Goal: Transaction & Acquisition: Book appointment/travel/reservation

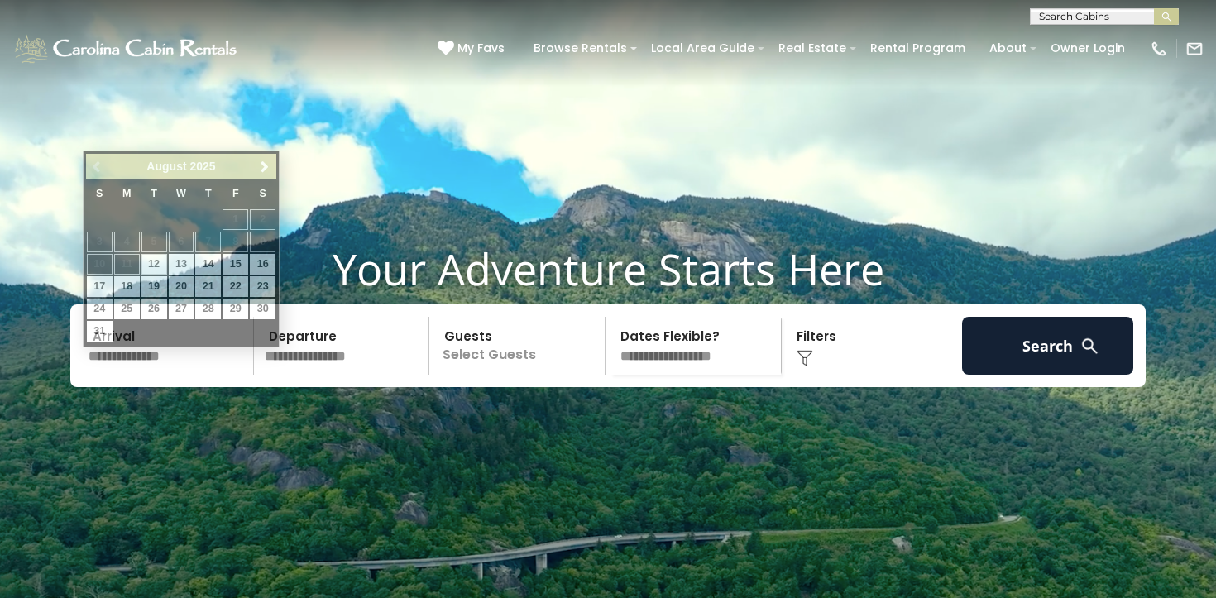
click at [144, 373] on input "text" at bounding box center [168, 346] width 171 height 58
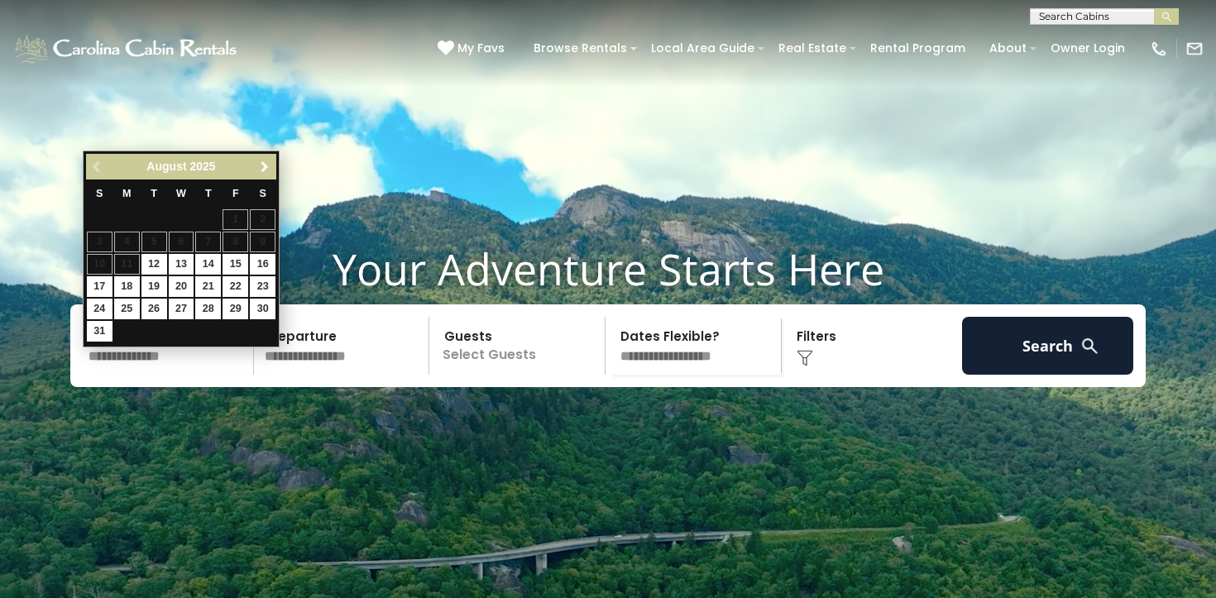
click at [264, 168] on span "Next" at bounding box center [264, 166] width 13 height 13
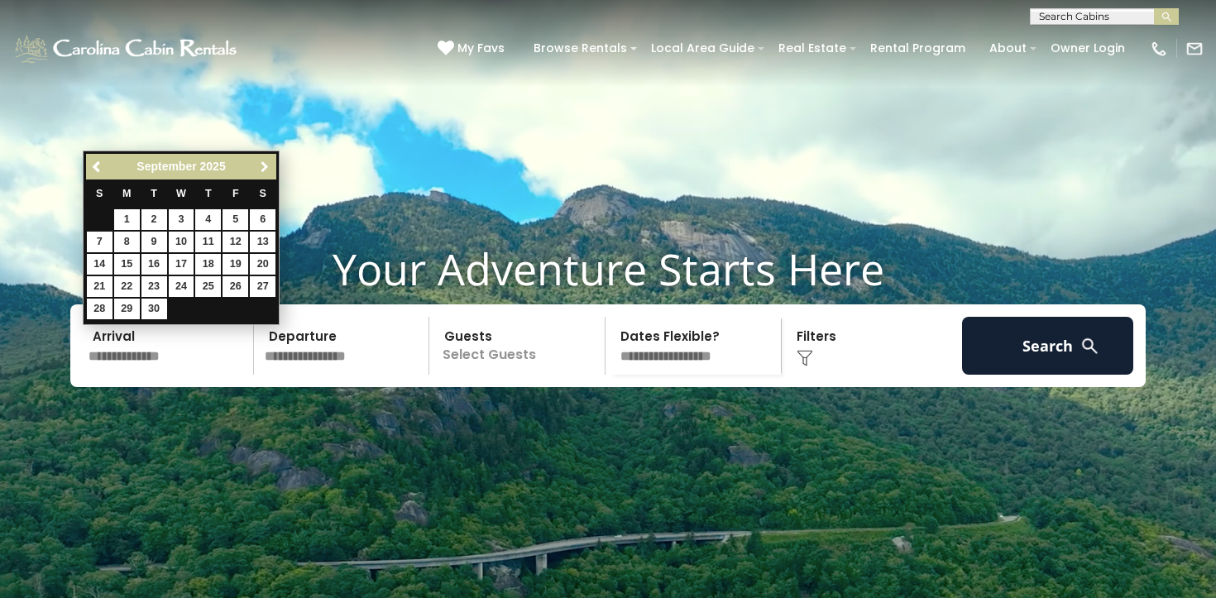
click at [264, 168] on span "Next" at bounding box center [264, 166] width 13 height 13
click at [260, 242] on link "11" at bounding box center [263, 242] width 26 height 21
type input "********"
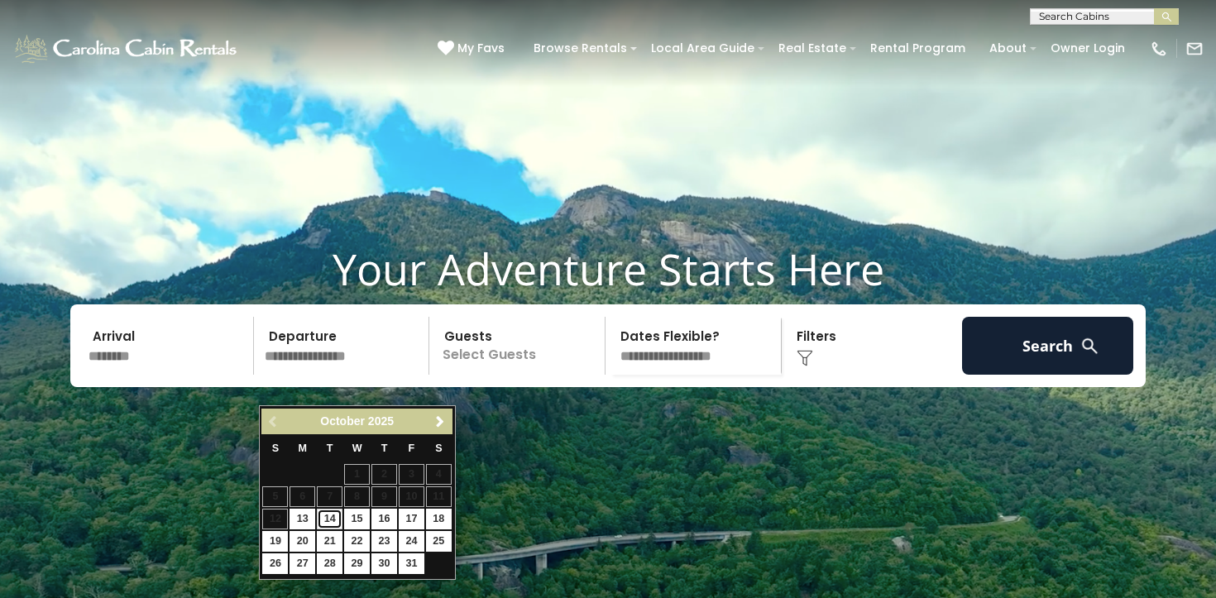
click at [332, 518] on link "14" at bounding box center [330, 519] width 26 height 21
type input "********"
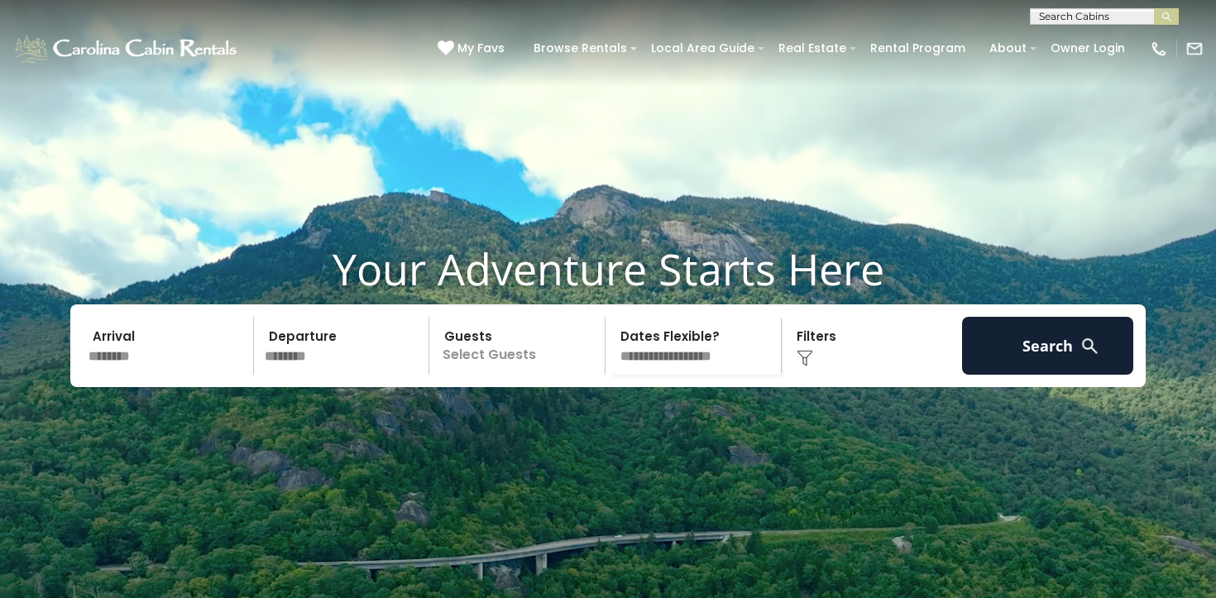
click at [476, 375] on p "Select Guests" at bounding box center [519, 346] width 170 height 58
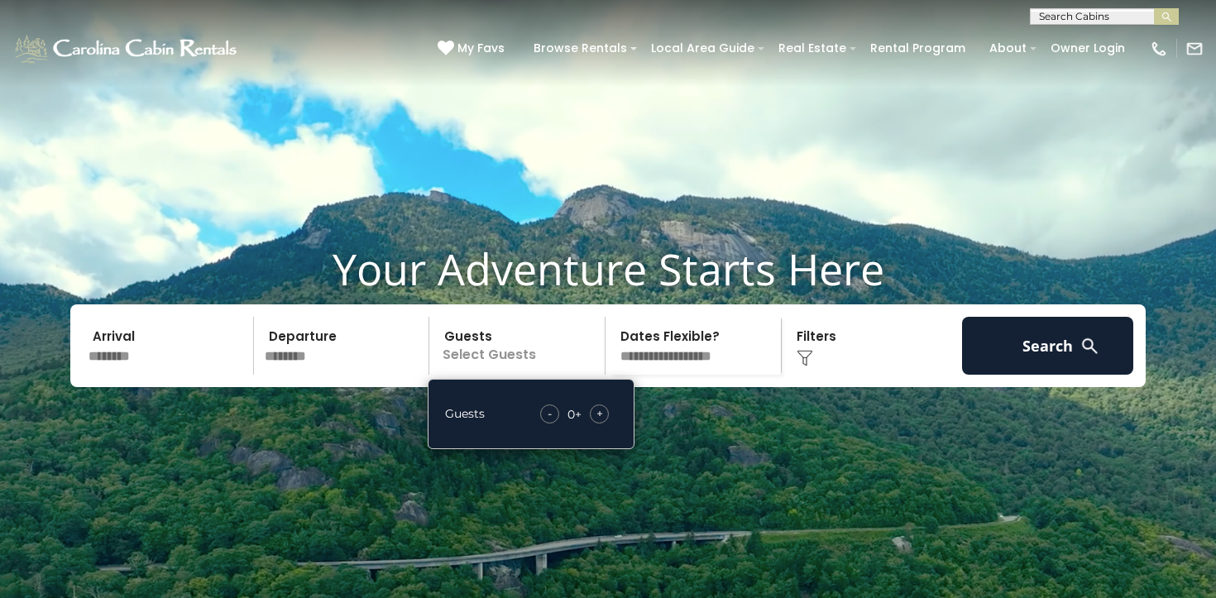
click at [603, 423] on div "+" at bounding box center [599, 413] width 19 height 19
click at [691, 375] on select "**********" at bounding box center [695, 346] width 170 height 58
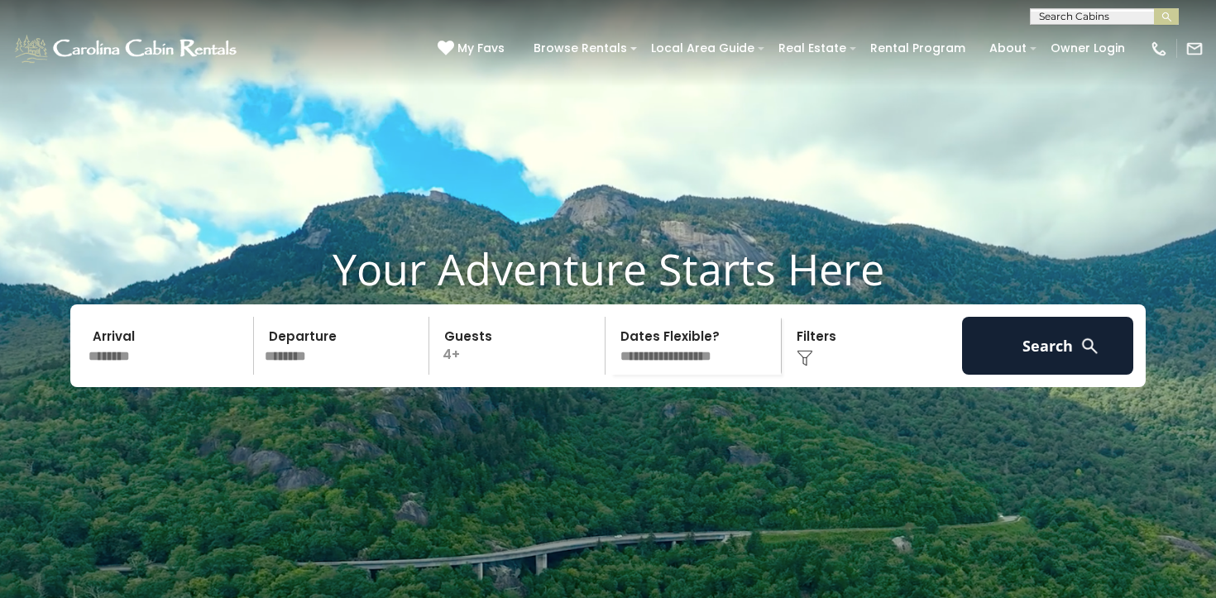
select select "*"
click at [804, 366] on img at bounding box center [804, 358] width 17 height 17
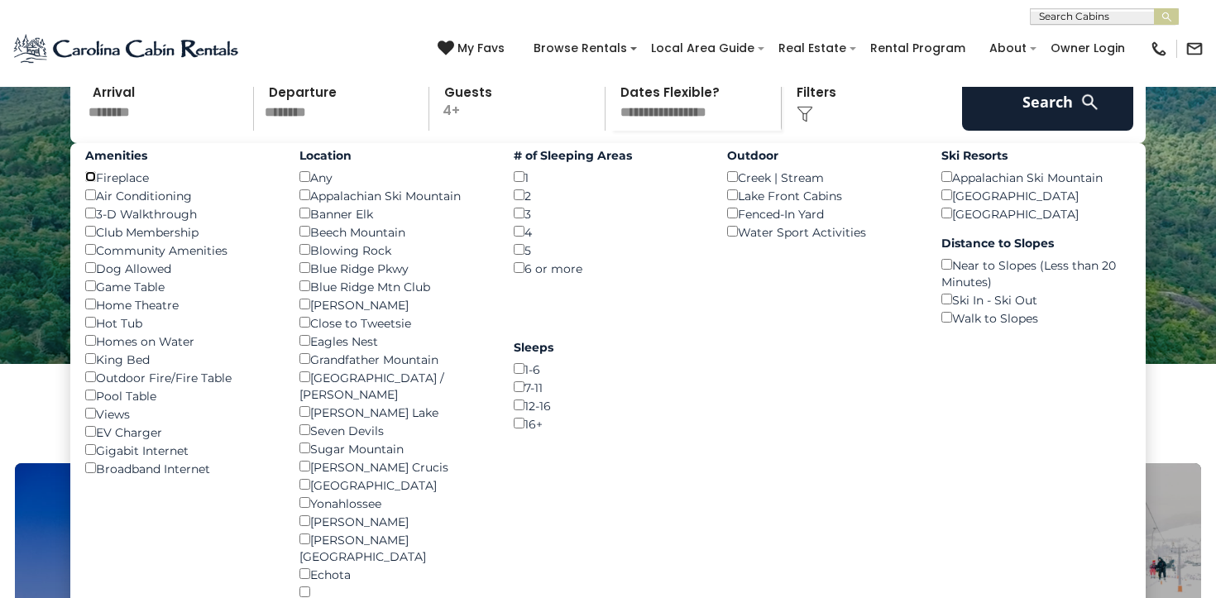
scroll to position [247, 0]
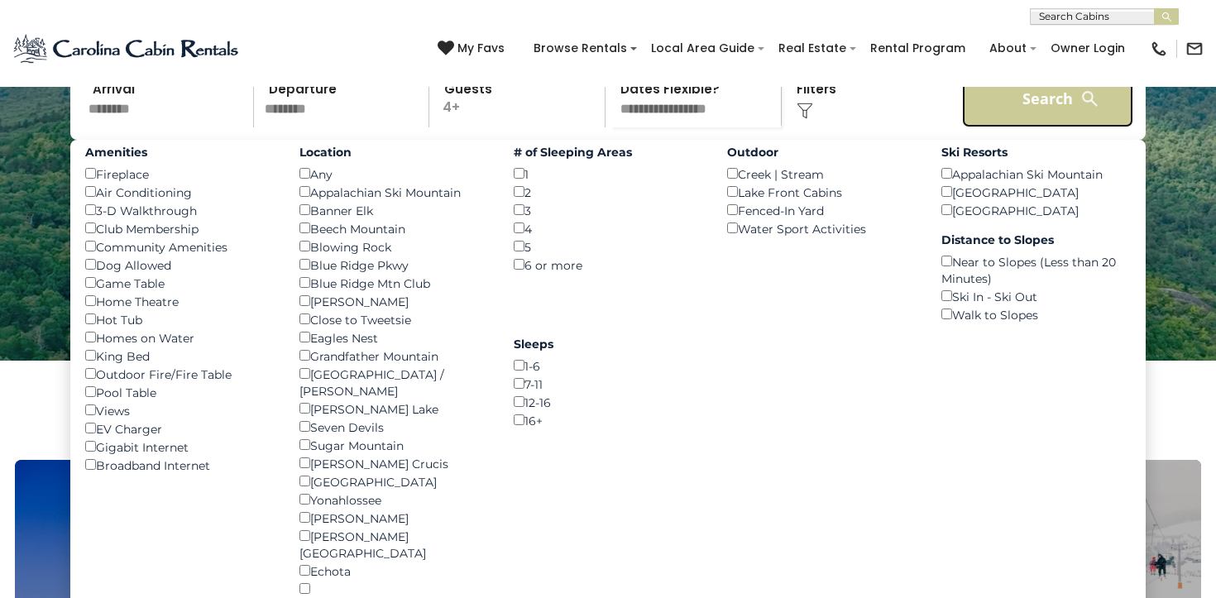
click at [1045, 127] on button "Search" at bounding box center [1047, 98] width 171 height 58
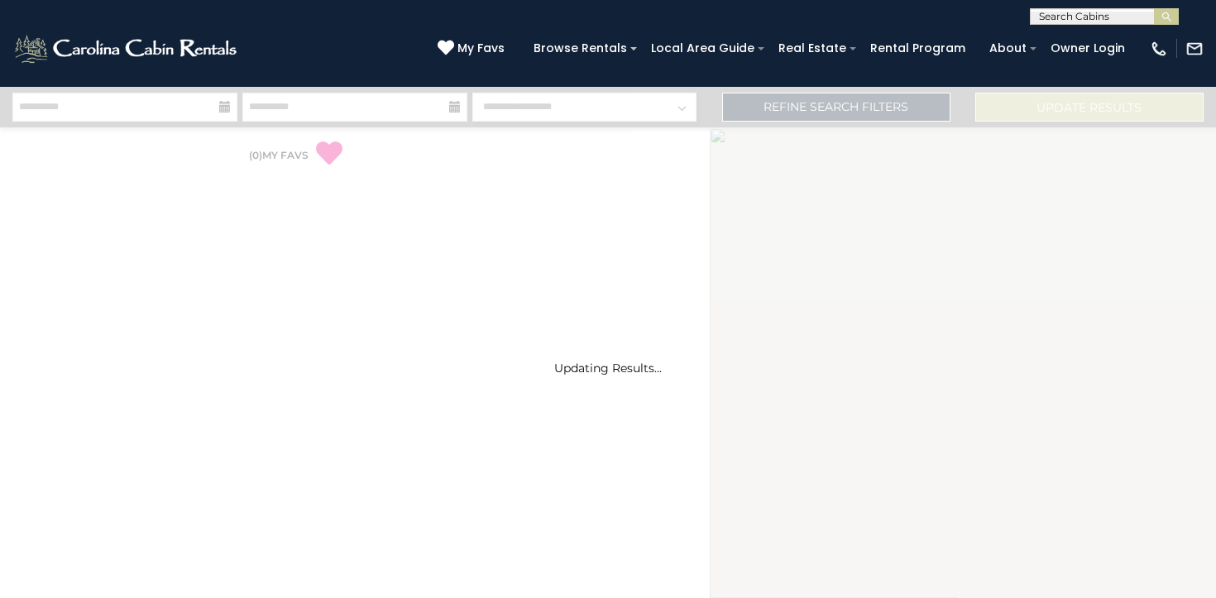
select select "*"
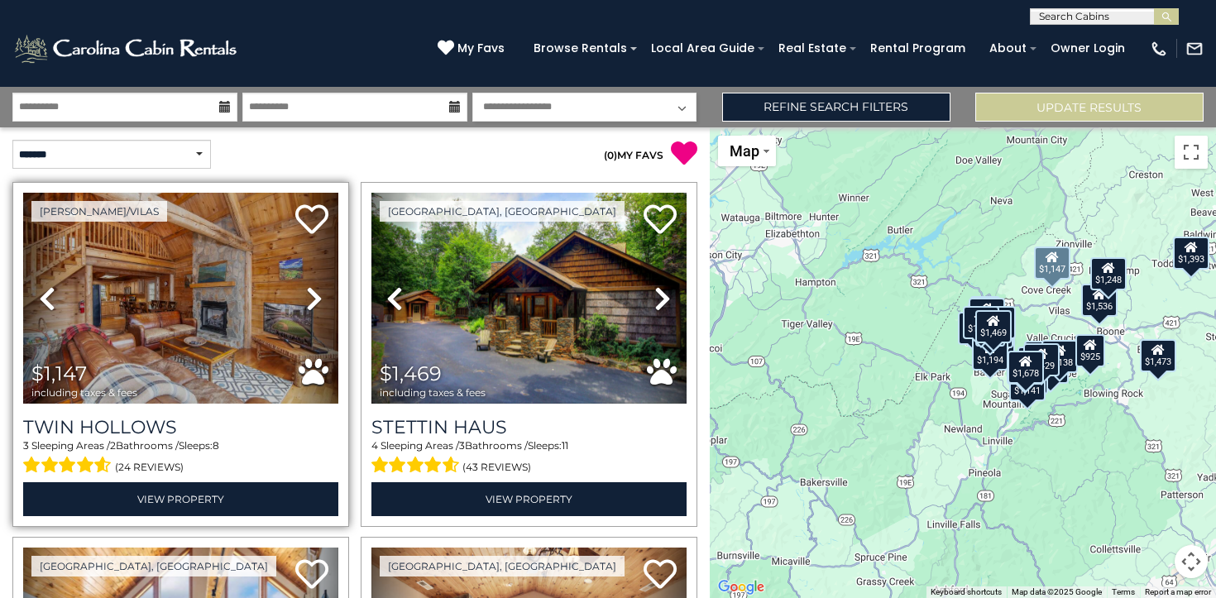
click at [312, 294] on icon at bounding box center [314, 298] width 17 height 26
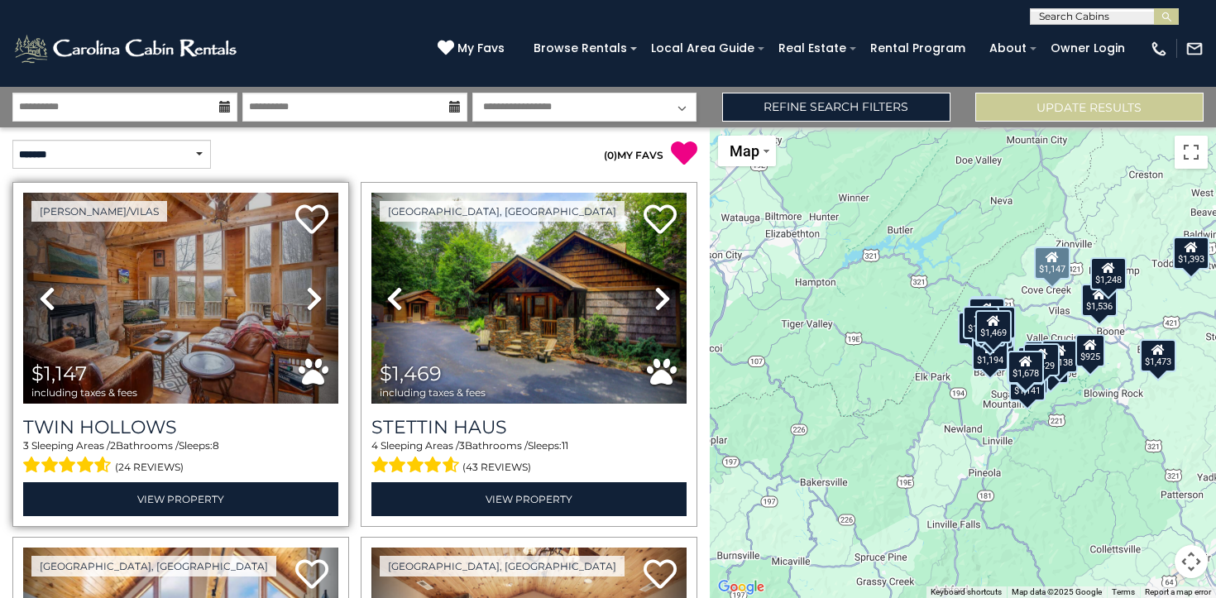
click at [312, 294] on icon at bounding box center [314, 298] width 17 height 26
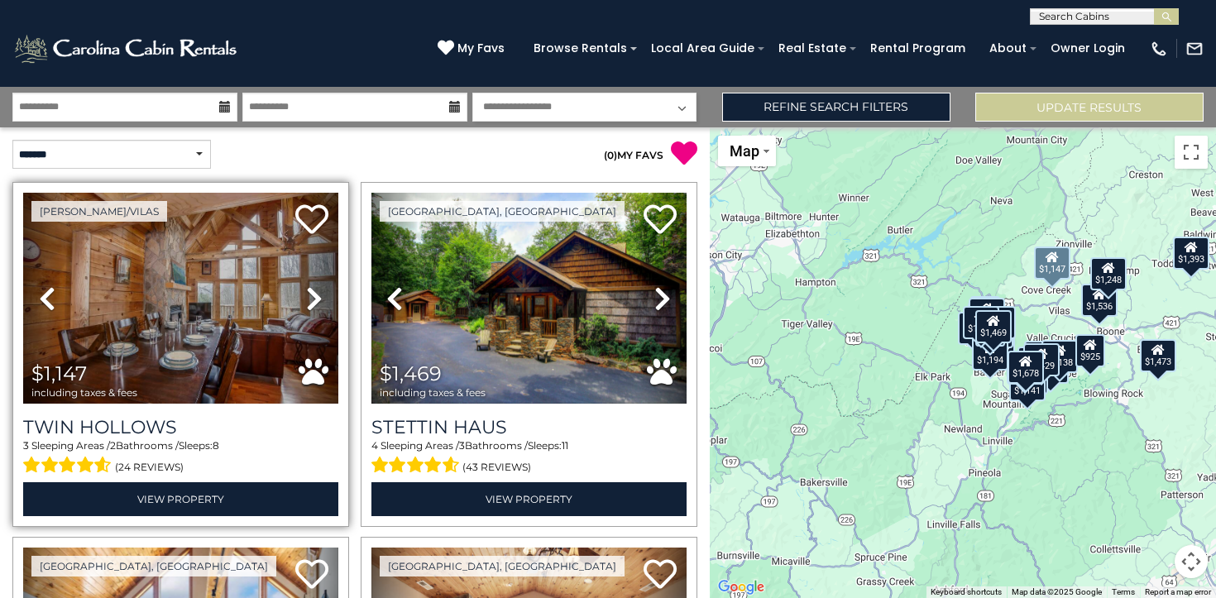
click at [312, 294] on icon at bounding box center [314, 298] width 17 height 26
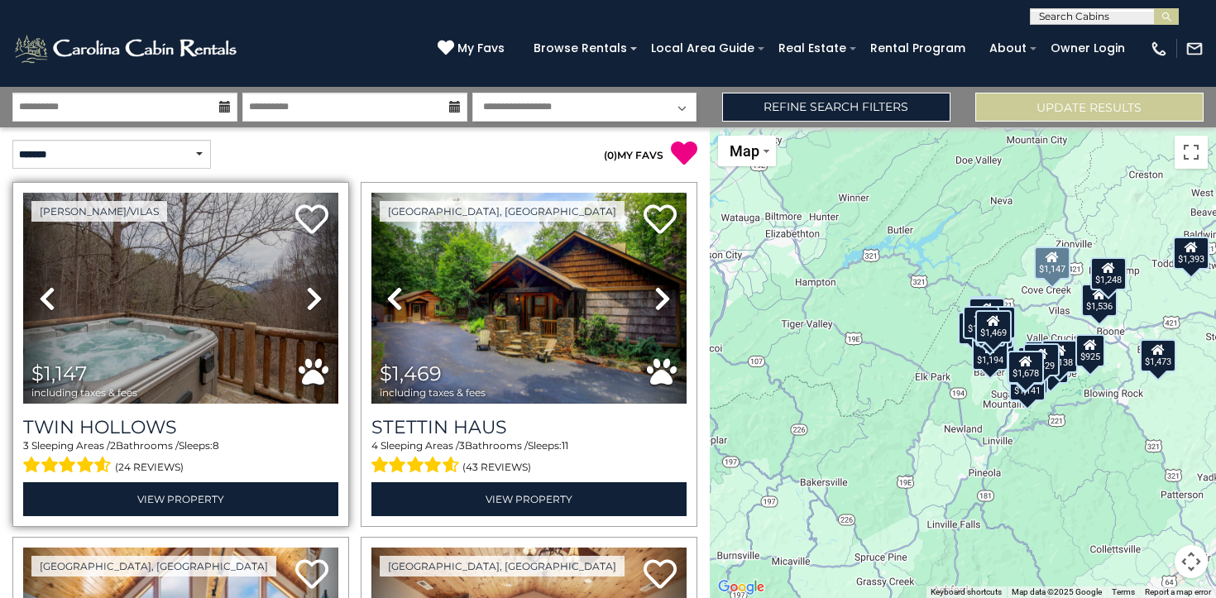
click at [312, 294] on icon at bounding box center [314, 298] width 17 height 26
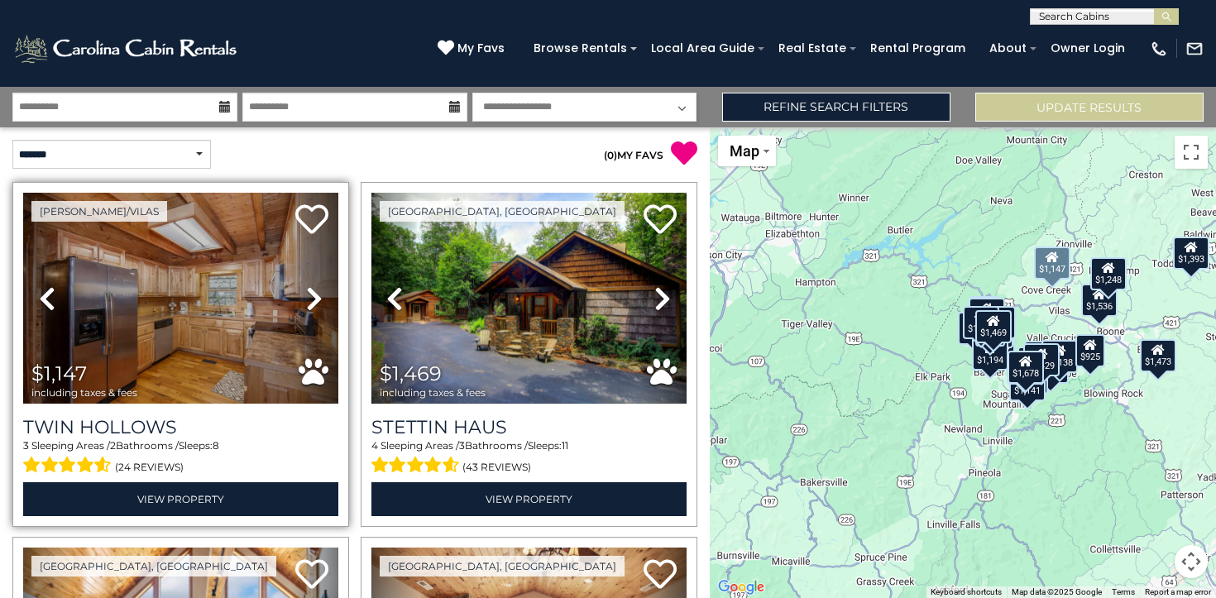
click at [312, 294] on icon at bounding box center [314, 298] width 17 height 26
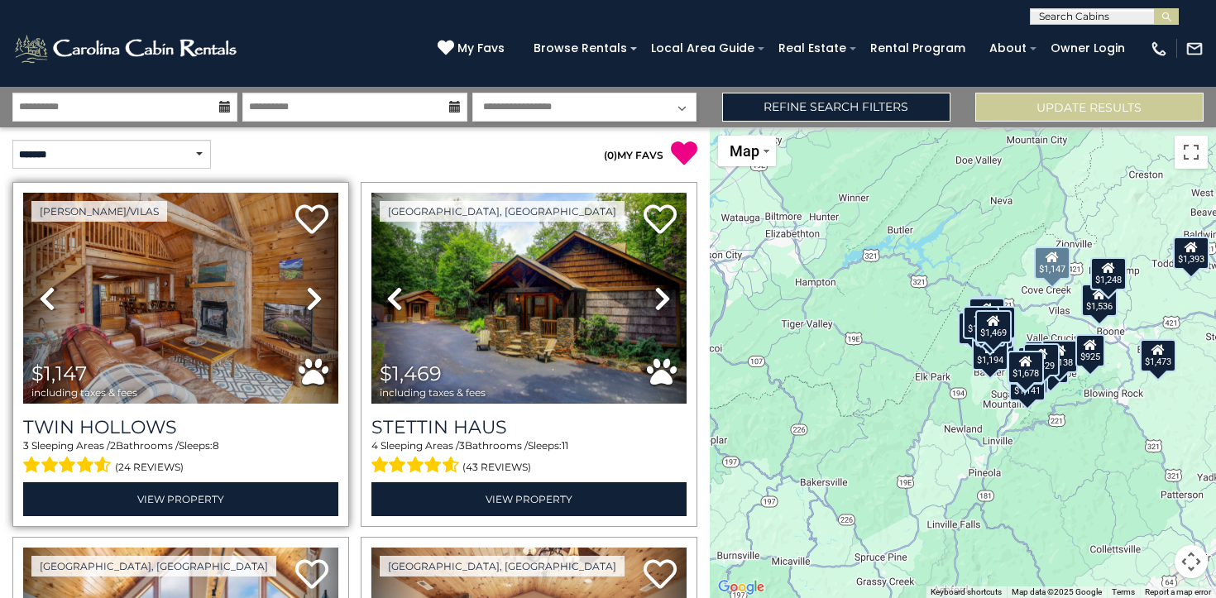
click at [312, 294] on icon at bounding box center [314, 298] width 17 height 26
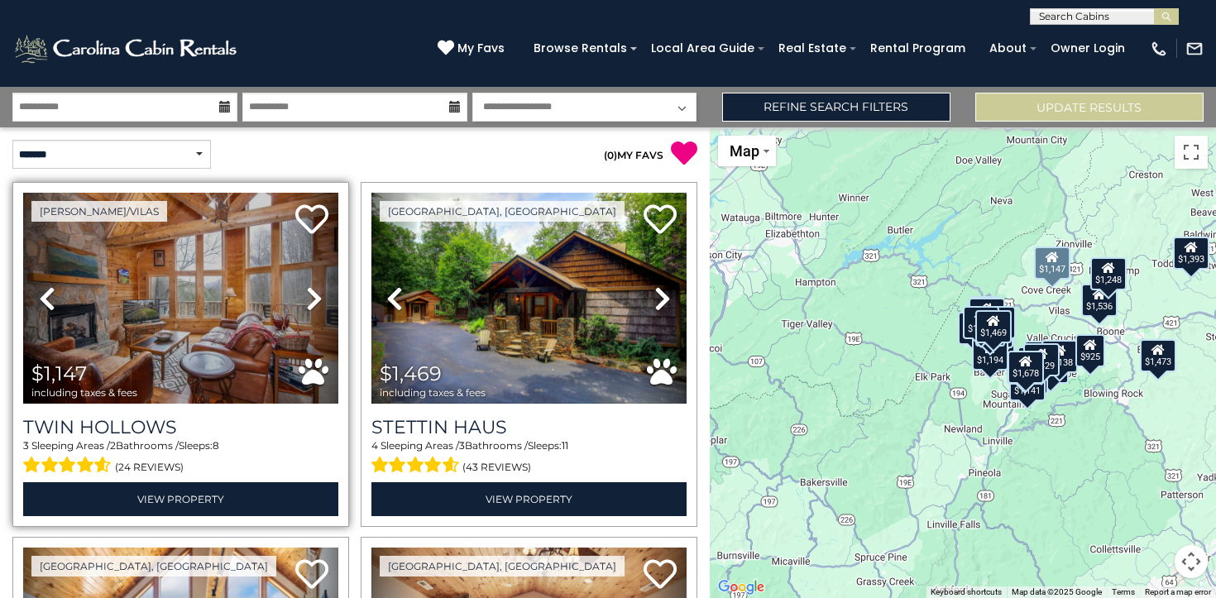
click at [312, 294] on icon at bounding box center [314, 298] width 17 height 26
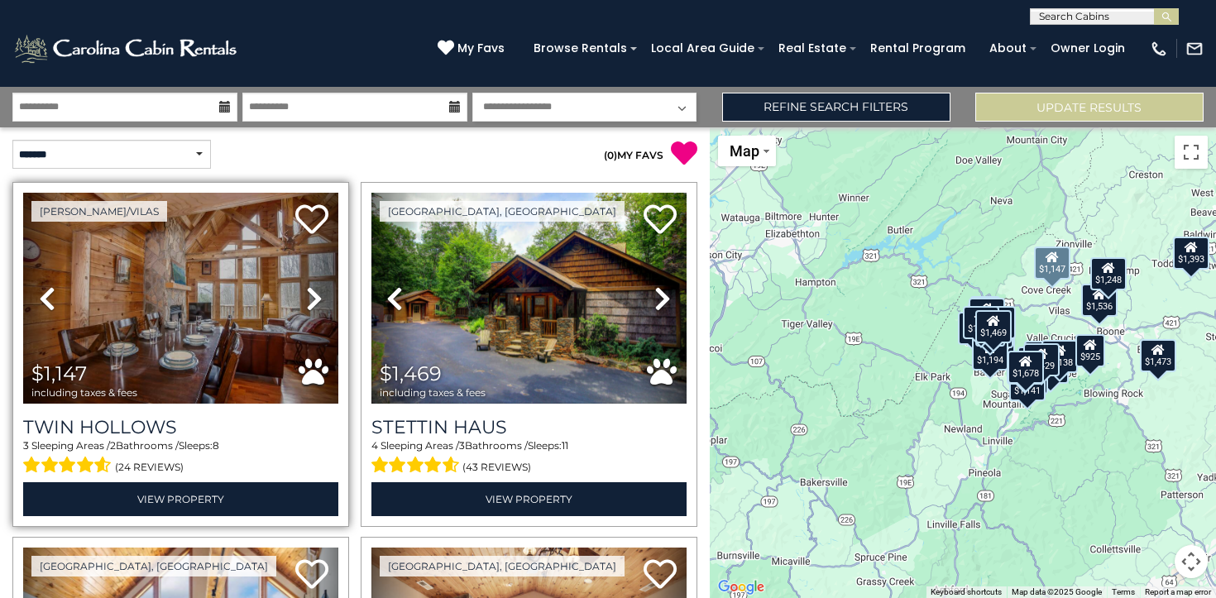
click at [312, 294] on icon at bounding box center [314, 298] width 17 height 26
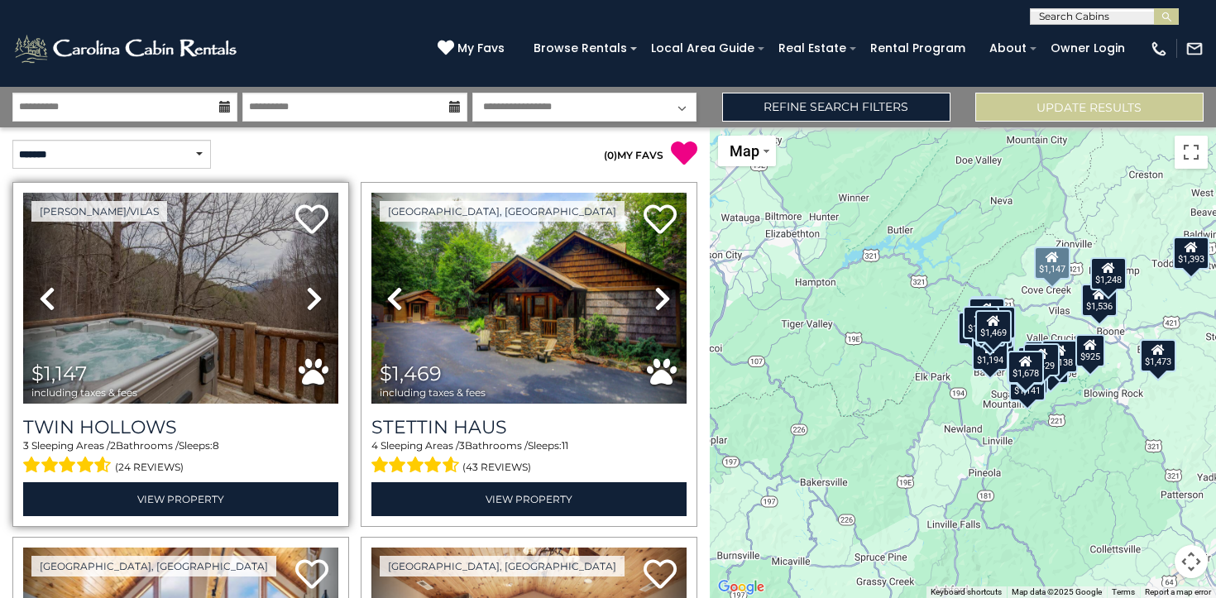
click at [312, 294] on icon at bounding box center [314, 298] width 17 height 26
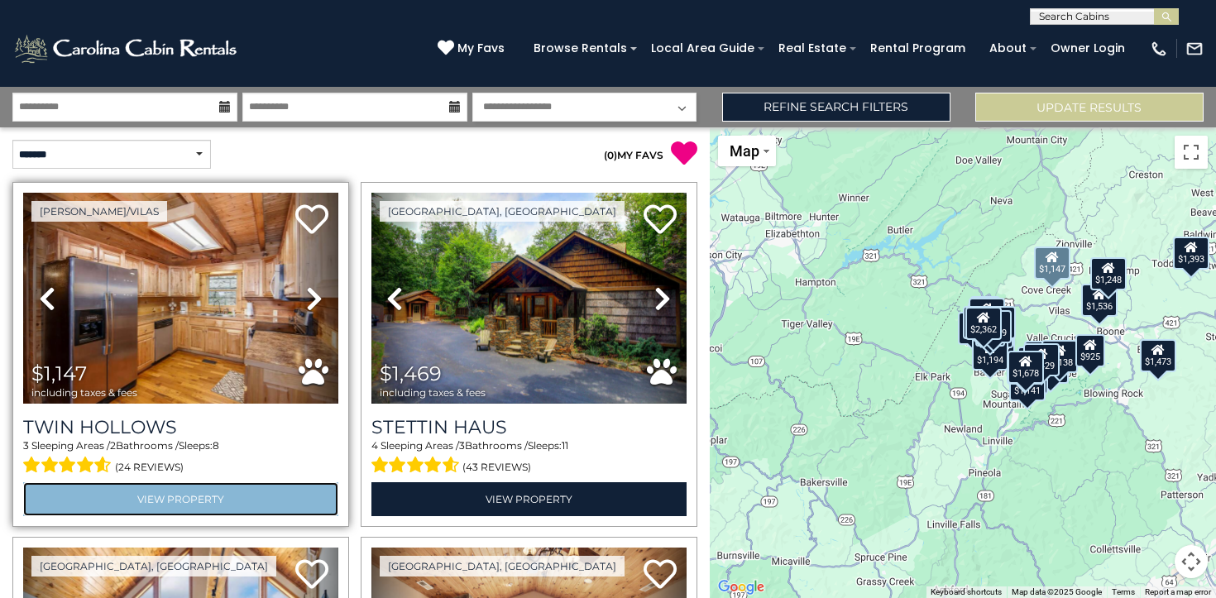
click at [203, 501] on link "View Property" at bounding box center [180, 499] width 315 height 34
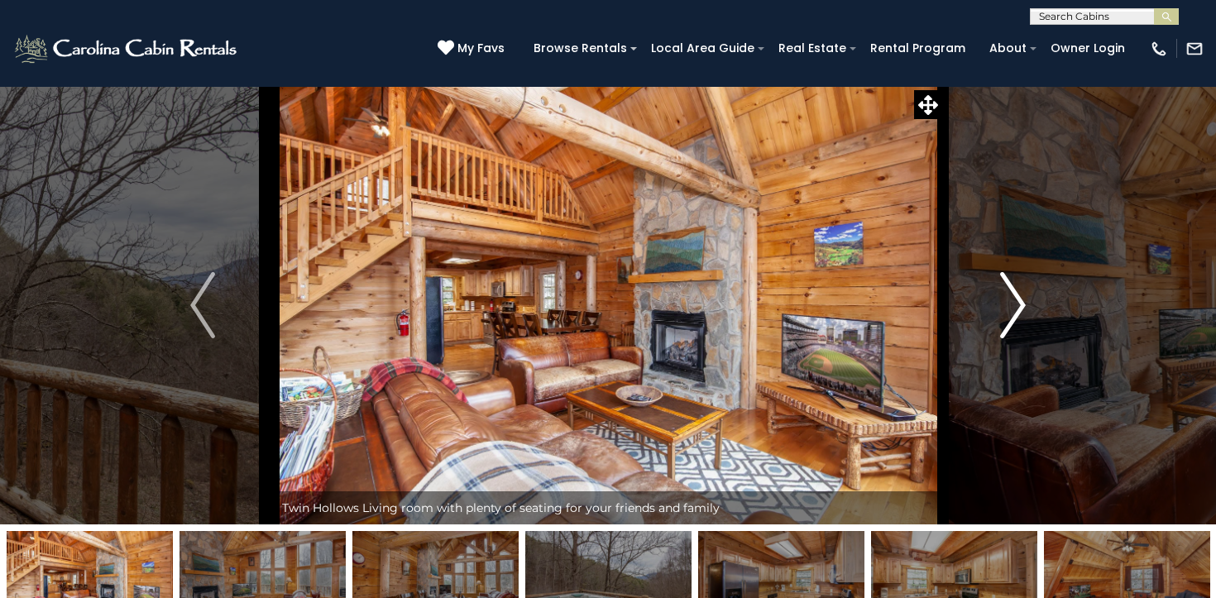
click at [1016, 292] on img "Next" at bounding box center [1013, 305] width 25 height 66
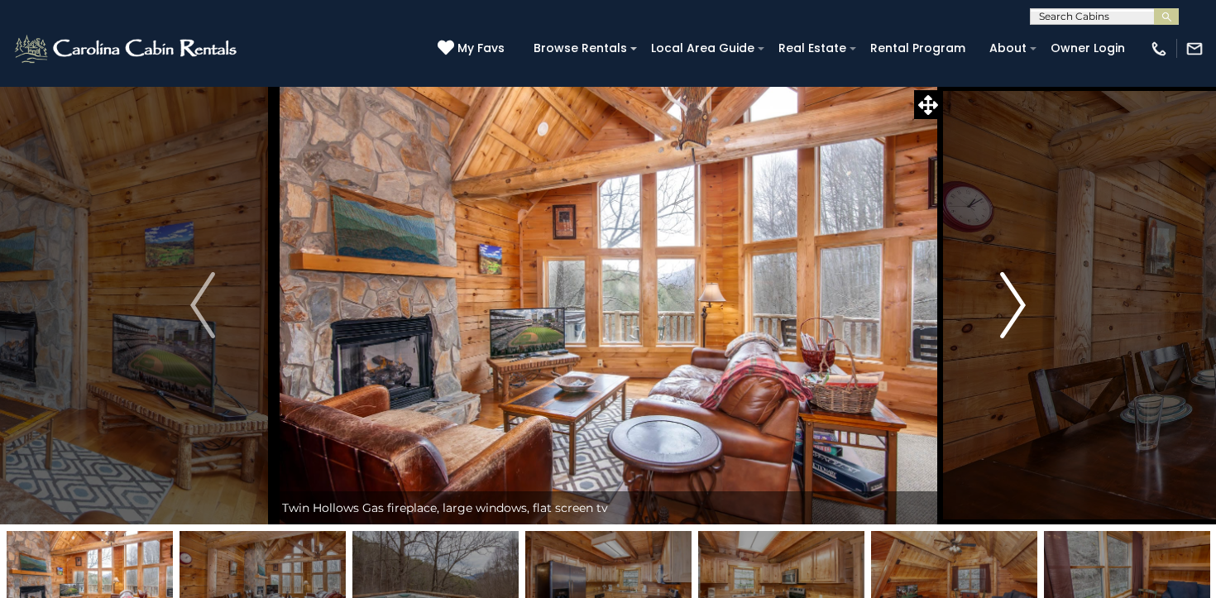
click at [1016, 292] on img "Next" at bounding box center [1013, 305] width 25 height 66
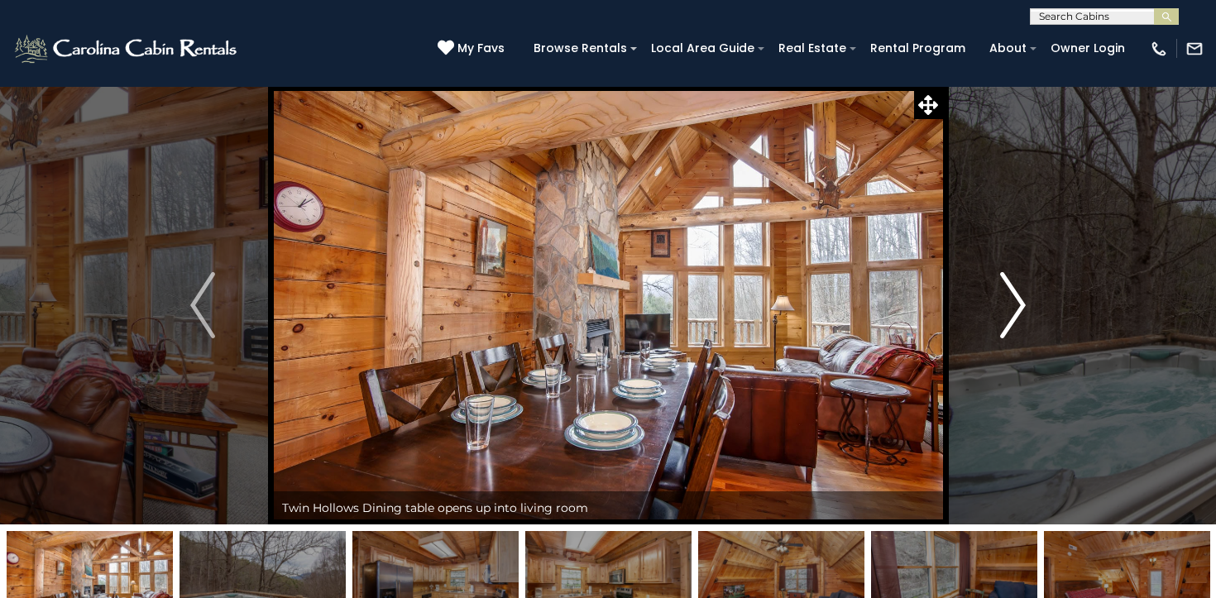
click at [1016, 292] on img "Next" at bounding box center [1013, 305] width 25 height 66
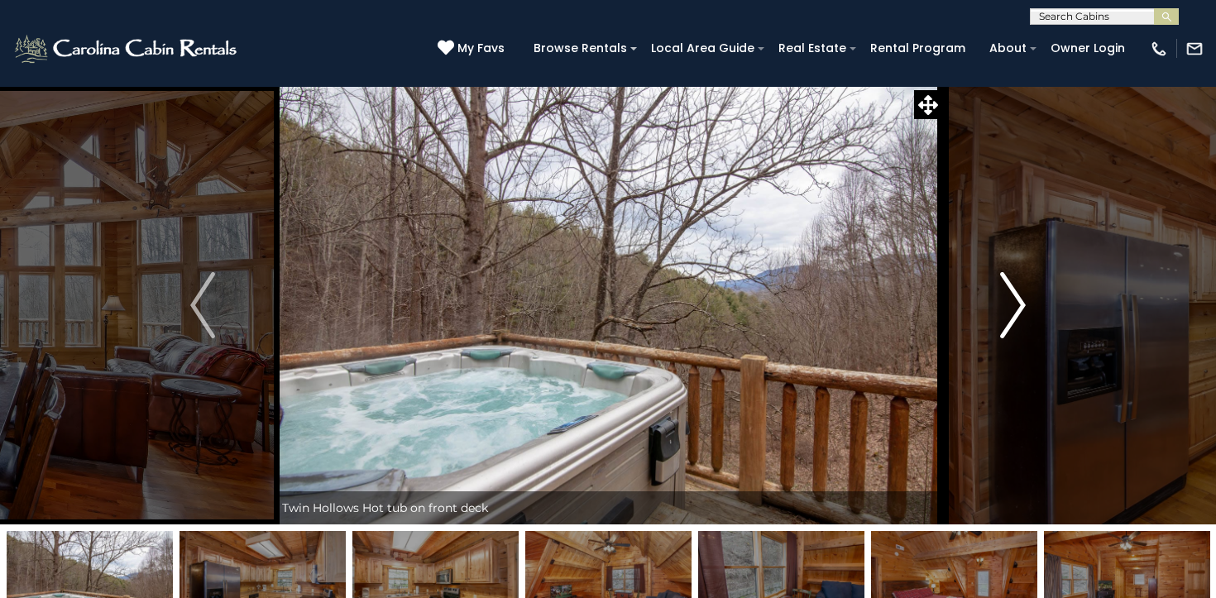
click at [1016, 292] on img "Next" at bounding box center [1013, 305] width 25 height 66
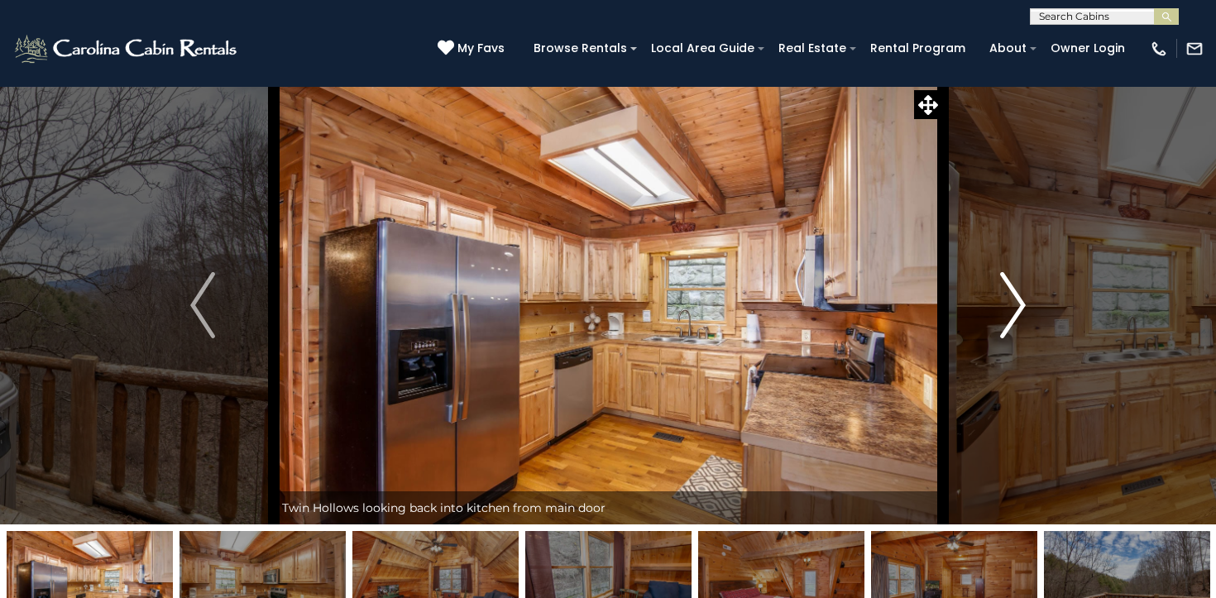
click at [1016, 292] on img "Next" at bounding box center [1013, 305] width 25 height 66
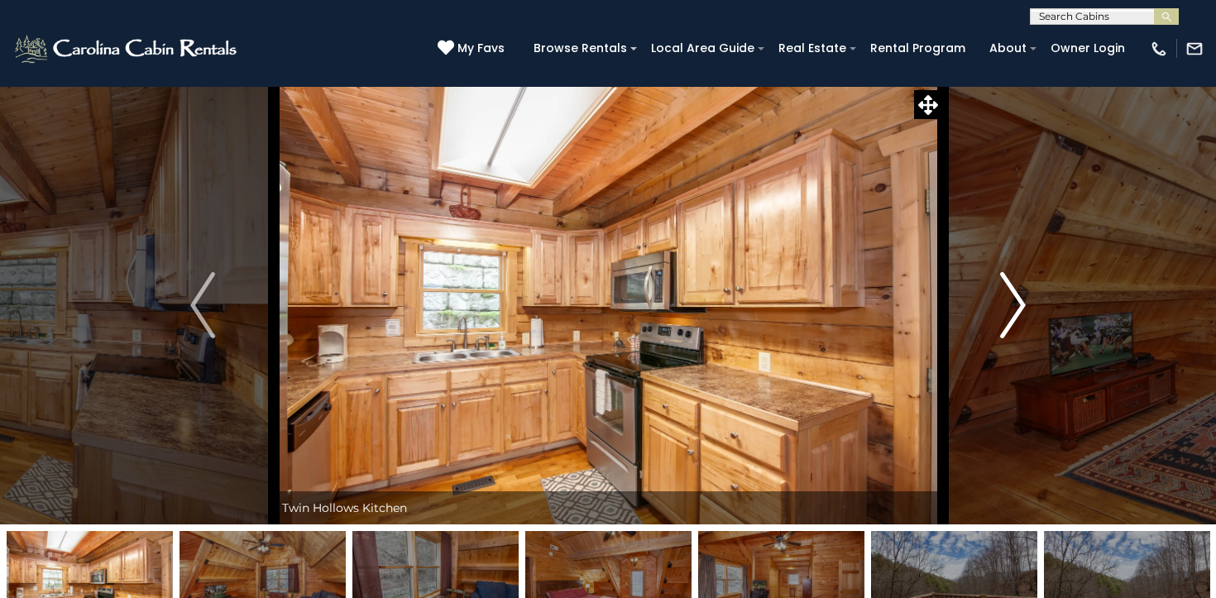
click at [1016, 292] on img "Next" at bounding box center [1013, 305] width 25 height 66
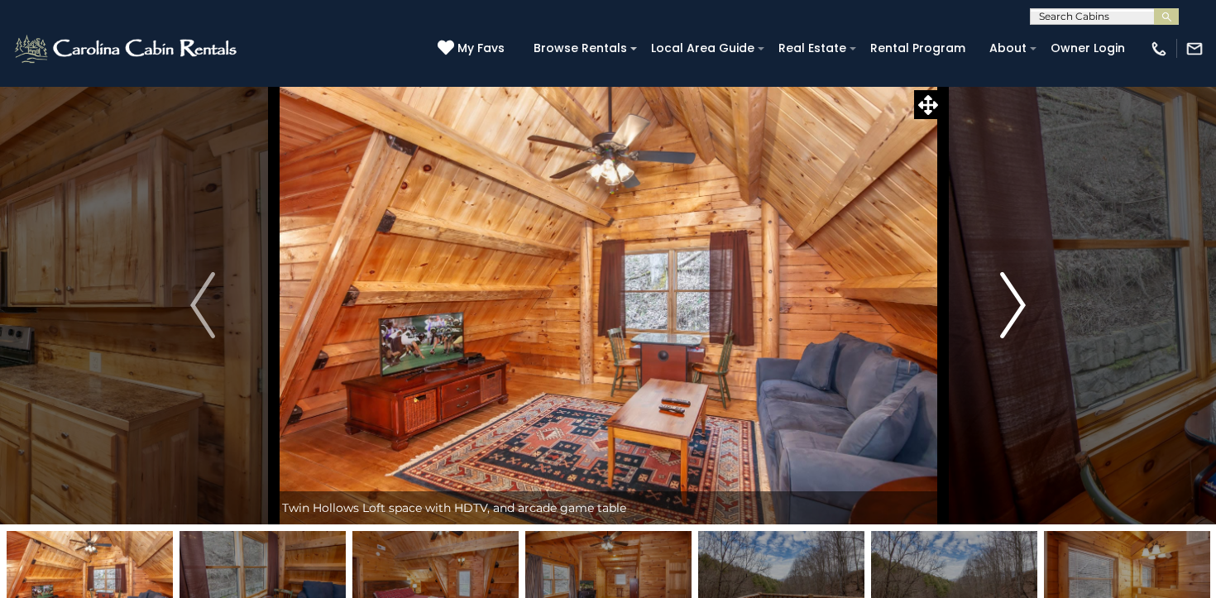
click at [1016, 292] on img "Next" at bounding box center [1013, 305] width 25 height 66
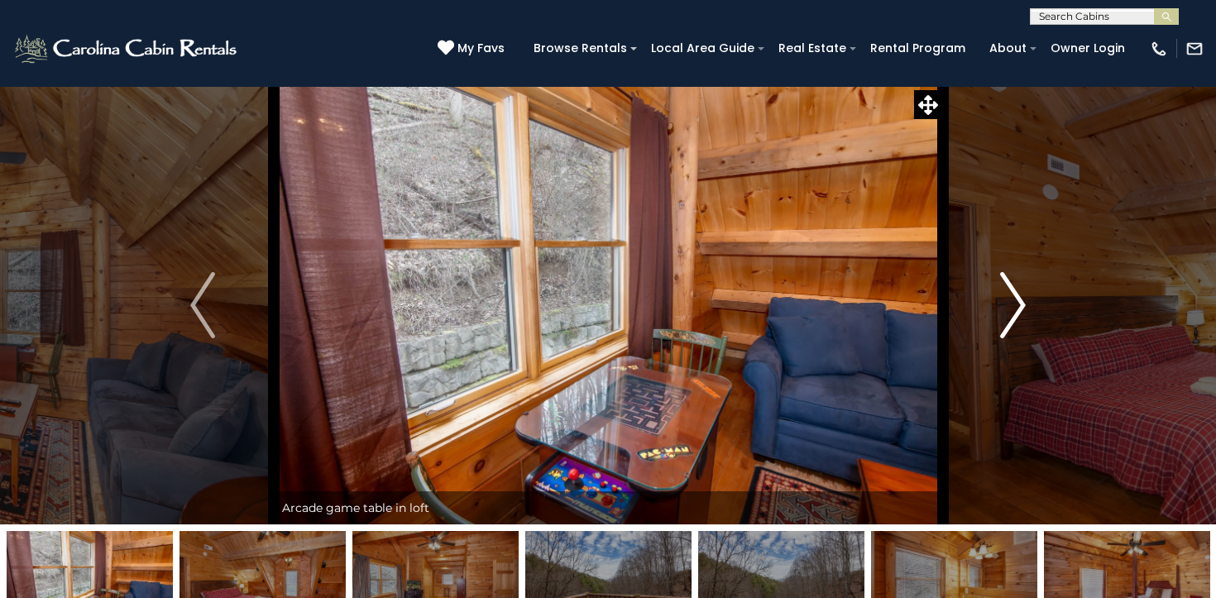
click at [1016, 292] on img "Next" at bounding box center [1013, 305] width 25 height 66
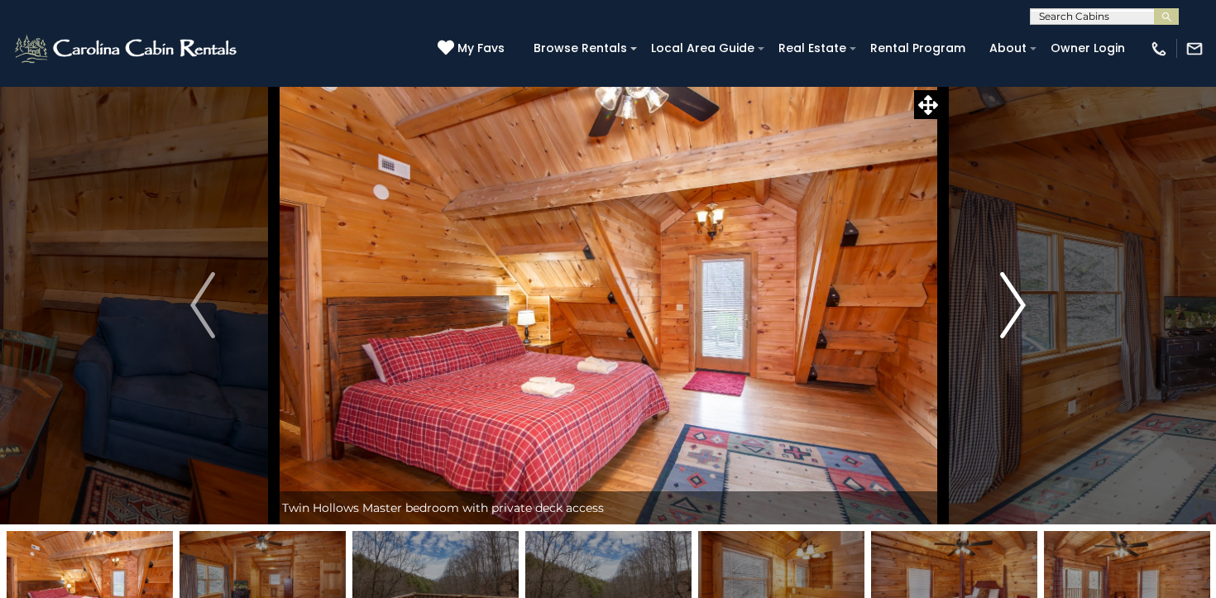
click at [1016, 292] on img "Next" at bounding box center [1013, 305] width 25 height 66
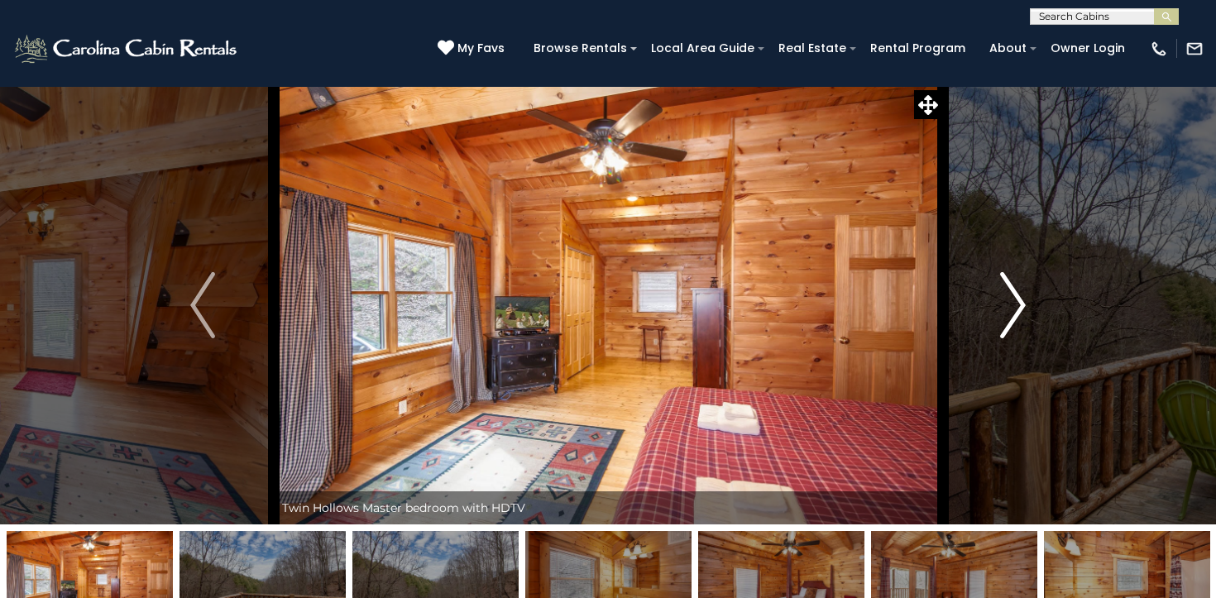
click at [1016, 292] on img "Next" at bounding box center [1013, 305] width 25 height 66
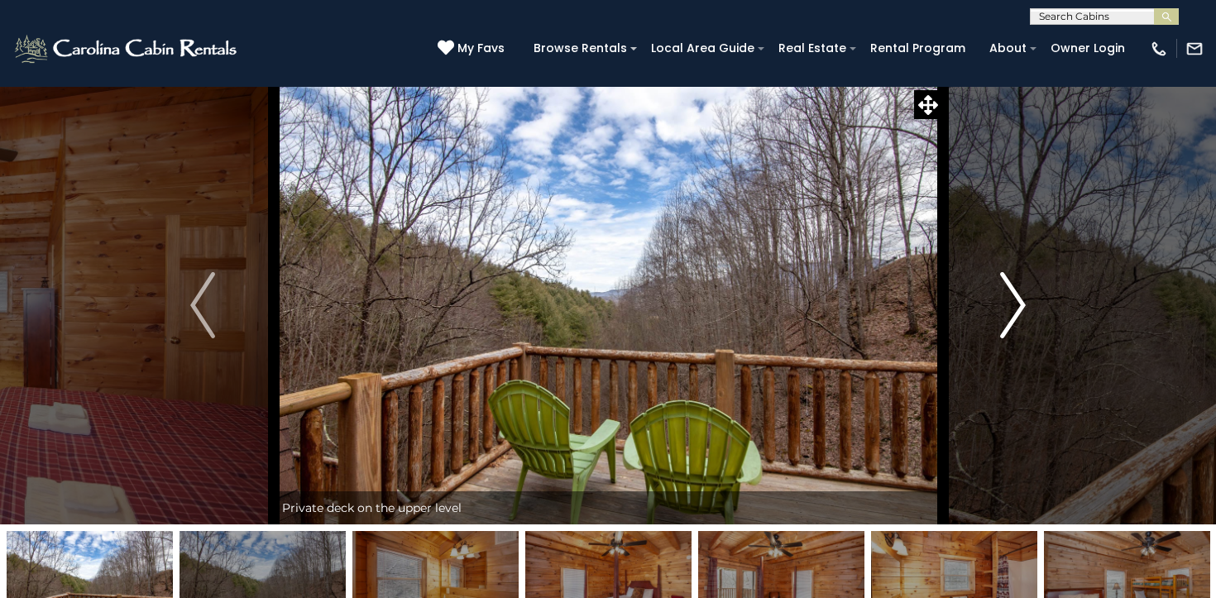
click at [1016, 292] on img "Next" at bounding box center [1013, 305] width 25 height 66
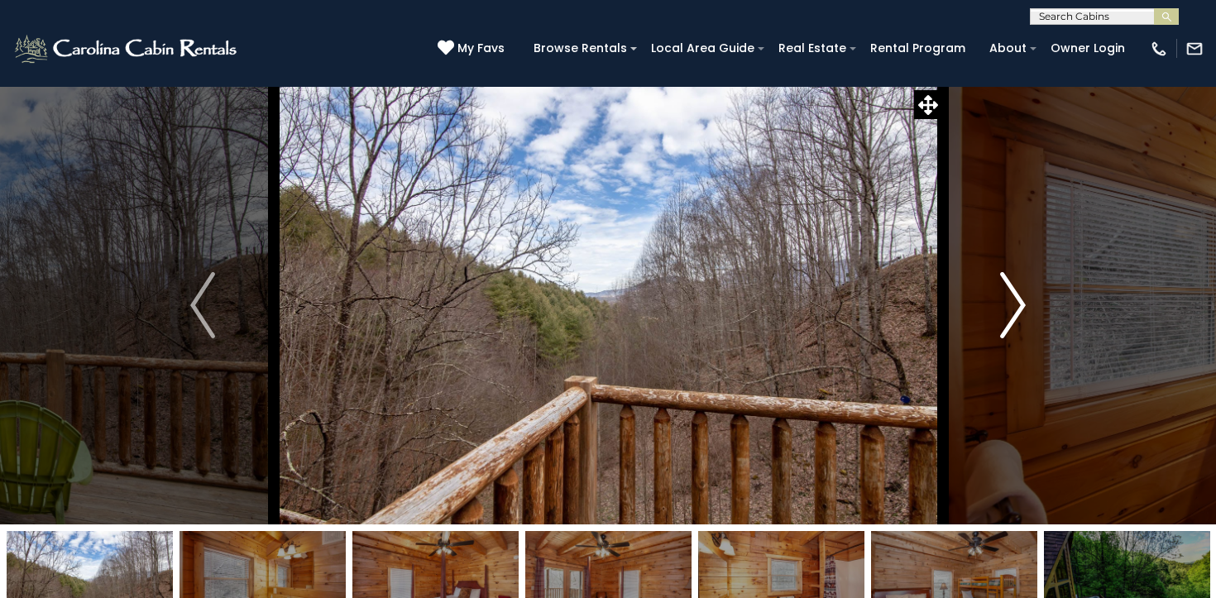
click at [1016, 292] on img "Next" at bounding box center [1013, 305] width 25 height 66
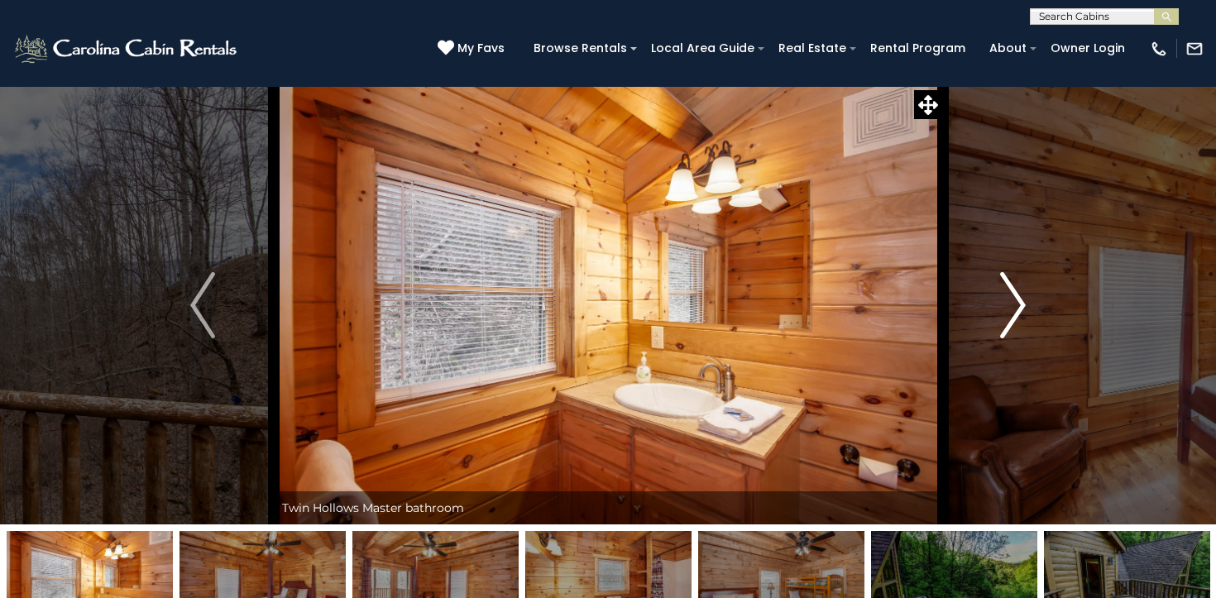
click at [1016, 292] on img "Next" at bounding box center [1013, 305] width 25 height 66
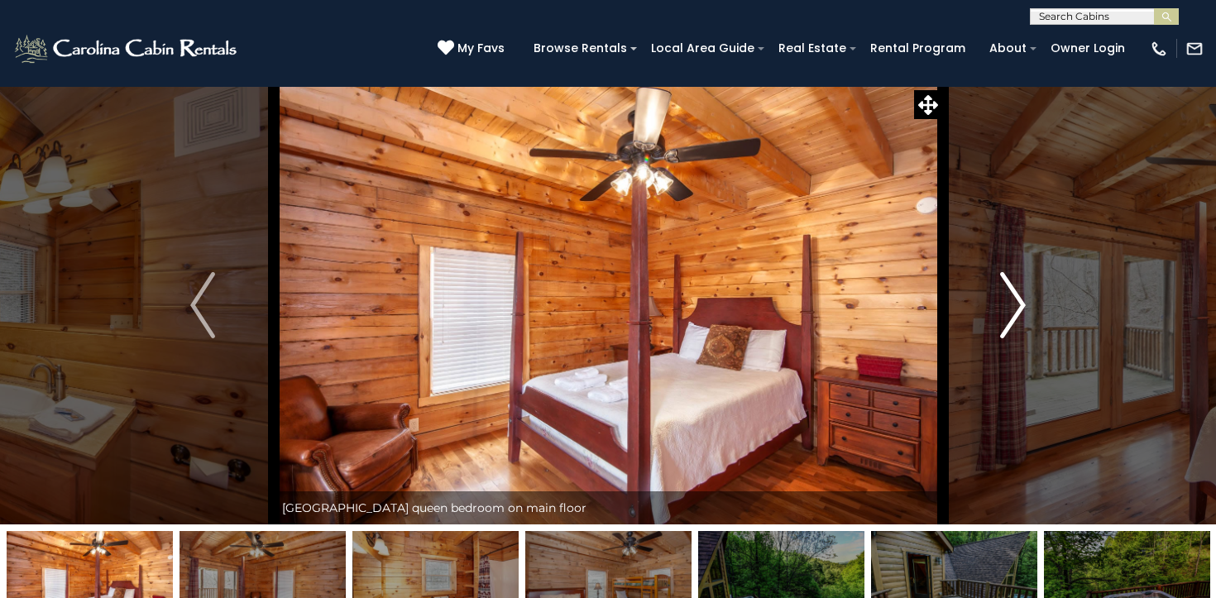
click at [1016, 292] on img "Next" at bounding box center [1013, 305] width 25 height 66
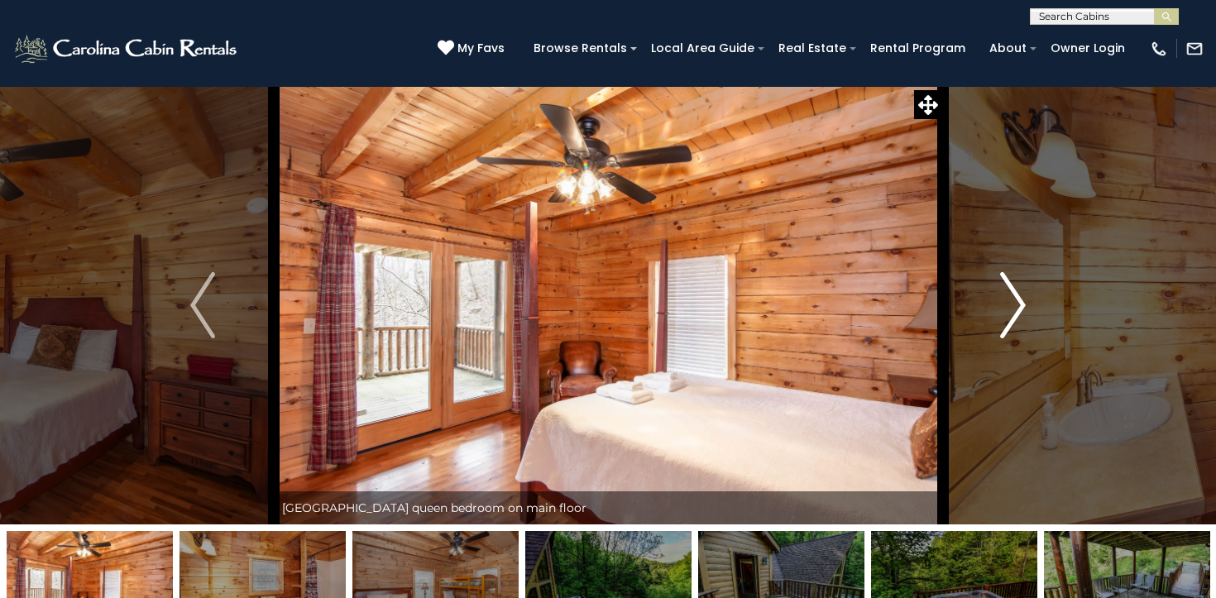
click at [1016, 292] on img "Next" at bounding box center [1013, 305] width 25 height 66
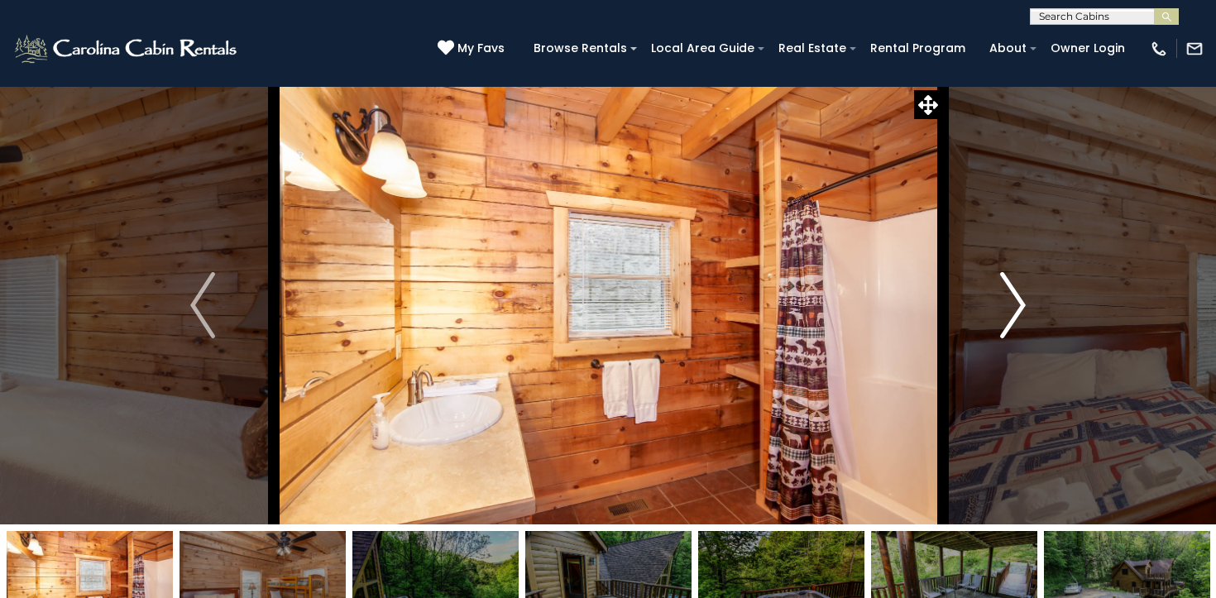
click at [1016, 292] on img "Next" at bounding box center [1013, 305] width 25 height 66
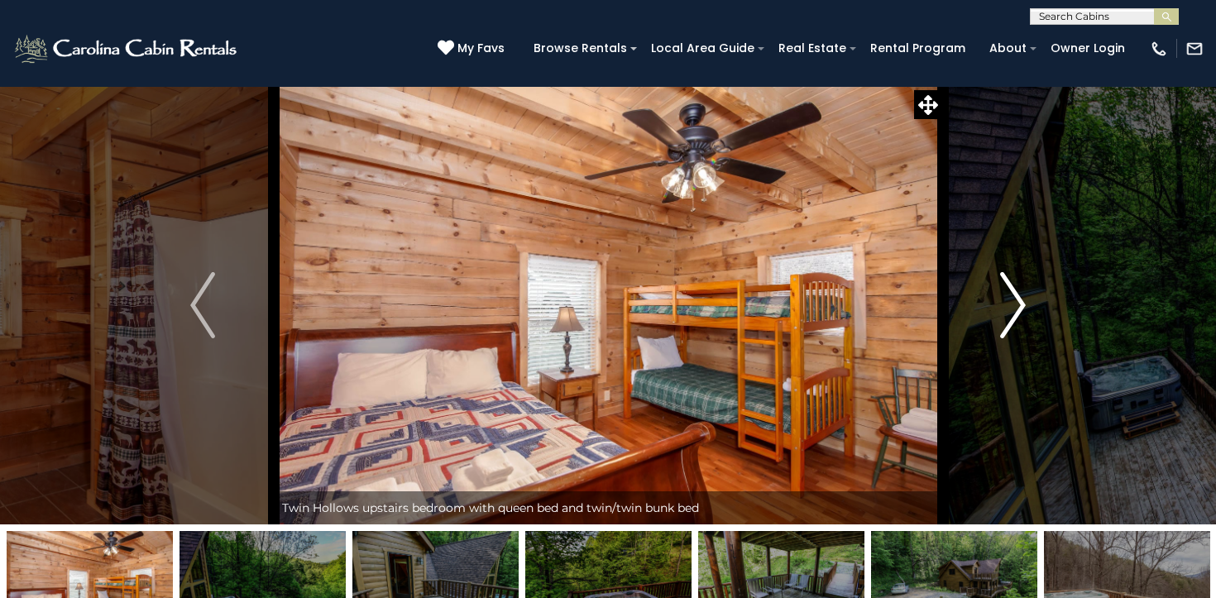
click at [996, 319] on button "Next" at bounding box center [1012, 305] width 141 height 438
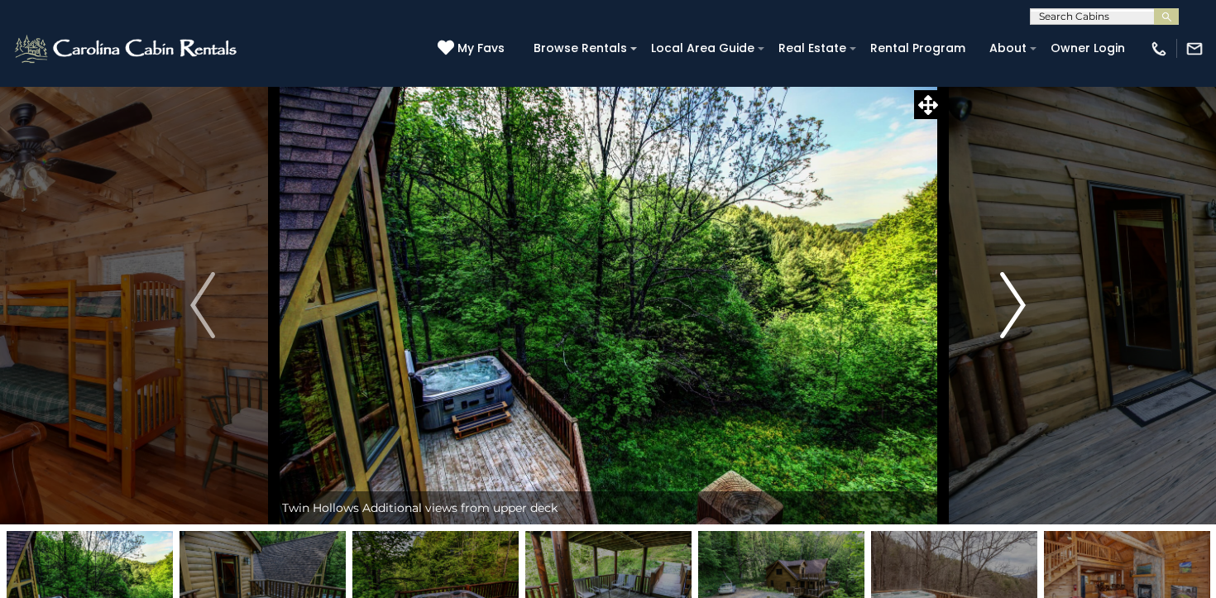
click at [996, 319] on button "Next" at bounding box center [1012, 305] width 141 height 438
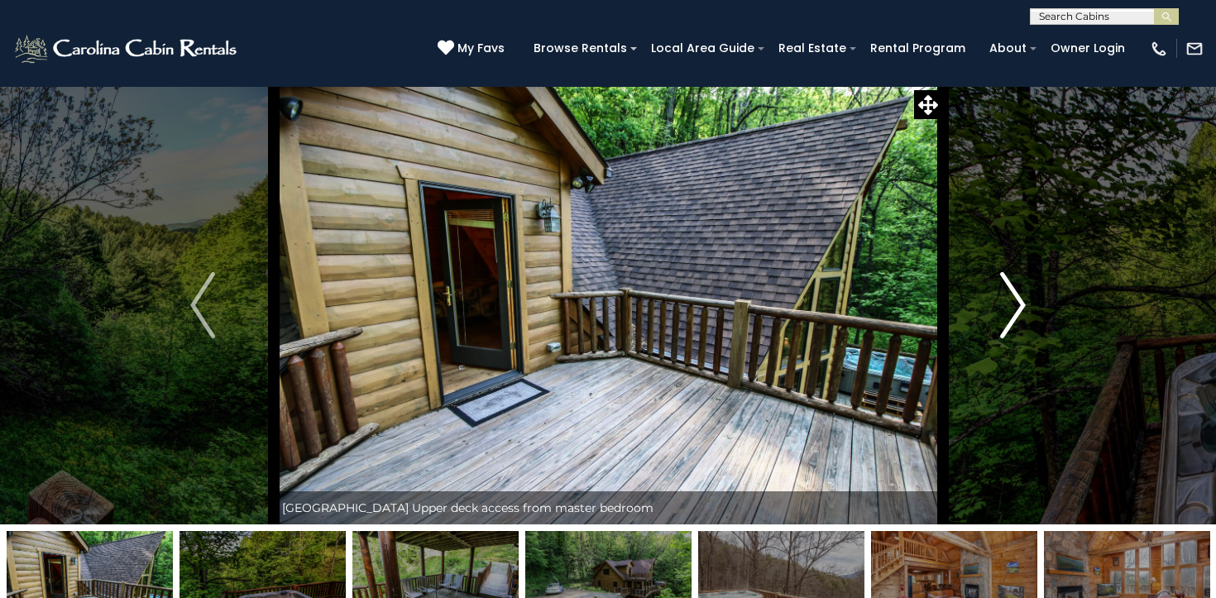
click at [996, 319] on button "Next" at bounding box center [1012, 305] width 141 height 438
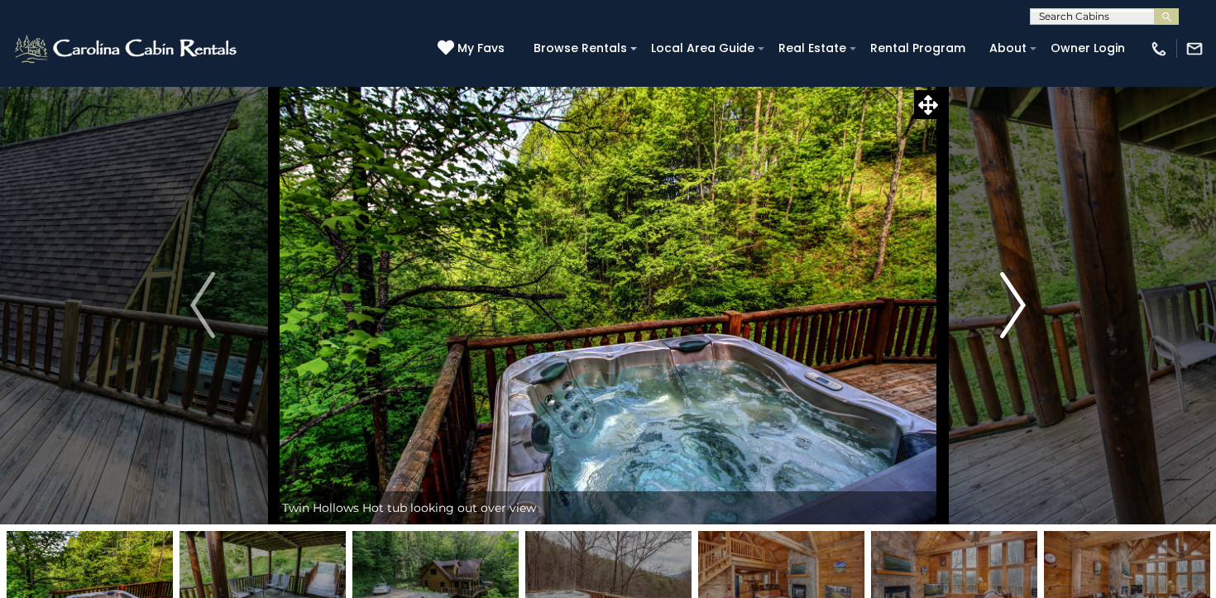
click at [996, 319] on button "Next" at bounding box center [1012, 305] width 141 height 438
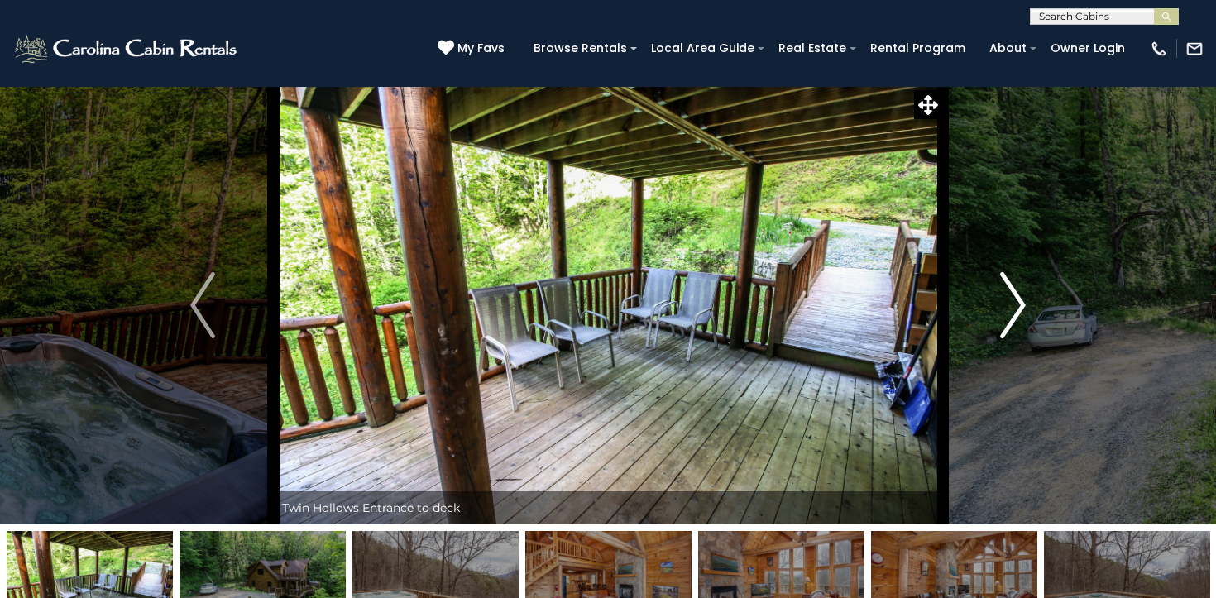
click at [996, 319] on button "Next" at bounding box center [1012, 305] width 141 height 438
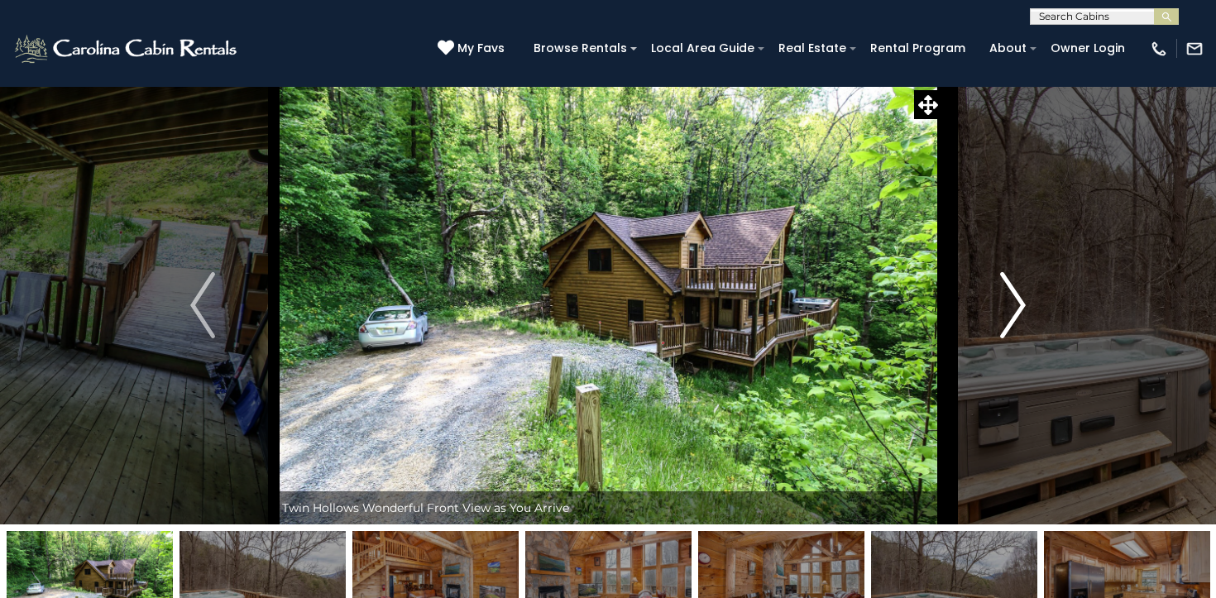
click at [996, 319] on button "Next" at bounding box center [1012, 305] width 141 height 438
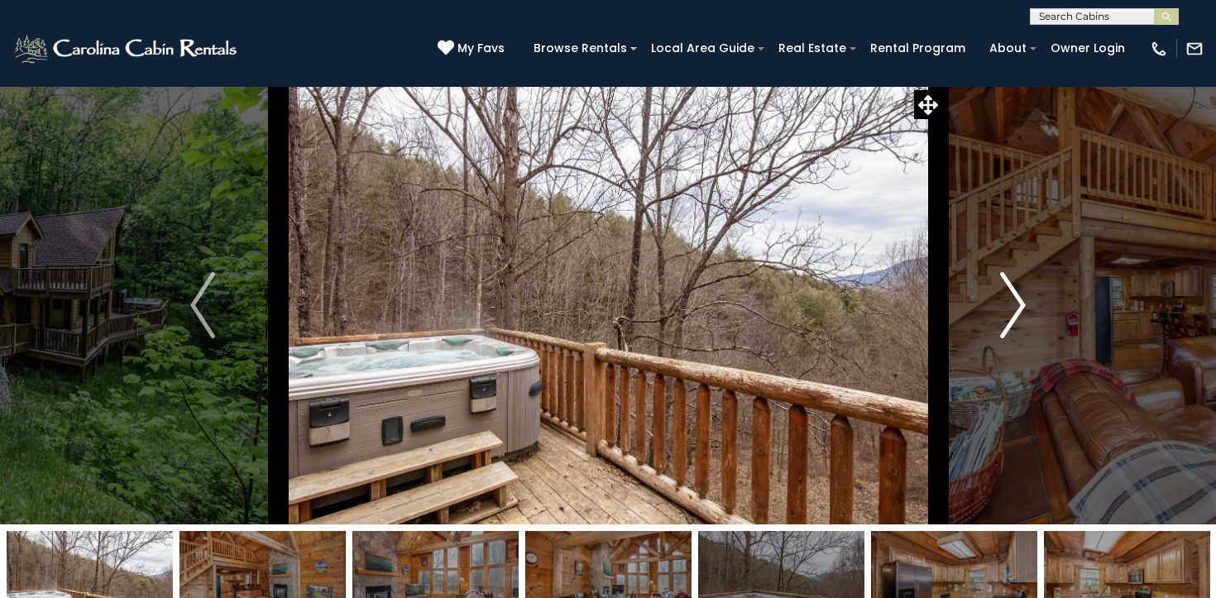
click at [996, 319] on button "Next" at bounding box center [1012, 305] width 141 height 438
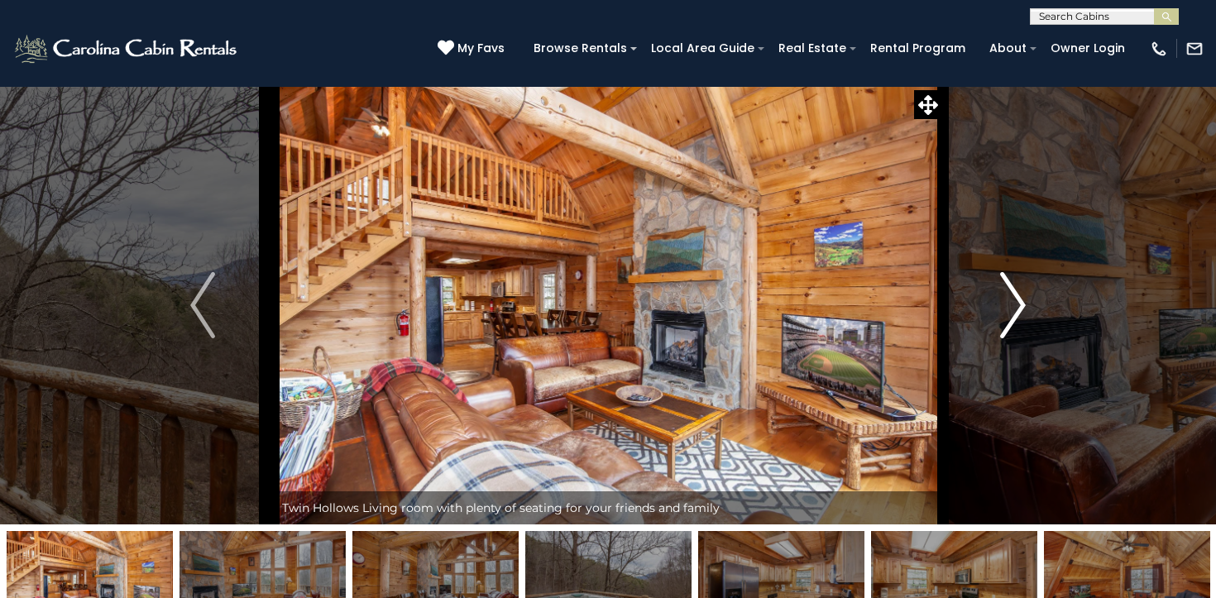
click at [996, 319] on button "Next" at bounding box center [1012, 305] width 141 height 438
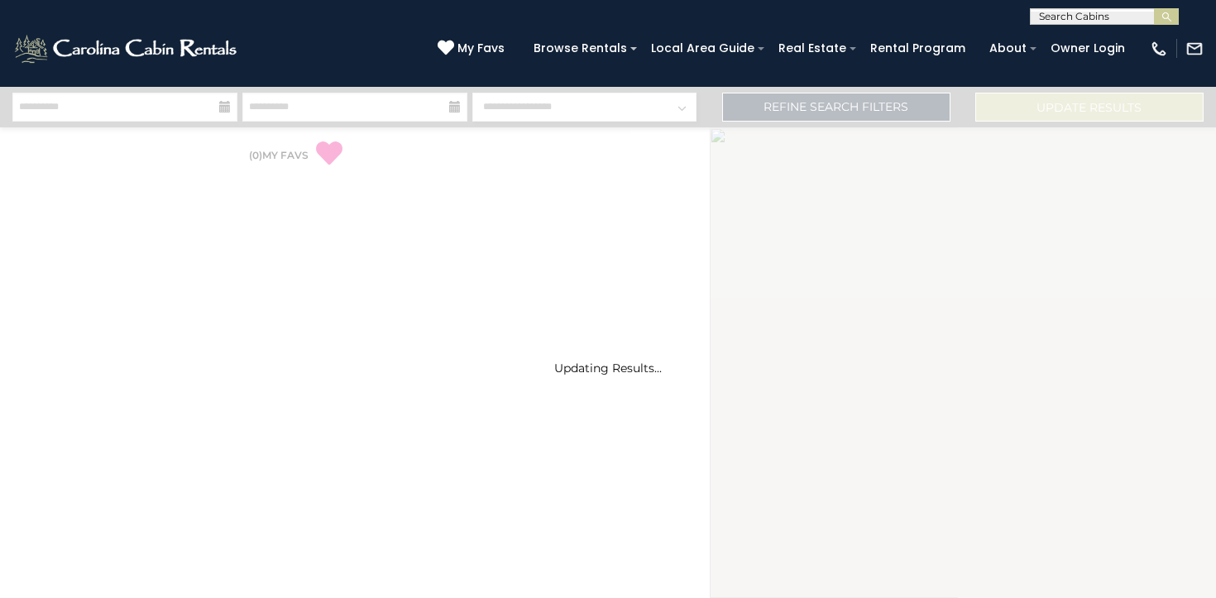
select select "*"
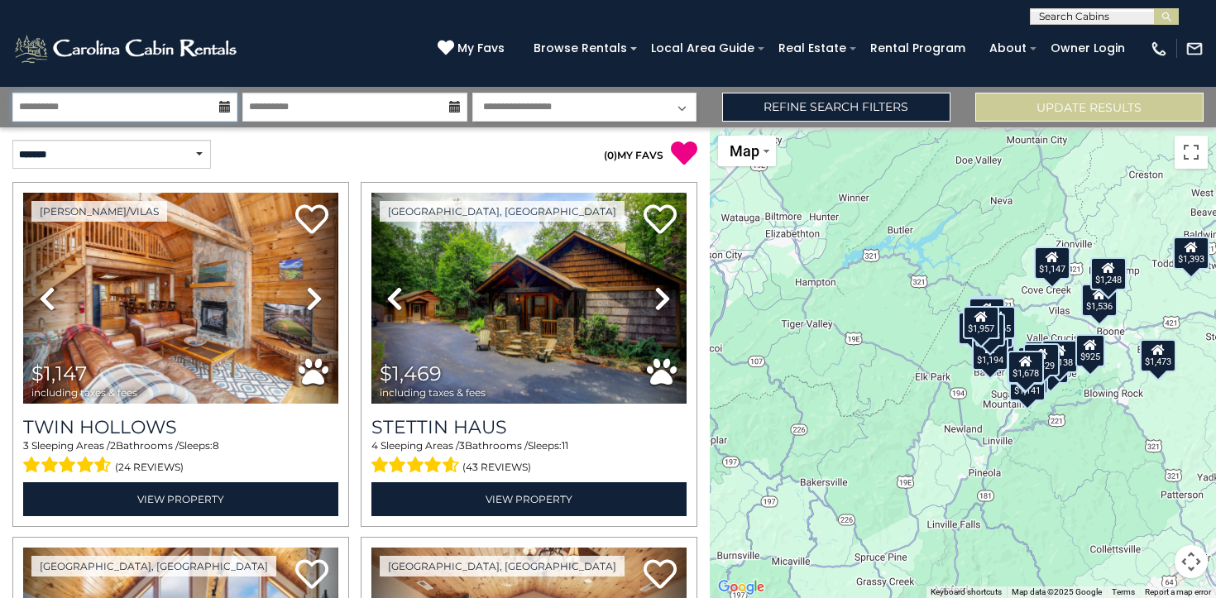
click at [155, 103] on input "**********" at bounding box center [124, 107] width 225 height 29
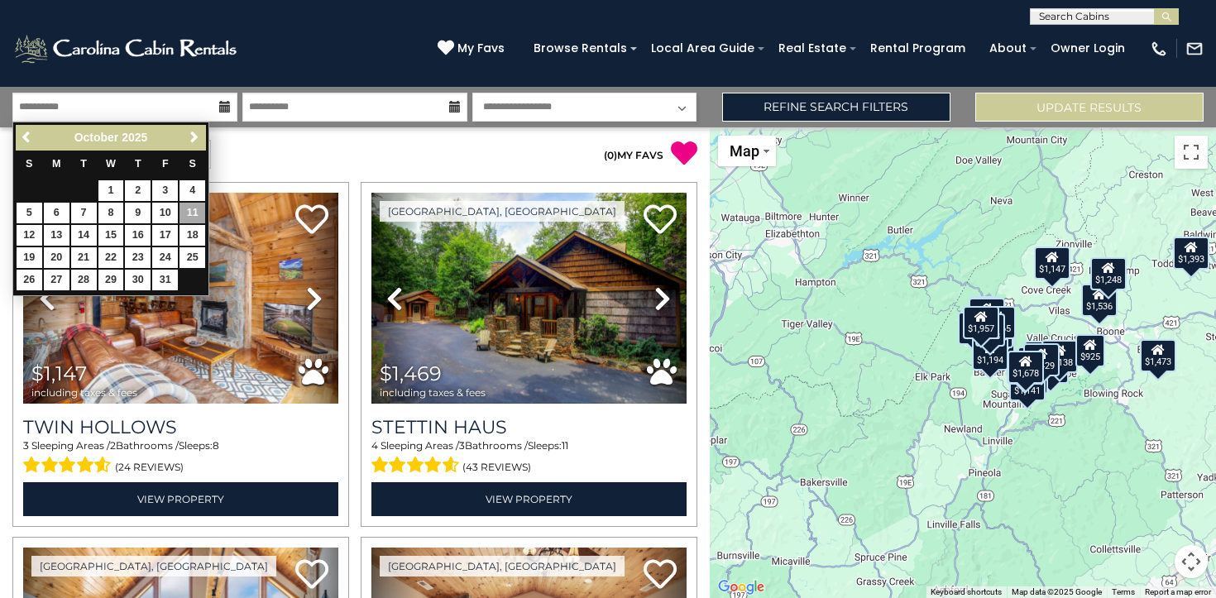
click at [323, 156] on div "**********" at bounding box center [177, 154] width 355 height 29
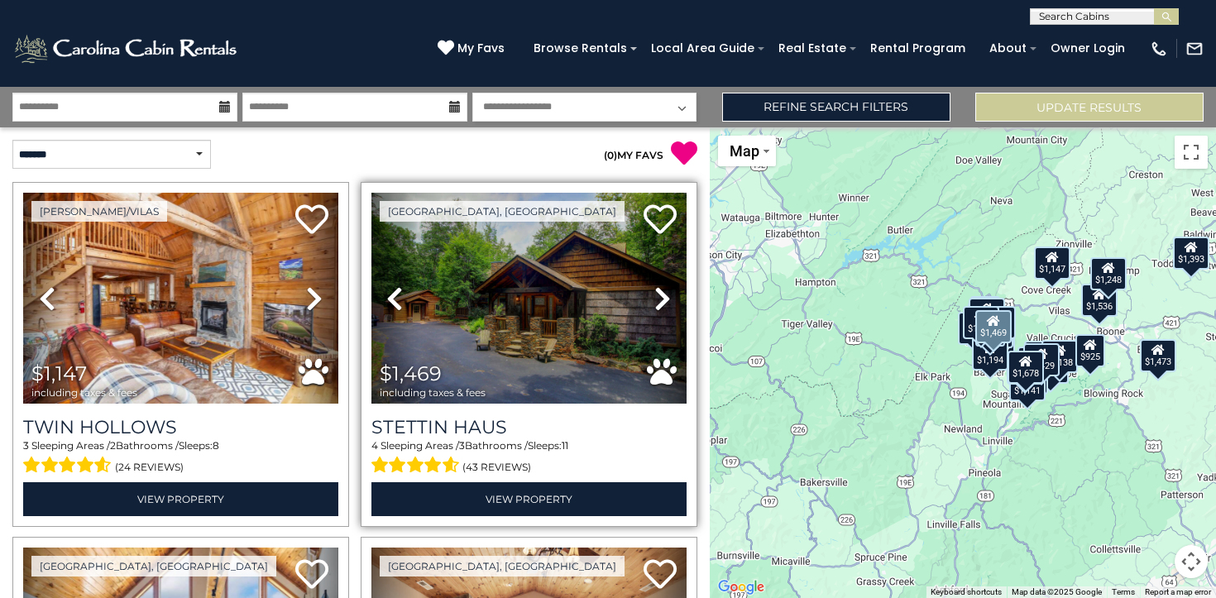
click at [661, 303] on icon at bounding box center [662, 298] width 17 height 26
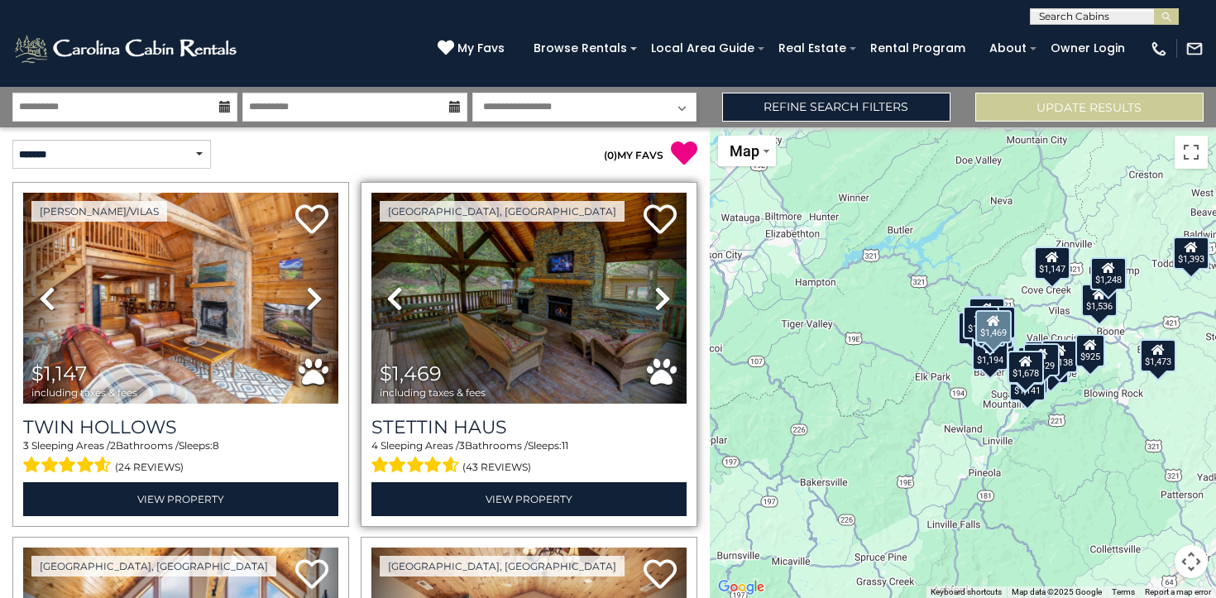
click at [661, 303] on icon at bounding box center [662, 298] width 17 height 26
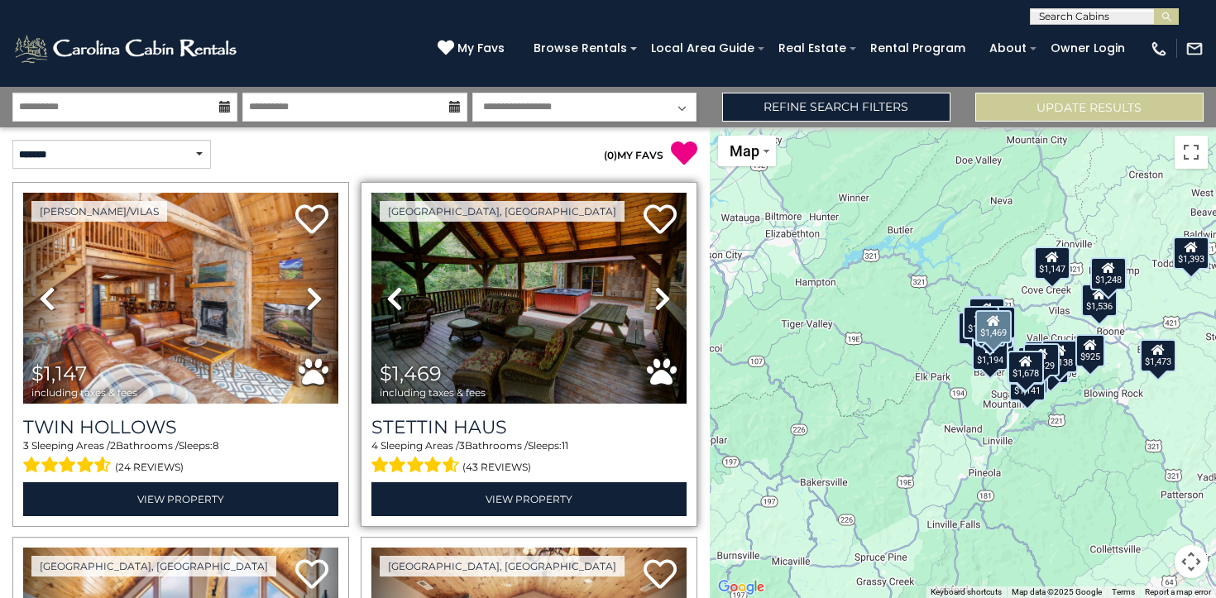
click at [661, 303] on icon at bounding box center [662, 298] width 17 height 26
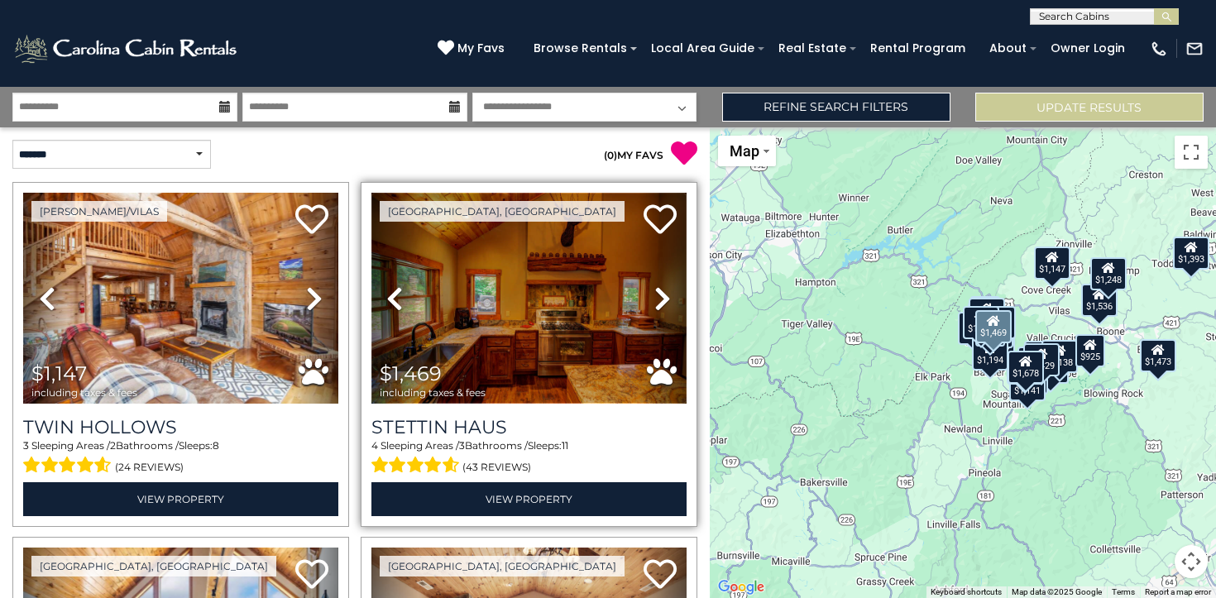
click at [522, 302] on img at bounding box center [528, 298] width 315 height 211
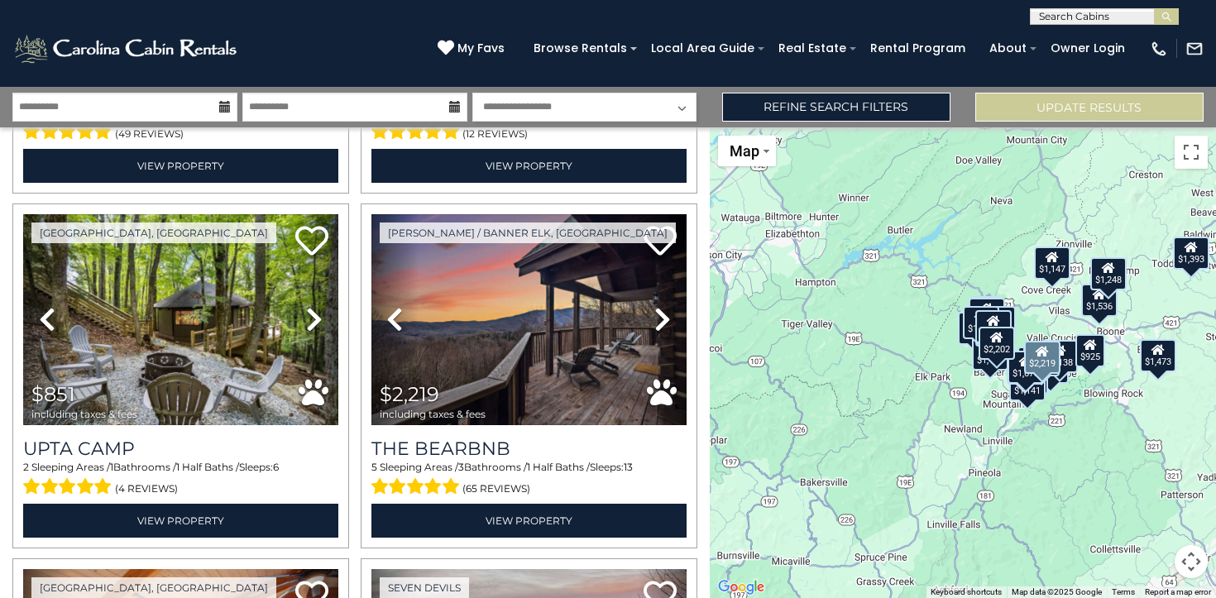
scroll to position [700, 0]
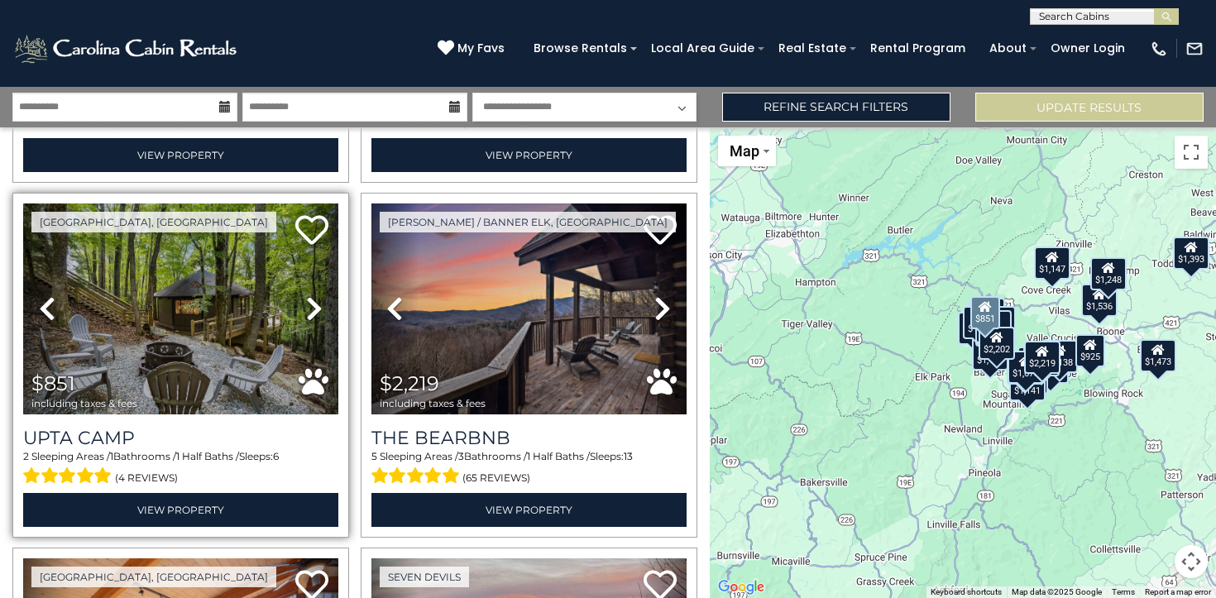
click at [310, 311] on icon at bounding box center [314, 308] width 17 height 26
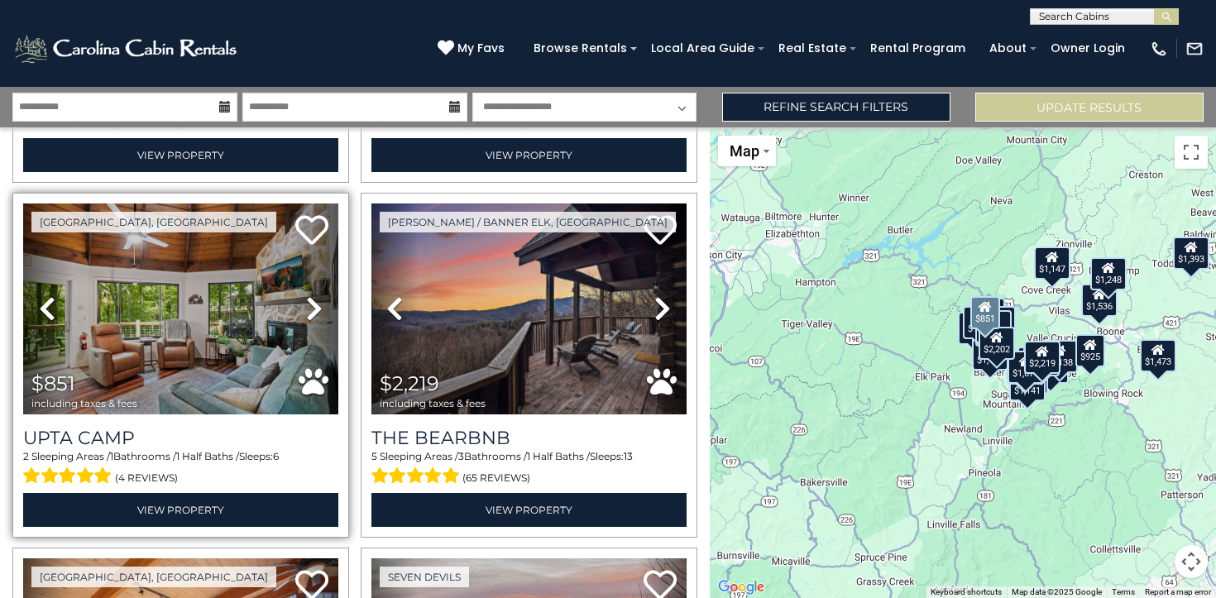
click at [310, 311] on icon at bounding box center [314, 308] width 17 height 26
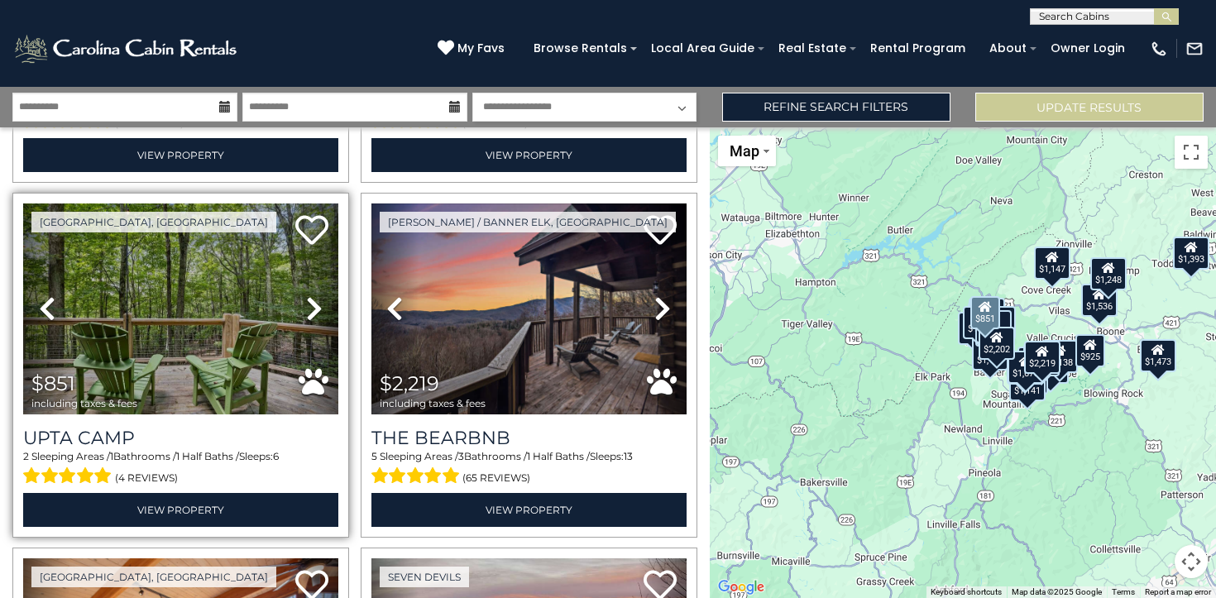
click at [310, 311] on icon at bounding box center [314, 308] width 17 height 26
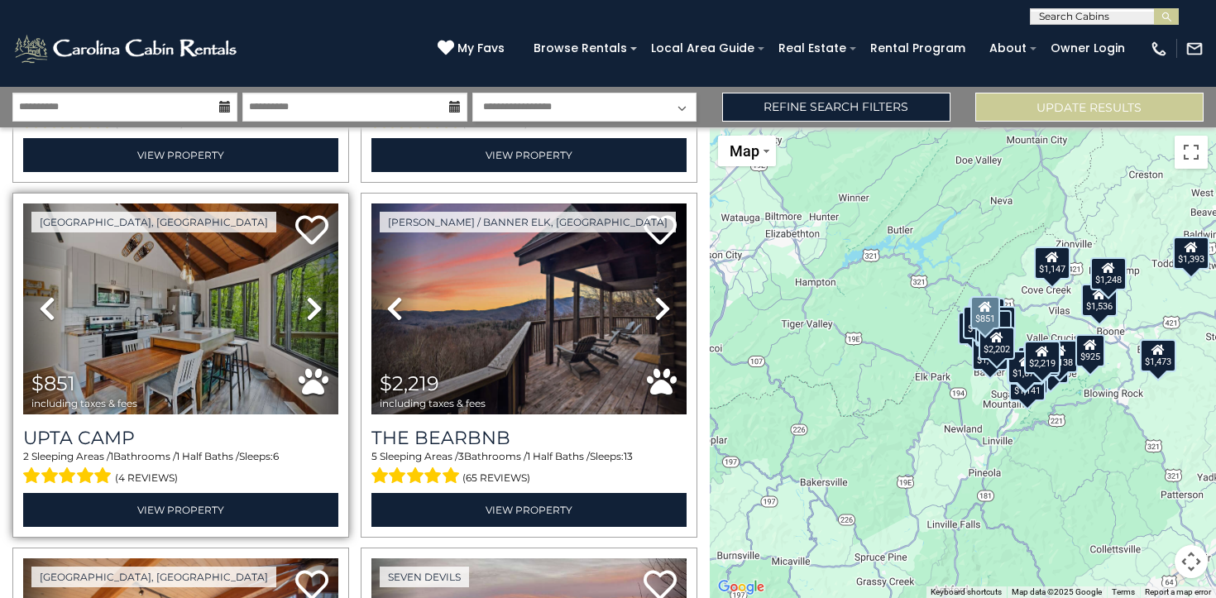
click at [310, 311] on icon at bounding box center [314, 308] width 17 height 26
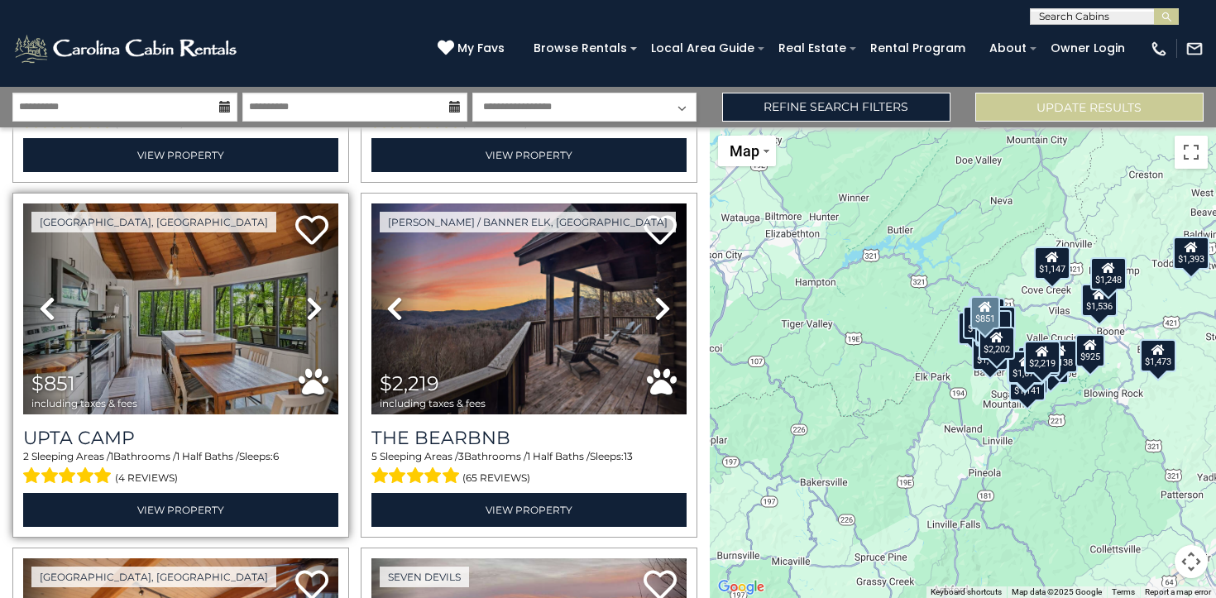
click at [310, 311] on icon at bounding box center [314, 308] width 17 height 26
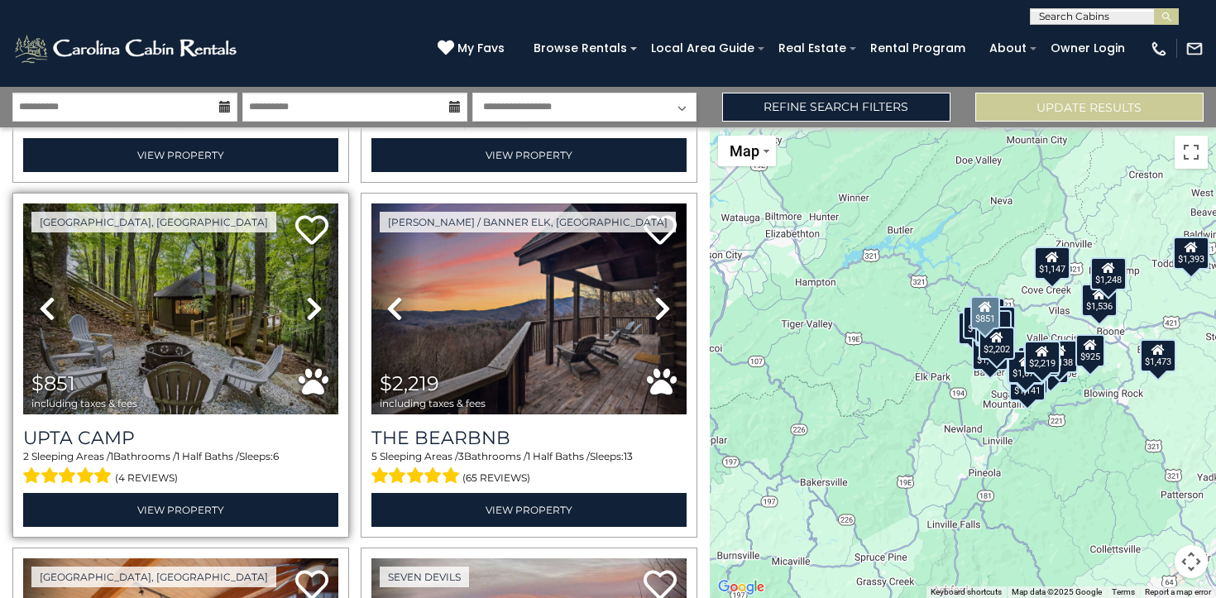
click at [310, 311] on icon at bounding box center [314, 308] width 17 height 26
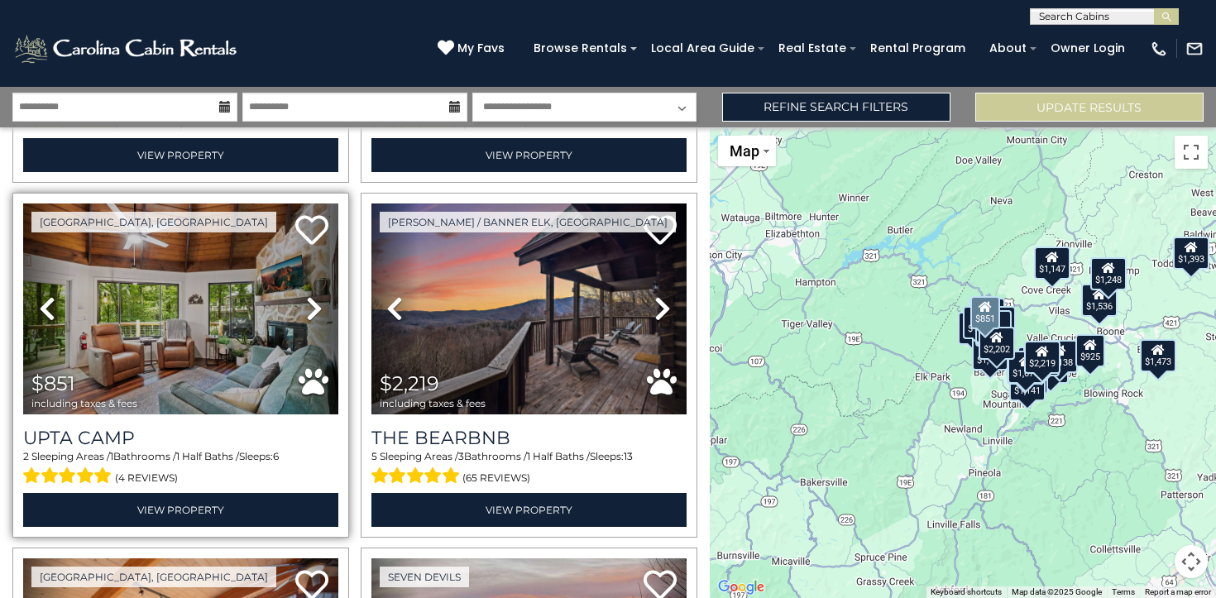
click at [310, 311] on icon at bounding box center [314, 308] width 17 height 26
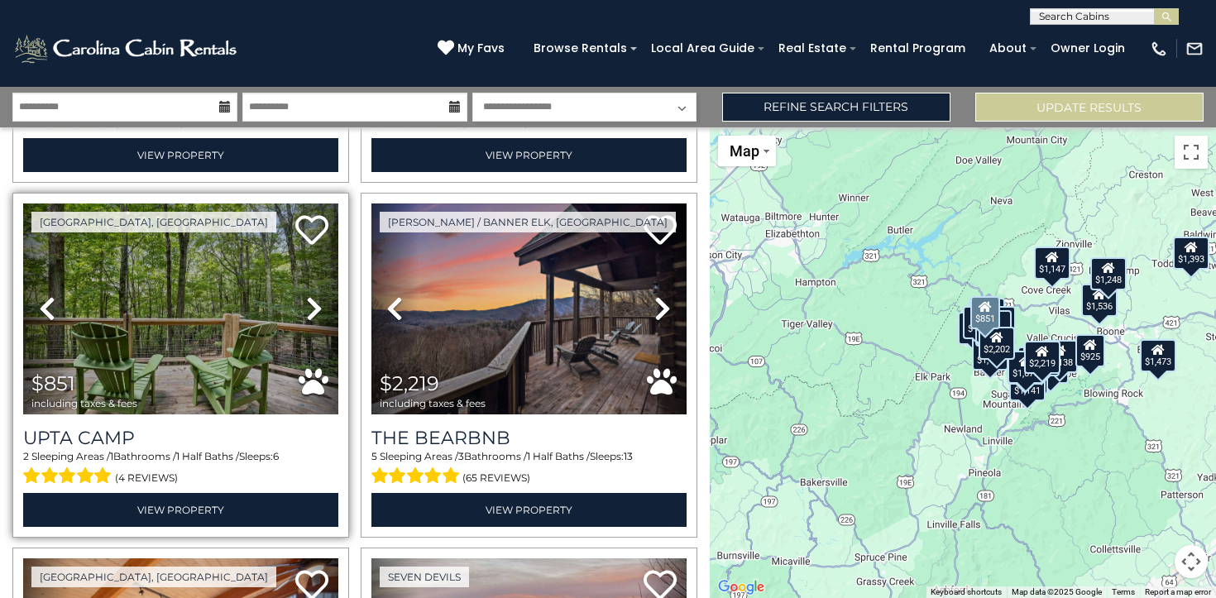
click at [310, 311] on icon at bounding box center [314, 308] width 17 height 26
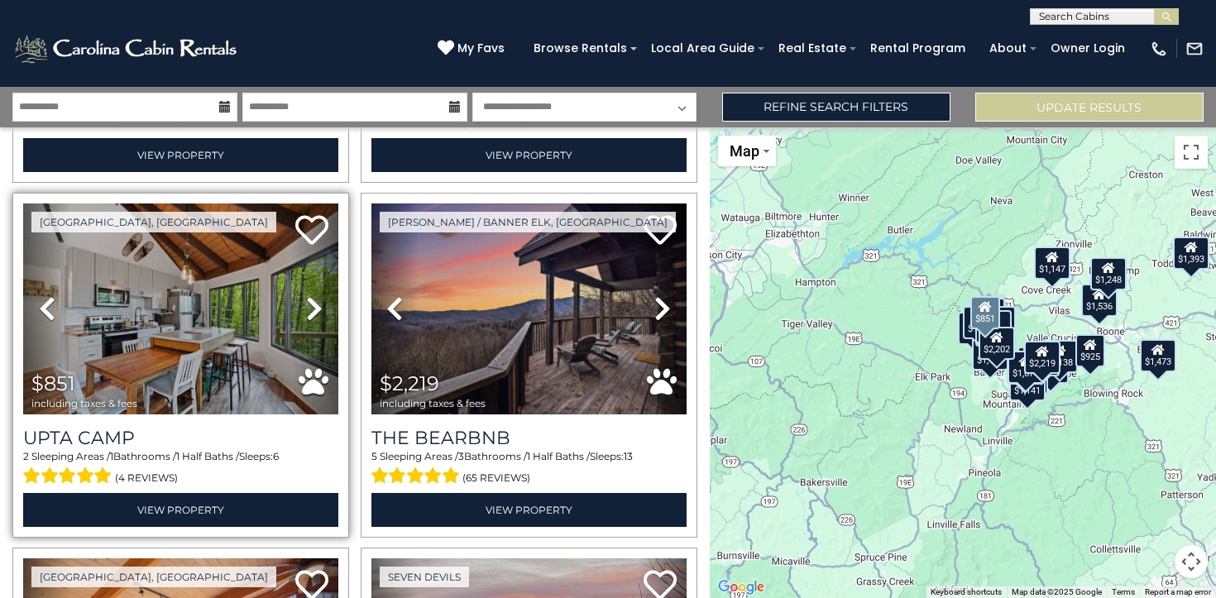
click at [310, 311] on icon at bounding box center [314, 308] width 17 height 26
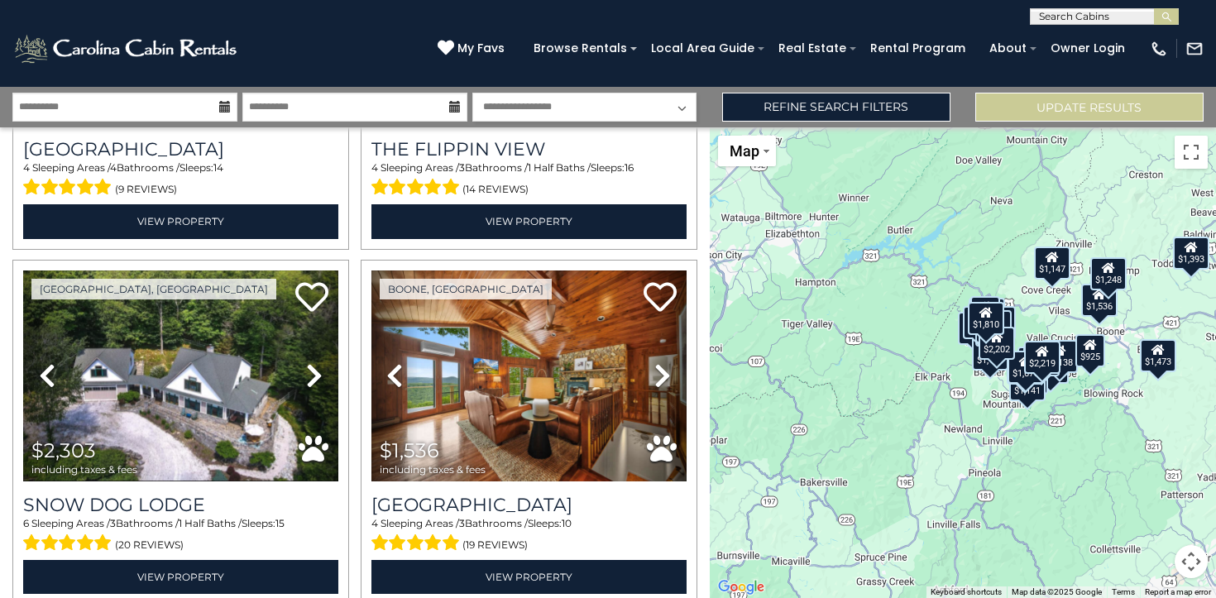
scroll to position [1349, 0]
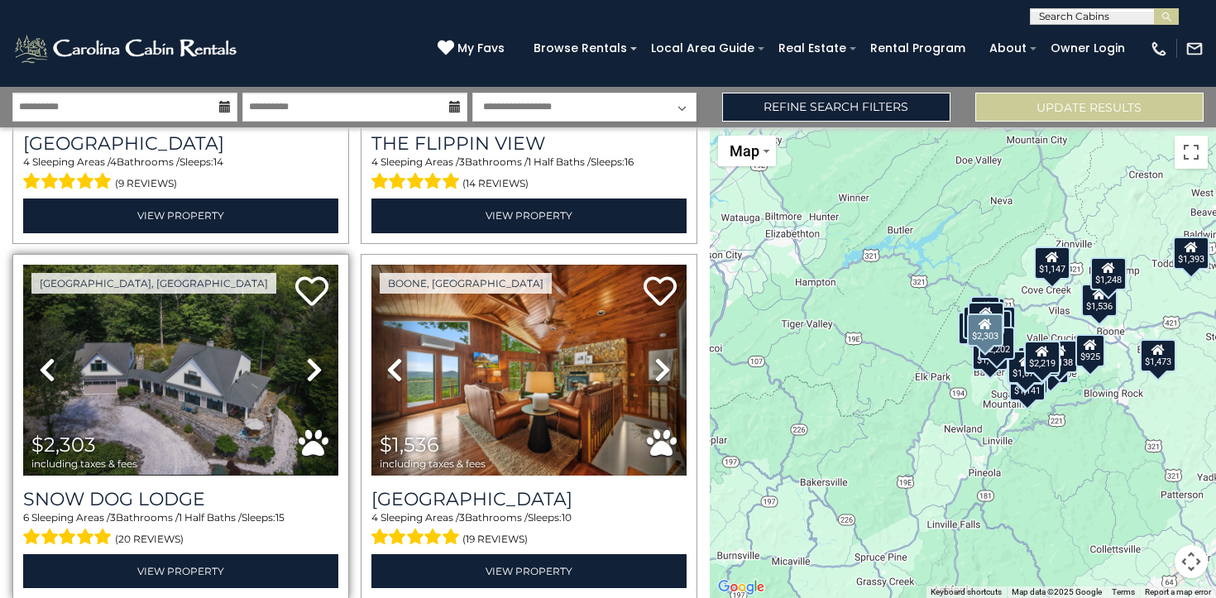
click at [312, 371] on icon at bounding box center [314, 369] width 17 height 26
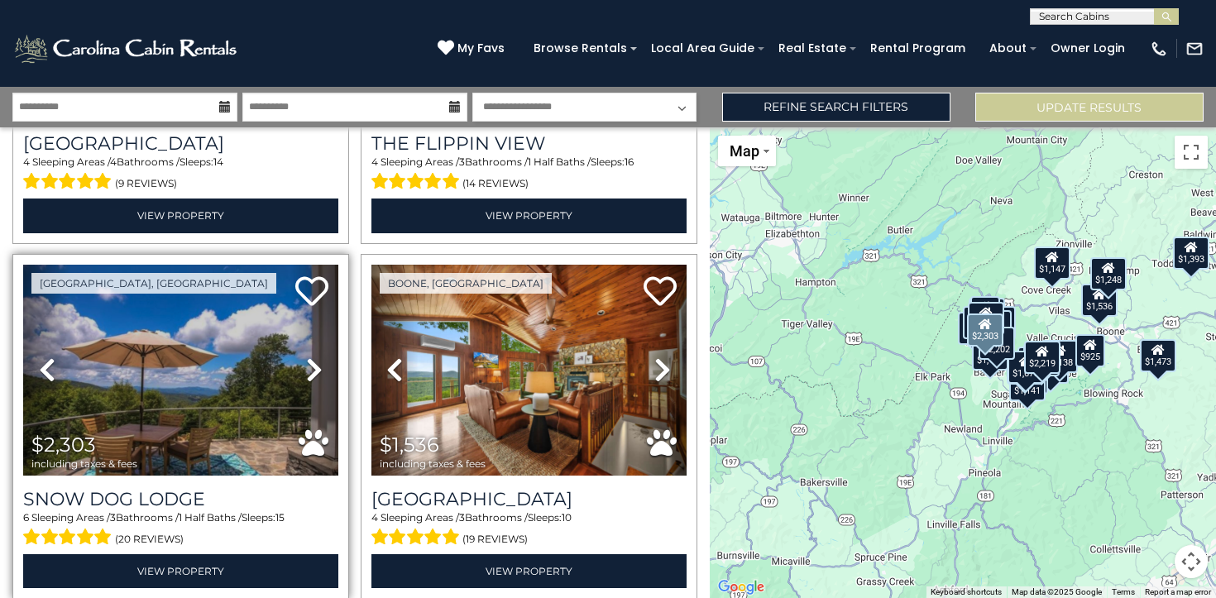
click at [312, 371] on icon at bounding box center [314, 369] width 17 height 26
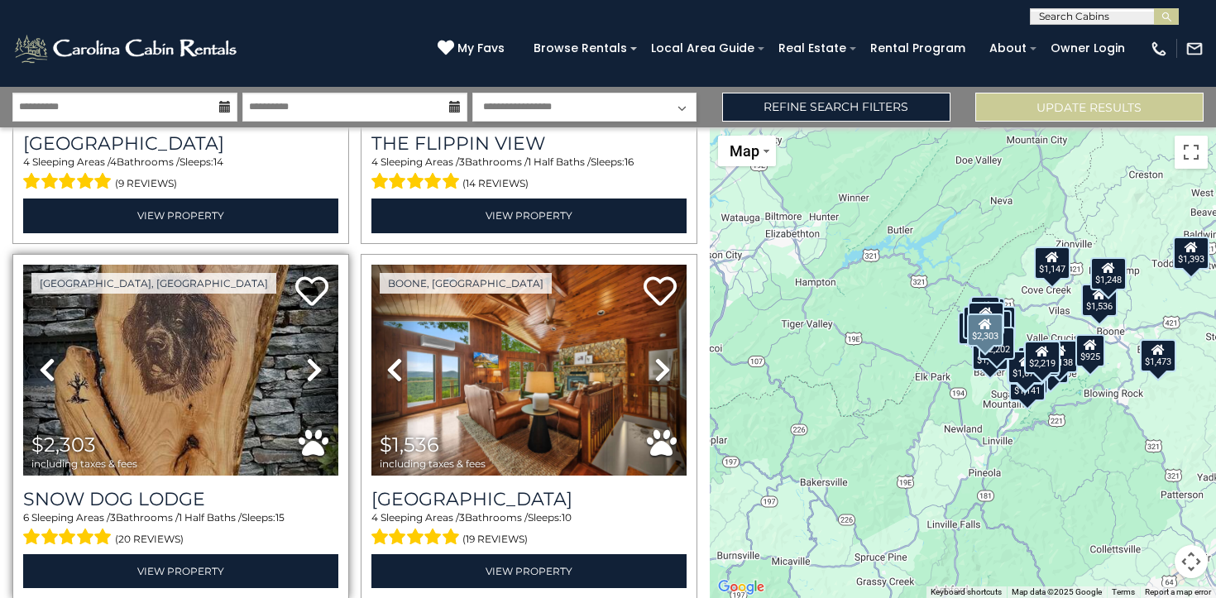
click at [312, 371] on icon at bounding box center [314, 369] width 17 height 26
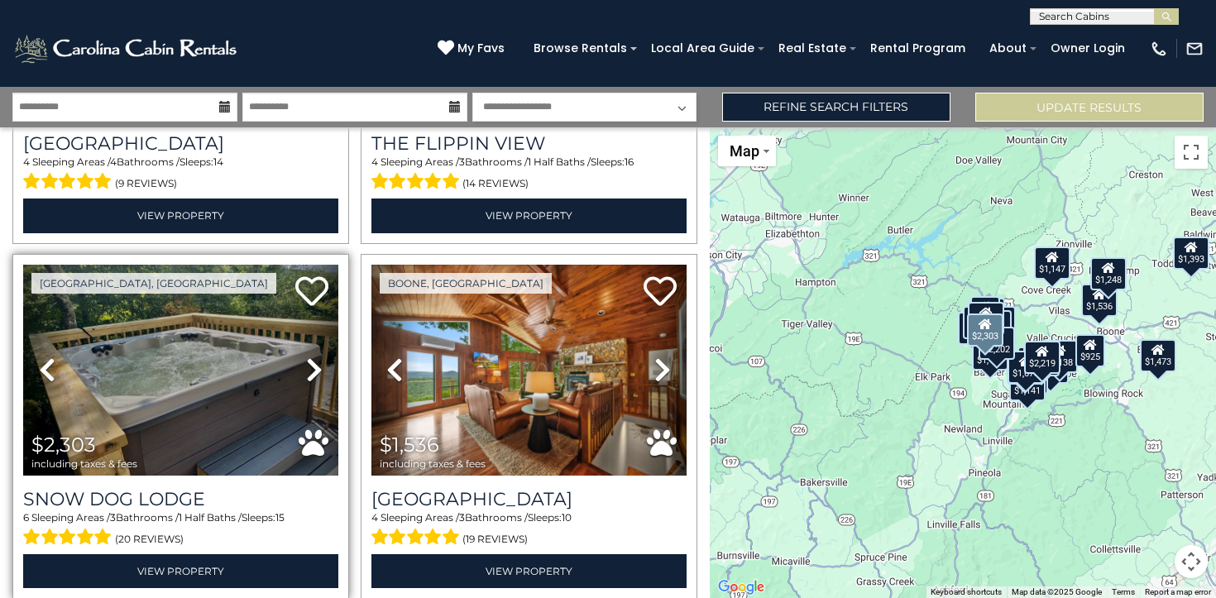
click at [312, 371] on icon at bounding box center [314, 369] width 17 height 26
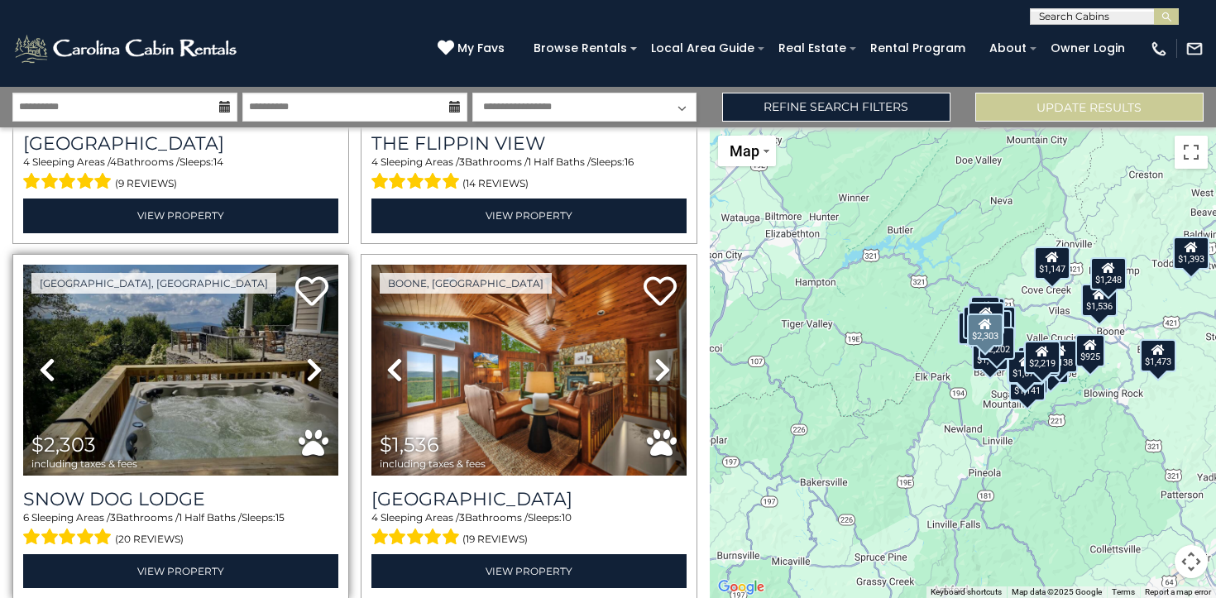
click at [312, 371] on icon at bounding box center [314, 369] width 17 height 26
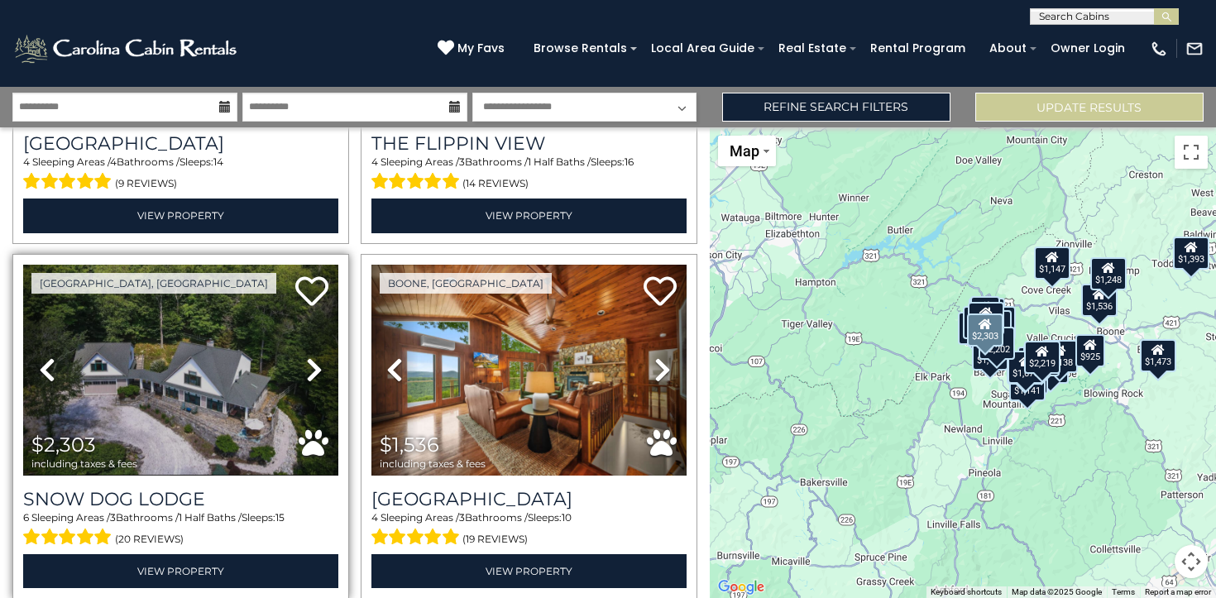
click at [312, 371] on icon at bounding box center [314, 369] width 17 height 26
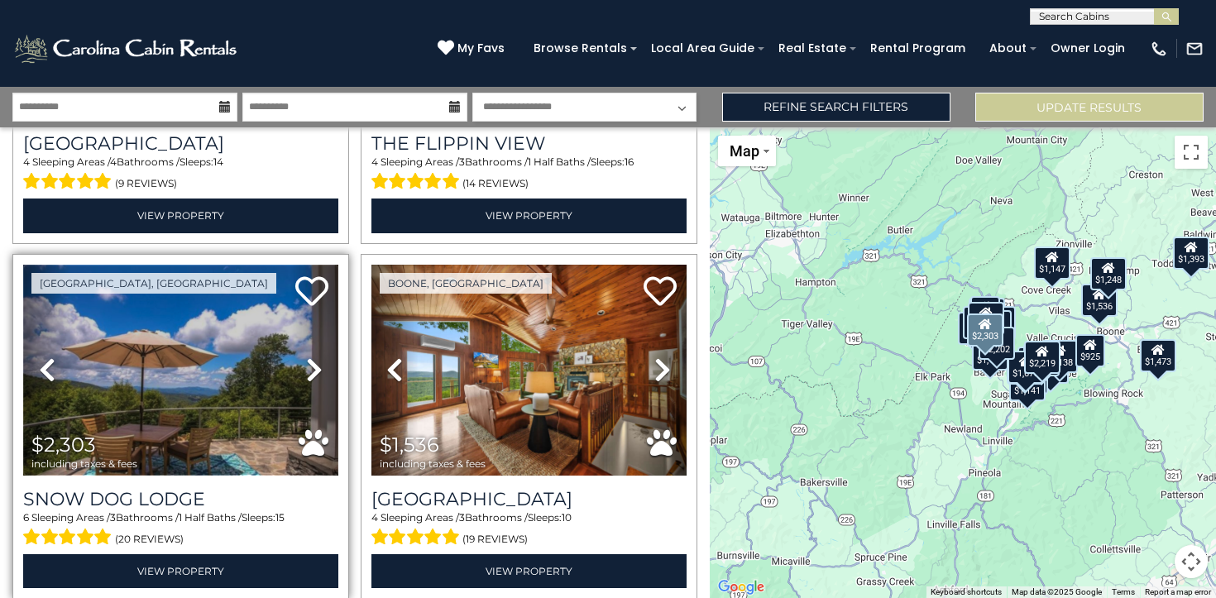
click at [198, 361] on img at bounding box center [180, 370] width 315 height 211
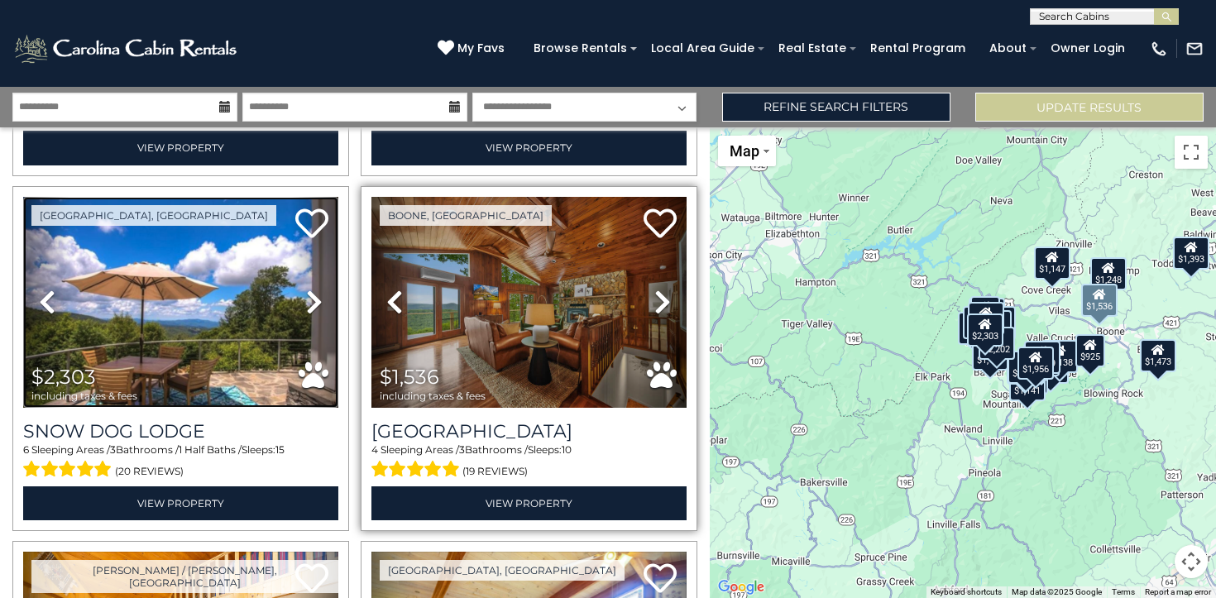
scroll to position [1422, 0]
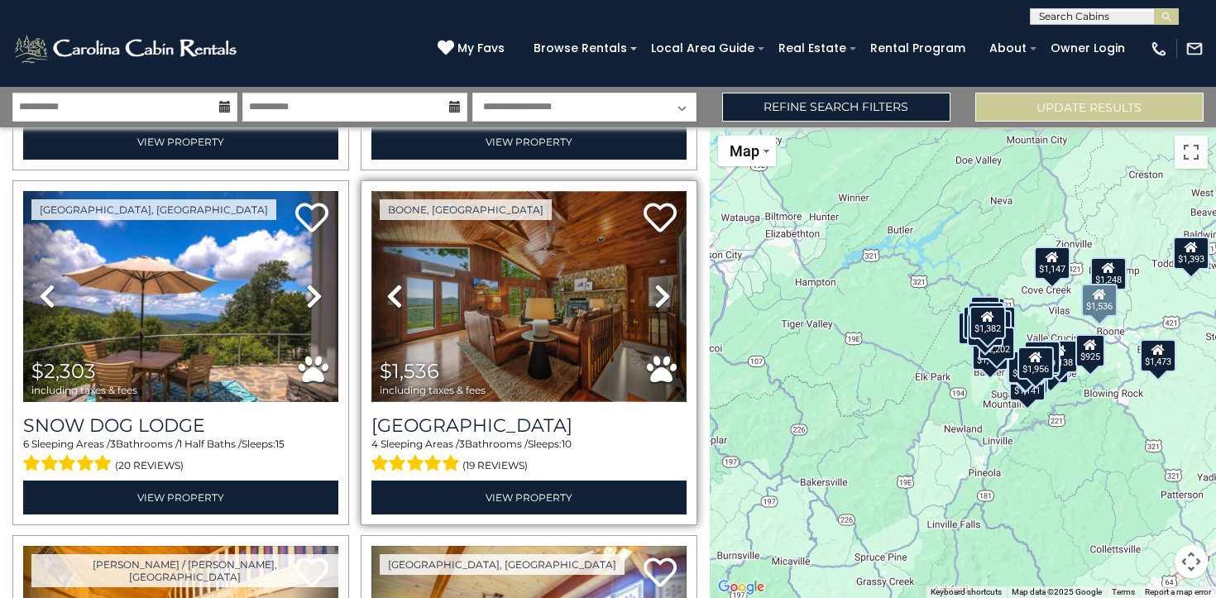
click at [530, 294] on img at bounding box center [528, 296] width 315 height 211
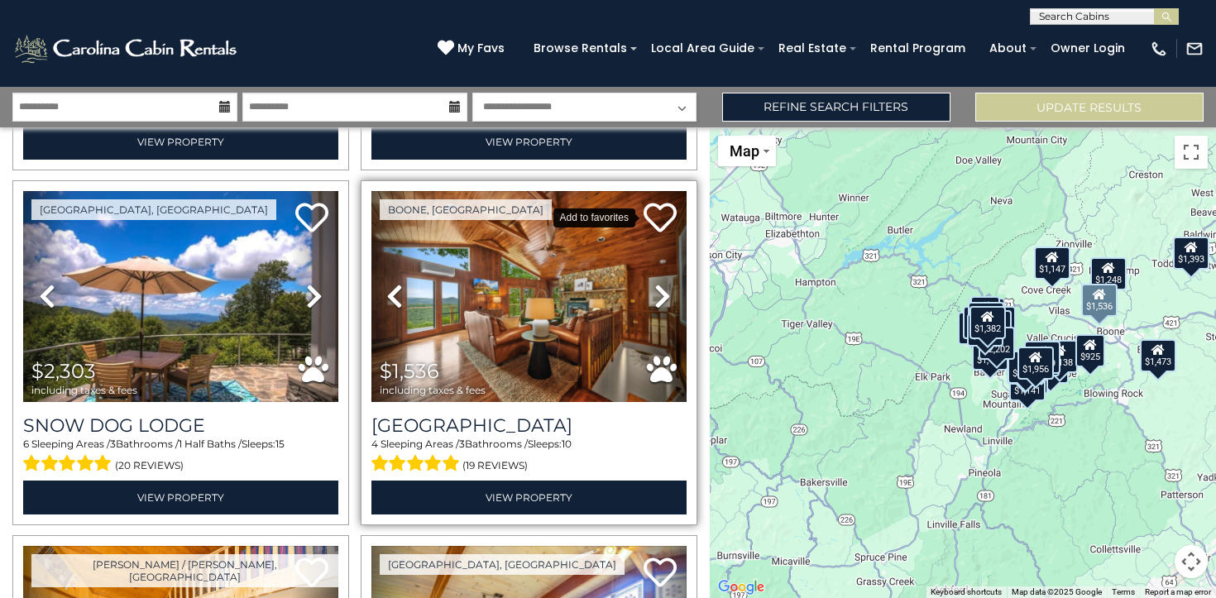
click at [655, 213] on icon at bounding box center [659, 217] width 33 height 33
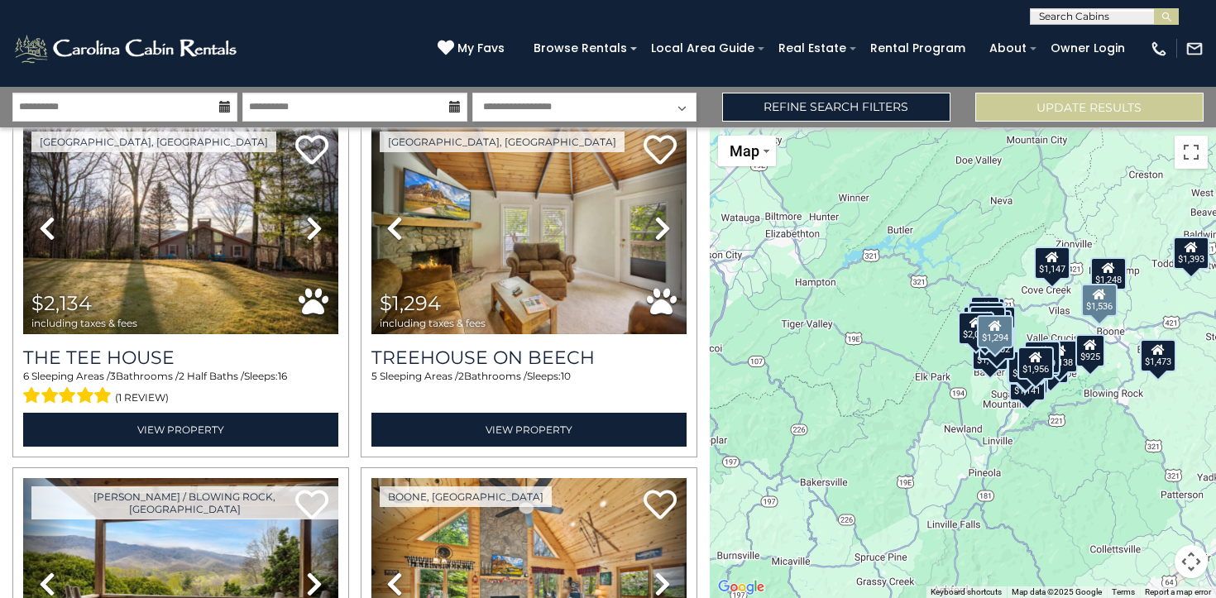
scroll to position [2558, 0]
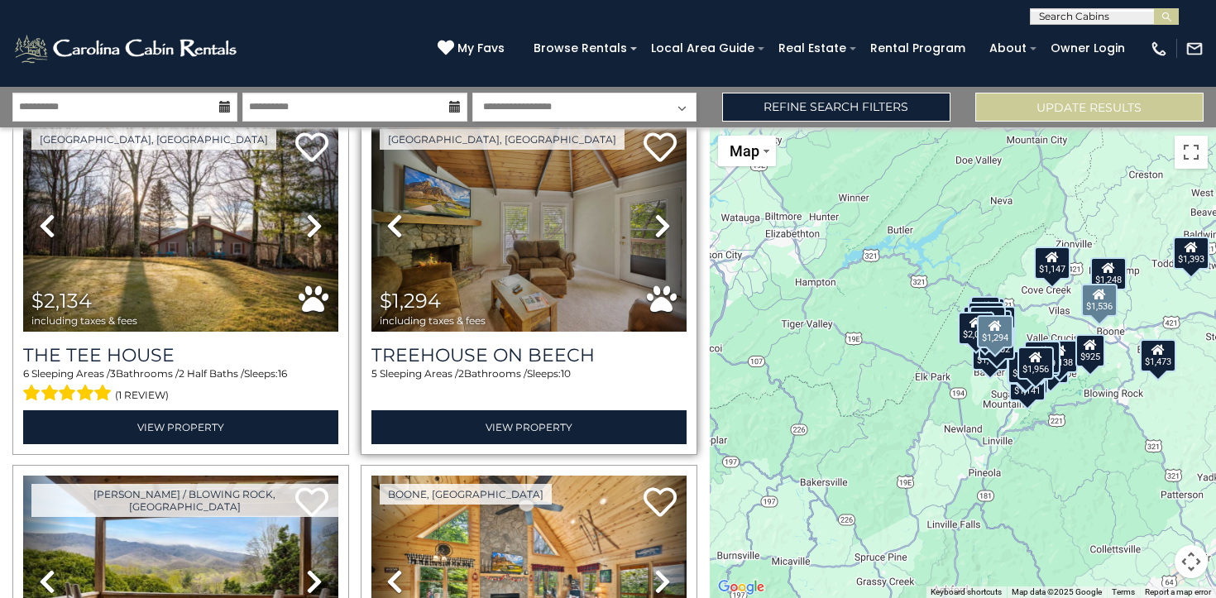
click at [657, 232] on icon at bounding box center [662, 226] width 17 height 26
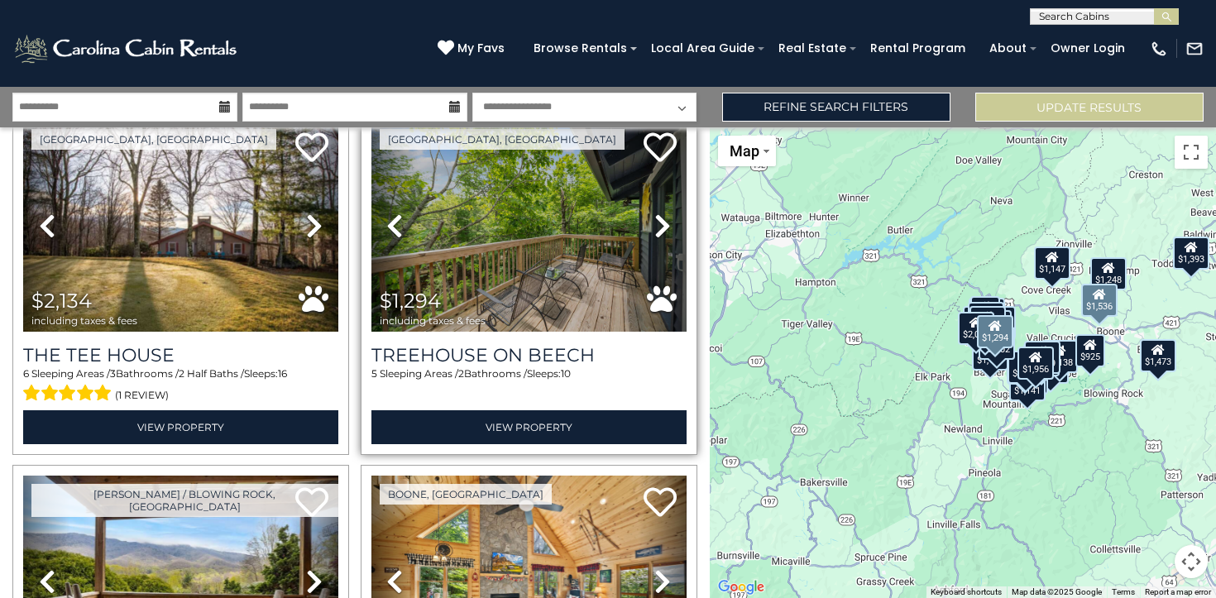
click at [657, 232] on icon at bounding box center [662, 226] width 17 height 26
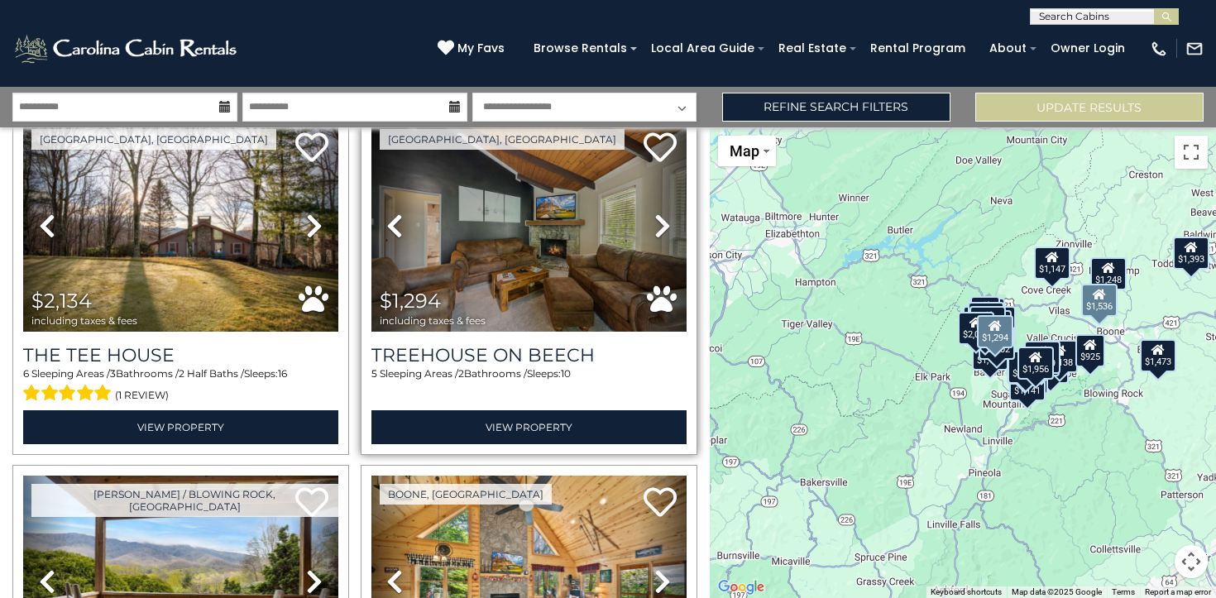
click at [657, 232] on icon at bounding box center [662, 226] width 17 height 26
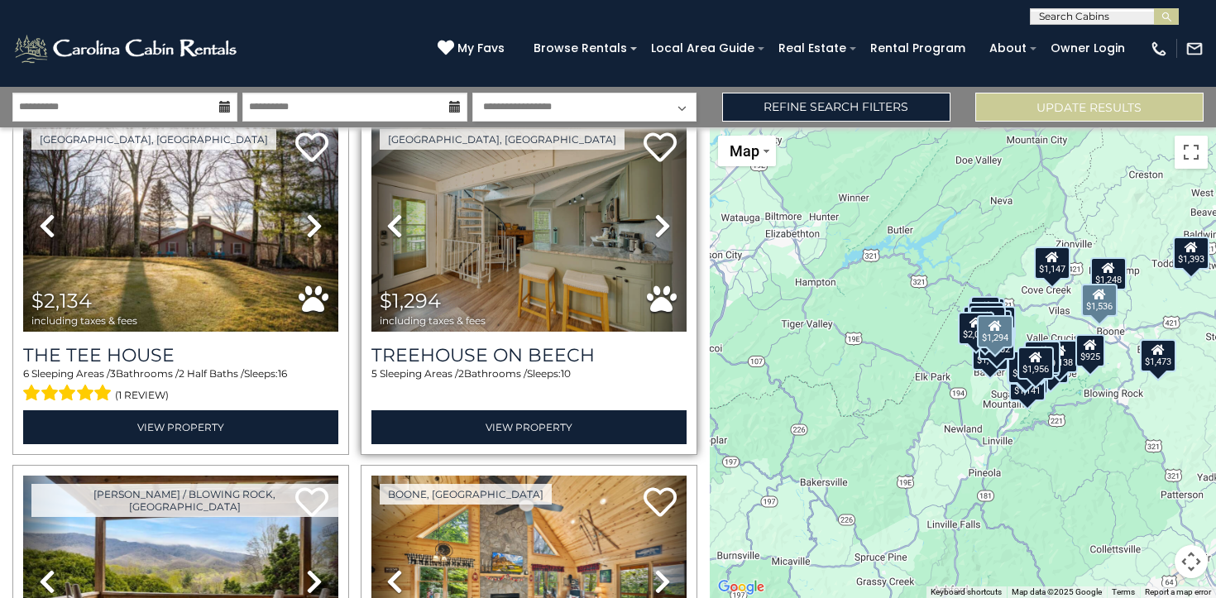
click at [657, 232] on icon at bounding box center [662, 226] width 17 height 26
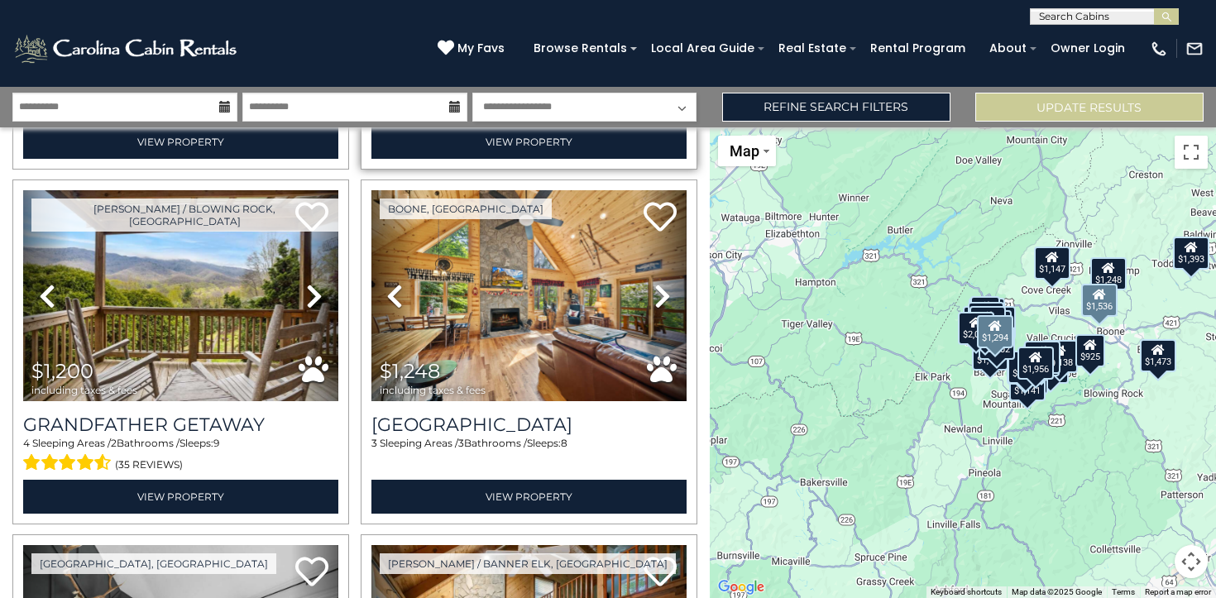
scroll to position [2845, 0]
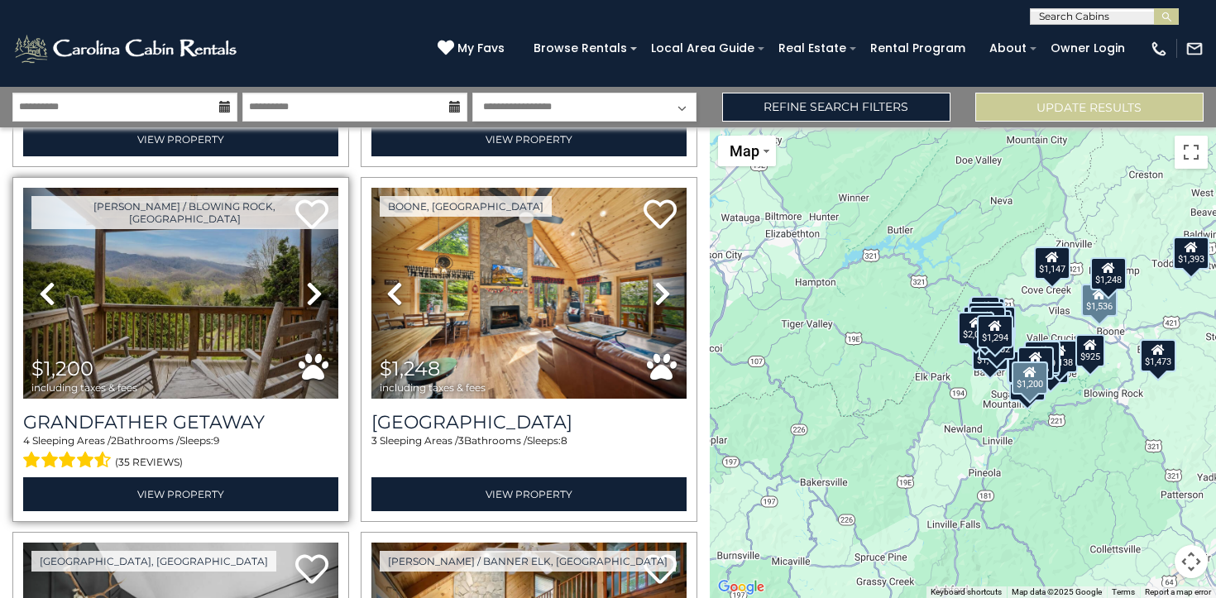
click at [310, 289] on icon at bounding box center [314, 293] width 17 height 26
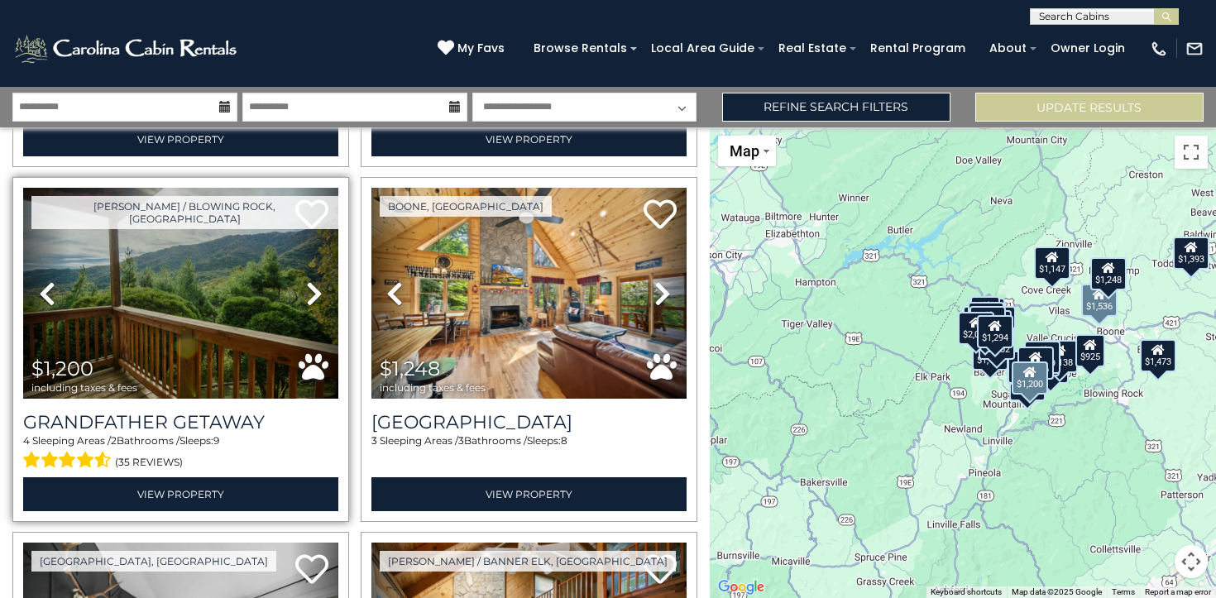
click at [310, 289] on icon at bounding box center [314, 293] width 17 height 26
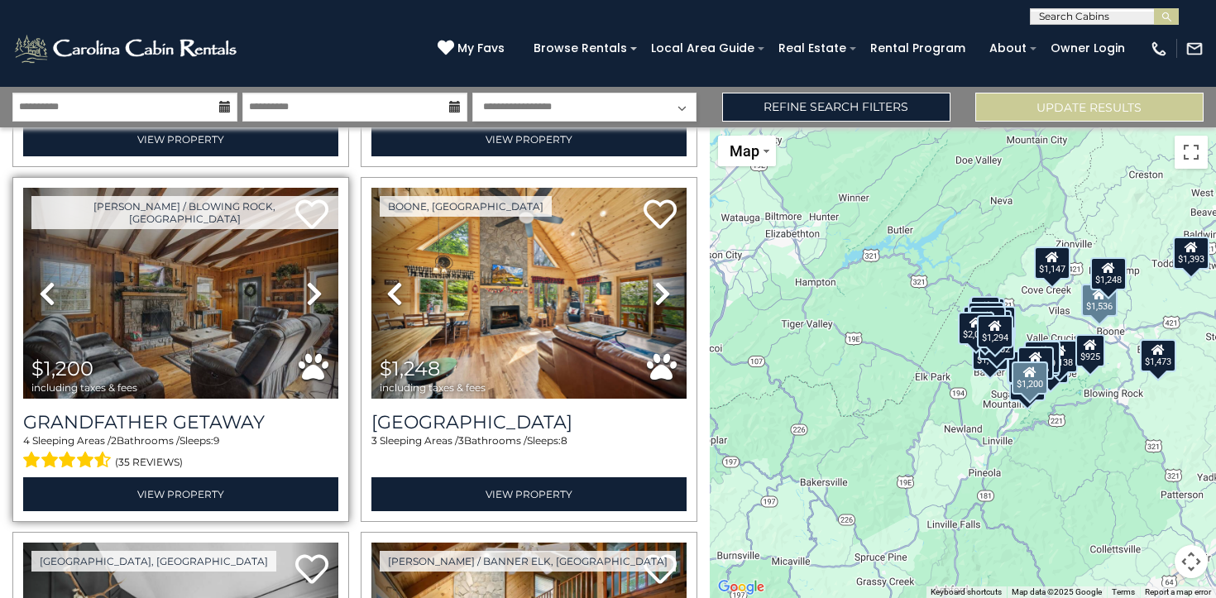
click at [310, 289] on icon at bounding box center [314, 293] width 17 height 26
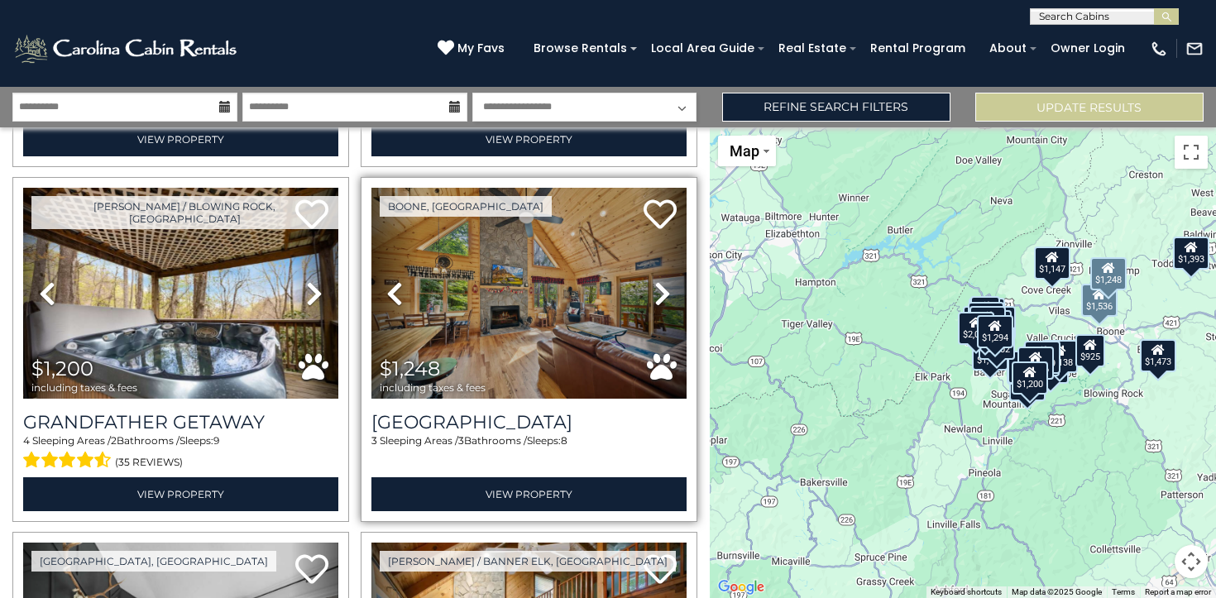
click at [663, 302] on icon at bounding box center [662, 293] width 17 height 26
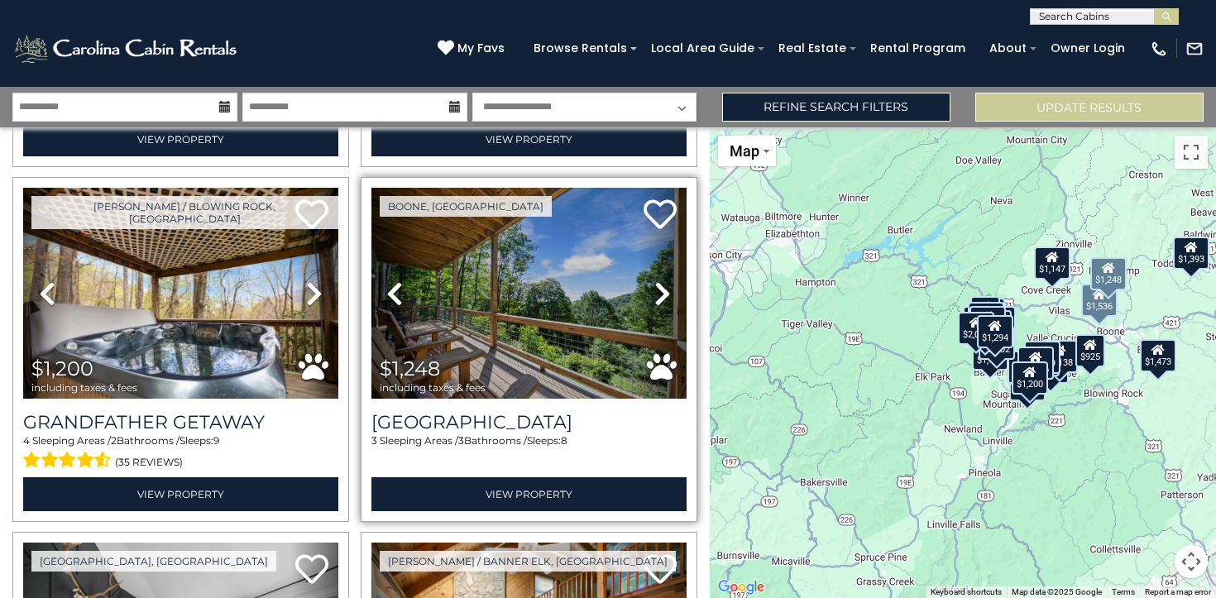
click at [663, 302] on icon at bounding box center [662, 293] width 17 height 26
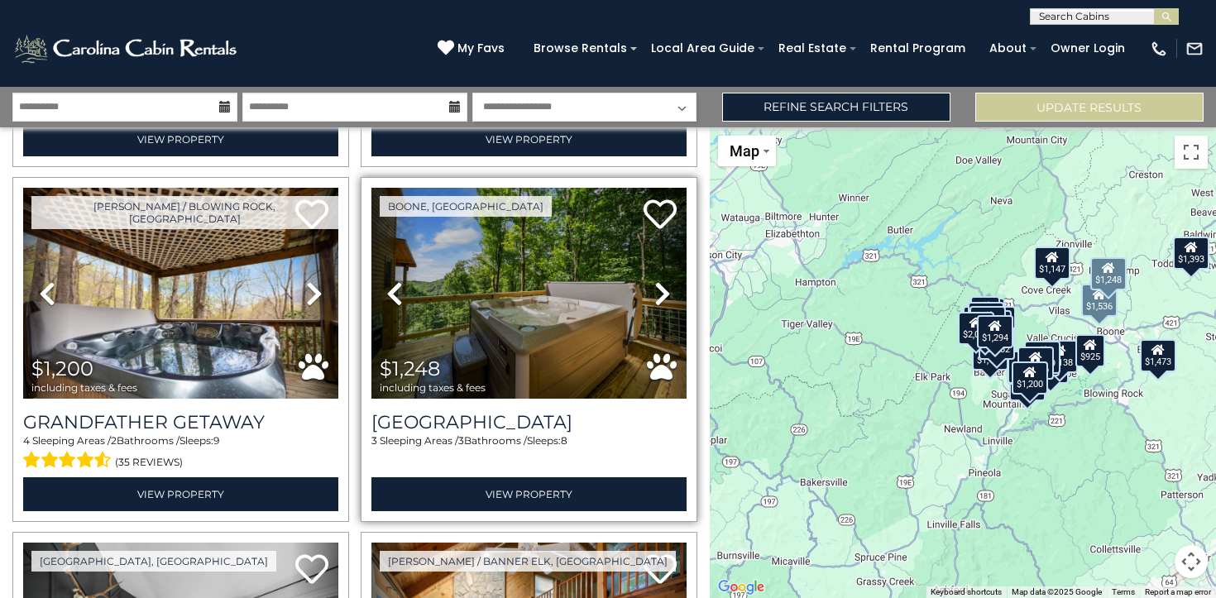
click at [663, 302] on icon at bounding box center [662, 293] width 17 height 26
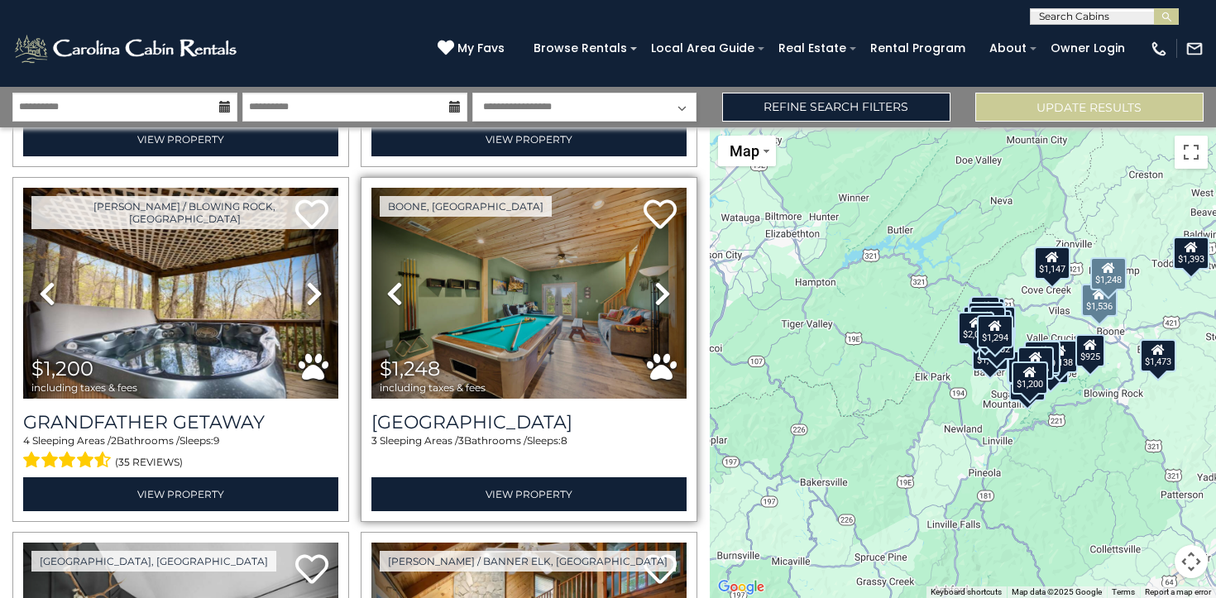
click at [663, 302] on icon at bounding box center [662, 293] width 17 height 26
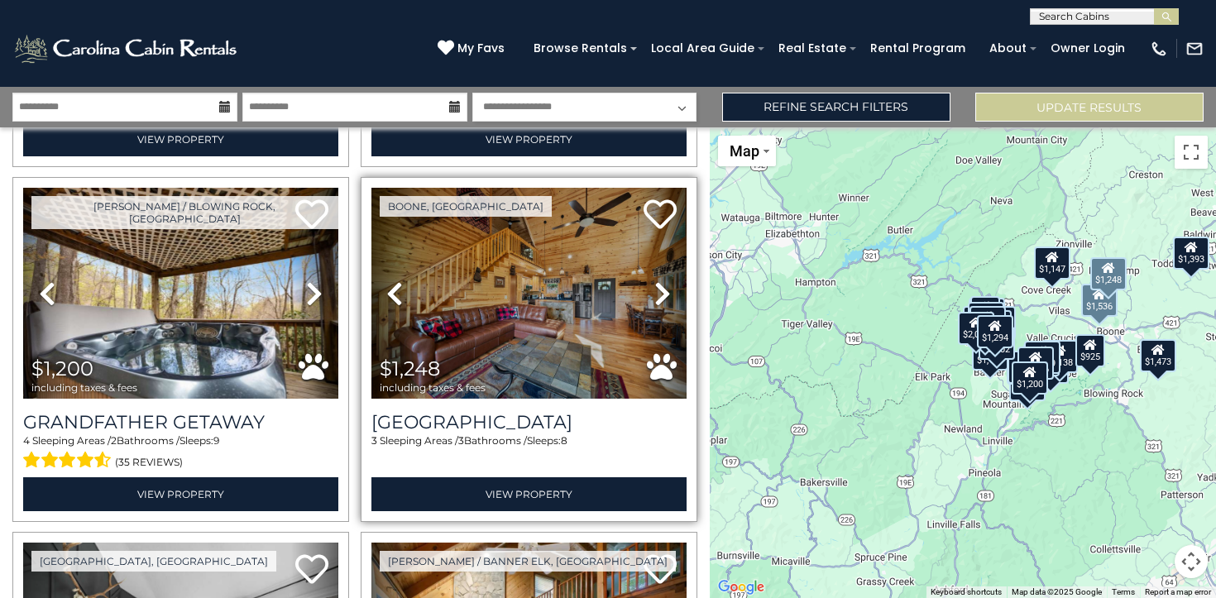
click at [663, 302] on icon at bounding box center [662, 293] width 17 height 26
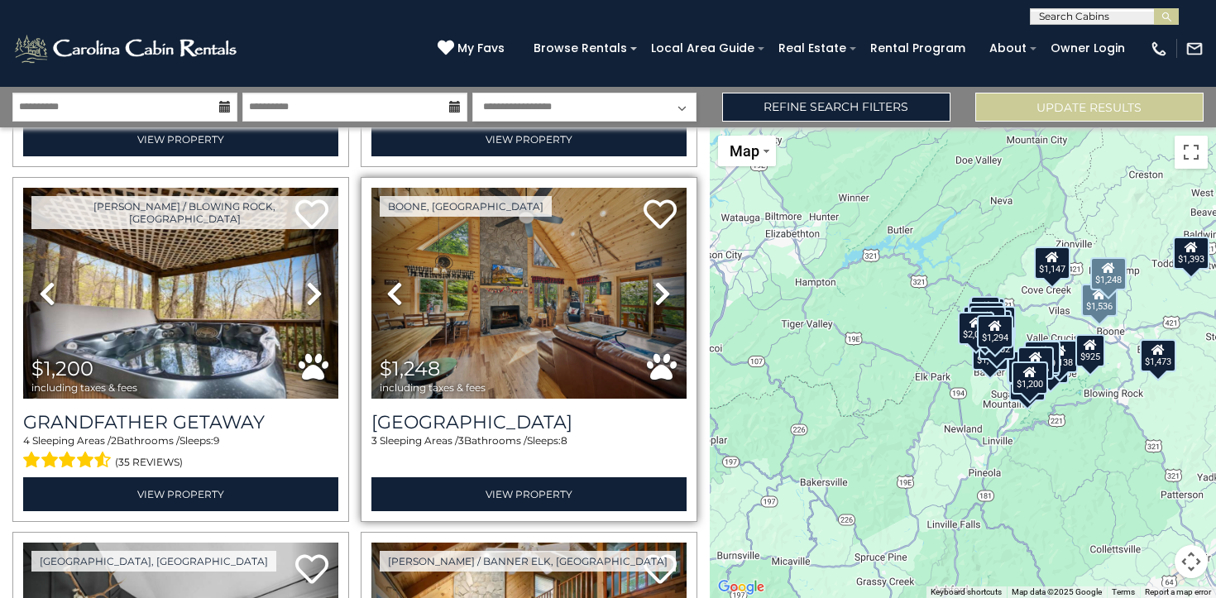
click at [663, 302] on icon at bounding box center [662, 293] width 17 height 26
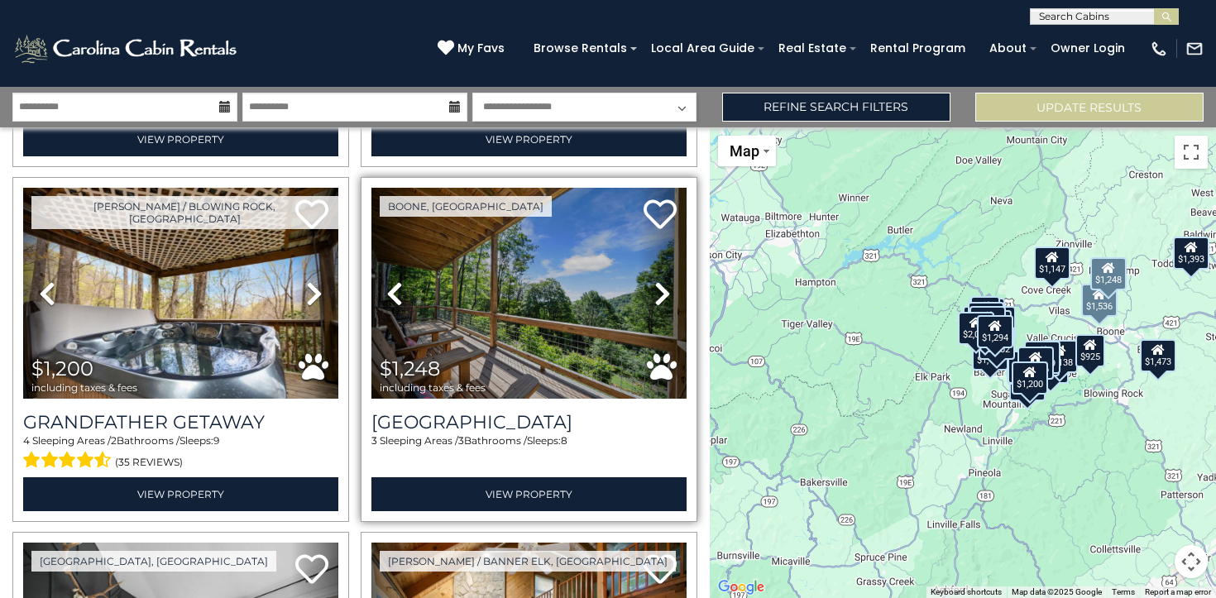
click at [663, 302] on icon at bounding box center [662, 293] width 17 height 26
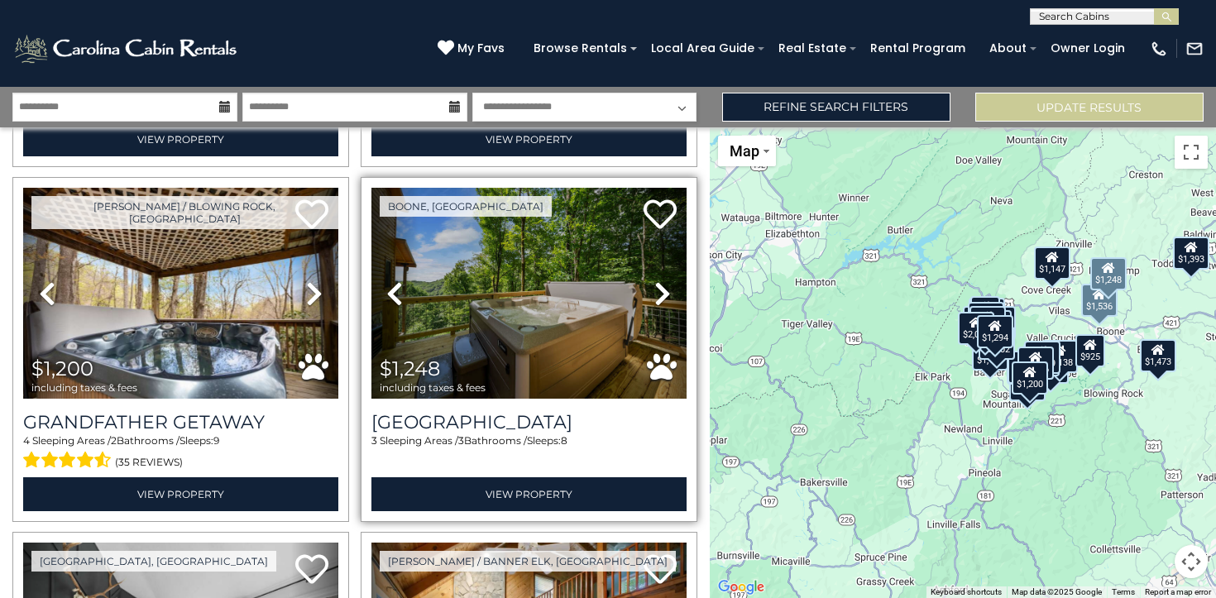
click at [663, 302] on icon at bounding box center [662, 293] width 17 height 26
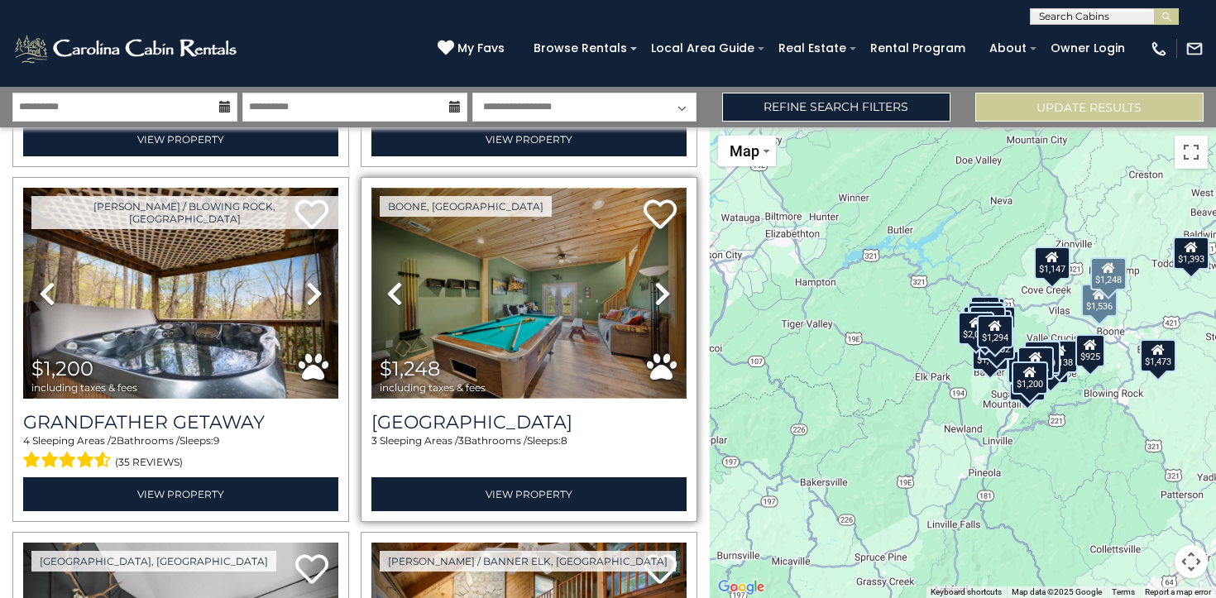
click at [555, 307] on img at bounding box center [528, 293] width 315 height 211
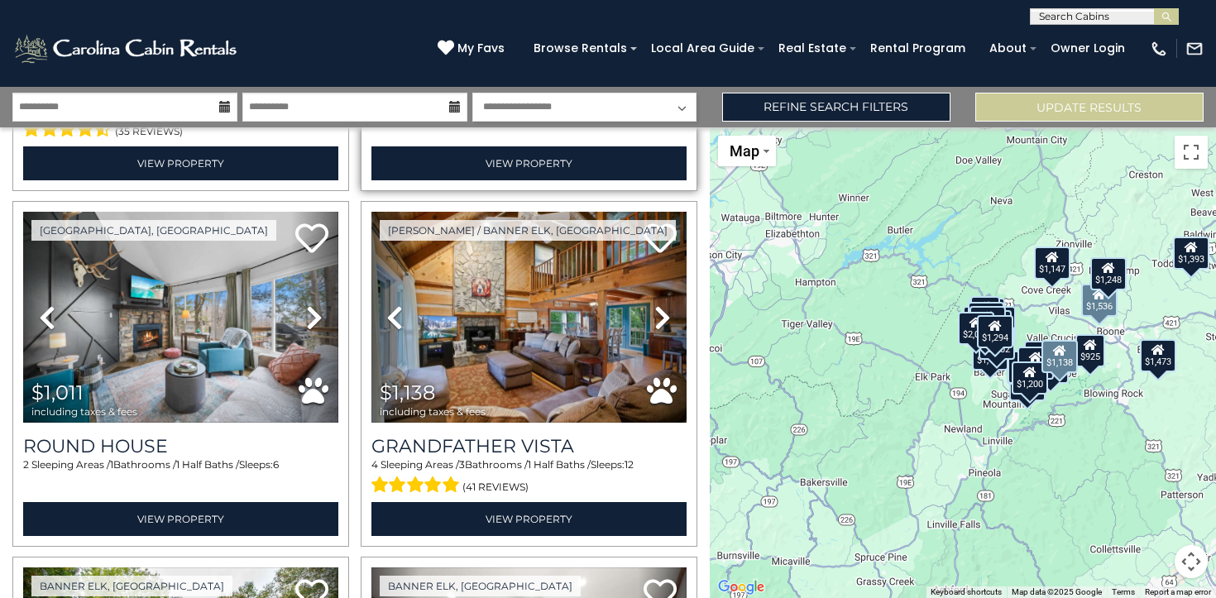
scroll to position [3182, 0]
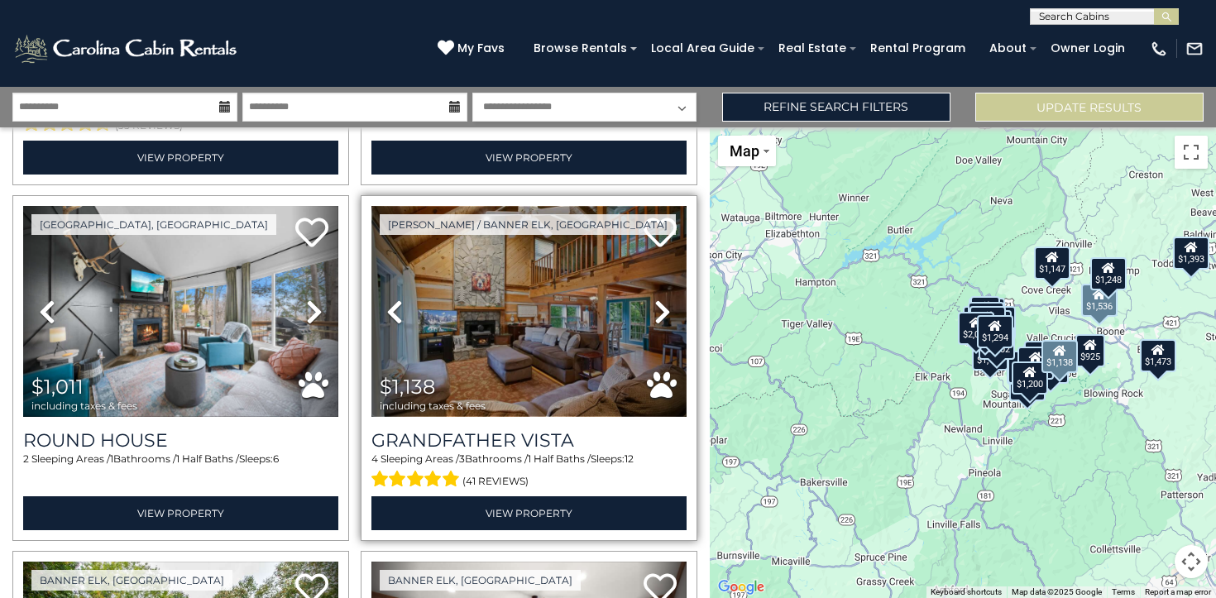
click at [522, 311] on img at bounding box center [528, 311] width 315 height 211
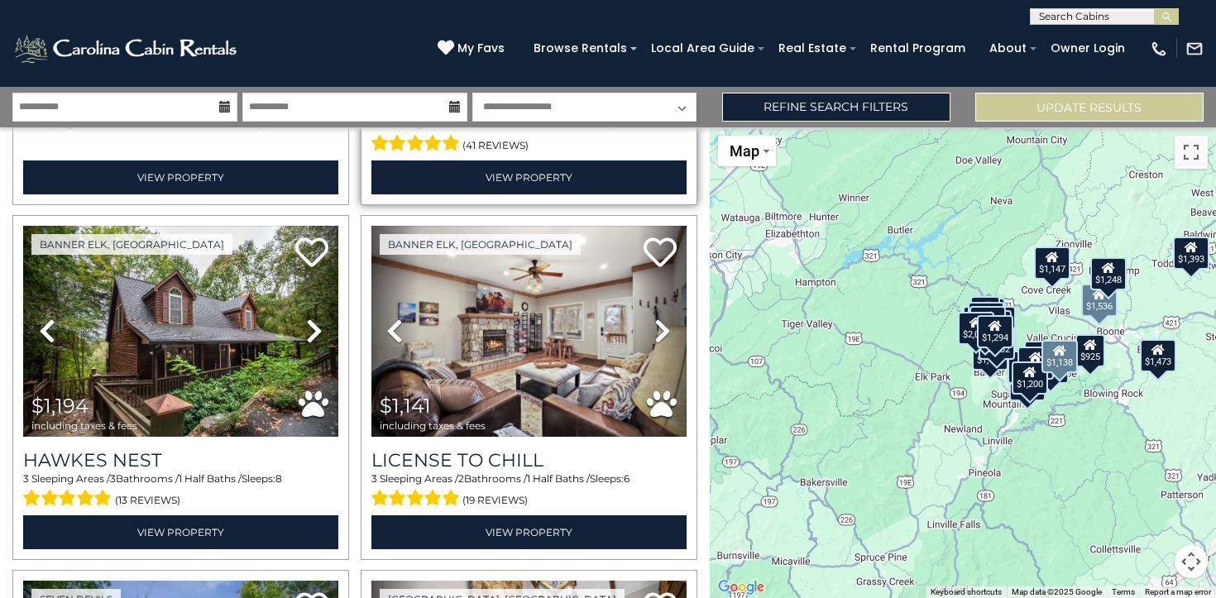
scroll to position [3526, 0]
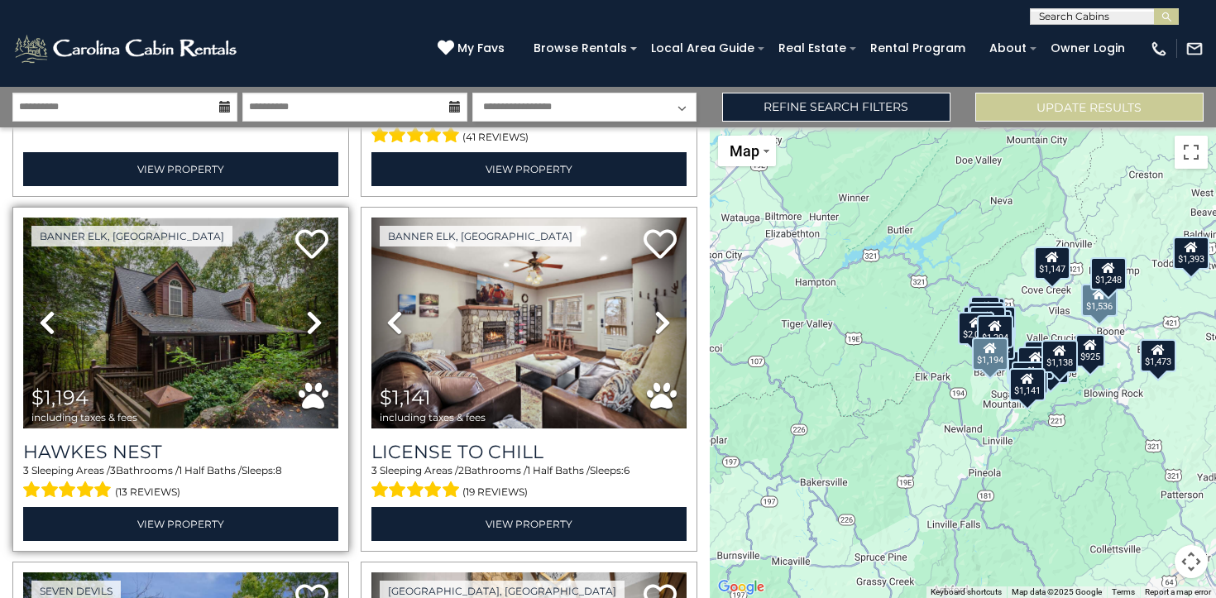
click at [203, 332] on img at bounding box center [180, 322] width 315 height 211
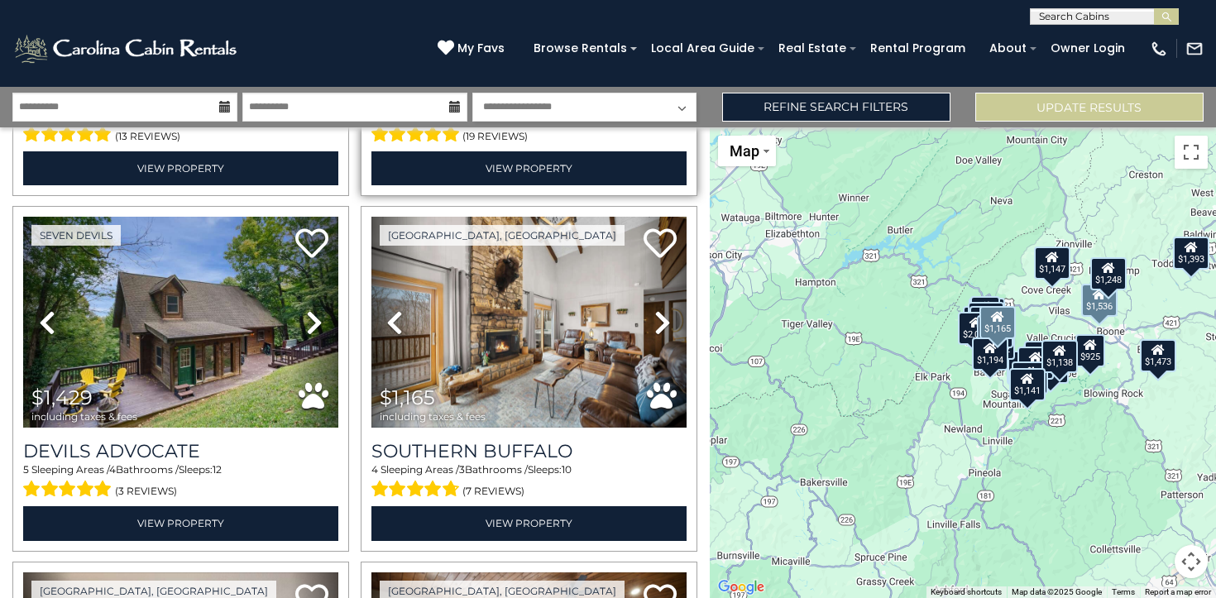
scroll to position [3884, 0]
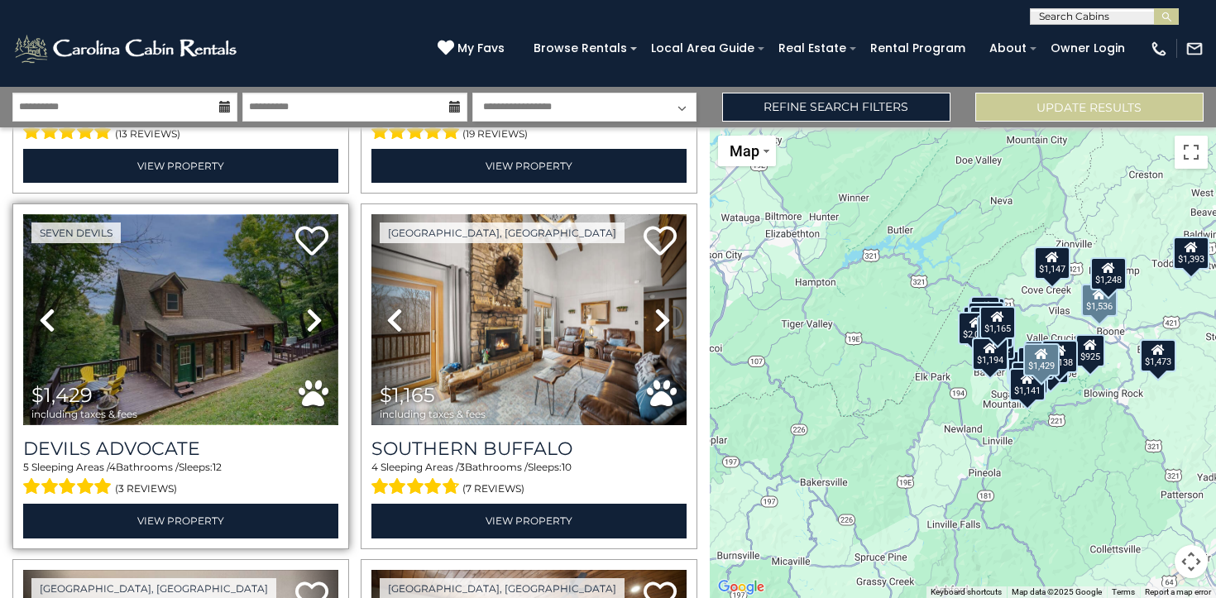
click at [233, 318] on img at bounding box center [180, 319] width 315 height 211
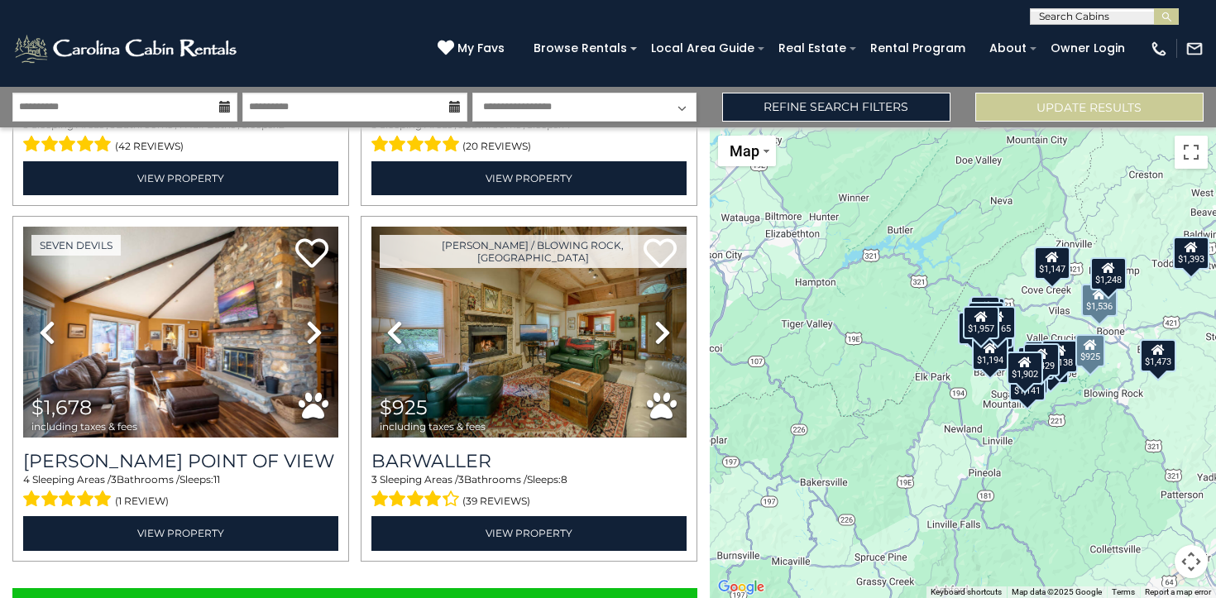
scroll to position [5000, 0]
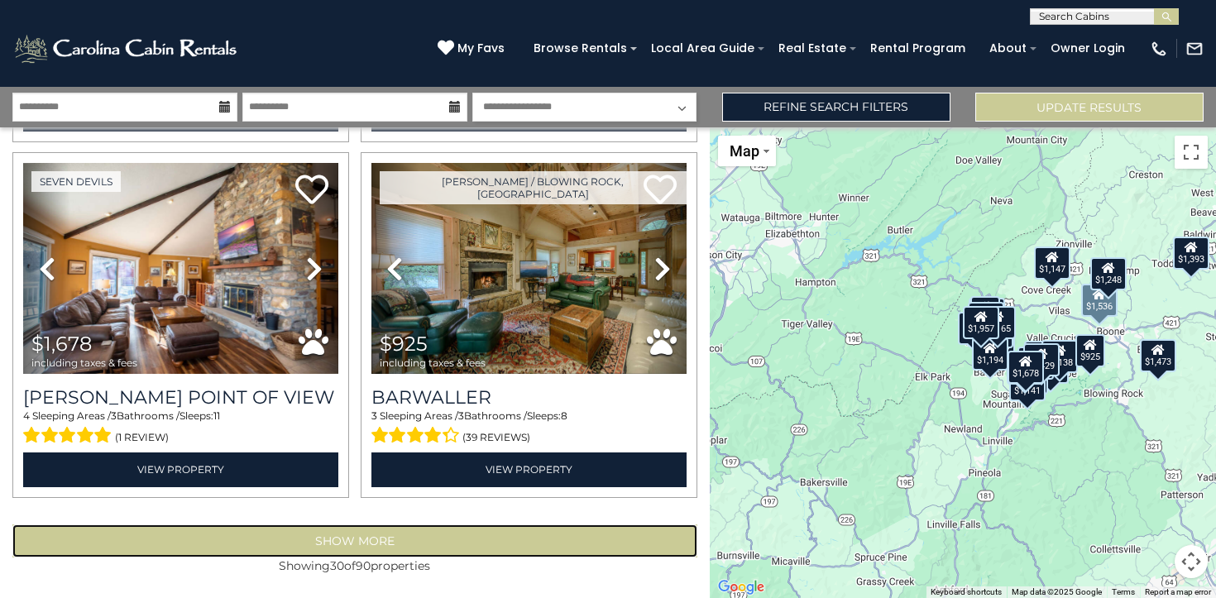
click at [430, 543] on button "Show More" at bounding box center [354, 540] width 685 height 33
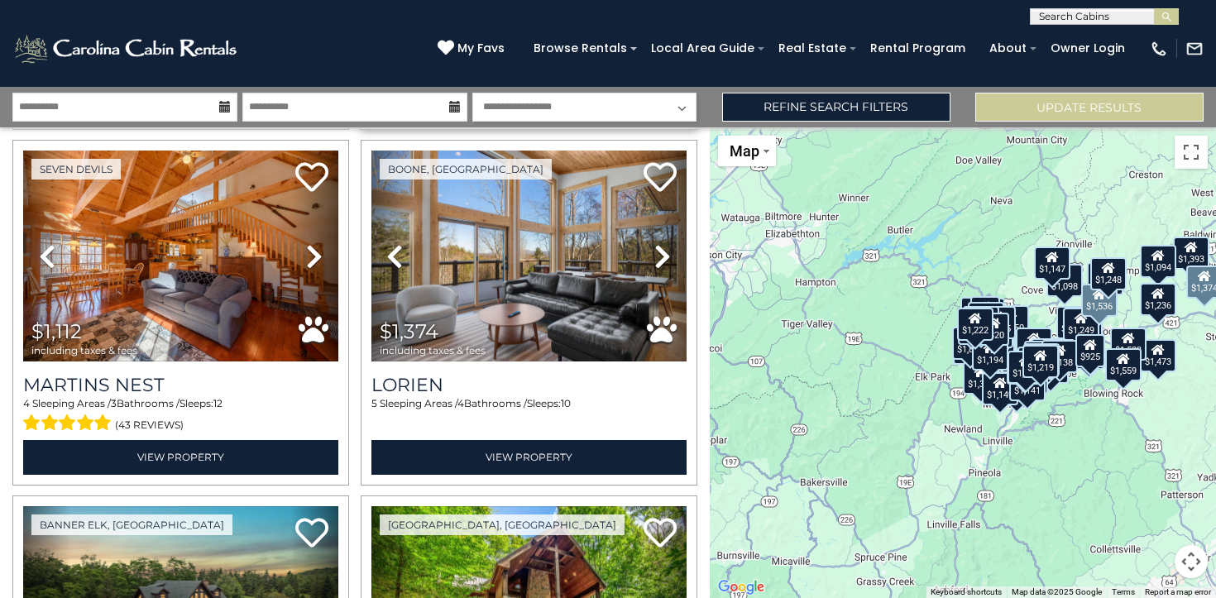
scroll to position [6787, 0]
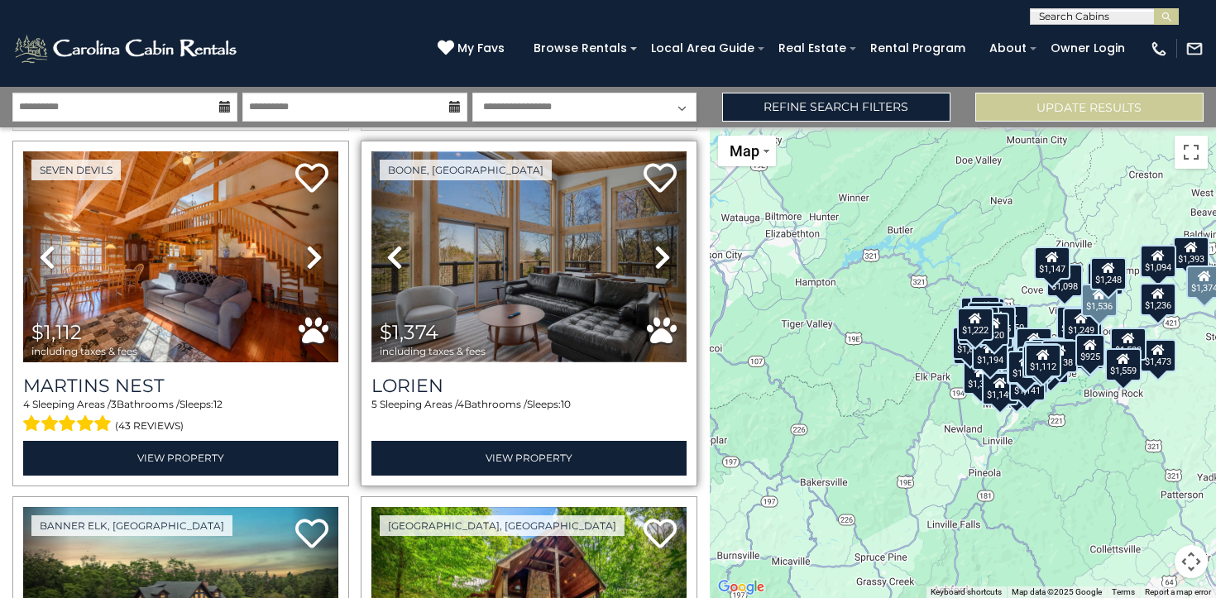
click at [487, 262] on img at bounding box center [528, 256] width 315 height 211
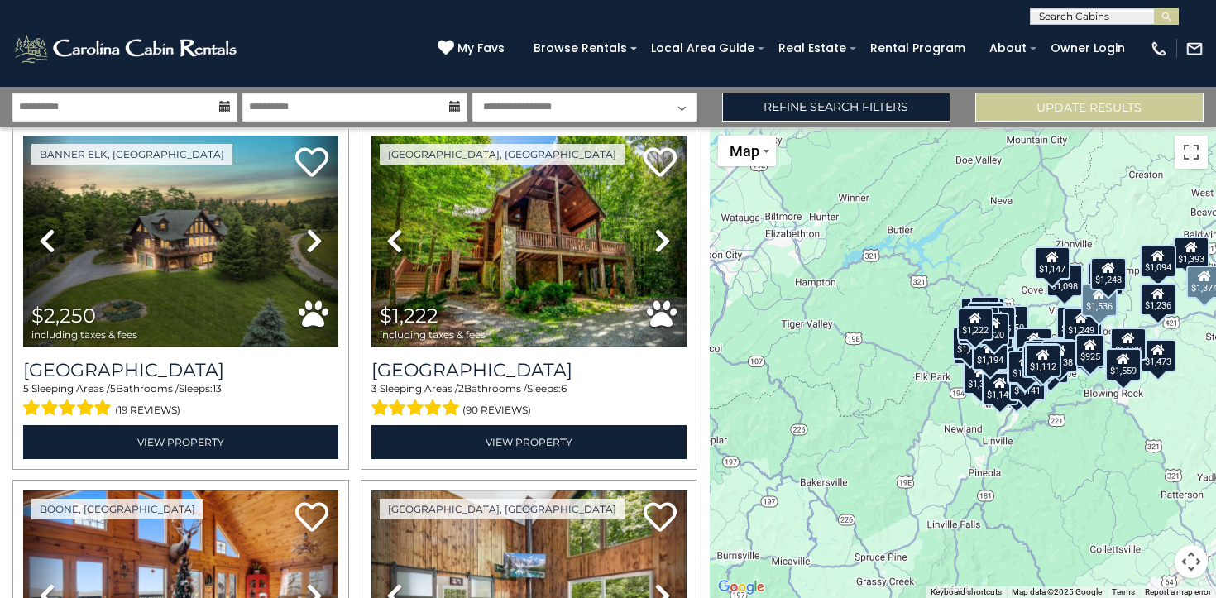
scroll to position [7161, 0]
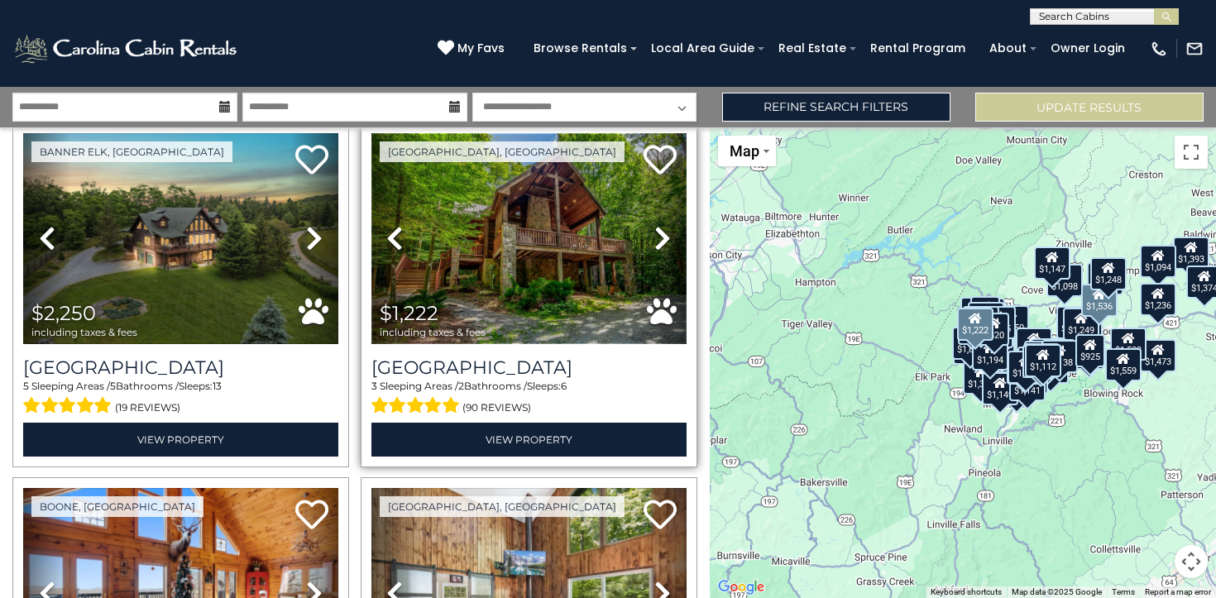
click at [529, 255] on img at bounding box center [528, 238] width 315 height 211
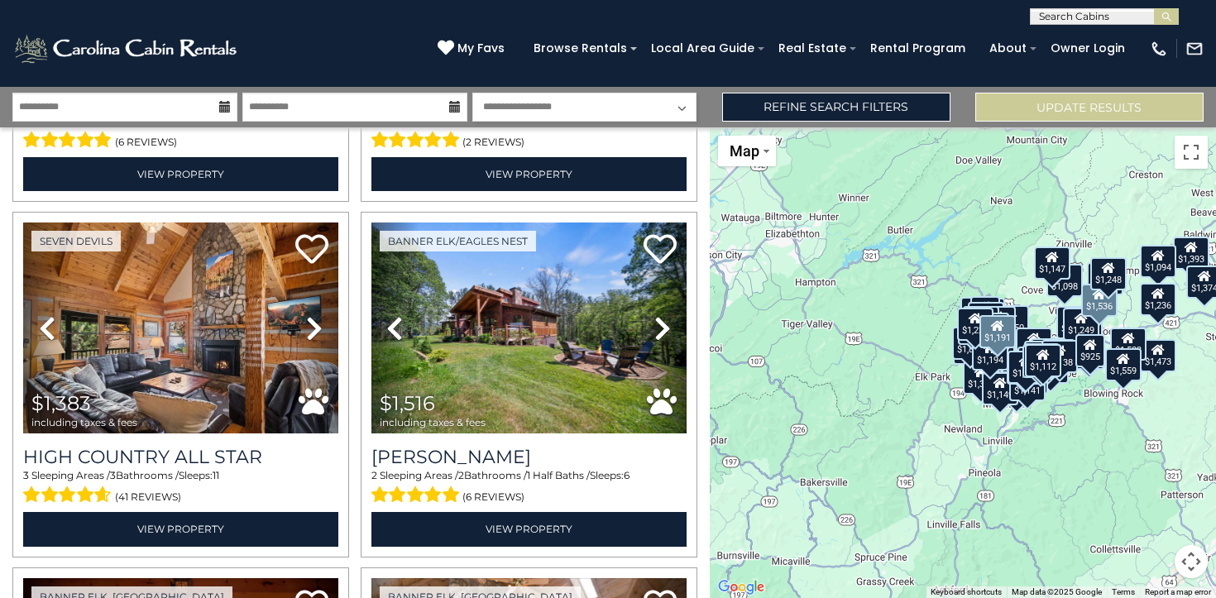
scroll to position [7782, 0]
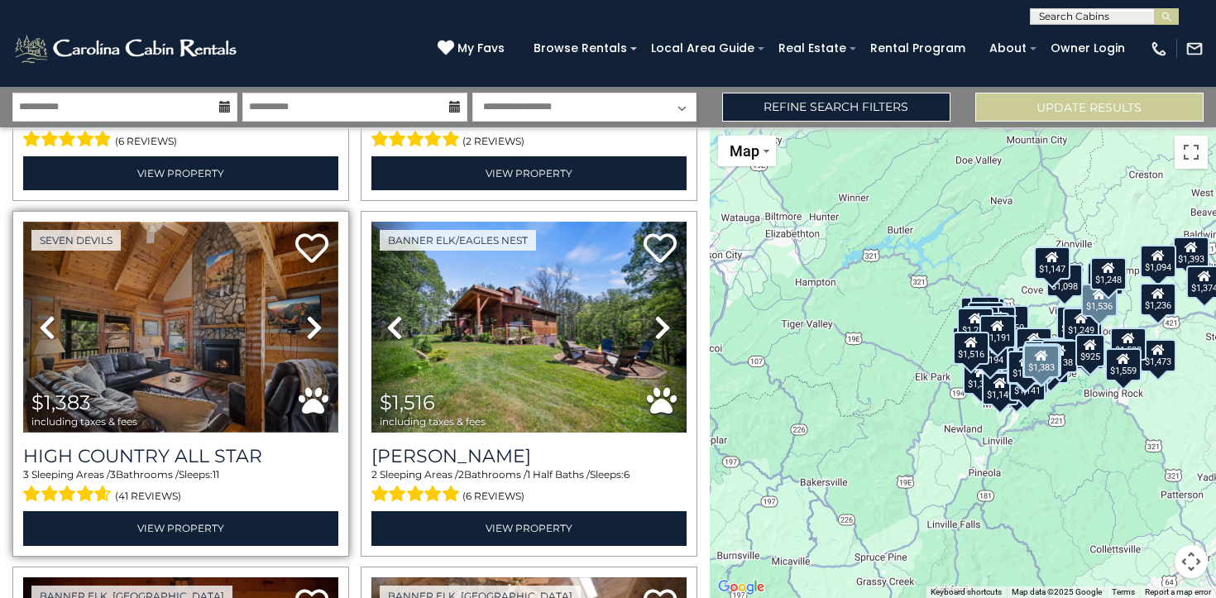
click at [130, 265] on img at bounding box center [180, 327] width 315 height 211
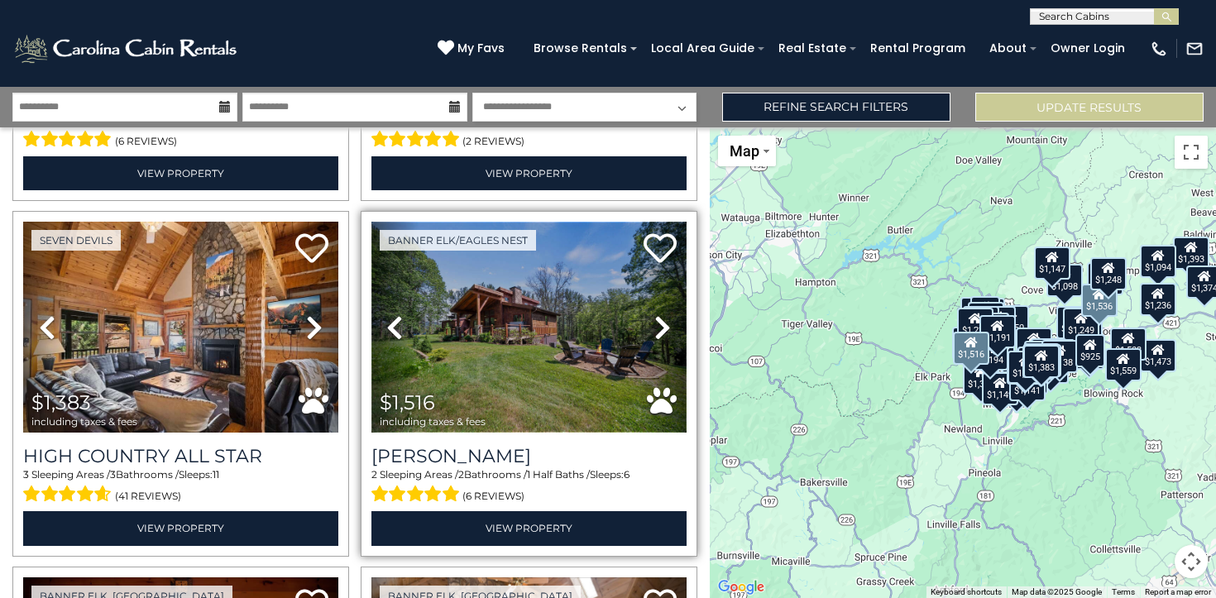
click at [471, 318] on img at bounding box center [528, 327] width 315 height 211
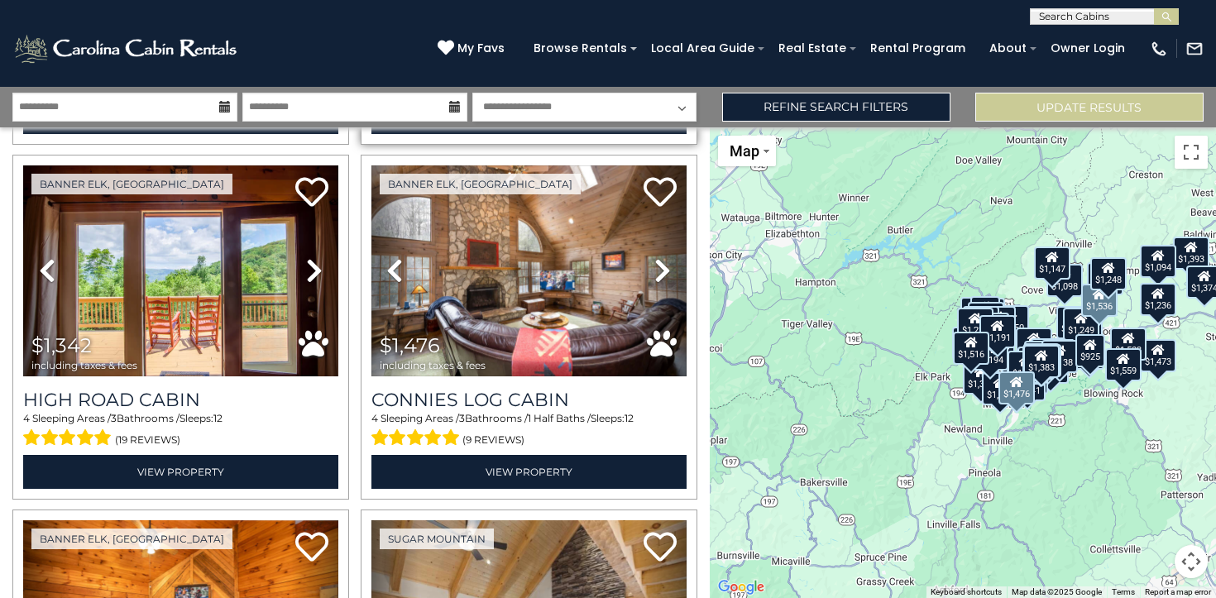
scroll to position [8196, 0]
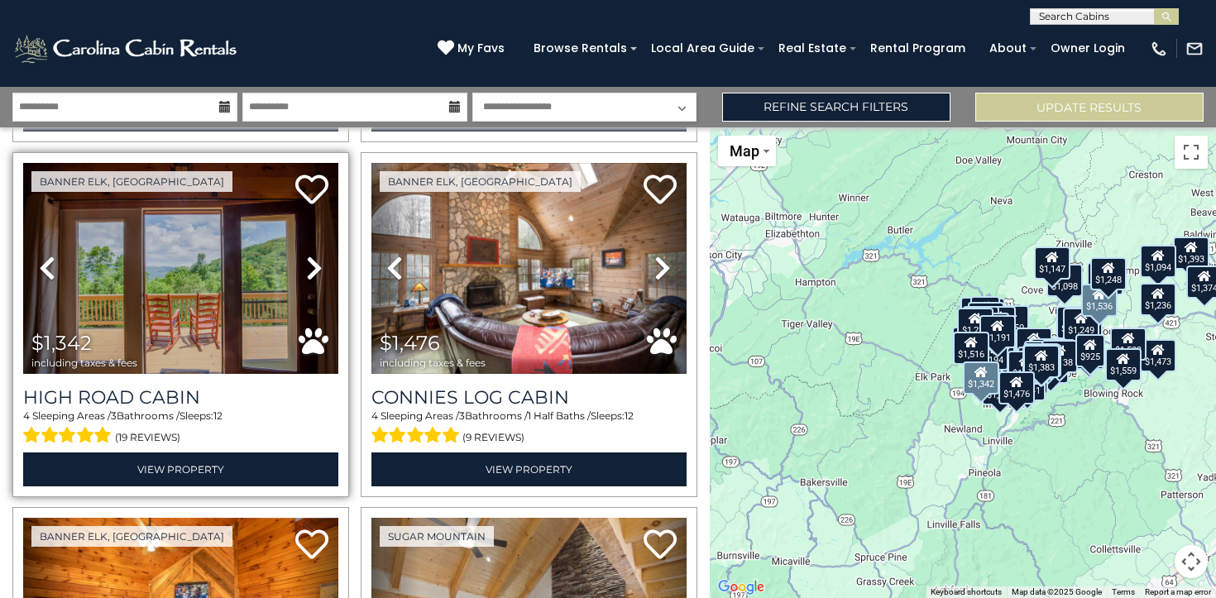
click at [313, 259] on icon at bounding box center [314, 268] width 17 height 26
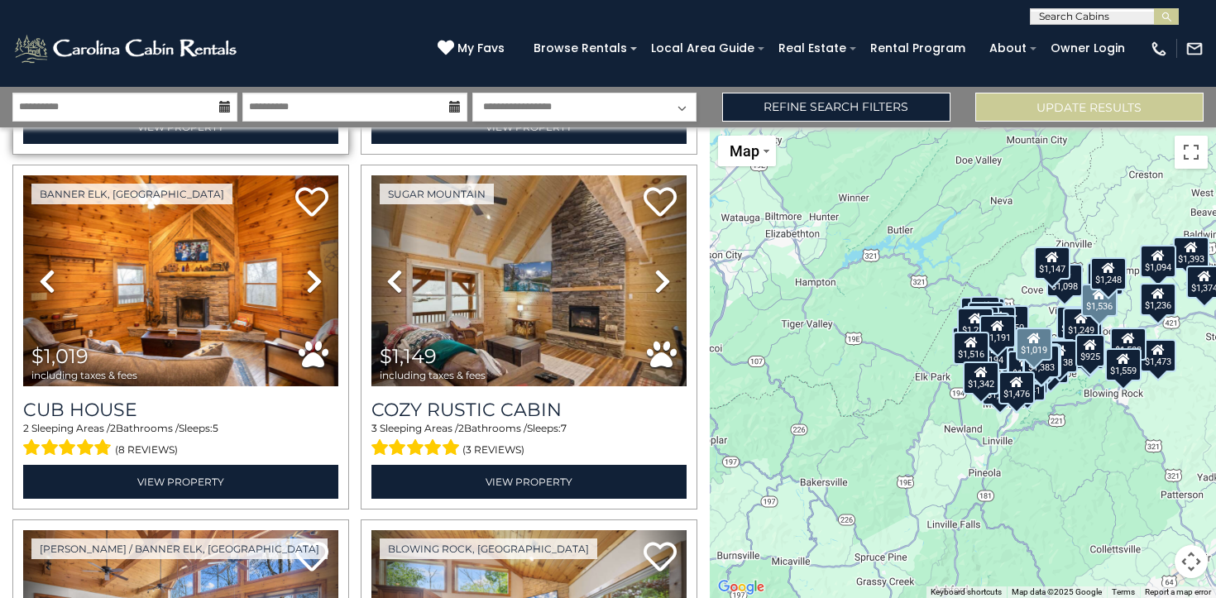
scroll to position [8523, 0]
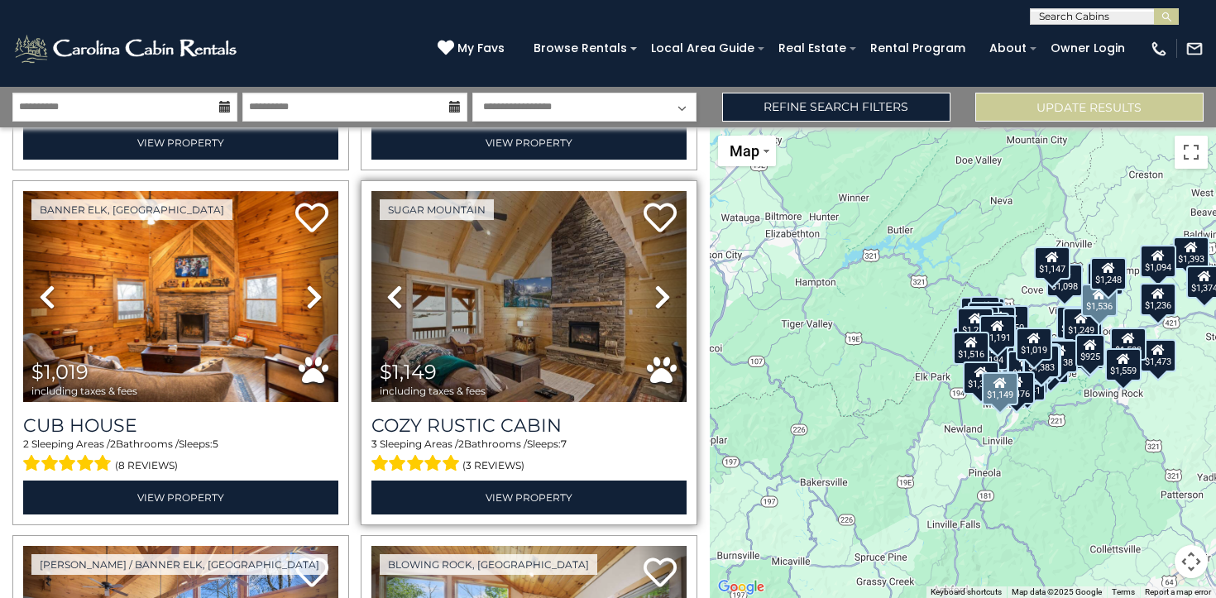
click at [662, 291] on icon at bounding box center [662, 297] width 17 height 26
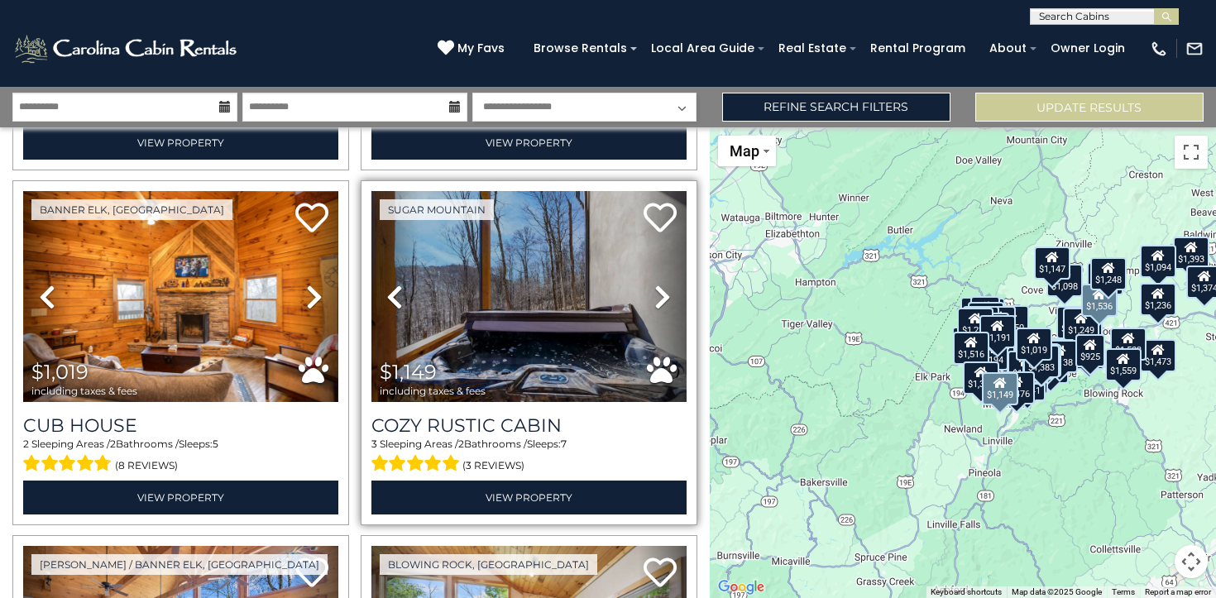
click at [662, 291] on icon at bounding box center [662, 297] width 17 height 26
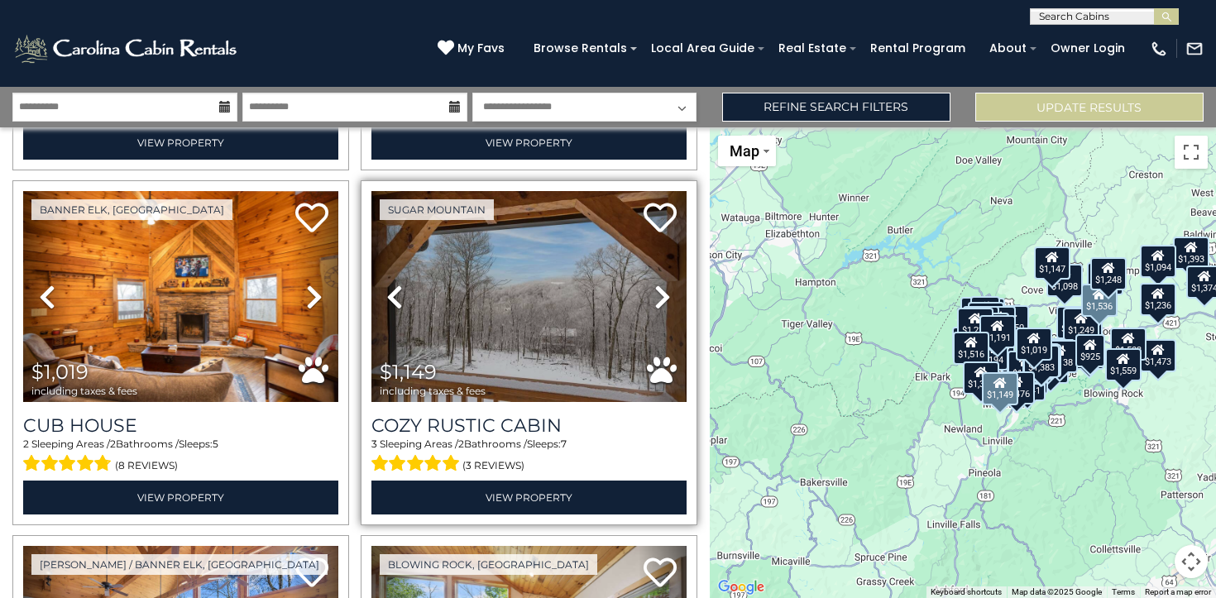
click at [662, 291] on icon at bounding box center [662, 297] width 17 height 26
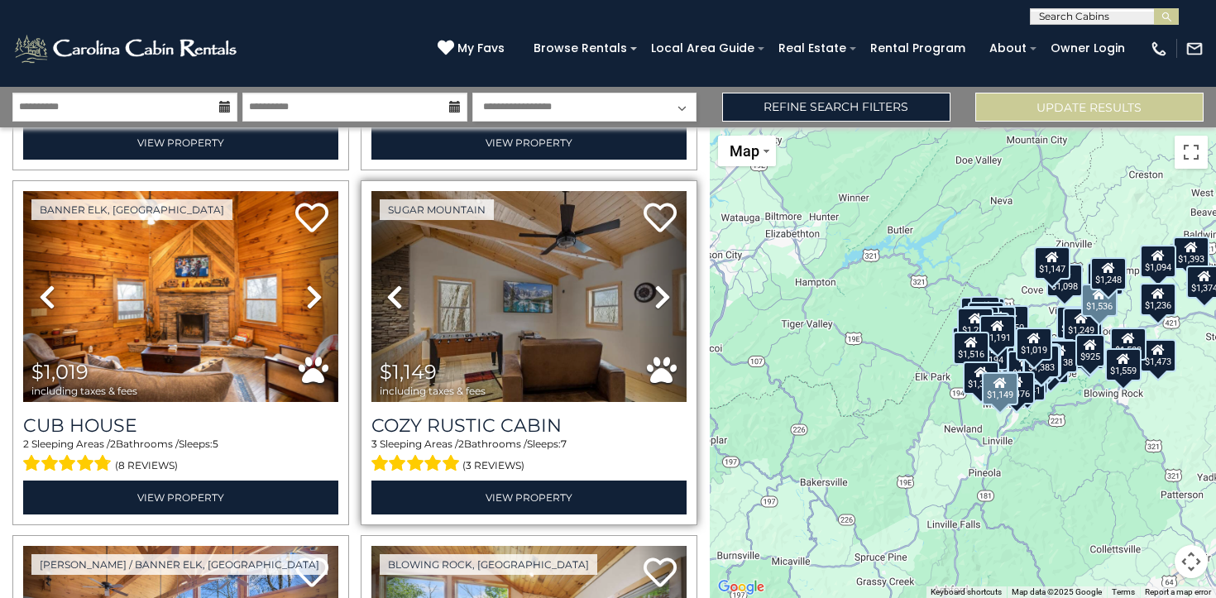
click at [662, 291] on icon at bounding box center [662, 297] width 17 height 26
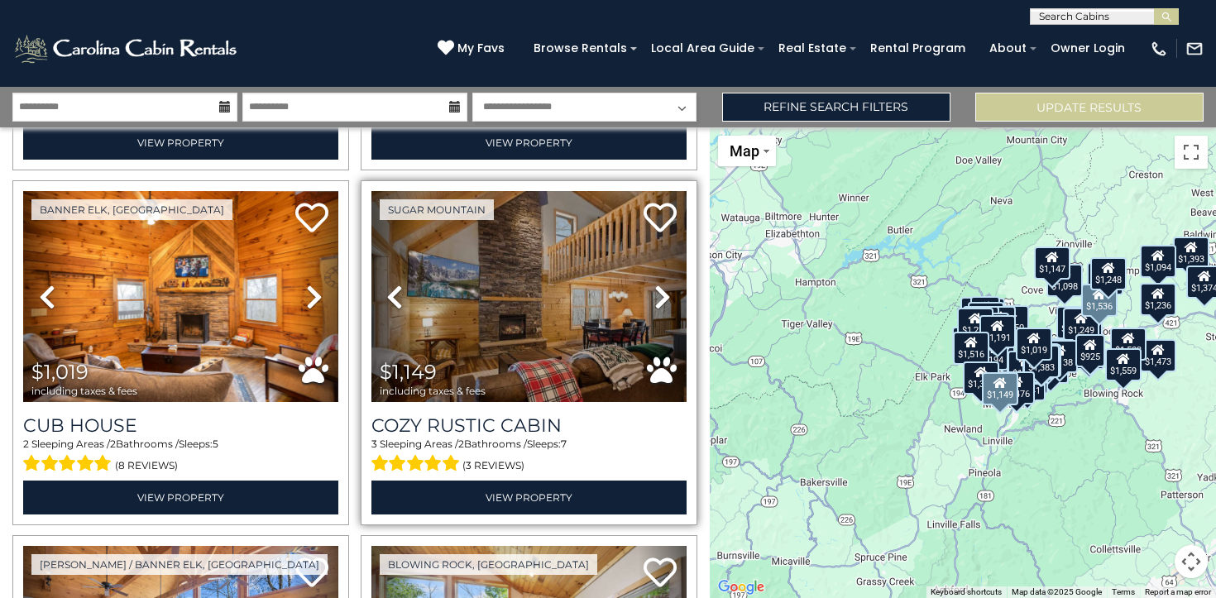
click at [662, 291] on icon at bounding box center [662, 297] width 17 height 26
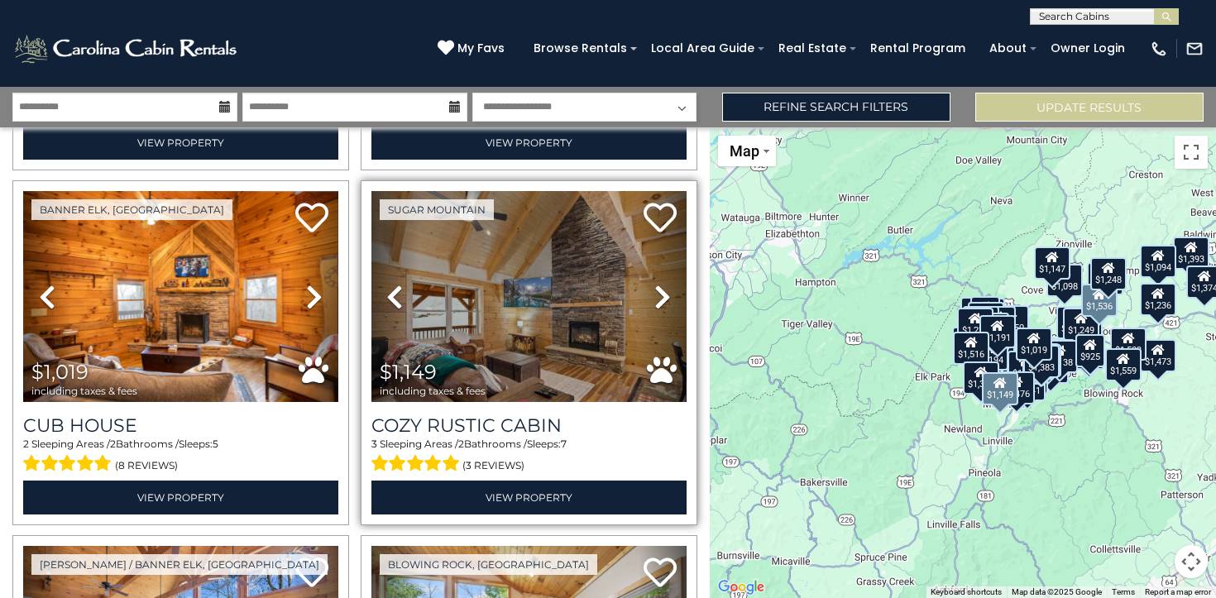
click at [662, 291] on icon at bounding box center [662, 297] width 17 height 26
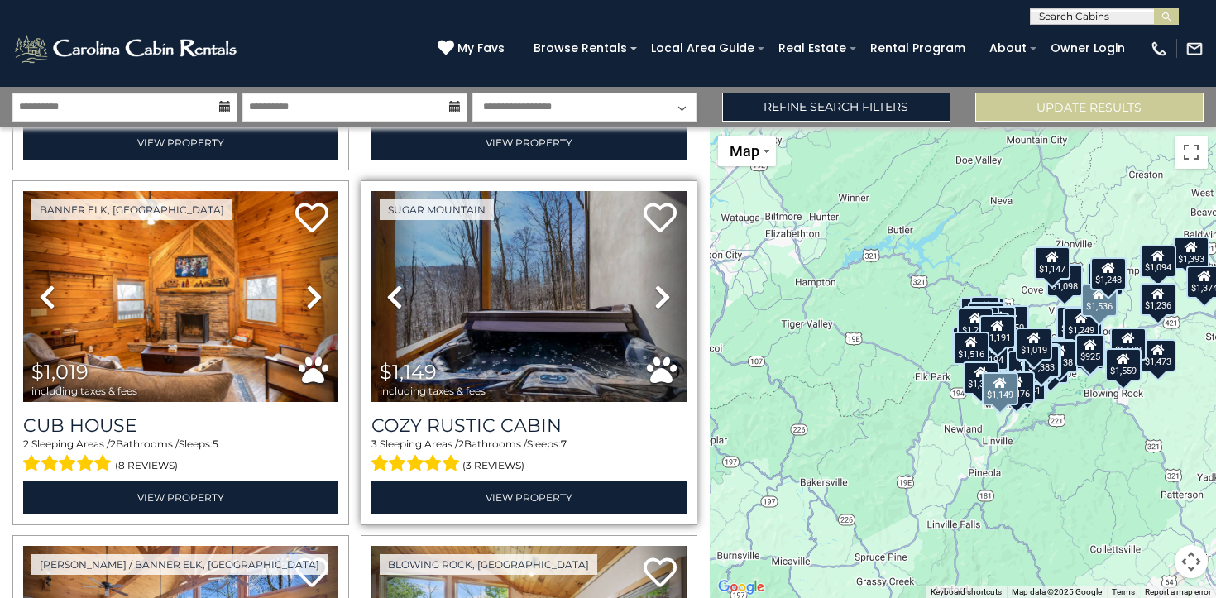
click at [662, 291] on icon at bounding box center [662, 297] width 17 height 26
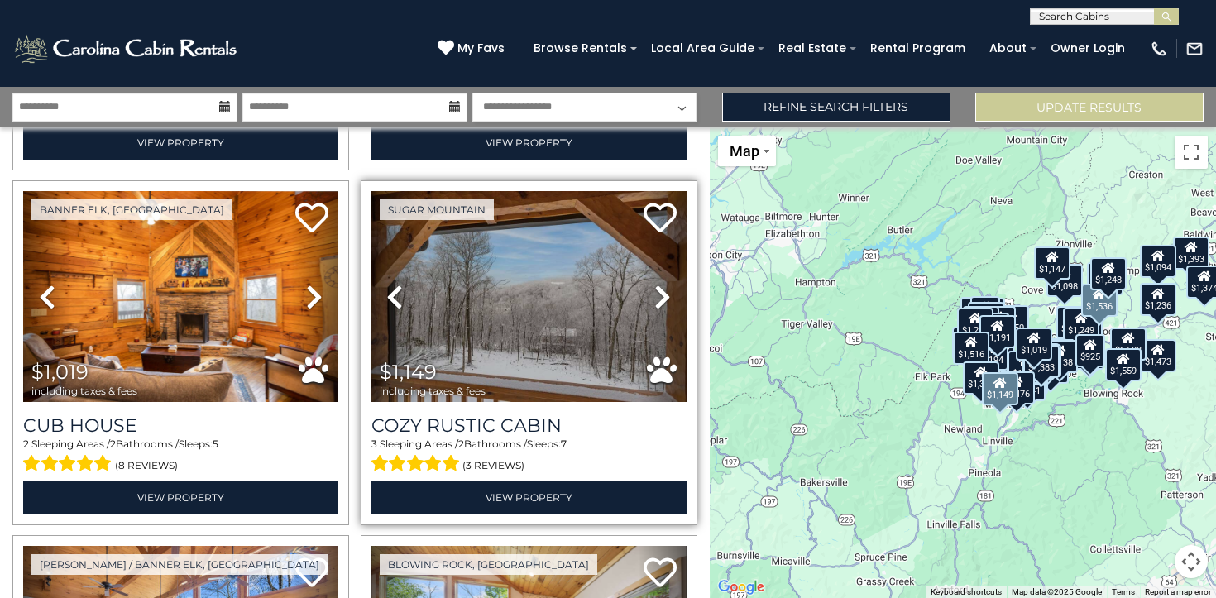
click at [662, 291] on icon at bounding box center [662, 297] width 17 height 26
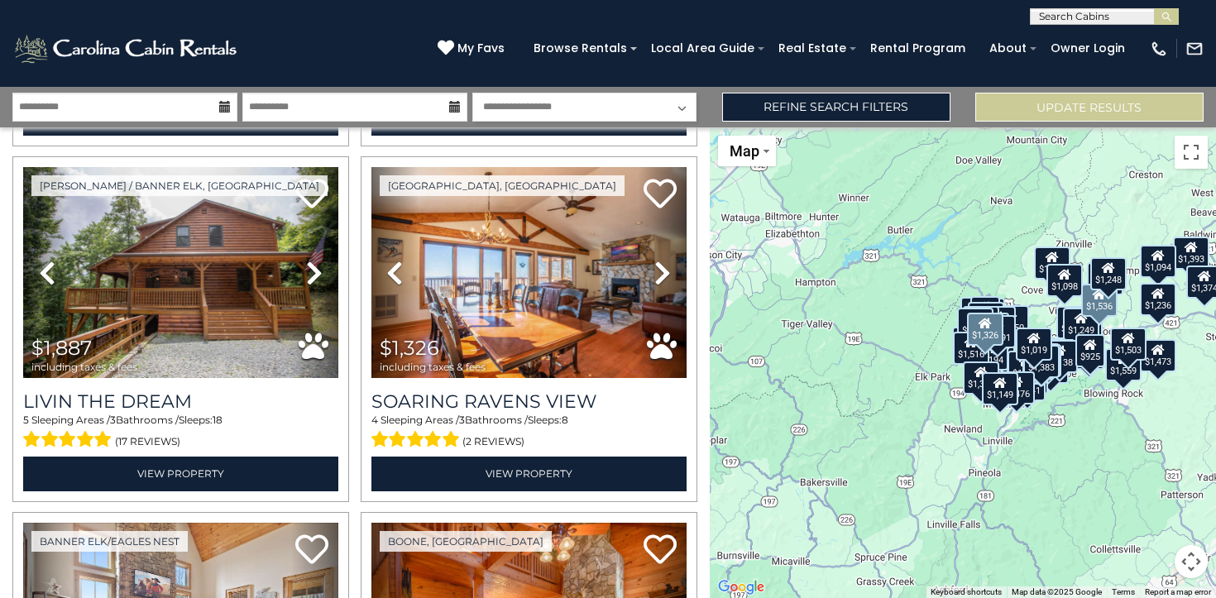
scroll to position [9606, 0]
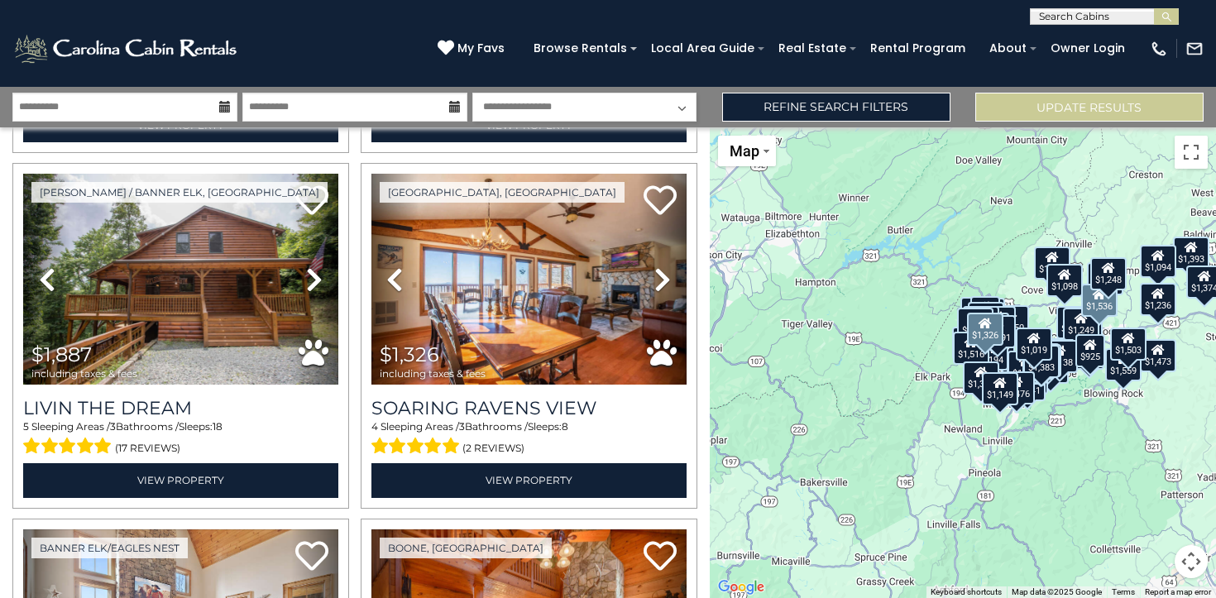
click at [661, 291] on icon at bounding box center [662, 279] width 17 height 26
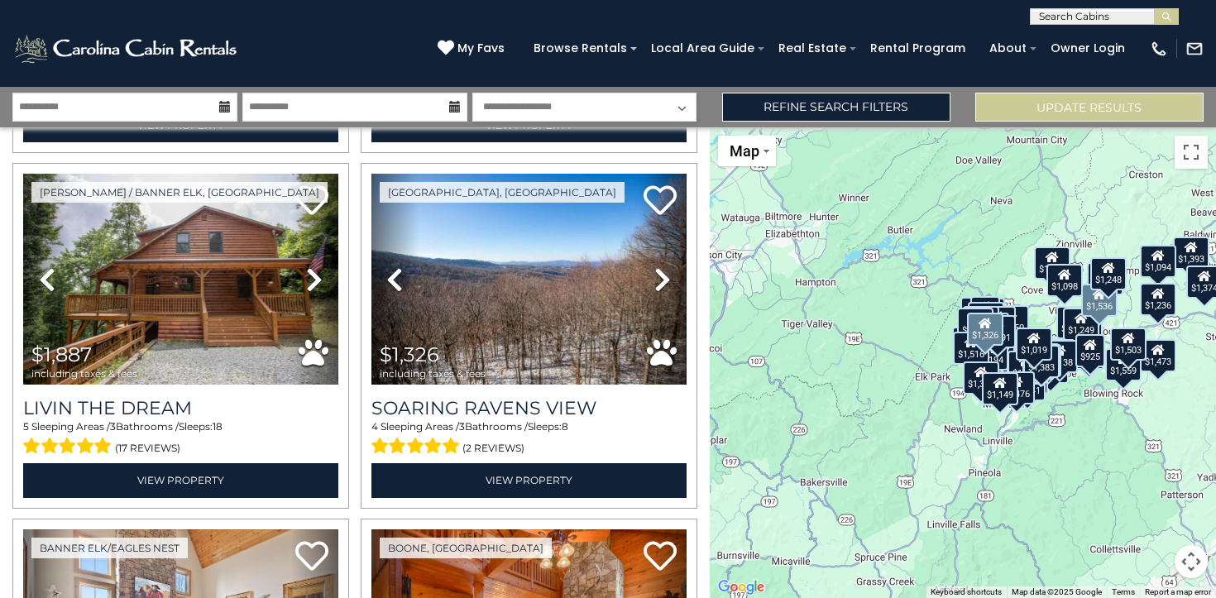
click at [661, 291] on icon at bounding box center [662, 279] width 17 height 26
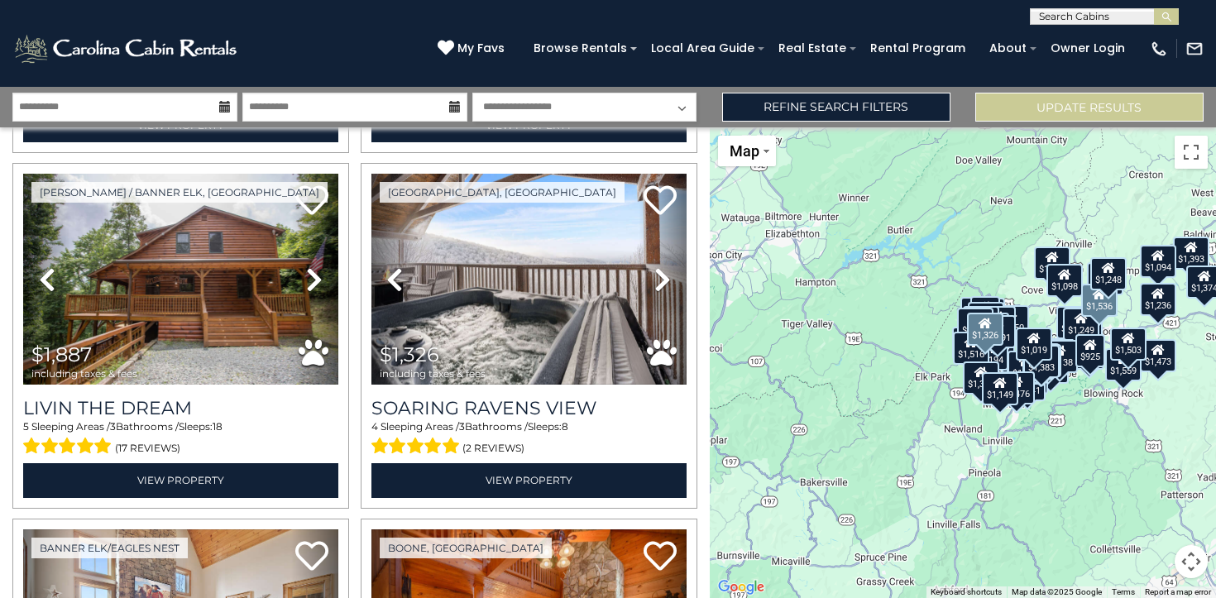
click at [661, 291] on icon at bounding box center [662, 279] width 17 height 26
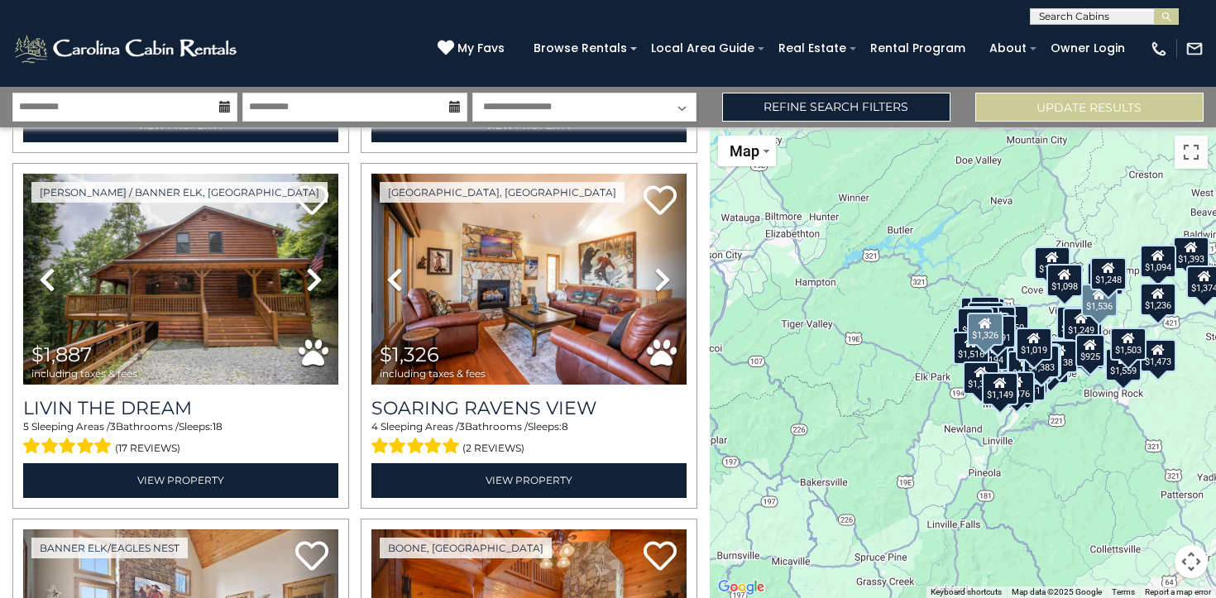
click at [661, 291] on icon at bounding box center [662, 279] width 17 height 26
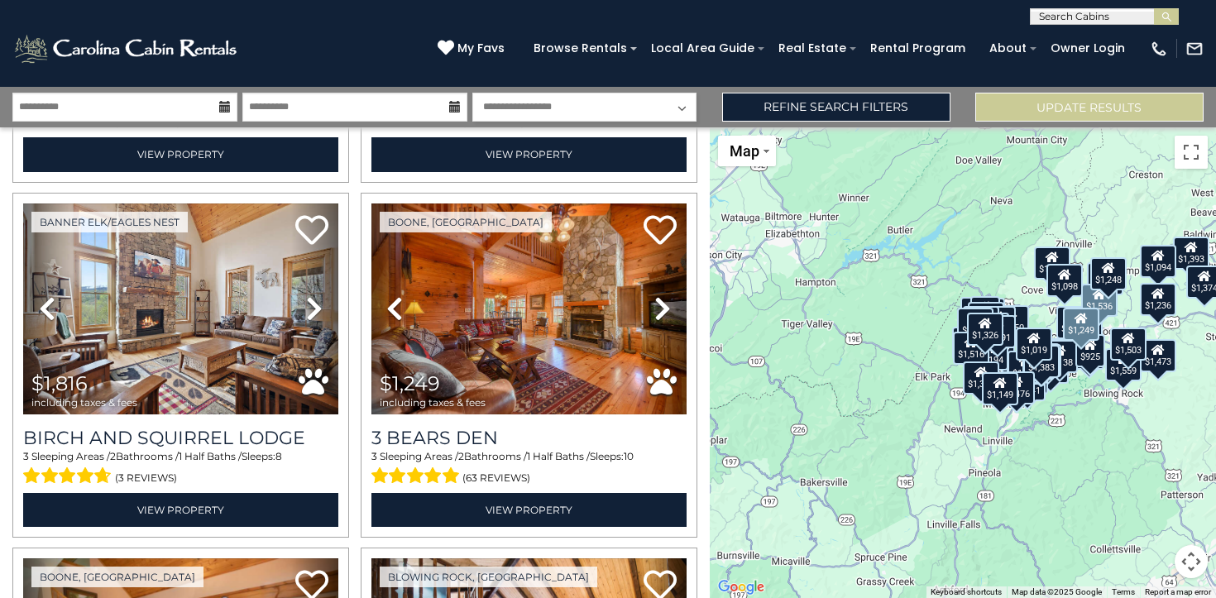
scroll to position [9918, 0]
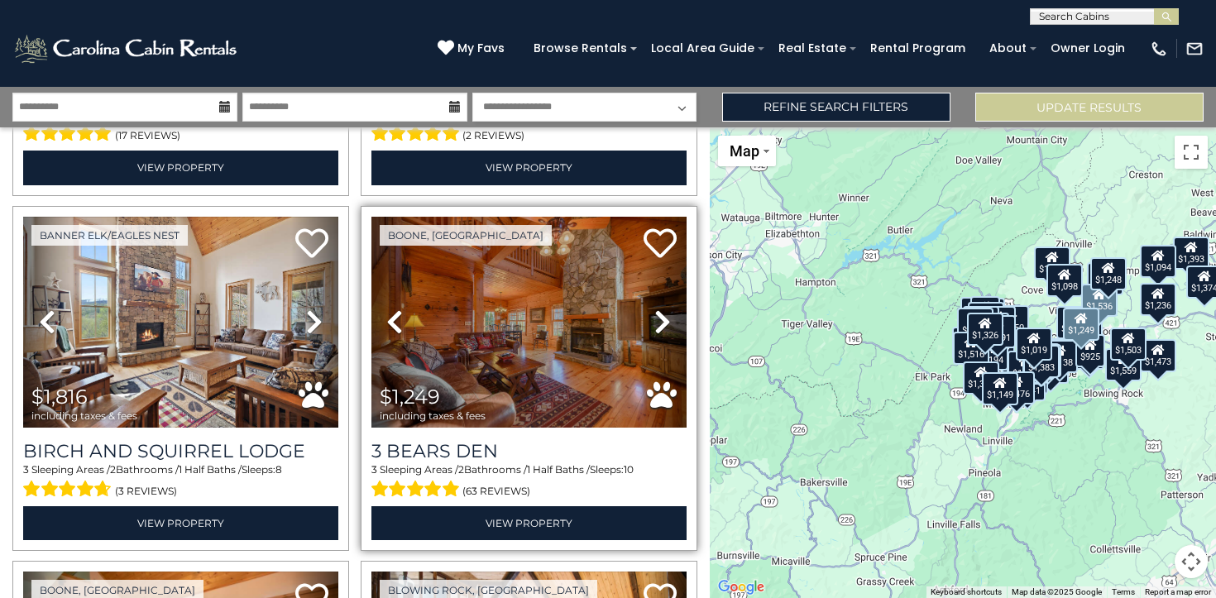
click at [661, 321] on icon at bounding box center [662, 321] width 17 height 26
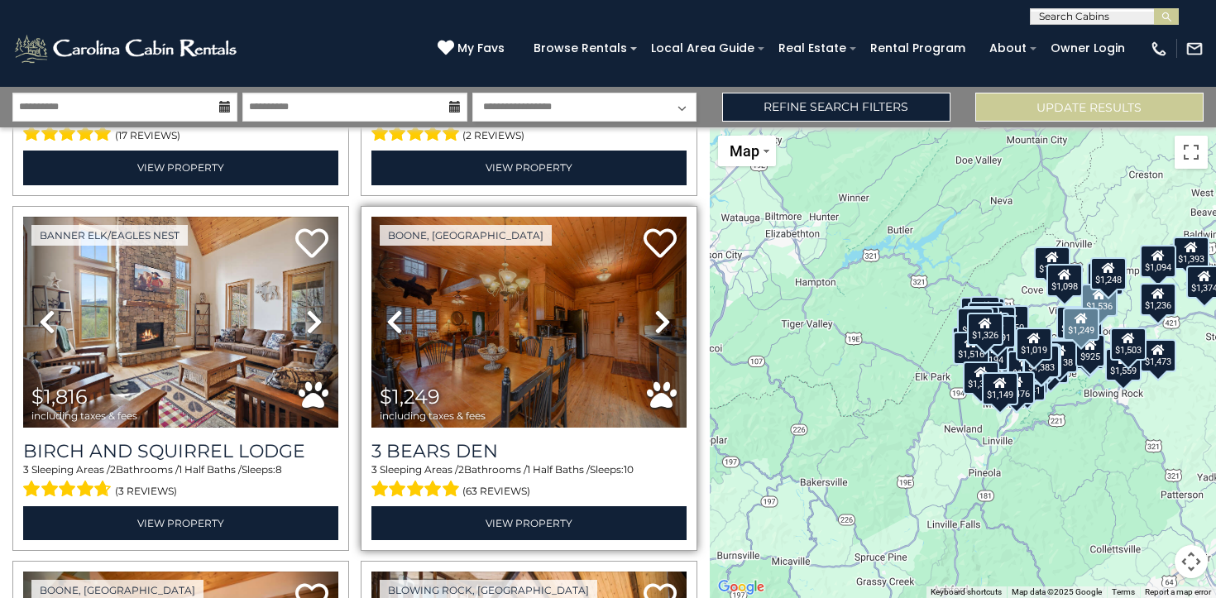
click at [661, 321] on icon at bounding box center [662, 321] width 17 height 26
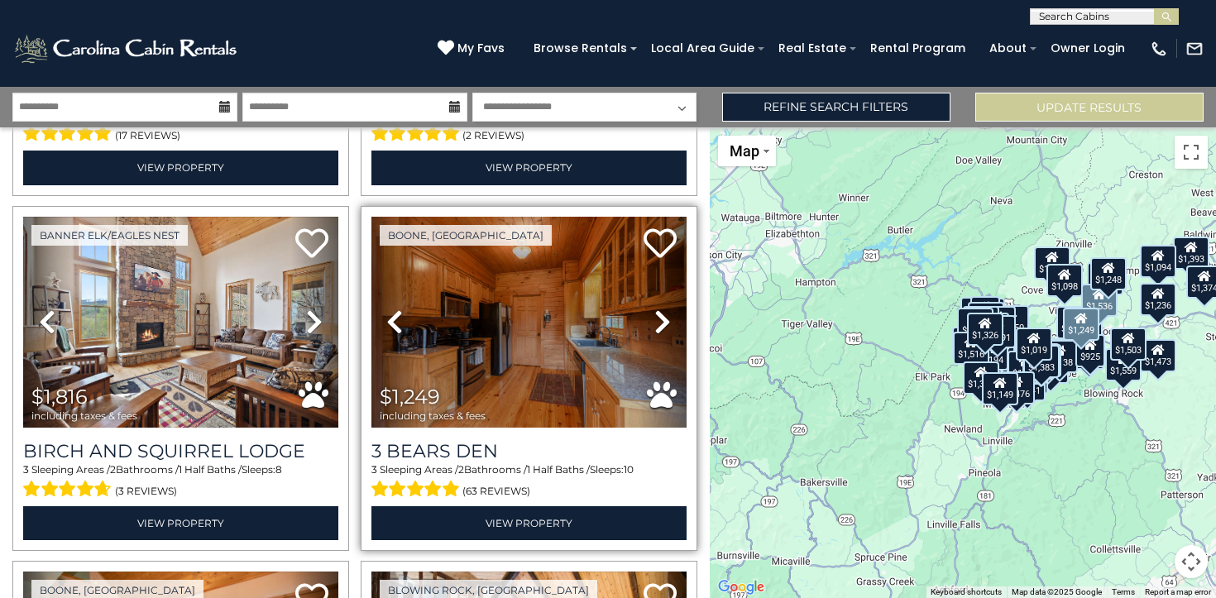
click at [661, 321] on icon at bounding box center [662, 321] width 17 height 26
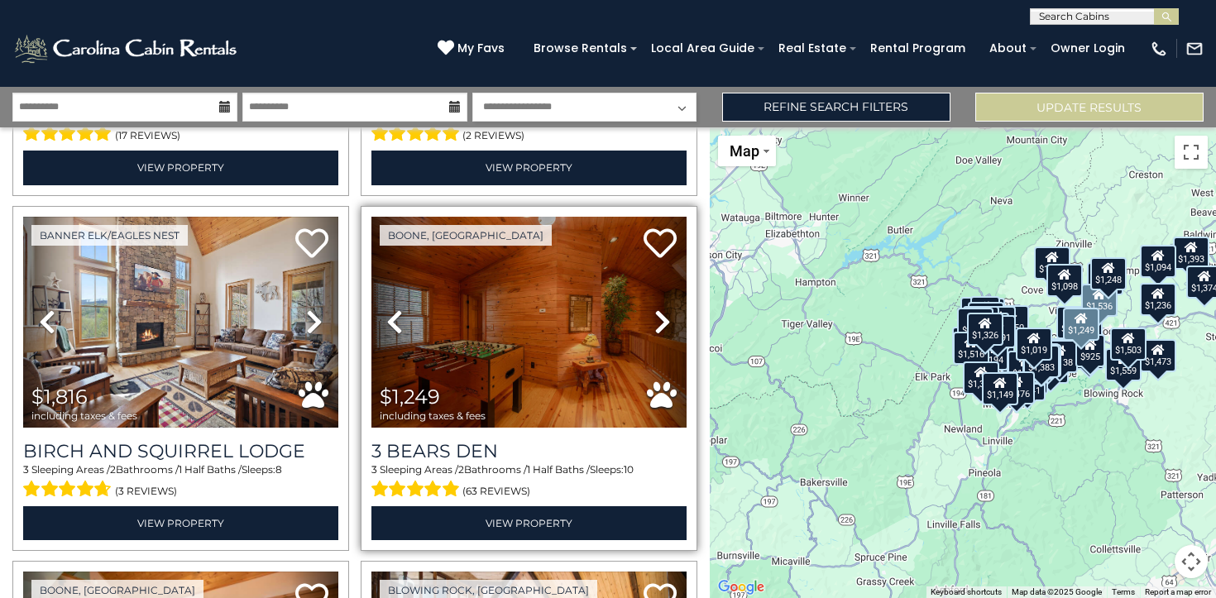
click at [661, 321] on icon at bounding box center [662, 321] width 17 height 26
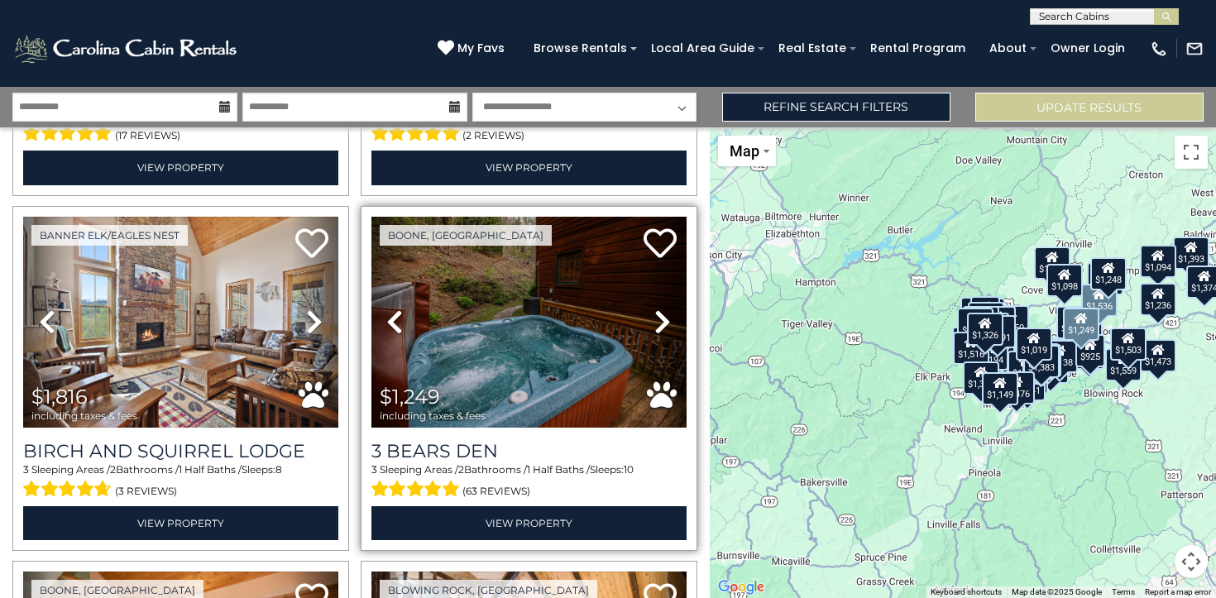
click at [661, 321] on icon at bounding box center [662, 321] width 17 height 26
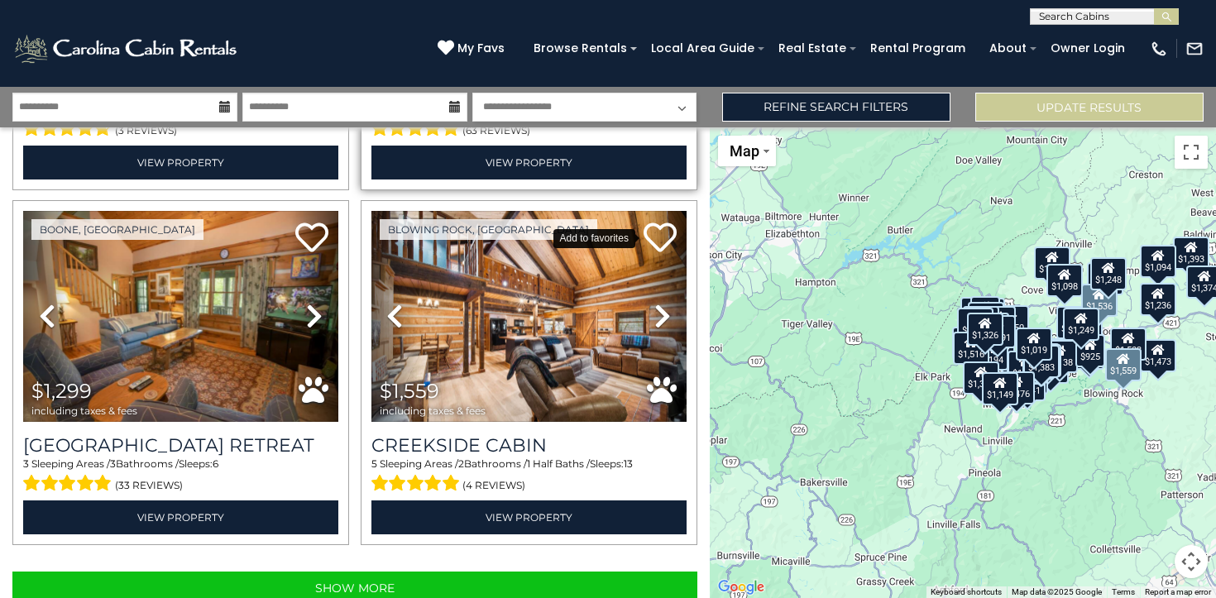
scroll to position [10282, 0]
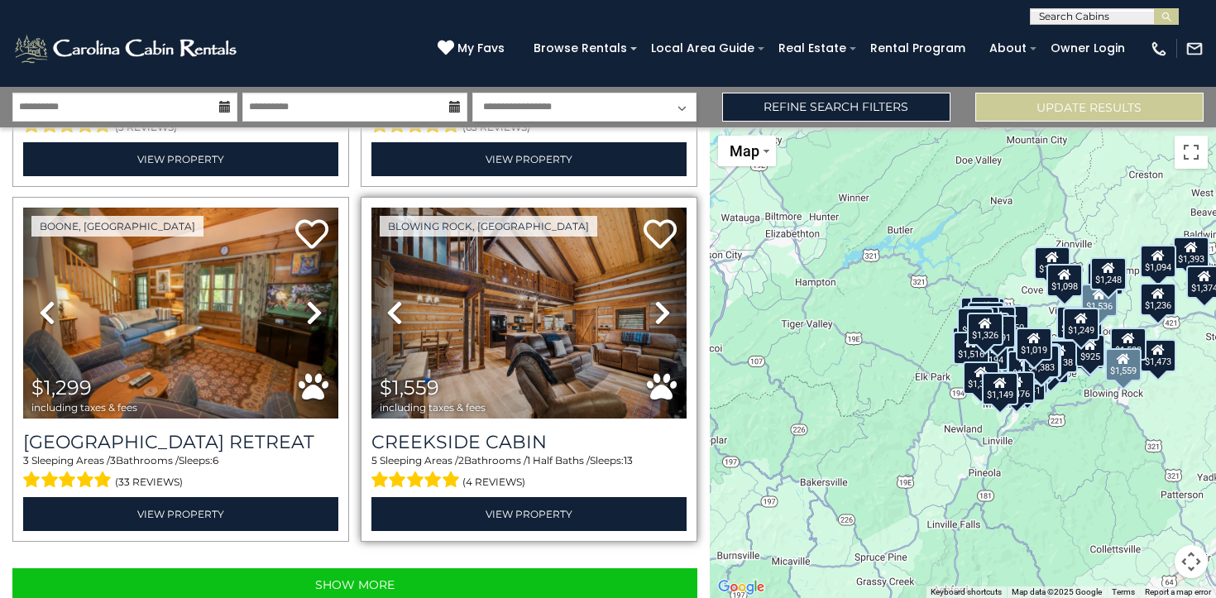
click at [663, 313] on icon at bounding box center [662, 312] width 17 height 26
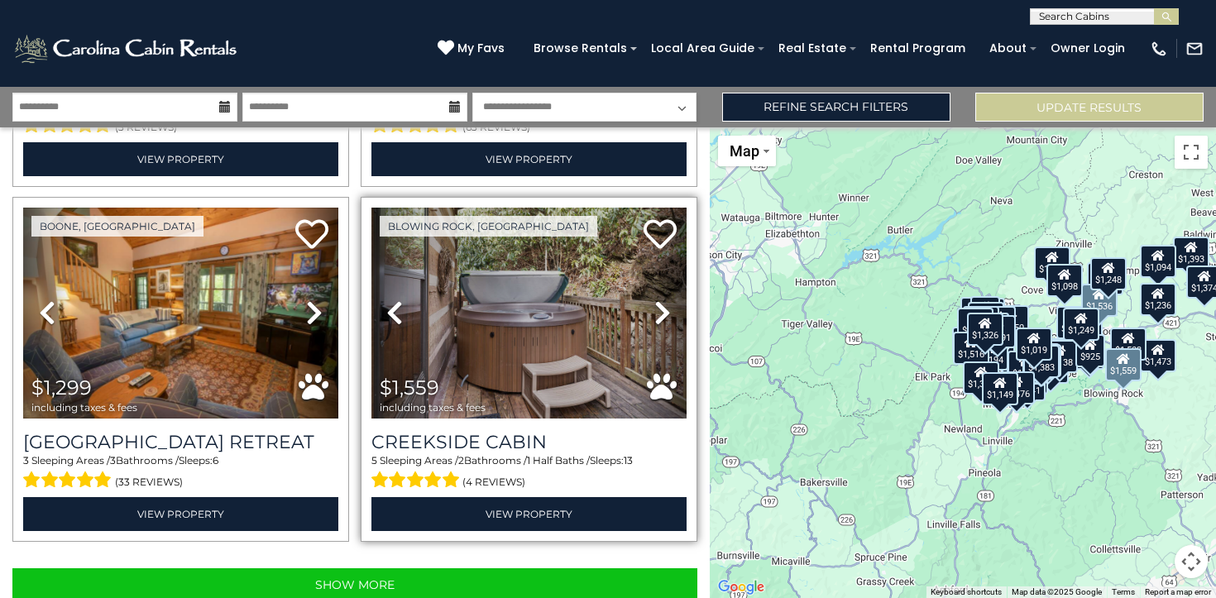
click at [663, 313] on icon at bounding box center [662, 312] width 17 height 26
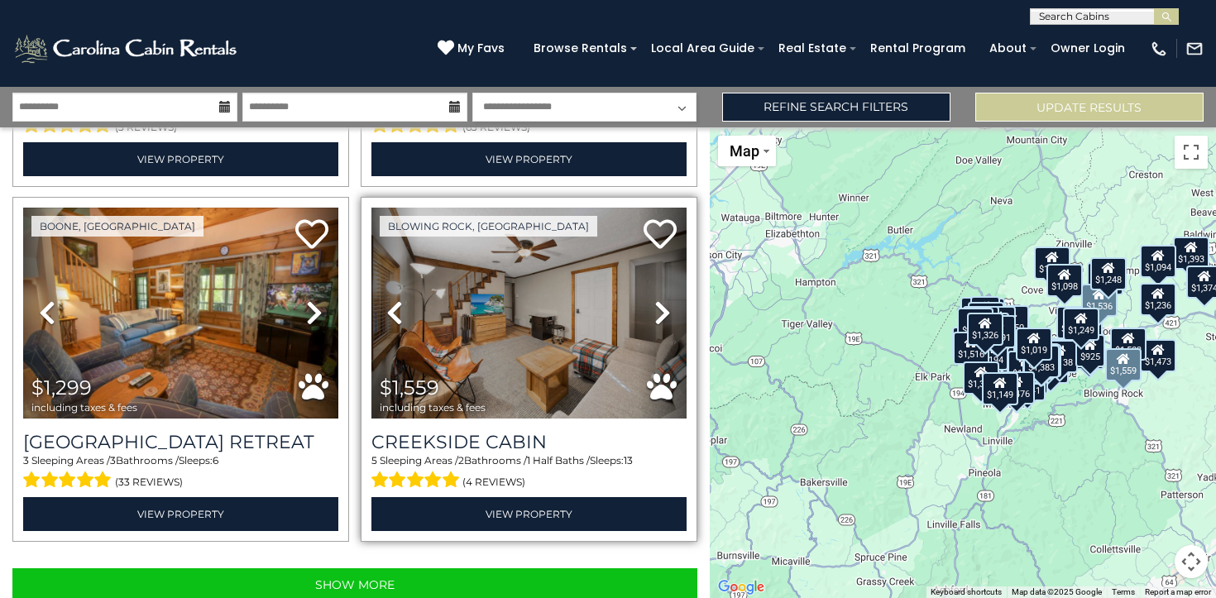
click at [663, 313] on icon at bounding box center [662, 312] width 17 height 26
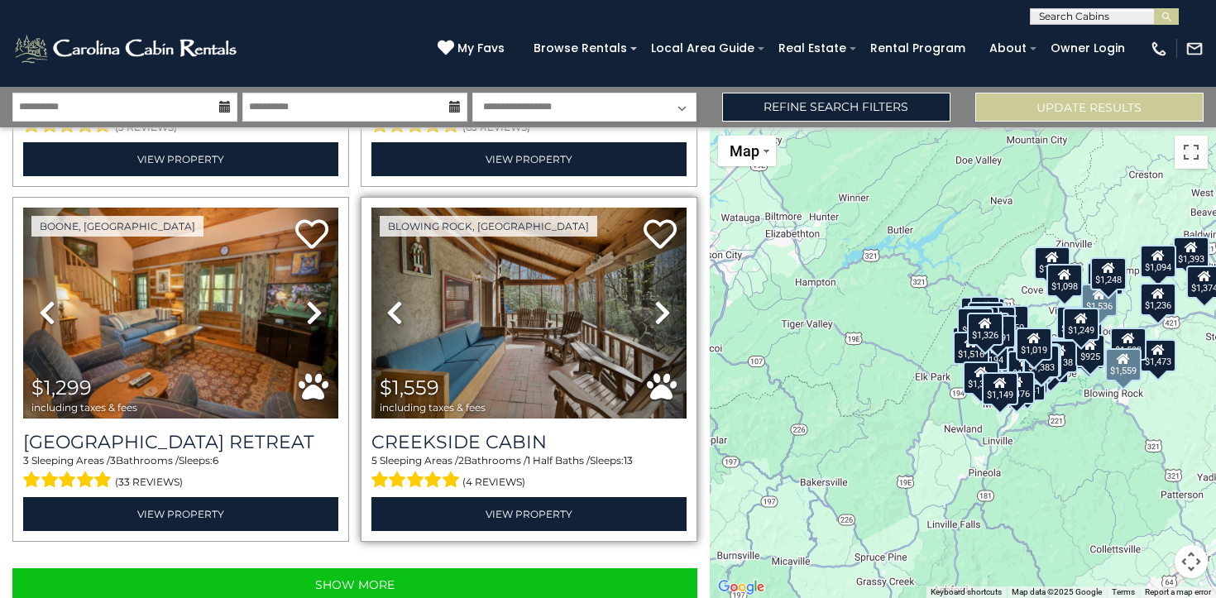
click at [663, 313] on icon at bounding box center [662, 312] width 17 height 26
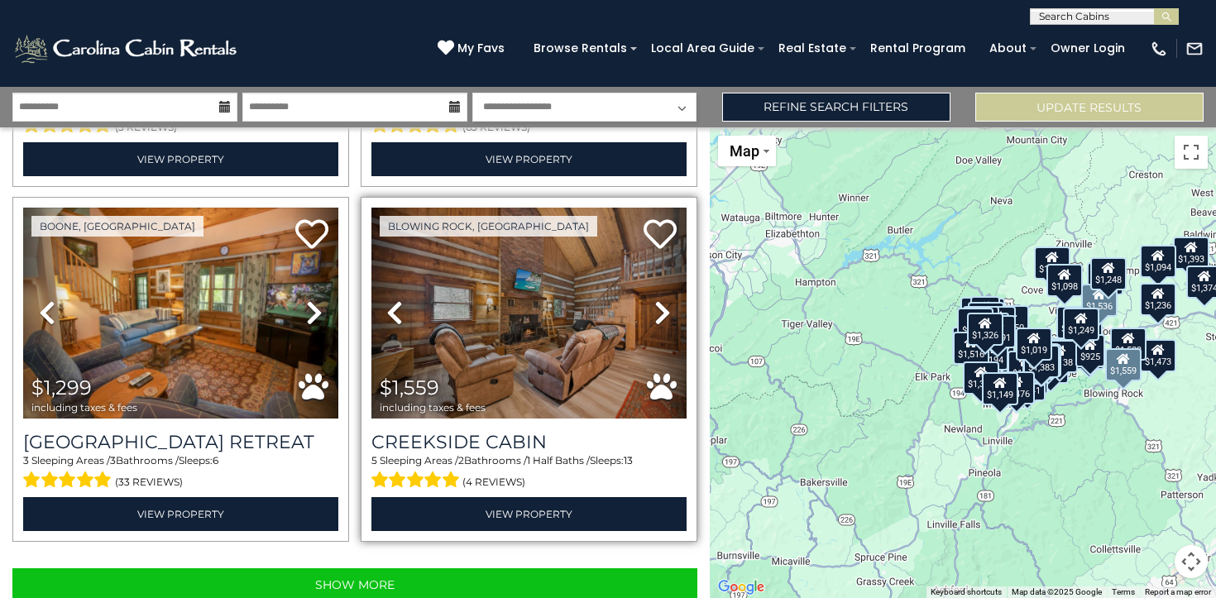
scroll to position [10327, 0]
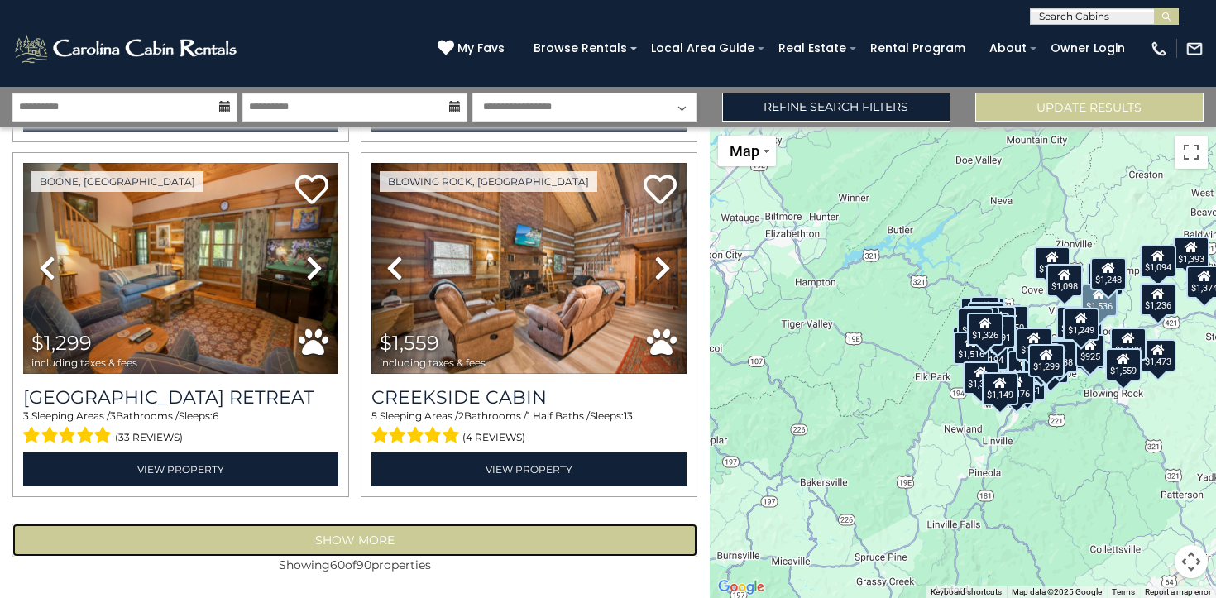
click at [332, 547] on button "Show More" at bounding box center [354, 539] width 685 height 33
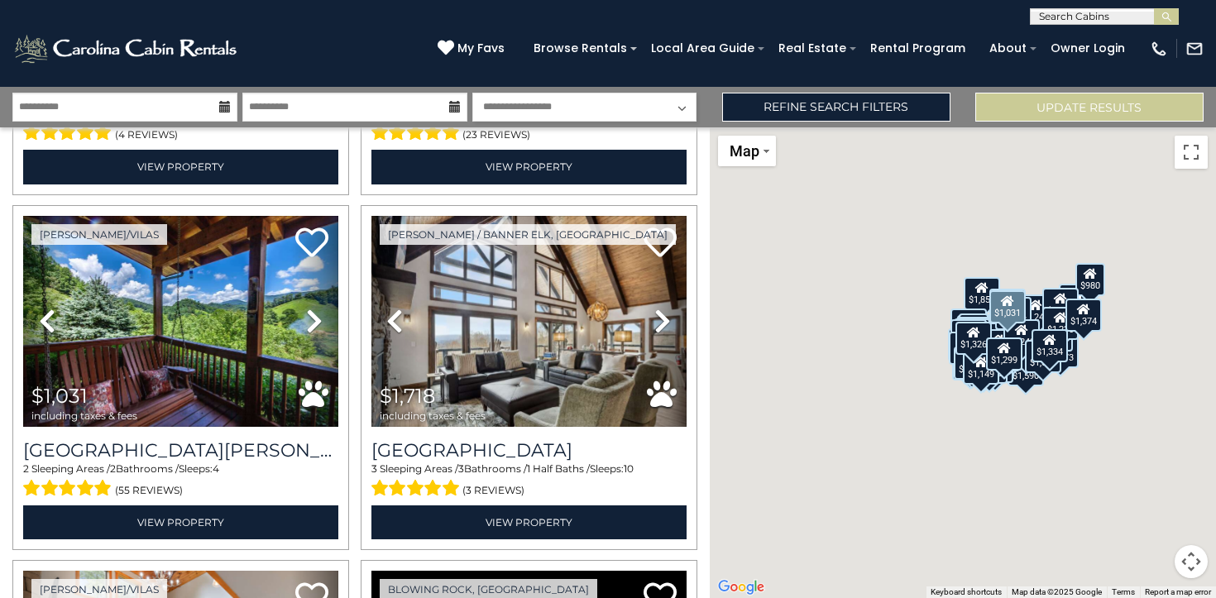
scroll to position [10986, 0]
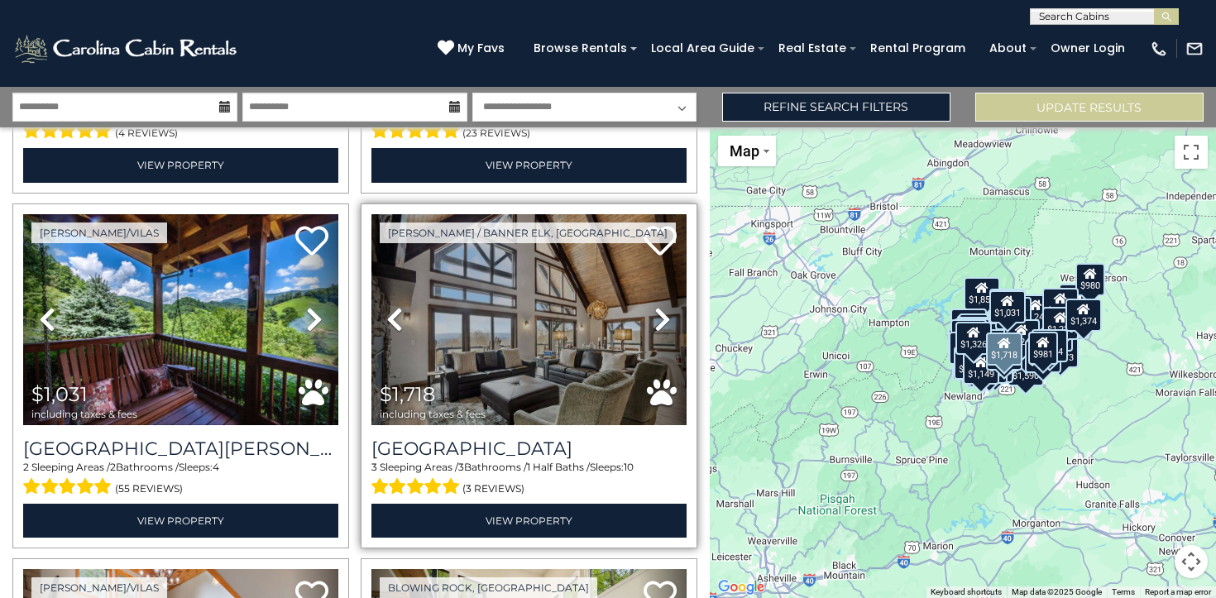
click at [661, 324] on icon at bounding box center [662, 319] width 17 height 26
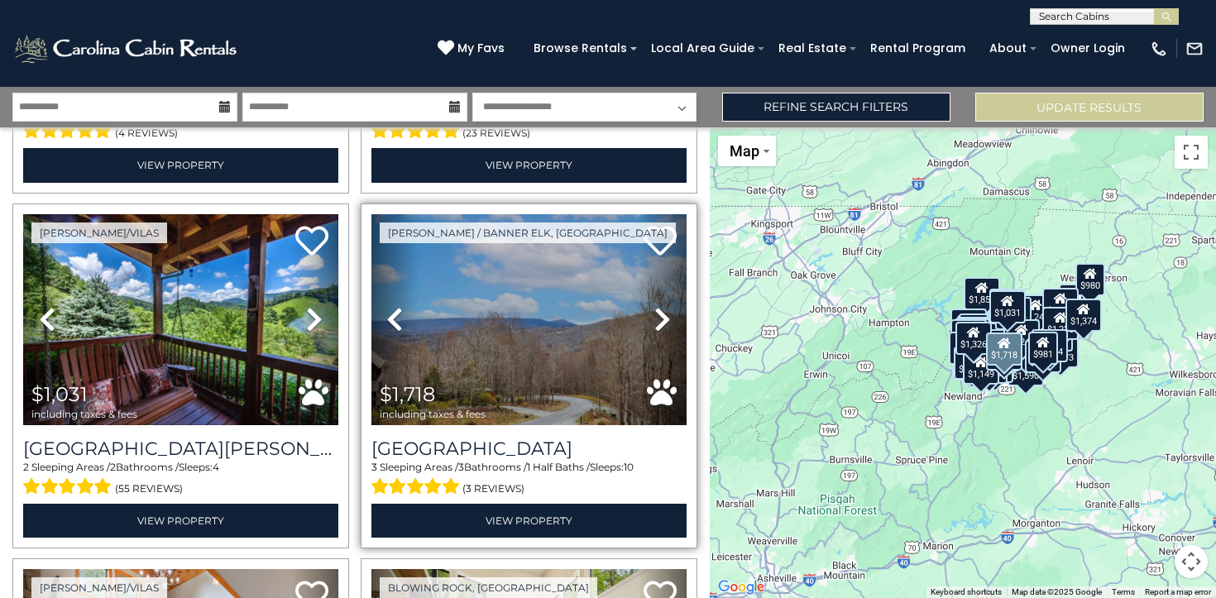
click at [661, 324] on icon at bounding box center [662, 319] width 17 height 26
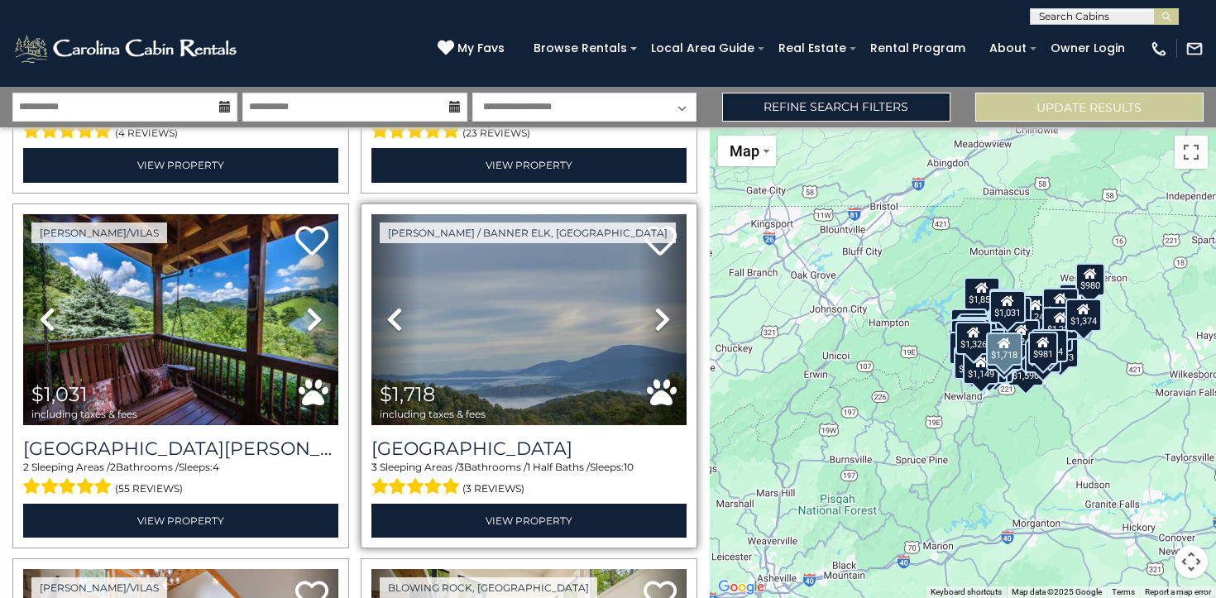
click at [661, 324] on icon at bounding box center [662, 319] width 17 height 26
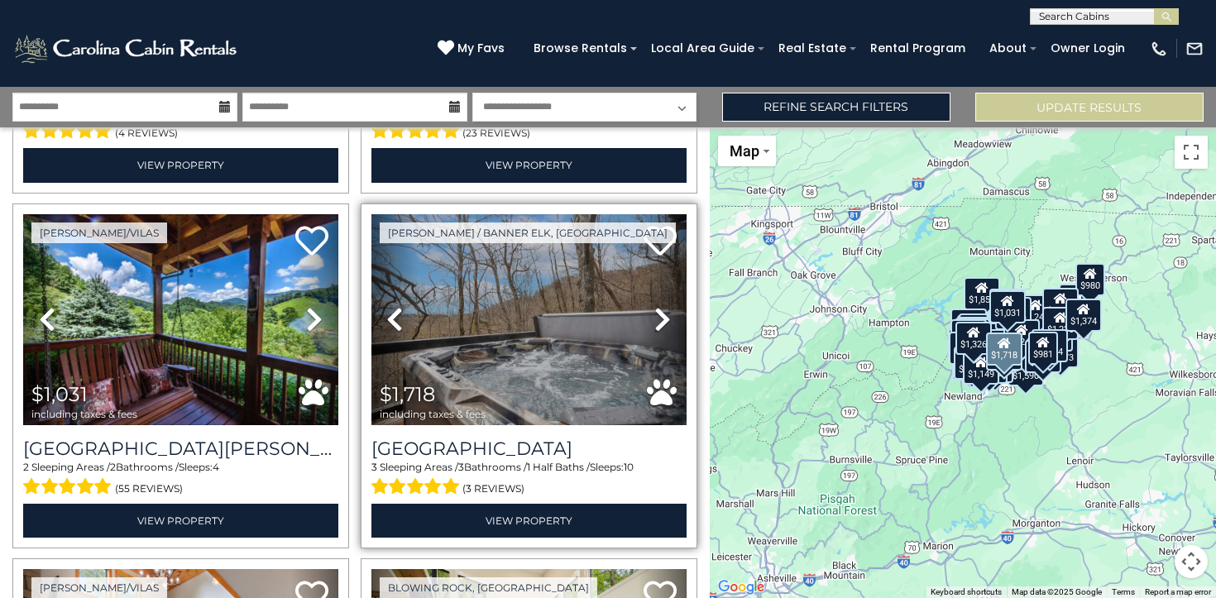
click at [661, 324] on icon at bounding box center [662, 319] width 17 height 26
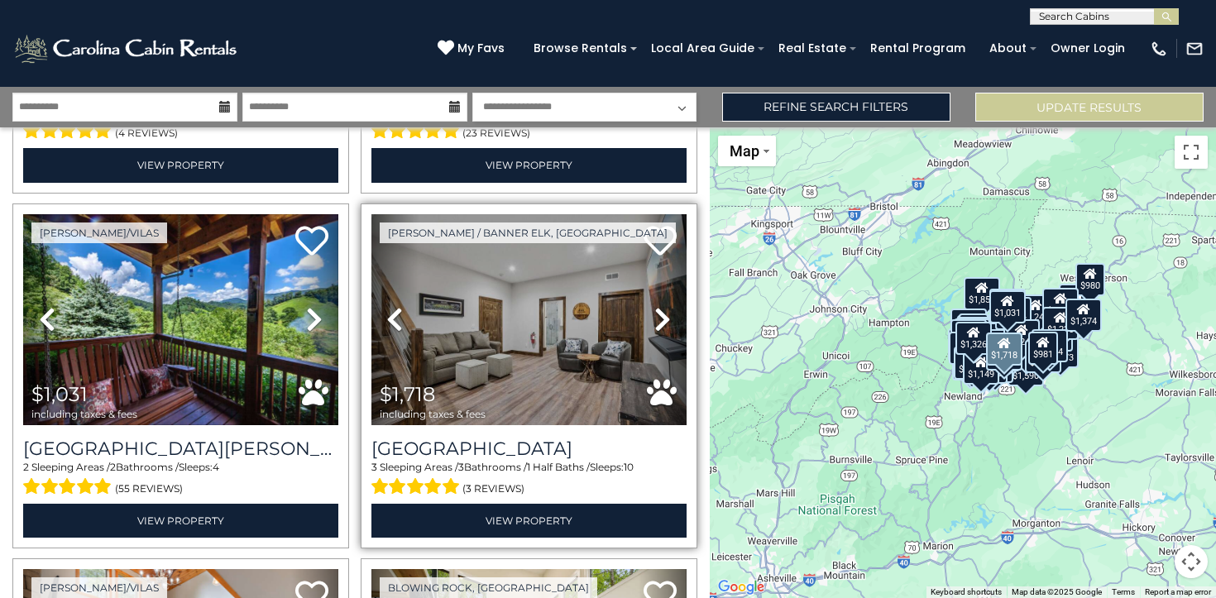
click at [661, 324] on icon at bounding box center [662, 319] width 17 height 26
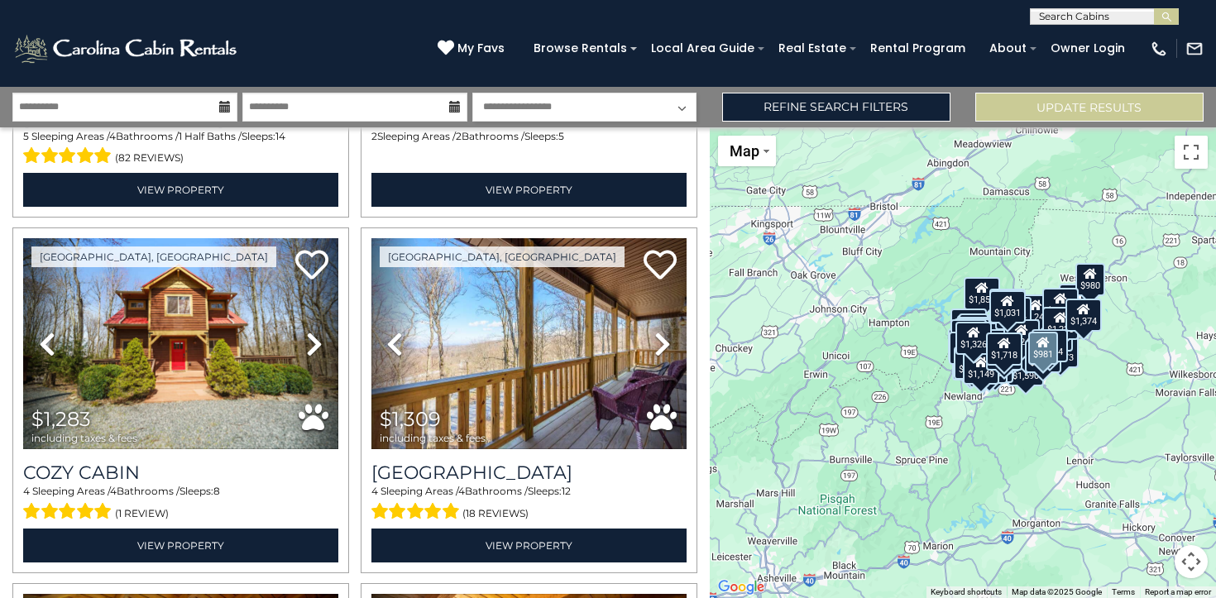
scroll to position [11672, 0]
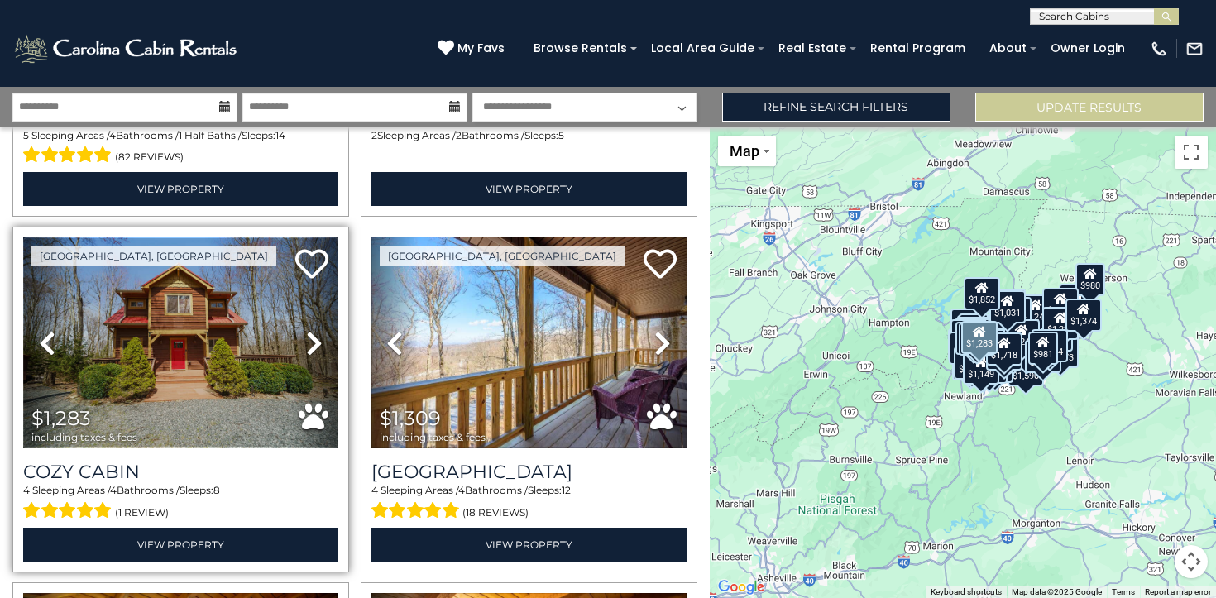
click at [197, 382] on img at bounding box center [180, 342] width 315 height 211
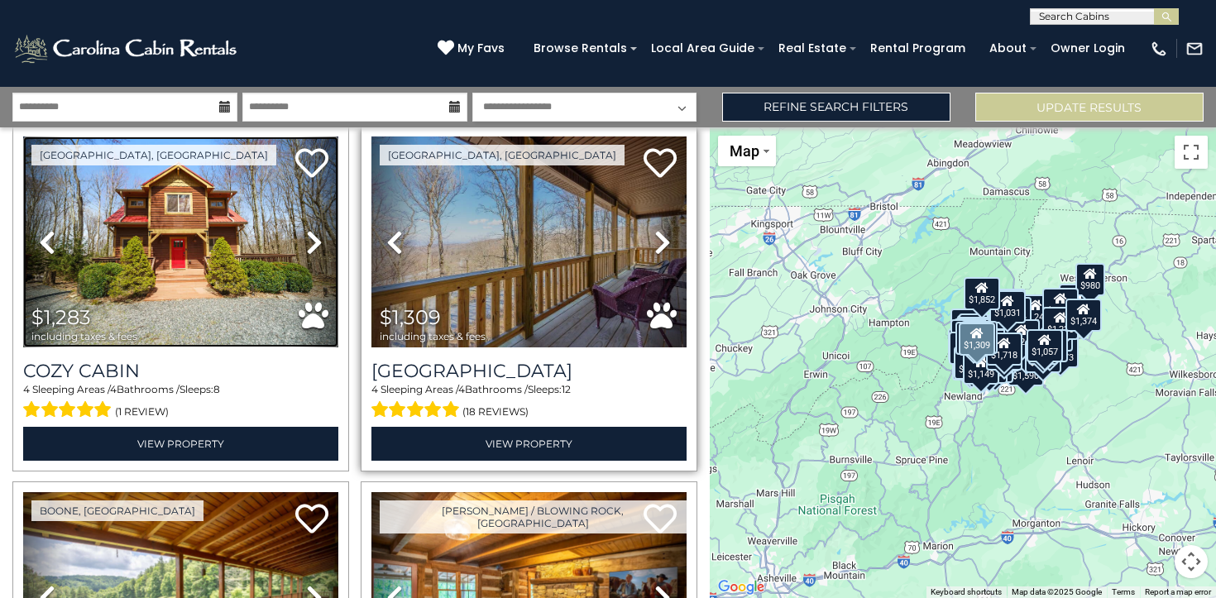
scroll to position [11784, 0]
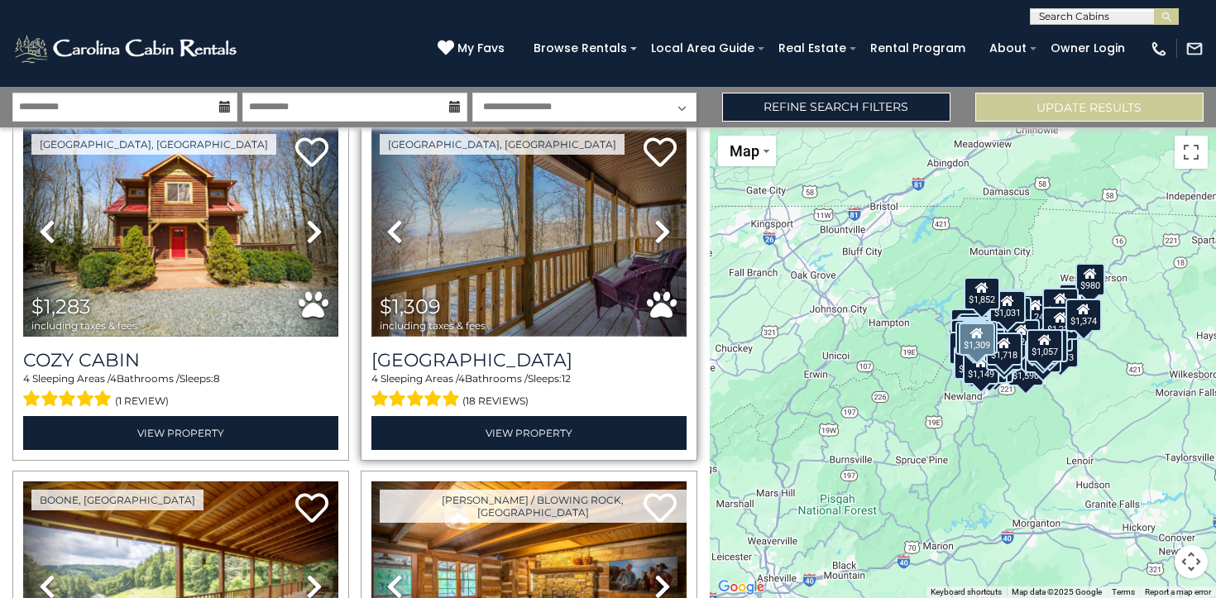
click at [505, 256] on img at bounding box center [528, 231] width 315 height 211
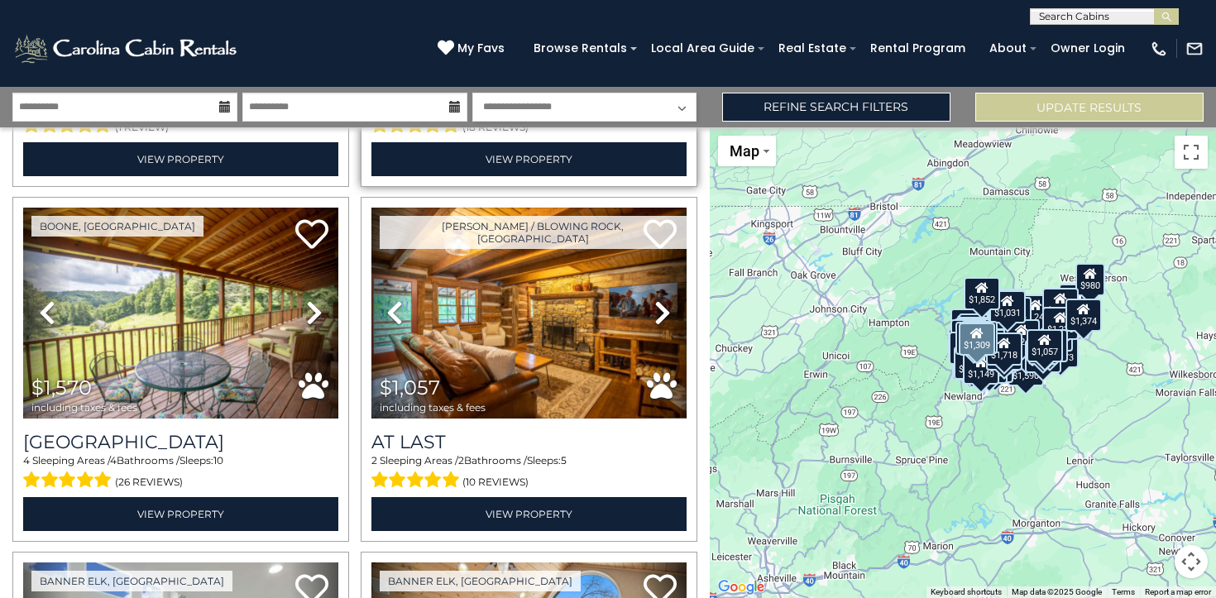
scroll to position [12061, 0]
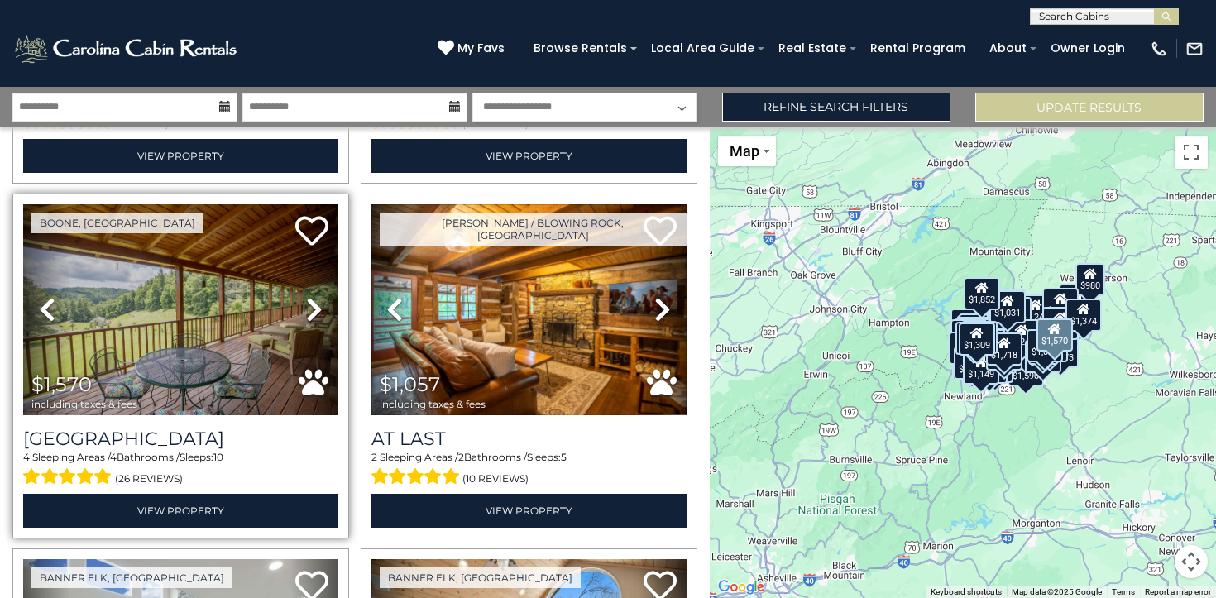
click at [317, 308] on icon at bounding box center [314, 309] width 17 height 26
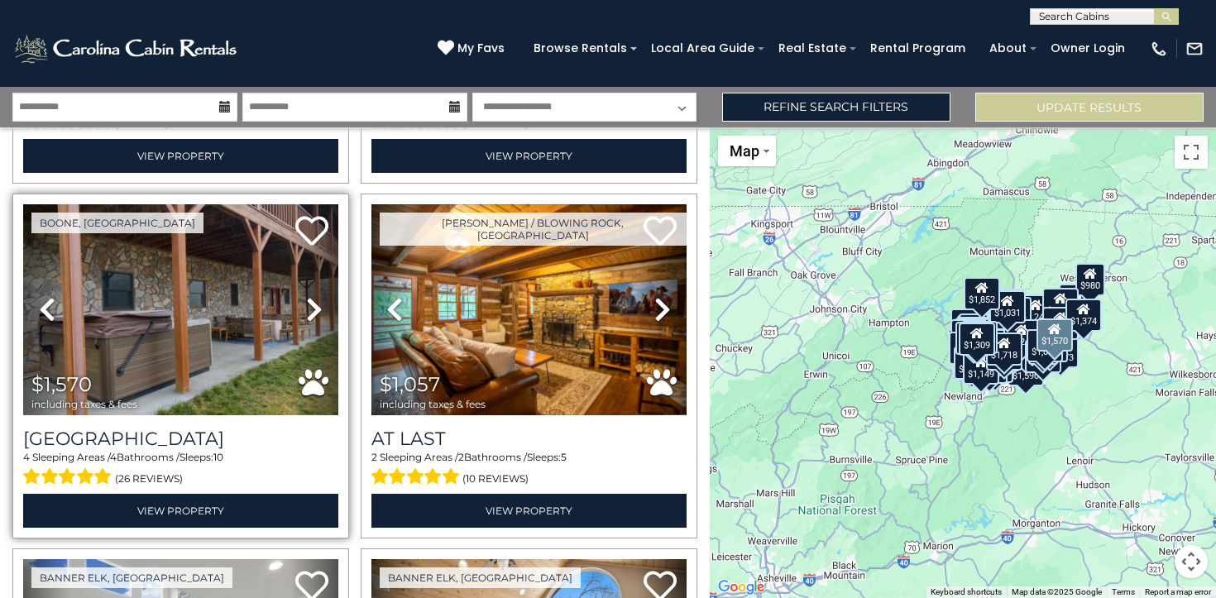
click at [317, 308] on icon at bounding box center [314, 309] width 17 height 26
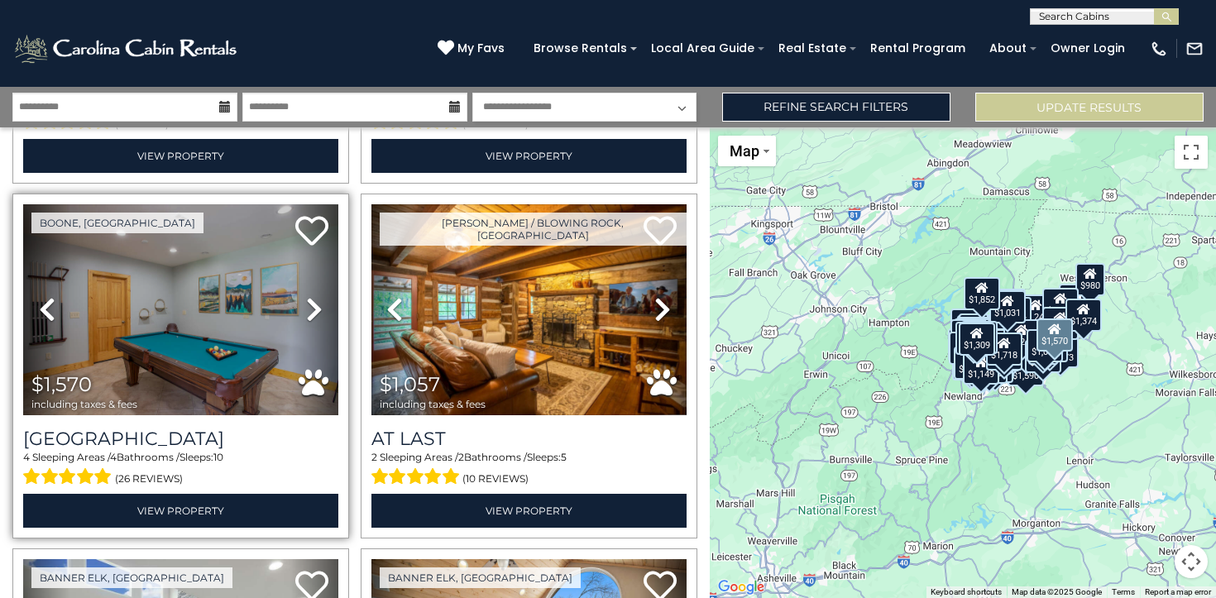
click at [317, 308] on icon at bounding box center [314, 309] width 17 height 26
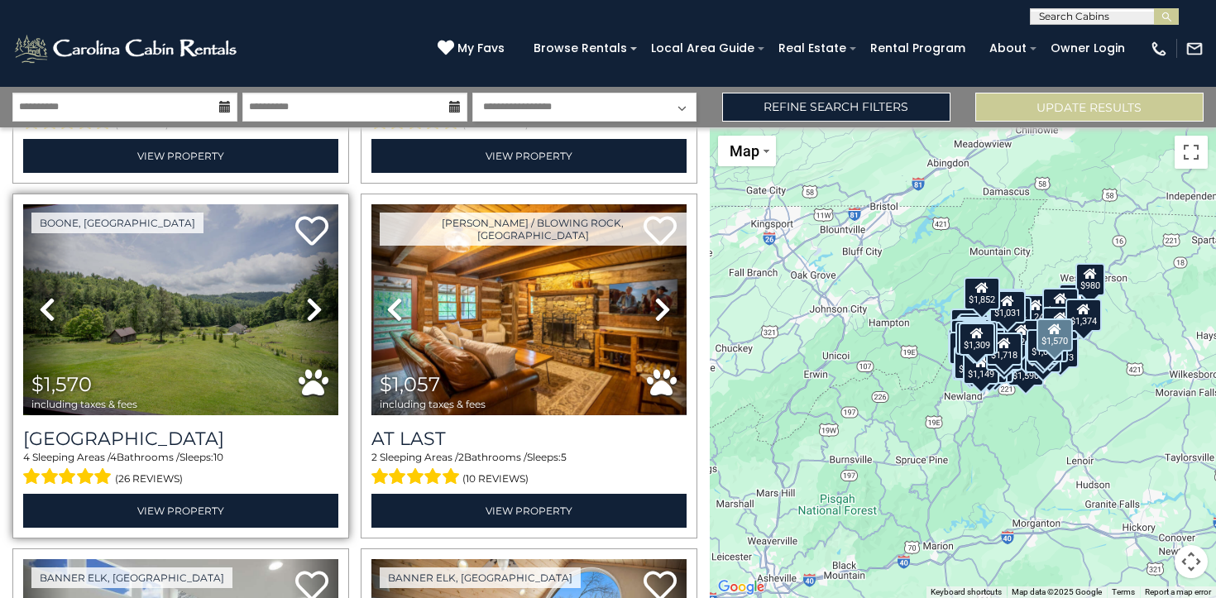
click at [317, 308] on icon at bounding box center [314, 309] width 17 height 26
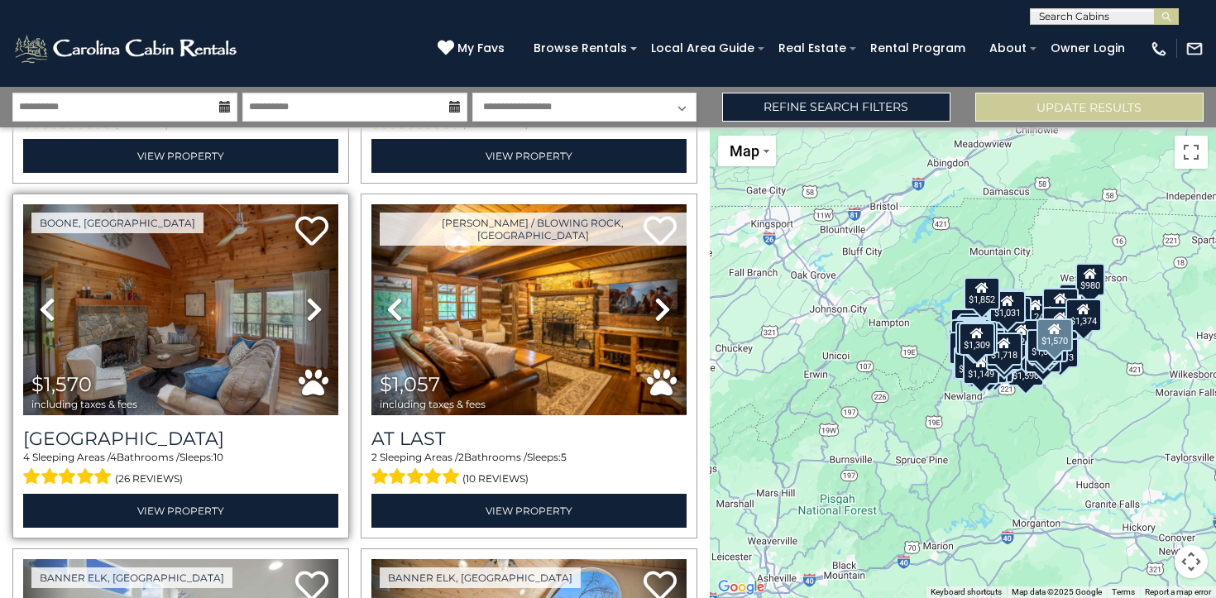
click at [317, 308] on icon at bounding box center [314, 309] width 17 height 26
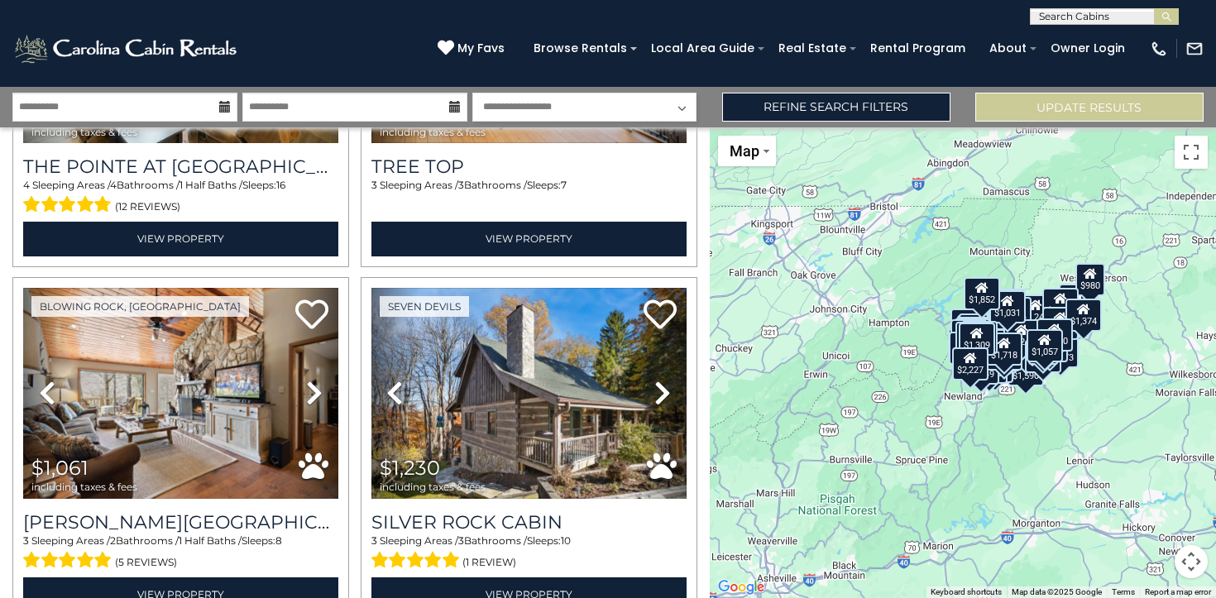
scroll to position [12718, 0]
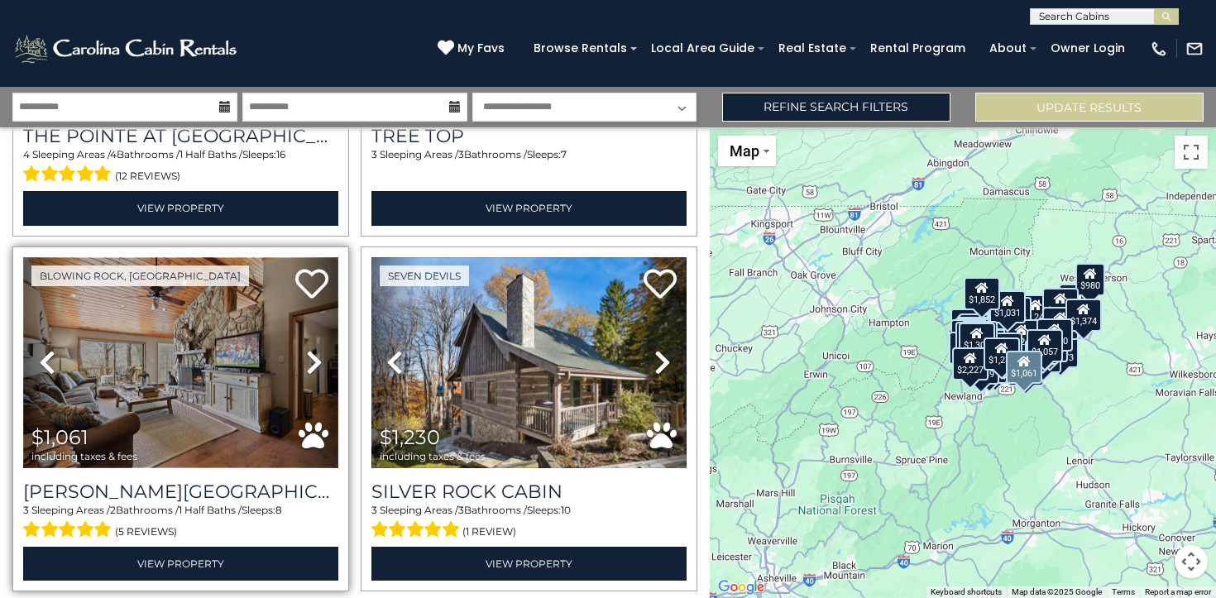
click at [148, 361] on img at bounding box center [180, 362] width 315 height 211
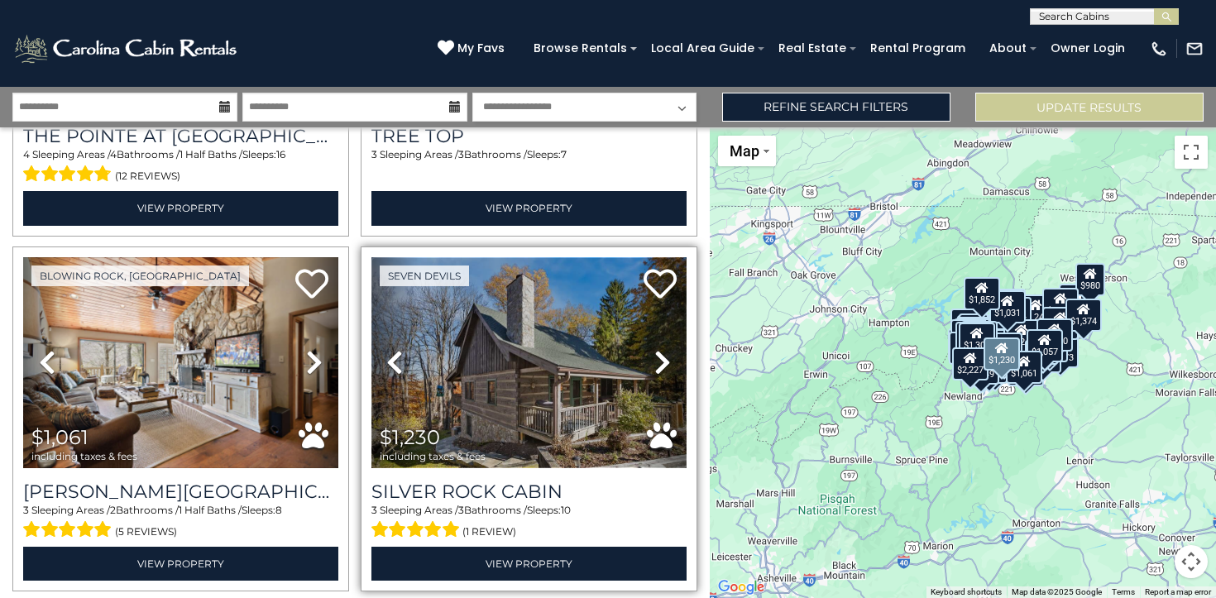
click at [482, 335] on img at bounding box center [528, 362] width 315 height 211
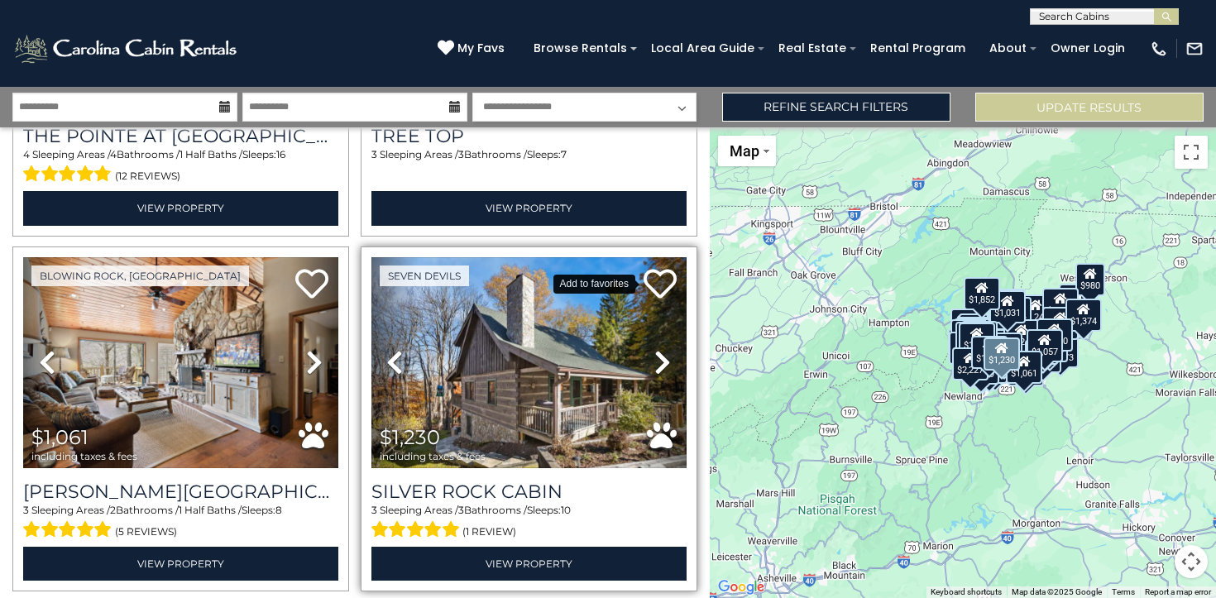
click at [663, 287] on icon at bounding box center [659, 283] width 33 height 33
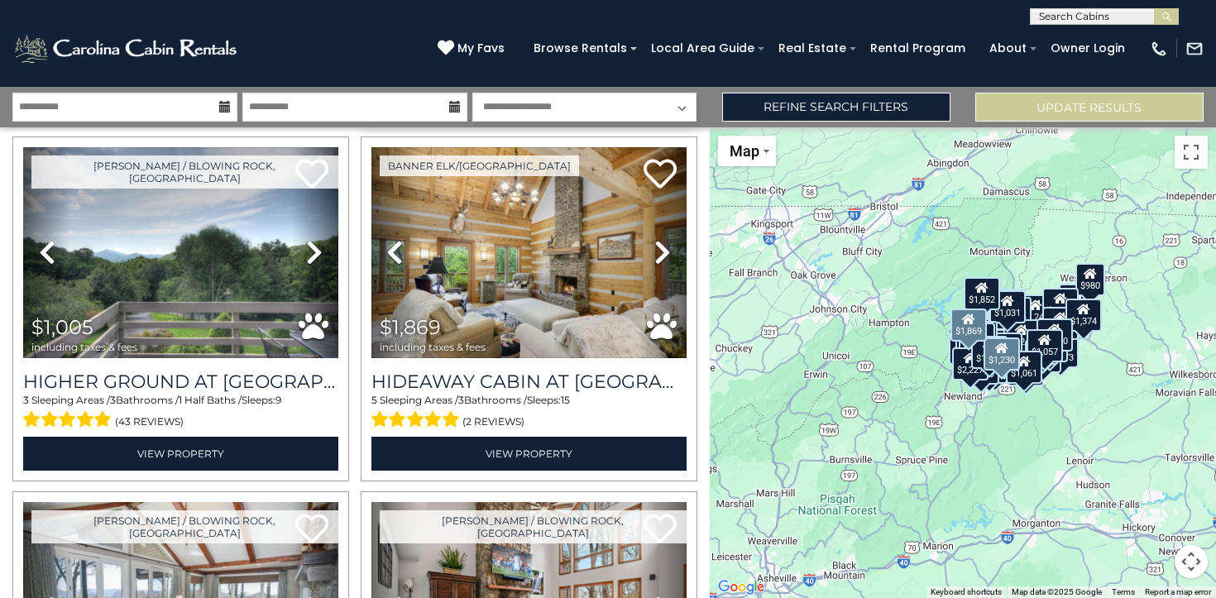
scroll to position [13180, 0]
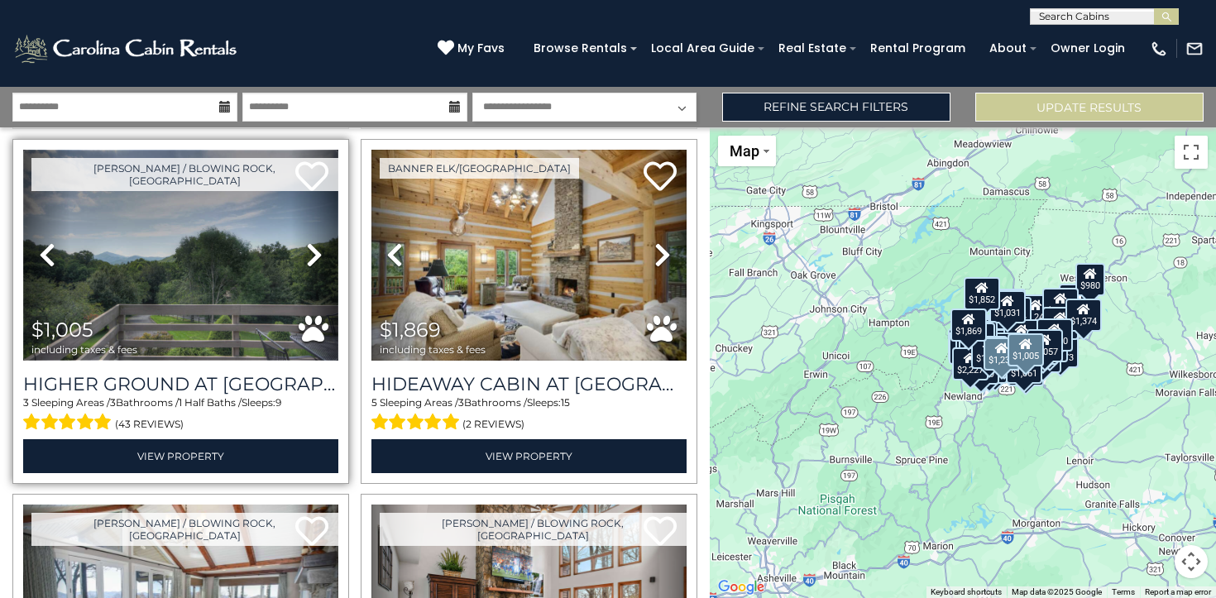
click at [223, 293] on img at bounding box center [180, 255] width 315 height 211
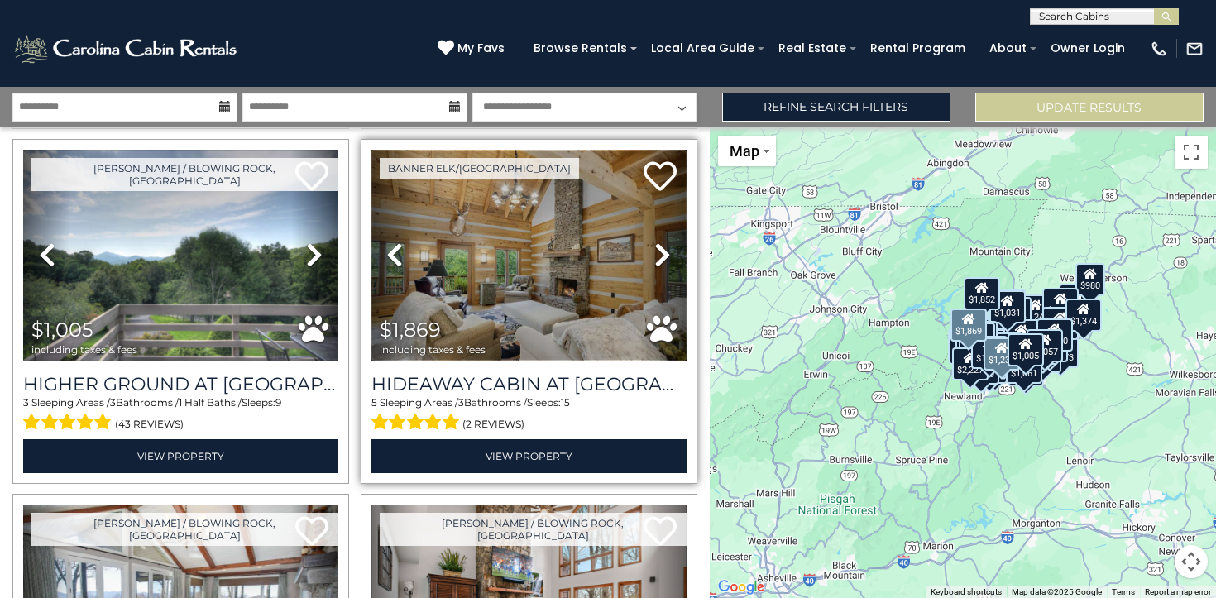
click at [553, 279] on img at bounding box center [528, 255] width 315 height 211
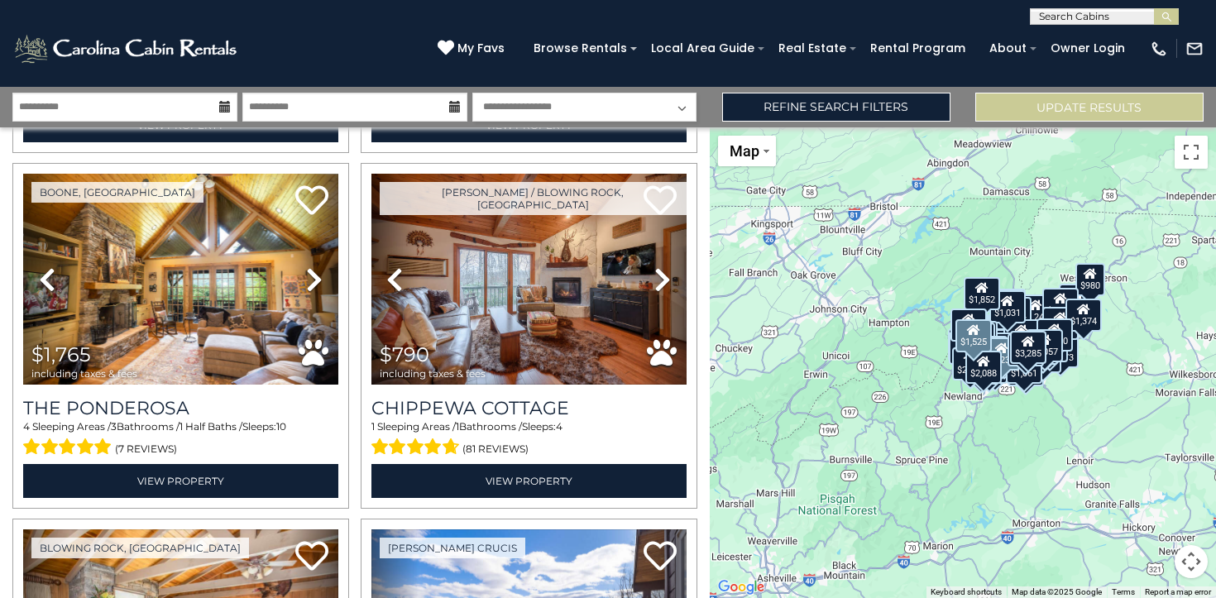
scroll to position [14580, 0]
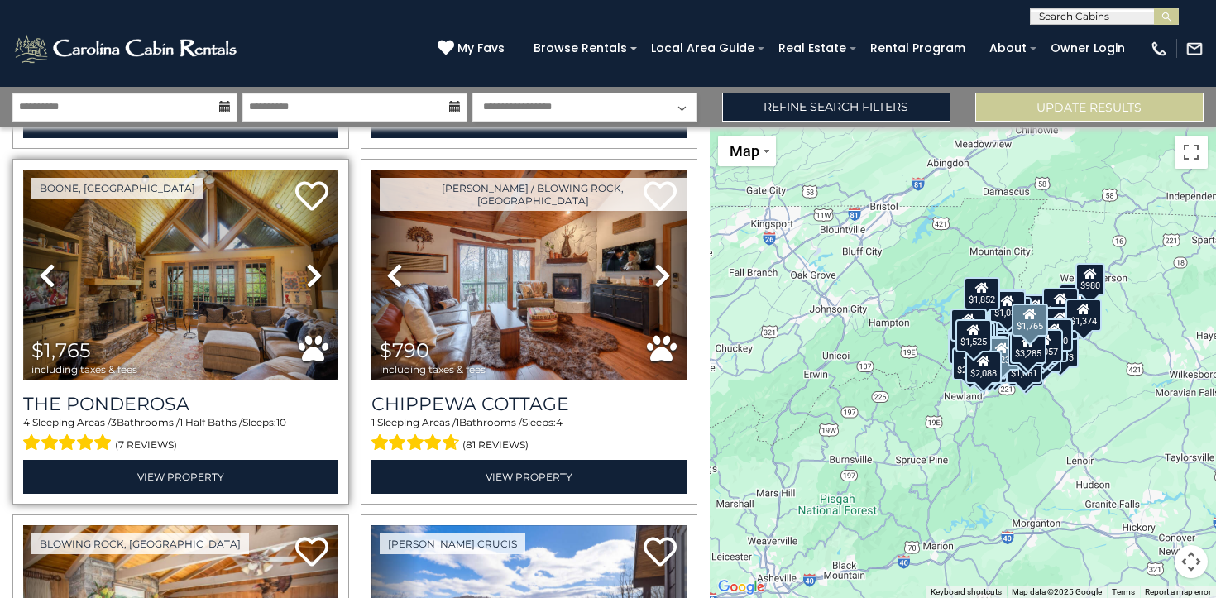
click at [208, 299] on img at bounding box center [180, 275] width 315 height 211
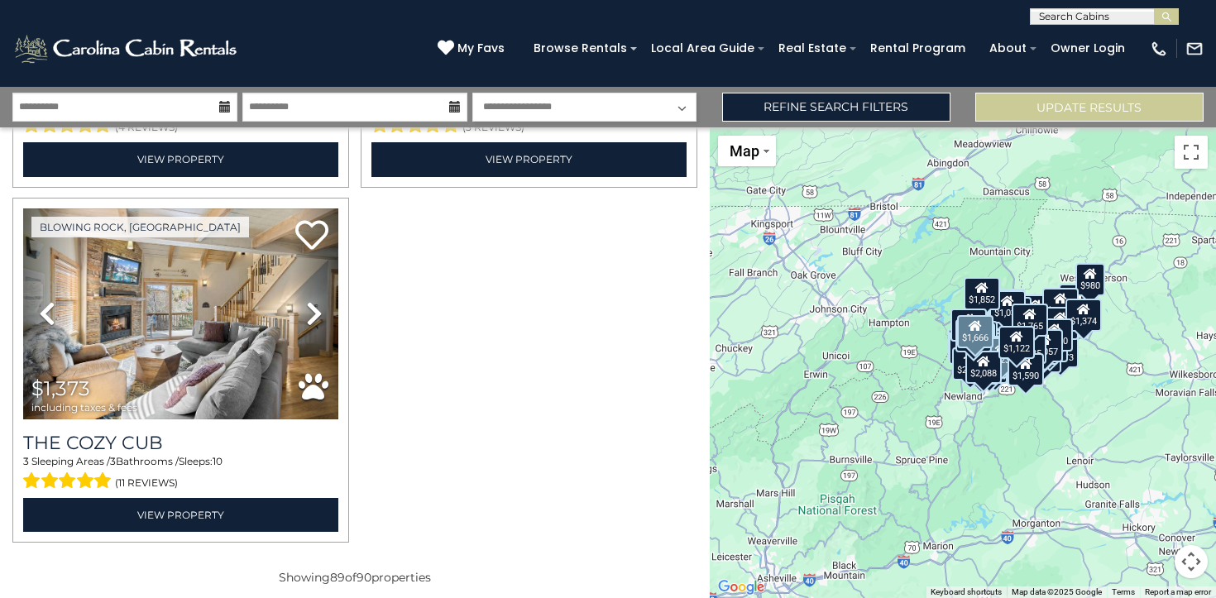
scroll to position [15611, 0]
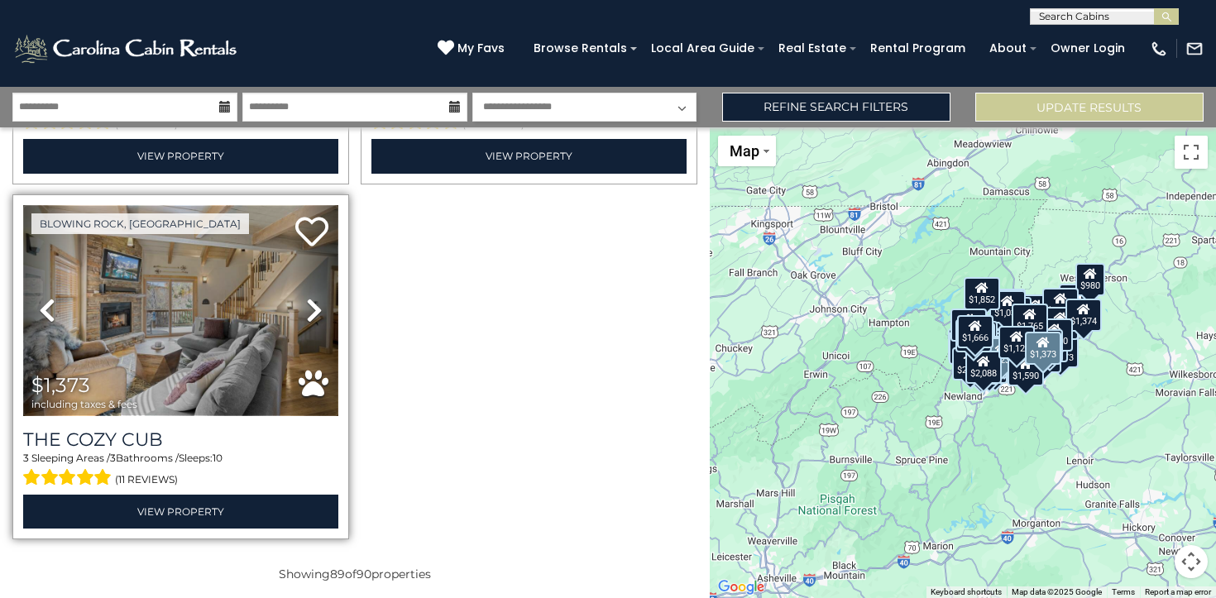
click at [182, 282] on img at bounding box center [180, 310] width 315 height 211
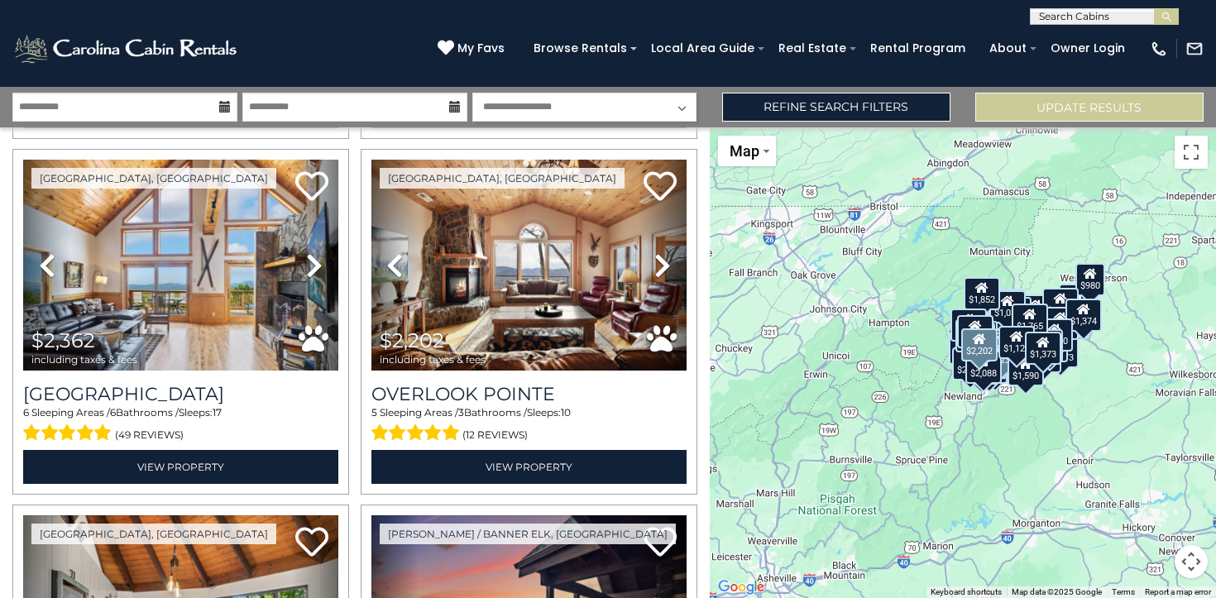
scroll to position [0, 0]
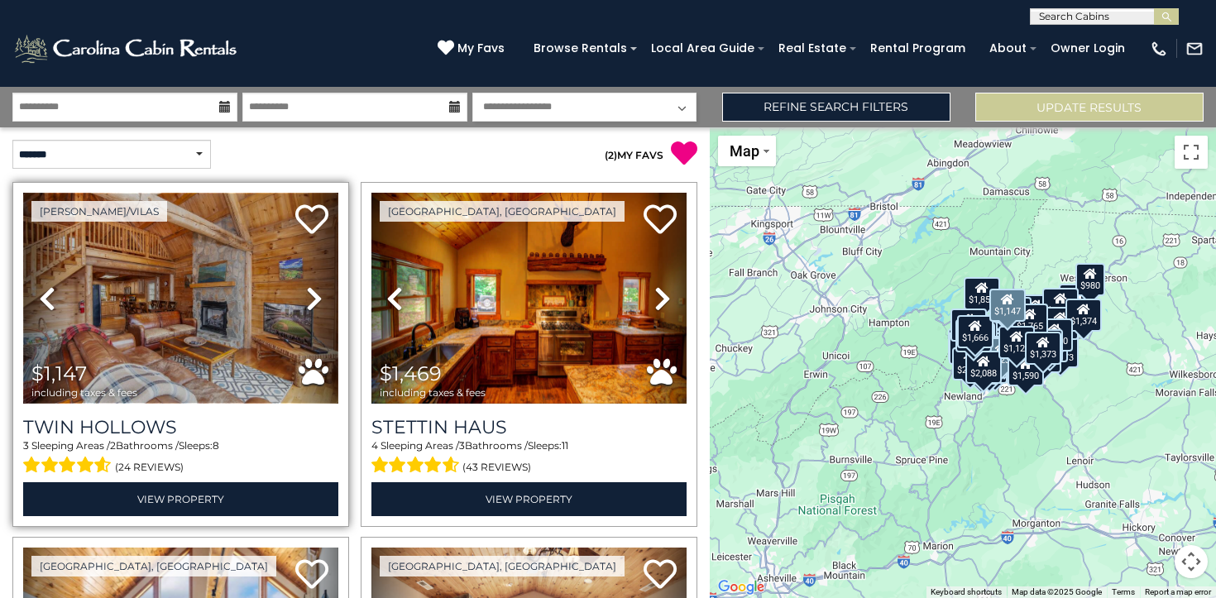
click at [186, 325] on img at bounding box center [180, 298] width 315 height 211
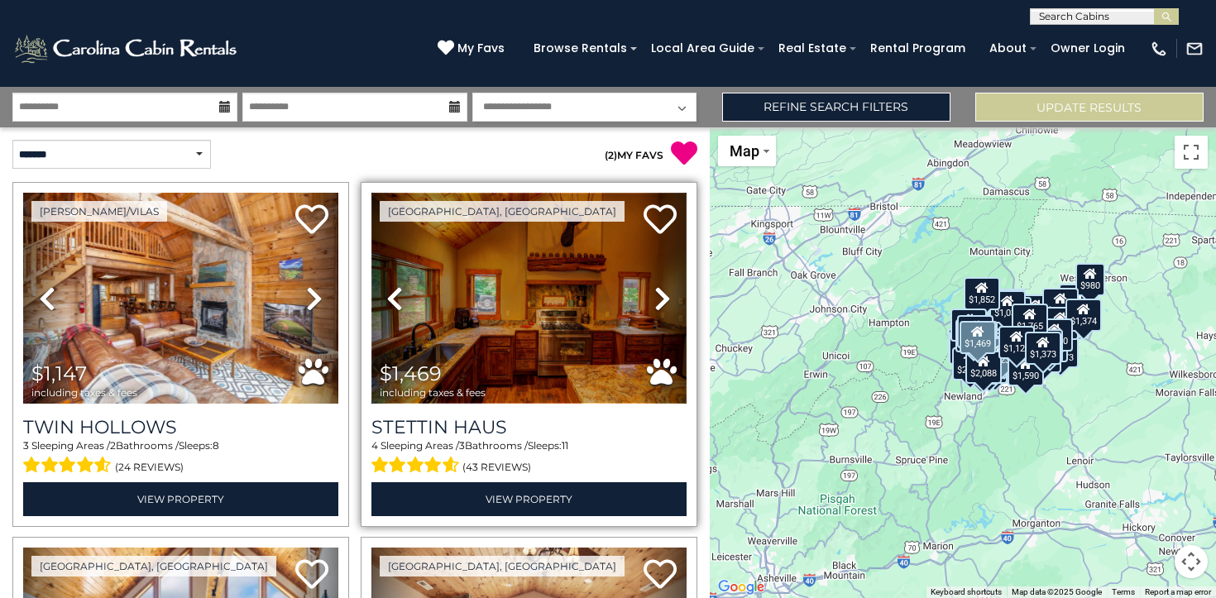
click at [552, 303] on img at bounding box center [528, 298] width 315 height 211
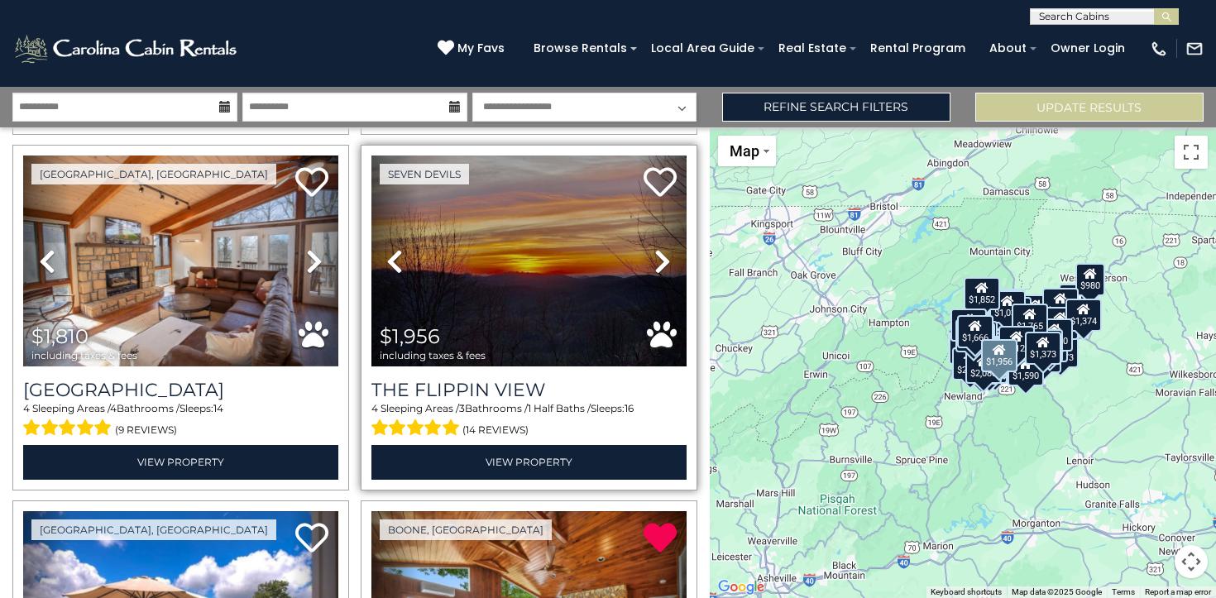
scroll to position [1108, 0]
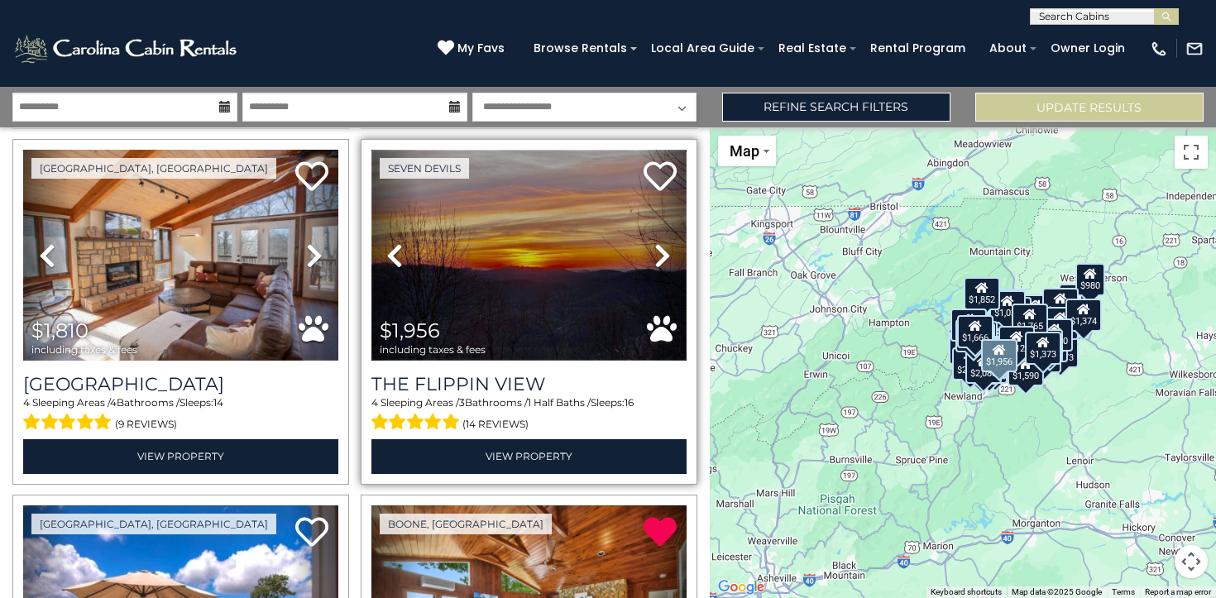
click at [518, 249] on img at bounding box center [528, 255] width 315 height 211
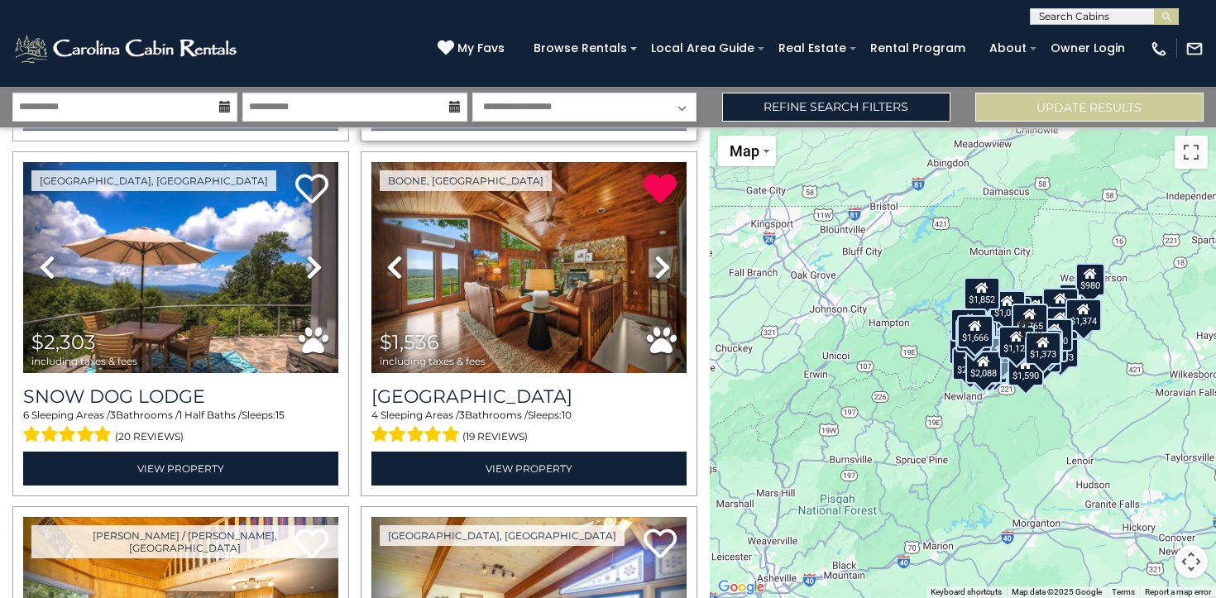
scroll to position [1421, 0]
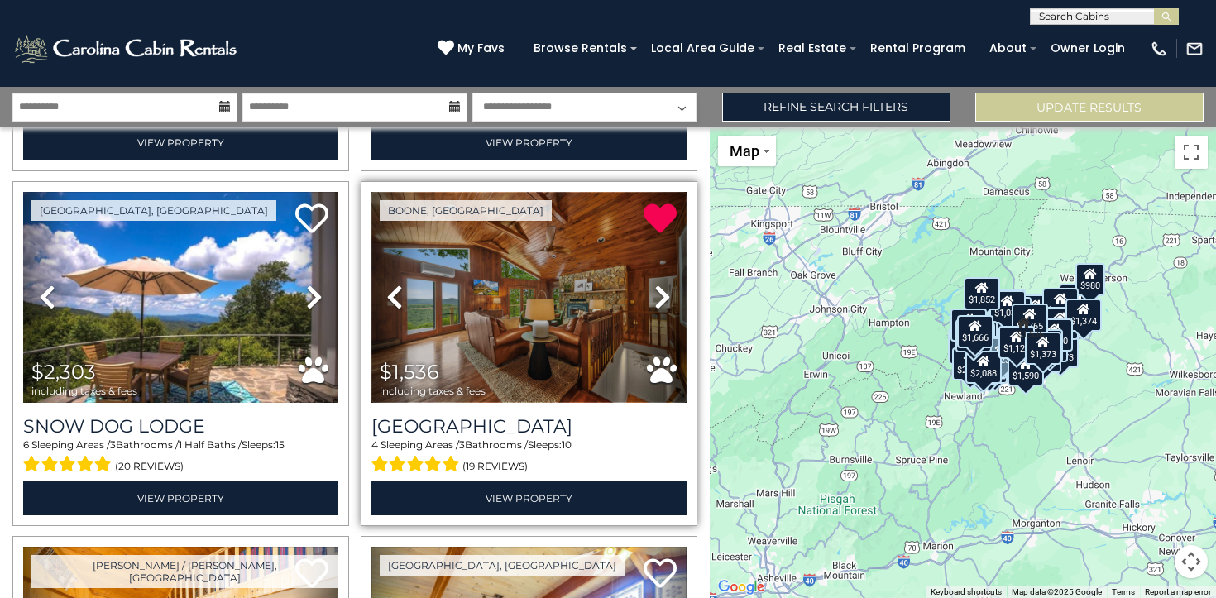
click at [517, 317] on img at bounding box center [528, 297] width 315 height 211
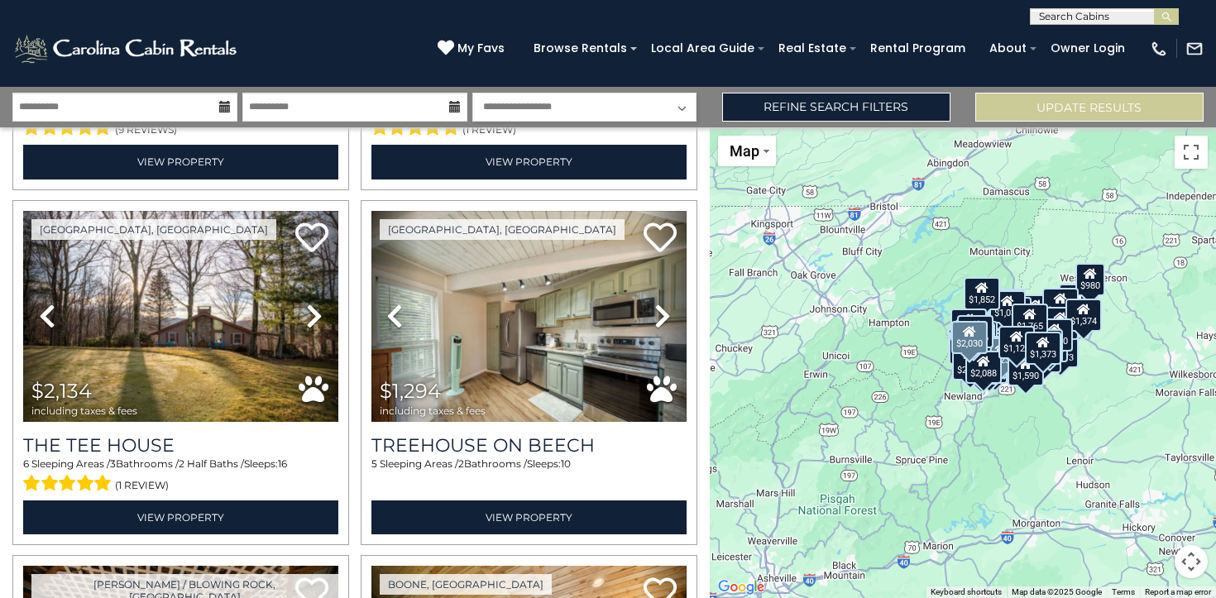
scroll to position [2473, 0]
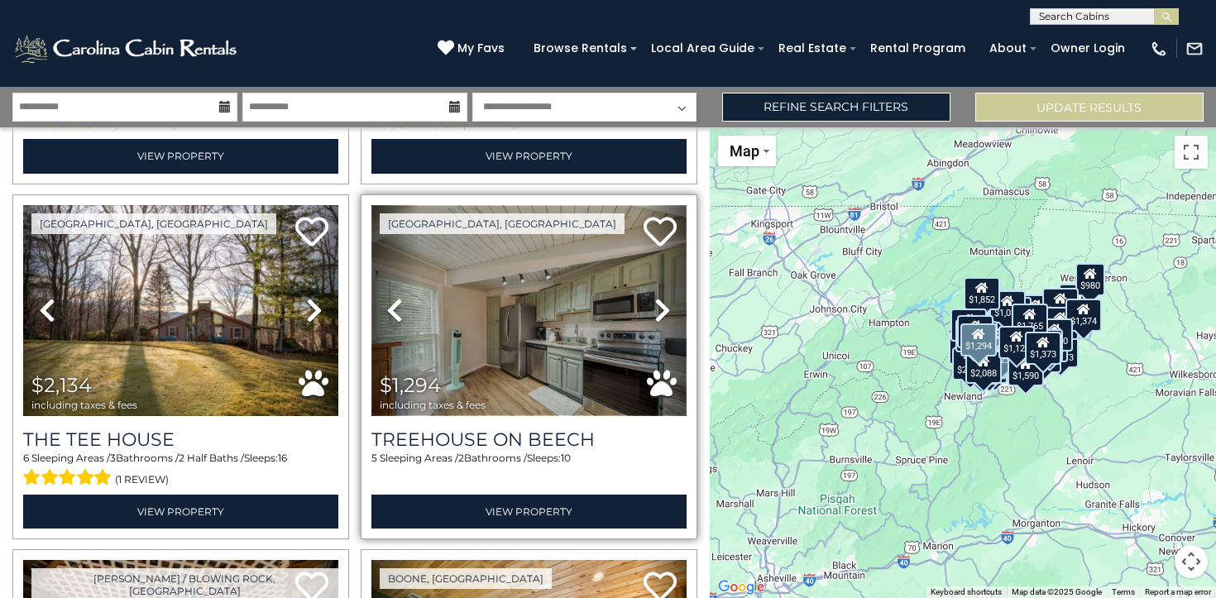
click at [512, 303] on img at bounding box center [528, 310] width 315 height 211
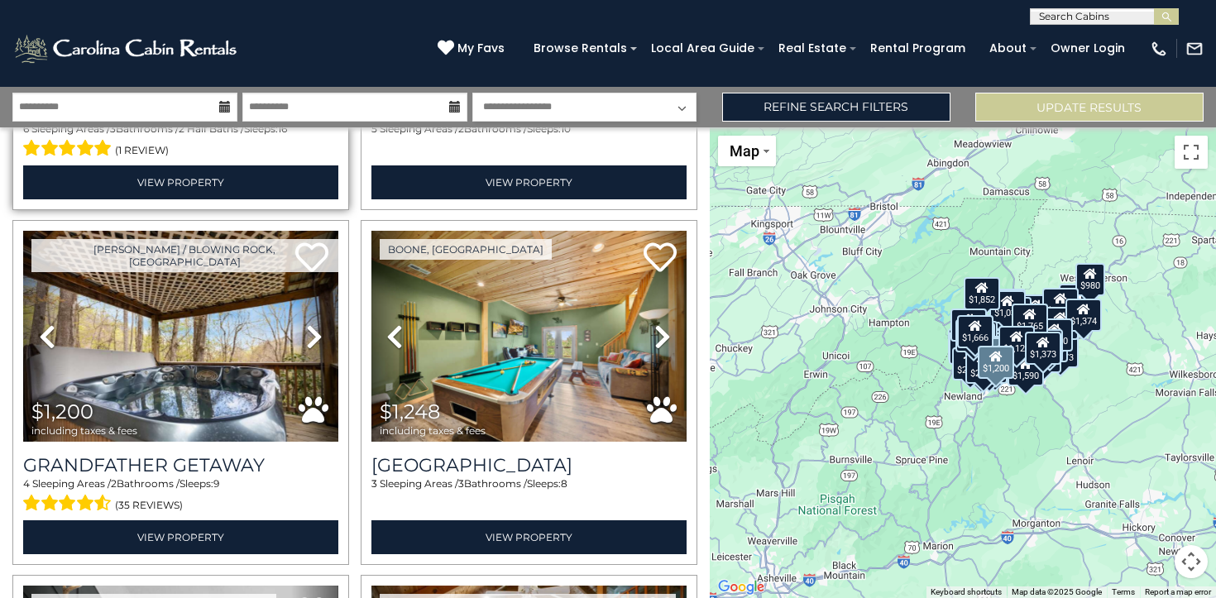
scroll to position [2811, 0]
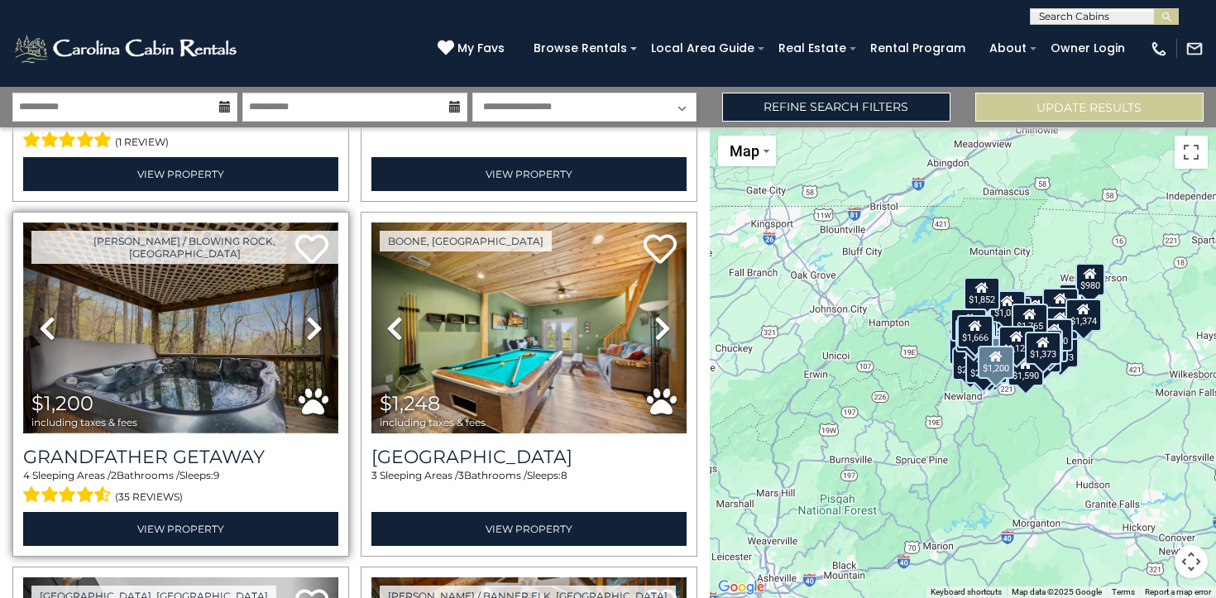
click at [149, 342] on img at bounding box center [180, 327] width 315 height 211
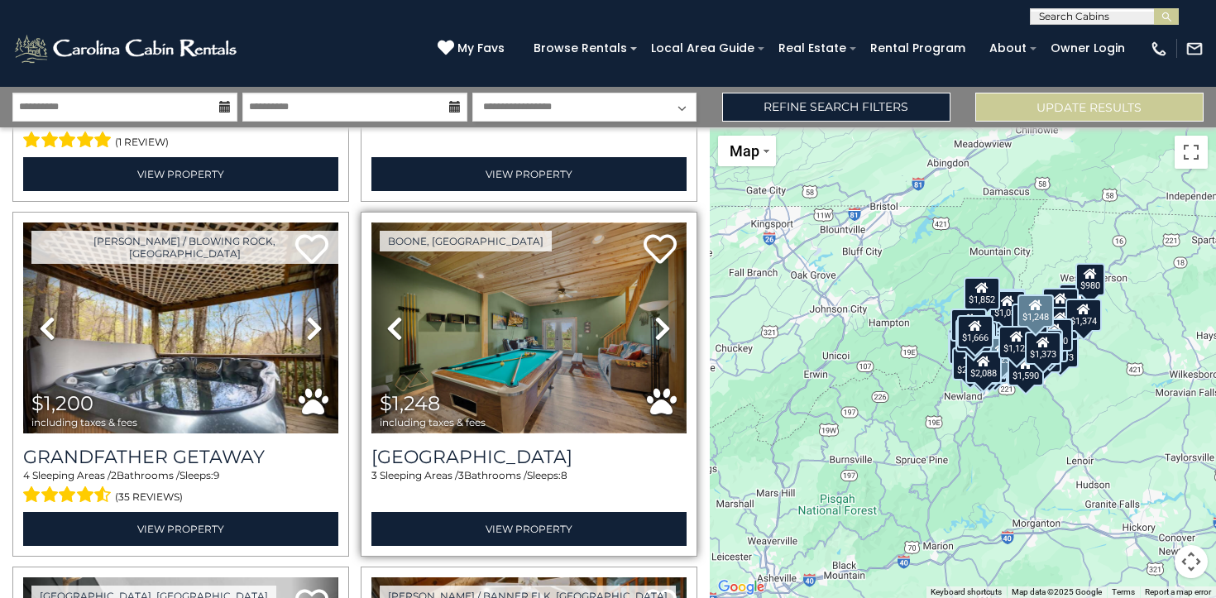
click at [459, 373] on img at bounding box center [528, 327] width 315 height 211
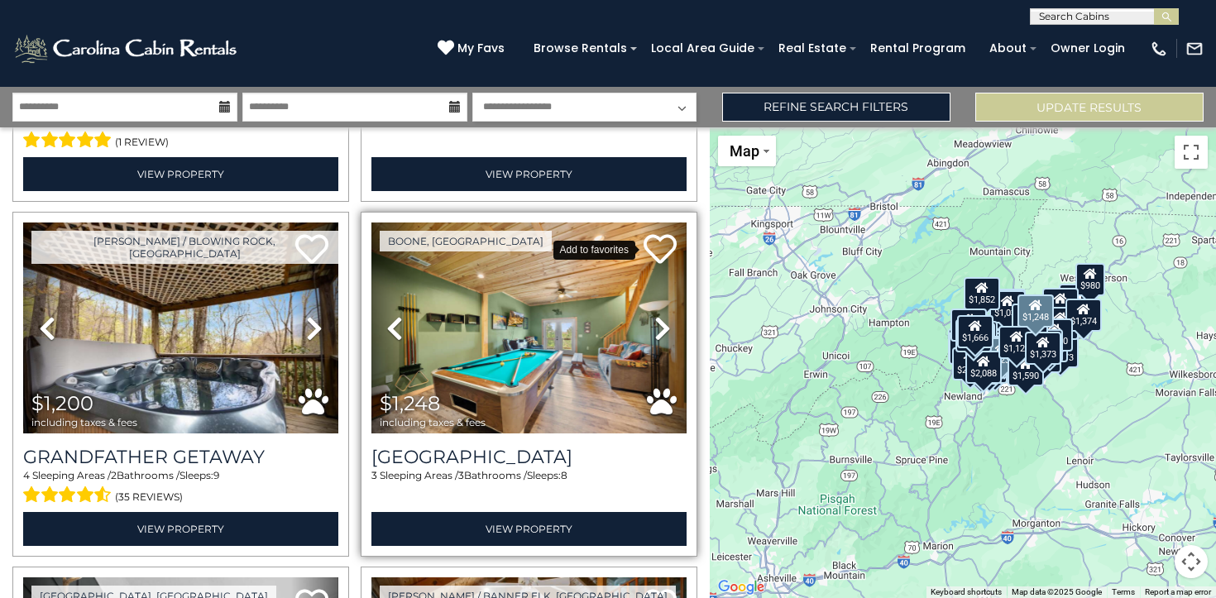
click at [658, 246] on icon at bounding box center [659, 248] width 33 height 33
click at [503, 49] on span "My Favs" at bounding box center [480, 48] width 47 height 17
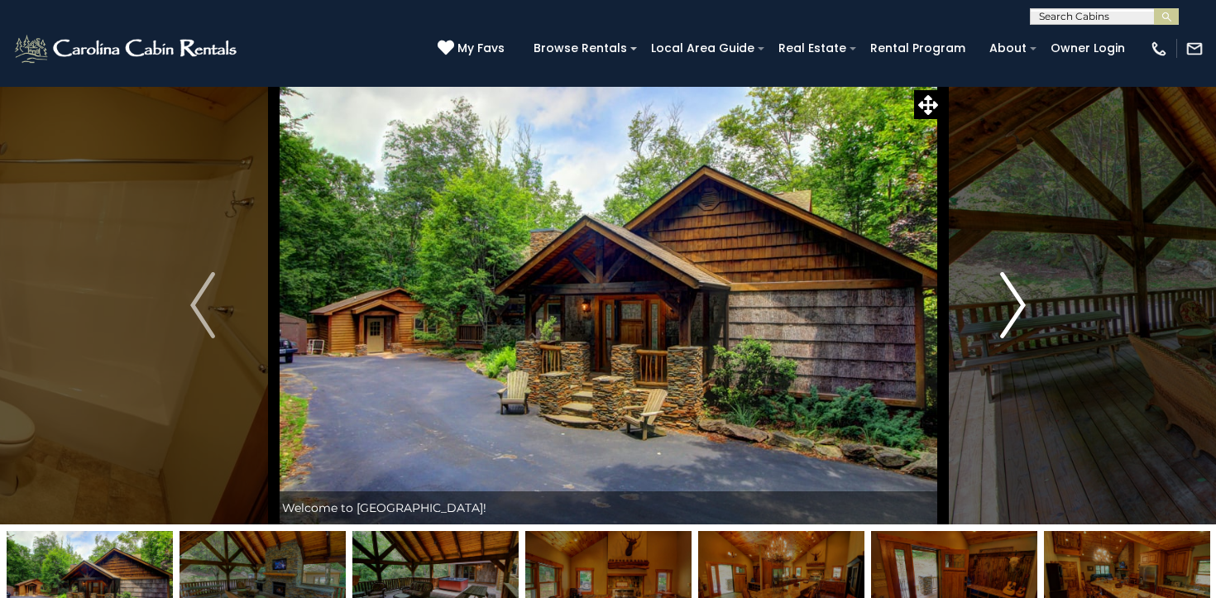
click at [1015, 303] on img "Next" at bounding box center [1013, 305] width 25 height 66
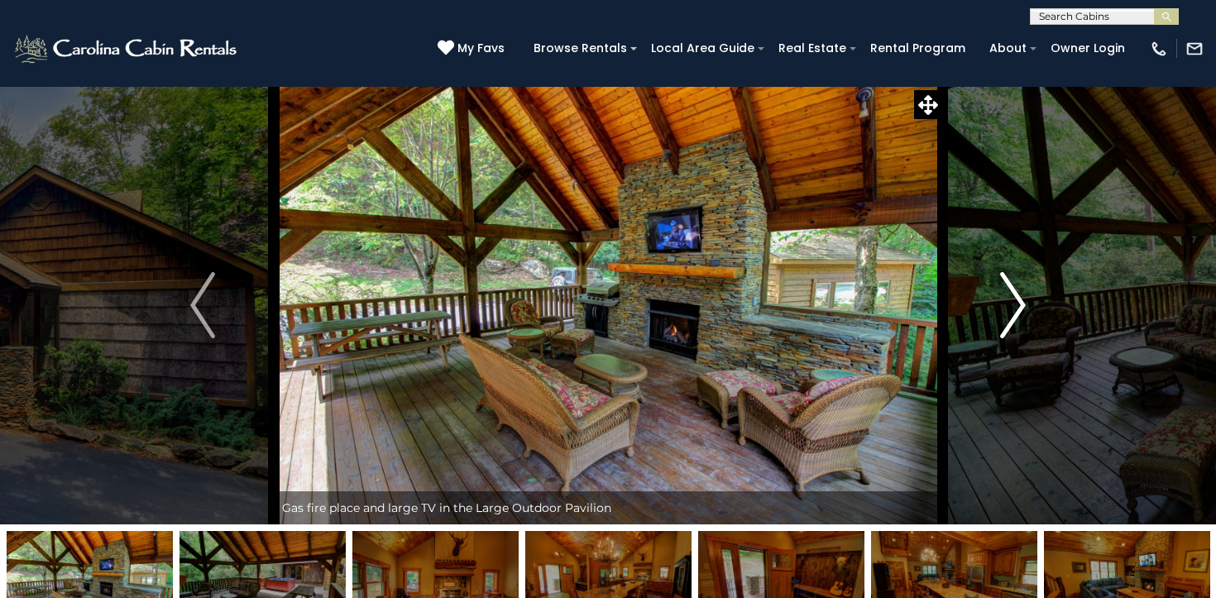
click at [1015, 303] on img "Next" at bounding box center [1013, 305] width 25 height 66
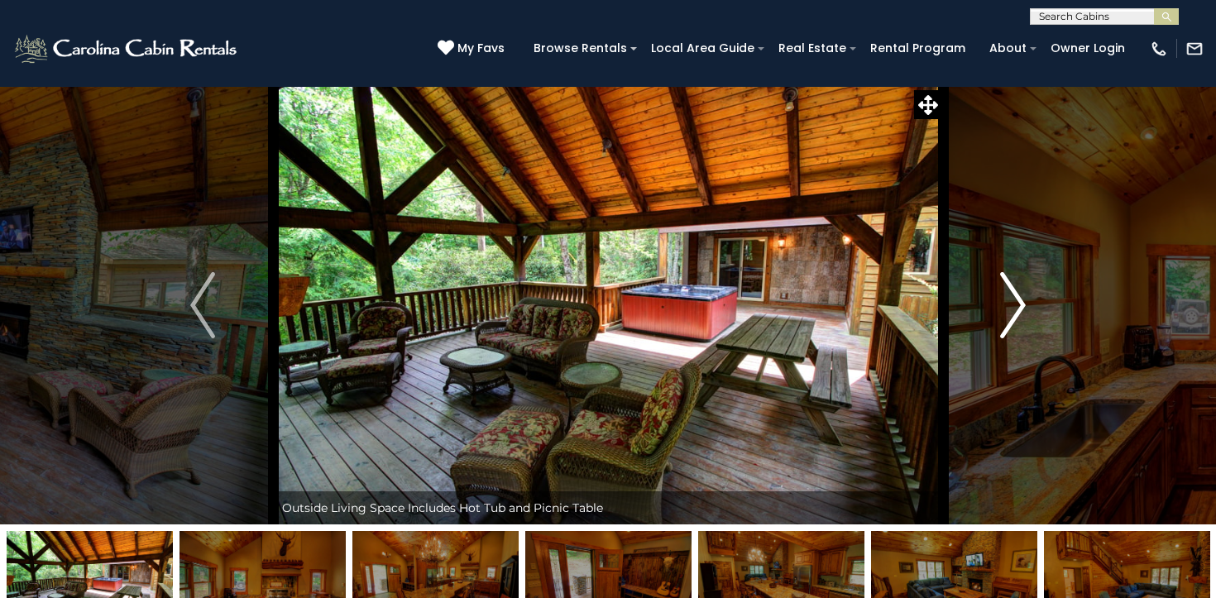
click at [1015, 303] on img "Next" at bounding box center [1013, 305] width 25 height 66
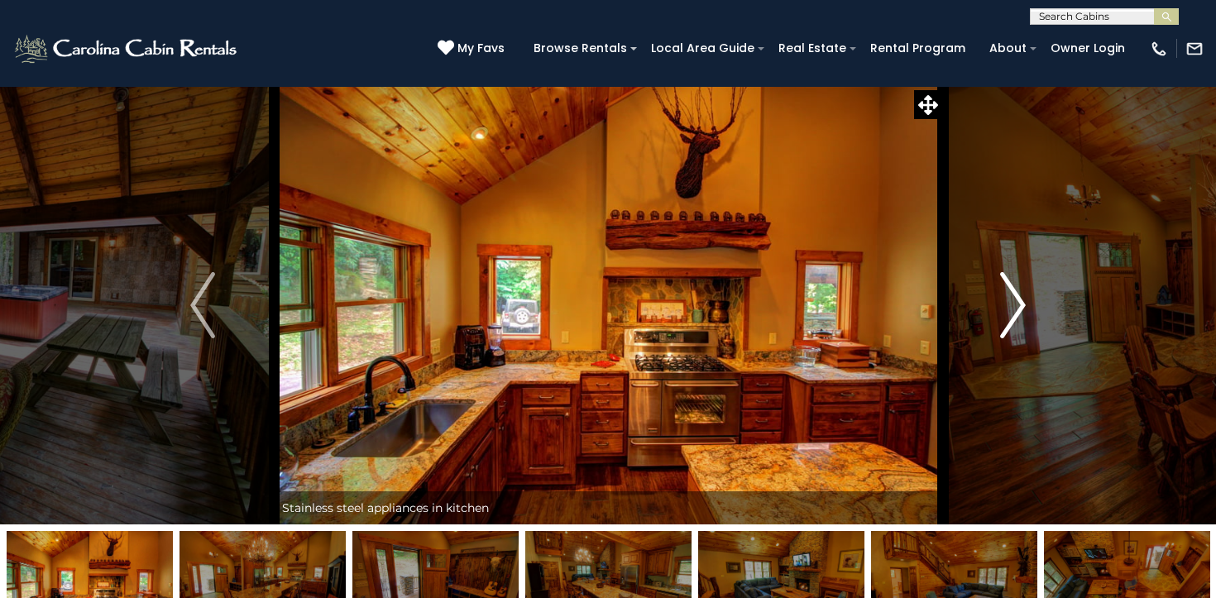
click at [1015, 303] on img "Next" at bounding box center [1013, 305] width 25 height 66
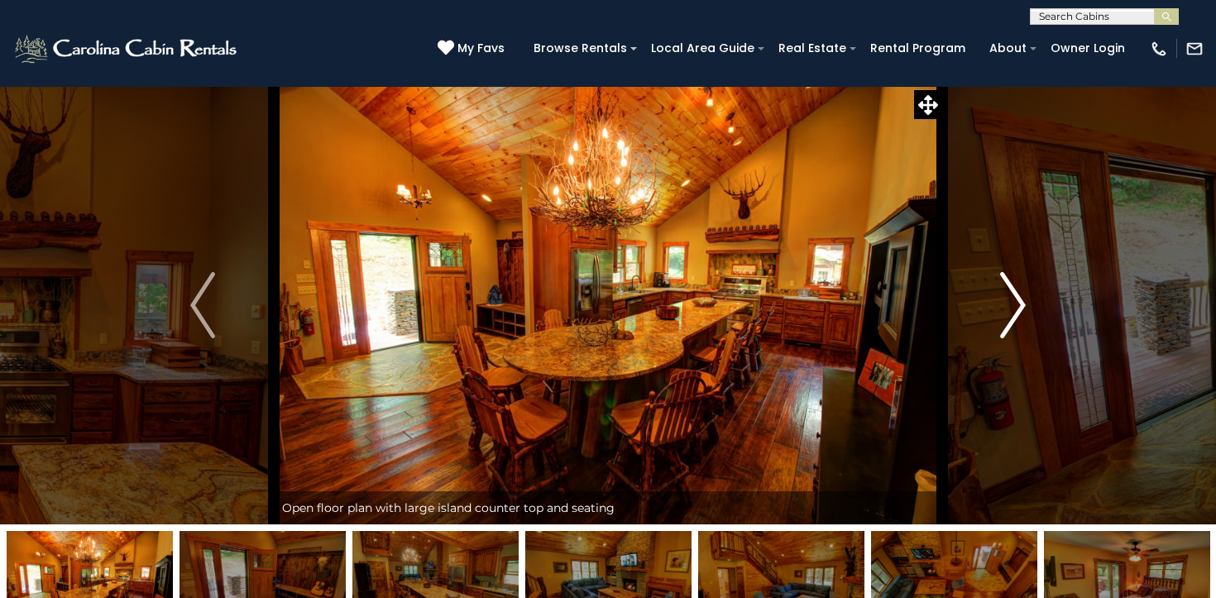
click at [1015, 303] on img "Next" at bounding box center [1013, 305] width 25 height 66
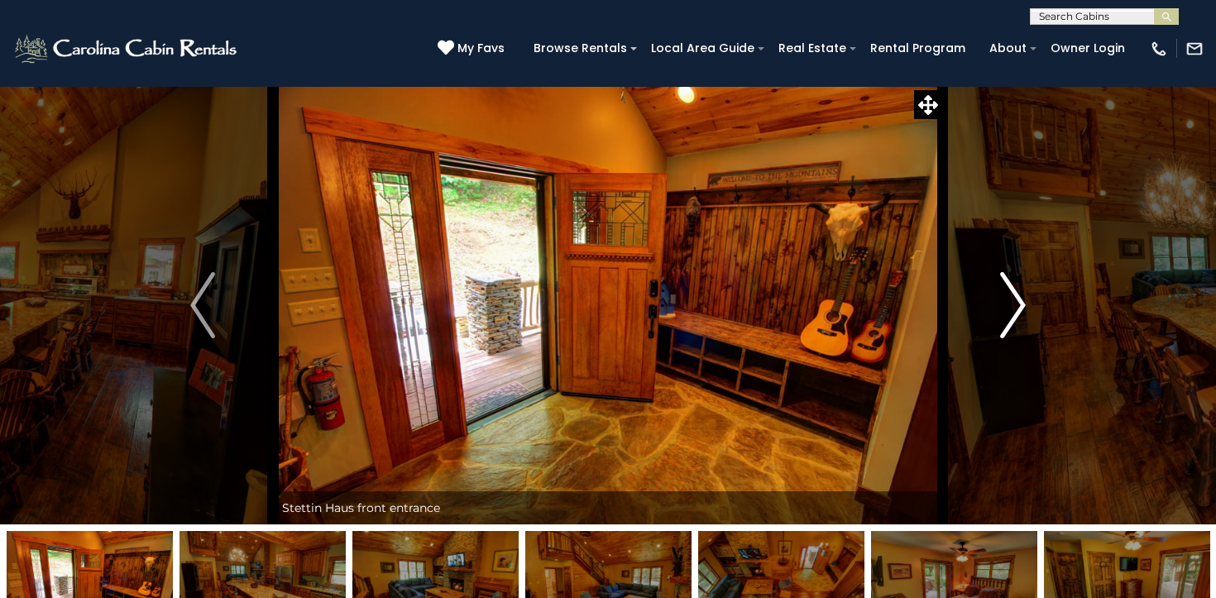
click at [1015, 303] on img "Next" at bounding box center [1013, 305] width 25 height 66
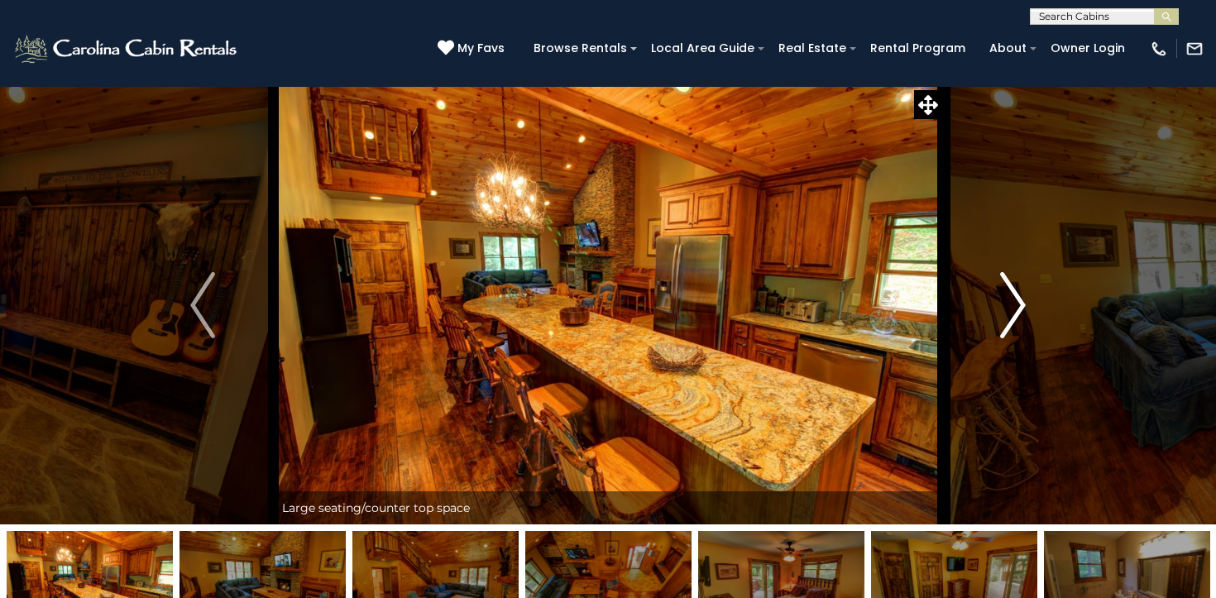
click at [1015, 303] on img "Next" at bounding box center [1013, 305] width 25 height 66
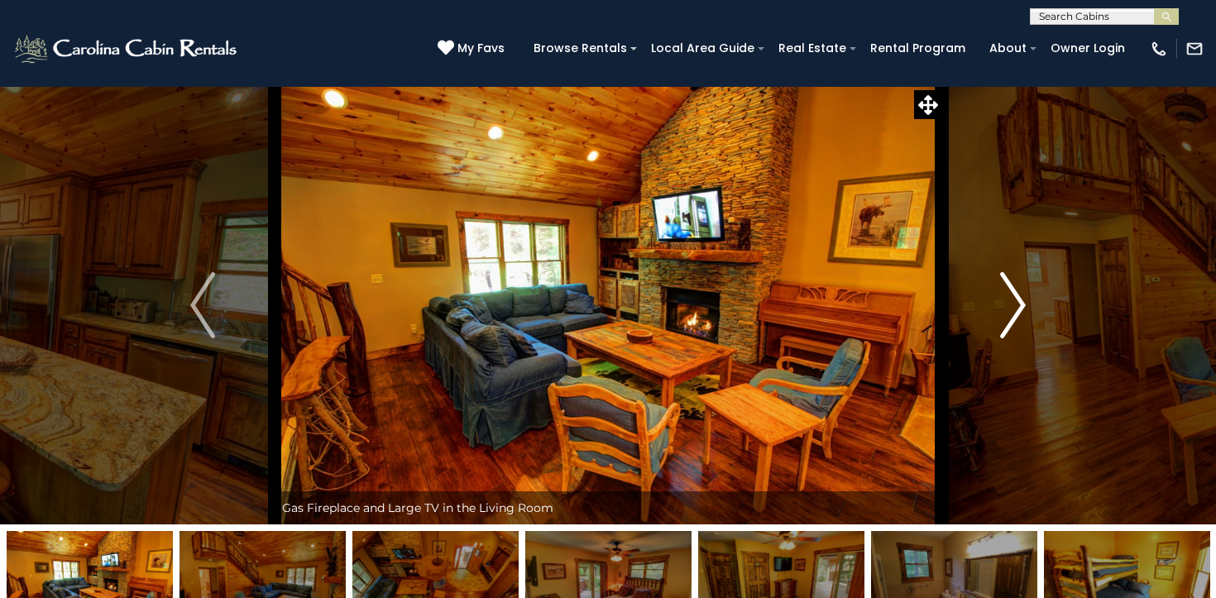
click at [1015, 303] on img "Next" at bounding box center [1013, 305] width 25 height 66
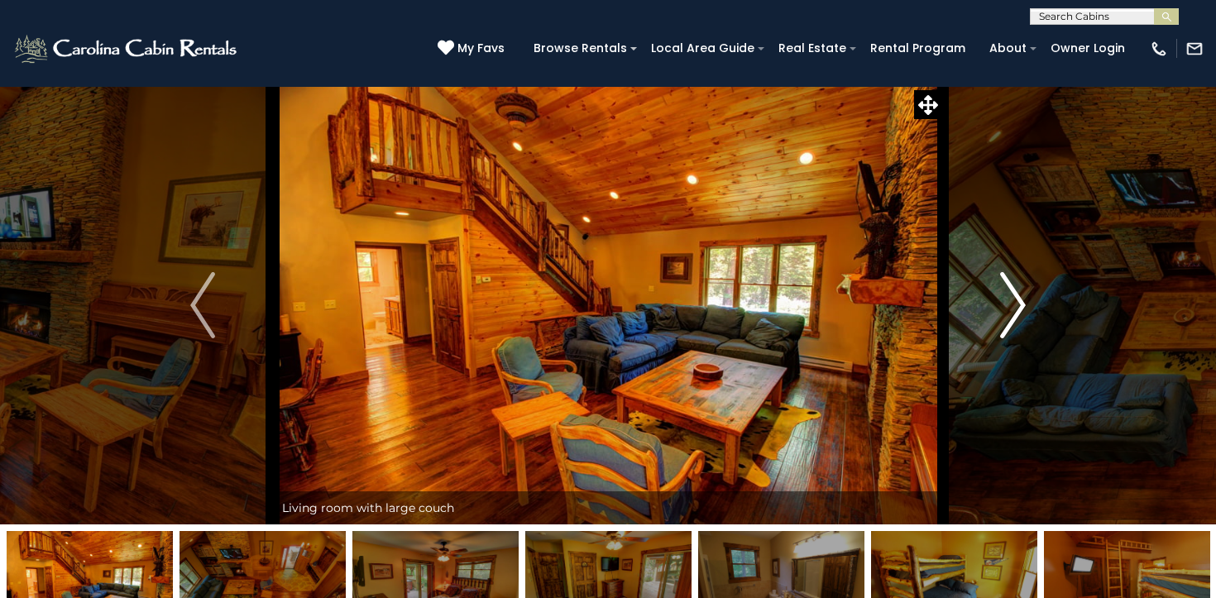
click at [1015, 303] on img "Next" at bounding box center [1013, 305] width 25 height 66
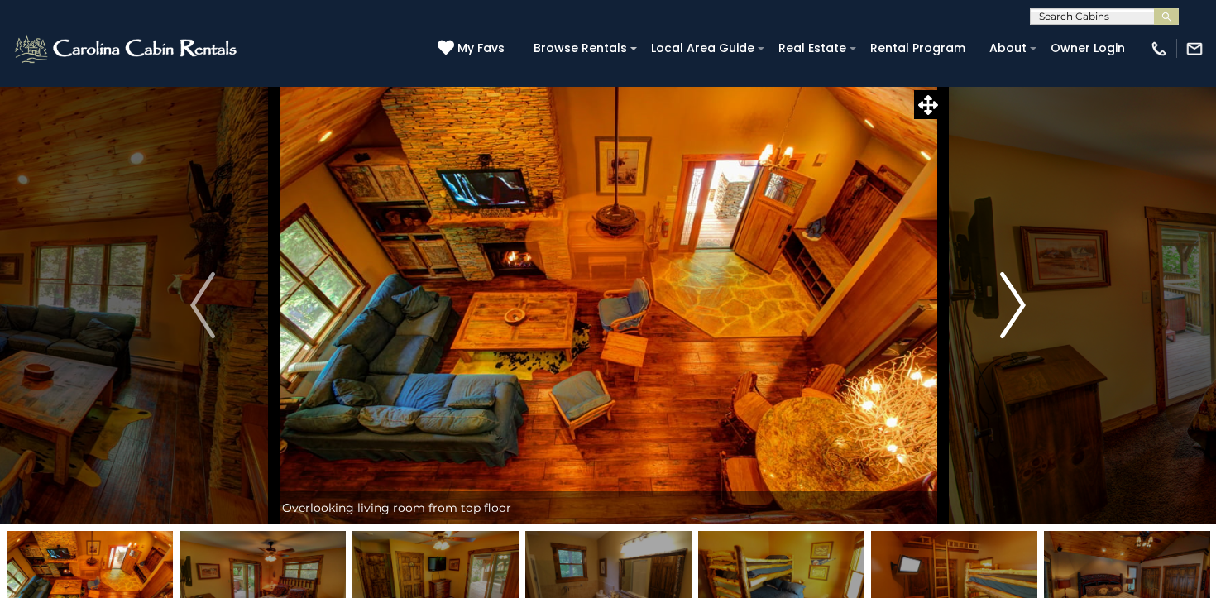
click at [1015, 303] on img "Next" at bounding box center [1013, 305] width 25 height 66
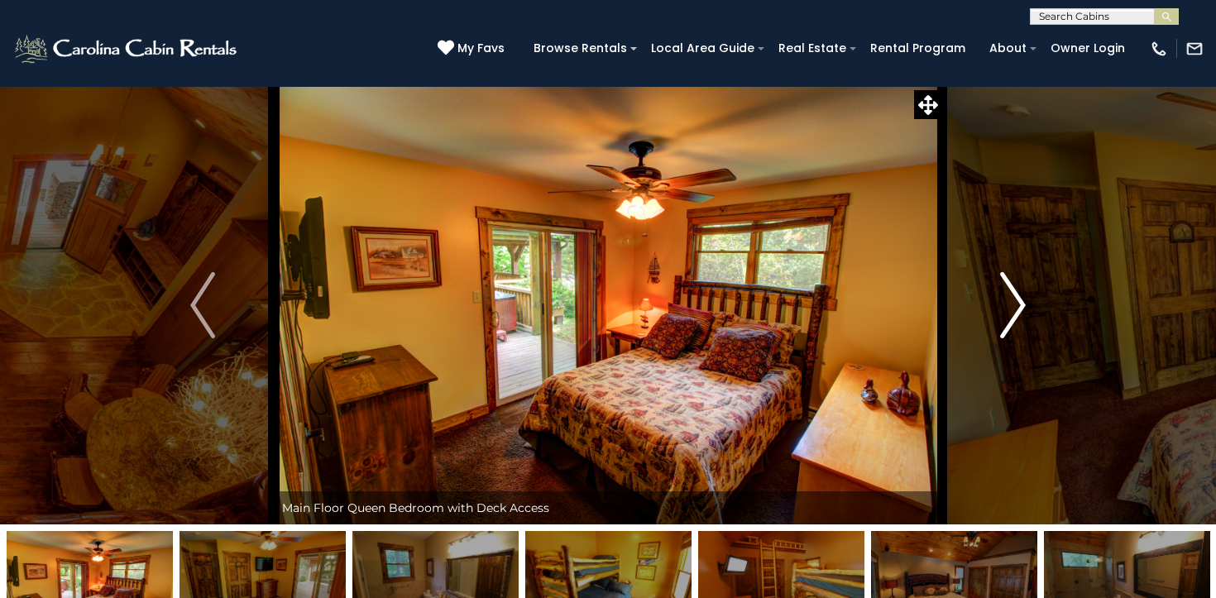
click at [1015, 303] on img "Next" at bounding box center [1013, 305] width 25 height 66
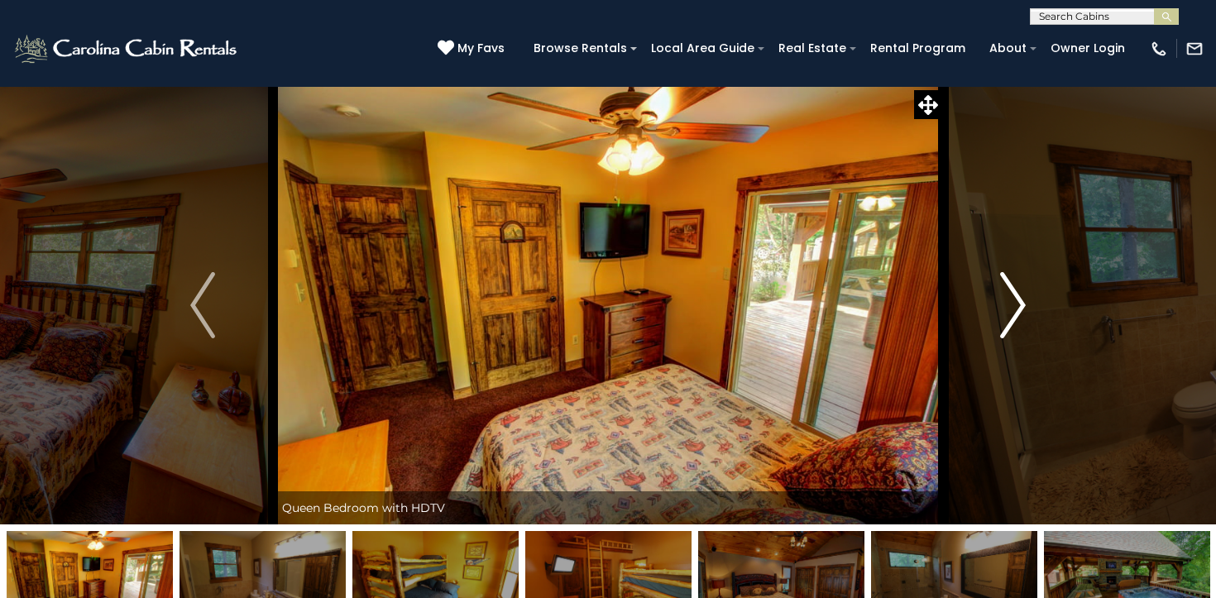
click at [1015, 303] on img "Next" at bounding box center [1013, 305] width 25 height 66
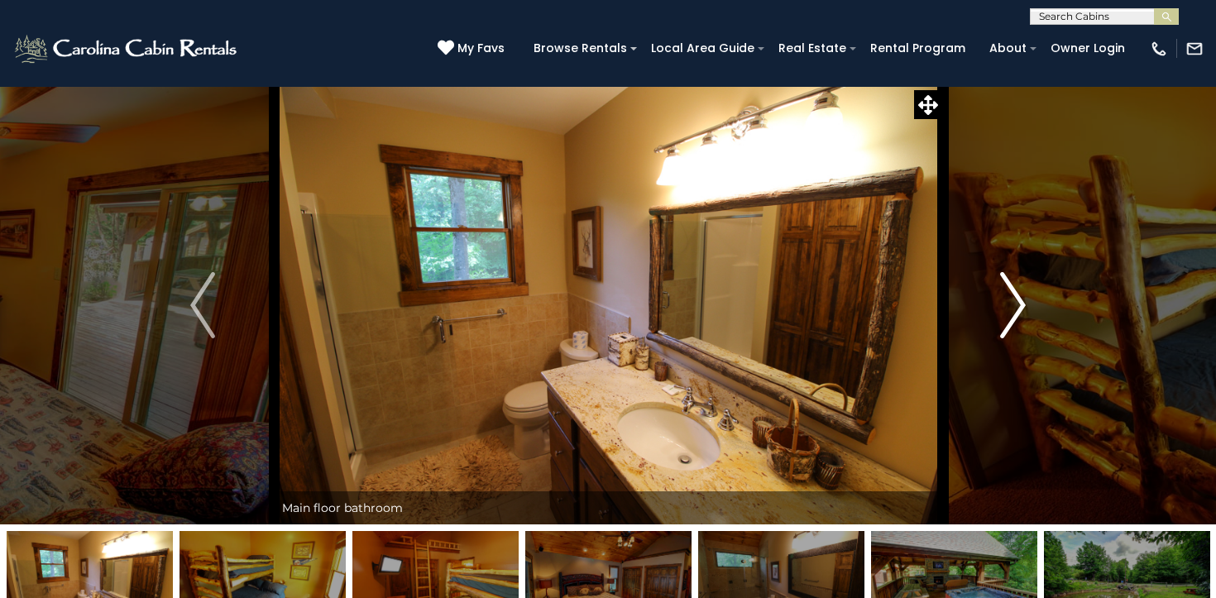
click at [1015, 303] on img "Next" at bounding box center [1013, 305] width 25 height 66
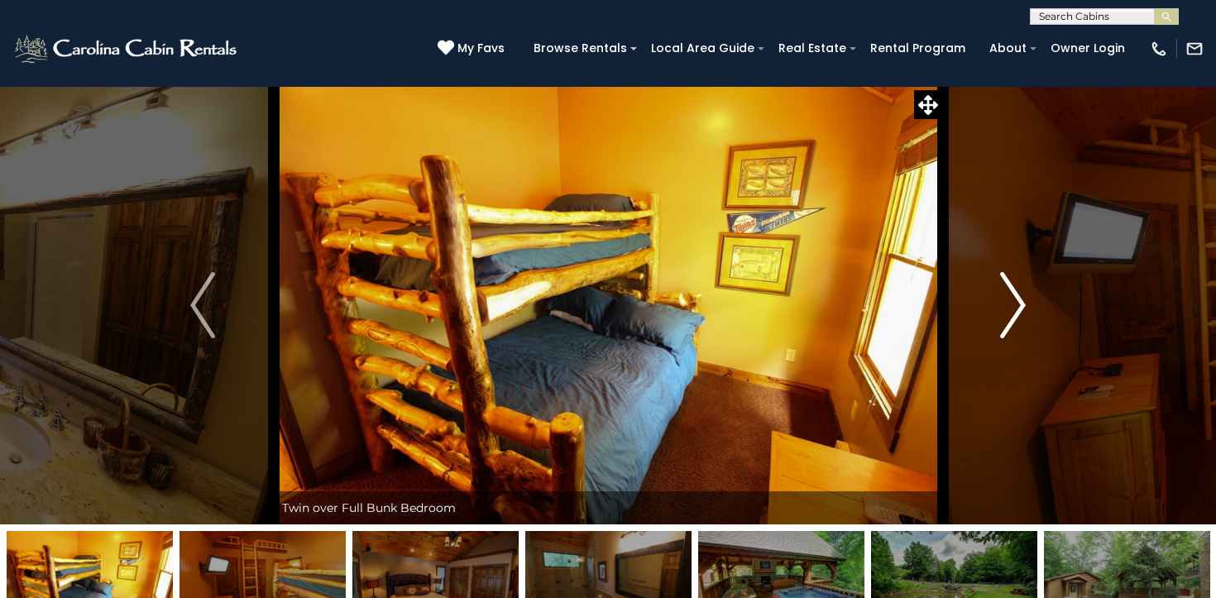
click at [1015, 303] on img "Next" at bounding box center [1013, 305] width 25 height 66
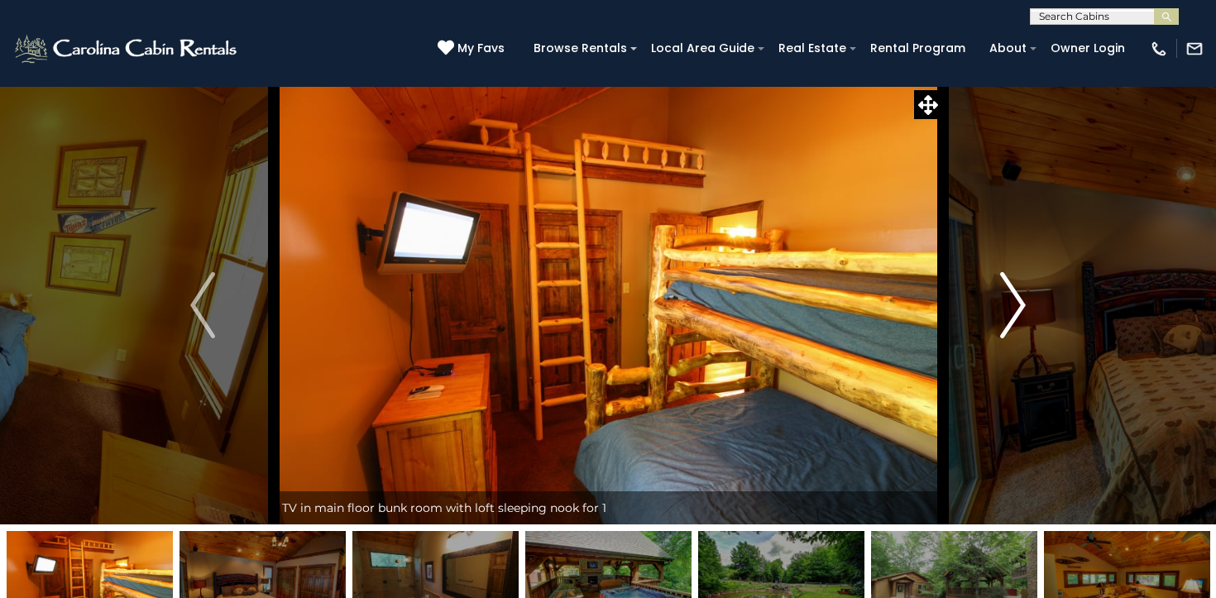
click at [1015, 303] on img "Next" at bounding box center [1013, 305] width 25 height 66
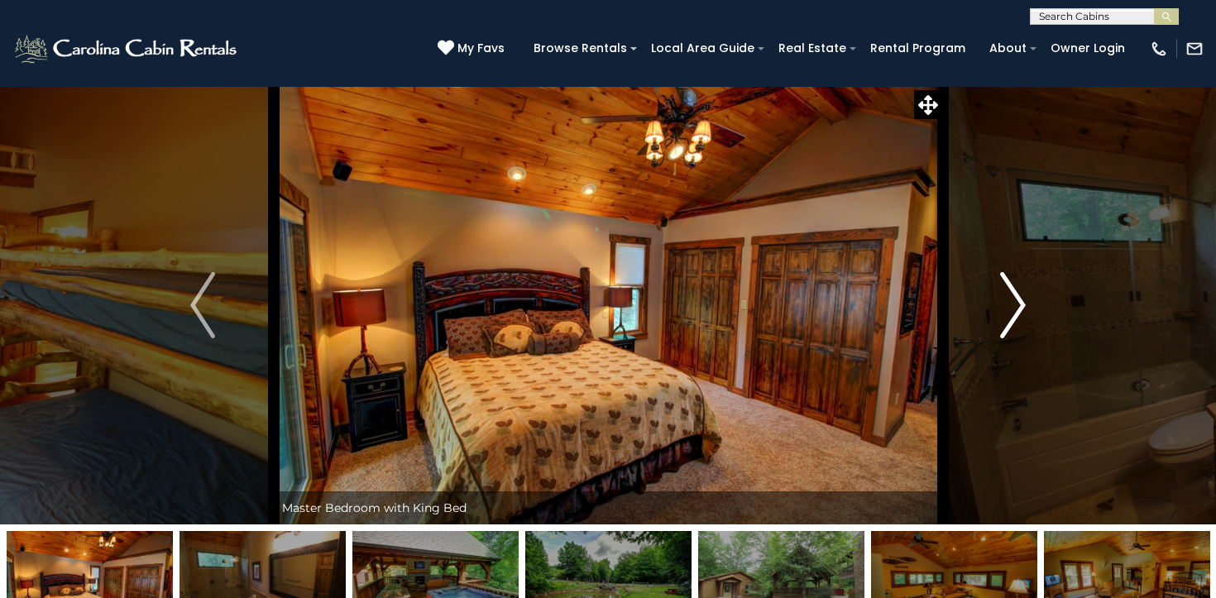
click at [1015, 303] on img "Next" at bounding box center [1013, 305] width 25 height 66
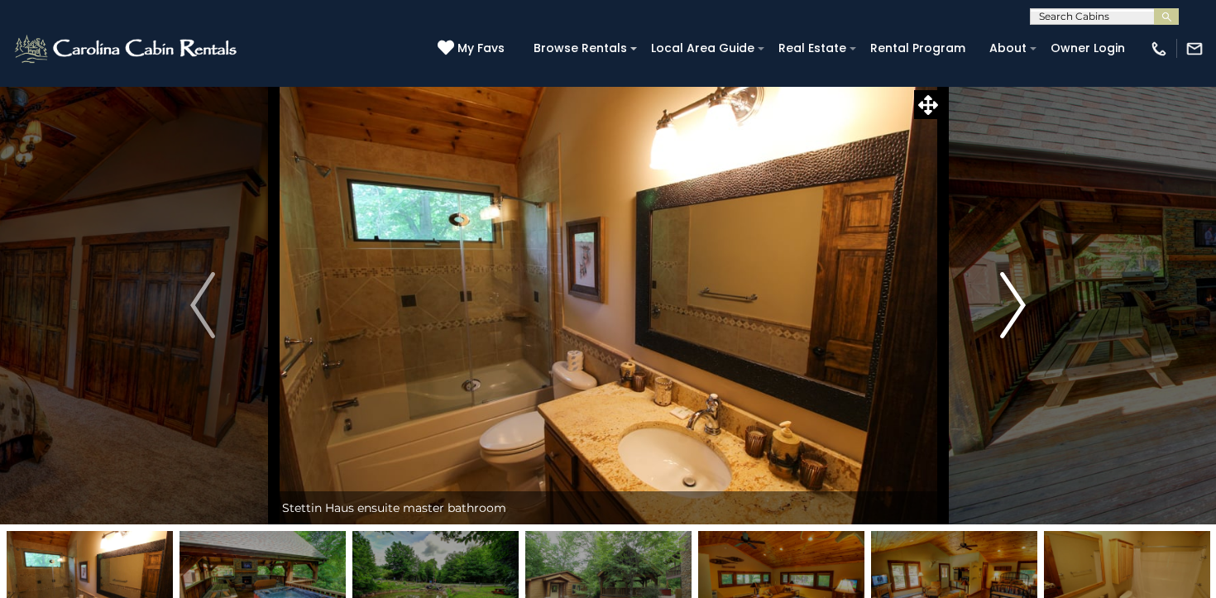
click at [1015, 303] on img "Next" at bounding box center [1013, 305] width 25 height 66
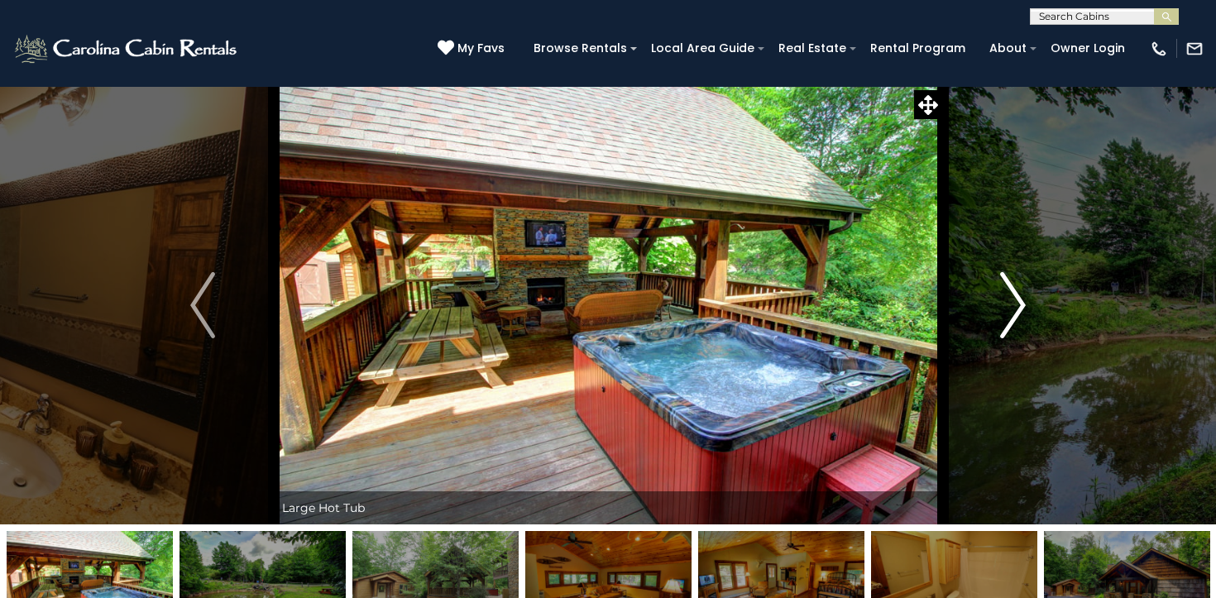
click at [1015, 296] on img "Next" at bounding box center [1013, 305] width 25 height 66
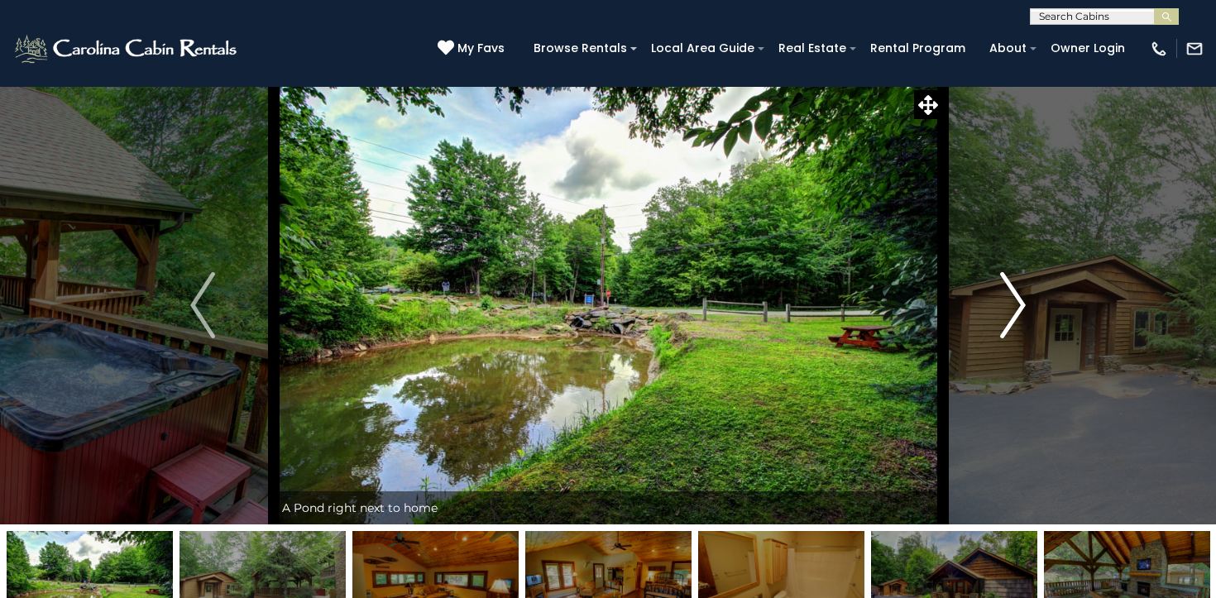
click at [1015, 296] on img "Next" at bounding box center [1013, 305] width 25 height 66
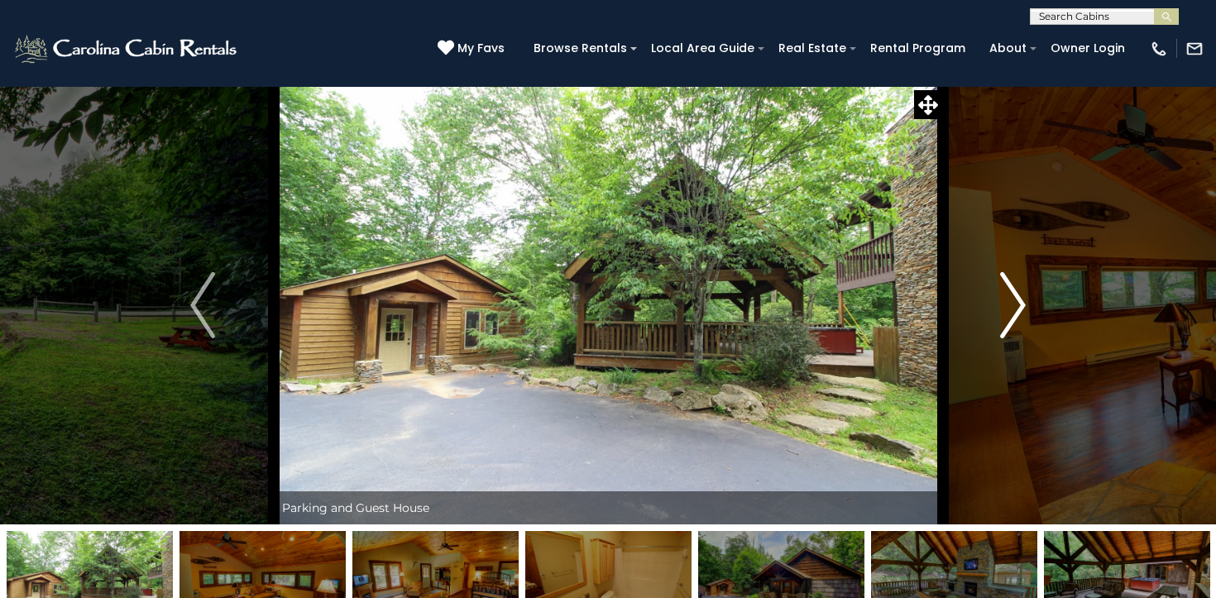
click at [1015, 296] on img "Next" at bounding box center [1013, 305] width 25 height 66
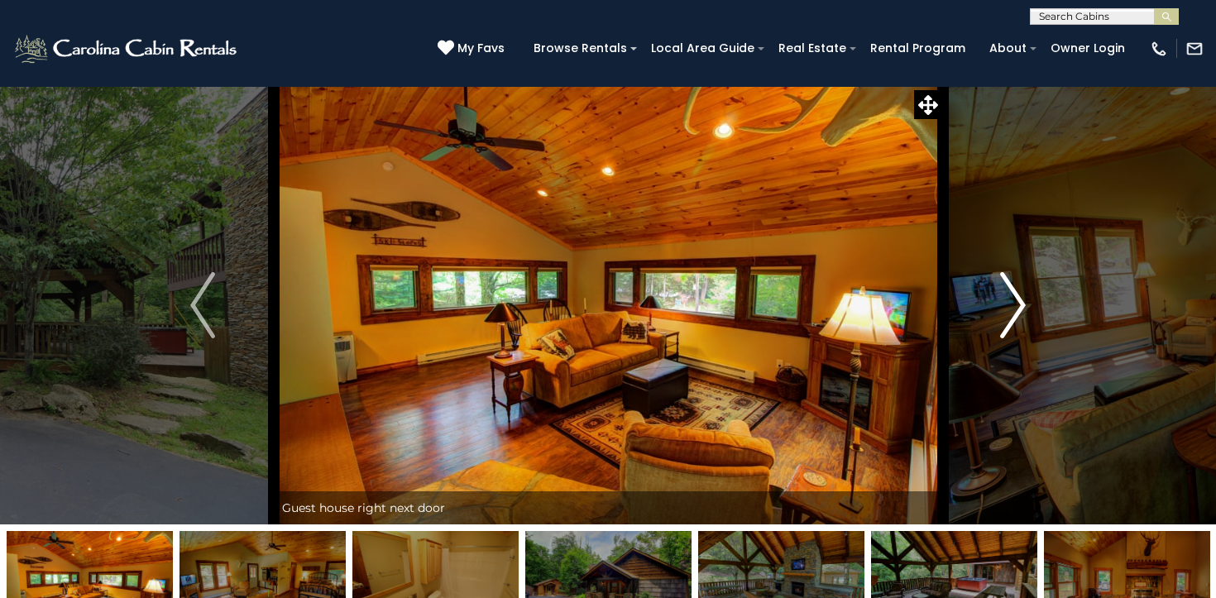
click at [1015, 296] on img "Next" at bounding box center [1013, 305] width 25 height 66
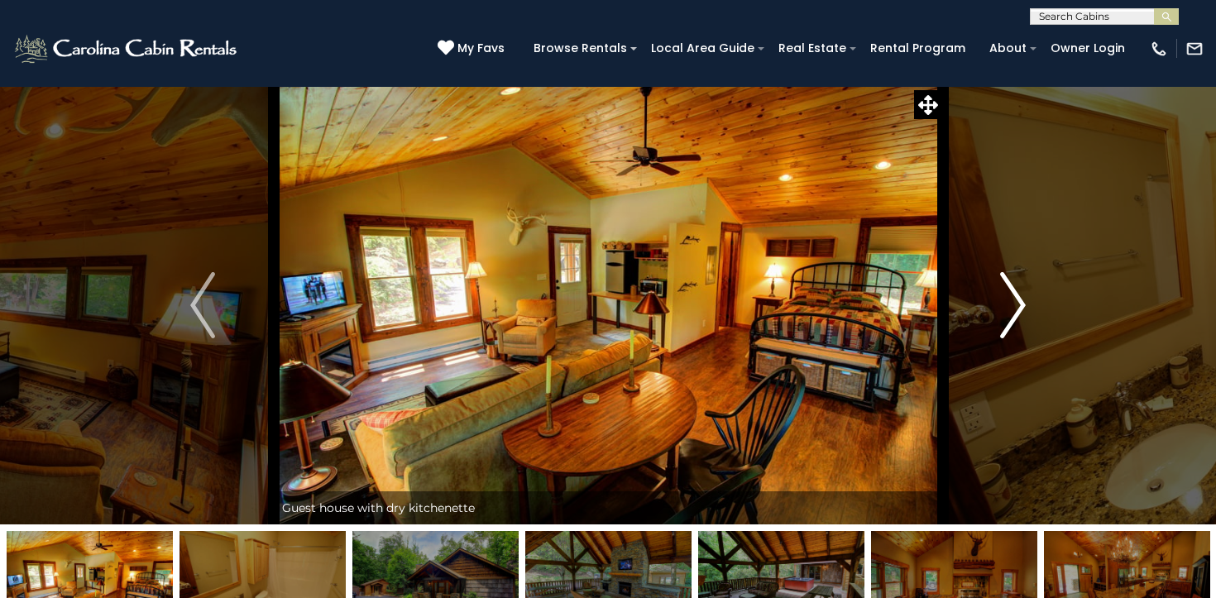
click at [1015, 296] on img "Next" at bounding box center [1013, 305] width 25 height 66
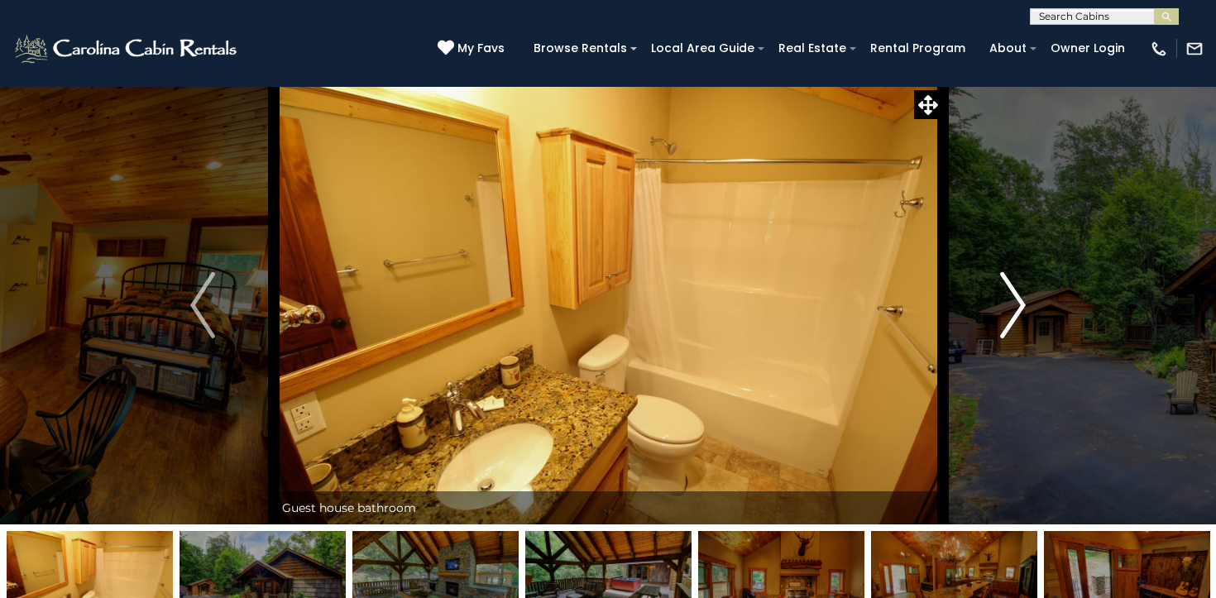
click at [1015, 296] on img "Next" at bounding box center [1013, 305] width 25 height 66
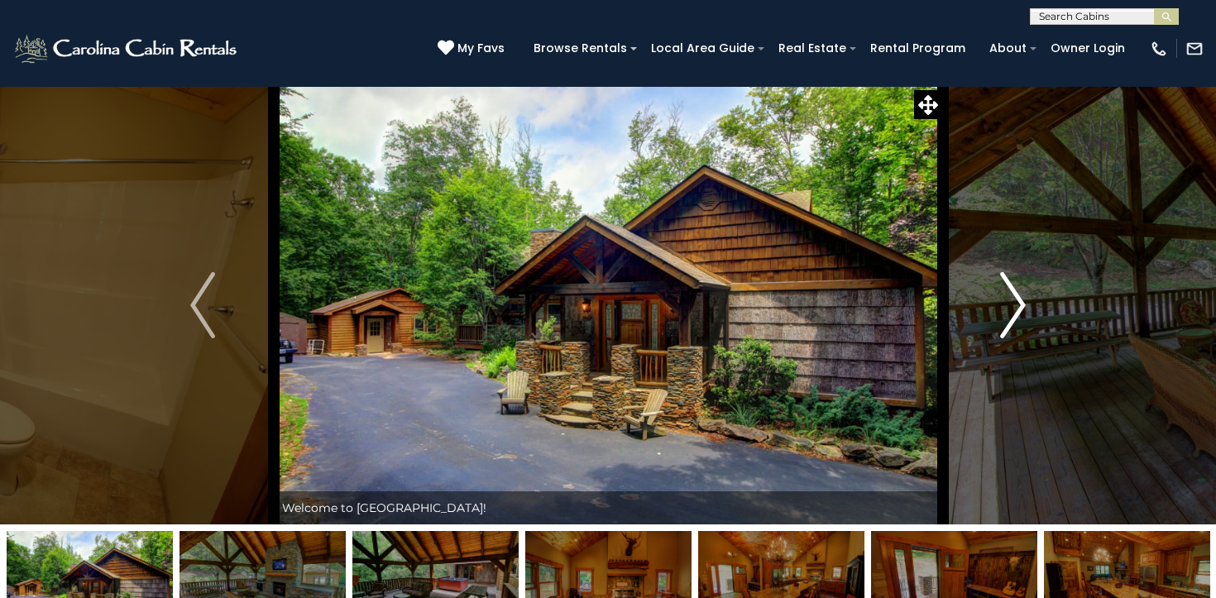
click at [1015, 296] on img "Next" at bounding box center [1013, 305] width 25 height 66
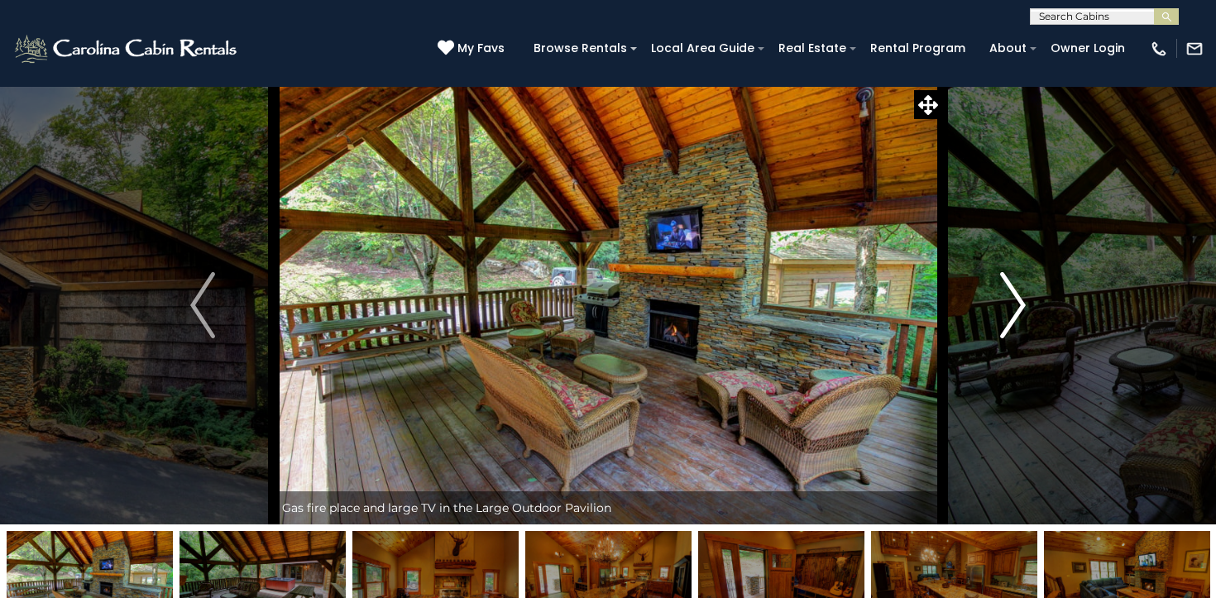
click at [1015, 296] on img "Next" at bounding box center [1013, 305] width 25 height 66
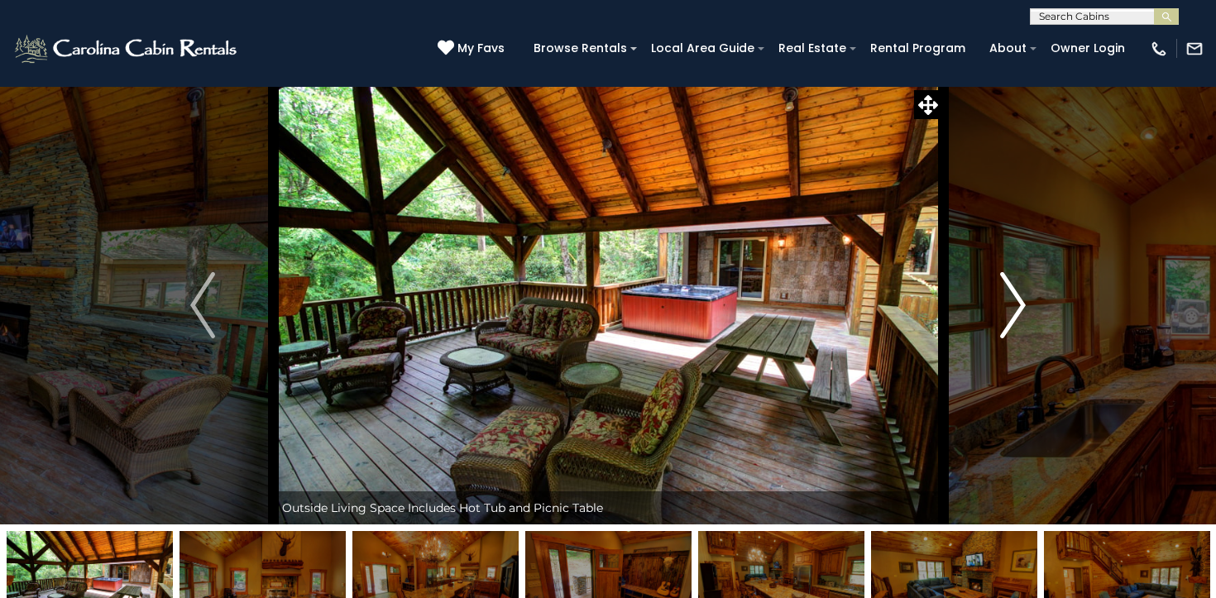
click at [1015, 296] on img "Next" at bounding box center [1013, 305] width 25 height 66
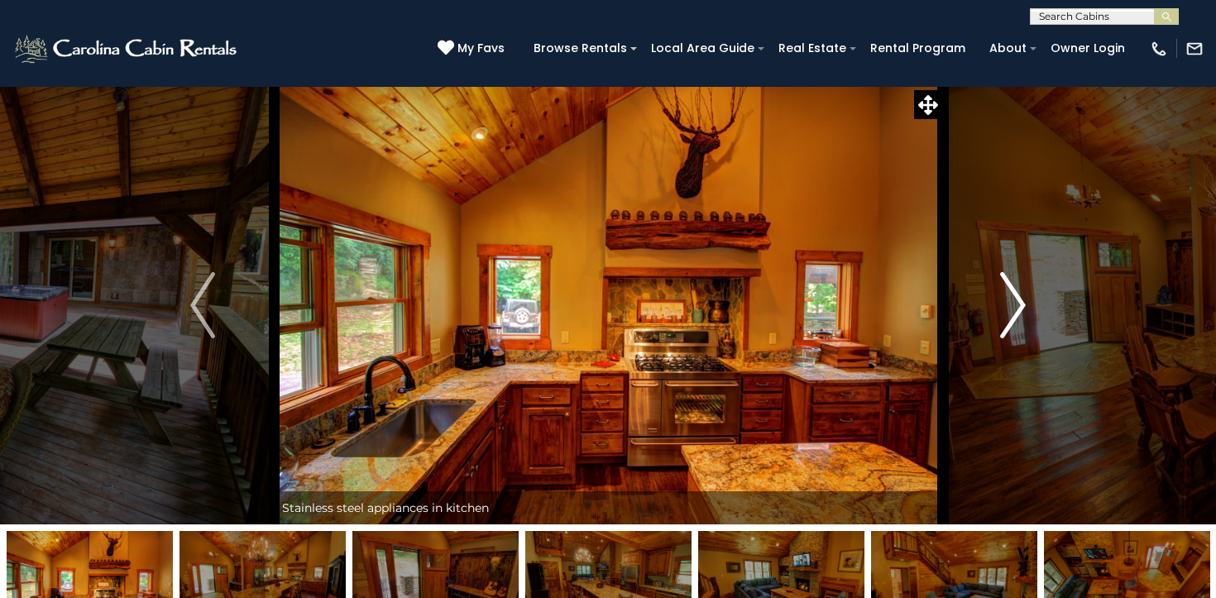
click at [1015, 296] on img "Next" at bounding box center [1013, 305] width 25 height 66
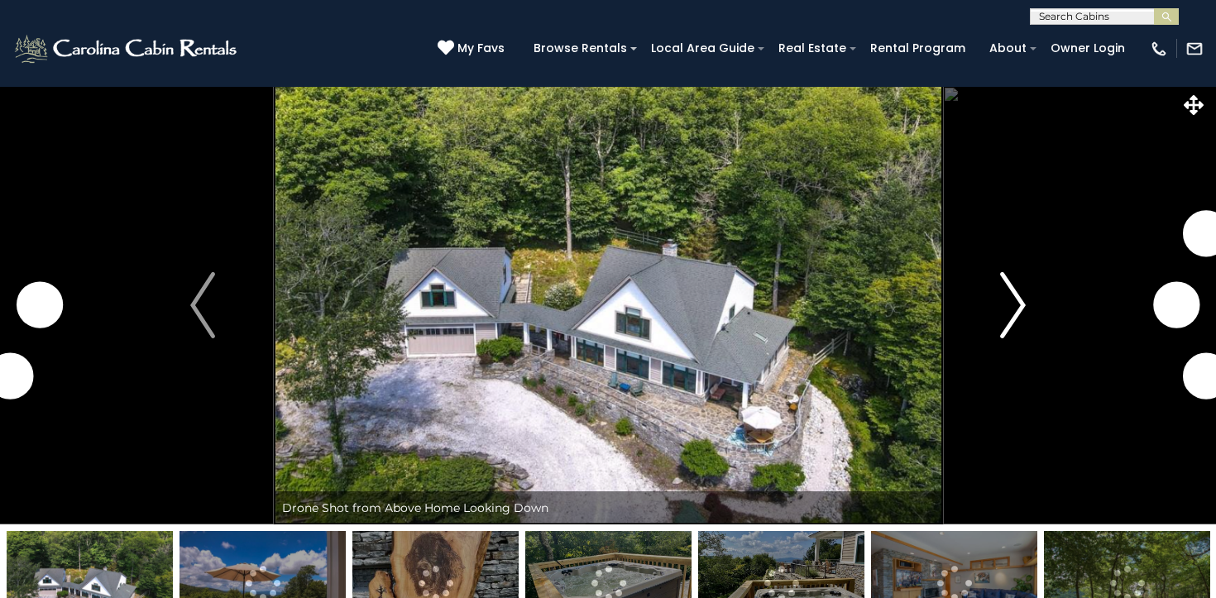
click at [1005, 310] on img "Next" at bounding box center [1013, 305] width 25 height 66
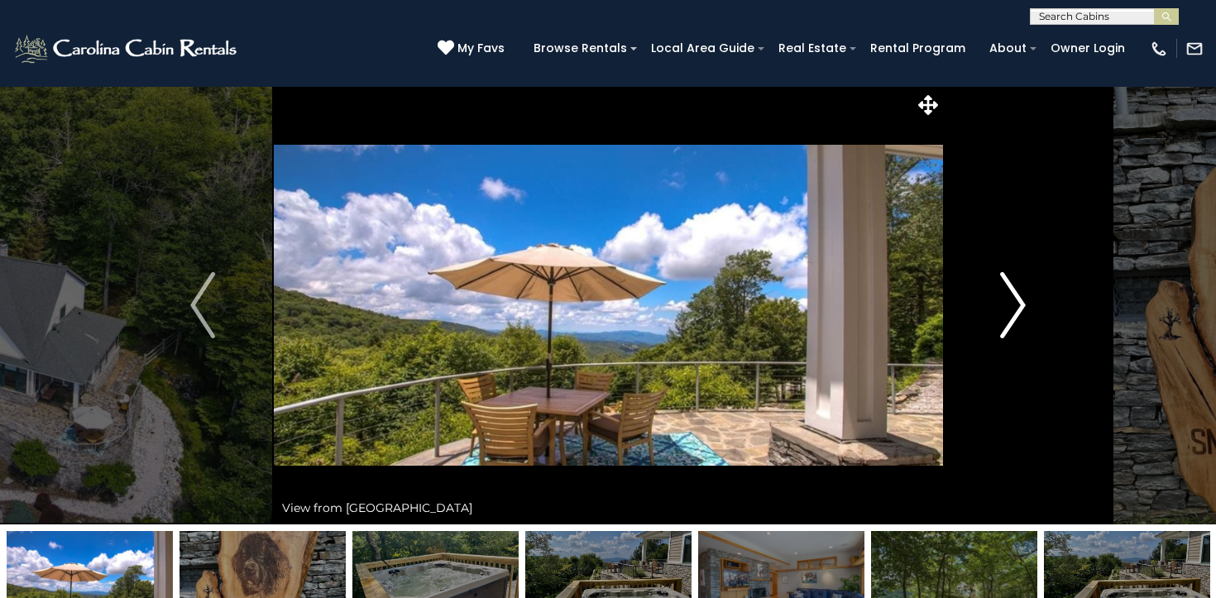
click at [1005, 310] on img "Next" at bounding box center [1013, 305] width 25 height 66
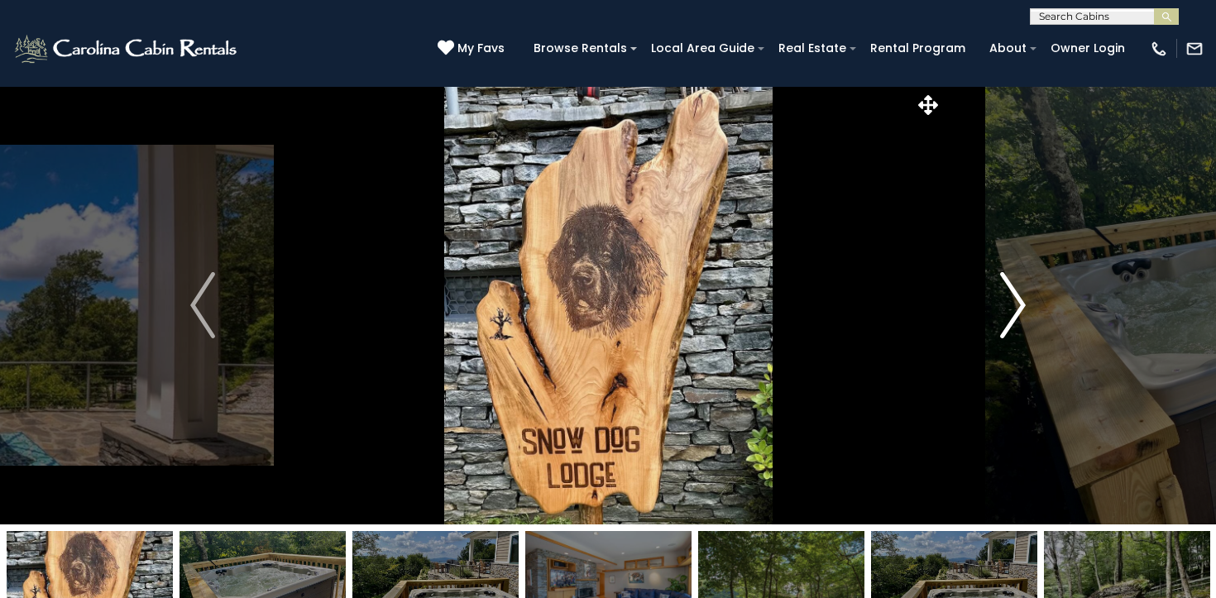
click at [1005, 310] on img "Next" at bounding box center [1013, 305] width 25 height 66
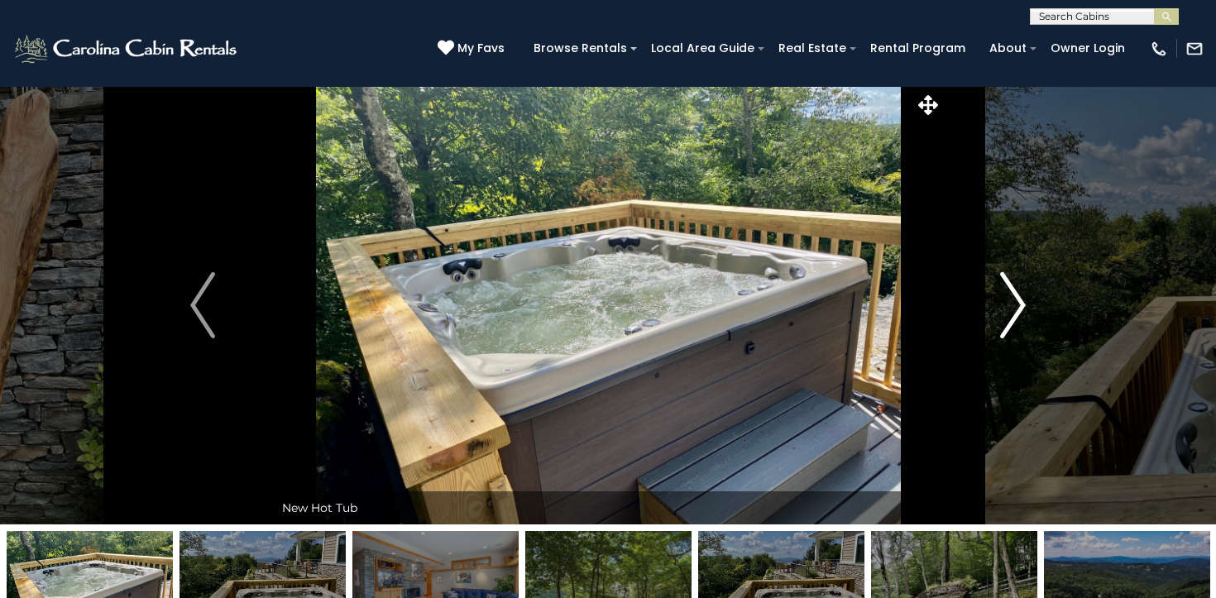
click at [1005, 310] on img "Next" at bounding box center [1013, 305] width 25 height 66
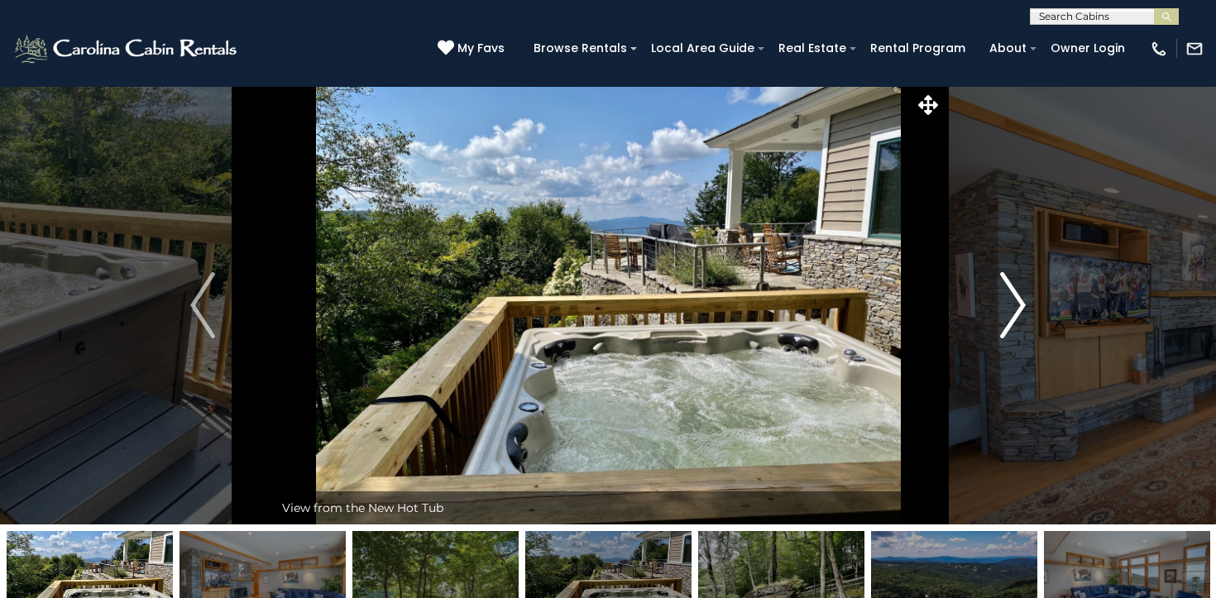
click at [1005, 310] on img "Next" at bounding box center [1013, 305] width 25 height 66
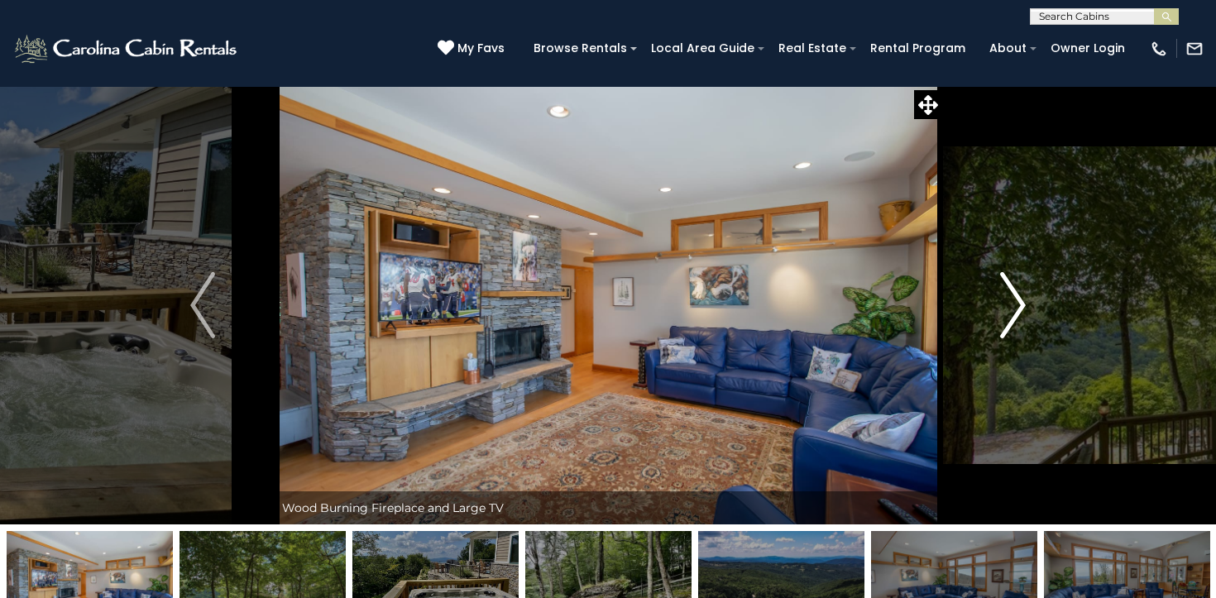
click at [1005, 310] on img "Next" at bounding box center [1013, 305] width 25 height 66
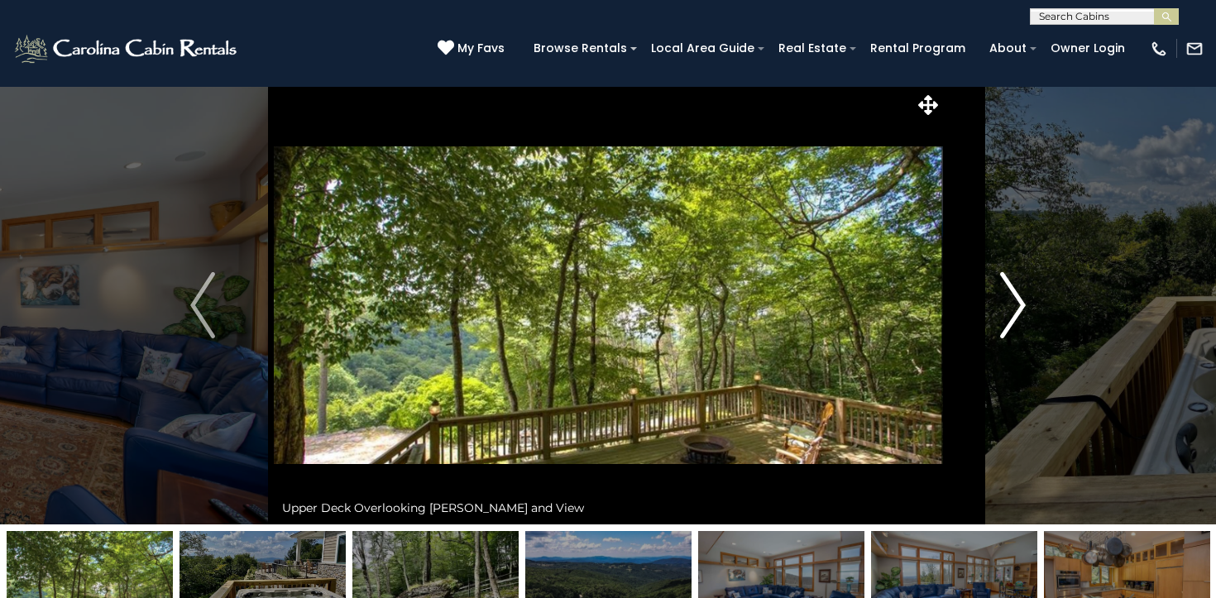
click at [1005, 310] on img "Next" at bounding box center [1013, 305] width 25 height 66
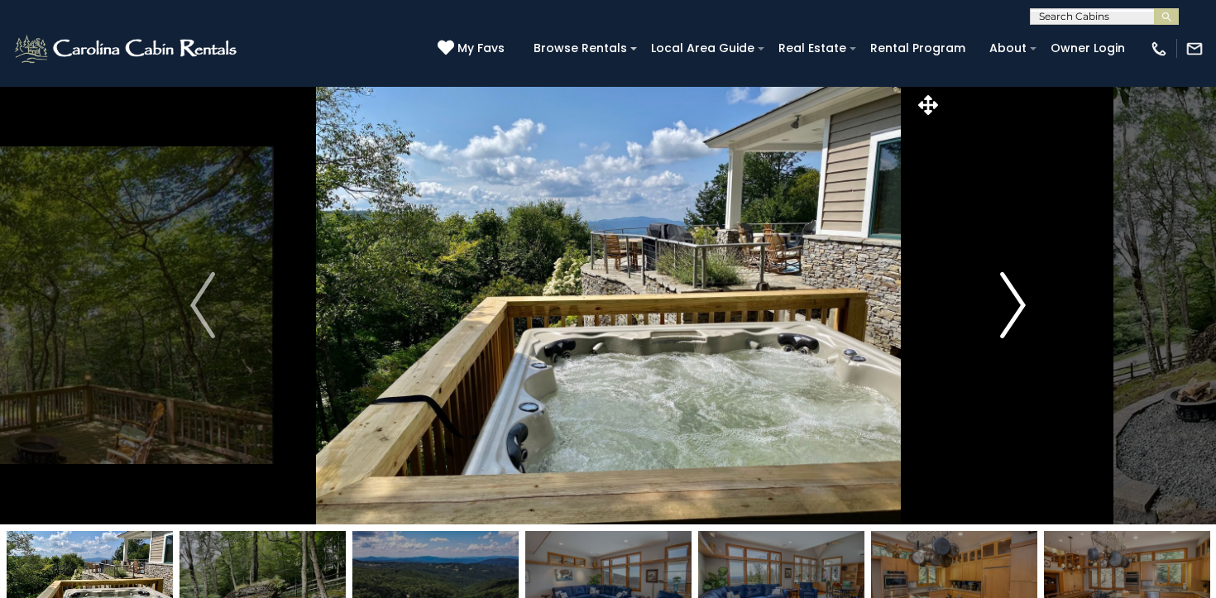
click at [1005, 310] on img "Next" at bounding box center [1013, 305] width 25 height 66
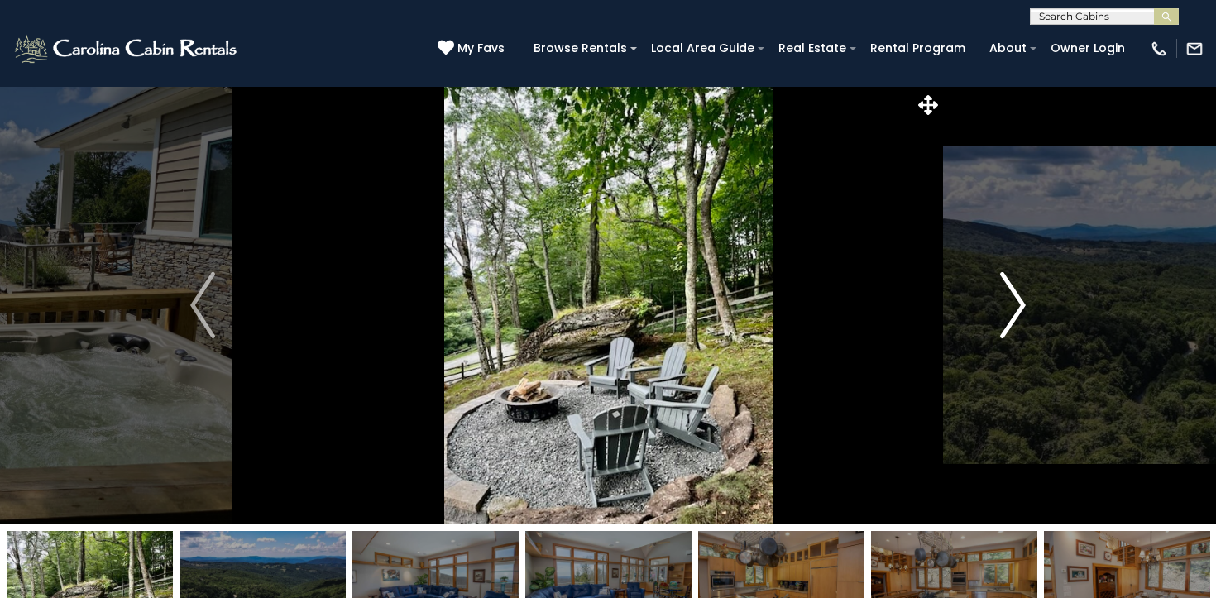
click at [1005, 310] on img "Next" at bounding box center [1013, 305] width 25 height 66
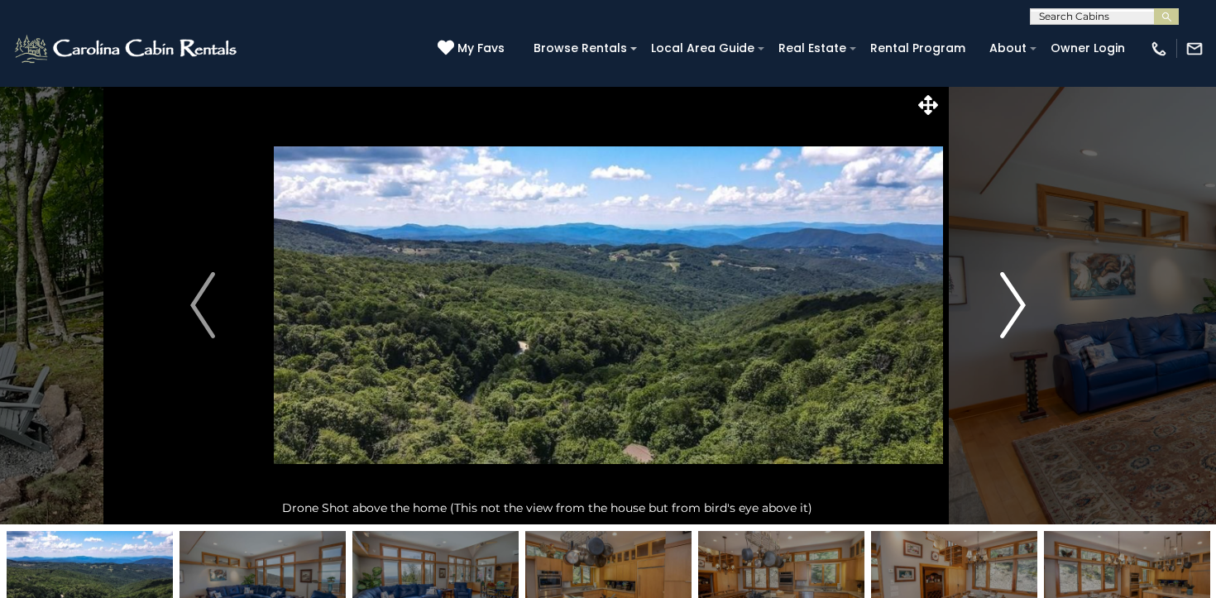
click at [1005, 310] on img "Next" at bounding box center [1013, 305] width 25 height 66
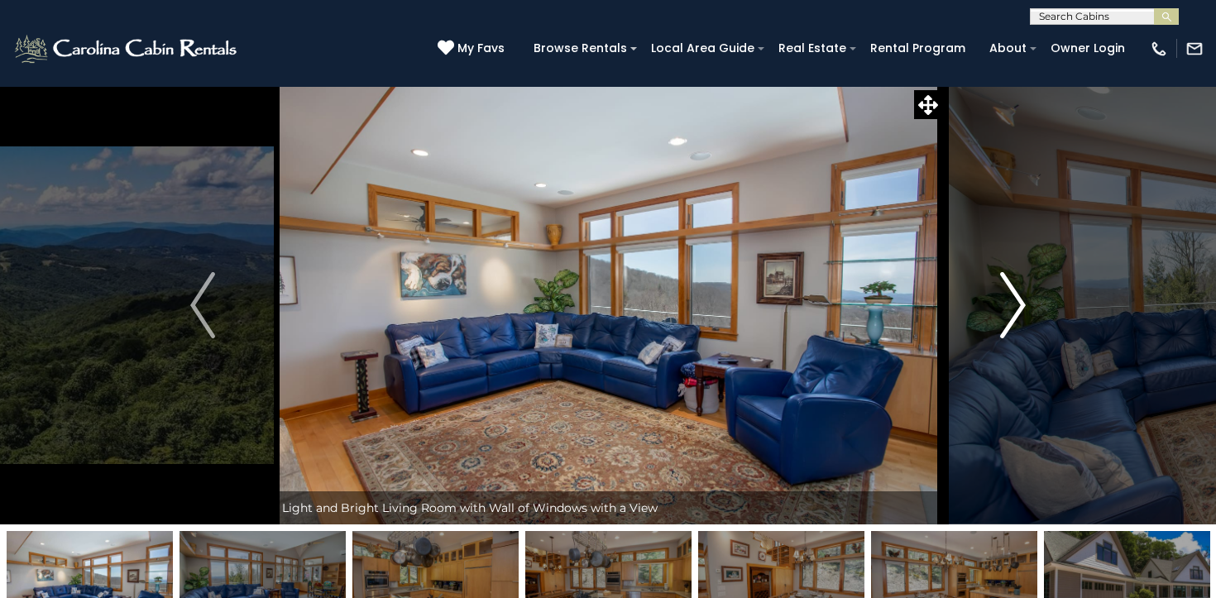
click at [1005, 310] on img "Next" at bounding box center [1013, 305] width 25 height 66
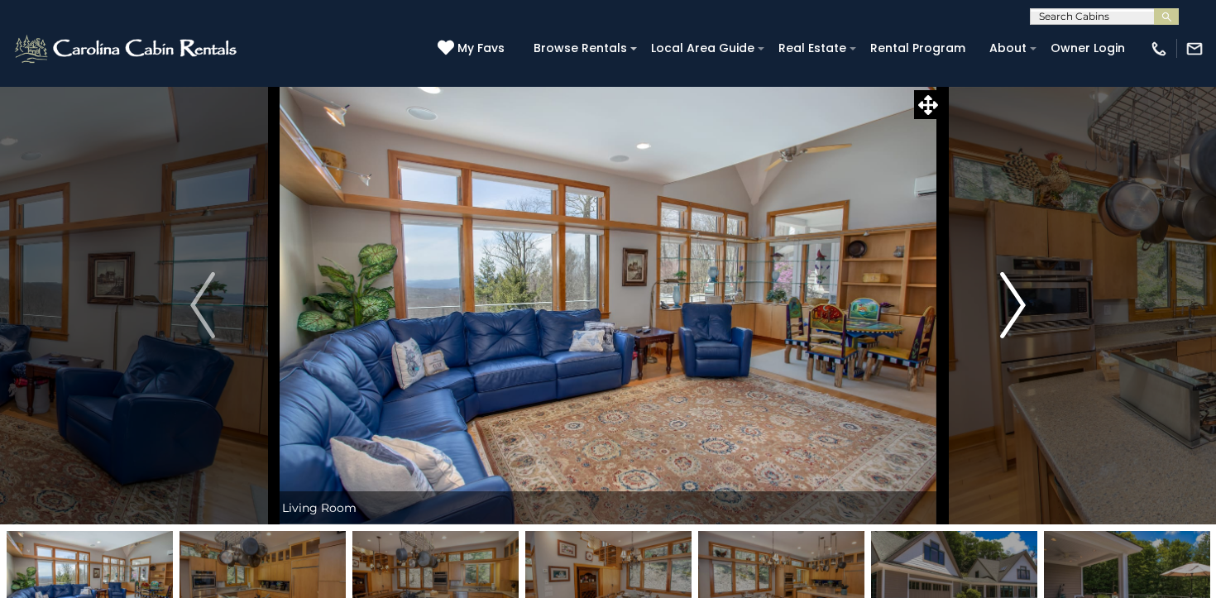
click at [1005, 310] on img "Next" at bounding box center [1013, 305] width 25 height 66
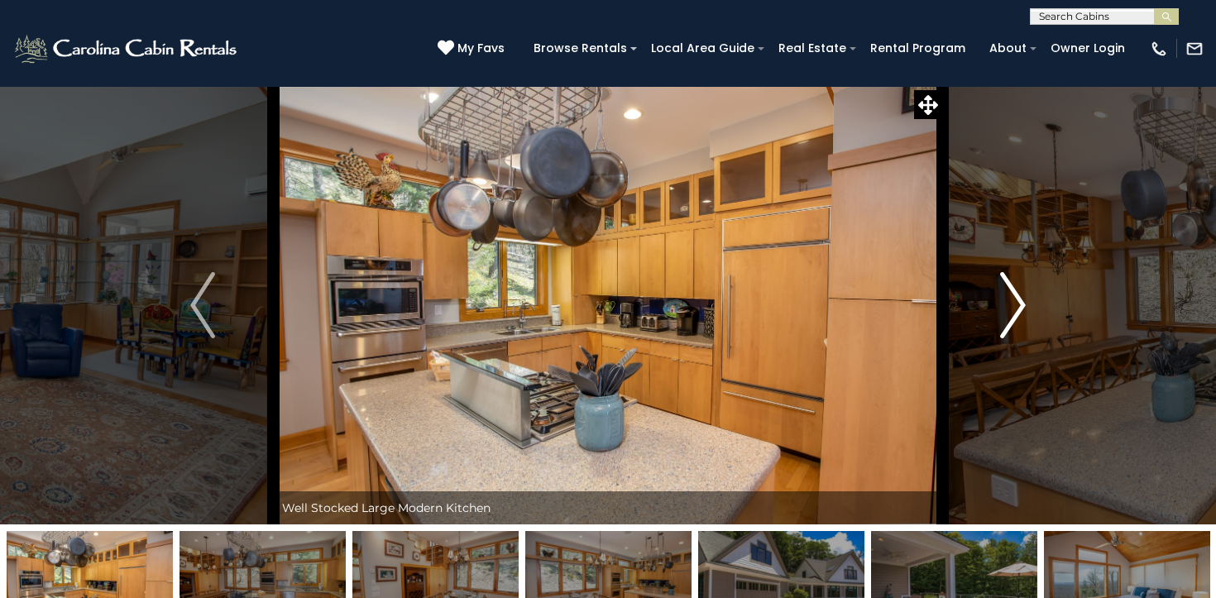
click at [1005, 310] on img "Next" at bounding box center [1013, 305] width 25 height 66
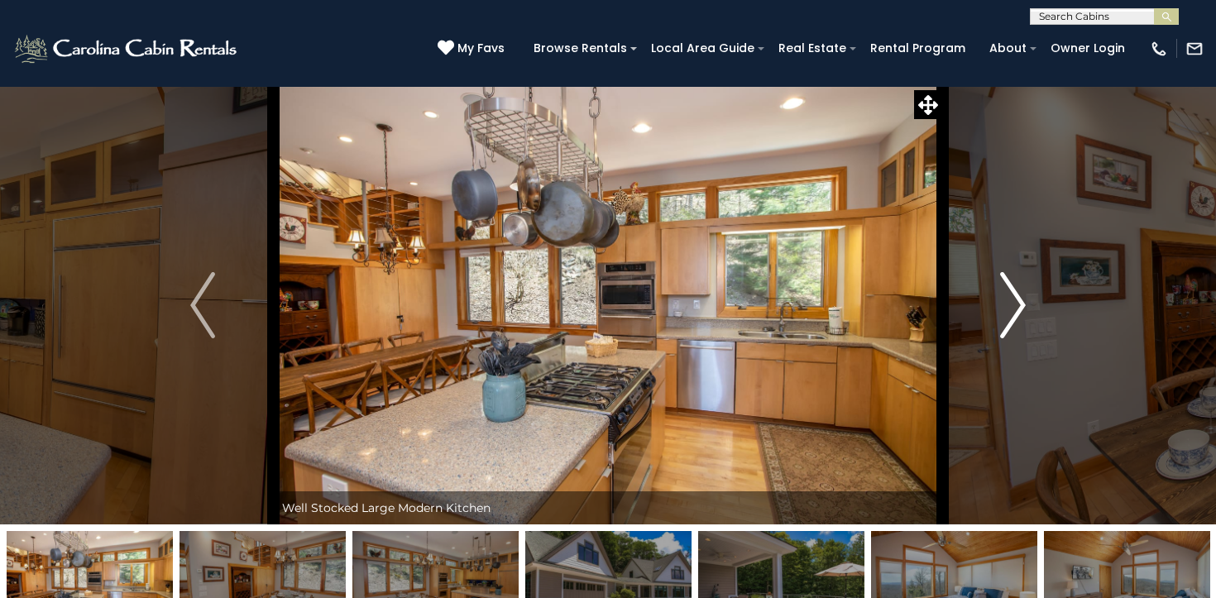
click at [1005, 310] on img "Next" at bounding box center [1013, 305] width 25 height 66
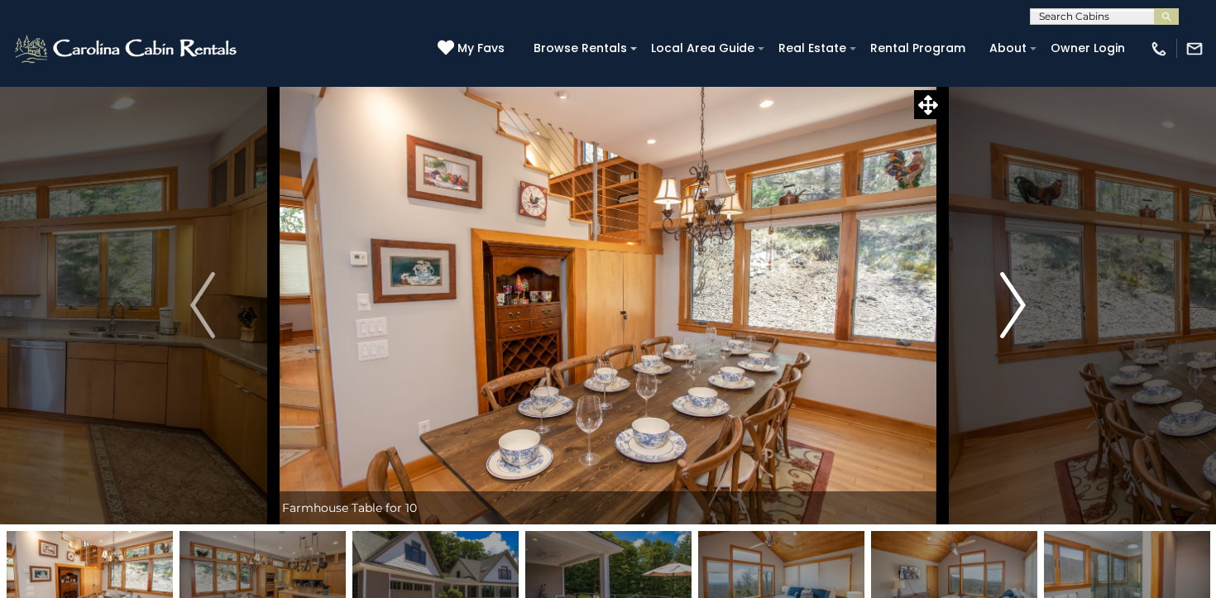
click at [1005, 310] on img "Next" at bounding box center [1013, 305] width 25 height 66
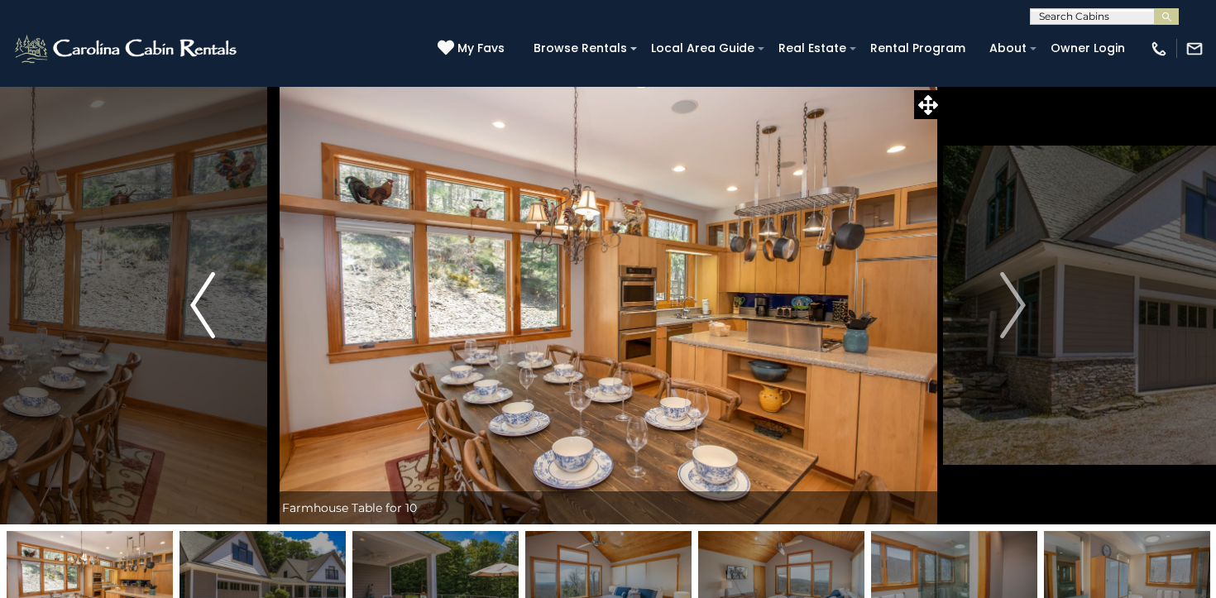
click at [205, 314] on img "Previous" at bounding box center [202, 305] width 25 height 66
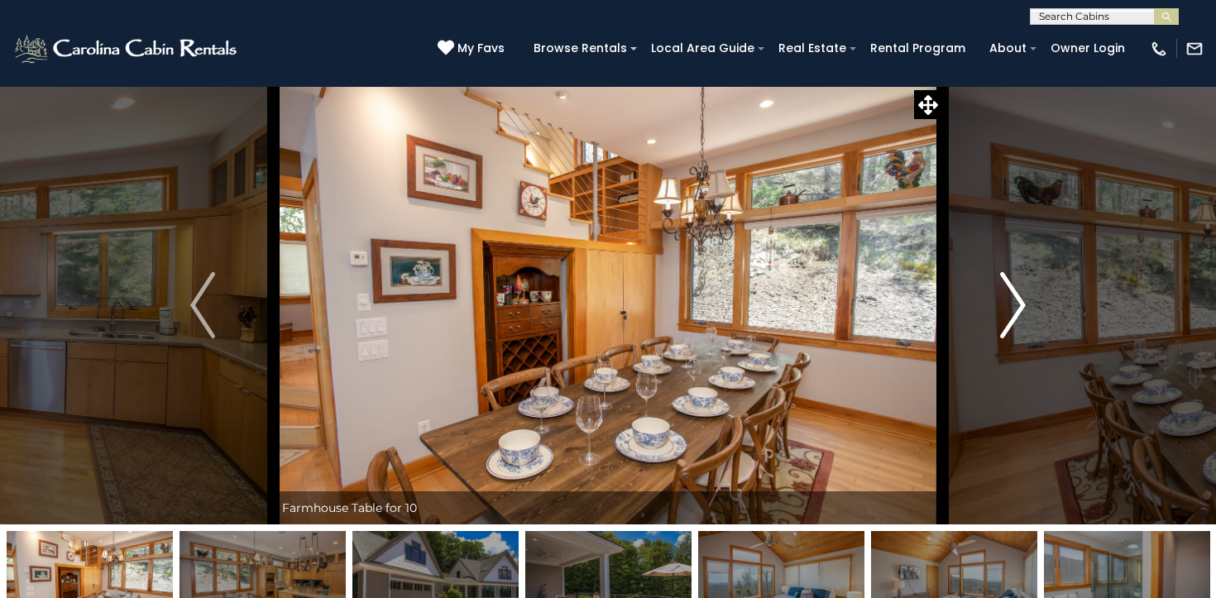
click at [1016, 318] on img "Next" at bounding box center [1013, 305] width 25 height 66
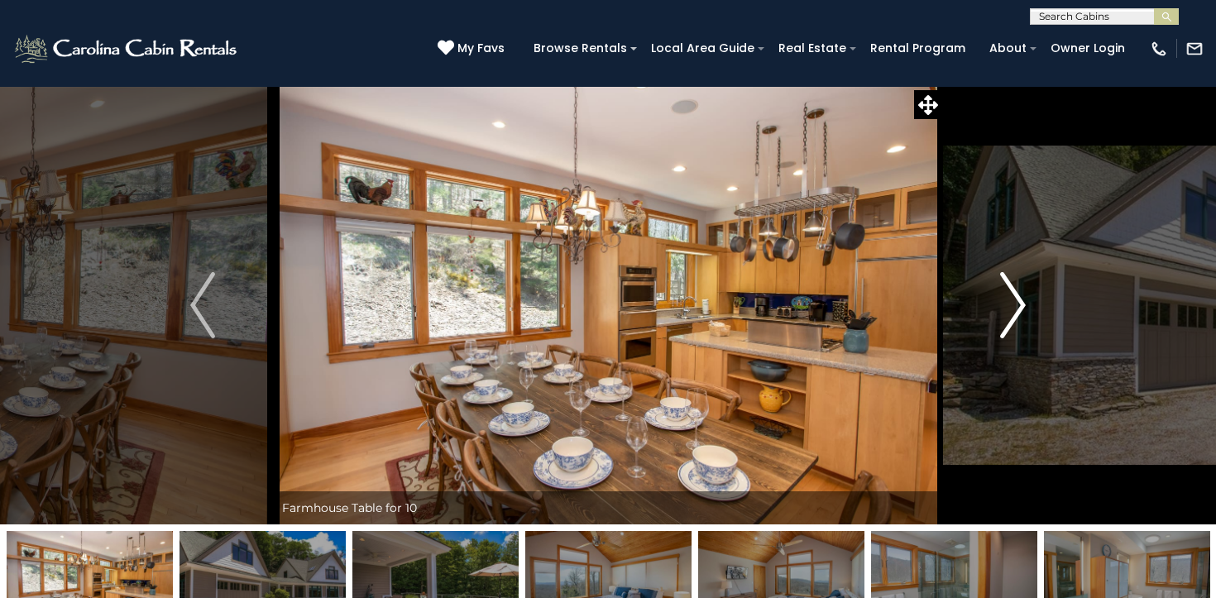
click at [1016, 318] on img "Next" at bounding box center [1013, 305] width 25 height 66
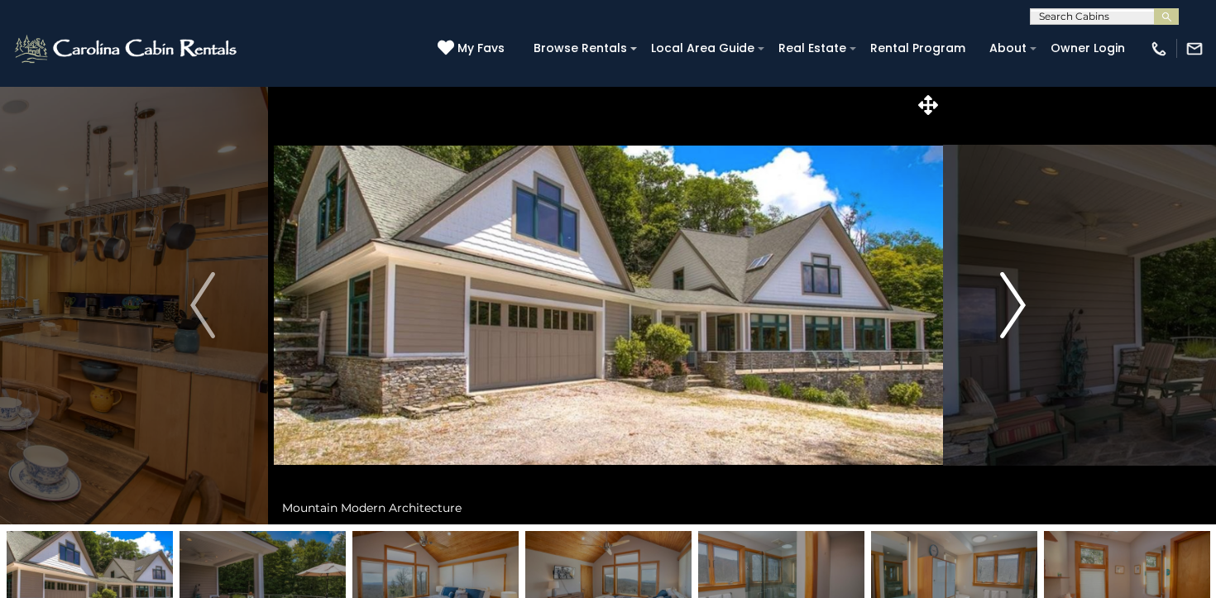
click at [1016, 318] on img "Next" at bounding box center [1013, 305] width 25 height 66
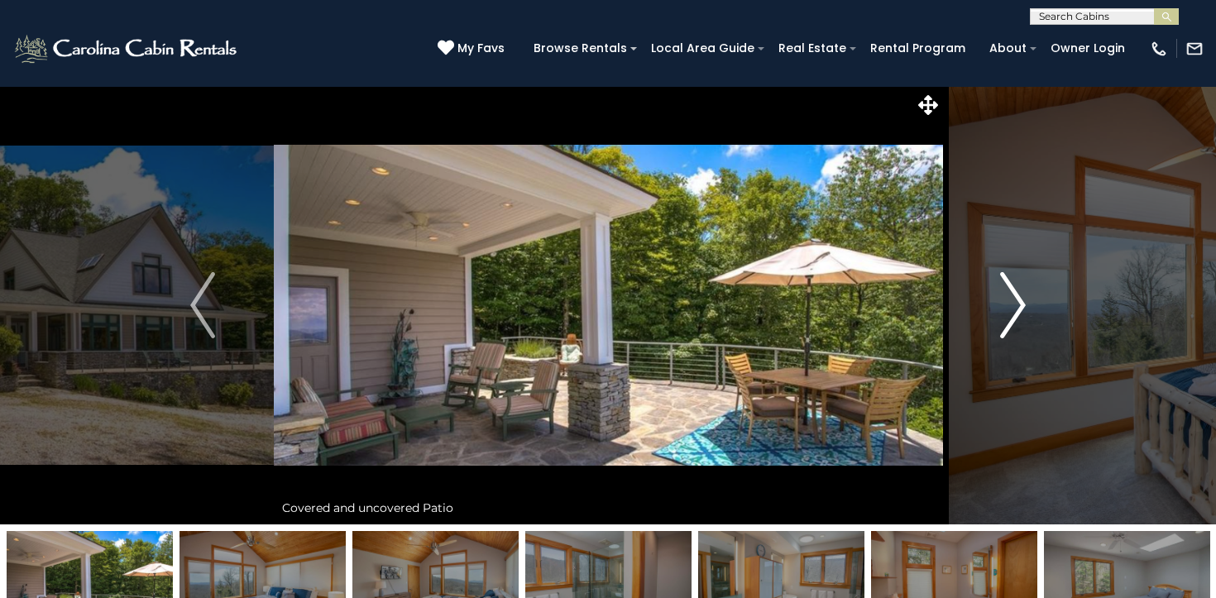
click at [1016, 318] on img "Next" at bounding box center [1013, 305] width 25 height 66
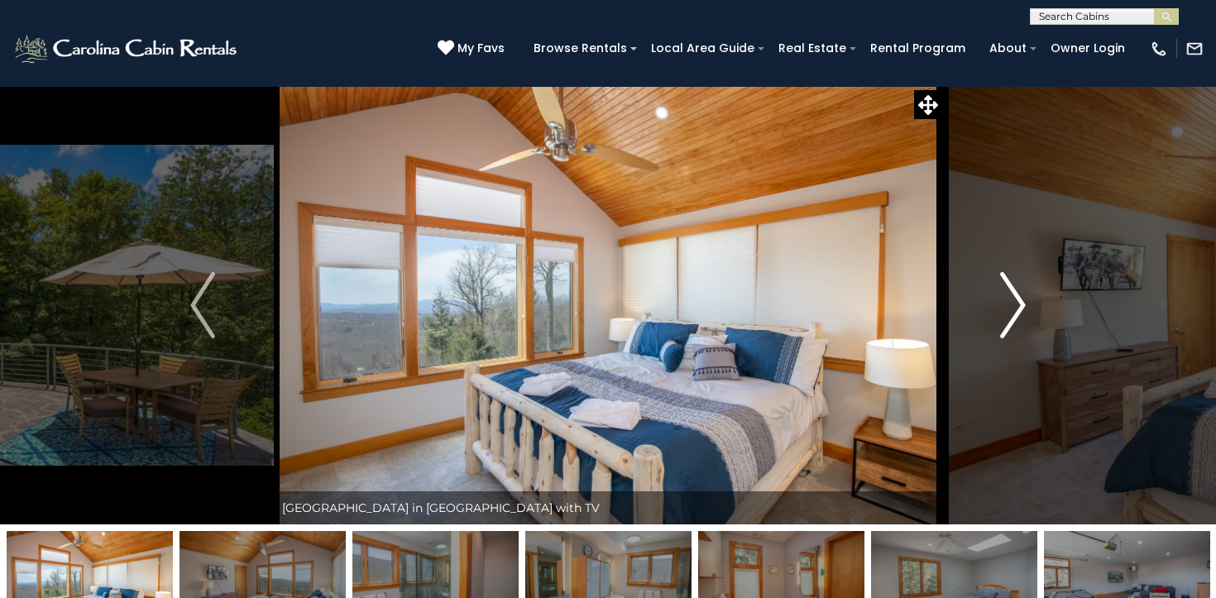
click at [1016, 318] on img "Next" at bounding box center [1013, 305] width 25 height 66
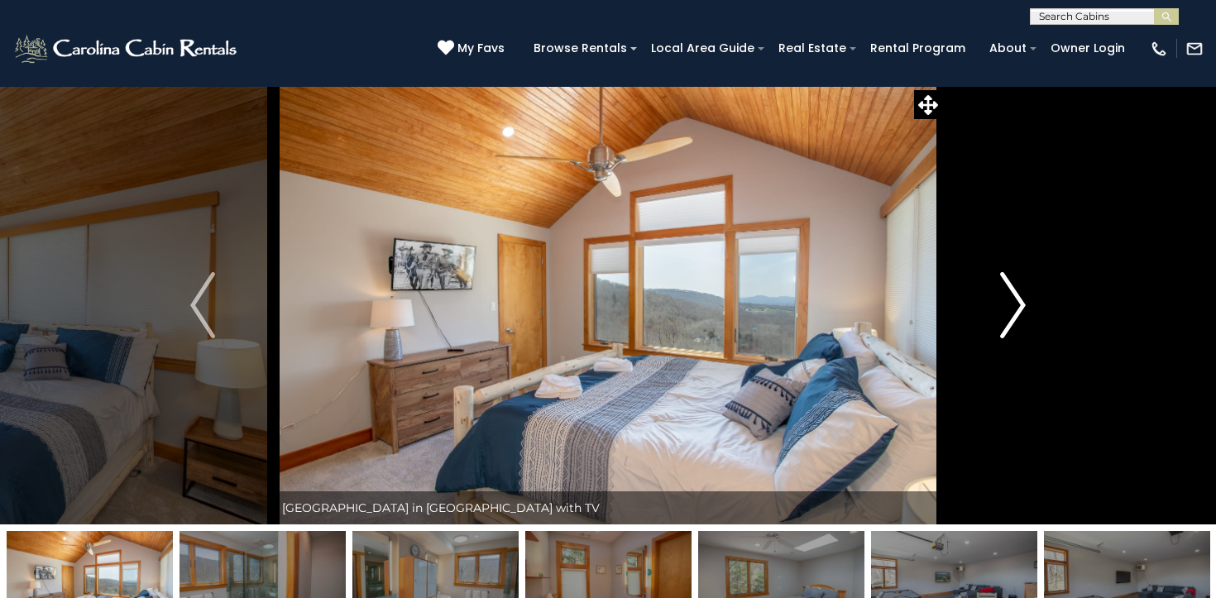
click at [1016, 318] on img "Next" at bounding box center [1013, 305] width 25 height 66
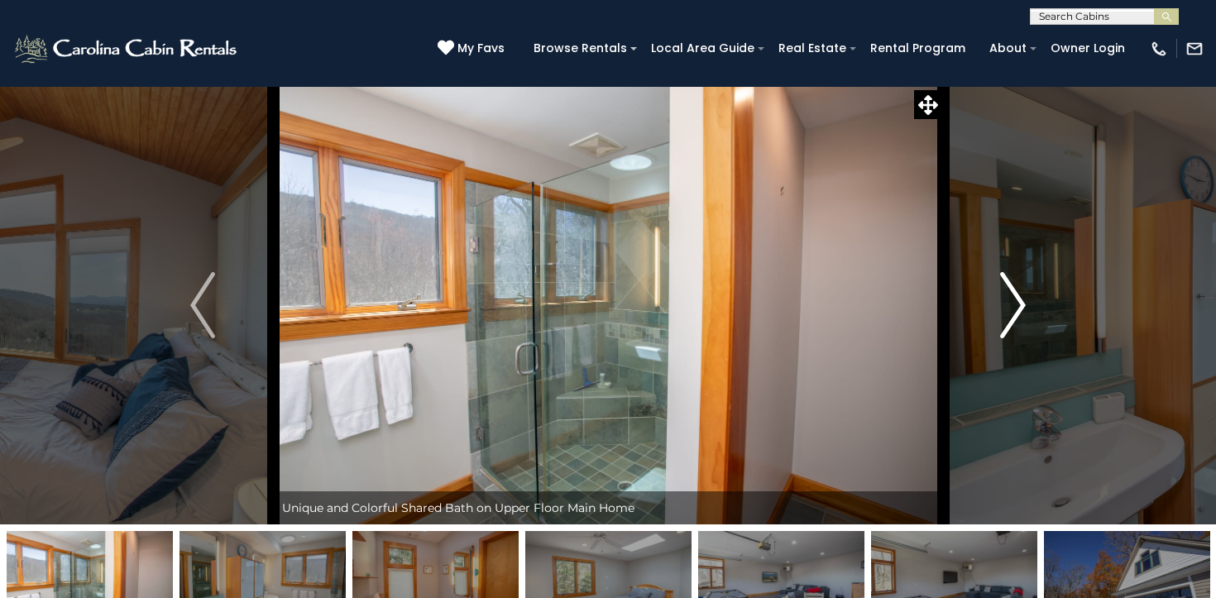
click at [1016, 318] on img "Next" at bounding box center [1013, 305] width 25 height 66
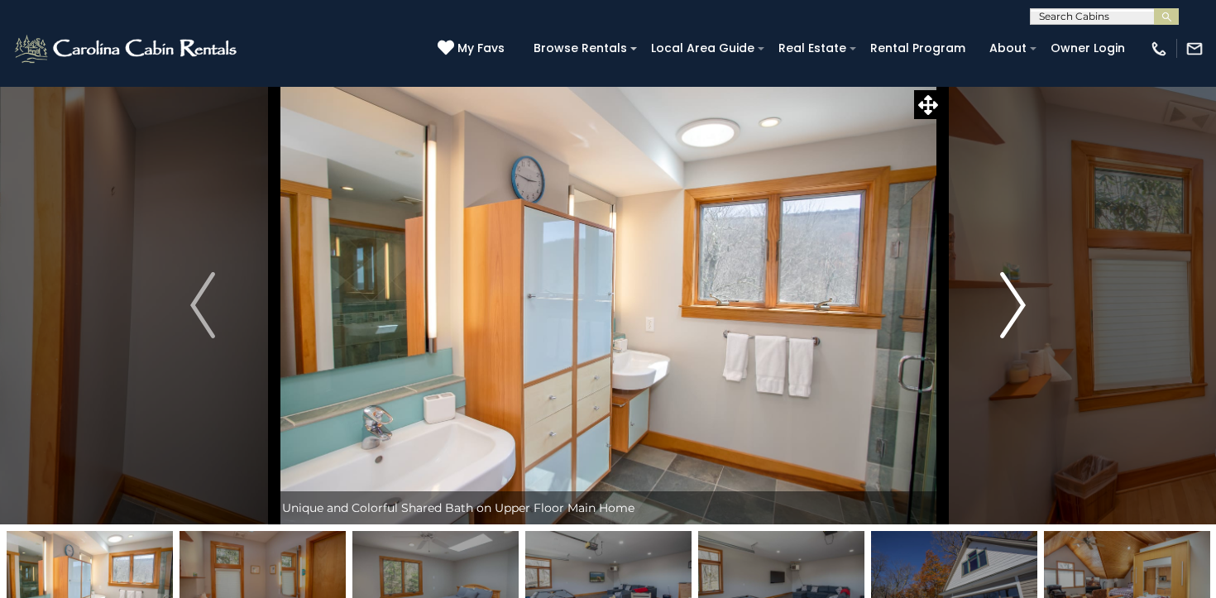
click at [1016, 318] on img "Next" at bounding box center [1013, 305] width 25 height 66
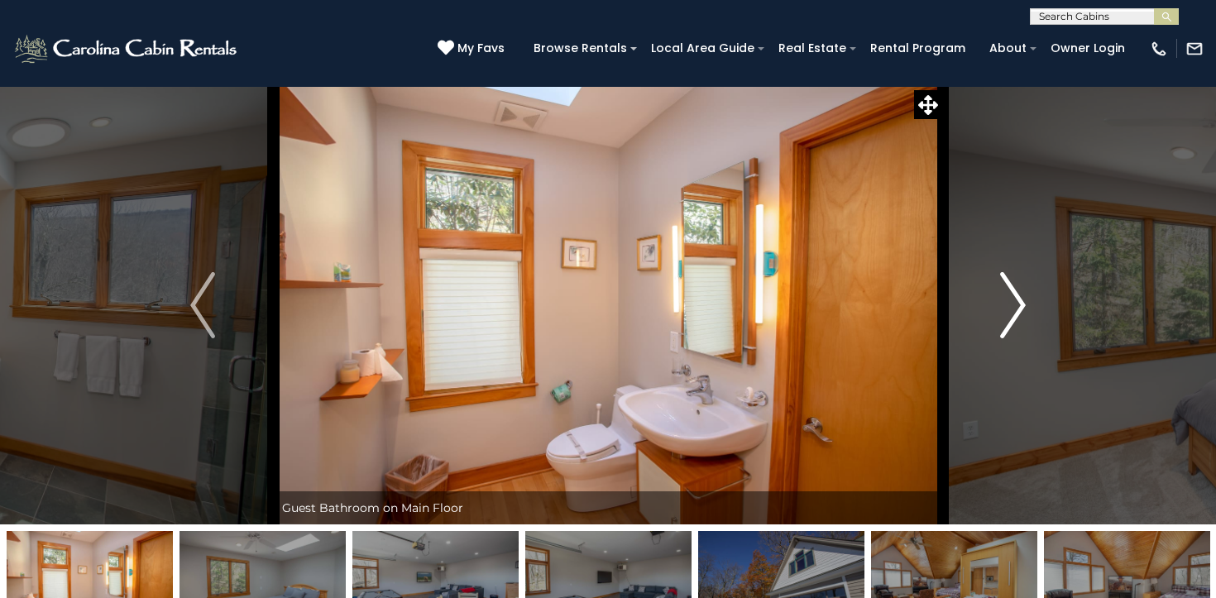
click at [1016, 318] on img "Next" at bounding box center [1013, 305] width 25 height 66
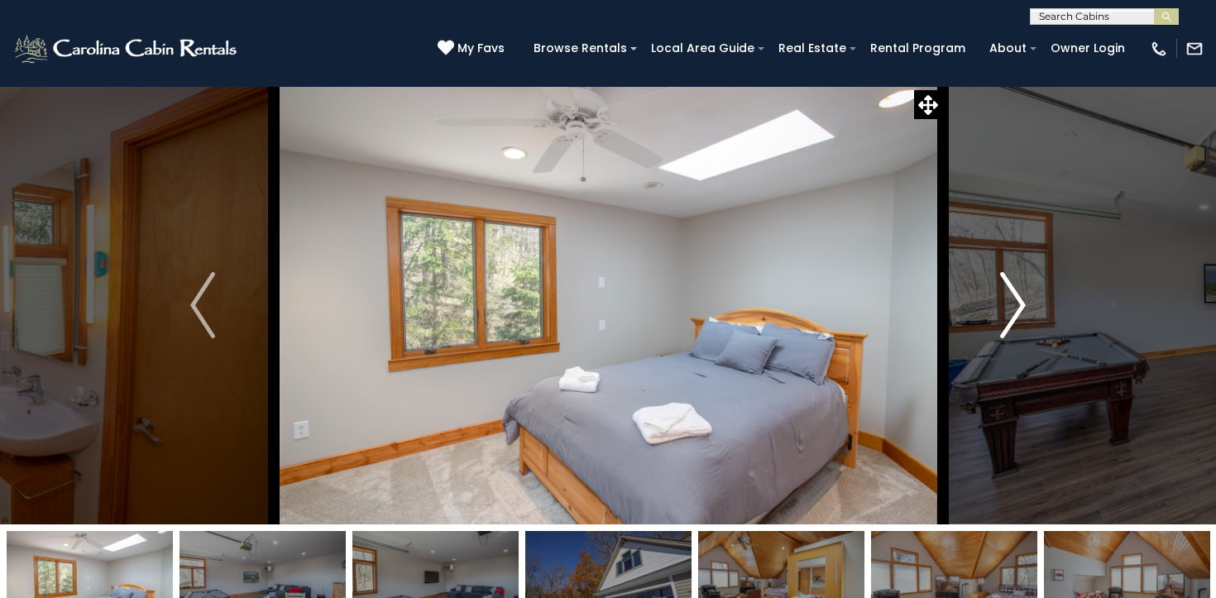
click at [1016, 318] on img "Next" at bounding box center [1013, 305] width 25 height 66
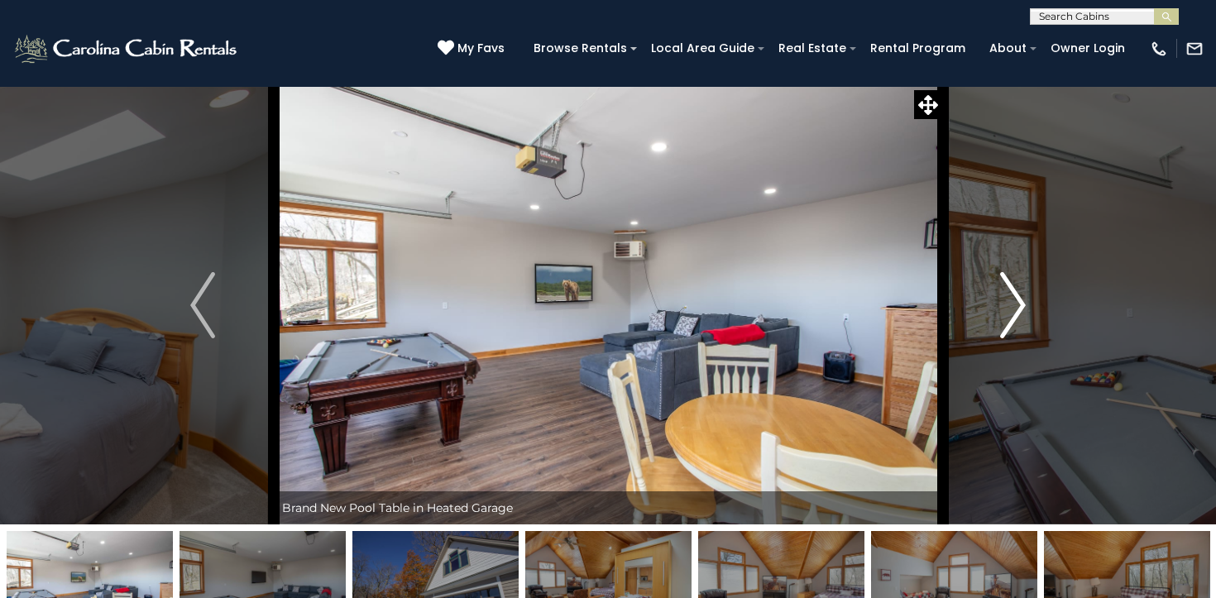
click at [1016, 318] on img "Next" at bounding box center [1013, 305] width 25 height 66
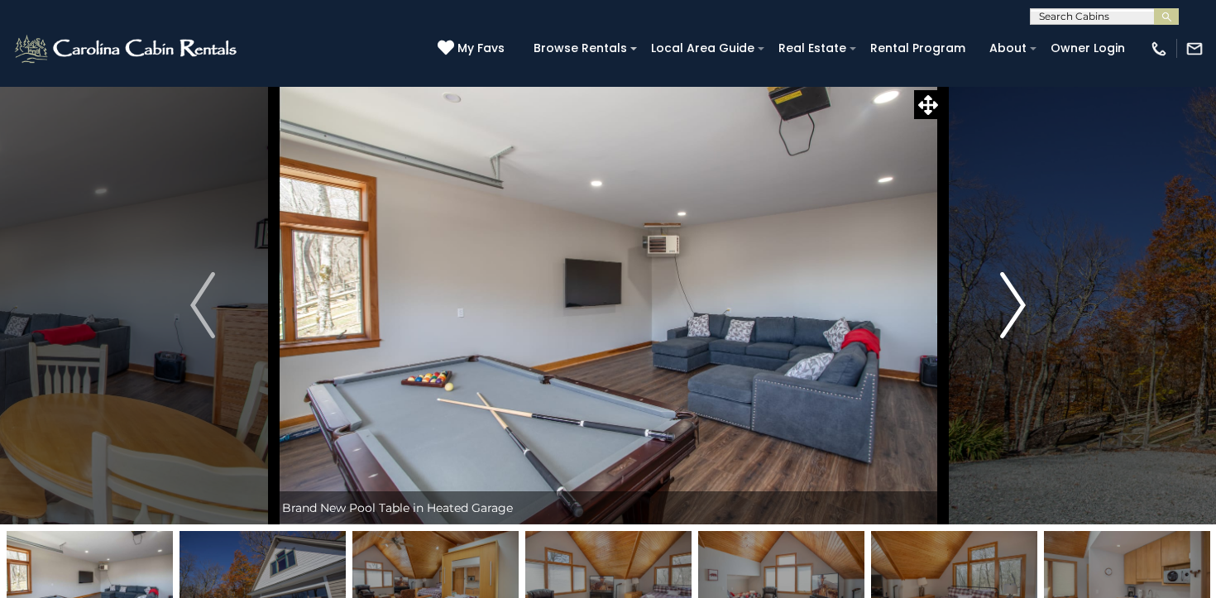
click at [1016, 318] on img "Next" at bounding box center [1013, 305] width 25 height 66
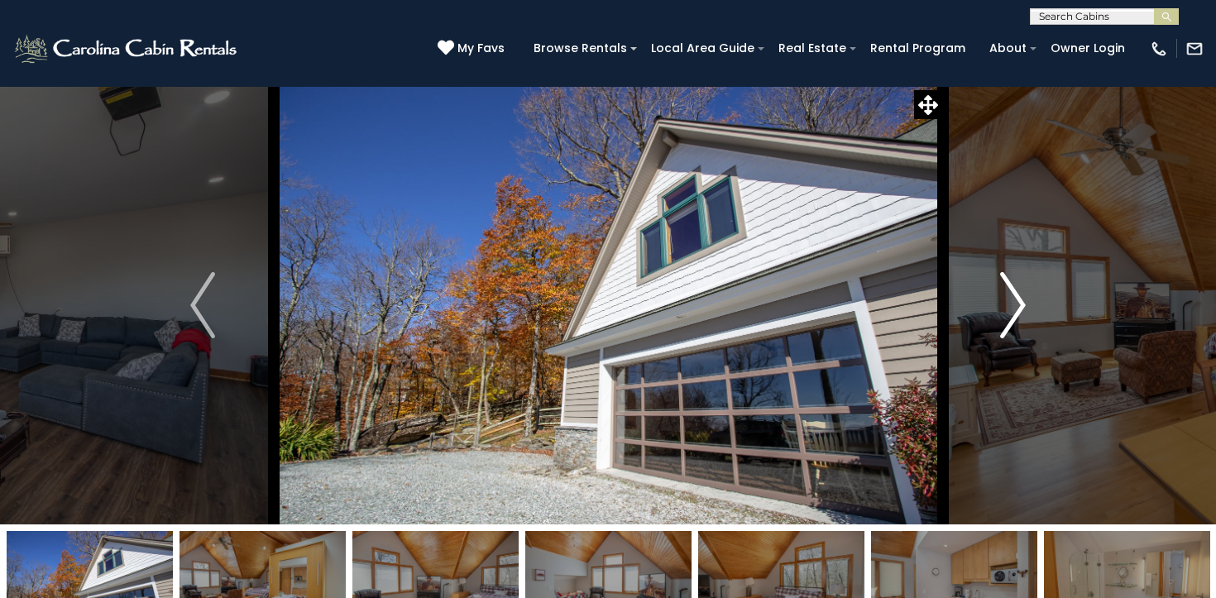
click at [1017, 307] on img "Next" at bounding box center [1013, 305] width 25 height 66
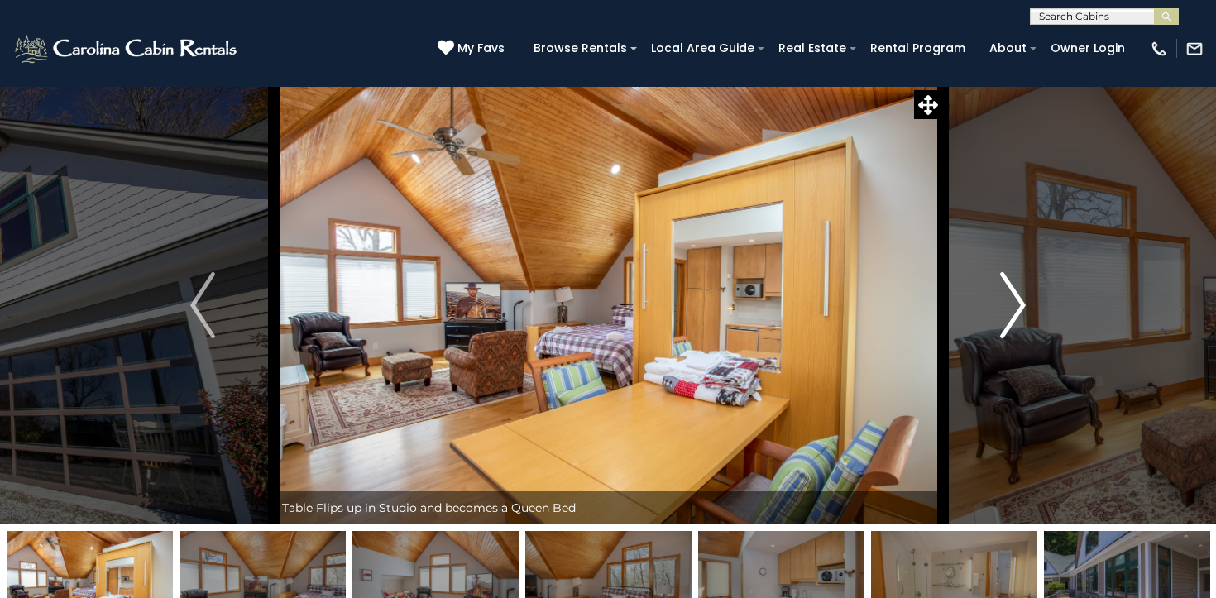
click at [1017, 307] on img "Next" at bounding box center [1013, 305] width 25 height 66
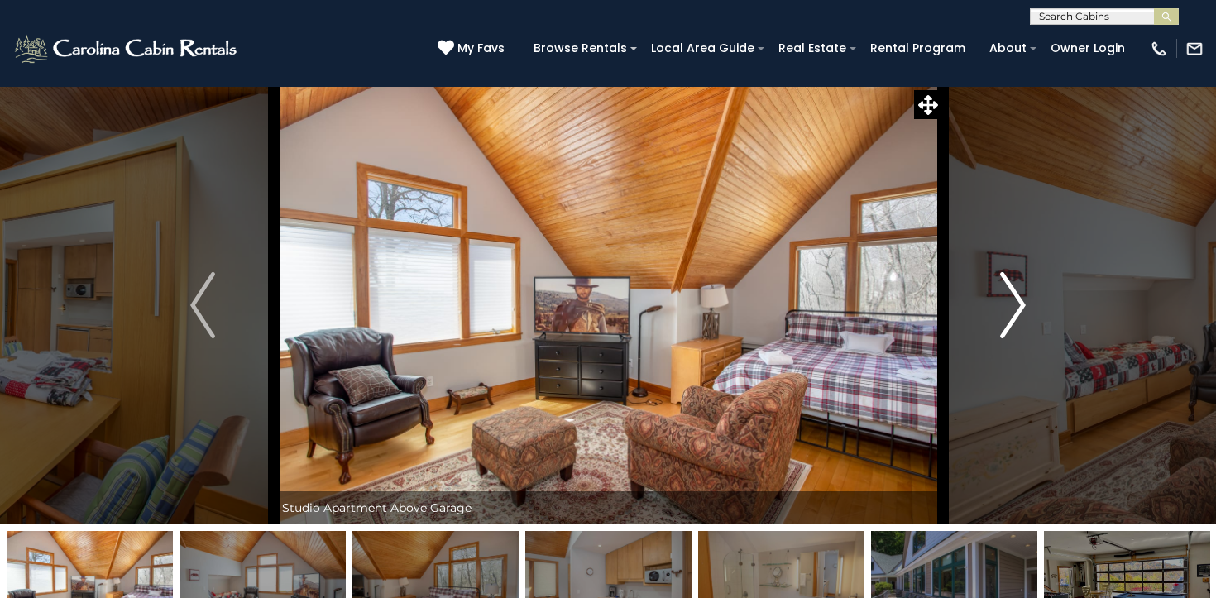
click at [1017, 307] on img "Next" at bounding box center [1013, 305] width 25 height 66
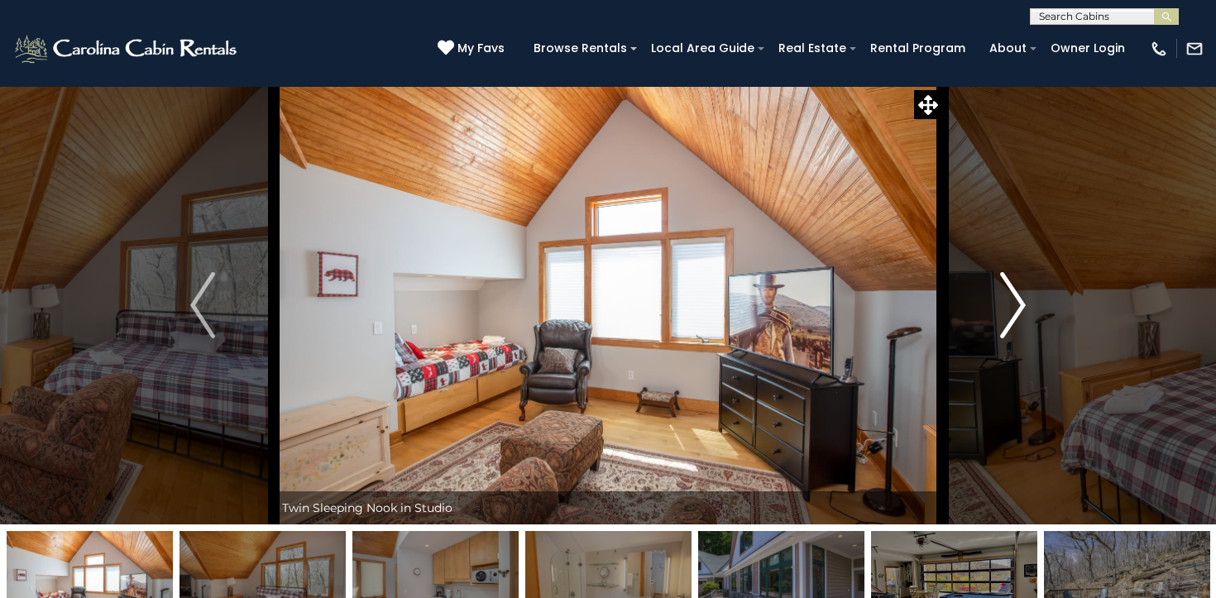
click at [1017, 307] on img "Next" at bounding box center [1013, 305] width 25 height 66
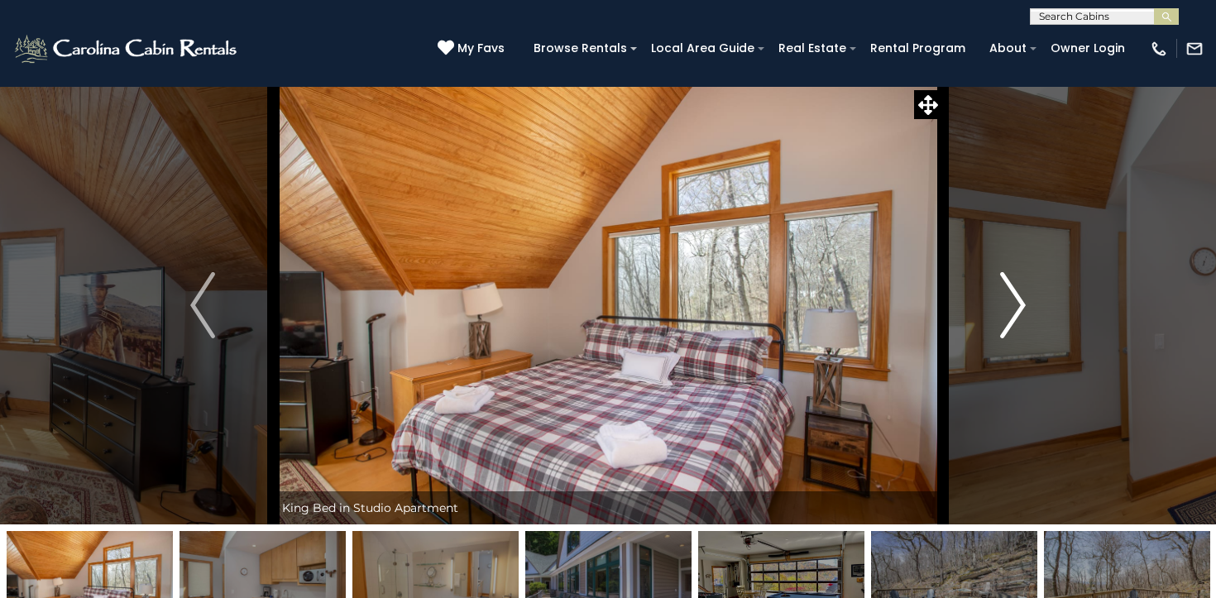
click at [1017, 307] on img "Next" at bounding box center [1013, 305] width 25 height 66
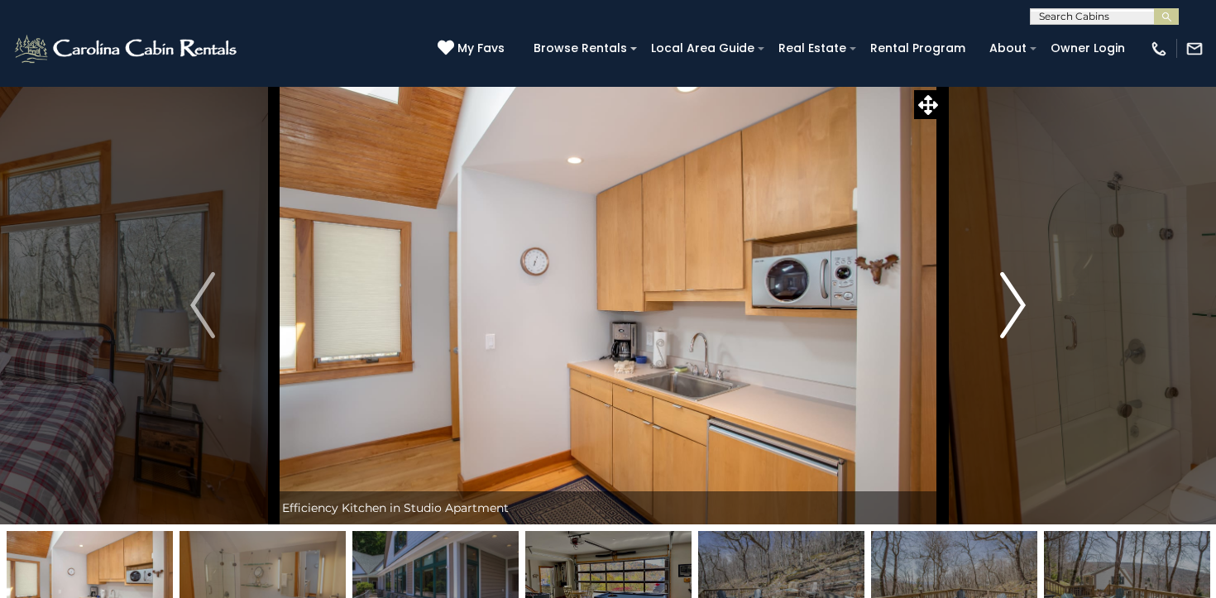
click at [1017, 307] on img "Next" at bounding box center [1013, 305] width 25 height 66
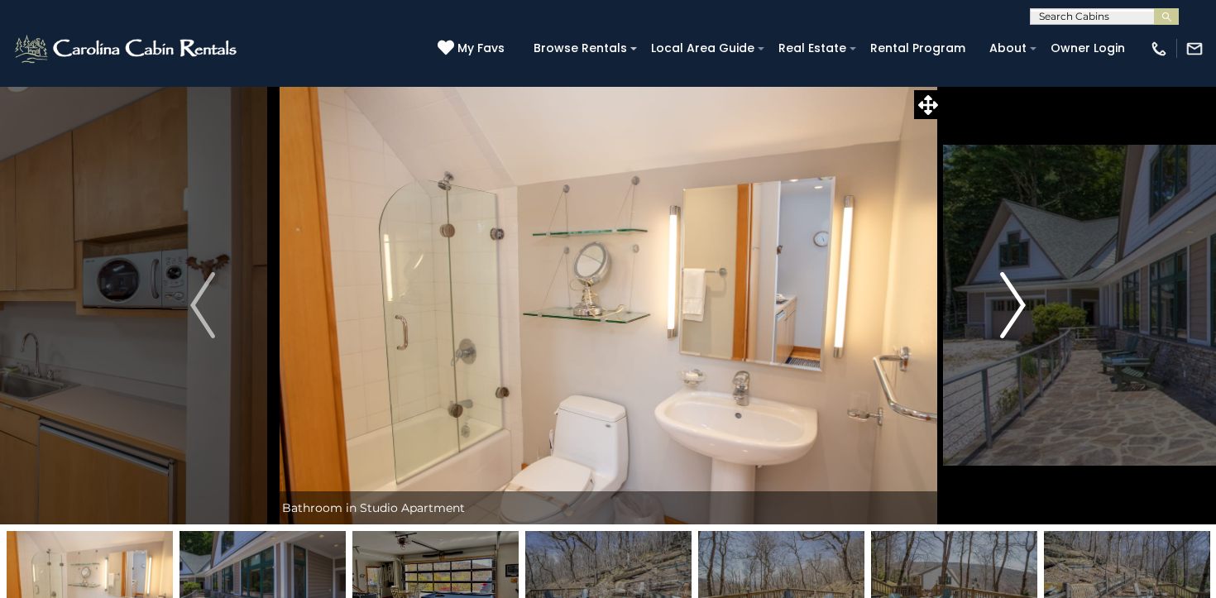
click at [1003, 313] on img "Next" at bounding box center [1013, 305] width 25 height 66
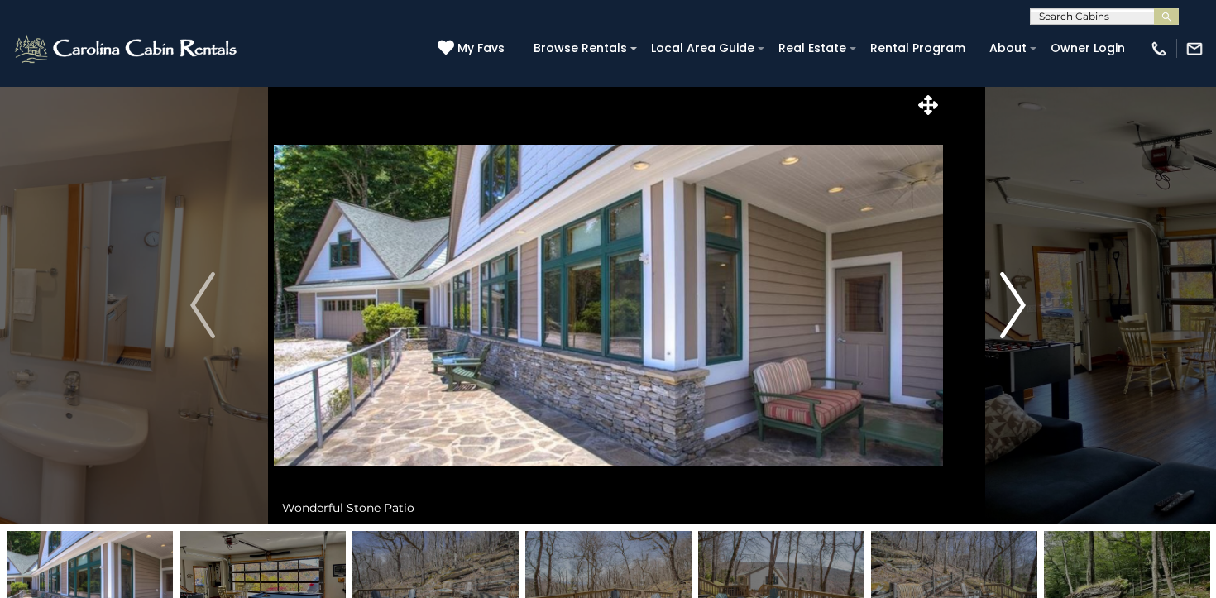
click at [1003, 313] on img "Next" at bounding box center [1013, 305] width 25 height 66
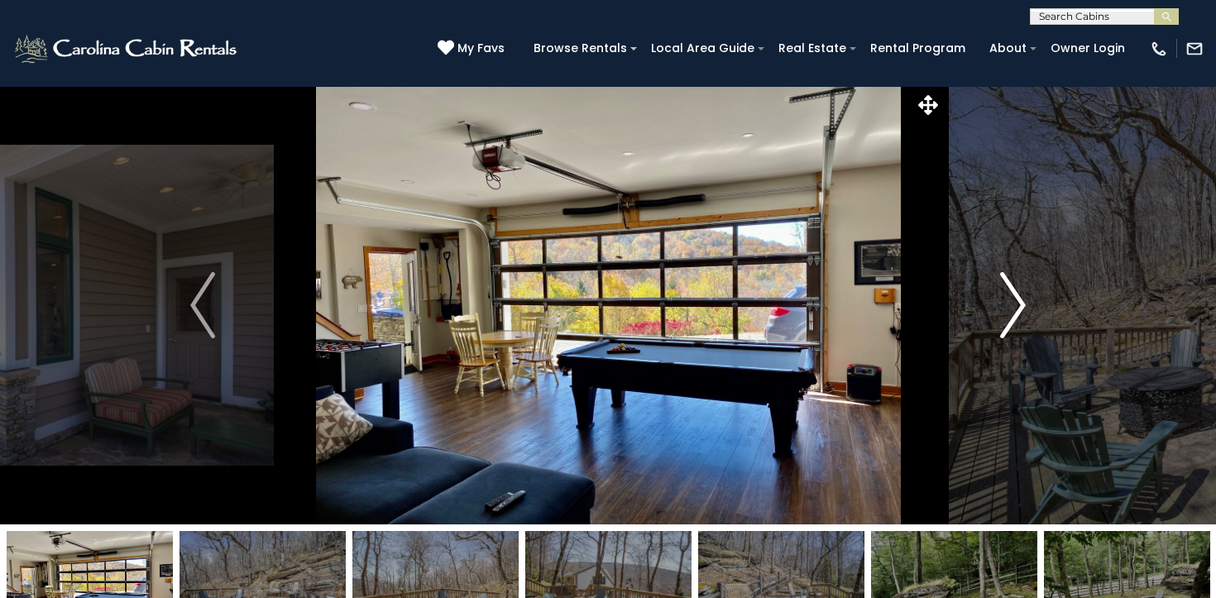
click at [1003, 313] on img "Next" at bounding box center [1013, 305] width 25 height 66
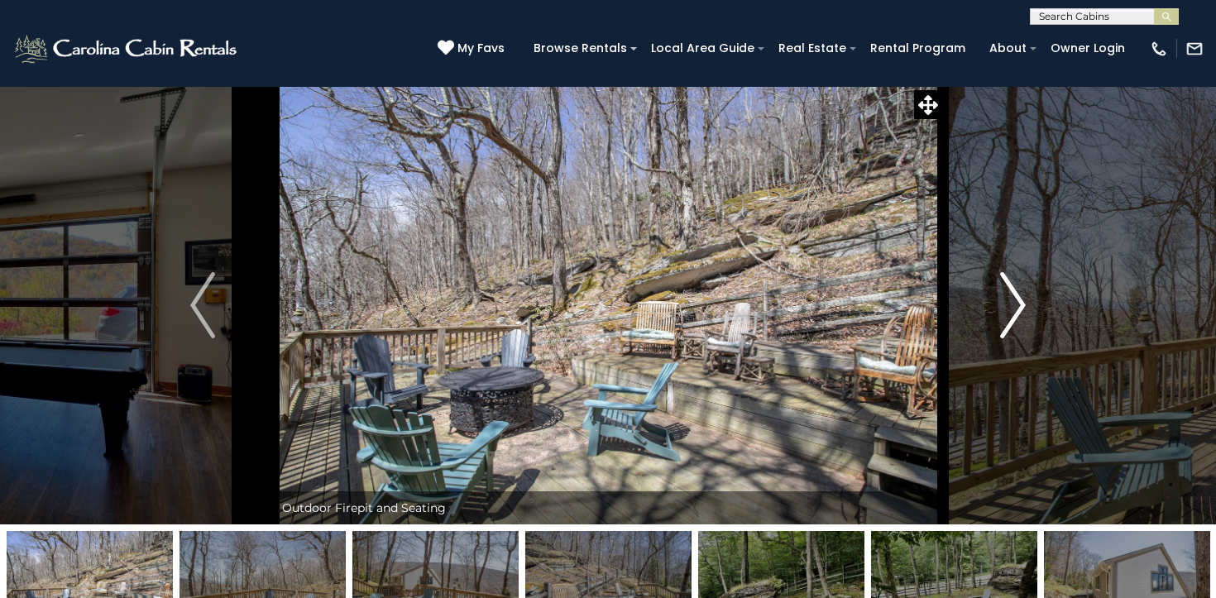
click at [1003, 313] on img "Next" at bounding box center [1013, 305] width 25 height 66
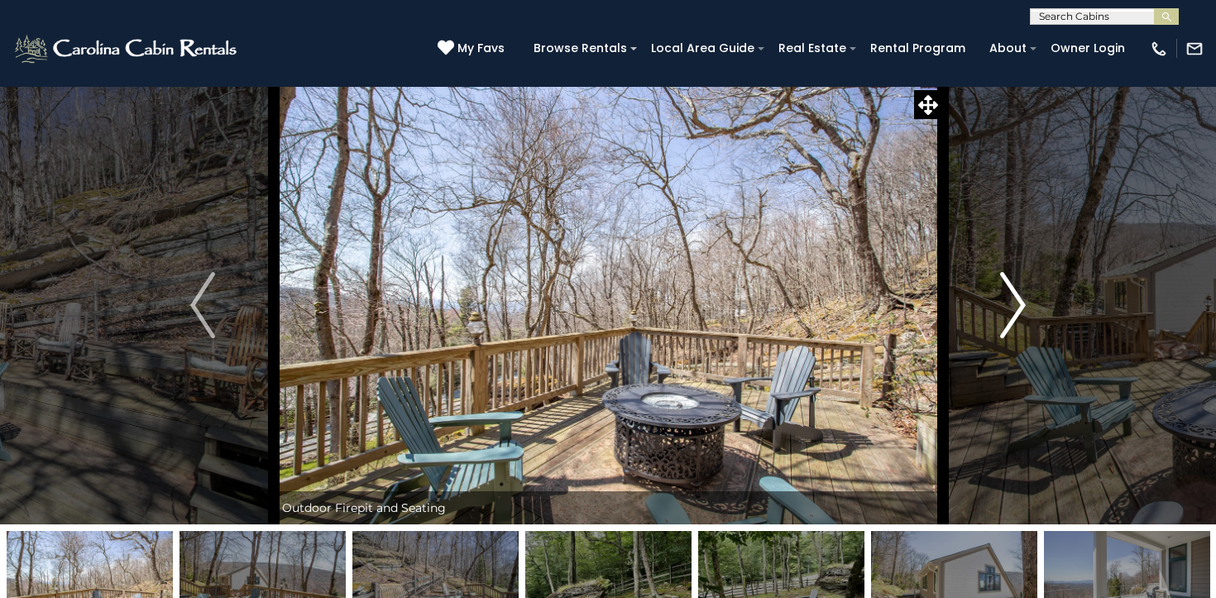
click at [1003, 313] on img "Next" at bounding box center [1013, 305] width 25 height 66
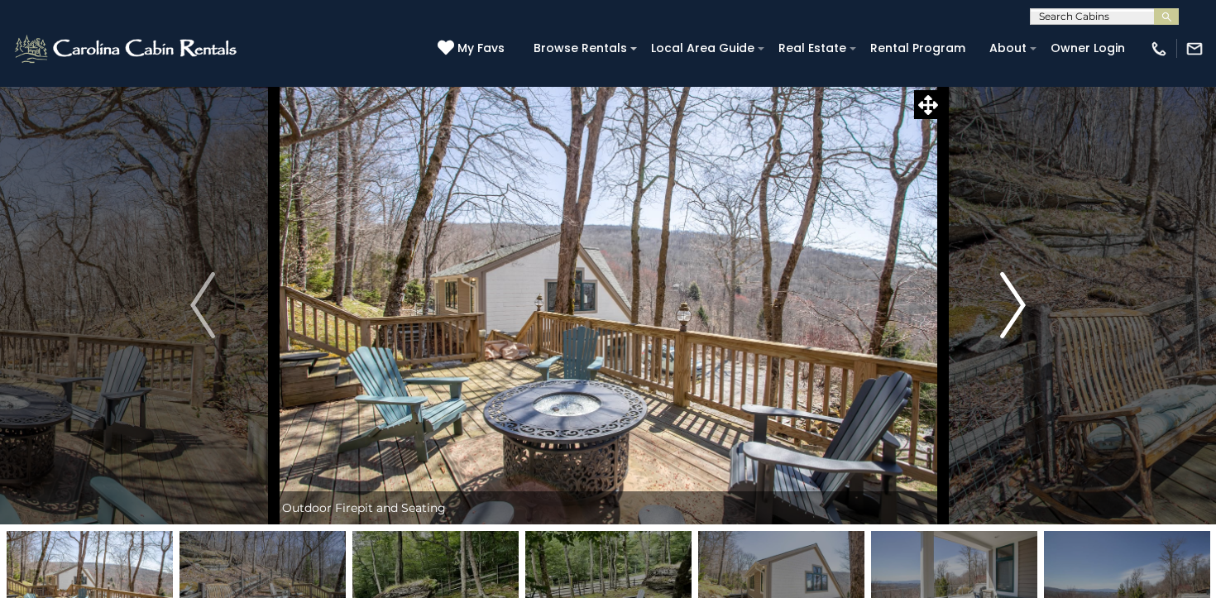
click at [1003, 313] on img "Next" at bounding box center [1013, 305] width 25 height 66
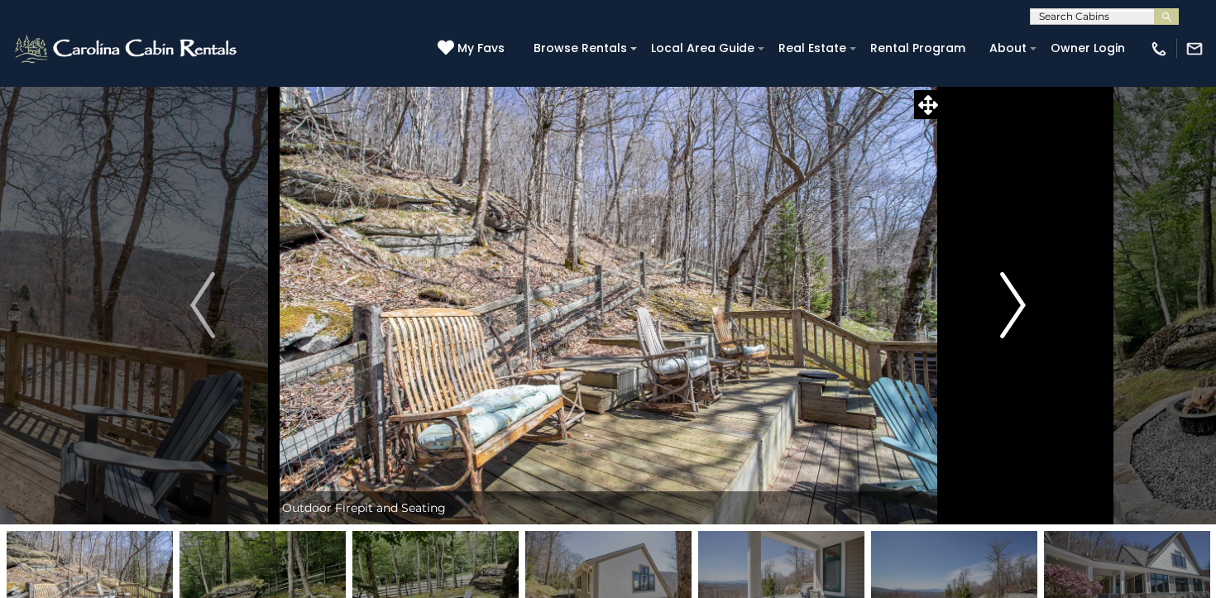
click at [1003, 313] on img "Next" at bounding box center [1013, 305] width 25 height 66
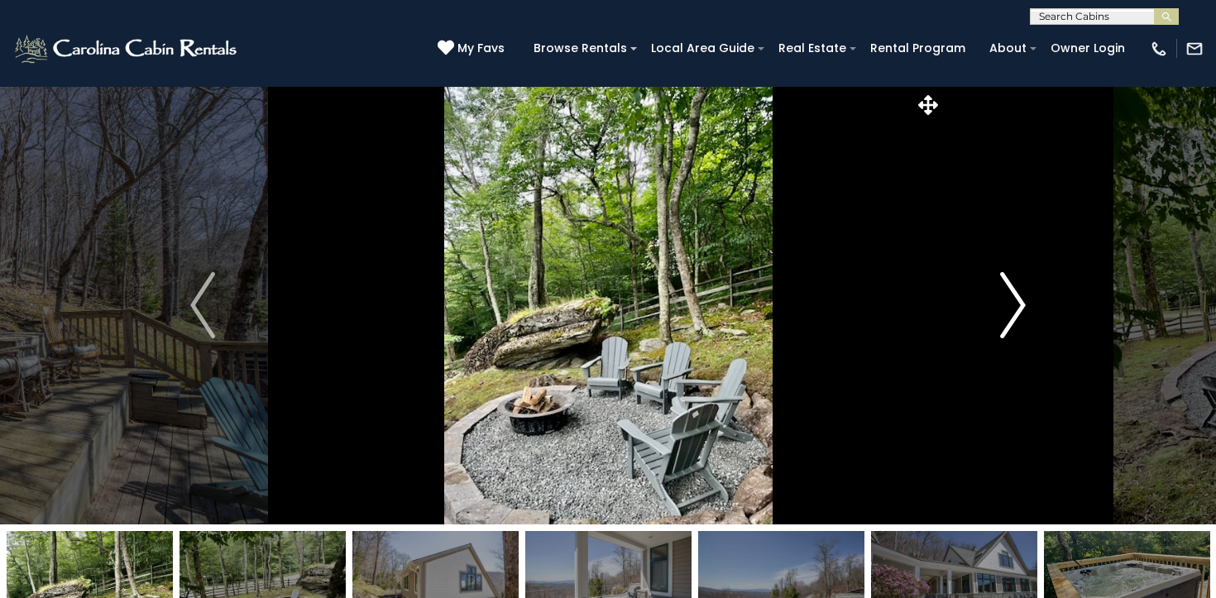
click at [1003, 313] on img "Next" at bounding box center [1013, 305] width 25 height 66
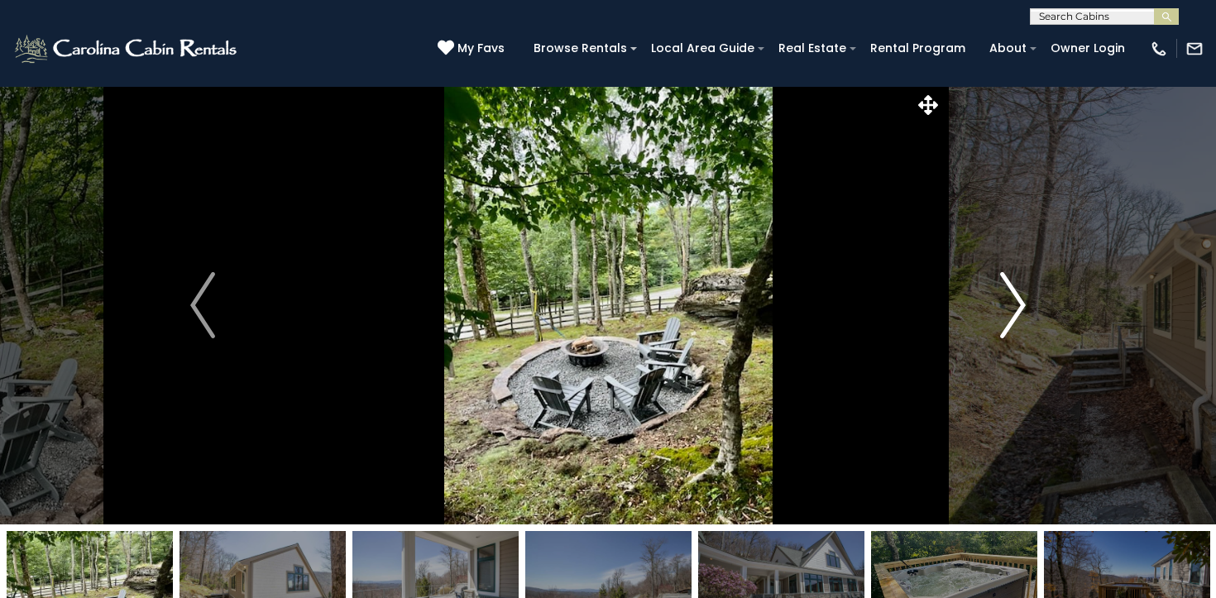
click at [1003, 313] on img "Next" at bounding box center [1013, 305] width 25 height 66
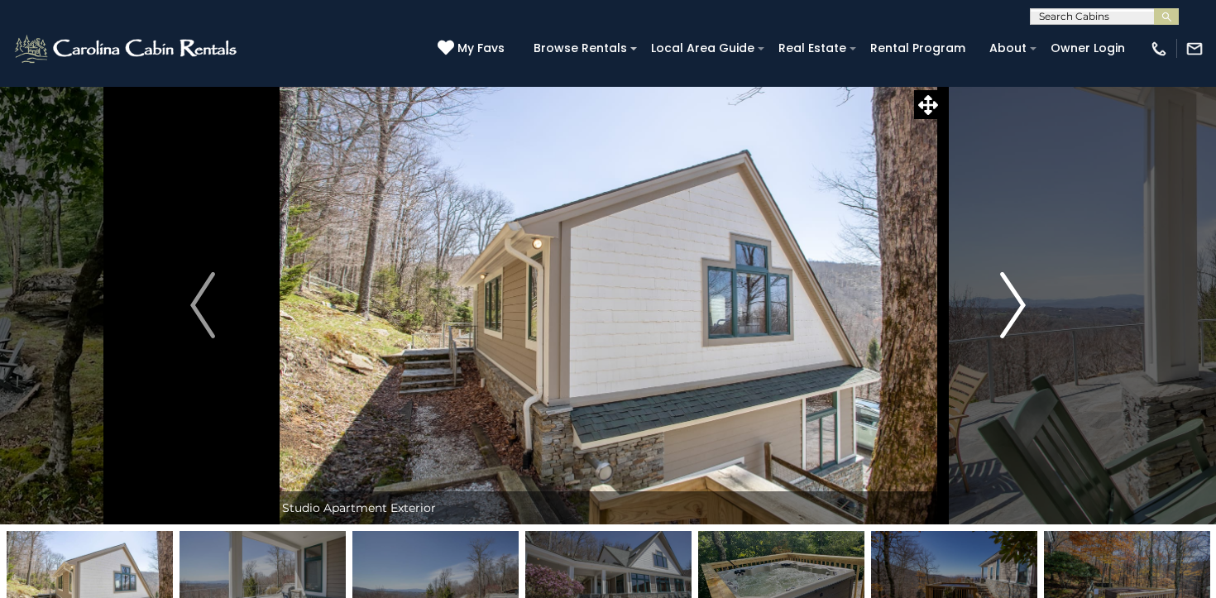
click at [1003, 313] on img "Next" at bounding box center [1013, 305] width 25 height 66
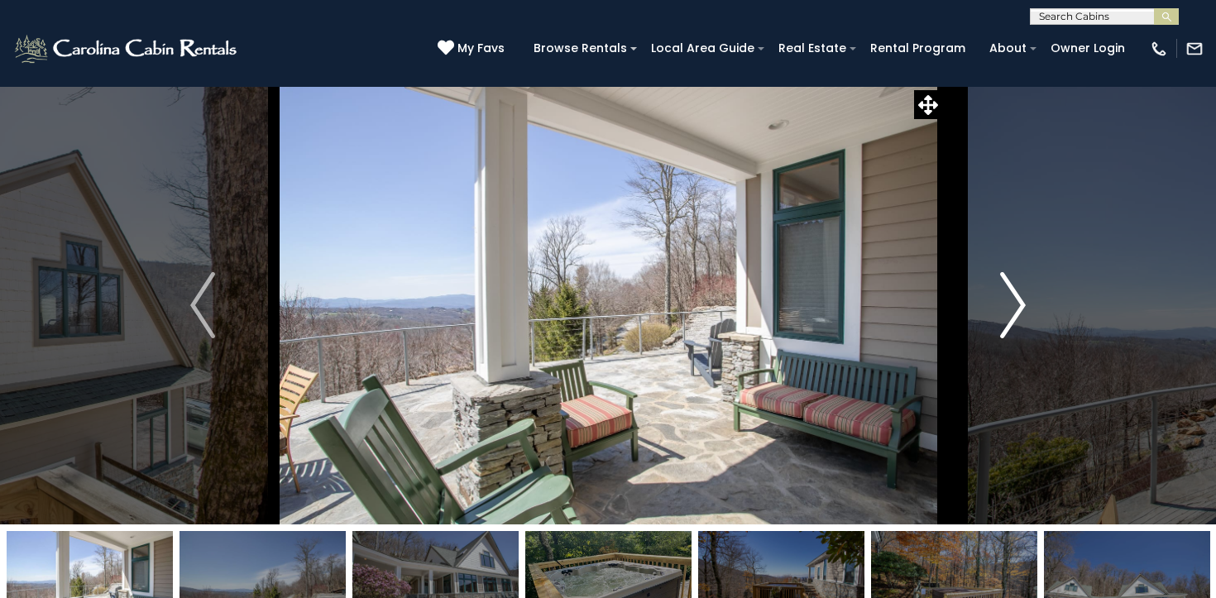
click at [1003, 313] on img "Next" at bounding box center [1013, 305] width 25 height 66
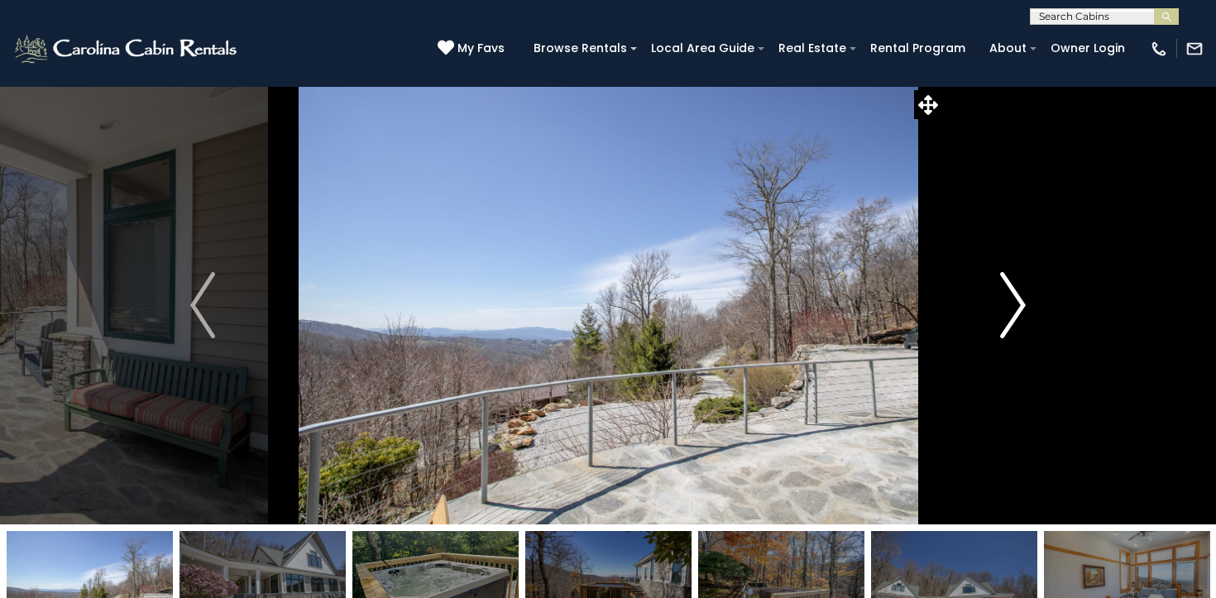
click at [1003, 313] on img "Next" at bounding box center [1013, 305] width 25 height 66
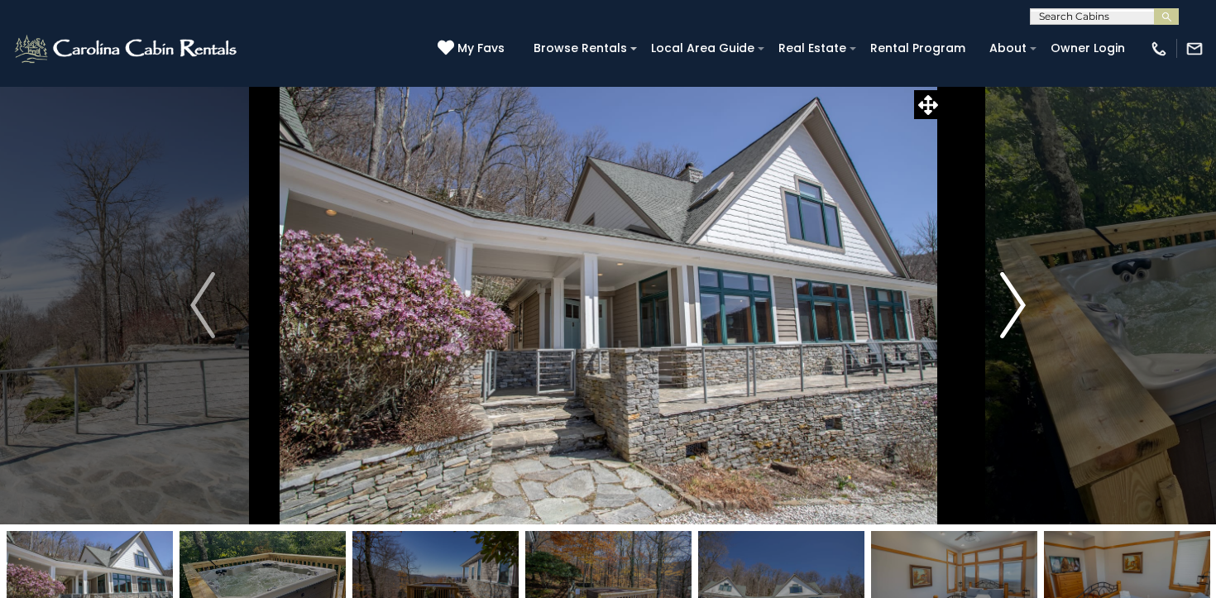
click at [1003, 313] on img "Next" at bounding box center [1013, 305] width 25 height 66
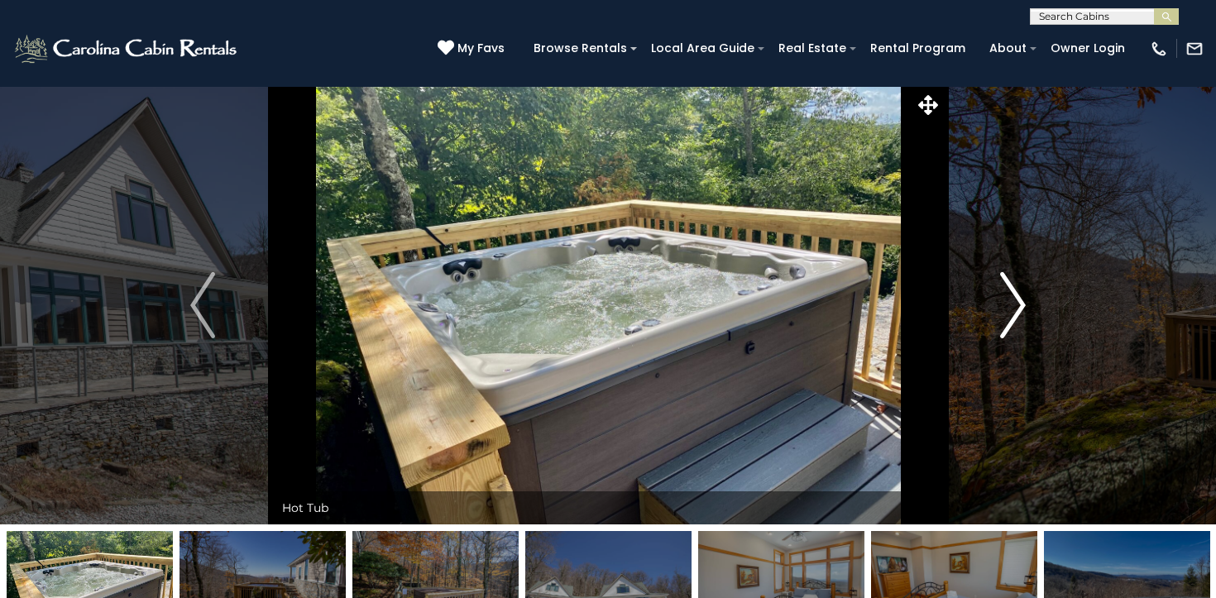
click at [1003, 313] on img "Next" at bounding box center [1013, 305] width 25 height 66
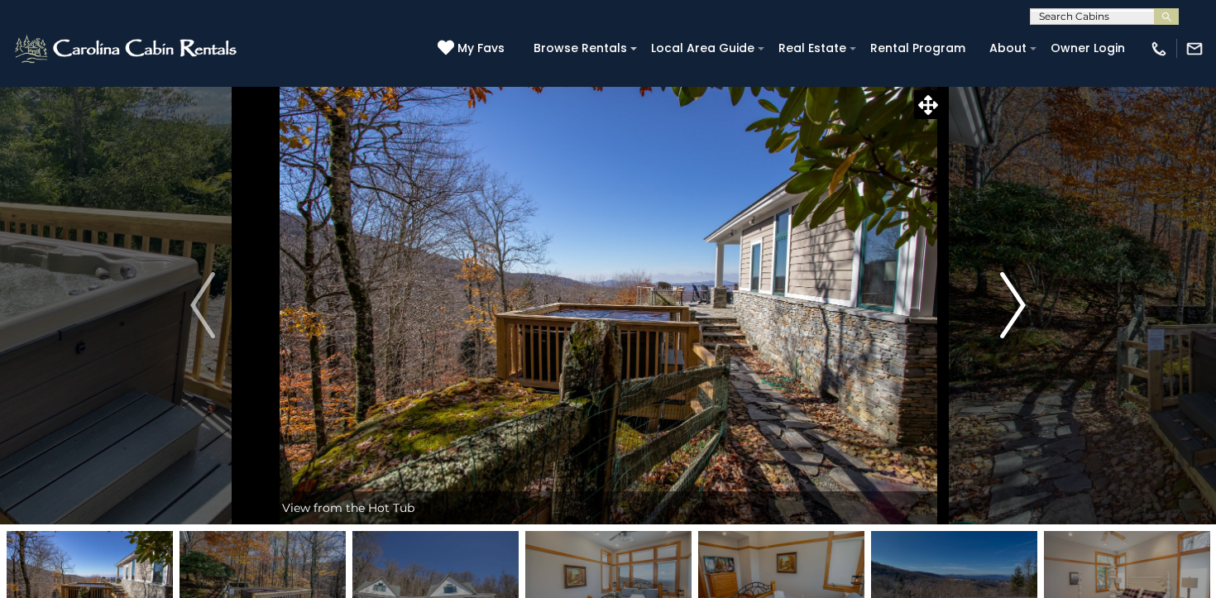
click at [1003, 313] on img "Next" at bounding box center [1013, 305] width 25 height 66
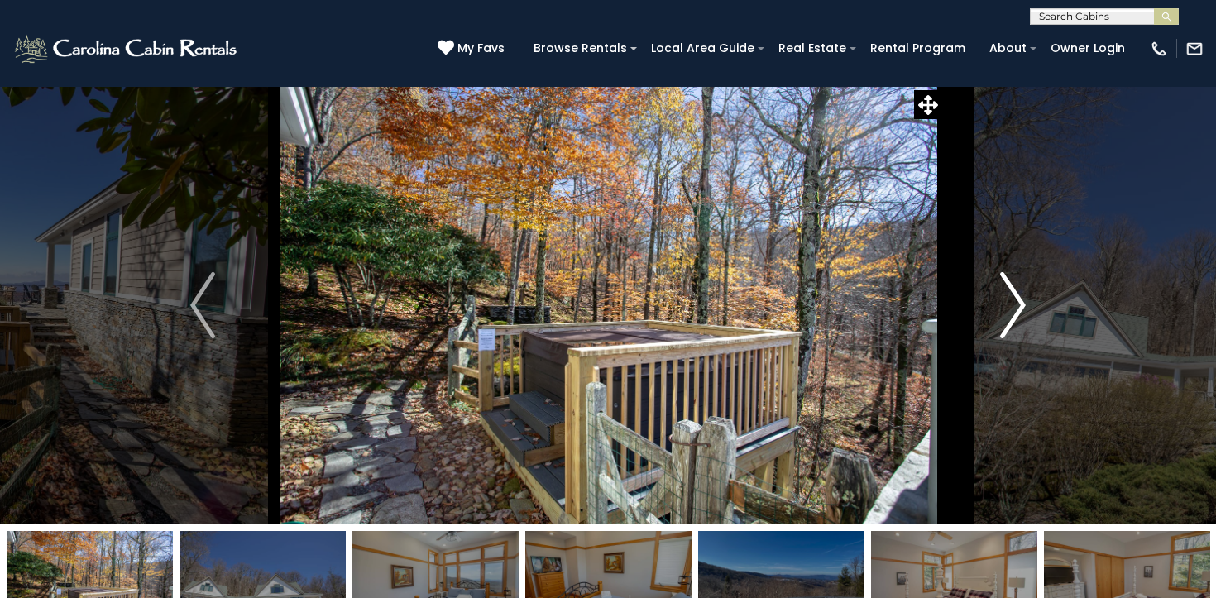
click at [1003, 313] on img "Next" at bounding box center [1013, 305] width 25 height 66
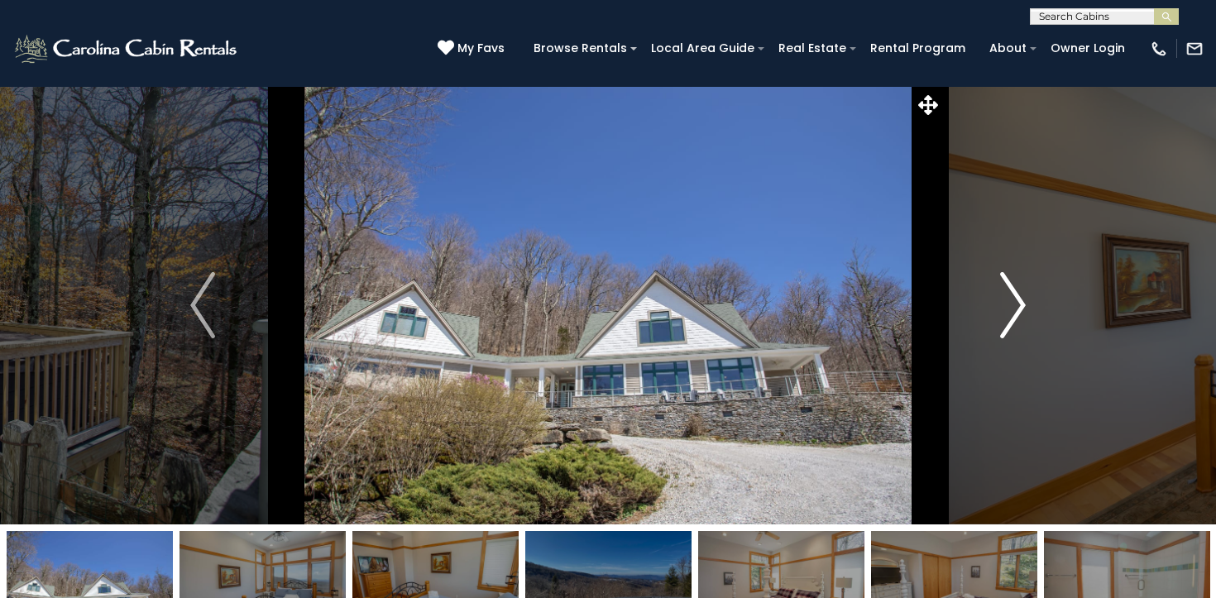
click at [1003, 313] on img "Next" at bounding box center [1013, 305] width 25 height 66
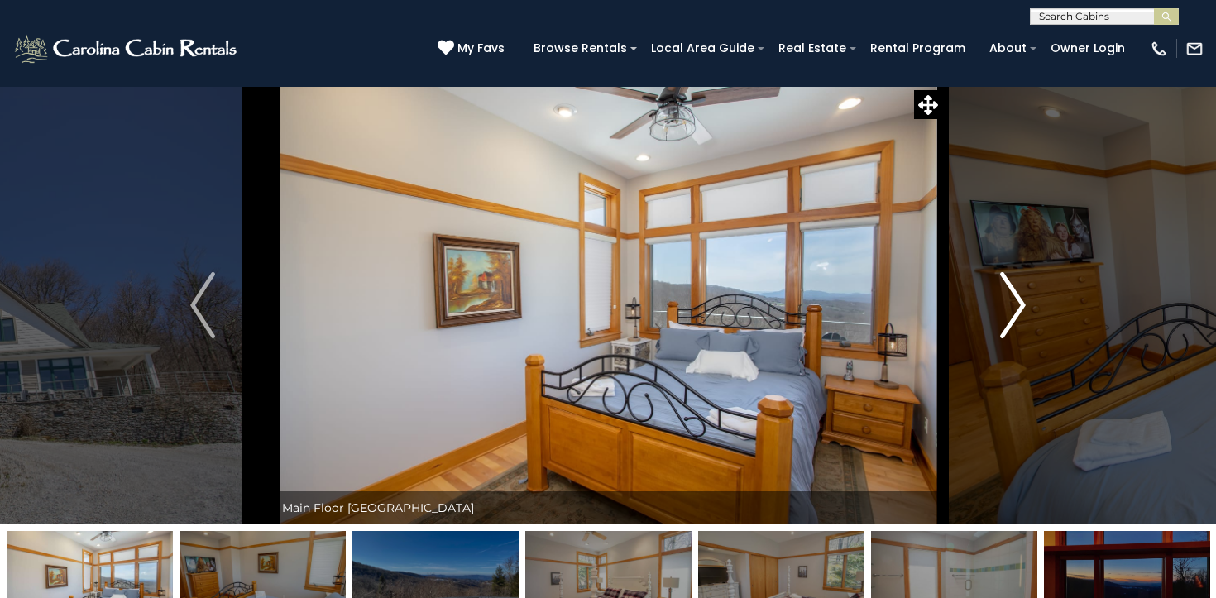
click at [1003, 313] on img "Next" at bounding box center [1013, 305] width 25 height 66
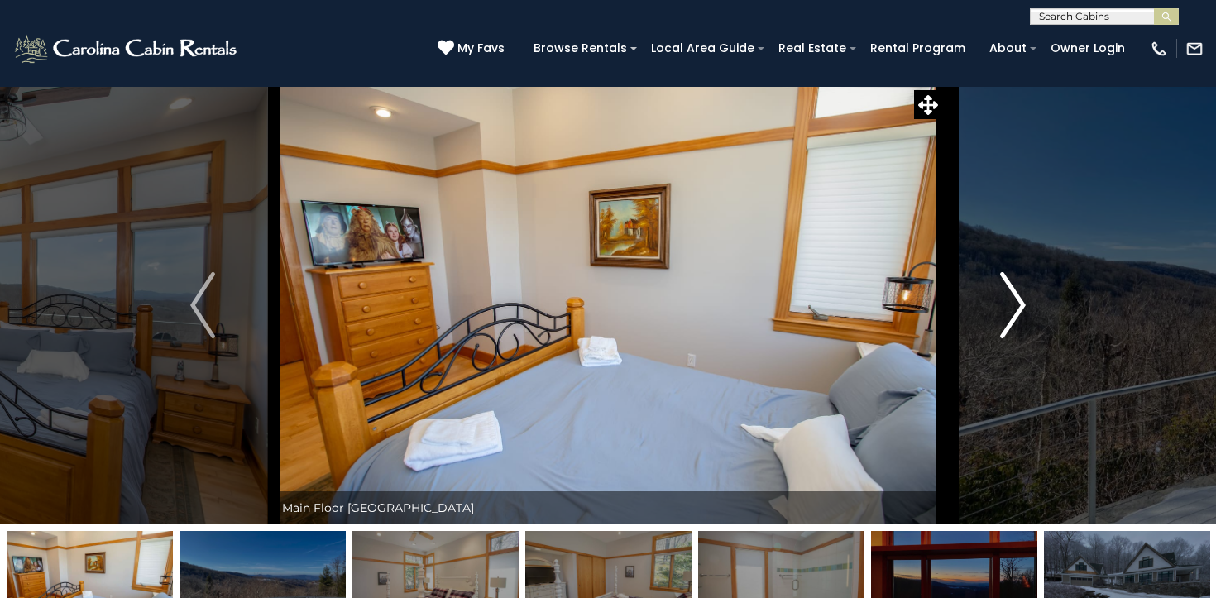
click at [1003, 313] on img "Next" at bounding box center [1013, 305] width 25 height 66
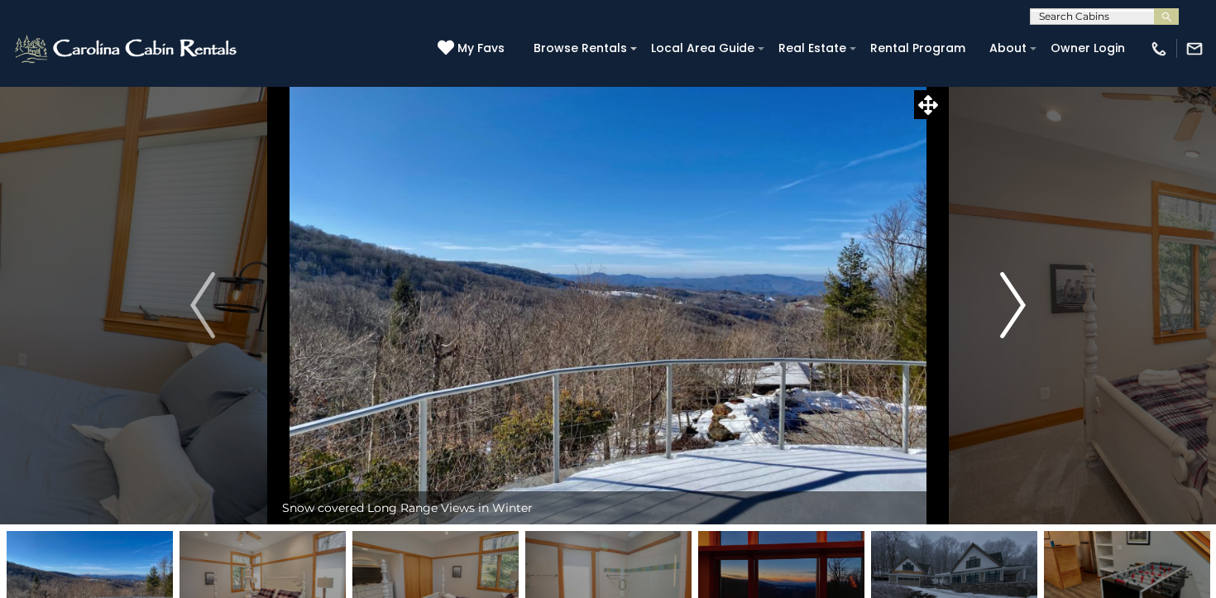
click at [1003, 313] on img "Next" at bounding box center [1013, 305] width 25 height 66
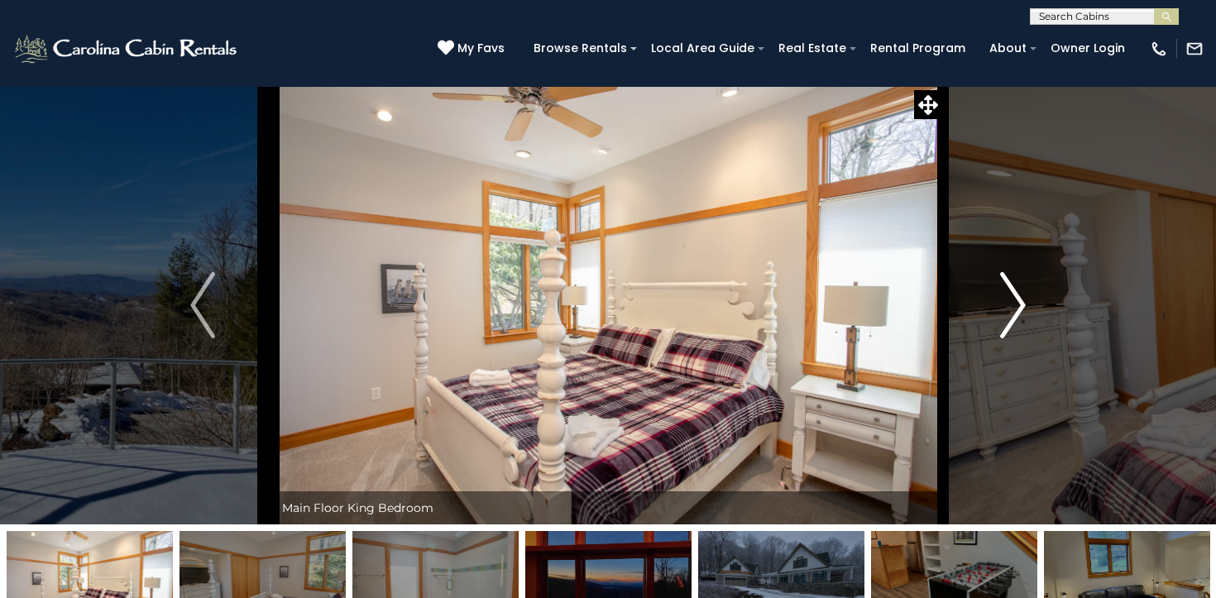
click at [1003, 313] on img "Next" at bounding box center [1013, 305] width 25 height 66
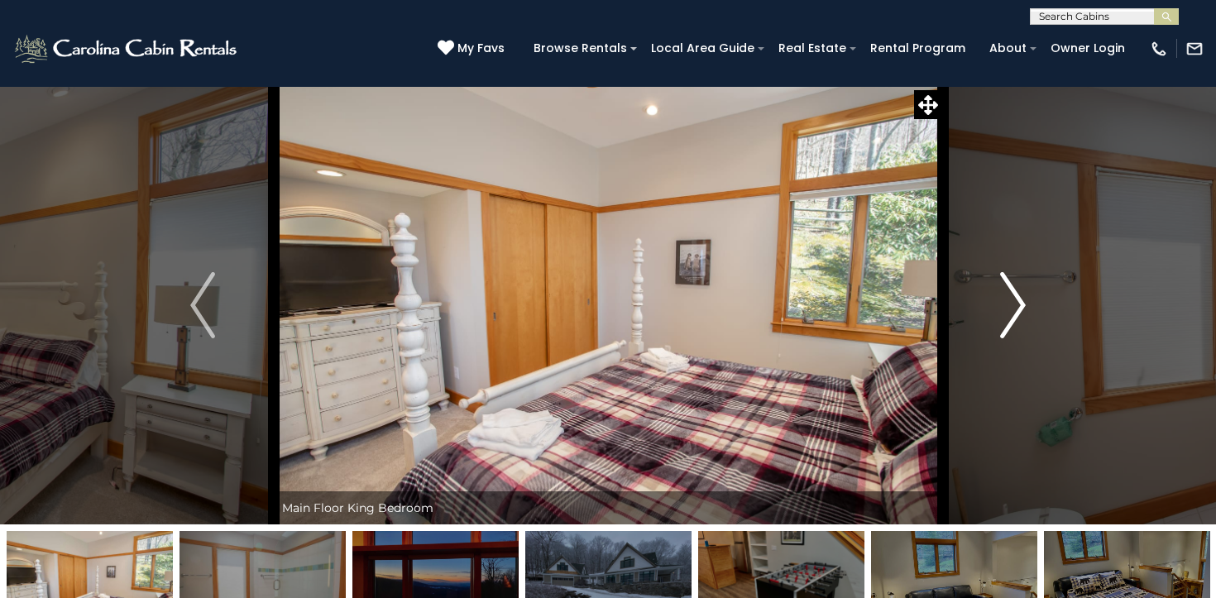
click at [1003, 313] on img "Next" at bounding box center [1013, 305] width 25 height 66
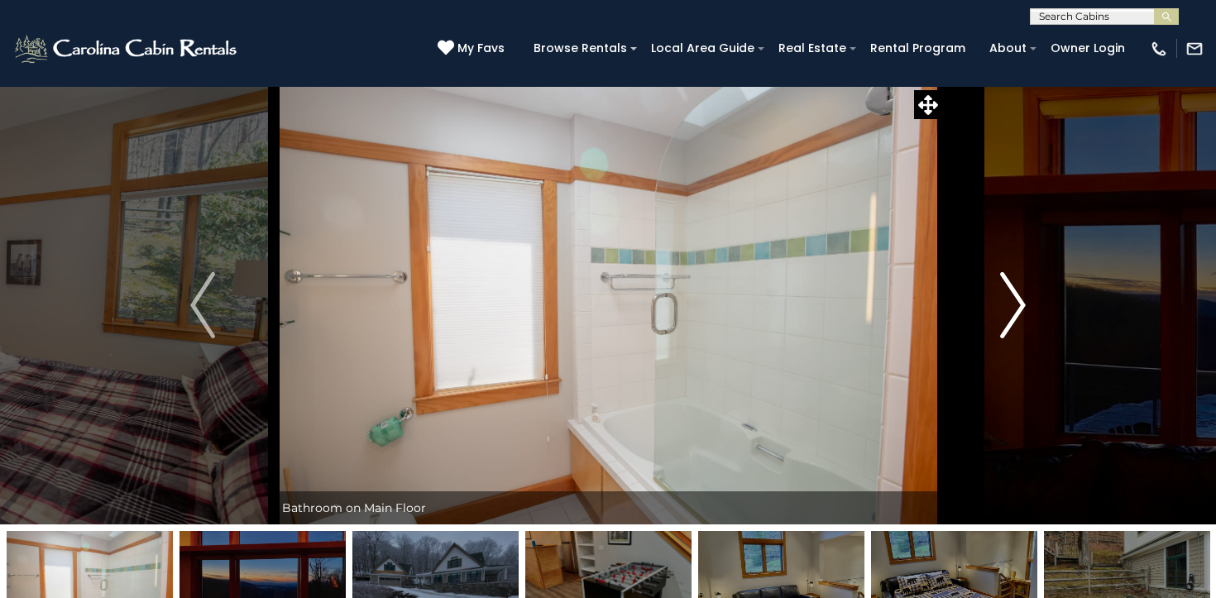
click at [1003, 313] on img "Next" at bounding box center [1013, 305] width 25 height 66
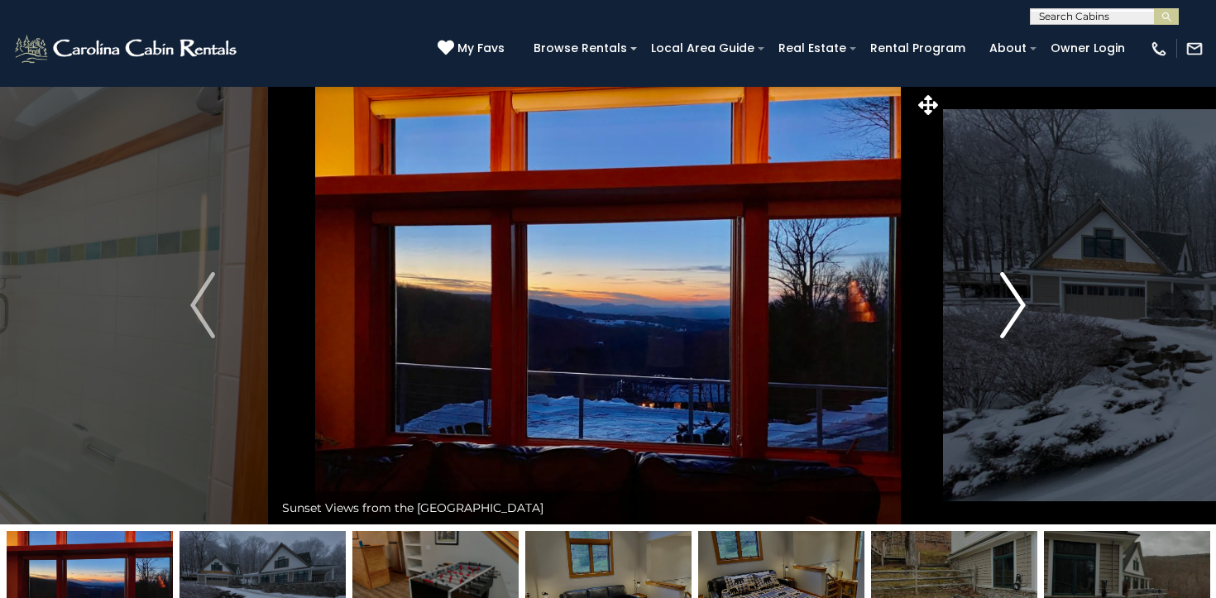
click at [1003, 313] on img "Next" at bounding box center [1013, 305] width 25 height 66
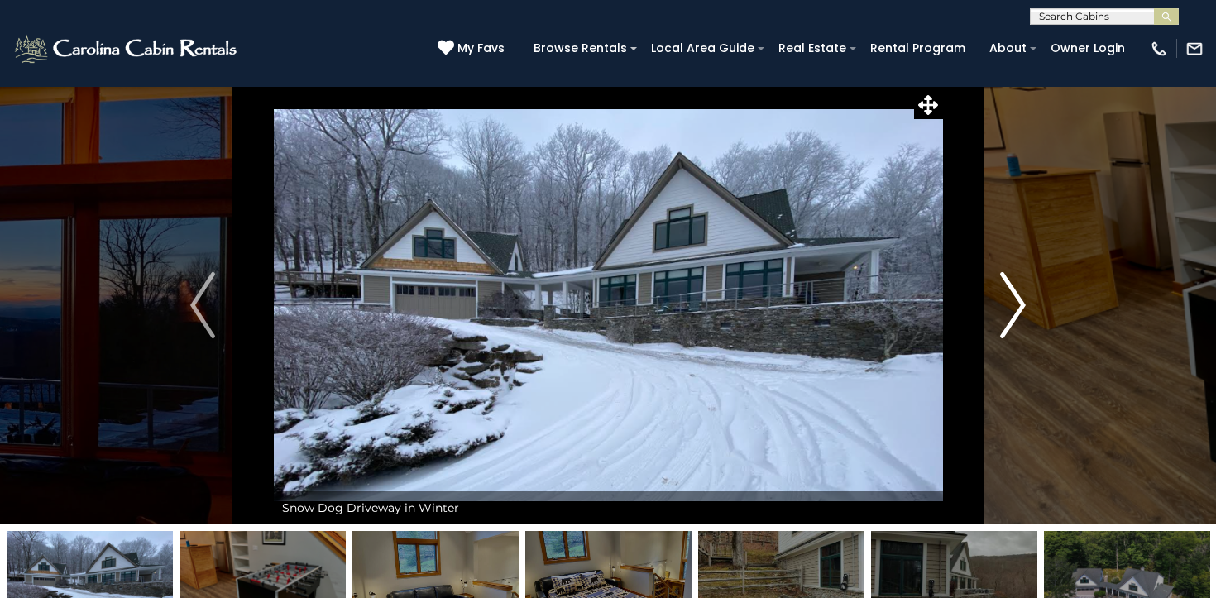
click at [1003, 313] on img "Next" at bounding box center [1013, 305] width 25 height 66
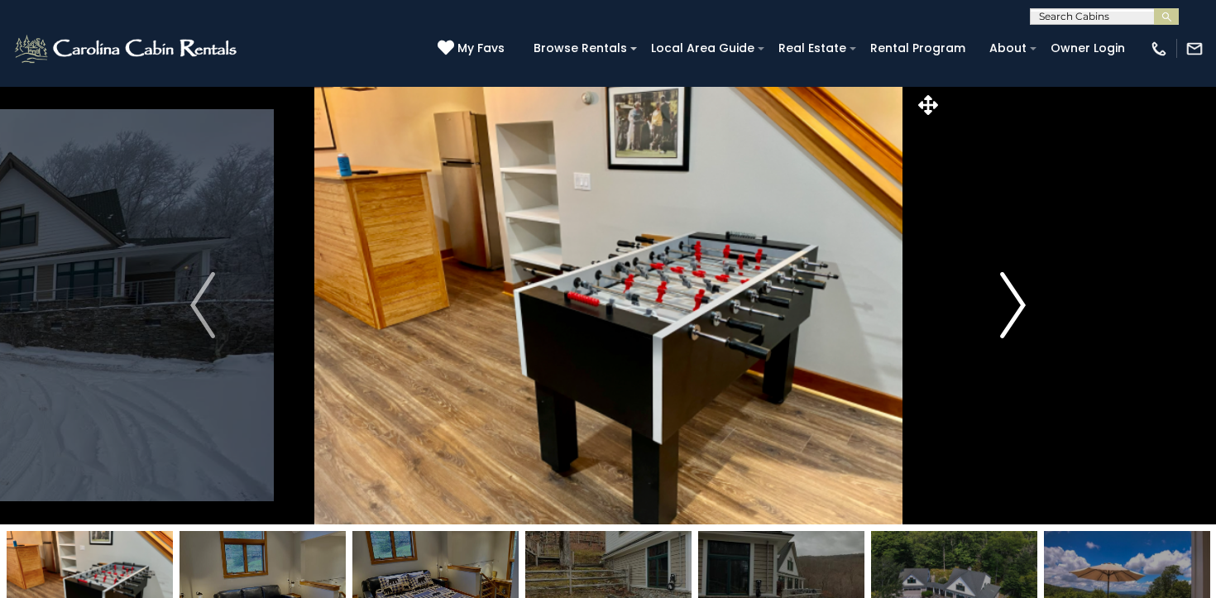
click at [1003, 313] on img "Next" at bounding box center [1013, 305] width 25 height 66
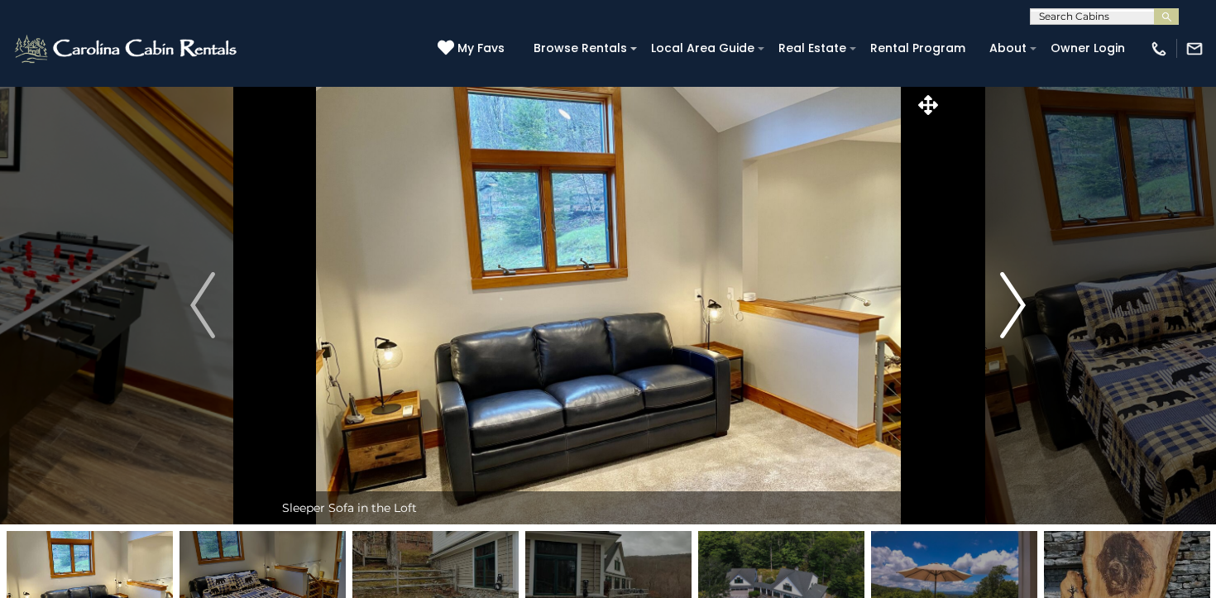
click at [1003, 313] on img "Next" at bounding box center [1013, 305] width 25 height 66
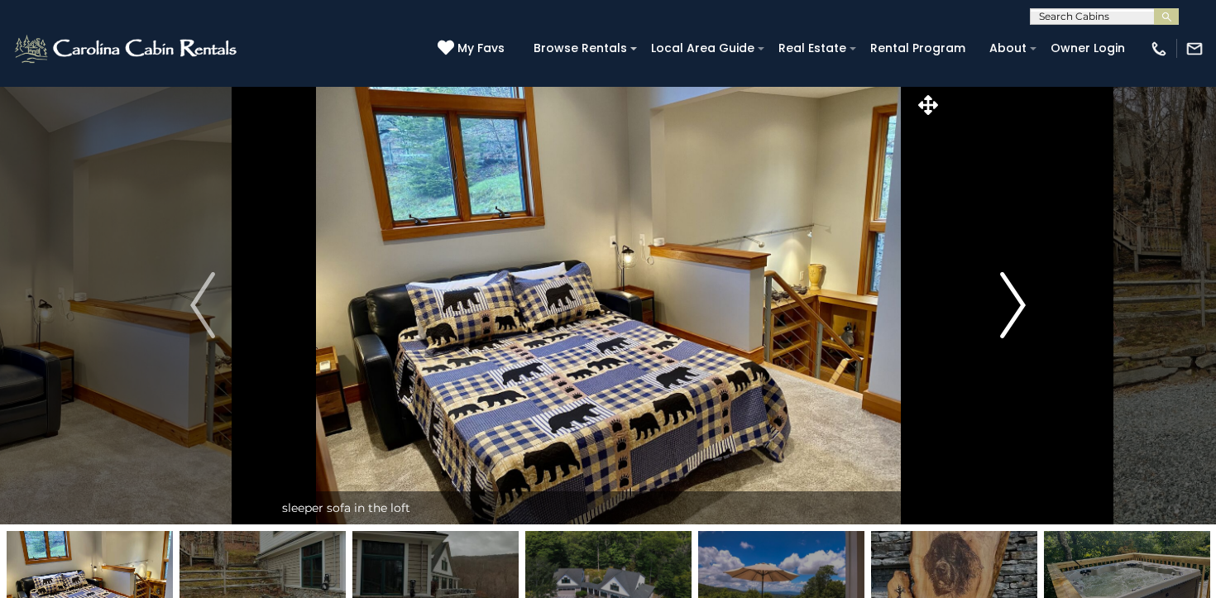
click at [1003, 313] on img "Next" at bounding box center [1013, 305] width 25 height 66
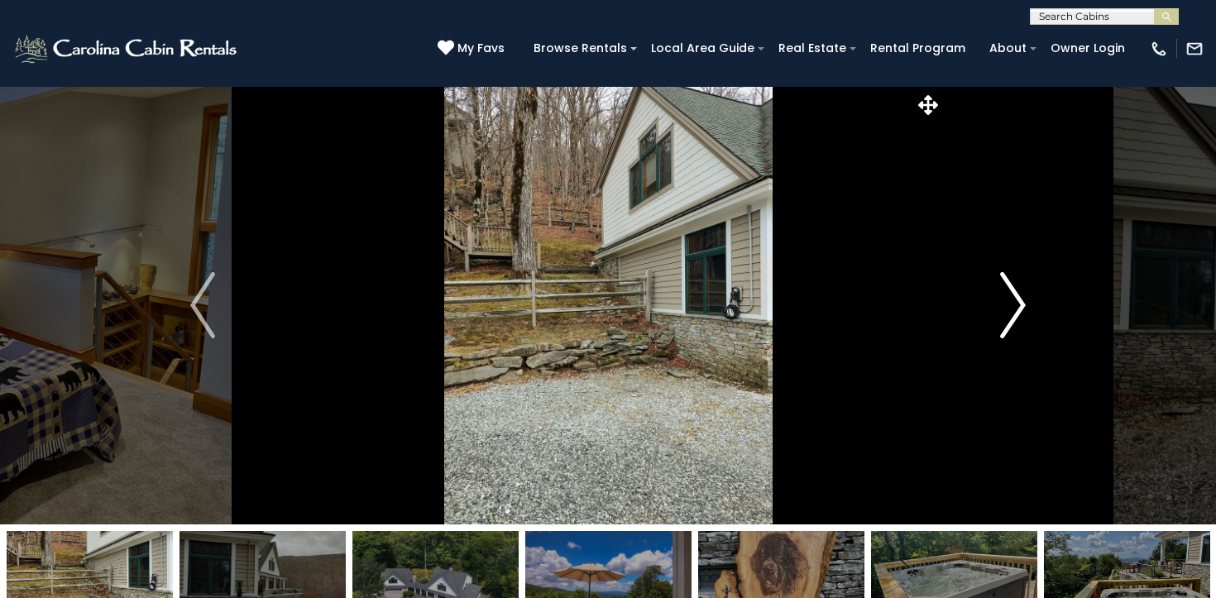
click at [1003, 313] on img "Next" at bounding box center [1013, 305] width 25 height 66
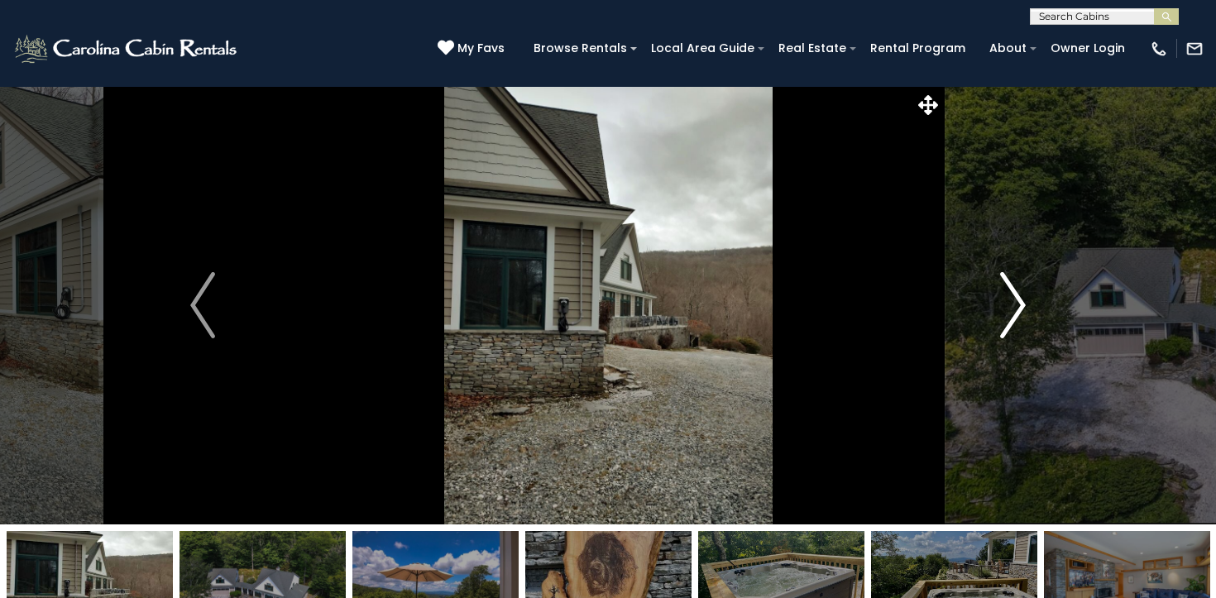
click at [1003, 313] on img "Next" at bounding box center [1013, 305] width 25 height 66
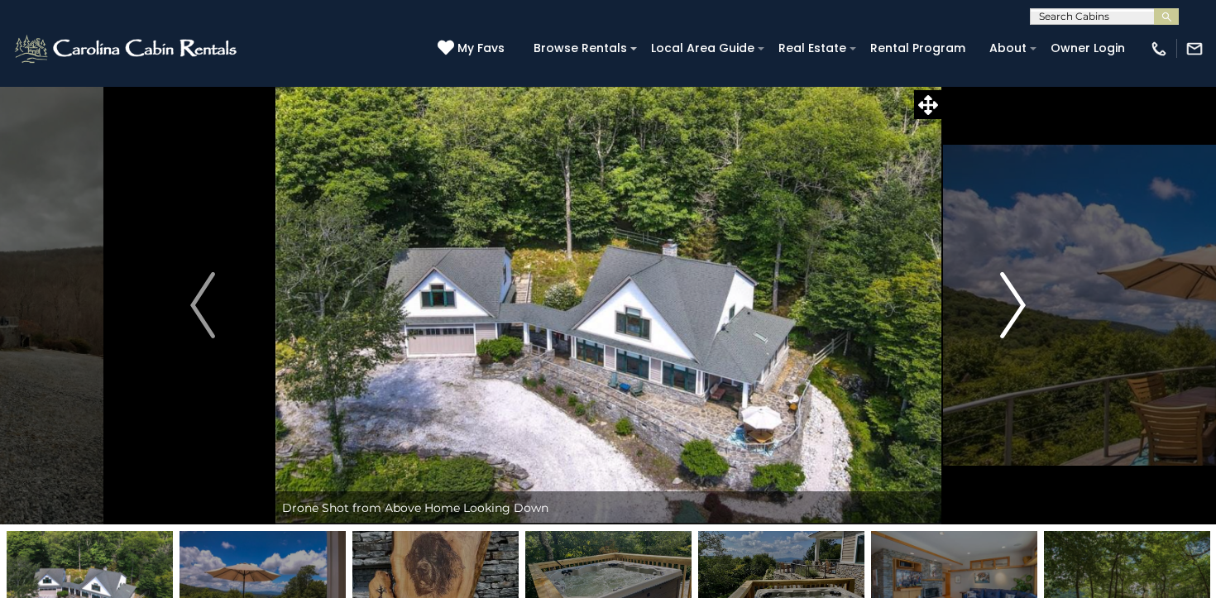
click at [1003, 313] on img "Next" at bounding box center [1013, 305] width 25 height 66
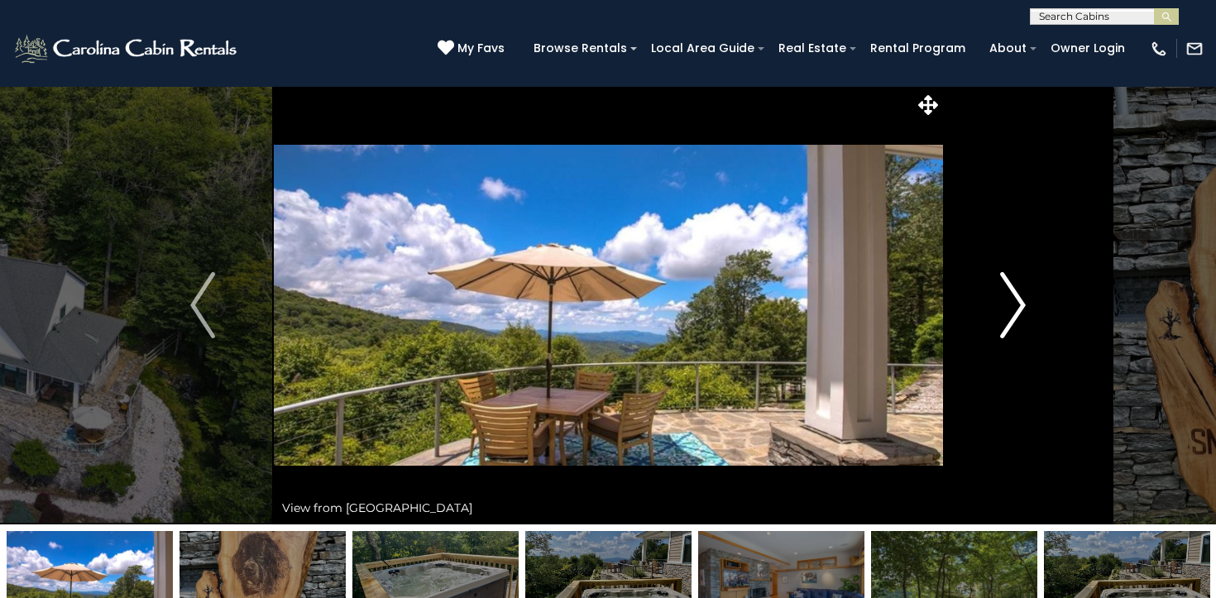
click at [1003, 313] on img "Next" at bounding box center [1013, 305] width 25 height 66
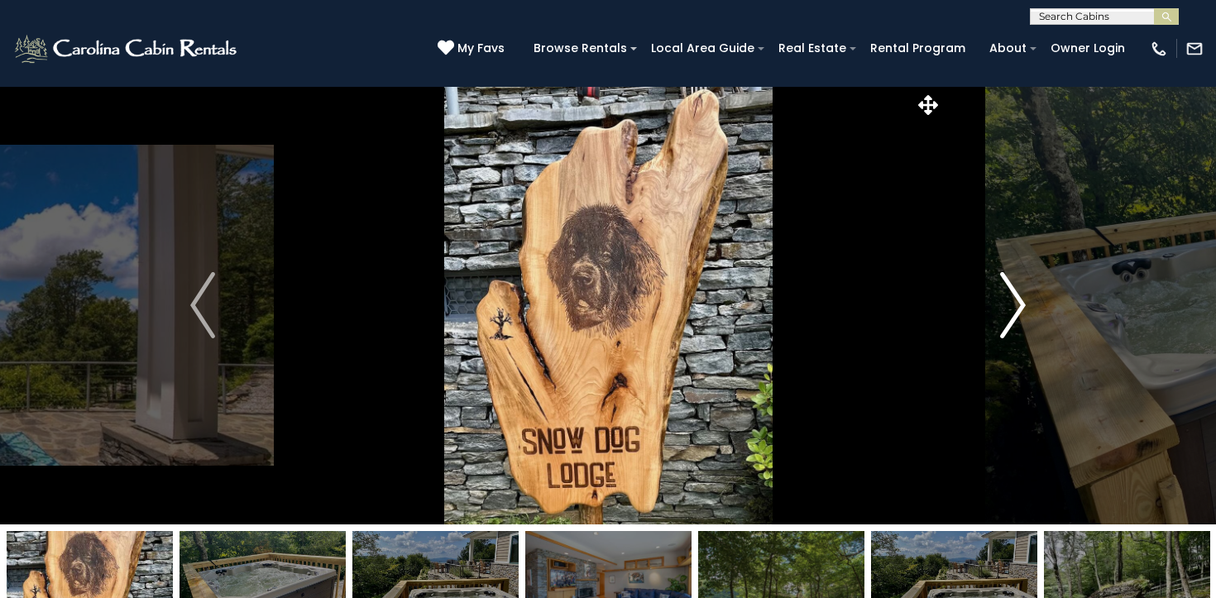
click at [1003, 313] on img "Next" at bounding box center [1013, 305] width 25 height 66
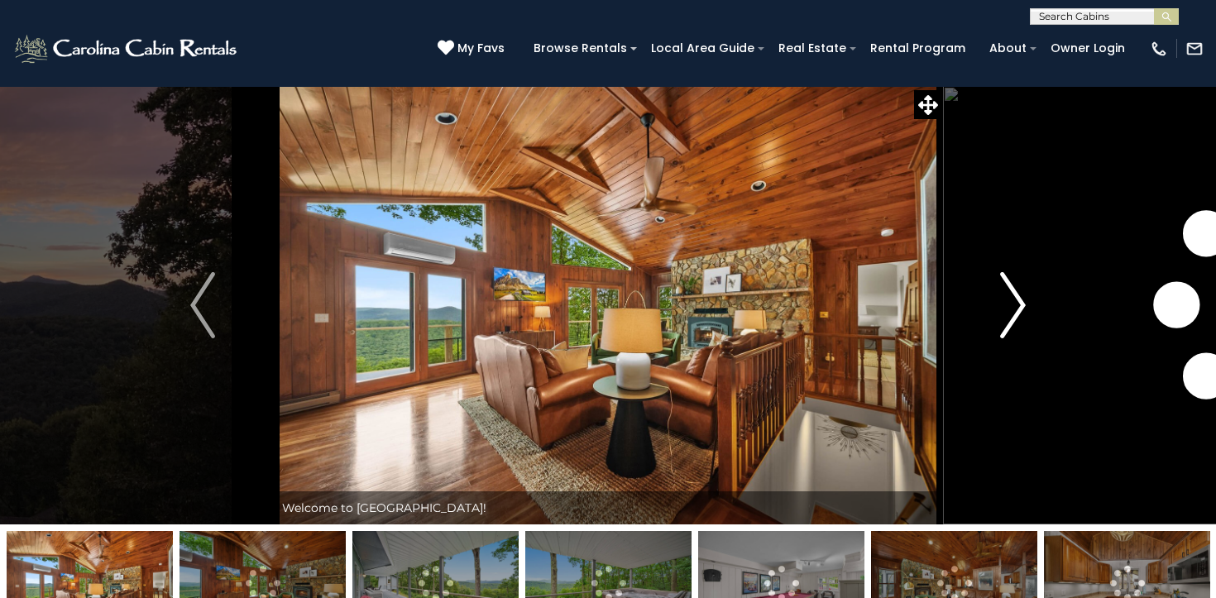
click at [1002, 303] on img "Next" at bounding box center [1013, 305] width 25 height 66
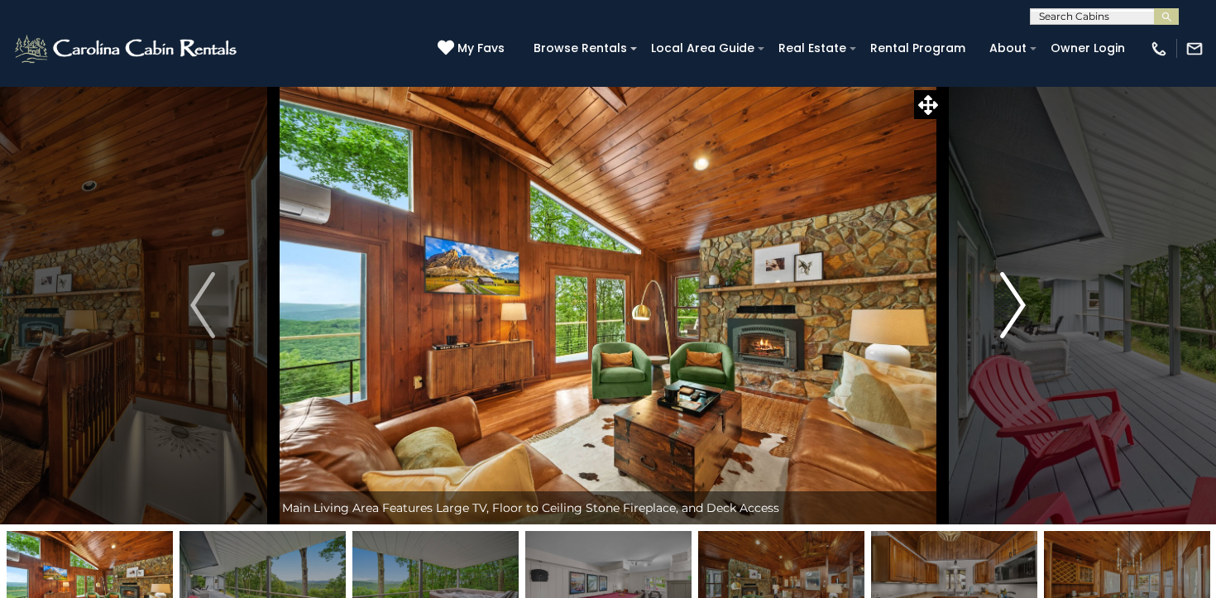
click at [1002, 303] on img "Next" at bounding box center [1013, 305] width 25 height 66
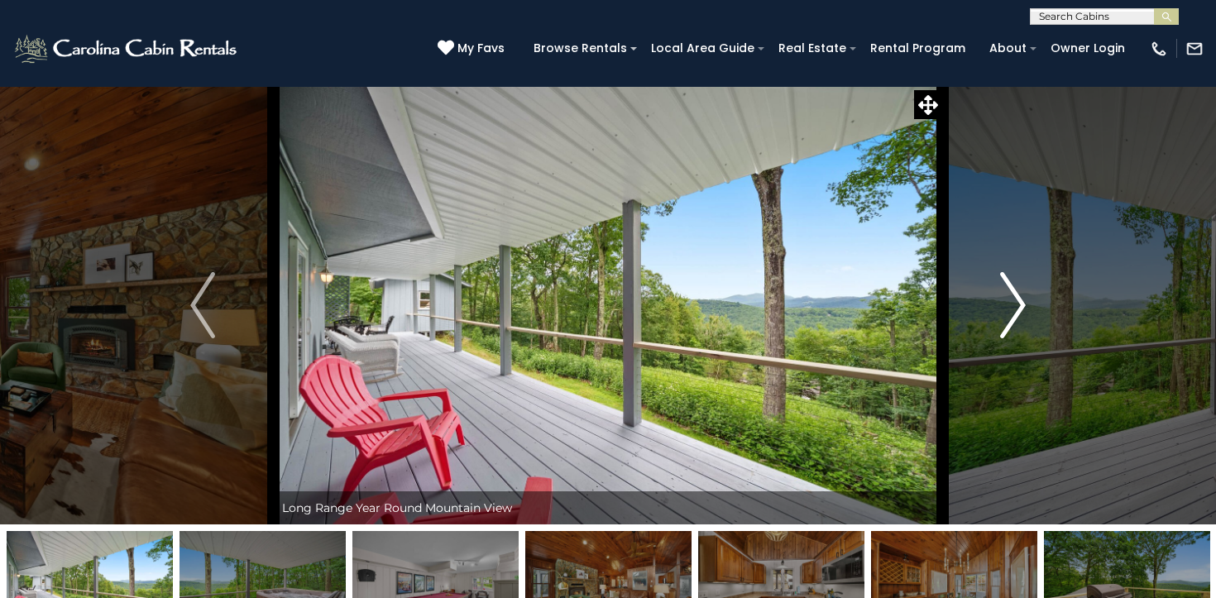
click at [1002, 303] on img "Next" at bounding box center [1013, 305] width 25 height 66
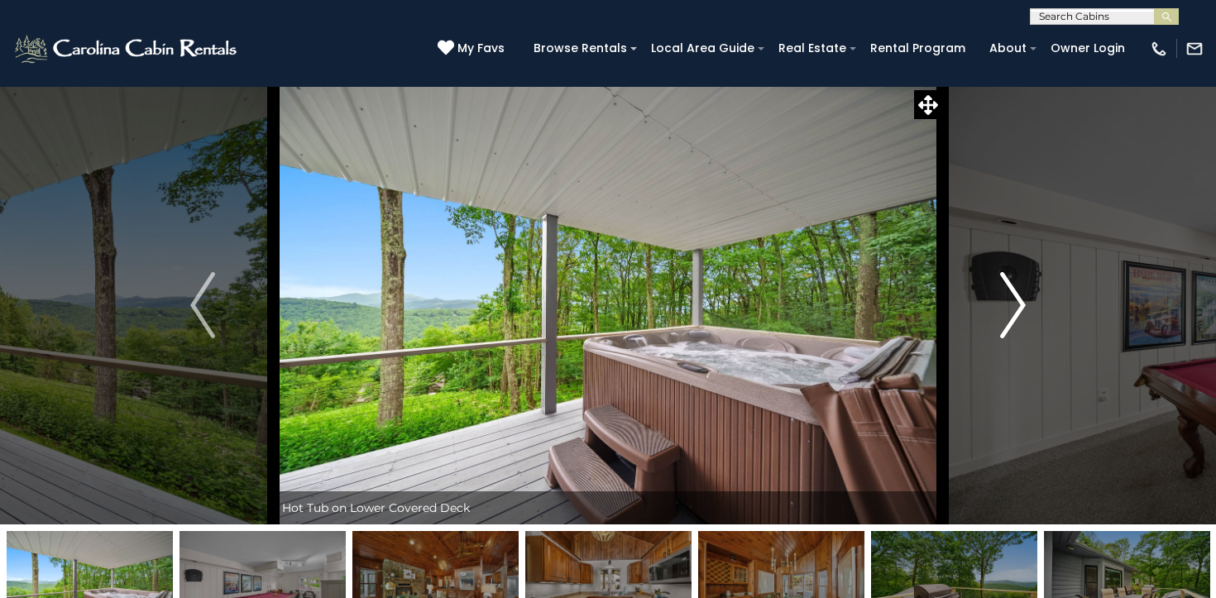
click at [1002, 303] on img "Next" at bounding box center [1013, 305] width 25 height 66
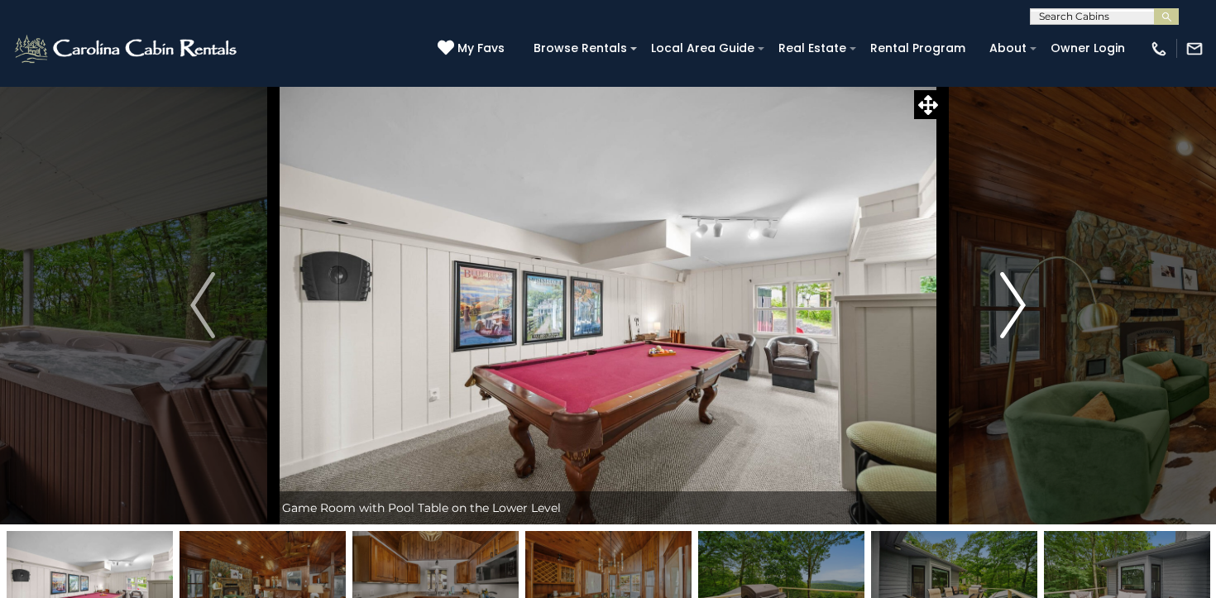
click at [1002, 303] on img "Next" at bounding box center [1013, 305] width 25 height 66
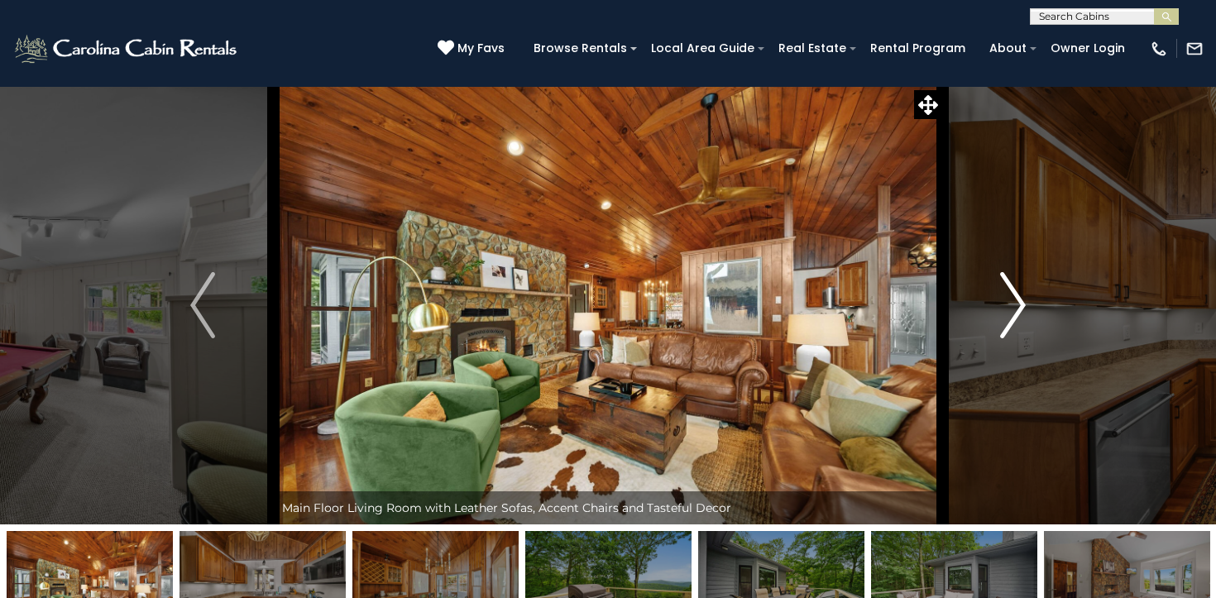
click at [1002, 303] on img "Next" at bounding box center [1013, 305] width 25 height 66
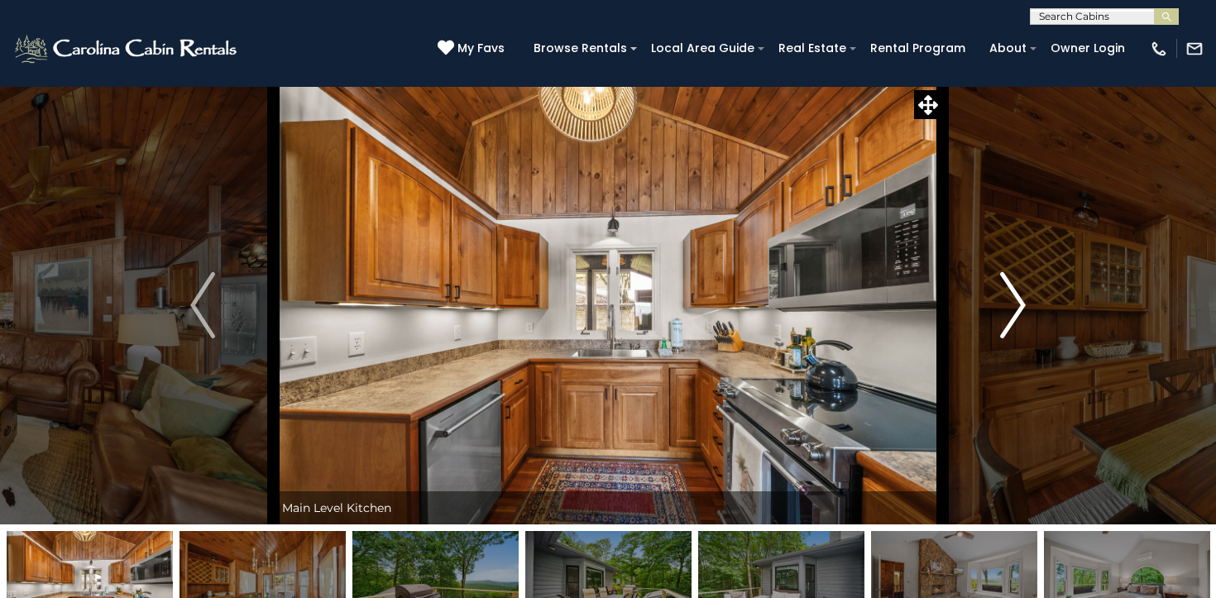
click at [1002, 303] on img "Next" at bounding box center [1013, 305] width 25 height 66
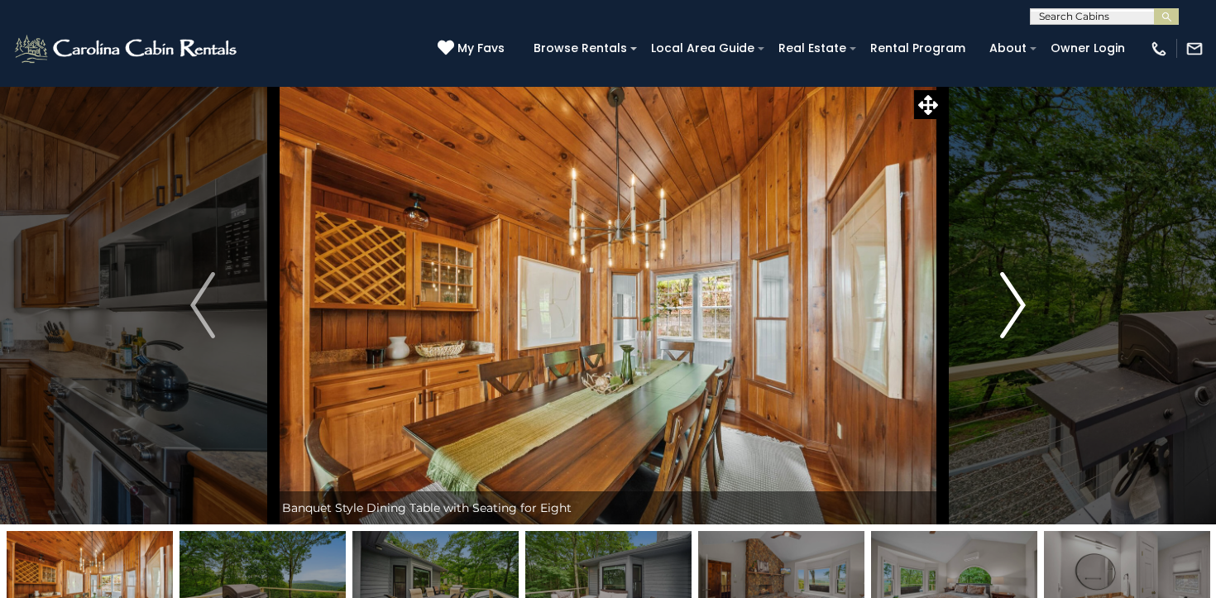
click at [1002, 303] on img "Next" at bounding box center [1013, 305] width 25 height 66
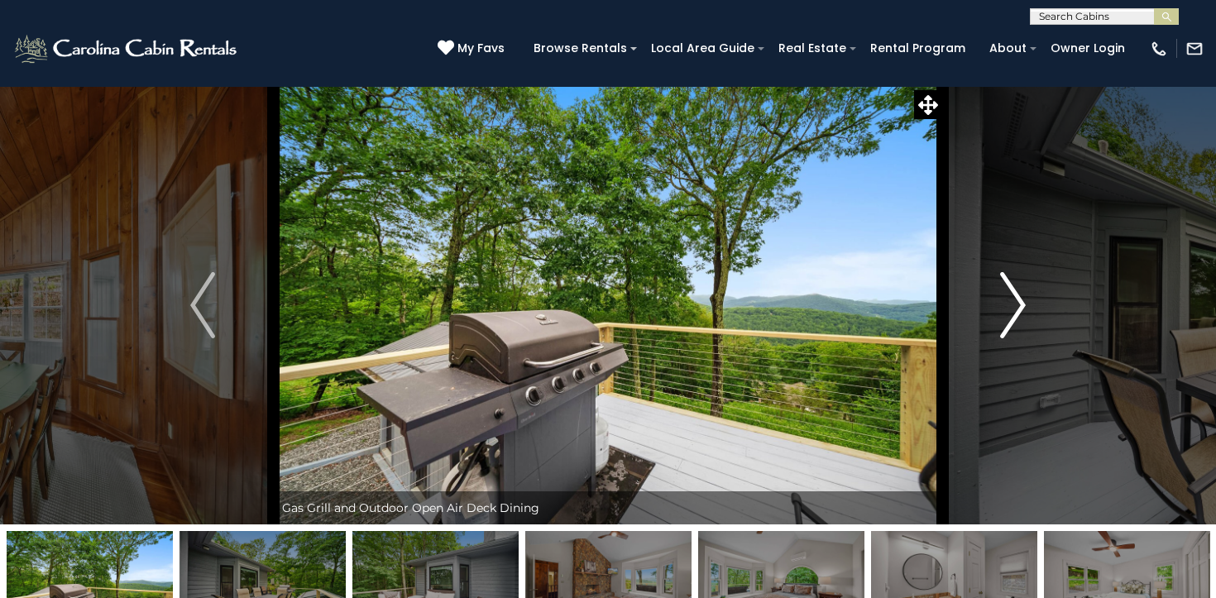
click at [1002, 303] on img "Next" at bounding box center [1013, 305] width 25 height 66
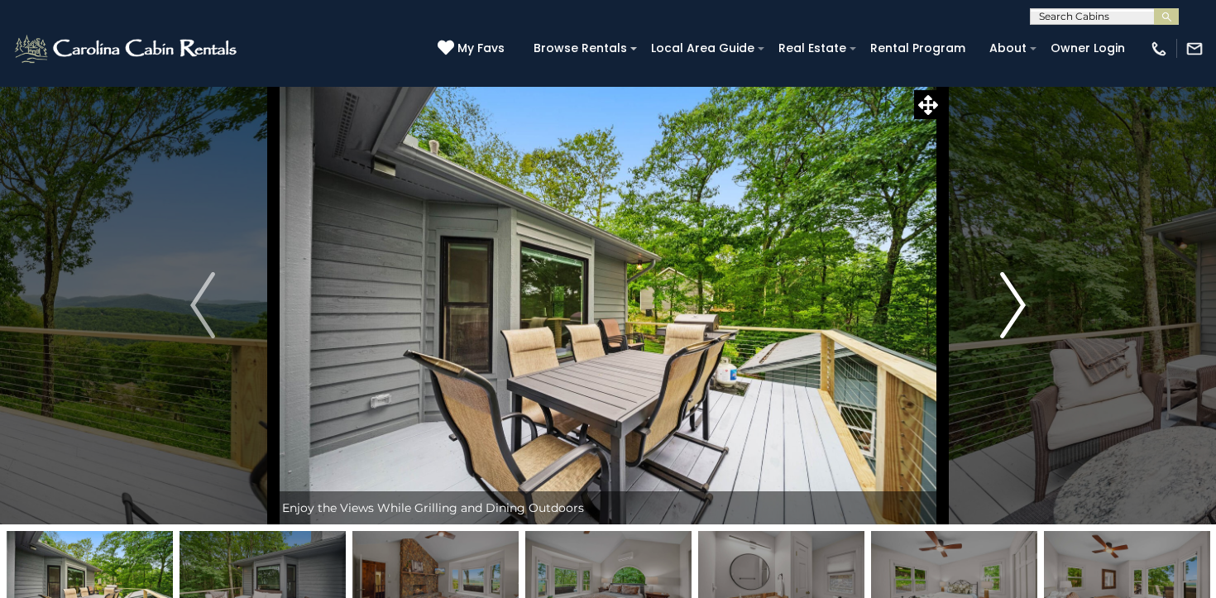
click at [1002, 303] on img "Next" at bounding box center [1013, 305] width 25 height 66
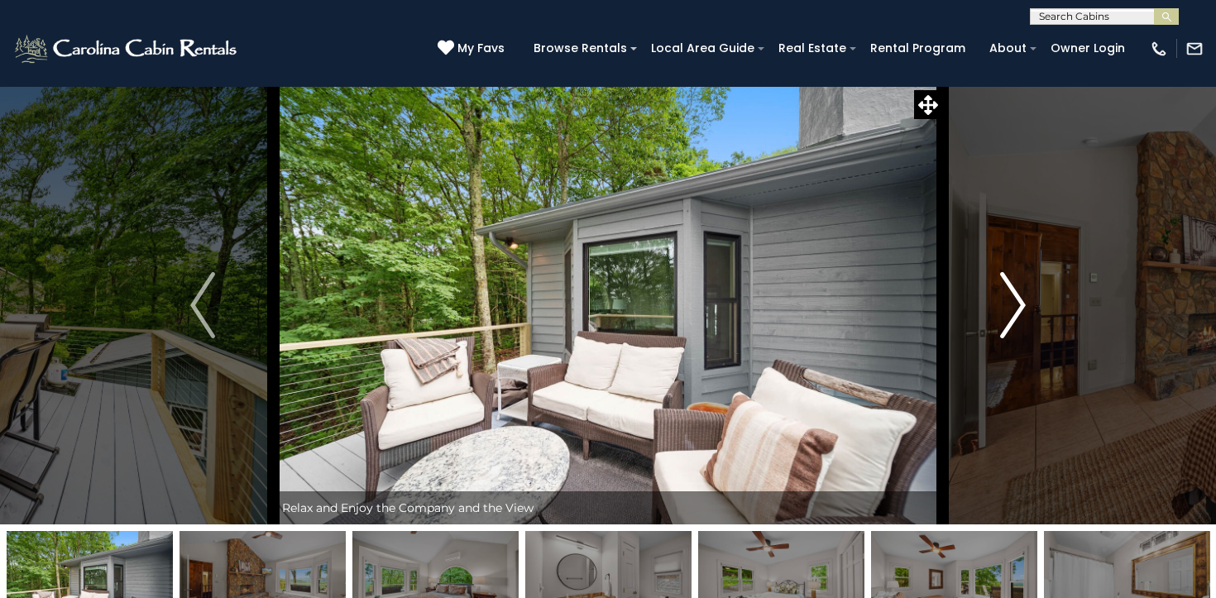
click at [1002, 303] on img "Next" at bounding box center [1013, 305] width 25 height 66
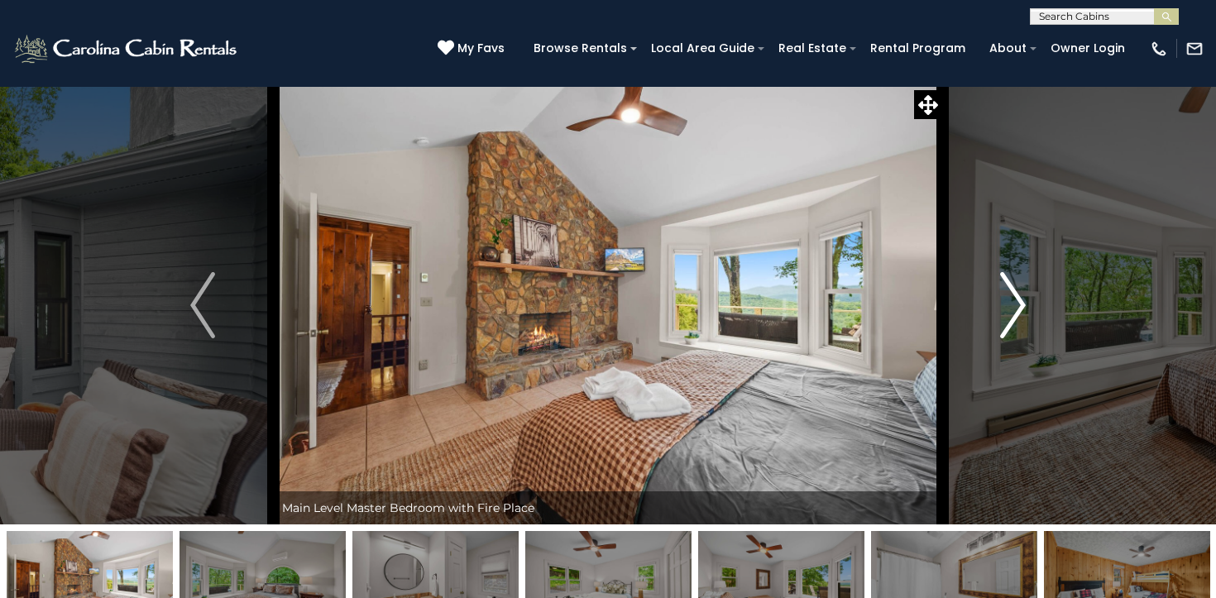
click at [1002, 303] on img "Next" at bounding box center [1013, 305] width 25 height 66
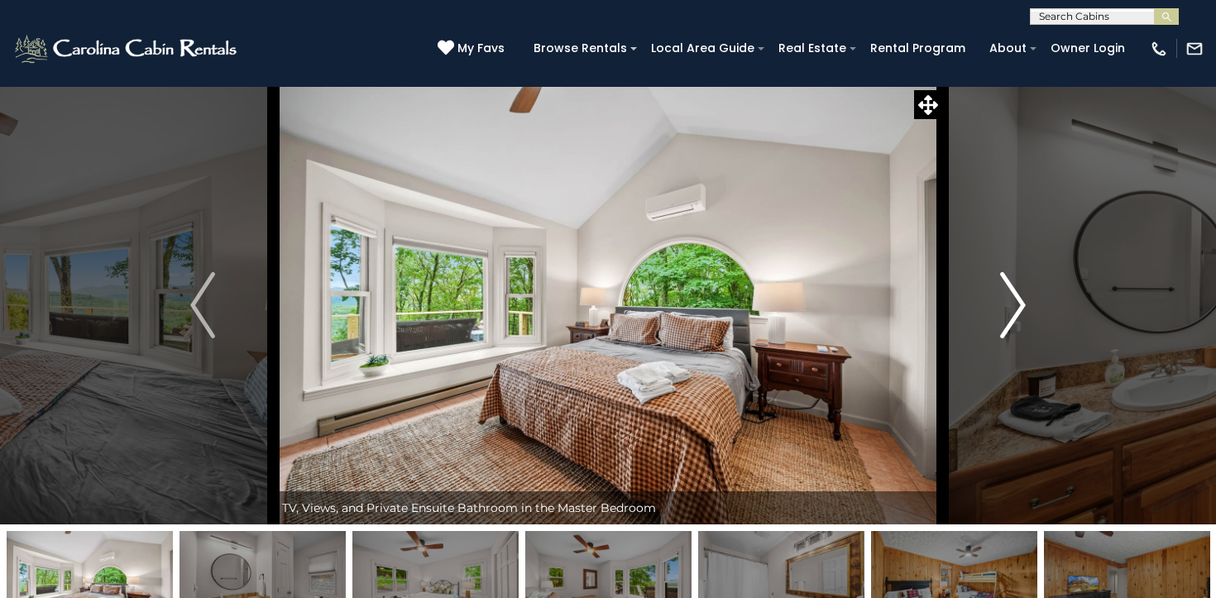
click at [1002, 303] on img "Next" at bounding box center [1013, 305] width 25 height 66
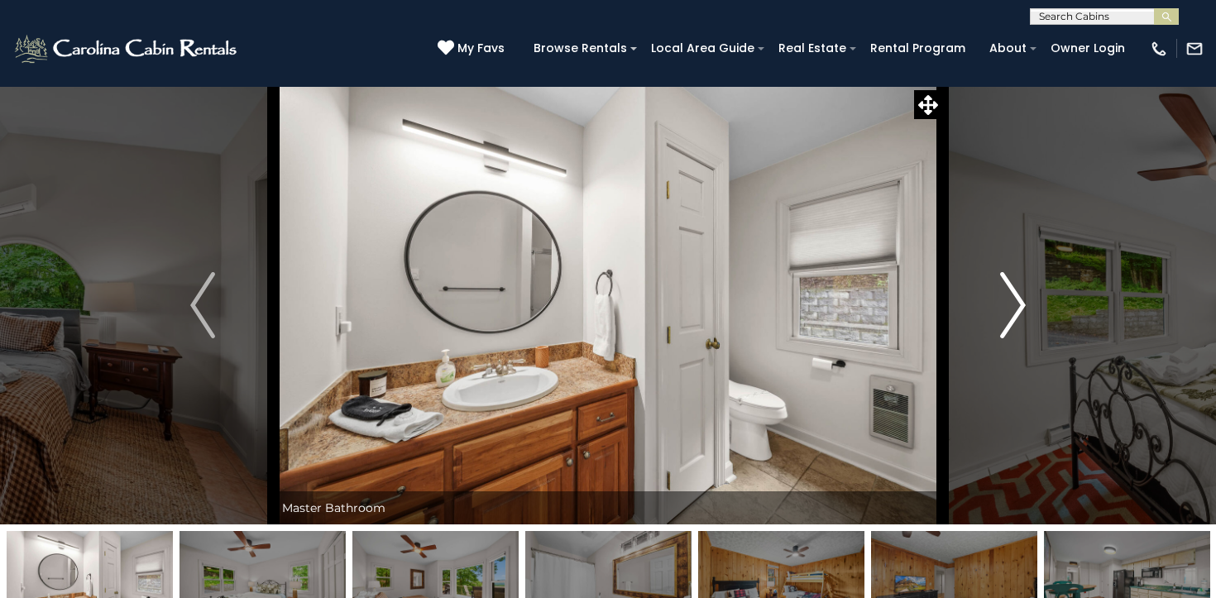
click at [1002, 303] on img "Next" at bounding box center [1013, 305] width 25 height 66
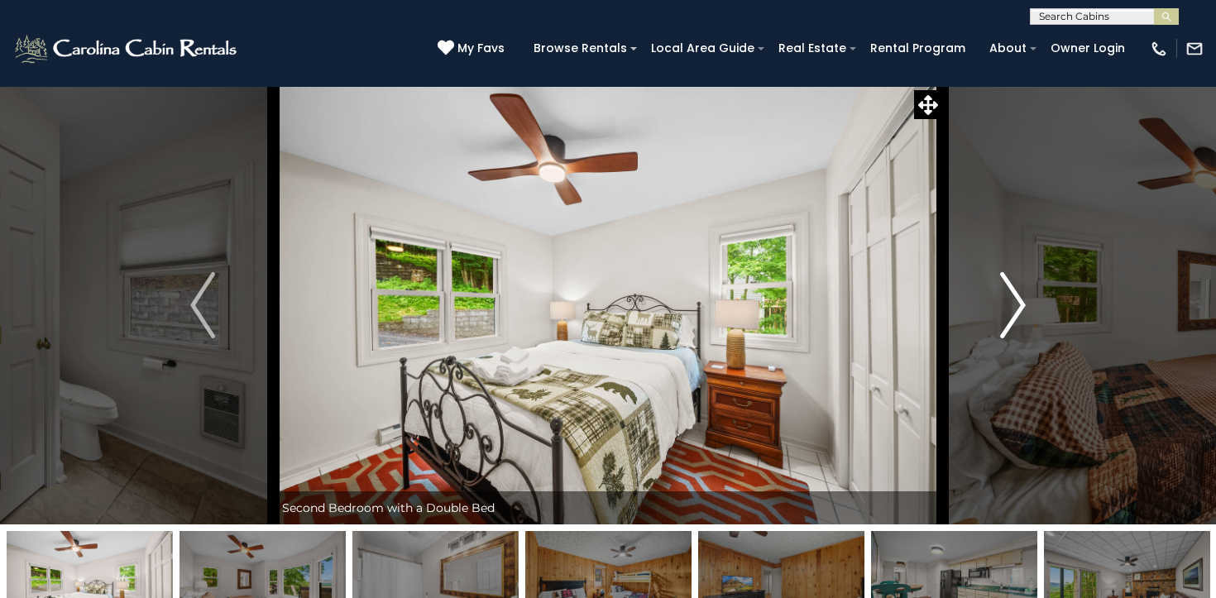
click at [1002, 303] on img "Next" at bounding box center [1013, 305] width 25 height 66
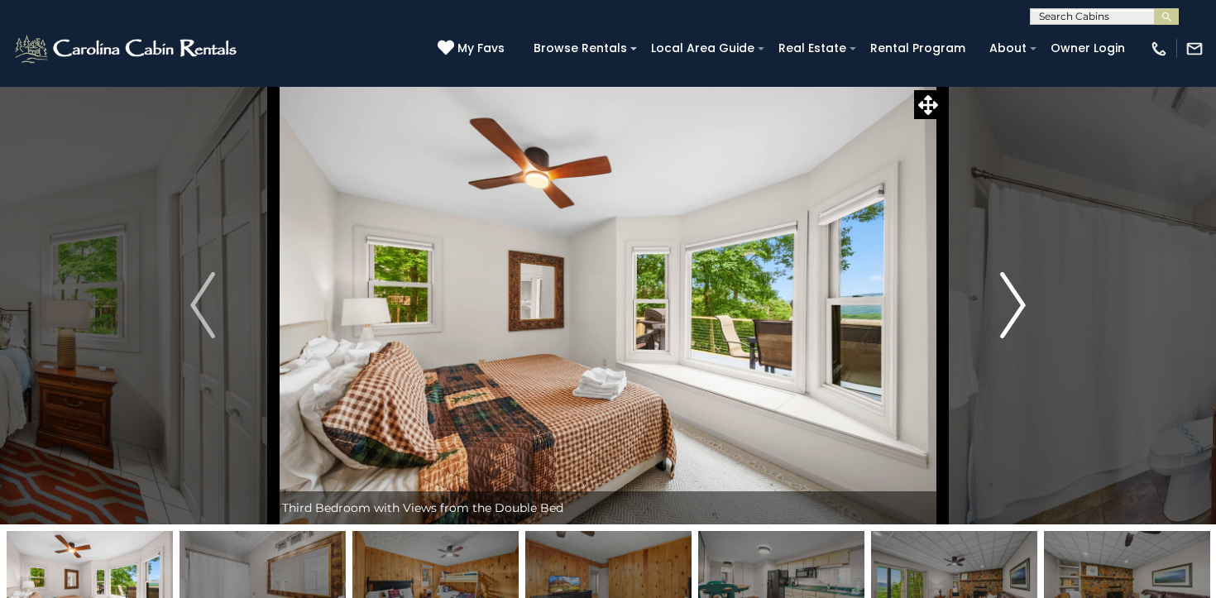
click at [1002, 303] on img "Next" at bounding box center [1013, 305] width 25 height 66
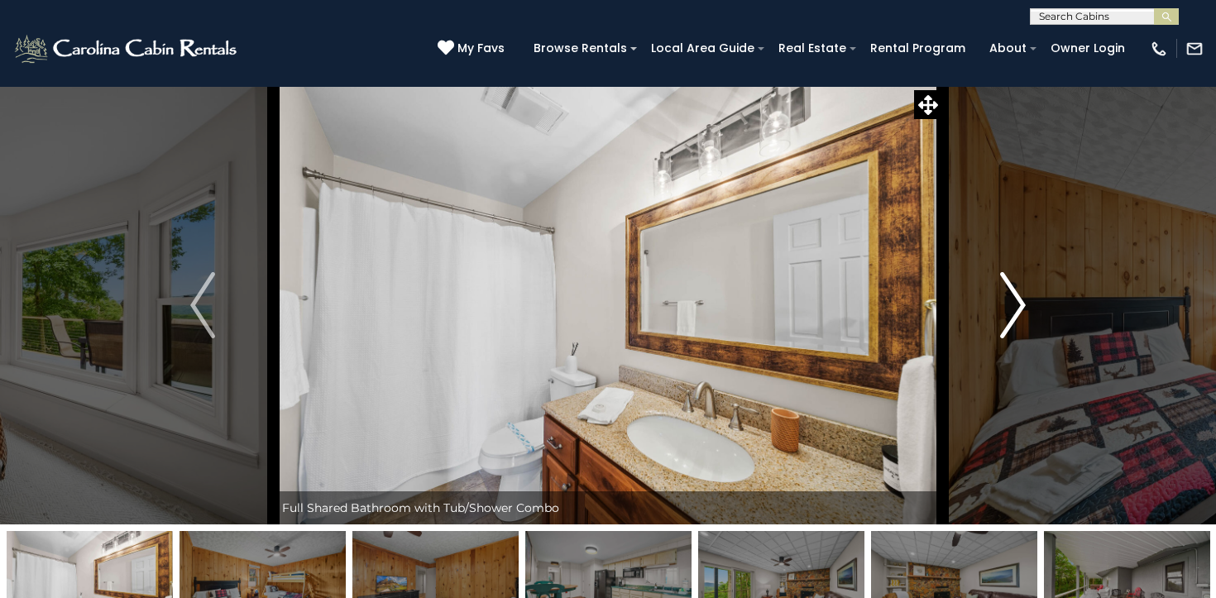
click at [1002, 303] on img "Next" at bounding box center [1013, 305] width 25 height 66
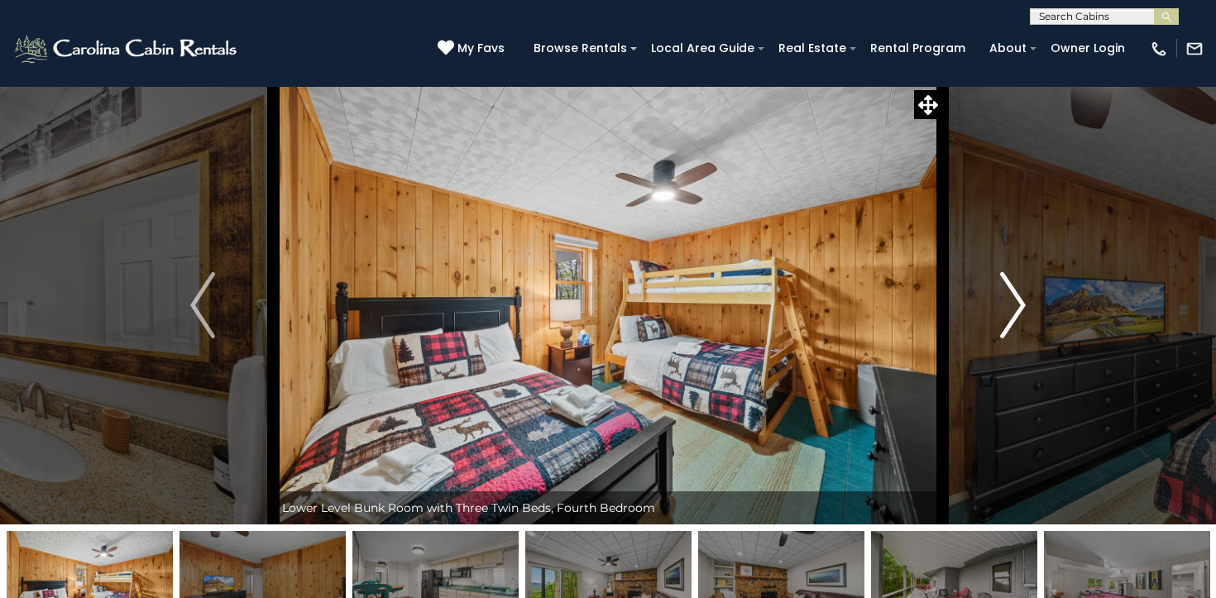
click at [1002, 303] on img "Next" at bounding box center [1013, 305] width 25 height 66
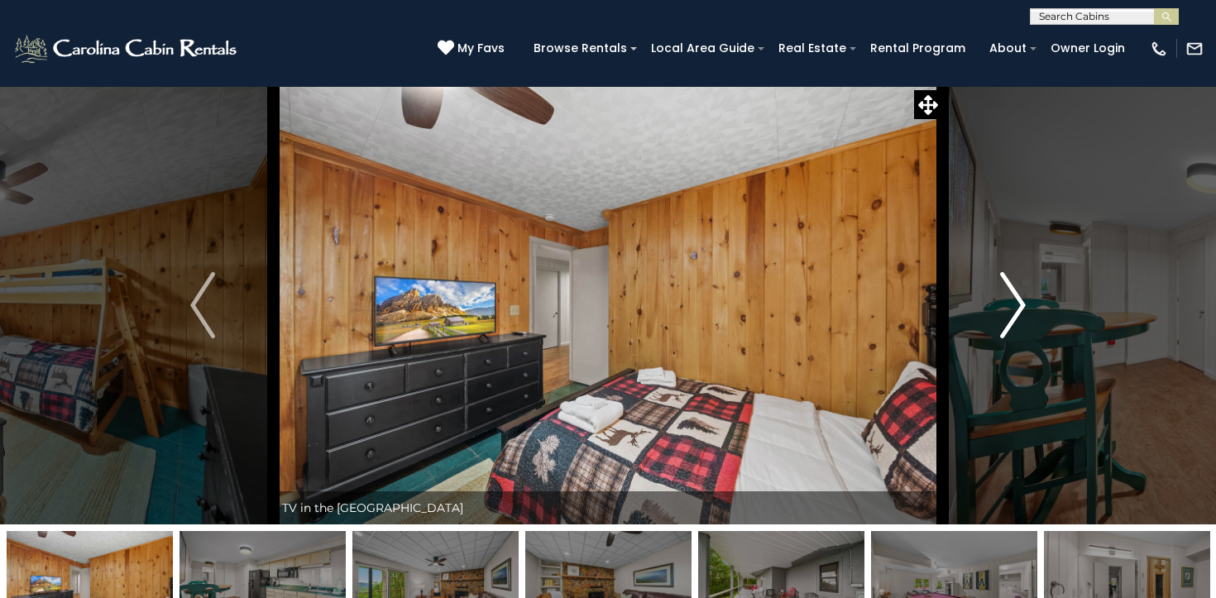
click at [1002, 303] on img "Next" at bounding box center [1013, 305] width 25 height 66
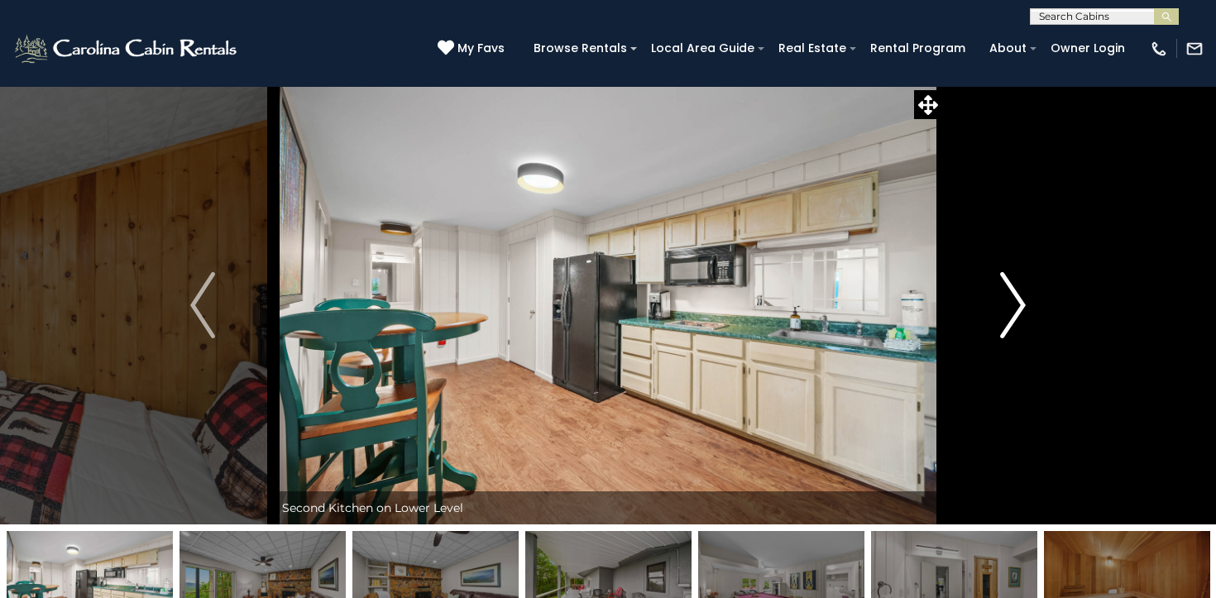
click at [1002, 303] on img "Next" at bounding box center [1013, 305] width 25 height 66
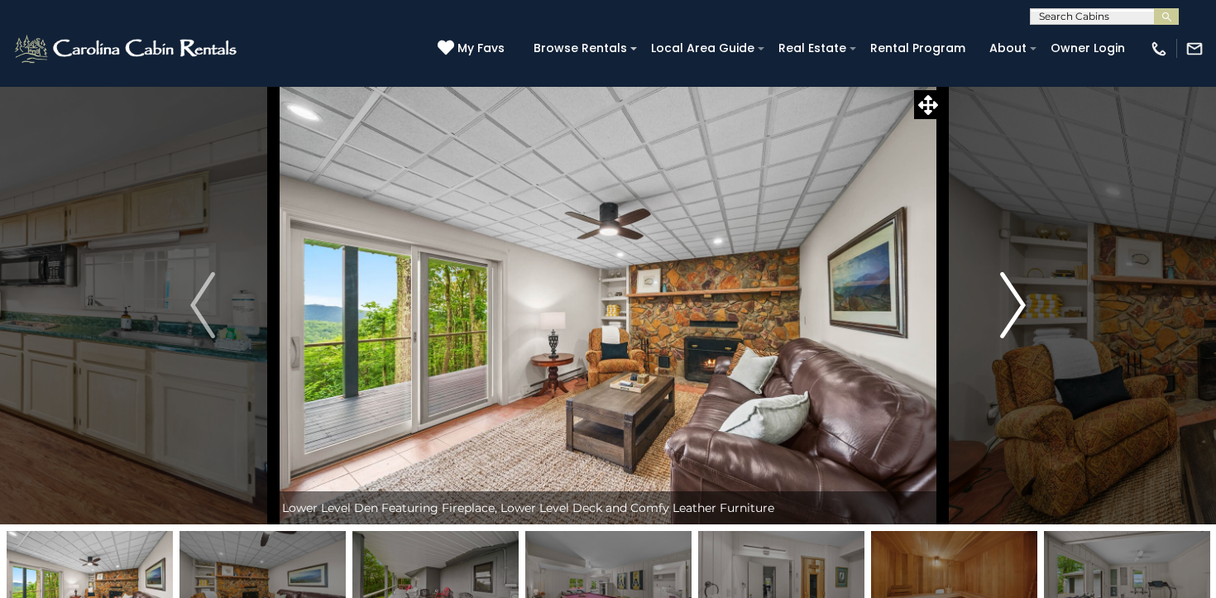
click at [1002, 303] on img "Next" at bounding box center [1013, 305] width 25 height 66
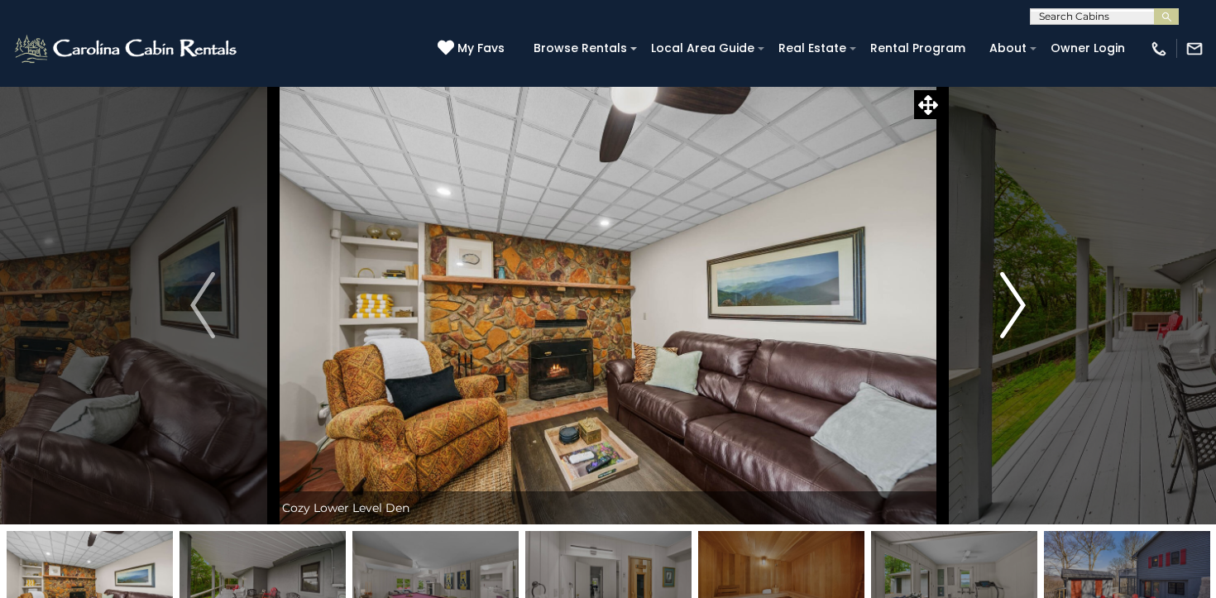
click at [1002, 303] on img "Next" at bounding box center [1013, 305] width 25 height 66
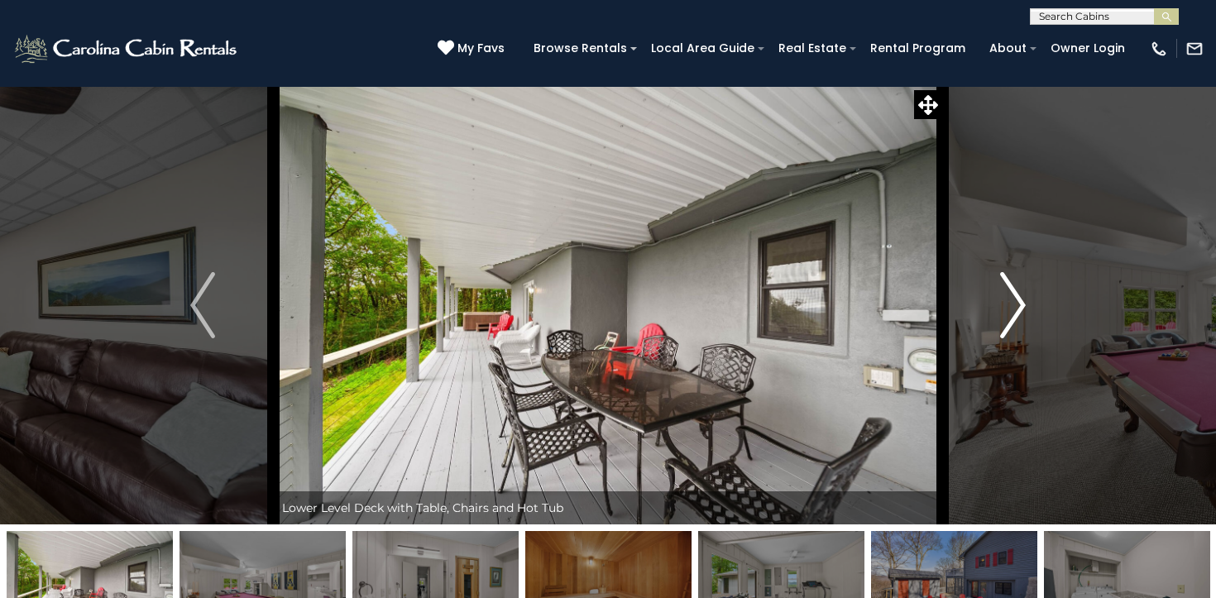
click at [1002, 303] on img "Next" at bounding box center [1013, 305] width 25 height 66
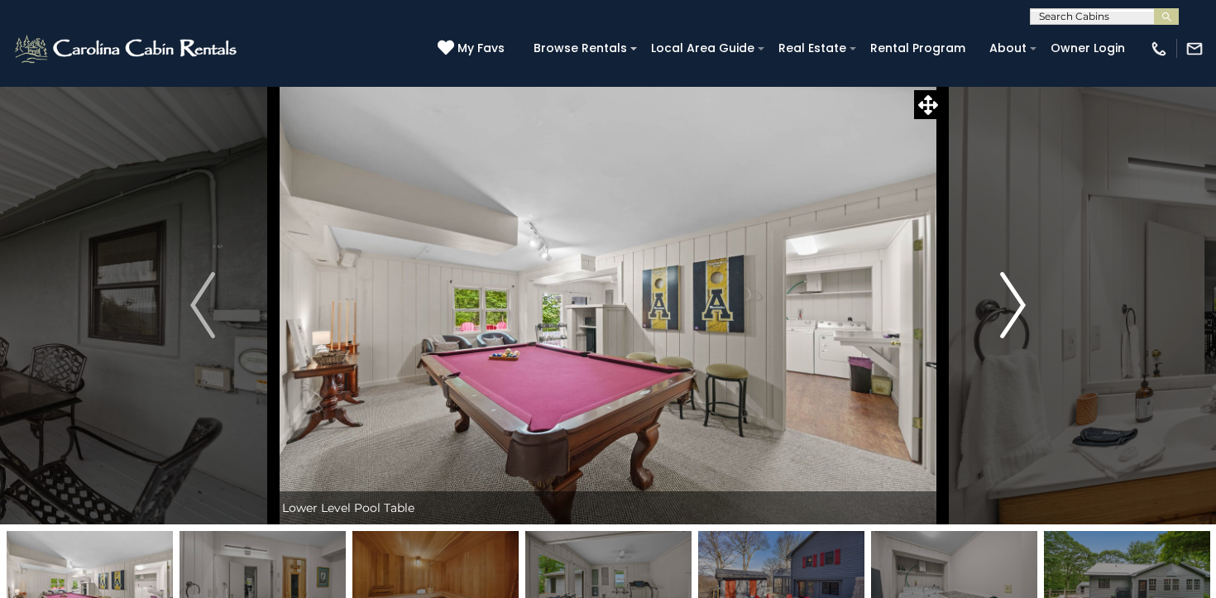
click at [1002, 303] on img "Next" at bounding box center [1013, 305] width 25 height 66
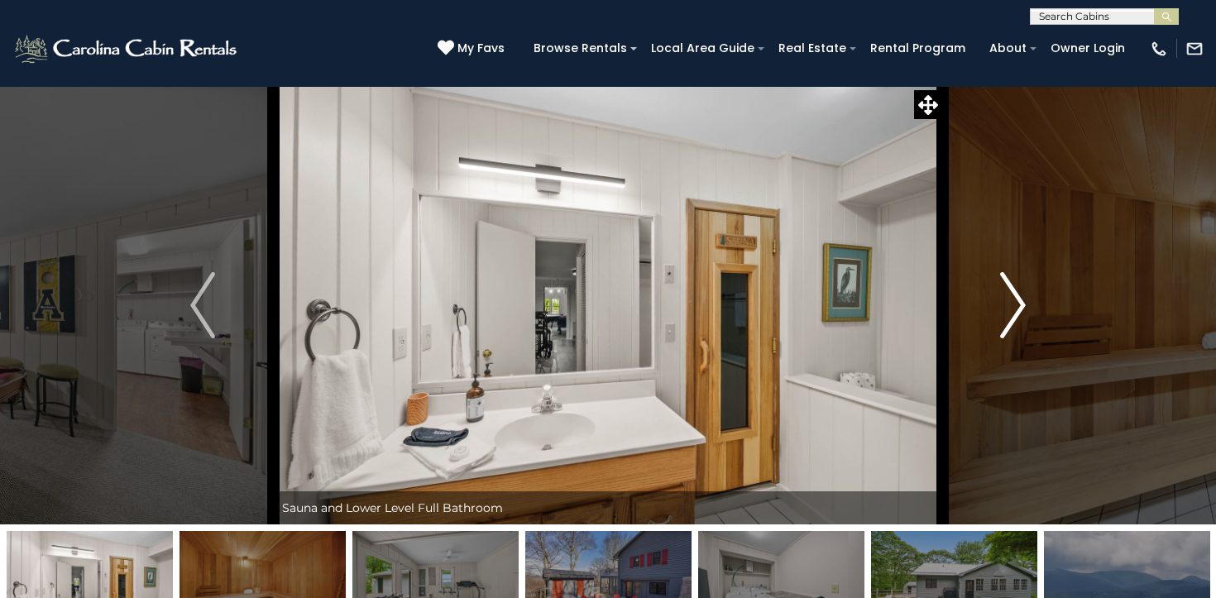
click at [1002, 303] on img "Next" at bounding box center [1013, 305] width 25 height 66
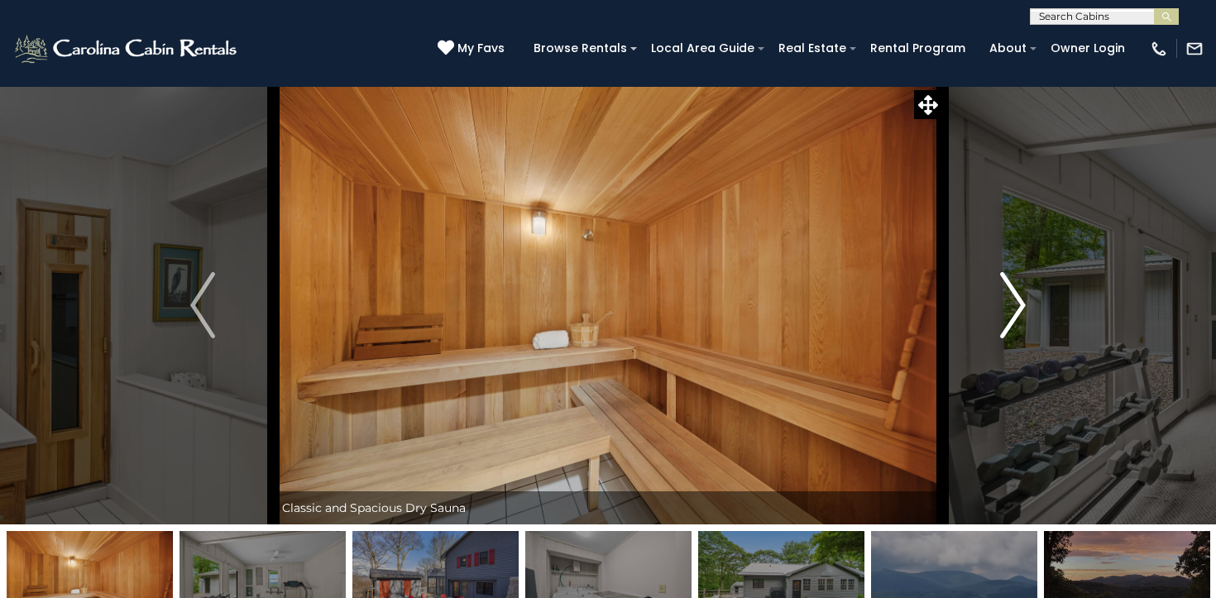
click at [1002, 303] on img "Next" at bounding box center [1013, 305] width 25 height 66
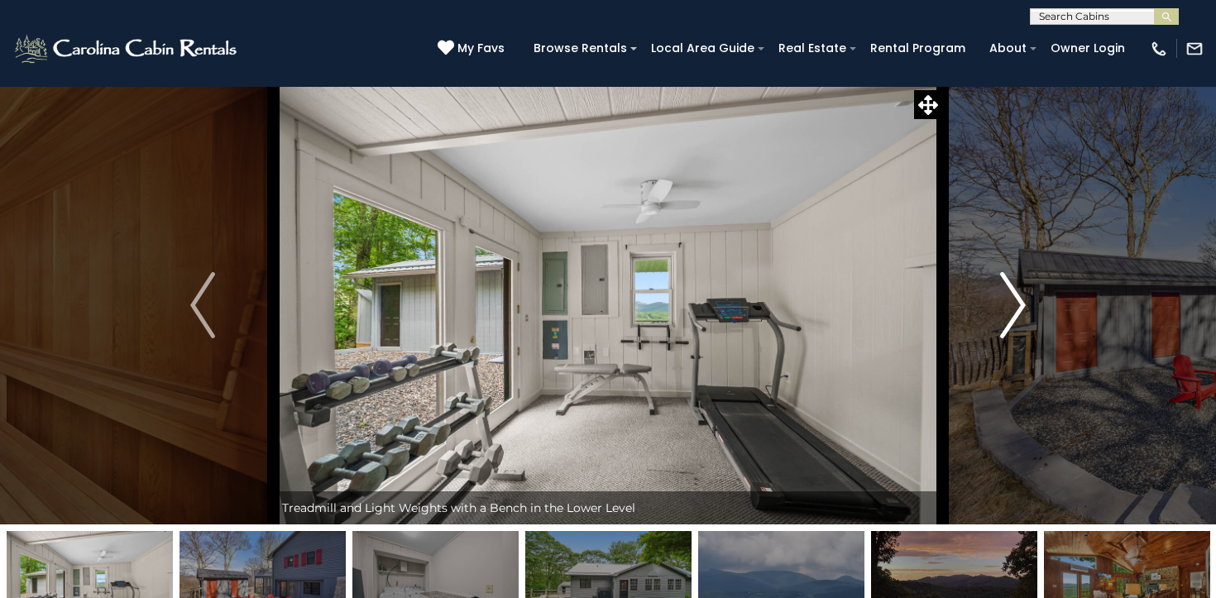
click at [1002, 303] on img "Next" at bounding box center [1013, 305] width 25 height 66
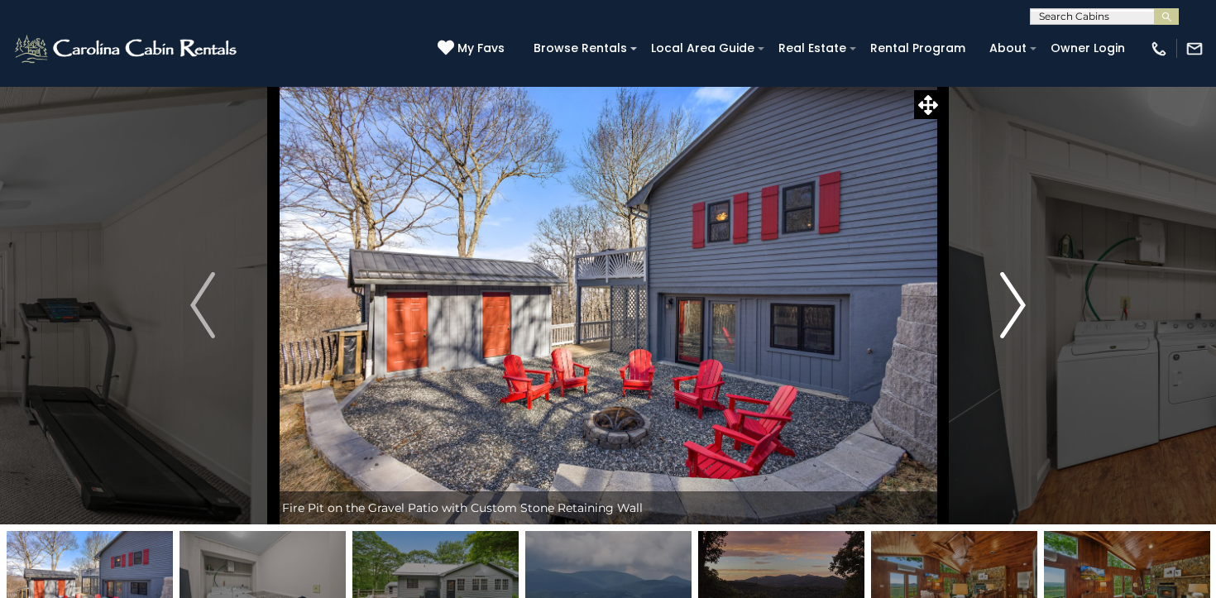
click at [1002, 303] on img "Next" at bounding box center [1013, 305] width 25 height 66
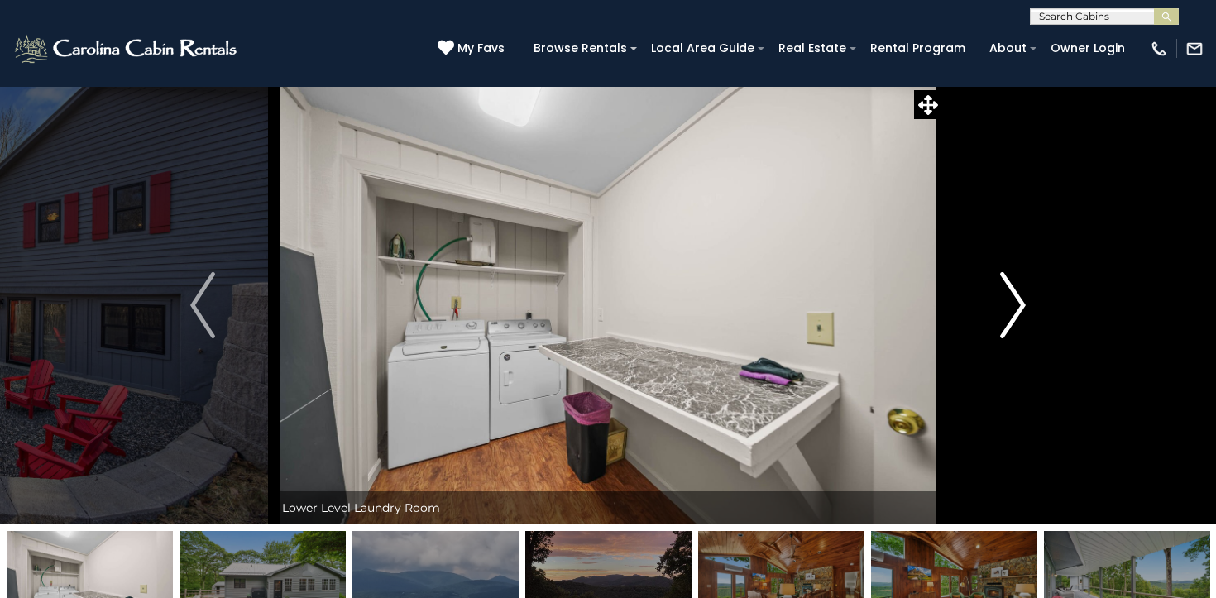
click at [1002, 303] on img "Next" at bounding box center [1013, 305] width 25 height 66
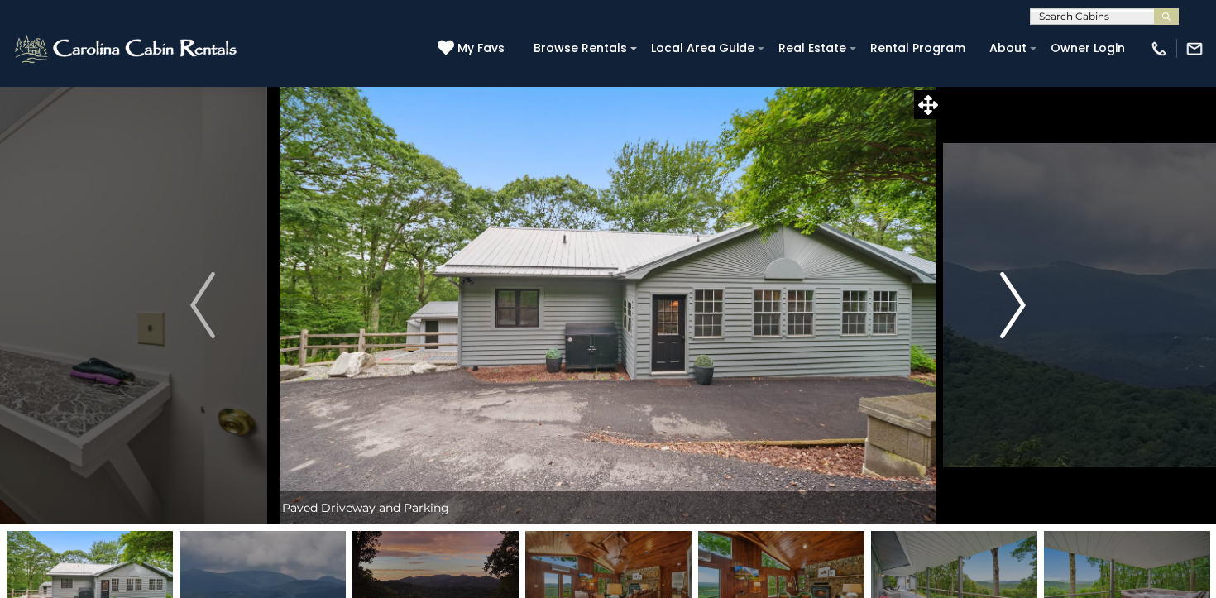
click at [1002, 303] on img "Next" at bounding box center [1013, 305] width 25 height 66
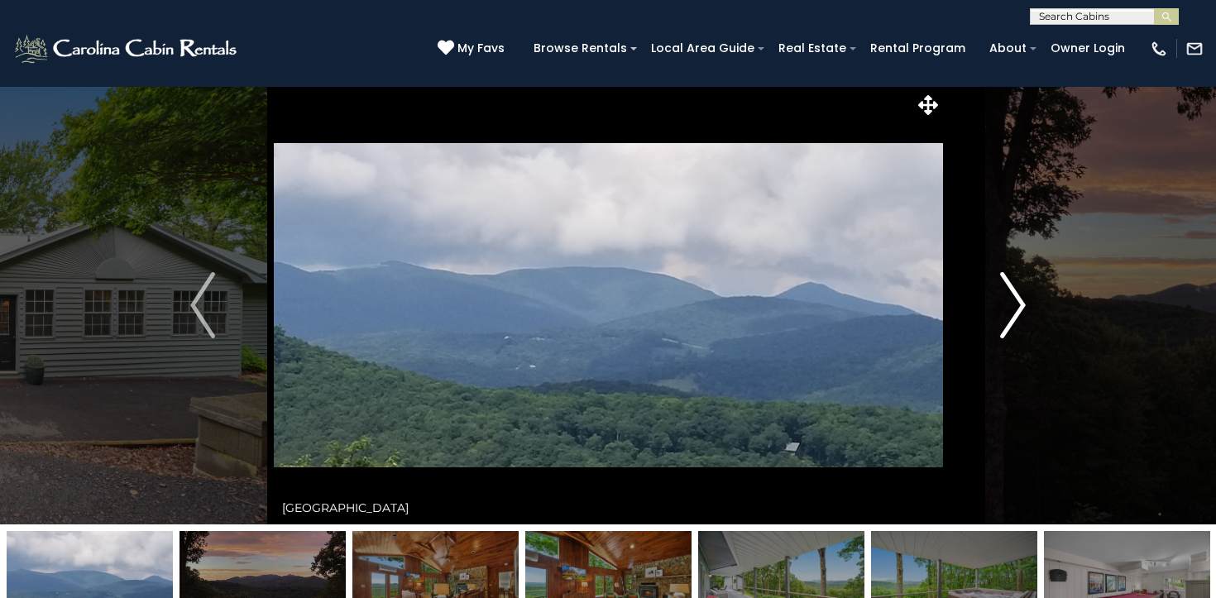
click at [1002, 303] on img "Next" at bounding box center [1013, 305] width 25 height 66
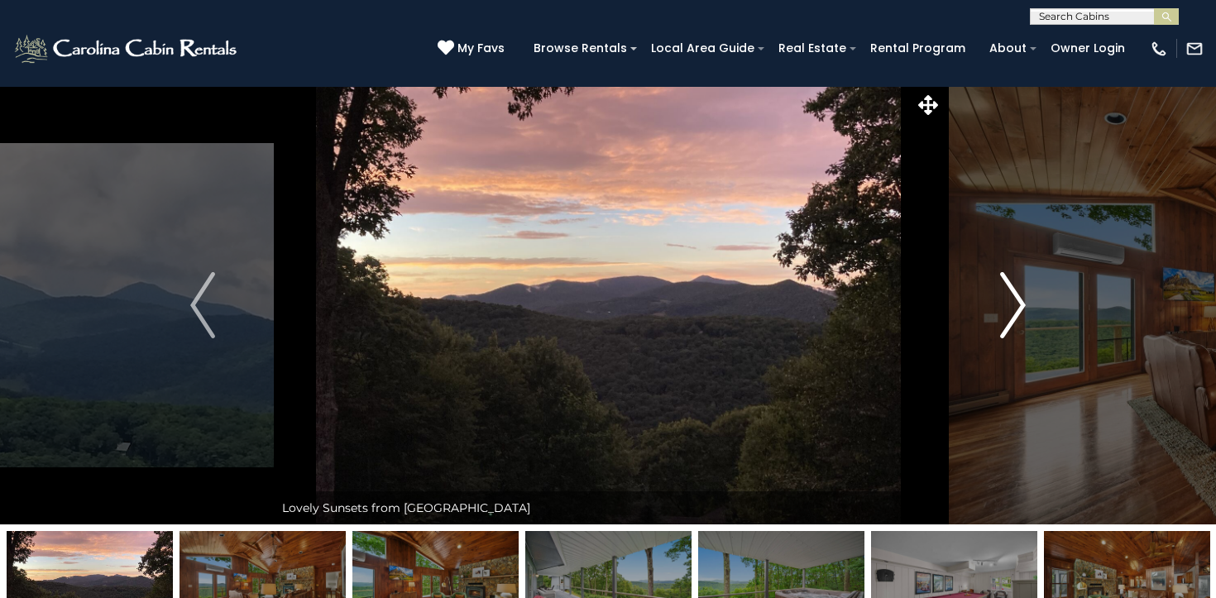
click at [1002, 303] on img "Next" at bounding box center [1013, 305] width 25 height 66
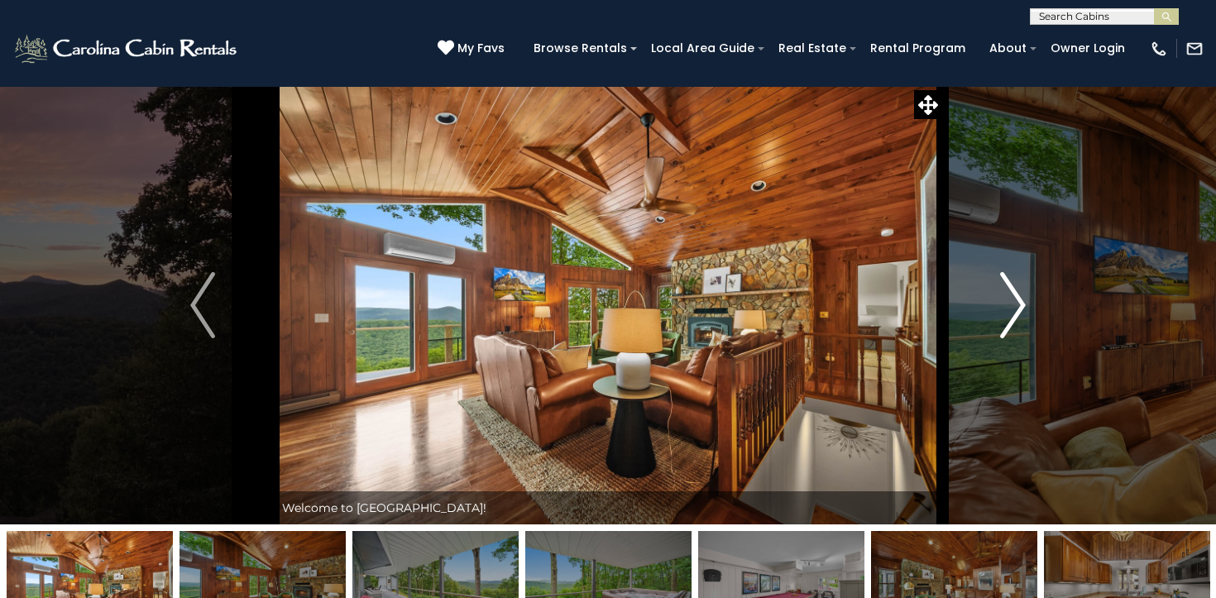
click at [1002, 303] on img "Next" at bounding box center [1013, 305] width 25 height 66
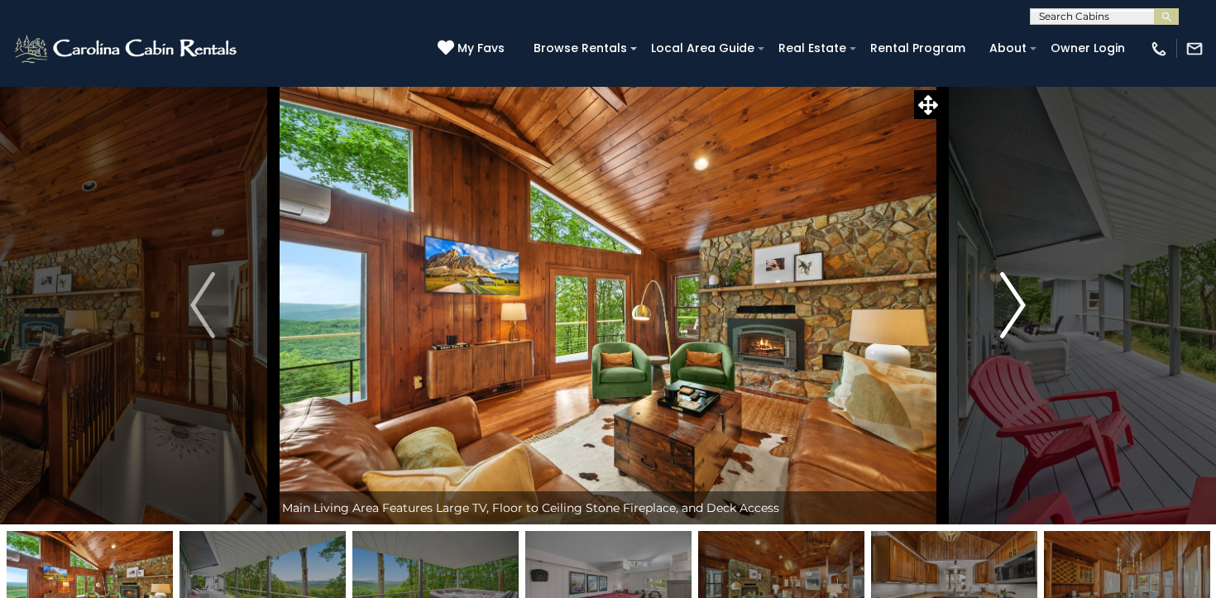
click at [1002, 303] on img "Next" at bounding box center [1013, 305] width 25 height 66
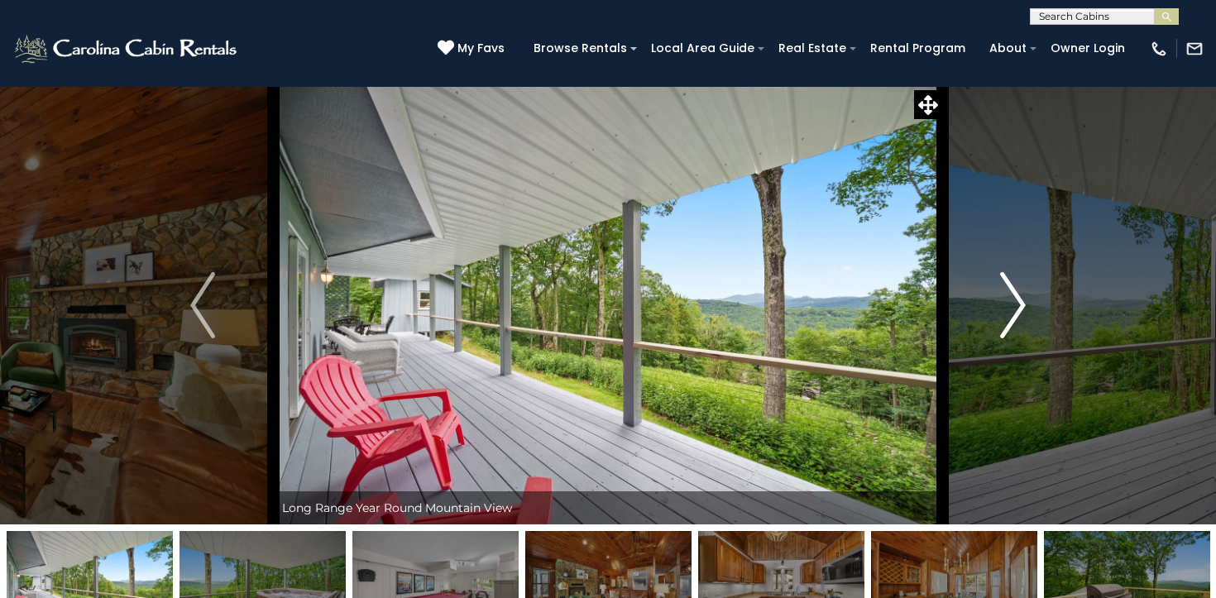
click at [1002, 303] on img "Next" at bounding box center [1013, 305] width 25 height 66
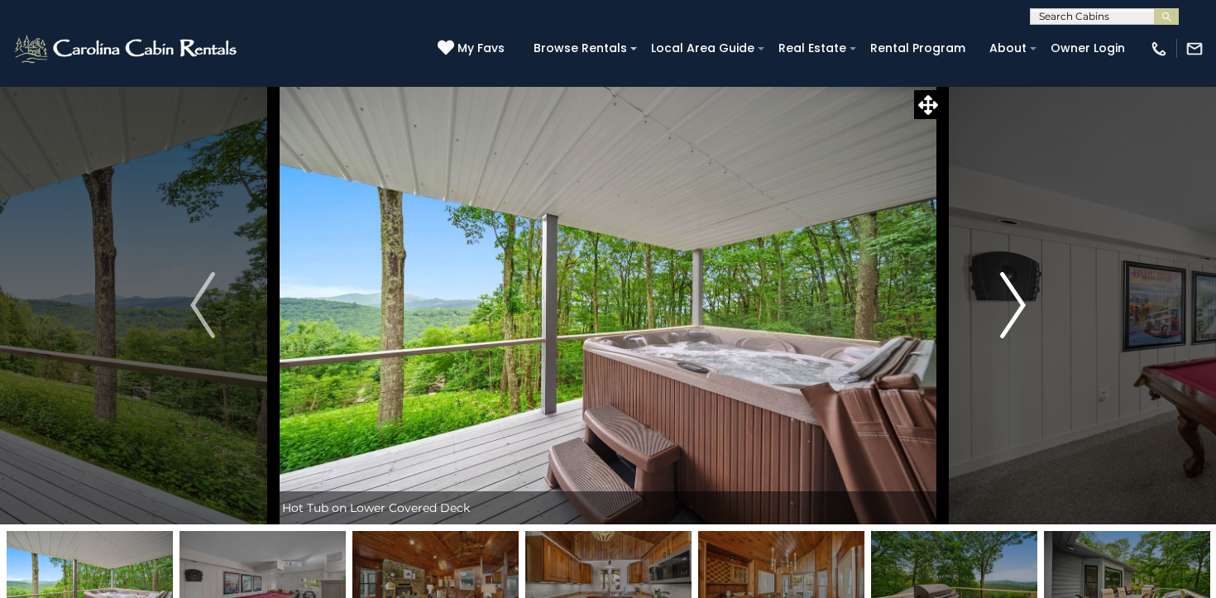
click at [1002, 303] on img "Next" at bounding box center [1013, 305] width 25 height 66
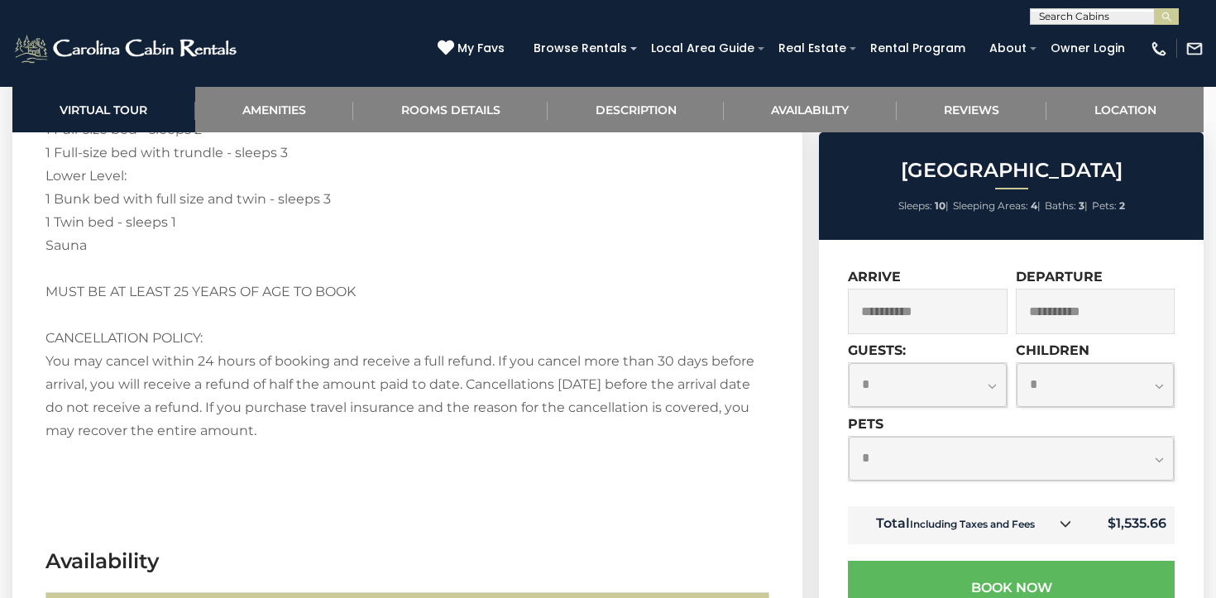
scroll to position [2817, 0]
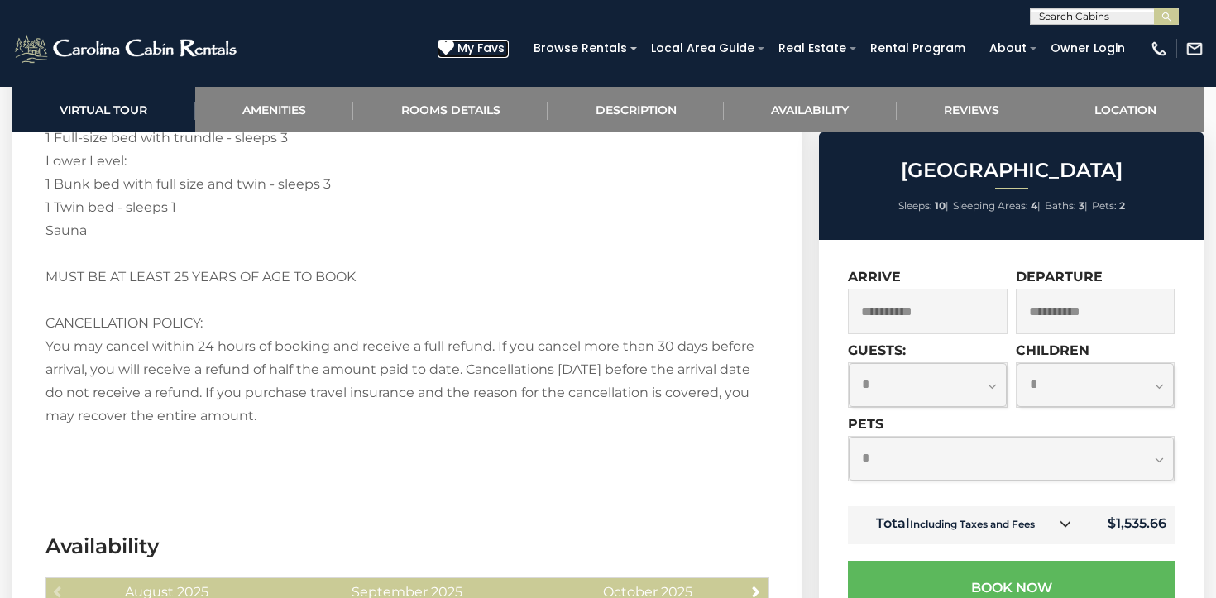
click at [493, 45] on span "My Favs" at bounding box center [480, 48] width 47 height 17
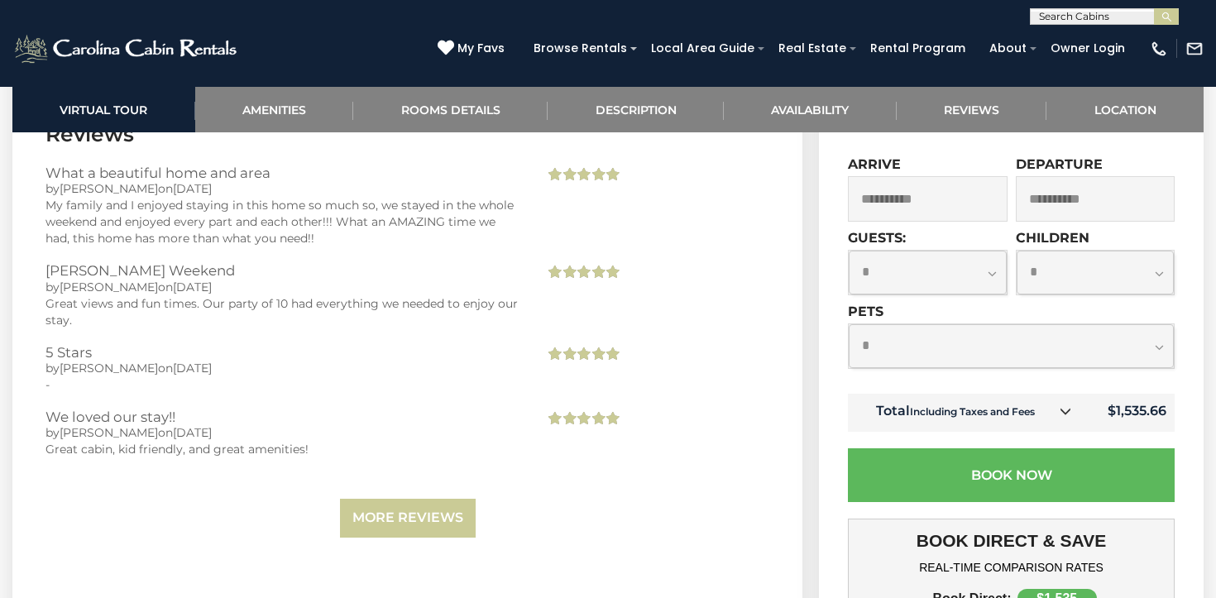
scroll to position [3548, 0]
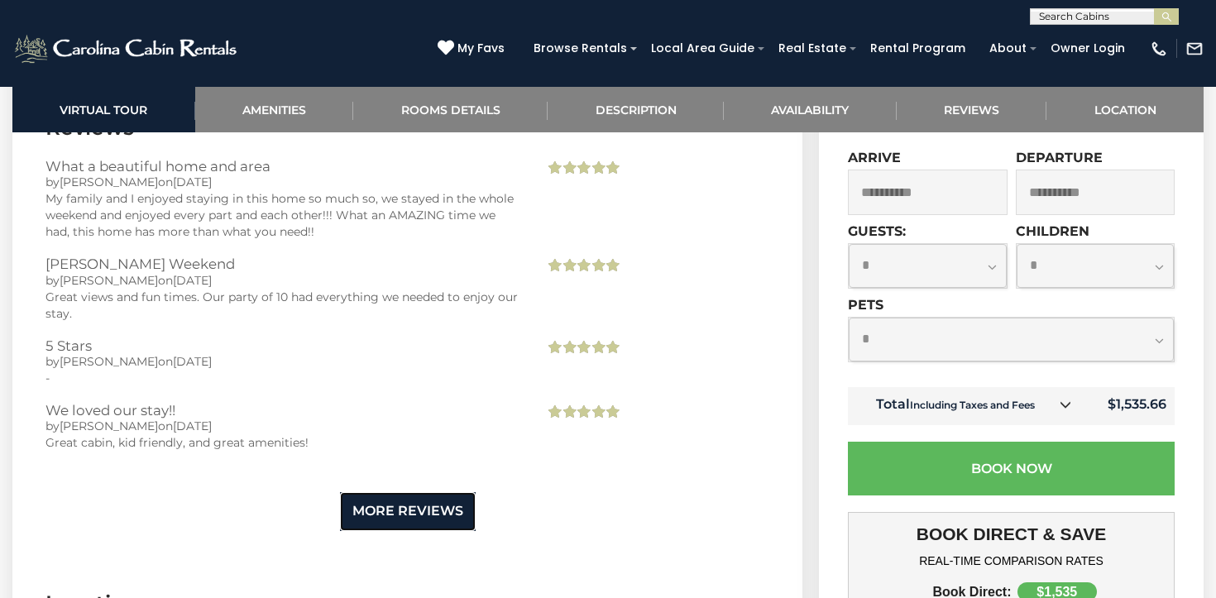
click at [437, 504] on link "More Reviews" at bounding box center [408, 511] width 136 height 39
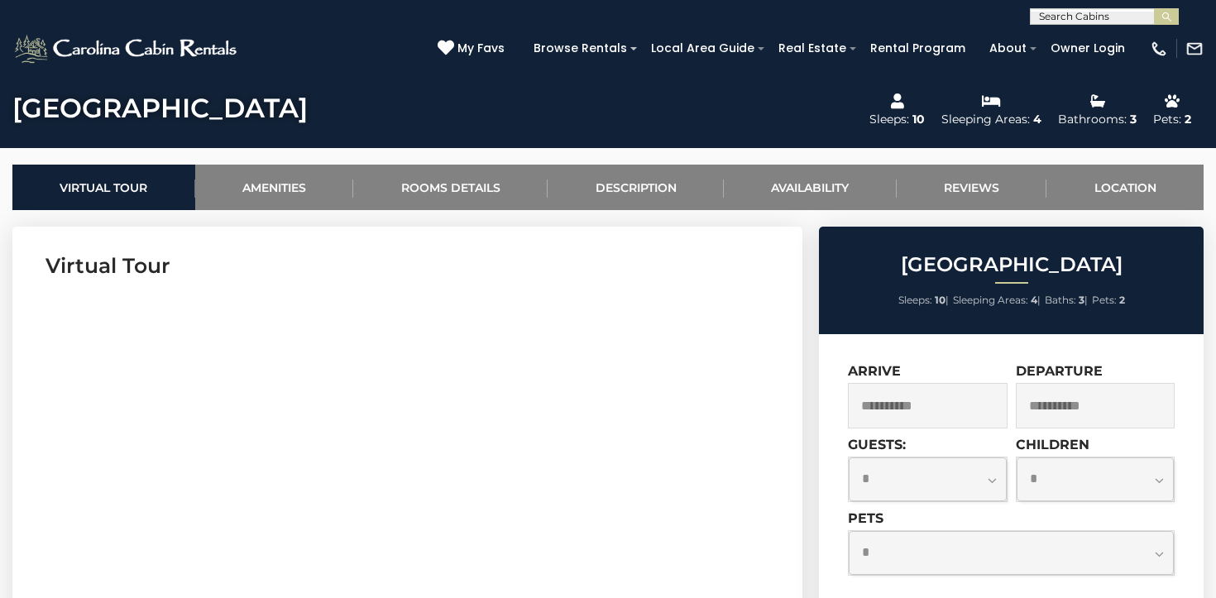
scroll to position [580, 0]
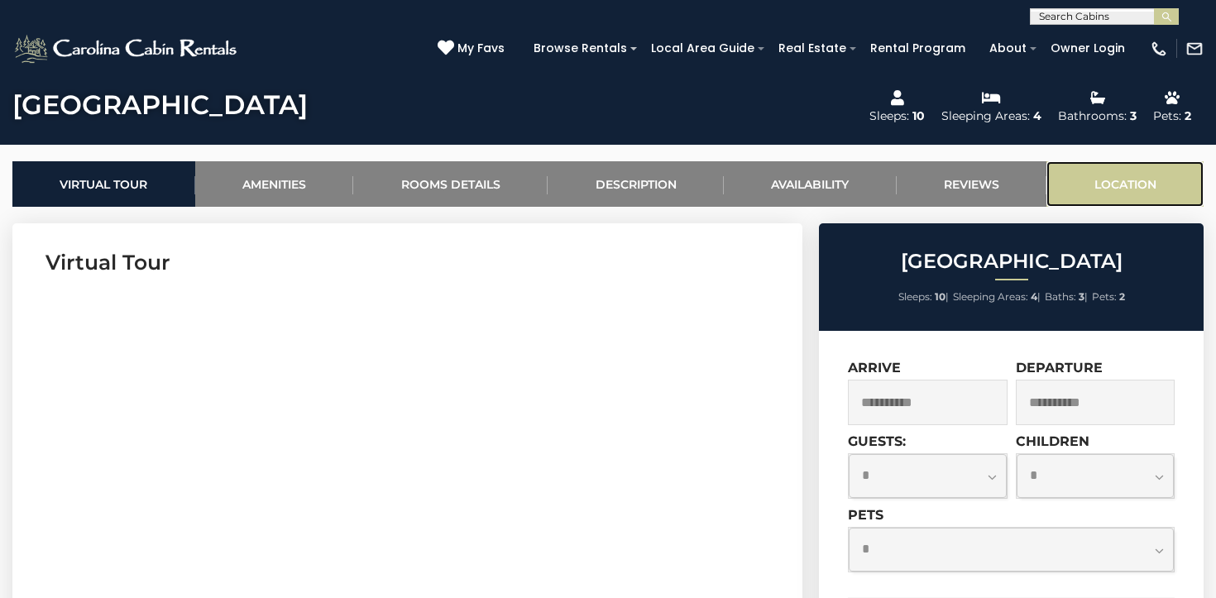
click at [1110, 187] on link "Location" at bounding box center [1124, 183] width 157 height 45
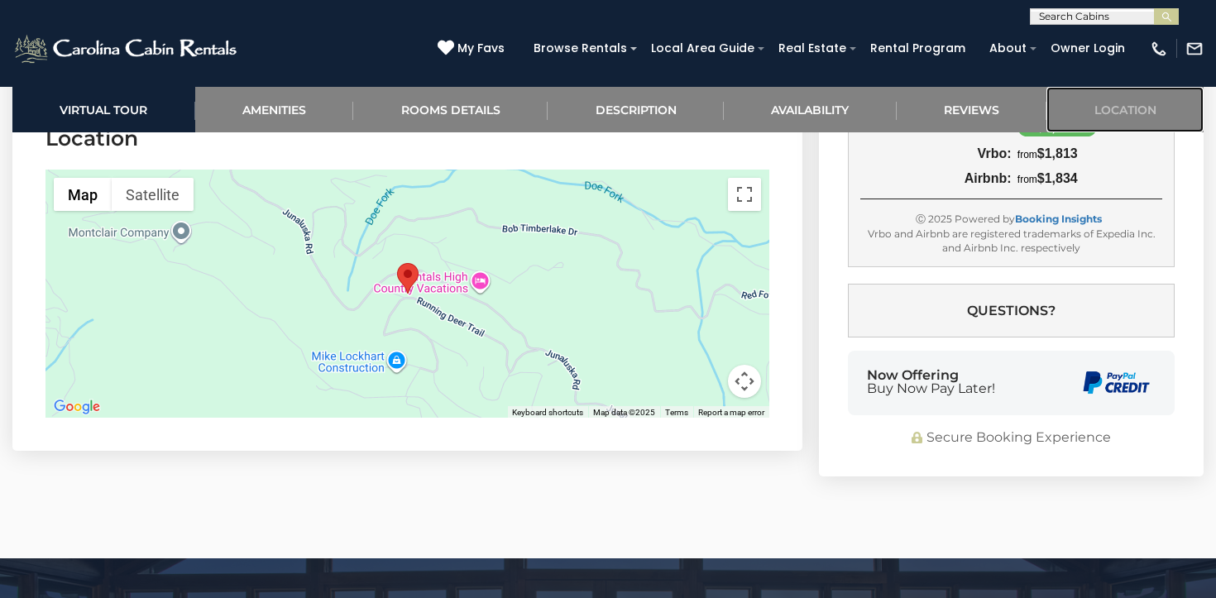
scroll to position [5798, 0]
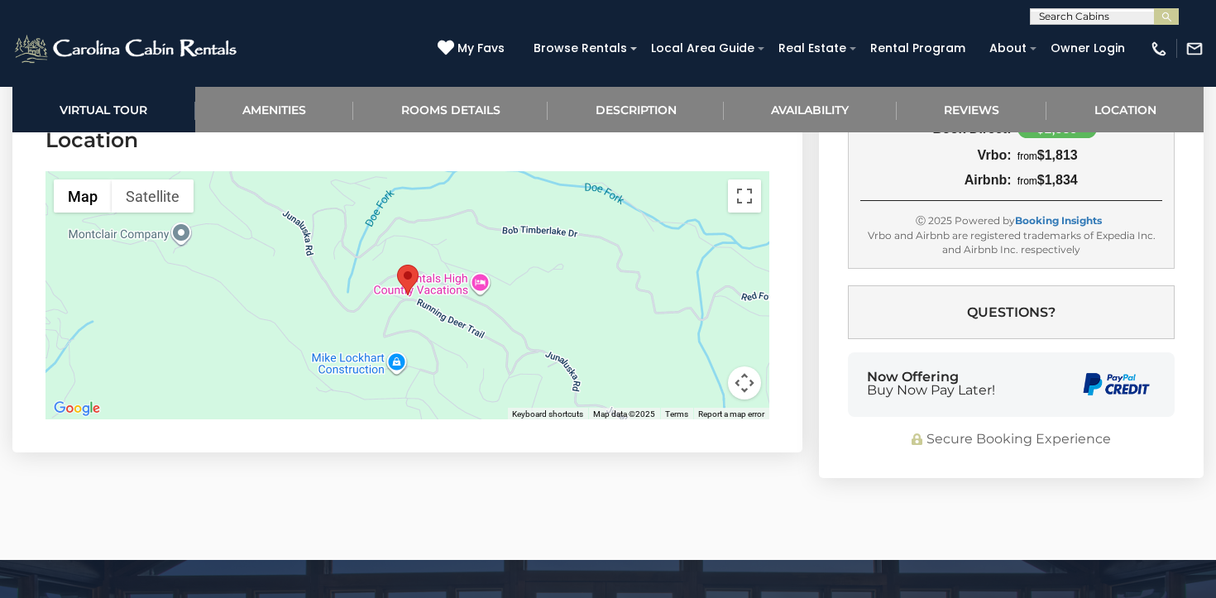
click at [652, 357] on div at bounding box center [407, 295] width 724 height 248
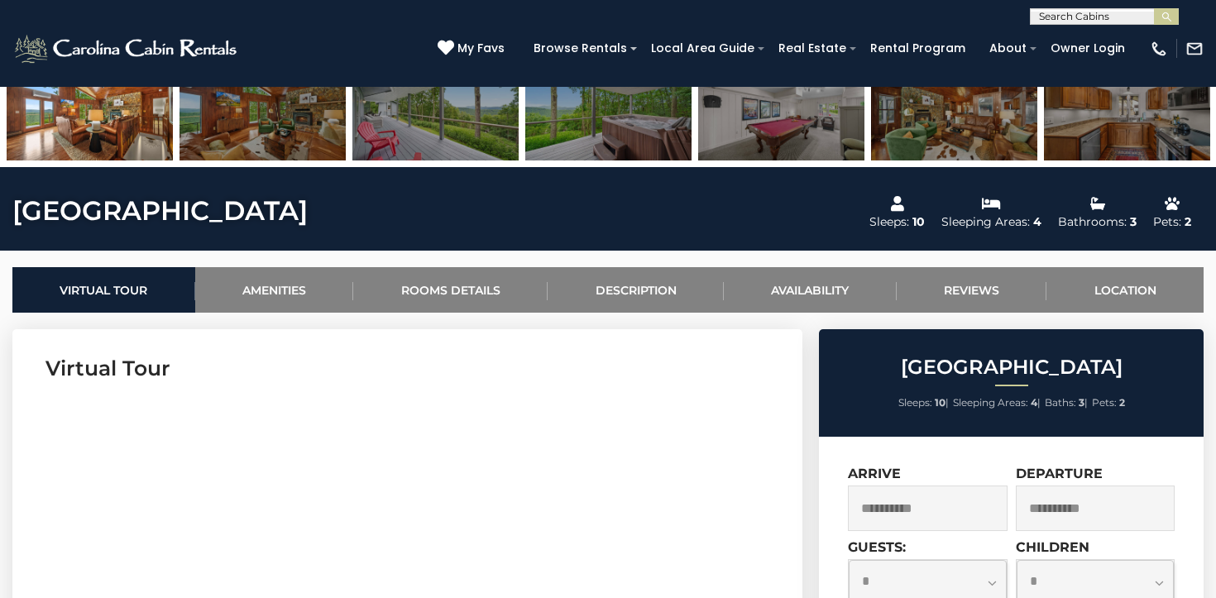
scroll to position [0, 0]
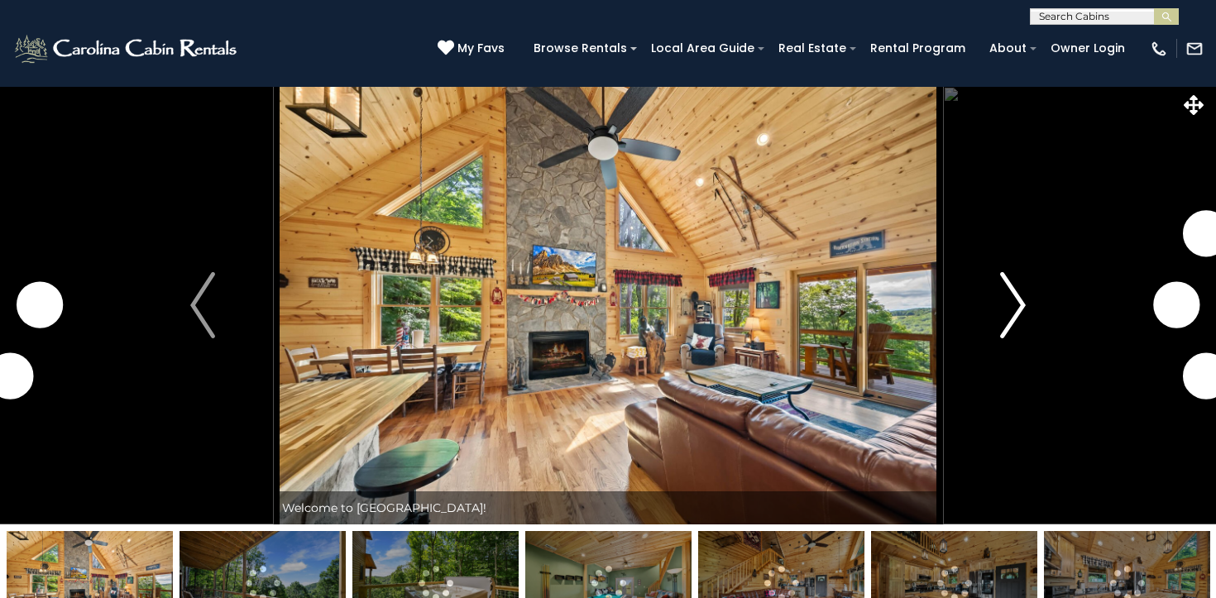
click at [1008, 309] on img "Next" at bounding box center [1013, 305] width 25 height 66
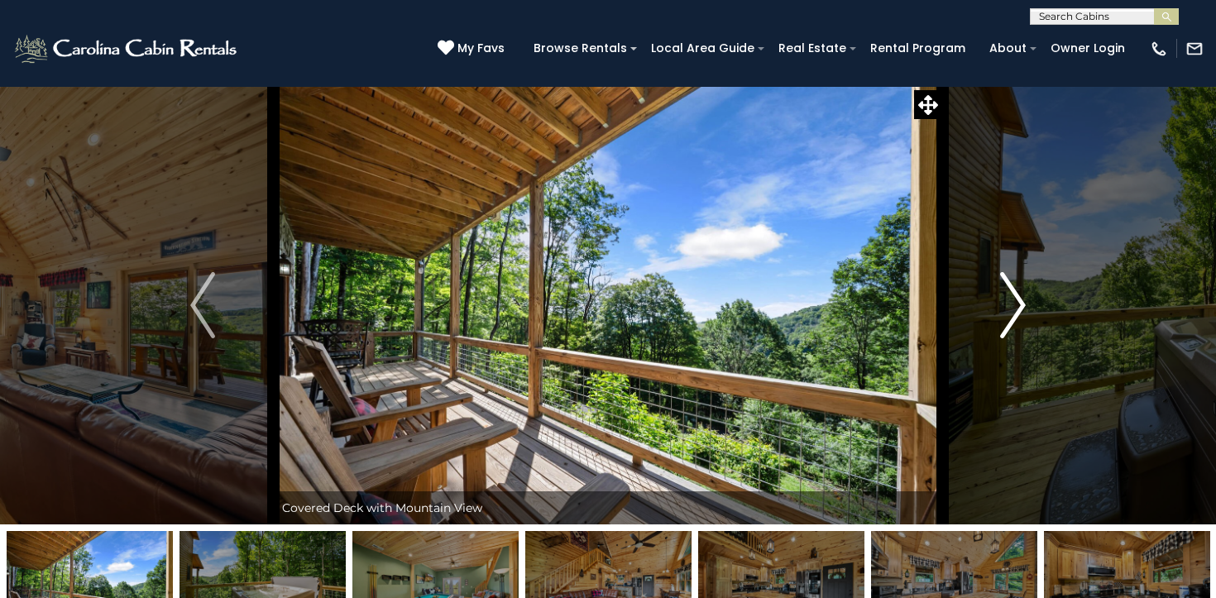
click at [1008, 309] on img "Next" at bounding box center [1013, 305] width 25 height 66
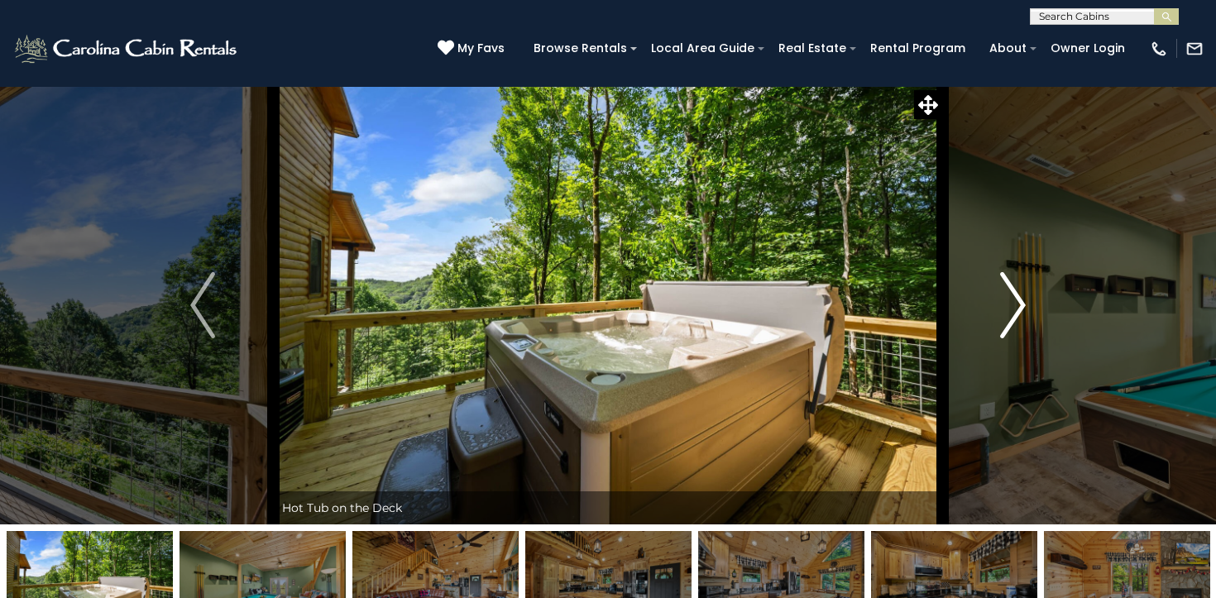
click at [1008, 309] on img "Next" at bounding box center [1013, 305] width 25 height 66
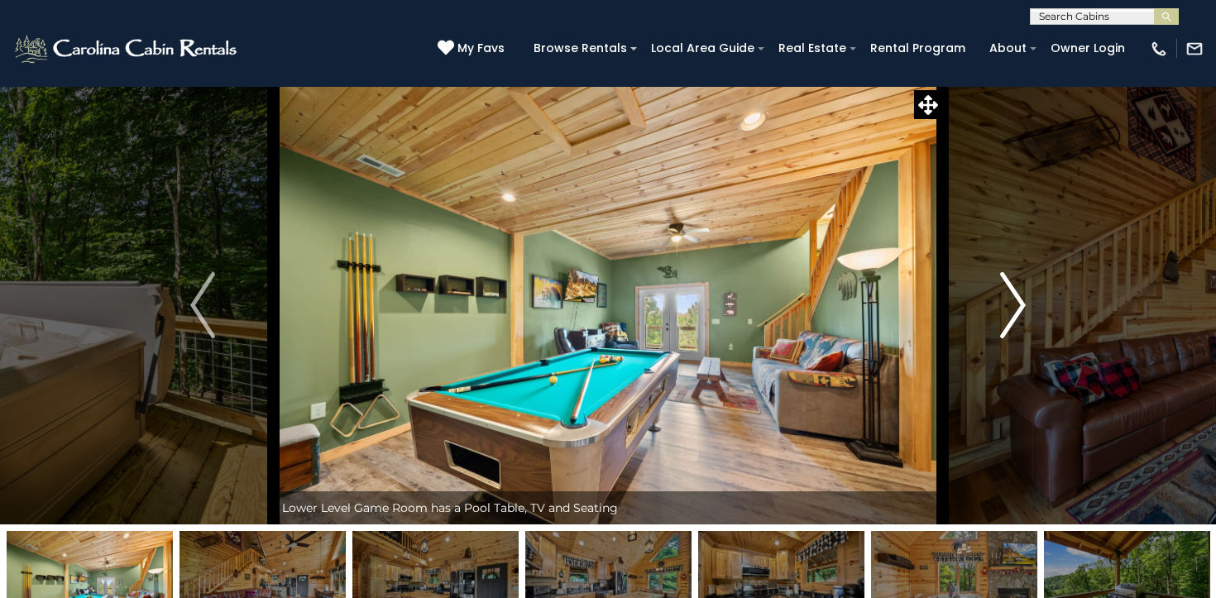
click at [1008, 309] on img "Next" at bounding box center [1013, 305] width 25 height 66
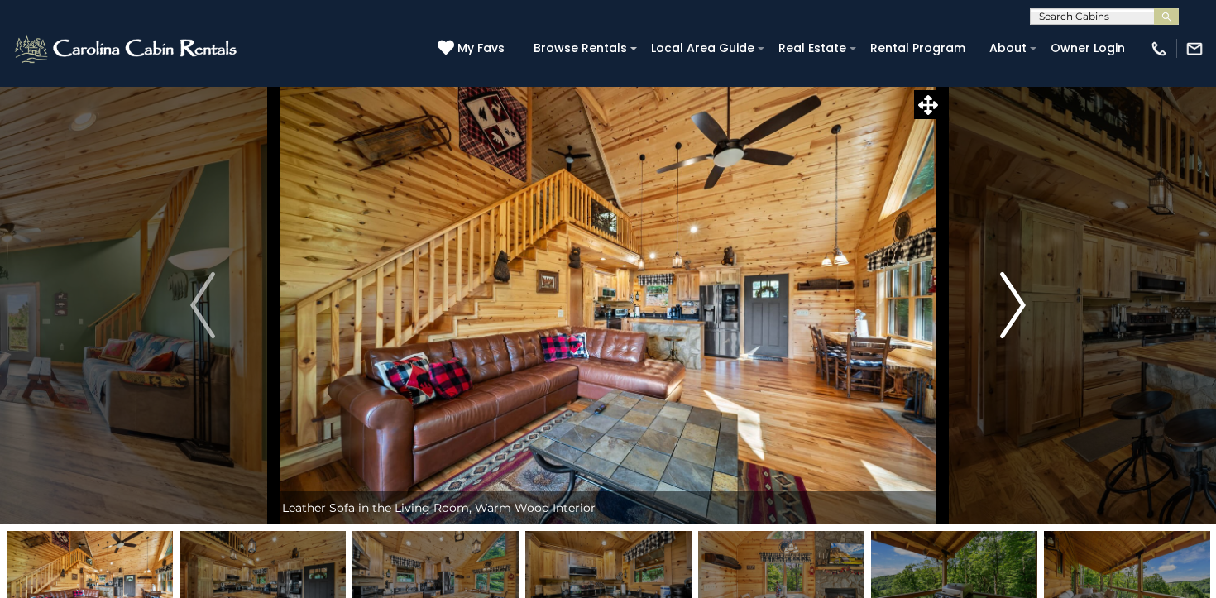
click at [1008, 309] on img "Next" at bounding box center [1013, 305] width 25 height 66
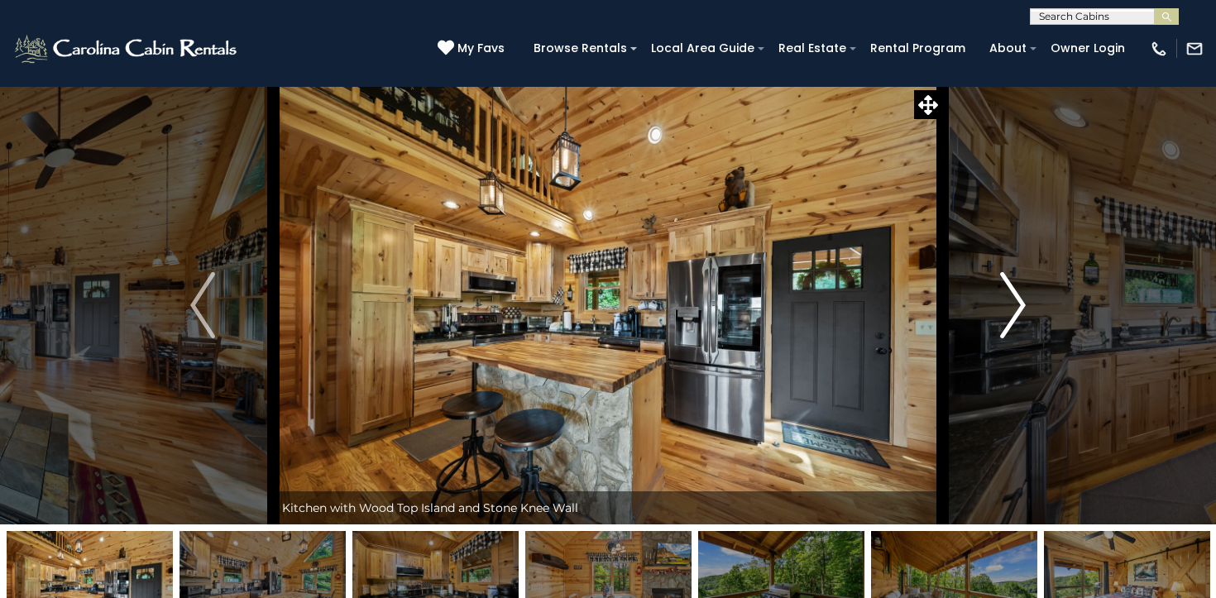
click at [1008, 309] on img "Next" at bounding box center [1013, 305] width 25 height 66
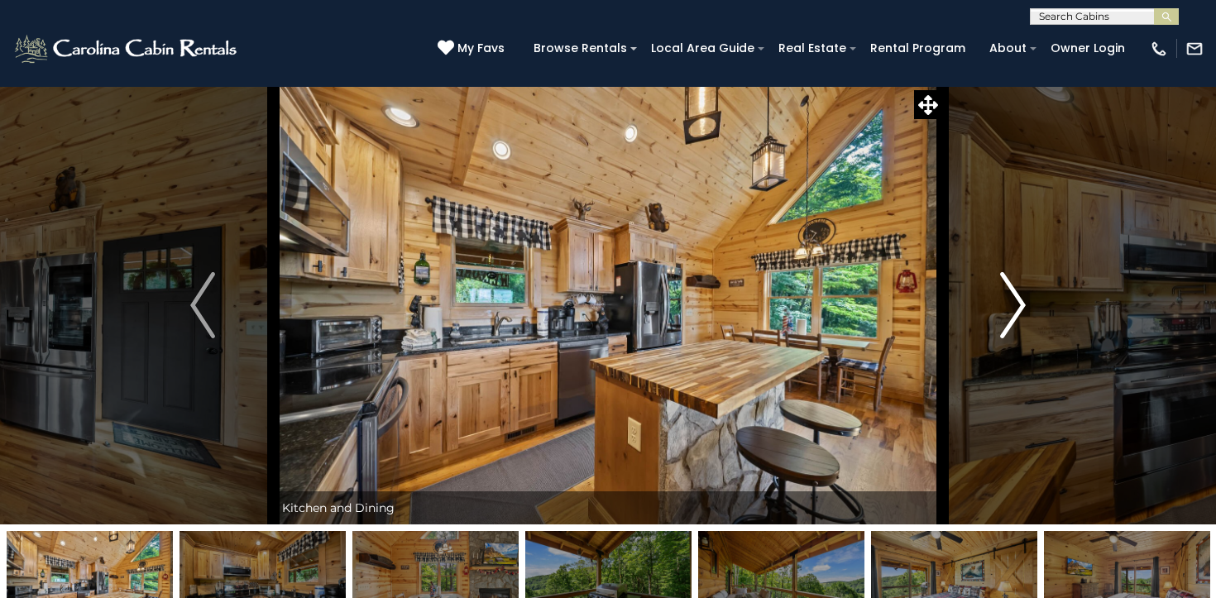
click at [1008, 309] on img "Next" at bounding box center [1013, 305] width 25 height 66
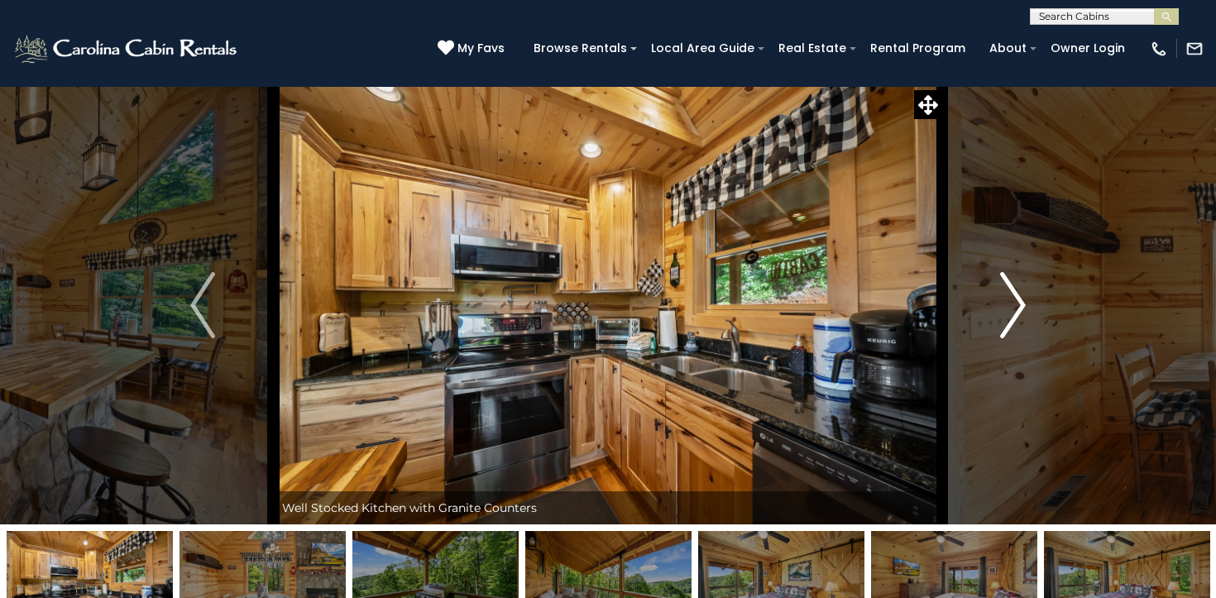
click at [1008, 309] on img "Next" at bounding box center [1013, 305] width 25 height 66
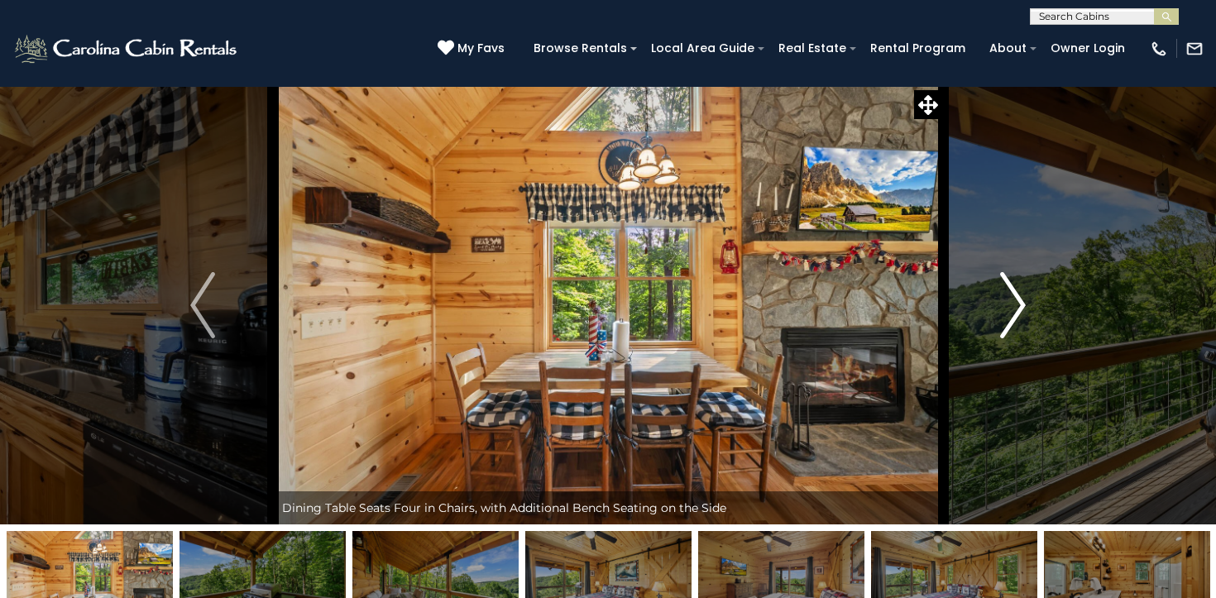
click at [1008, 309] on img "Next" at bounding box center [1013, 305] width 25 height 66
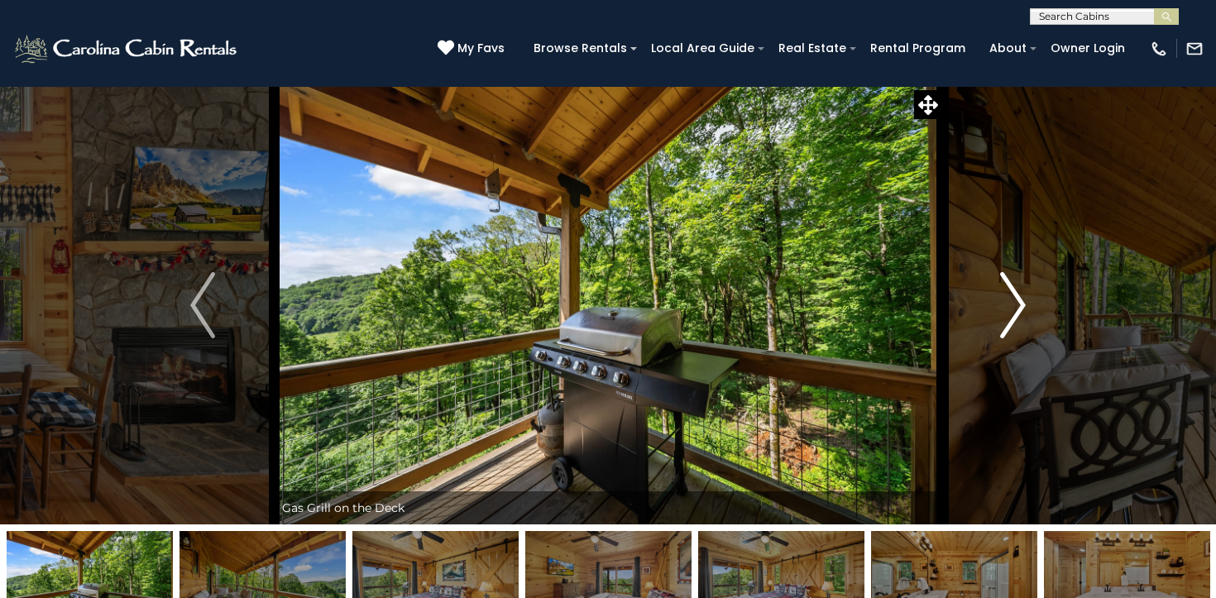
click at [1008, 309] on img "Next" at bounding box center [1013, 305] width 25 height 66
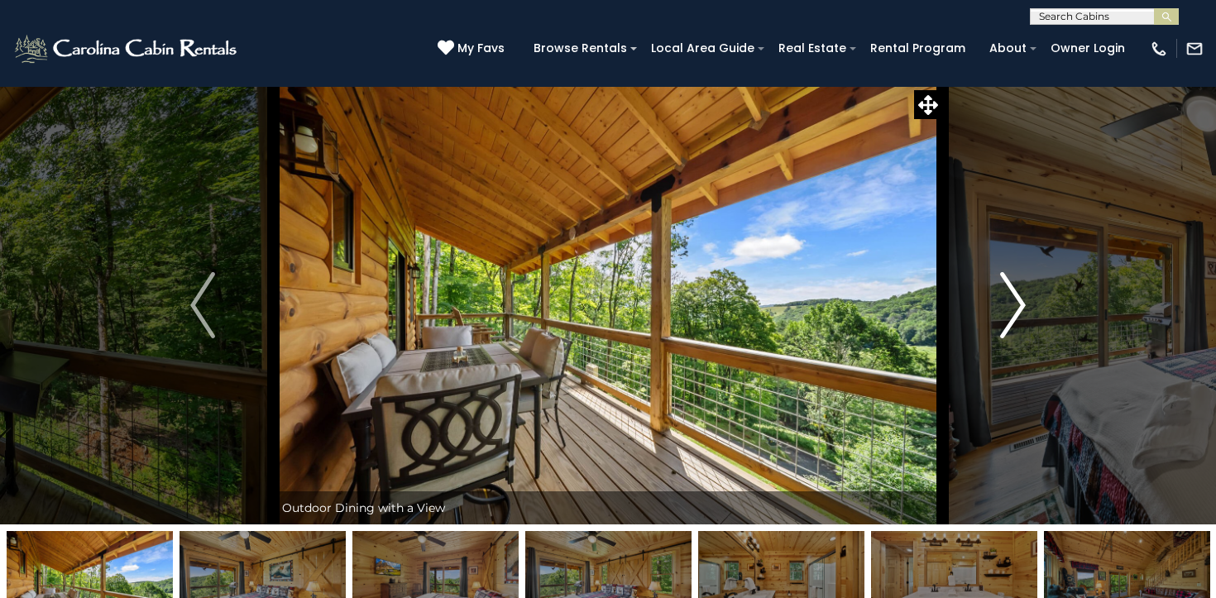
click at [1008, 309] on img "Next" at bounding box center [1013, 305] width 25 height 66
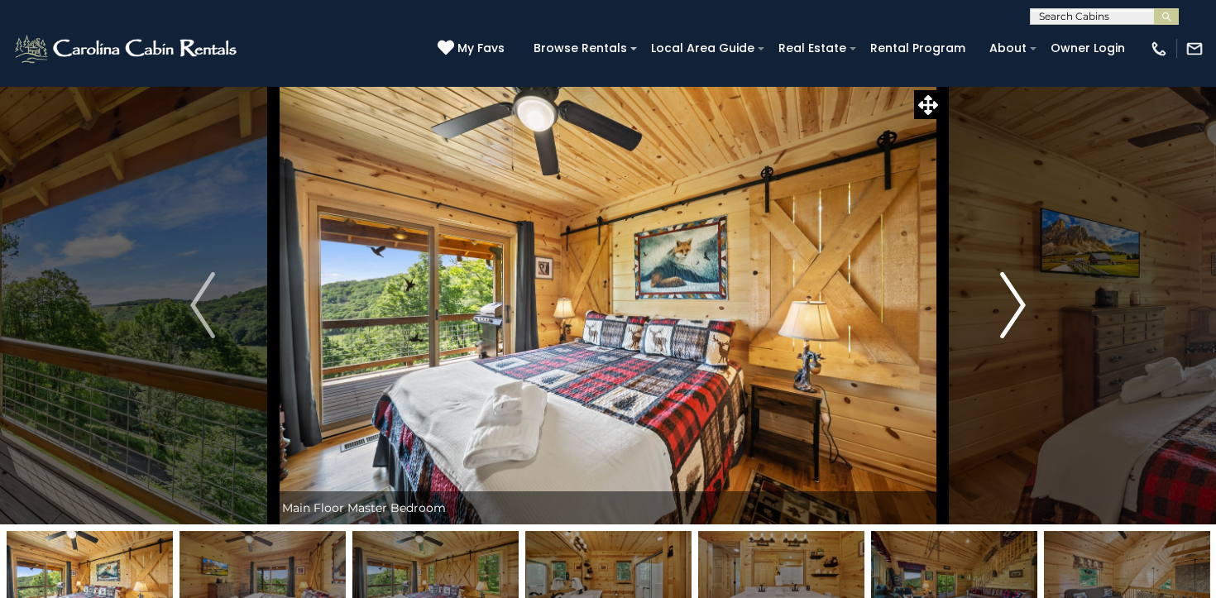
click at [1008, 309] on img "Next" at bounding box center [1013, 305] width 25 height 66
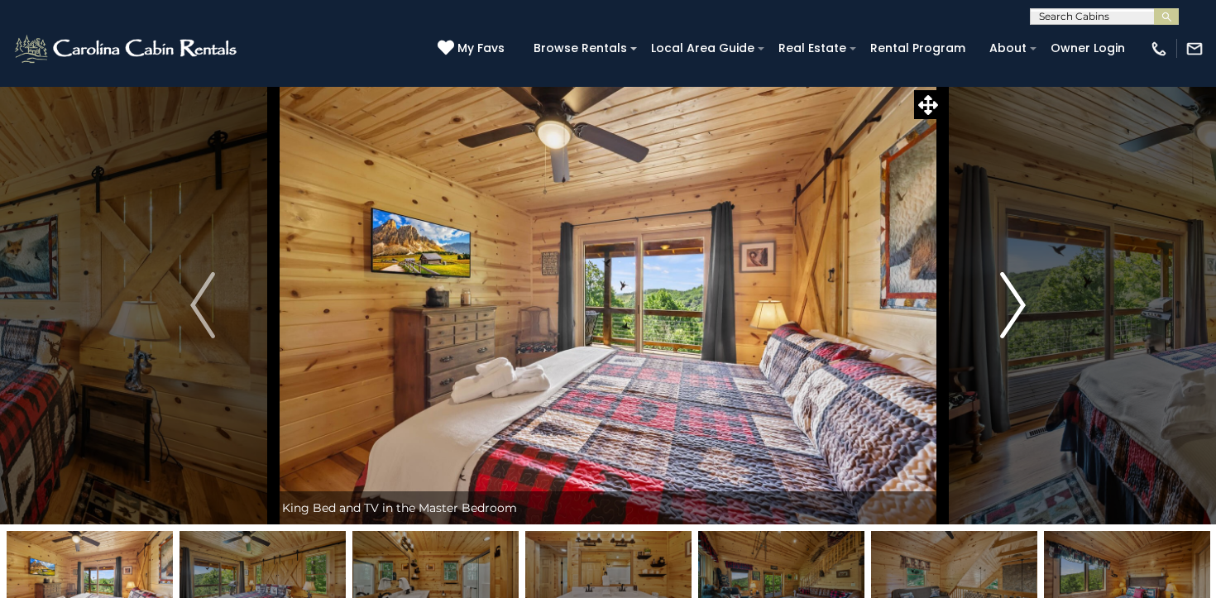
click at [1008, 309] on img "Next" at bounding box center [1013, 305] width 25 height 66
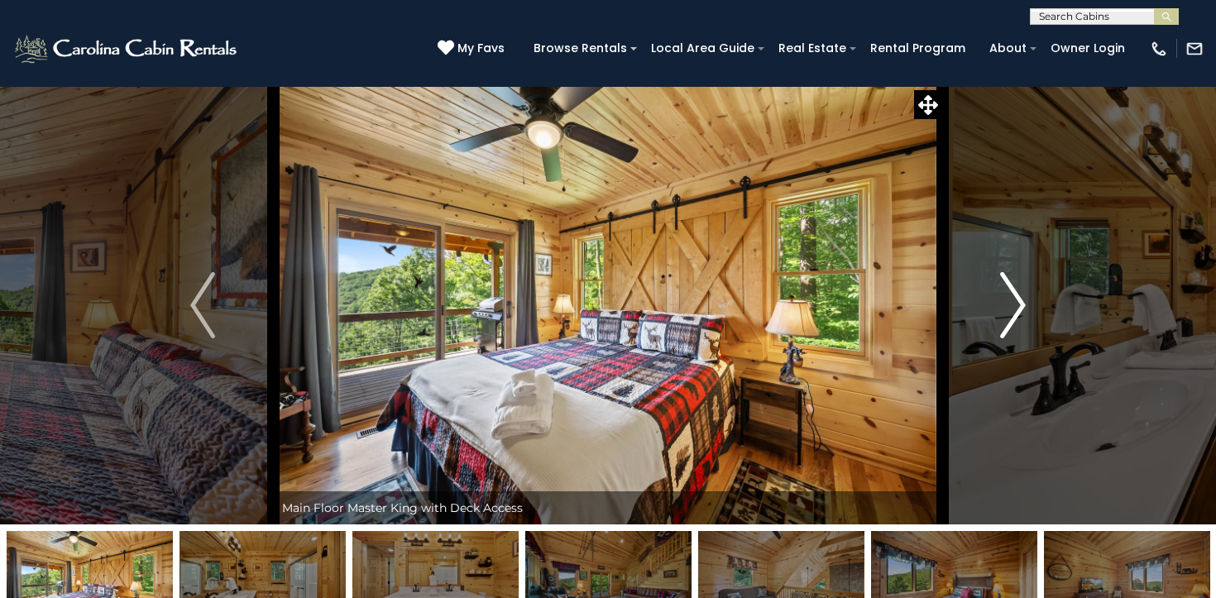
click at [1008, 309] on img "Next" at bounding box center [1013, 305] width 25 height 66
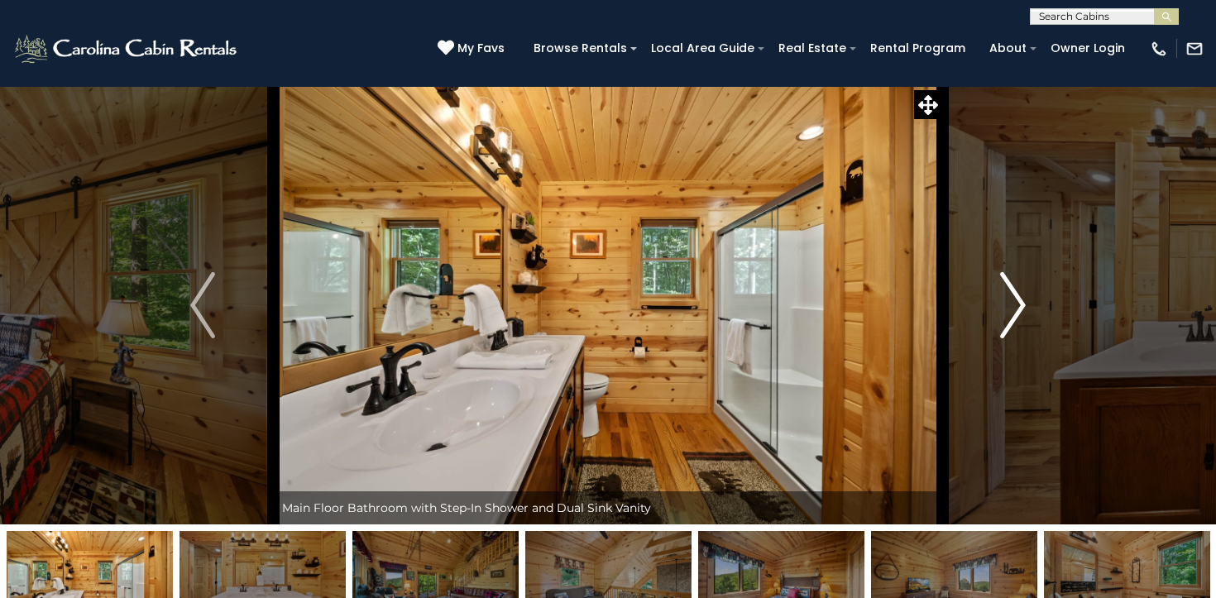
click at [1008, 309] on img "Next" at bounding box center [1013, 305] width 25 height 66
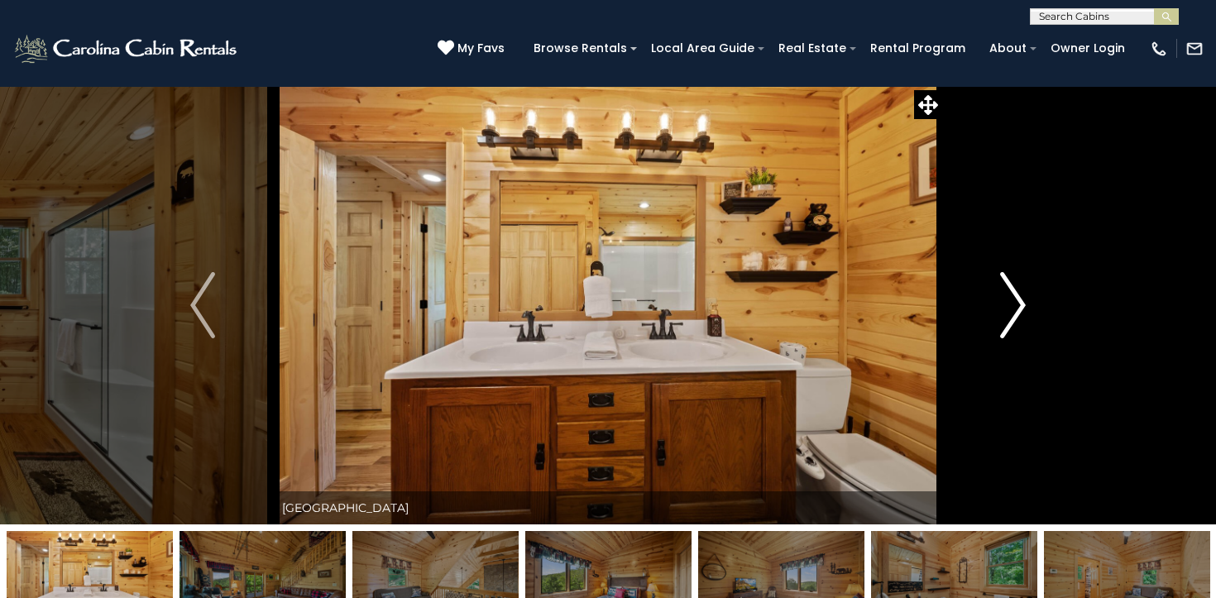
click at [1008, 309] on img "Next" at bounding box center [1013, 305] width 25 height 66
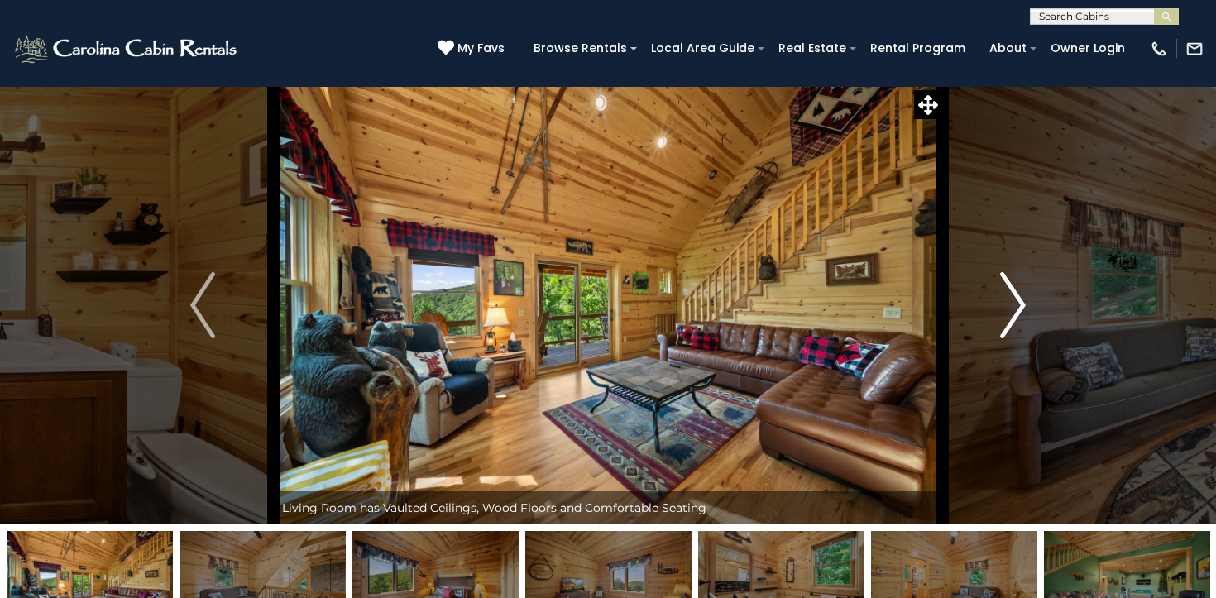
click at [1008, 309] on img "Next" at bounding box center [1013, 305] width 25 height 66
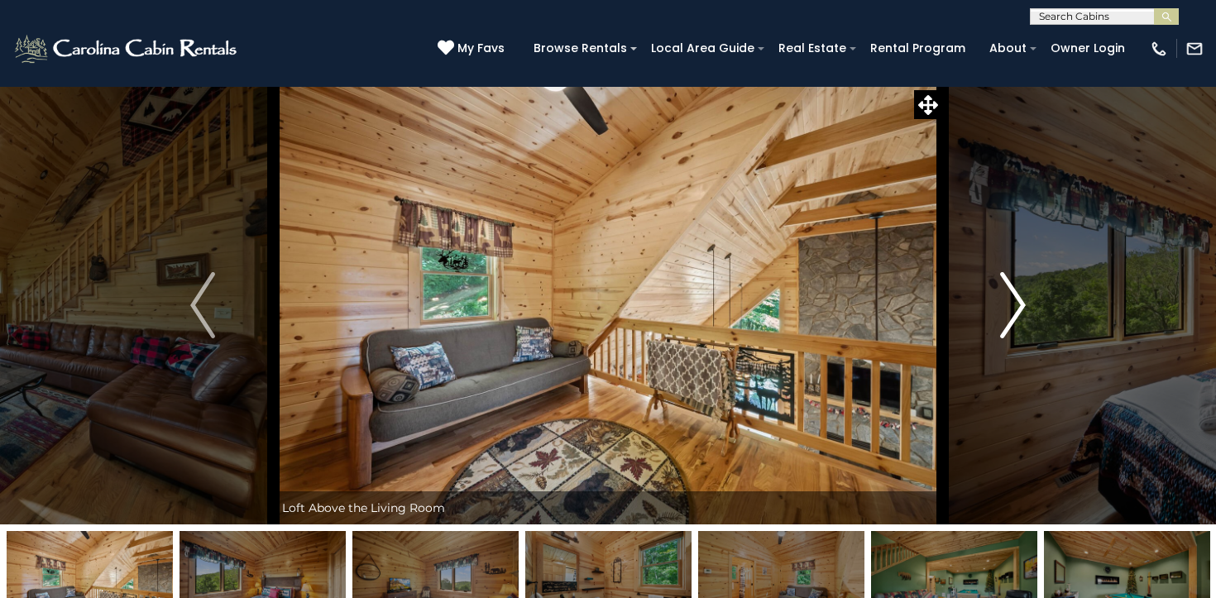
click at [1008, 309] on img "Next" at bounding box center [1013, 305] width 25 height 66
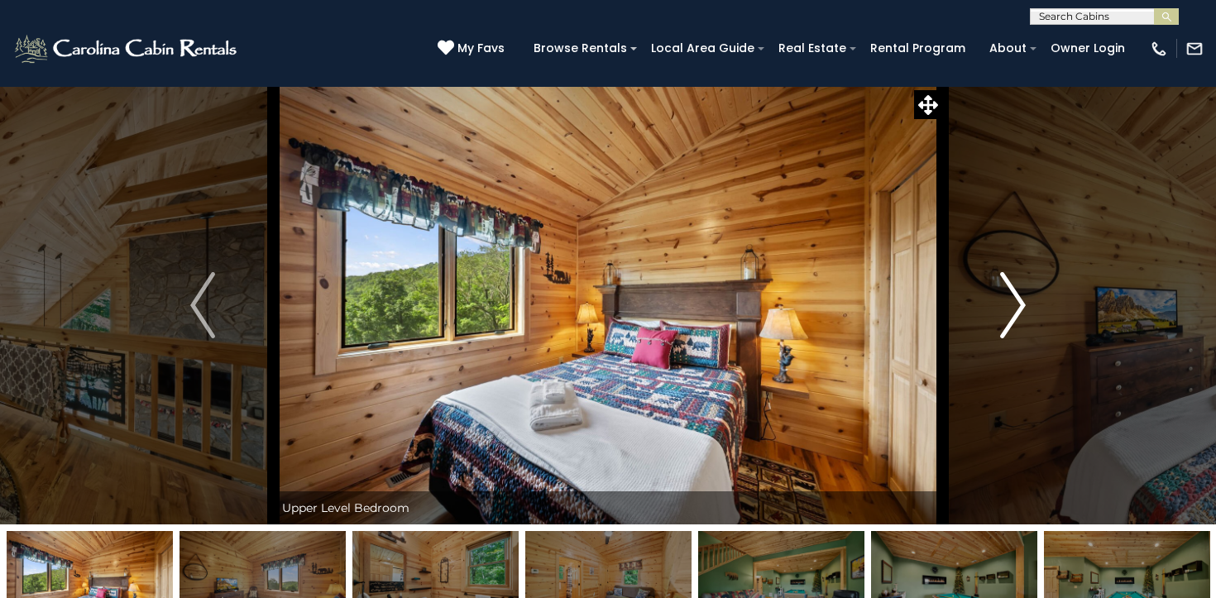
click at [1008, 309] on img "Next" at bounding box center [1013, 305] width 25 height 66
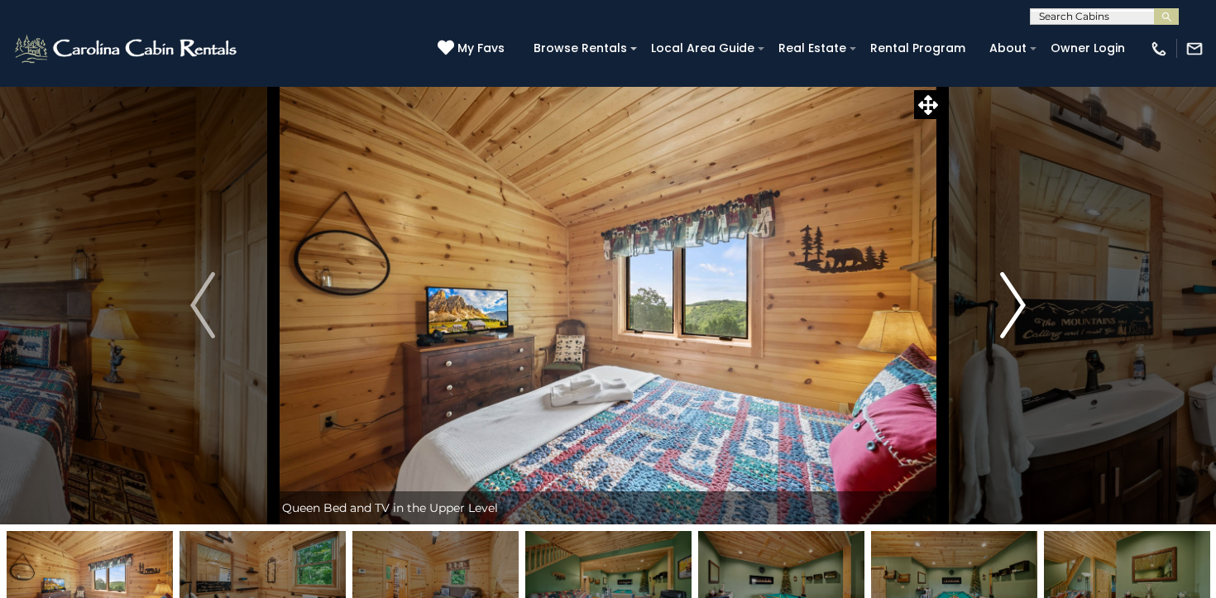
click at [1008, 309] on img "Next" at bounding box center [1013, 305] width 25 height 66
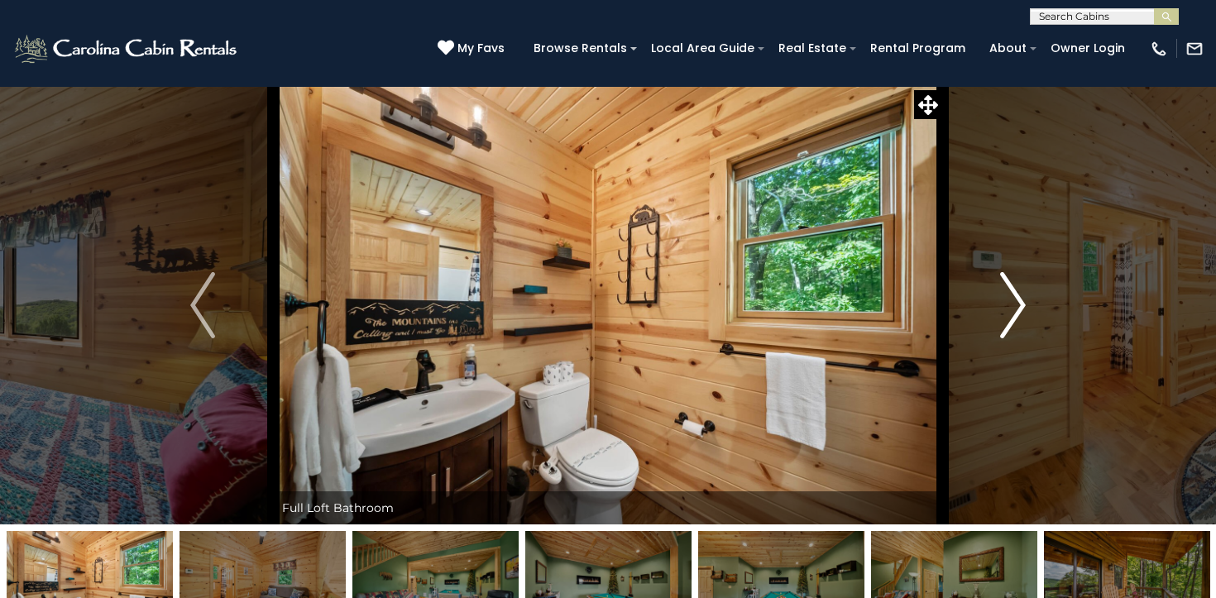
click at [1008, 309] on img "Next" at bounding box center [1013, 305] width 25 height 66
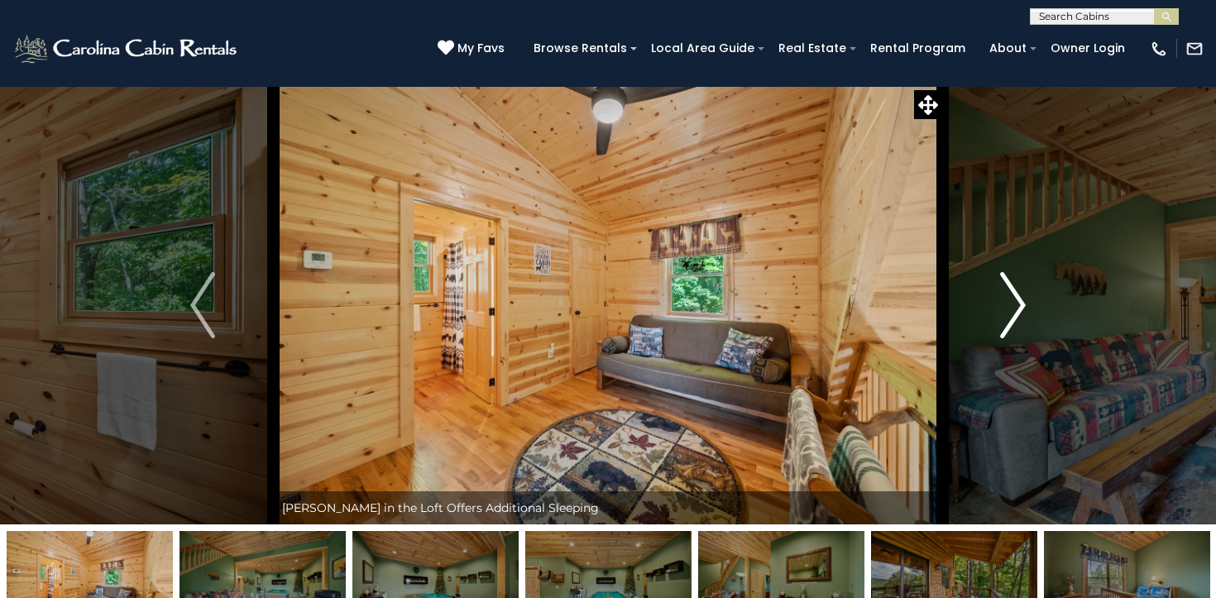
click at [1008, 309] on img "Next" at bounding box center [1013, 305] width 25 height 66
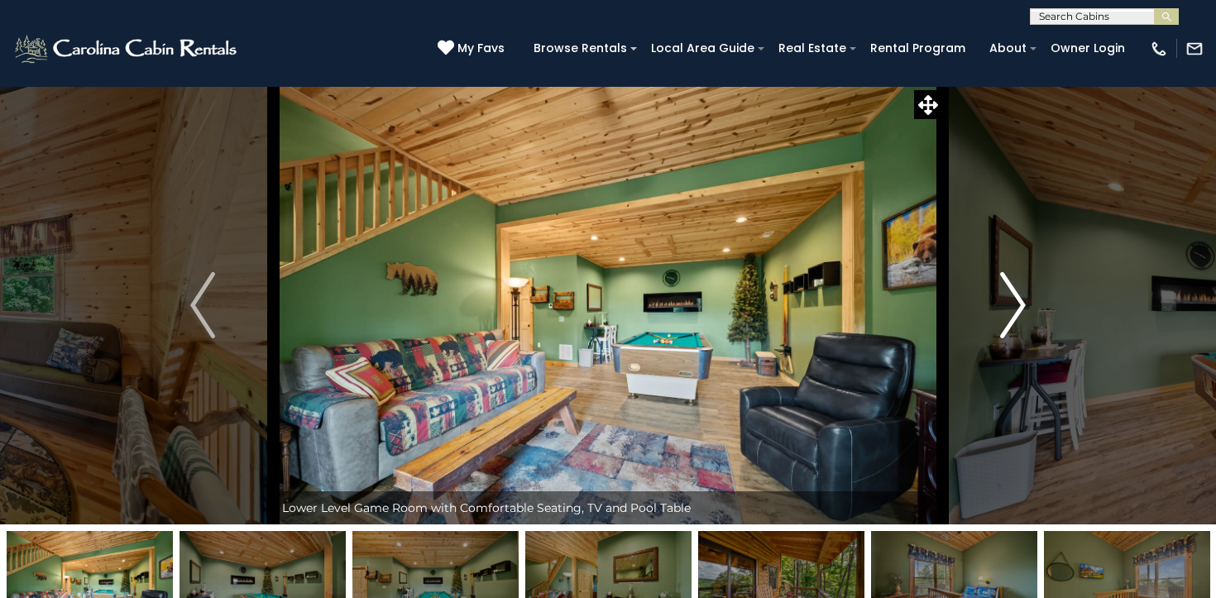
click at [1008, 309] on img "Next" at bounding box center [1013, 305] width 25 height 66
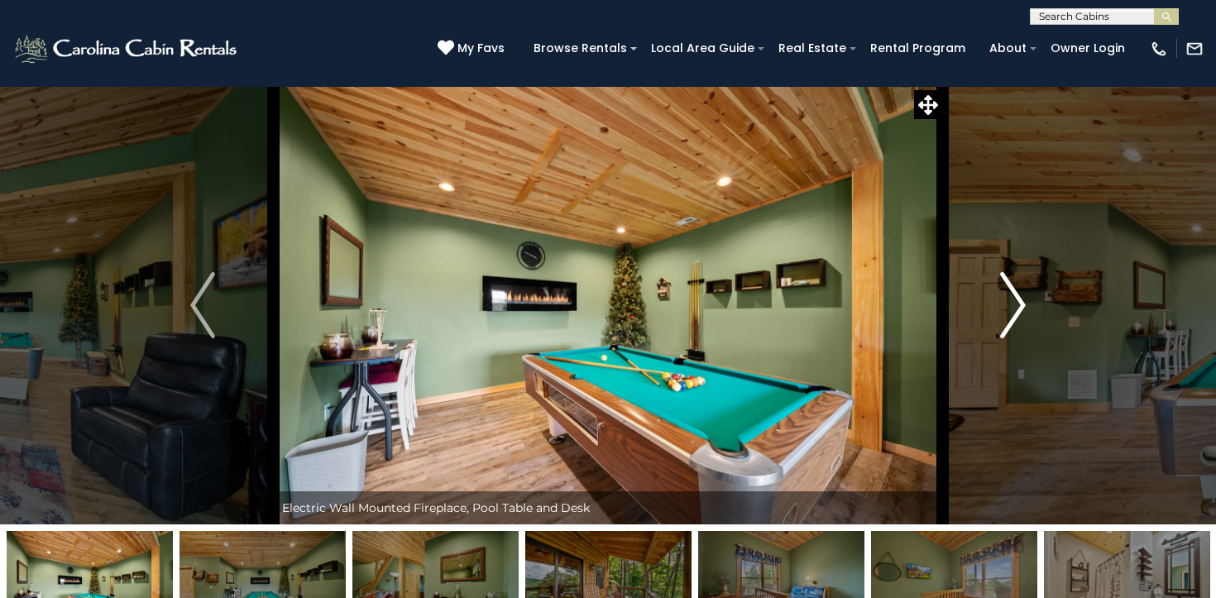
click at [1008, 309] on img "Next" at bounding box center [1013, 305] width 25 height 66
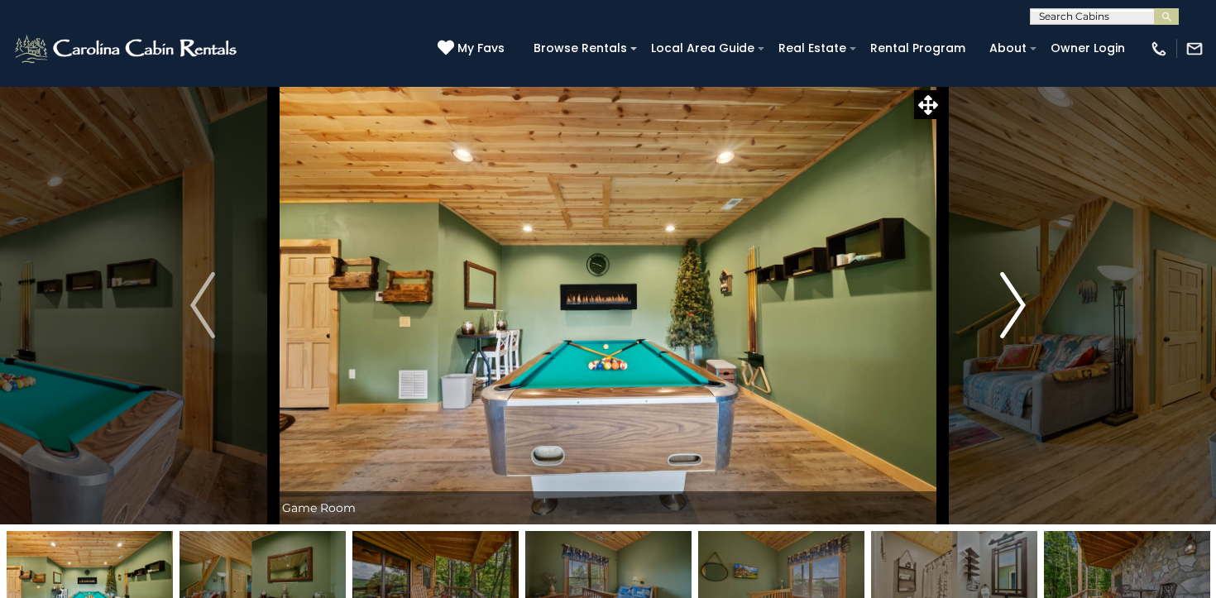
click at [1008, 309] on img "Next" at bounding box center [1013, 305] width 25 height 66
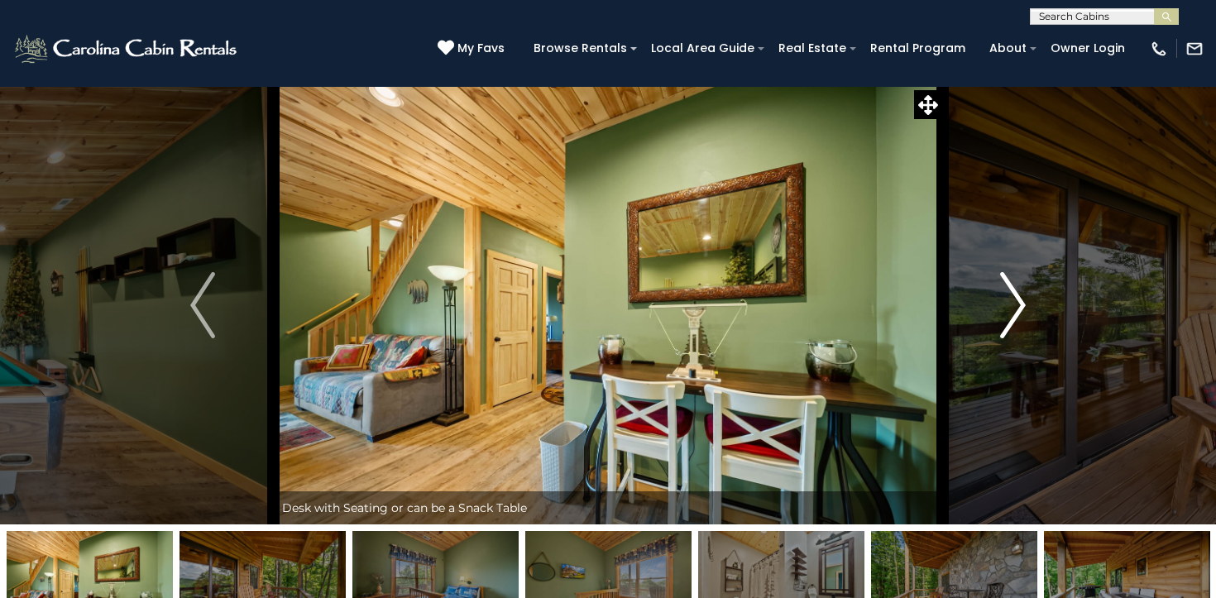
click at [1008, 309] on img "Next" at bounding box center [1013, 305] width 25 height 66
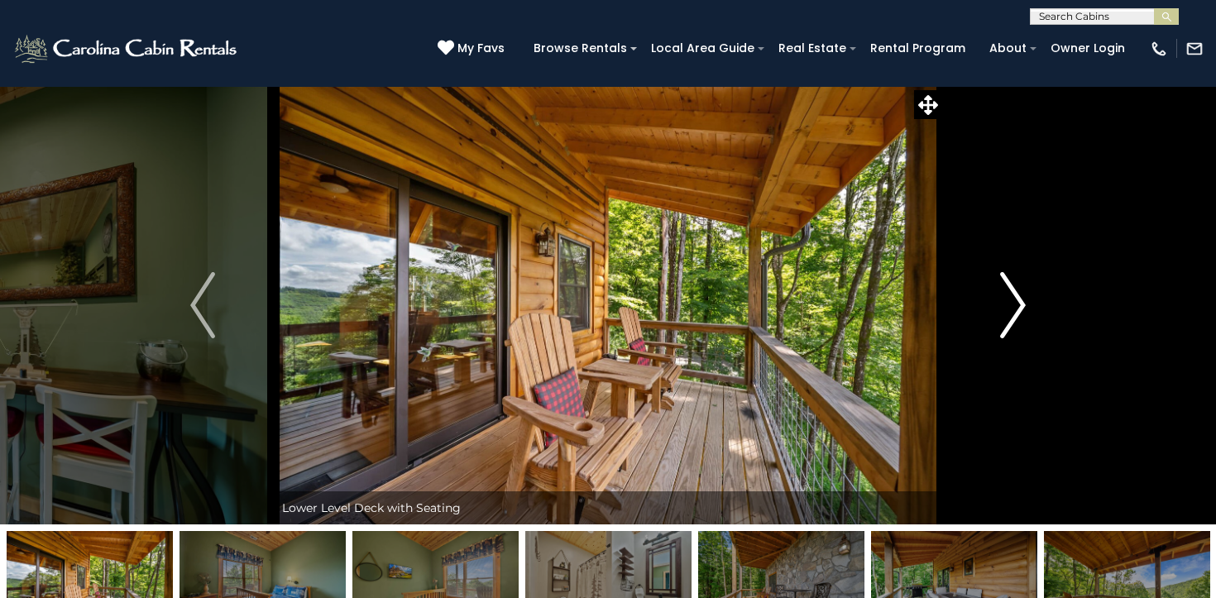
click at [1008, 309] on img "Next" at bounding box center [1013, 305] width 25 height 66
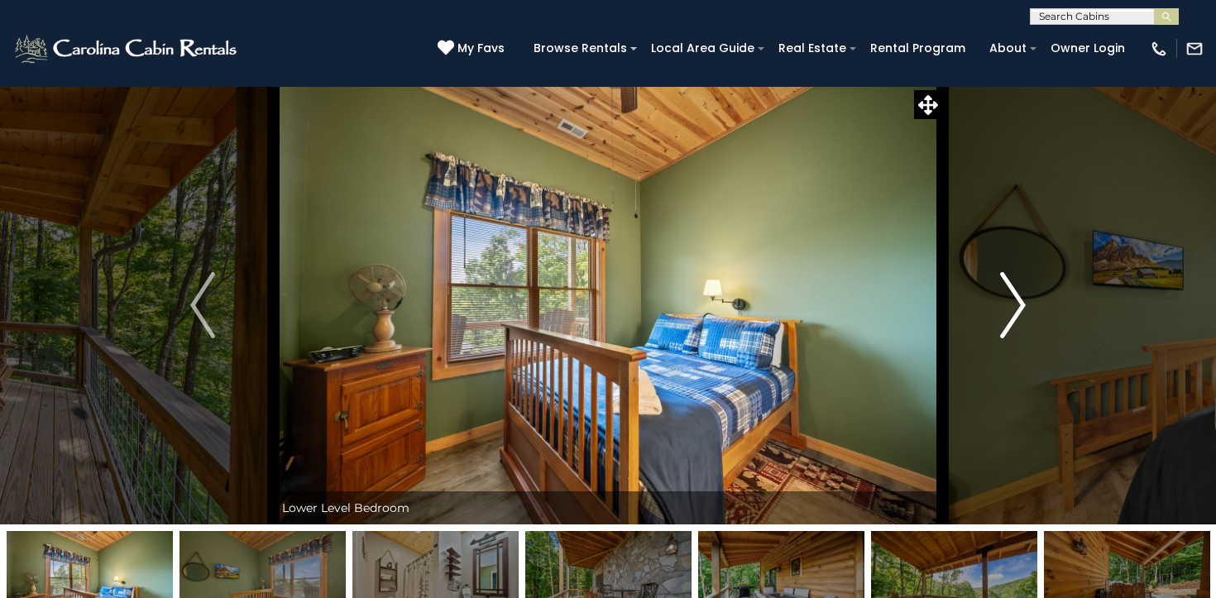
click at [1008, 309] on img "Next" at bounding box center [1013, 305] width 25 height 66
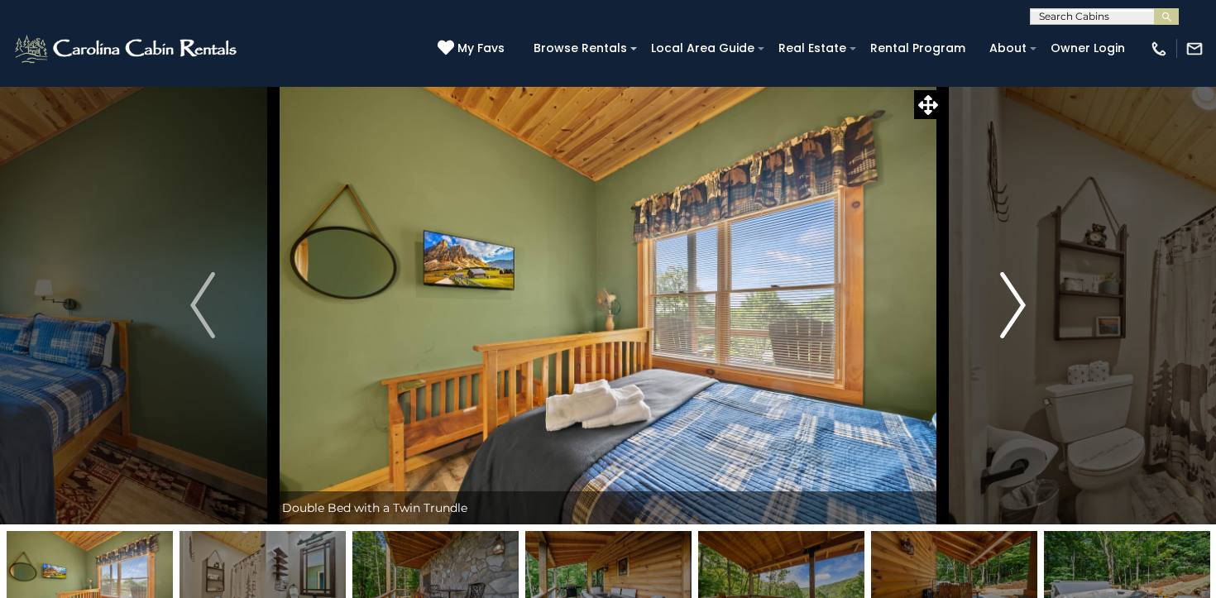
click at [1008, 309] on img "Next" at bounding box center [1013, 305] width 25 height 66
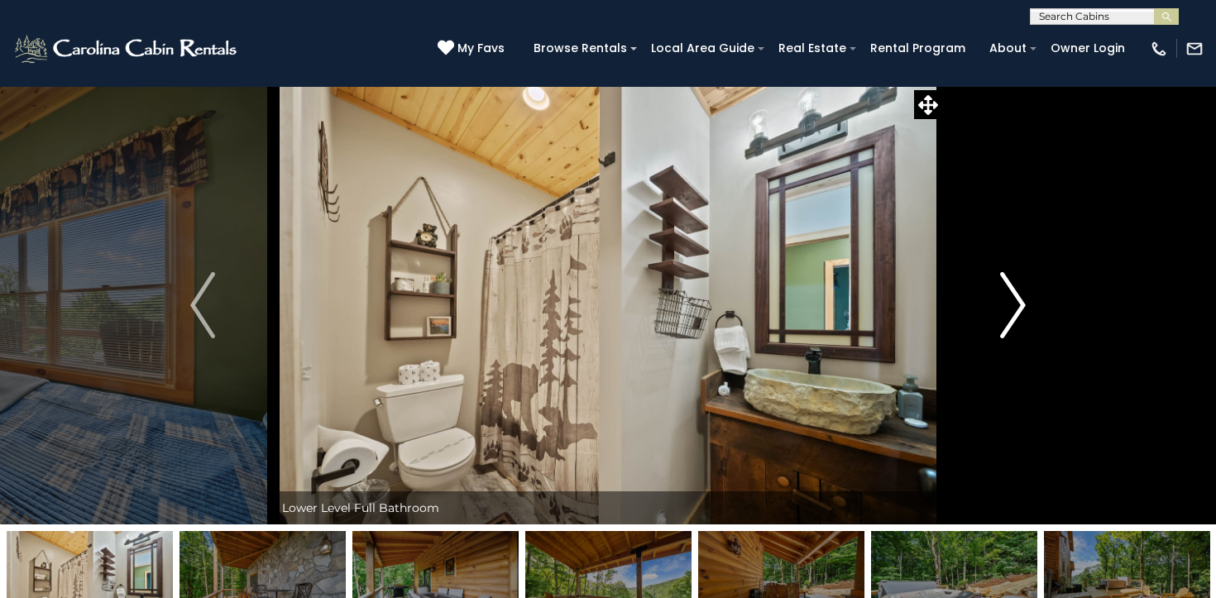
click at [1008, 309] on img "Next" at bounding box center [1013, 305] width 25 height 66
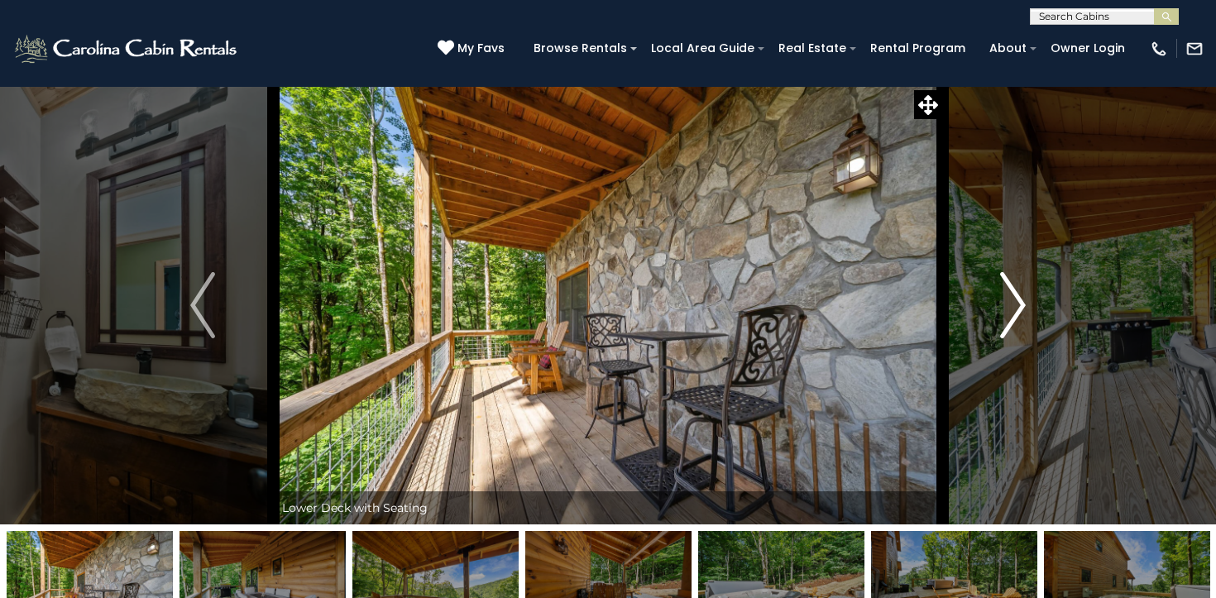
click at [1008, 309] on img "Next" at bounding box center [1013, 305] width 25 height 66
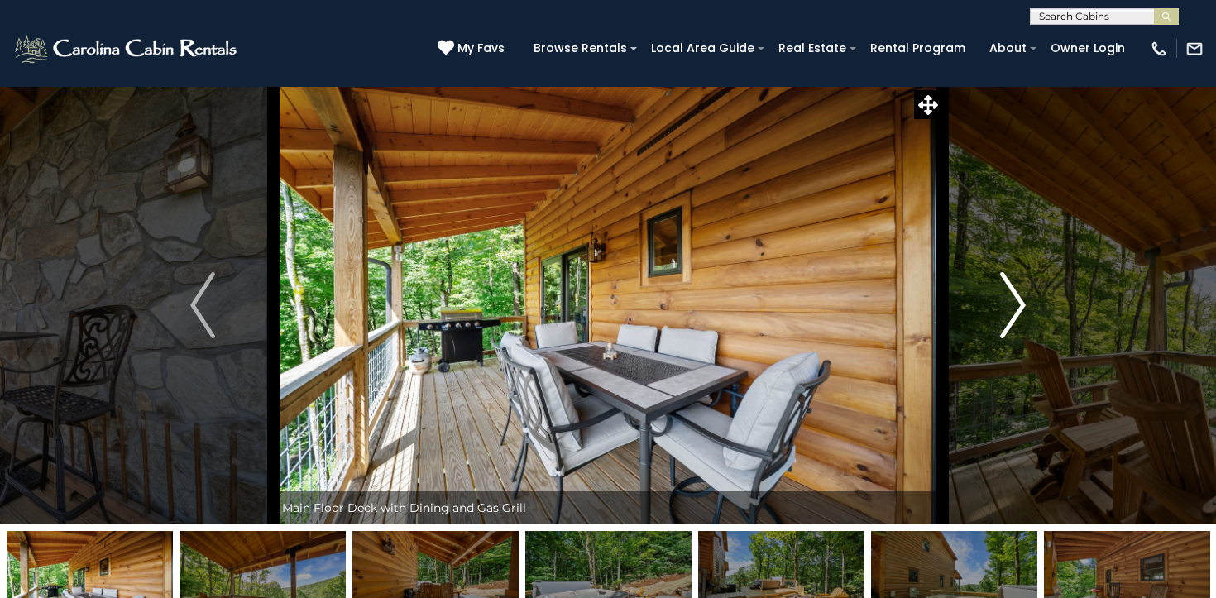
click at [1008, 309] on img "Next" at bounding box center [1013, 305] width 25 height 66
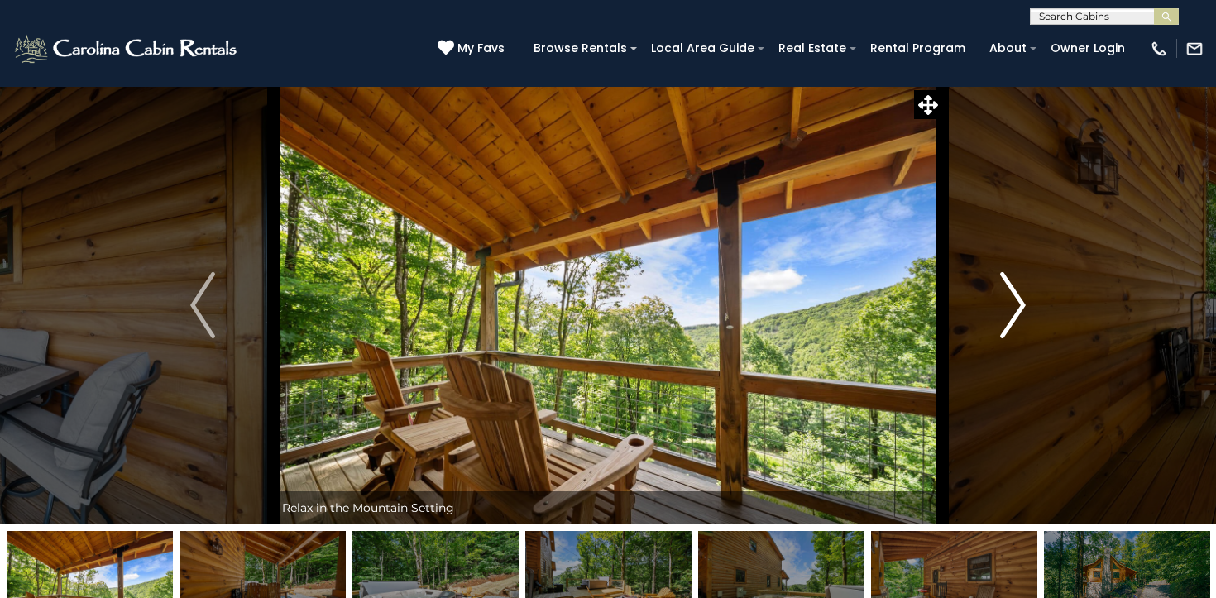
click at [1008, 309] on img "Next" at bounding box center [1013, 305] width 25 height 66
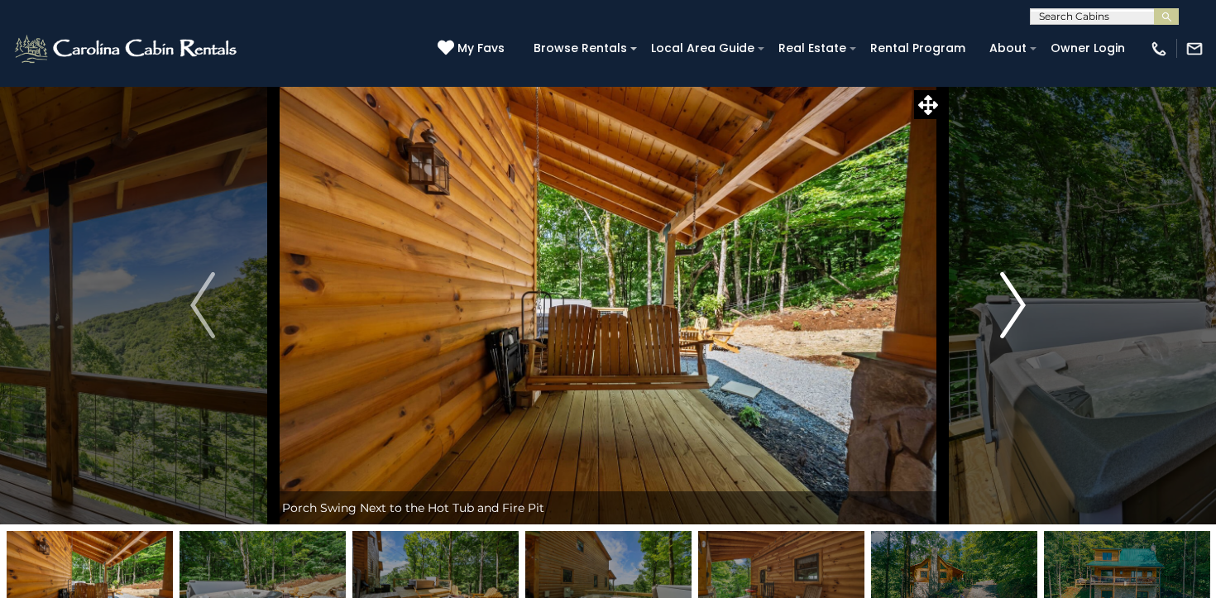
click at [1008, 309] on img "Next" at bounding box center [1013, 305] width 25 height 66
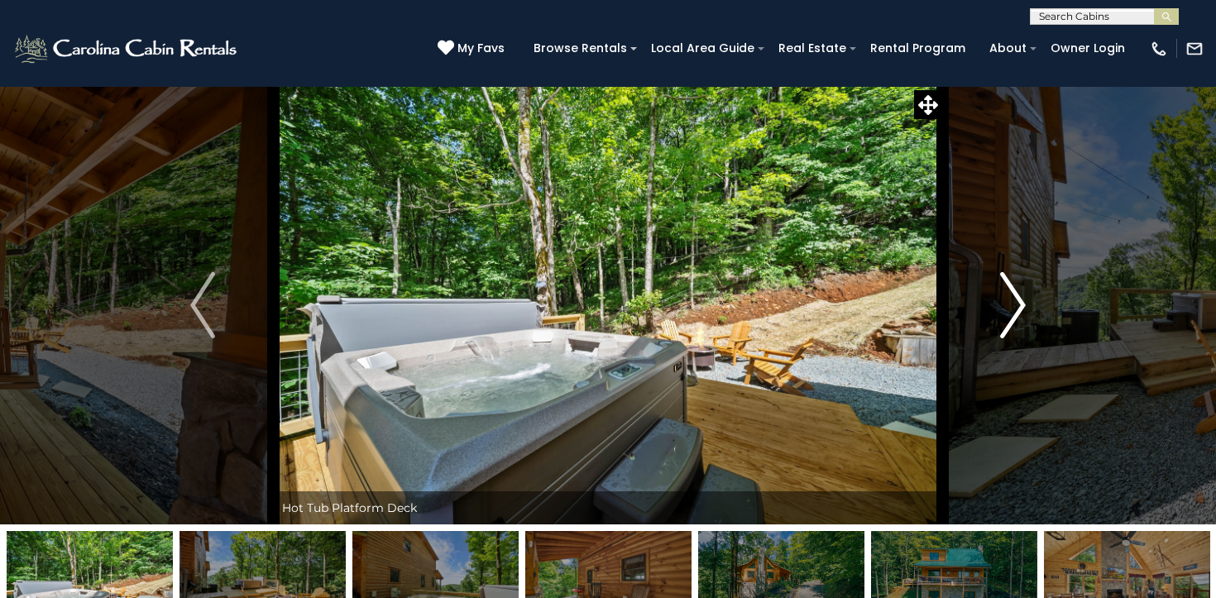
click at [1008, 309] on img "Next" at bounding box center [1013, 305] width 25 height 66
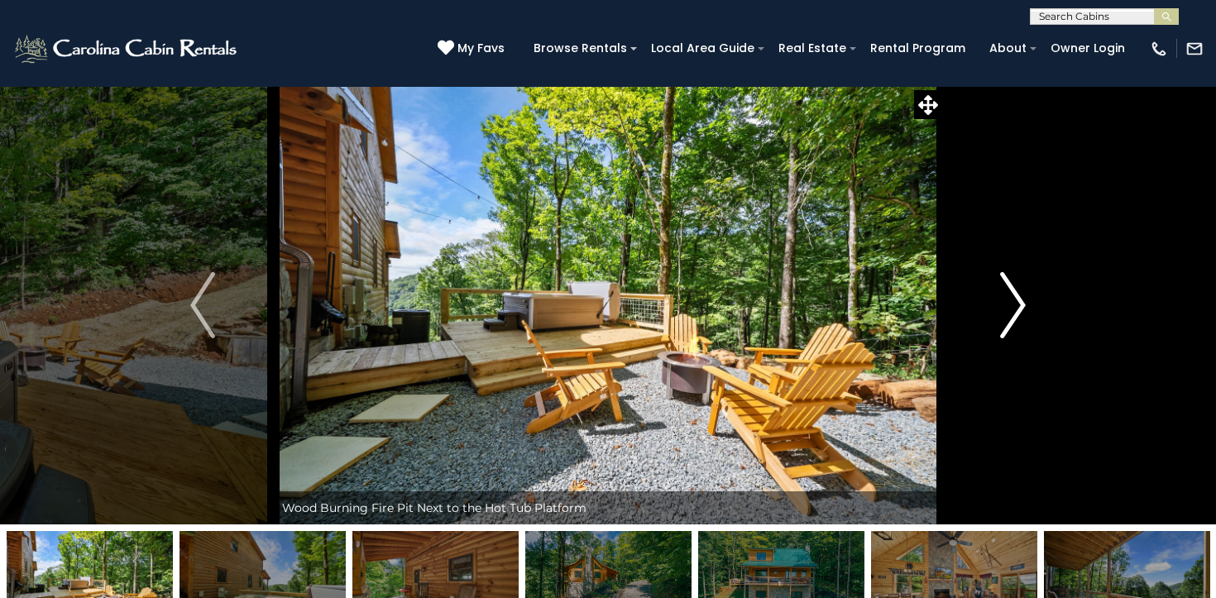
click at [1008, 309] on img "Next" at bounding box center [1013, 305] width 25 height 66
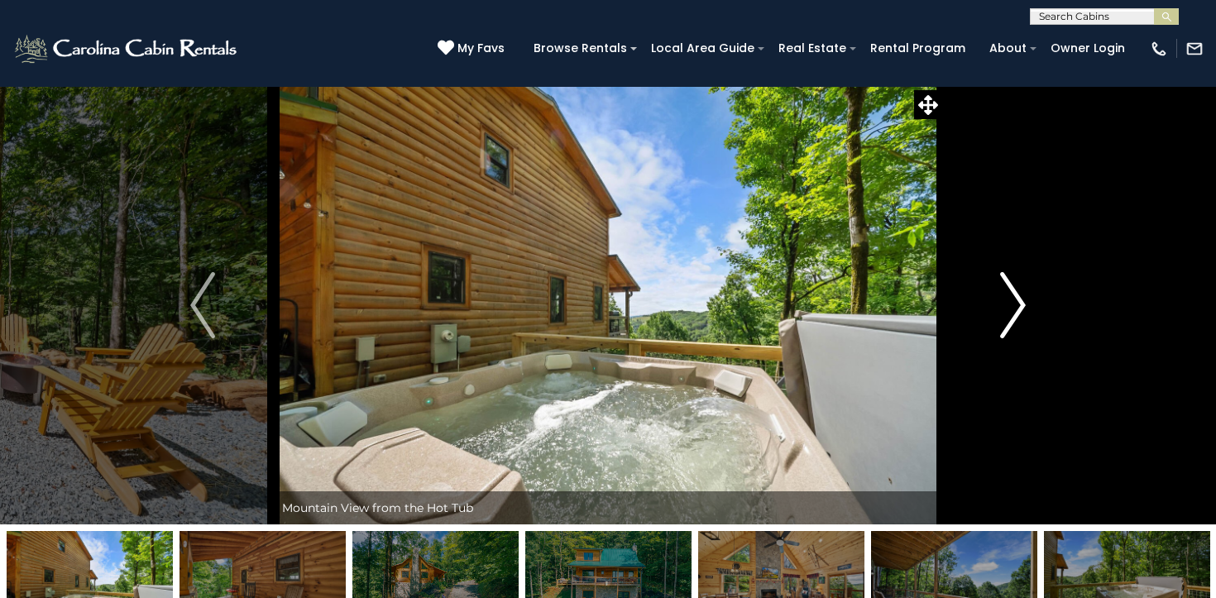
click at [1008, 309] on img "Next" at bounding box center [1013, 305] width 25 height 66
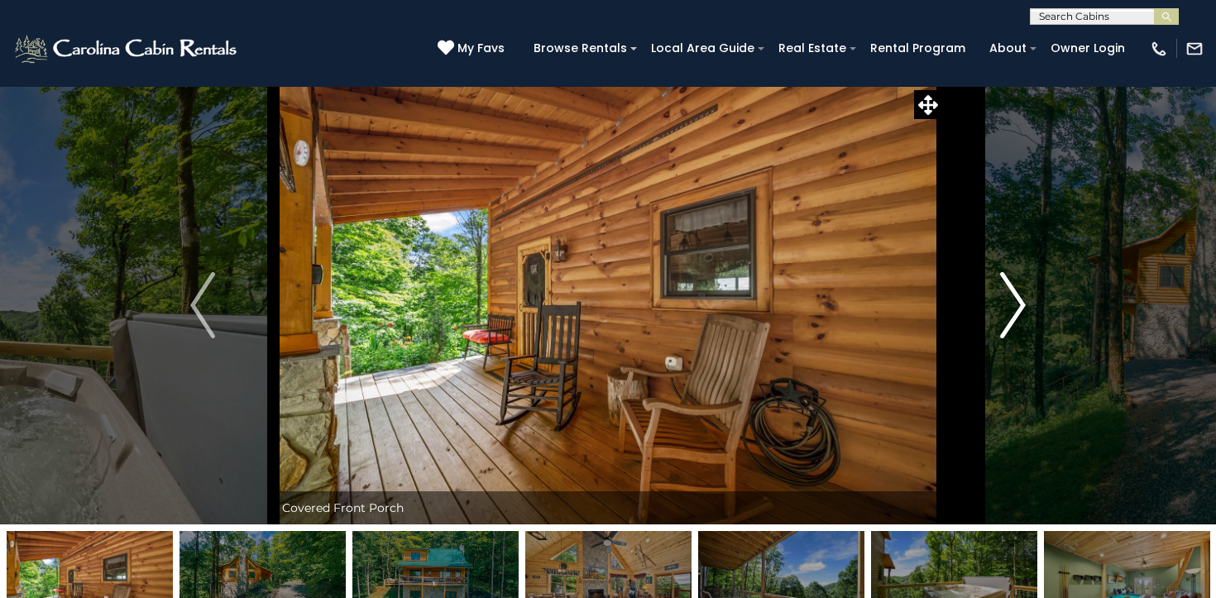
click at [1008, 309] on img "Next" at bounding box center [1013, 305] width 25 height 66
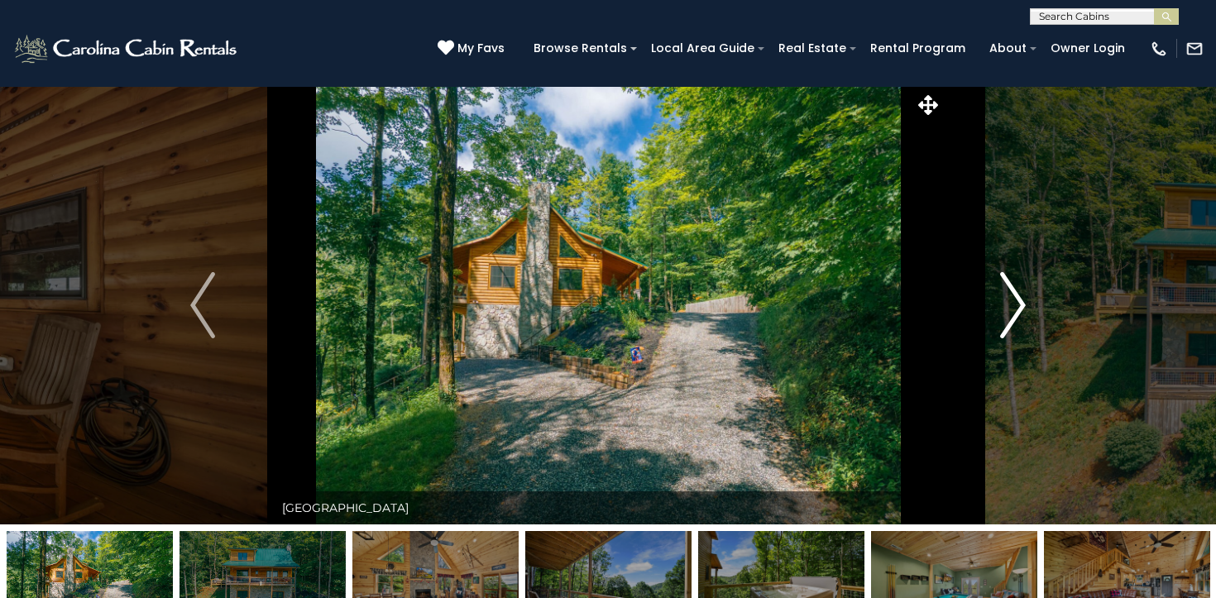
click at [1008, 309] on img "Next" at bounding box center [1013, 305] width 25 height 66
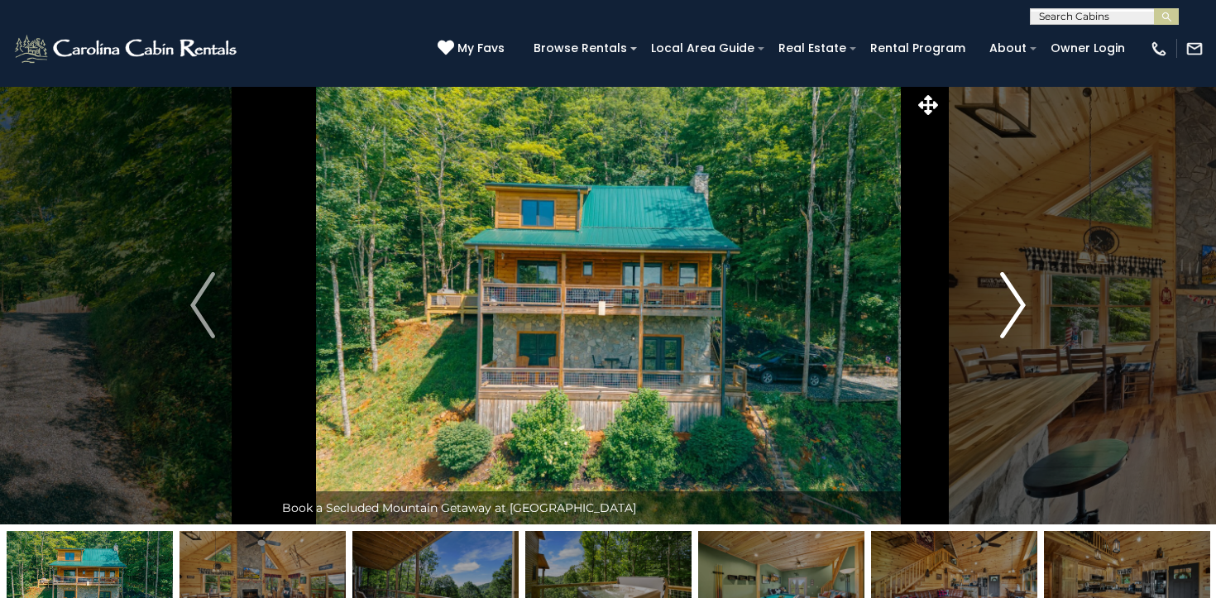
click at [1008, 309] on img "Next" at bounding box center [1013, 305] width 25 height 66
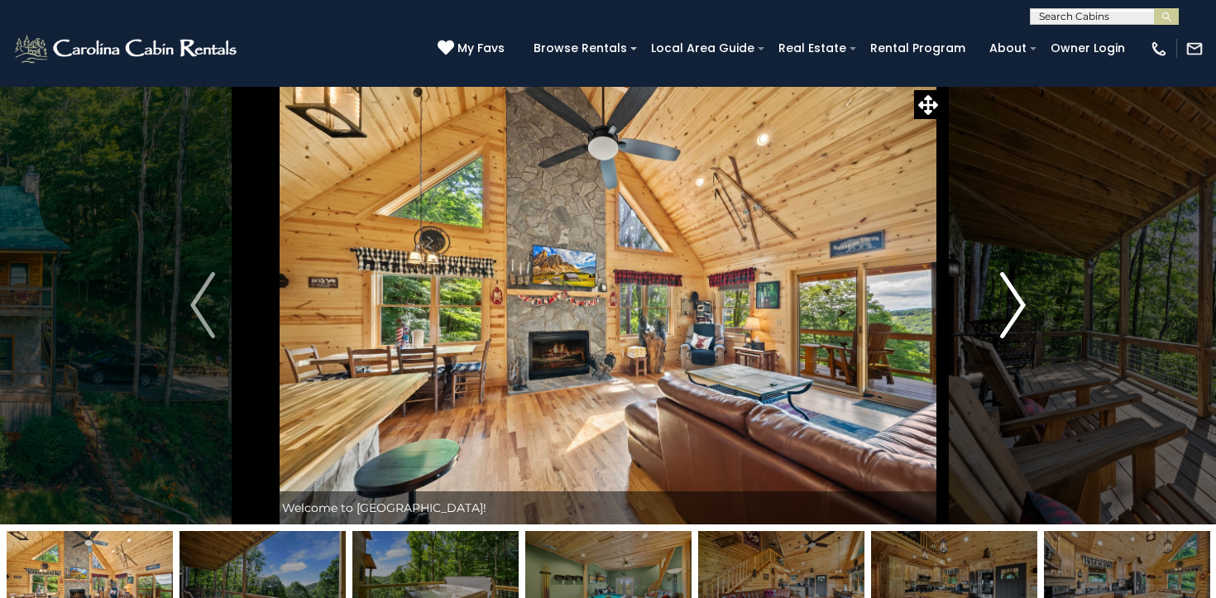
click at [1008, 309] on img "Next" at bounding box center [1013, 305] width 25 height 66
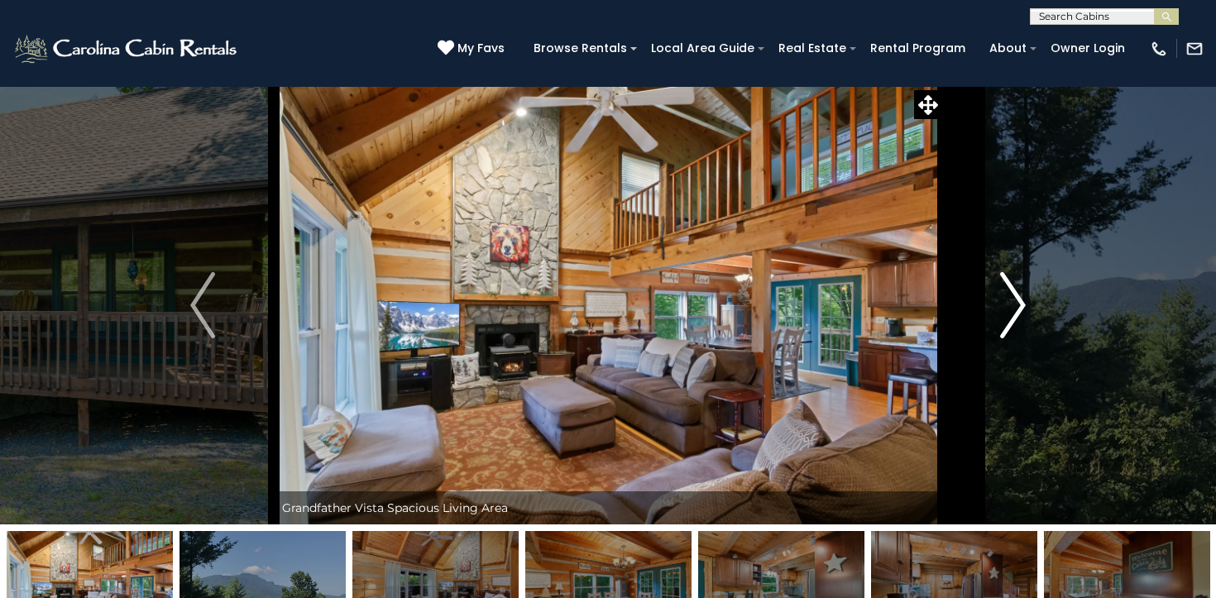
click at [1009, 315] on img "Next" at bounding box center [1013, 305] width 25 height 66
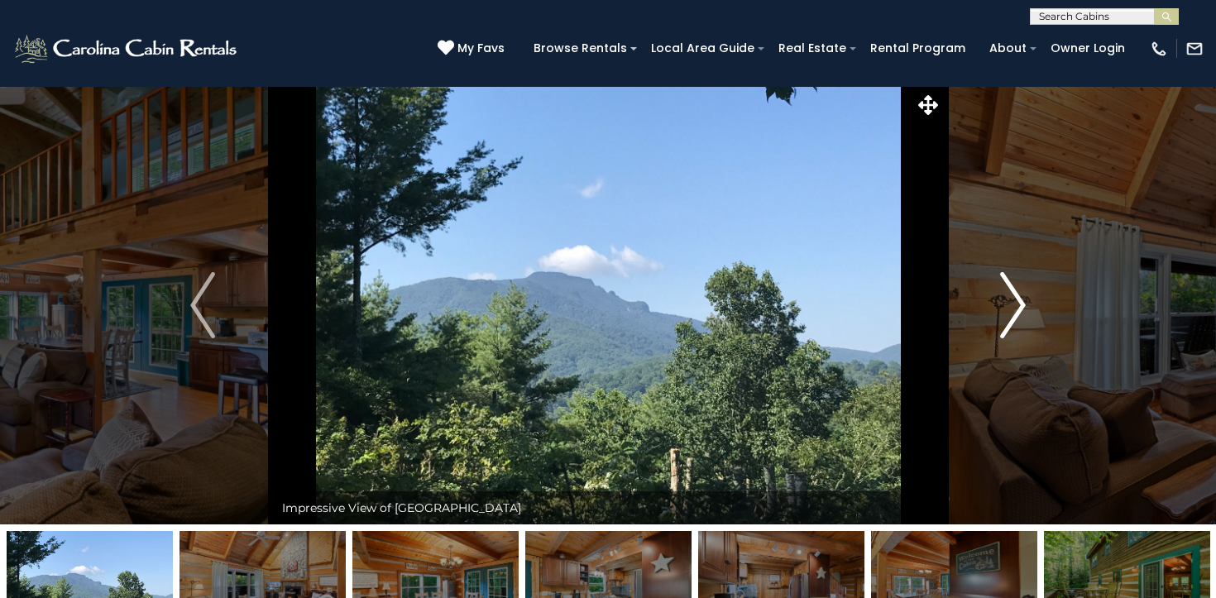
click at [1009, 315] on img "Next" at bounding box center [1013, 305] width 25 height 66
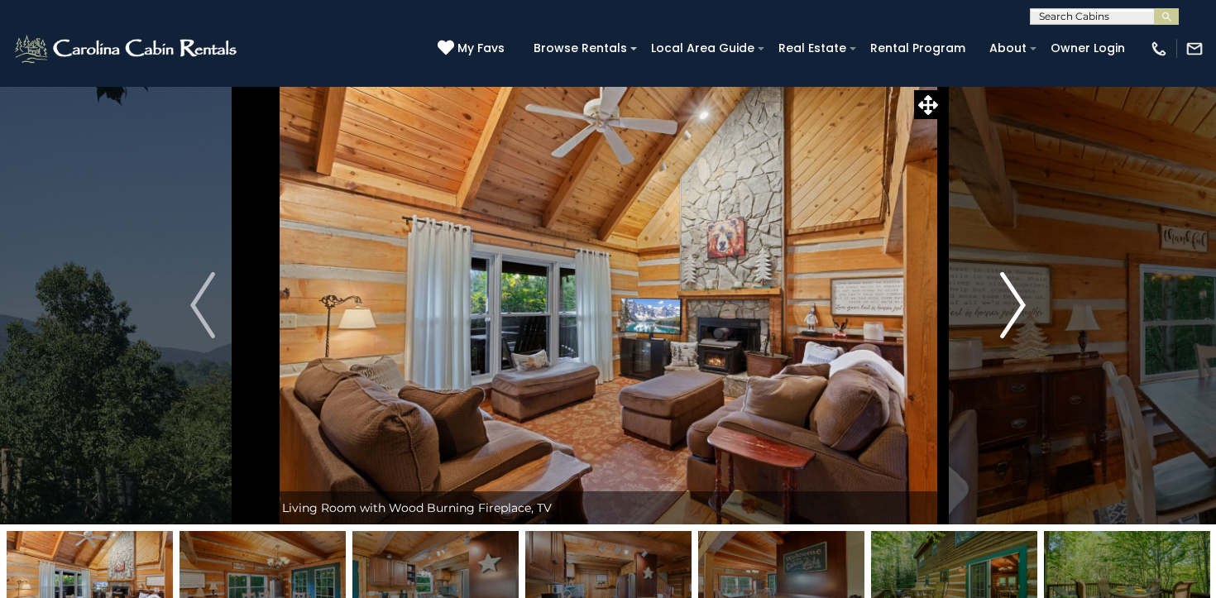
click at [1009, 315] on img "Next" at bounding box center [1013, 305] width 25 height 66
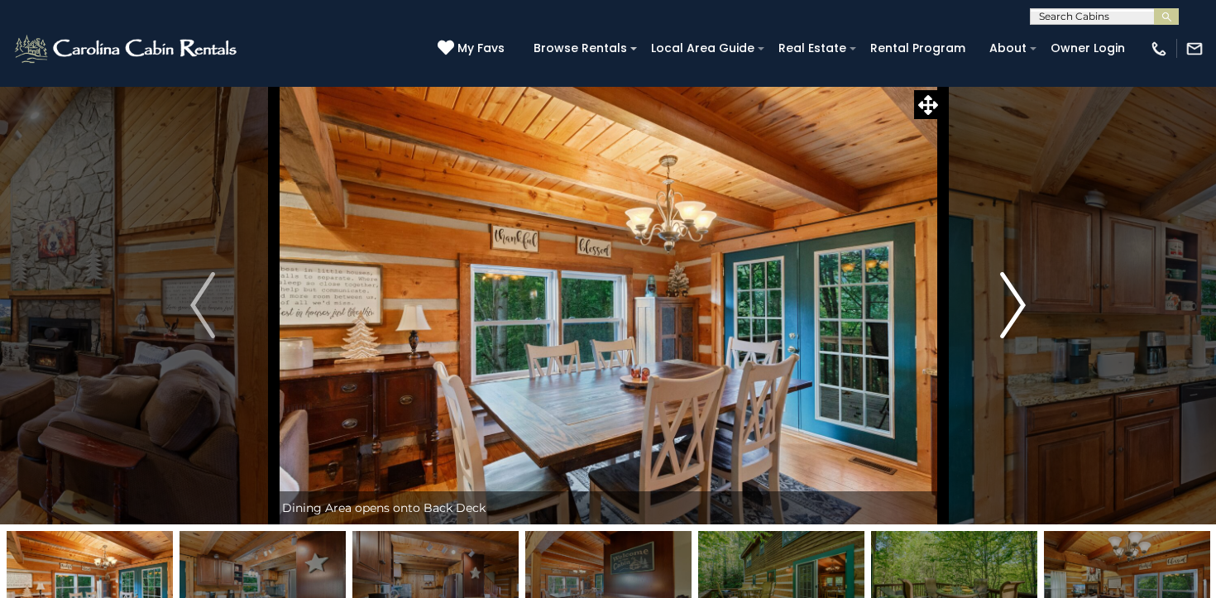
click at [1009, 315] on img "Next" at bounding box center [1013, 305] width 25 height 66
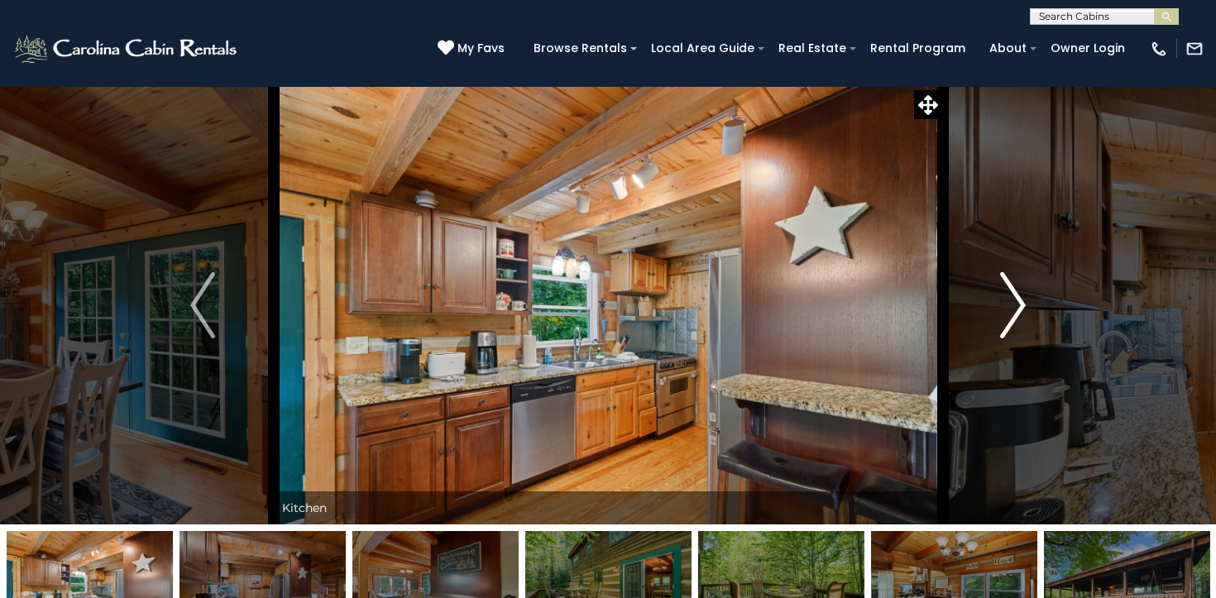
click at [1009, 315] on img "Next" at bounding box center [1013, 305] width 25 height 66
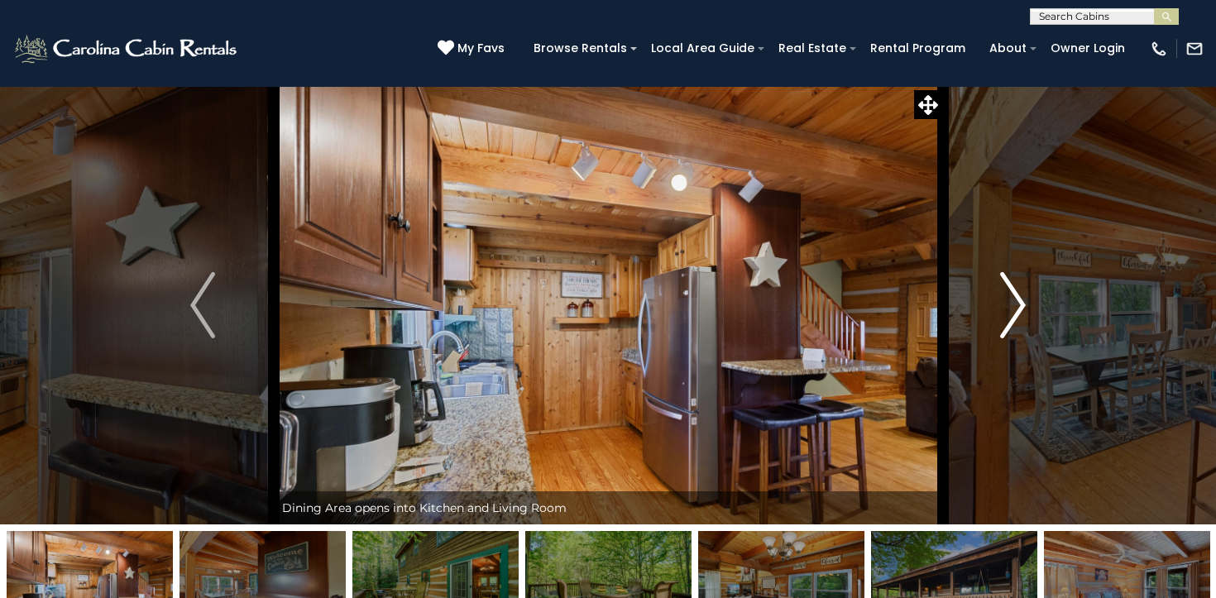
click at [1009, 315] on img "Next" at bounding box center [1013, 305] width 25 height 66
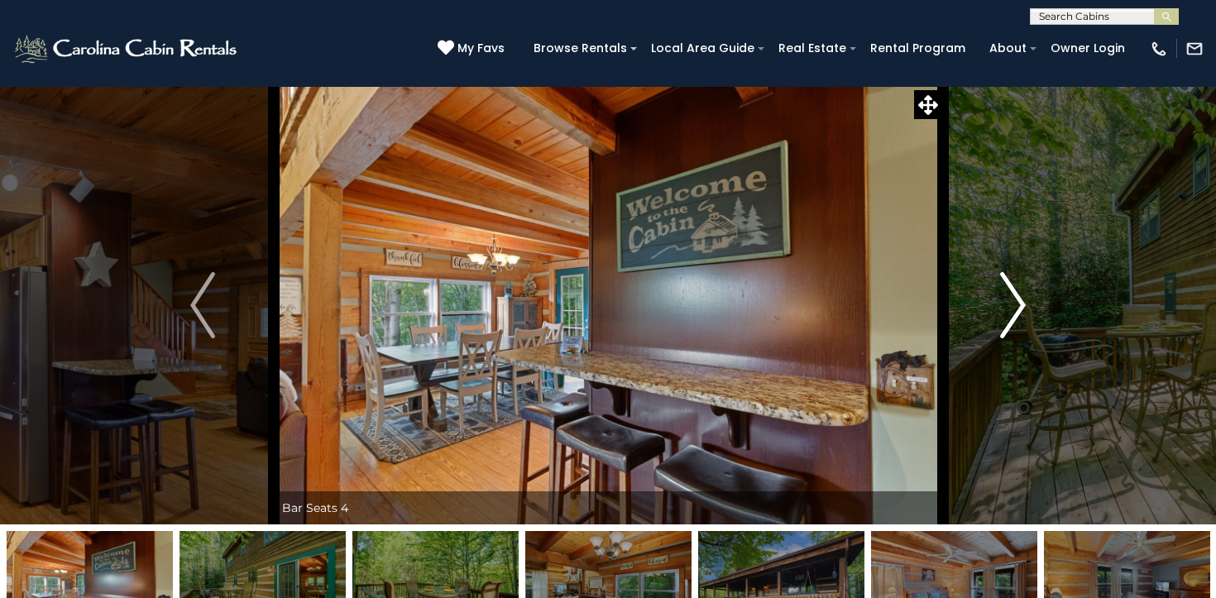
click at [1009, 315] on img "Next" at bounding box center [1013, 305] width 25 height 66
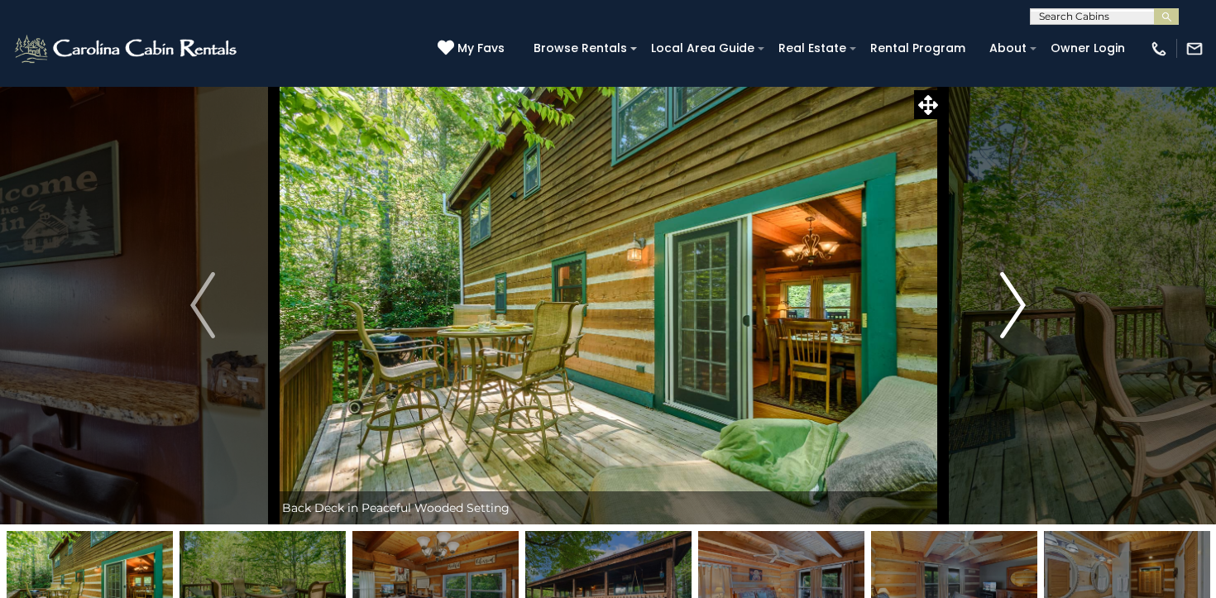
click at [1009, 315] on img "Next" at bounding box center [1013, 305] width 25 height 66
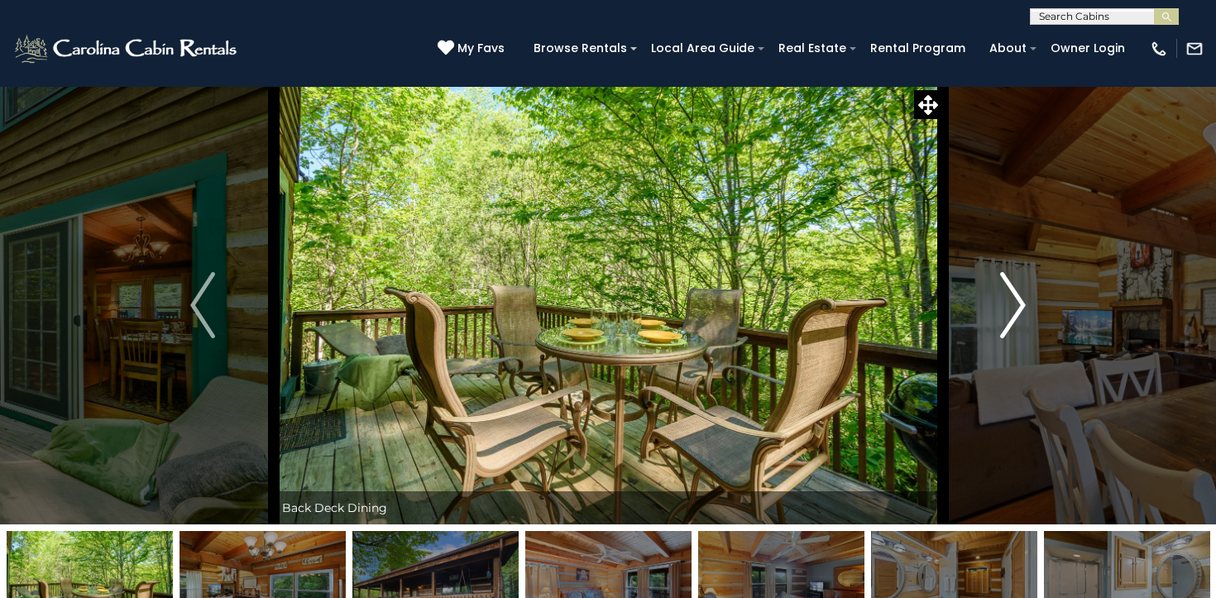
click at [1009, 315] on img "Next" at bounding box center [1013, 305] width 25 height 66
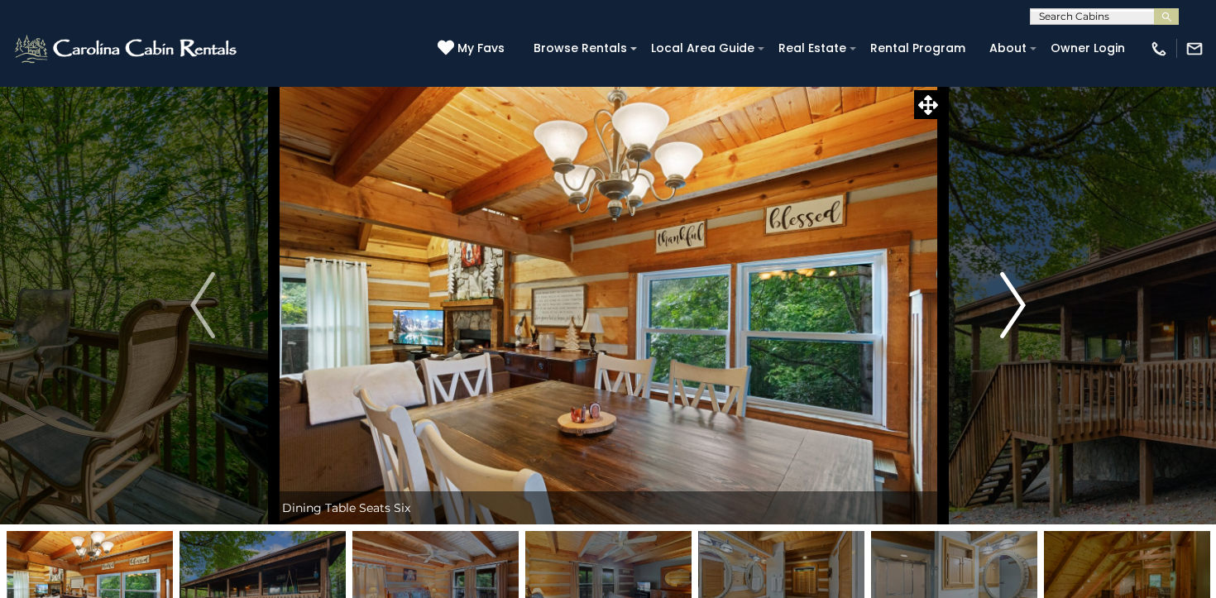
click at [1009, 315] on img "Next" at bounding box center [1013, 305] width 25 height 66
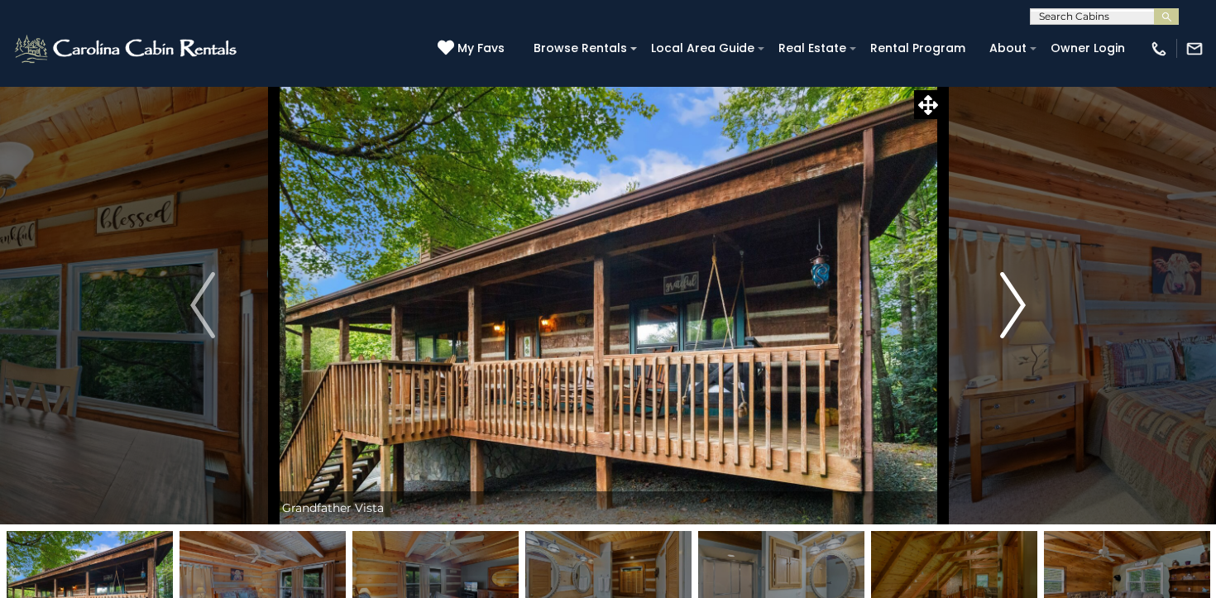
click at [1009, 315] on img "Next" at bounding box center [1013, 305] width 25 height 66
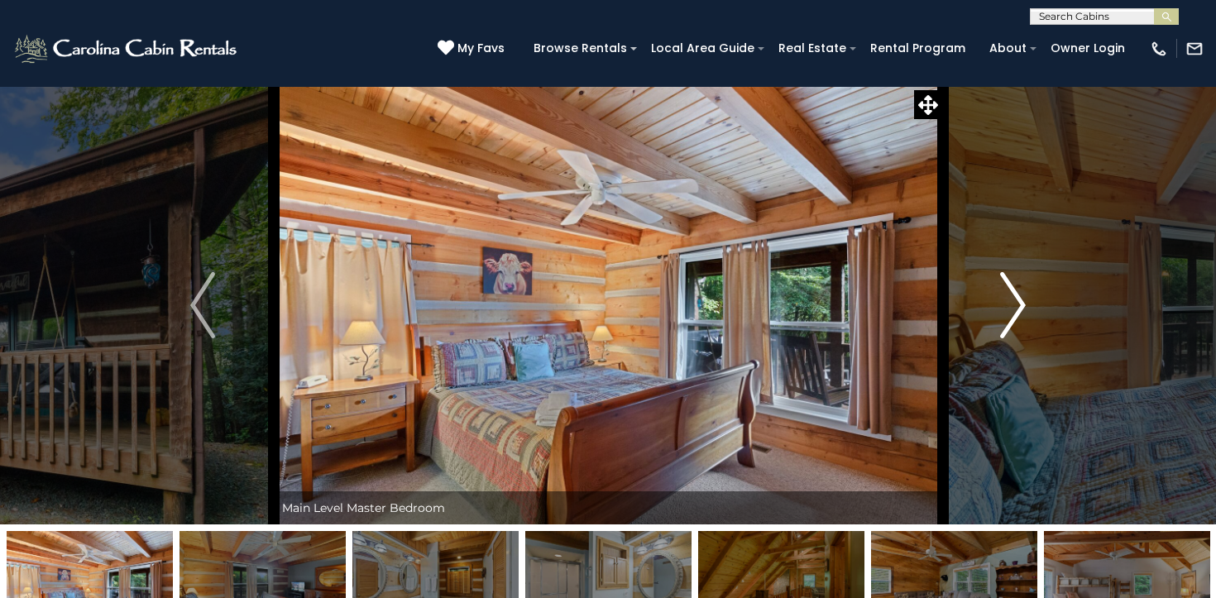
click at [1009, 315] on img "Next" at bounding box center [1013, 305] width 25 height 66
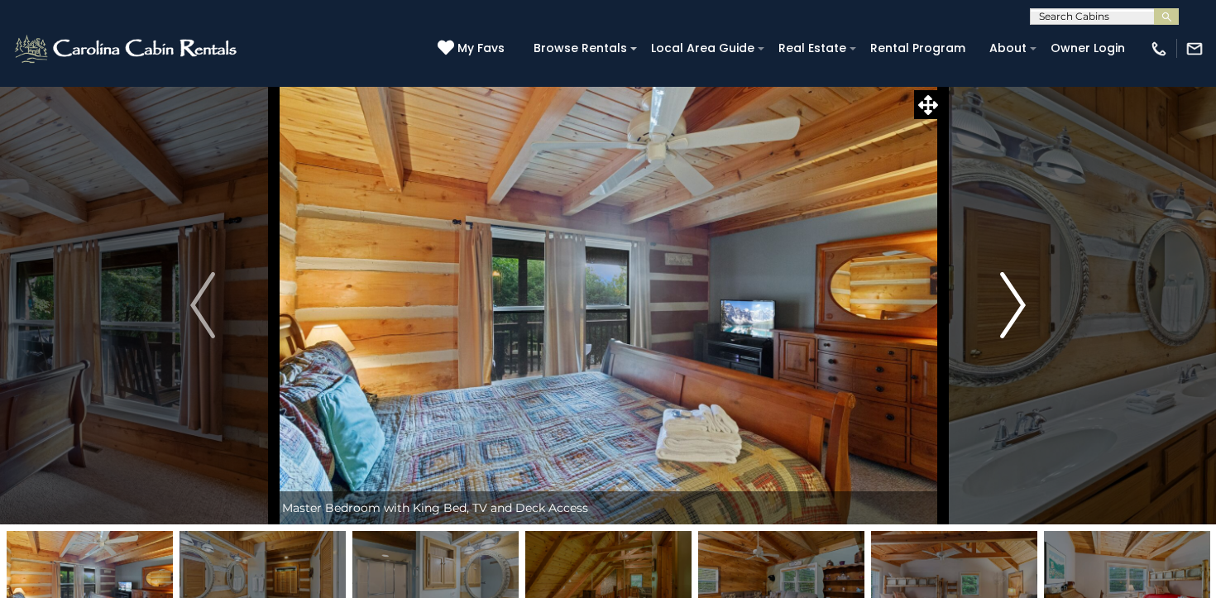
click at [1009, 315] on img "Next" at bounding box center [1013, 305] width 25 height 66
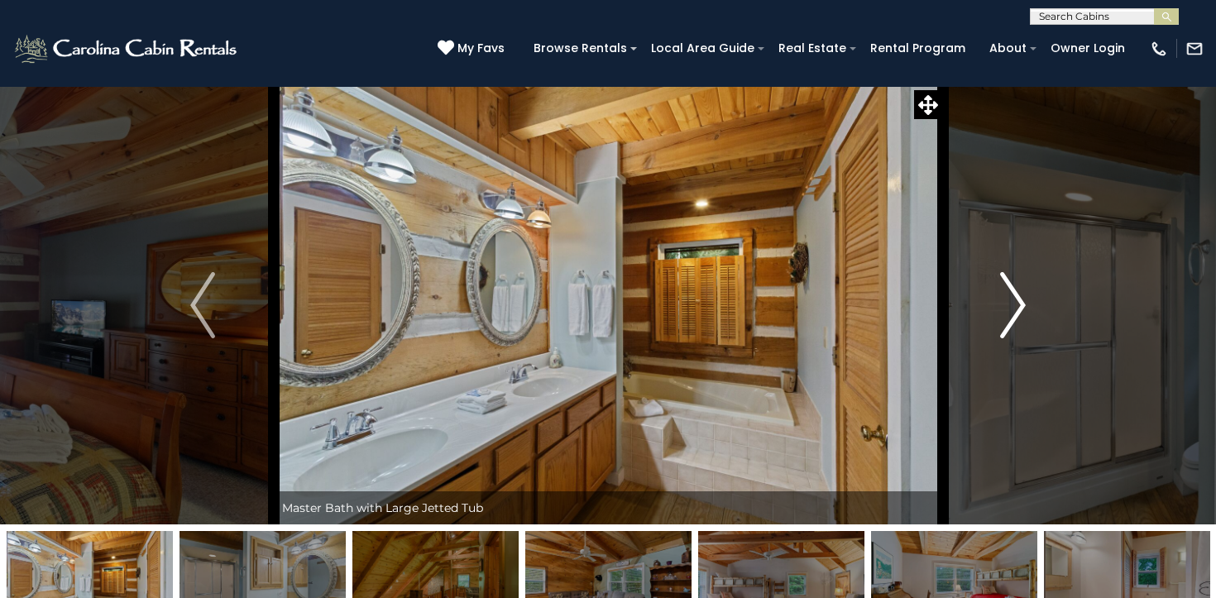
click at [1009, 315] on img "Next" at bounding box center [1013, 305] width 25 height 66
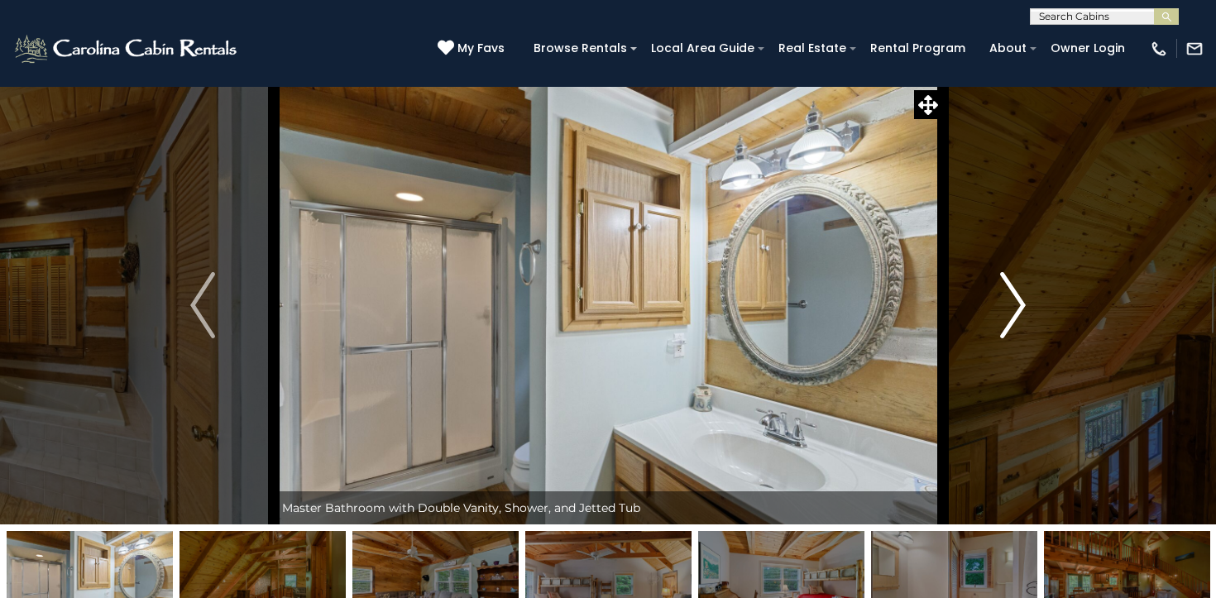
click at [1009, 315] on img "Next" at bounding box center [1013, 305] width 25 height 66
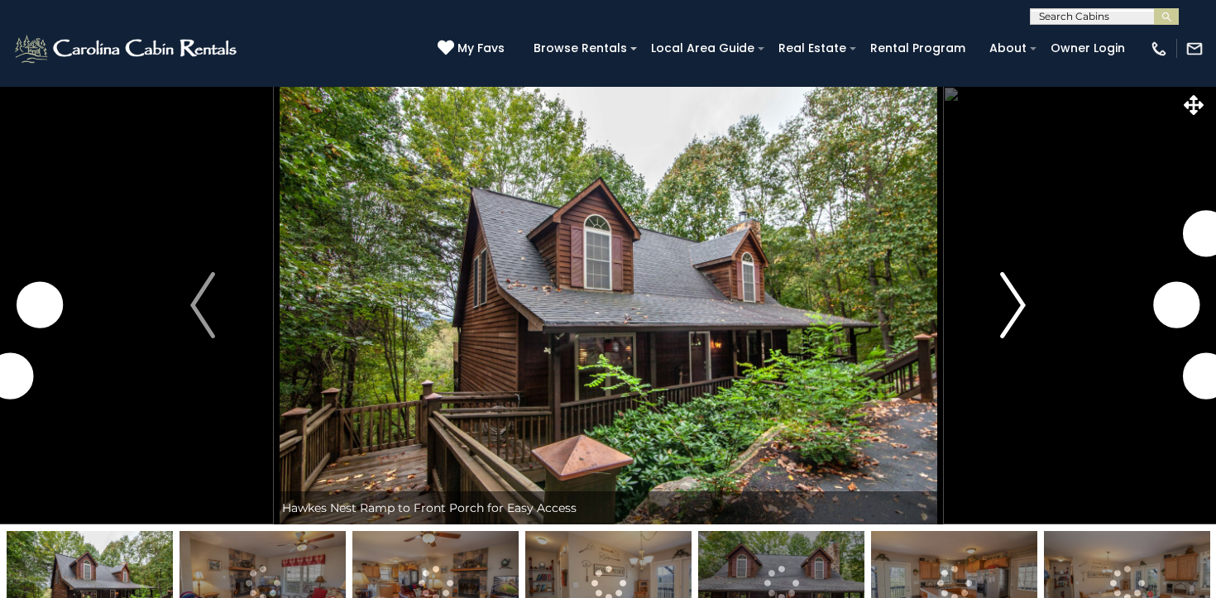
click at [1011, 323] on img "Next" at bounding box center [1013, 305] width 25 height 66
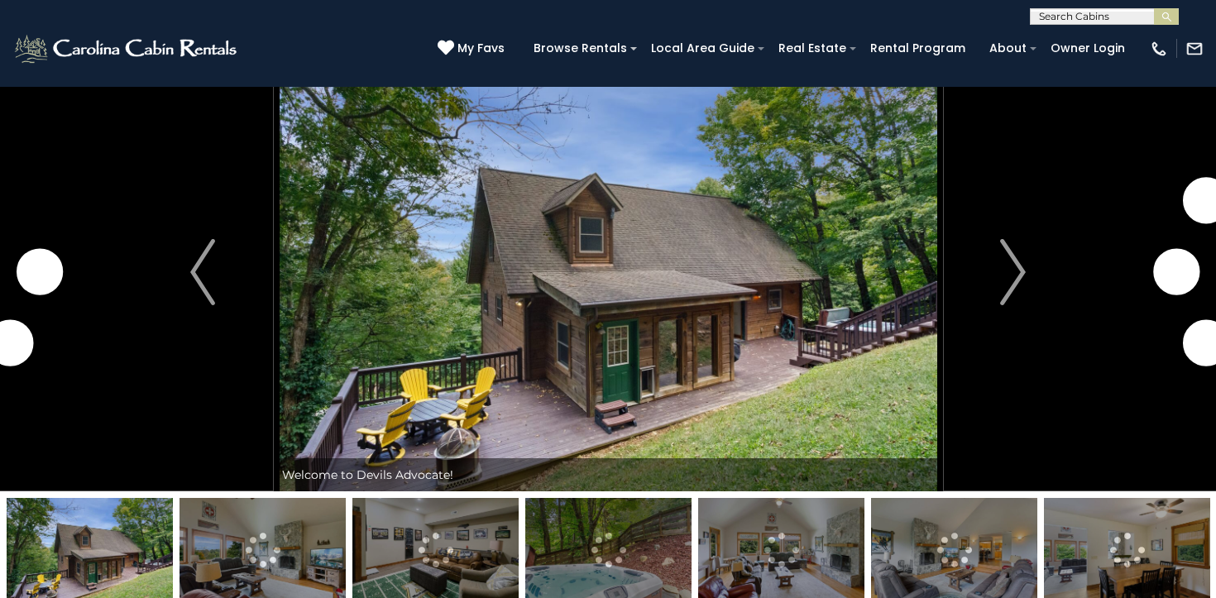
scroll to position [43, 0]
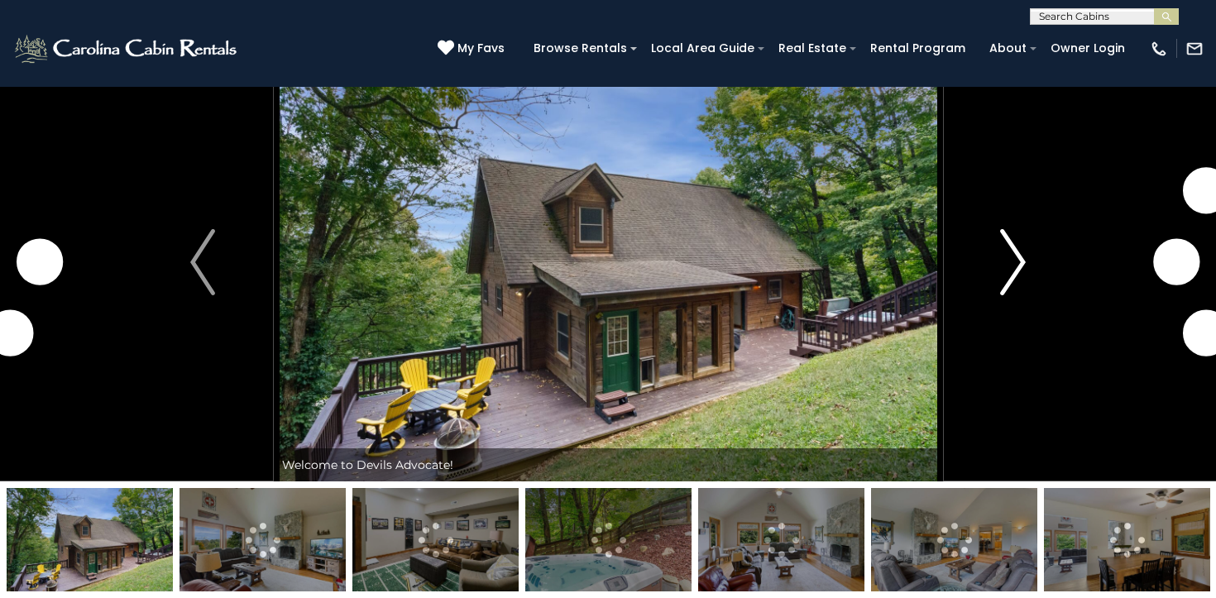
click at [1008, 267] on img "Next" at bounding box center [1013, 262] width 25 height 66
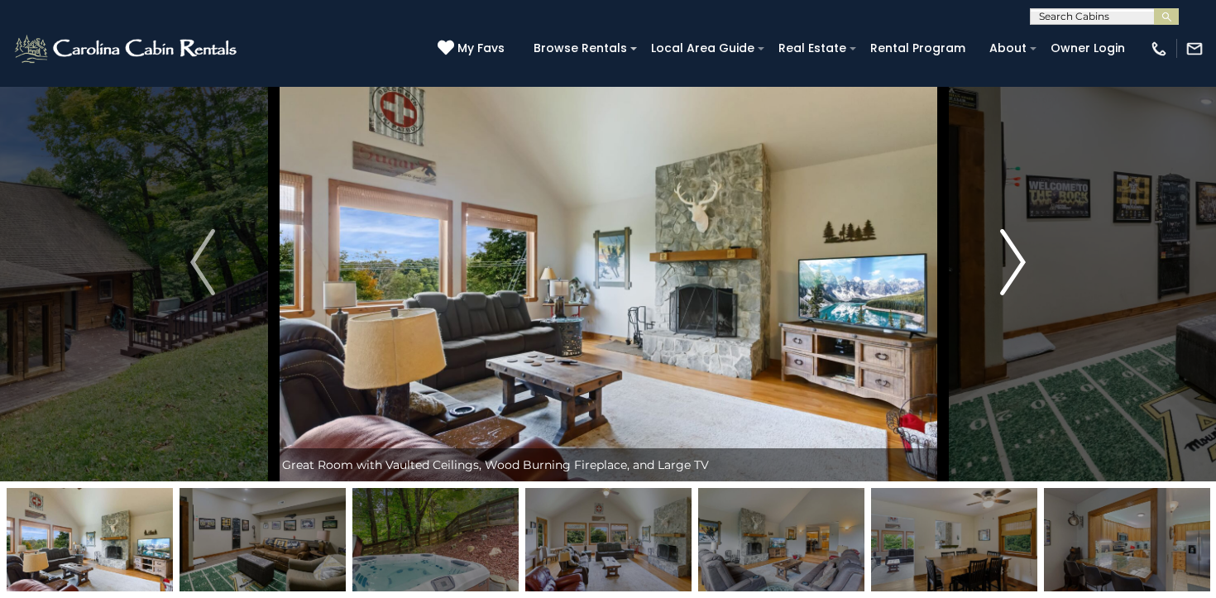
click at [1008, 267] on img "Next" at bounding box center [1013, 262] width 25 height 66
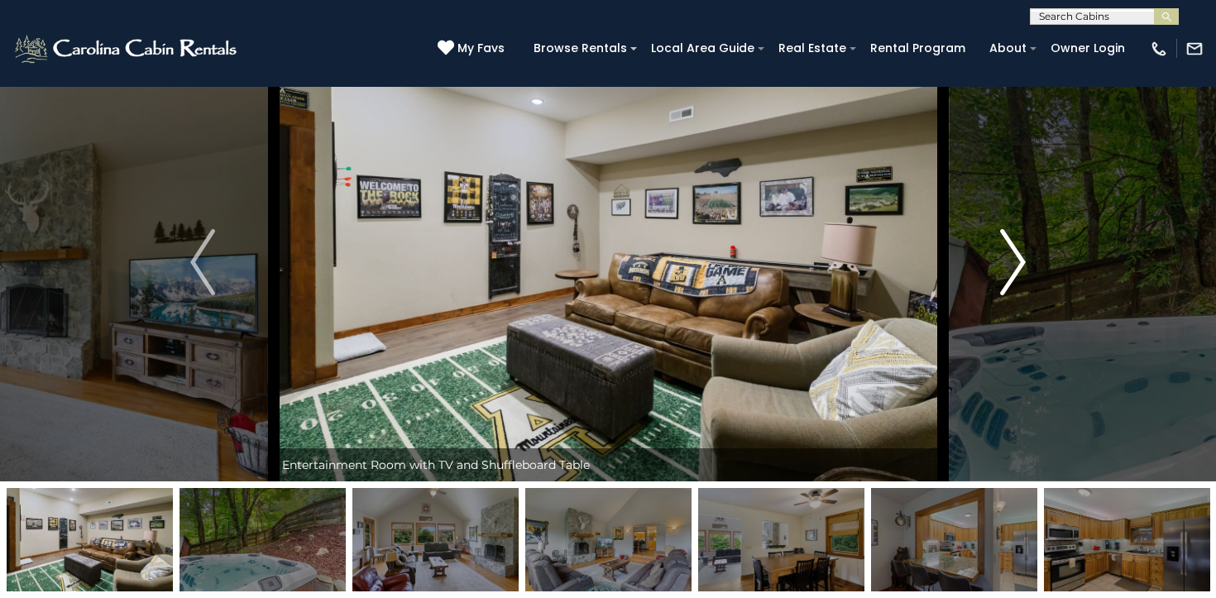
click at [1008, 267] on img "Next" at bounding box center [1013, 262] width 25 height 66
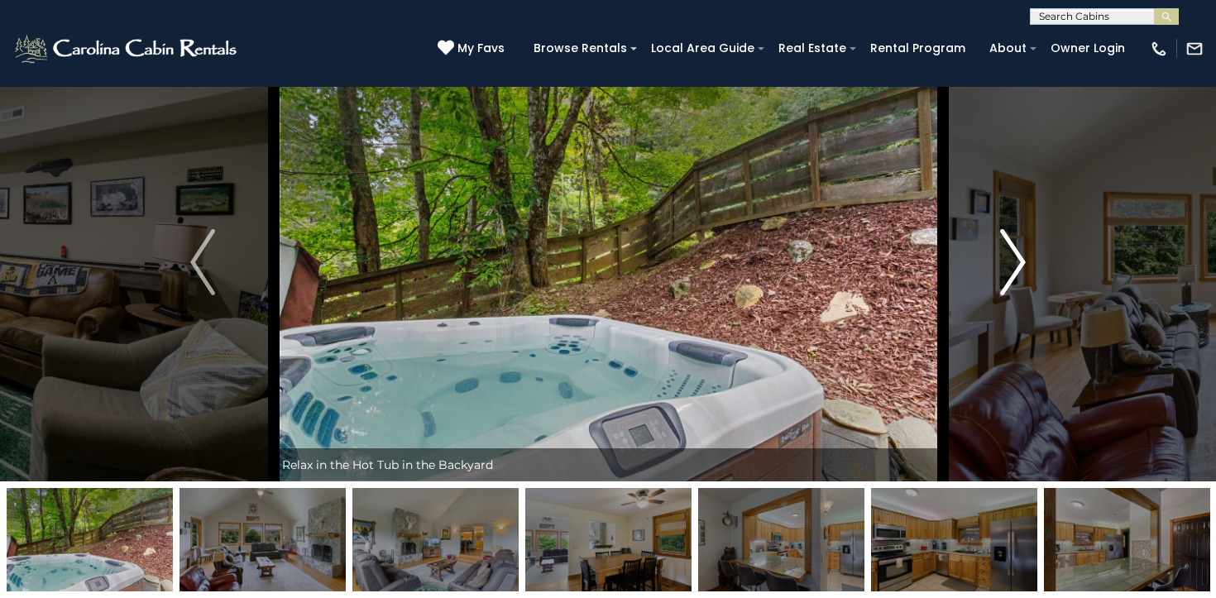
click at [1008, 267] on img "Next" at bounding box center [1013, 262] width 25 height 66
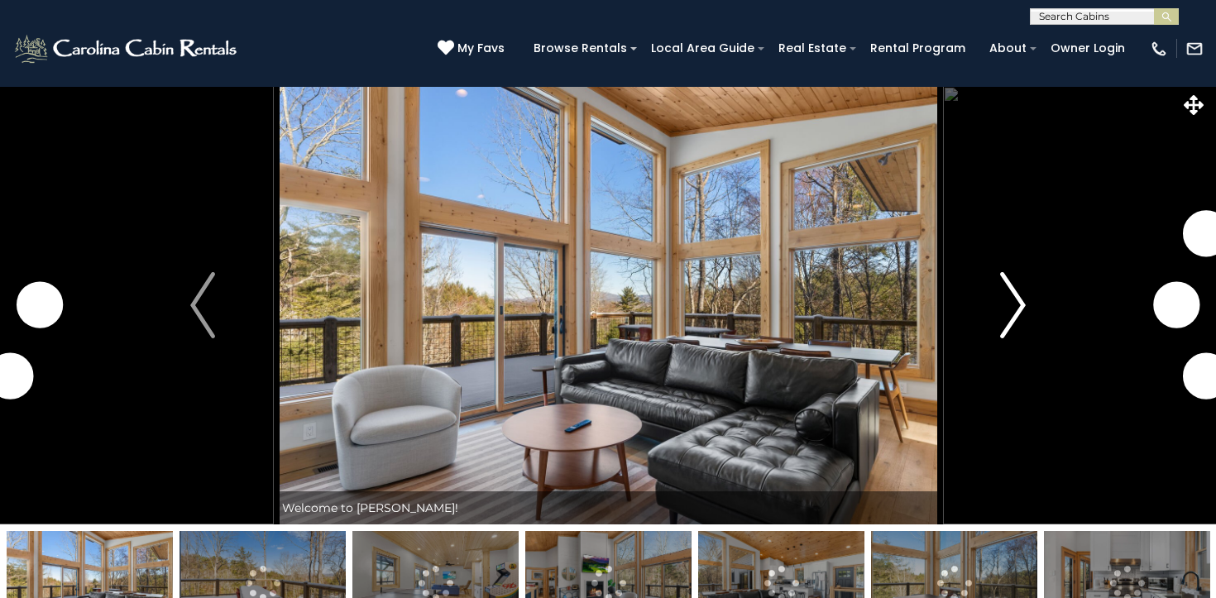
click at [1010, 312] on img "Next" at bounding box center [1013, 305] width 25 height 66
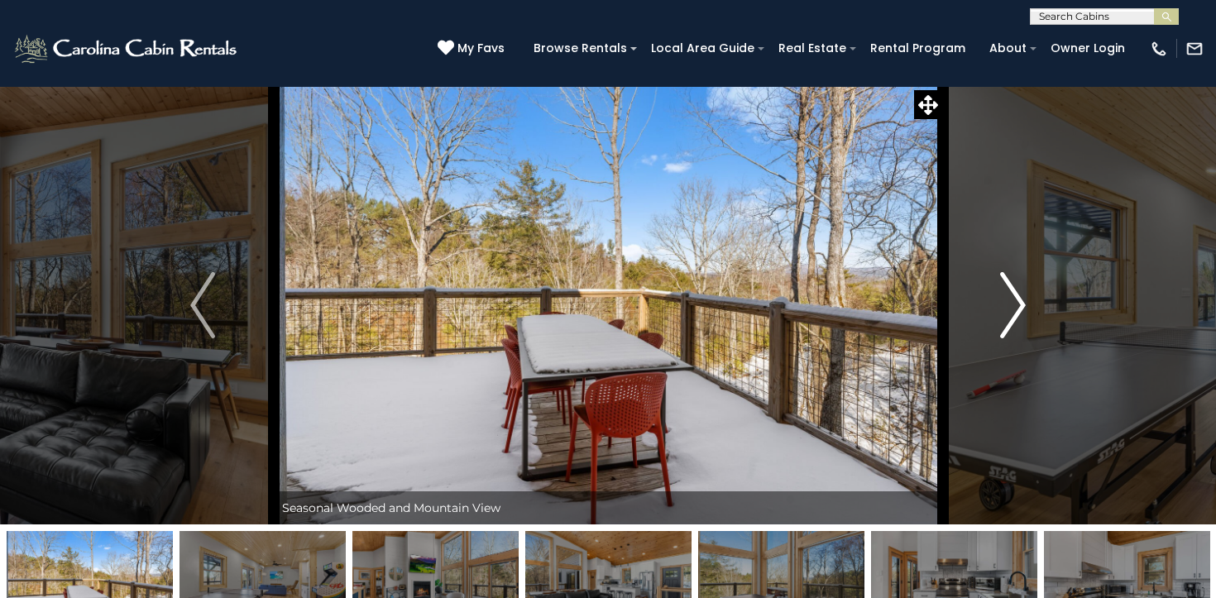
click at [1010, 312] on img "Next" at bounding box center [1013, 305] width 25 height 66
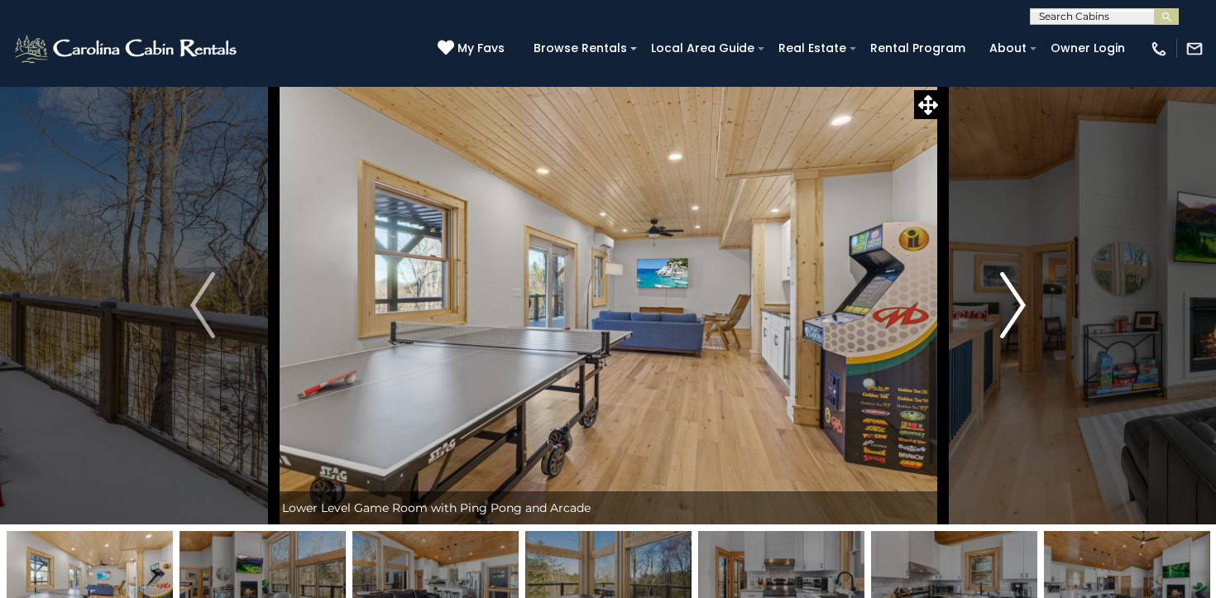
click at [1010, 312] on img "Next" at bounding box center [1013, 305] width 25 height 66
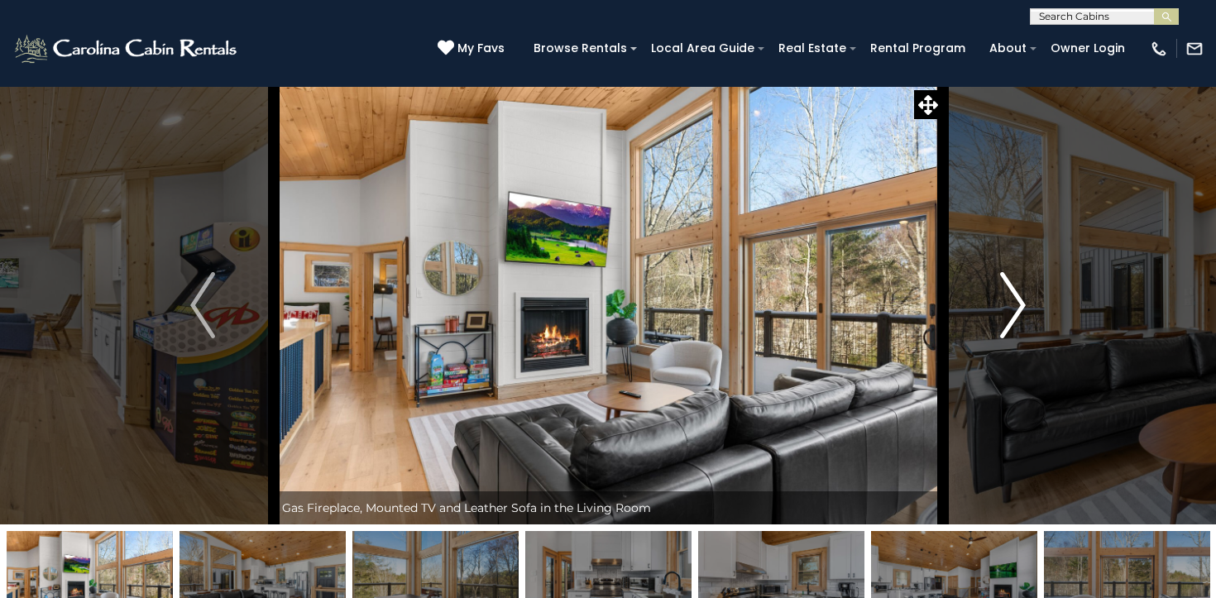
click at [1010, 312] on img "Next" at bounding box center [1013, 305] width 25 height 66
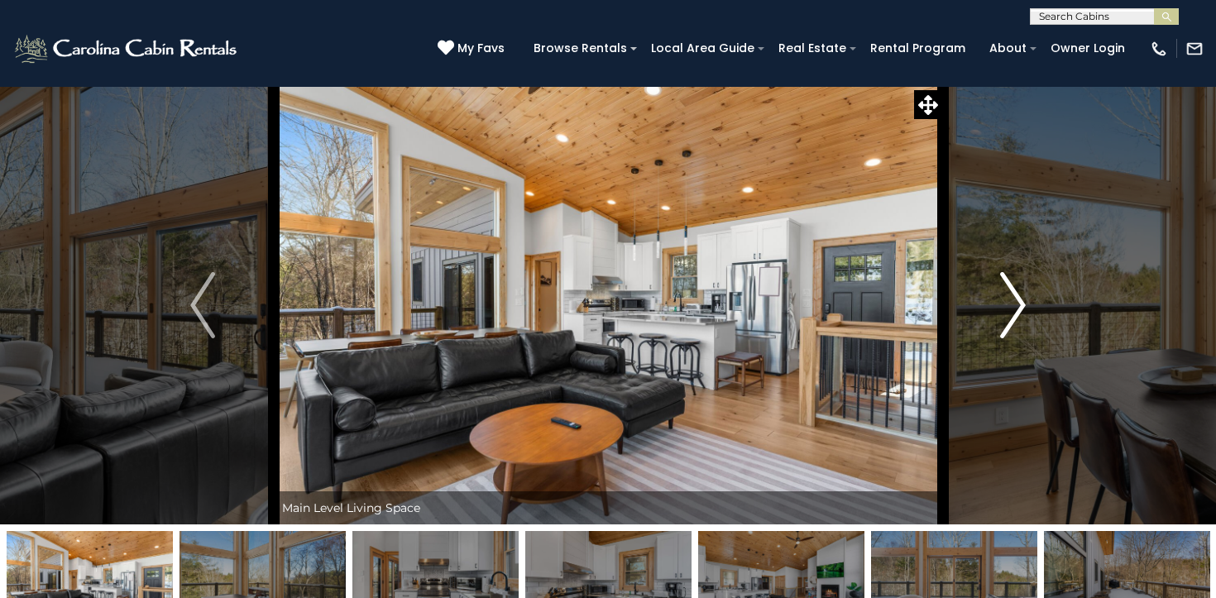
click at [1010, 312] on img "Next" at bounding box center [1013, 305] width 25 height 66
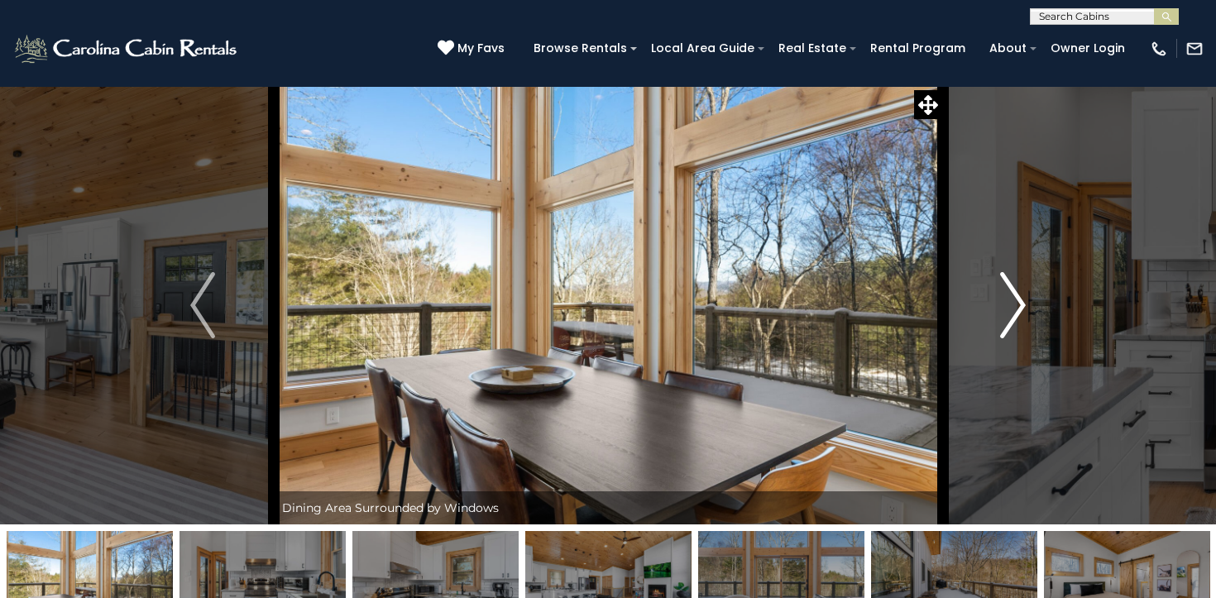
click at [1010, 312] on img "Next" at bounding box center [1013, 305] width 25 height 66
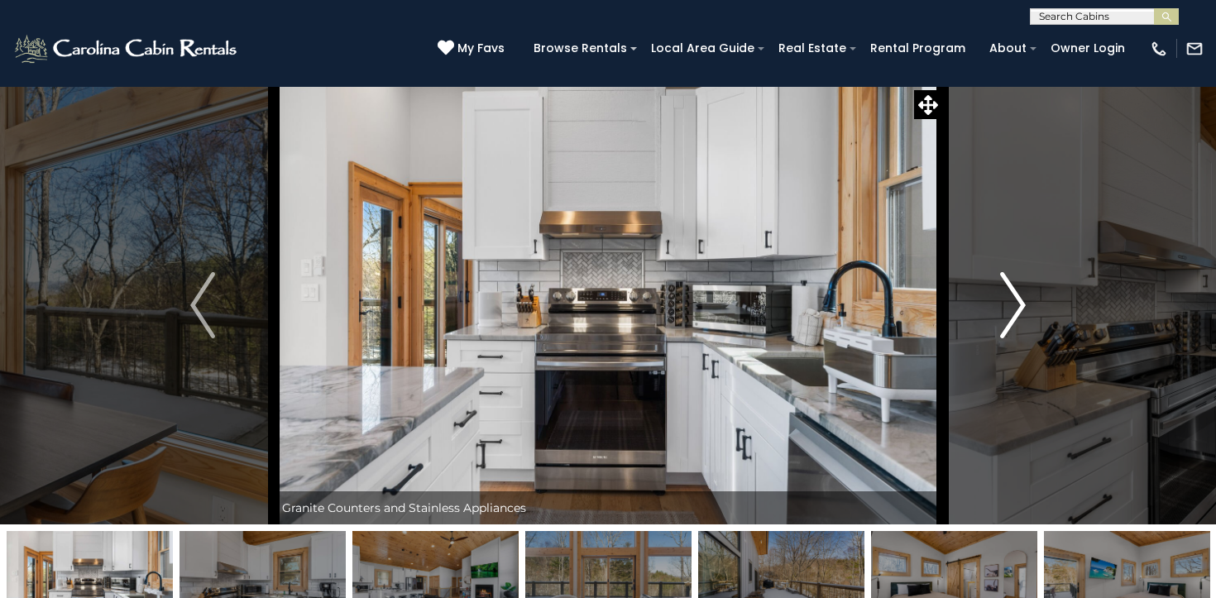
click at [1010, 312] on img "Next" at bounding box center [1013, 305] width 25 height 66
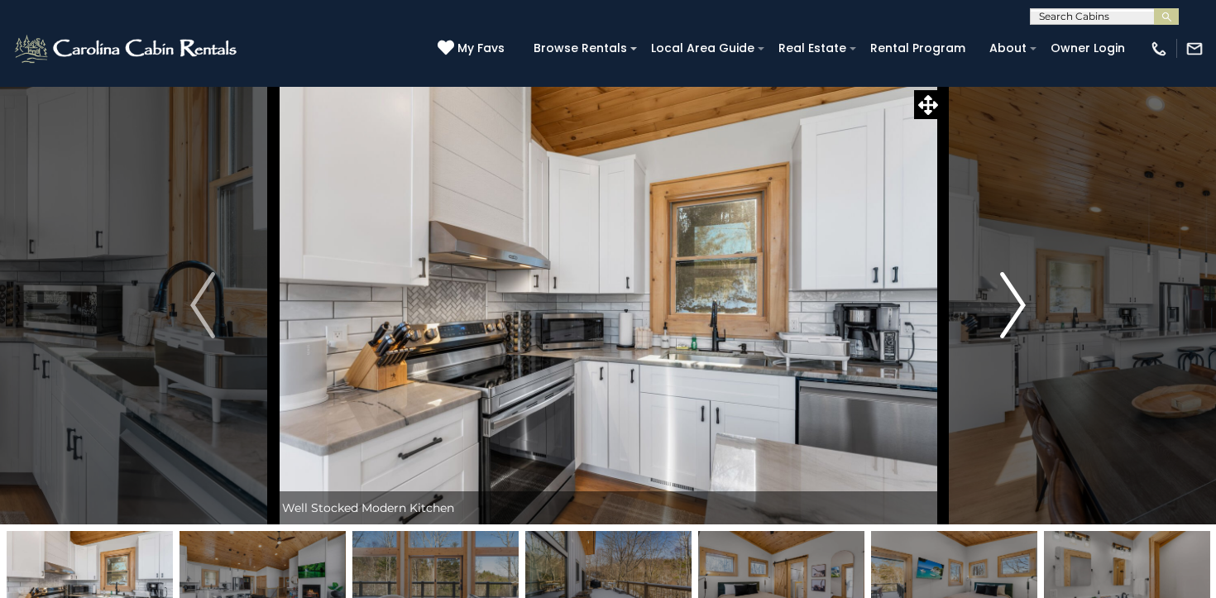
click at [1010, 312] on img "Next" at bounding box center [1013, 305] width 25 height 66
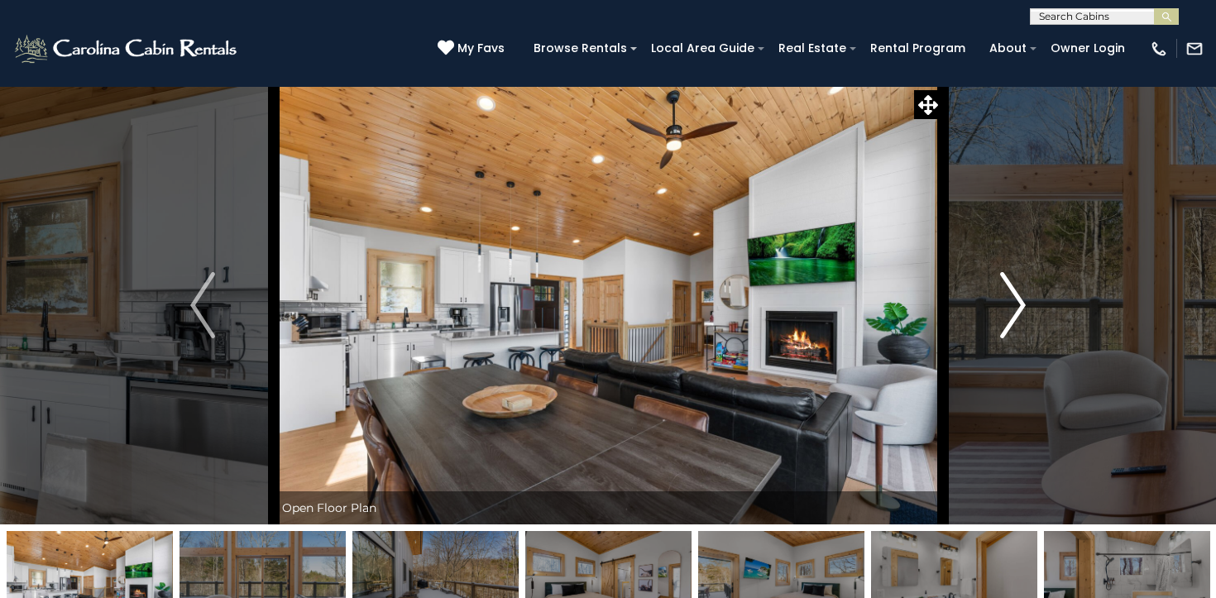
click at [1010, 312] on img "Next" at bounding box center [1013, 305] width 25 height 66
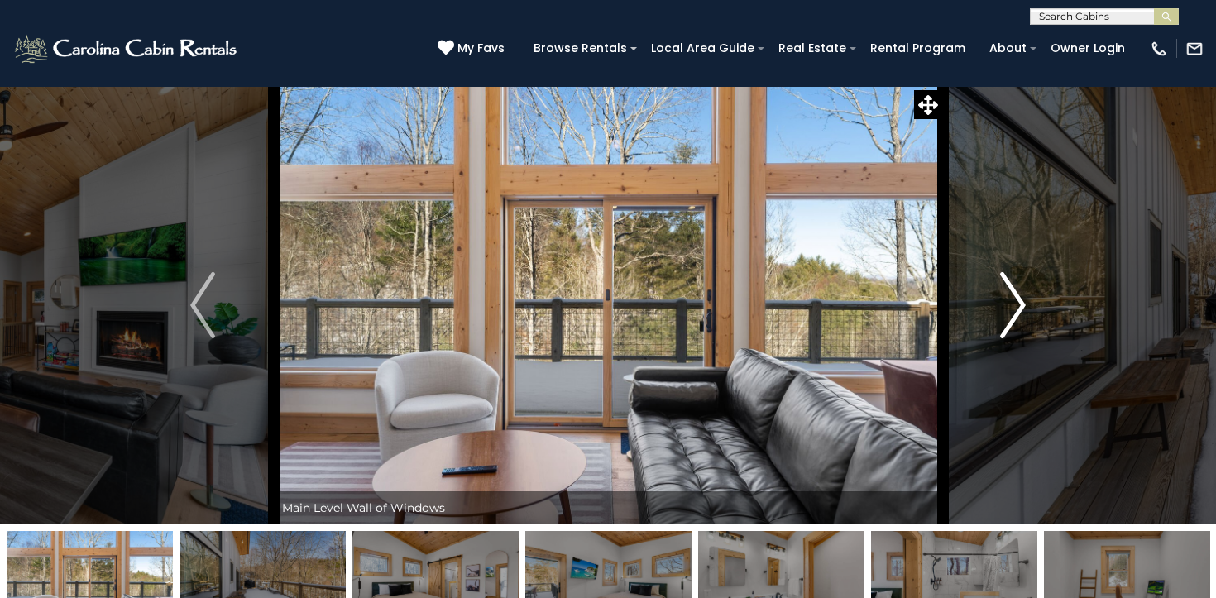
click at [1010, 312] on img "Next" at bounding box center [1013, 305] width 25 height 66
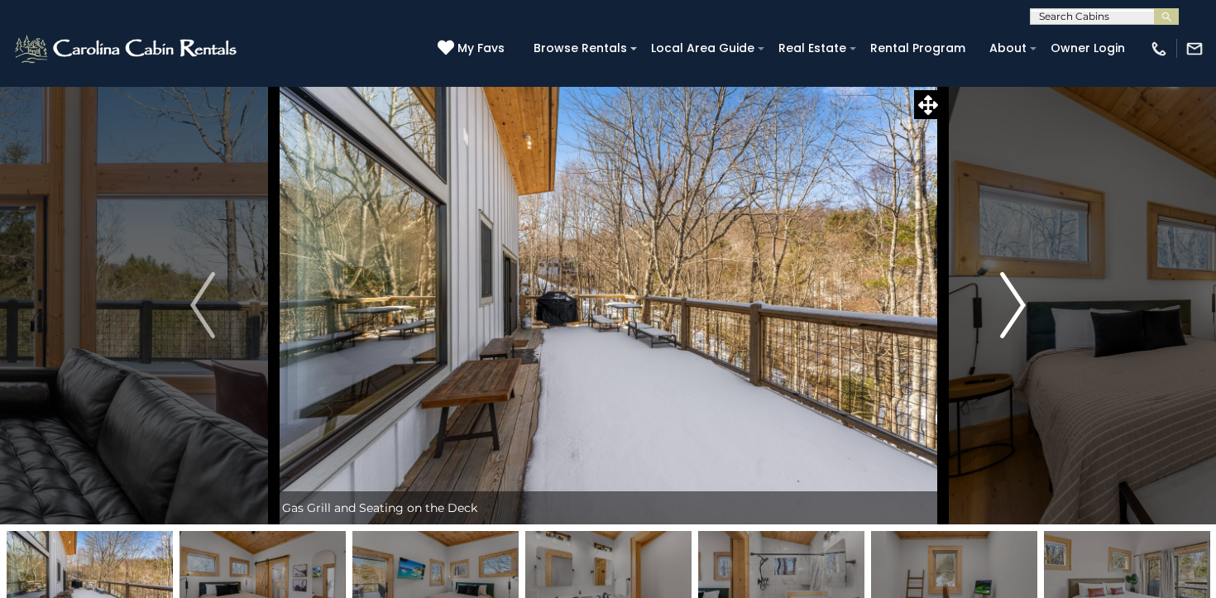
click at [1010, 312] on img "Next" at bounding box center [1013, 305] width 25 height 66
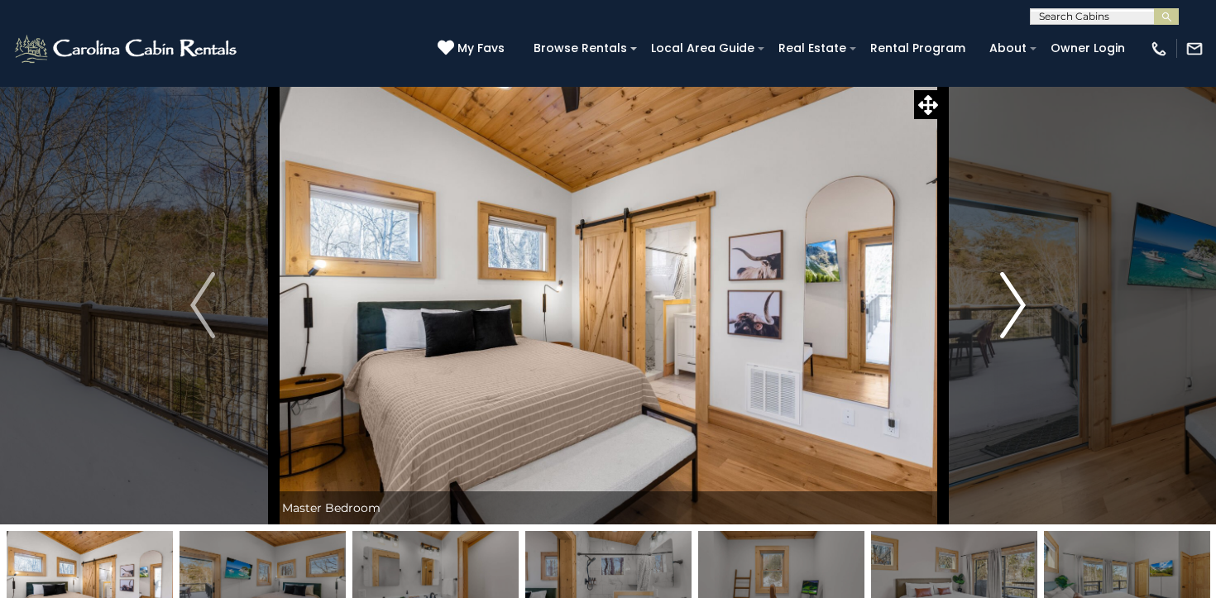
click at [1010, 312] on img "Next" at bounding box center [1013, 305] width 25 height 66
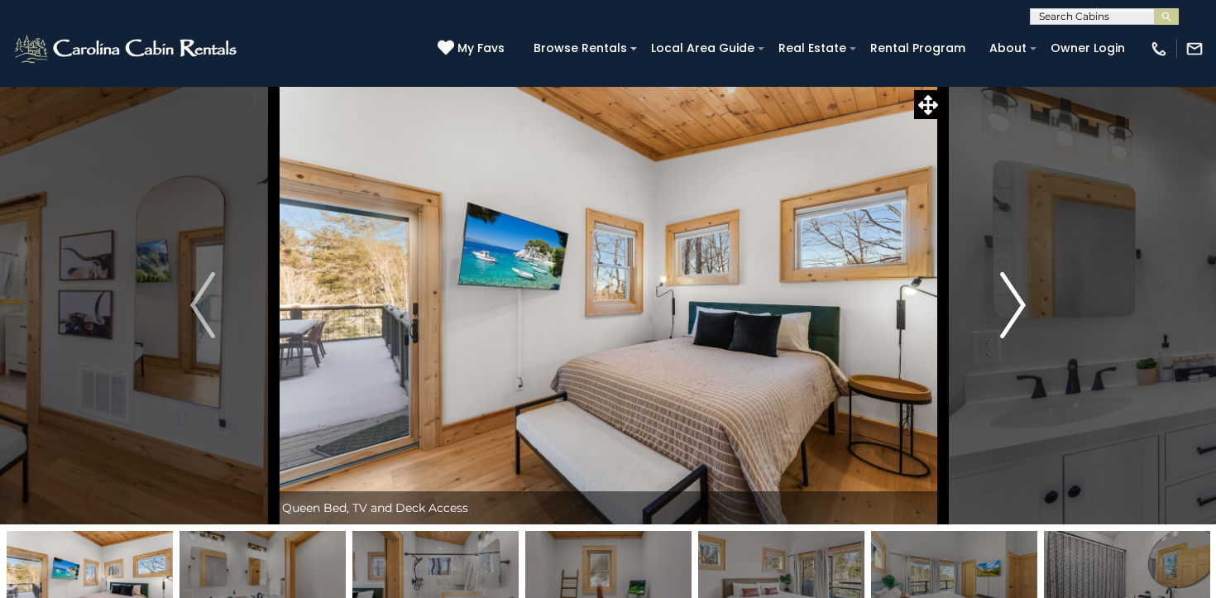
click at [1010, 312] on img "Next" at bounding box center [1013, 305] width 25 height 66
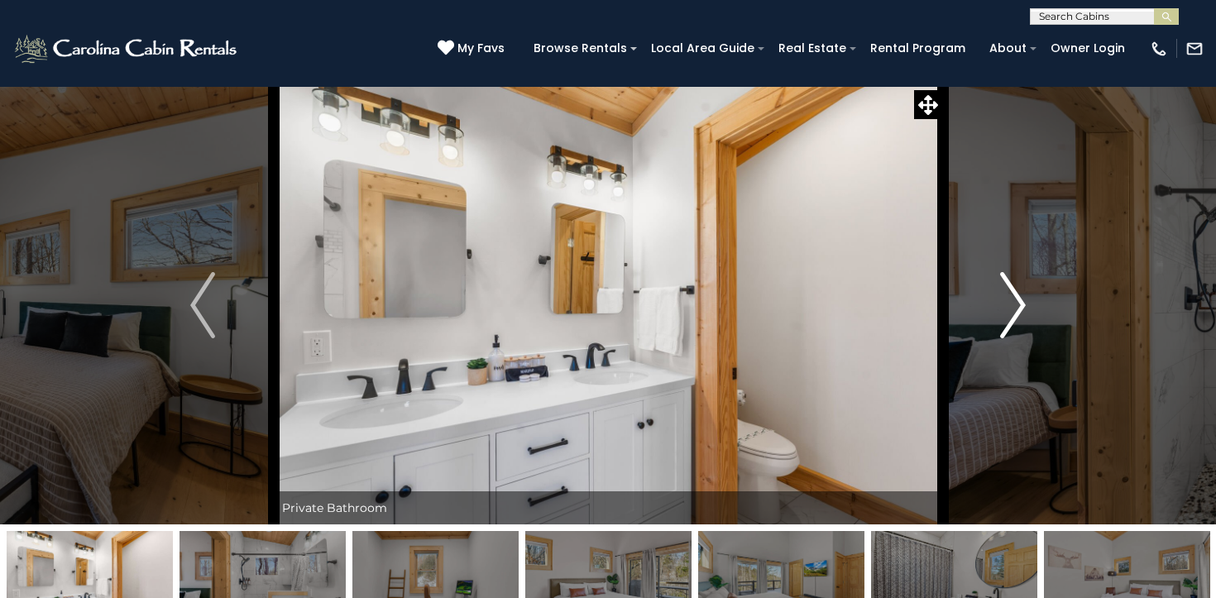
click at [1010, 312] on img "Next" at bounding box center [1013, 305] width 25 height 66
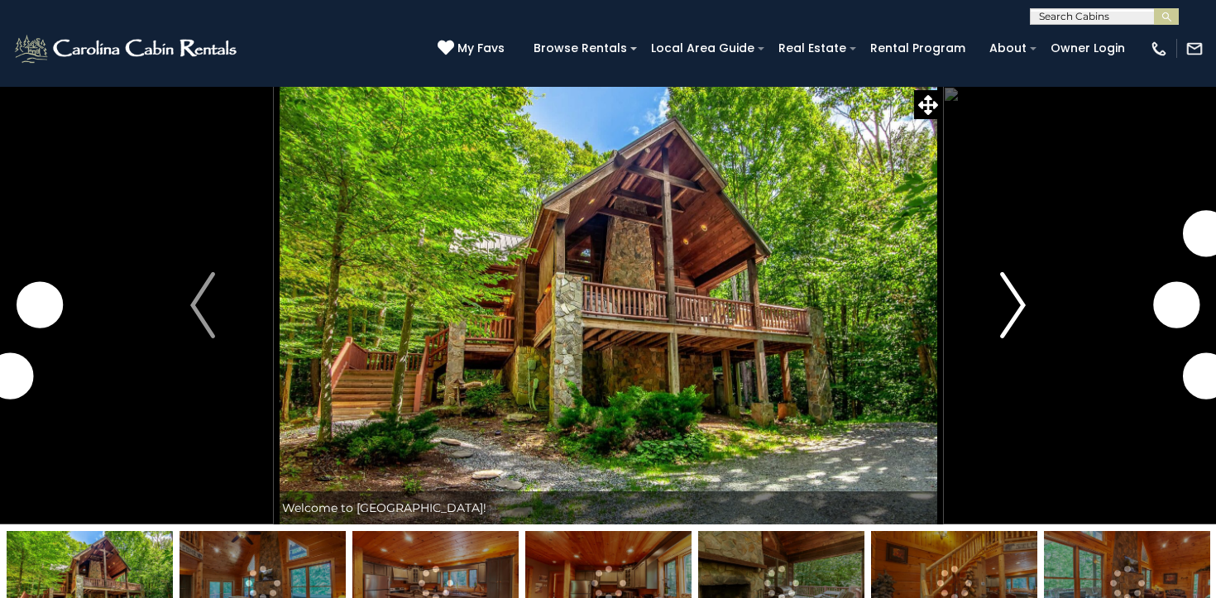
click at [1005, 311] on img "Next" at bounding box center [1013, 305] width 25 height 66
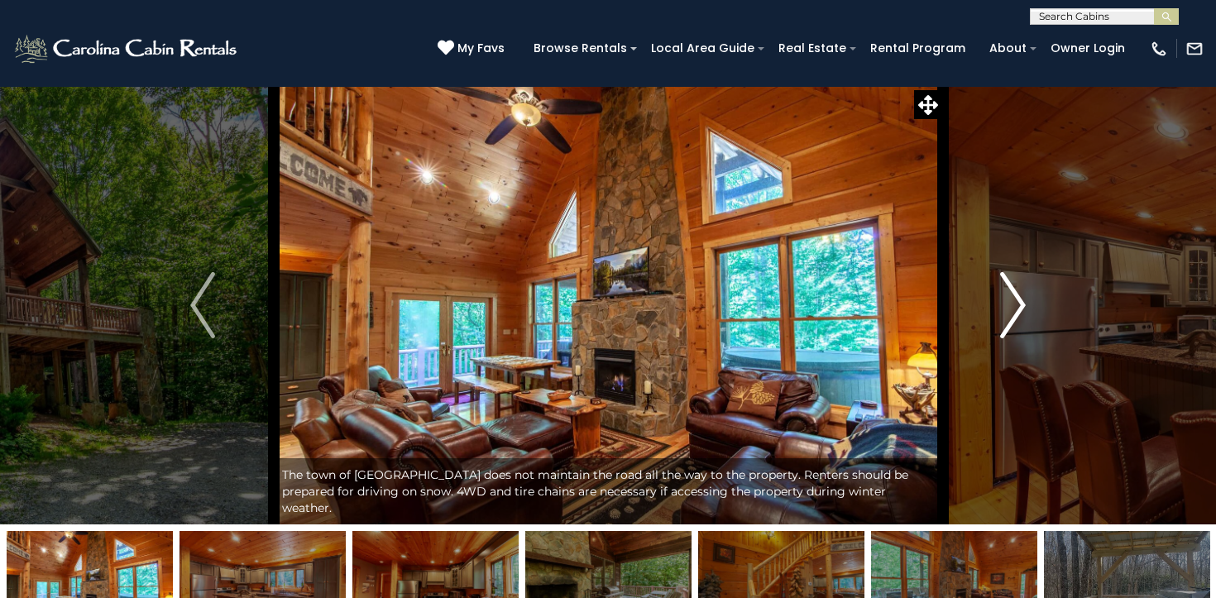
click at [1005, 311] on img "Next" at bounding box center [1013, 305] width 25 height 66
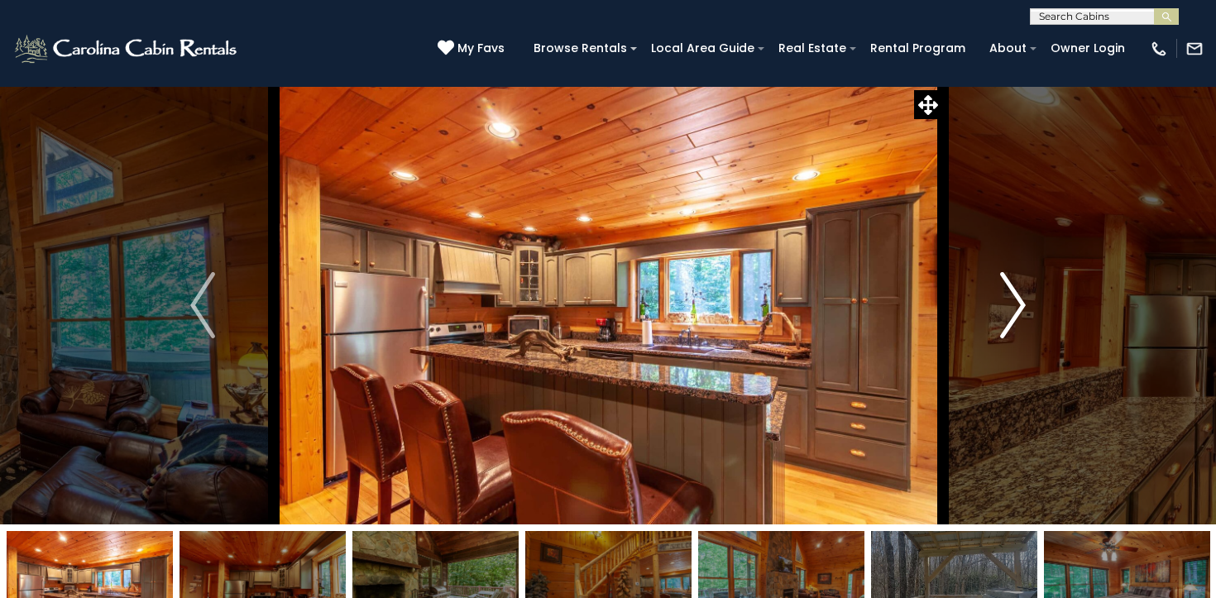
click at [1005, 311] on img "Next" at bounding box center [1013, 305] width 25 height 66
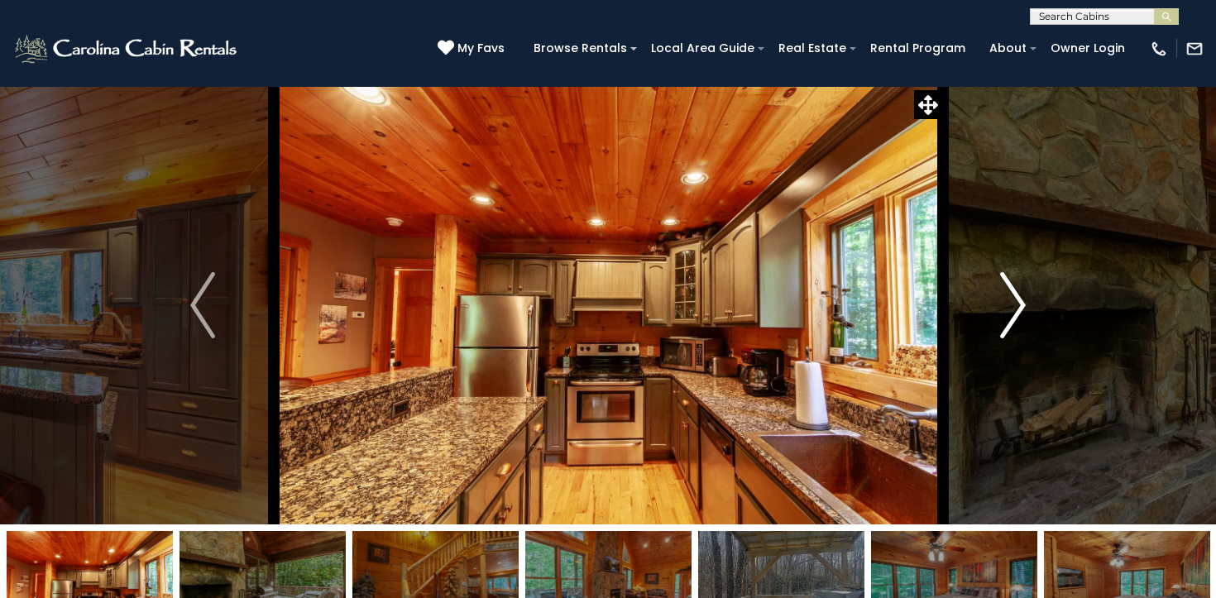
click at [1005, 311] on img "Next" at bounding box center [1013, 305] width 25 height 66
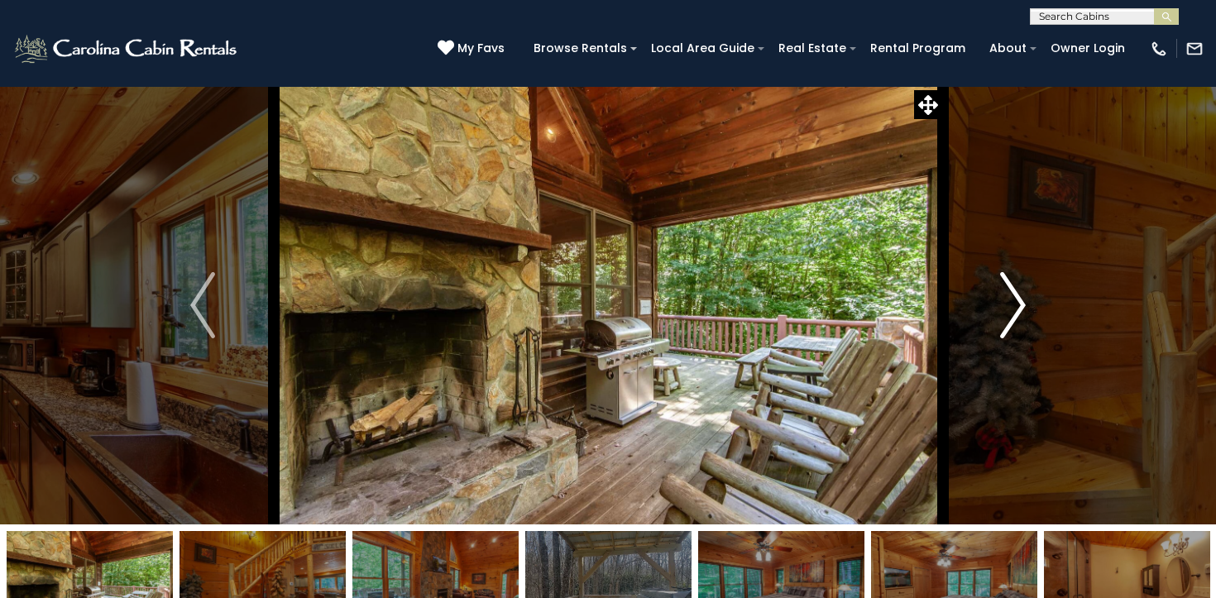
click at [1005, 311] on img "Next" at bounding box center [1013, 305] width 25 height 66
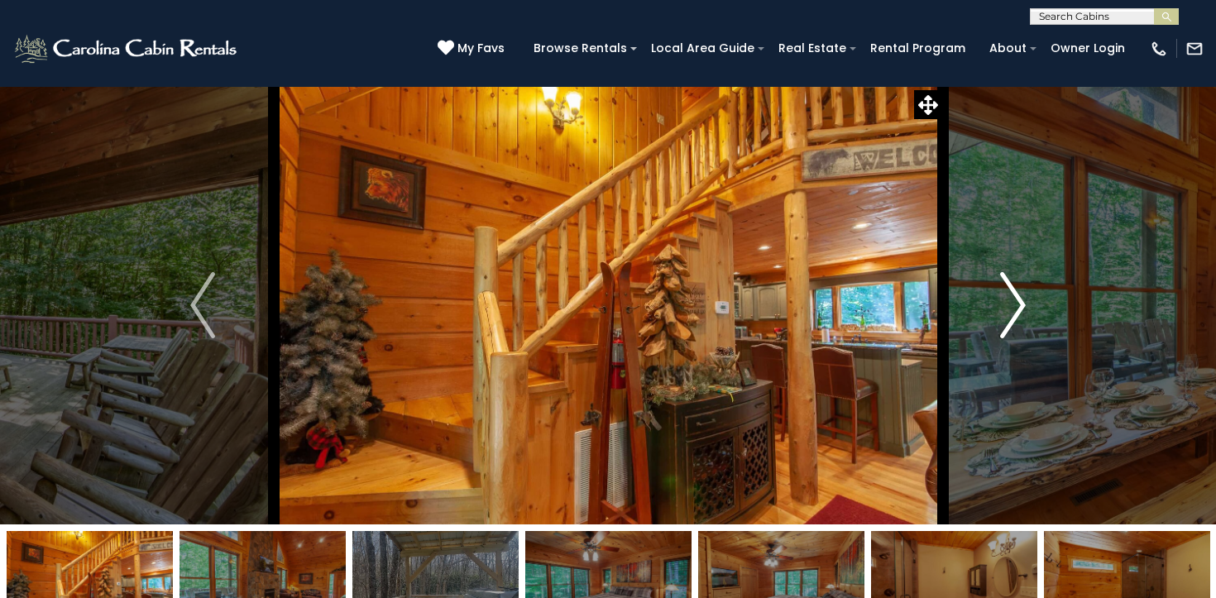
click at [1005, 311] on img "Next" at bounding box center [1013, 305] width 25 height 66
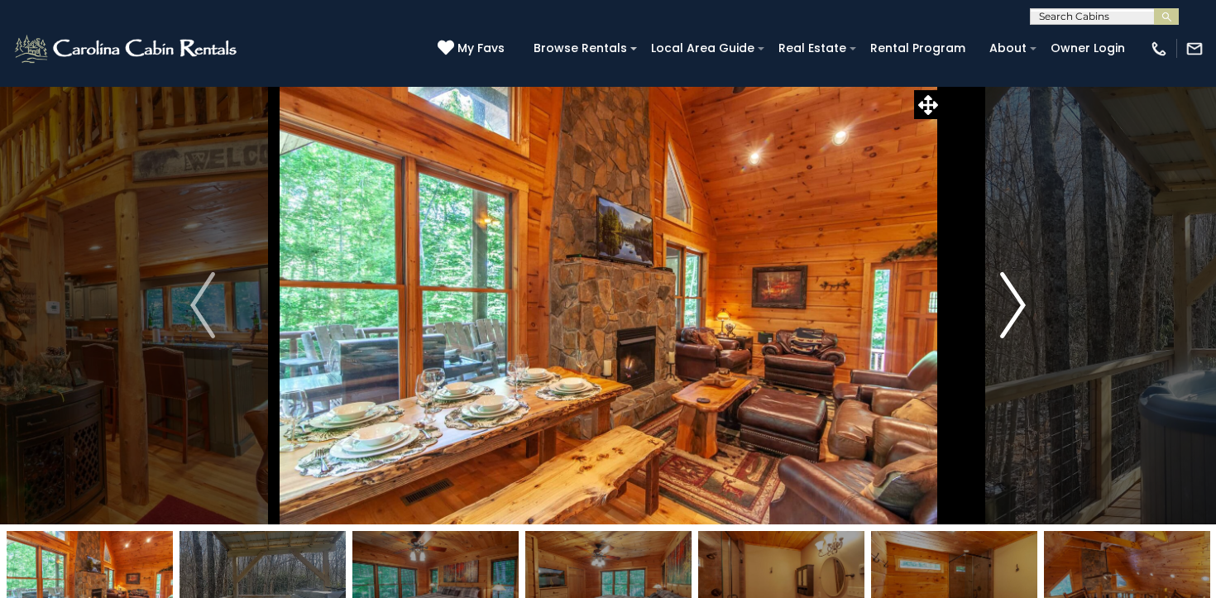
click at [1005, 311] on img "Next" at bounding box center [1013, 305] width 25 height 66
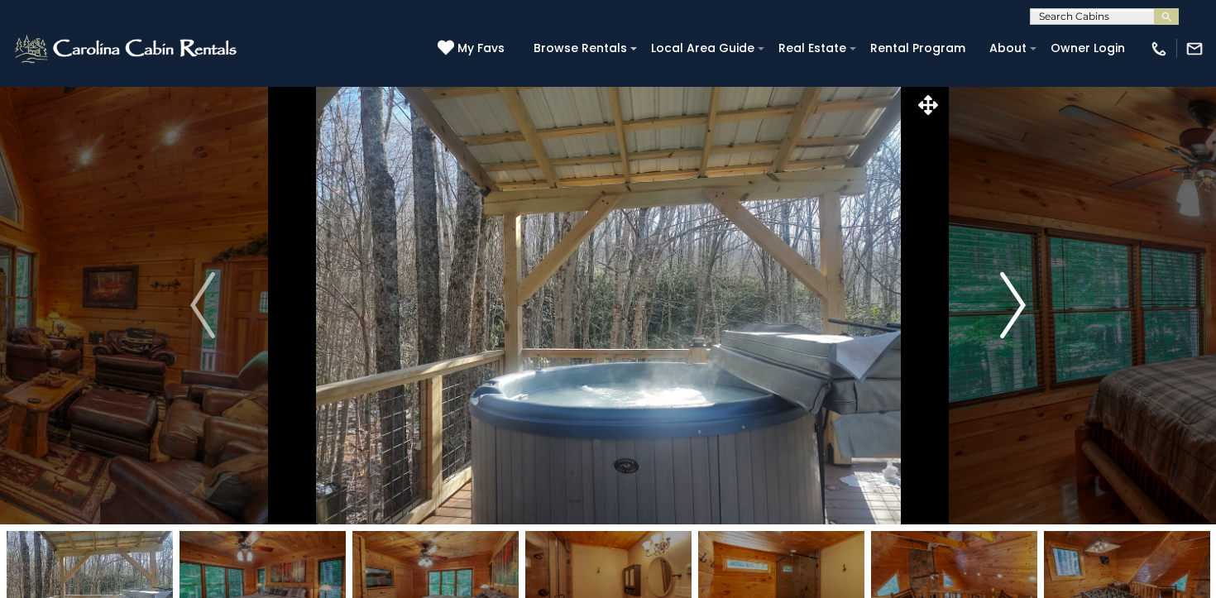
click at [1005, 311] on img "Next" at bounding box center [1013, 305] width 25 height 66
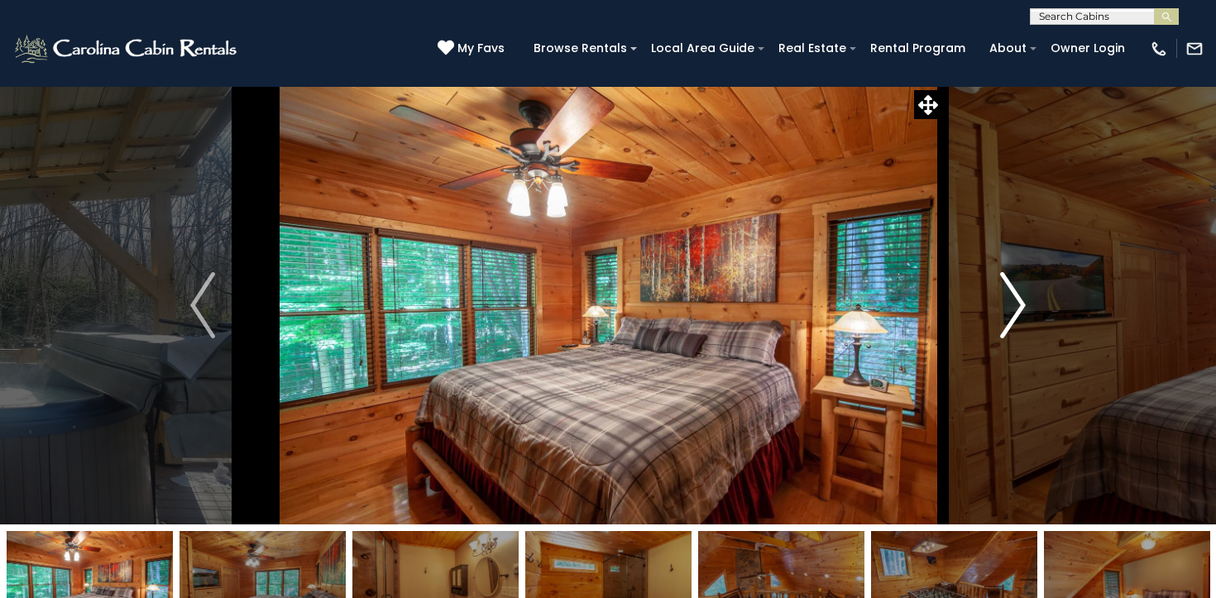
click at [1005, 311] on img "Next" at bounding box center [1013, 305] width 25 height 66
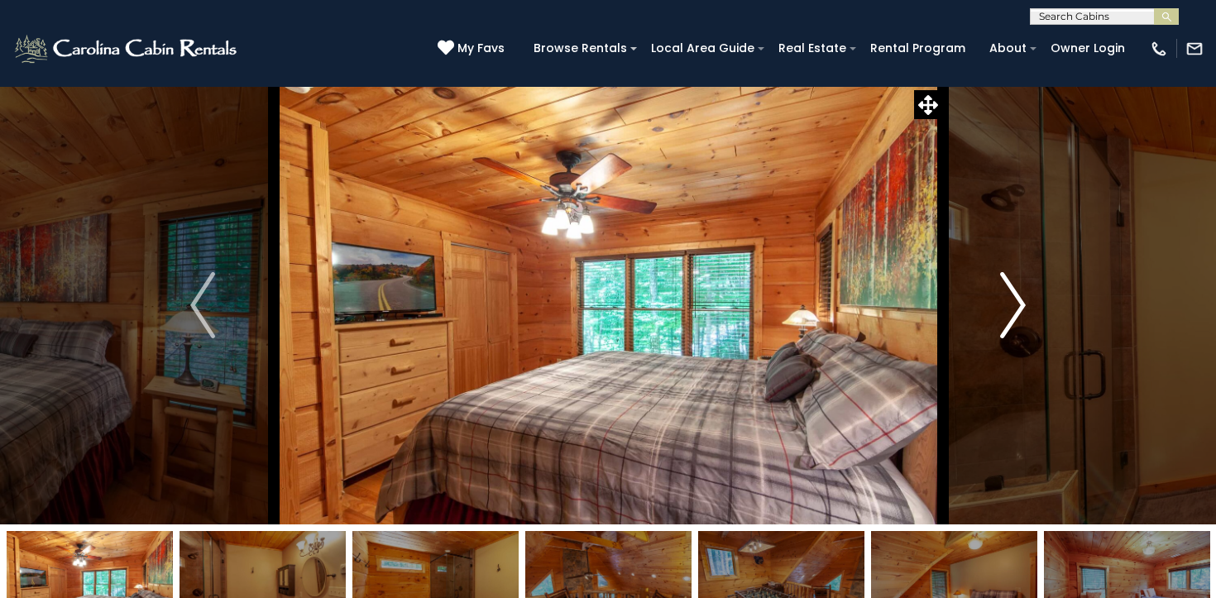
click at [1005, 311] on img "Next" at bounding box center [1013, 305] width 25 height 66
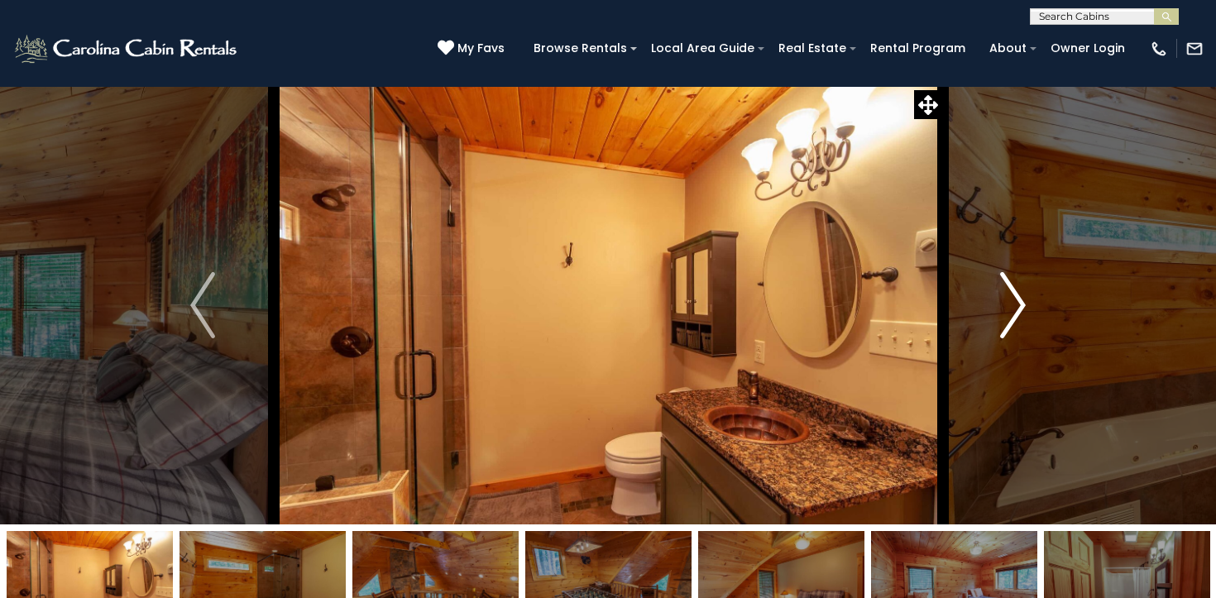
click at [1005, 311] on img "Next" at bounding box center [1013, 305] width 25 height 66
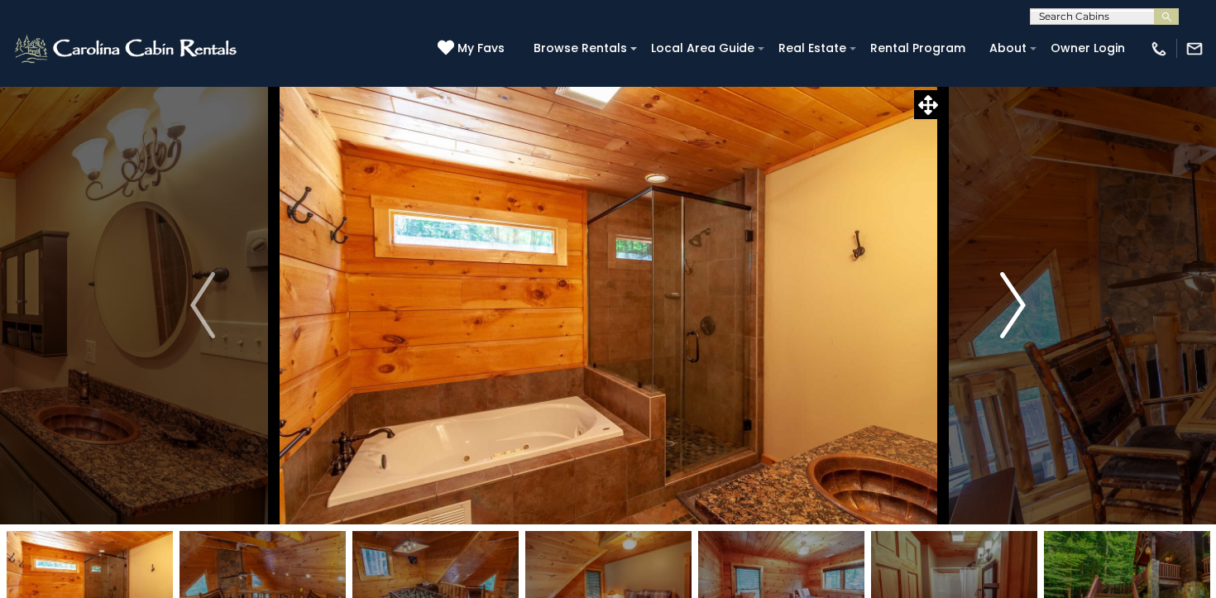
click at [1005, 311] on img "Next" at bounding box center [1013, 305] width 25 height 66
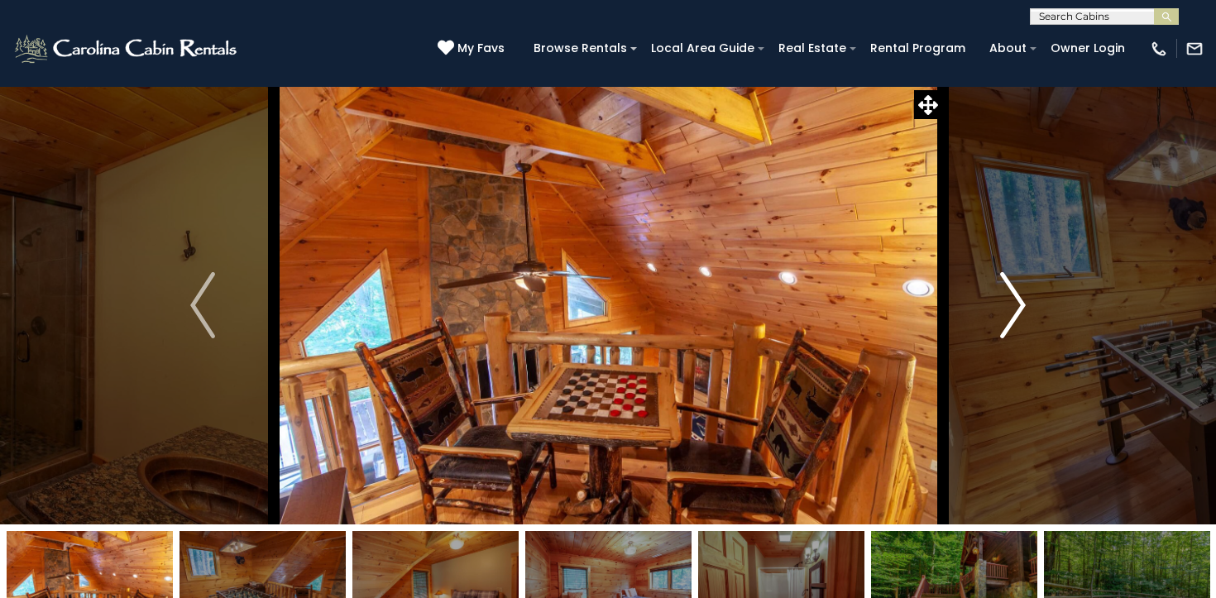
click at [1005, 311] on img "Next" at bounding box center [1013, 305] width 25 height 66
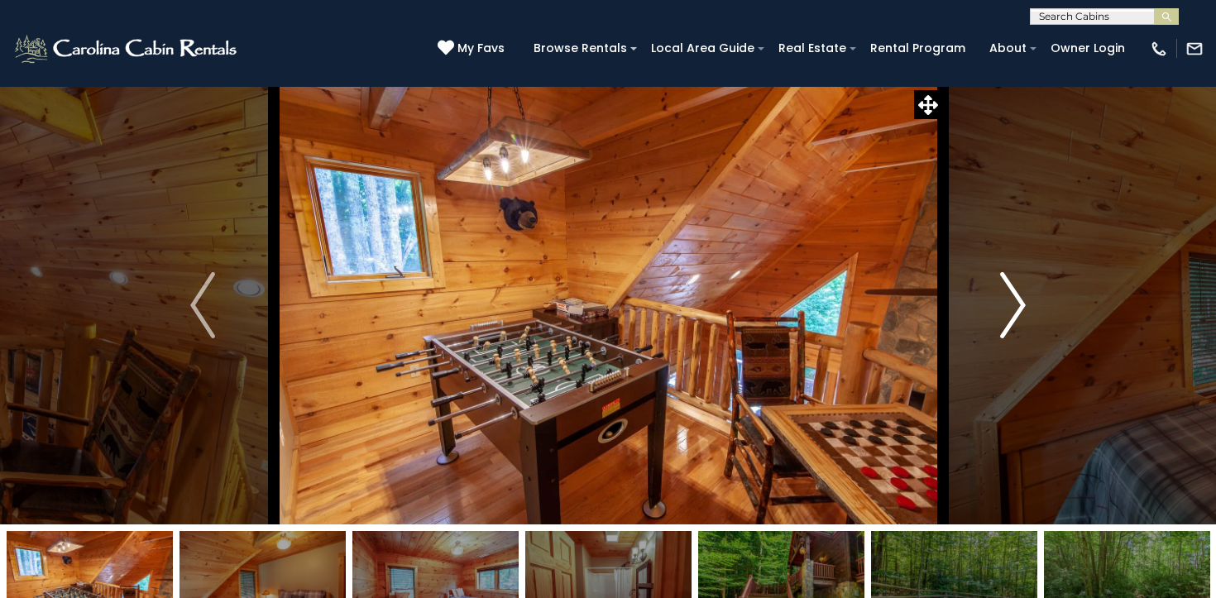
click at [1005, 311] on img "Next" at bounding box center [1013, 305] width 25 height 66
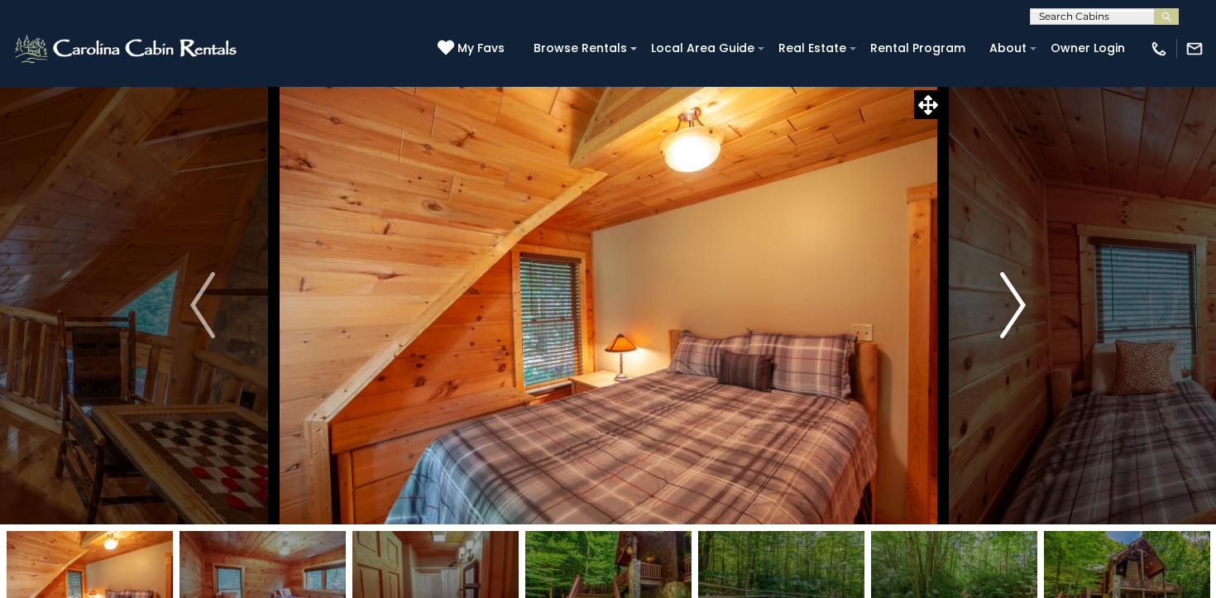
click at [1005, 311] on img "Next" at bounding box center [1013, 305] width 25 height 66
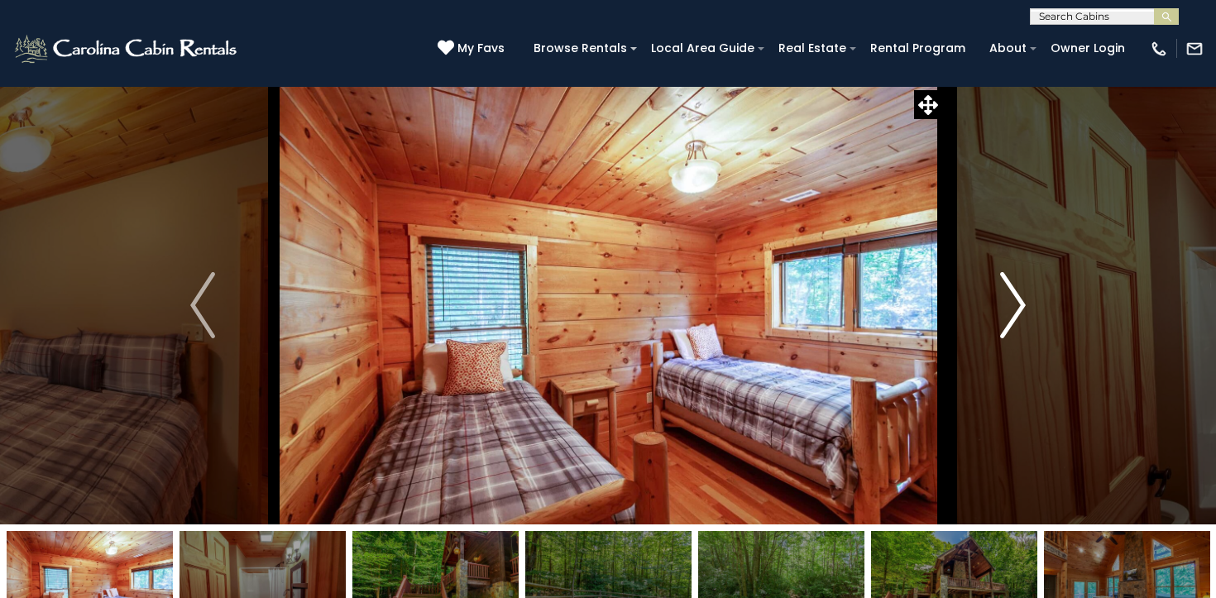
click at [1005, 311] on img "Next" at bounding box center [1013, 305] width 25 height 66
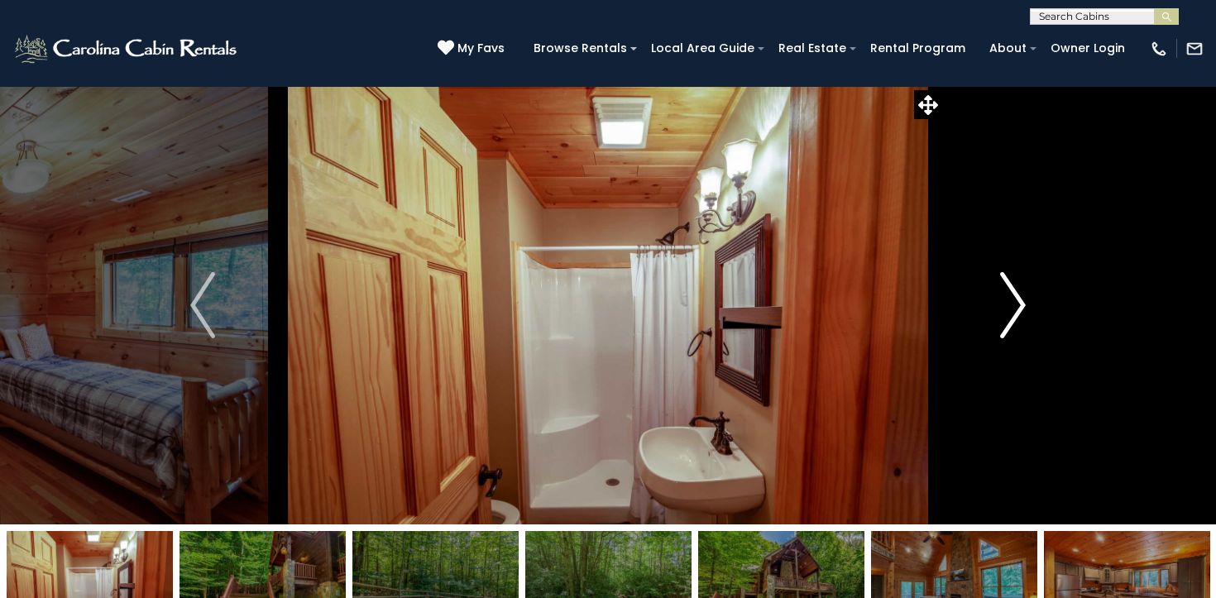
click at [1005, 311] on img "Next" at bounding box center [1013, 305] width 25 height 66
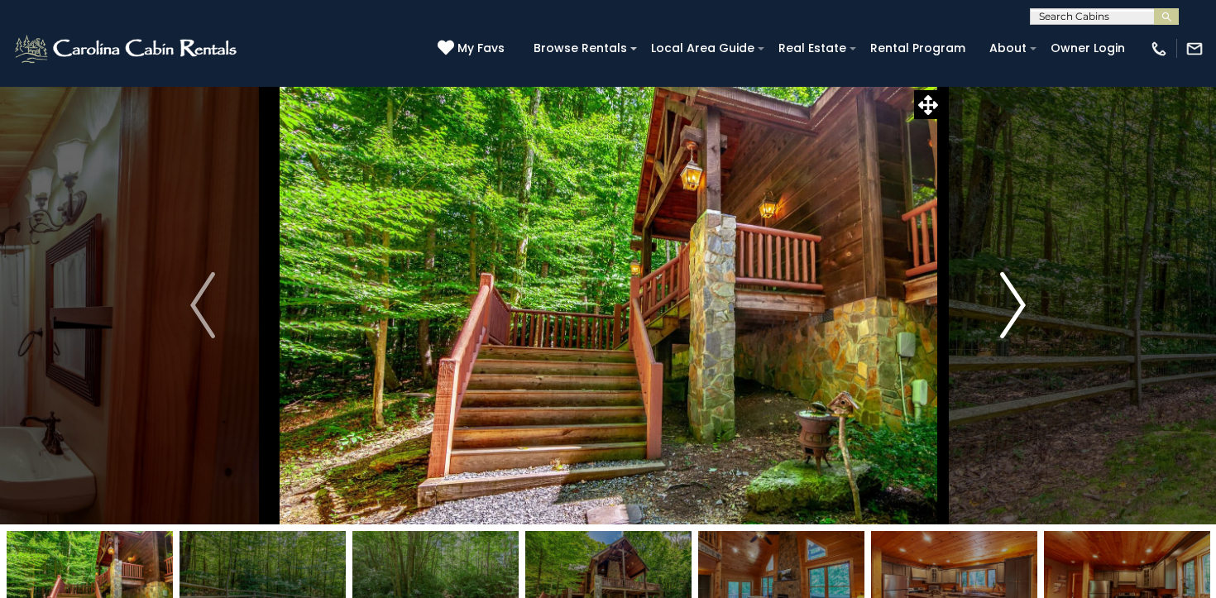
click at [1005, 311] on img "Next" at bounding box center [1013, 305] width 25 height 66
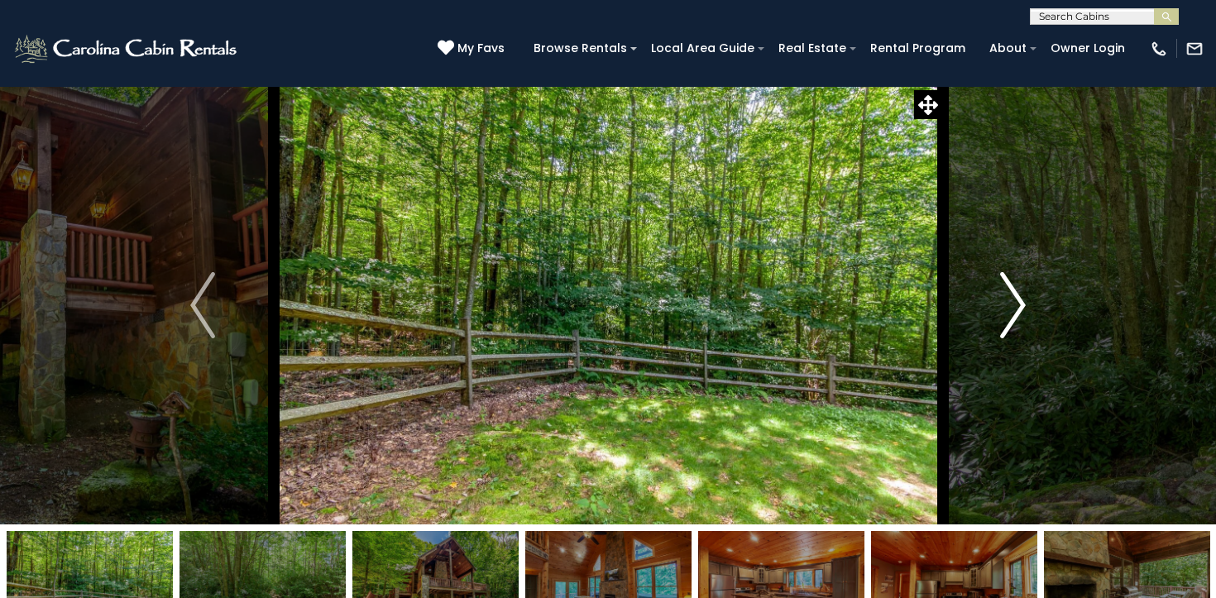
click at [992, 298] on button "Next" at bounding box center [1012, 305] width 141 height 438
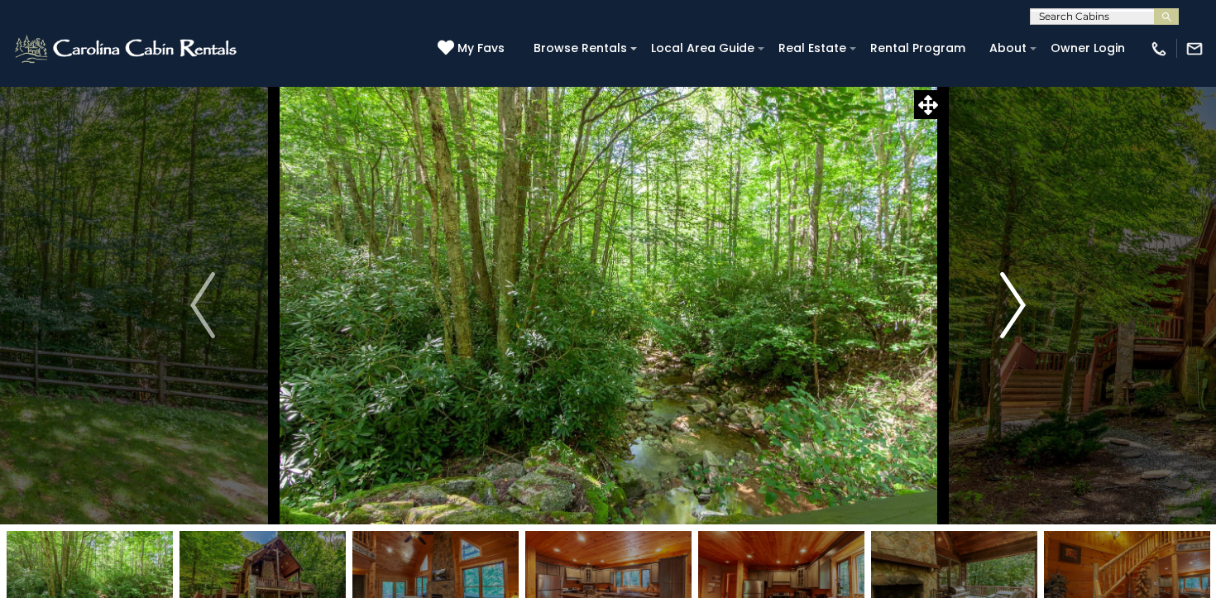
click at [992, 298] on button "Next" at bounding box center [1012, 305] width 141 height 438
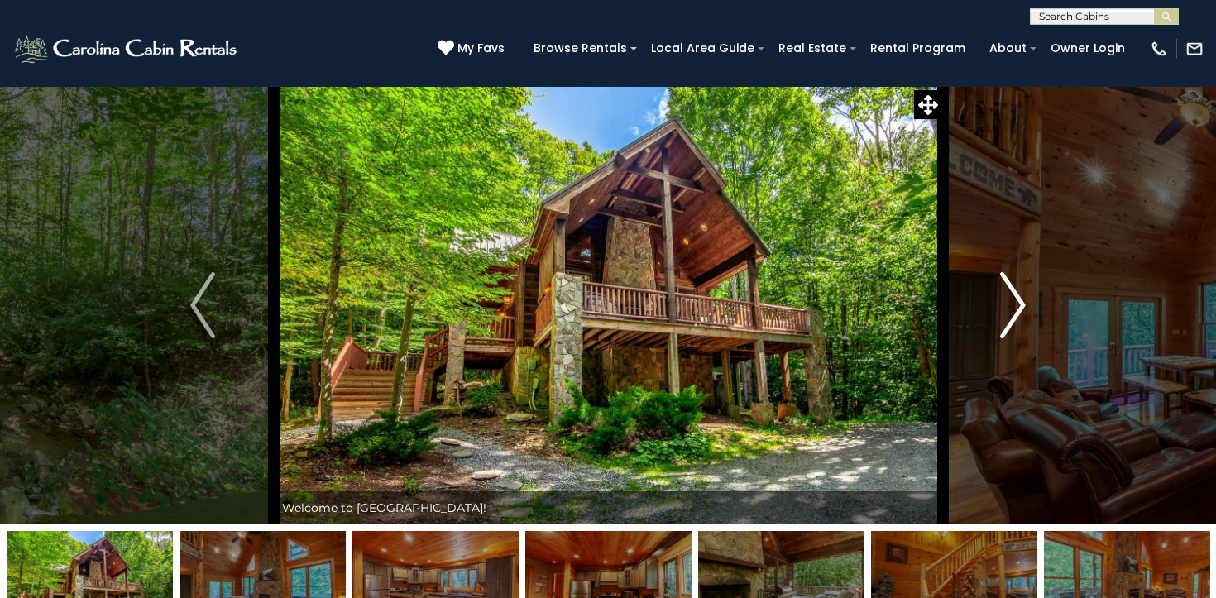
click at [992, 298] on button "Next" at bounding box center [1012, 305] width 141 height 438
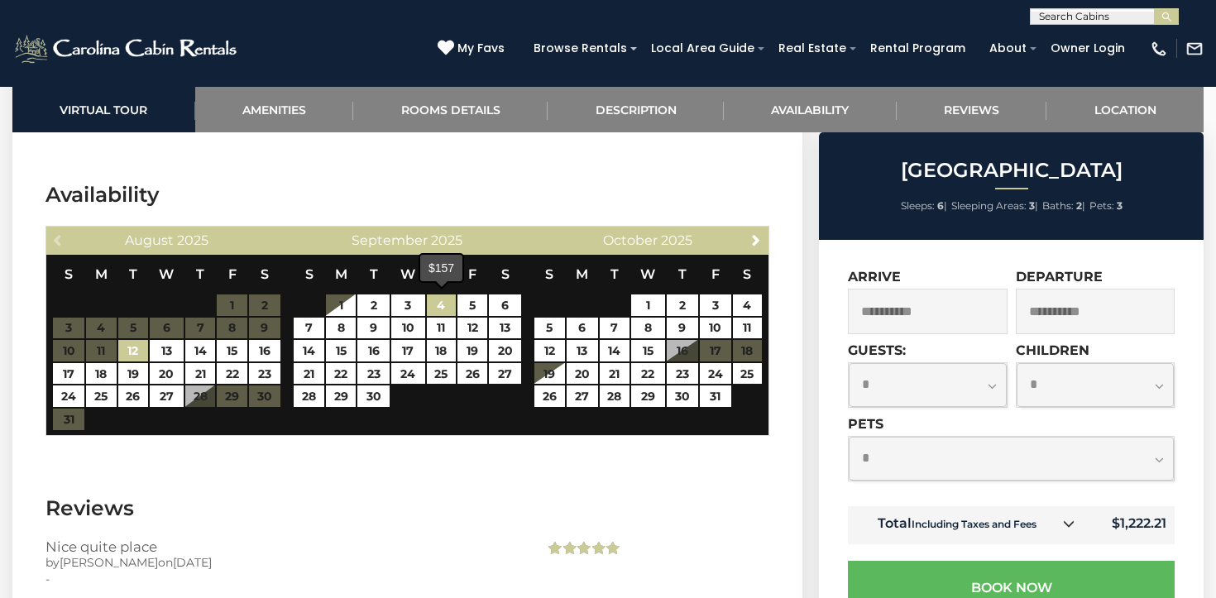
scroll to position [3003, 0]
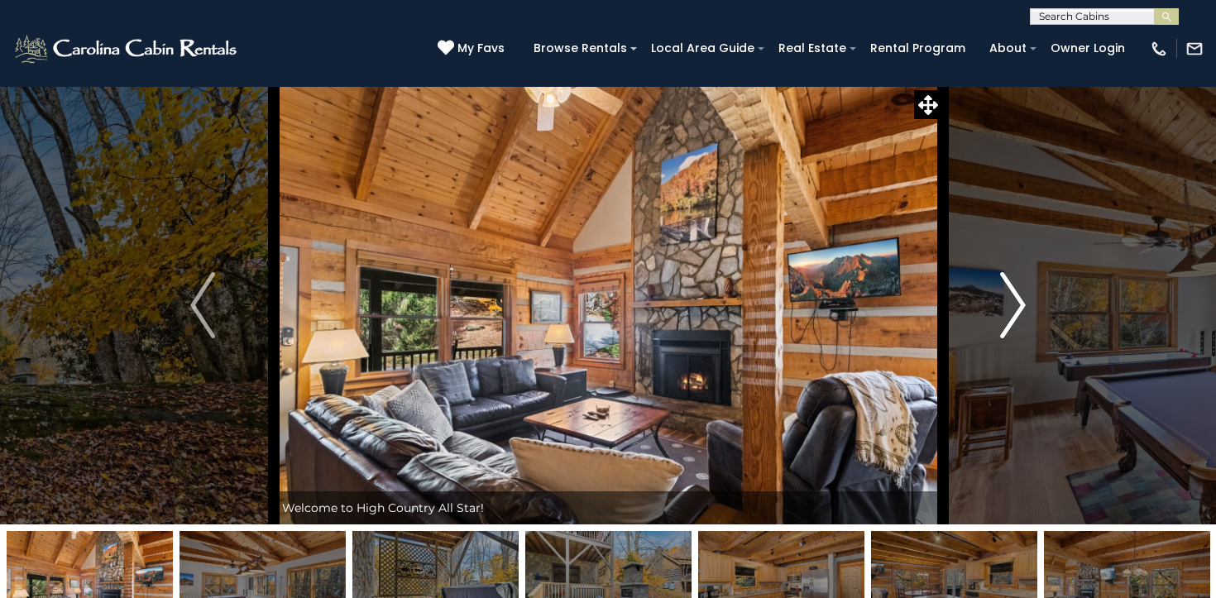
click at [1004, 294] on img "Next" at bounding box center [1013, 305] width 25 height 66
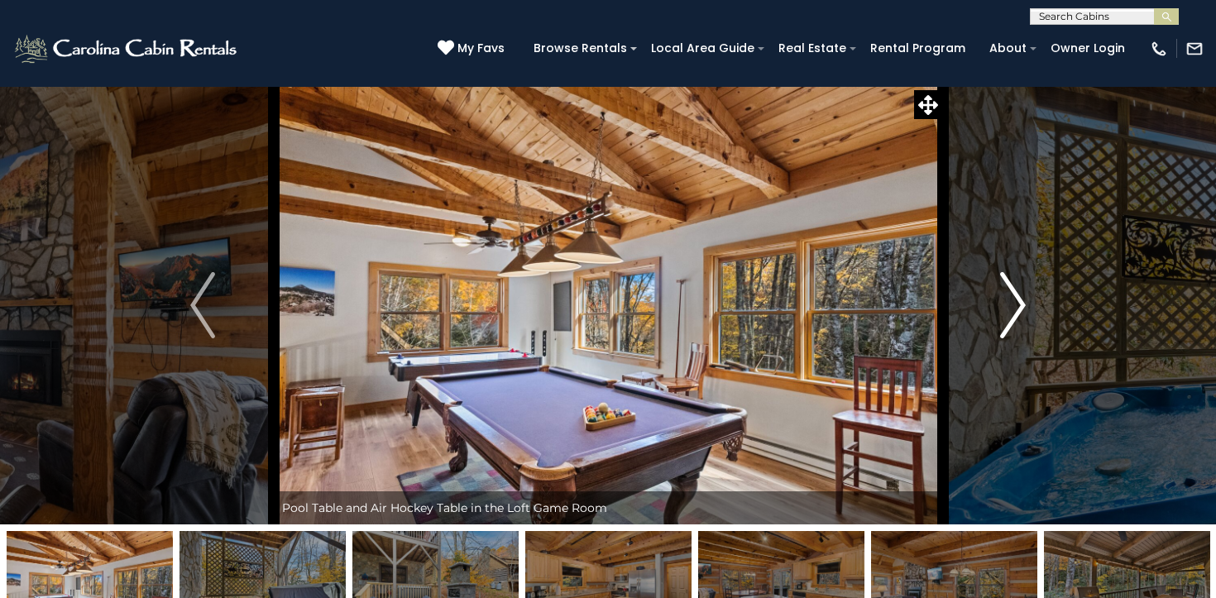
click at [1004, 294] on img "Next" at bounding box center [1013, 305] width 25 height 66
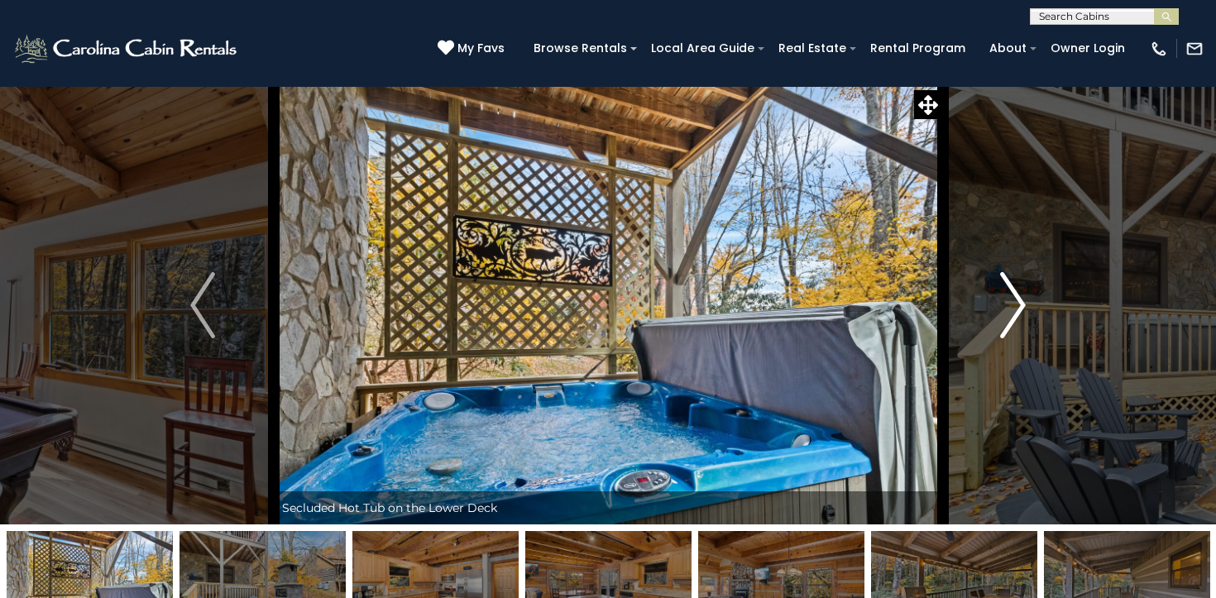
click at [1004, 294] on img "Next" at bounding box center [1013, 305] width 25 height 66
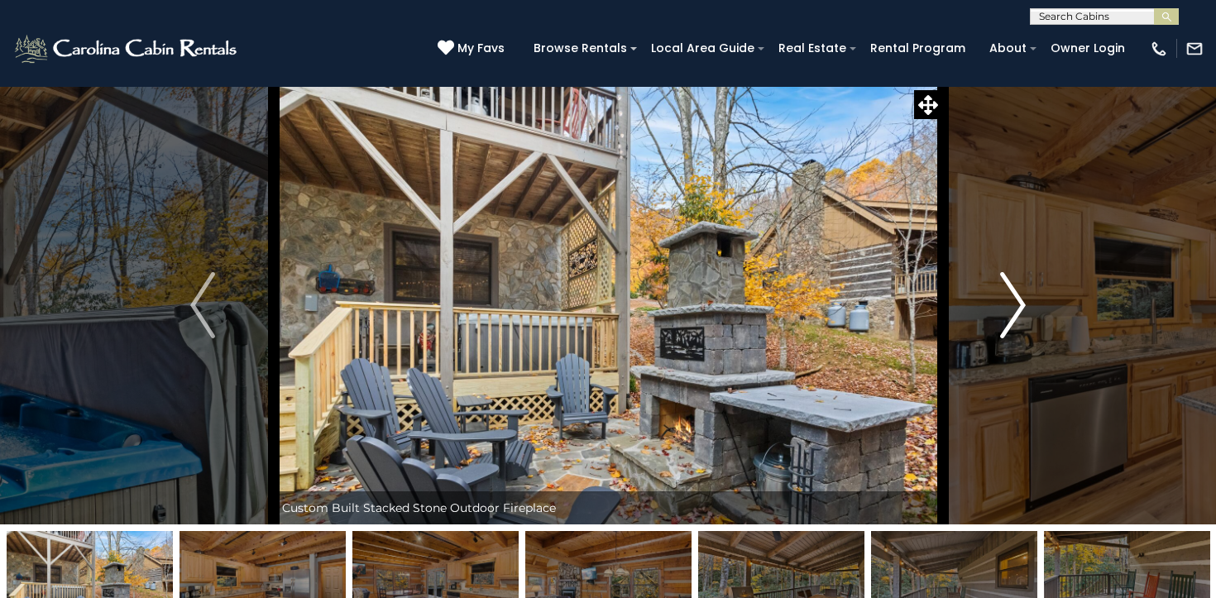
click at [1004, 294] on img "Next" at bounding box center [1013, 305] width 25 height 66
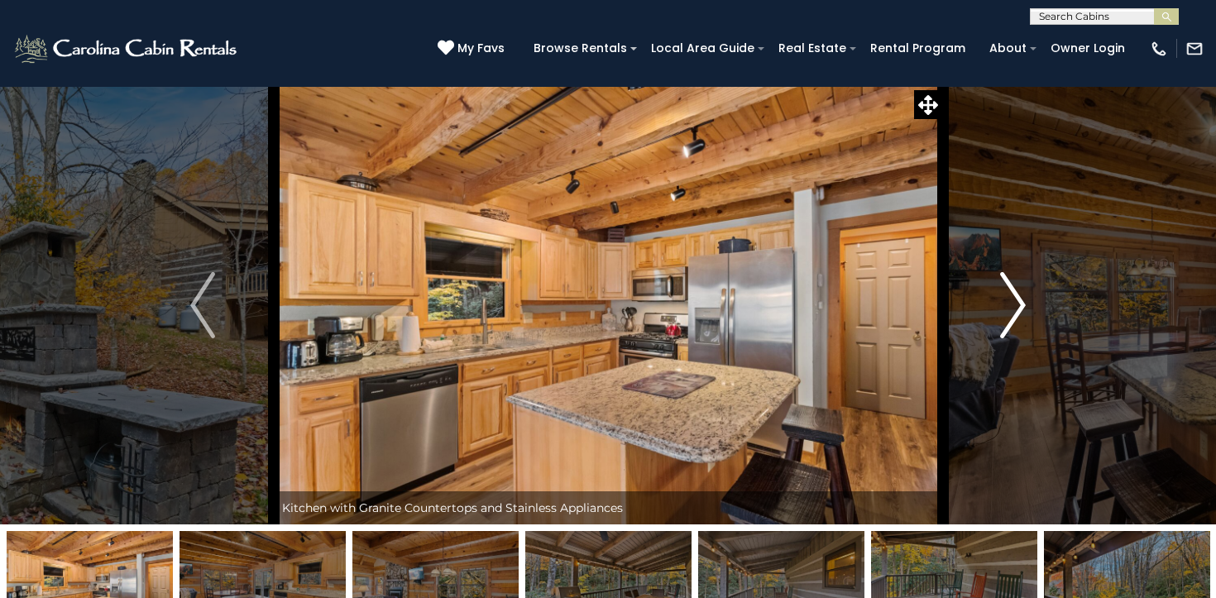
click at [1004, 294] on img "Next" at bounding box center [1013, 305] width 25 height 66
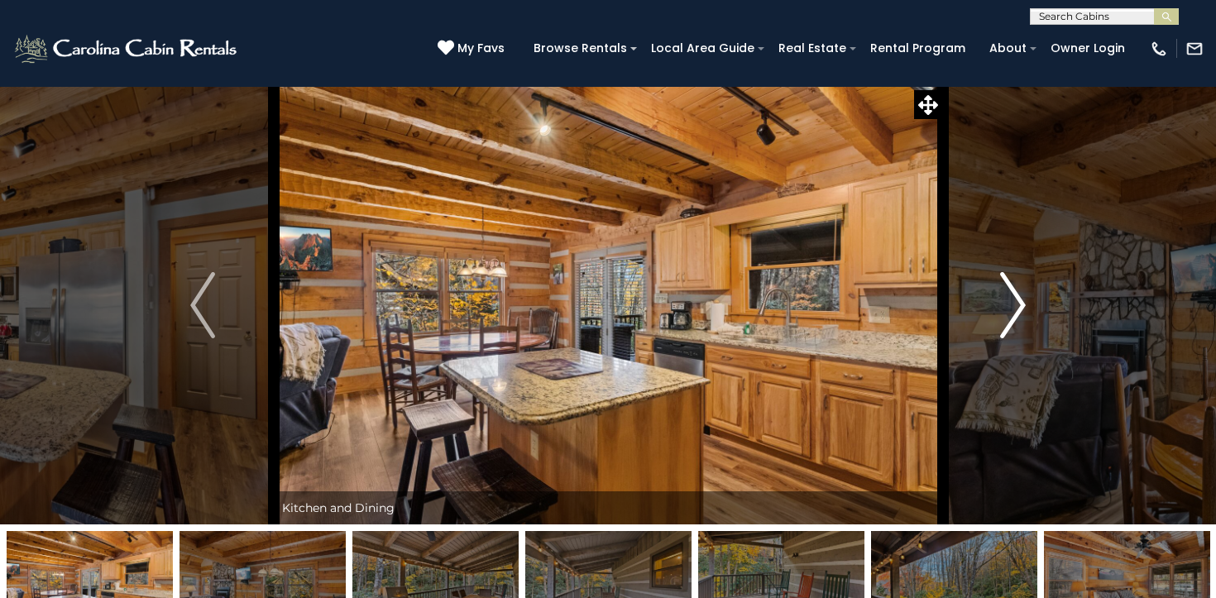
click at [1004, 294] on img "Next" at bounding box center [1013, 305] width 25 height 66
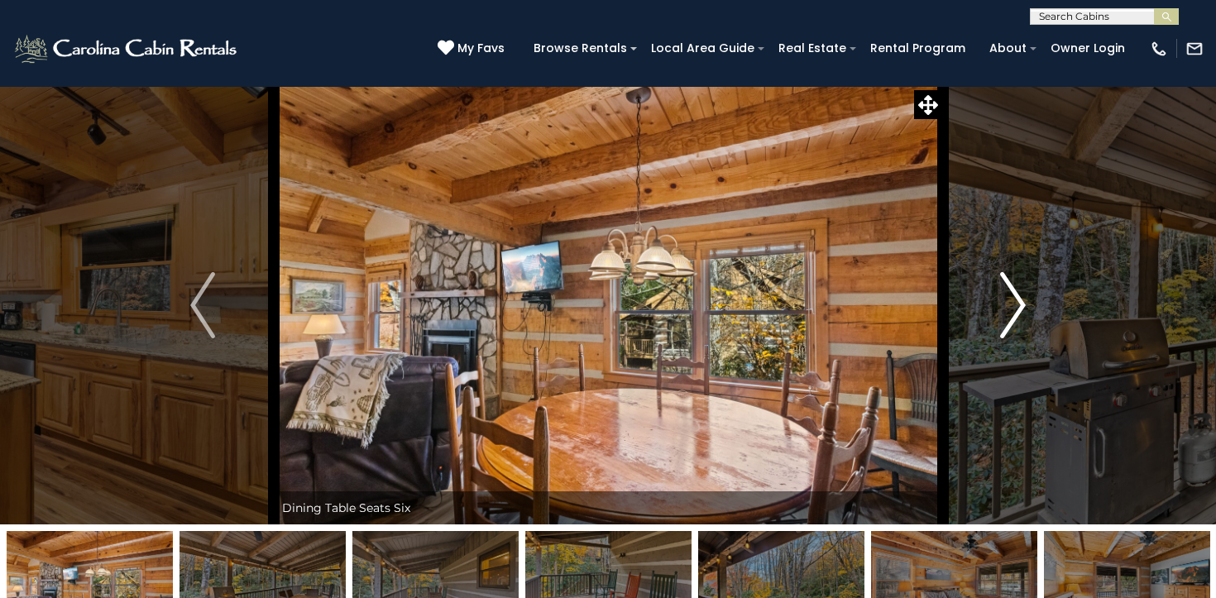
click at [1004, 294] on img "Next" at bounding box center [1013, 305] width 25 height 66
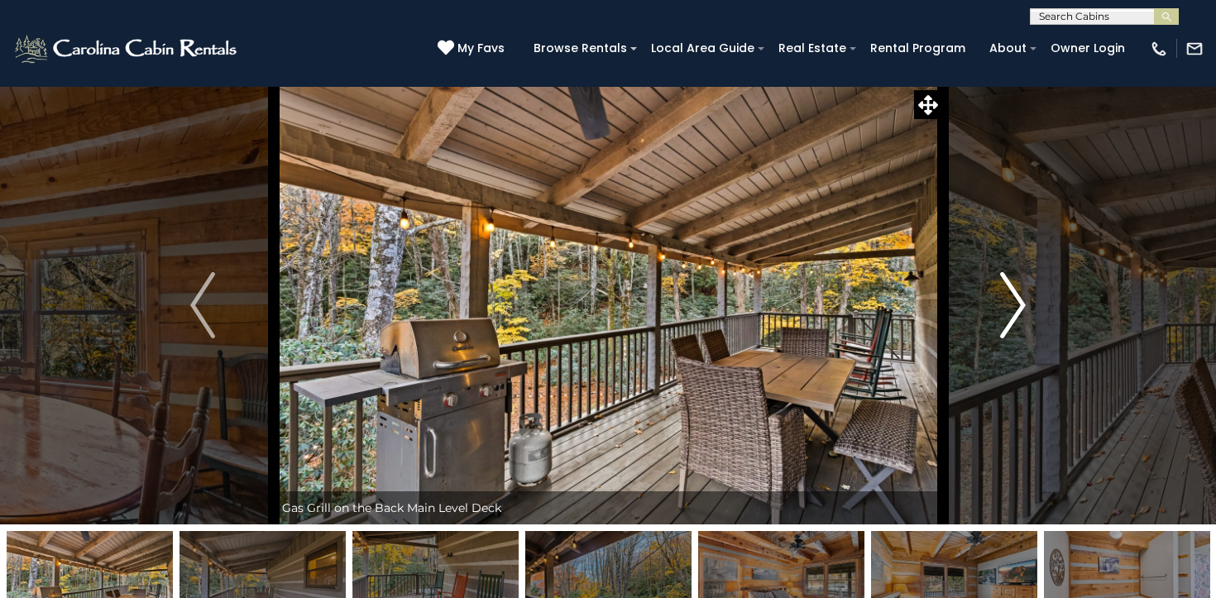
click at [1004, 294] on img "Next" at bounding box center [1013, 305] width 25 height 66
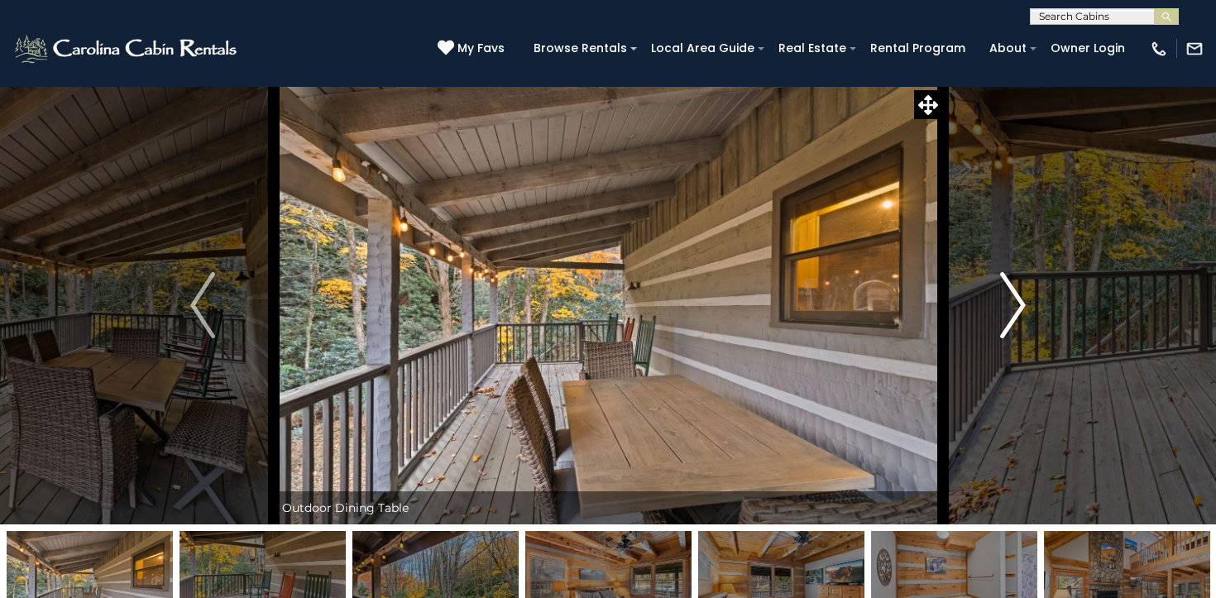
click at [1004, 294] on img "Next" at bounding box center [1013, 305] width 25 height 66
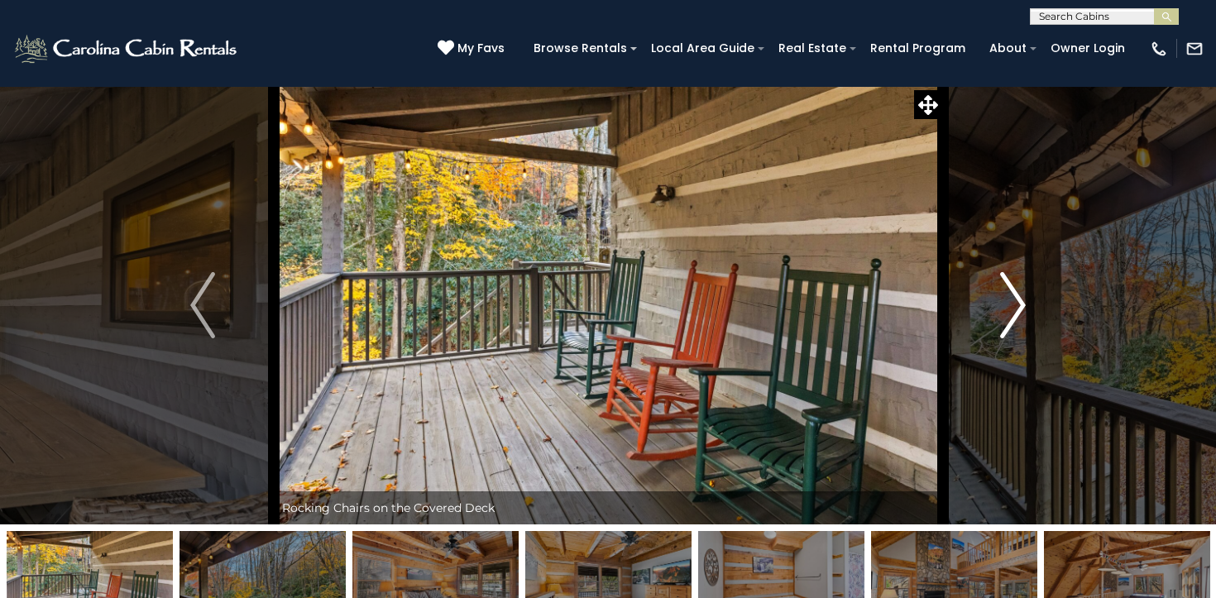
click at [1004, 294] on img "Next" at bounding box center [1013, 305] width 25 height 66
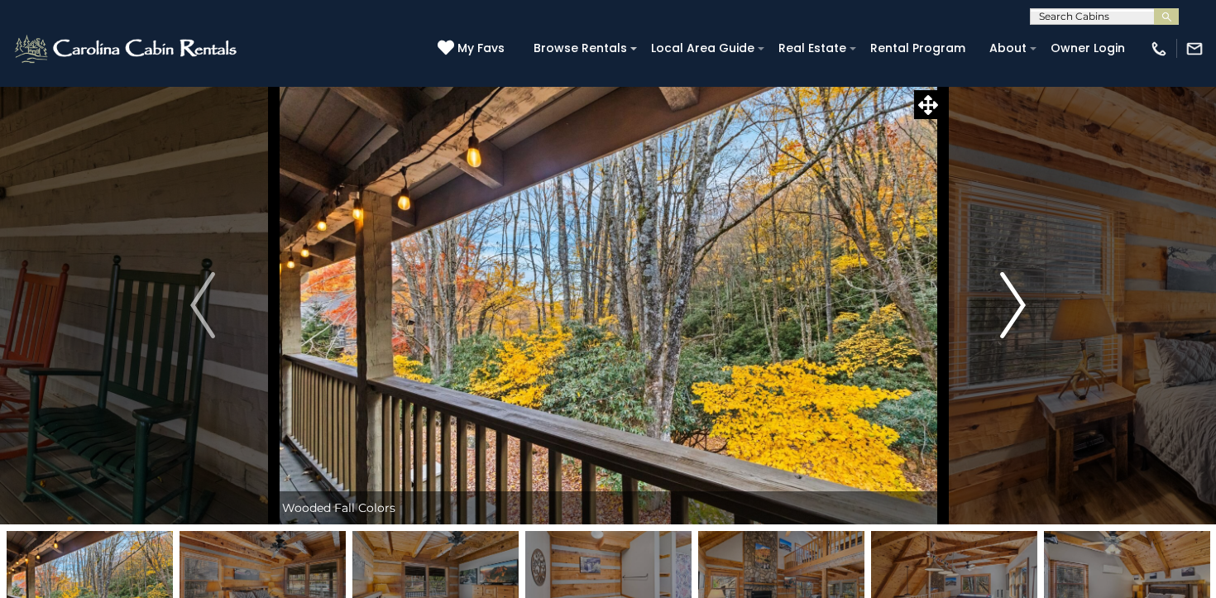
click at [1004, 294] on img "Next" at bounding box center [1013, 305] width 25 height 66
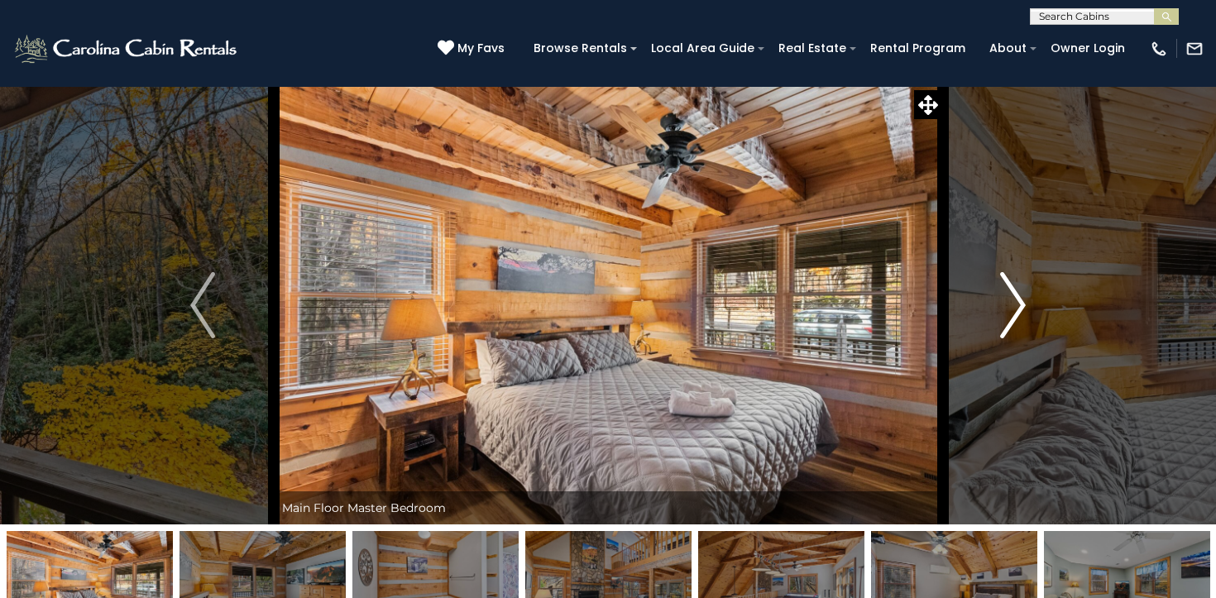
click at [1004, 294] on img "Next" at bounding box center [1013, 305] width 25 height 66
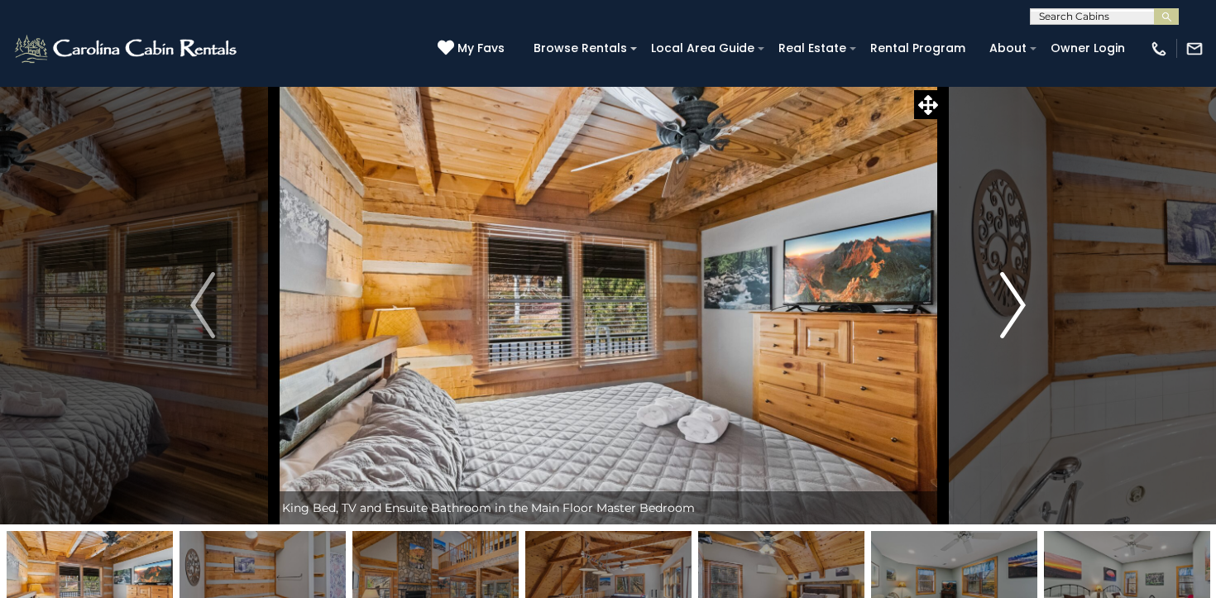
click at [1004, 294] on img "Next" at bounding box center [1013, 305] width 25 height 66
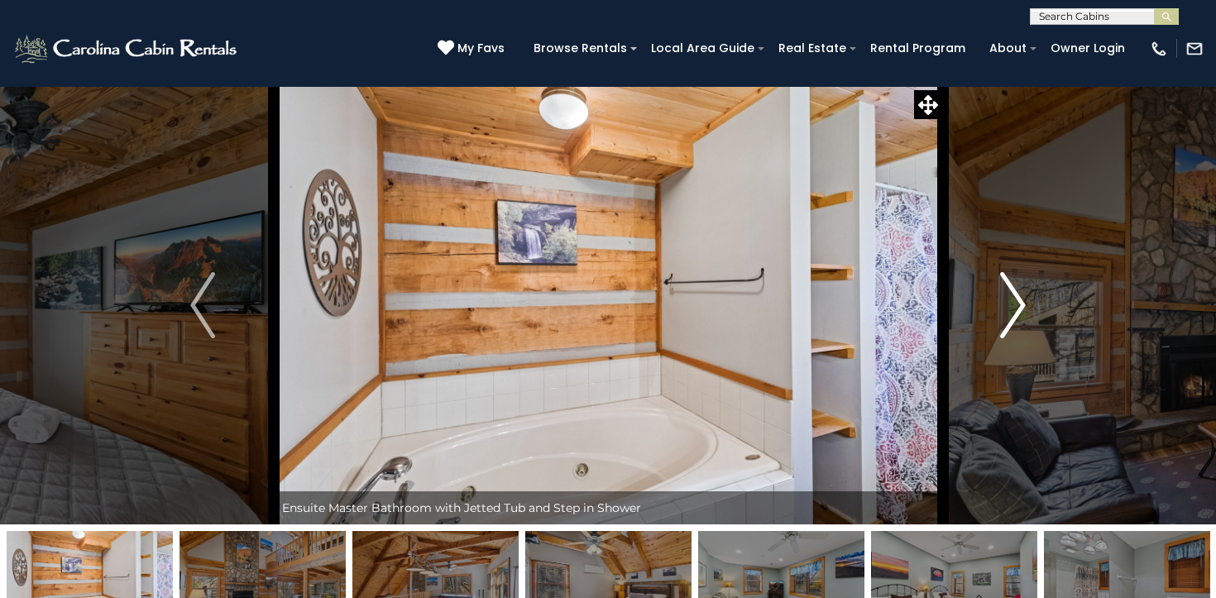
click at [1004, 294] on img "Next" at bounding box center [1013, 305] width 25 height 66
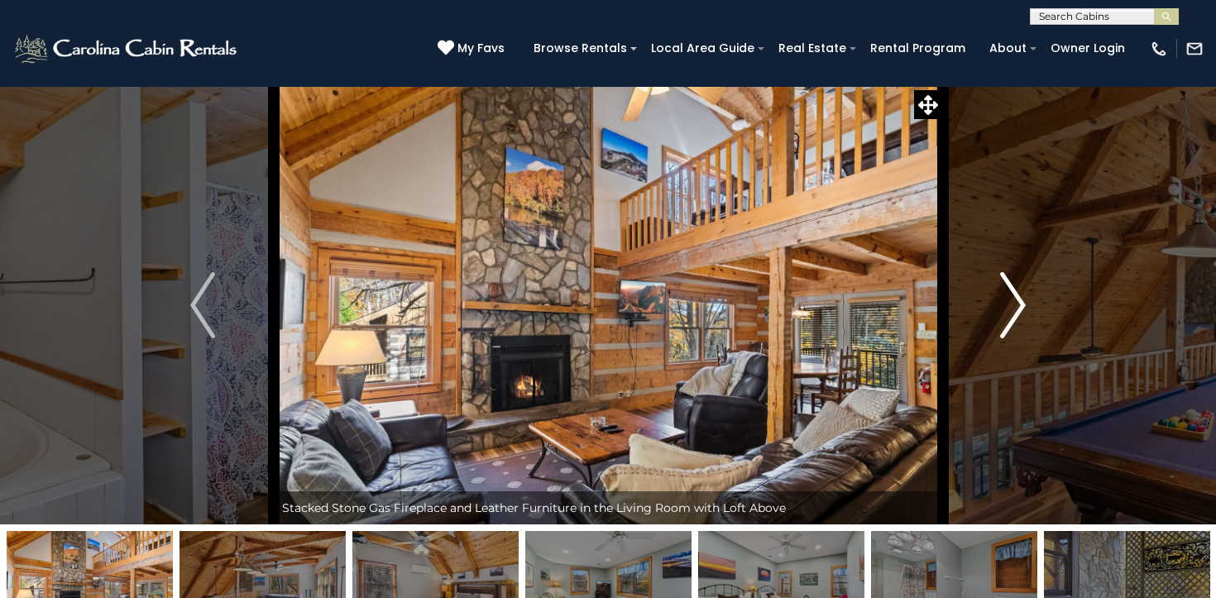
click at [1004, 294] on img "Next" at bounding box center [1013, 305] width 25 height 66
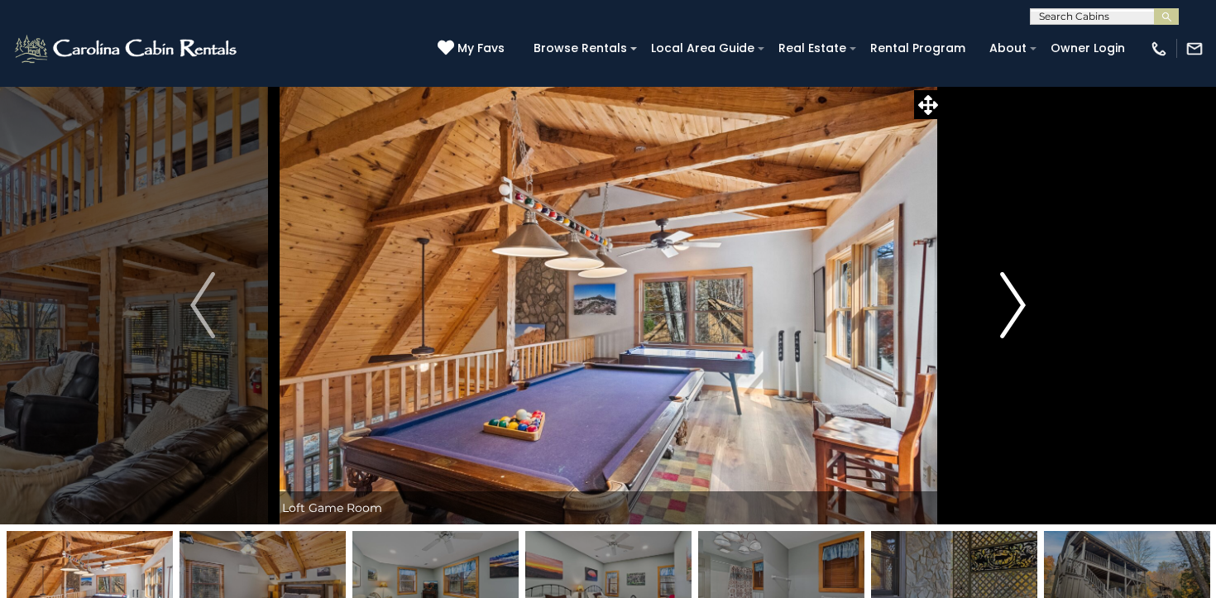
click at [1004, 294] on img "Next" at bounding box center [1013, 305] width 25 height 66
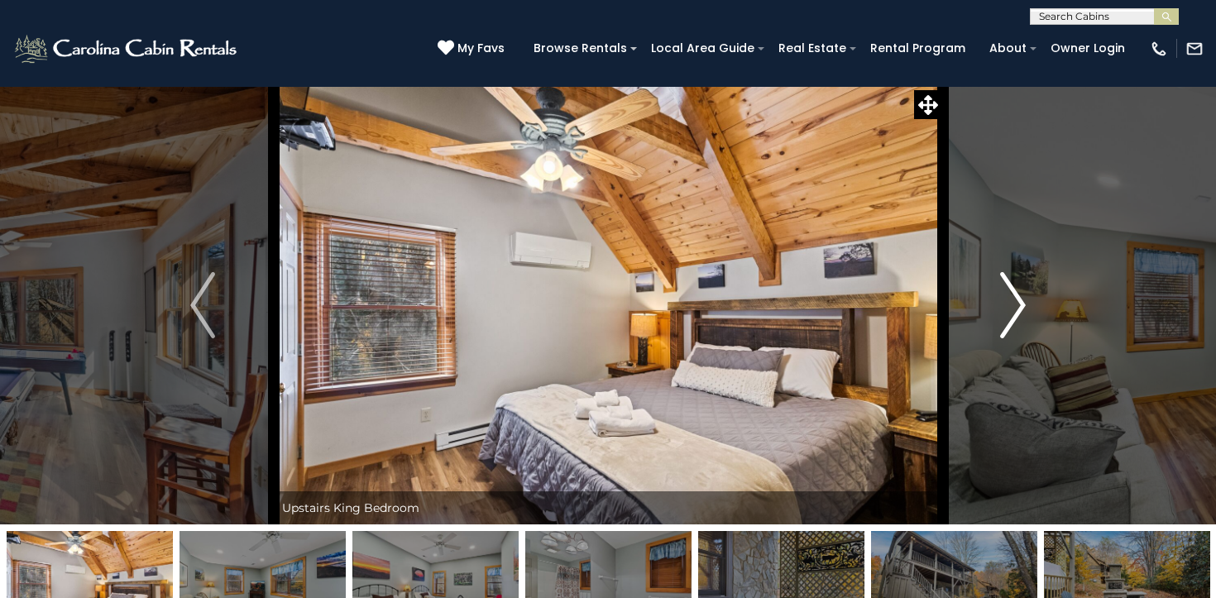
click at [1004, 294] on img "Next" at bounding box center [1013, 305] width 25 height 66
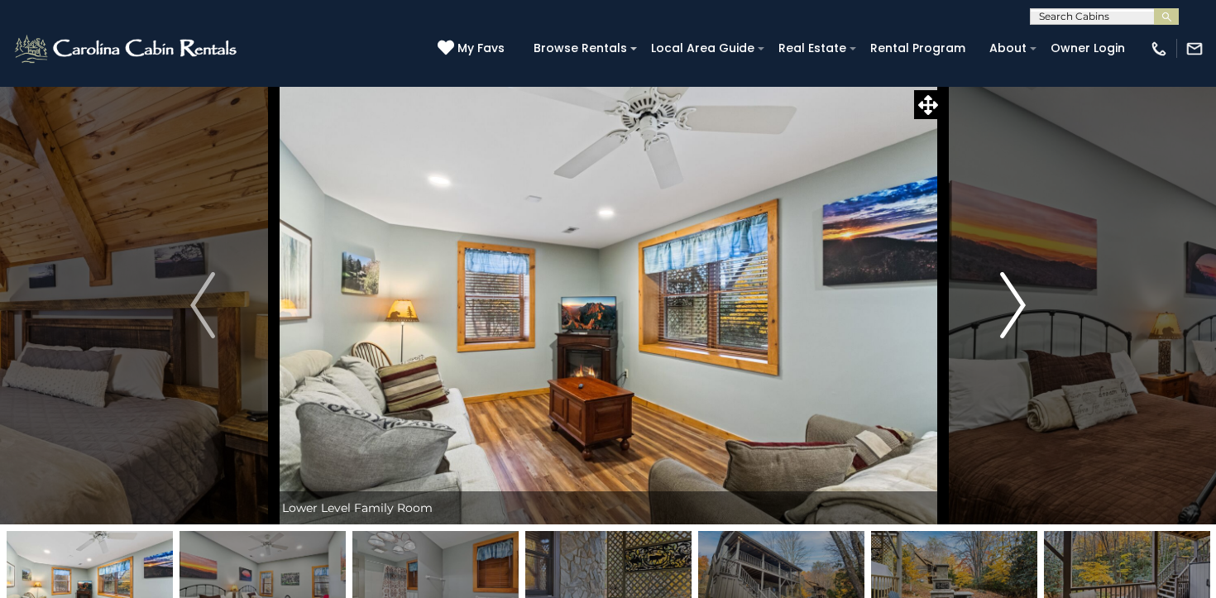
click at [1004, 294] on img "Next" at bounding box center [1013, 305] width 25 height 66
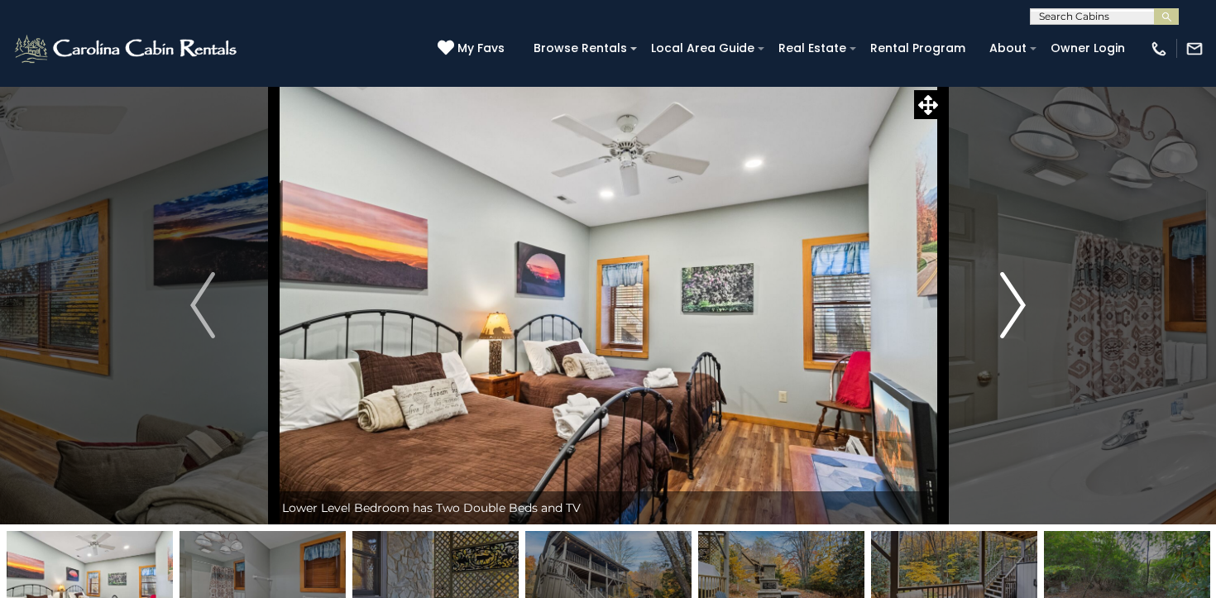
click at [1004, 294] on img "Next" at bounding box center [1013, 305] width 25 height 66
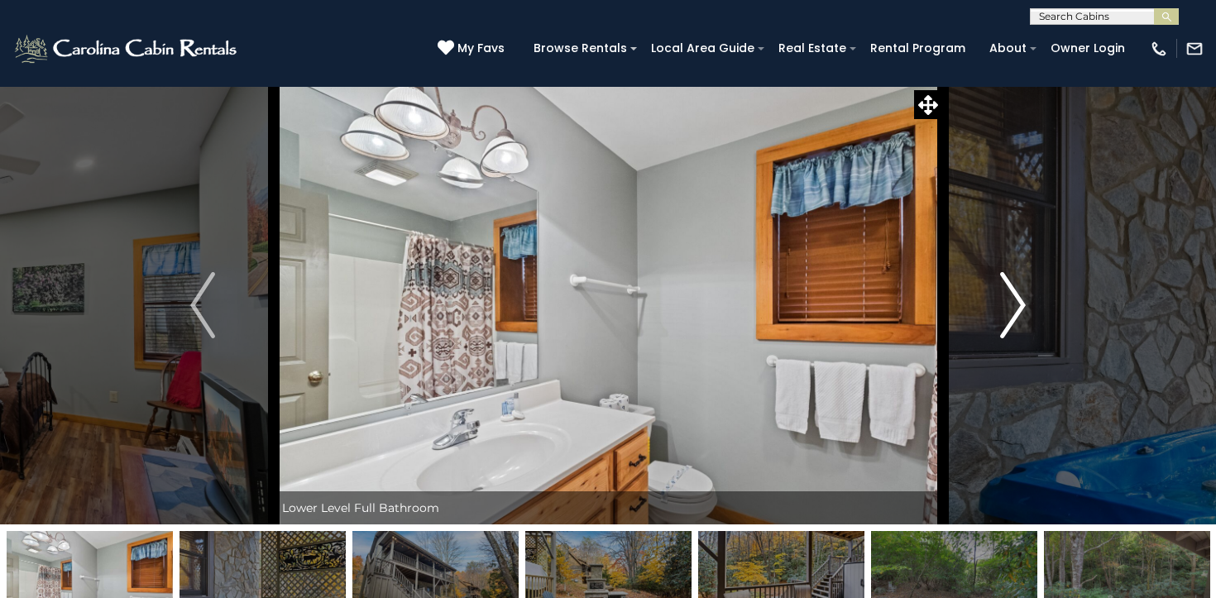
click at [1004, 294] on img "Next" at bounding box center [1013, 305] width 25 height 66
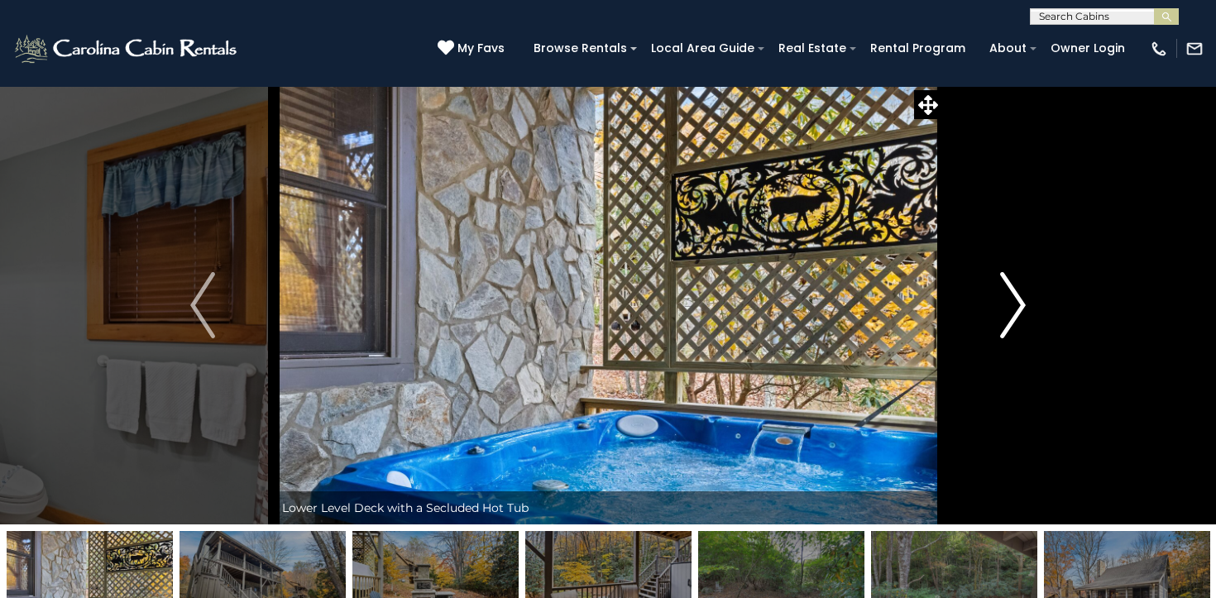
click at [1004, 294] on img "Next" at bounding box center [1013, 305] width 25 height 66
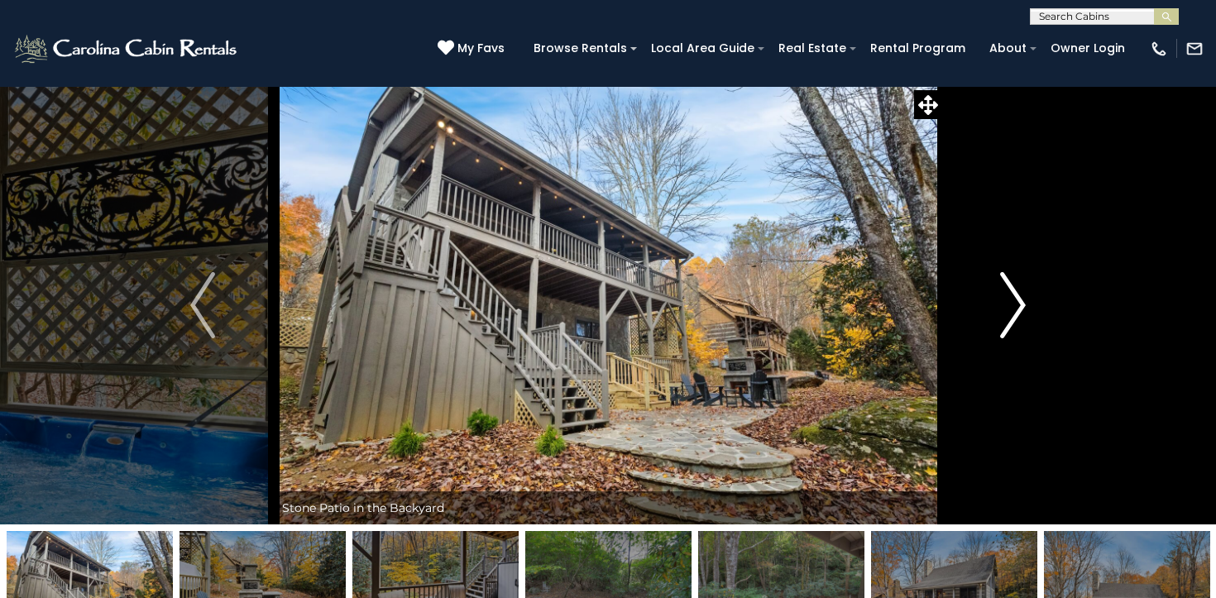
click at [1004, 294] on img "Next" at bounding box center [1013, 305] width 25 height 66
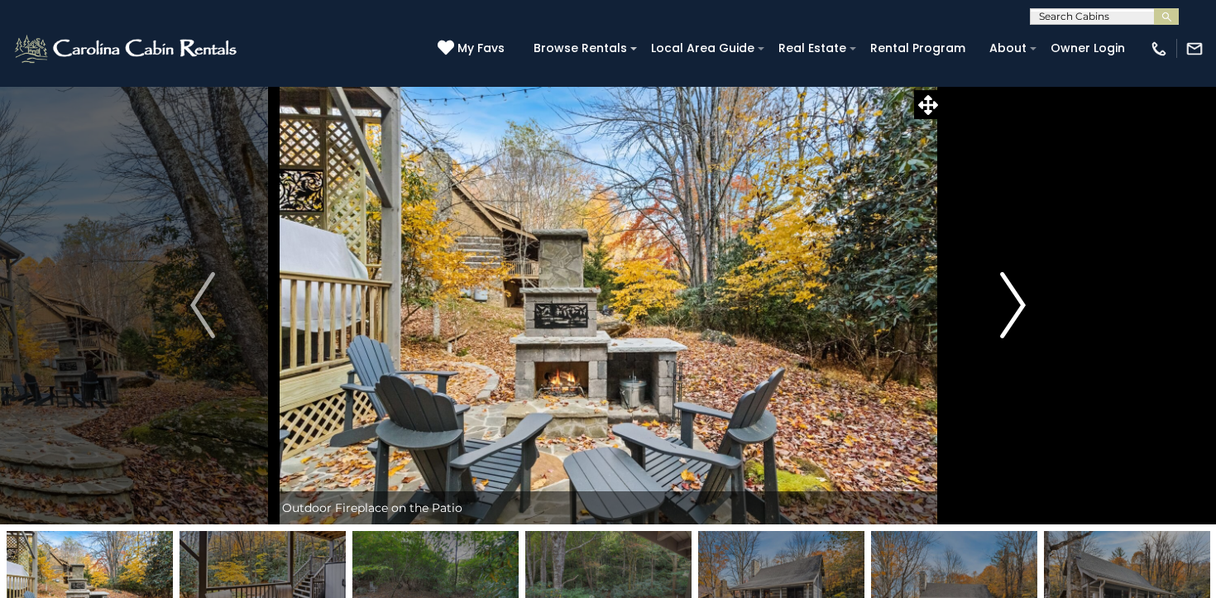
click at [1004, 294] on img "Next" at bounding box center [1013, 305] width 25 height 66
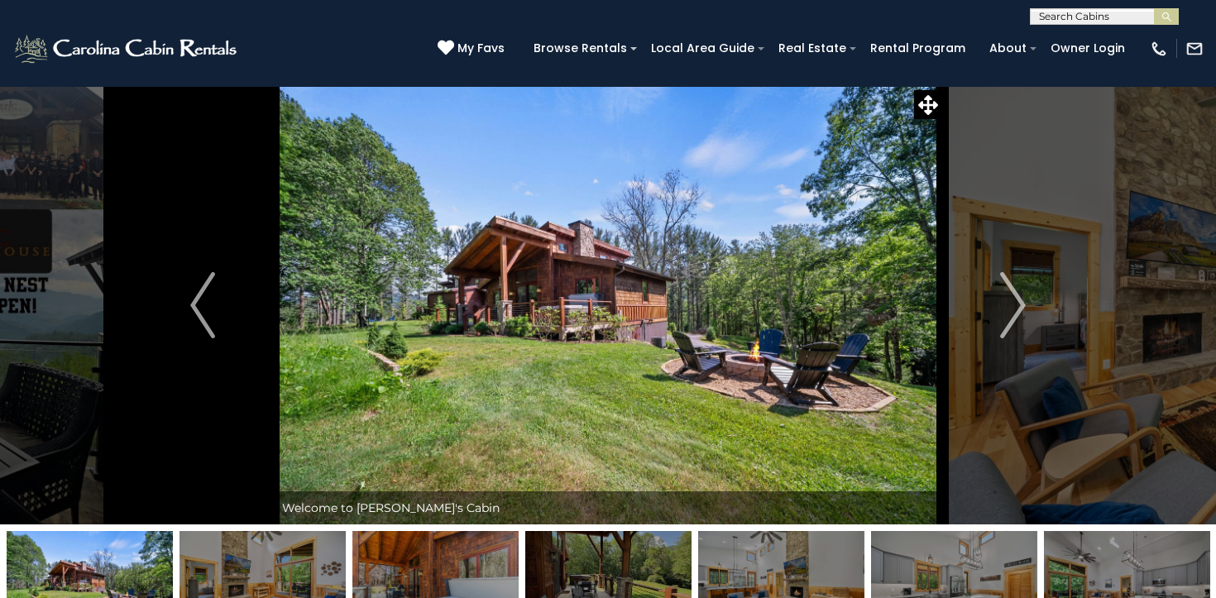
click at [471, 318] on img at bounding box center [608, 305] width 669 height 438
click at [1016, 307] on img "Next" at bounding box center [1013, 305] width 25 height 66
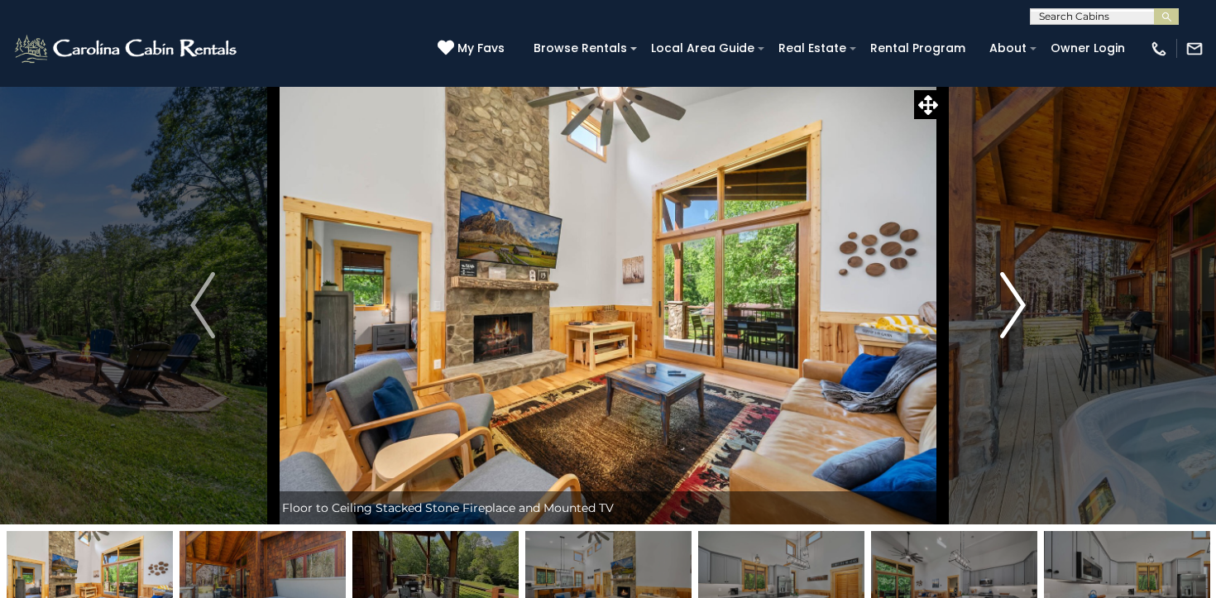
click at [1016, 307] on img "Next" at bounding box center [1013, 305] width 25 height 66
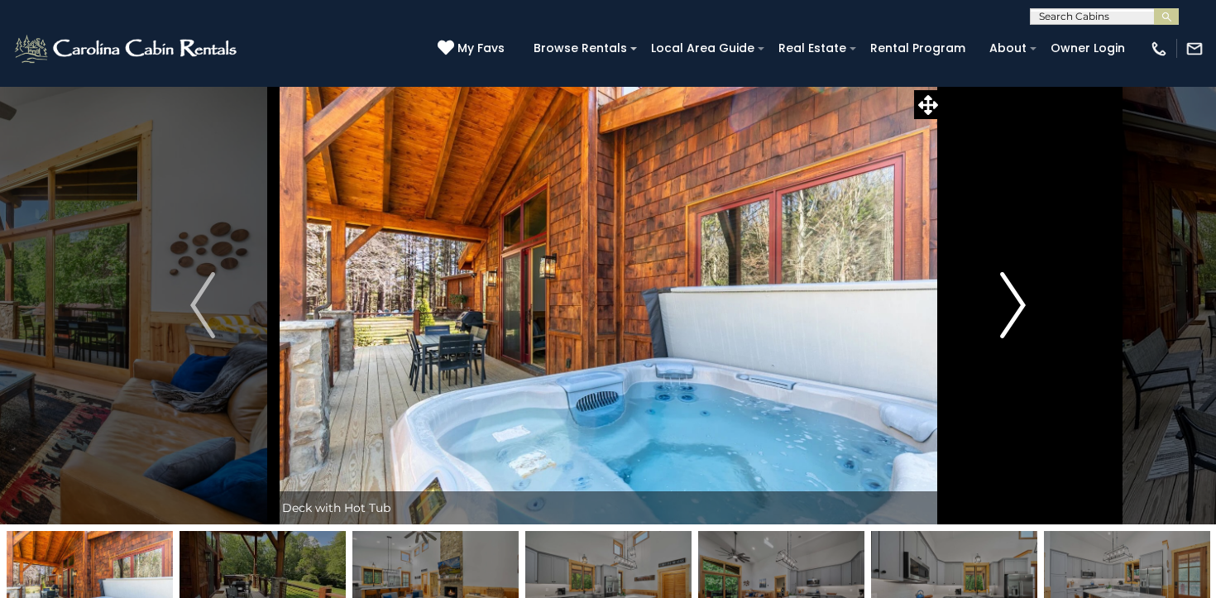
click at [1016, 307] on img "Next" at bounding box center [1013, 305] width 25 height 66
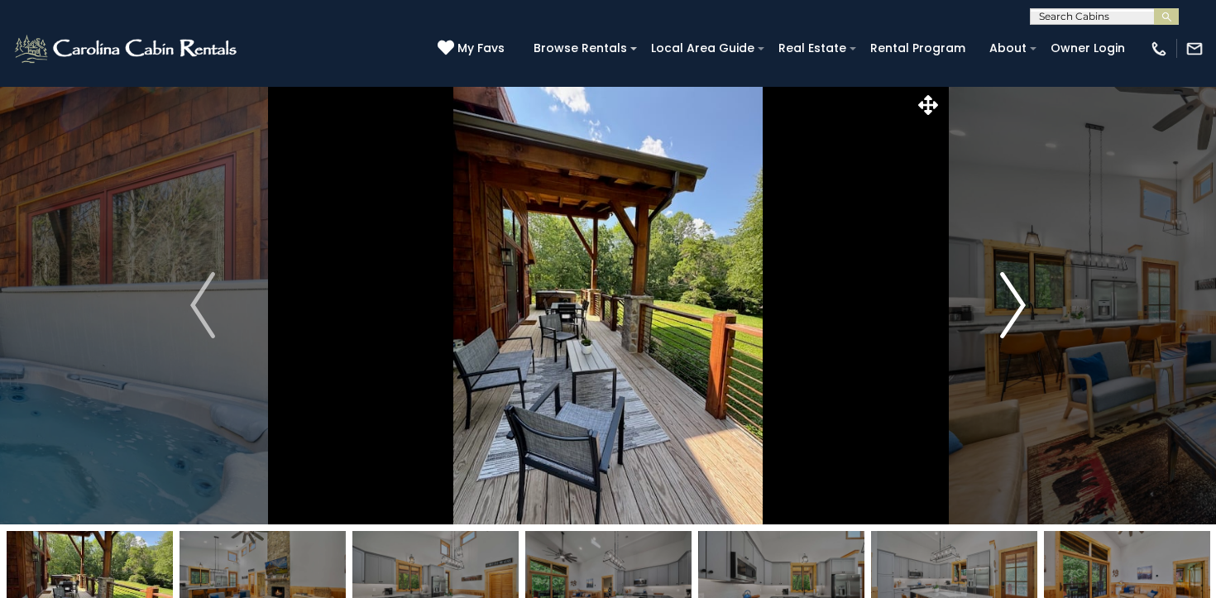
click at [1016, 307] on img "Next" at bounding box center [1013, 305] width 25 height 66
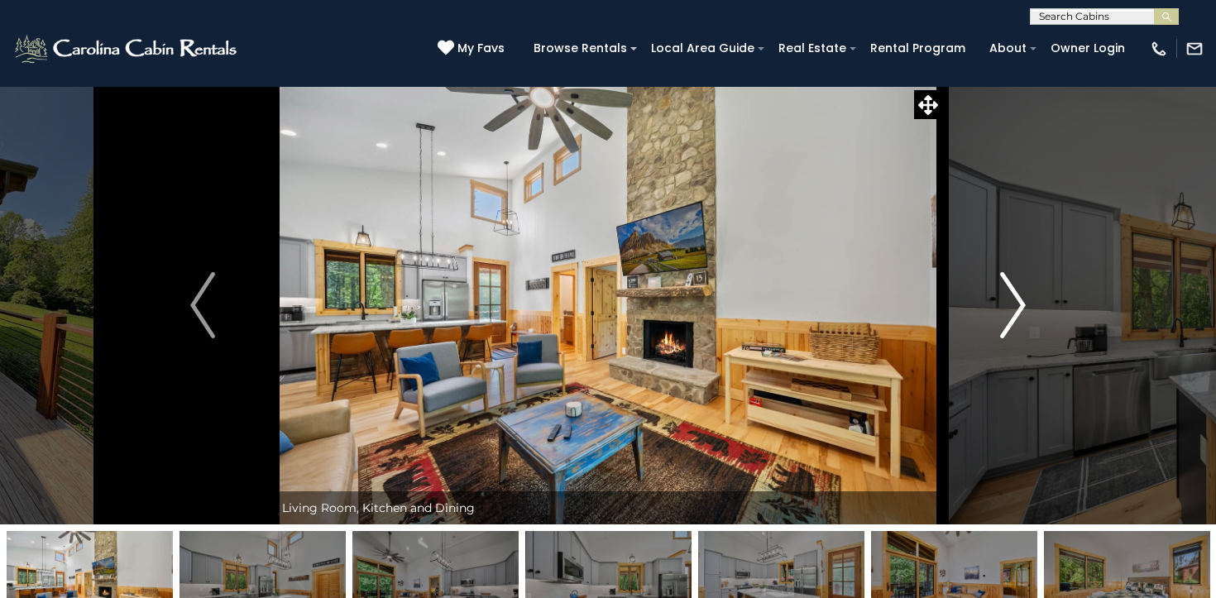
click at [1016, 307] on img "Next" at bounding box center [1013, 305] width 25 height 66
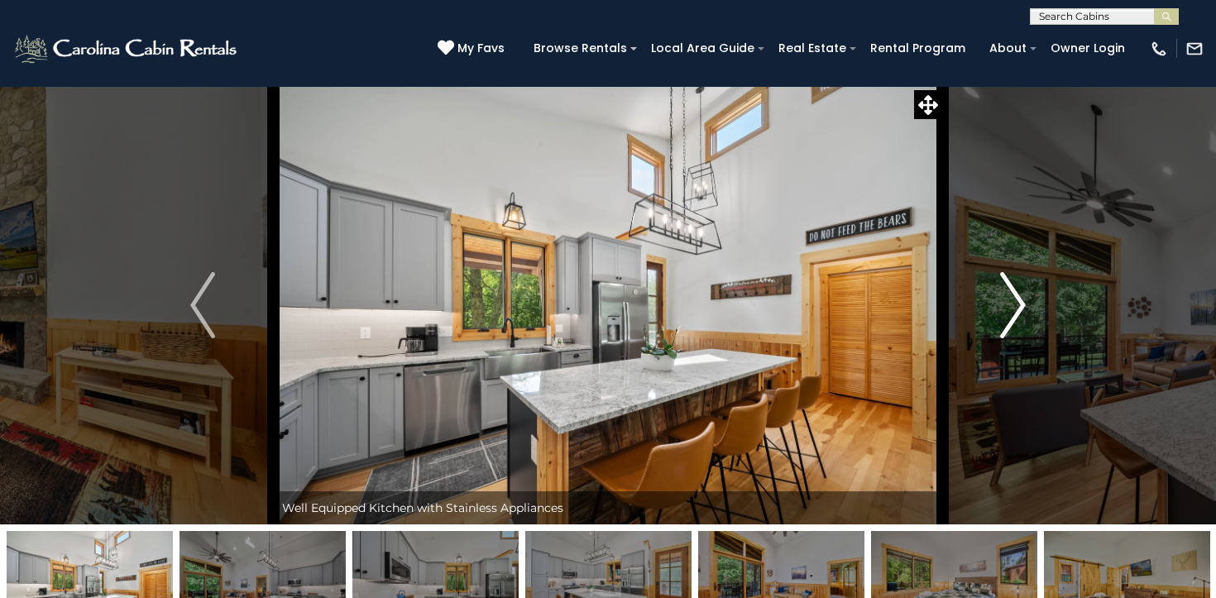
click at [1016, 307] on img "Next" at bounding box center [1013, 305] width 25 height 66
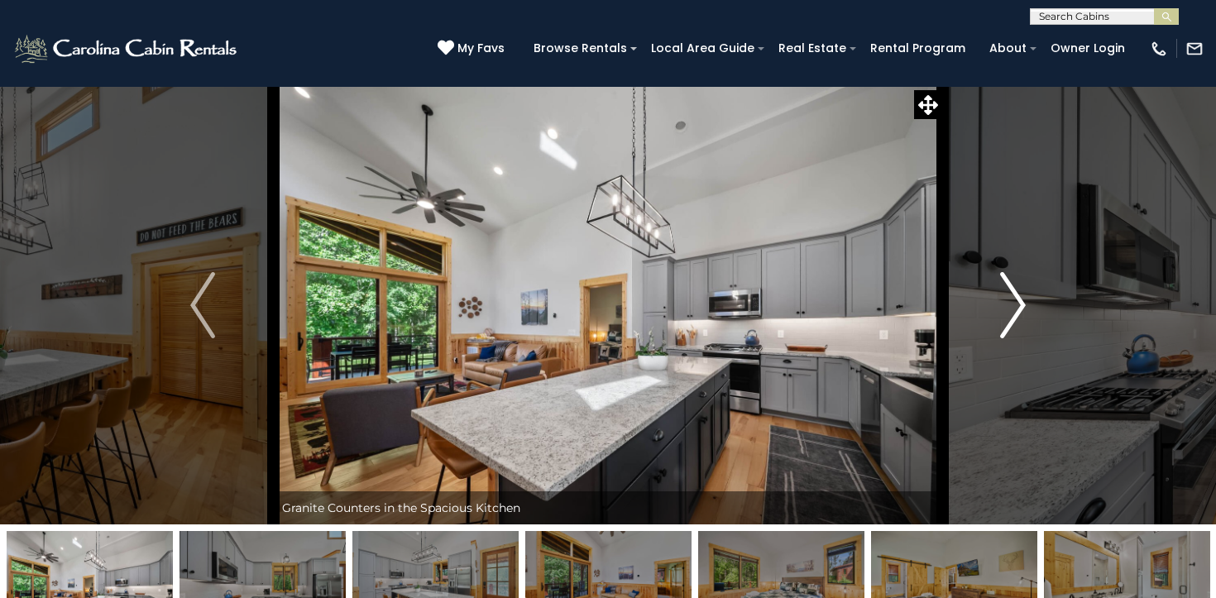
click at [1016, 307] on img "Next" at bounding box center [1013, 305] width 25 height 66
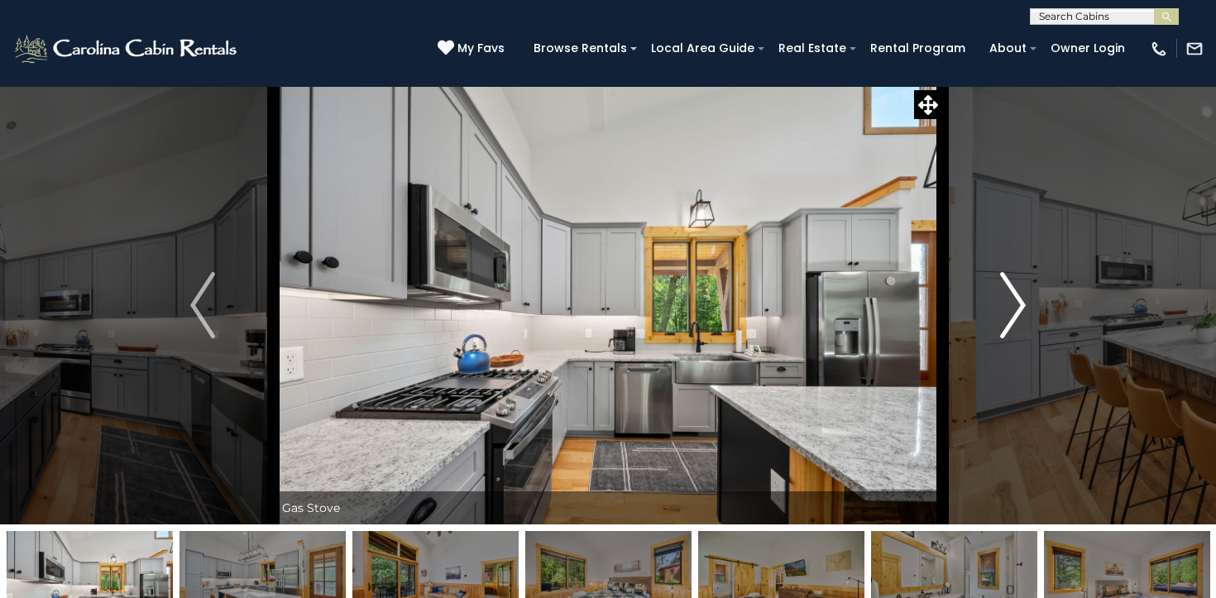
click at [1016, 307] on img "Next" at bounding box center [1013, 305] width 25 height 66
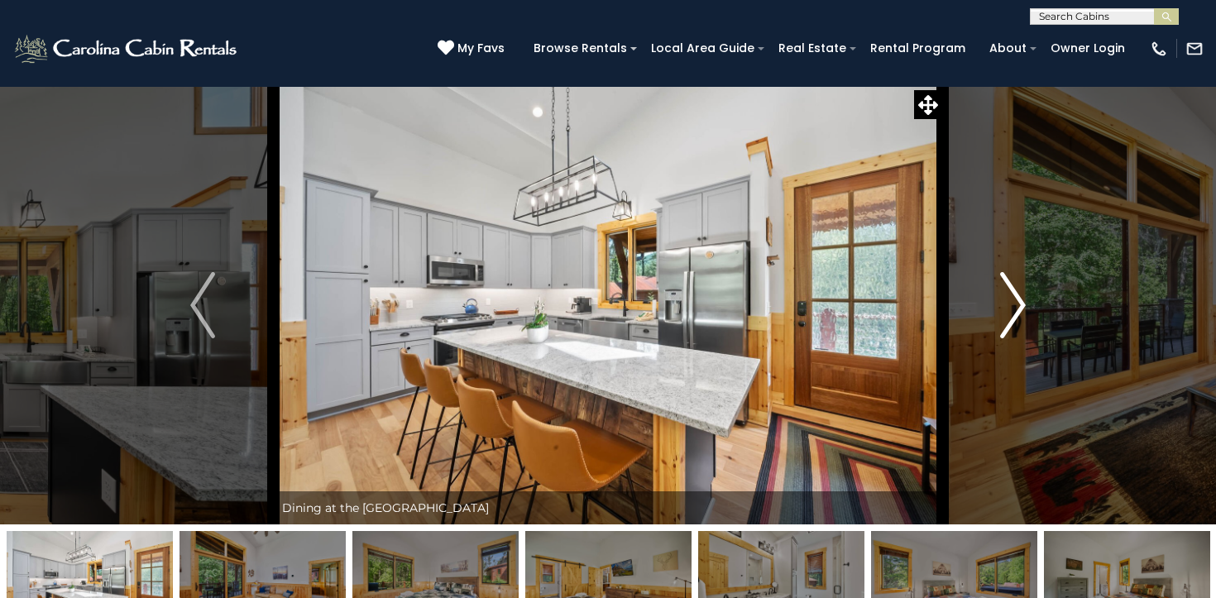
click at [1016, 307] on img "Next" at bounding box center [1013, 305] width 25 height 66
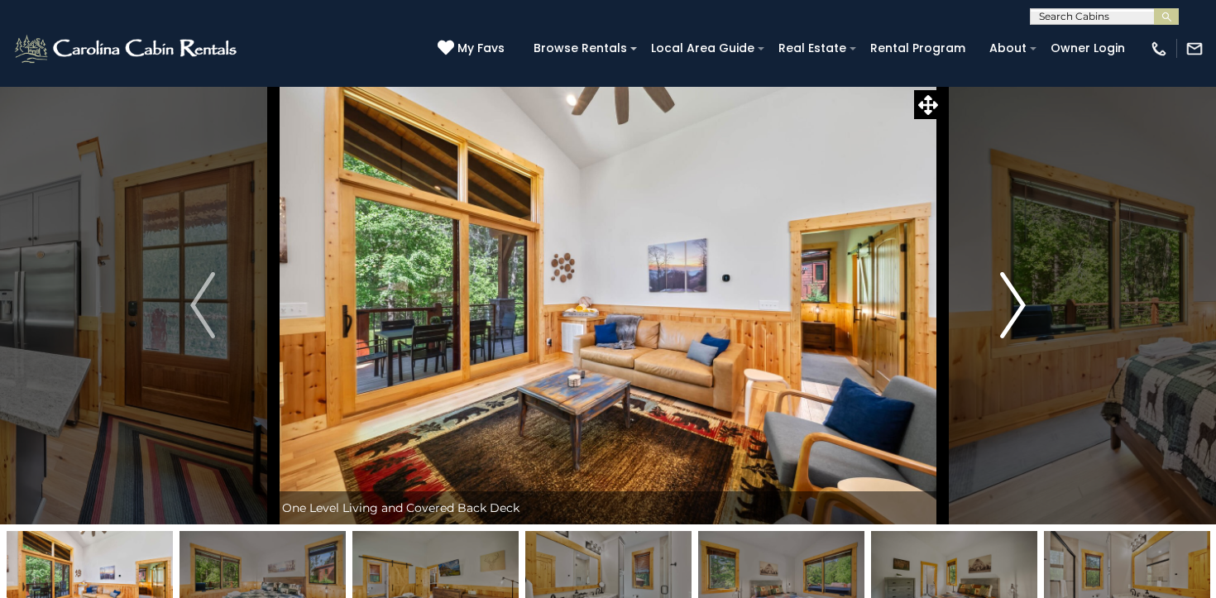
click at [1016, 307] on img "Next" at bounding box center [1013, 305] width 25 height 66
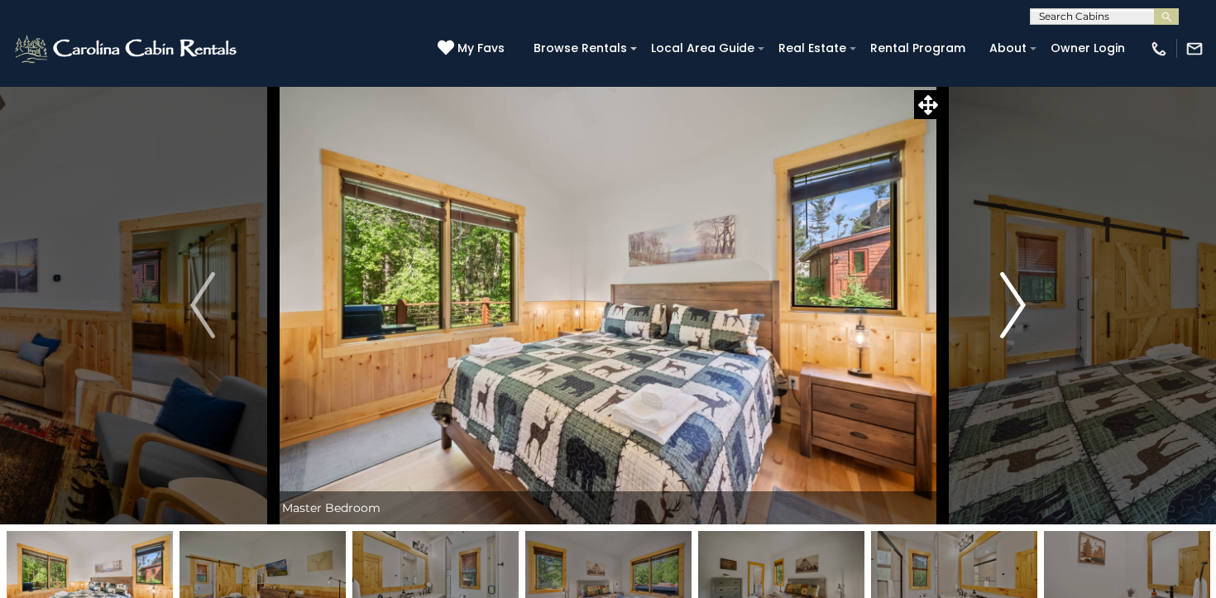
click at [1016, 307] on img "Next" at bounding box center [1013, 305] width 25 height 66
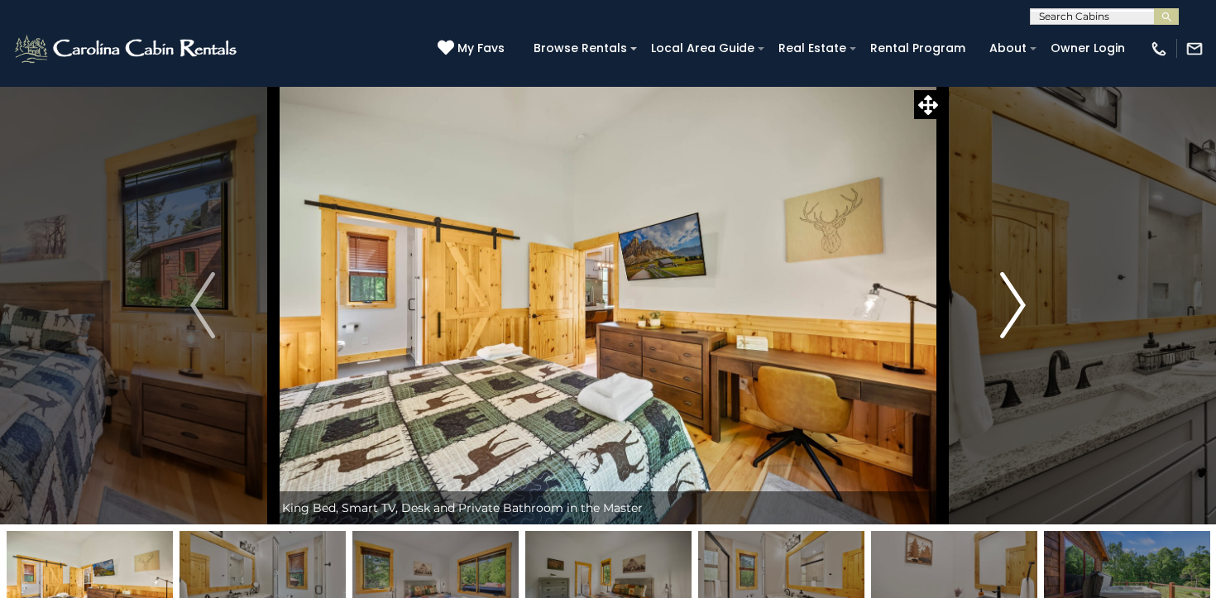
click at [1016, 307] on img "Next" at bounding box center [1013, 305] width 25 height 66
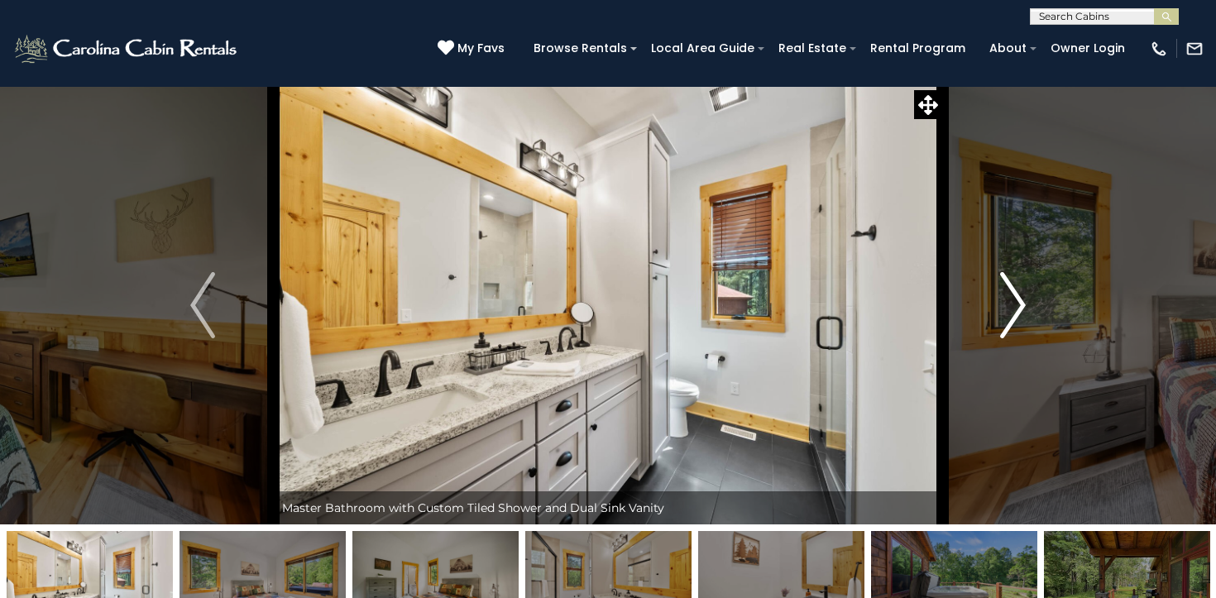
click at [1016, 307] on img "Next" at bounding box center [1013, 305] width 25 height 66
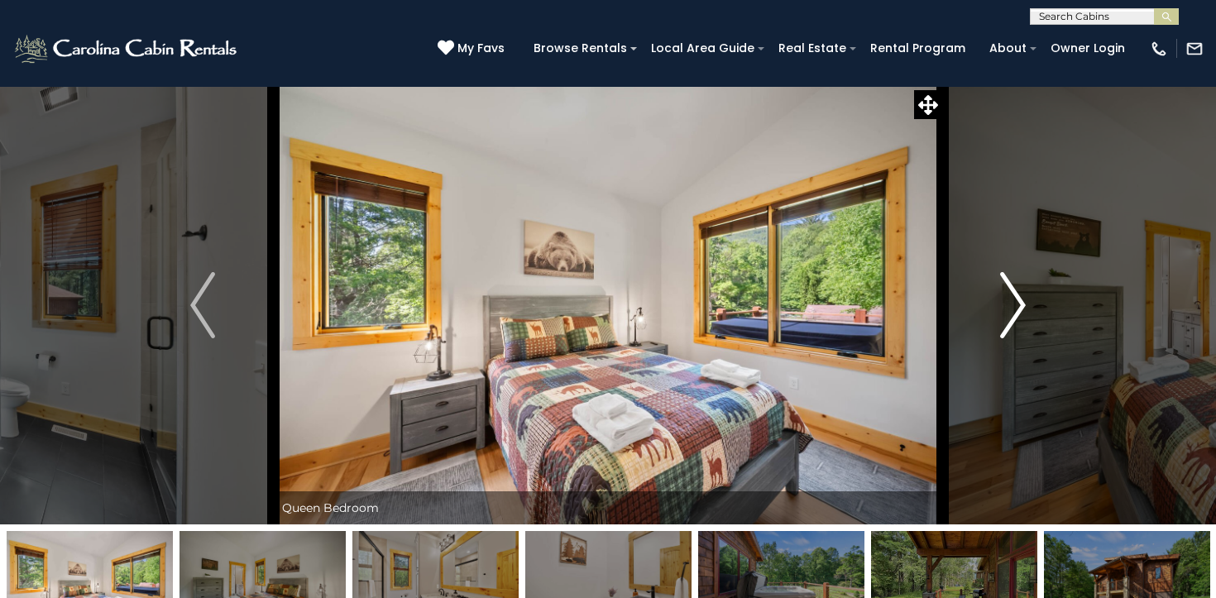
click at [1016, 307] on img "Next" at bounding box center [1013, 305] width 25 height 66
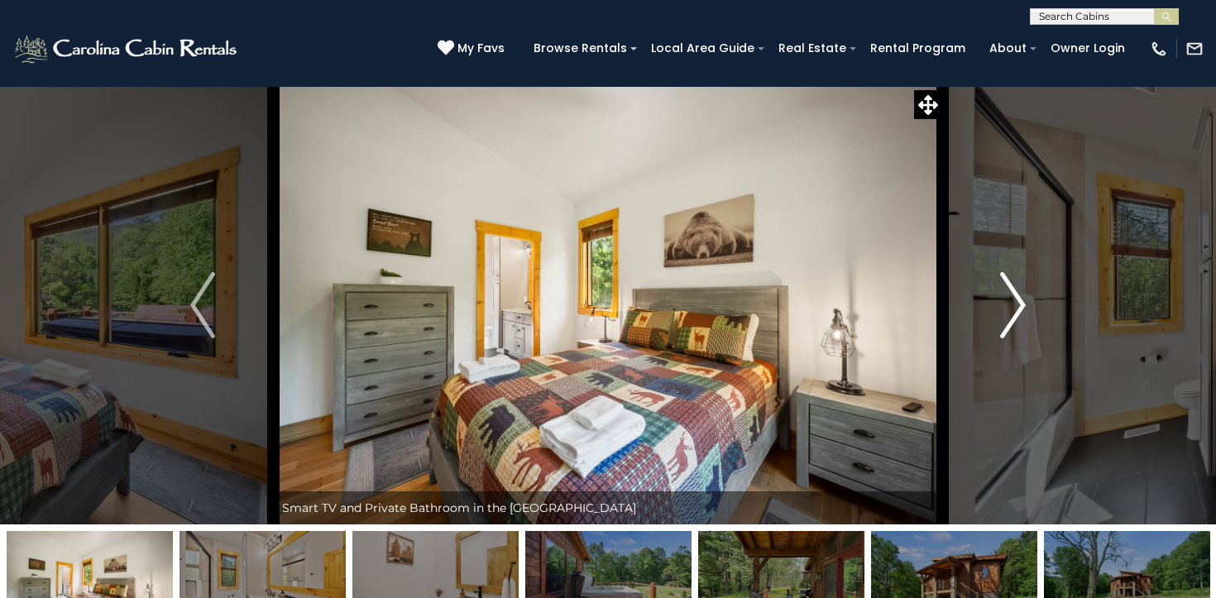
click at [1016, 307] on img "Next" at bounding box center [1013, 305] width 25 height 66
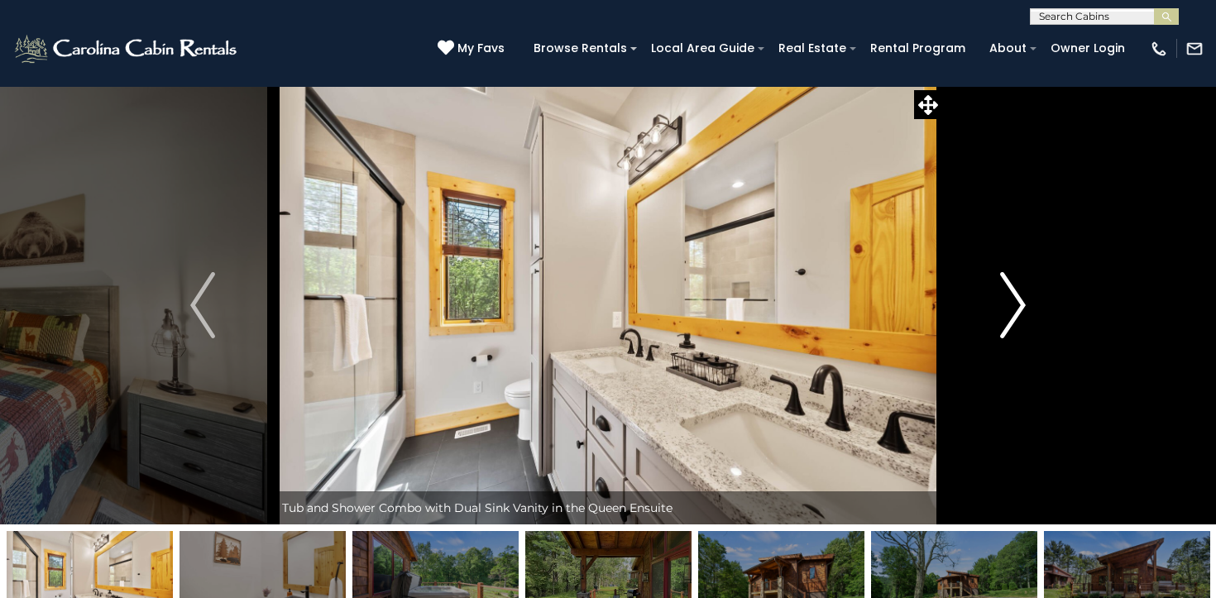
click at [1016, 307] on img "Next" at bounding box center [1013, 305] width 25 height 66
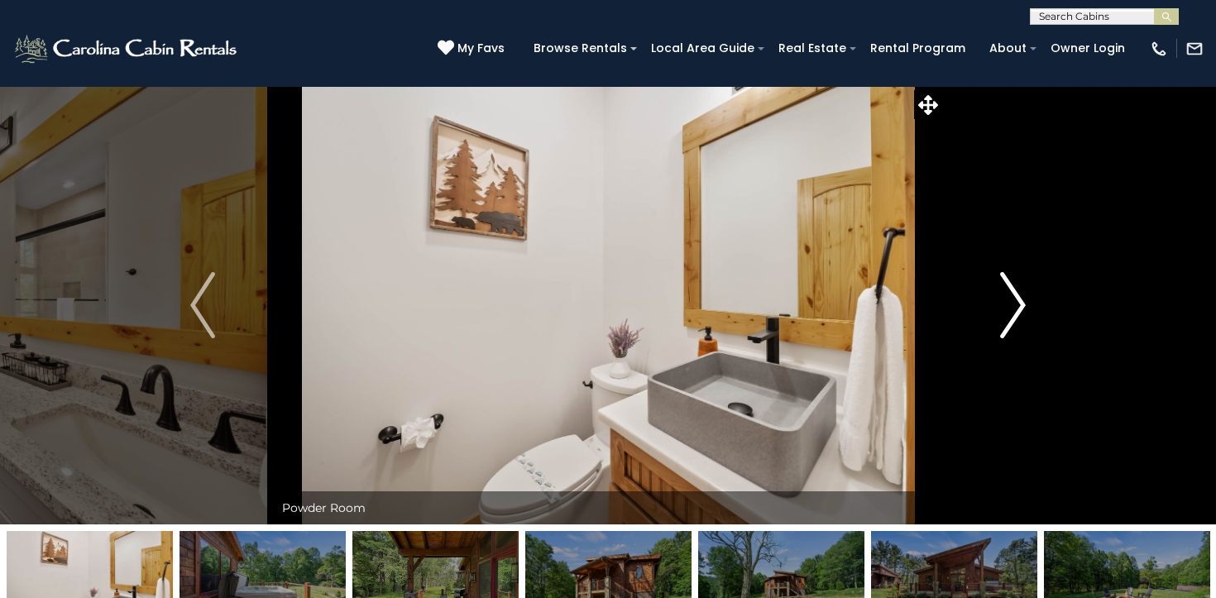
click at [1016, 307] on img "Next" at bounding box center [1013, 305] width 25 height 66
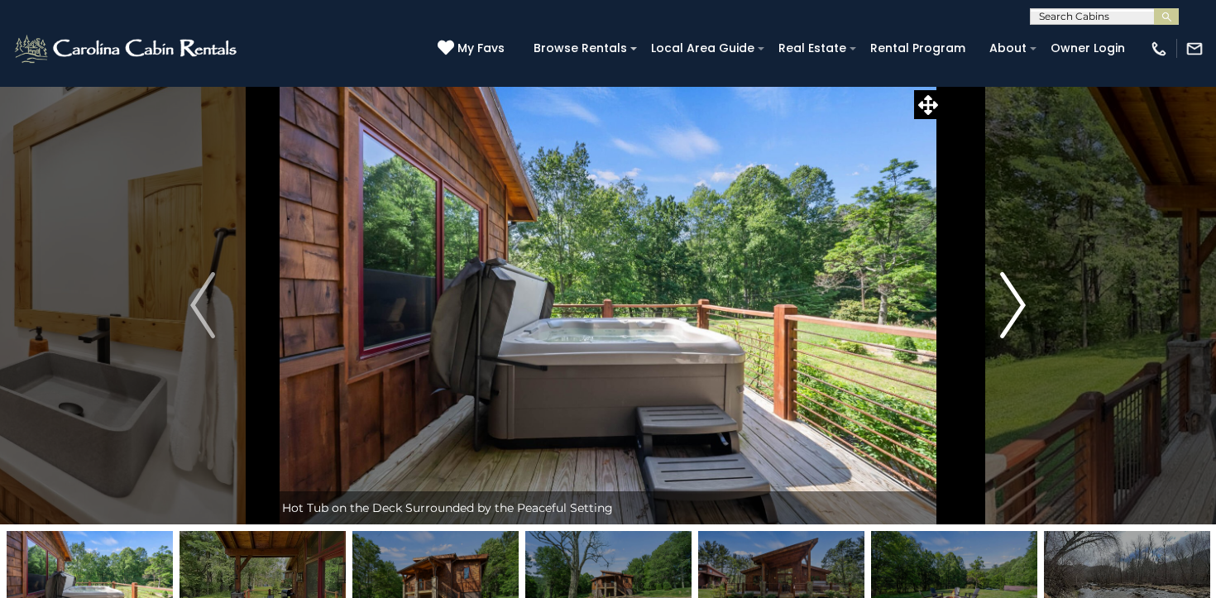
click at [1016, 307] on img "Next" at bounding box center [1013, 305] width 25 height 66
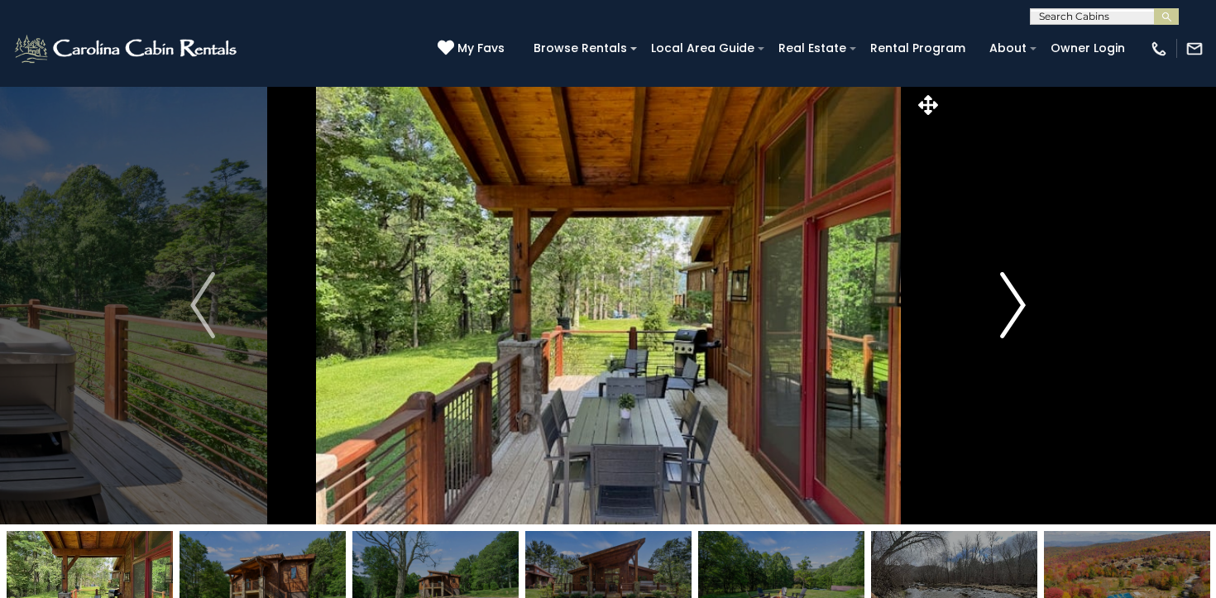
click at [1016, 307] on img "Next" at bounding box center [1013, 305] width 25 height 66
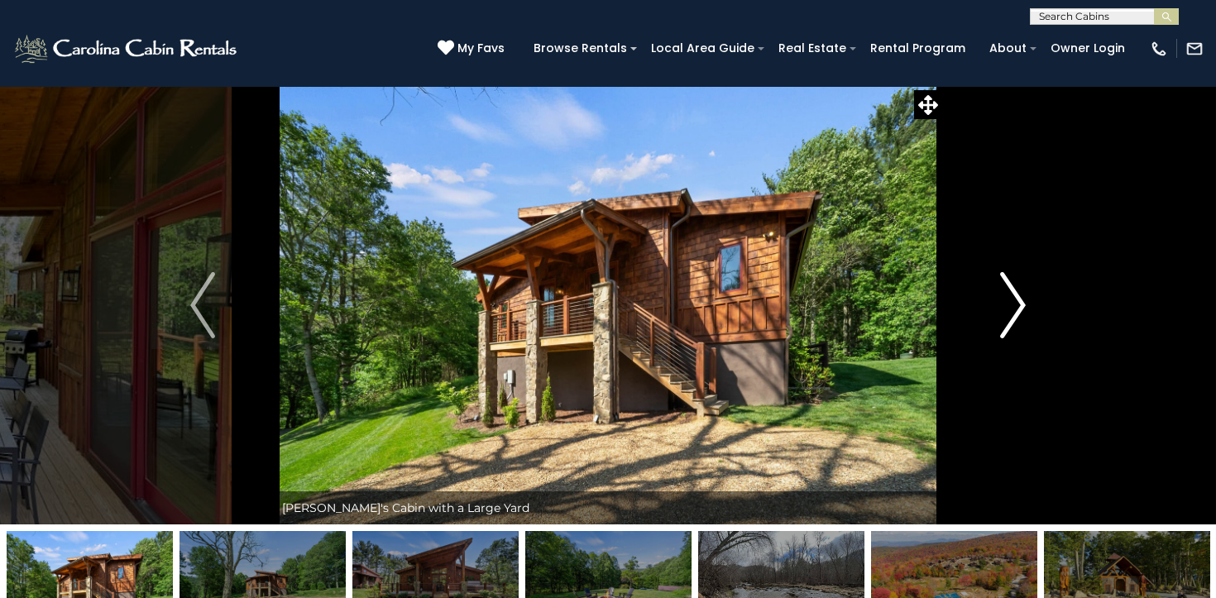
click at [1016, 307] on img "Next" at bounding box center [1013, 305] width 25 height 66
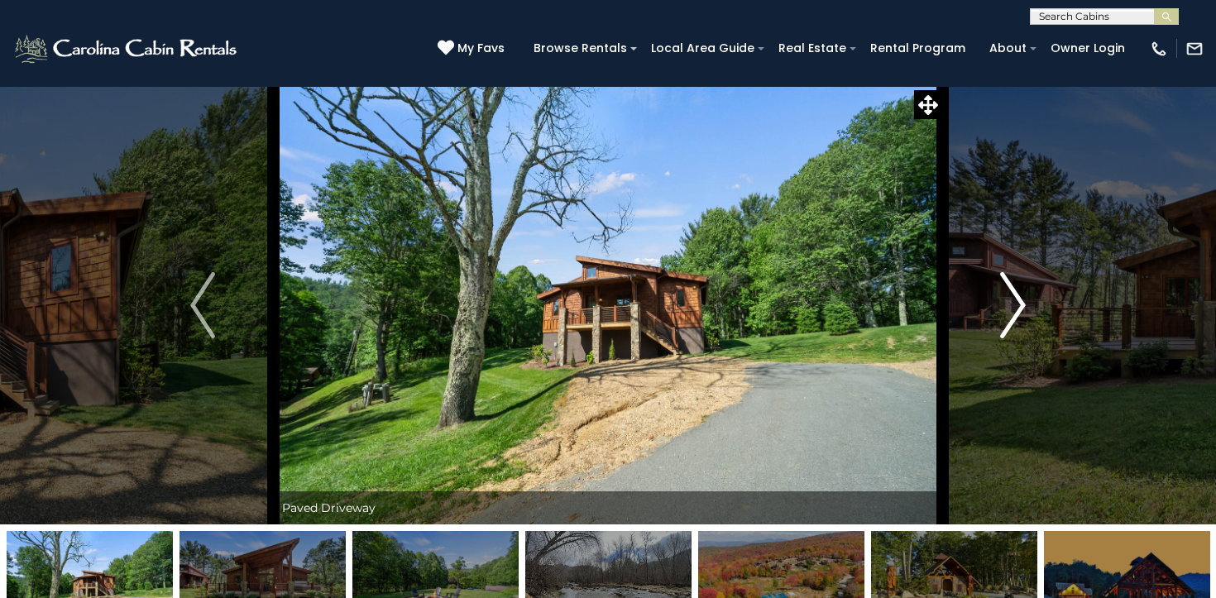
click at [1016, 307] on img "Next" at bounding box center [1013, 305] width 25 height 66
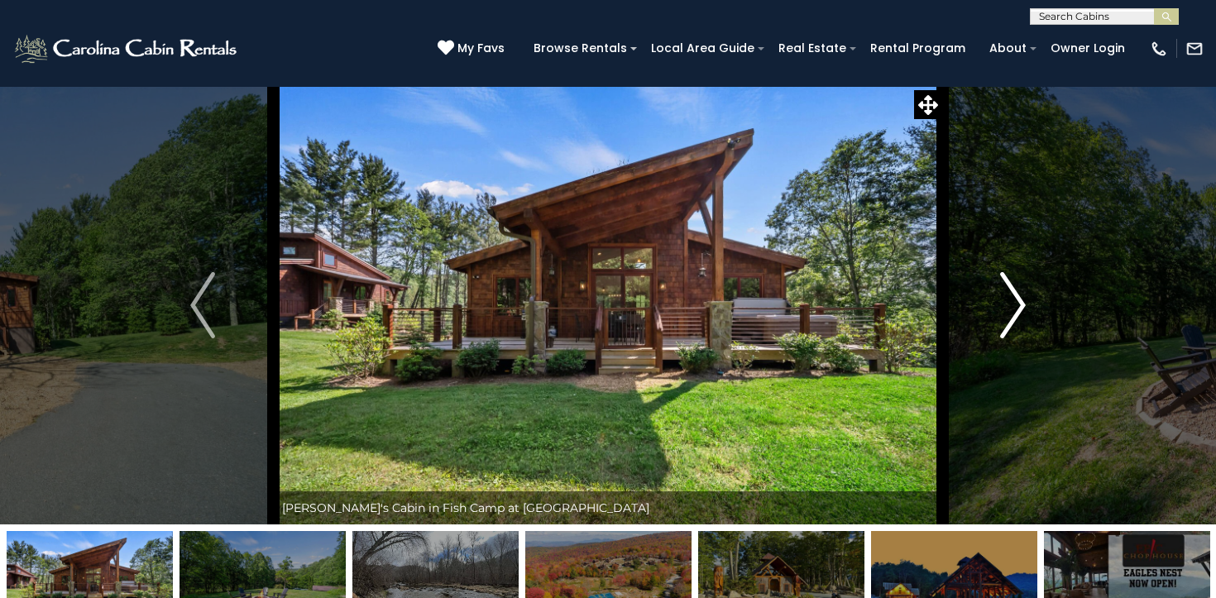
click at [1016, 307] on img "Next" at bounding box center [1013, 305] width 25 height 66
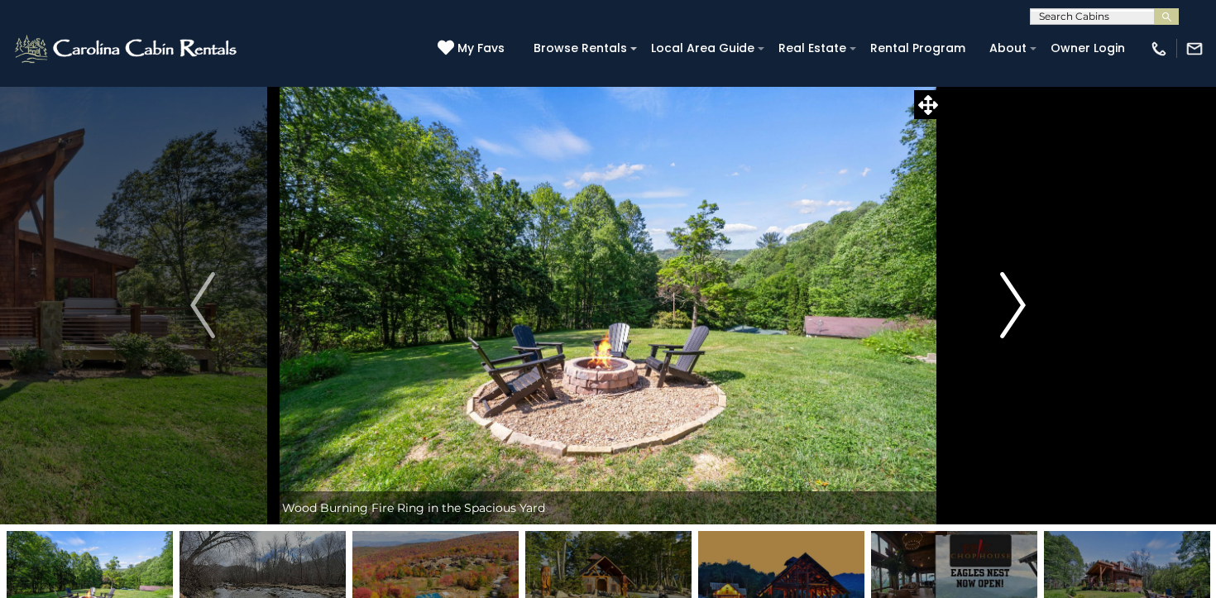
click at [1016, 307] on img "Next" at bounding box center [1013, 305] width 25 height 66
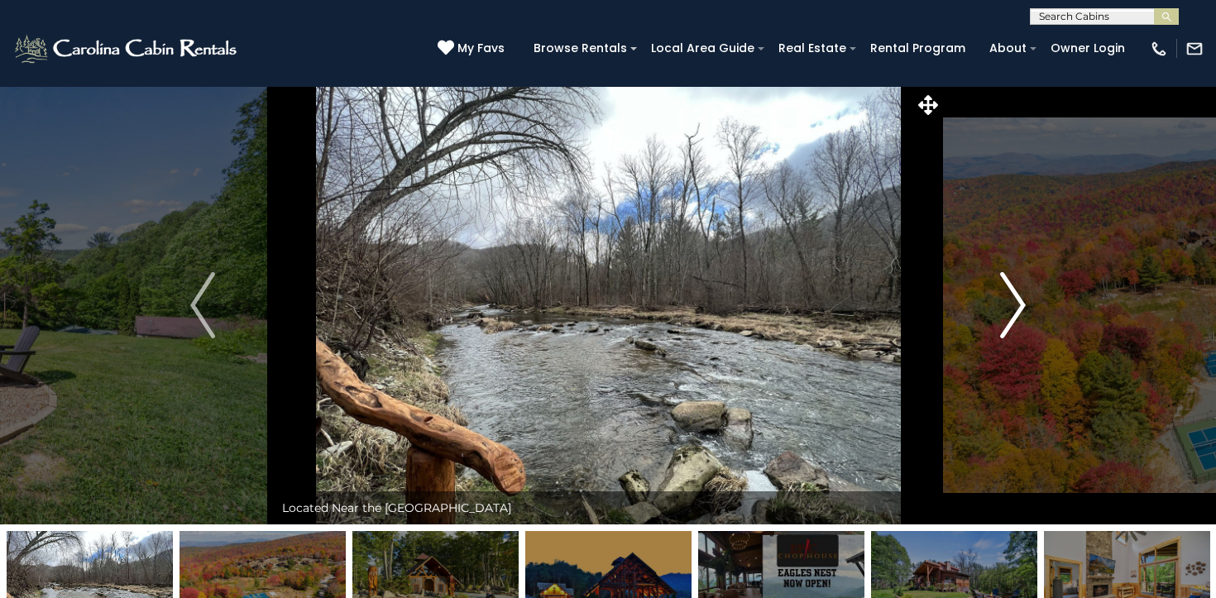
click at [1016, 307] on img "Next" at bounding box center [1013, 305] width 25 height 66
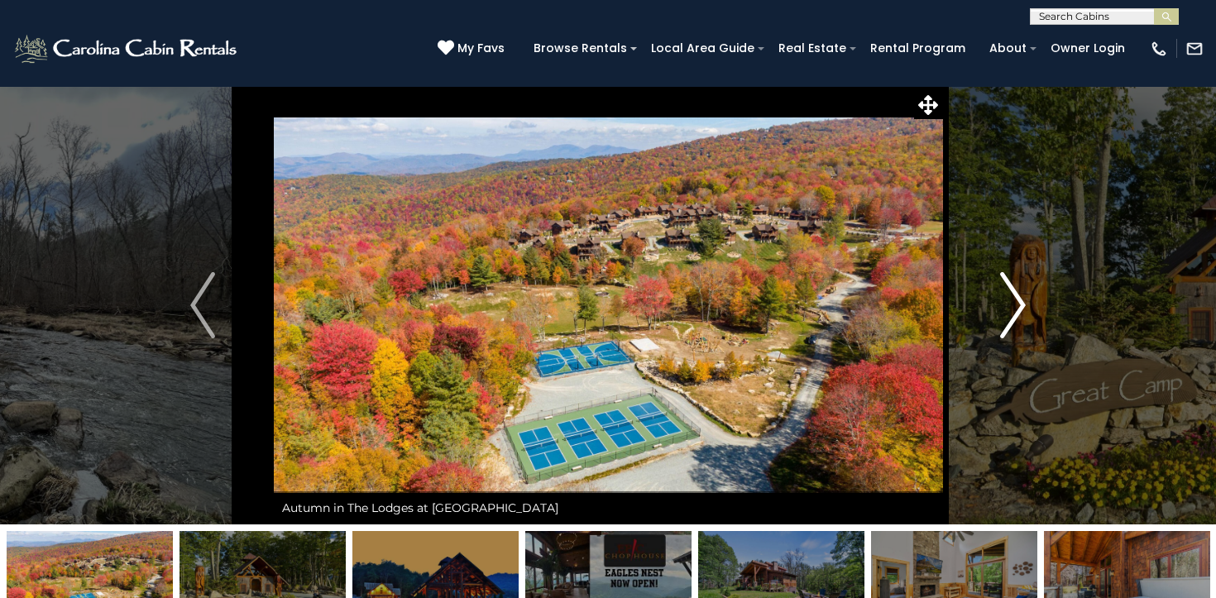
click at [1016, 307] on img "Next" at bounding box center [1013, 305] width 25 height 66
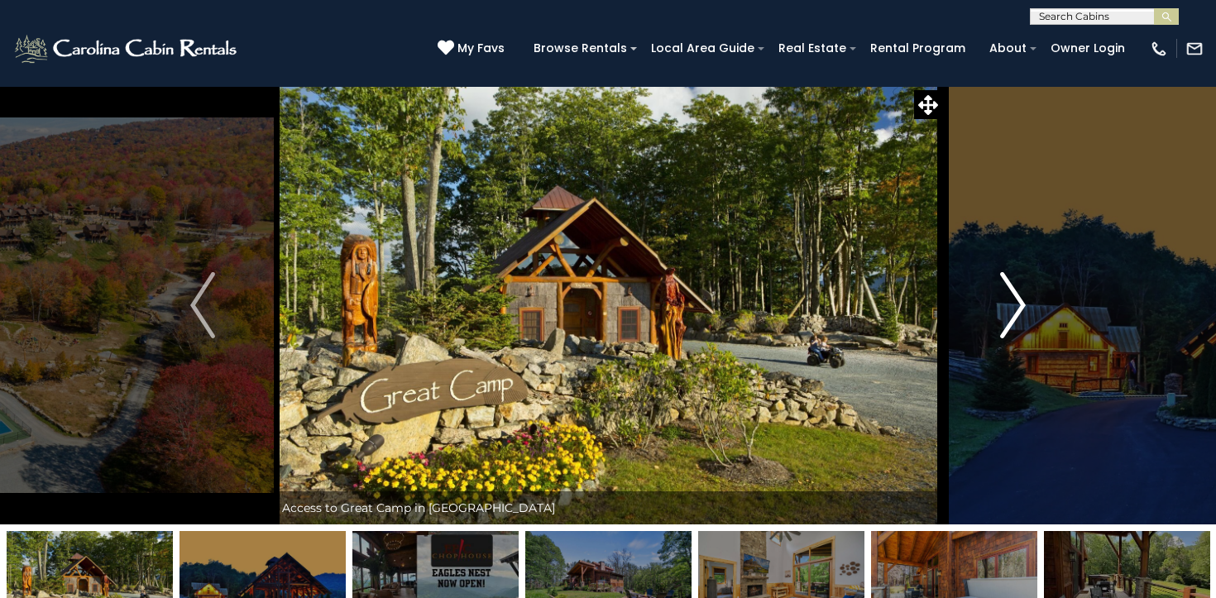
click at [1016, 307] on img "Next" at bounding box center [1013, 305] width 25 height 66
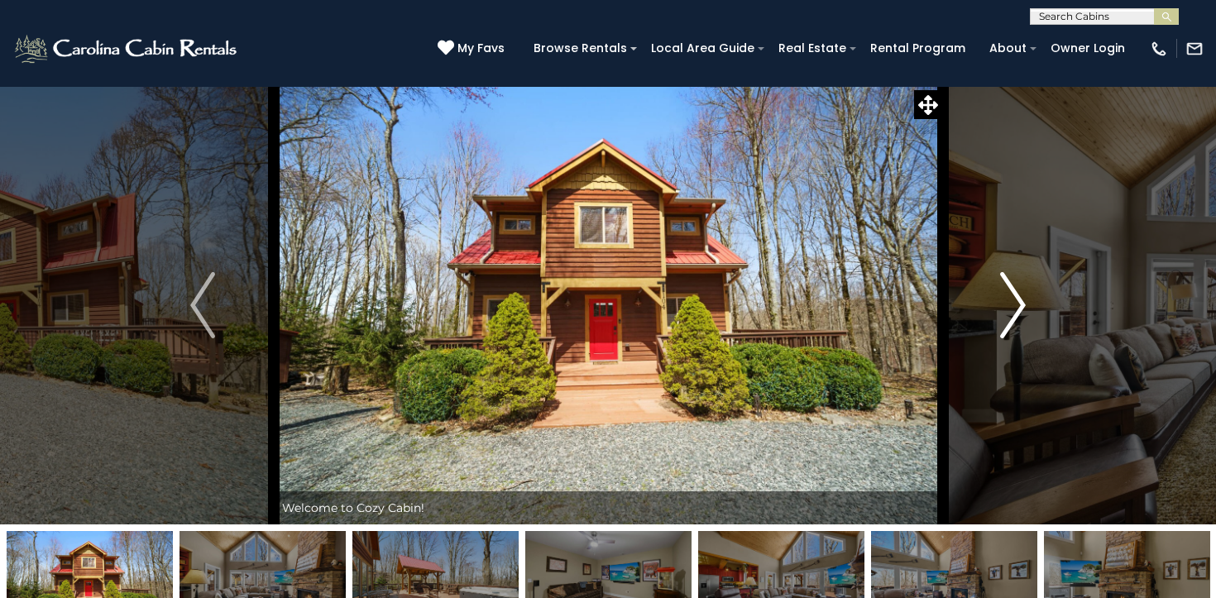
click at [1012, 303] on img "Next" at bounding box center [1013, 305] width 25 height 66
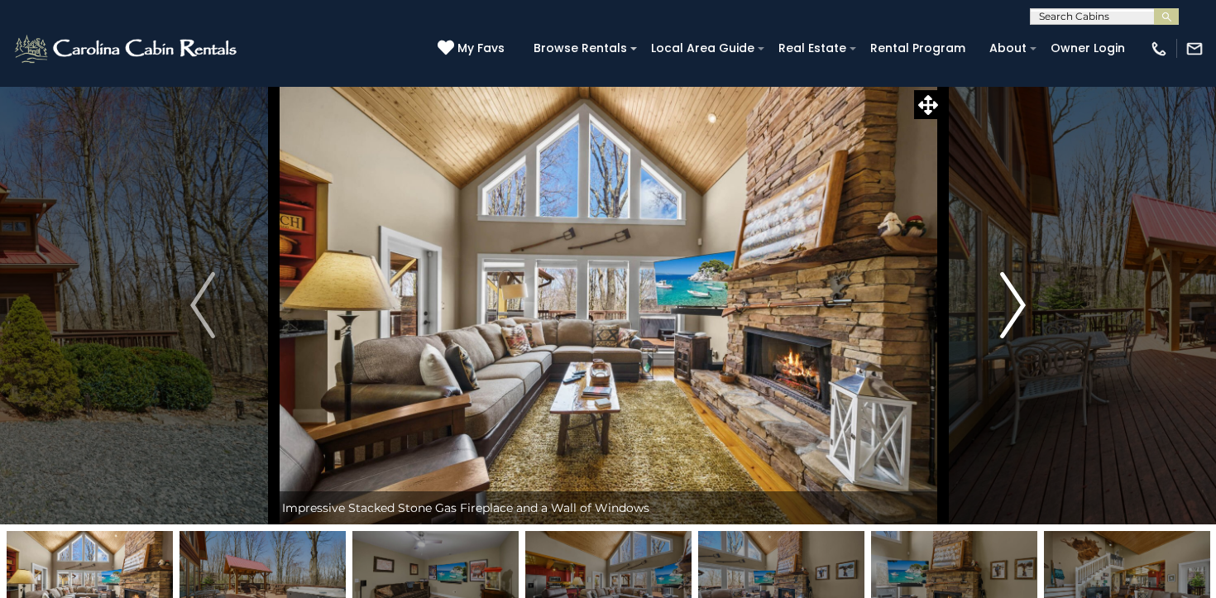
click at [1012, 303] on img "Next" at bounding box center [1013, 305] width 25 height 66
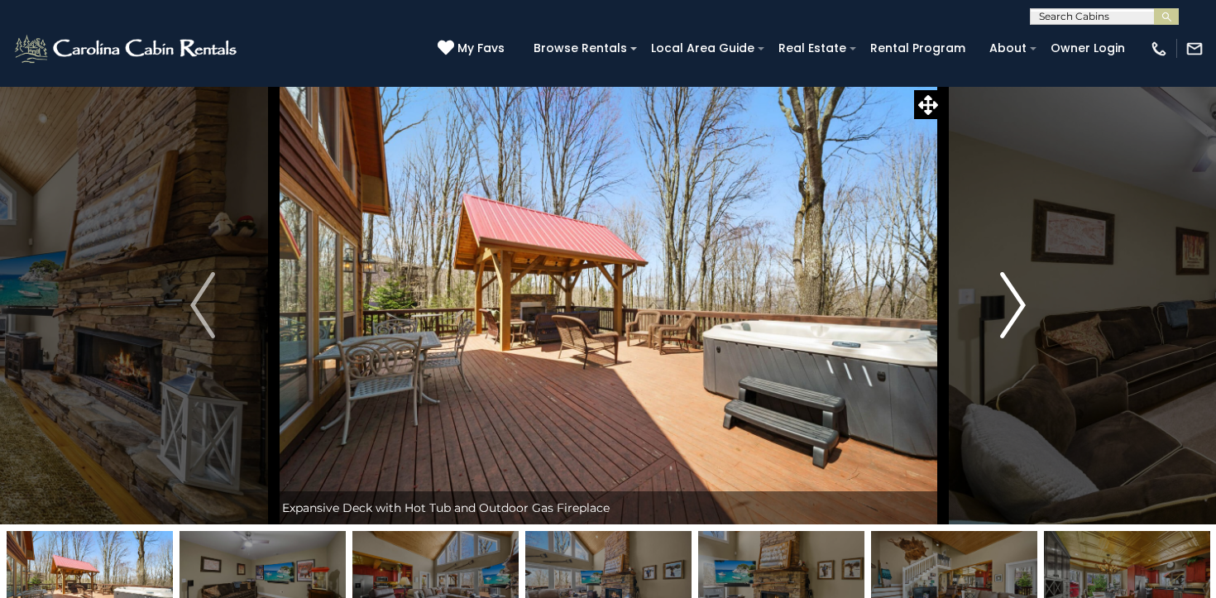
click at [1012, 303] on img "Next" at bounding box center [1013, 305] width 25 height 66
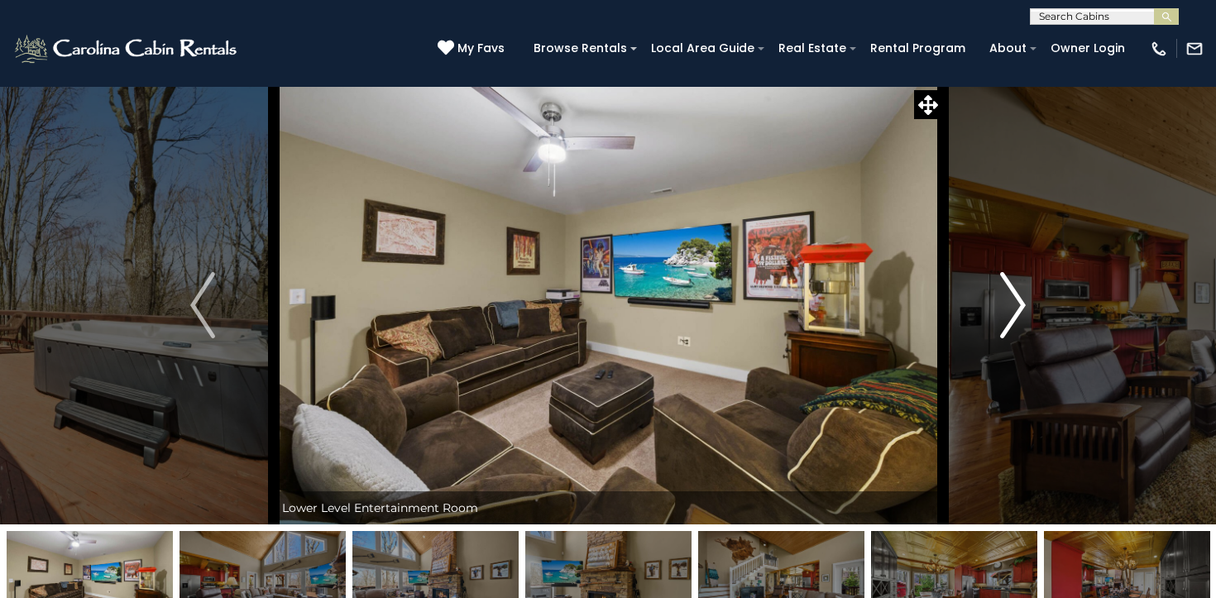
click at [1012, 303] on img "Next" at bounding box center [1013, 305] width 25 height 66
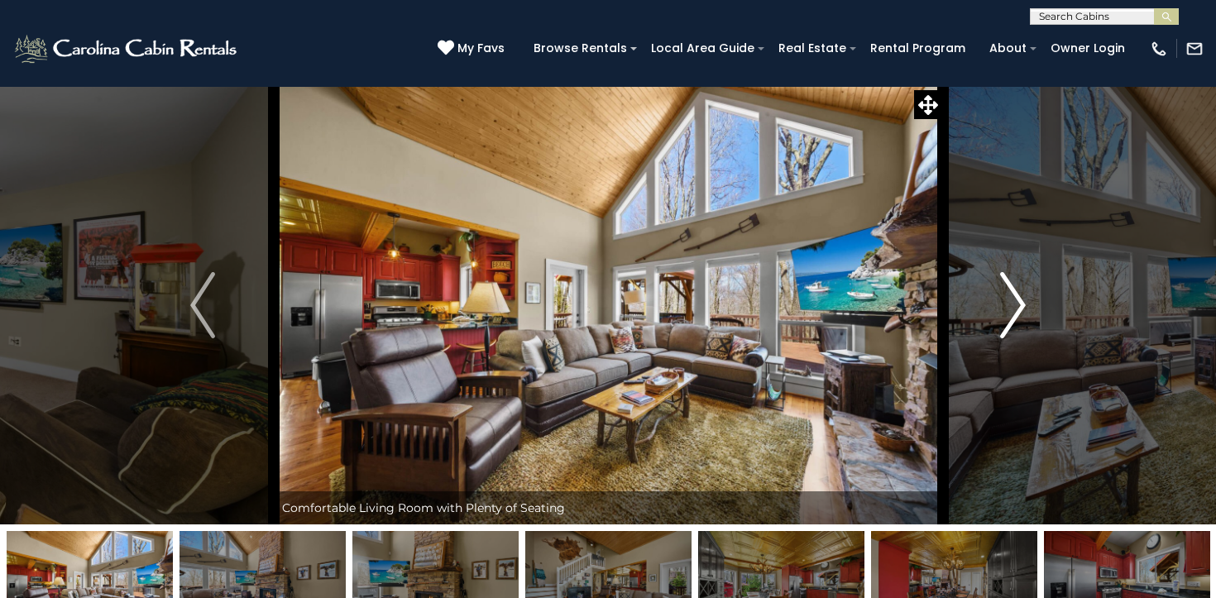
click at [1012, 303] on img "Next" at bounding box center [1013, 305] width 25 height 66
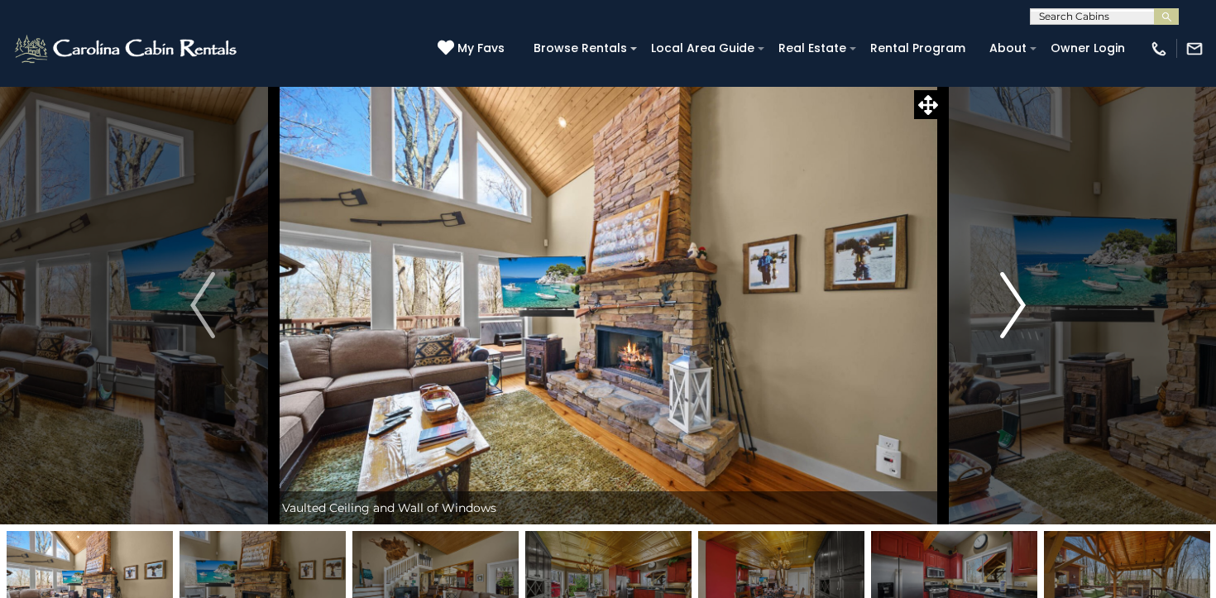
click at [1012, 303] on img "Next" at bounding box center [1013, 305] width 25 height 66
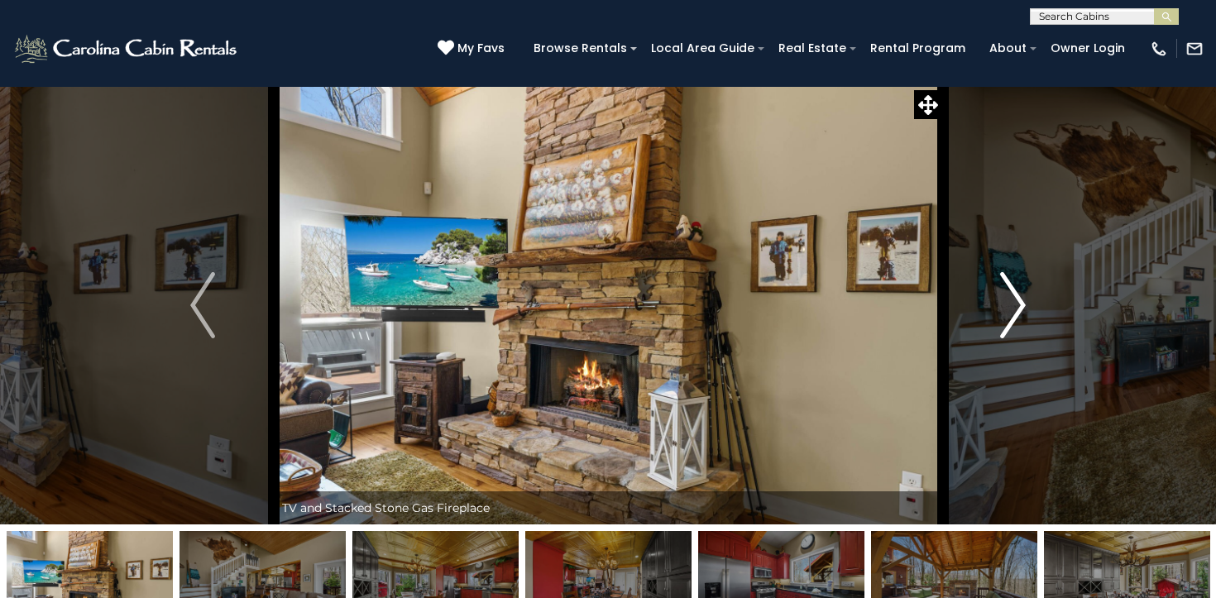
click at [1012, 303] on img "Next" at bounding box center [1013, 305] width 25 height 66
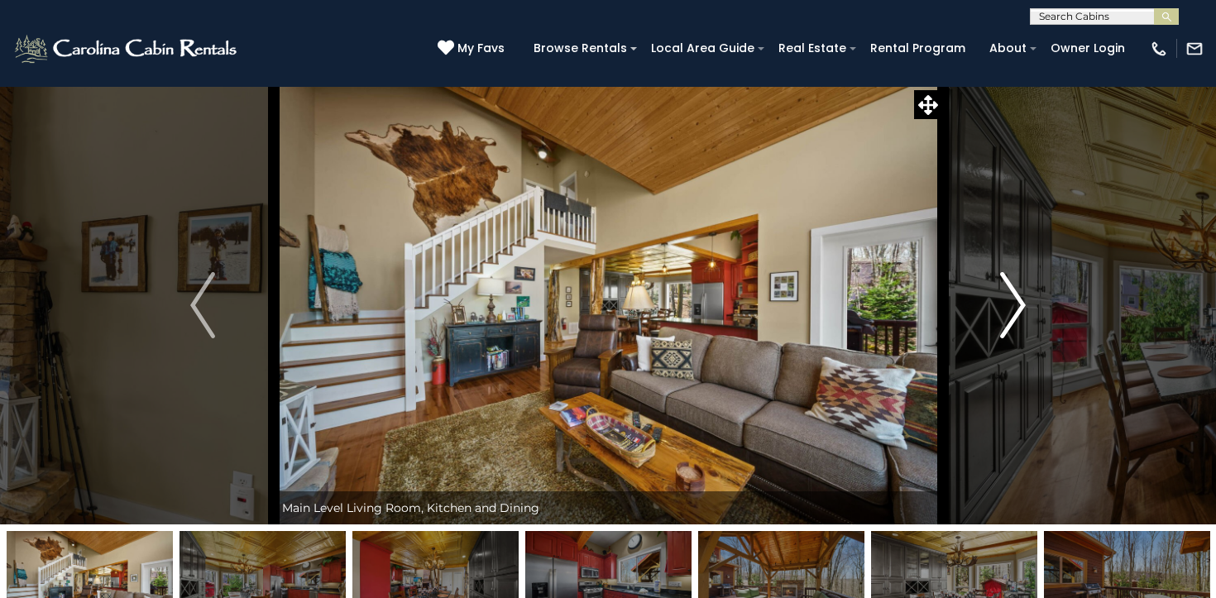
click at [1012, 303] on img "Next" at bounding box center [1013, 305] width 25 height 66
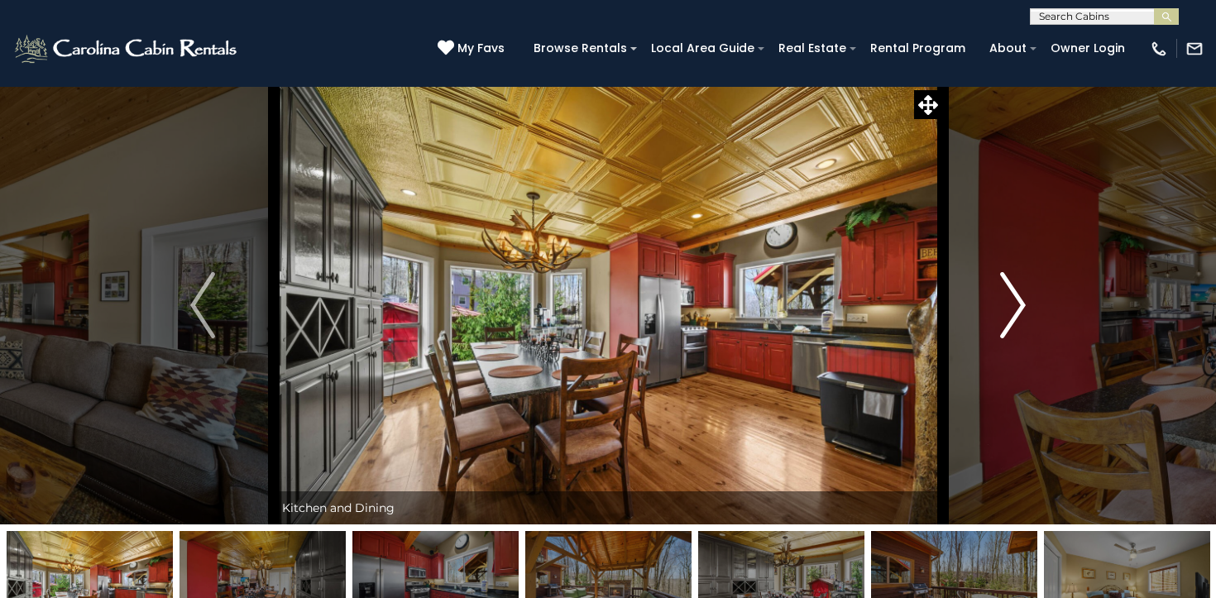
click at [1012, 303] on img "Next" at bounding box center [1013, 305] width 25 height 66
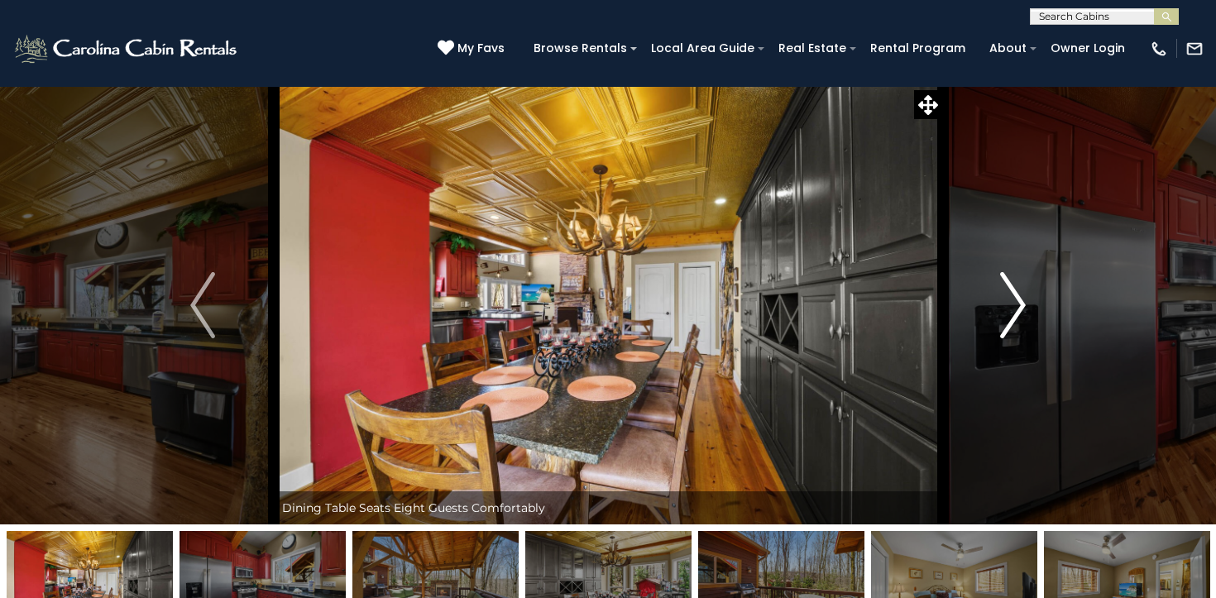
click at [1012, 303] on img "Next" at bounding box center [1013, 305] width 25 height 66
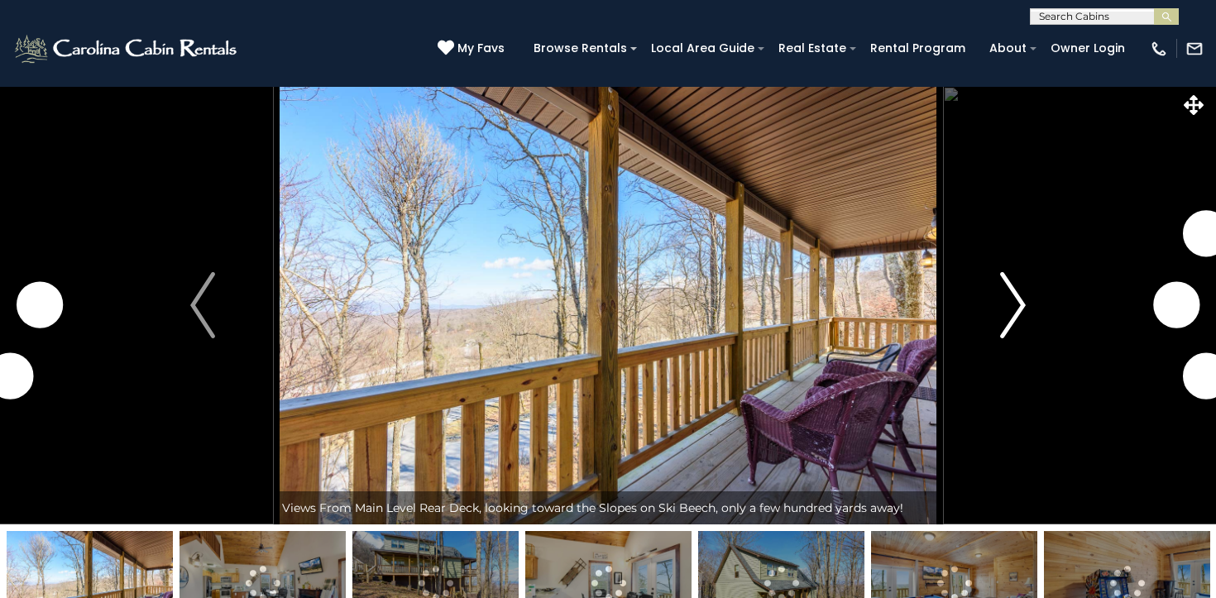
click at [1013, 318] on img "Next" at bounding box center [1013, 305] width 25 height 66
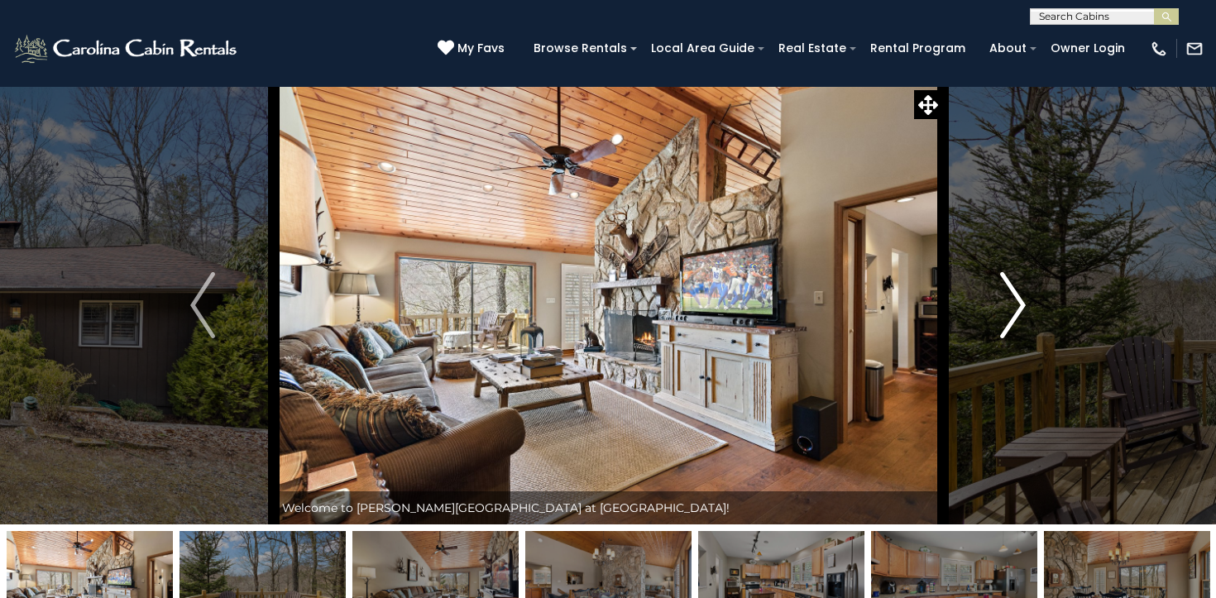
click at [1011, 320] on img "Next" at bounding box center [1013, 305] width 25 height 66
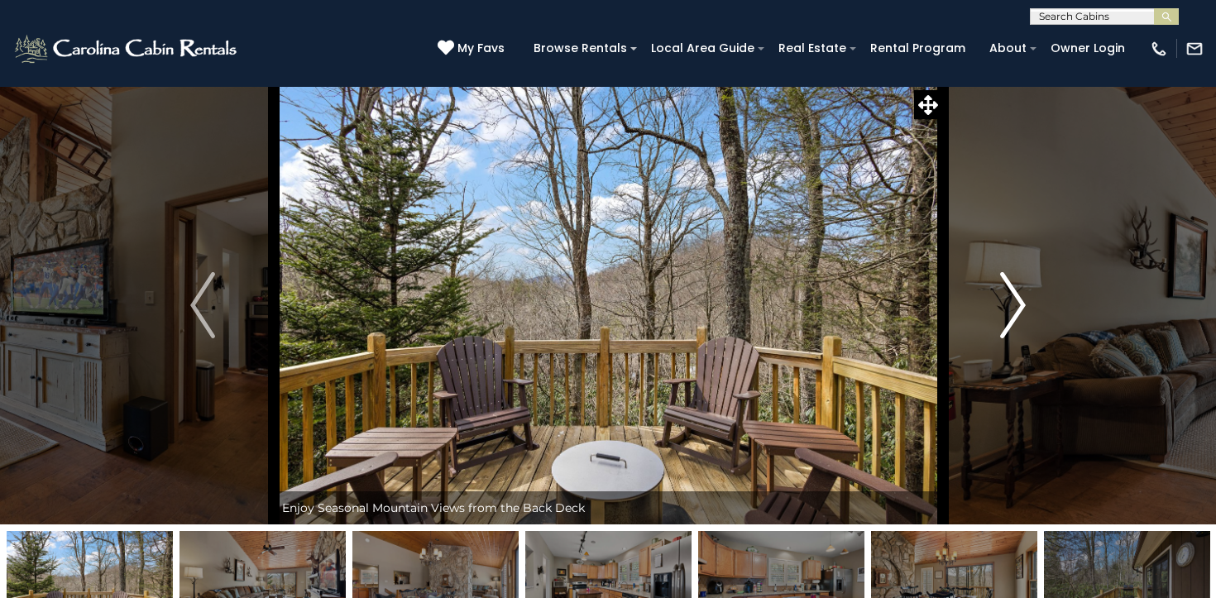
click at [1011, 320] on img "Next" at bounding box center [1013, 305] width 25 height 66
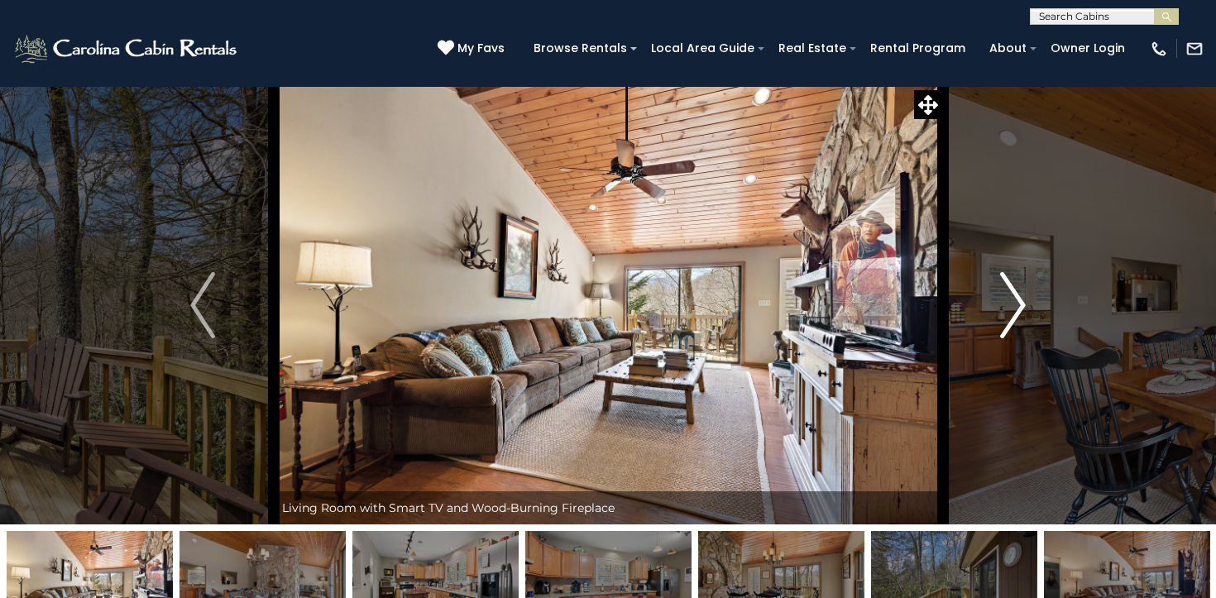
click at [1011, 320] on img "Next" at bounding box center [1013, 305] width 25 height 66
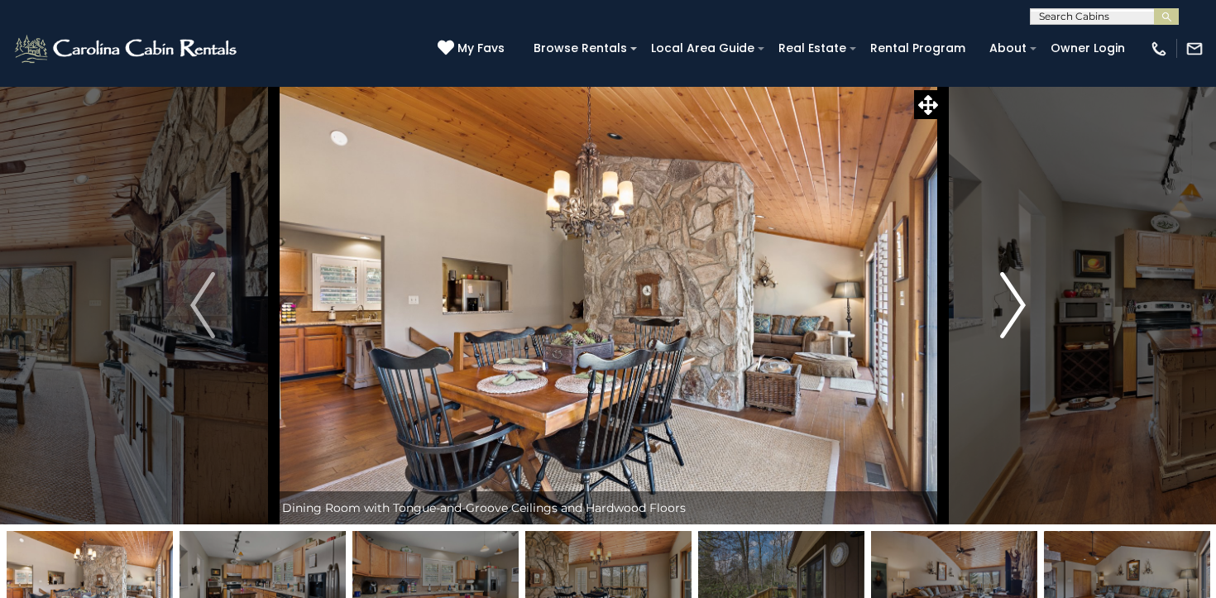
click at [1011, 320] on img "Next" at bounding box center [1013, 305] width 25 height 66
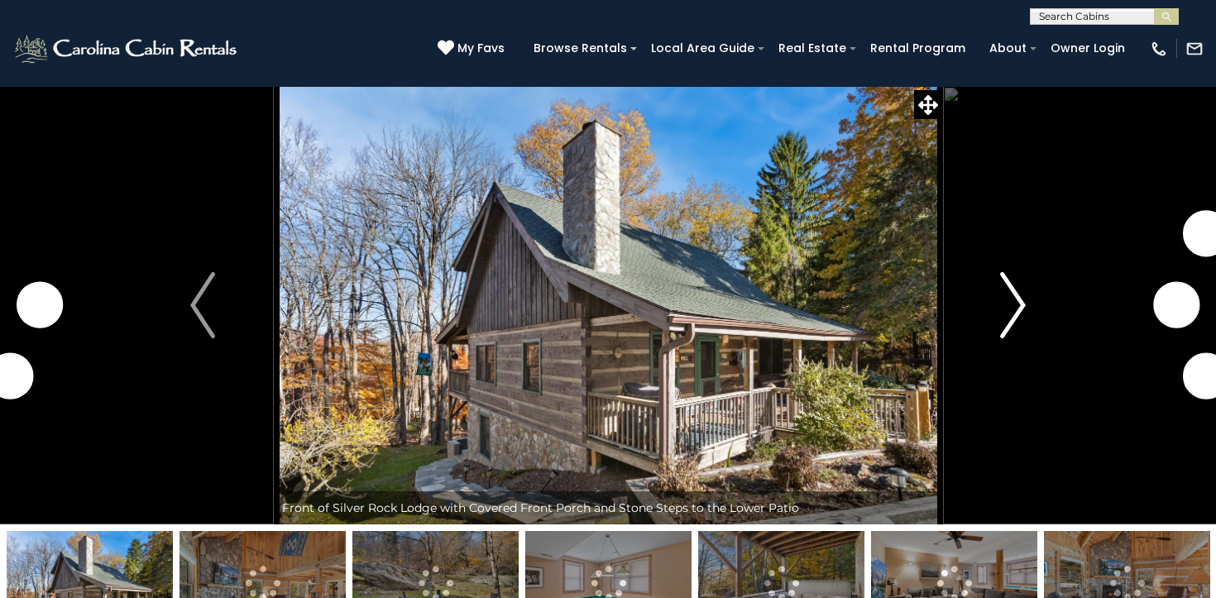
click at [1020, 306] on img "Next" at bounding box center [1013, 305] width 25 height 66
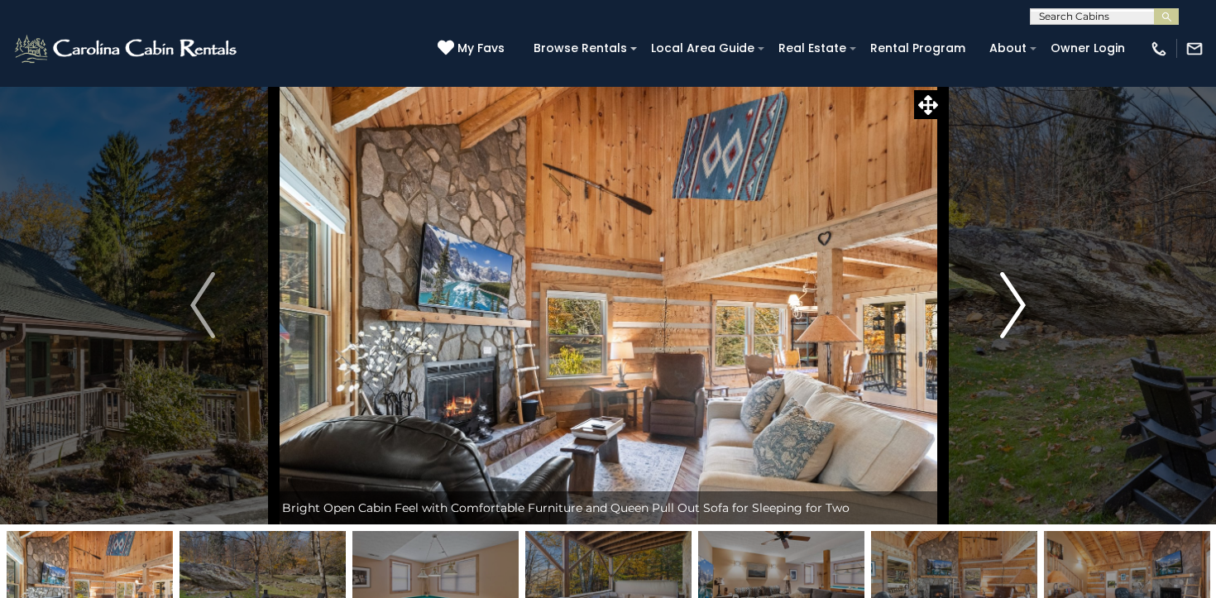
click at [1020, 306] on img "Next" at bounding box center [1013, 305] width 25 height 66
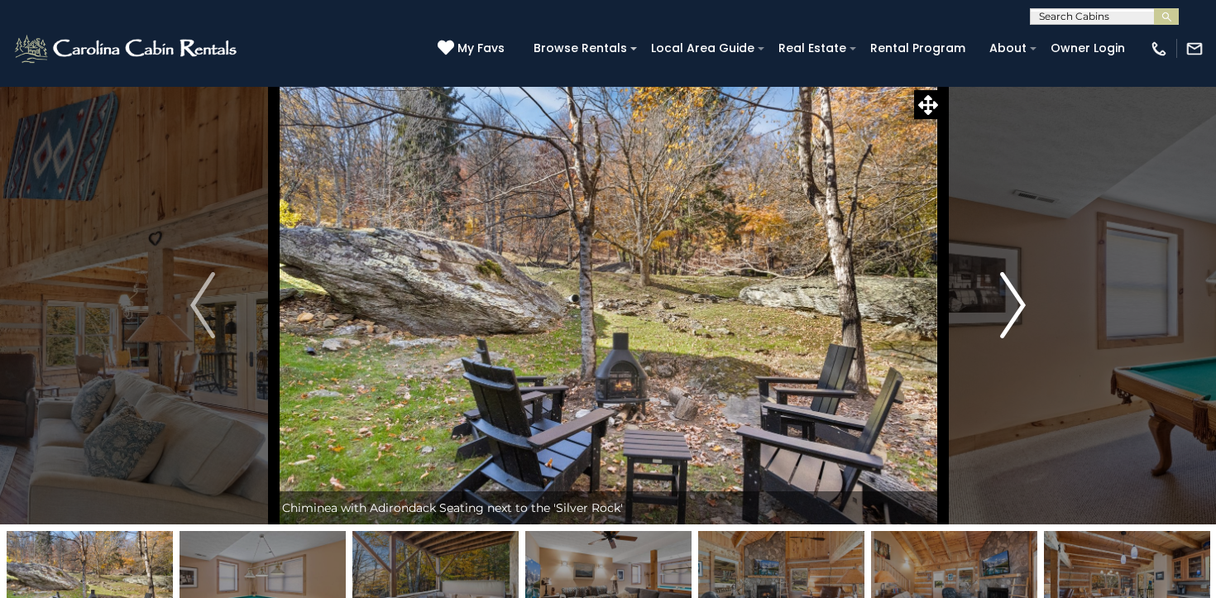
click at [1020, 306] on img "Next" at bounding box center [1013, 305] width 25 height 66
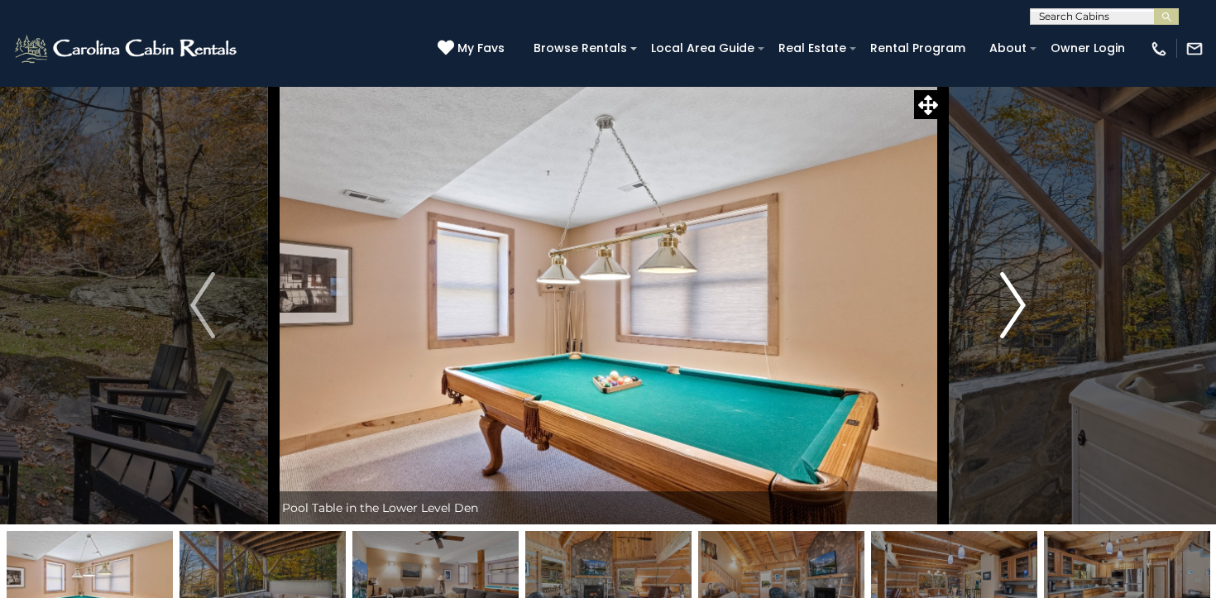
click at [1020, 306] on img "Next" at bounding box center [1013, 305] width 25 height 66
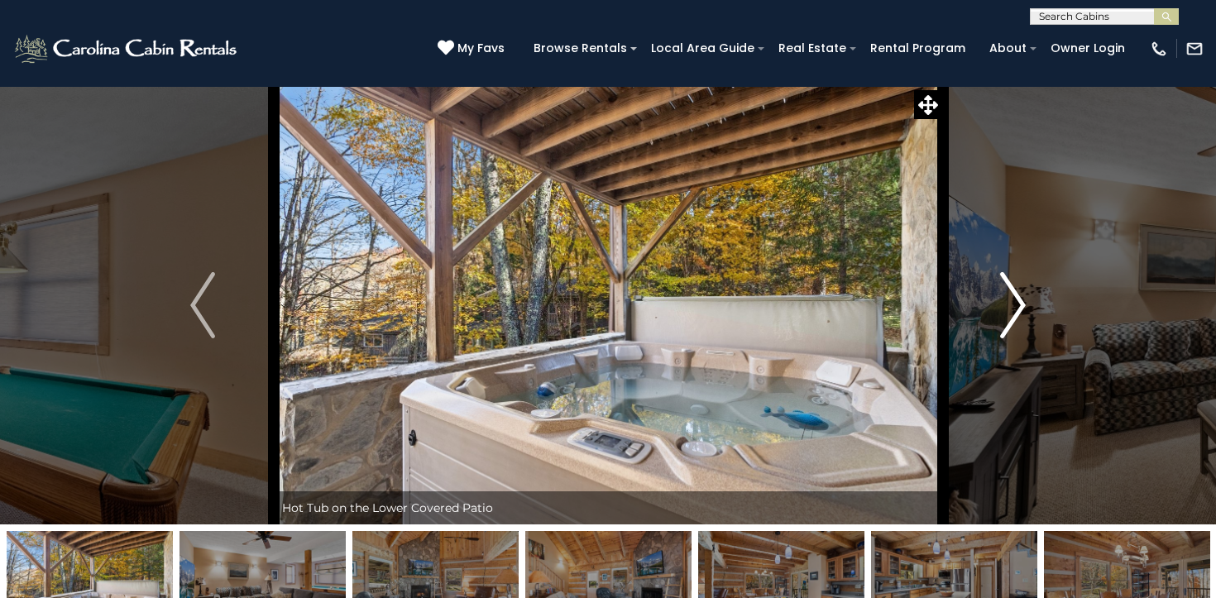
click at [1020, 306] on img "Next" at bounding box center [1013, 305] width 25 height 66
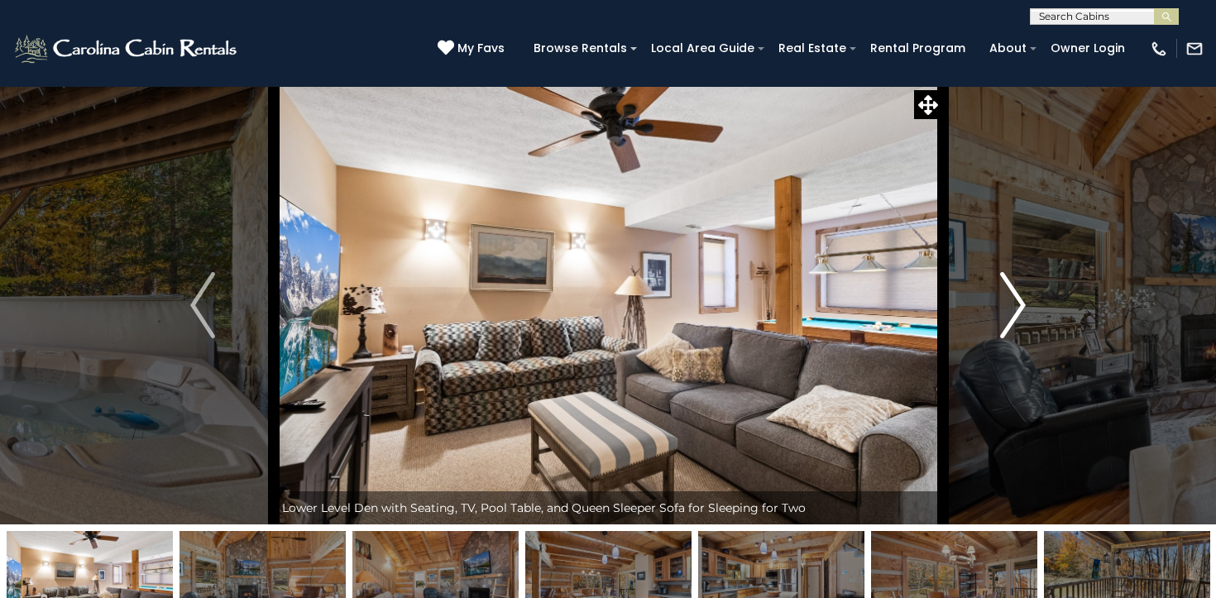
click at [1020, 306] on img "Next" at bounding box center [1013, 305] width 25 height 66
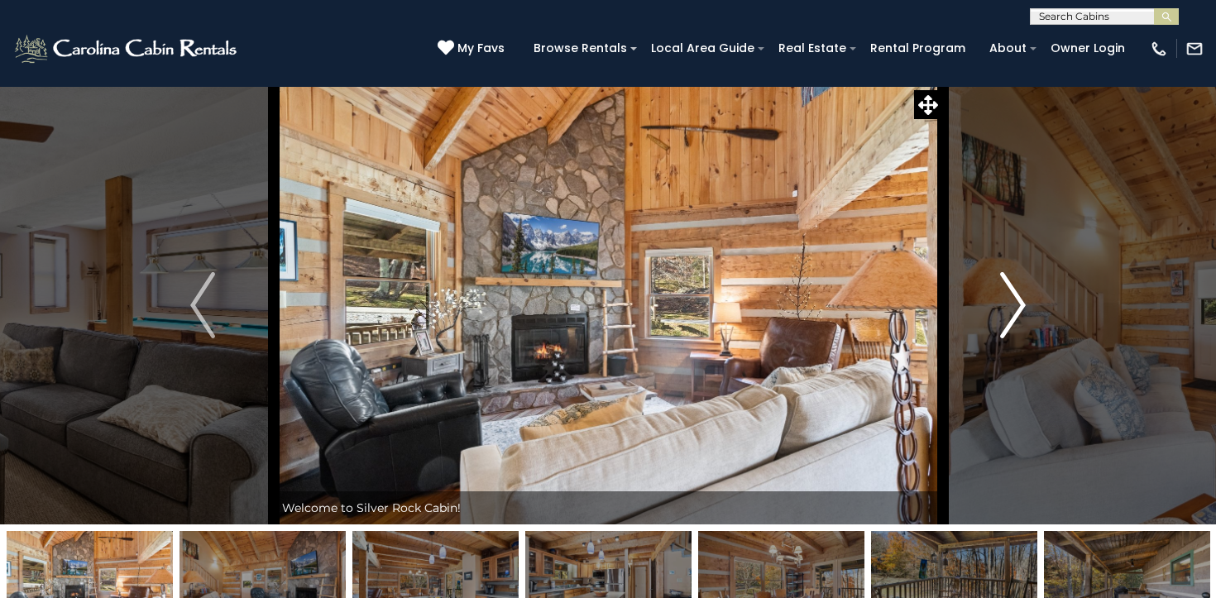
click at [1020, 306] on img "Next" at bounding box center [1013, 305] width 25 height 66
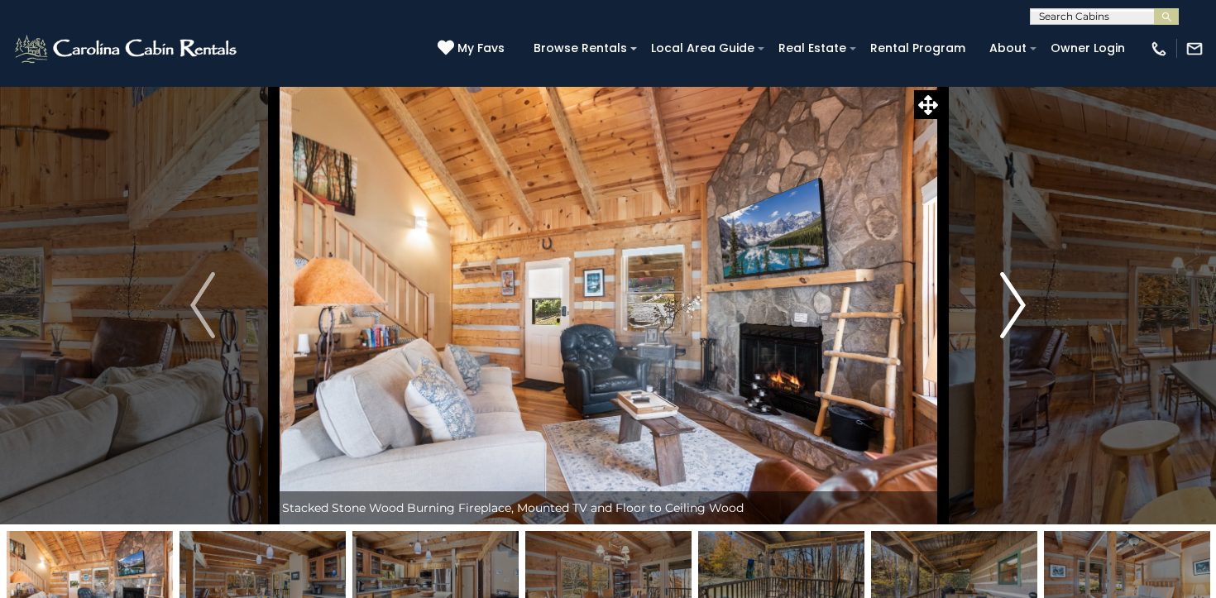
click at [1020, 306] on img "Next" at bounding box center [1013, 305] width 25 height 66
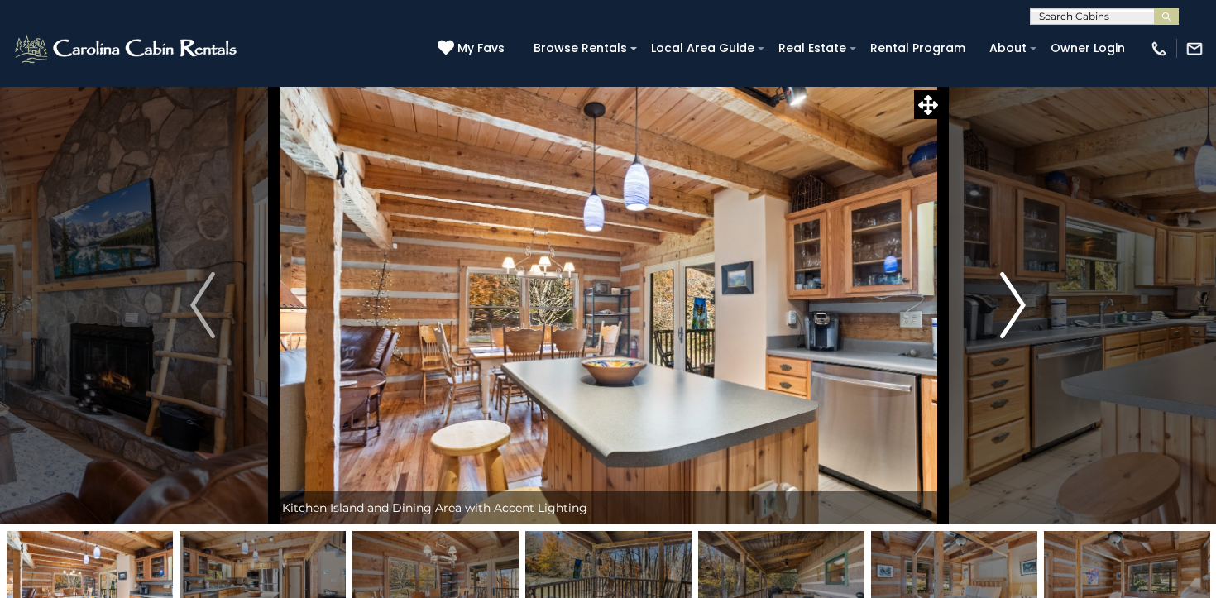
click at [1020, 306] on img "Next" at bounding box center [1013, 305] width 25 height 66
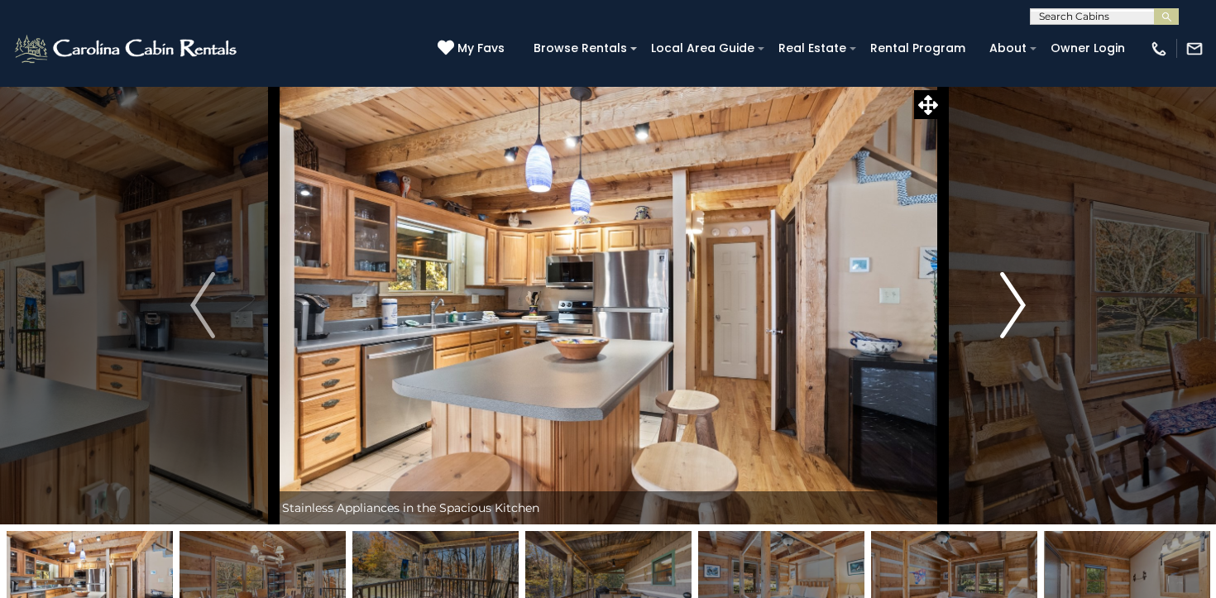
click at [1020, 306] on img "Next" at bounding box center [1013, 305] width 25 height 66
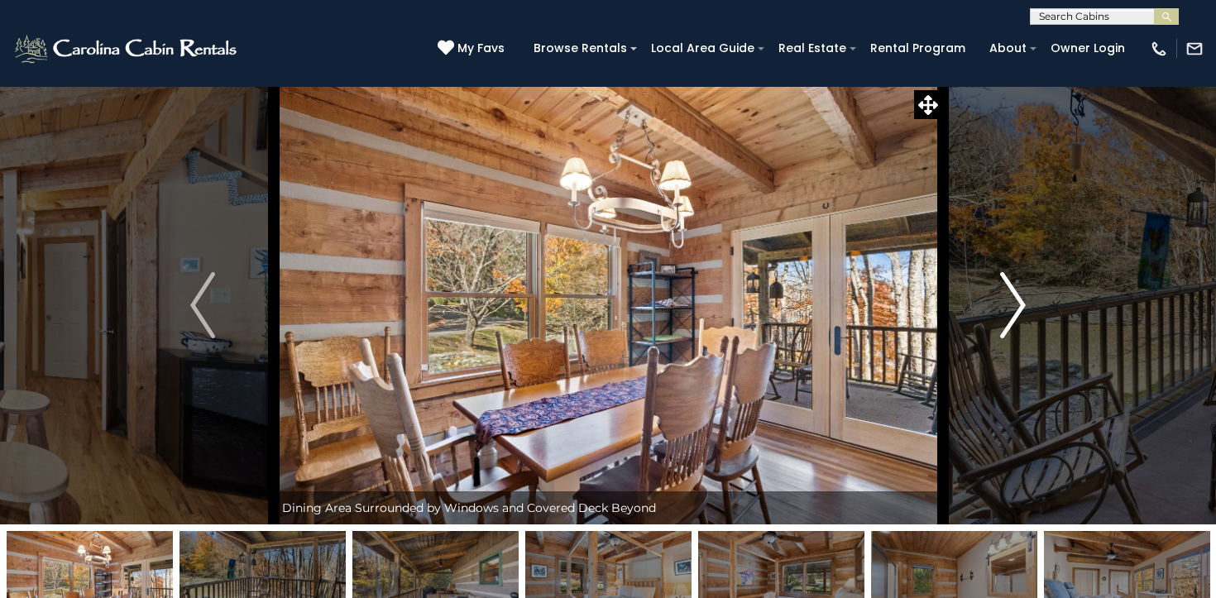
click at [1020, 306] on img "Next" at bounding box center [1013, 305] width 25 height 66
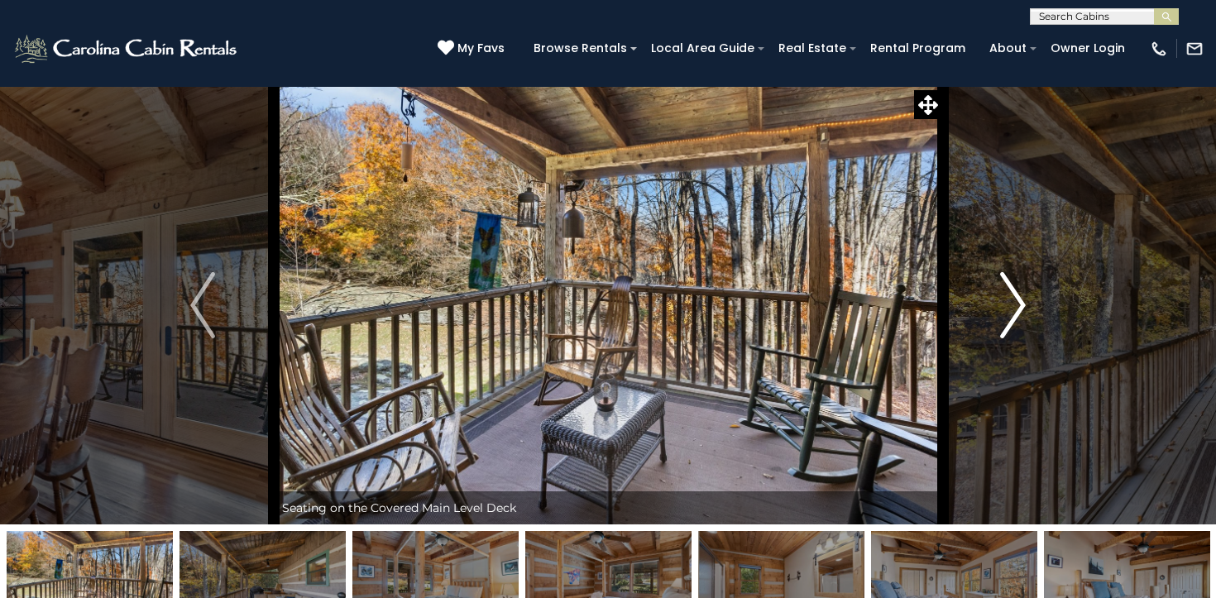
click at [1020, 306] on img "Next" at bounding box center [1013, 305] width 25 height 66
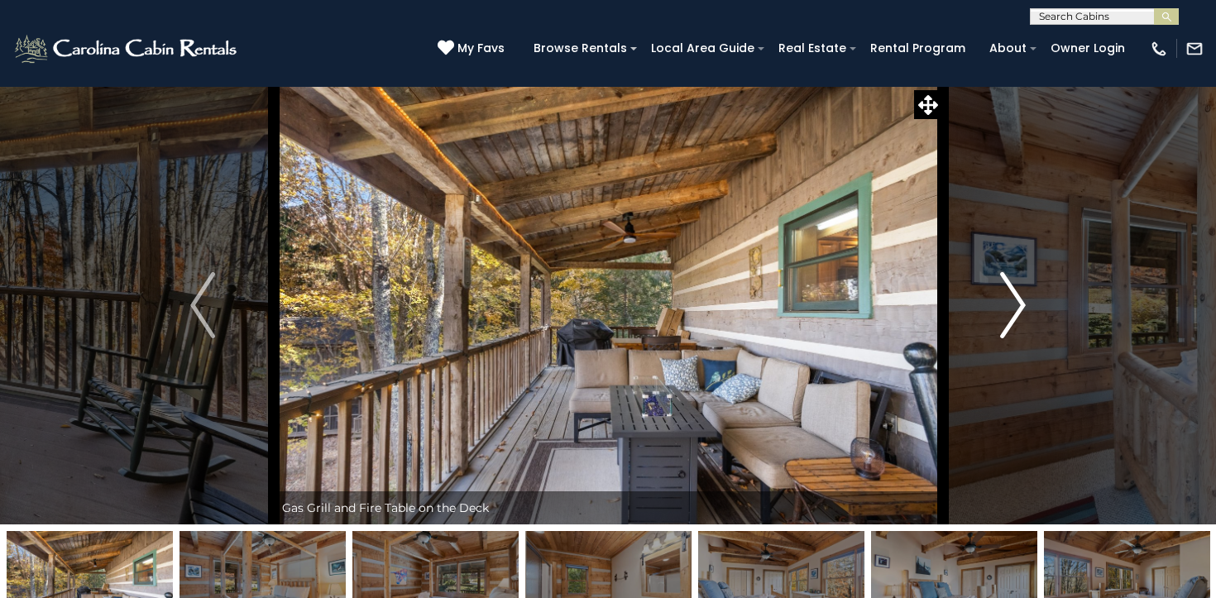
click at [1020, 306] on img "Next" at bounding box center [1013, 305] width 25 height 66
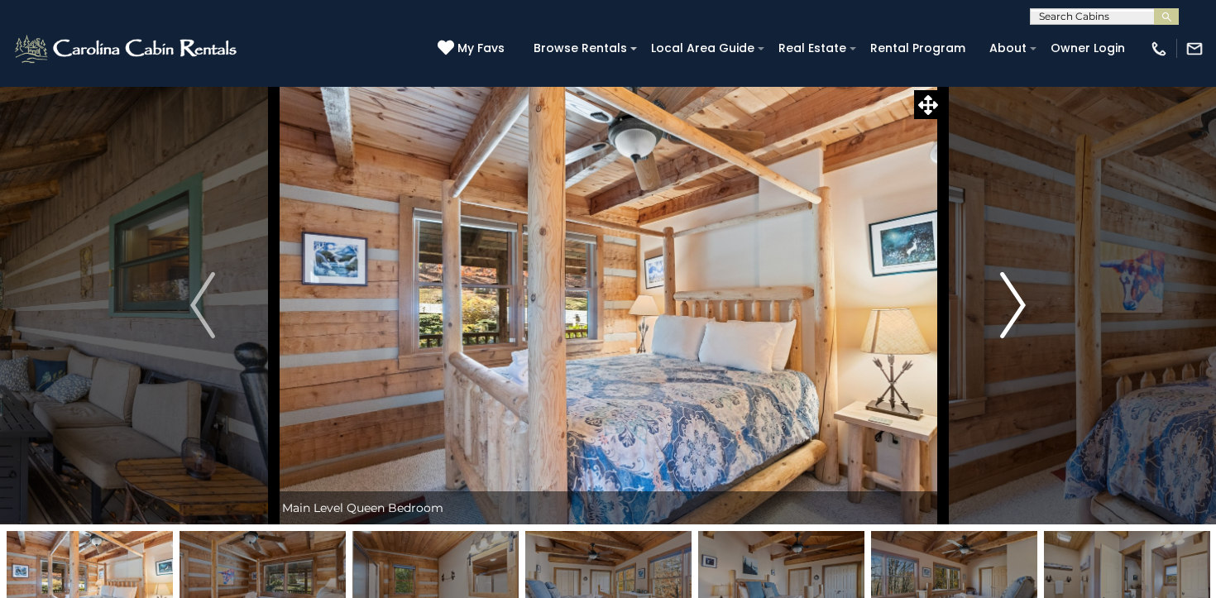
click at [1020, 306] on img "Next" at bounding box center [1013, 305] width 25 height 66
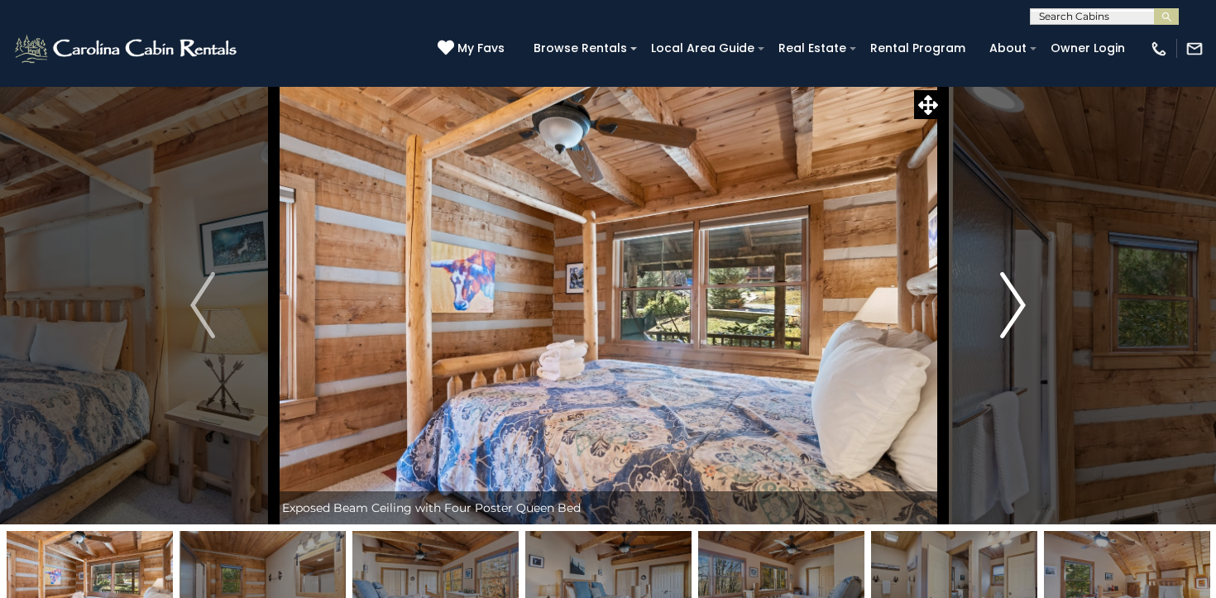
click at [1020, 306] on img "Next" at bounding box center [1013, 305] width 25 height 66
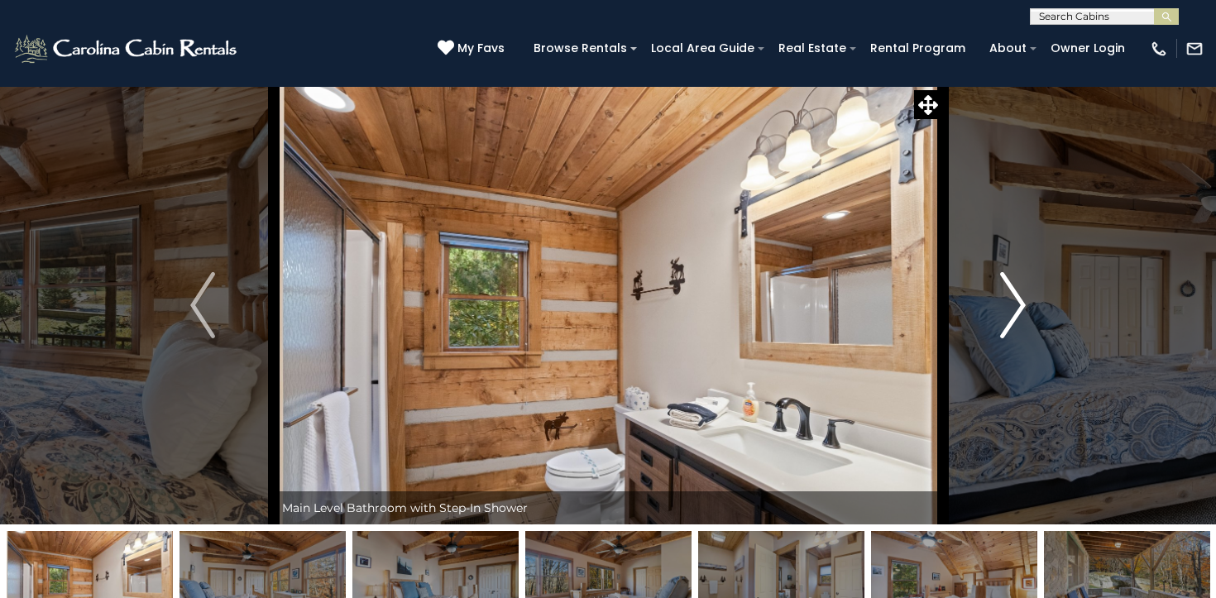
click at [1020, 306] on img "Next" at bounding box center [1013, 305] width 25 height 66
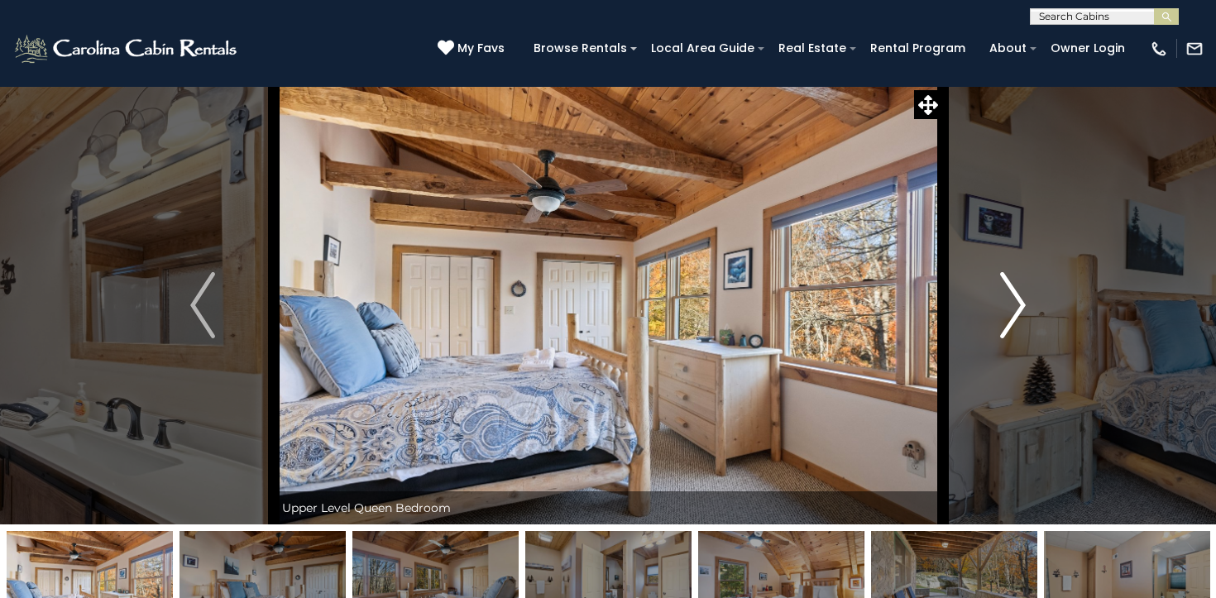
click at [1020, 306] on img "Next" at bounding box center [1013, 305] width 25 height 66
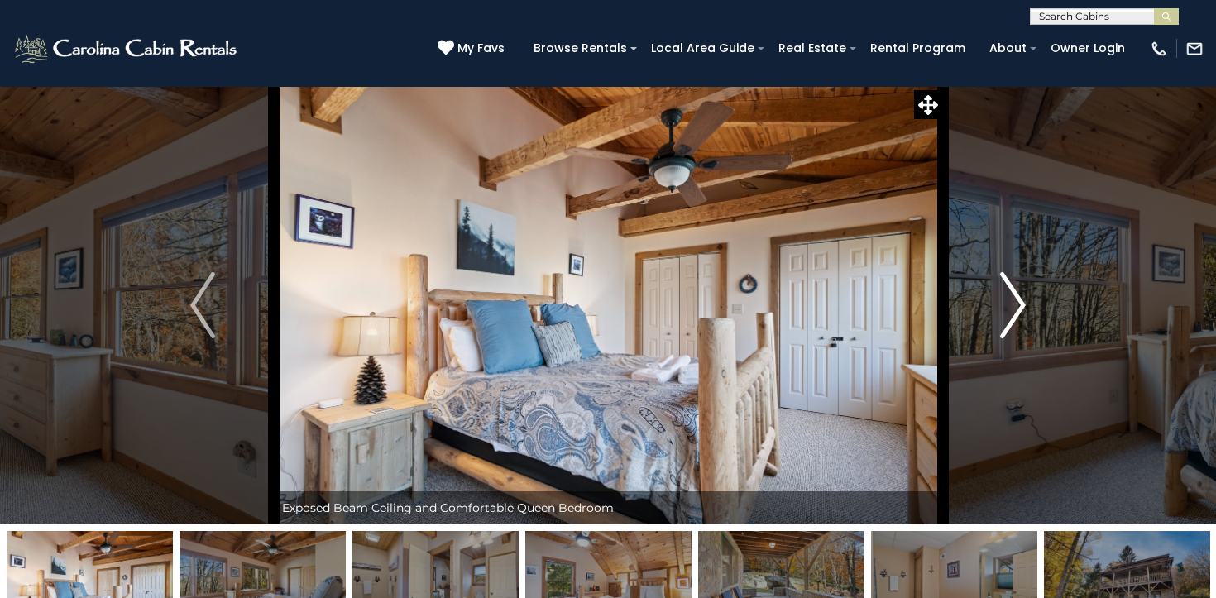
click at [1020, 306] on img "Next" at bounding box center [1013, 305] width 25 height 66
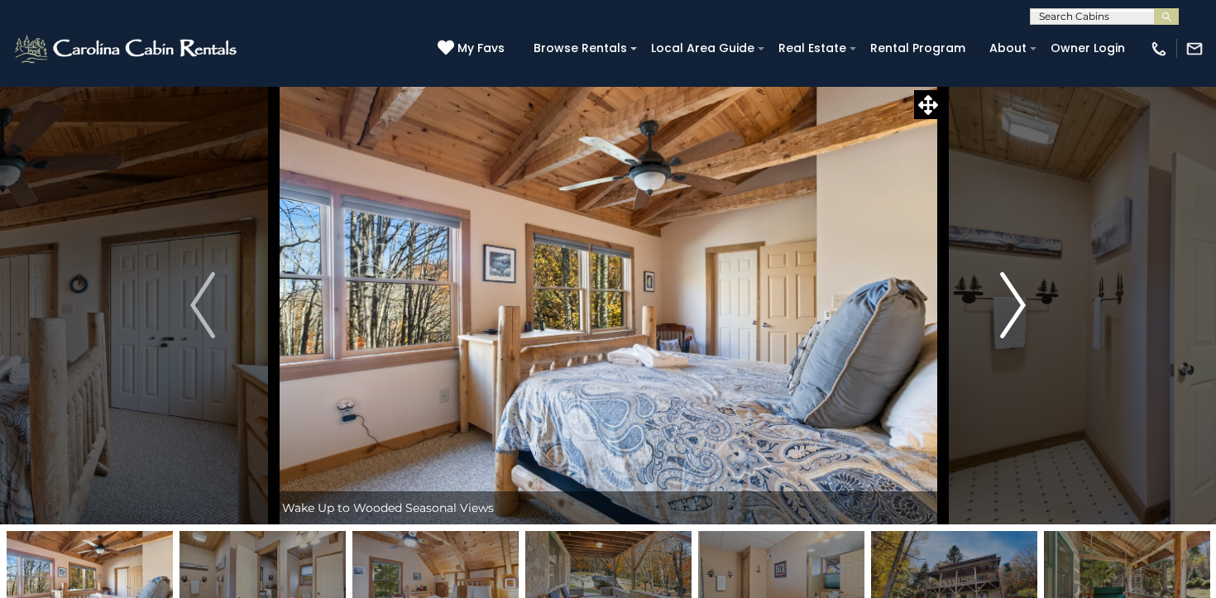
click at [1020, 306] on img "Next" at bounding box center [1013, 305] width 25 height 66
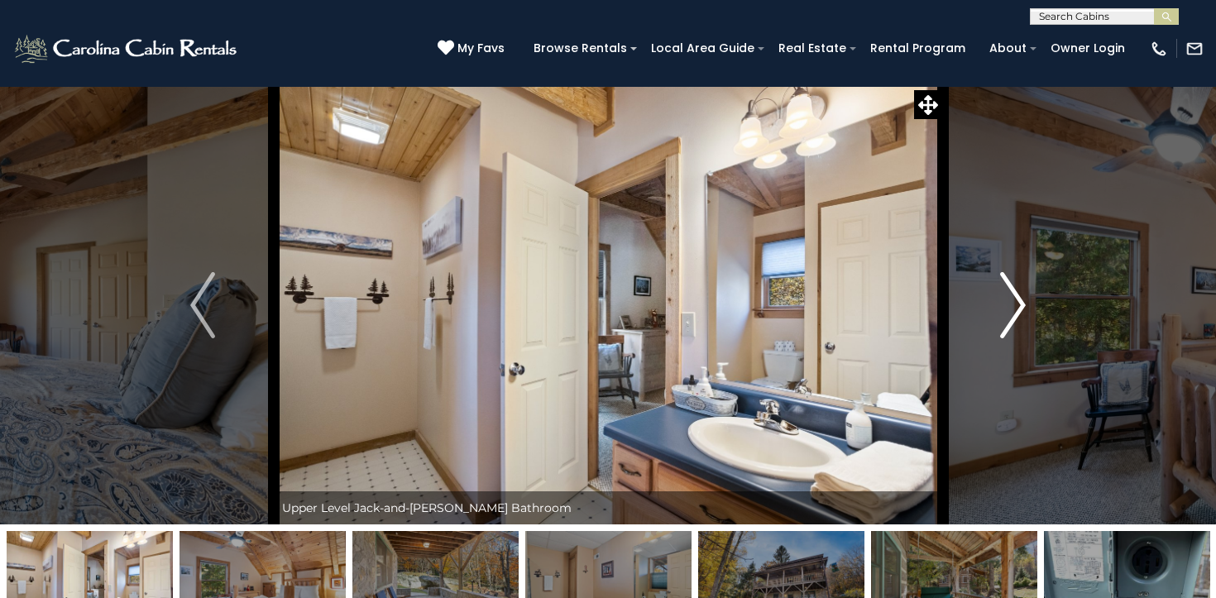
click at [1020, 306] on img "Next" at bounding box center [1013, 305] width 25 height 66
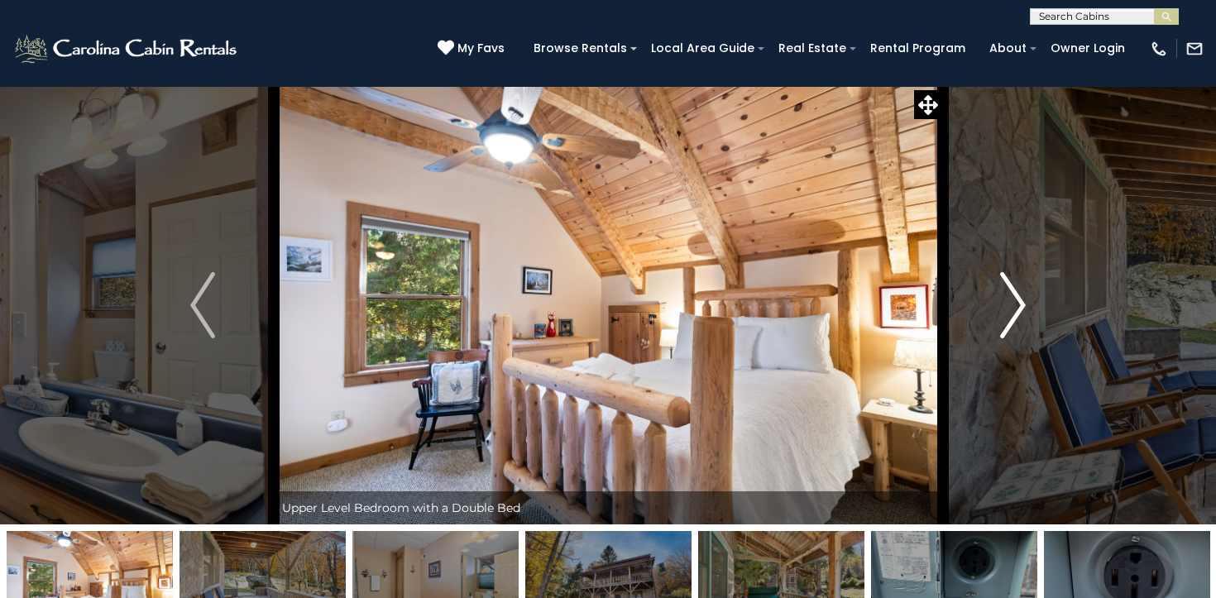
click at [1020, 306] on img "Next" at bounding box center [1013, 305] width 25 height 66
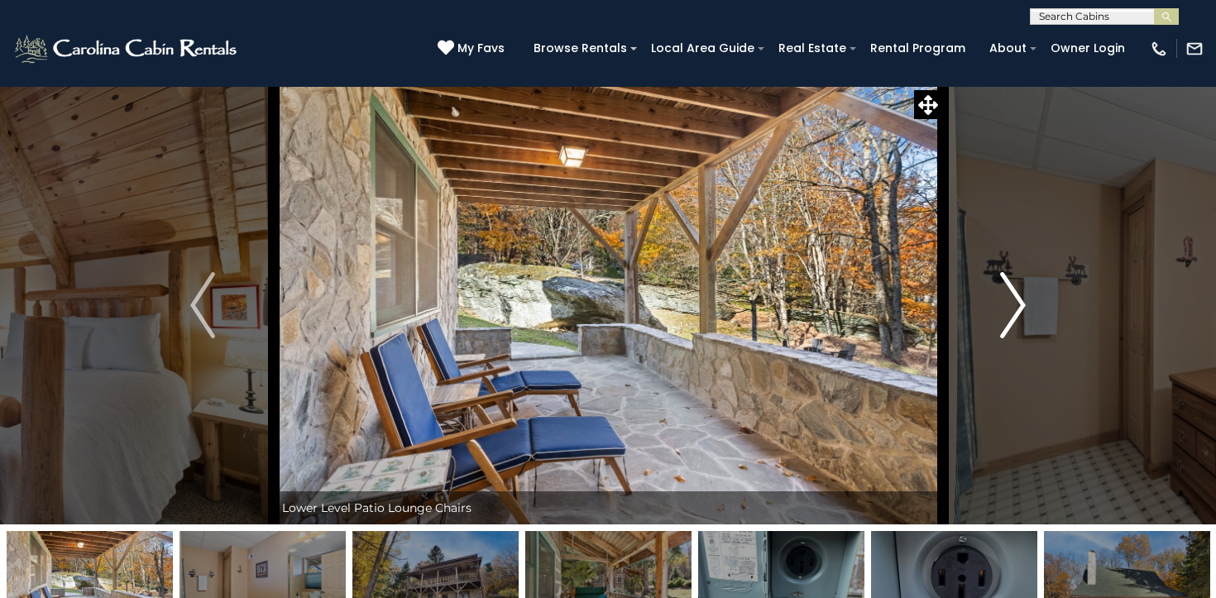
click at [1020, 306] on img "Next" at bounding box center [1013, 305] width 25 height 66
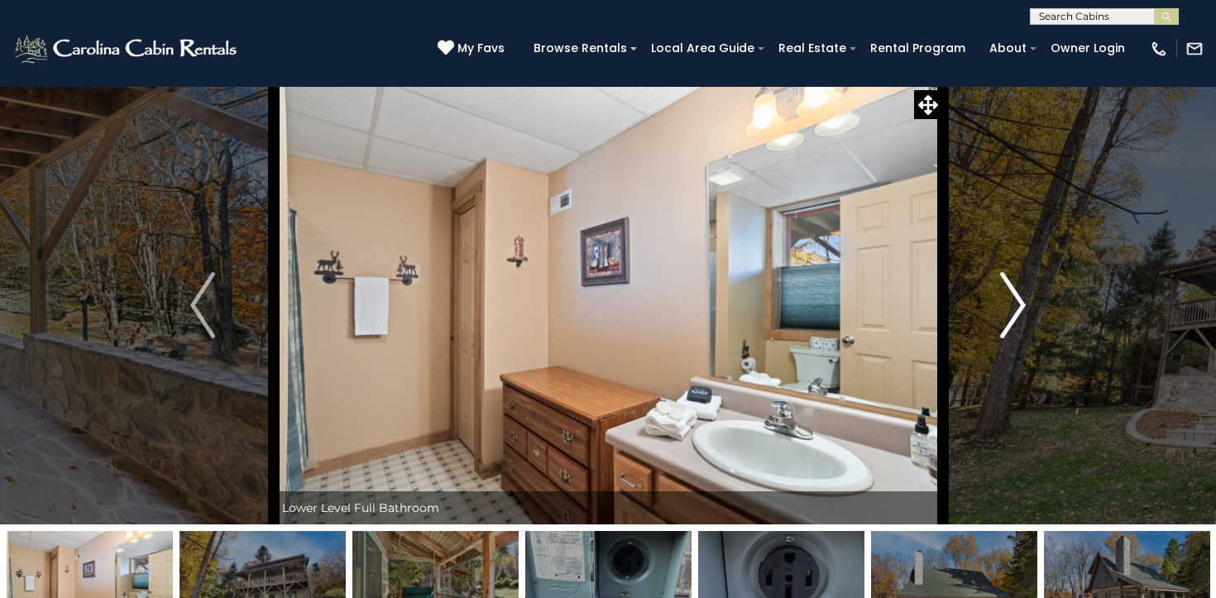
click at [1020, 306] on img "Next" at bounding box center [1013, 305] width 25 height 66
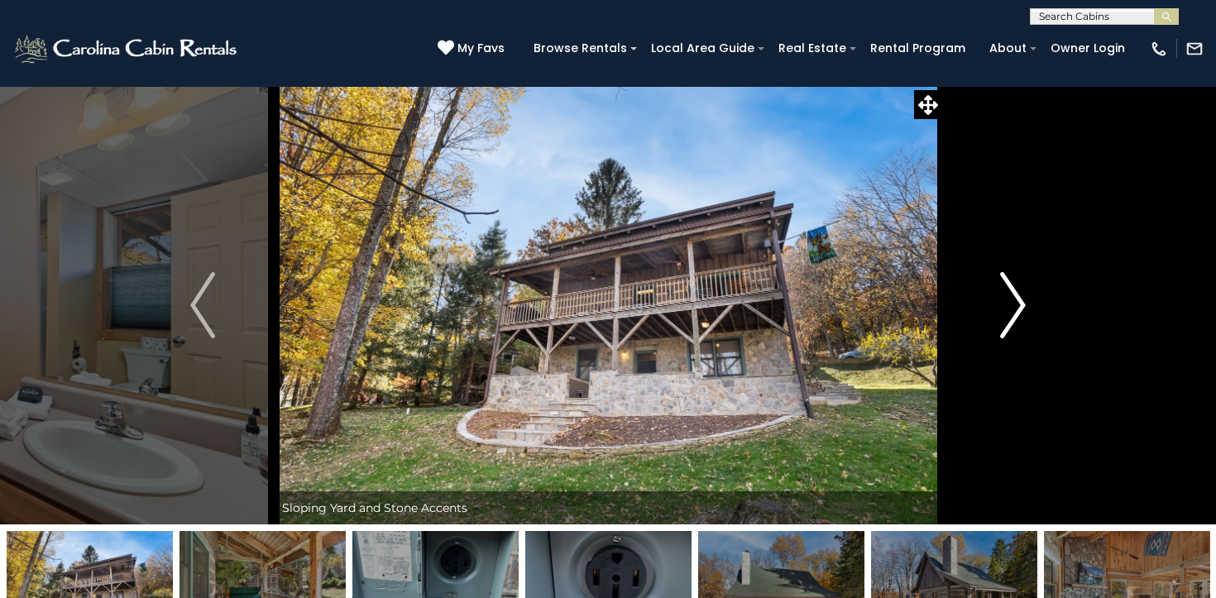
click at [1020, 306] on img "Next" at bounding box center [1013, 305] width 25 height 66
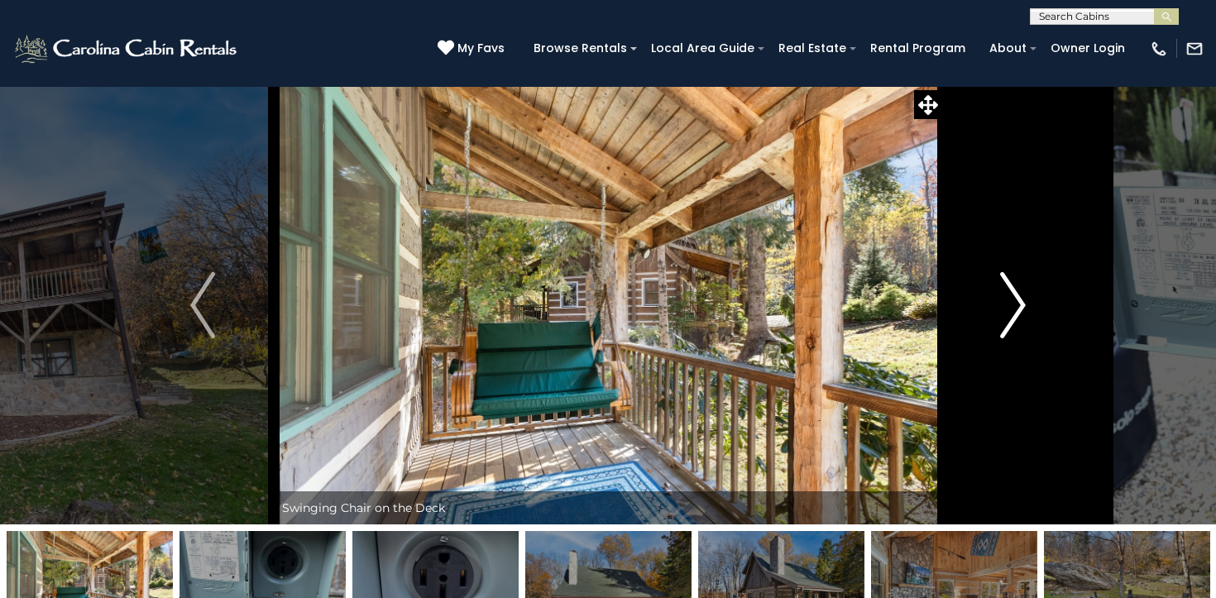
click at [1020, 306] on img "Next" at bounding box center [1013, 305] width 25 height 66
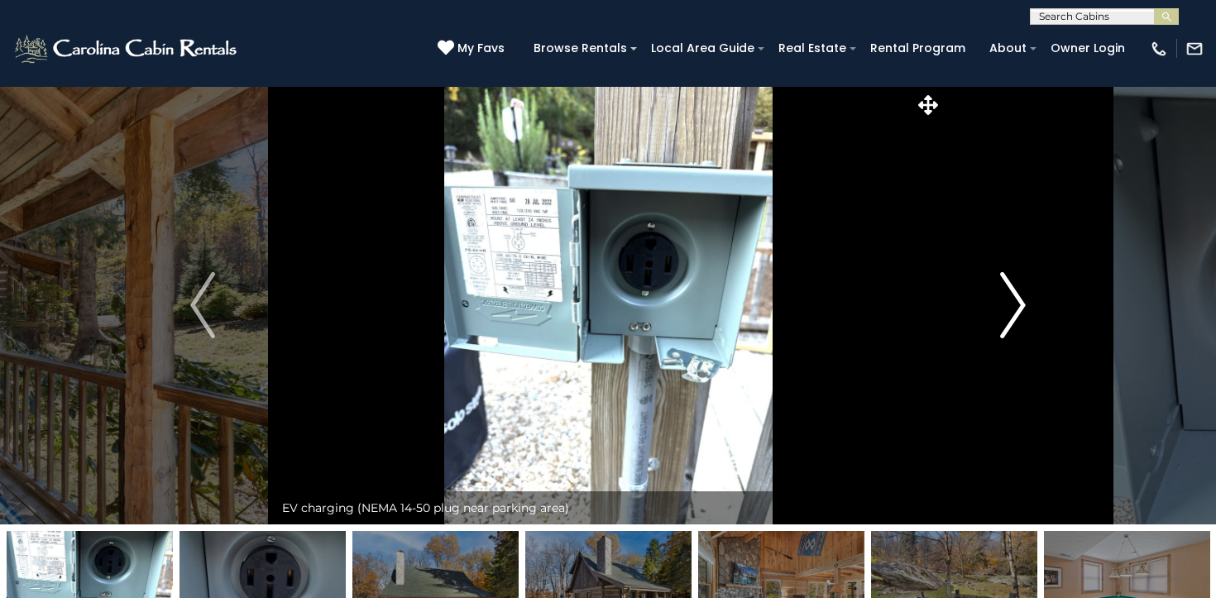
click at [1020, 306] on img "Next" at bounding box center [1013, 305] width 25 height 66
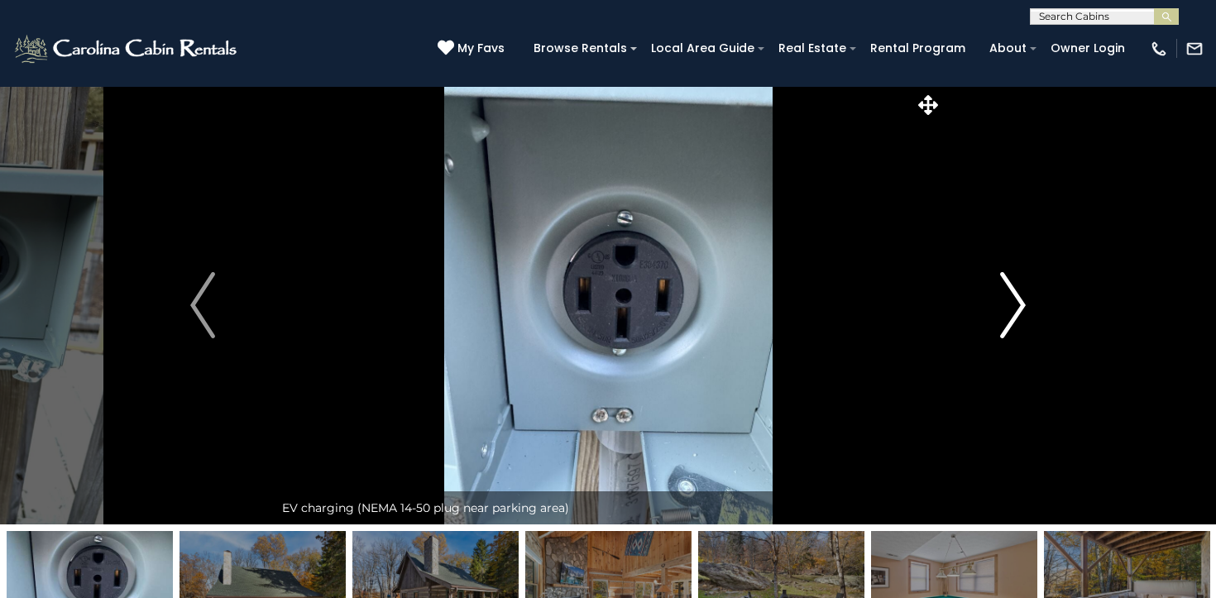
click at [1020, 306] on img "Next" at bounding box center [1013, 305] width 25 height 66
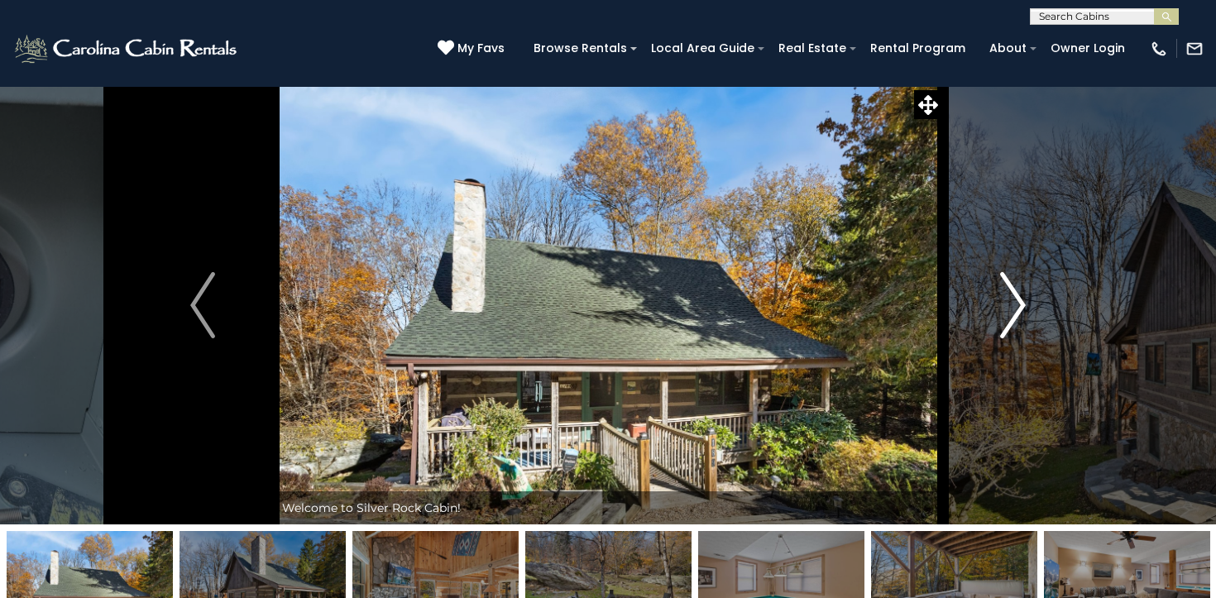
click at [1020, 306] on img "Next" at bounding box center [1013, 305] width 25 height 66
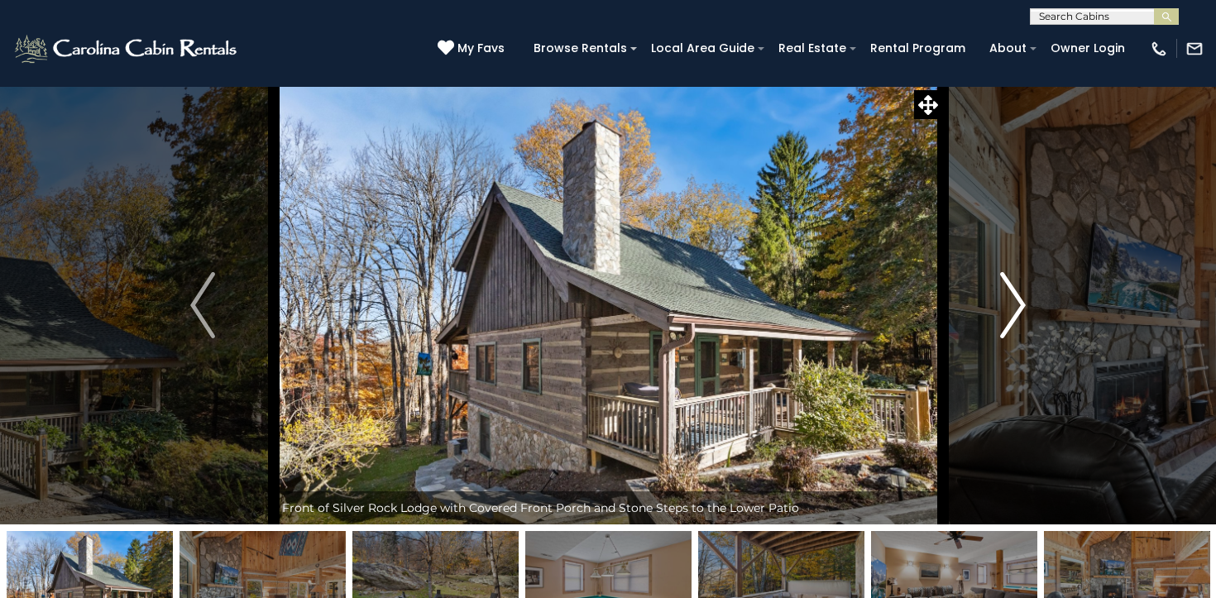
click at [1020, 306] on img "Next" at bounding box center [1013, 305] width 25 height 66
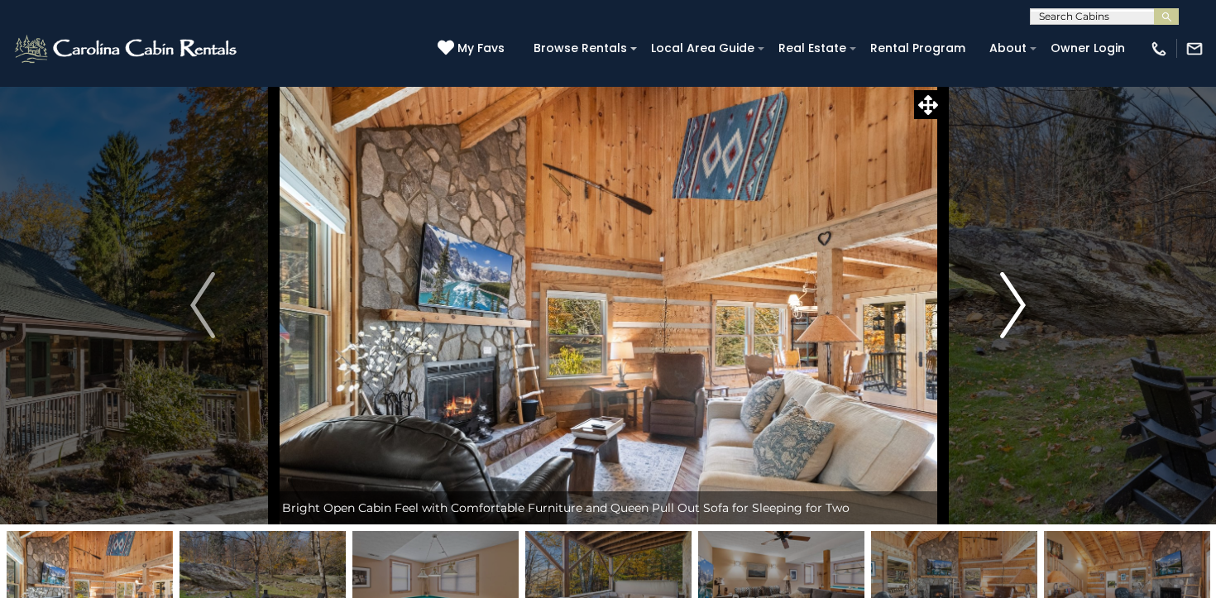
click at [1020, 306] on img "Next" at bounding box center [1013, 305] width 25 height 66
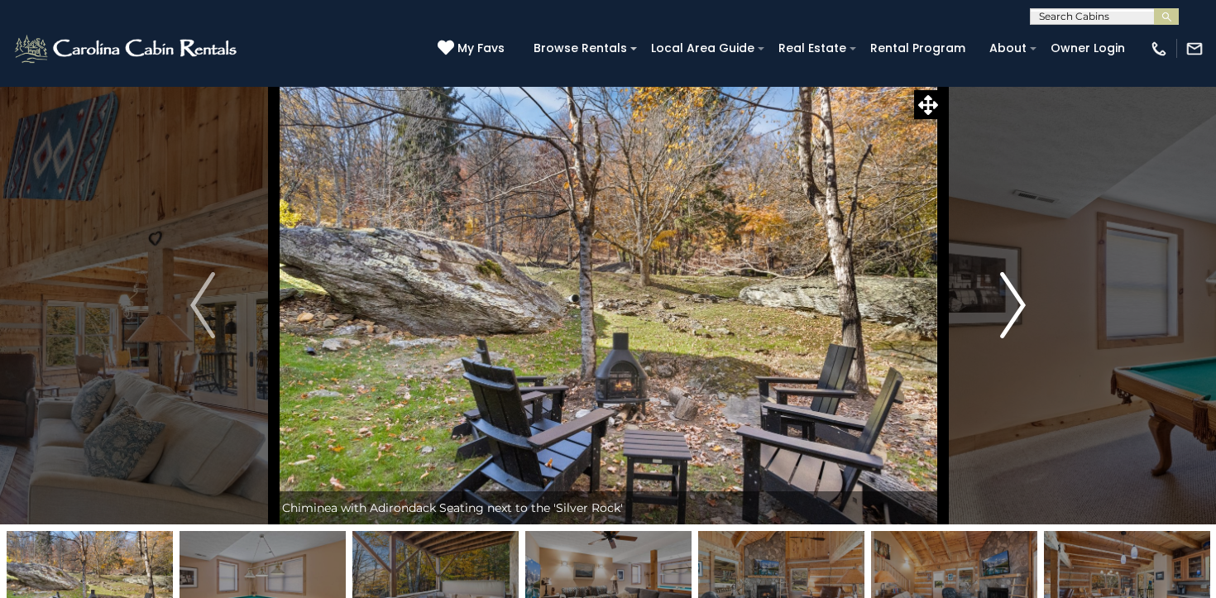
click at [1020, 306] on img "Next" at bounding box center [1013, 305] width 25 height 66
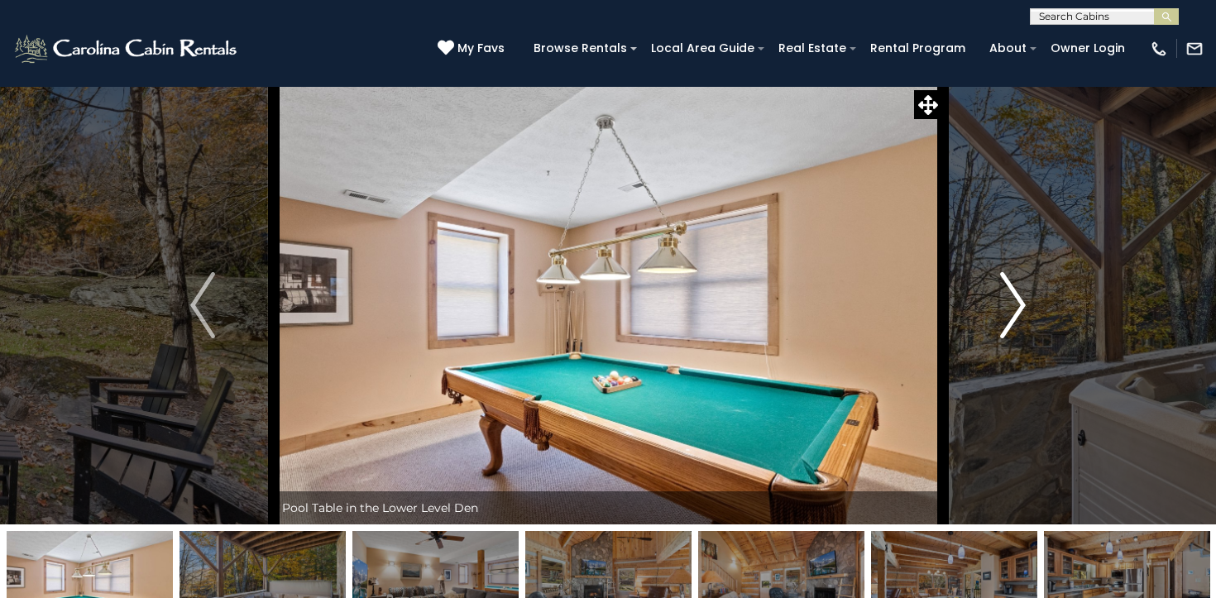
click at [1020, 306] on img "Next" at bounding box center [1013, 305] width 25 height 66
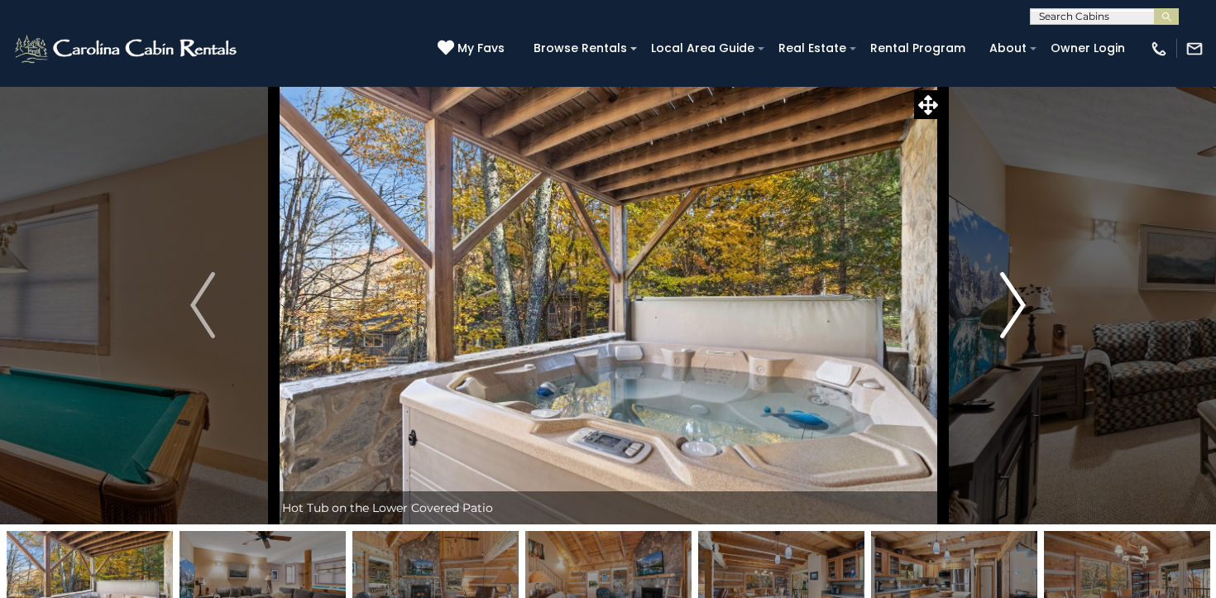
click at [1020, 306] on img "Next" at bounding box center [1013, 305] width 25 height 66
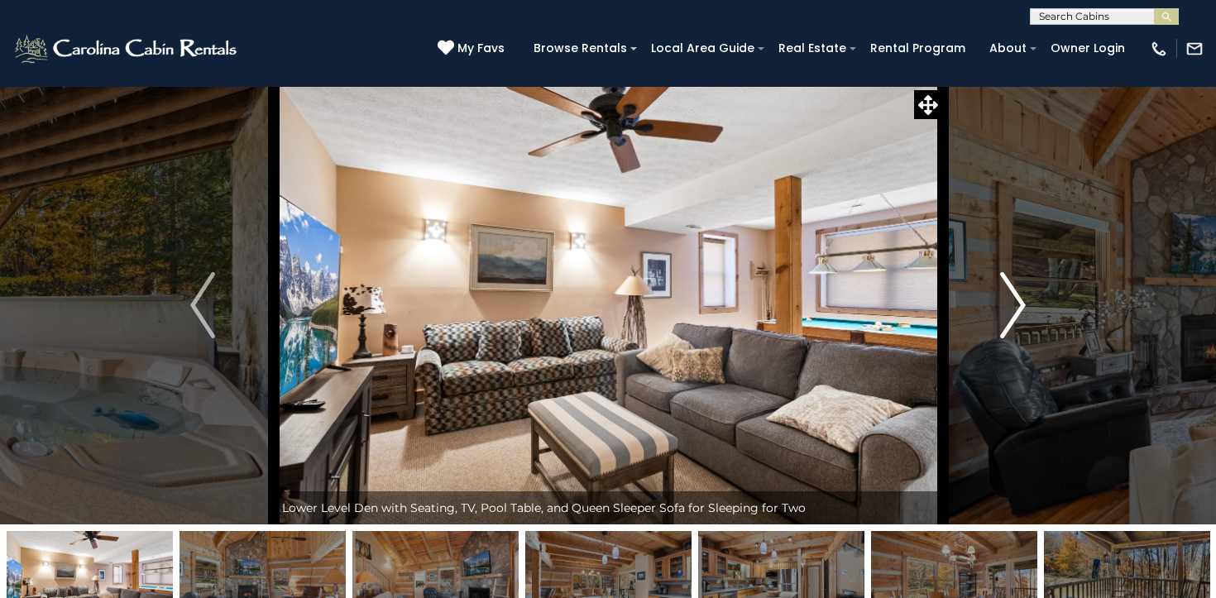
click at [1020, 306] on img "Next" at bounding box center [1013, 305] width 25 height 66
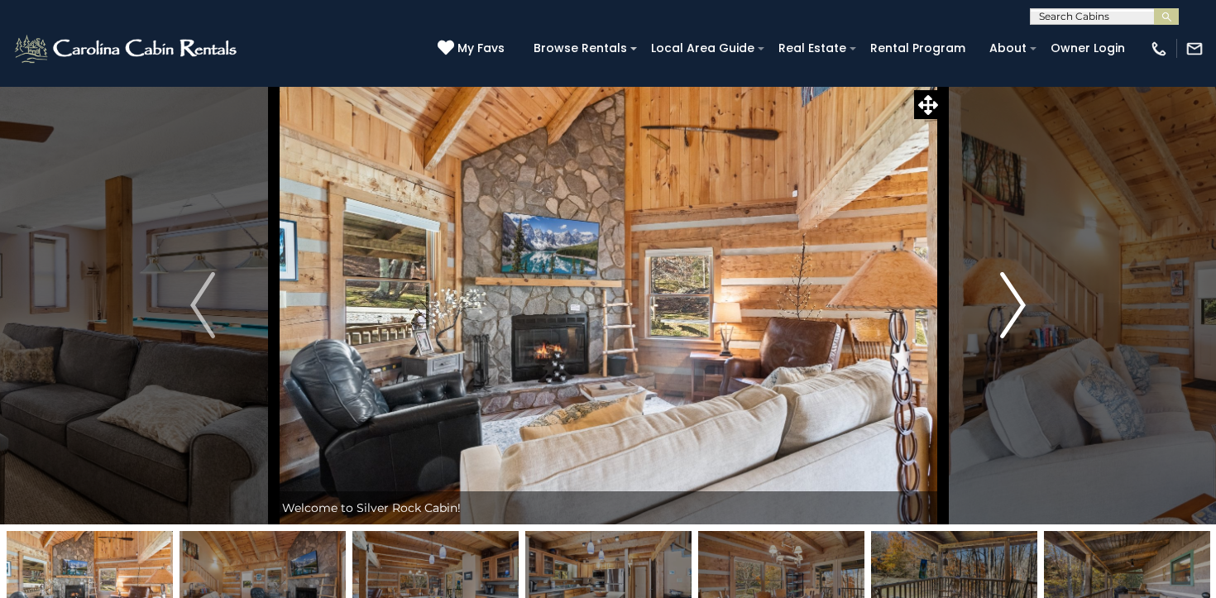
click at [1020, 306] on img "Next" at bounding box center [1013, 305] width 25 height 66
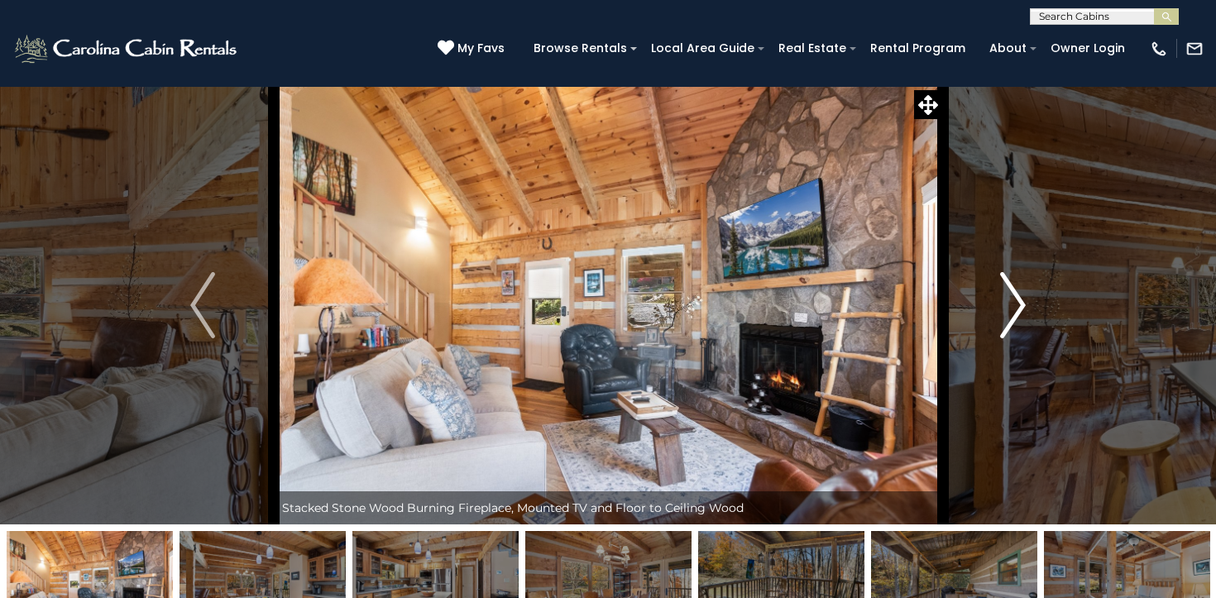
click at [1020, 306] on img "Next" at bounding box center [1013, 305] width 25 height 66
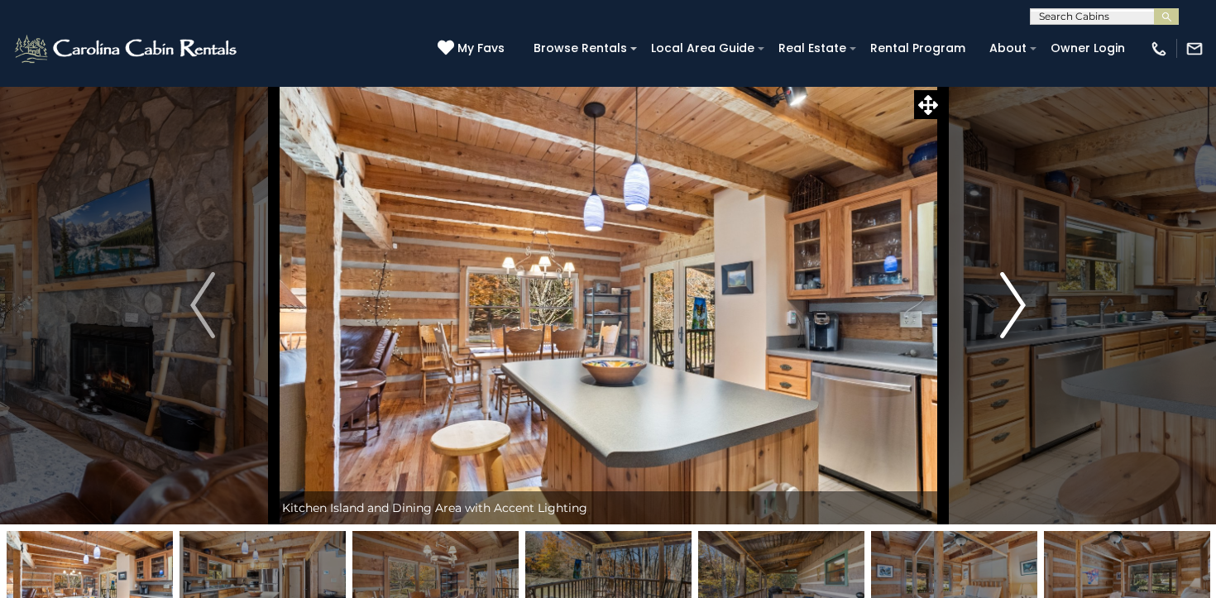
click at [1020, 306] on img "Next" at bounding box center [1013, 305] width 25 height 66
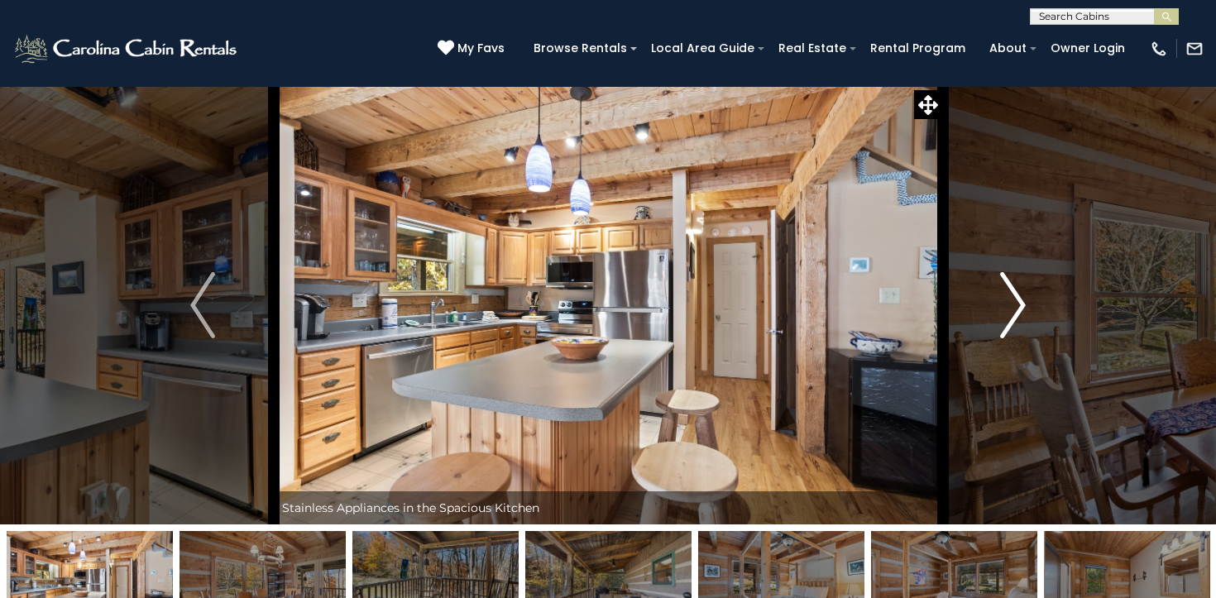
click at [1020, 306] on img "Next" at bounding box center [1013, 305] width 25 height 66
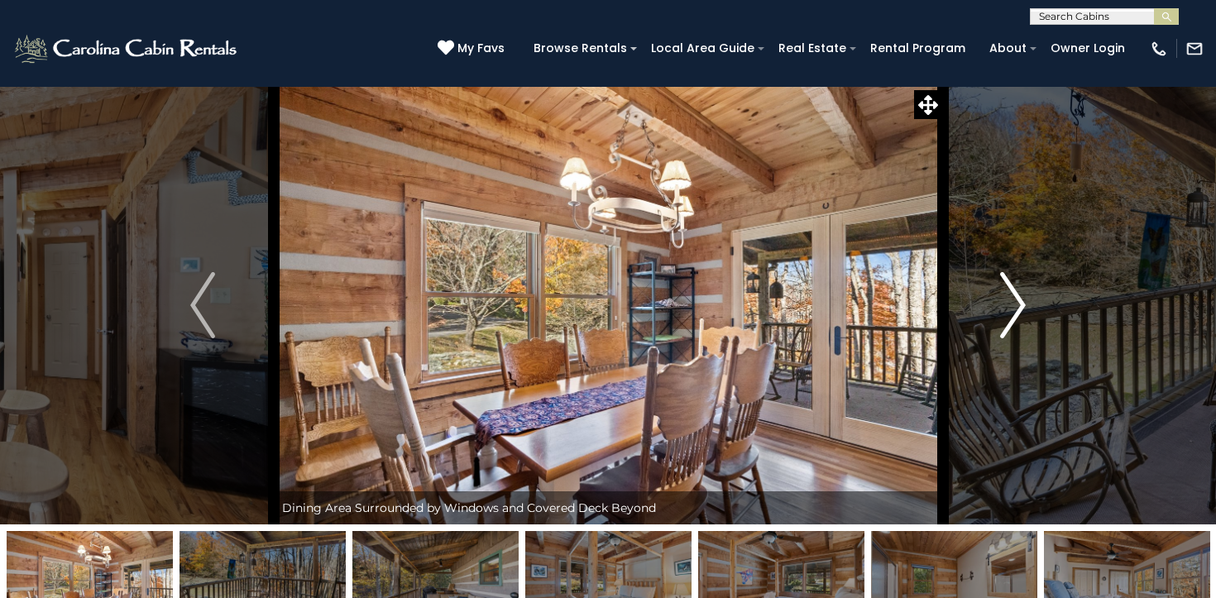
click at [1020, 306] on img "Next" at bounding box center [1013, 305] width 25 height 66
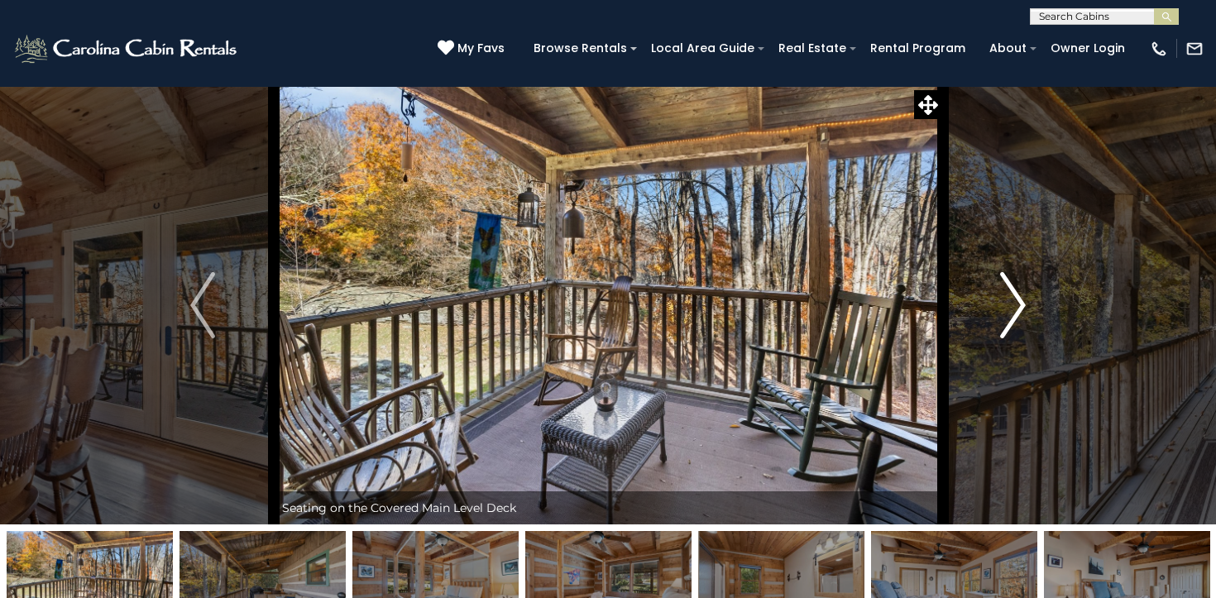
click at [1020, 306] on img "Next" at bounding box center [1013, 305] width 25 height 66
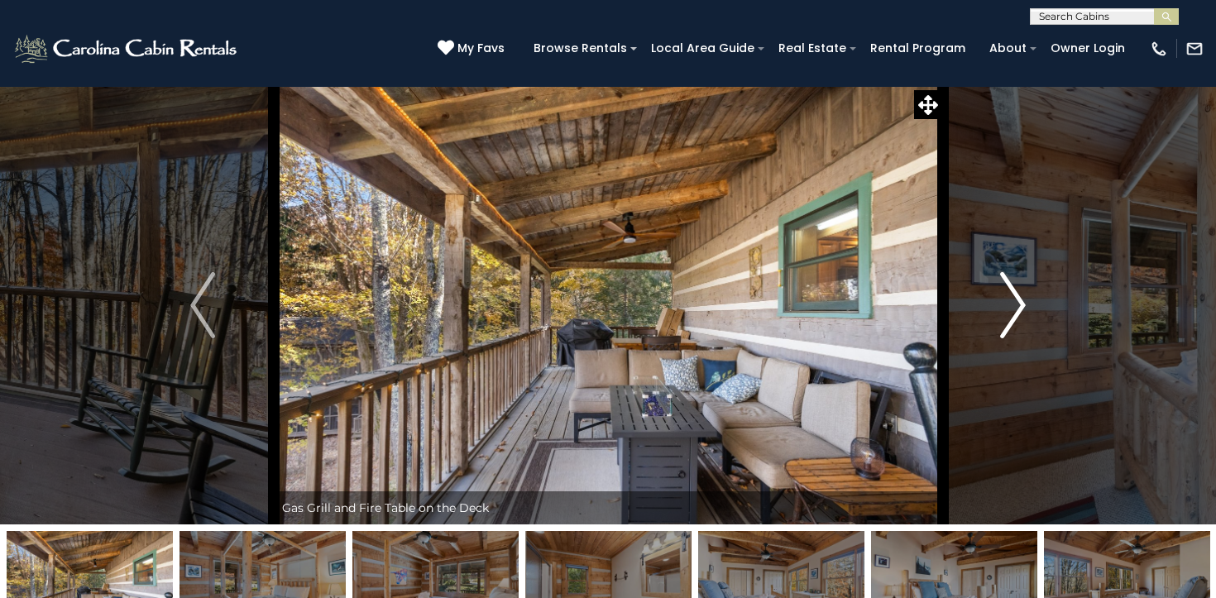
click at [1020, 306] on img "Next" at bounding box center [1013, 305] width 25 height 66
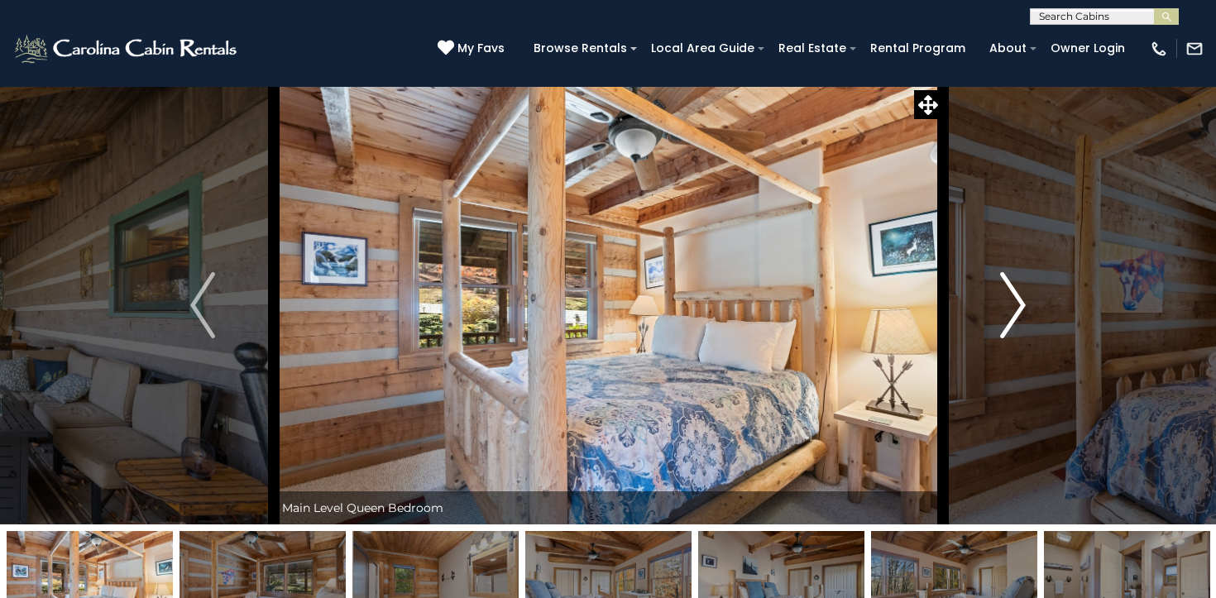
click at [1020, 306] on img "Next" at bounding box center [1013, 305] width 25 height 66
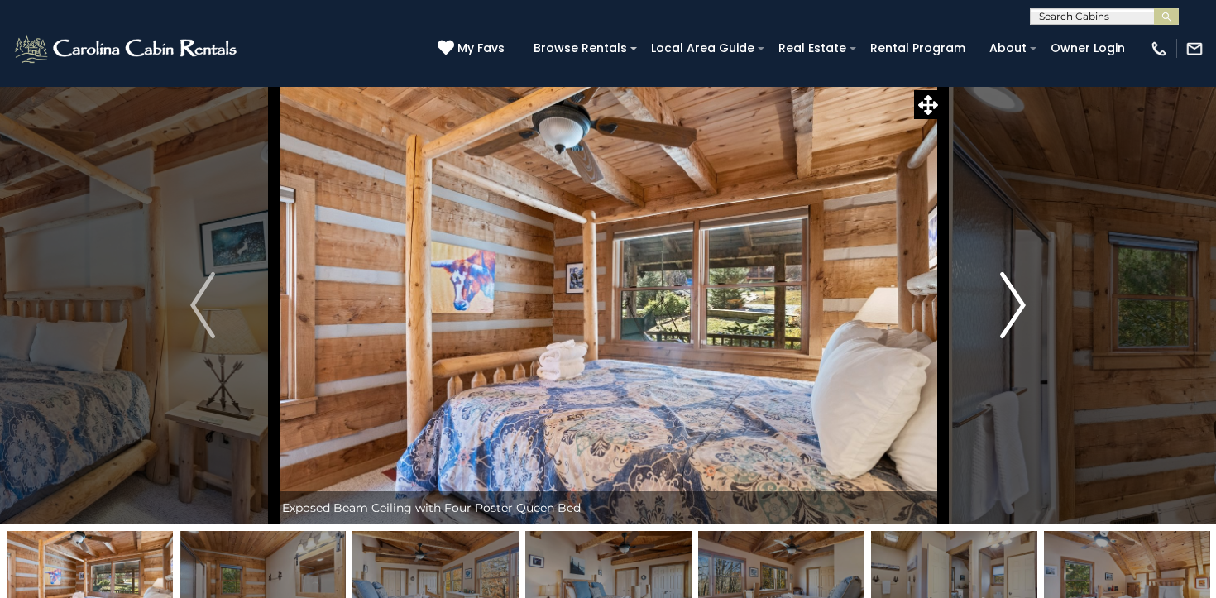
click at [1020, 306] on img "Next" at bounding box center [1013, 305] width 25 height 66
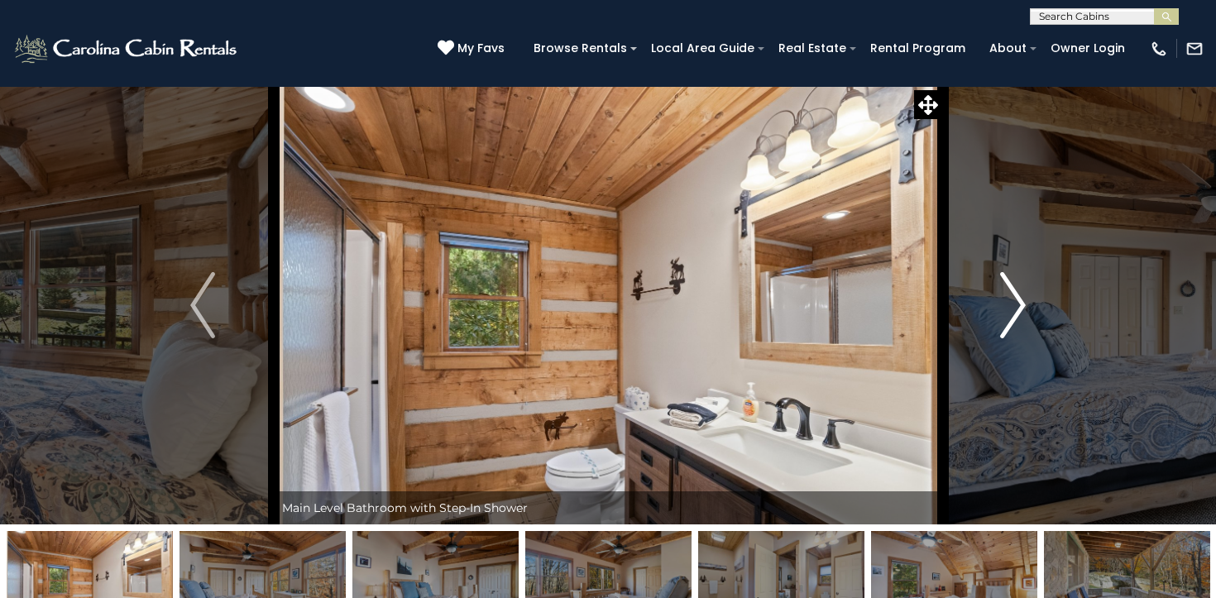
click at [1020, 306] on img "Next" at bounding box center [1013, 305] width 25 height 66
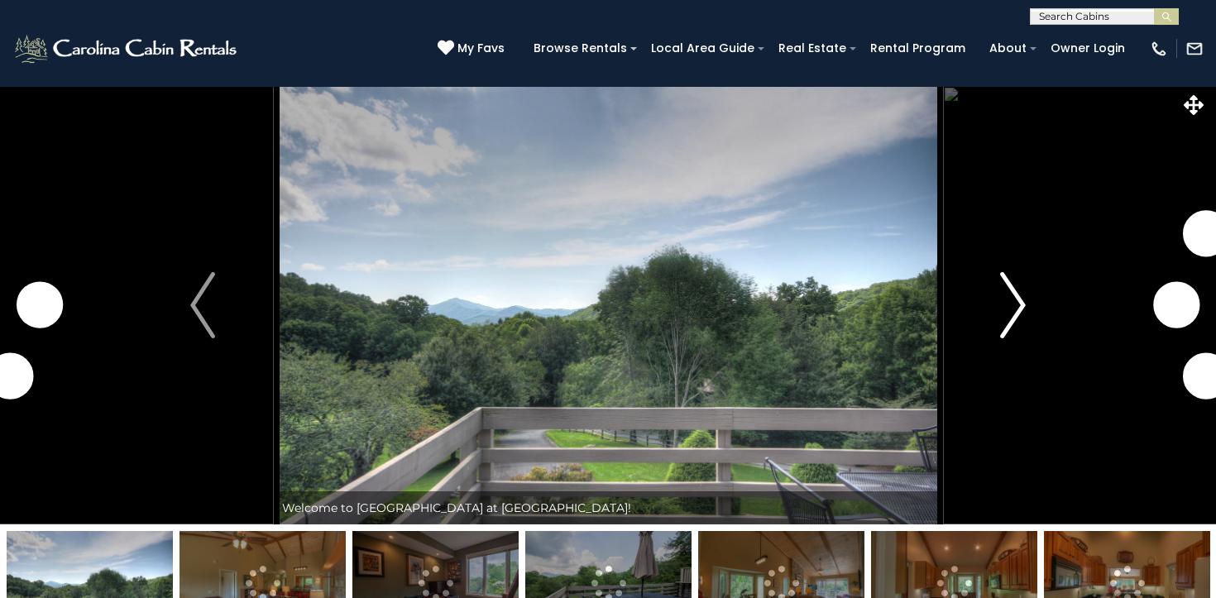
click at [1020, 305] on img "Next" at bounding box center [1013, 305] width 25 height 66
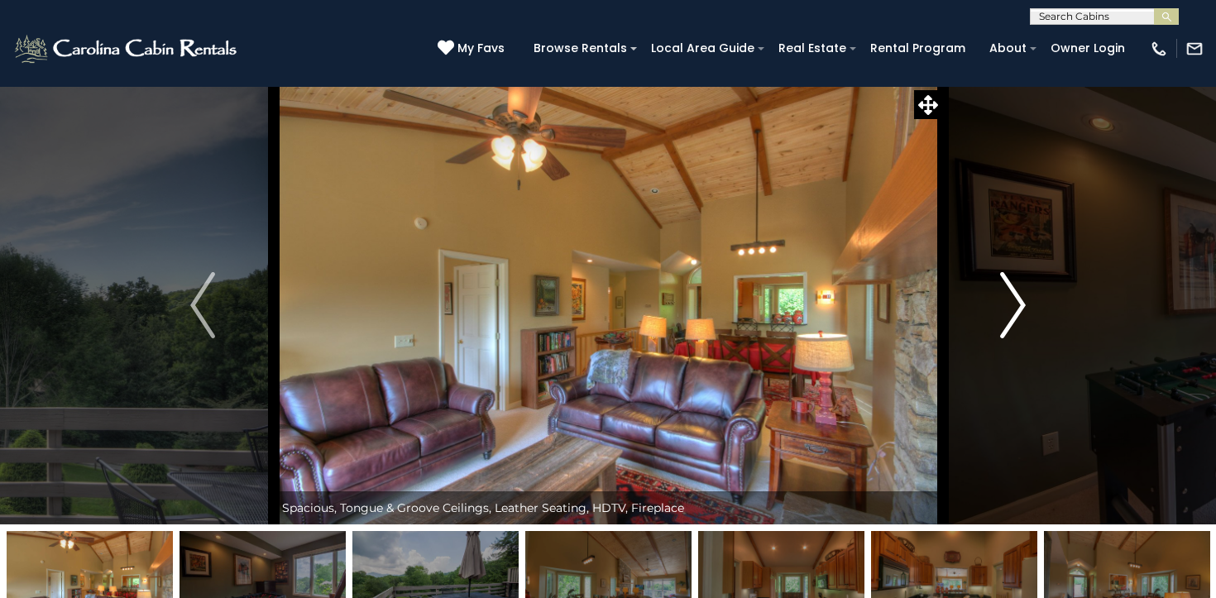
click at [1007, 327] on img "Next" at bounding box center [1013, 305] width 25 height 66
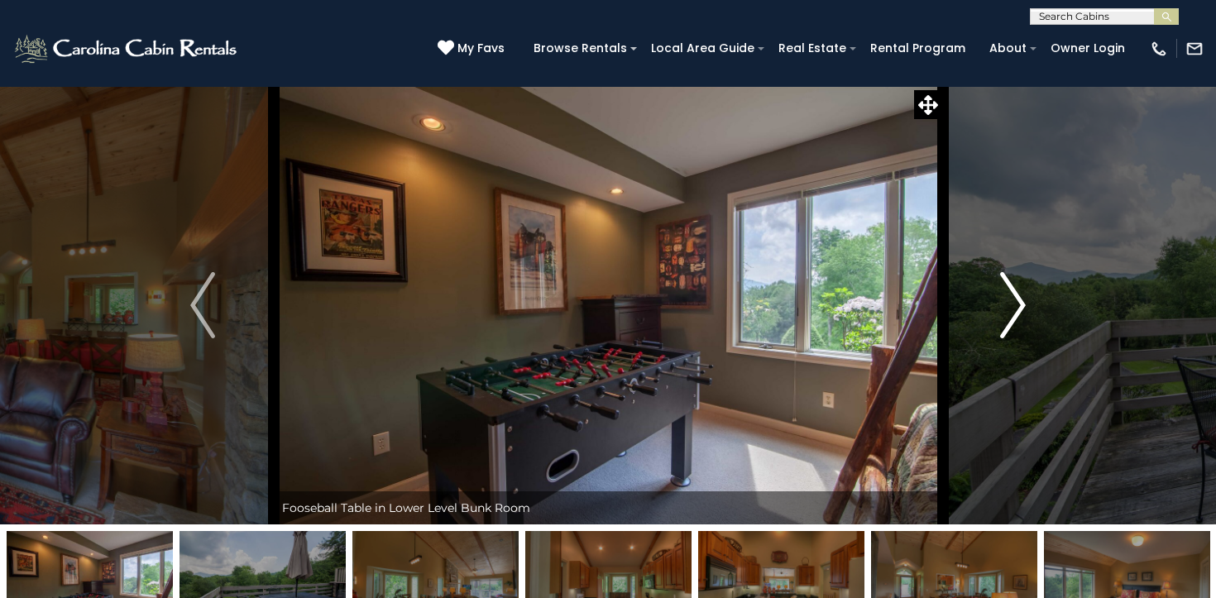
click at [1007, 327] on img "Next" at bounding box center [1013, 305] width 25 height 66
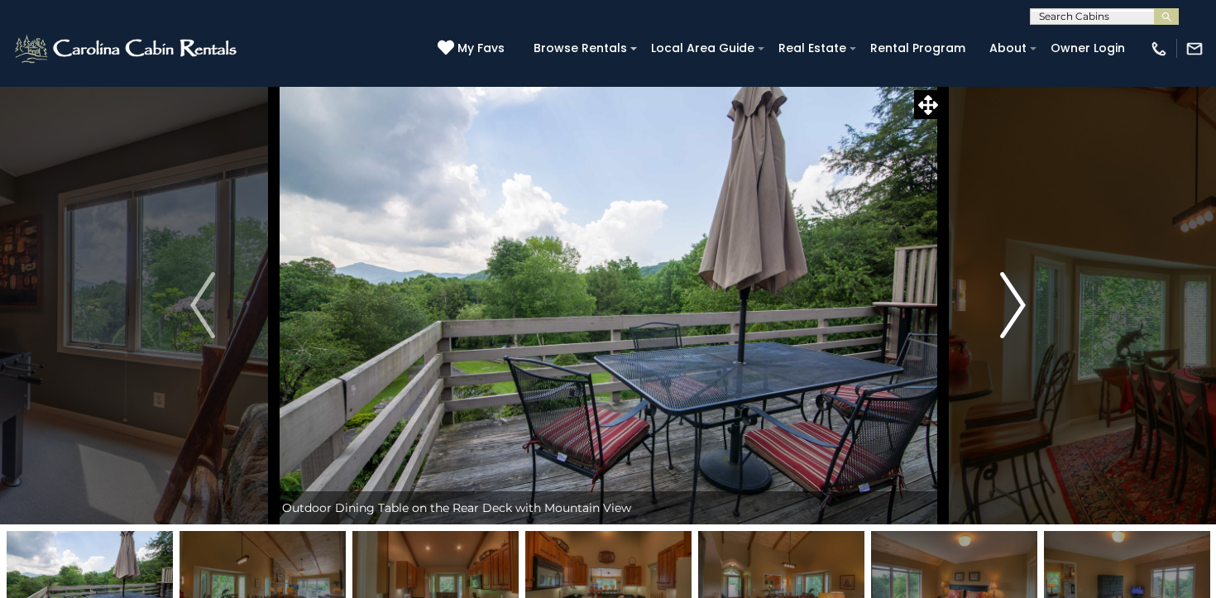
click at [1007, 327] on img "Next" at bounding box center [1013, 305] width 25 height 66
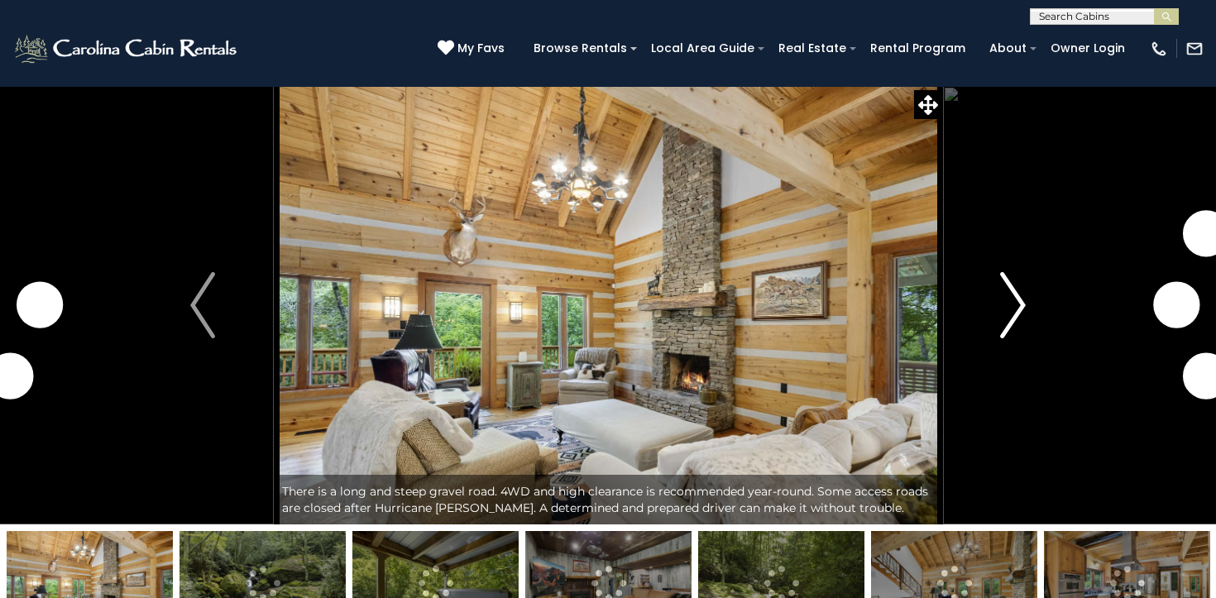
click at [1024, 298] on img "Next" at bounding box center [1013, 305] width 25 height 66
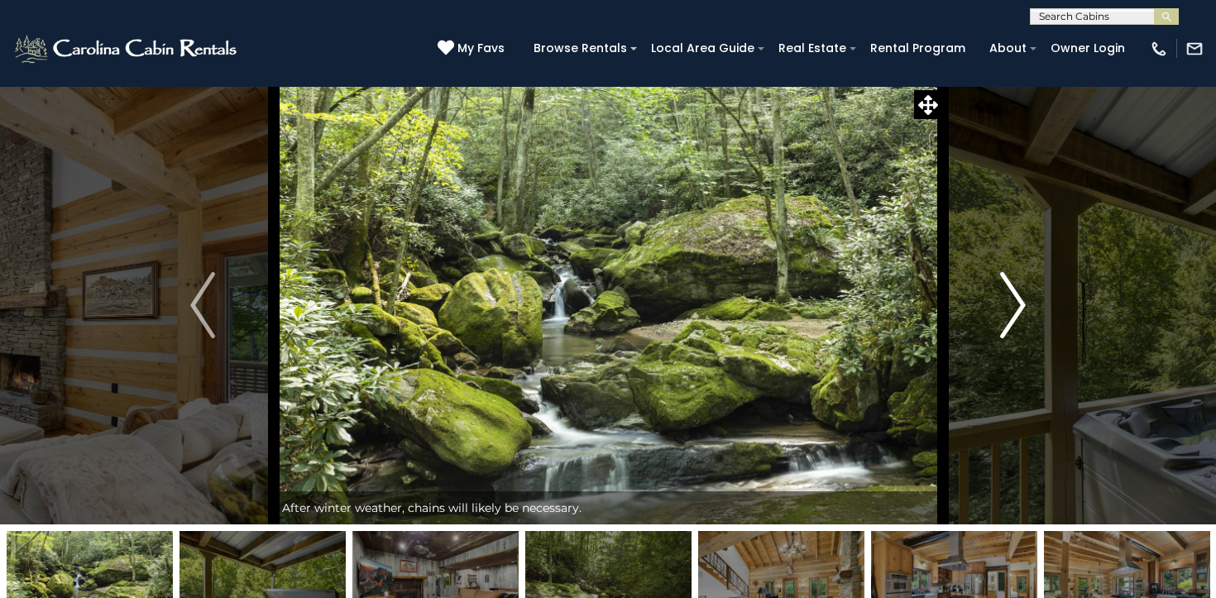
click at [1024, 298] on img "Next" at bounding box center [1013, 305] width 25 height 66
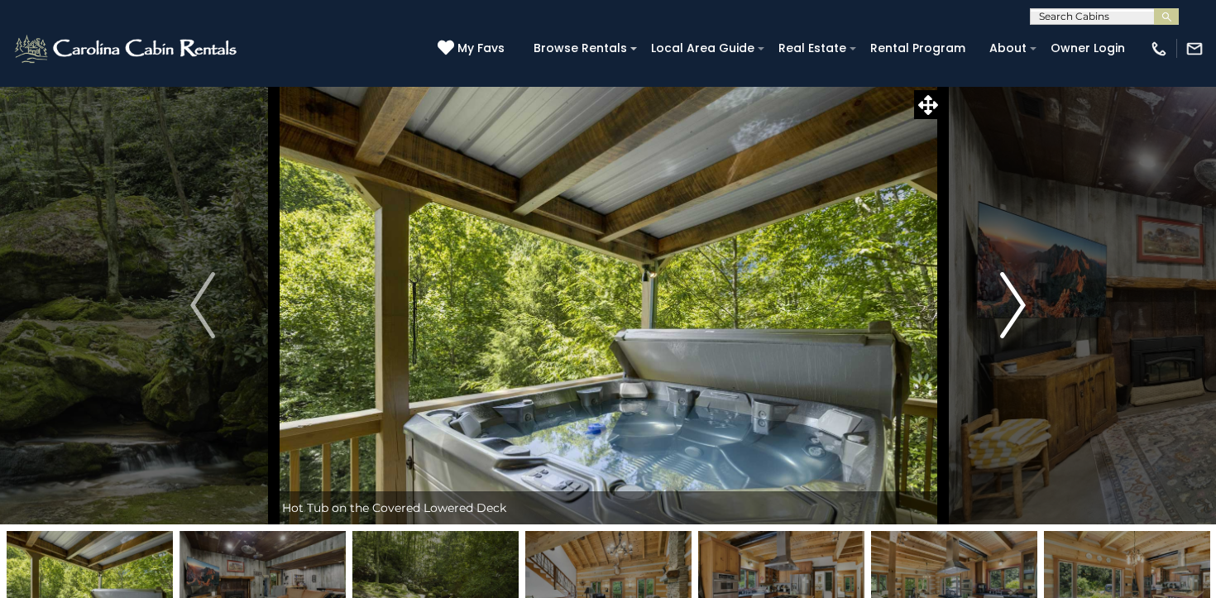
click at [1024, 298] on img "Next" at bounding box center [1013, 305] width 25 height 66
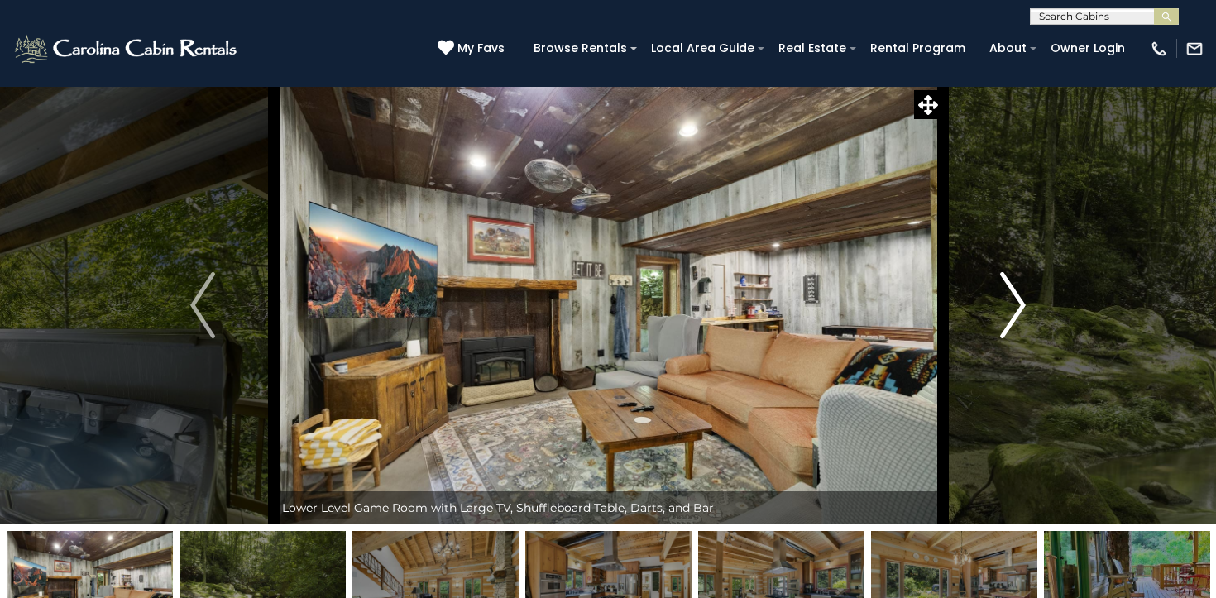
click at [1024, 298] on img "Next" at bounding box center [1013, 305] width 25 height 66
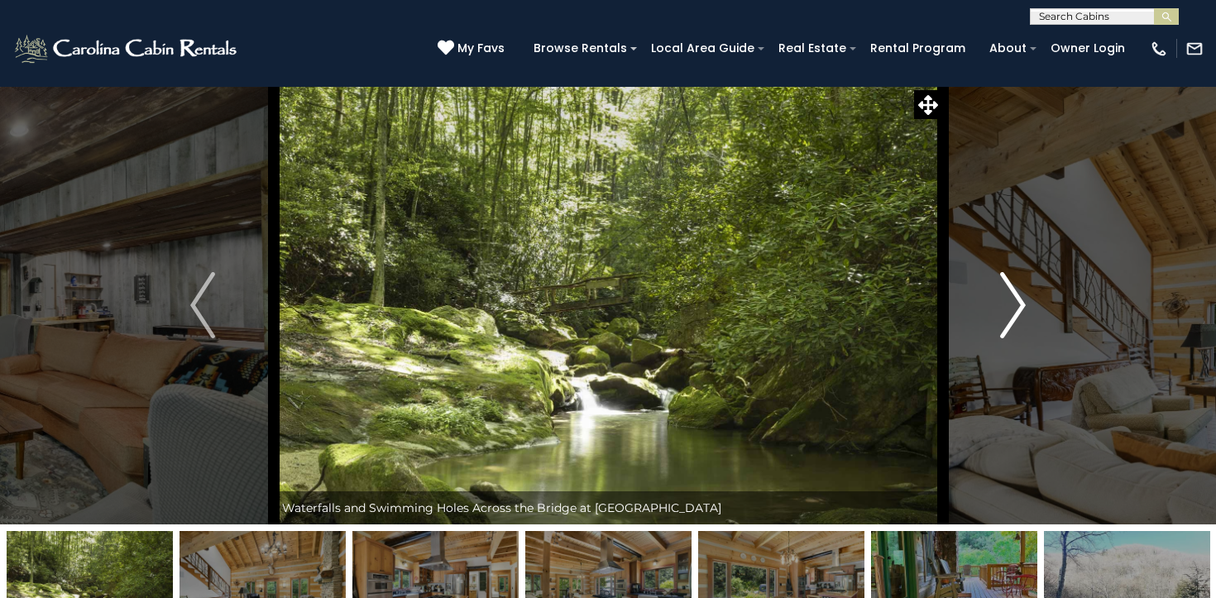
click at [1024, 298] on img "Next" at bounding box center [1013, 305] width 25 height 66
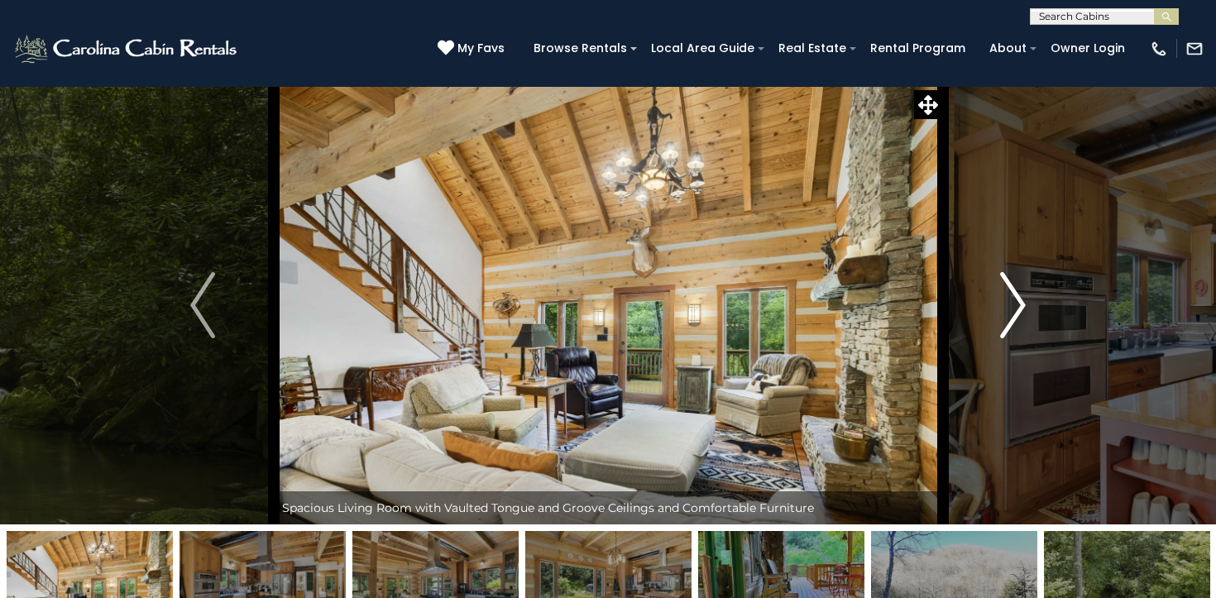
click at [1024, 298] on img "Next" at bounding box center [1013, 305] width 25 height 66
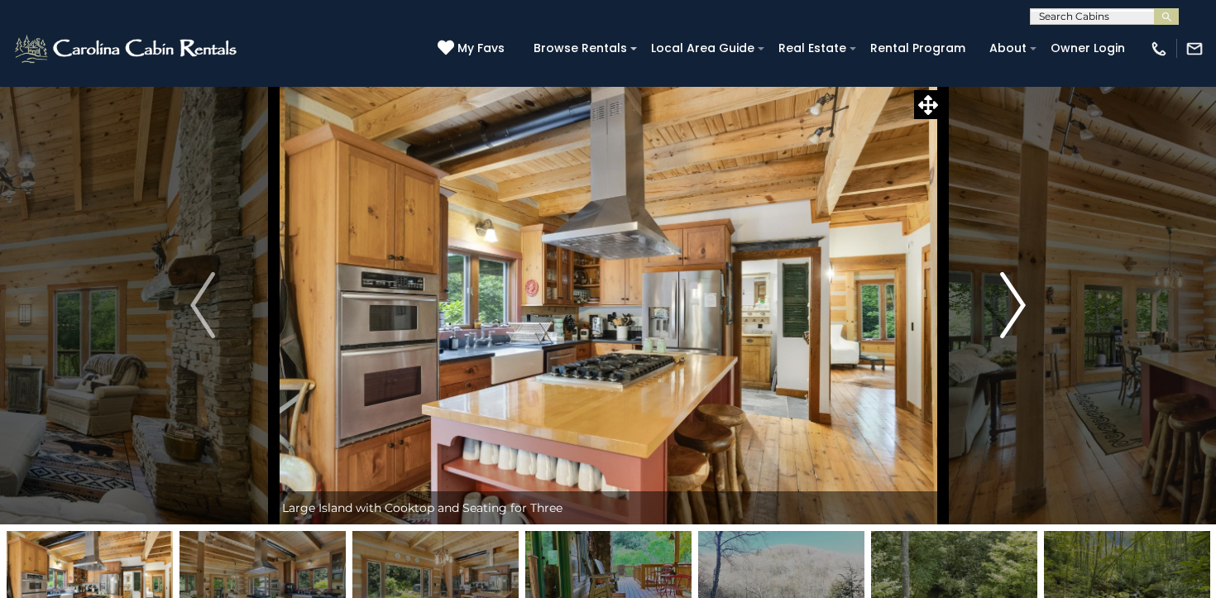
click at [1024, 298] on img "Next" at bounding box center [1013, 305] width 25 height 66
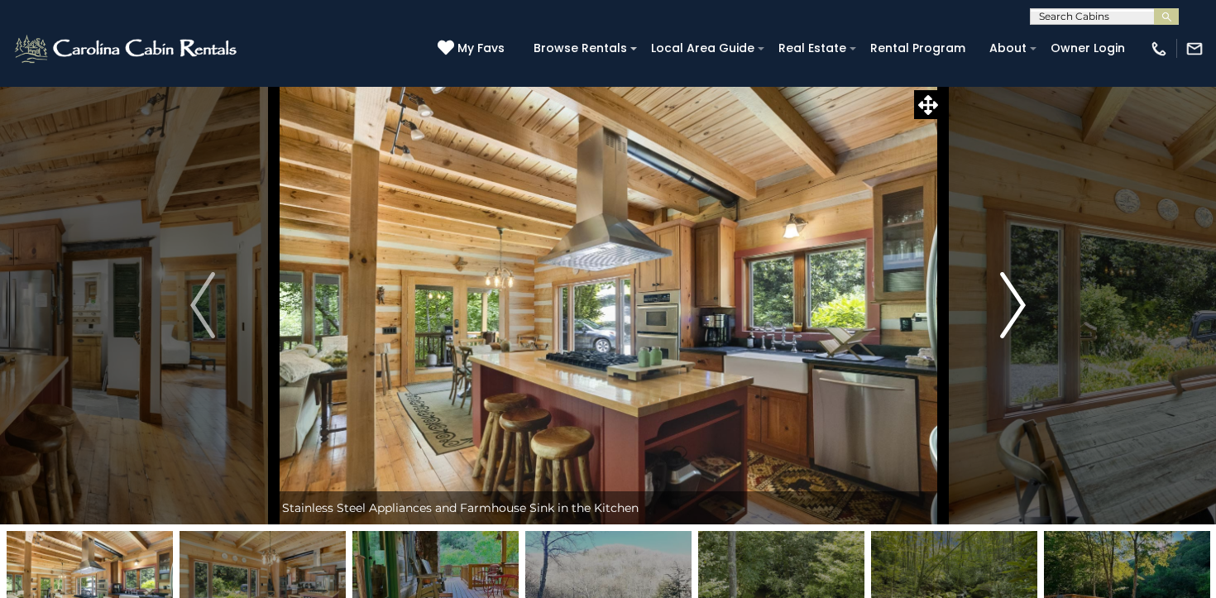
click at [1024, 298] on img "Next" at bounding box center [1013, 305] width 25 height 66
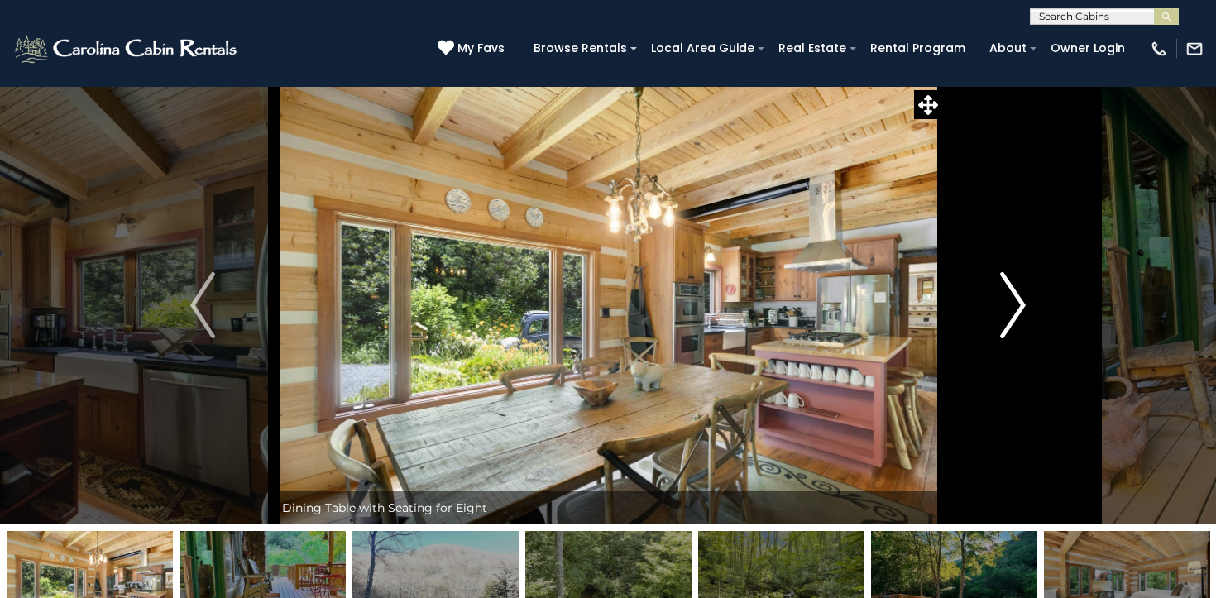
click at [1024, 298] on img "Next" at bounding box center [1013, 305] width 25 height 66
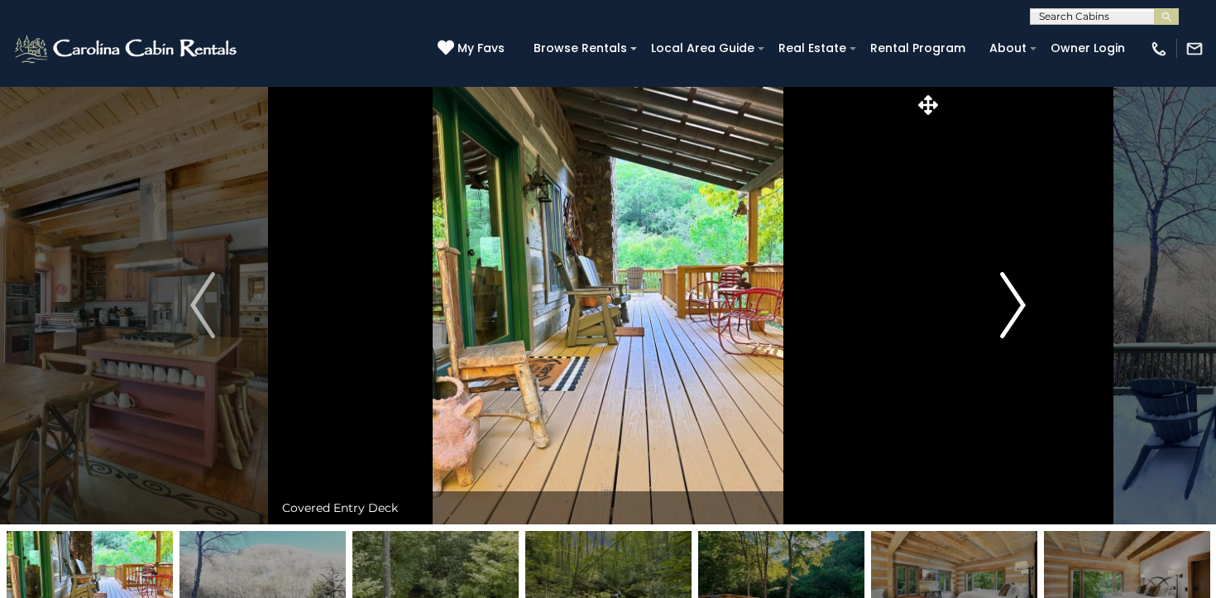
click at [1024, 298] on img "Next" at bounding box center [1013, 305] width 25 height 66
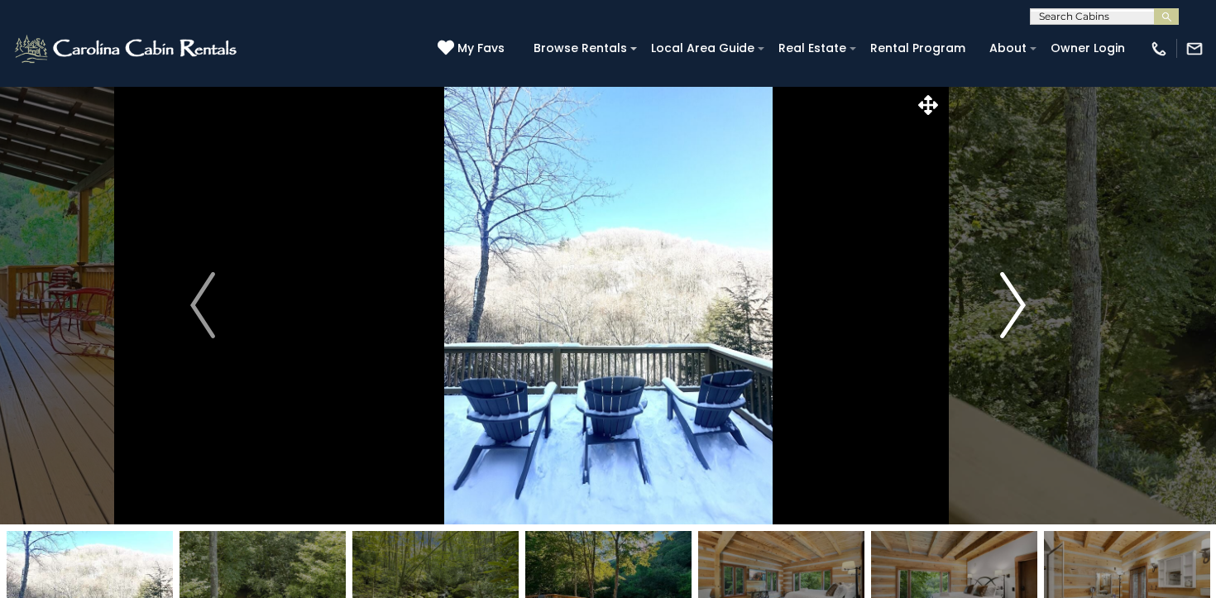
click at [1024, 298] on img "Next" at bounding box center [1013, 305] width 25 height 66
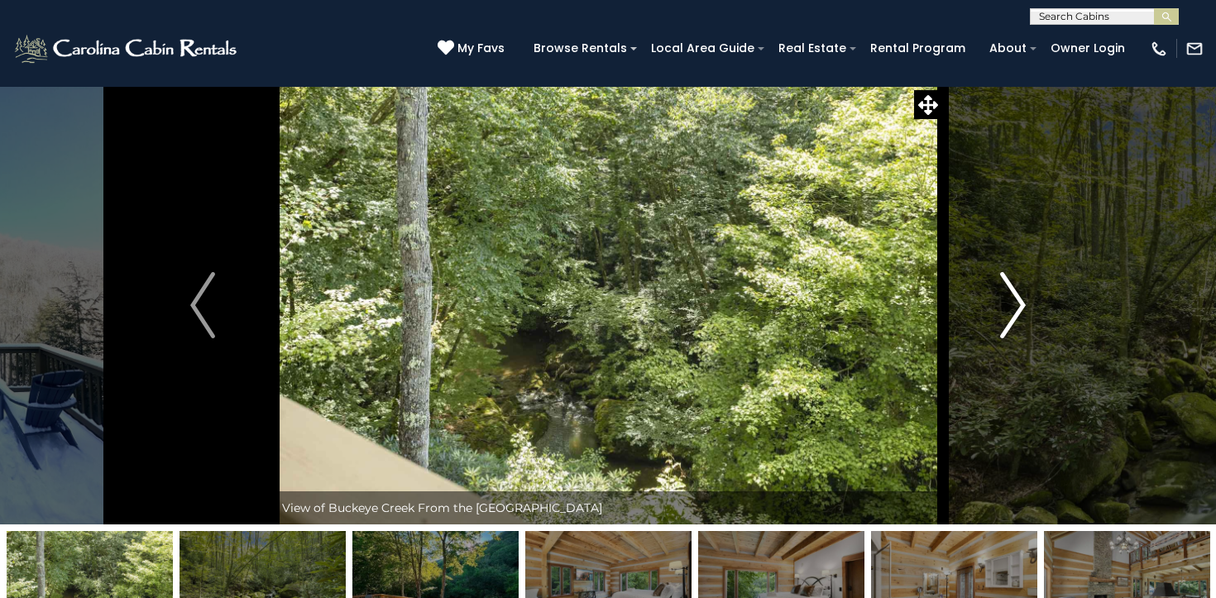
click at [1024, 298] on img "Next" at bounding box center [1013, 305] width 25 height 66
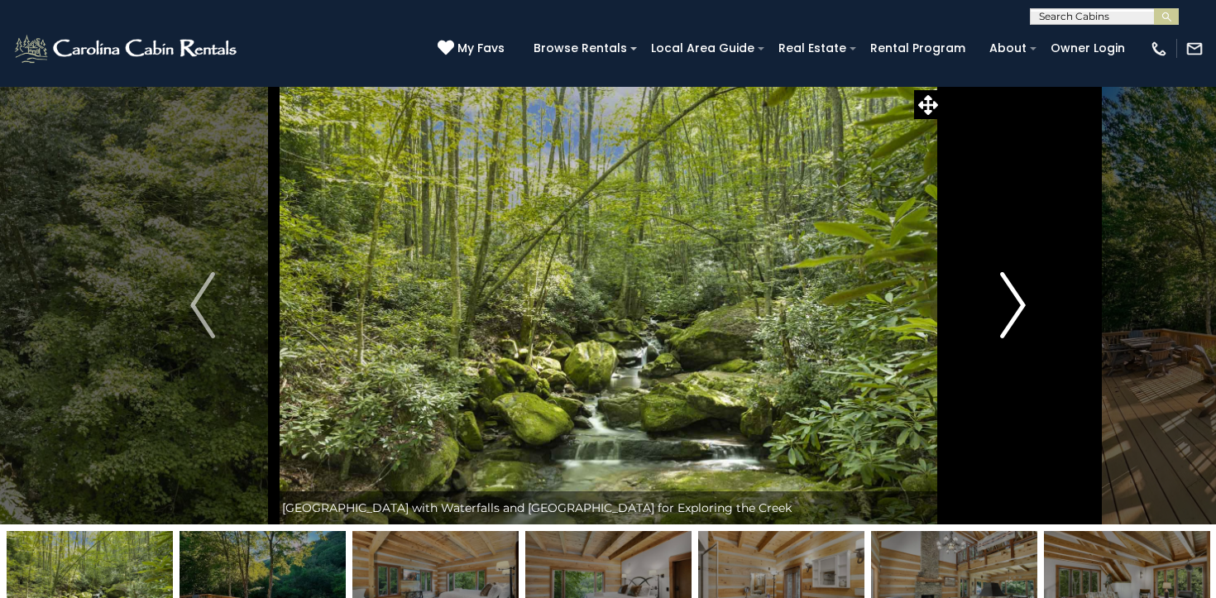
click at [1024, 298] on img "Next" at bounding box center [1013, 305] width 25 height 66
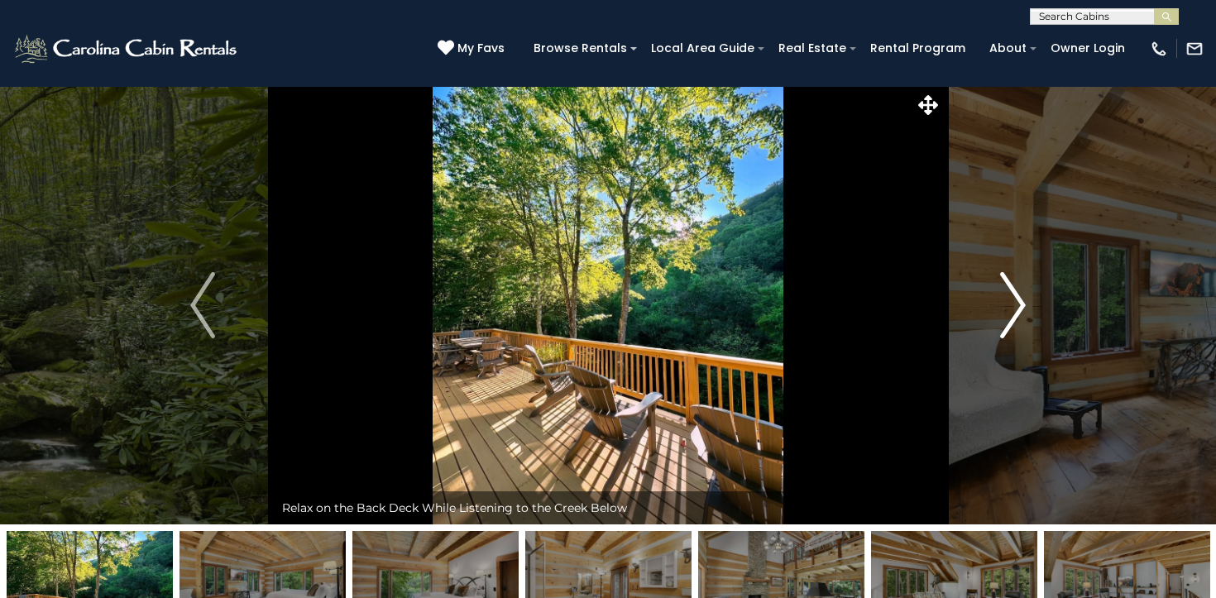
click at [1024, 298] on img "Next" at bounding box center [1013, 305] width 25 height 66
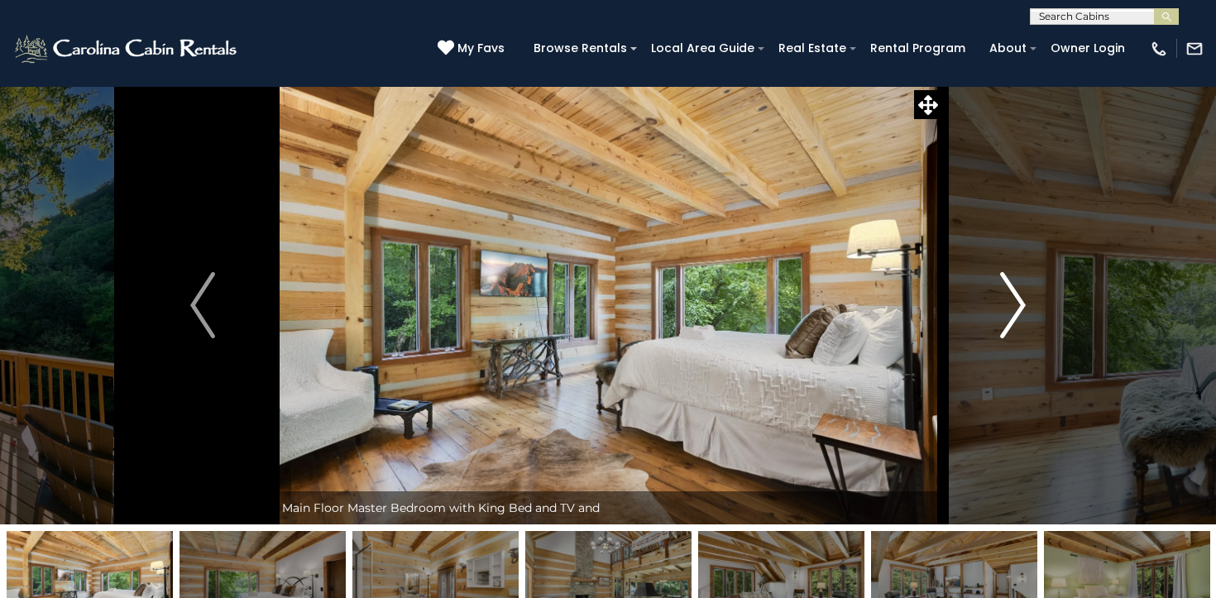
click at [1024, 298] on img "Next" at bounding box center [1013, 305] width 25 height 66
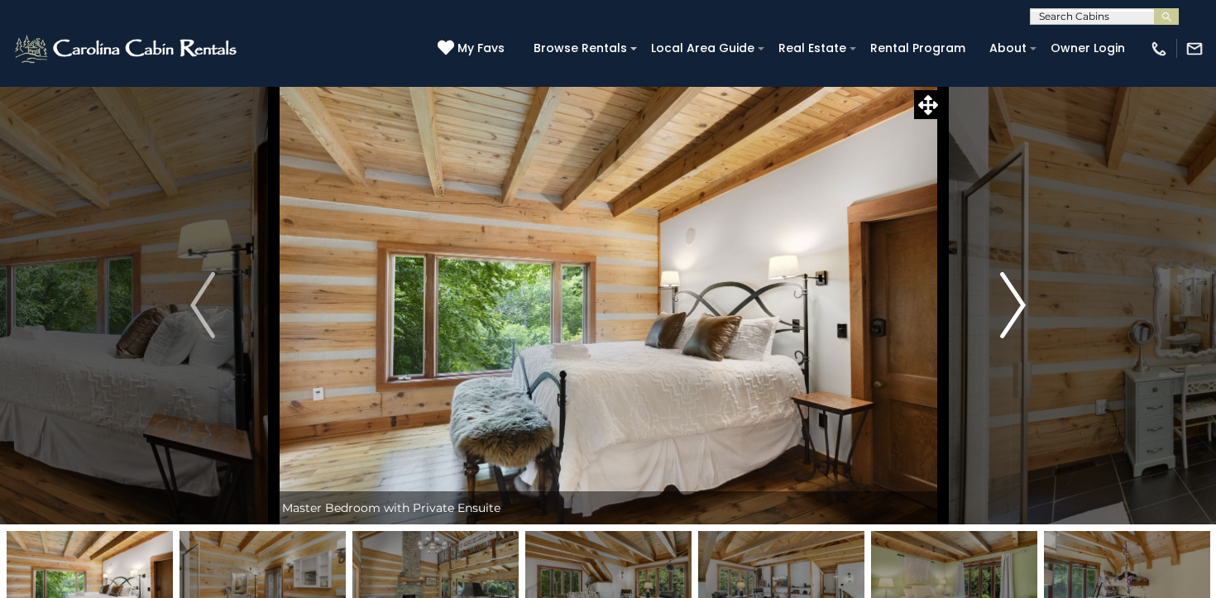
click at [1024, 298] on img "Next" at bounding box center [1013, 305] width 25 height 66
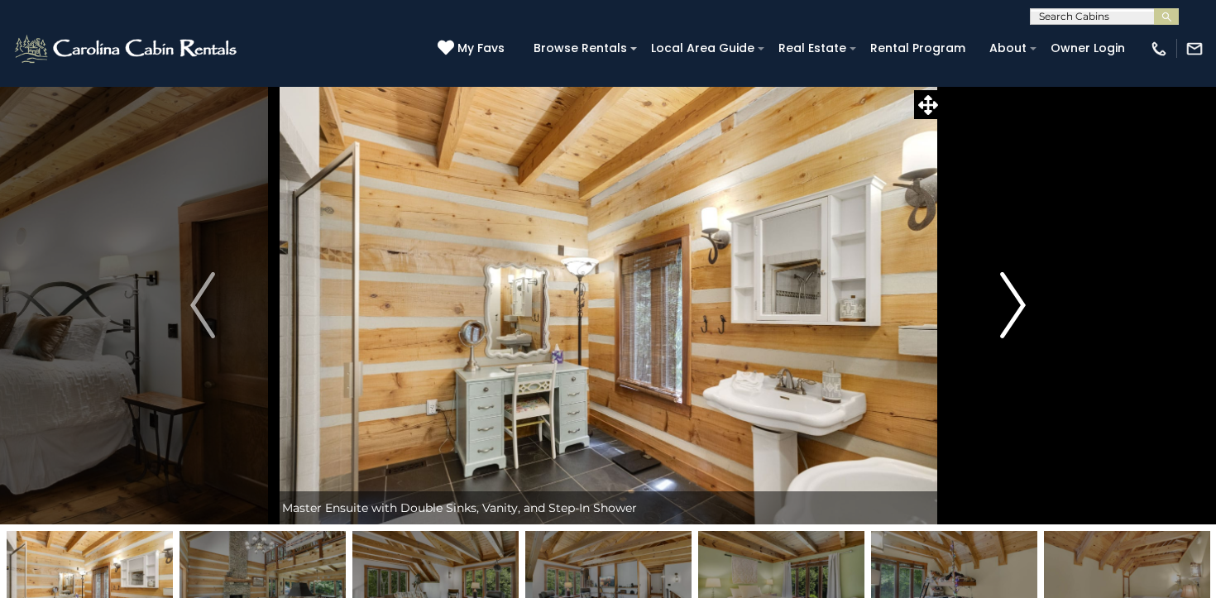
click at [1024, 298] on img "Next" at bounding box center [1013, 305] width 25 height 66
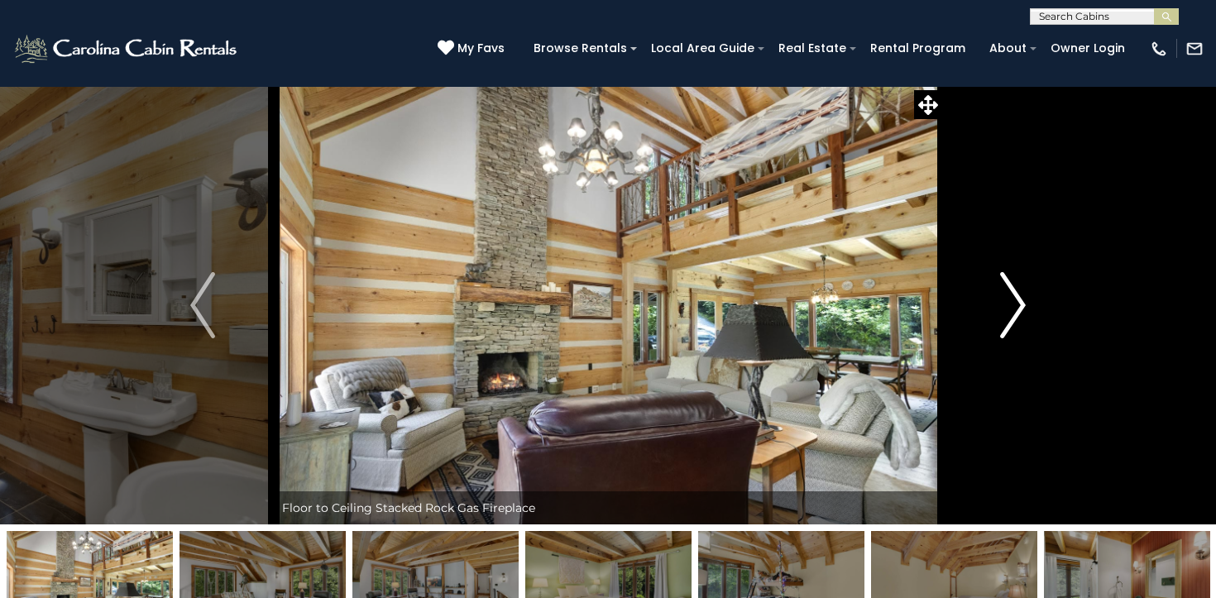
click at [1024, 298] on img "Next" at bounding box center [1013, 305] width 25 height 66
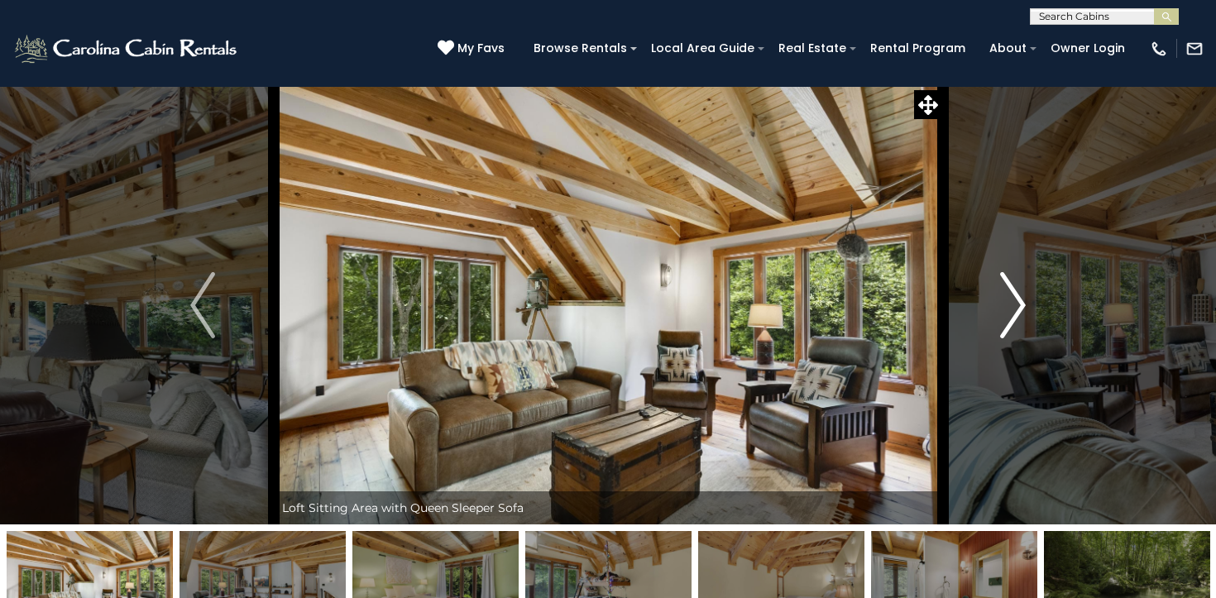
click at [1024, 298] on img "Next" at bounding box center [1013, 305] width 25 height 66
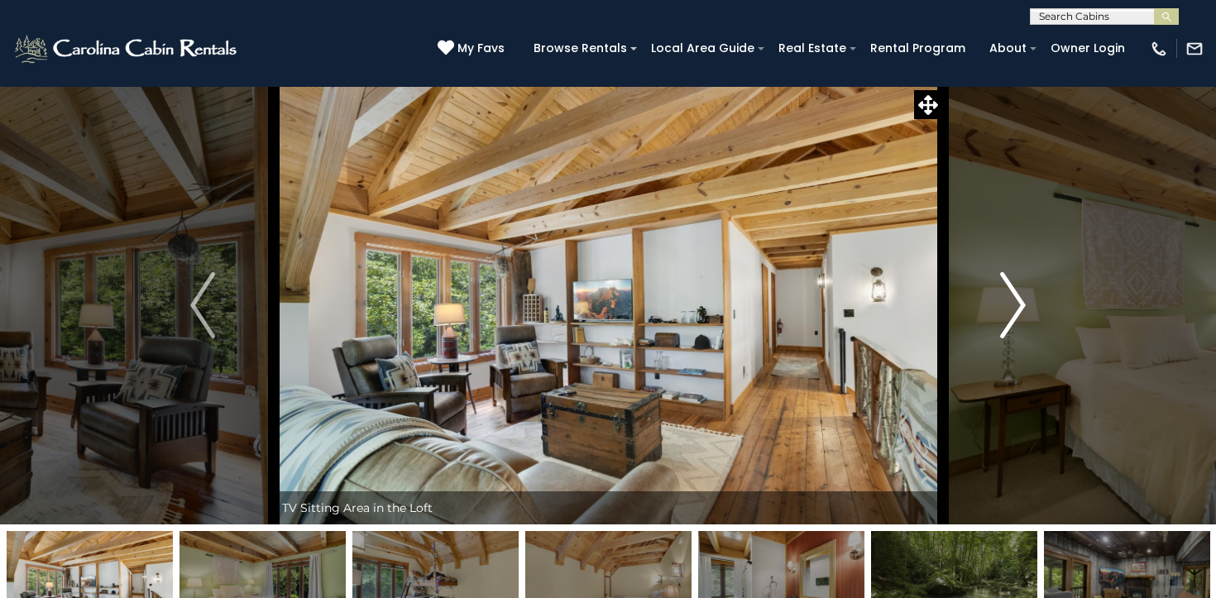
click at [1024, 298] on img "Next" at bounding box center [1013, 305] width 25 height 66
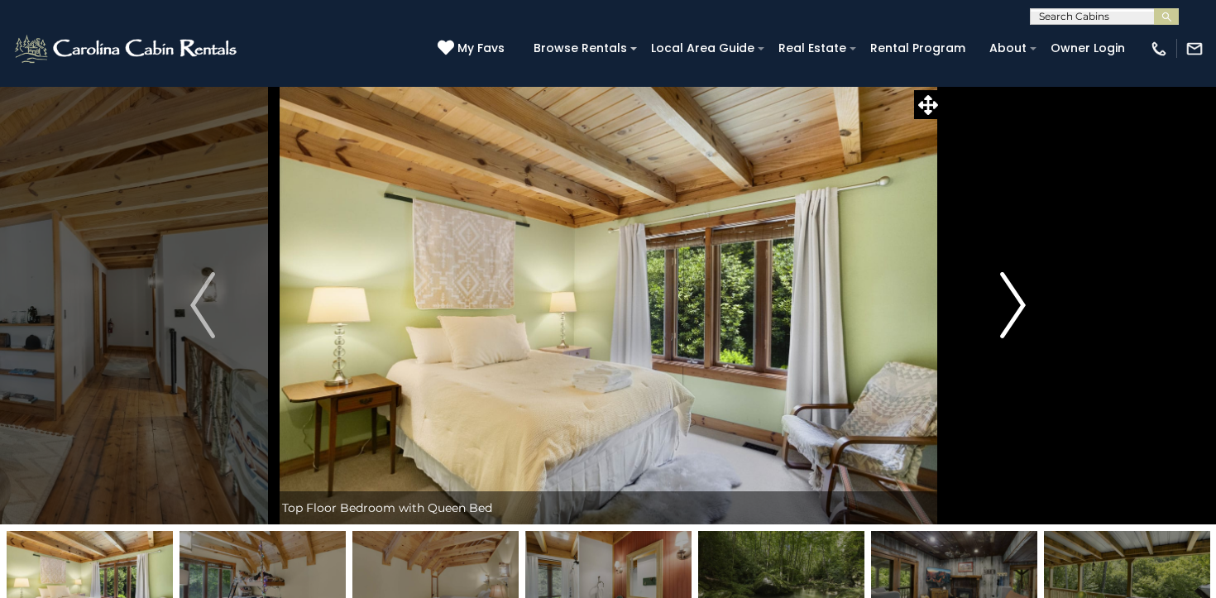
click at [1024, 298] on img "Next" at bounding box center [1013, 305] width 25 height 66
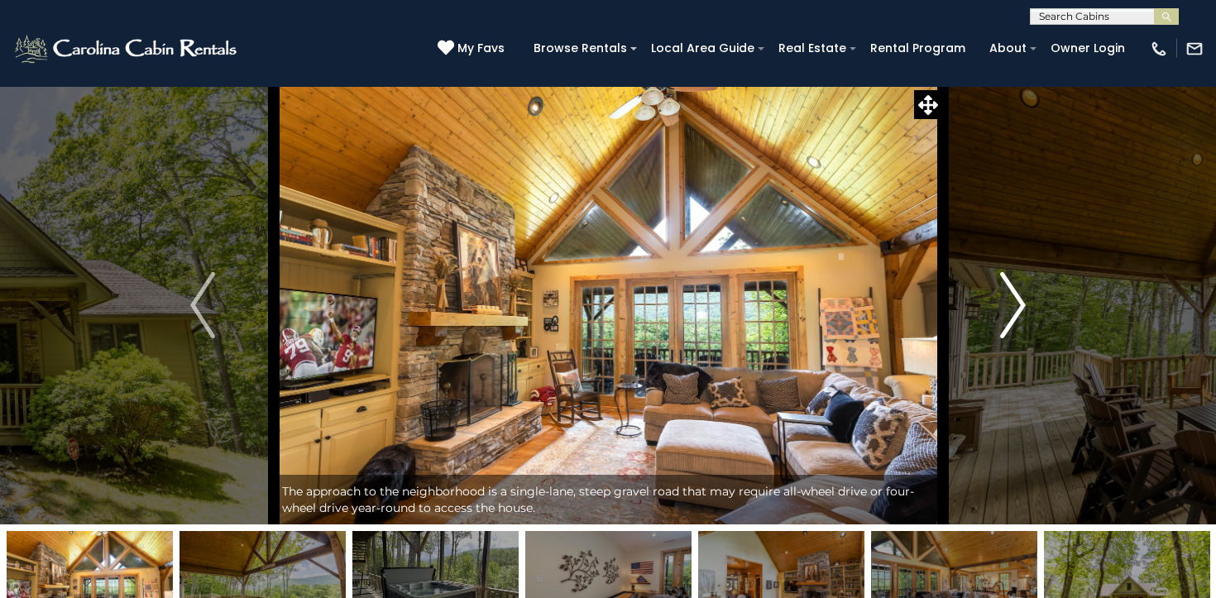
click at [1012, 299] on img "Next" at bounding box center [1013, 305] width 25 height 66
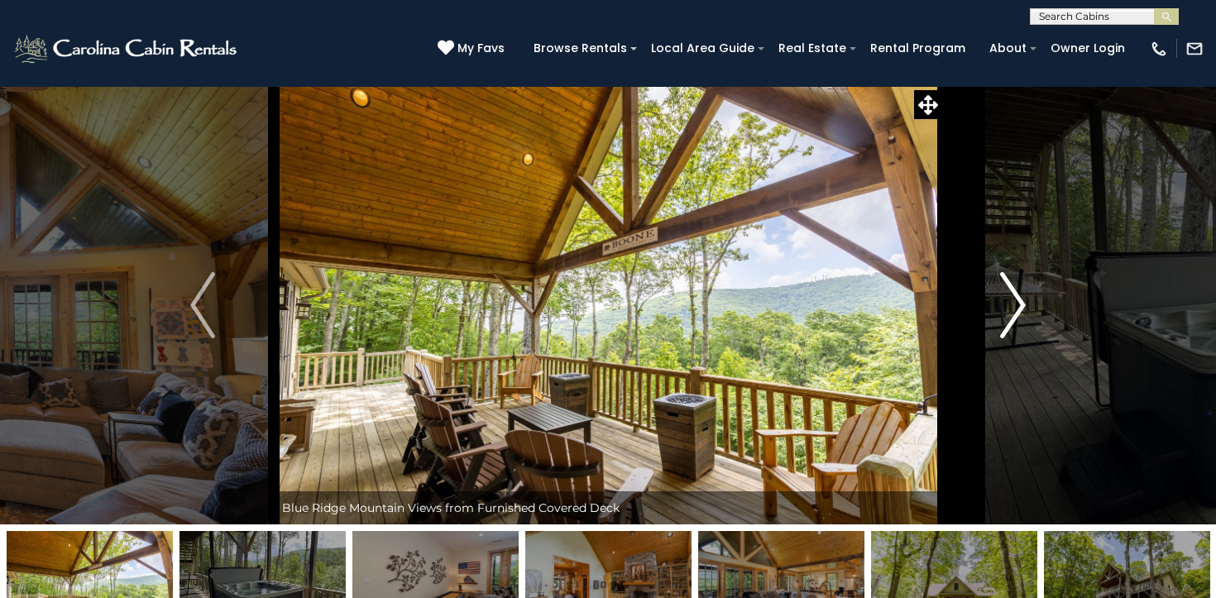
click at [1012, 299] on img "Next" at bounding box center [1013, 305] width 25 height 66
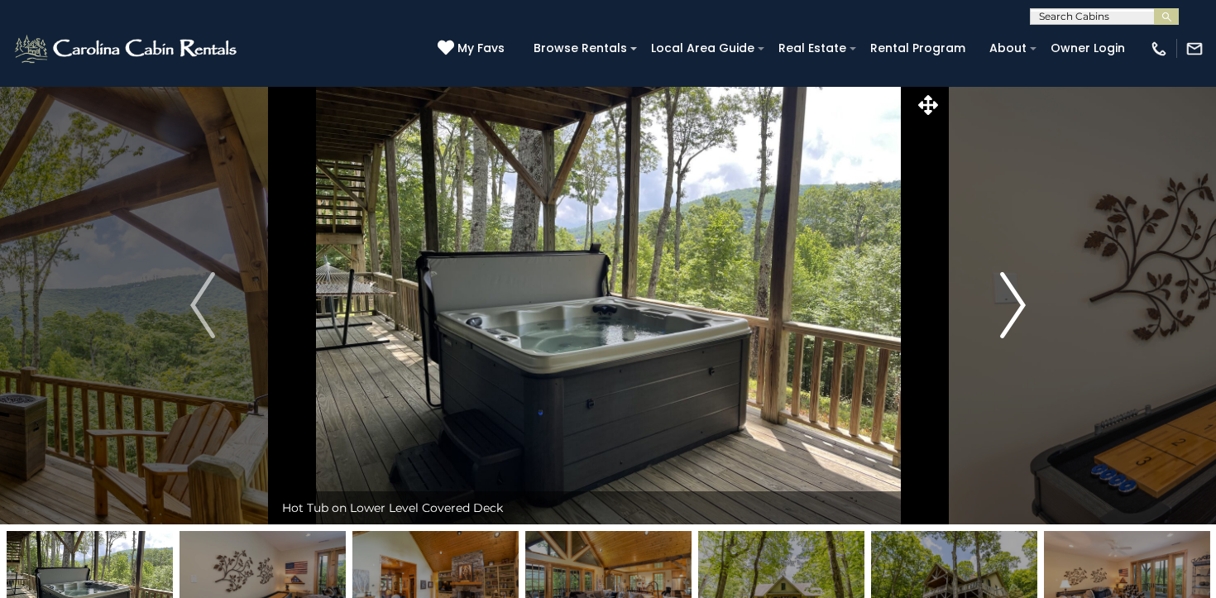
click at [1012, 299] on img "Next" at bounding box center [1013, 305] width 25 height 66
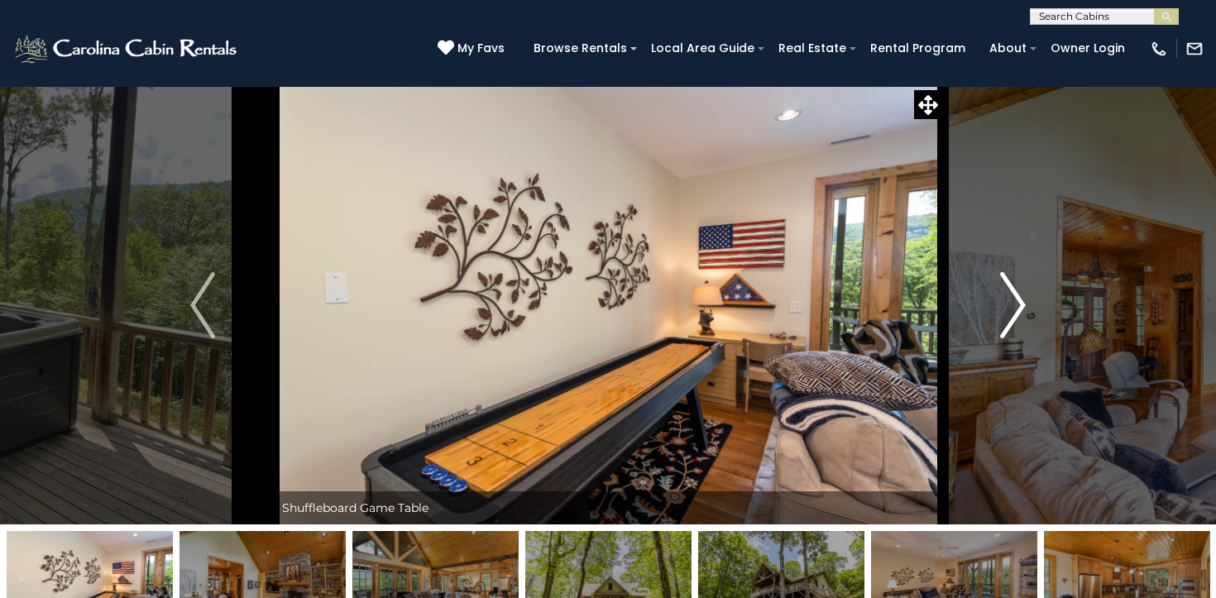
click at [1012, 299] on img "Next" at bounding box center [1013, 305] width 25 height 66
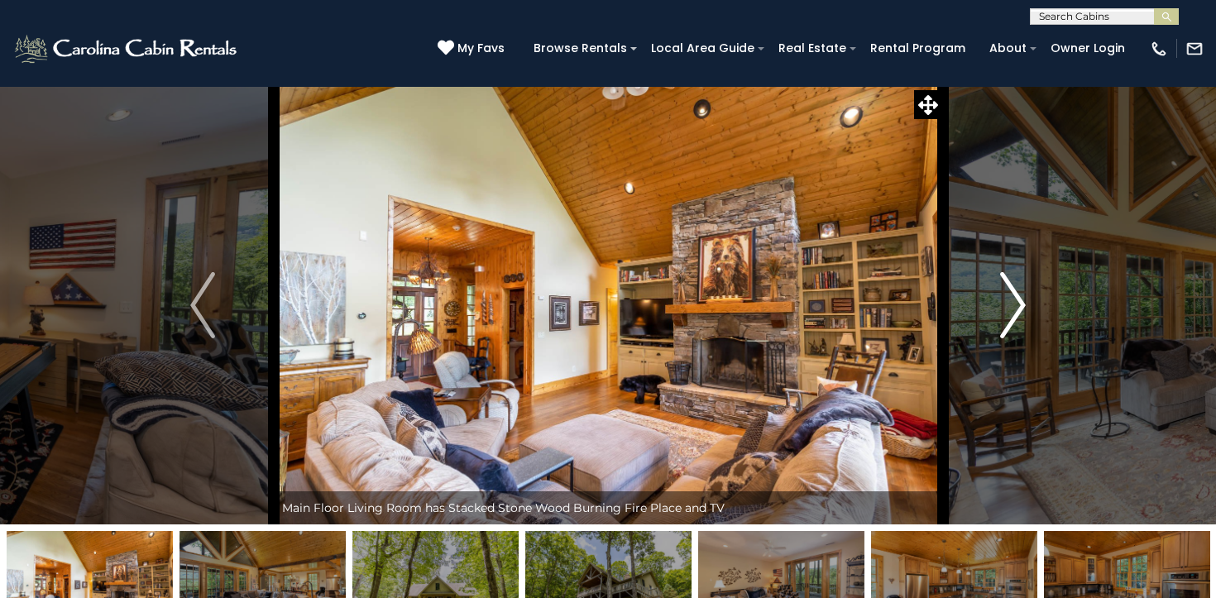
click at [1012, 299] on img "Next" at bounding box center [1013, 305] width 25 height 66
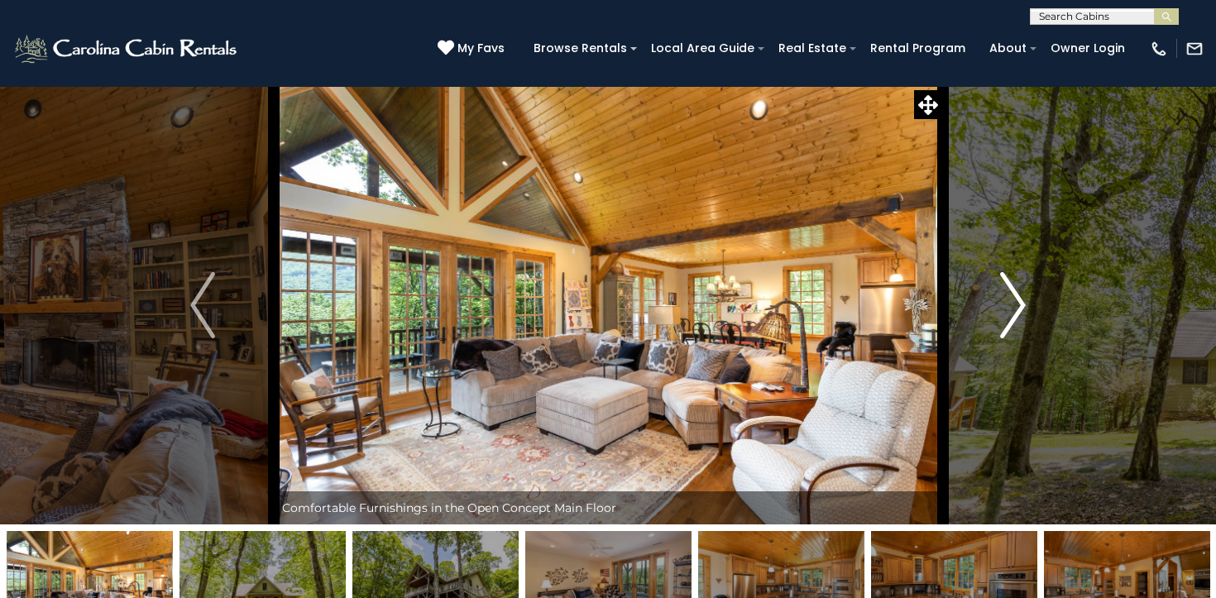
click at [1012, 299] on img "Next" at bounding box center [1013, 305] width 25 height 66
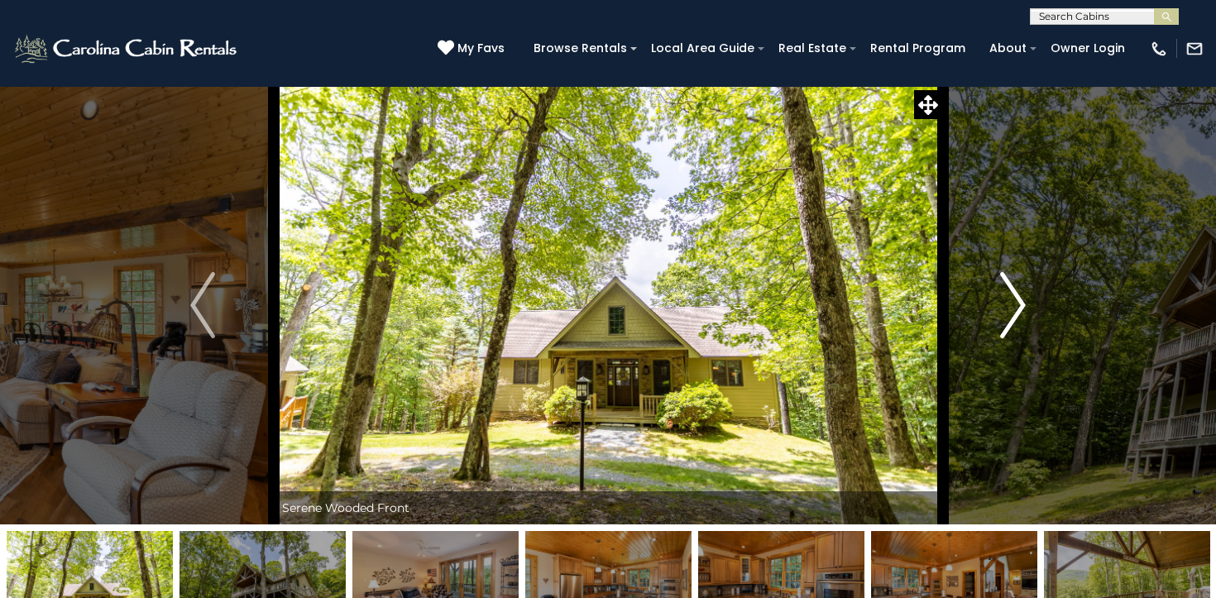
click at [1012, 299] on img "Next" at bounding box center [1013, 305] width 25 height 66
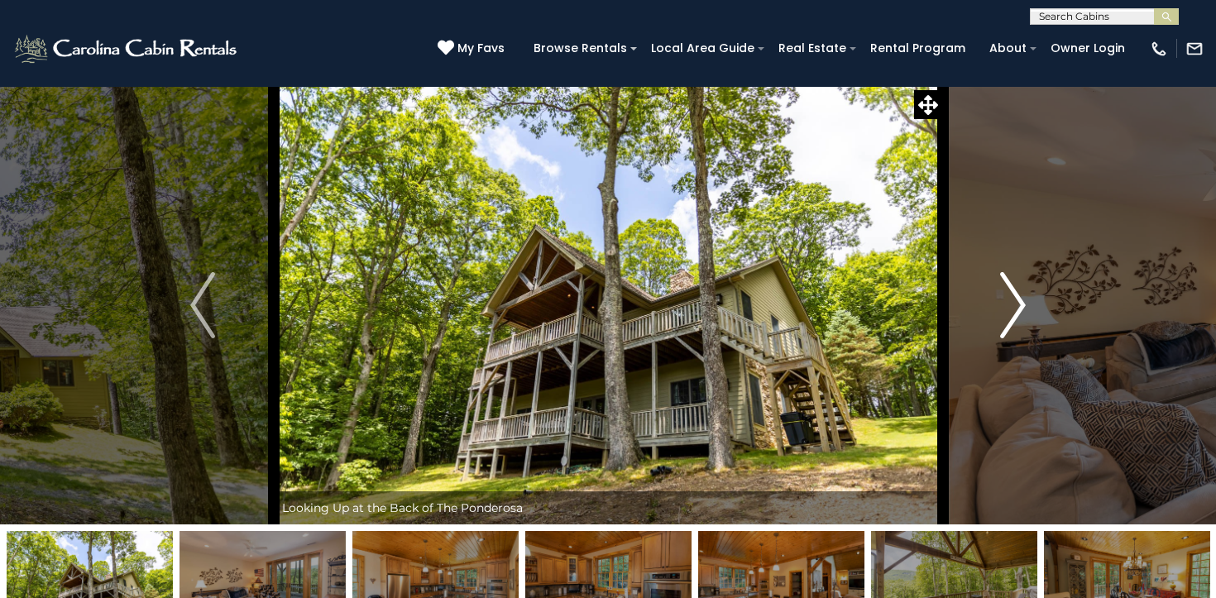
click at [1012, 299] on img "Next" at bounding box center [1013, 305] width 25 height 66
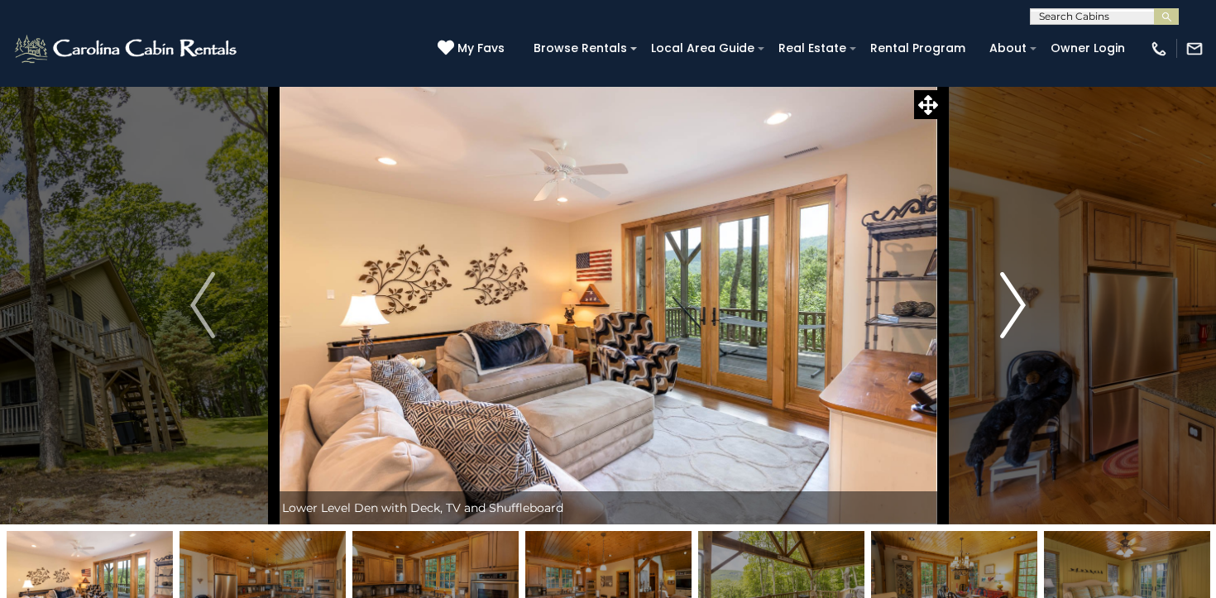
click at [1012, 299] on img "Next" at bounding box center [1013, 305] width 25 height 66
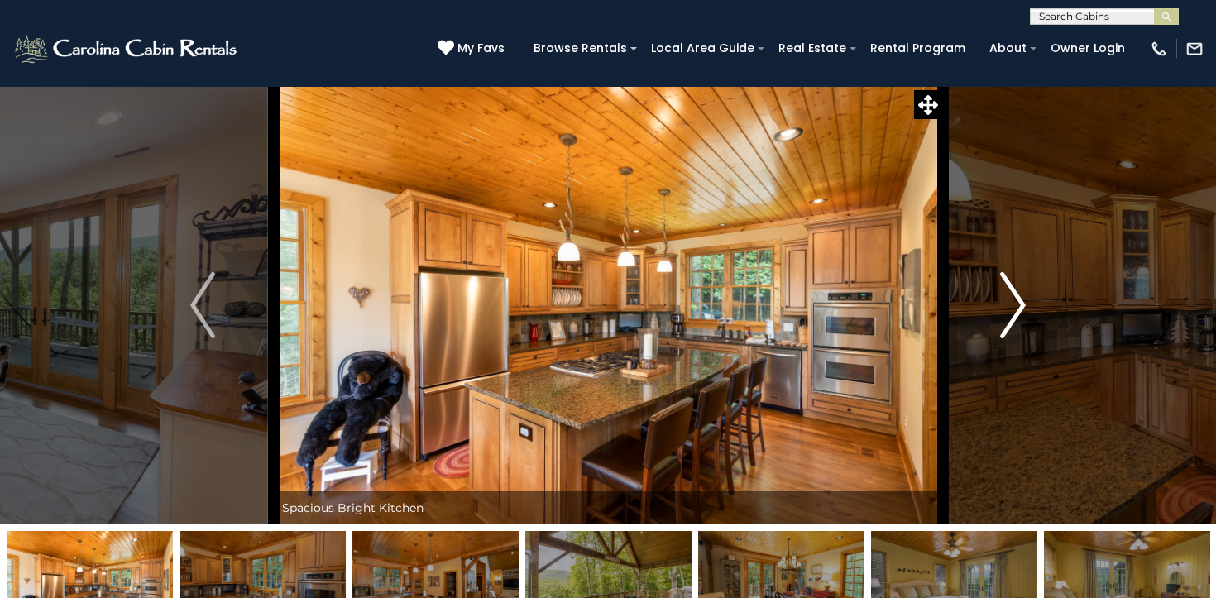
click at [1012, 299] on img "Next" at bounding box center [1013, 305] width 25 height 66
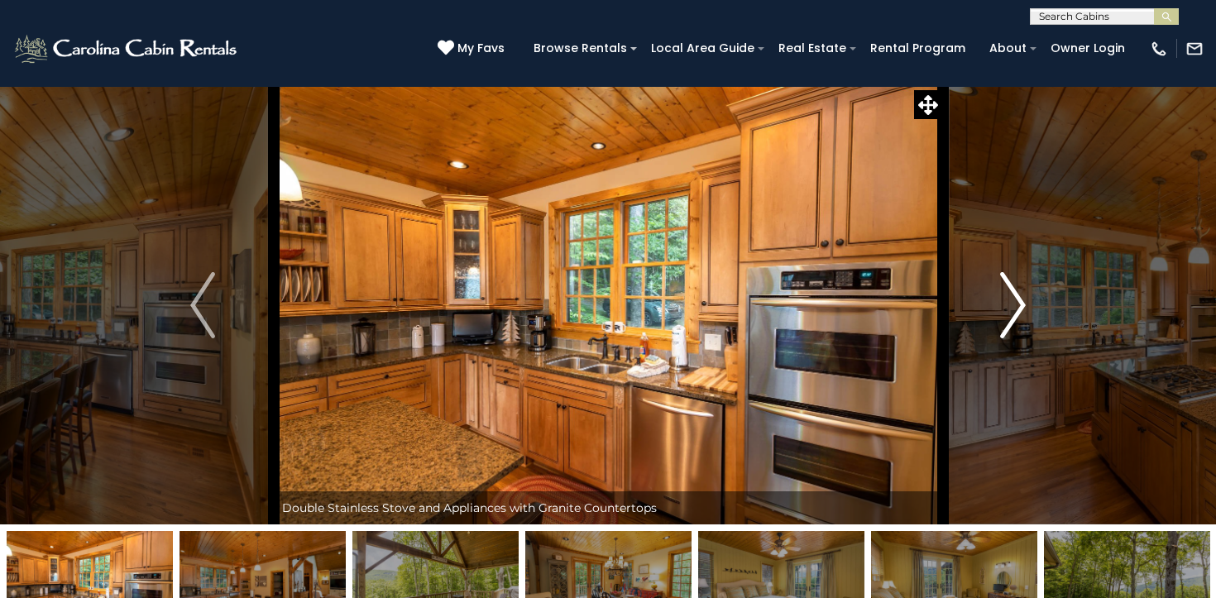
click at [1012, 299] on img "Next" at bounding box center [1013, 305] width 25 height 66
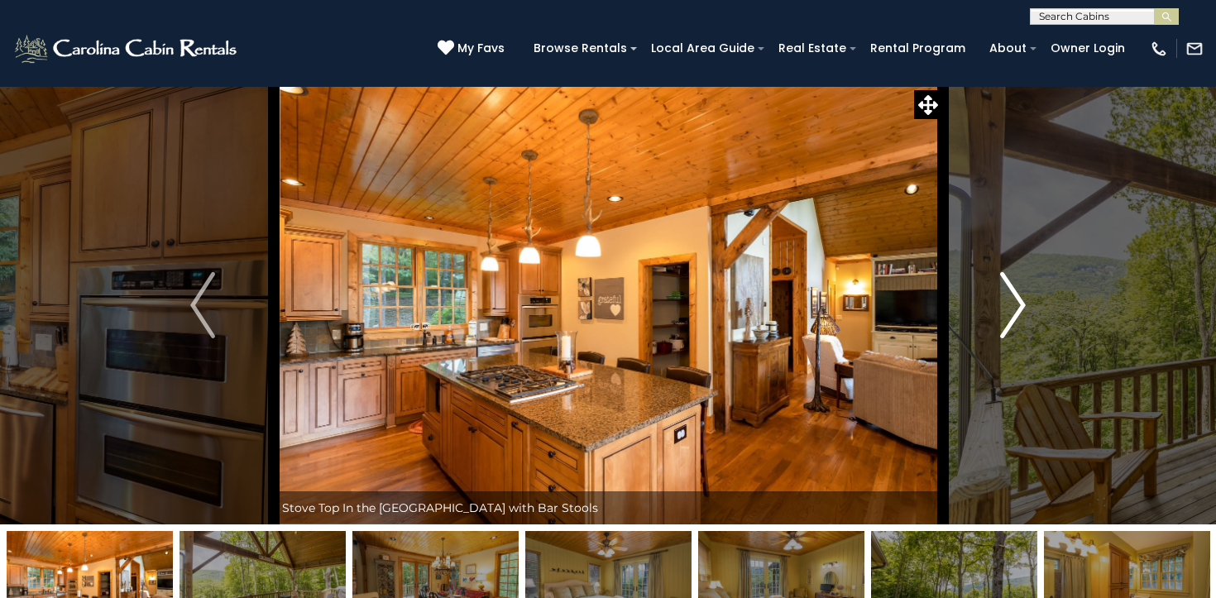
click at [1012, 299] on img "Next" at bounding box center [1013, 305] width 25 height 66
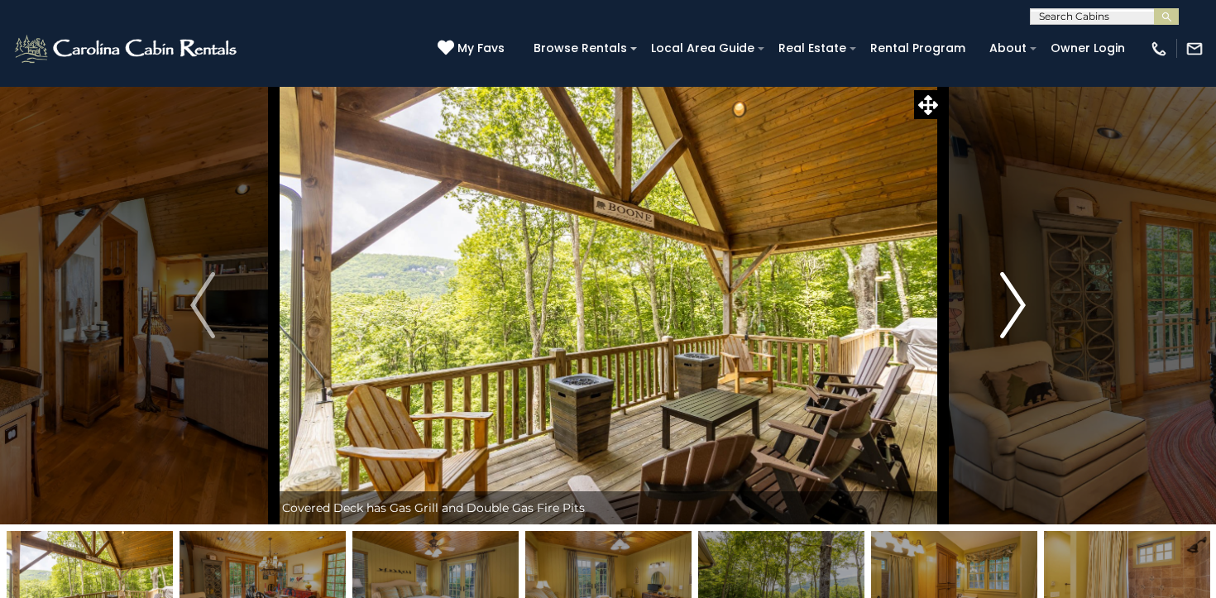
click at [1012, 299] on img "Next" at bounding box center [1013, 305] width 25 height 66
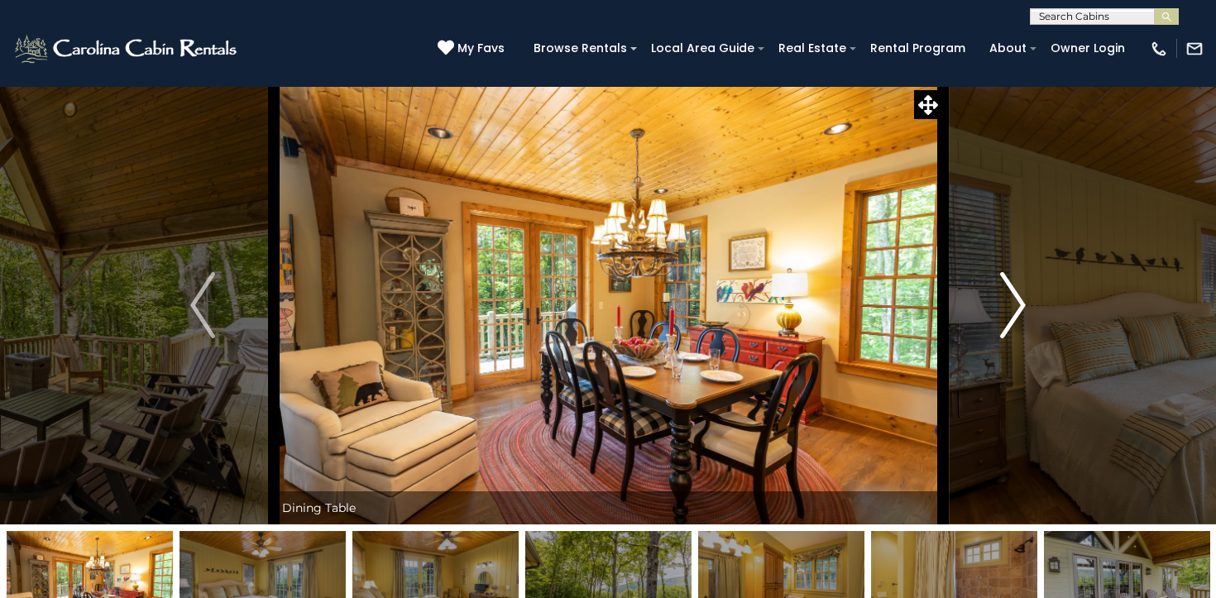
click at [1012, 299] on img "Next" at bounding box center [1013, 305] width 25 height 66
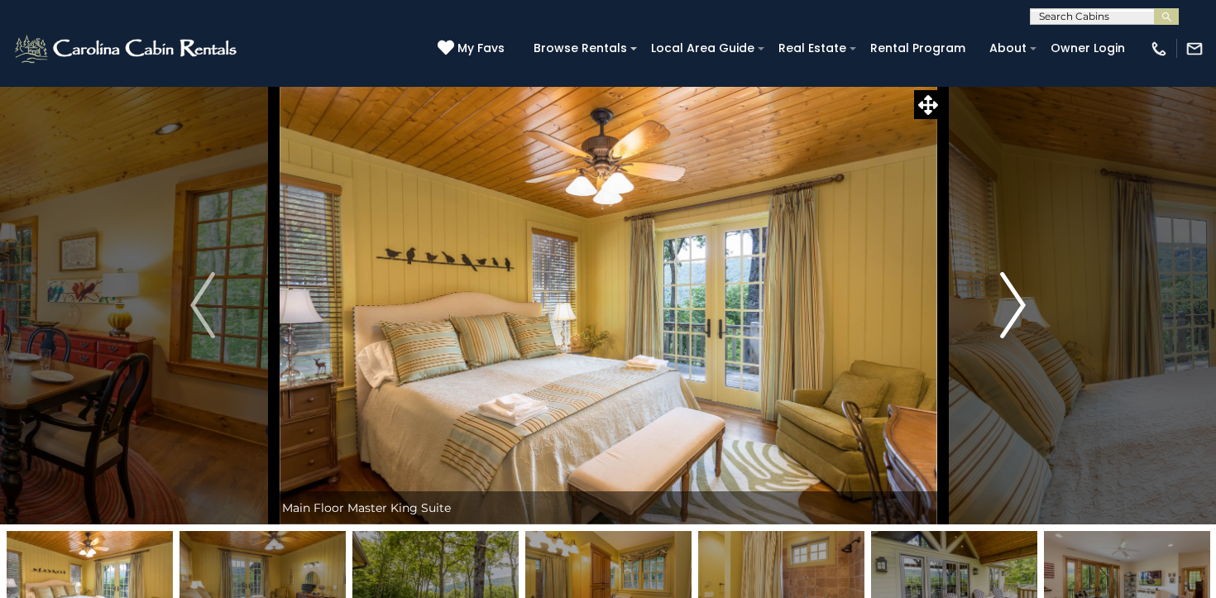
click at [1012, 299] on img "Next" at bounding box center [1013, 305] width 25 height 66
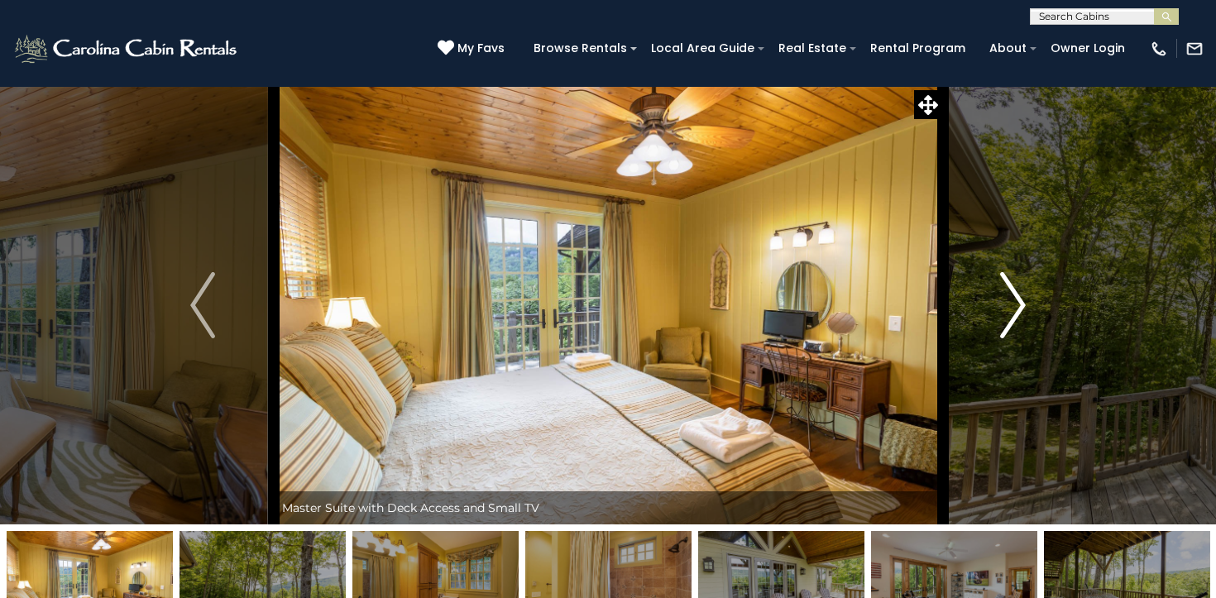
click at [1012, 299] on img "Next" at bounding box center [1013, 305] width 25 height 66
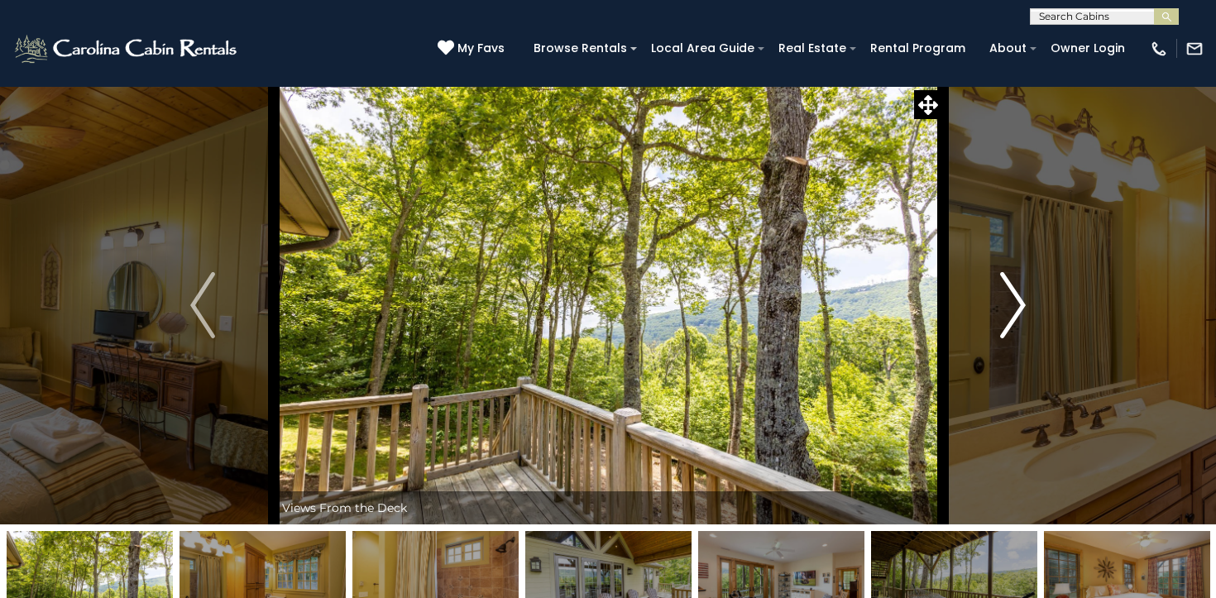
click at [1012, 299] on img "Next" at bounding box center [1013, 305] width 25 height 66
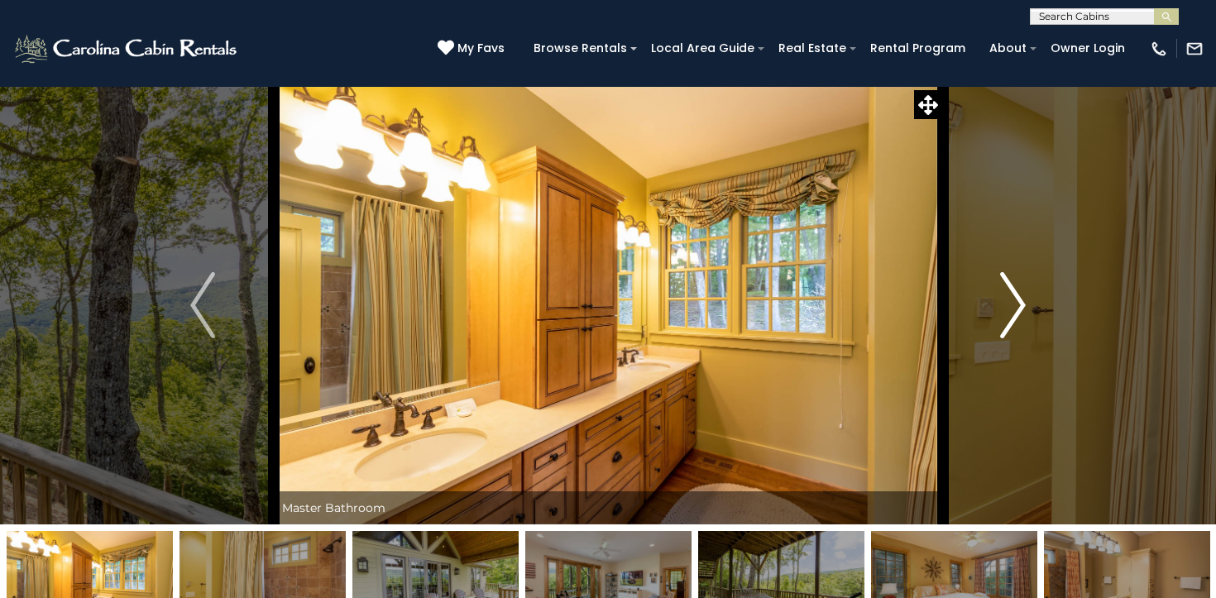
click at [1012, 299] on img "Next" at bounding box center [1013, 305] width 25 height 66
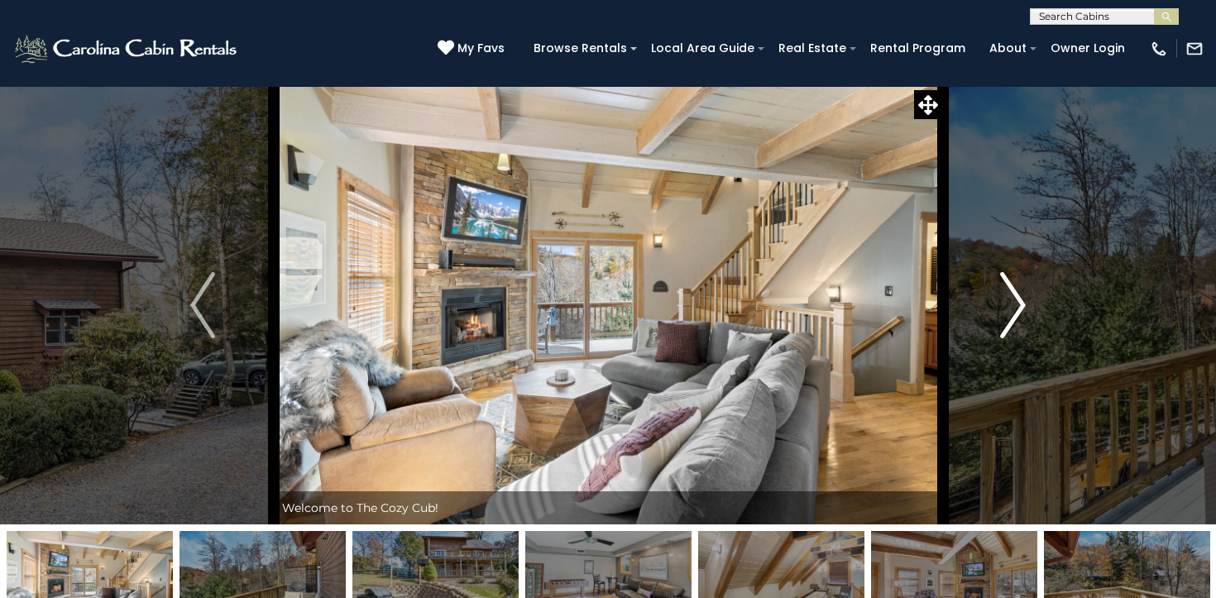
click at [1004, 313] on img "Next" at bounding box center [1013, 305] width 25 height 66
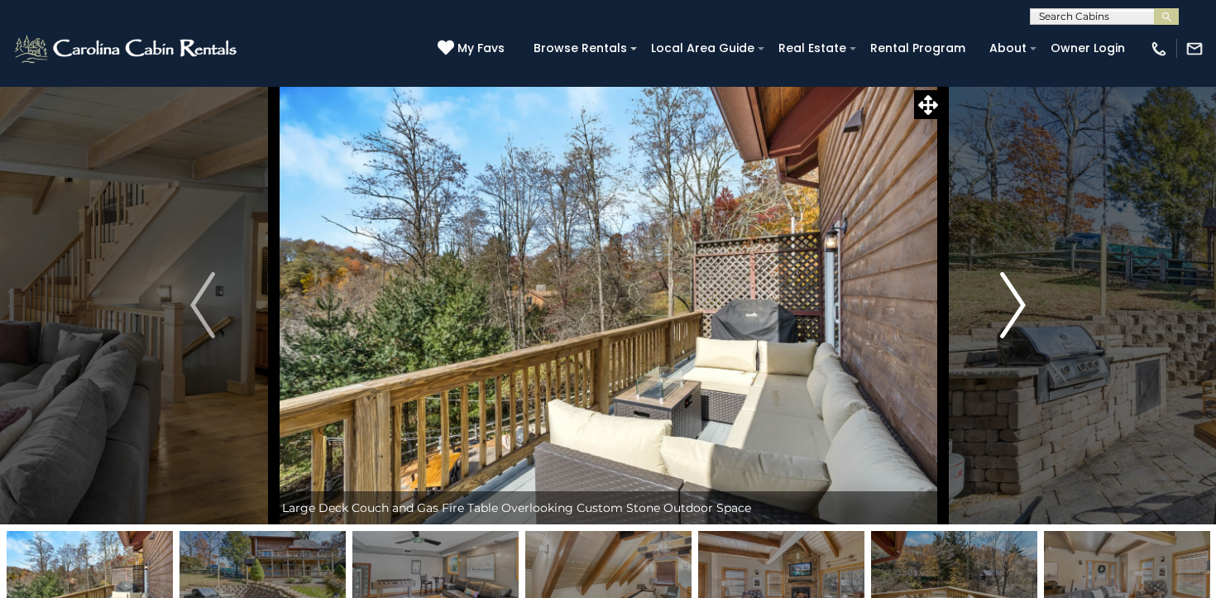
click at [1004, 313] on img "Next" at bounding box center [1013, 305] width 25 height 66
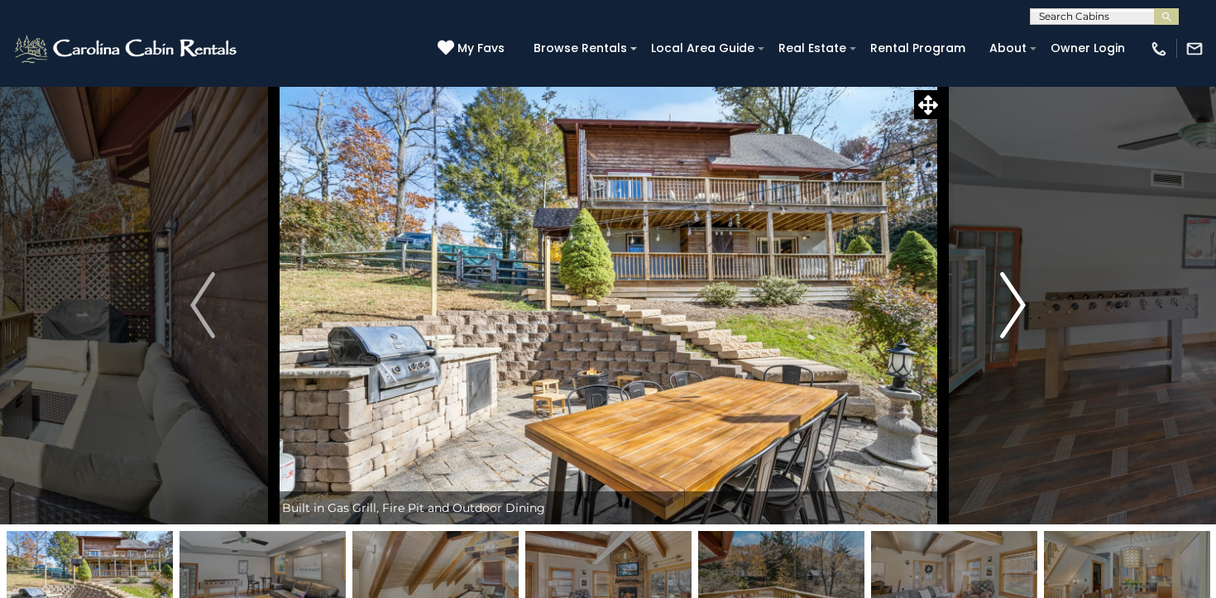
click at [1004, 313] on img "Next" at bounding box center [1013, 305] width 25 height 66
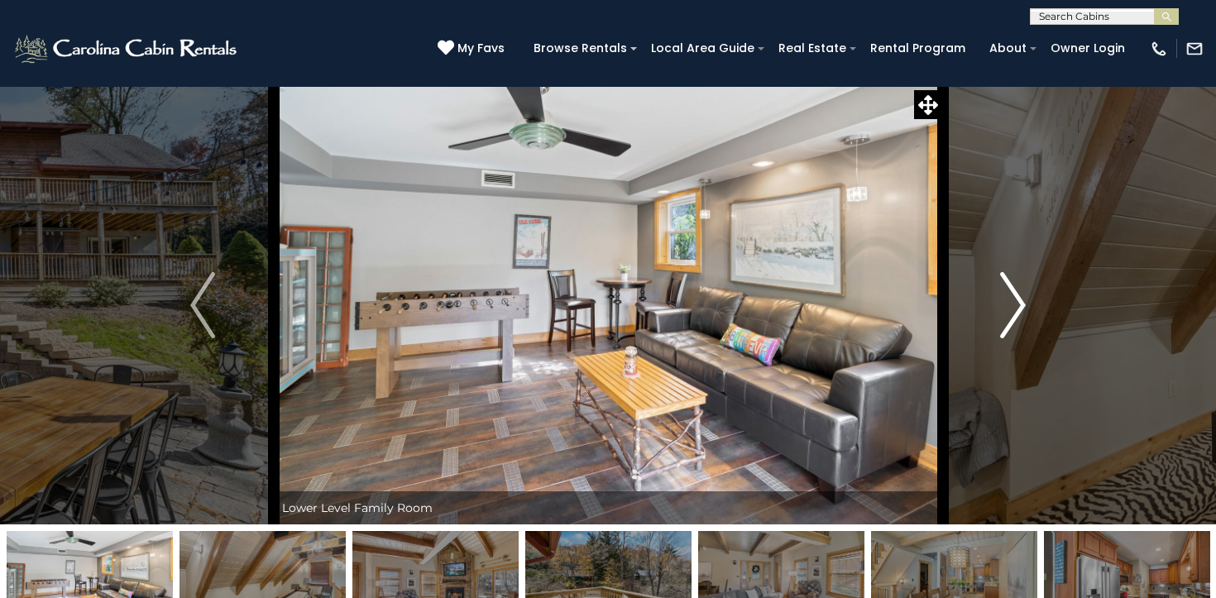
click at [1004, 313] on img "Next" at bounding box center [1013, 305] width 25 height 66
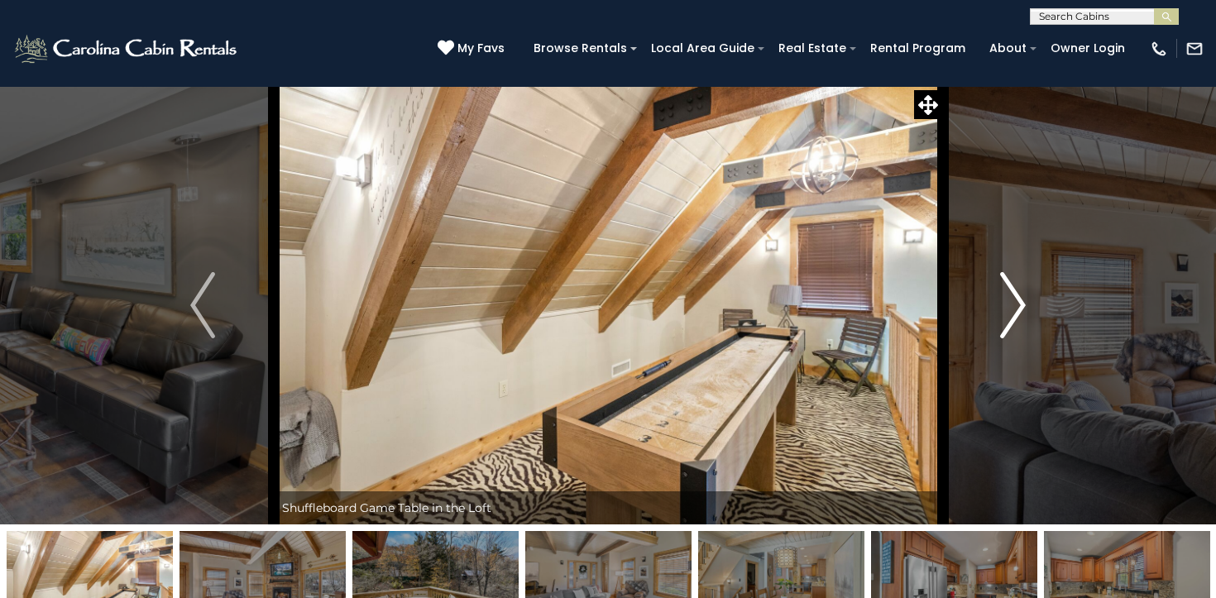
click at [1004, 313] on img "Next" at bounding box center [1013, 305] width 25 height 66
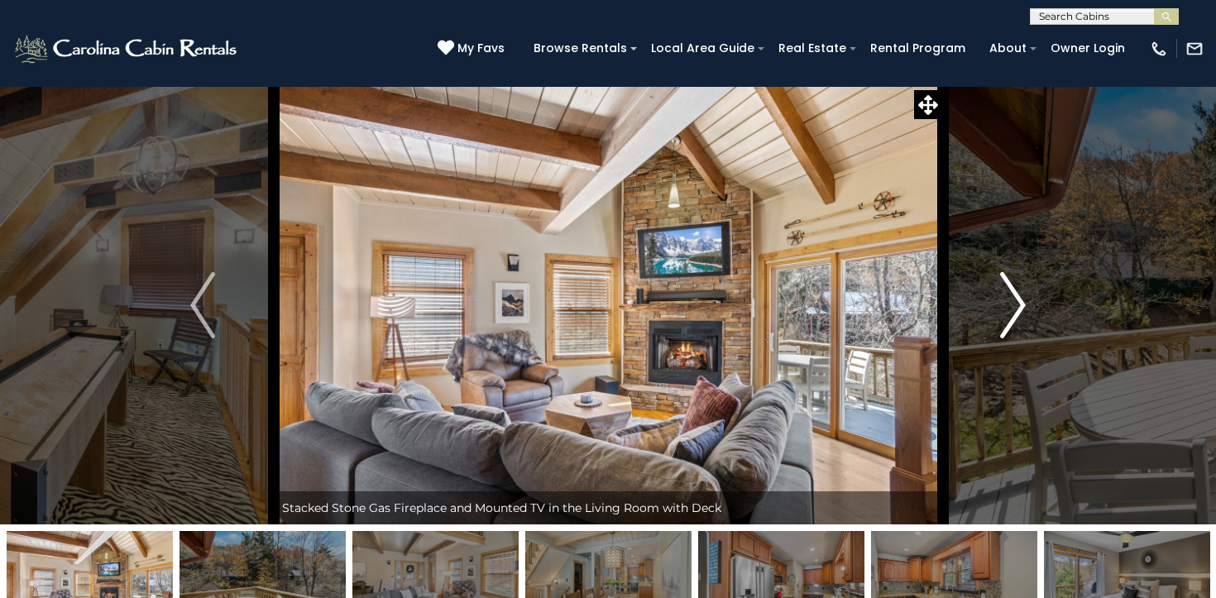
click at [1004, 313] on img "Next" at bounding box center [1013, 305] width 25 height 66
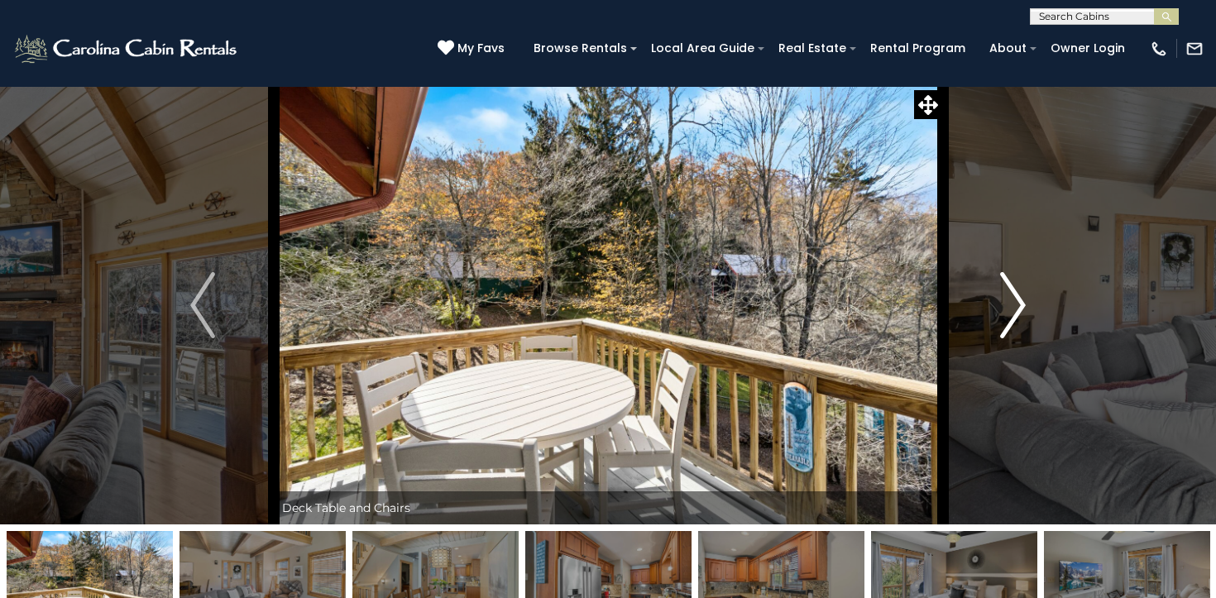
click at [1004, 313] on img "Next" at bounding box center [1013, 305] width 25 height 66
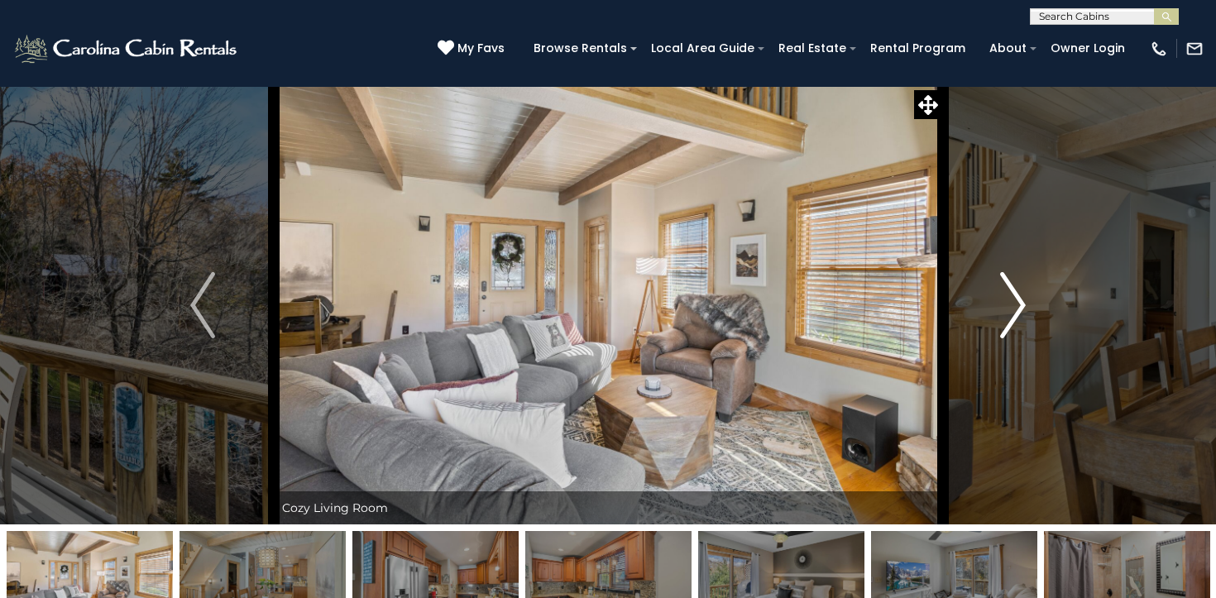
click at [1004, 313] on img "Next" at bounding box center [1013, 305] width 25 height 66
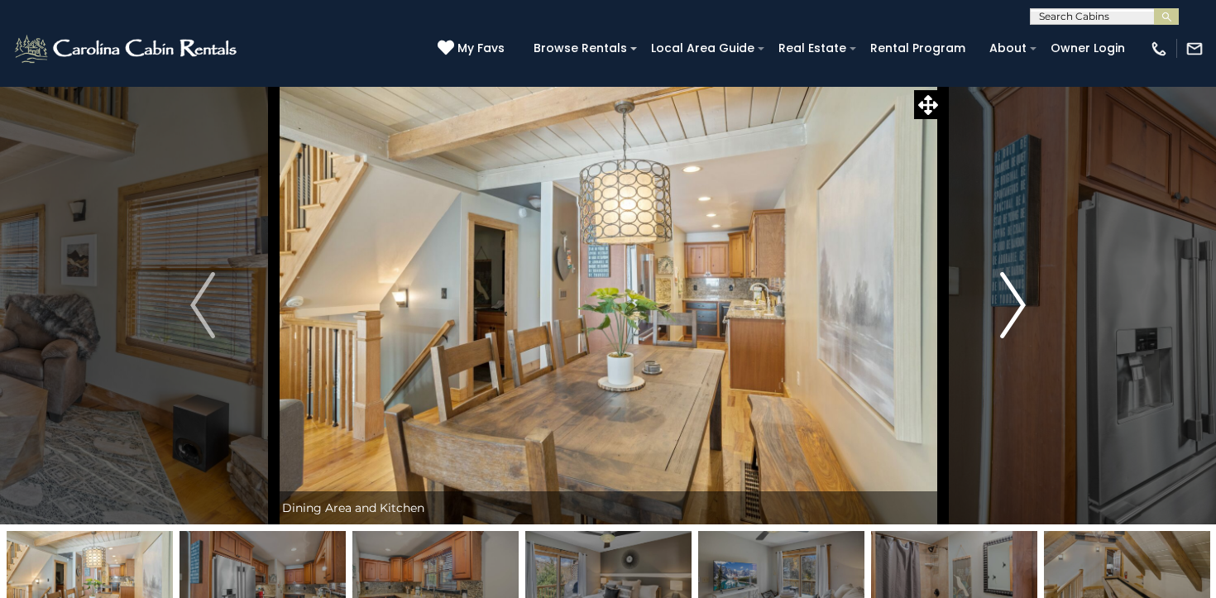
click at [1004, 313] on img "Next" at bounding box center [1013, 305] width 25 height 66
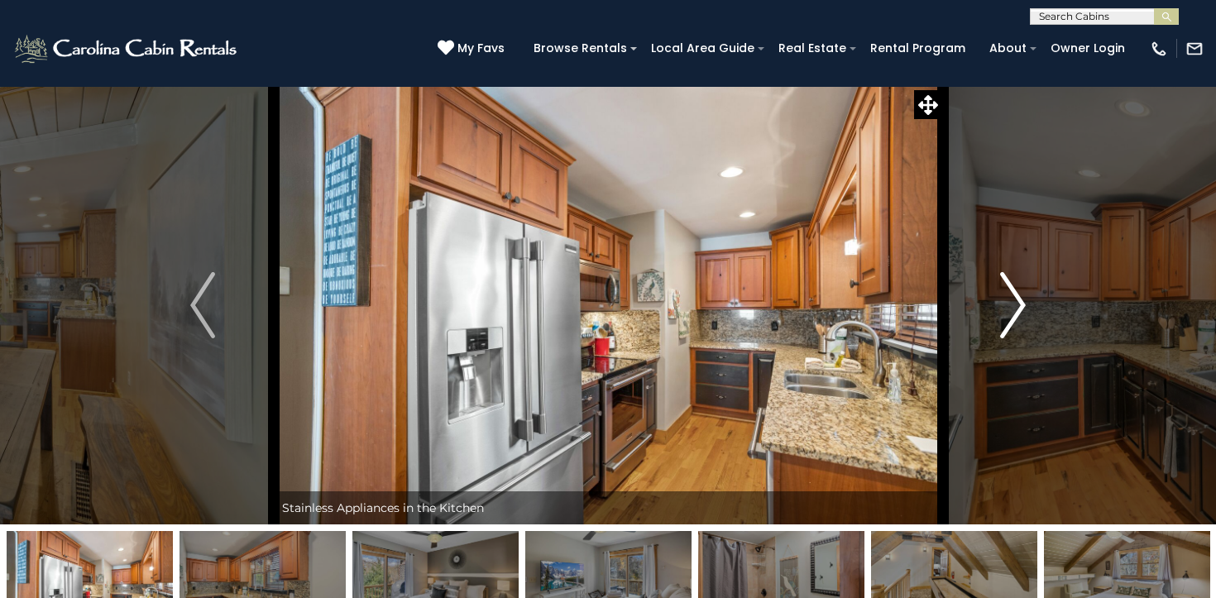
click at [1004, 313] on img "Next" at bounding box center [1013, 305] width 25 height 66
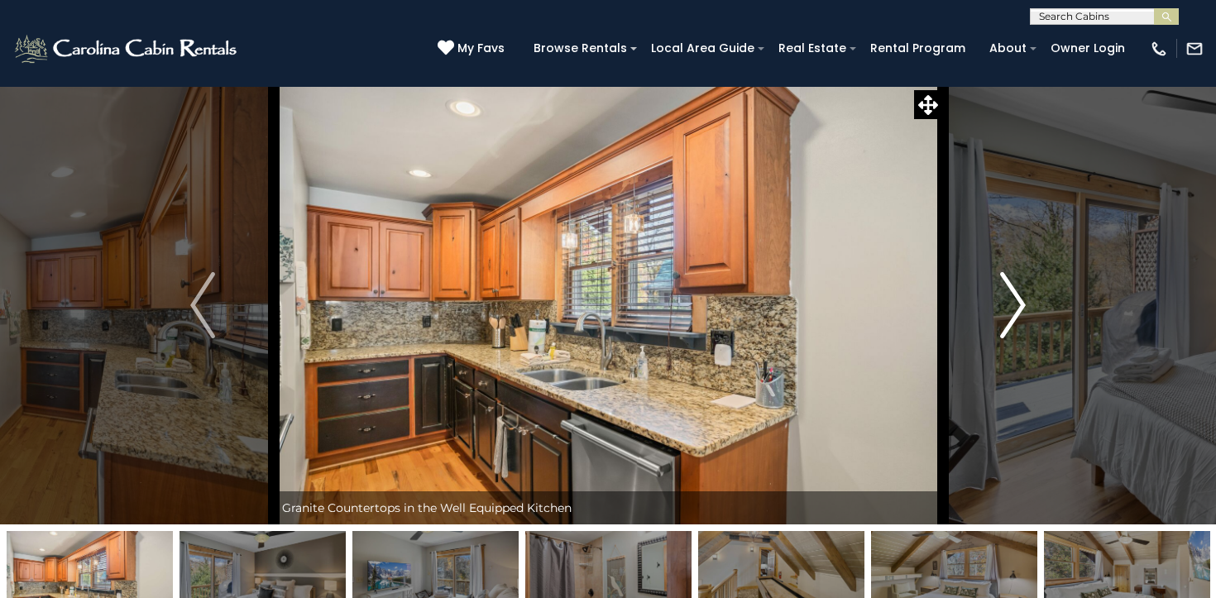
click at [1004, 313] on img "Next" at bounding box center [1013, 305] width 25 height 66
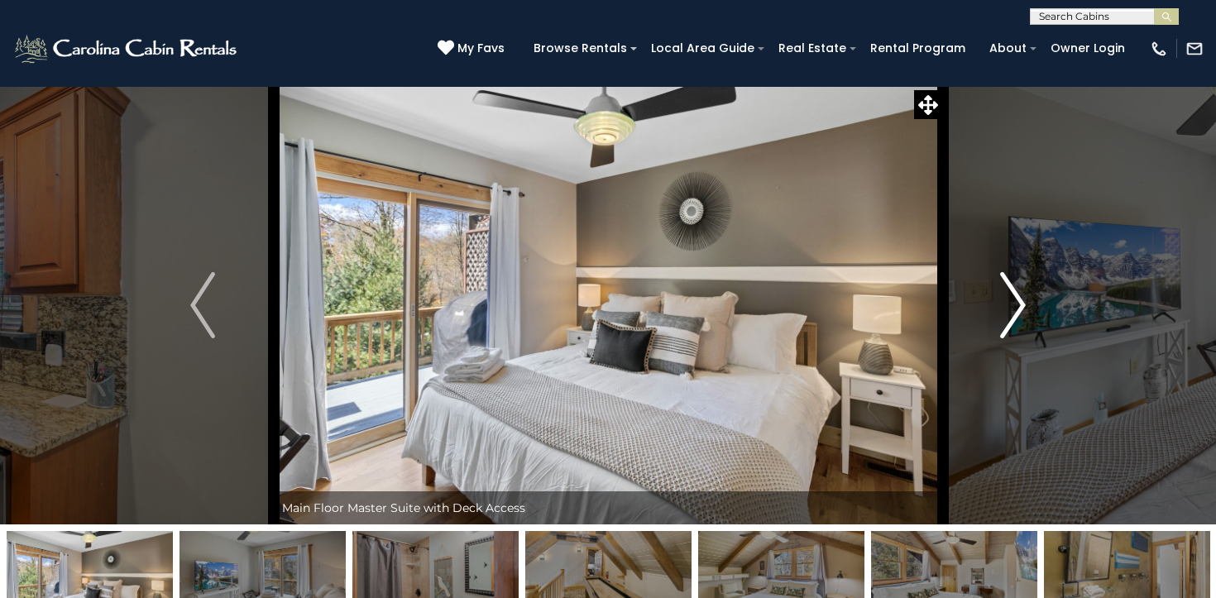
click at [1004, 313] on img "Next" at bounding box center [1013, 305] width 25 height 66
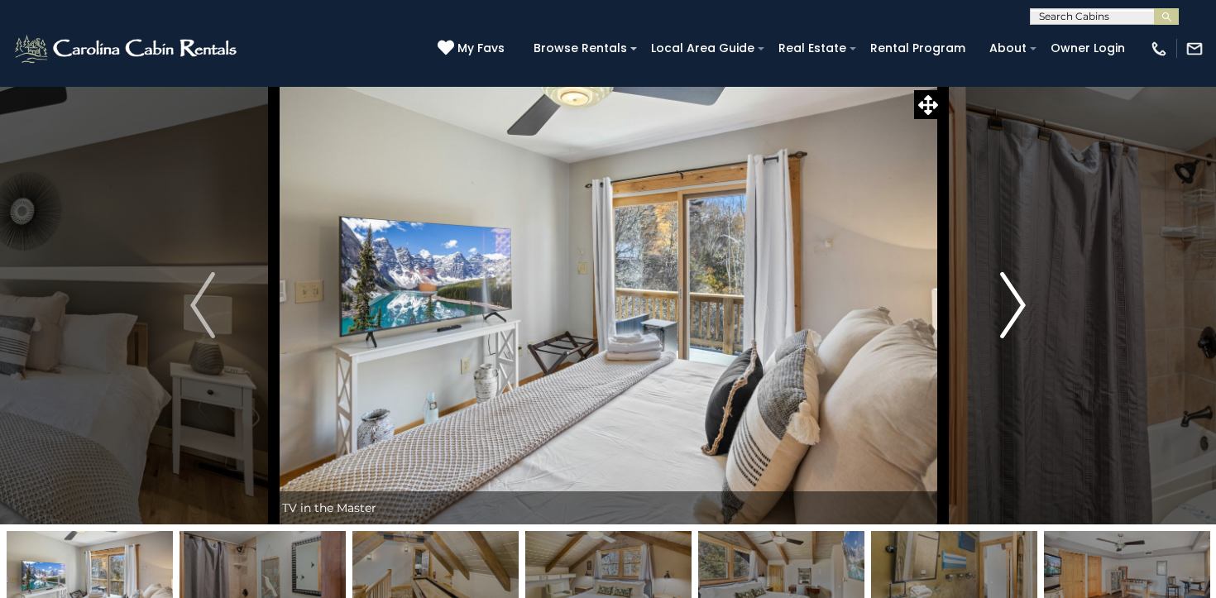
click at [1004, 313] on img "Next" at bounding box center [1013, 305] width 25 height 66
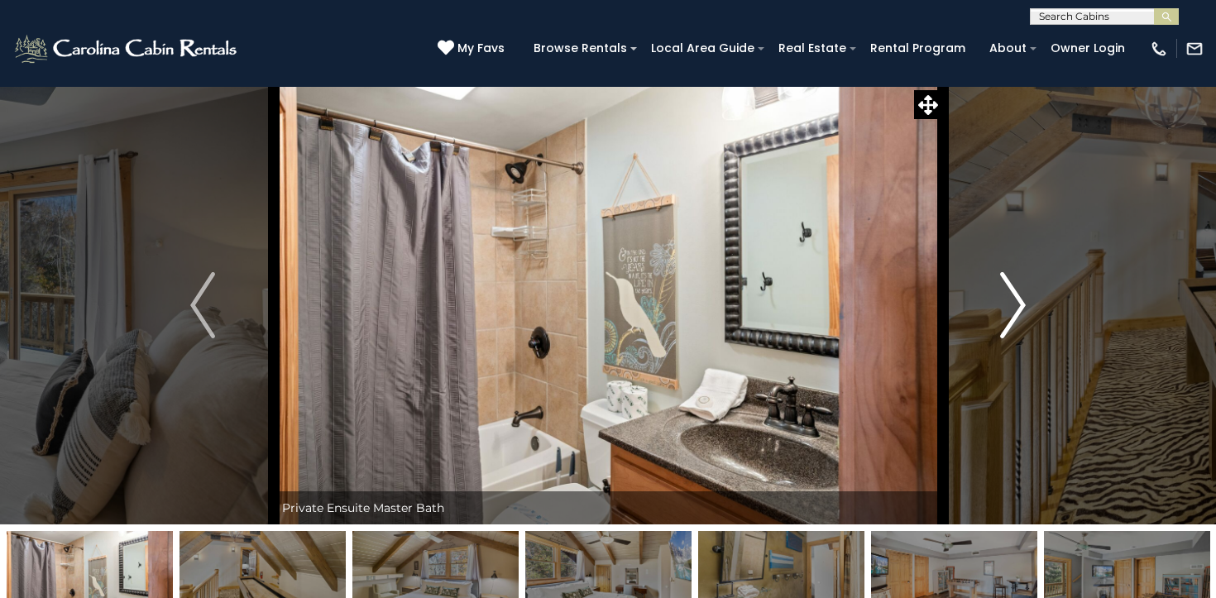
click at [1004, 313] on img "Next" at bounding box center [1013, 305] width 25 height 66
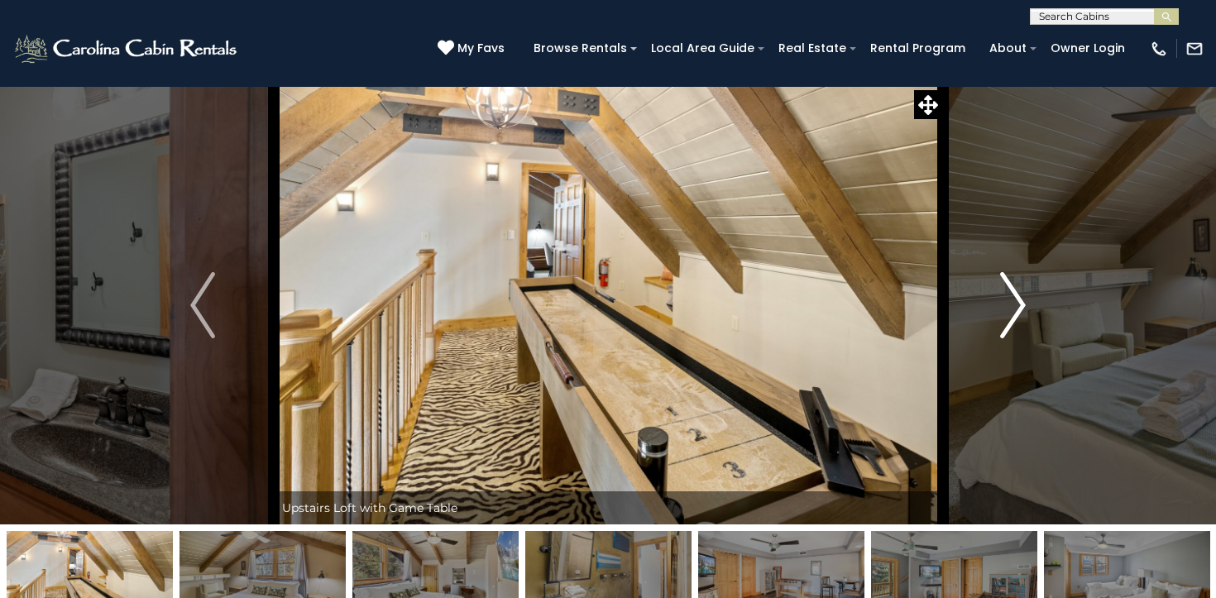
click at [1004, 313] on img "Next" at bounding box center [1013, 305] width 25 height 66
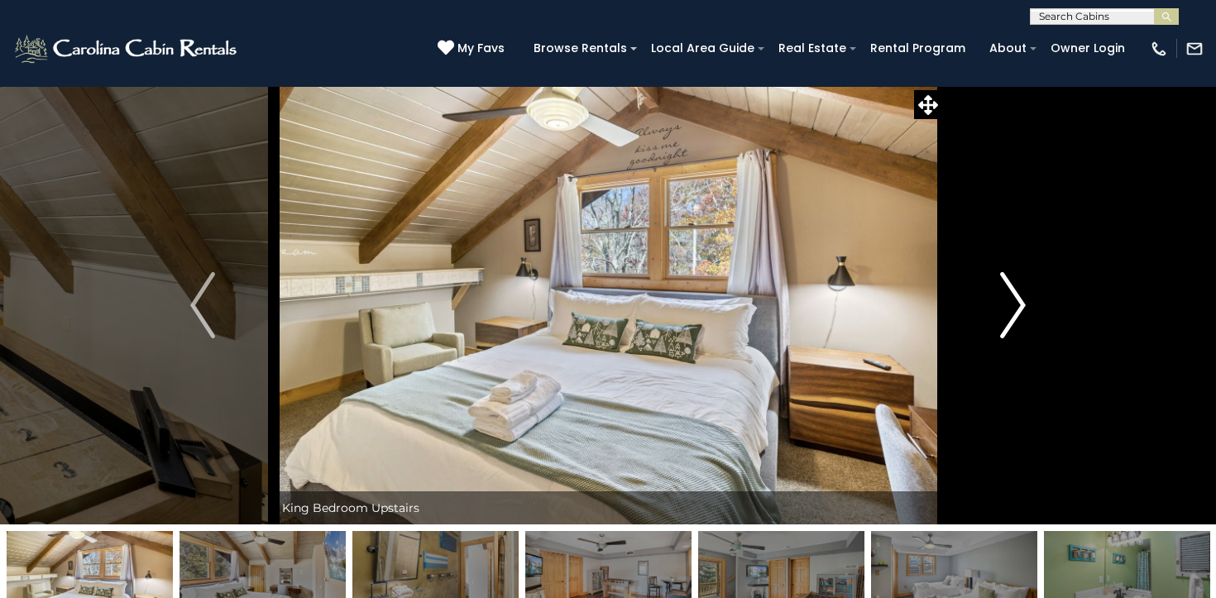
click at [1004, 313] on img "Next" at bounding box center [1013, 305] width 25 height 66
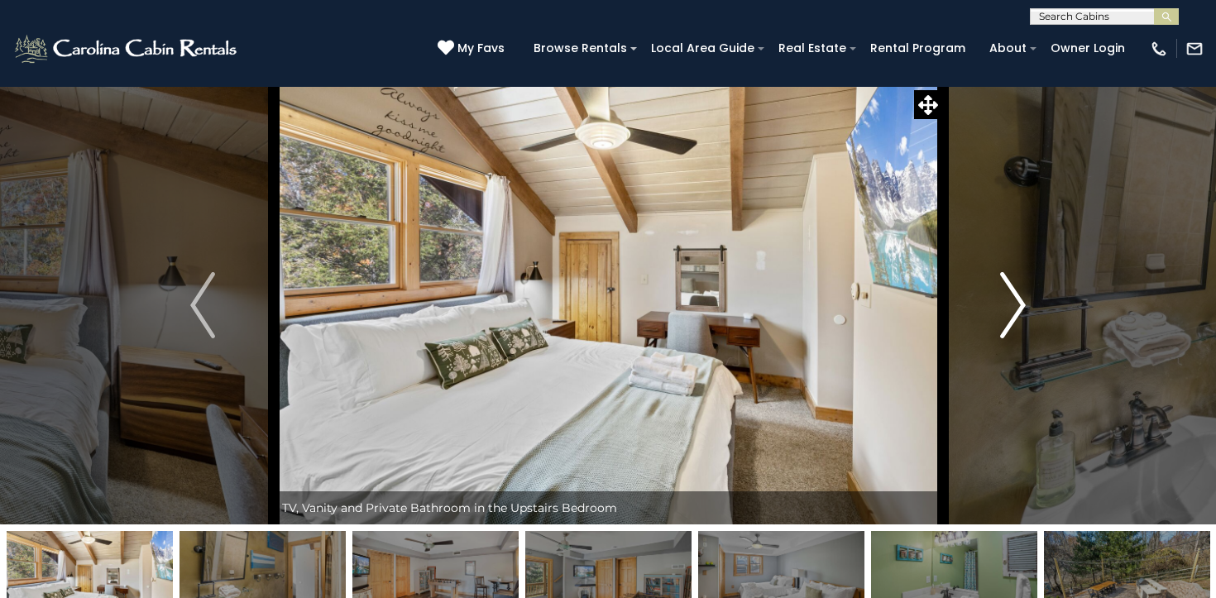
click at [1004, 313] on img "Next" at bounding box center [1013, 305] width 25 height 66
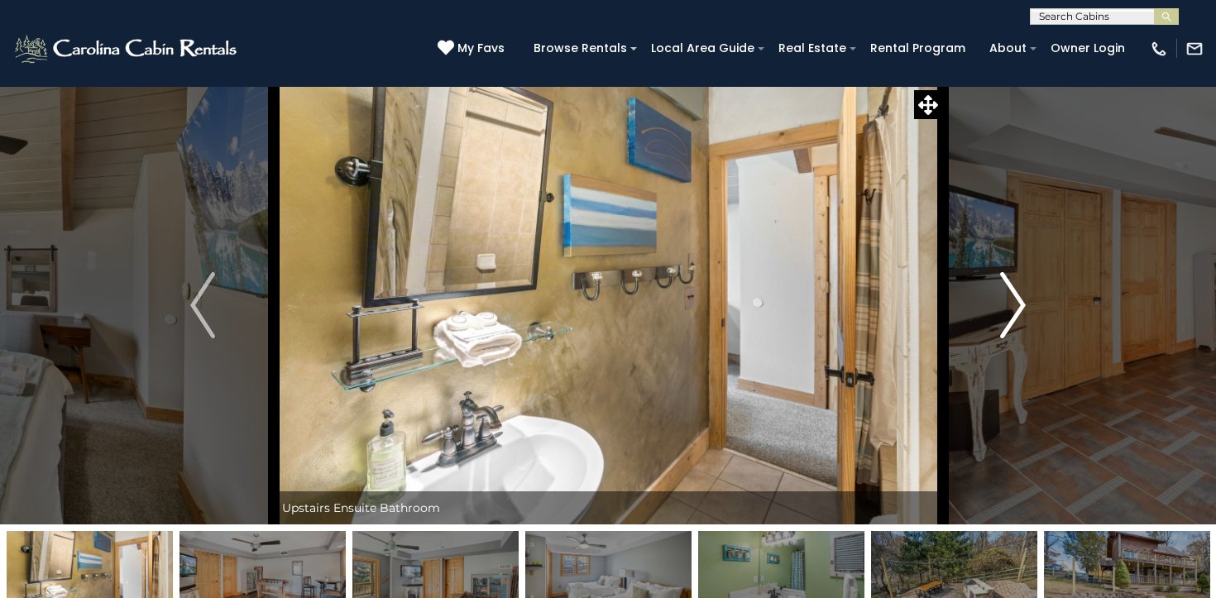
click at [1004, 313] on img "Next" at bounding box center [1013, 305] width 25 height 66
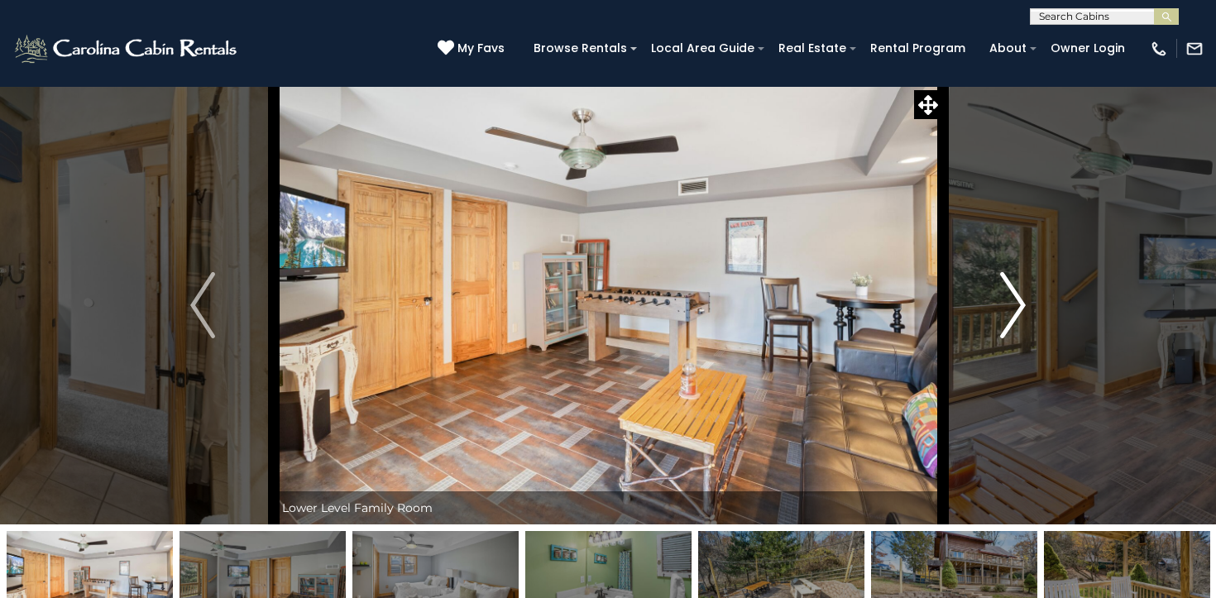
click at [1004, 313] on img "Next" at bounding box center [1013, 305] width 25 height 66
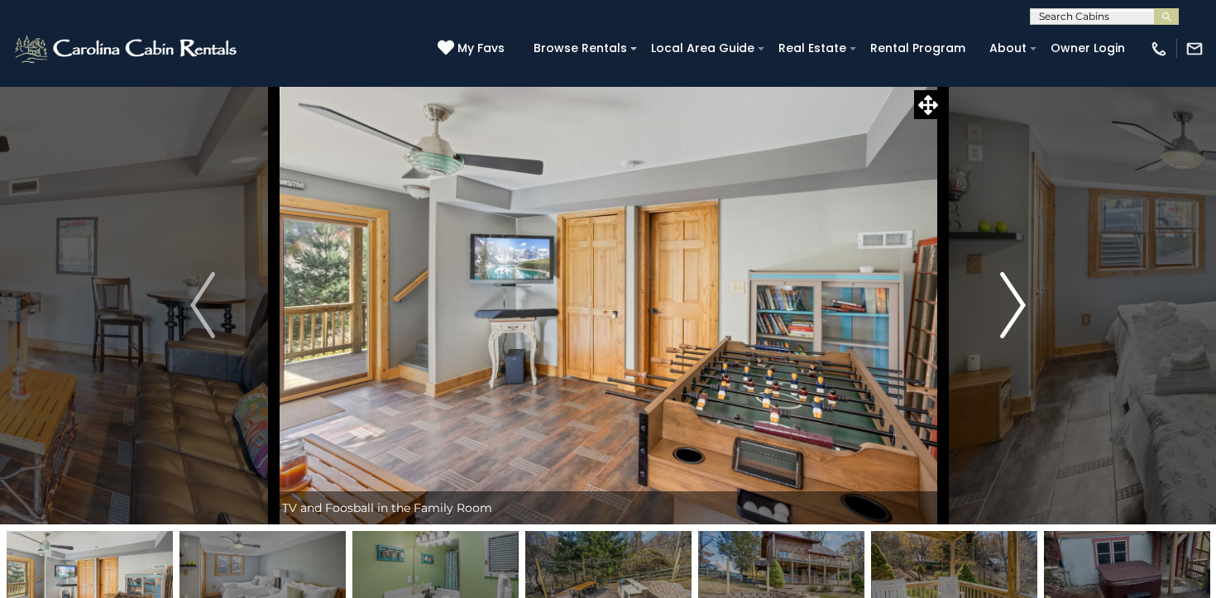
click at [1004, 313] on img "Next" at bounding box center [1013, 305] width 25 height 66
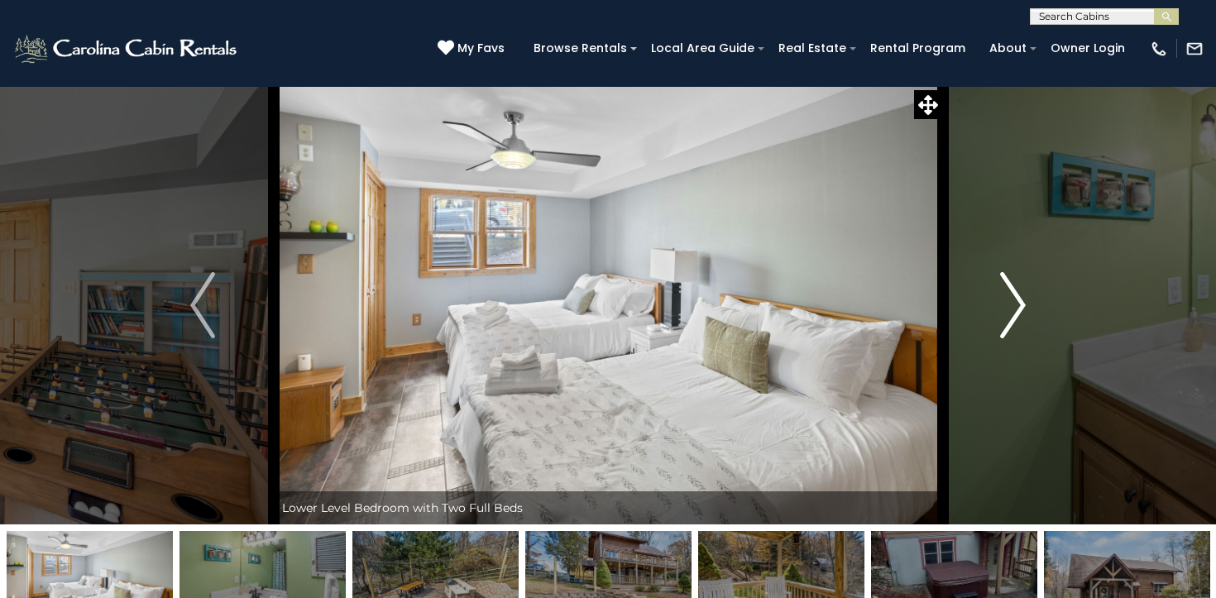
click at [1004, 313] on img "Next" at bounding box center [1013, 305] width 25 height 66
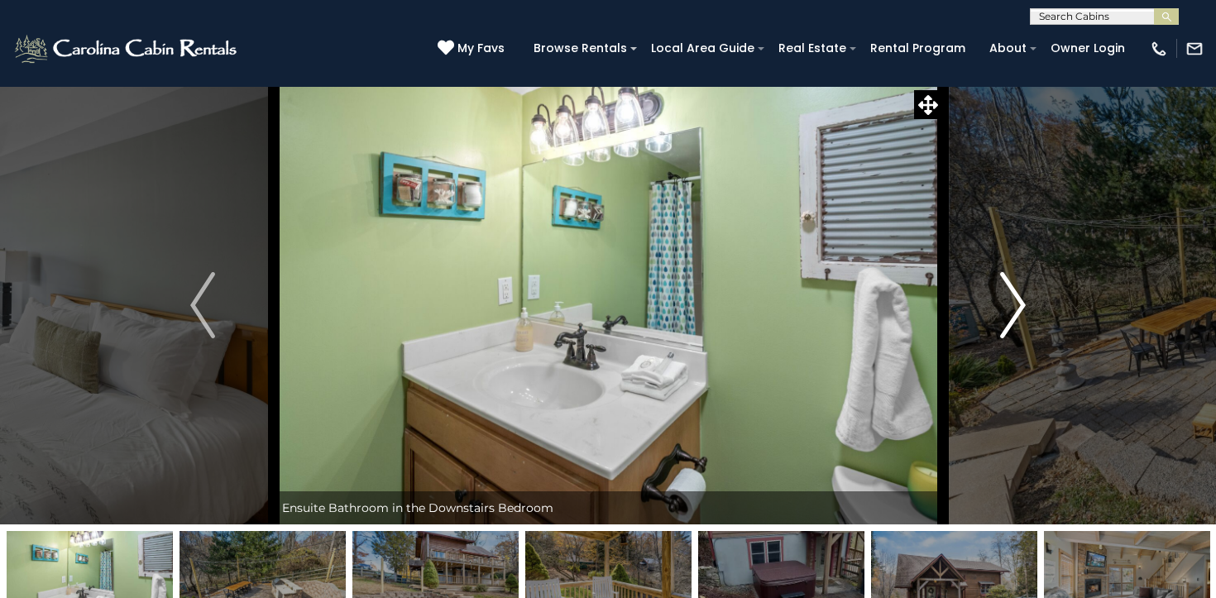
click at [1004, 313] on img "Next" at bounding box center [1013, 305] width 25 height 66
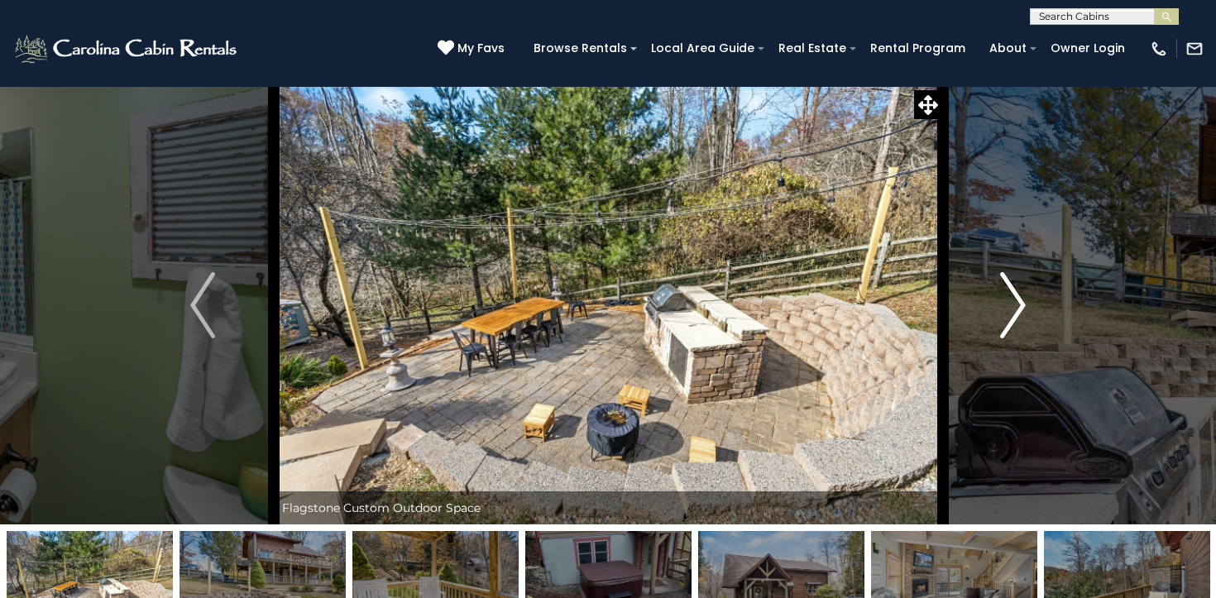
click at [1004, 313] on img "Next" at bounding box center [1013, 305] width 25 height 66
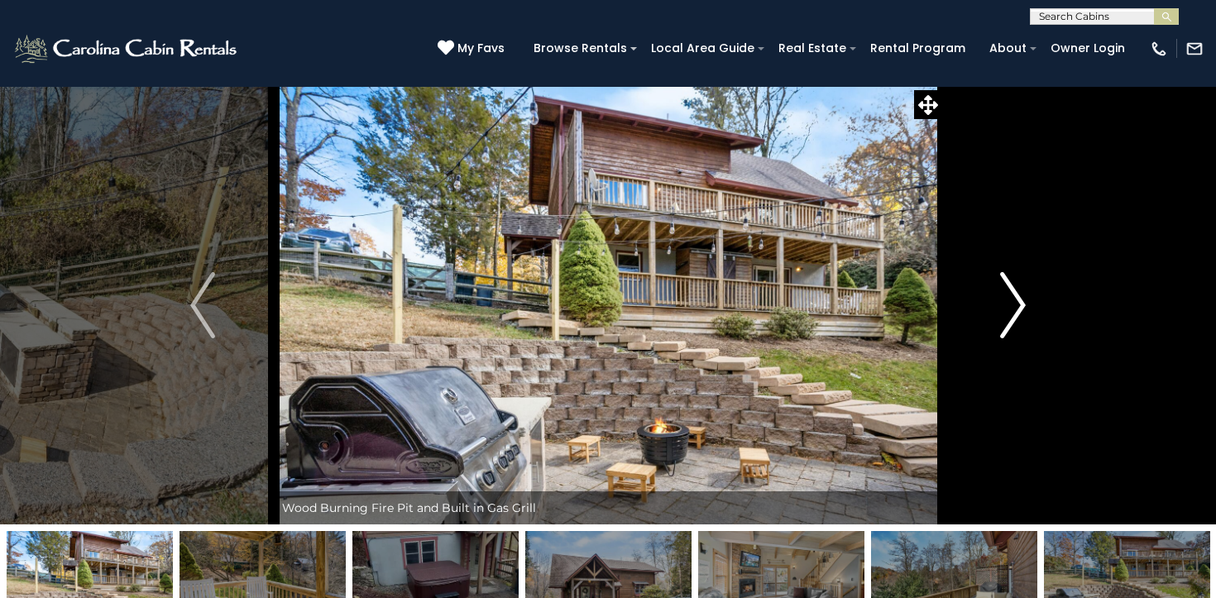
click at [1004, 313] on img "Next" at bounding box center [1013, 305] width 25 height 66
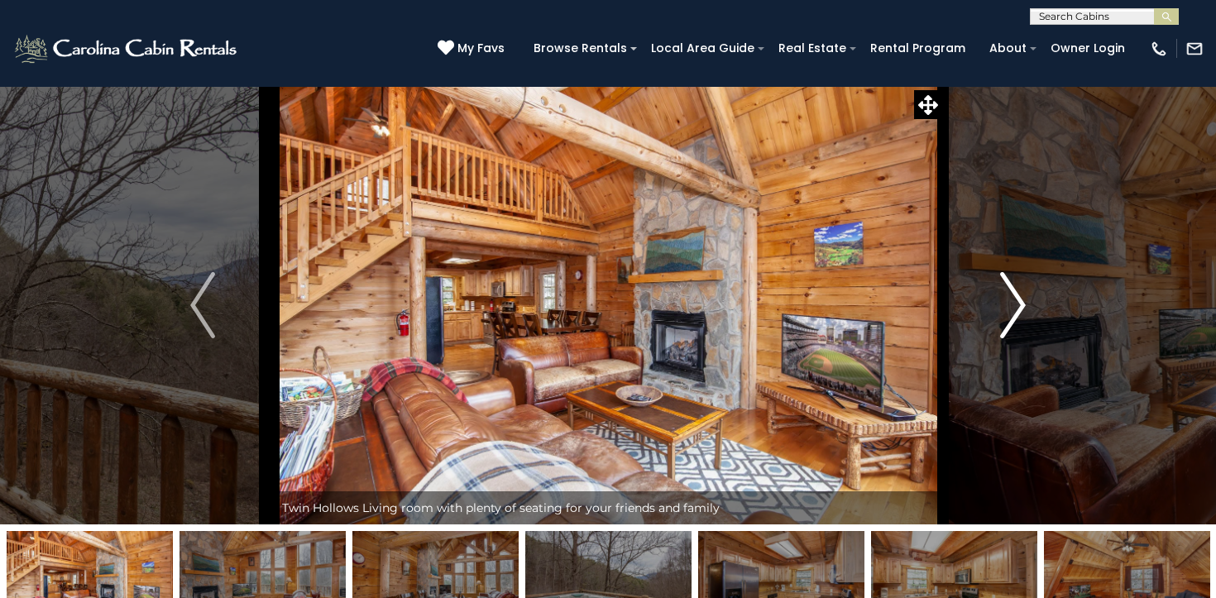
click at [1007, 310] on img "Next" at bounding box center [1013, 305] width 25 height 66
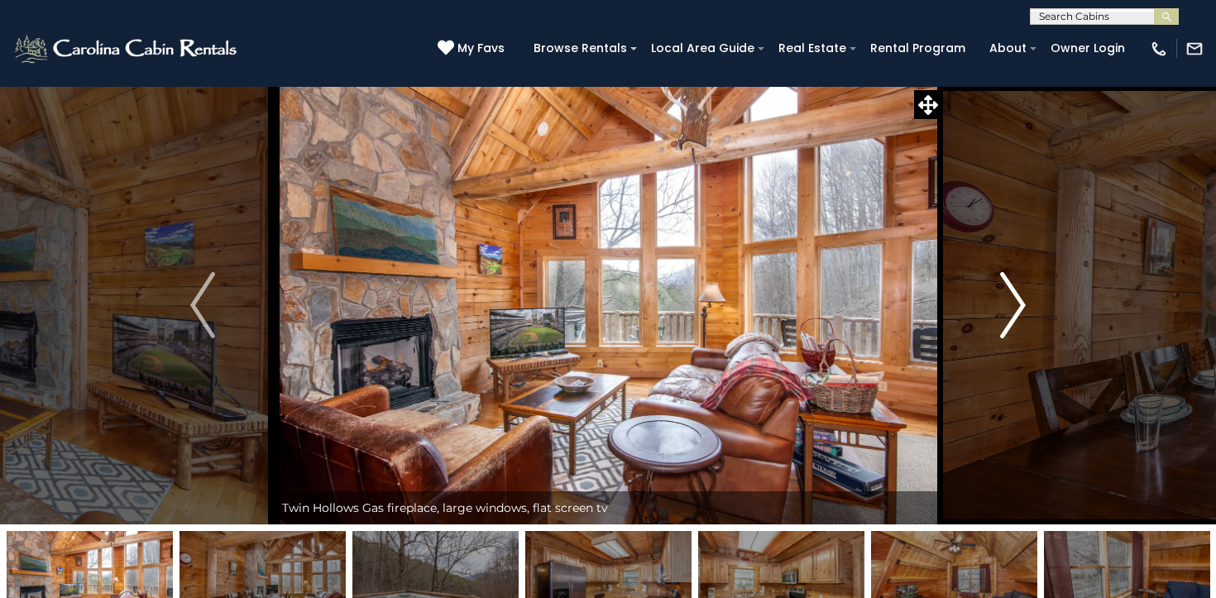
click at [1007, 310] on img "Next" at bounding box center [1013, 305] width 25 height 66
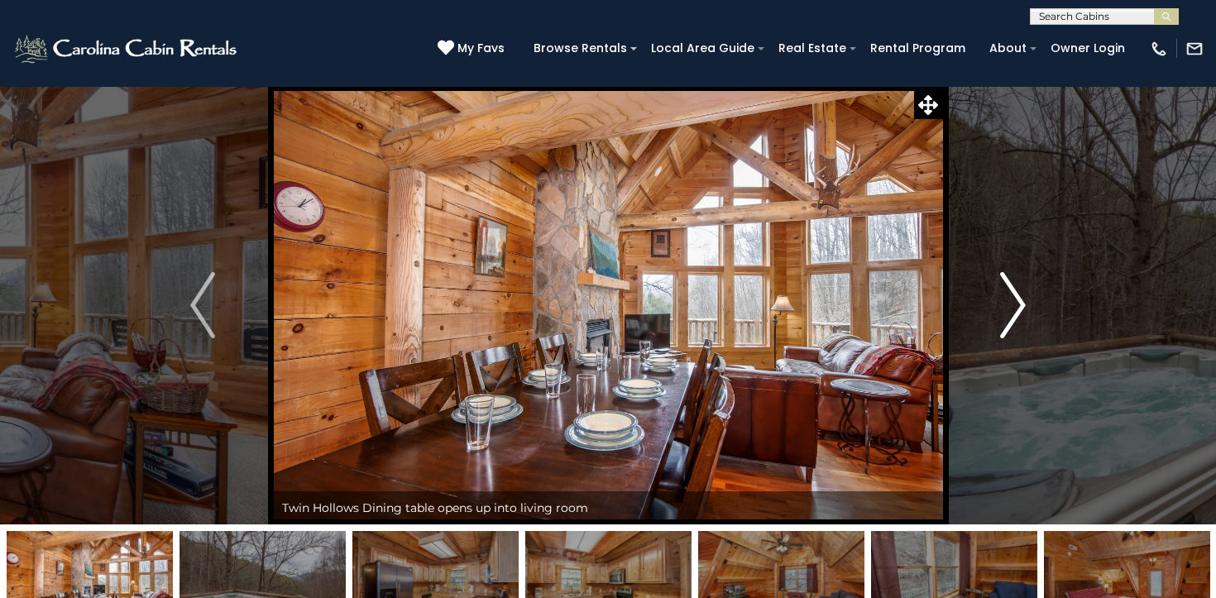
click at [1007, 310] on img "Next" at bounding box center [1013, 305] width 25 height 66
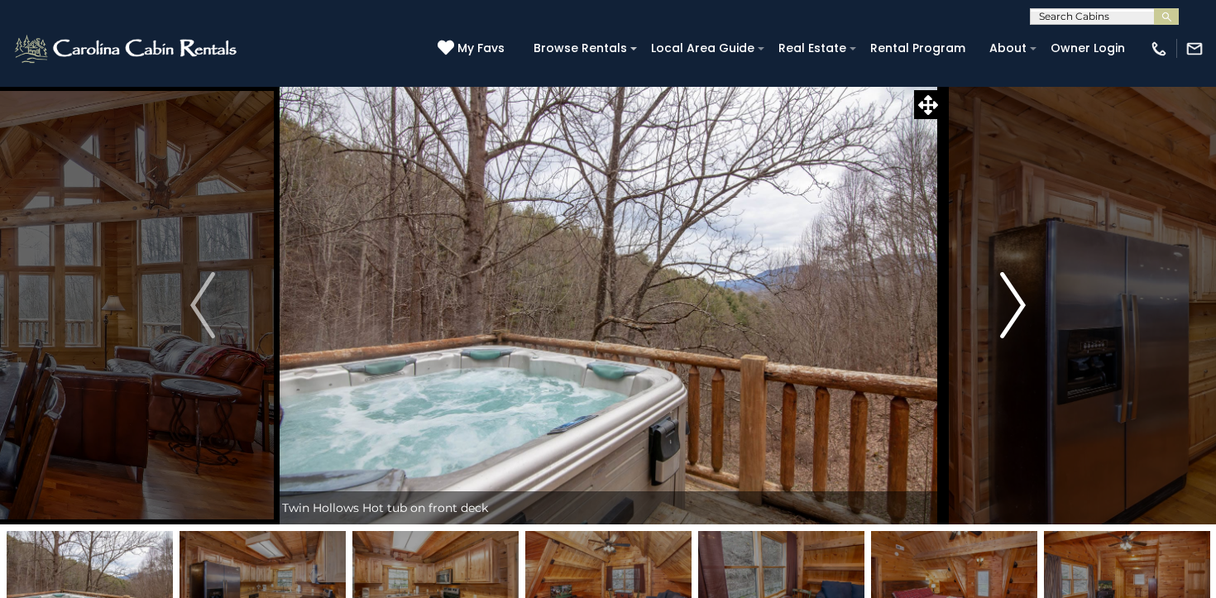
click at [1007, 310] on img "Next" at bounding box center [1013, 305] width 25 height 66
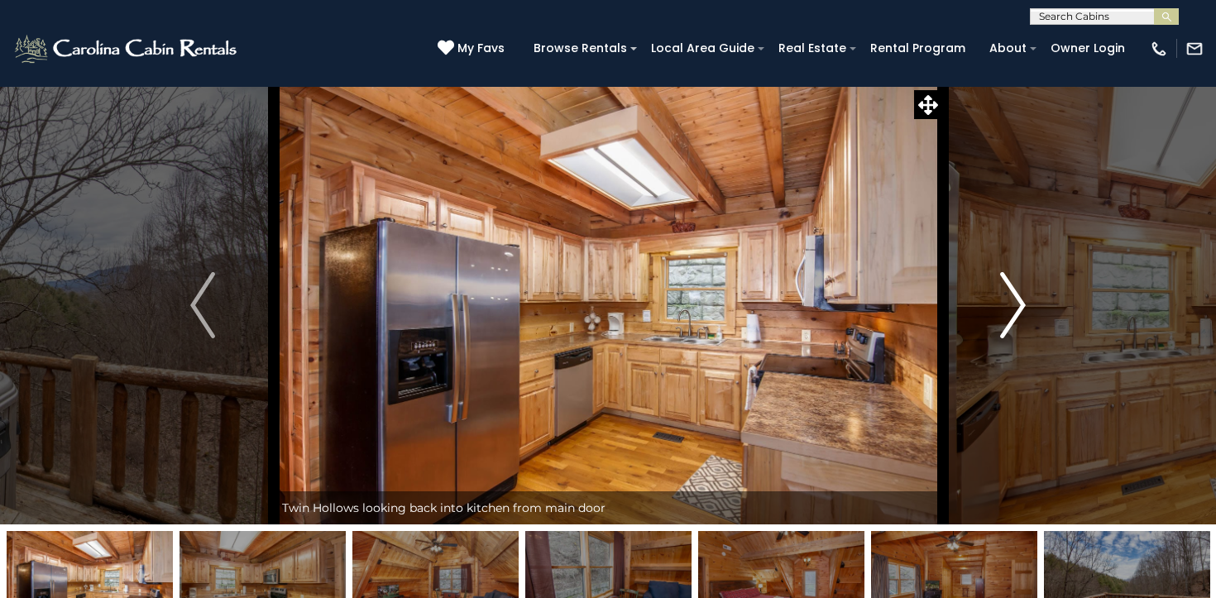
click at [1007, 310] on img "Next" at bounding box center [1013, 305] width 25 height 66
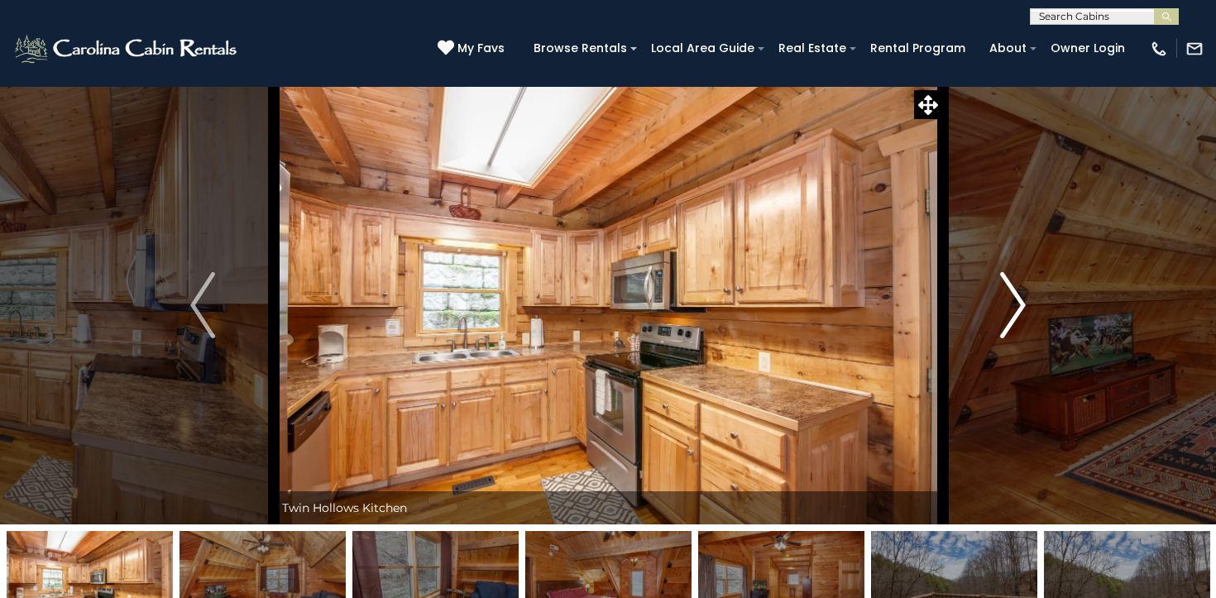
click at [1007, 310] on img "Next" at bounding box center [1013, 305] width 25 height 66
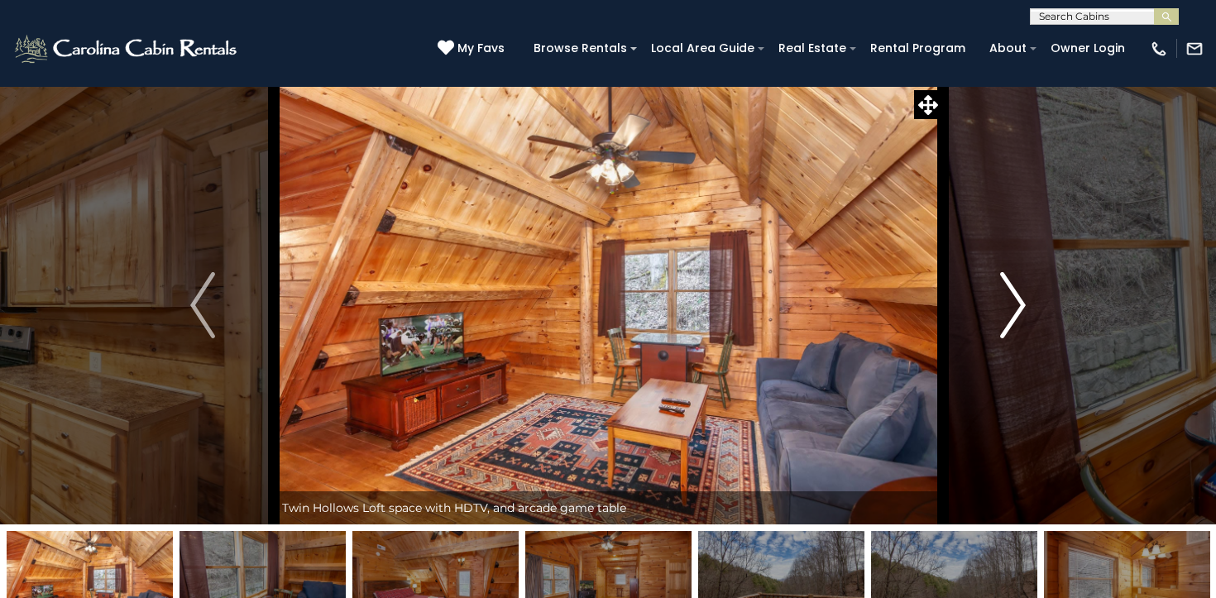
click at [1007, 310] on img "Next" at bounding box center [1013, 305] width 25 height 66
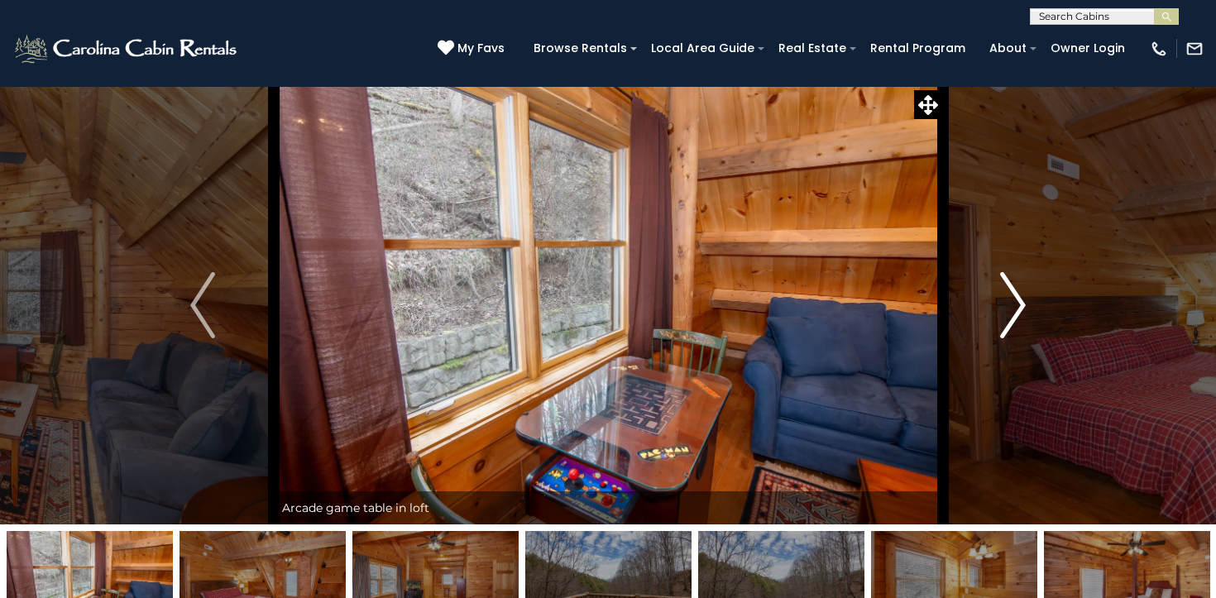
click at [1007, 310] on img "Next" at bounding box center [1013, 305] width 25 height 66
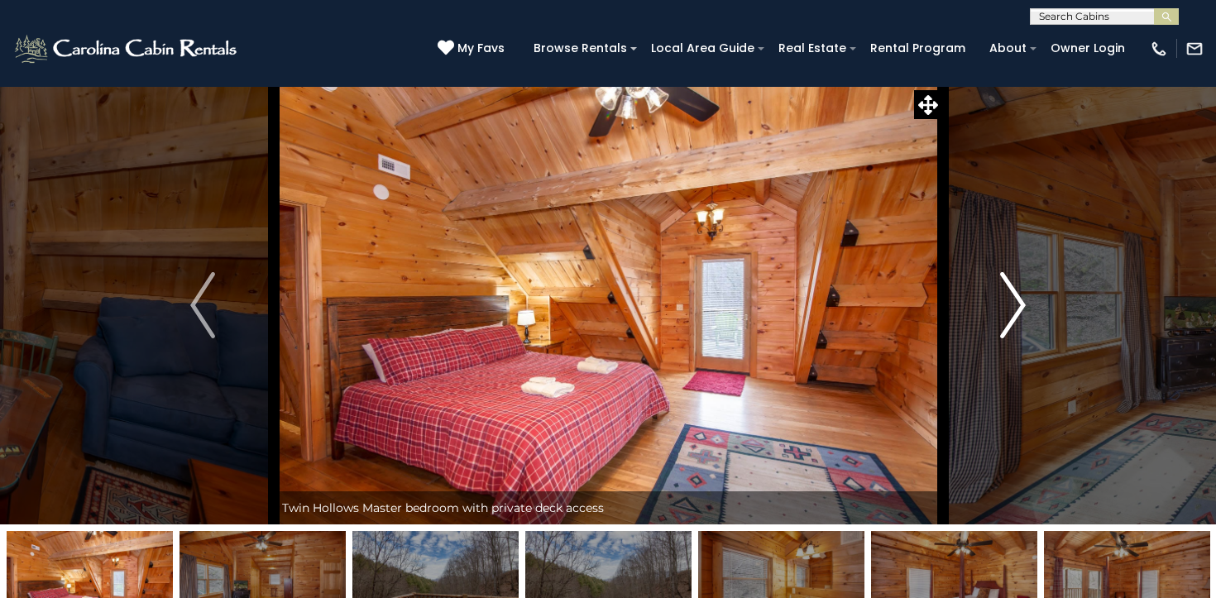
click at [1007, 310] on img "Next" at bounding box center [1013, 305] width 25 height 66
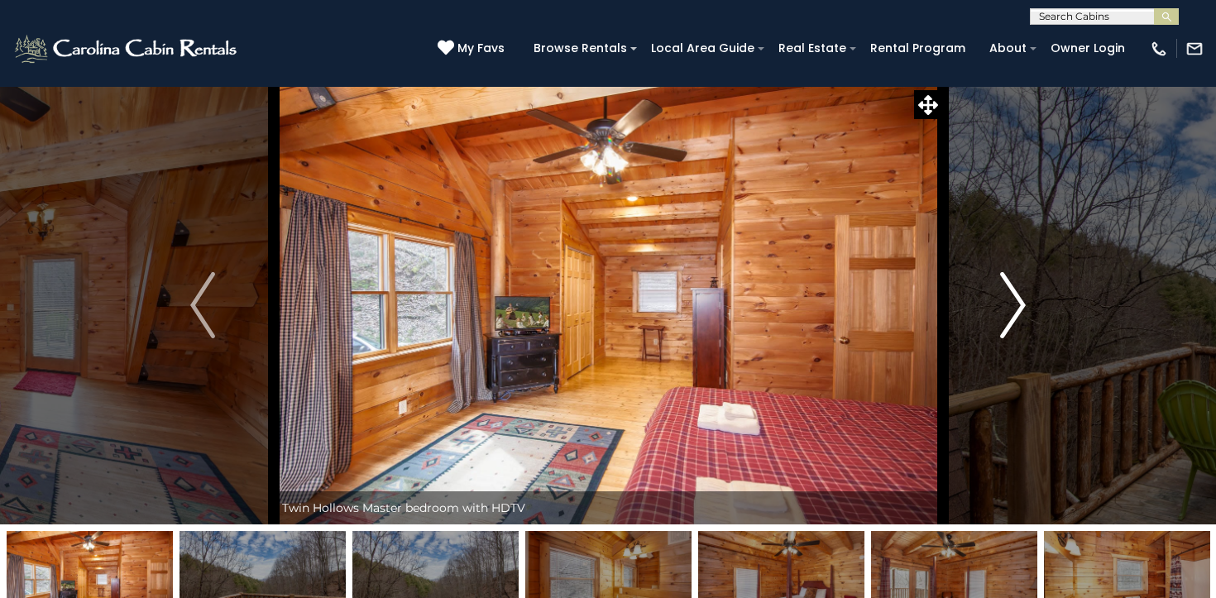
click at [1007, 310] on img "Next" at bounding box center [1013, 305] width 25 height 66
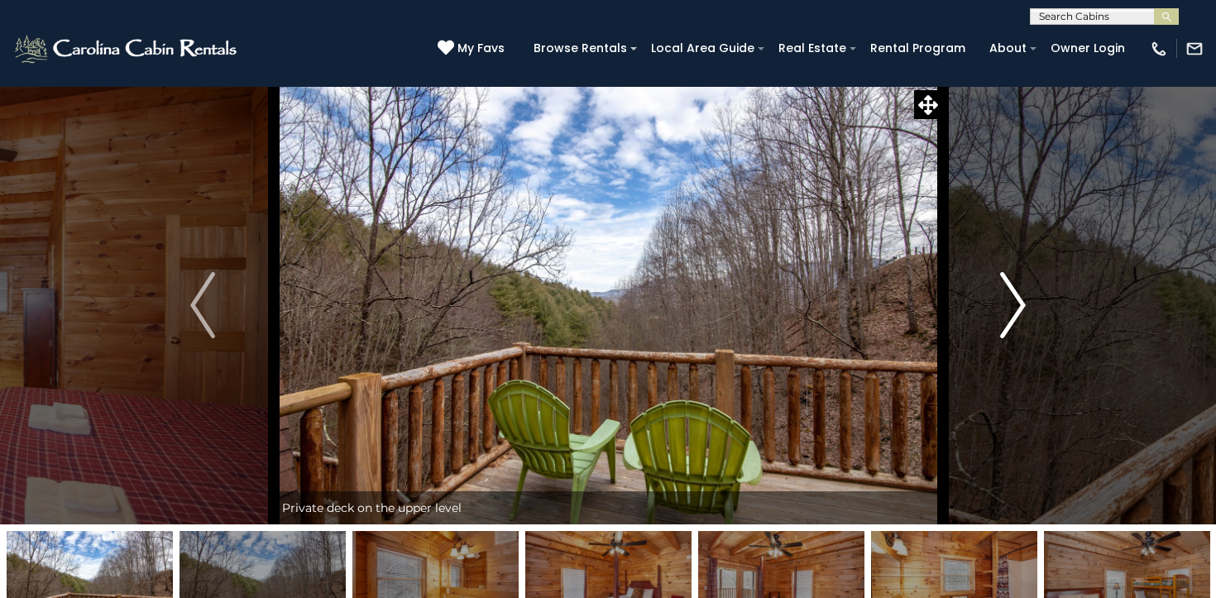
click at [1007, 310] on img "Next" at bounding box center [1013, 305] width 25 height 66
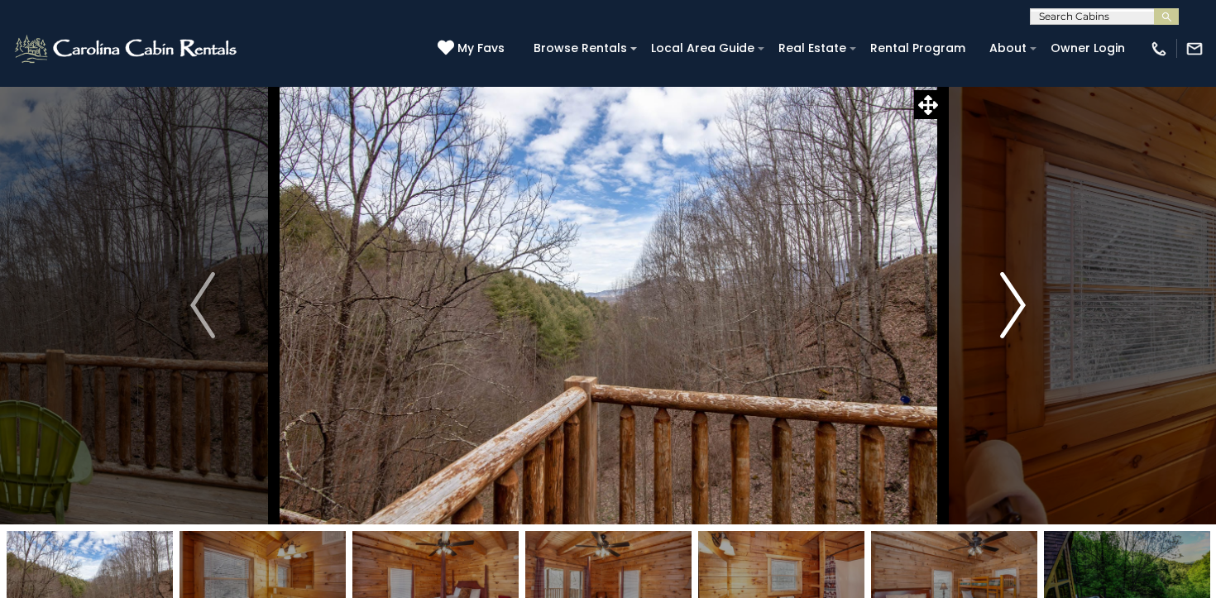
click at [1007, 310] on img "Next" at bounding box center [1013, 305] width 25 height 66
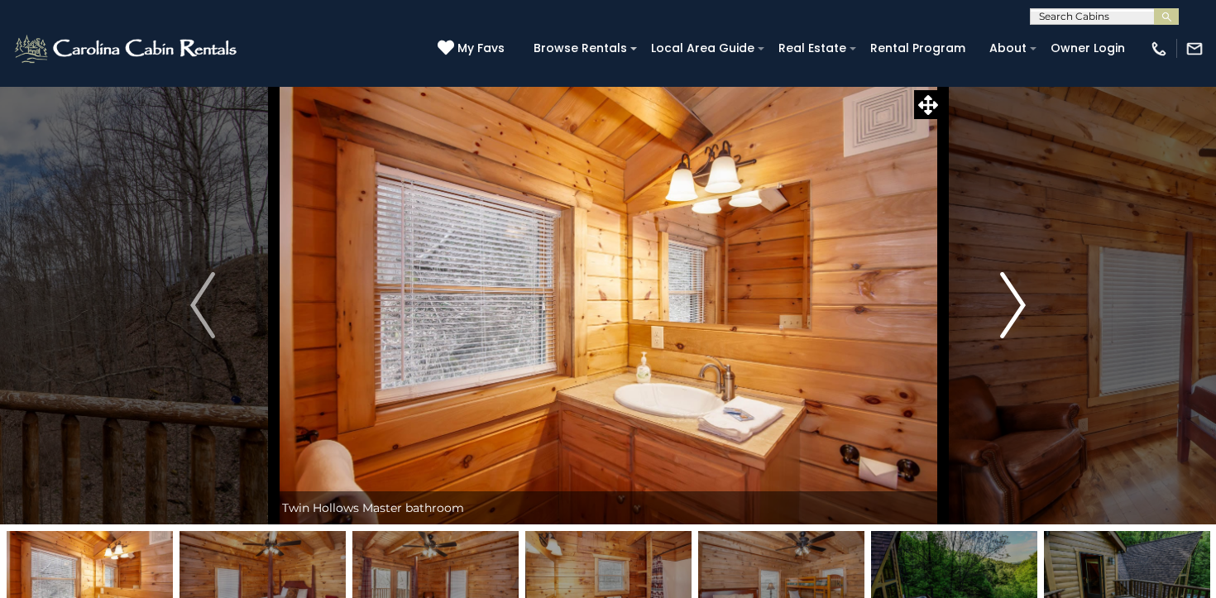
click at [1007, 310] on img "Next" at bounding box center [1013, 305] width 25 height 66
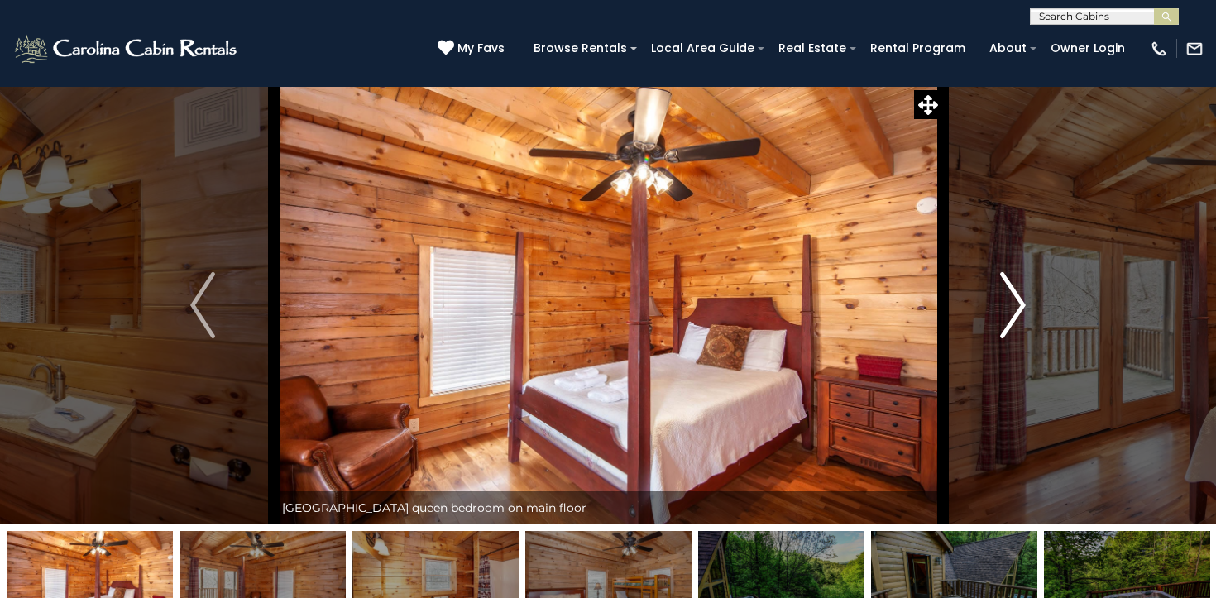
click at [1007, 310] on img "Next" at bounding box center [1013, 305] width 25 height 66
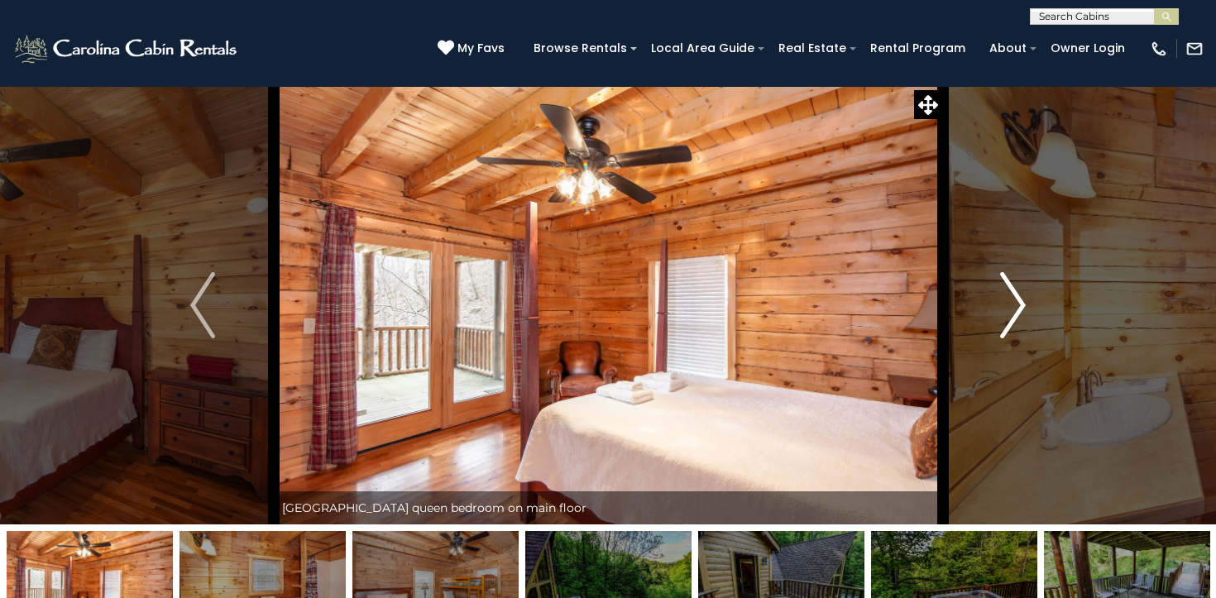
click at [1007, 310] on img "Next" at bounding box center [1013, 305] width 25 height 66
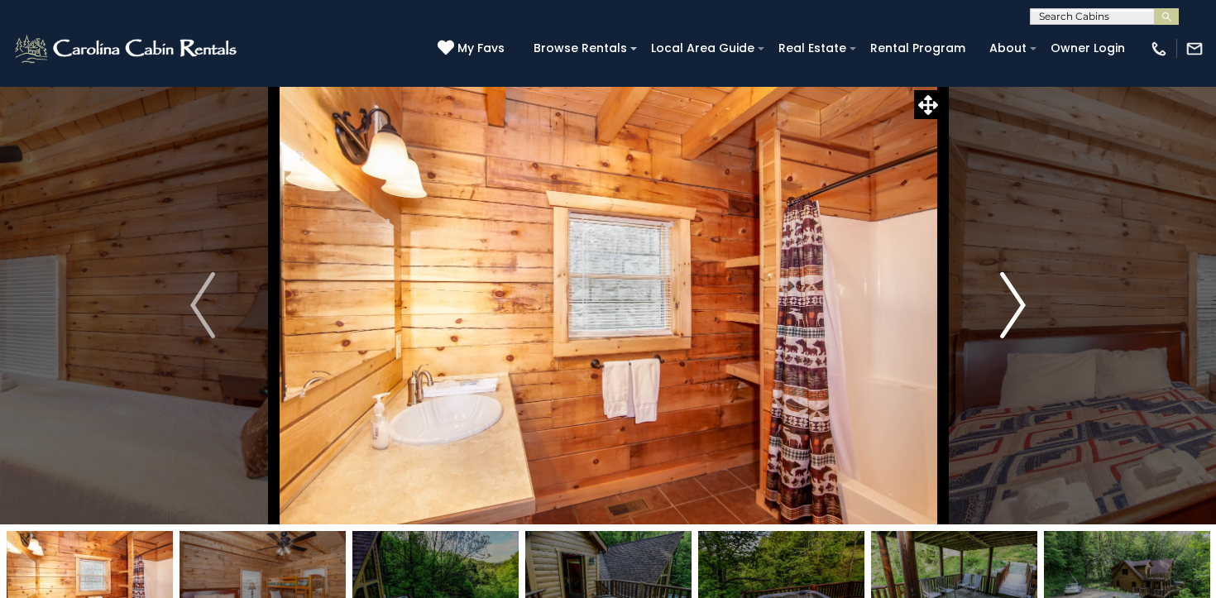
click at [1007, 310] on img "Next" at bounding box center [1013, 305] width 25 height 66
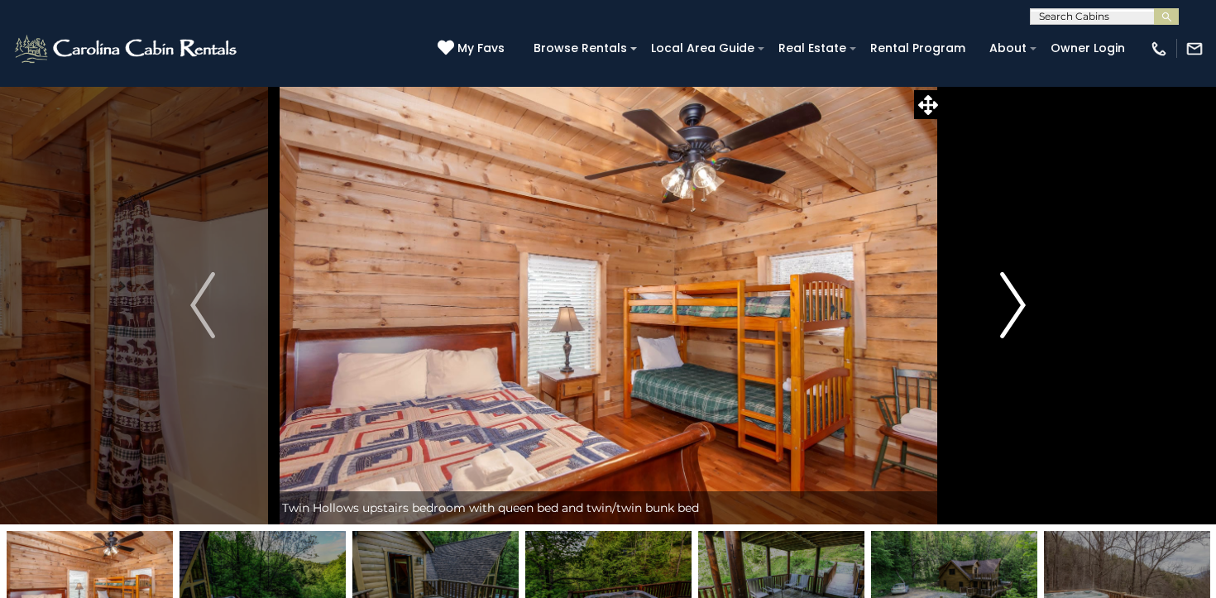
click at [1007, 310] on img "Next" at bounding box center [1013, 305] width 25 height 66
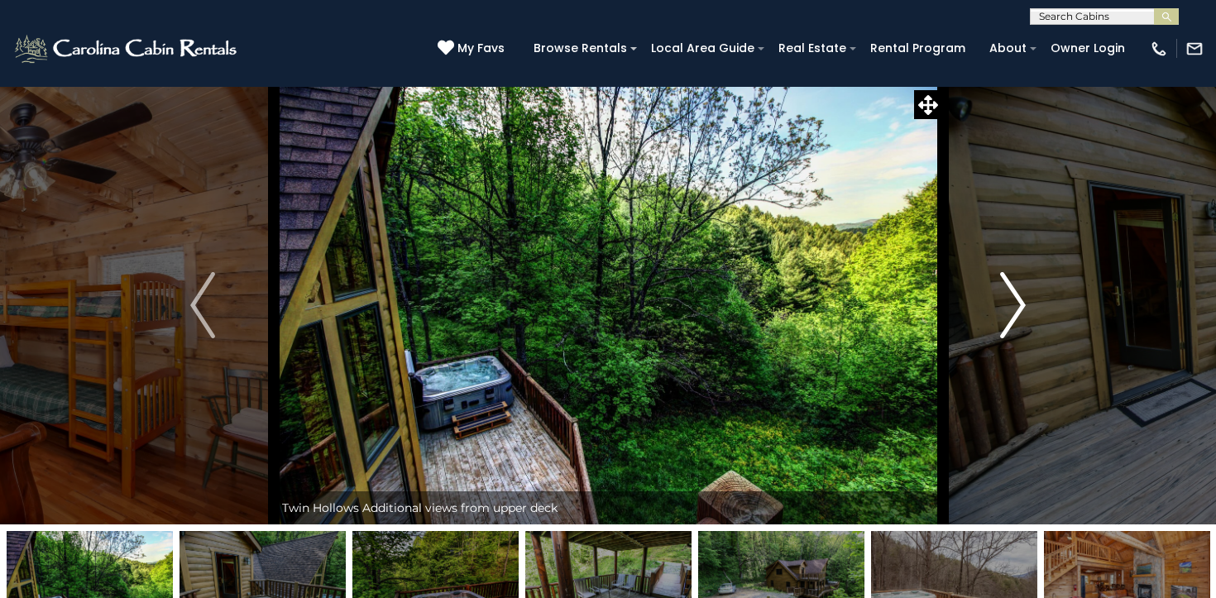
click at [1007, 310] on img "Next" at bounding box center [1013, 305] width 25 height 66
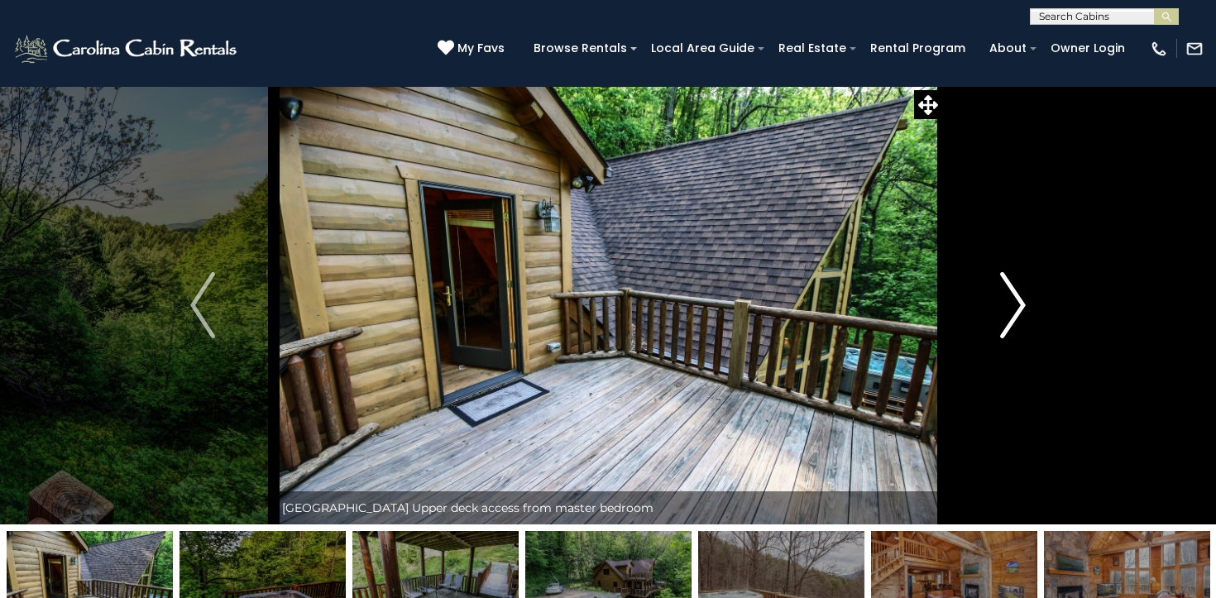
click at [1007, 310] on img "Next" at bounding box center [1013, 305] width 25 height 66
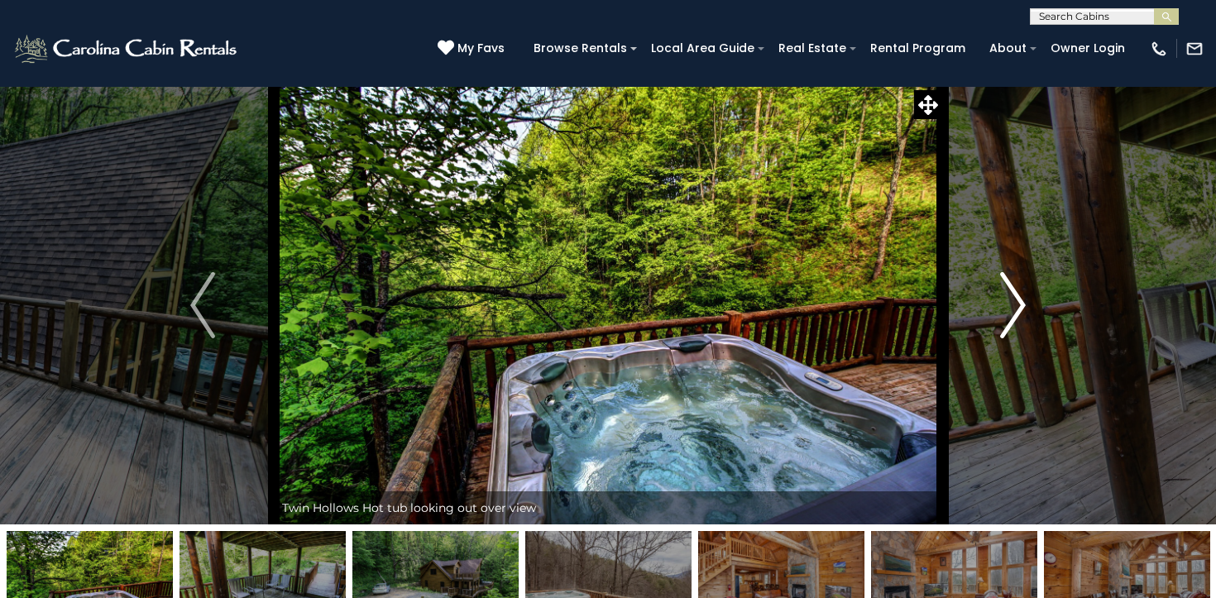
click at [1007, 310] on img "Next" at bounding box center [1013, 305] width 25 height 66
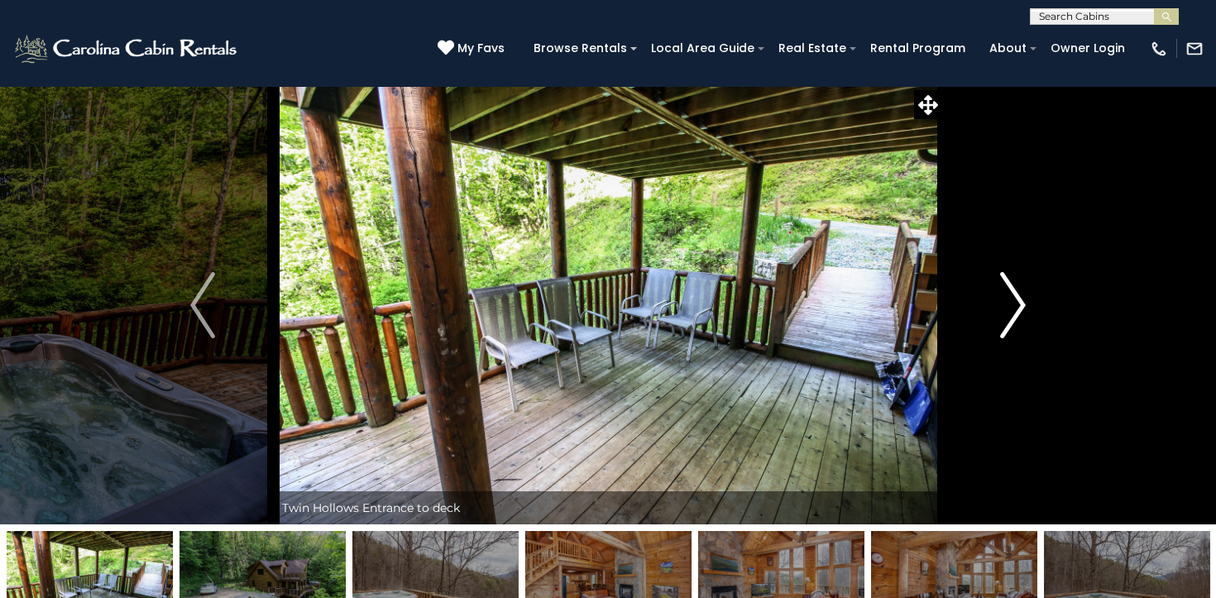
click at [1007, 310] on img "Next" at bounding box center [1013, 305] width 25 height 66
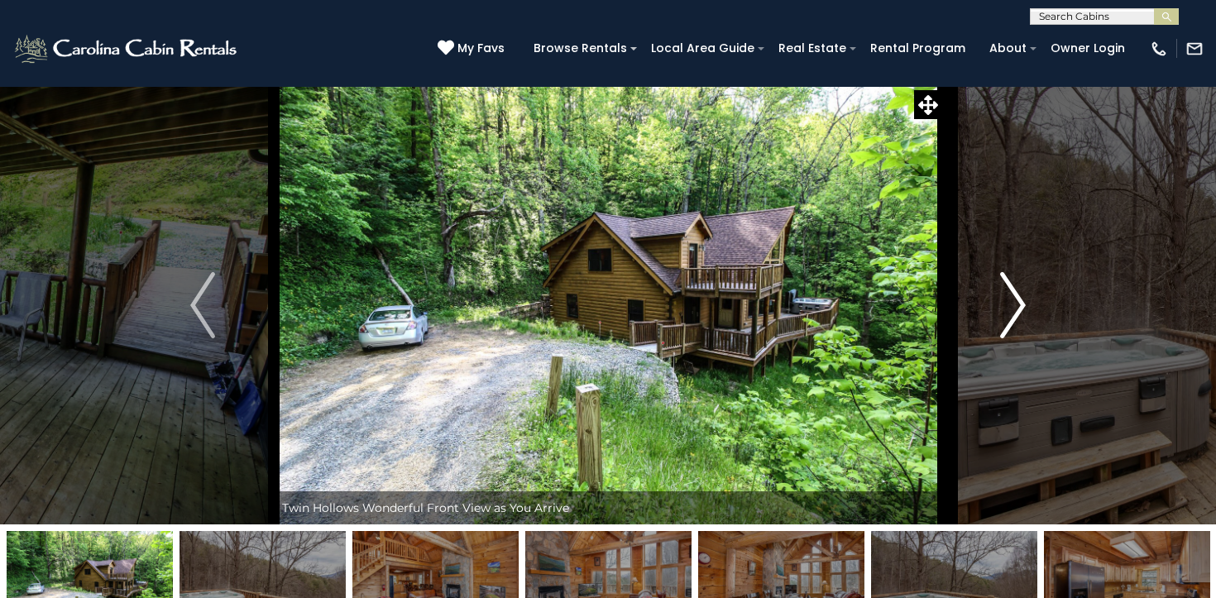
click at [1007, 310] on img "Next" at bounding box center [1013, 305] width 25 height 66
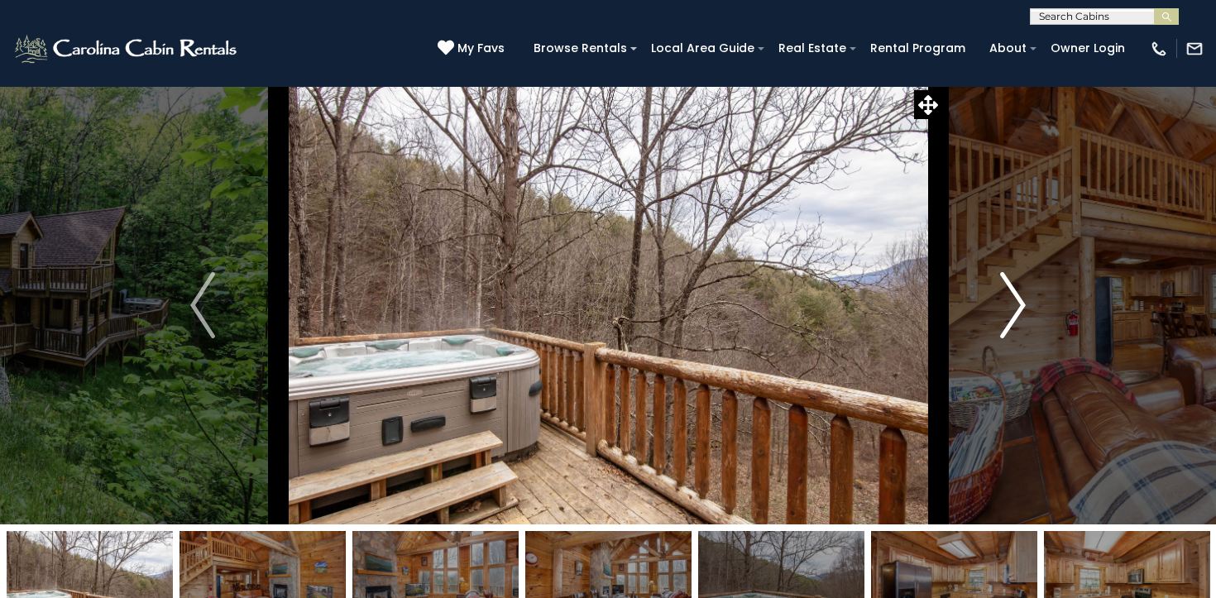
click at [1007, 310] on img "Next" at bounding box center [1013, 305] width 25 height 66
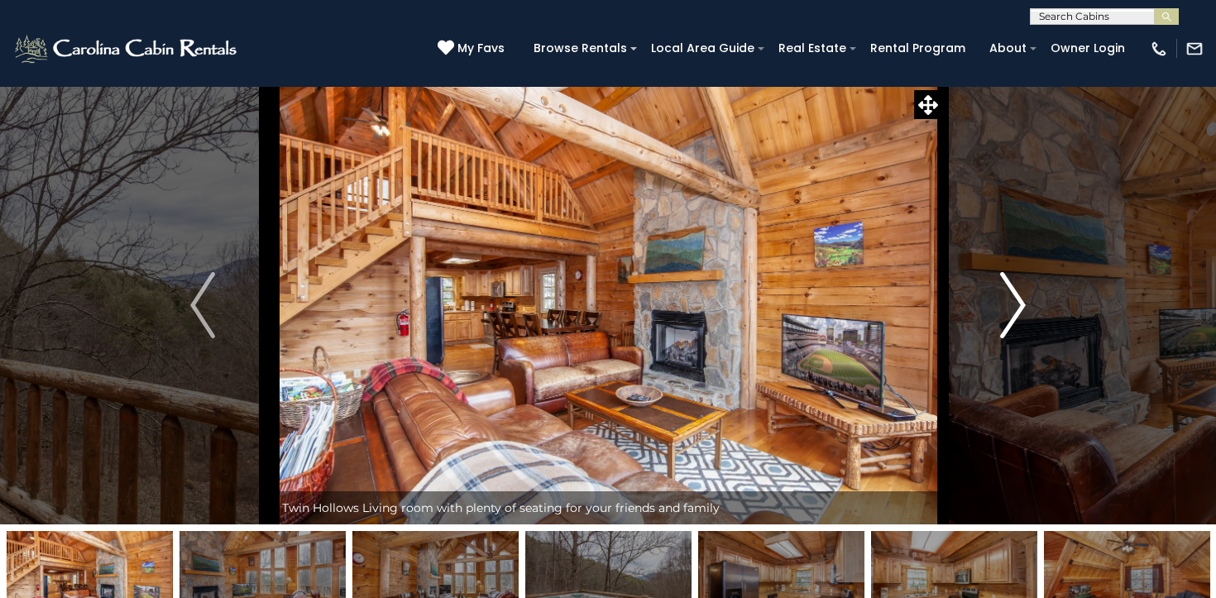
click at [1007, 310] on img "Next" at bounding box center [1013, 305] width 25 height 66
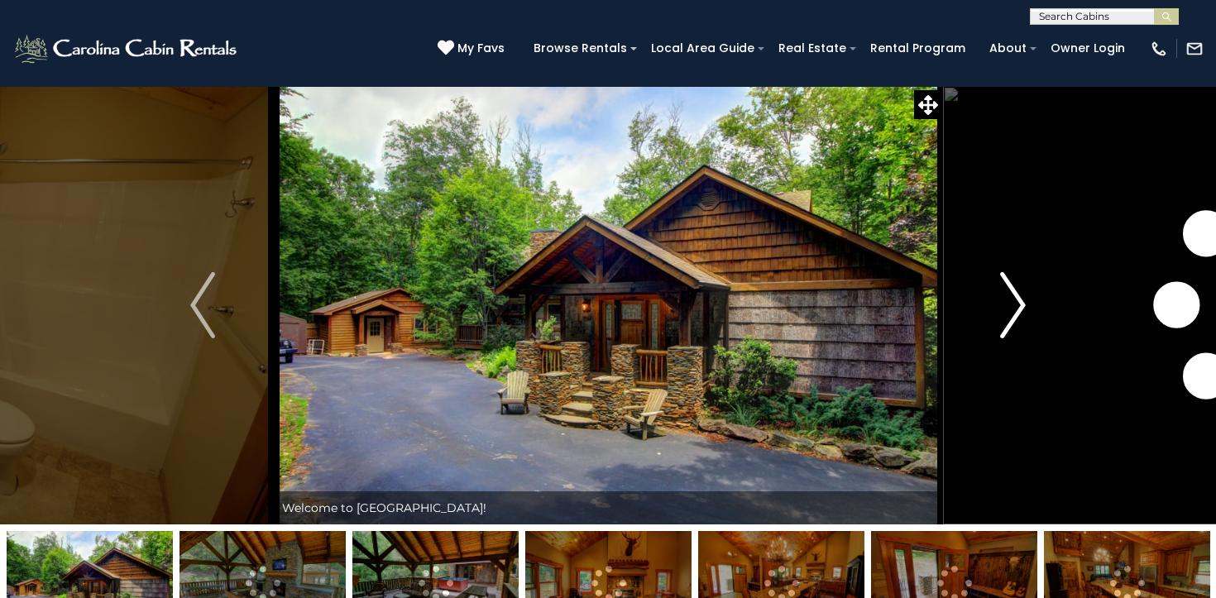
click at [995, 317] on button "Next" at bounding box center [1012, 305] width 141 height 438
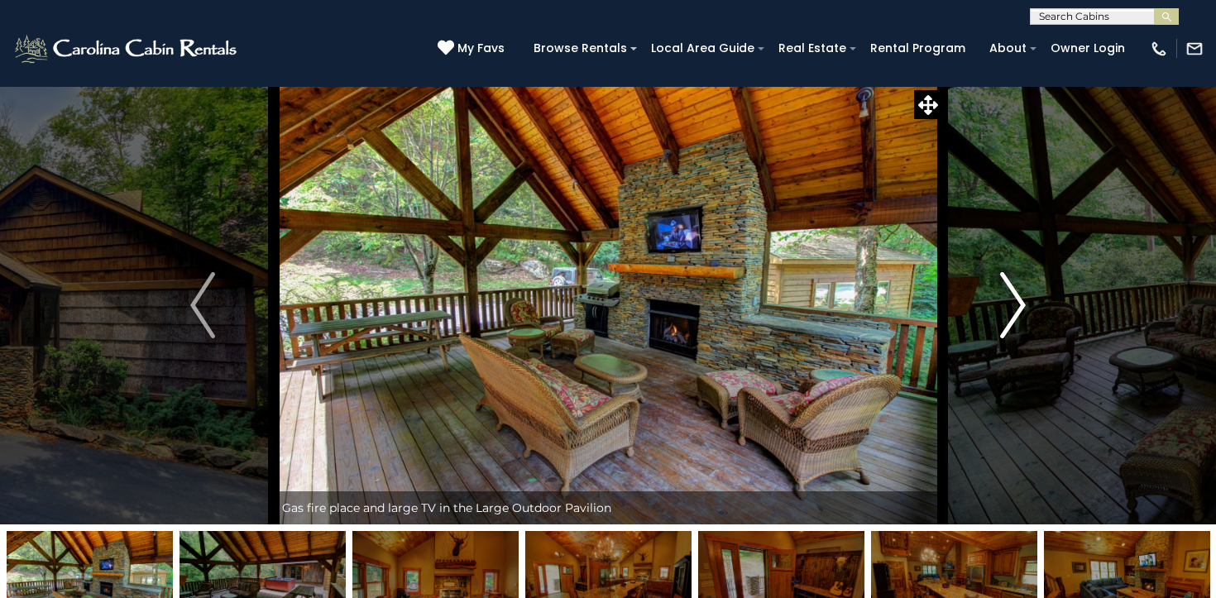
click at [995, 317] on button "Next" at bounding box center [1012, 305] width 141 height 438
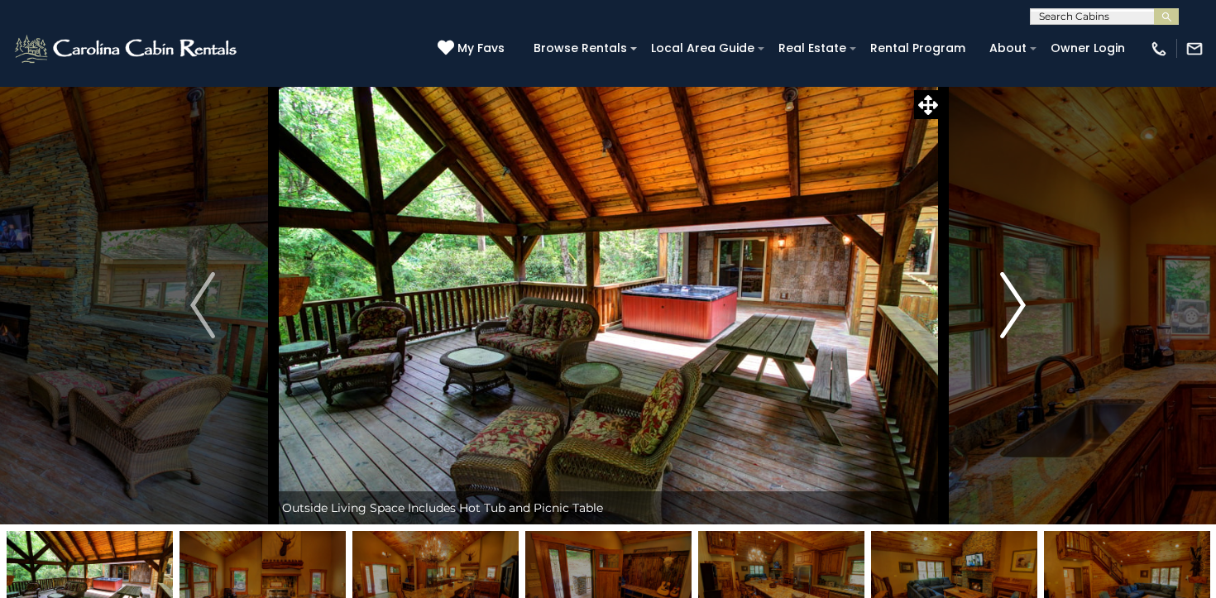
click at [995, 317] on button "Next" at bounding box center [1012, 305] width 141 height 438
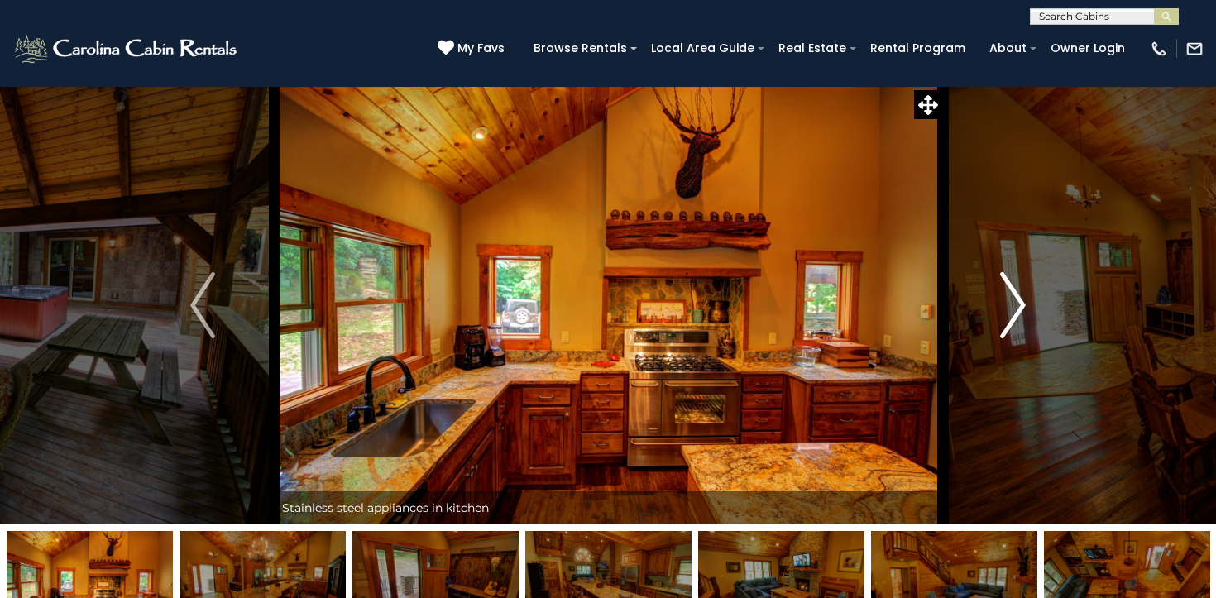
click at [995, 317] on button "Next" at bounding box center [1012, 305] width 141 height 438
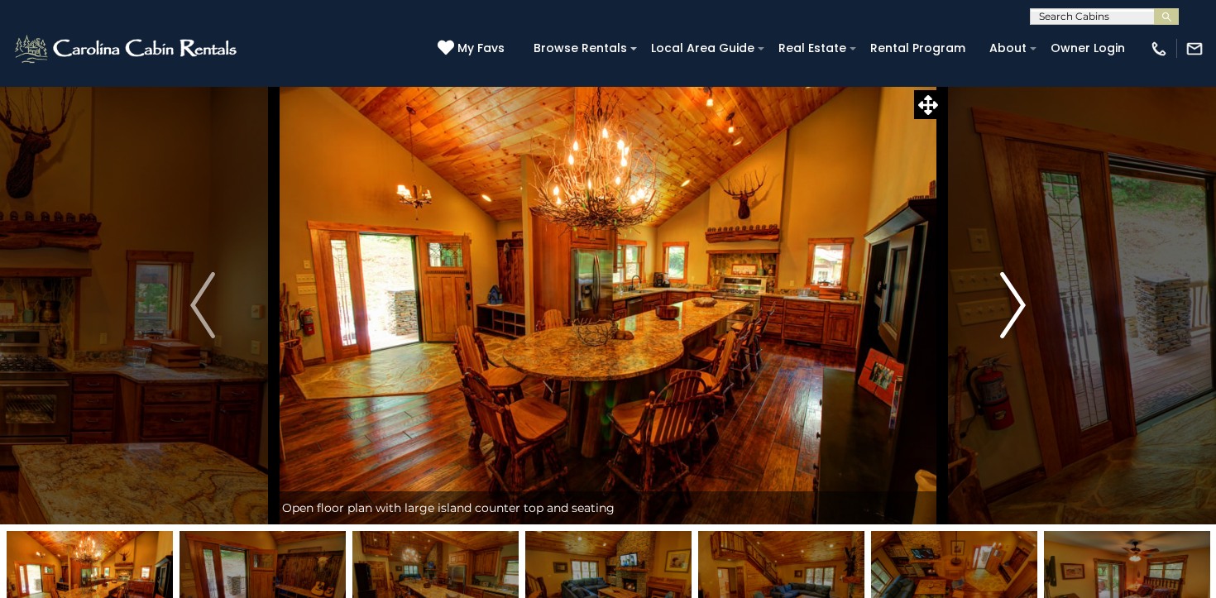
click at [995, 317] on button "Next" at bounding box center [1012, 305] width 141 height 438
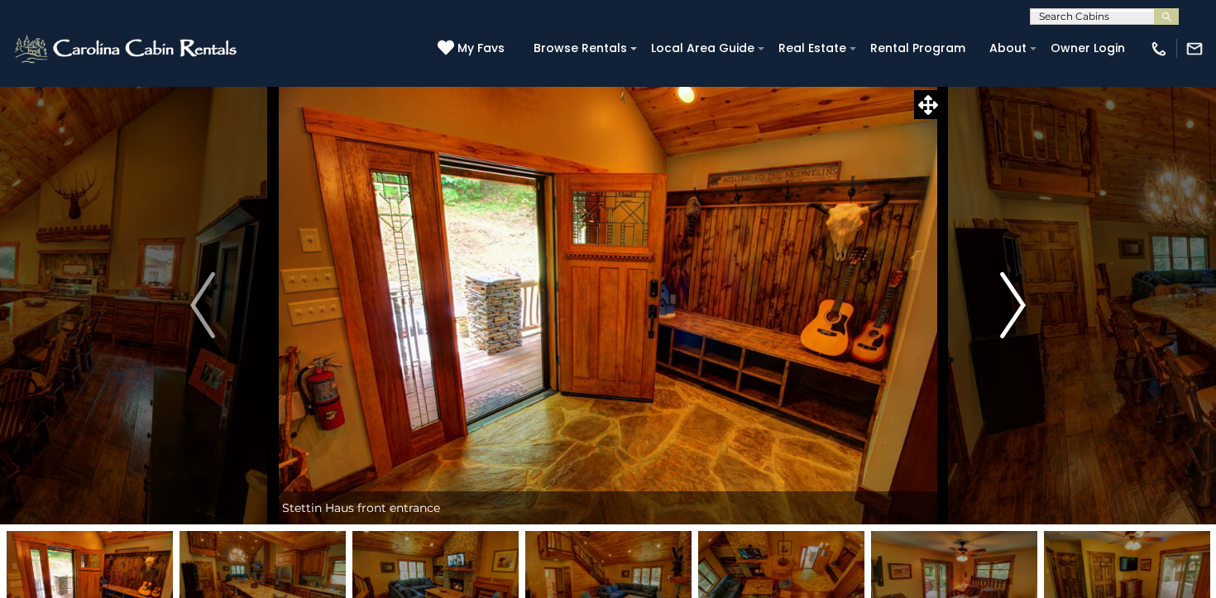
click at [995, 317] on button "Next" at bounding box center [1012, 305] width 141 height 438
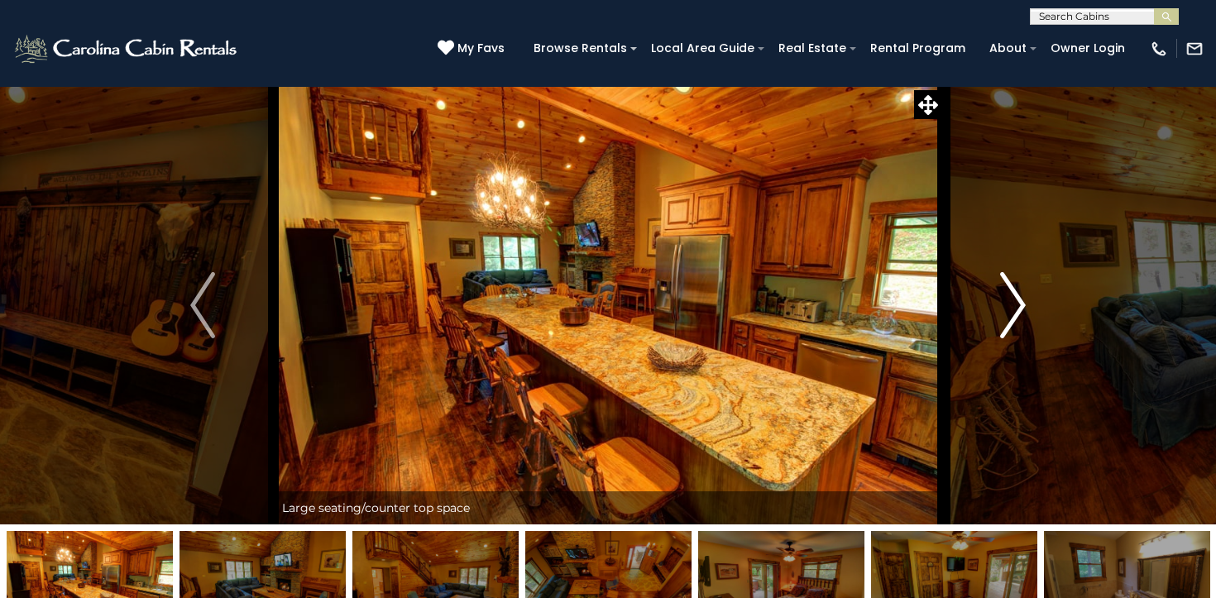
click at [995, 317] on button "Next" at bounding box center [1012, 305] width 141 height 438
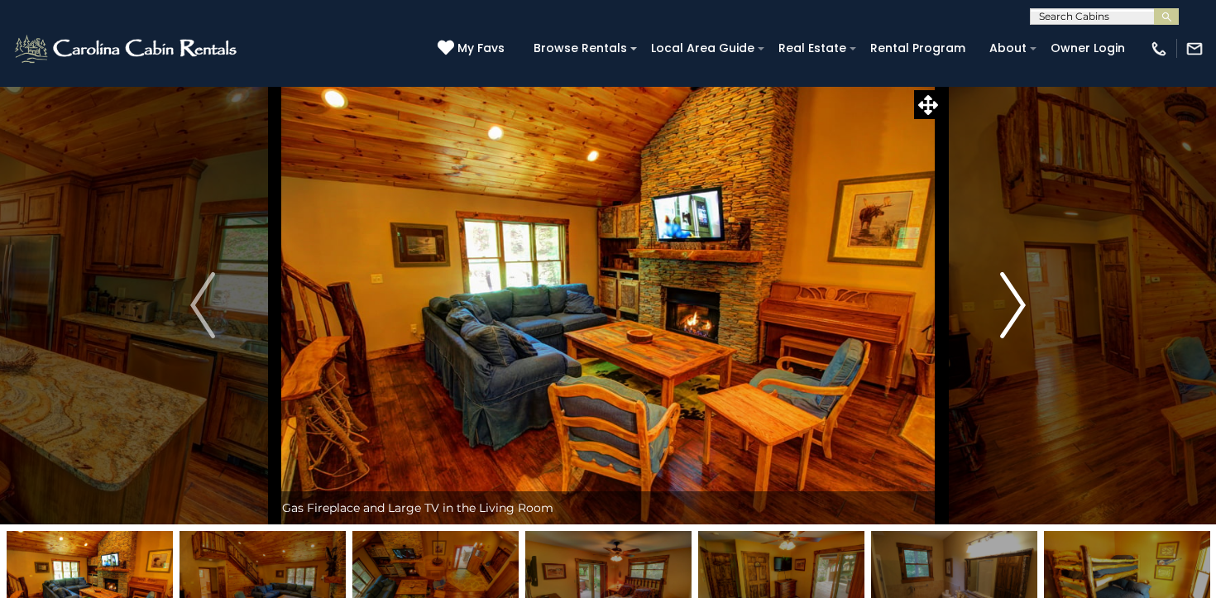
click at [995, 317] on button "Next" at bounding box center [1012, 305] width 141 height 438
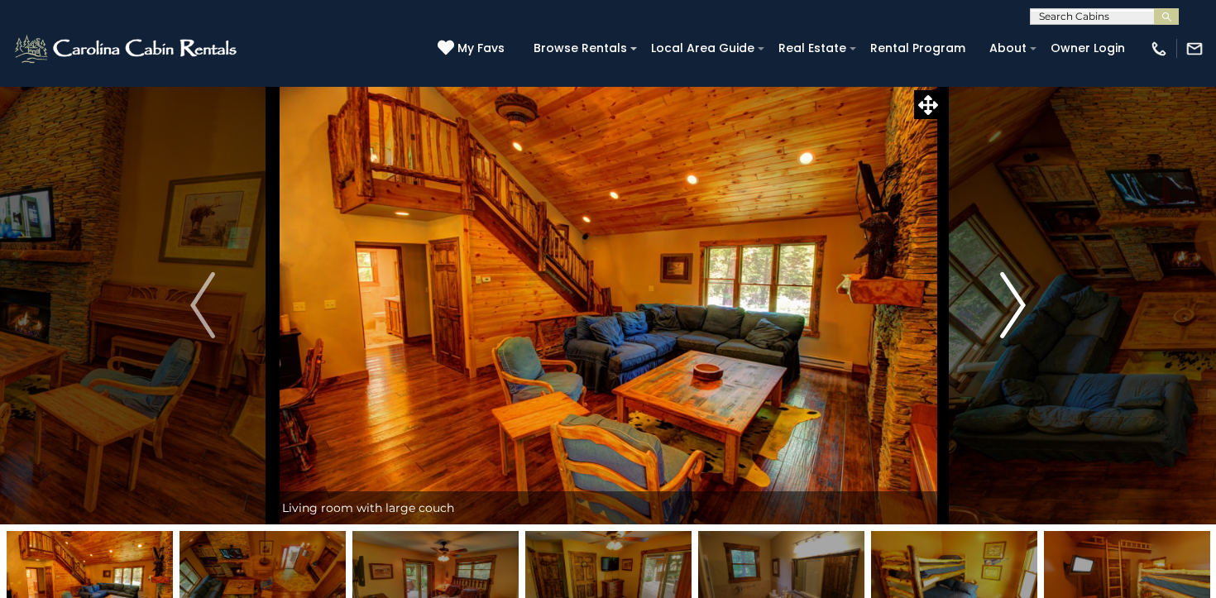
click at [995, 317] on button "Next" at bounding box center [1012, 305] width 141 height 438
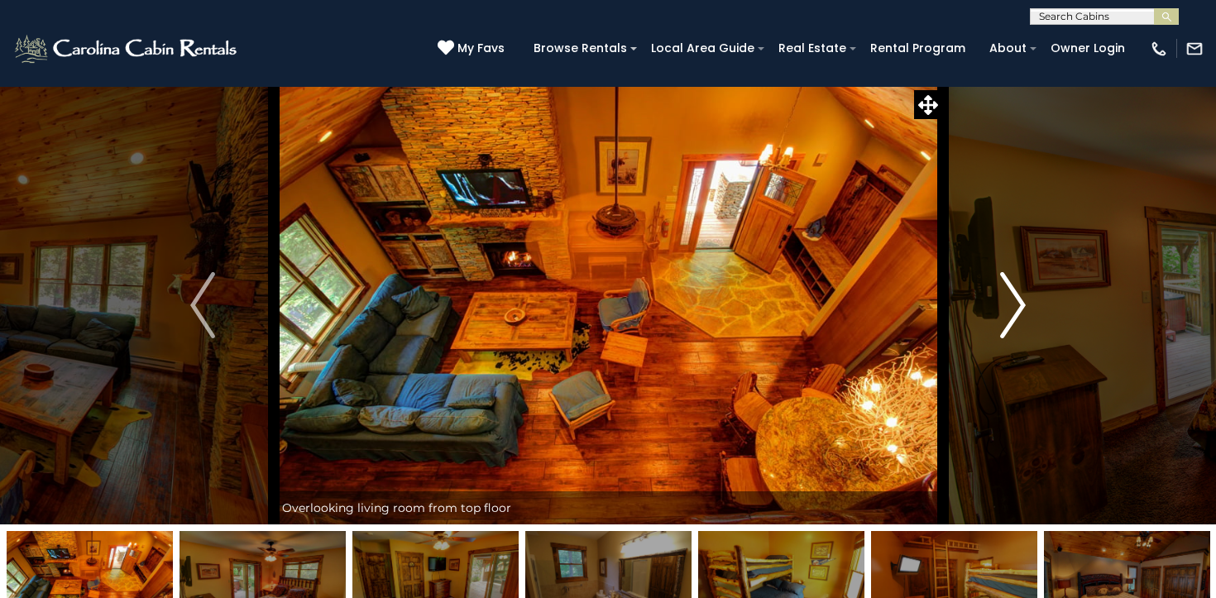
click at [995, 317] on button "Next" at bounding box center [1012, 305] width 141 height 438
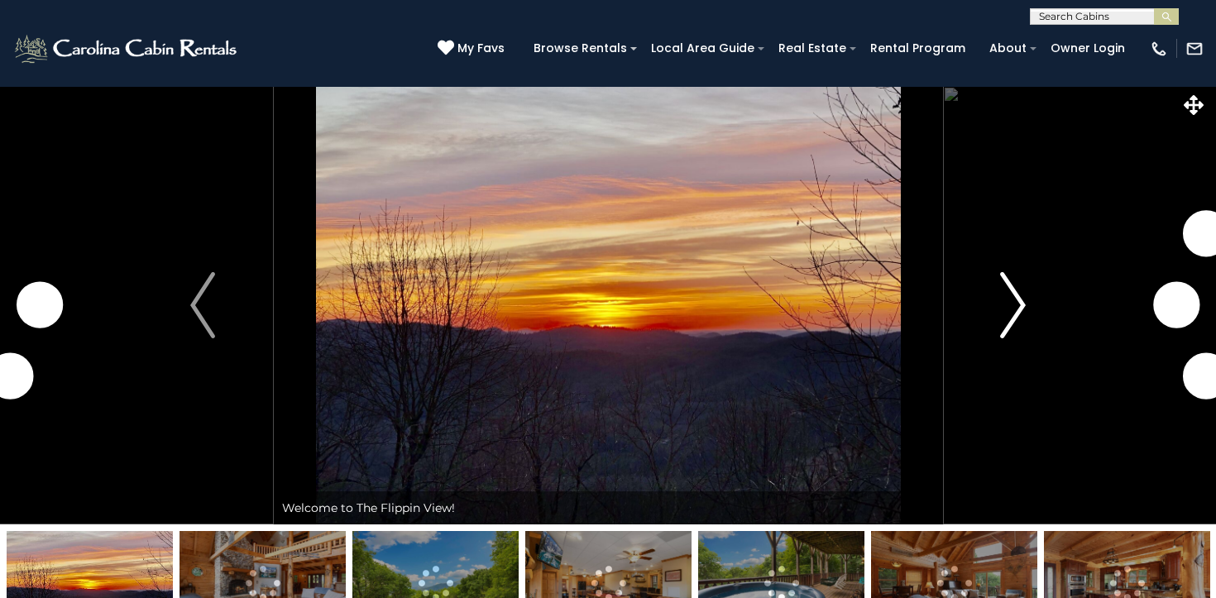
click at [1021, 305] on img "Next" at bounding box center [1013, 305] width 25 height 66
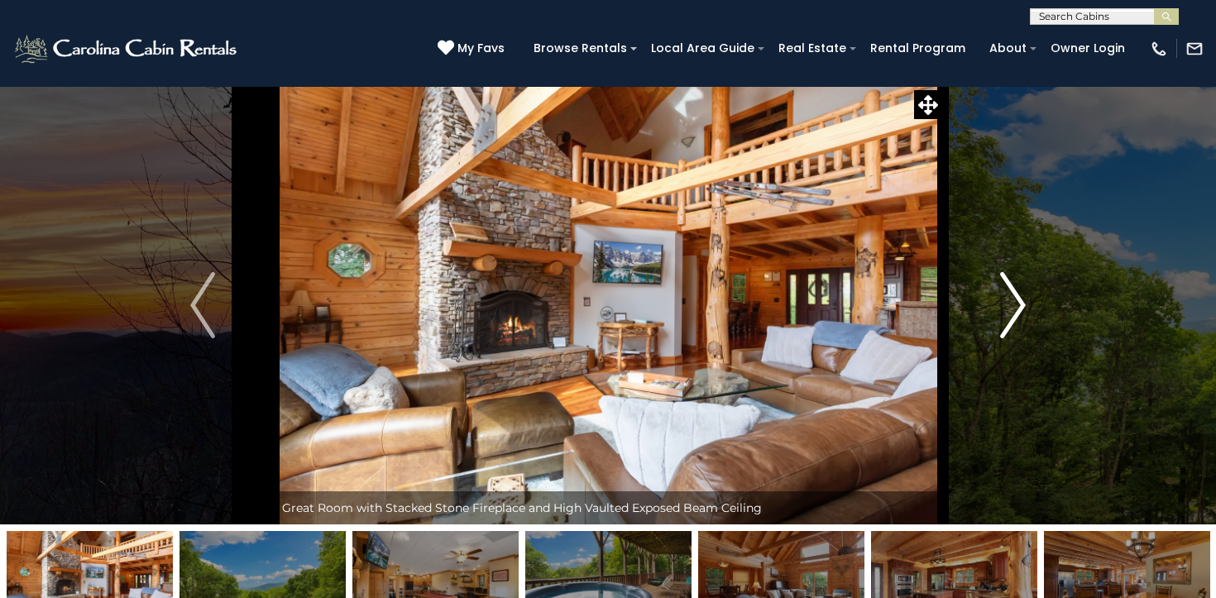
click at [1021, 305] on img "Next" at bounding box center [1013, 305] width 25 height 66
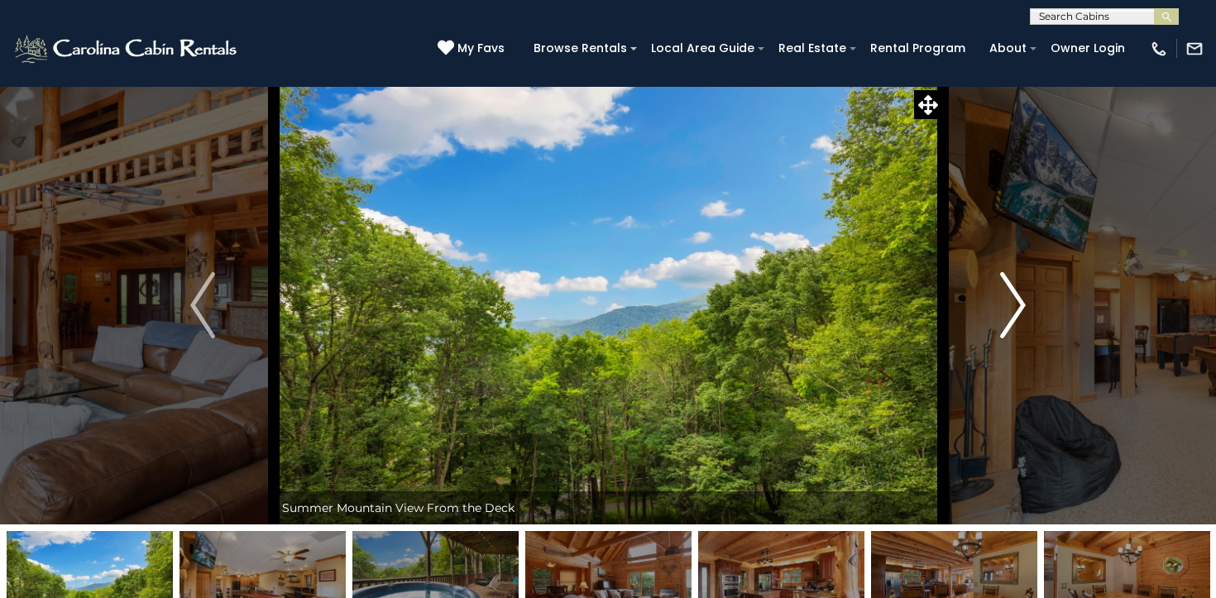
click at [1021, 305] on img "Next" at bounding box center [1013, 305] width 25 height 66
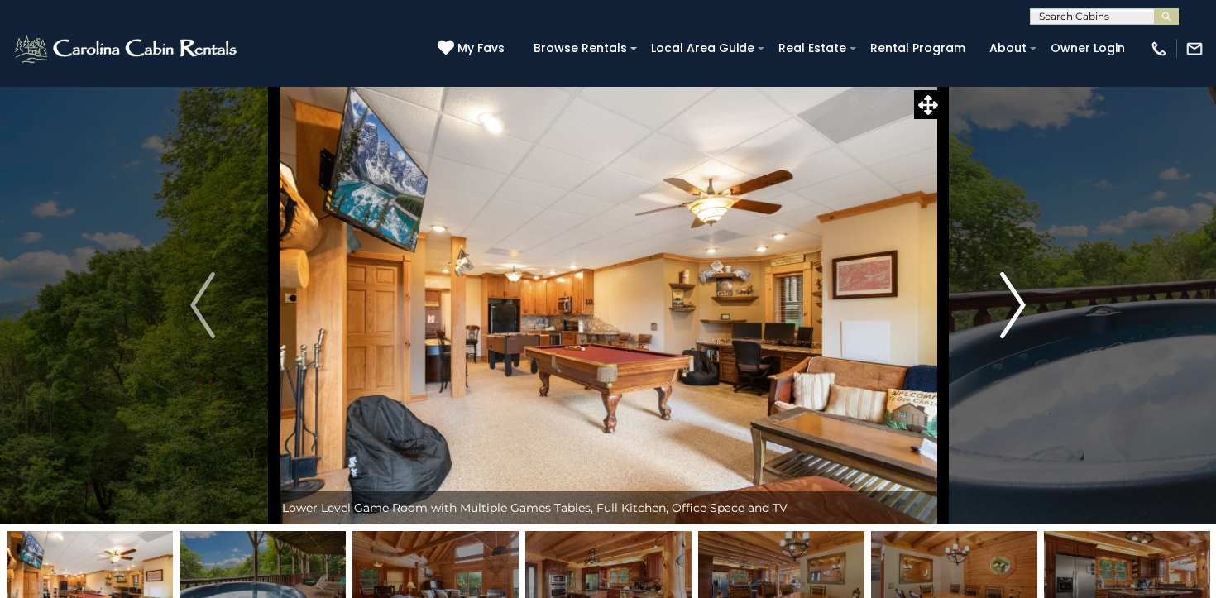
click at [1021, 305] on img "Next" at bounding box center [1013, 305] width 25 height 66
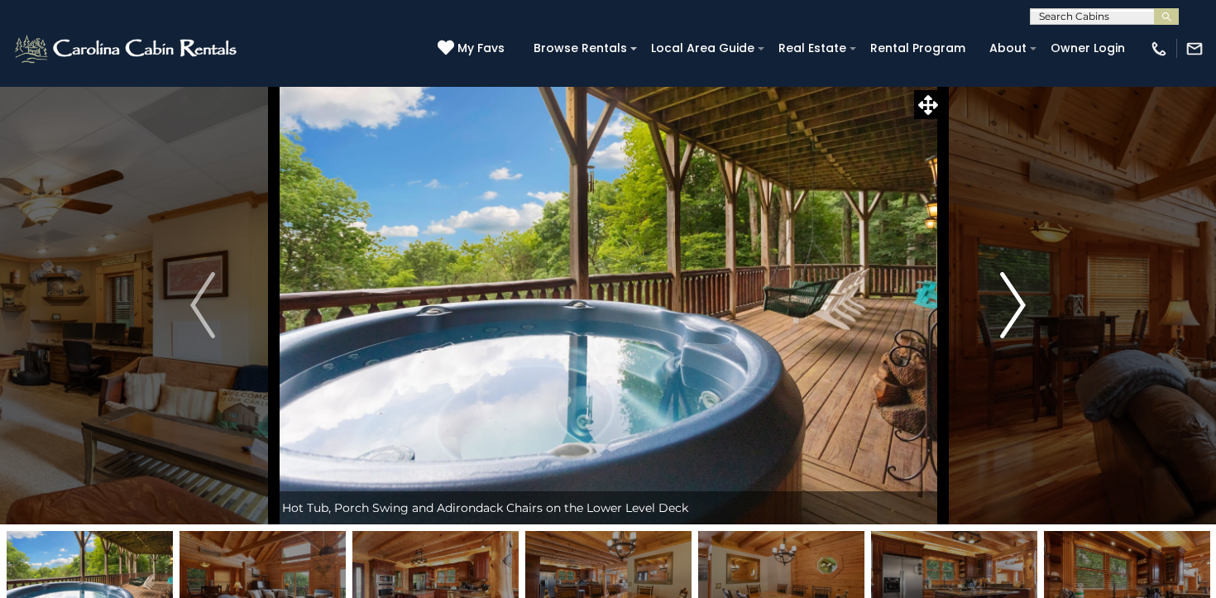
click at [1021, 305] on img "Next" at bounding box center [1013, 305] width 25 height 66
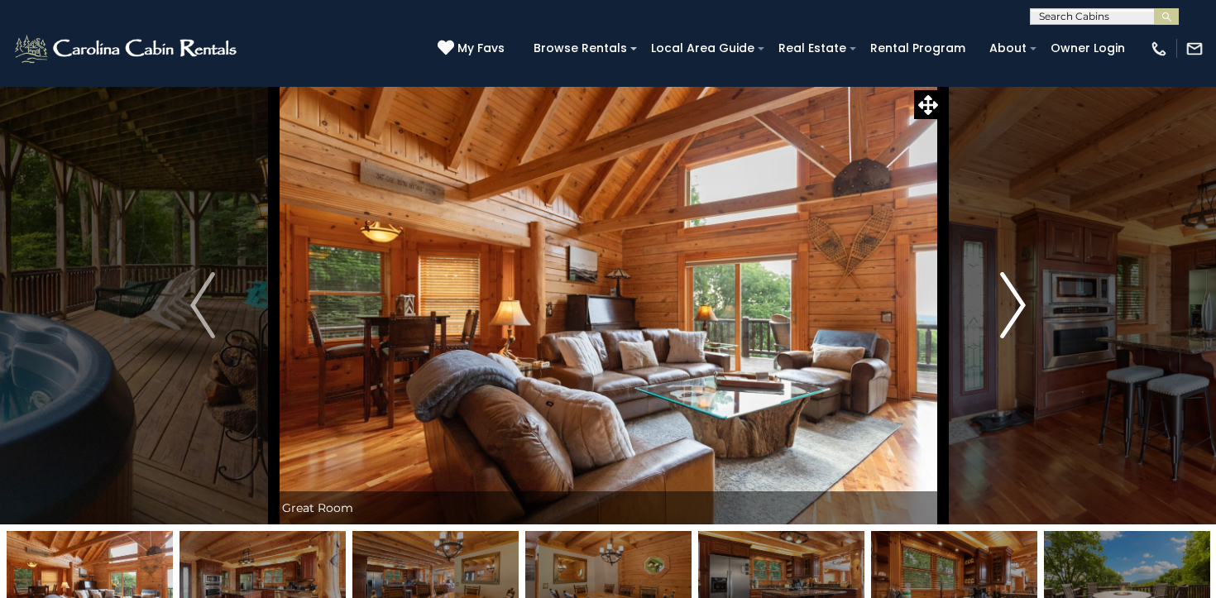
click at [1021, 305] on img "Next" at bounding box center [1013, 305] width 25 height 66
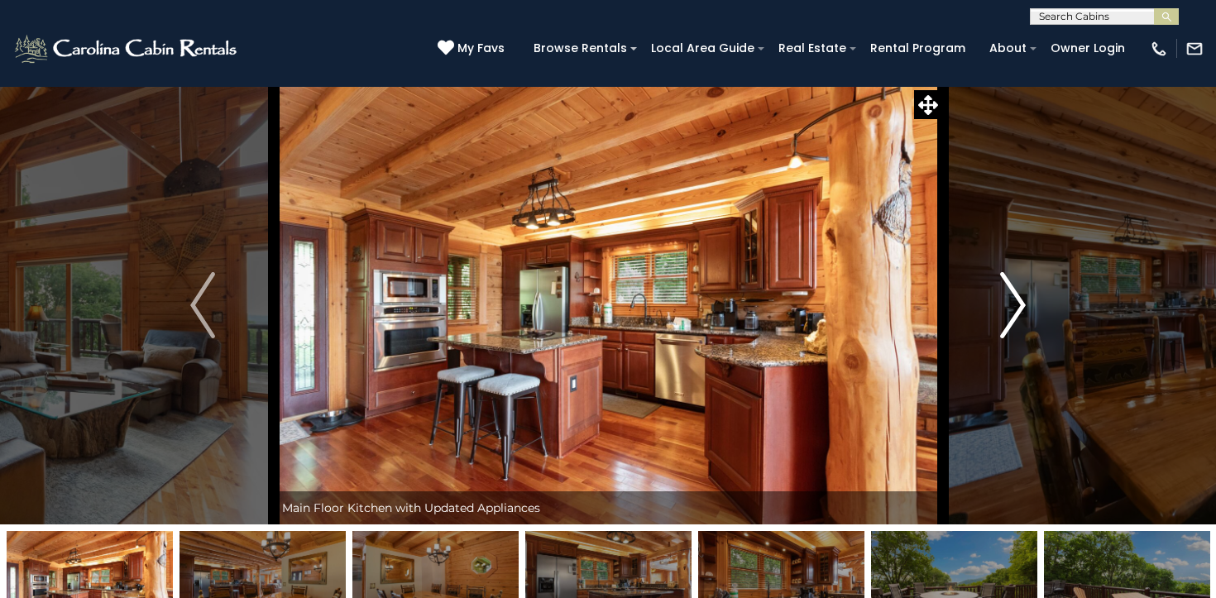
click at [1021, 305] on img "Next" at bounding box center [1013, 305] width 25 height 66
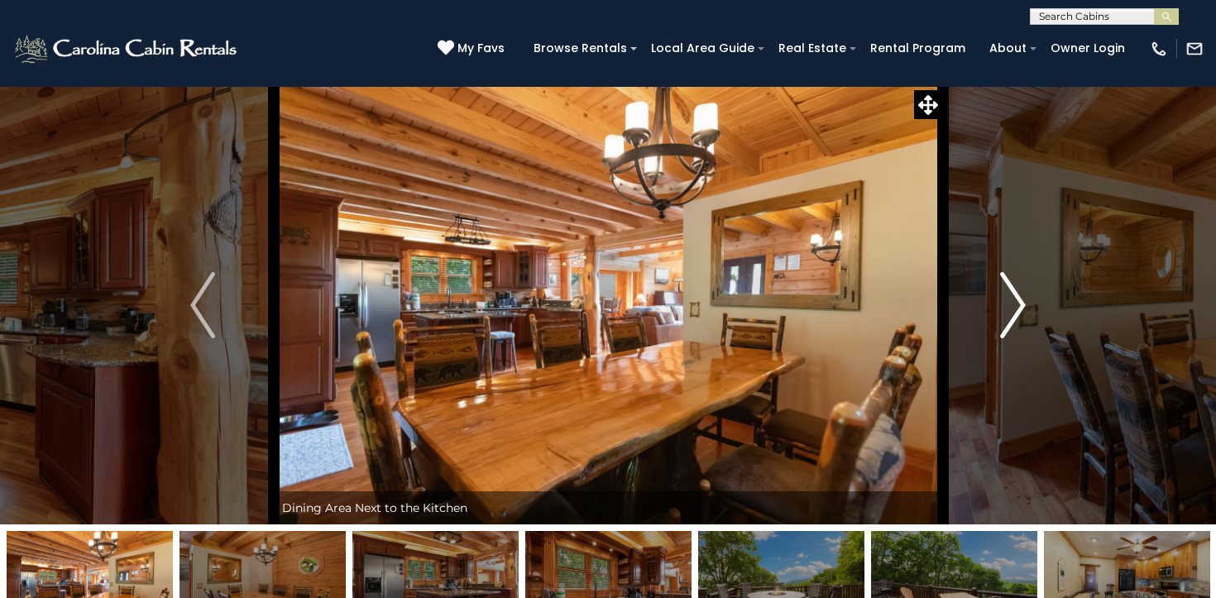
click at [1021, 305] on img "Next" at bounding box center [1013, 305] width 25 height 66
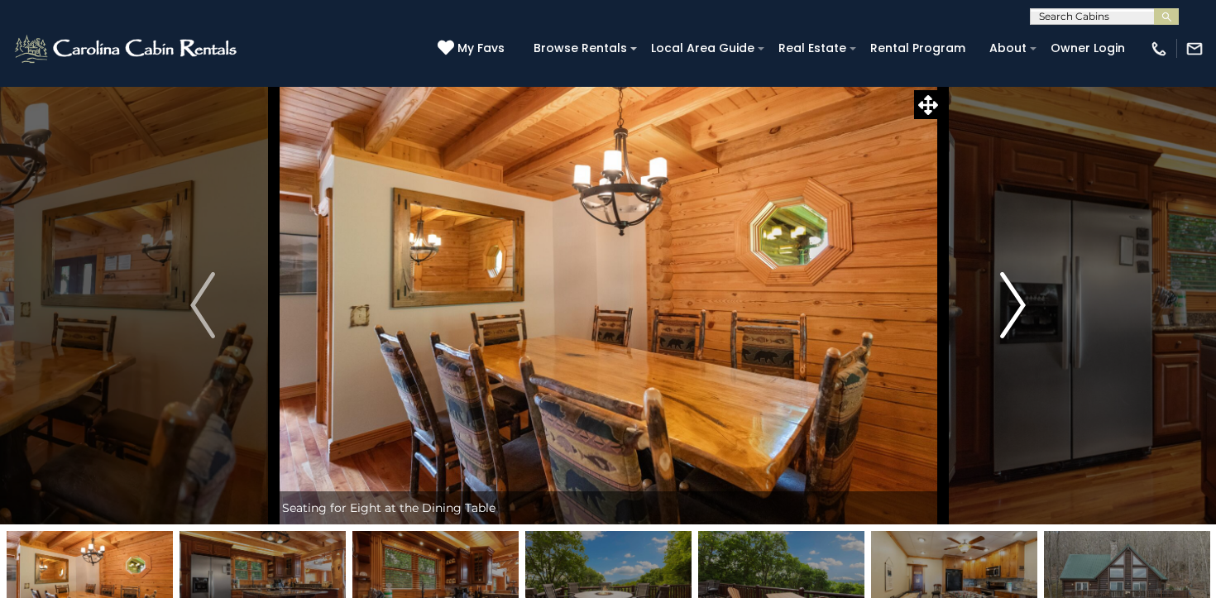
click at [1021, 305] on img "Next" at bounding box center [1013, 305] width 25 height 66
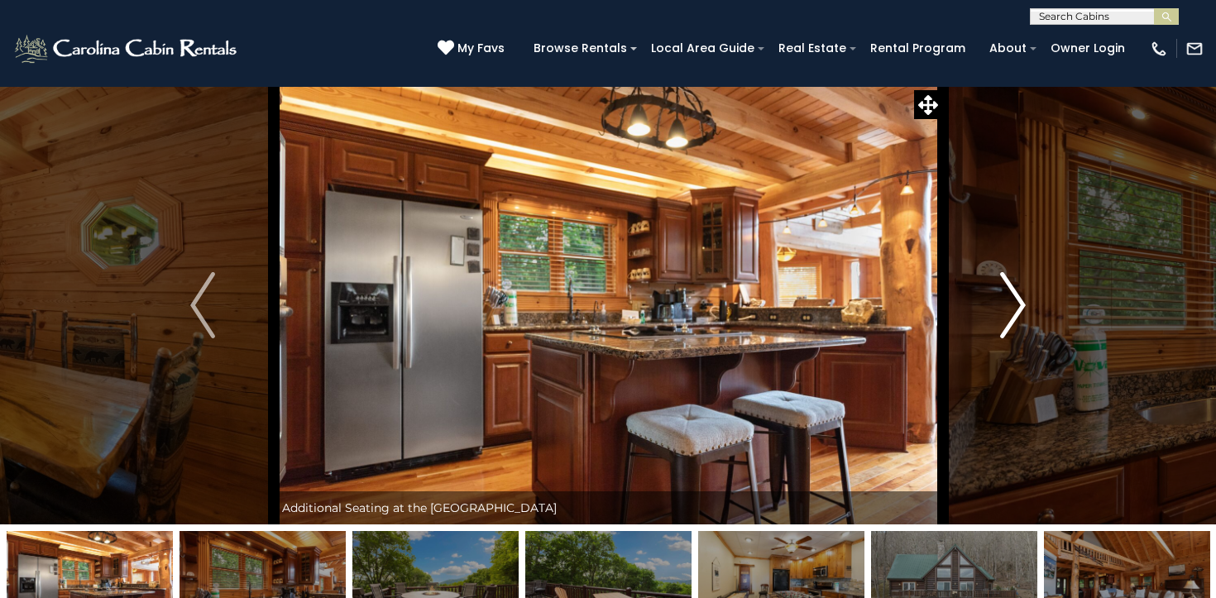
click at [1021, 305] on img "Next" at bounding box center [1013, 305] width 25 height 66
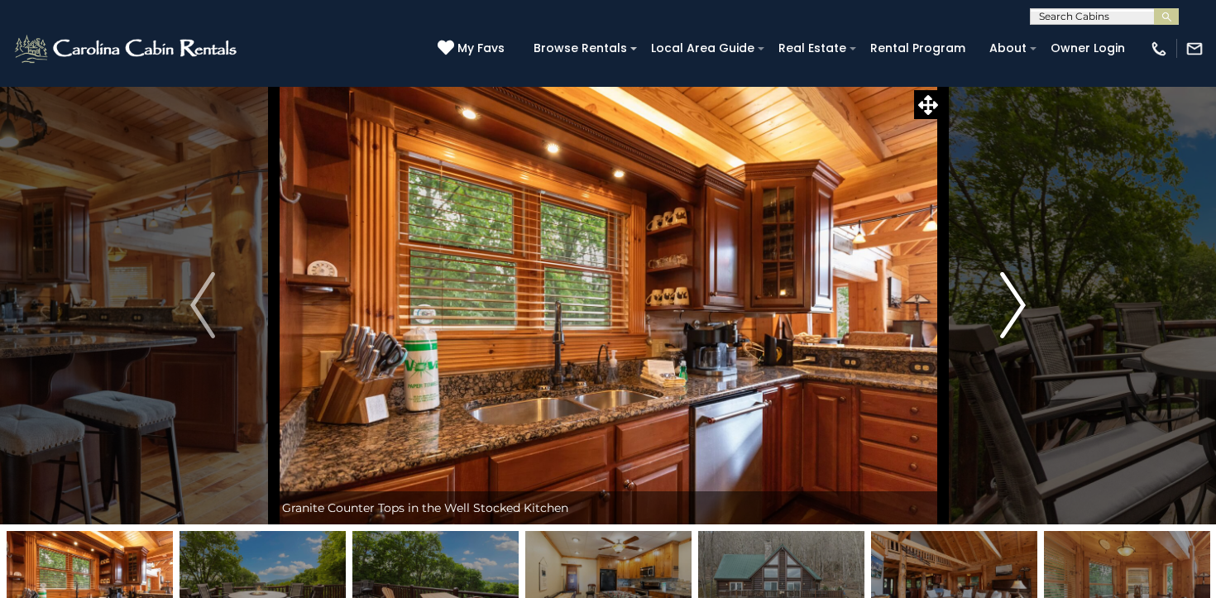
click at [1021, 305] on img "Next" at bounding box center [1013, 305] width 25 height 66
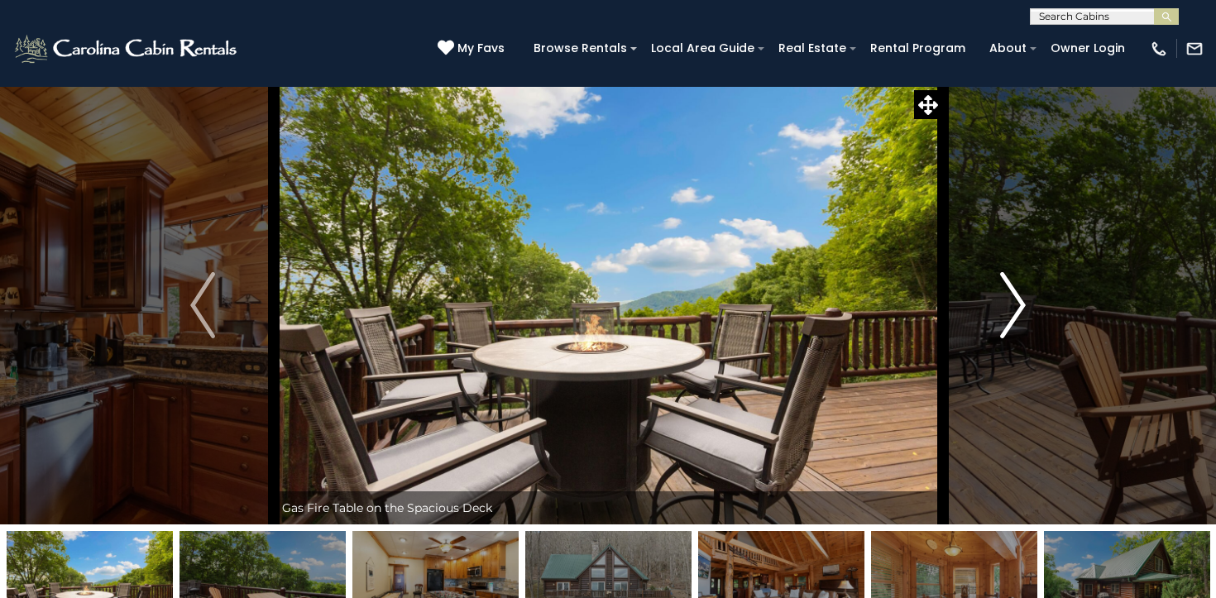
click at [1021, 305] on img "Next" at bounding box center [1013, 305] width 25 height 66
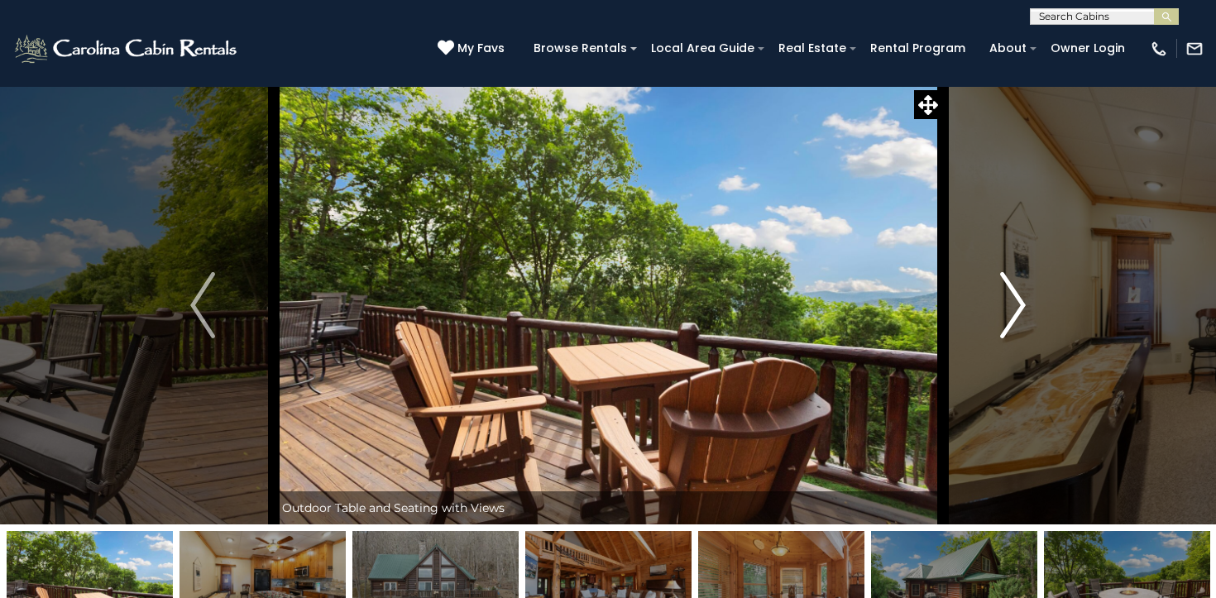
click at [1021, 305] on img "Next" at bounding box center [1013, 305] width 25 height 66
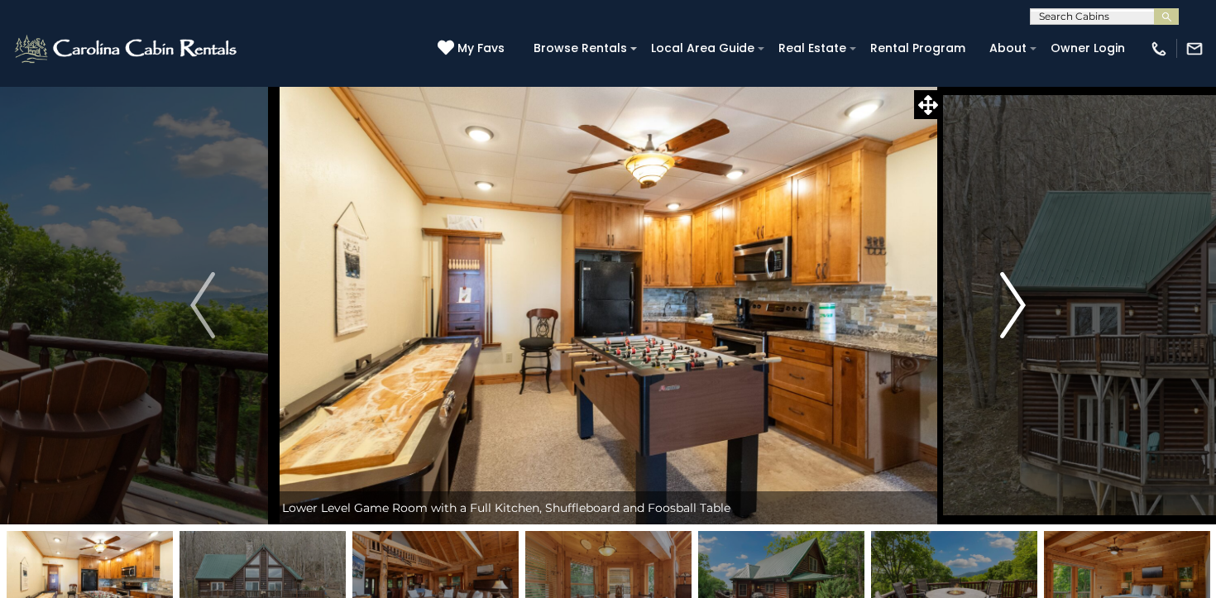
click at [1021, 305] on img "Next" at bounding box center [1013, 305] width 25 height 66
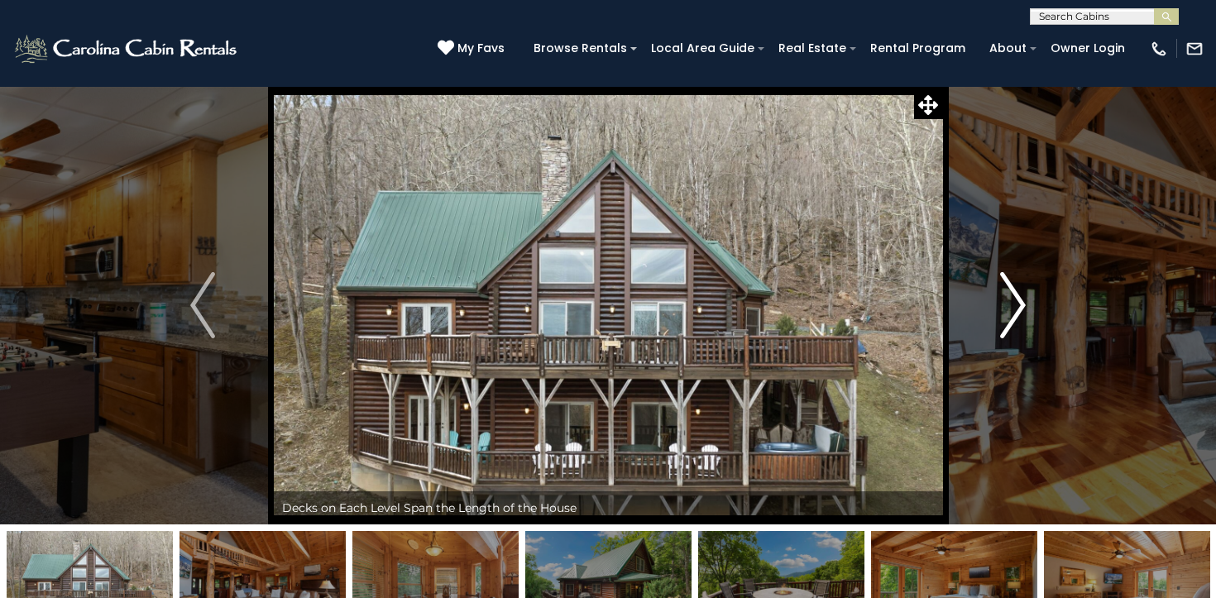
click at [1021, 305] on img "Next" at bounding box center [1013, 305] width 25 height 66
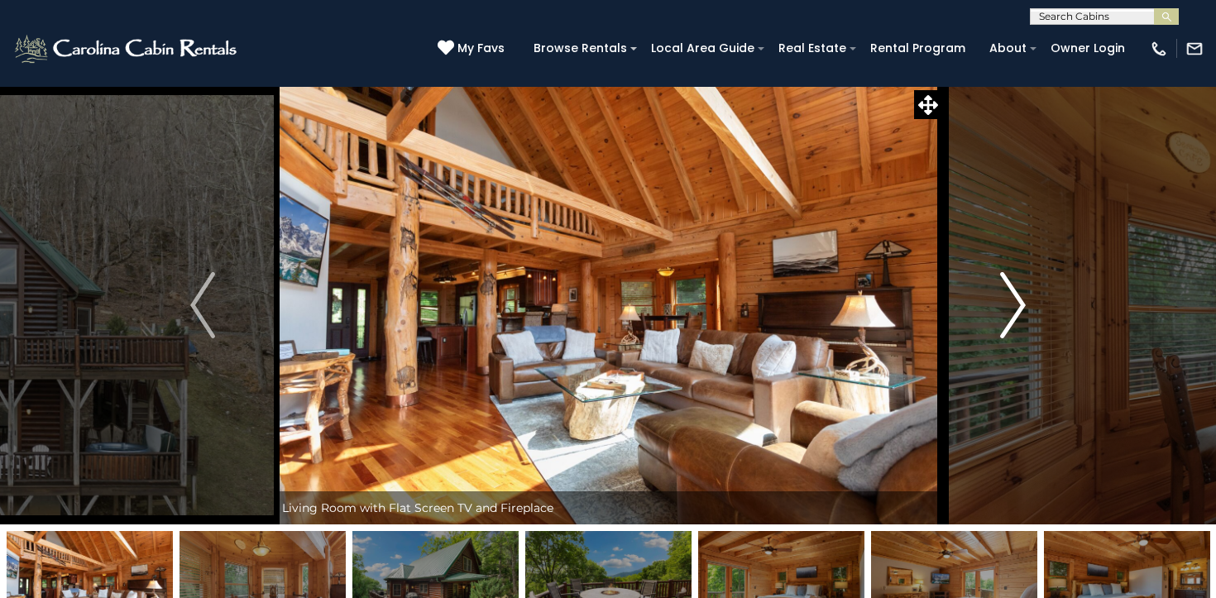
click at [1021, 305] on img "Next" at bounding box center [1013, 305] width 25 height 66
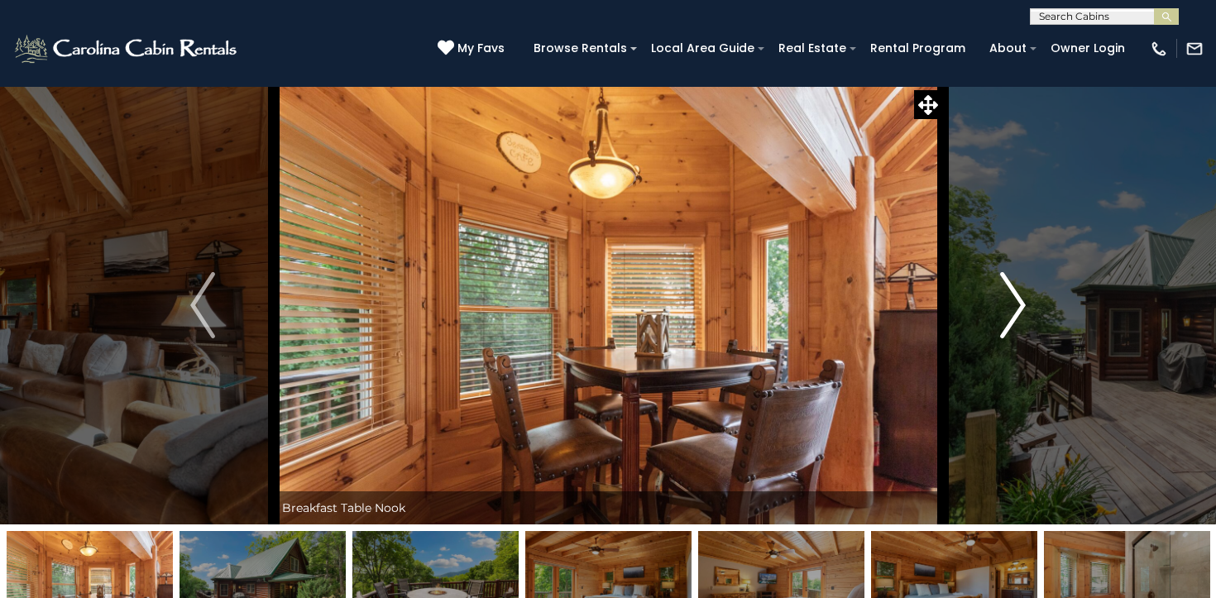
click at [1021, 305] on img "Next" at bounding box center [1013, 305] width 25 height 66
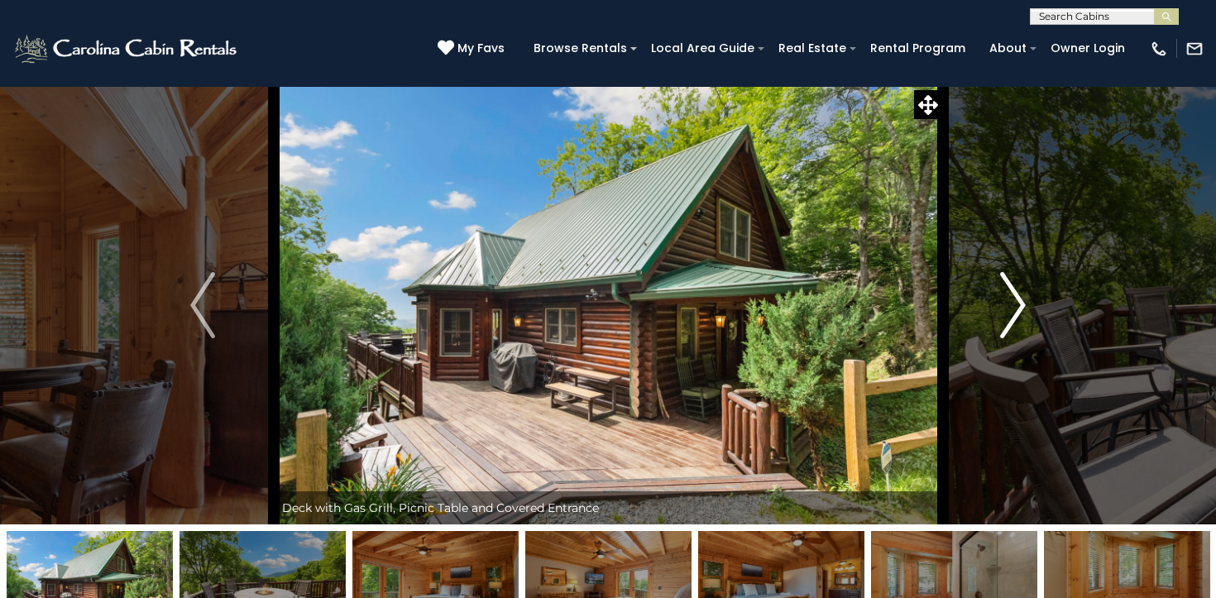
click at [1021, 305] on img "Next" at bounding box center [1013, 305] width 25 height 66
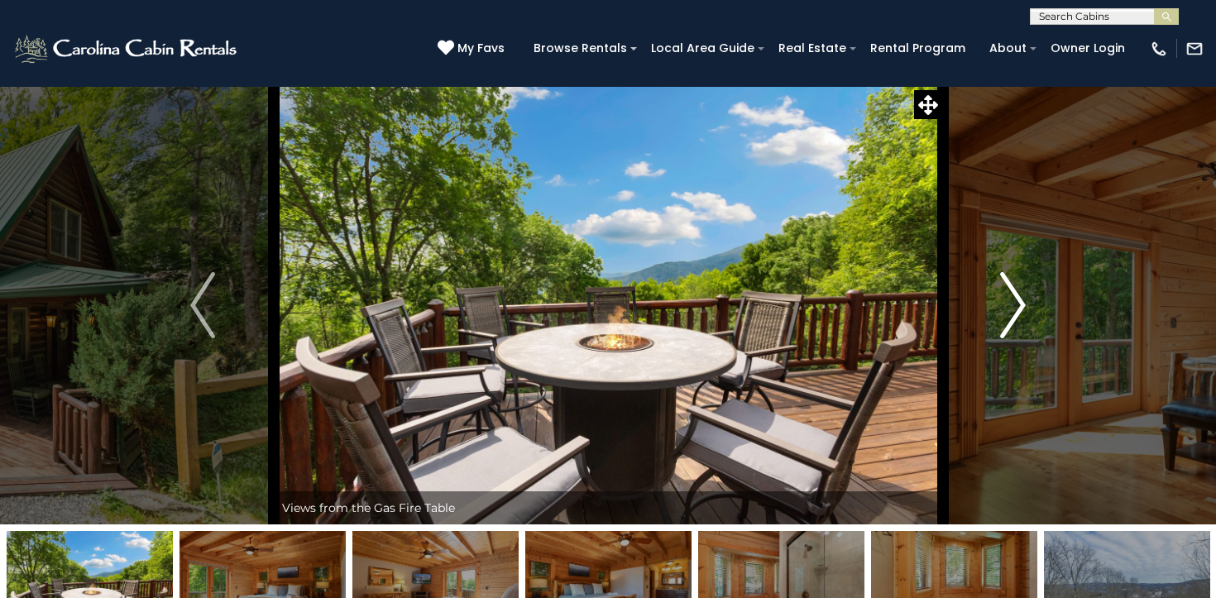
click at [1021, 305] on img "Next" at bounding box center [1013, 305] width 25 height 66
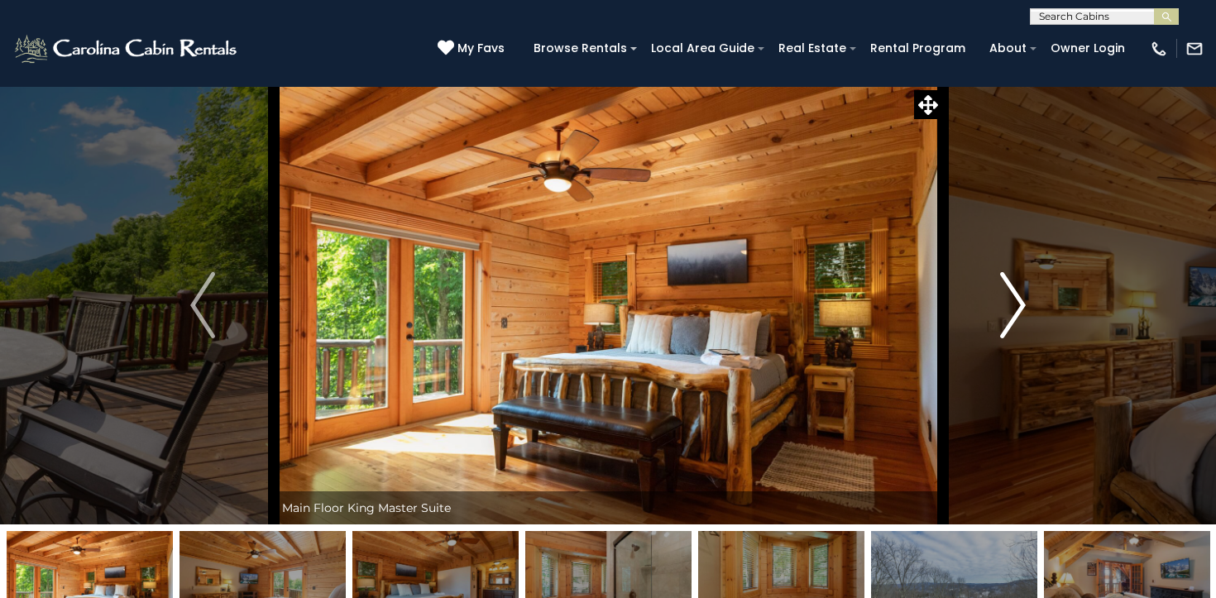
click at [1021, 305] on img "Next" at bounding box center [1013, 305] width 25 height 66
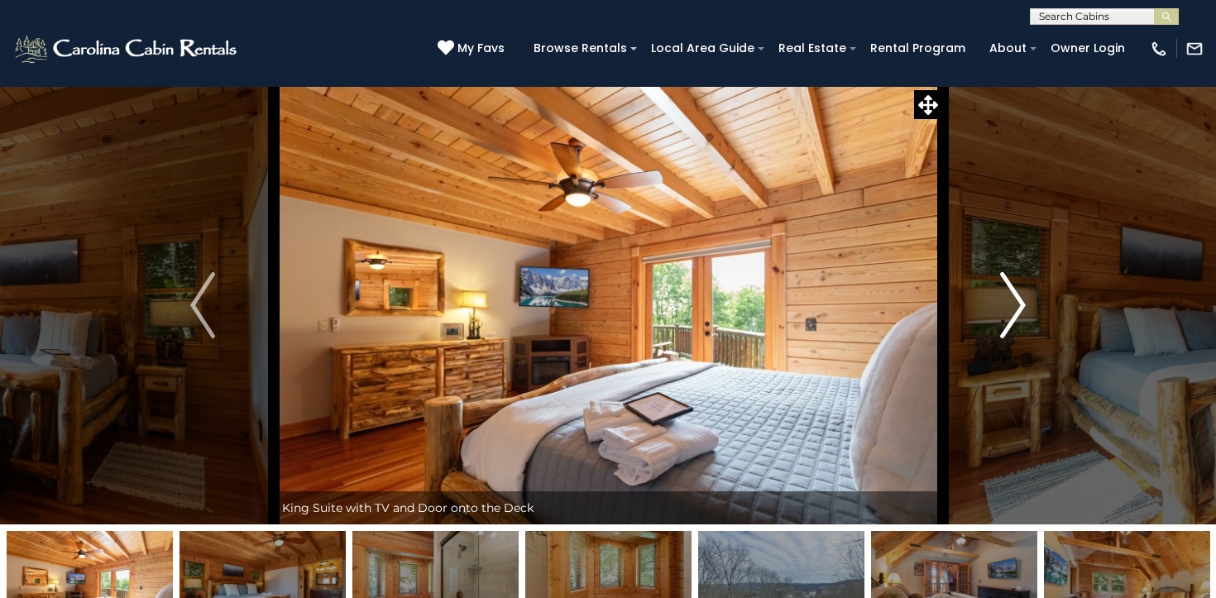
click at [1021, 305] on img "Next" at bounding box center [1013, 305] width 25 height 66
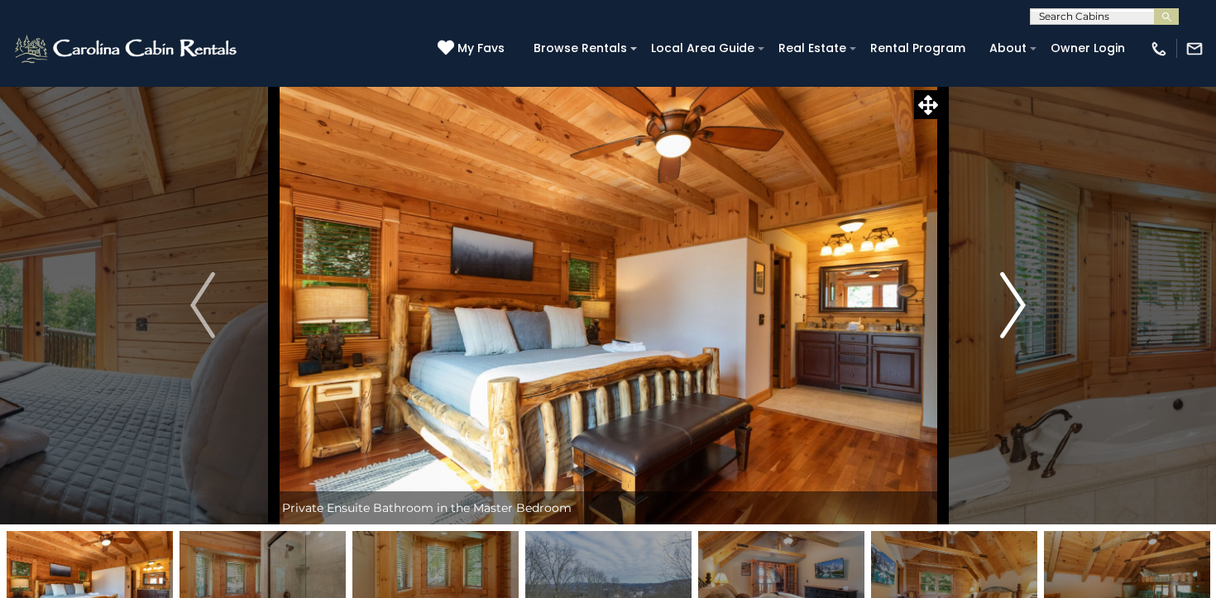
click at [1021, 305] on img "Next" at bounding box center [1013, 305] width 25 height 66
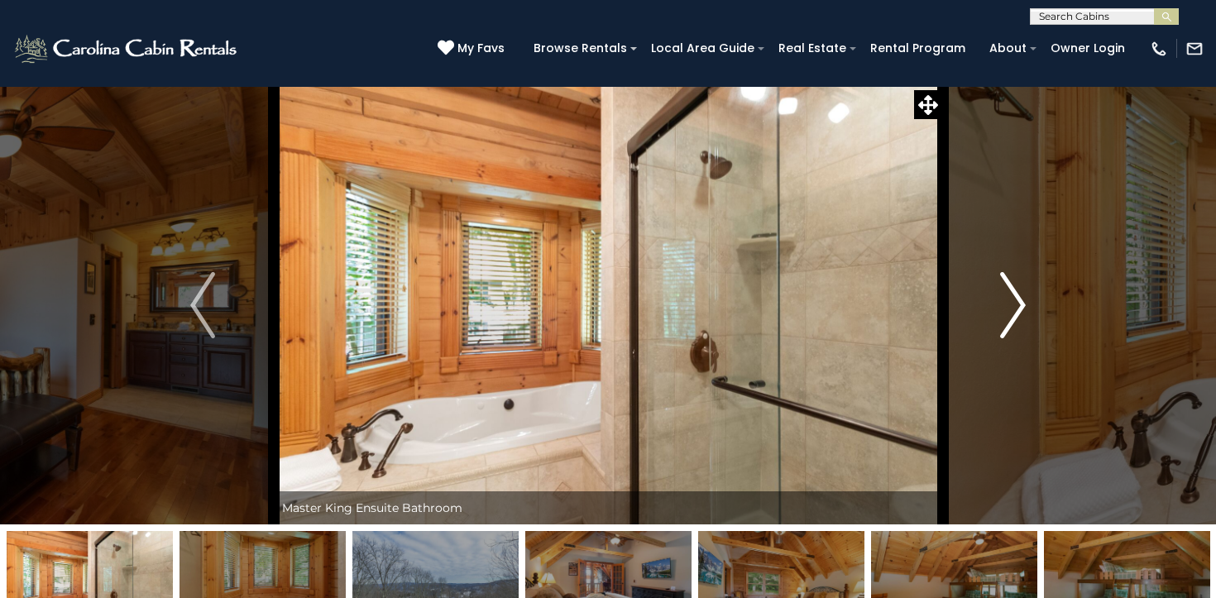
click at [1021, 305] on img "Next" at bounding box center [1013, 305] width 25 height 66
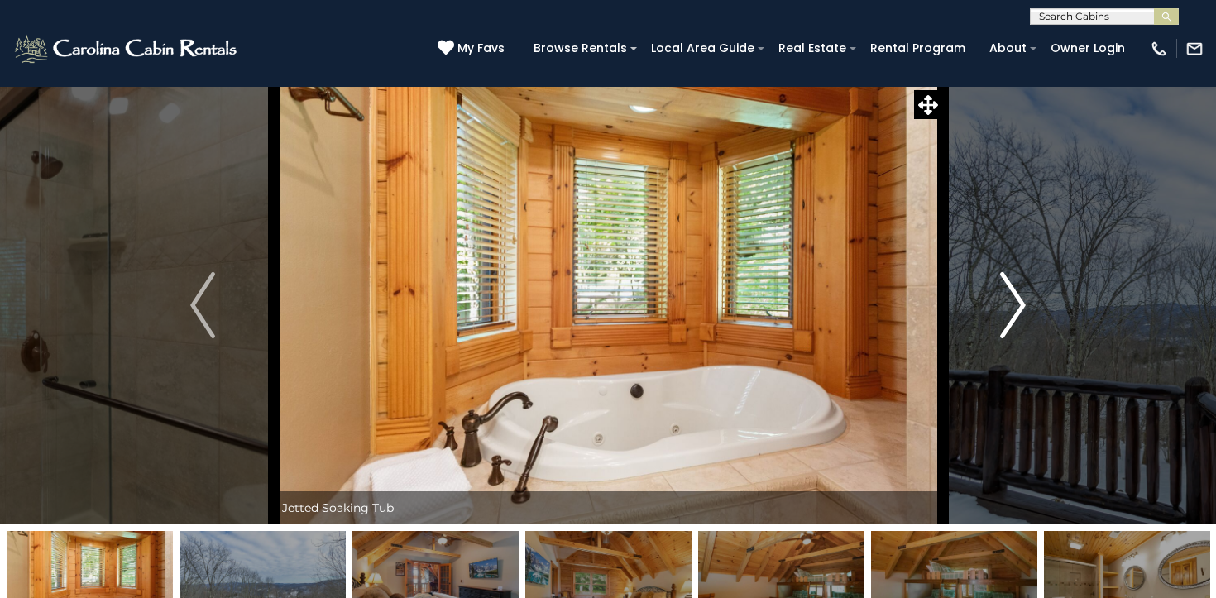
click at [1021, 305] on img "Next" at bounding box center [1013, 305] width 25 height 66
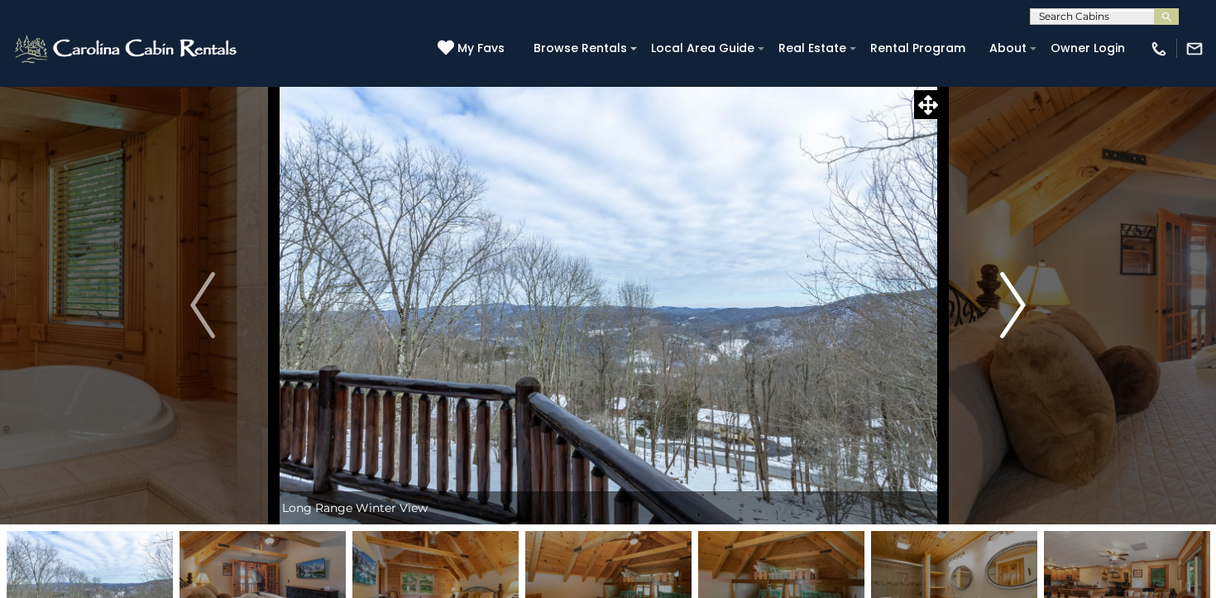
click at [1021, 305] on img "Next" at bounding box center [1013, 305] width 25 height 66
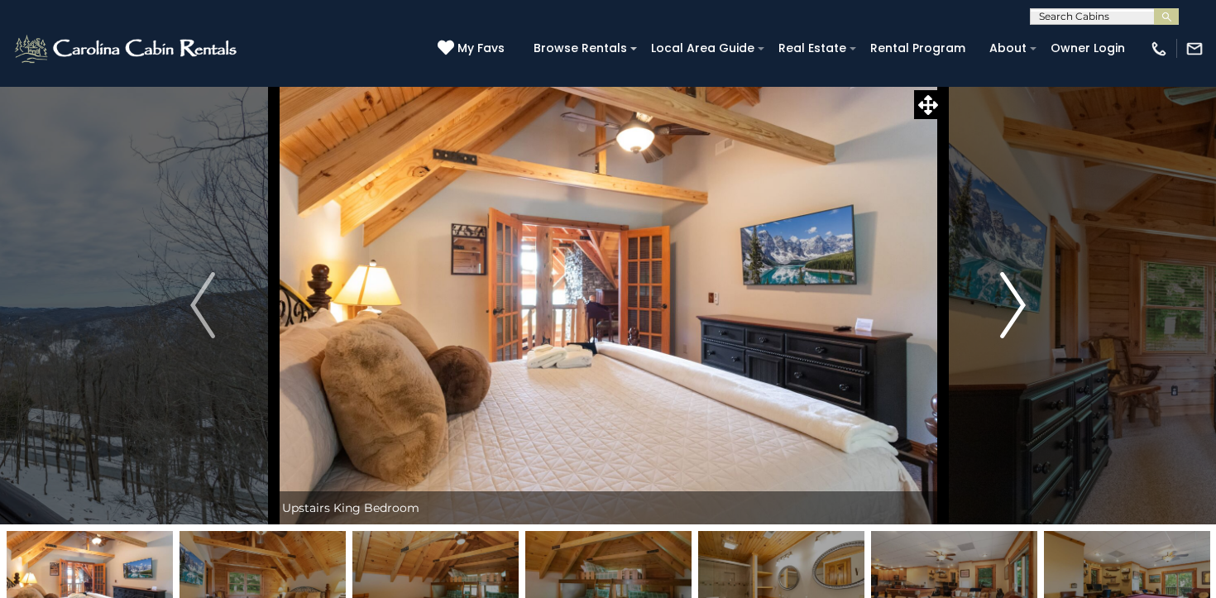
click at [1021, 305] on img "Next" at bounding box center [1013, 305] width 25 height 66
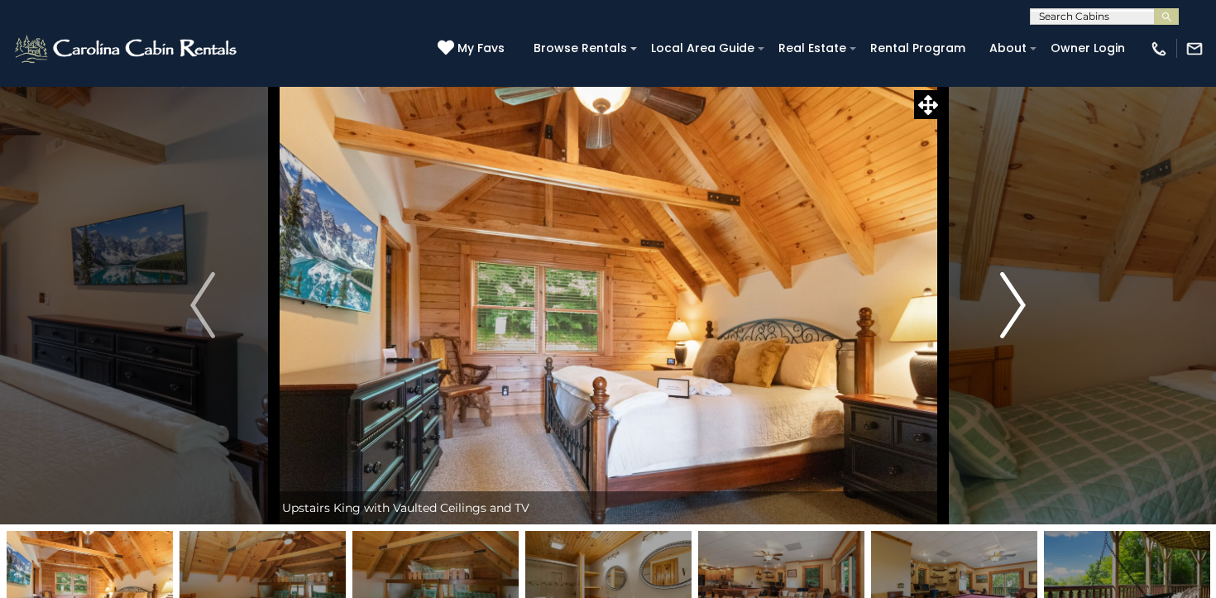
click at [1021, 305] on img "Next" at bounding box center [1013, 305] width 25 height 66
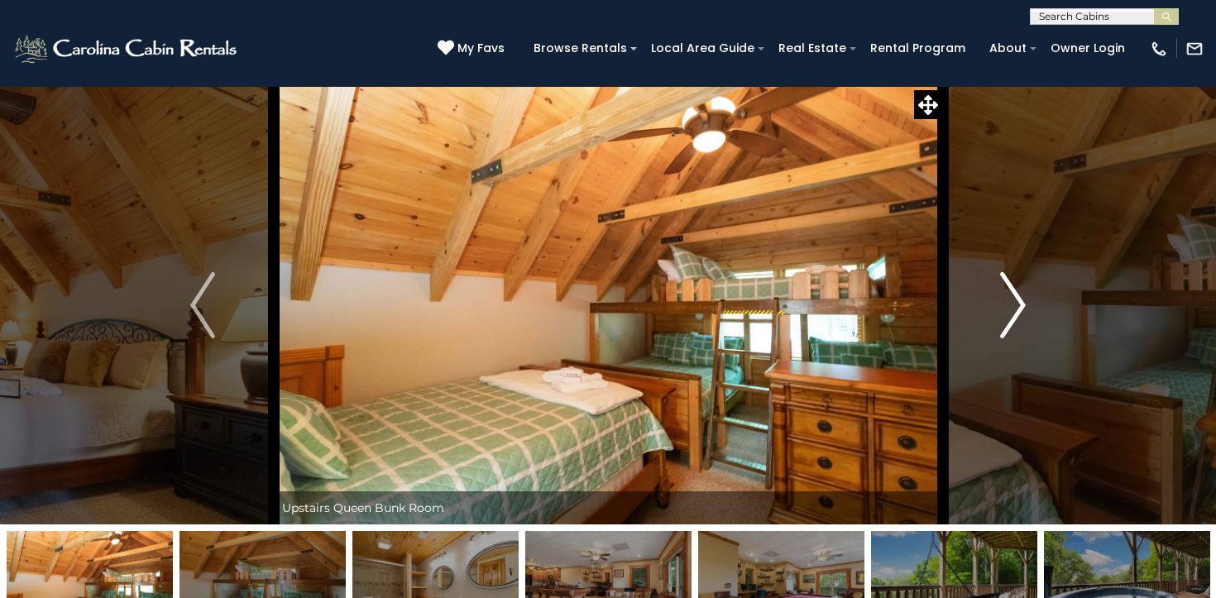
click at [1021, 305] on img "Next" at bounding box center [1013, 305] width 25 height 66
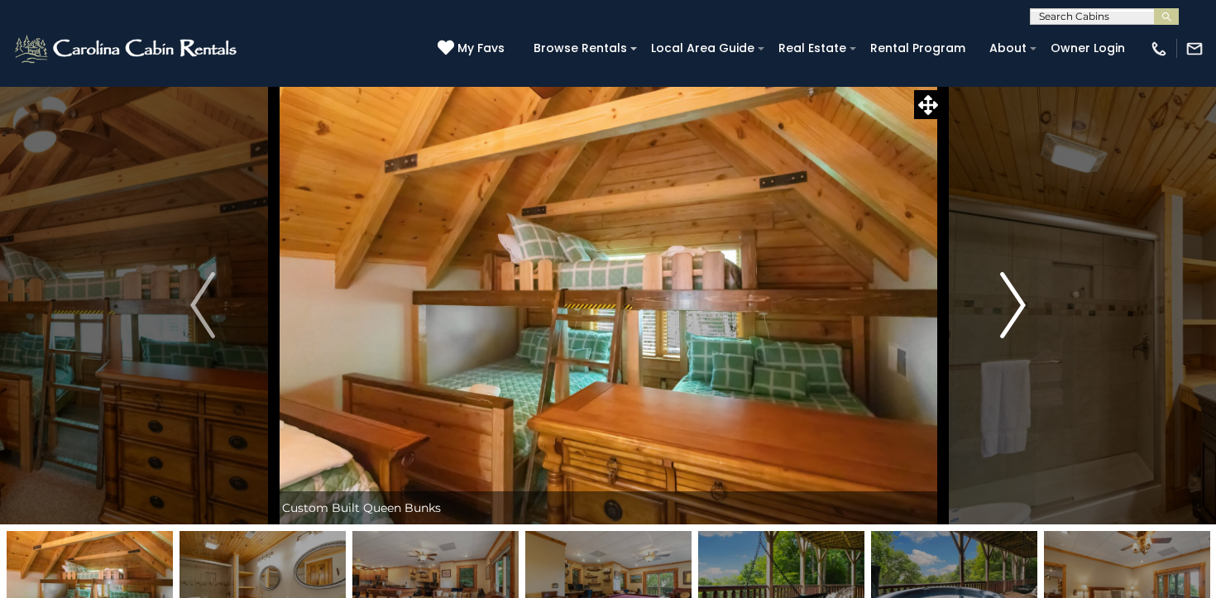
click at [1021, 305] on img "Next" at bounding box center [1013, 305] width 25 height 66
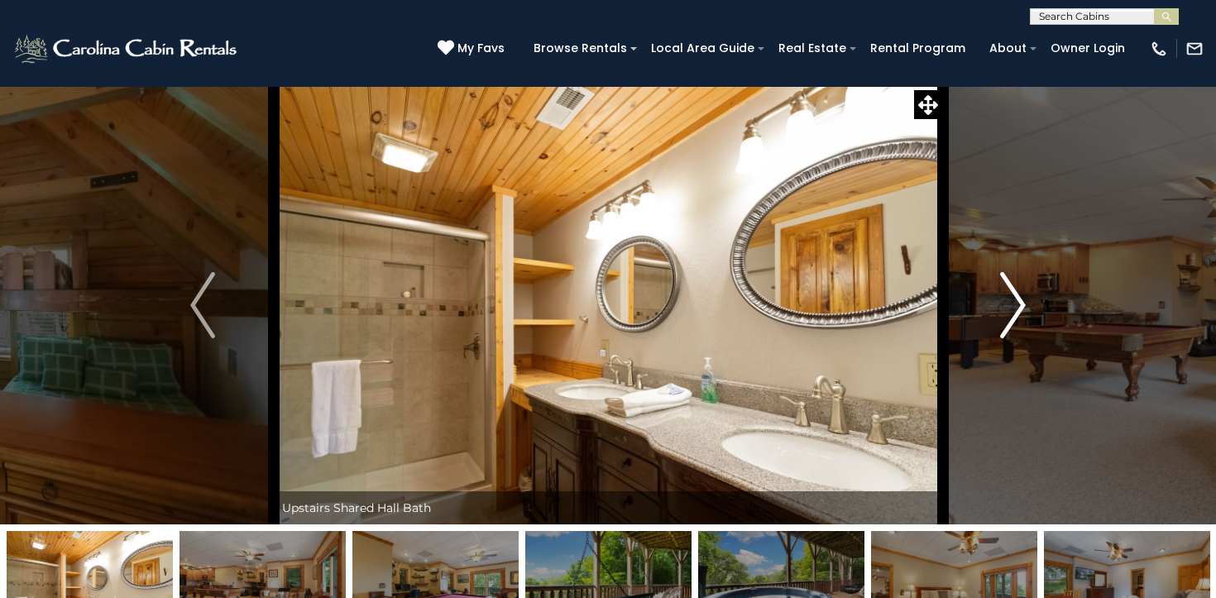
click at [1021, 305] on img "Next" at bounding box center [1013, 305] width 25 height 66
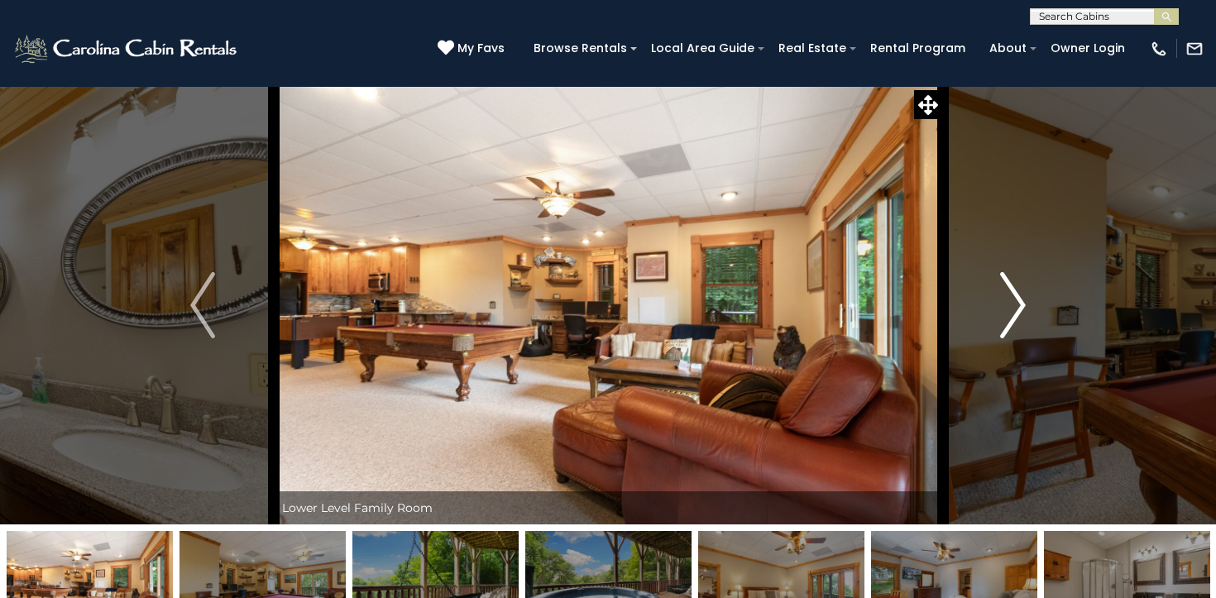
click at [1021, 305] on img "Next" at bounding box center [1013, 305] width 25 height 66
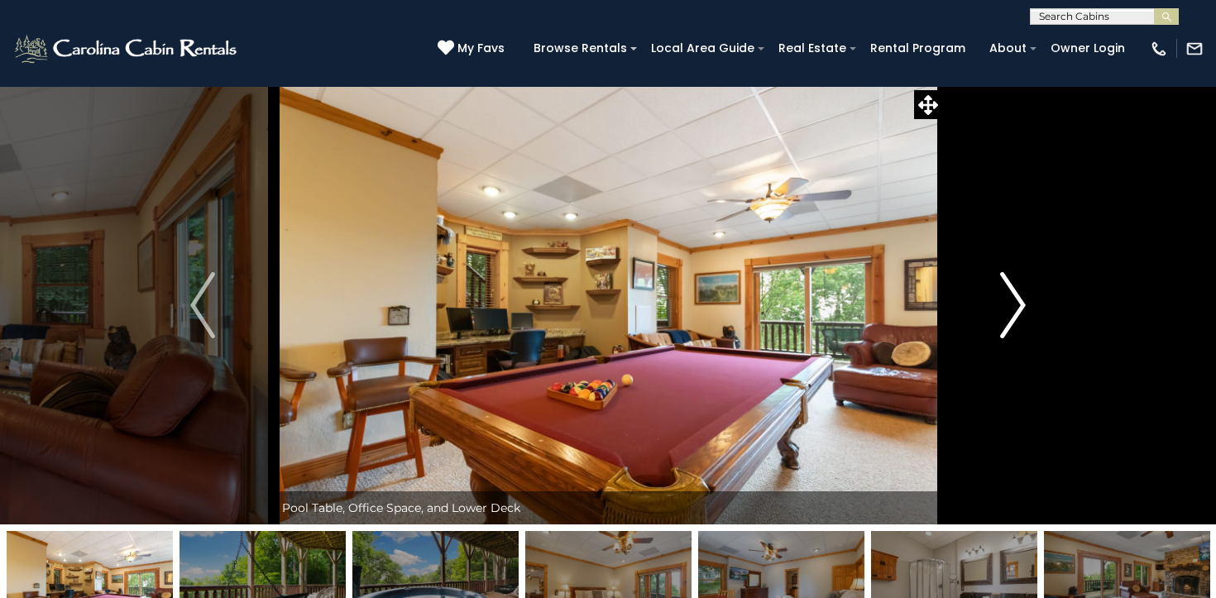
click at [1021, 305] on img "Next" at bounding box center [1013, 305] width 25 height 66
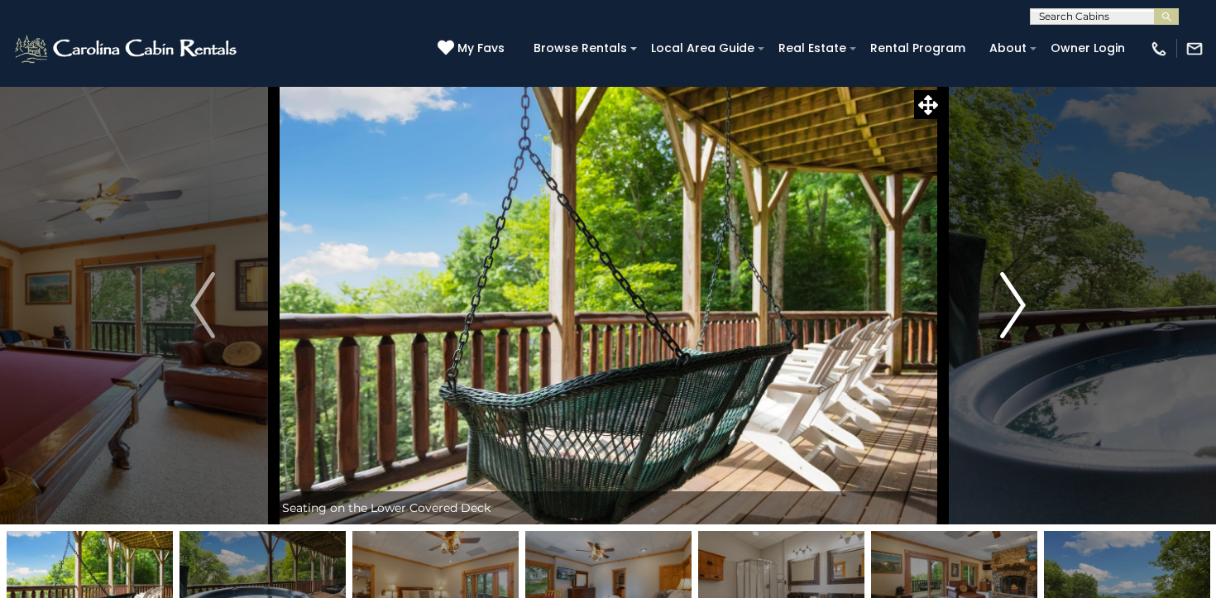
click at [1021, 305] on img "Next" at bounding box center [1013, 305] width 25 height 66
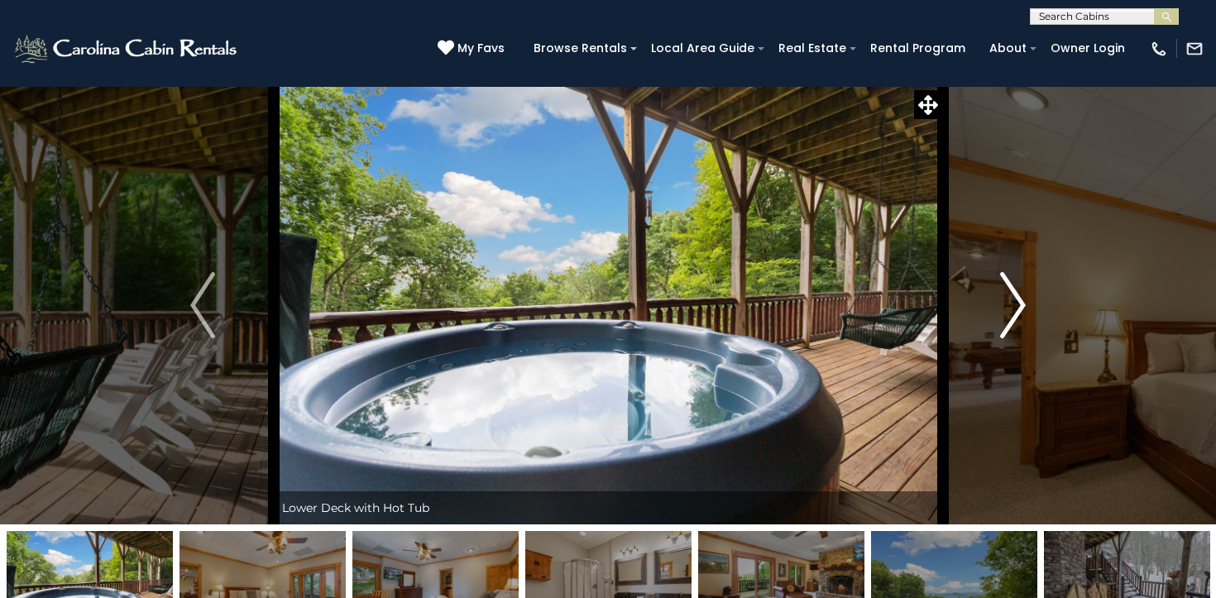
click at [1021, 305] on img "Next" at bounding box center [1013, 305] width 25 height 66
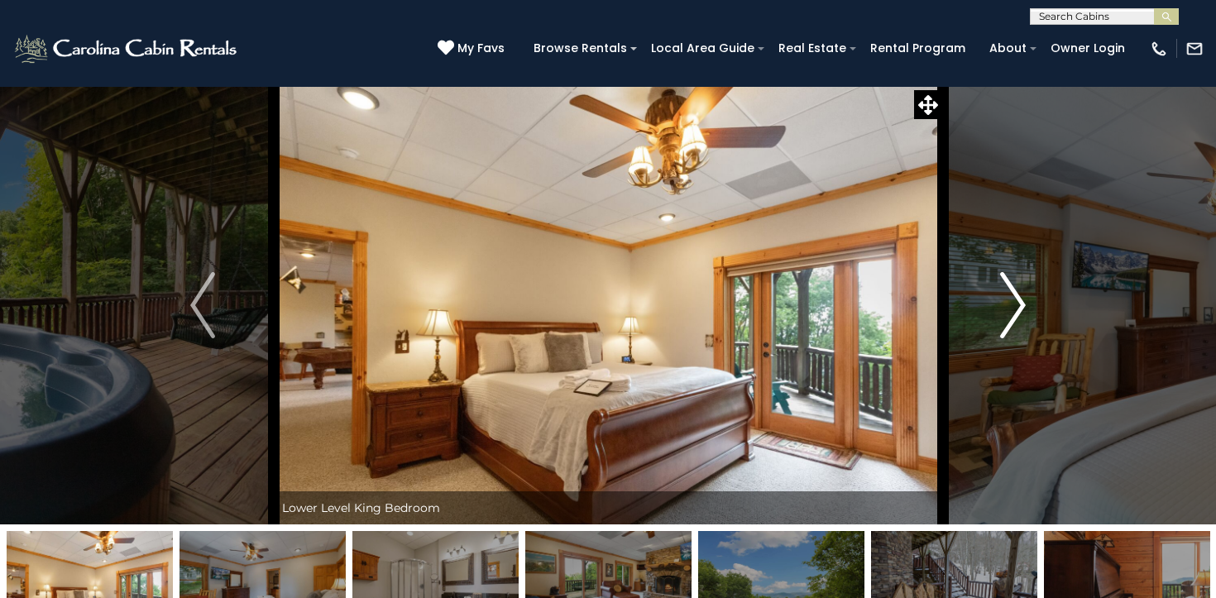
click at [1021, 305] on img "Next" at bounding box center [1013, 305] width 25 height 66
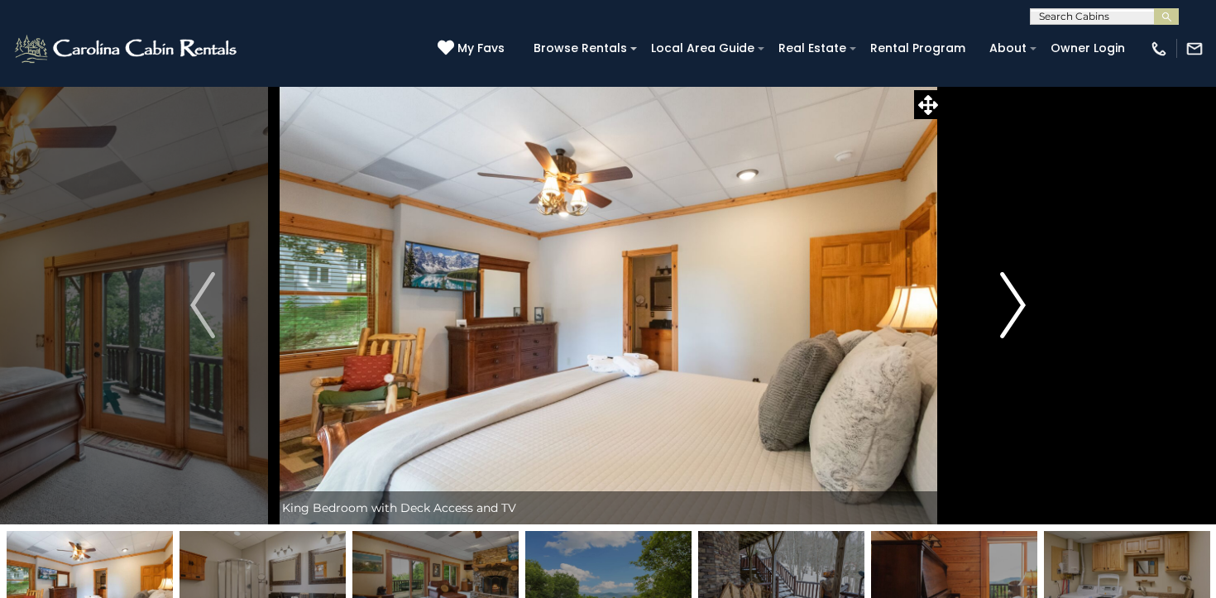
click at [1021, 305] on img "Next" at bounding box center [1013, 305] width 25 height 66
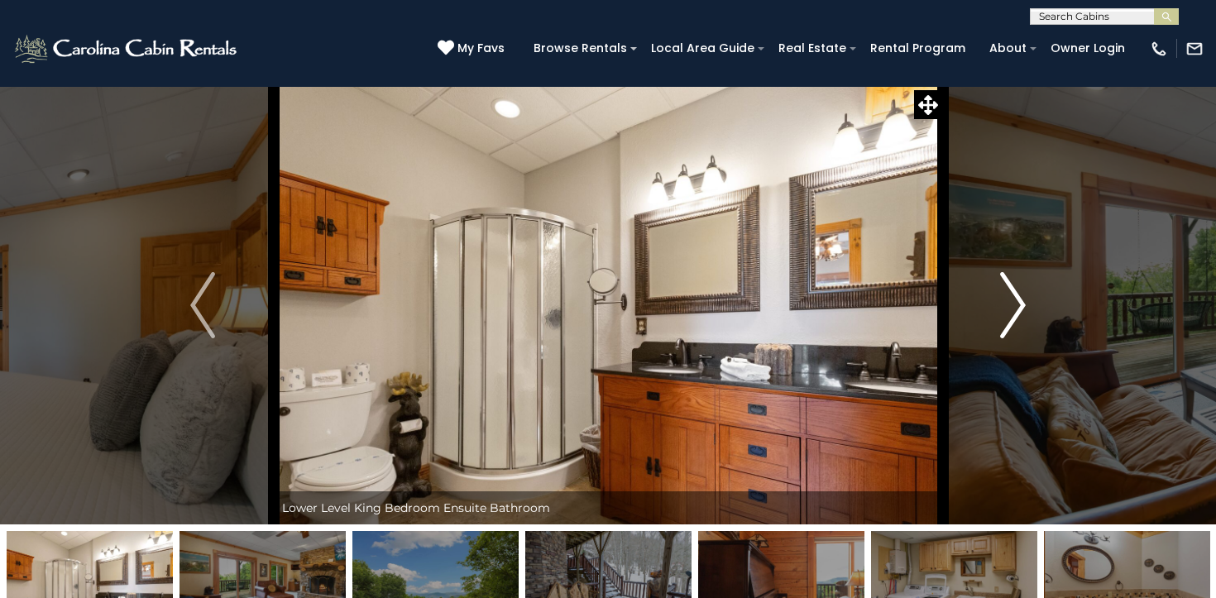
click at [1021, 305] on img "Next" at bounding box center [1013, 305] width 25 height 66
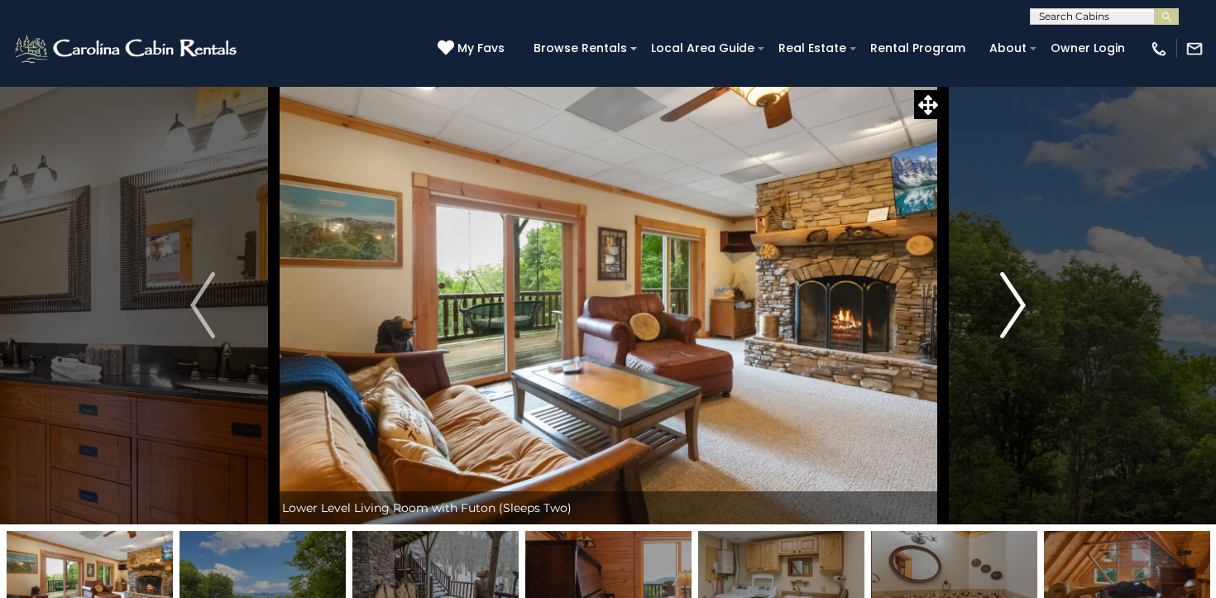
click at [1021, 305] on img "Next" at bounding box center [1013, 305] width 25 height 66
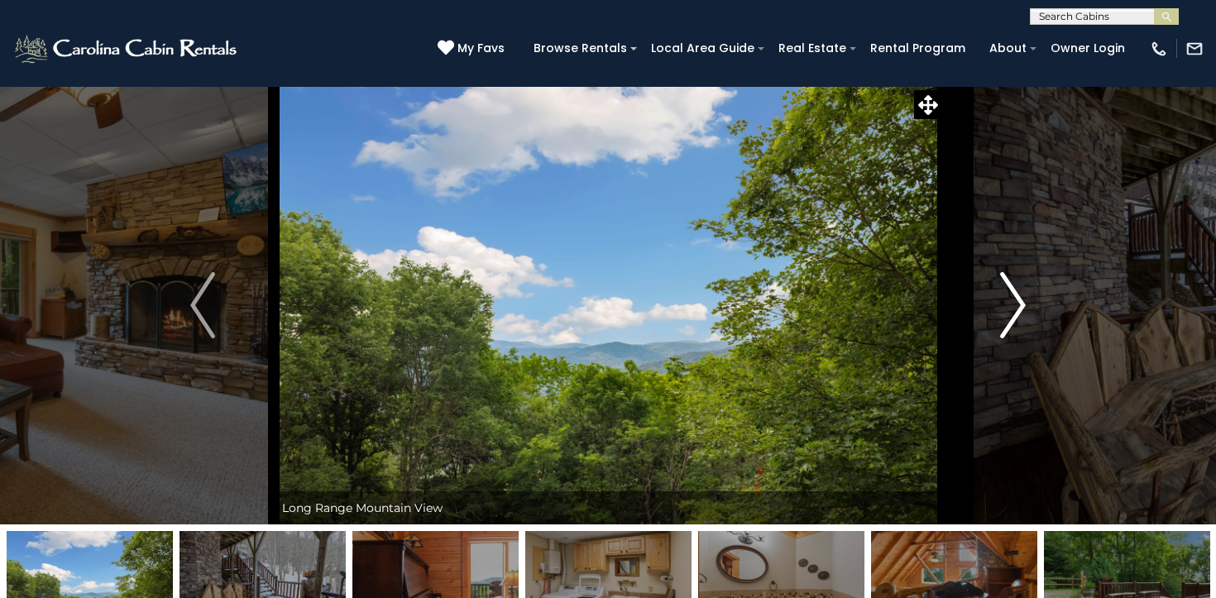
click at [1021, 305] on img "Next" at bounding box center [1013, 305] width 25 height 66
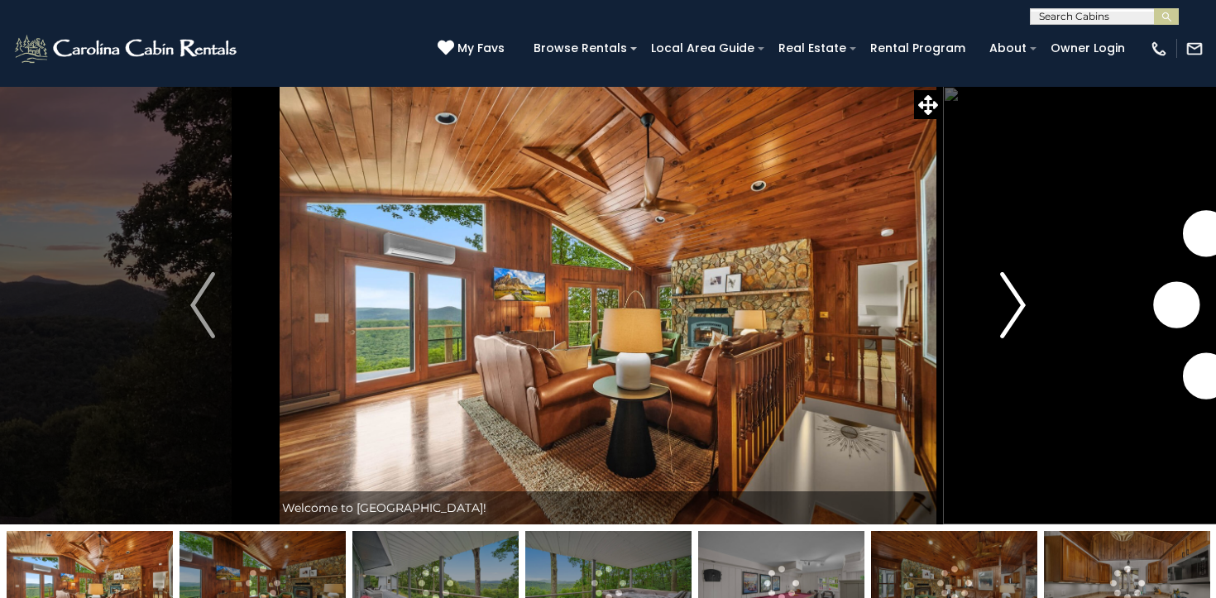
click at [1006, 315] on img "Next" at bounding box center [1013, 305] width 25 height 66
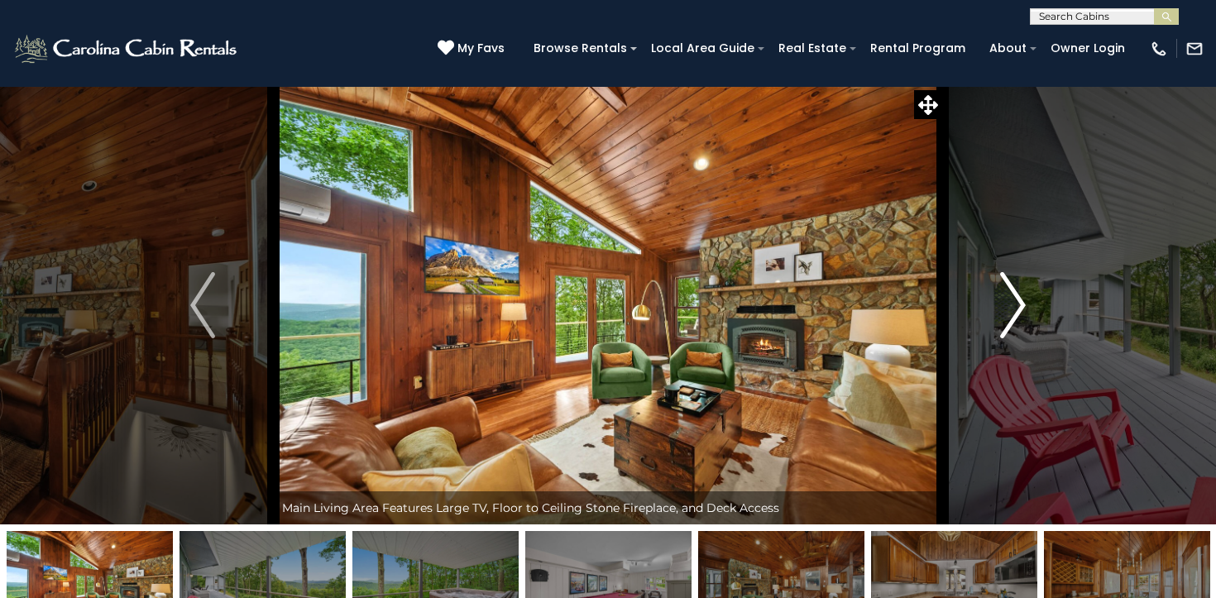
click at [1006, 315] on img "Next" at bounding box center [1013, 305] width 25 height 66
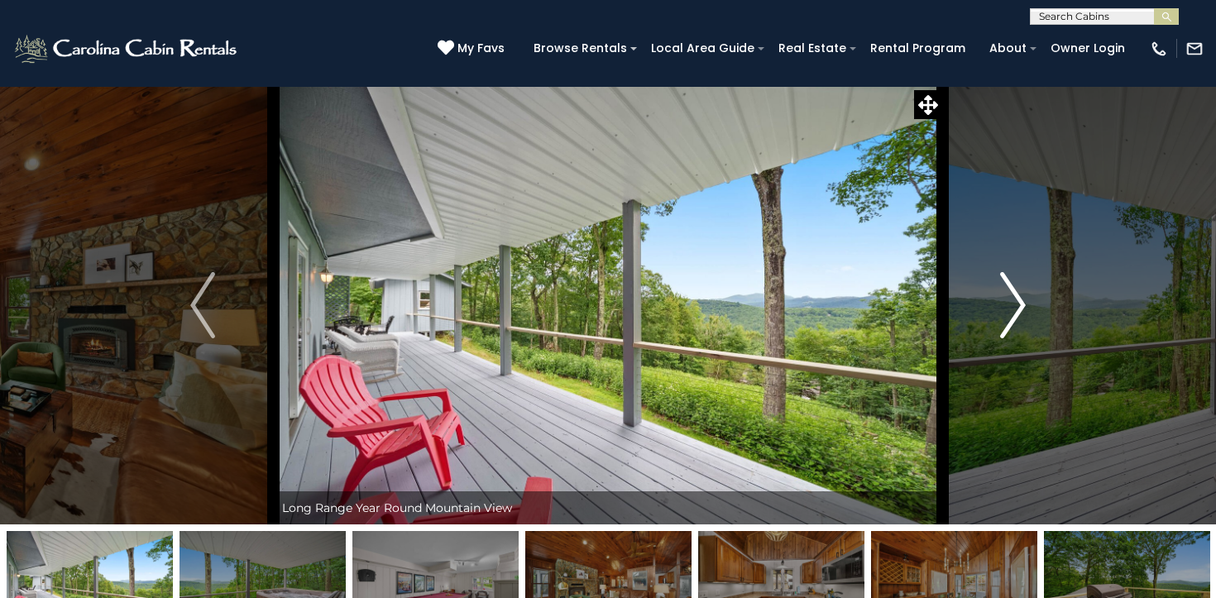
click at [1006, 315] on img "Next" at bounding box center [1013, 305] width 25 height 66
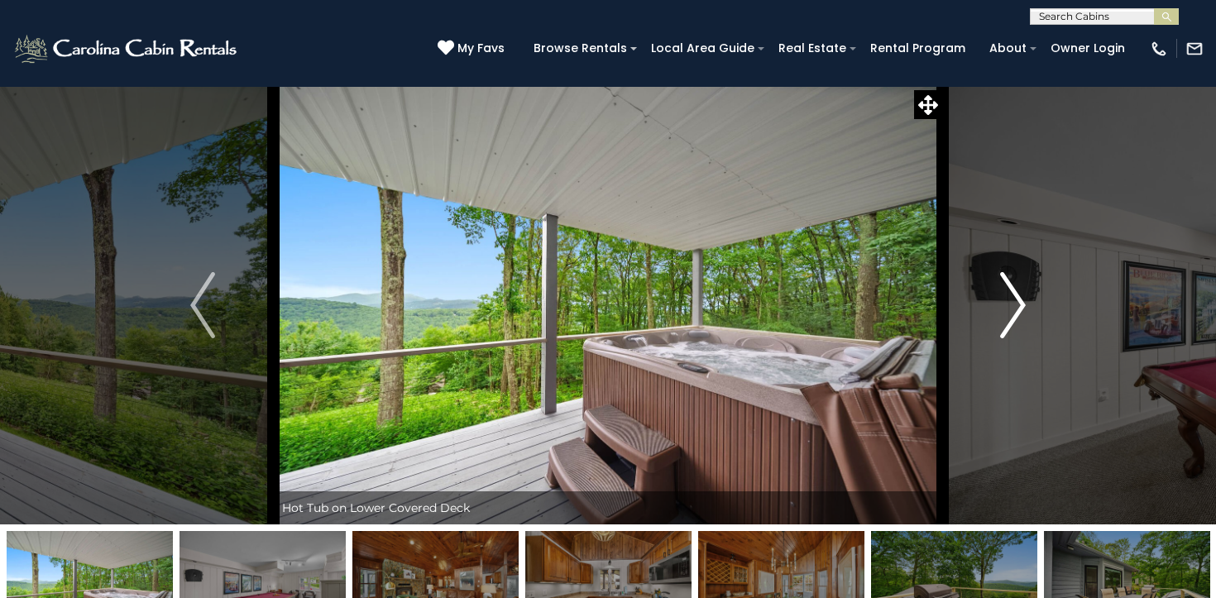
click at [1006, 315] on img "Next" at bounding box center [1013, 305] width 25 height 66
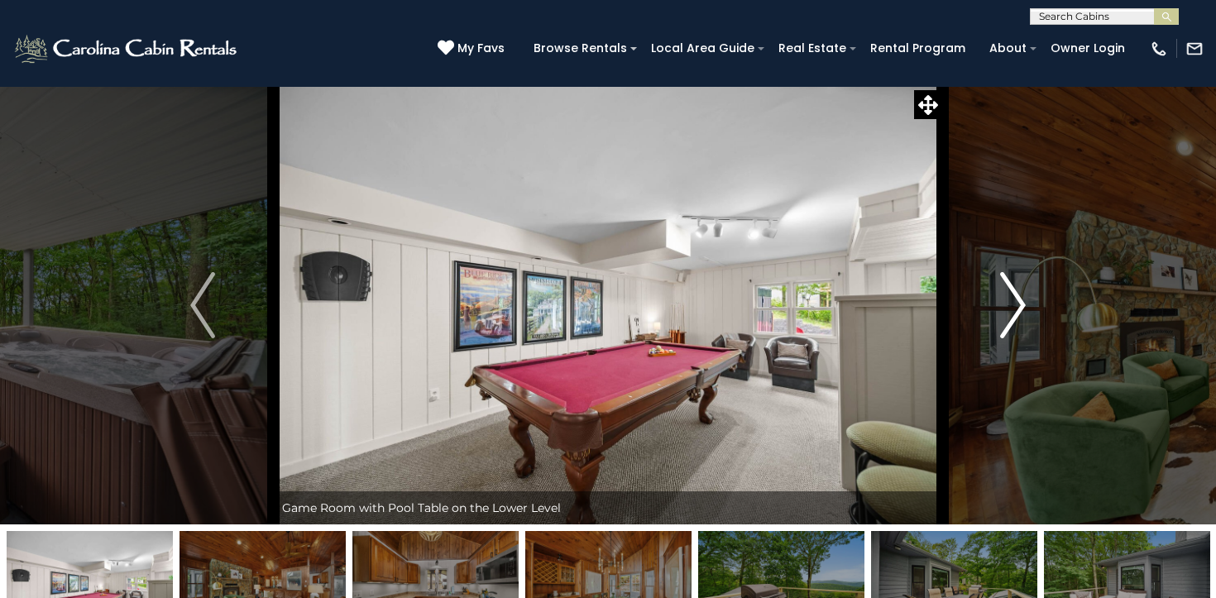
click at [1006, 315] on img "Next" at bounding box center [1013, 305] width 25 height 66
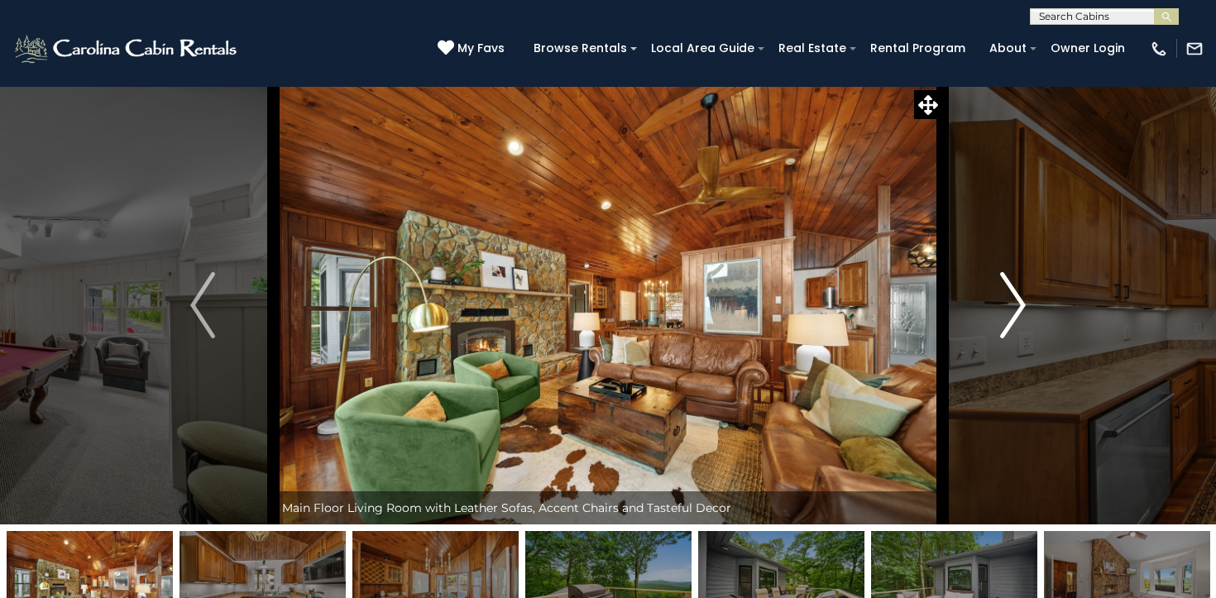
click at [1006, 315] on img "Next" at bounding box center [1013, 305] width 25 height 66
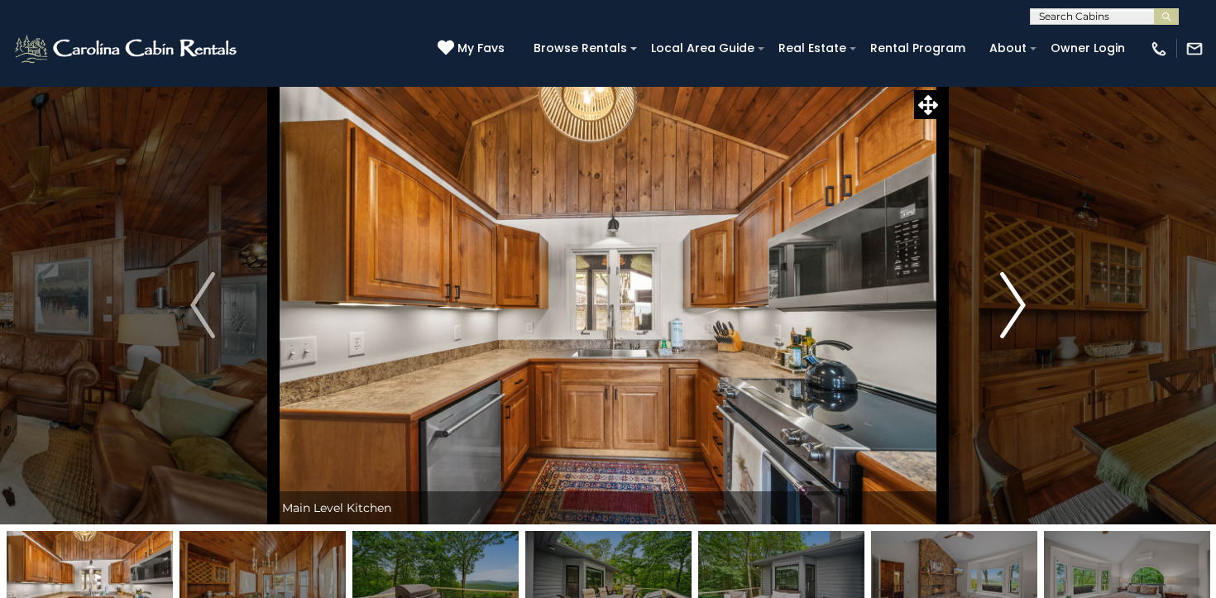
click at [1006, 315] on img "Next" at bounding box center [1013, 305] width 25 height 66
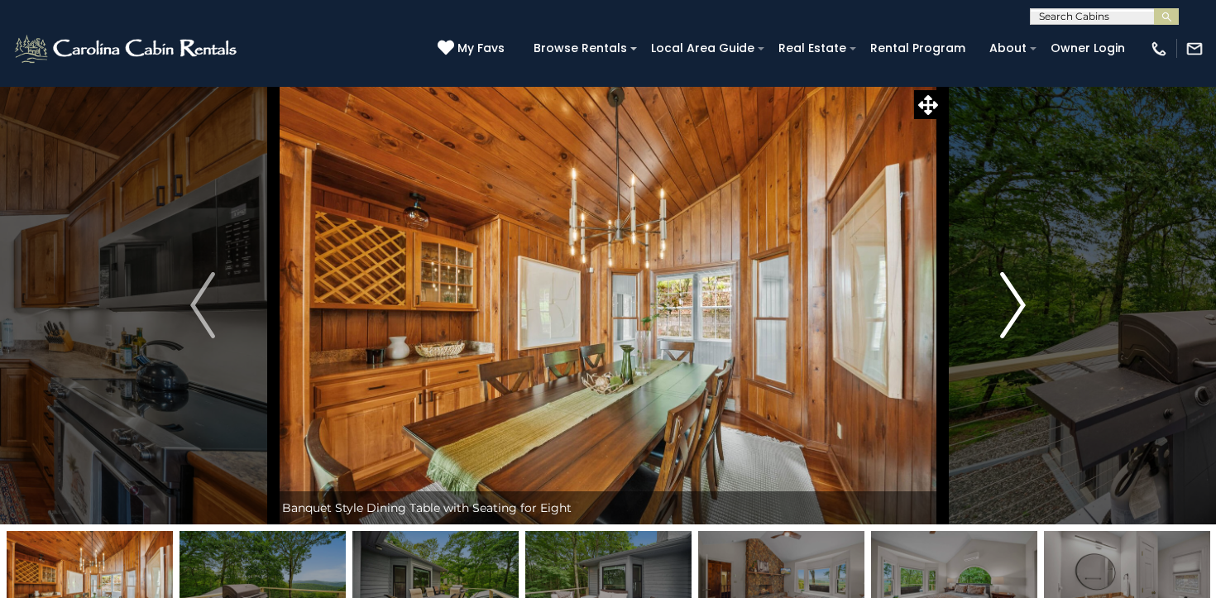
click at [1006, 315] on img "Next" at bounding box center [1013, 305] width 25 height 66
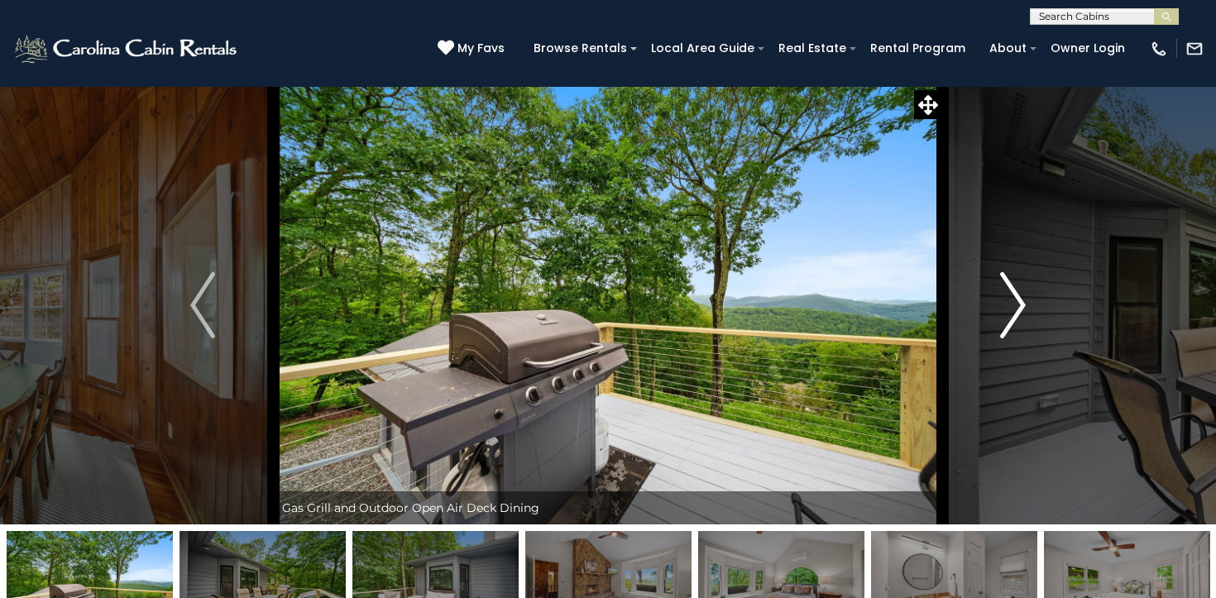
click at [1006, 315] on img "Next" at bounding box center [1013, 305] width 25 height 66
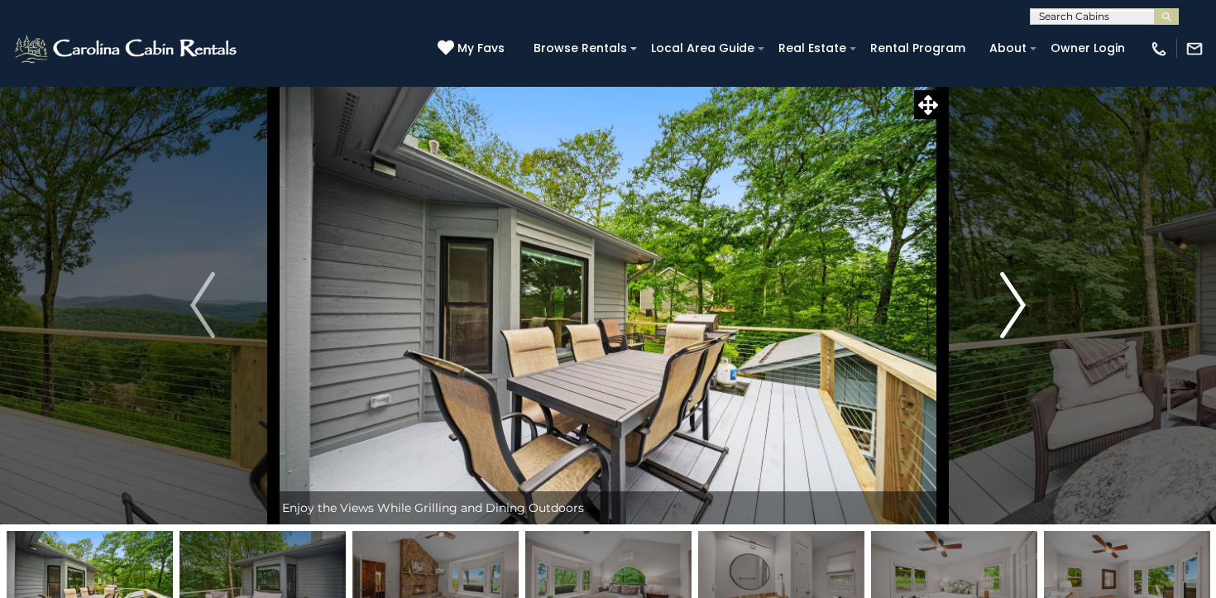
click at [1006, 315] on img "Next" at bounding box center [1013, 305] width 25 height 66
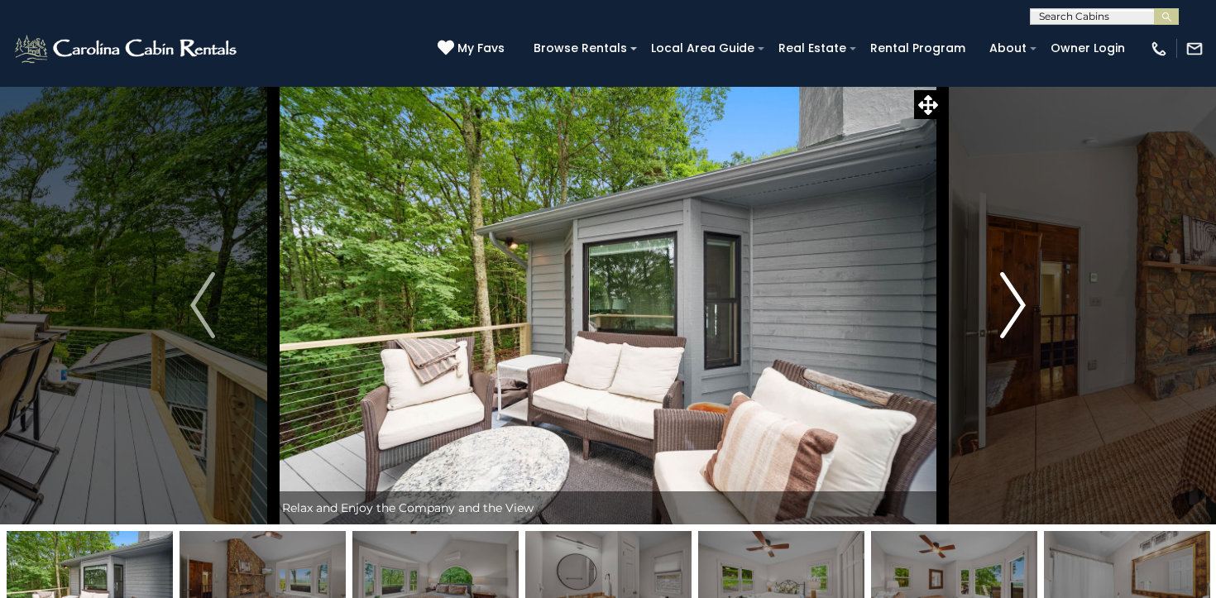
click at [1006, 315] on img "Next" at bounding box center [1013, 305] width 25 height 66
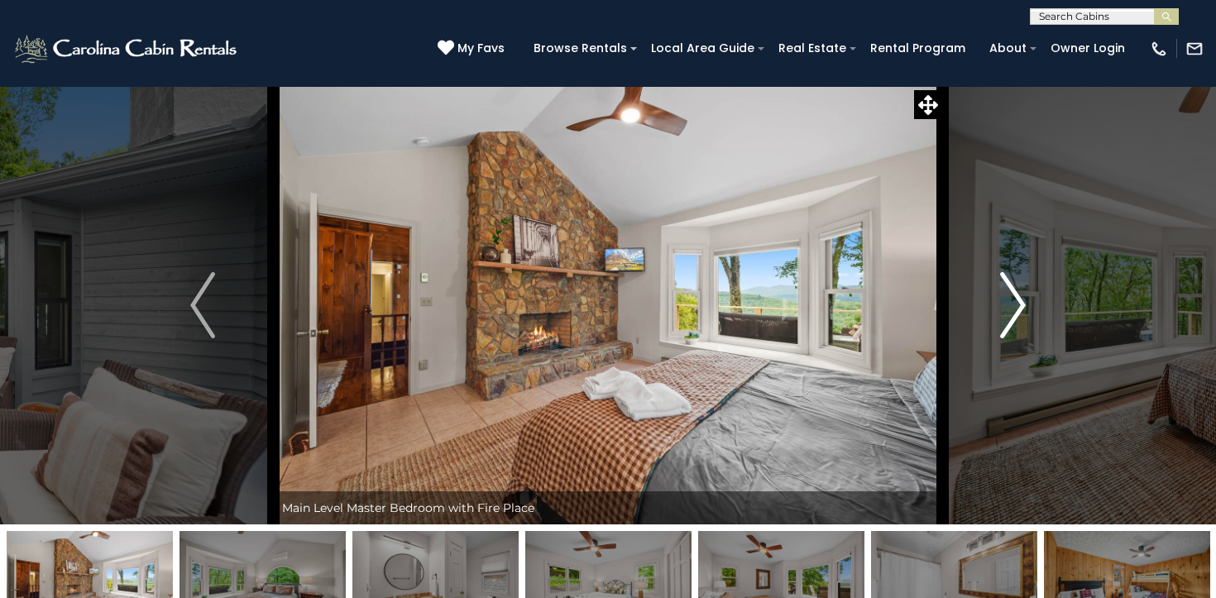
click at [1006, 315] on img "Next" at bounding box center [1013, 305] width 25 height 66
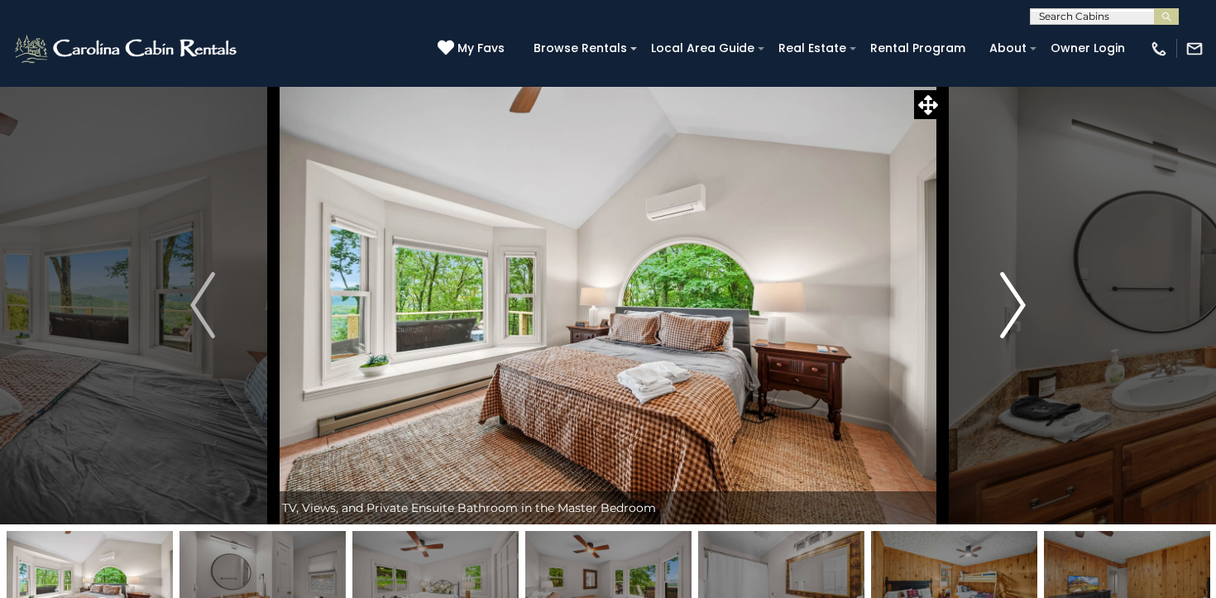
click at [1006, 315] on img "Next" at bounding box center [1013, 305] width 25 height 66
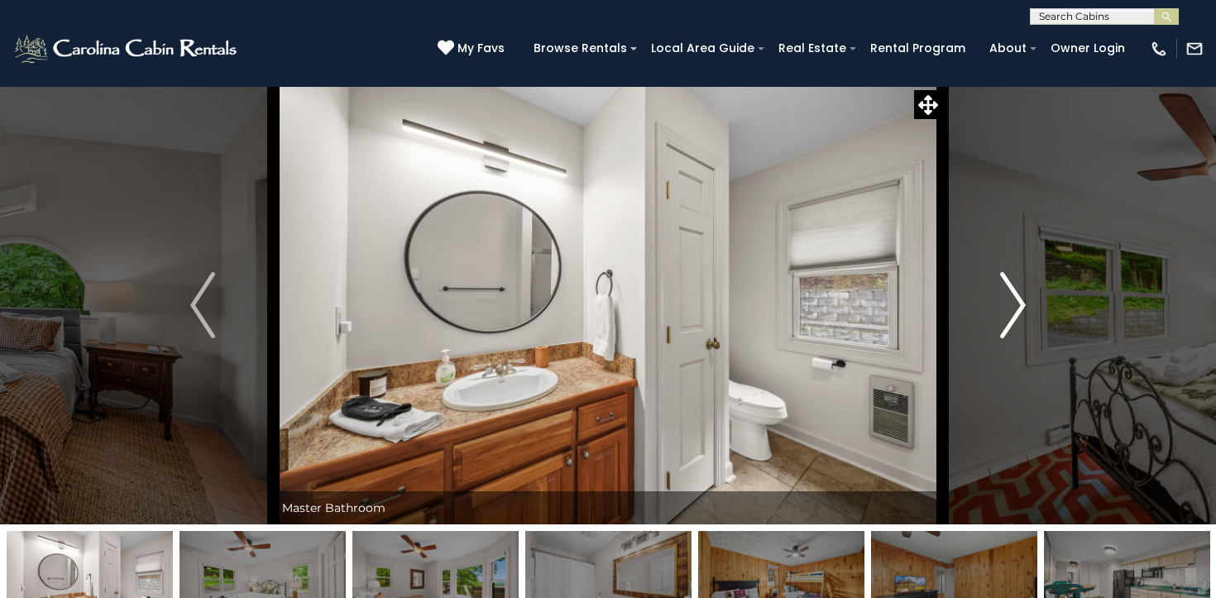
click at [1006, 315] on img "Next" at bounding box center [1013, 305] width 25 height 66
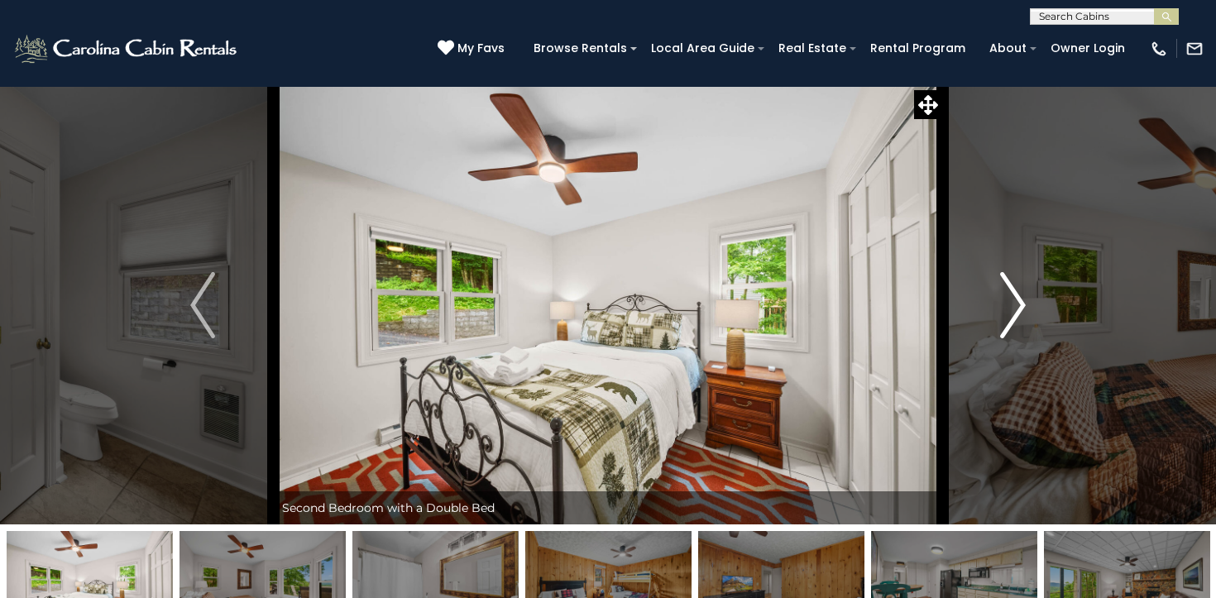
click at [1006, 315] on img "Next" at bounding box center [1013, 305] width 25 height 66
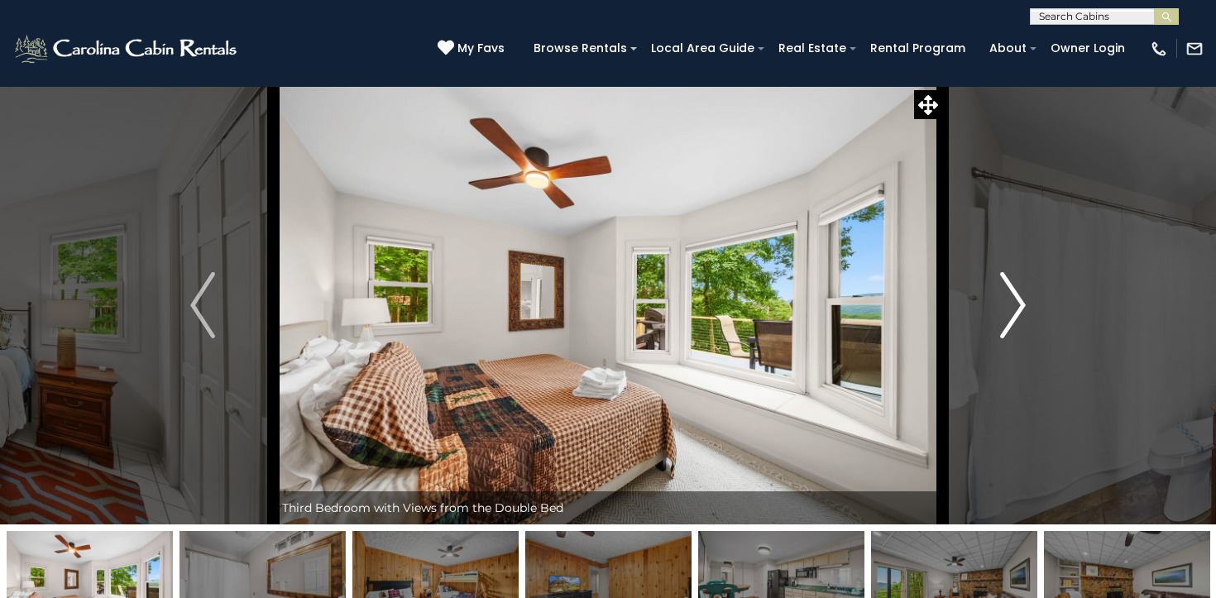
click at [1006, 315] on img "Next" at bounding box center [1013, 305] width 25 height 66
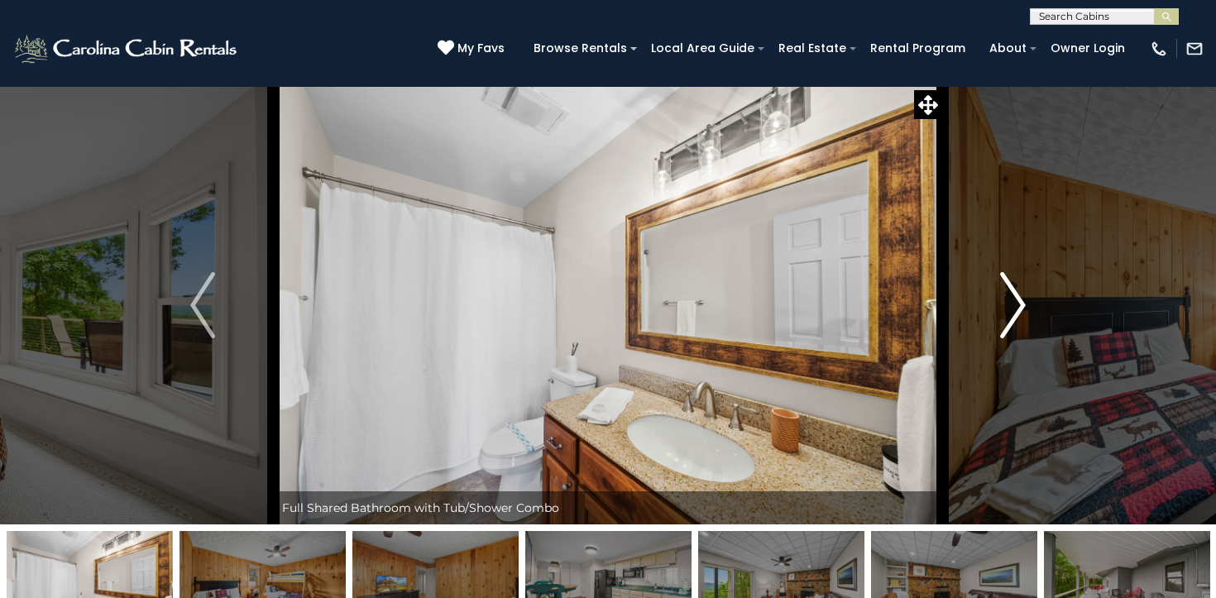
click at [1006, 315] on img "Next" at bounding box center [1013, 305] width 25 height 66
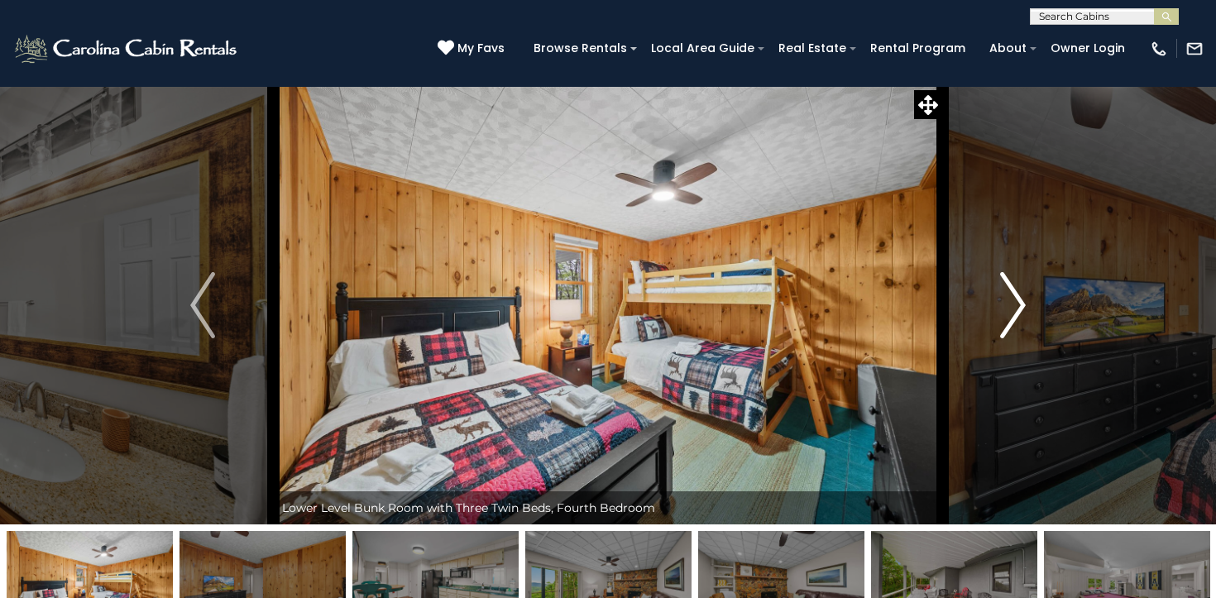
click at [1006, 315] on img "Next" at bounding box center [1013, 305] width 25 height 66
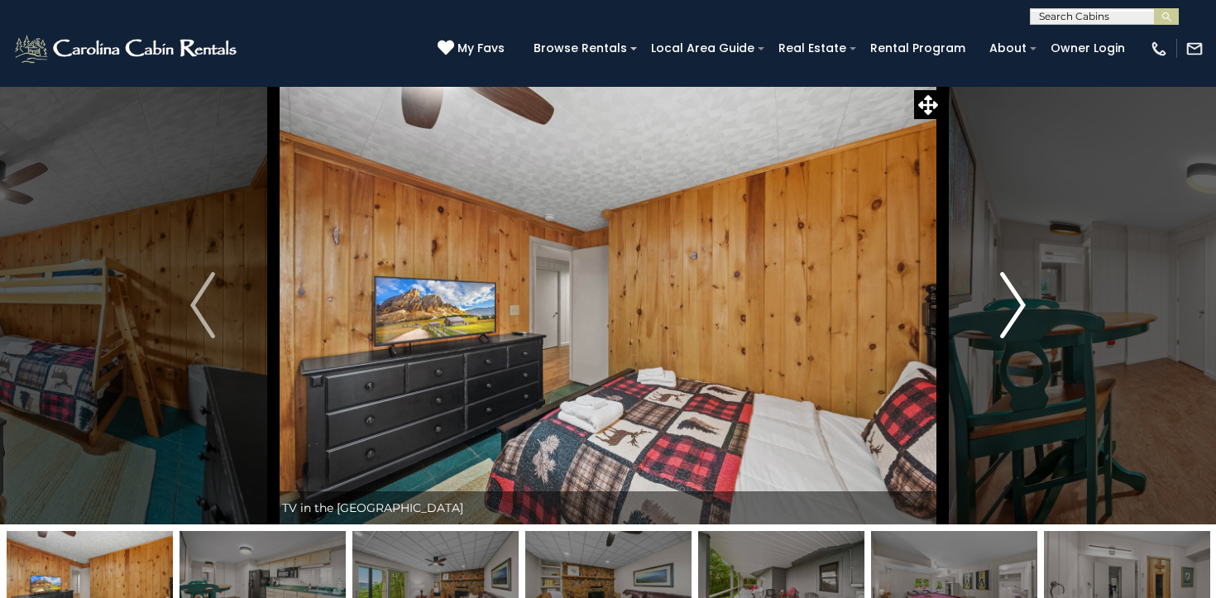
click at [1006, 315] on img "Next" at bounding box center [1013, 305] width 25 height 66
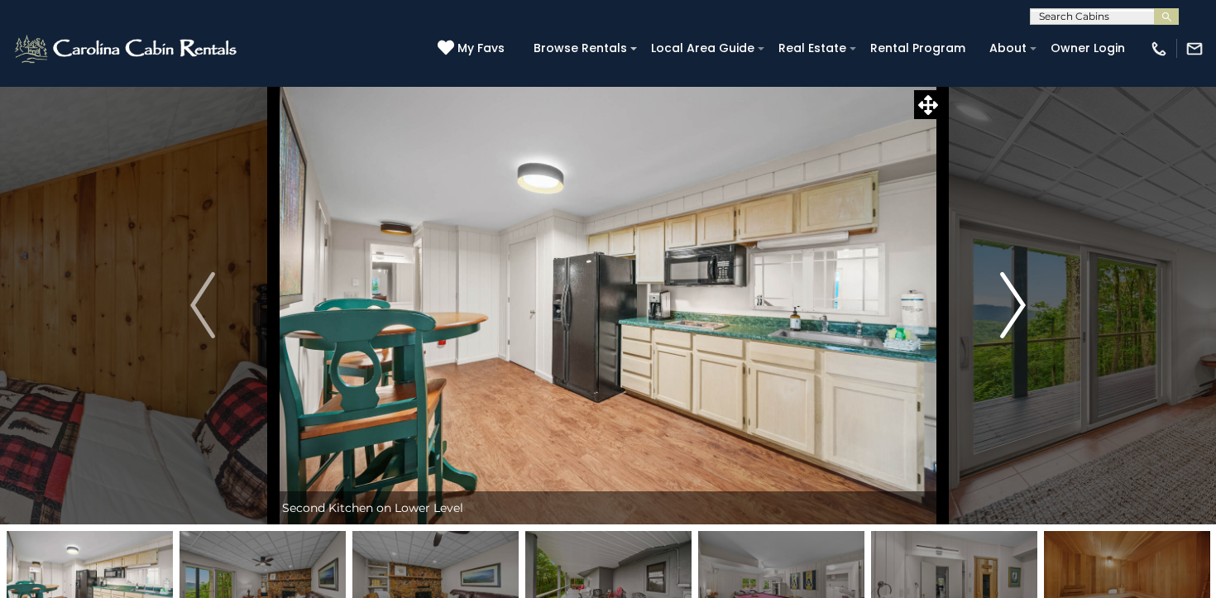
click at [1006, 315] on img "Next" at bounding box center [1013, 305] width 25 height 66
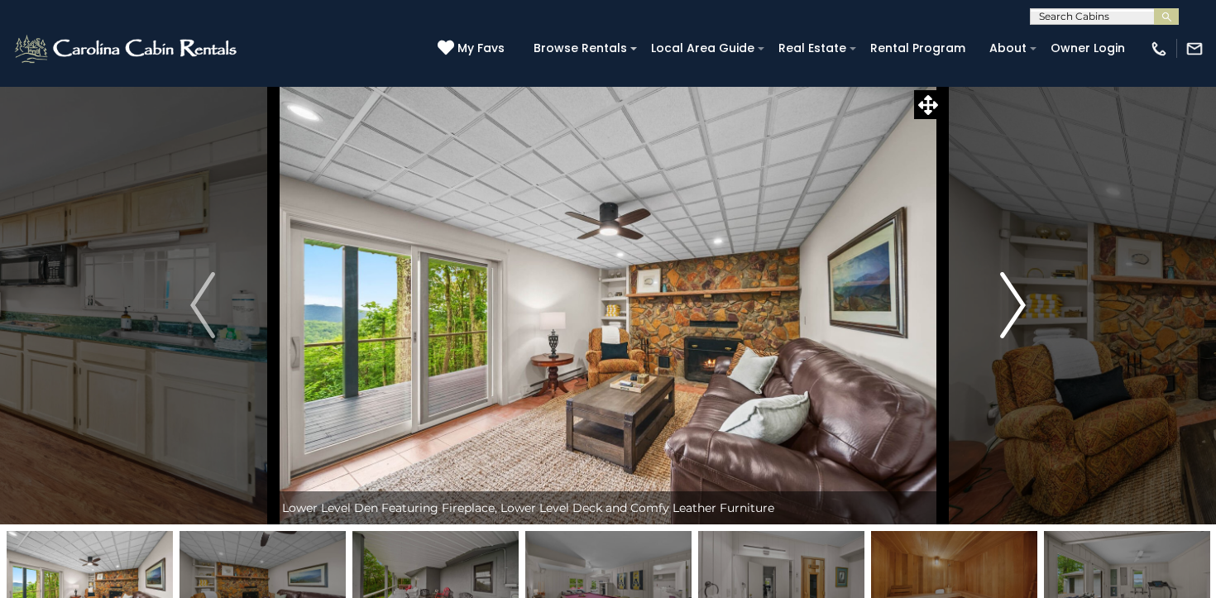
click at [1006, 315] on img "Next" at bounding box center [1013, 305] width 25 height 66
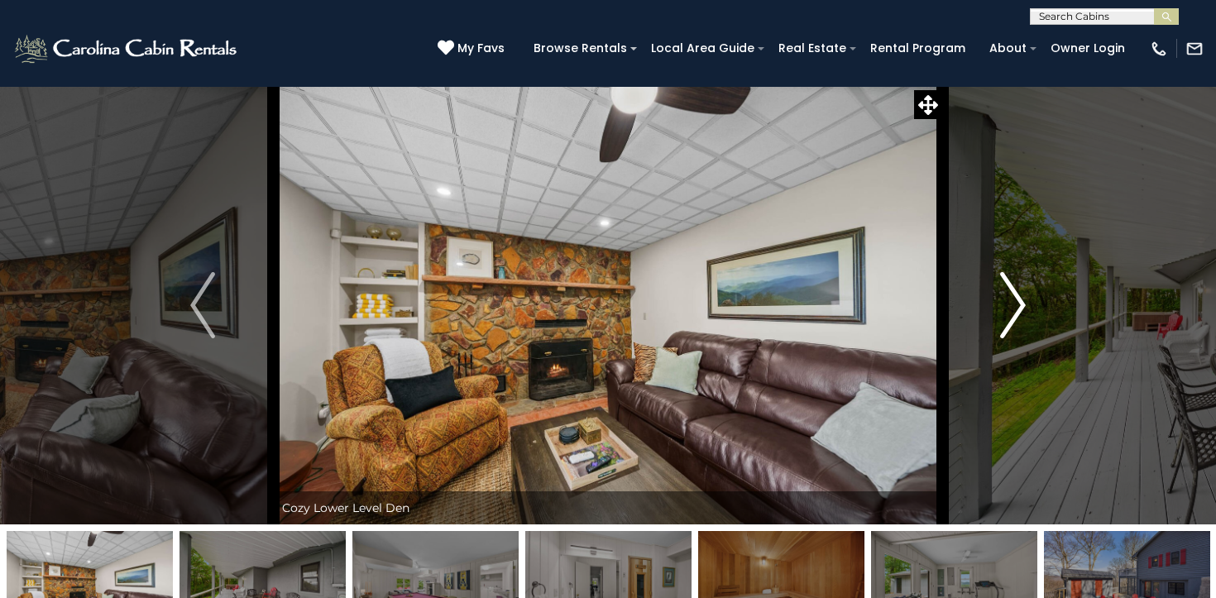
click at [1006, 315] on img "Next" at bounding box center [1013, 305] width 25 height 66
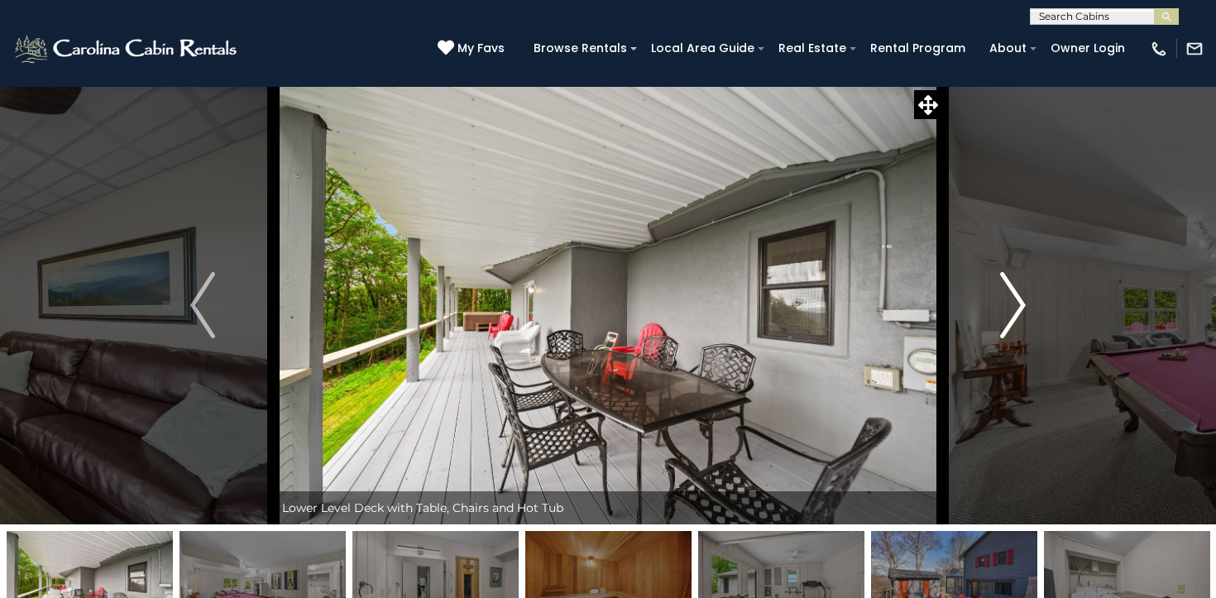
click at [1006, 315] on img "Next" at bounding box center [1013, 305] width 25 height 66
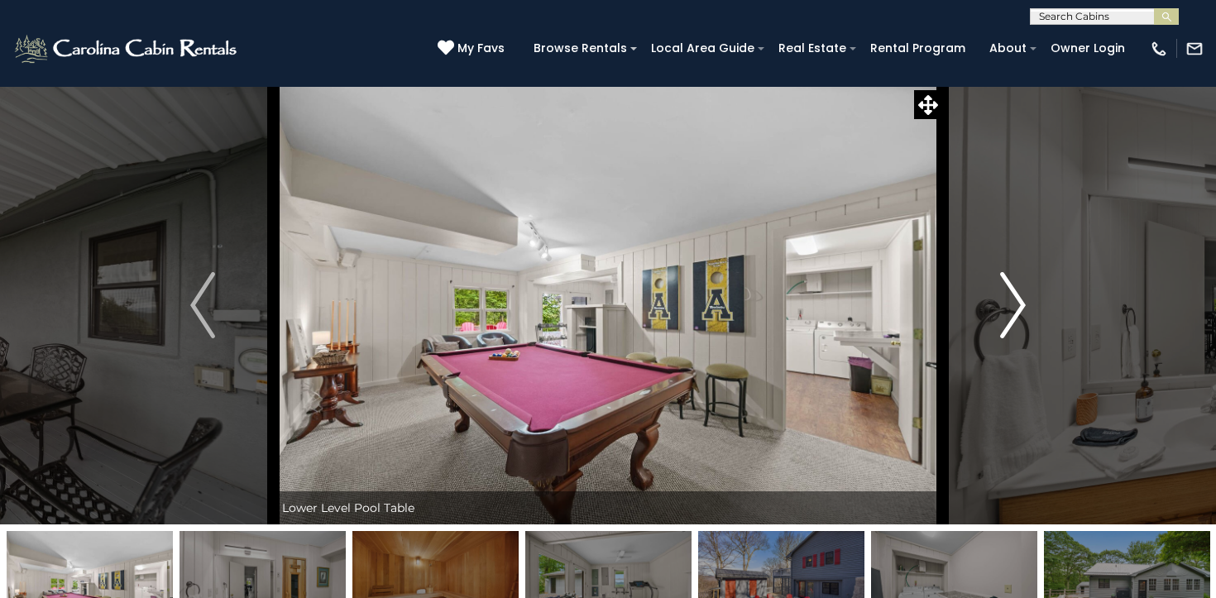
click at [1006, 315] on img "Next" at bounding box center [1013, 305] width 25 height 66
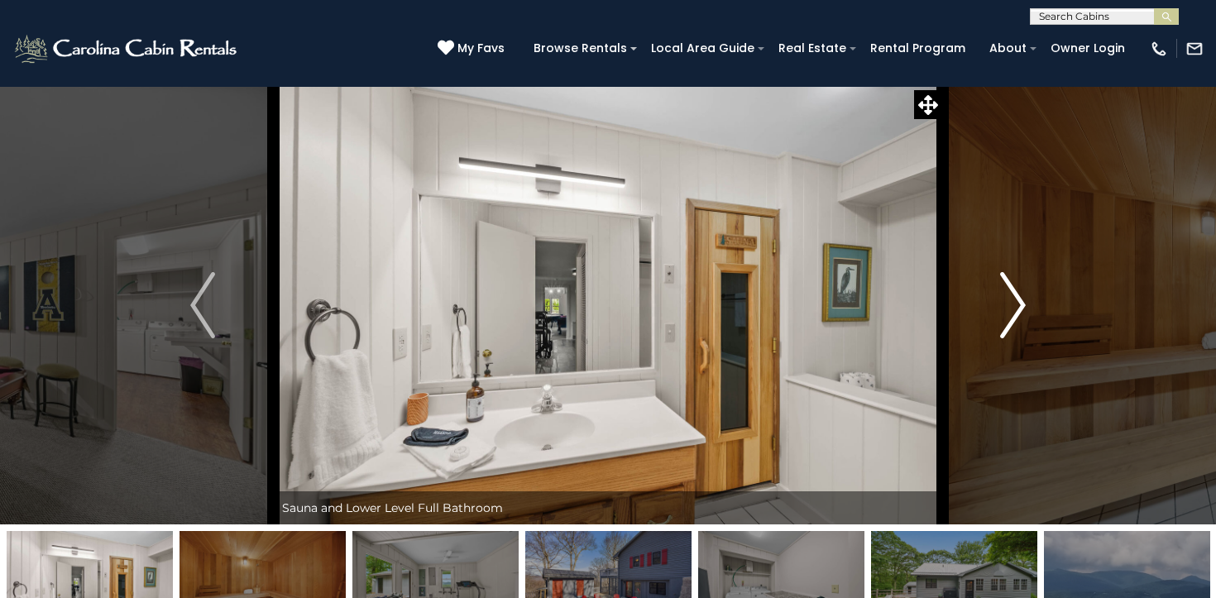
click at [1006, 315] on img "Next" at bounding box center [1013, 305] width 25 height 66
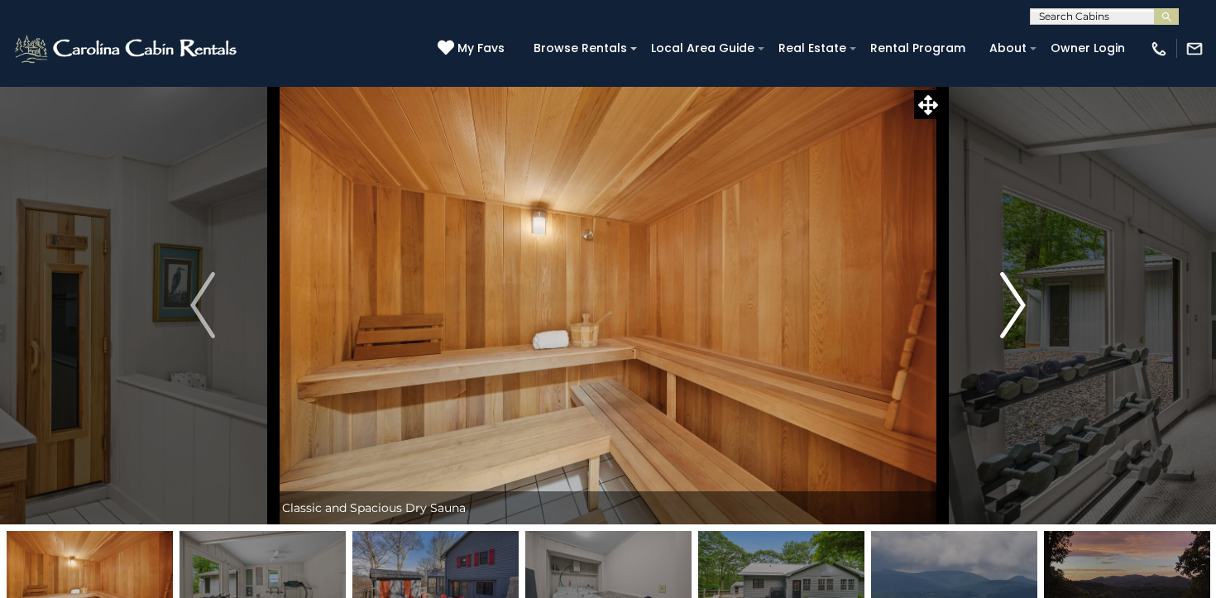
click at [1006, 315] on img "Next" at bounding box center [1013, 305] width 25 height 66
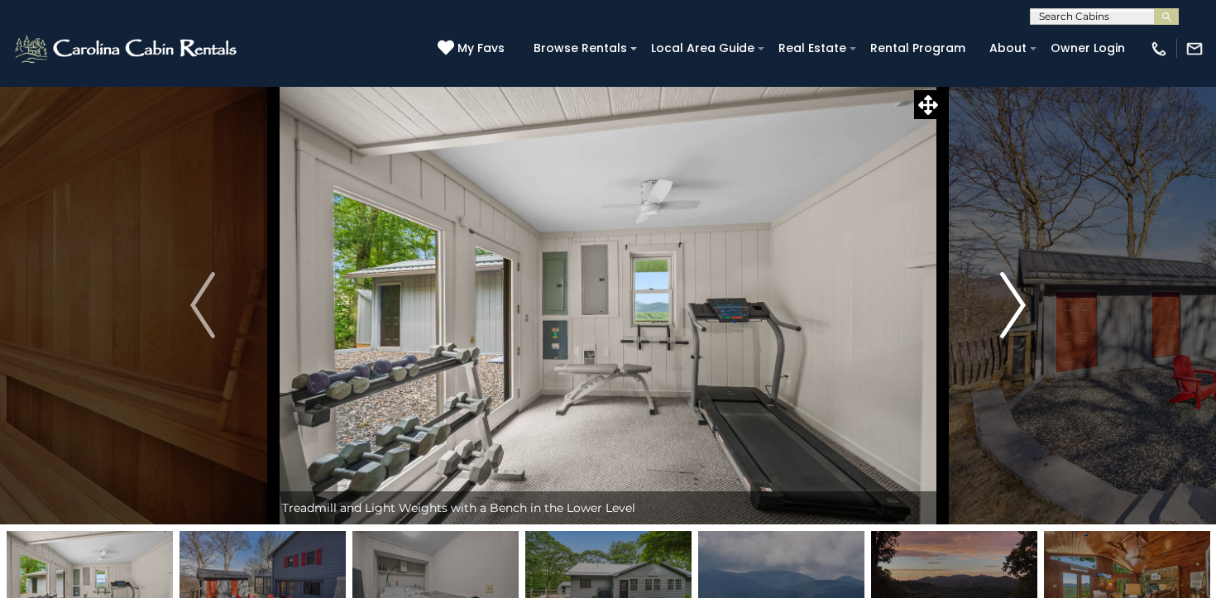
click at [1006, 315] on img "Next" at bounding box center [1013, 305] width 25 height 66
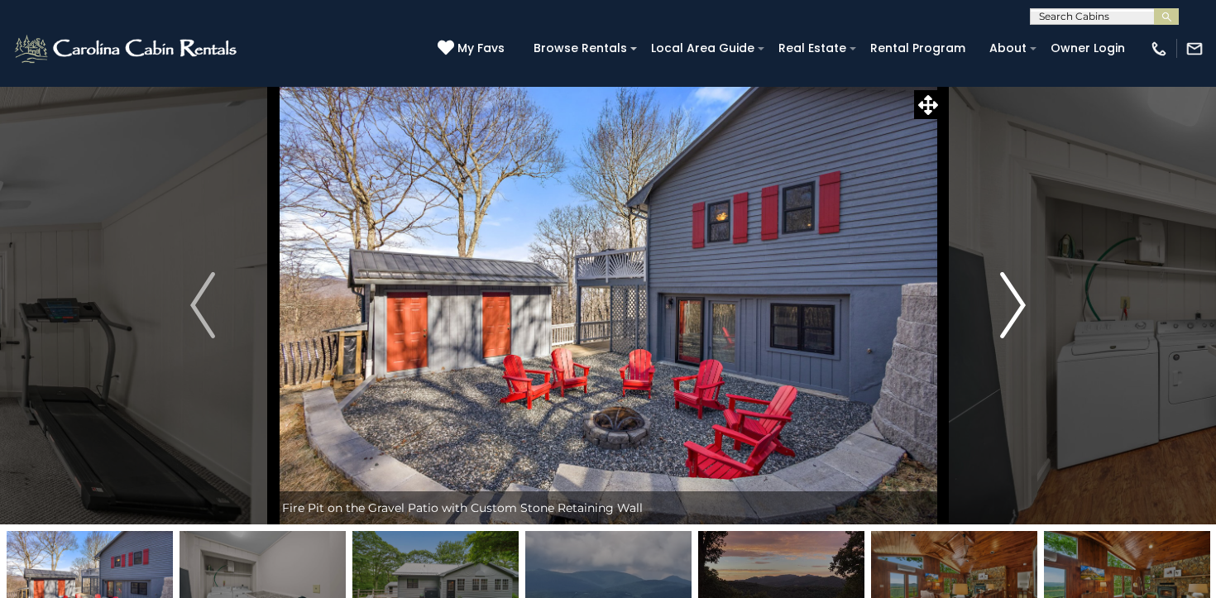
click at [1006, 315] on img "Next" at bounding box center [1013, 305] width 25 height 66
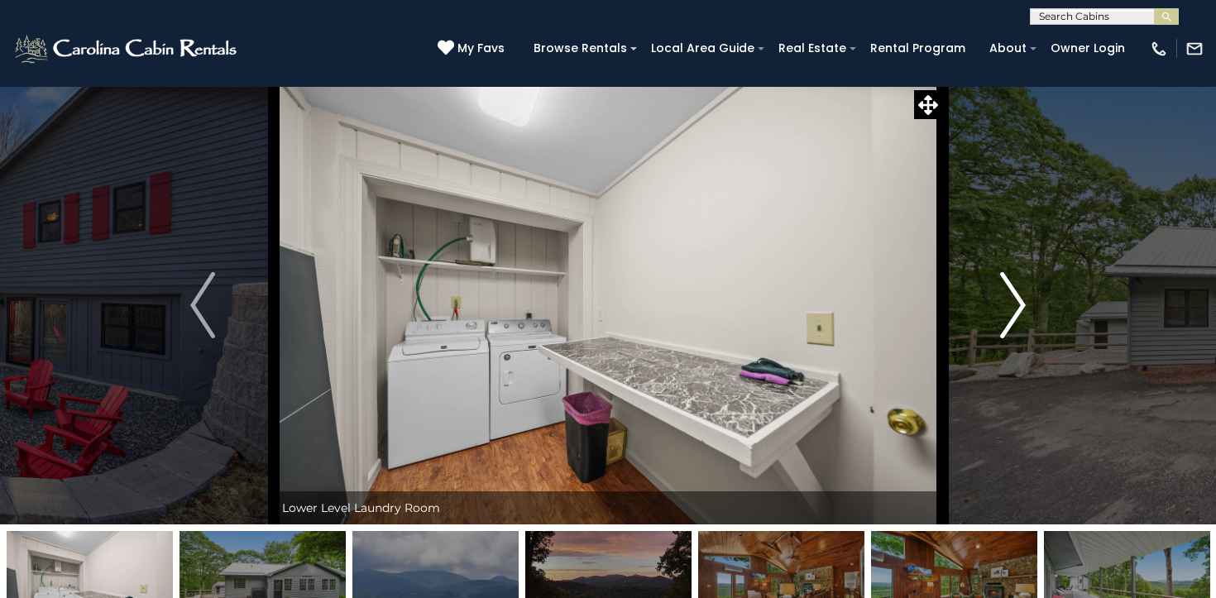
click at [1006, 315] on img "Next" at bounding box center [1013, 305] width 25 height 66
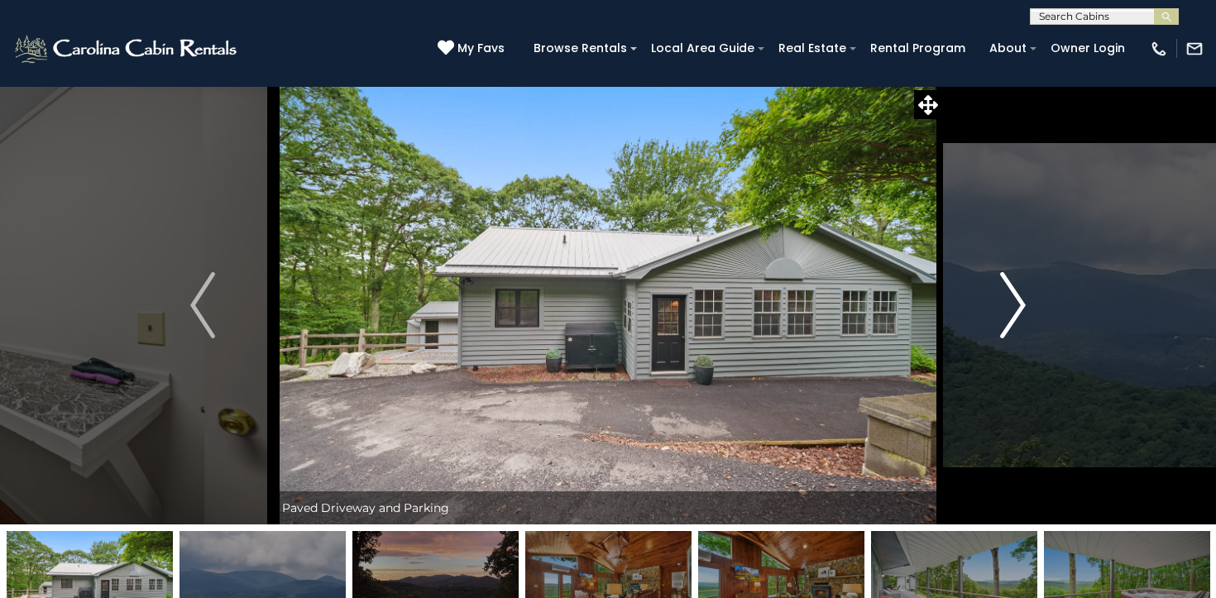
click at [1006, 315] on img "Next" at bounding box center [1013, 305] width 25 height 66
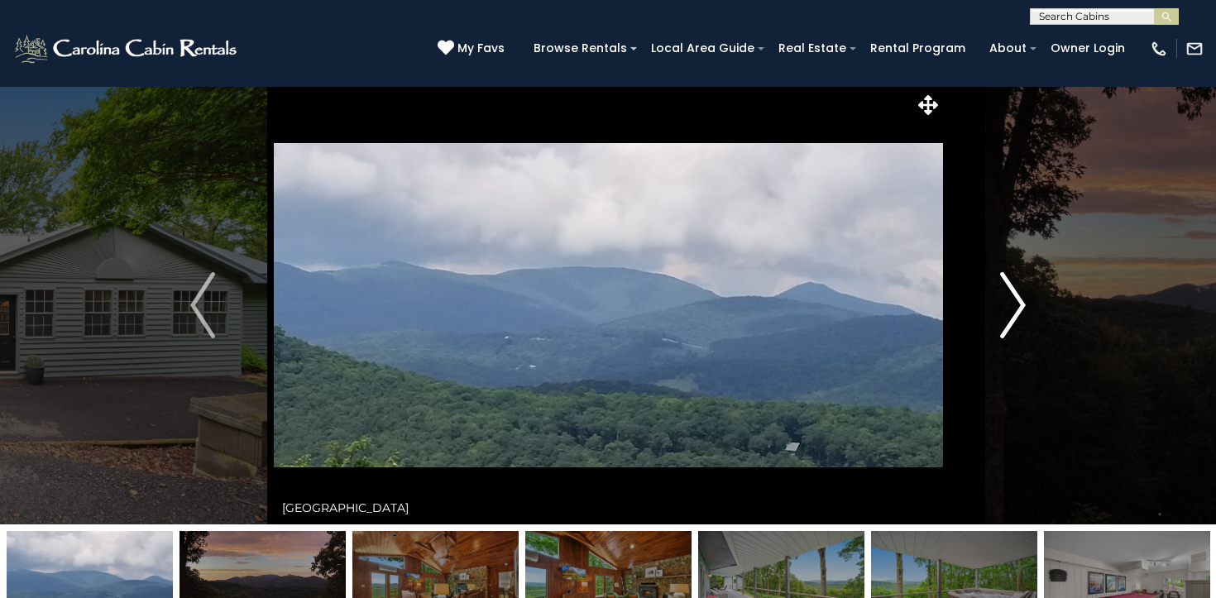
click at [1006, 315] on img "Next" at bounding box center [1013, 305] width 25 height 66
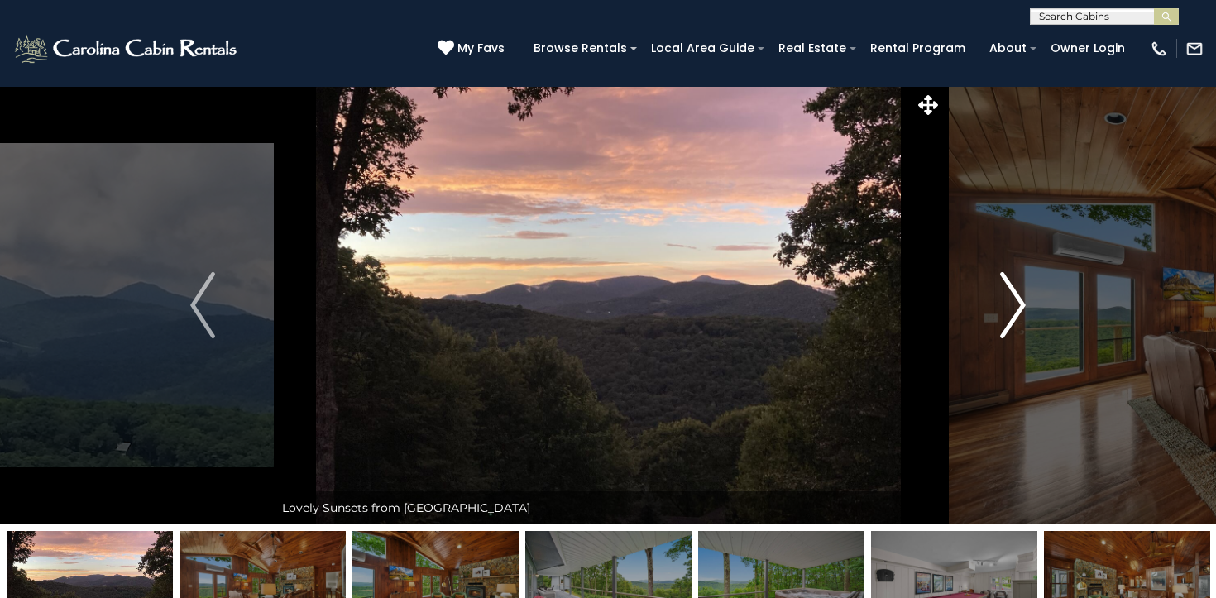
click at [1006, 315] on img "Next" at bounding box center [1013, 305] width 25 height 66
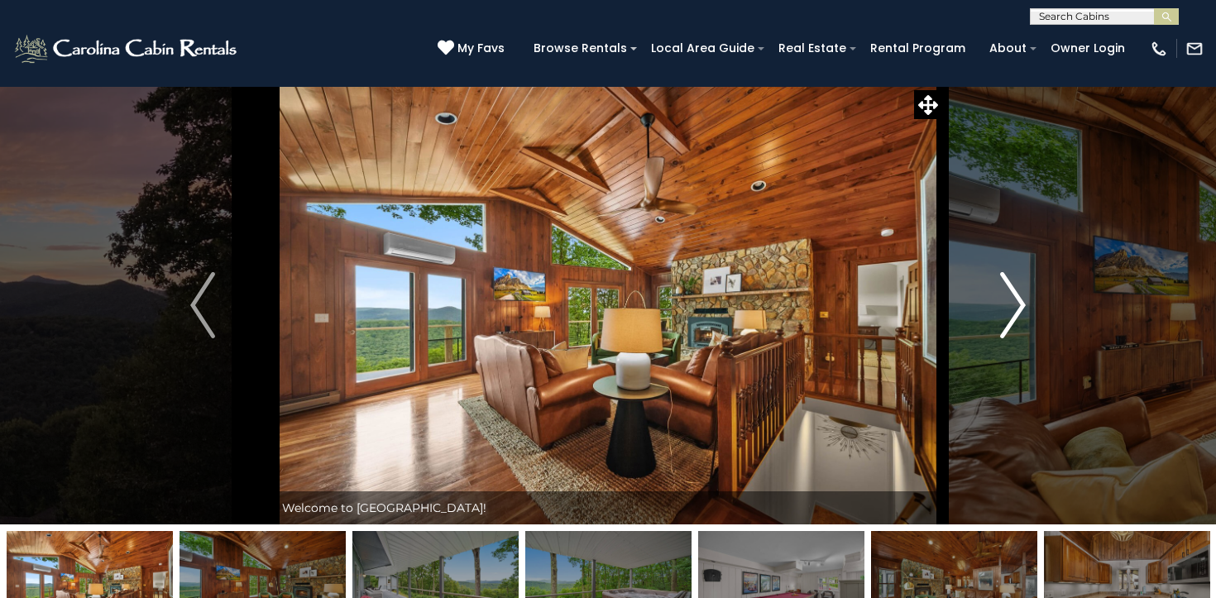
click at [1006, 315] on img "Next" at bounding box center [1013, 305] width 25 height 66
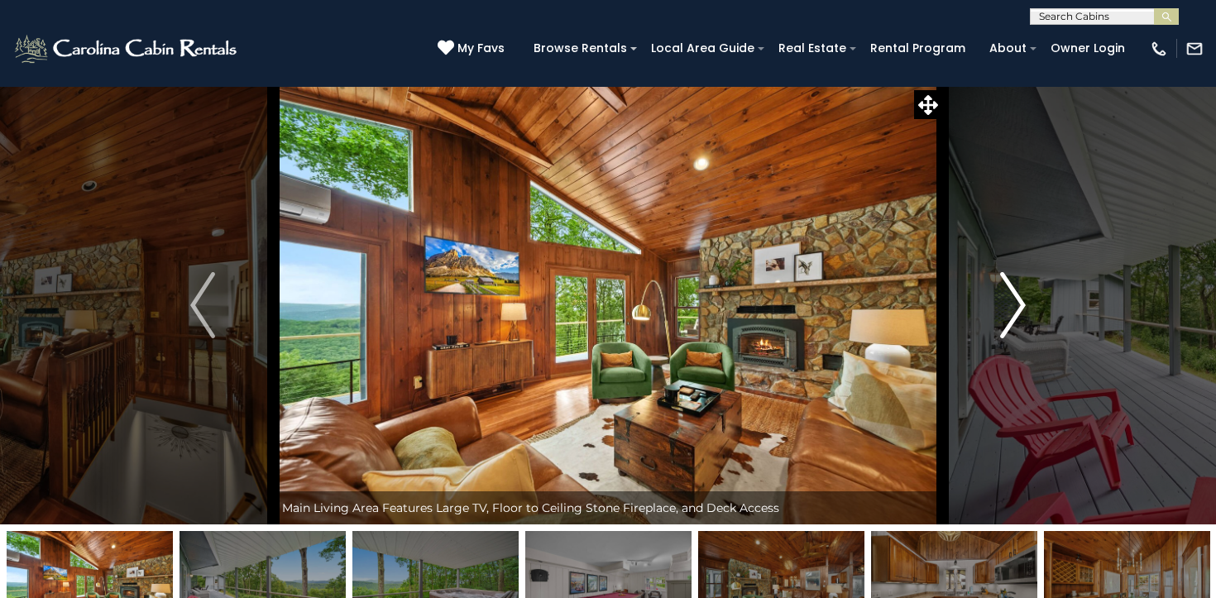
click at [1006, 315] on img "Next" at bounding box center [1013, 305] width 25 height 66
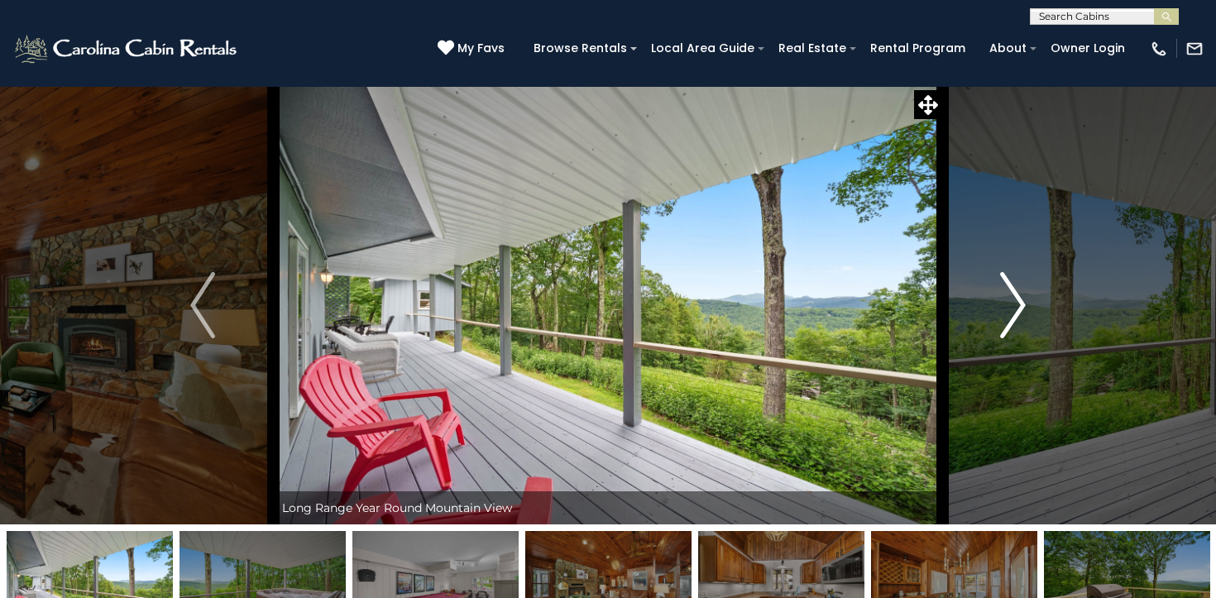
click at [1006, 315] on img "Next" at bounding box center [1013, 305] width 25 height 66
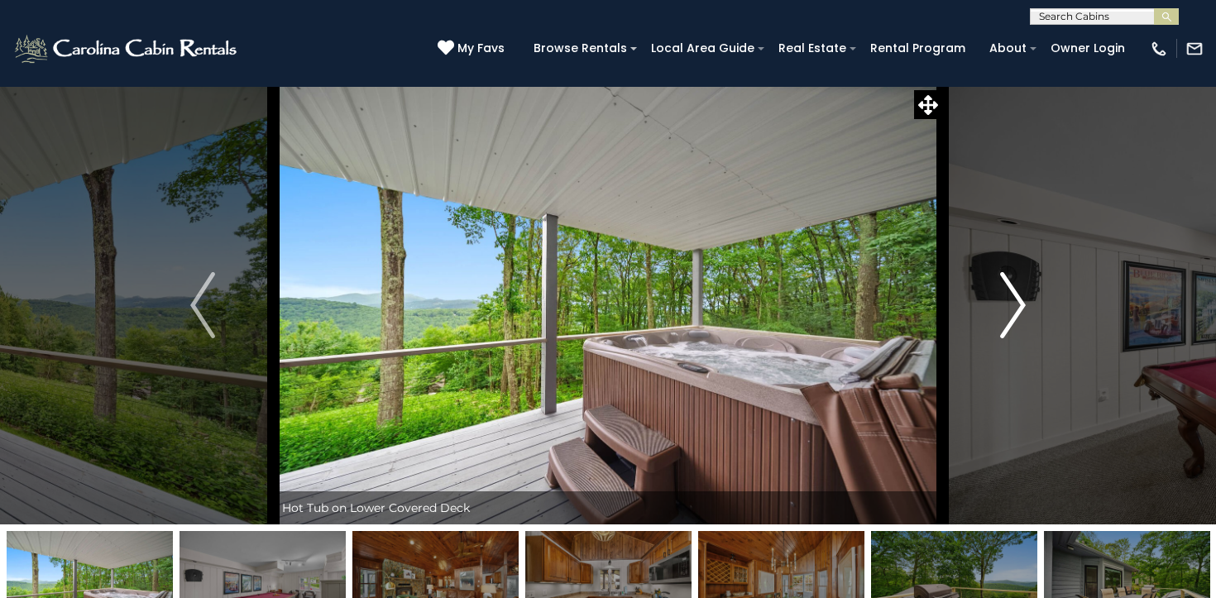
click at [1006, 315] on img "Next" at bounding box center [1013, 305] width 25 height 66
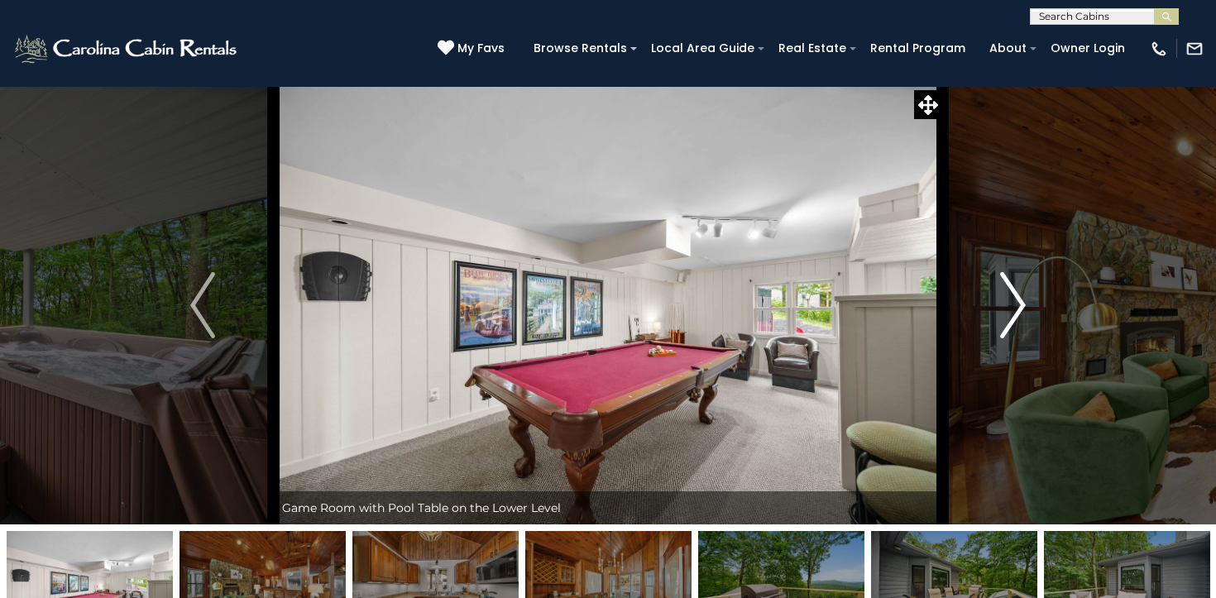
click at [1006, 315] on img "Next" at bounding box center [1013, 305] width 25 height 66
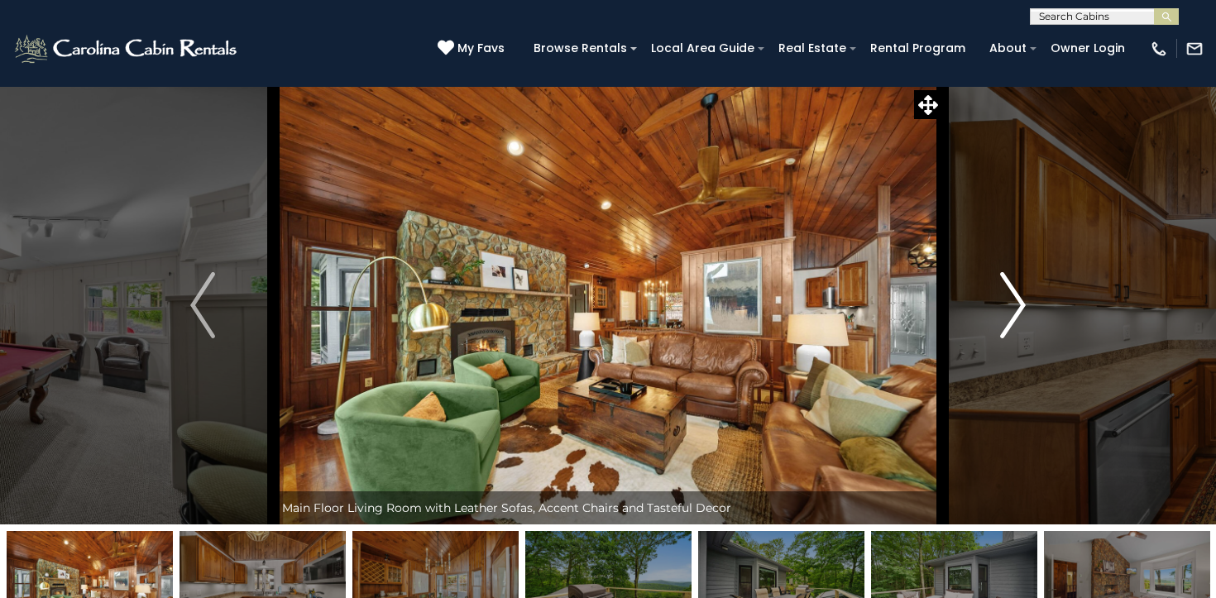
click at [1006, 315] on img "Next" at bounding box center [1013, 305] width 25 height 66
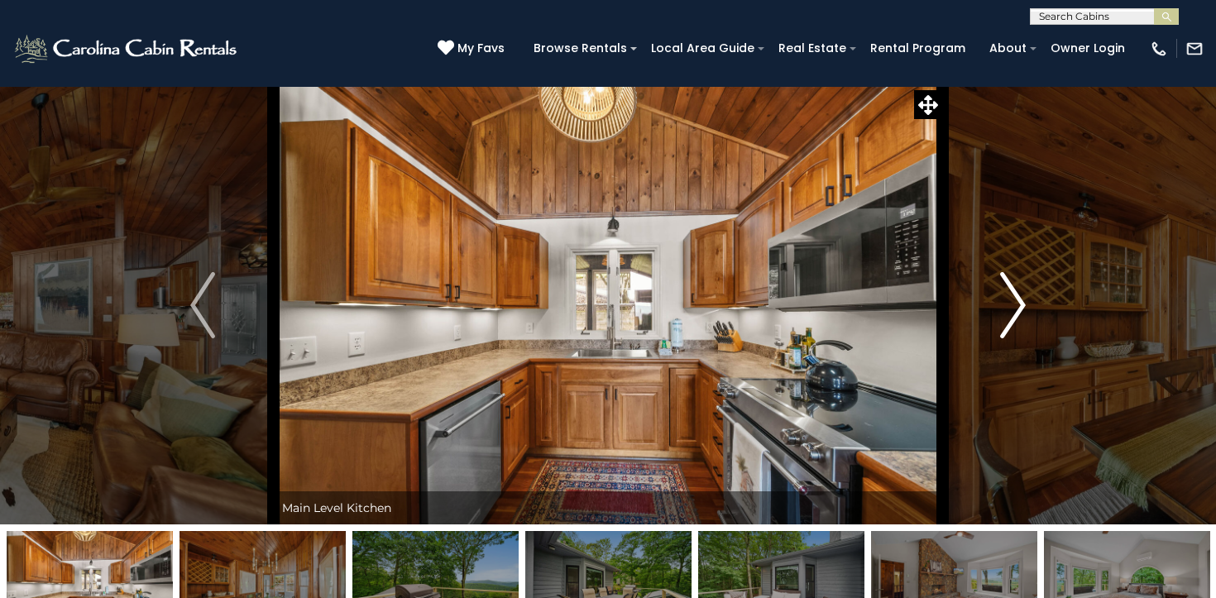
click at [1006, 315] on img "Next" at bounding box center [1013, 305] width 25 height 66
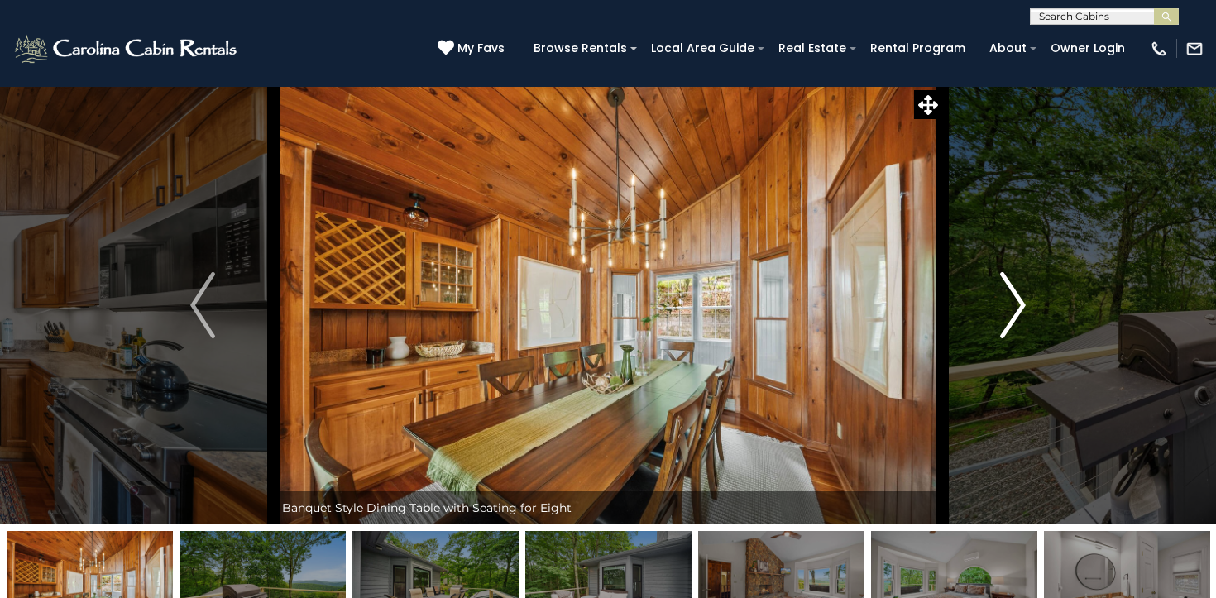
click at [1006, 315] on img "Next" at bounding box center [1013, 305] width 25 height 66
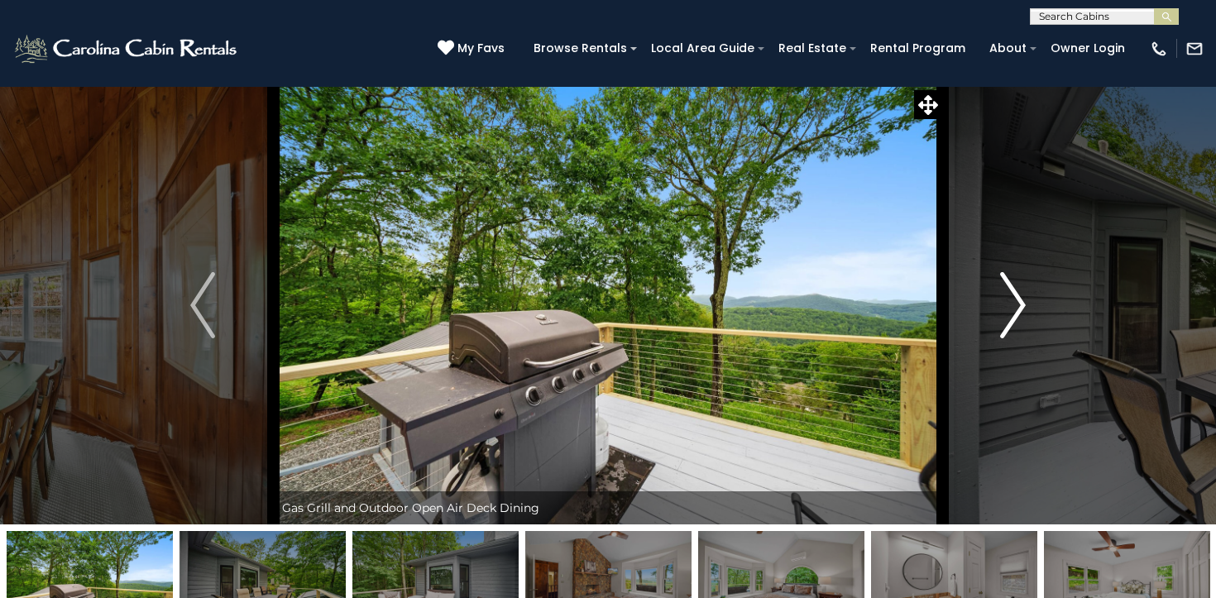
click at [1006, 315] on img "Next" at bounding box center [1013, 305] width 25 height 66
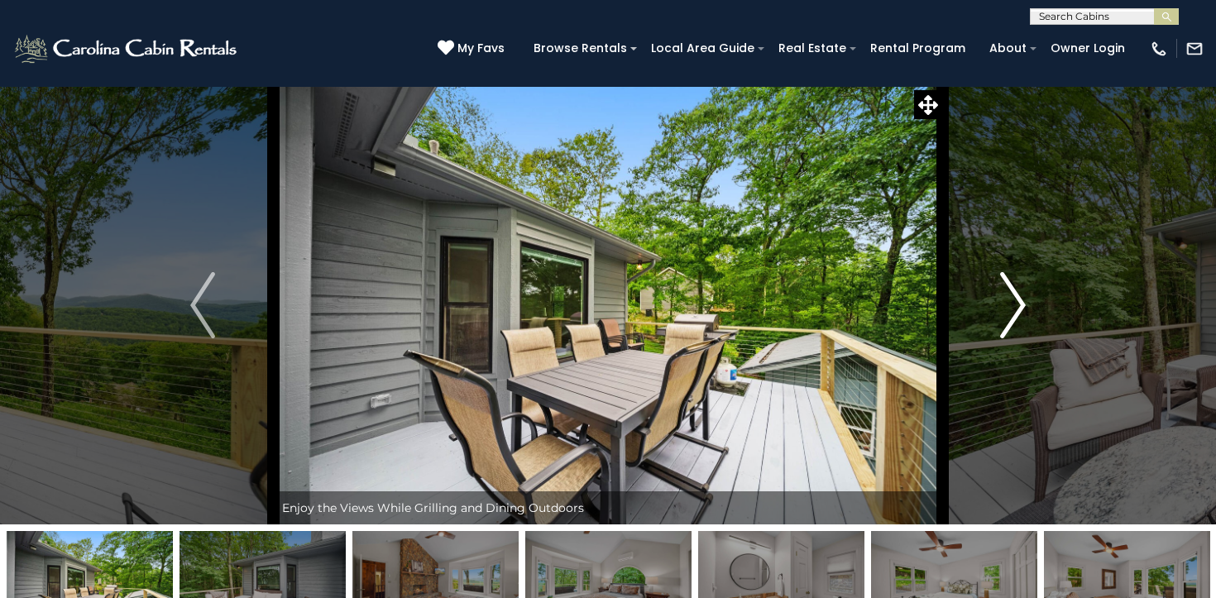
click at [1006, 315] on img "Next" at bounding box center [1013, 305] width 25 height 66
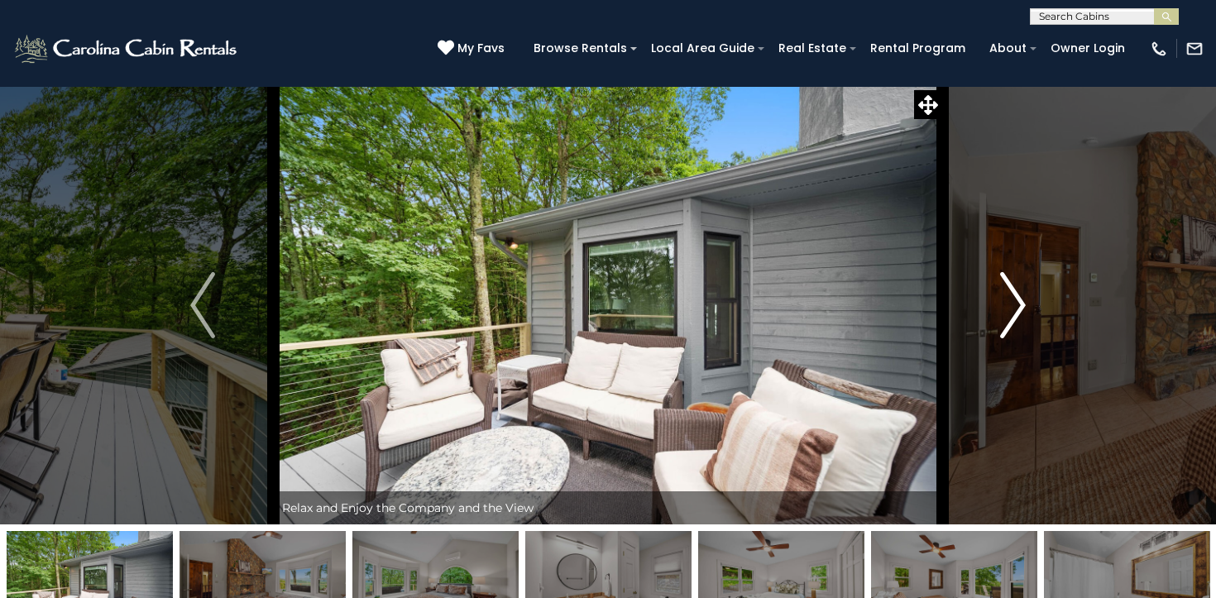
click at [1006, 315] on img "Next" at bounding box center [1013, 305] width 25 height 66
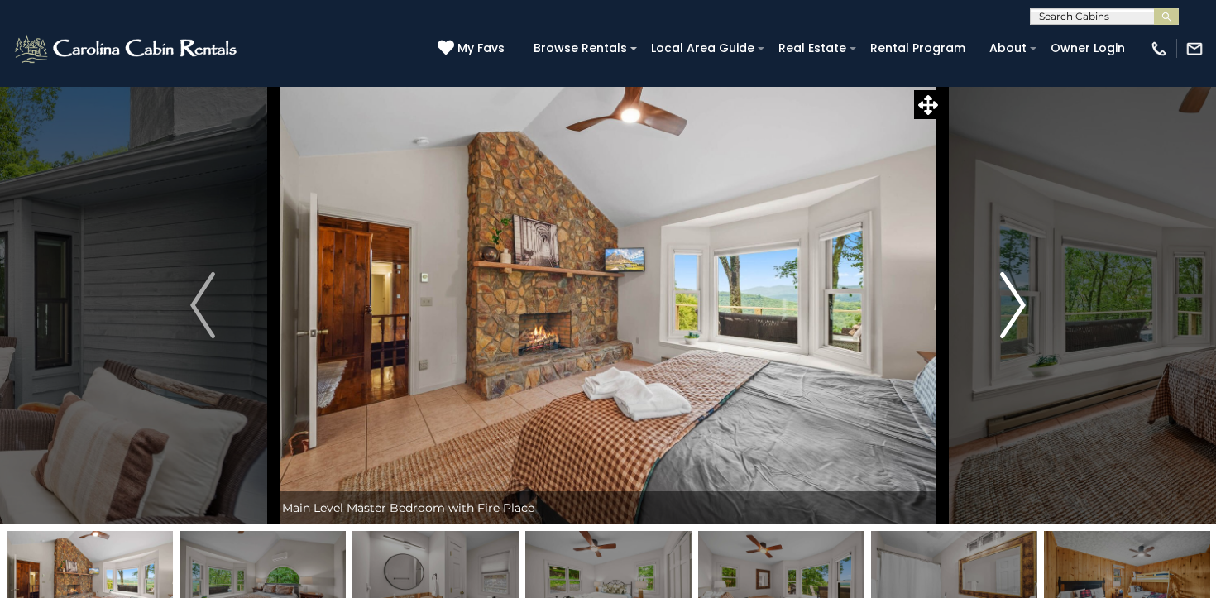
click at [1006, 315] on img "Next" at bounding box center [1013, 305] width 25 height 66
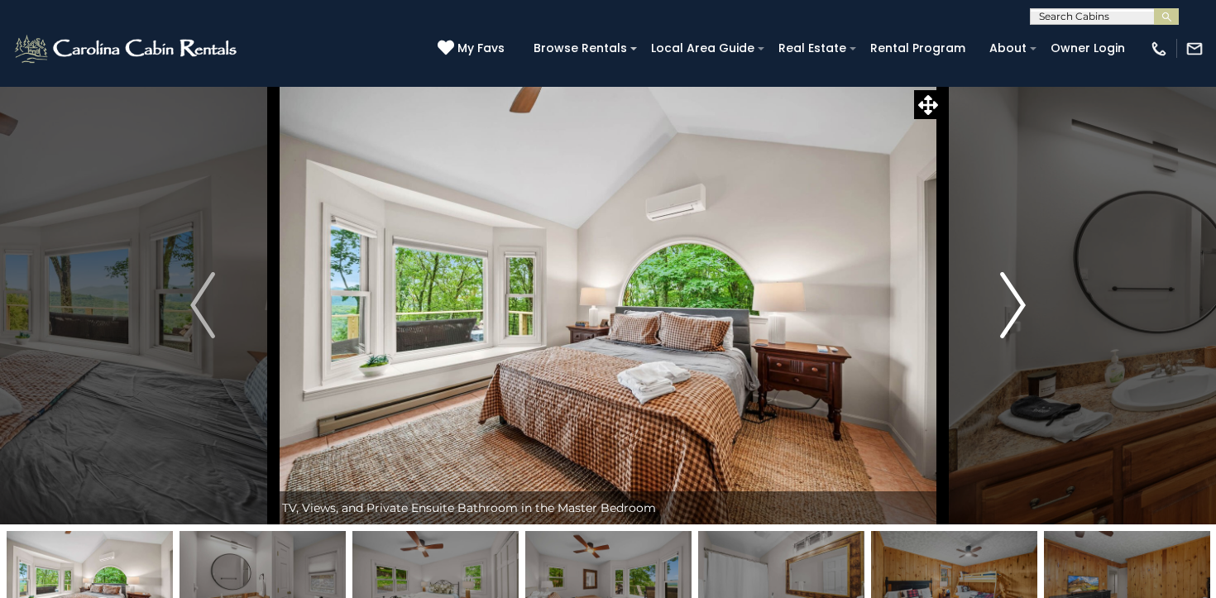
click at [1006, 315] on img "Next" at bounding box center [1013, 305] width 25 height 66
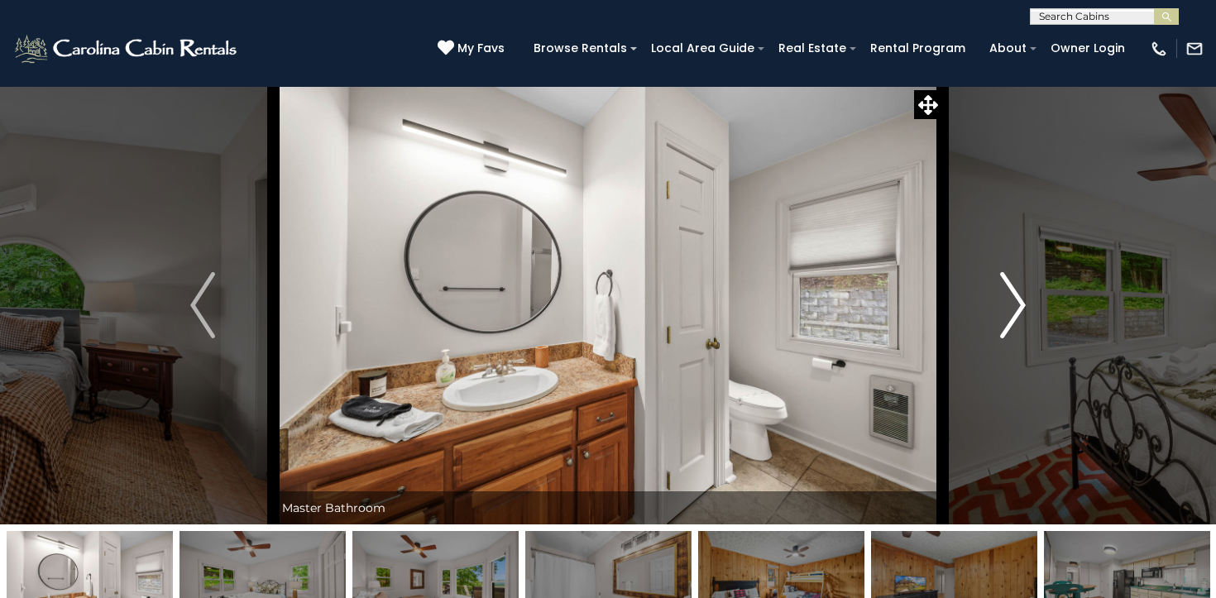
click at [1006, 315] on img "Next" at bounding box center [1013, 305] width 25 height 66
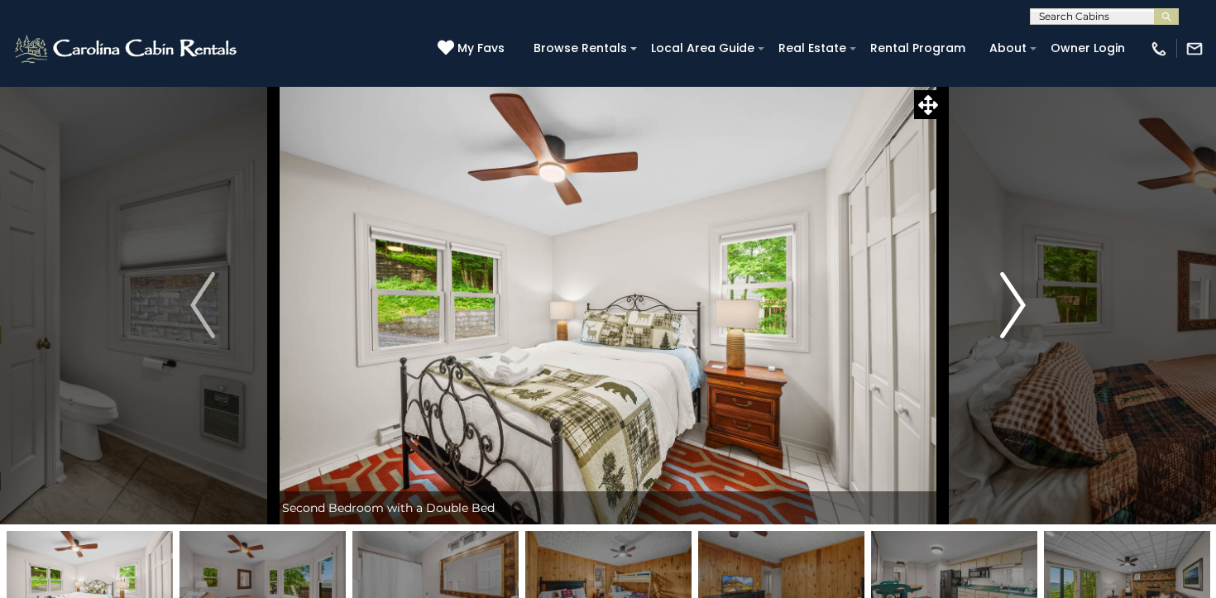
click at [1006, 315] on img "Next" at bounding box center [1013, 305] width 25 height 66
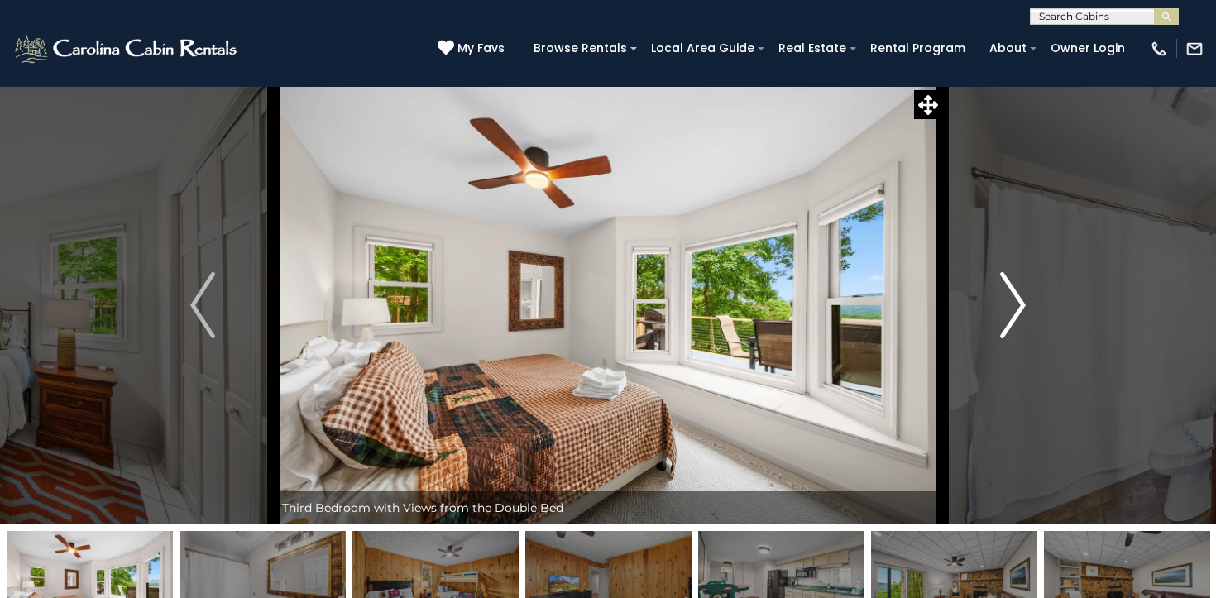
click at [1006, 315] on img "Next" at bounding box center [1013, 305] width 25 height 66
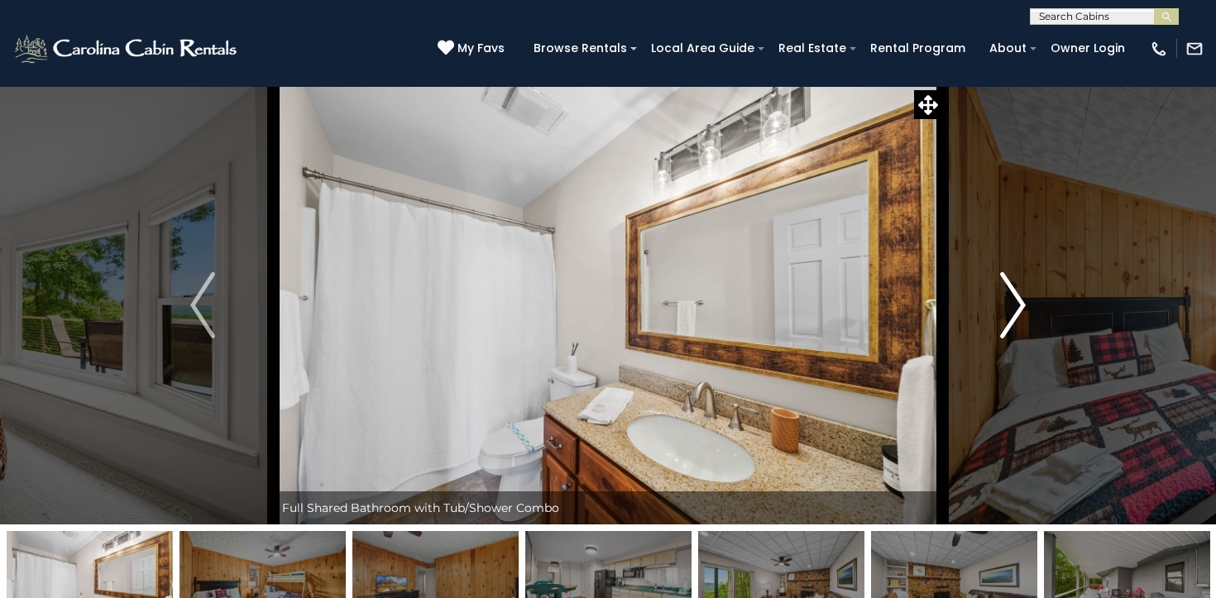
click at [1006, 315] on img "Next" at bounding box center [1013, 305] width 25 height 66
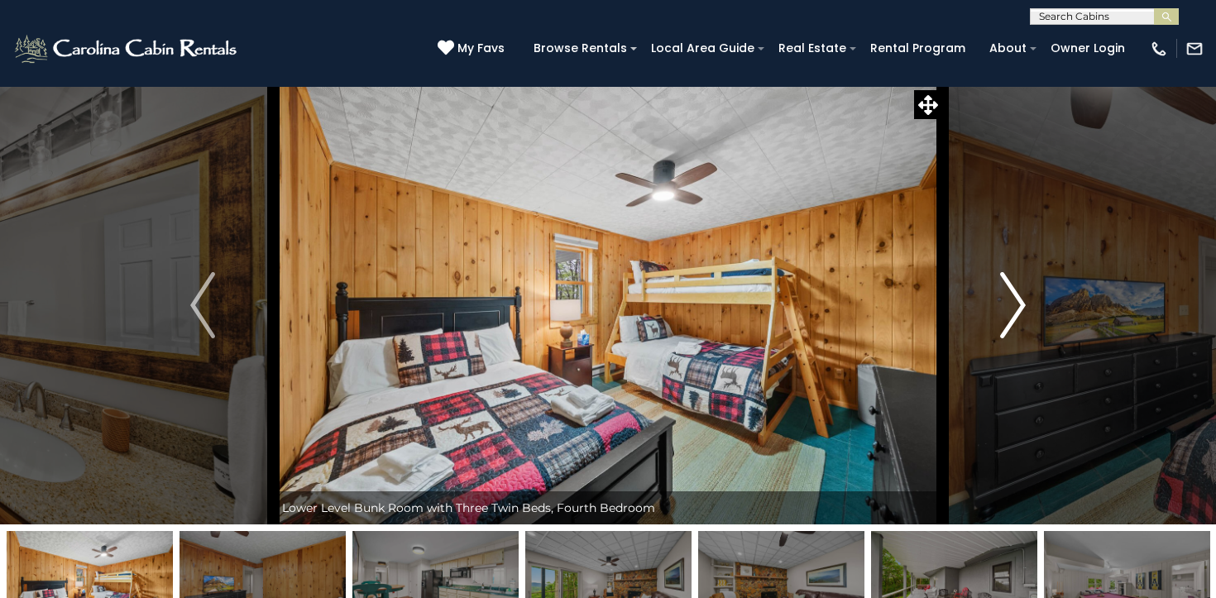
click at [1006, 315] on img "Next" at bounding box center [1013, 305] width 25 height 66
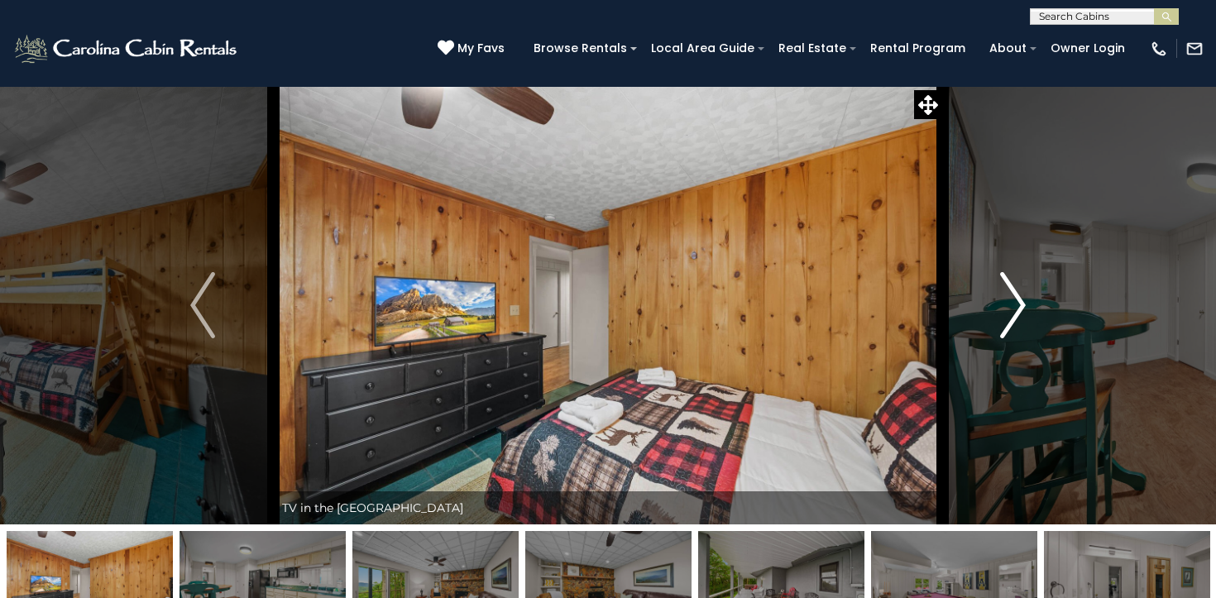
click at [1006, 315] on img "Next" at bounding box center [1013, 305] width 25 height 66
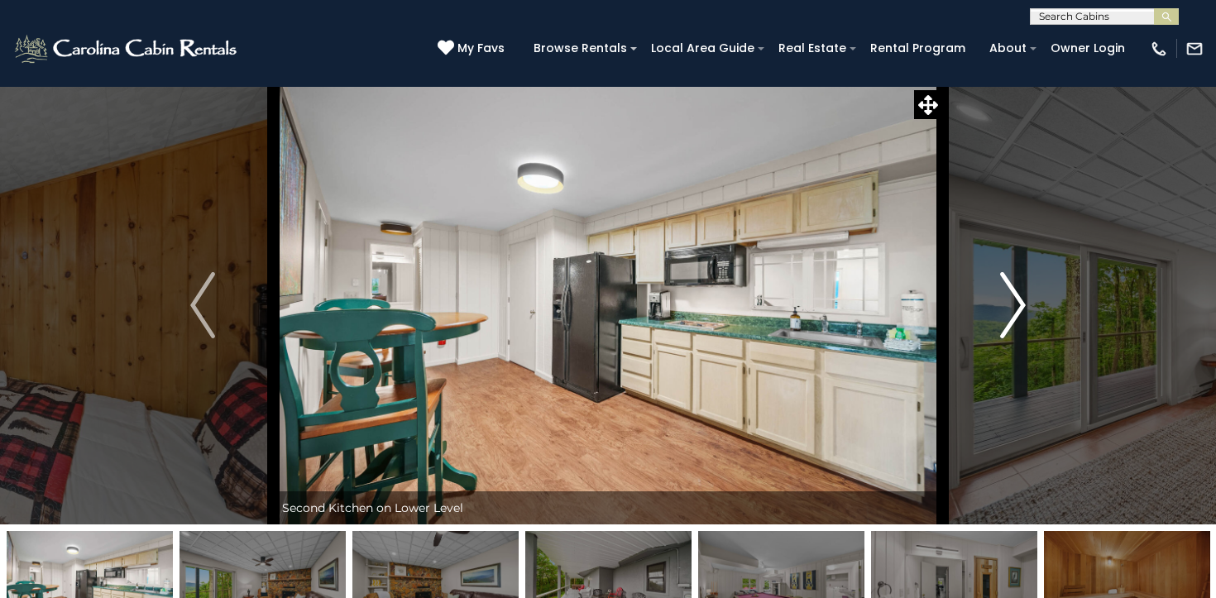
click at [1006, 315] on img "Next" at bounding box center [1013, 305] width 25 height 66
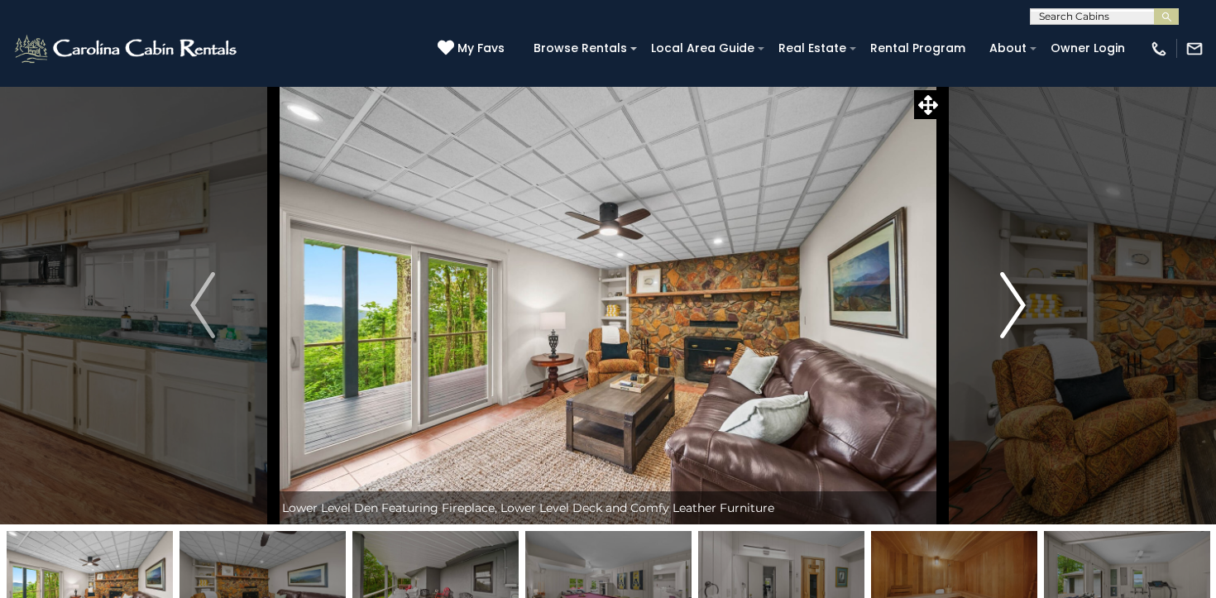
click at [1006, 315] on img "Next" at bounding box center [1013, 305] width 25 height 66
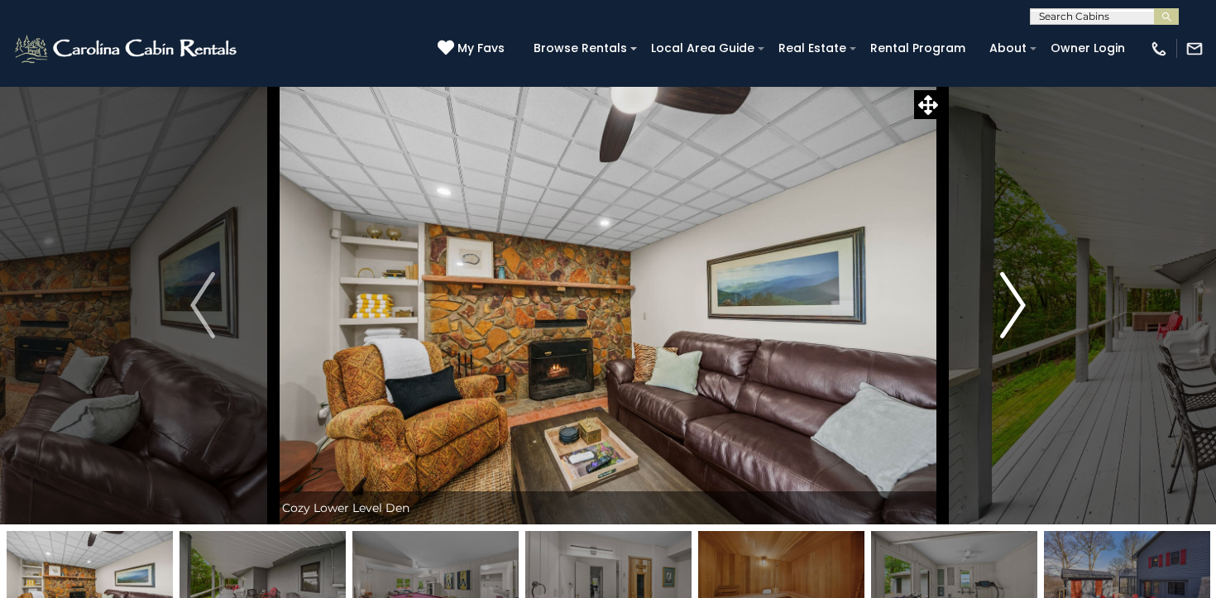
click at [1006, 315] on img "Next" at bounding box center [1013, 305] width 25 height 66
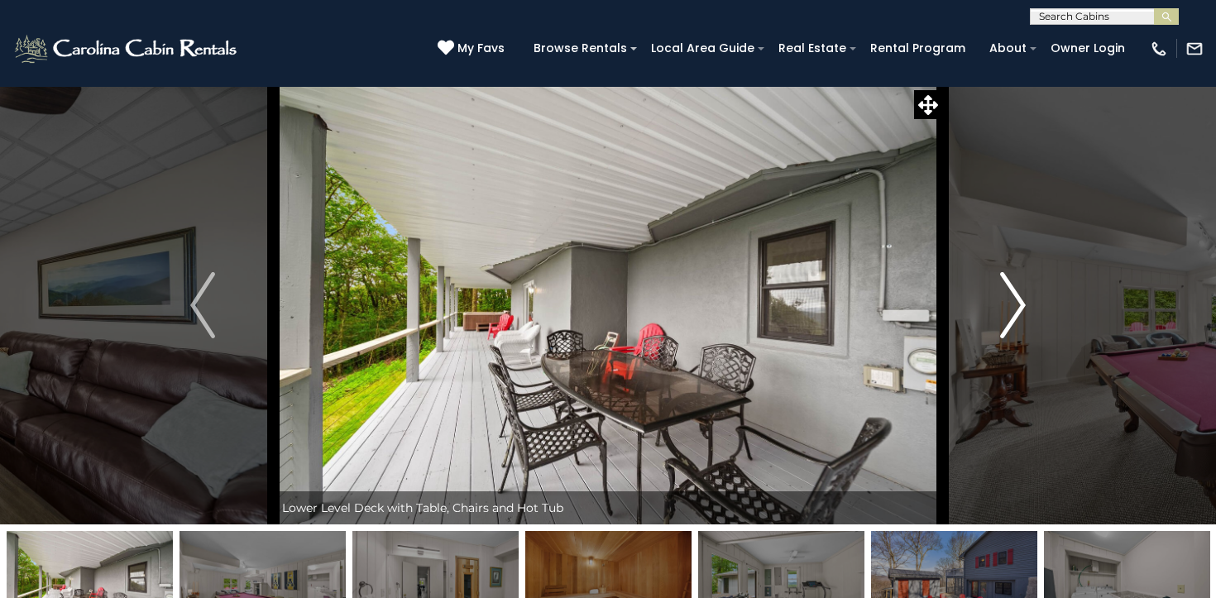
click at [1006, 315] on img "Next" at bounding box center [1013, 305] width 25 height 66
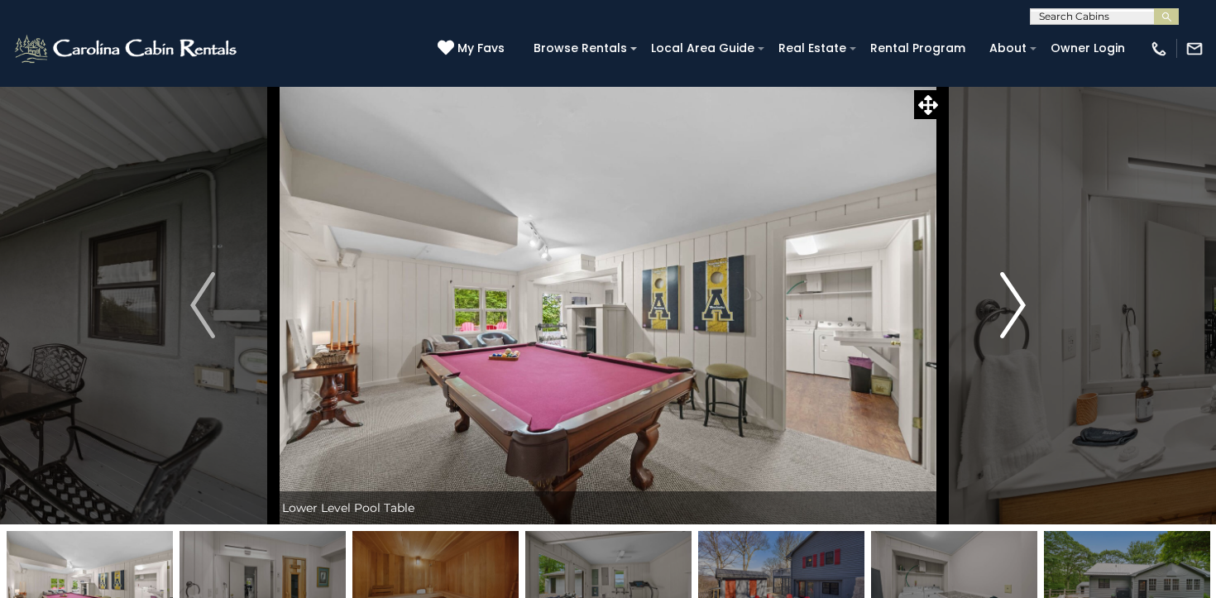
click at [1006, 315] on img "Next" at bounding box center [1013, 305] width 25 height 66
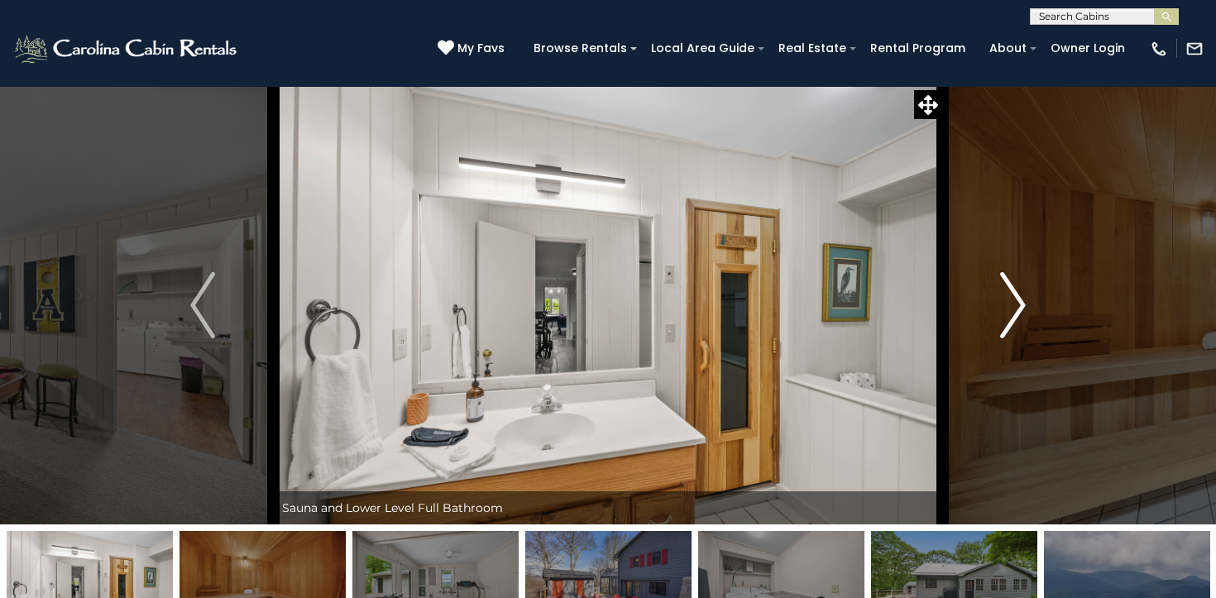
click at [1006, 315] on img "Next" at bounding box center [1013, 305] width 25 height 66
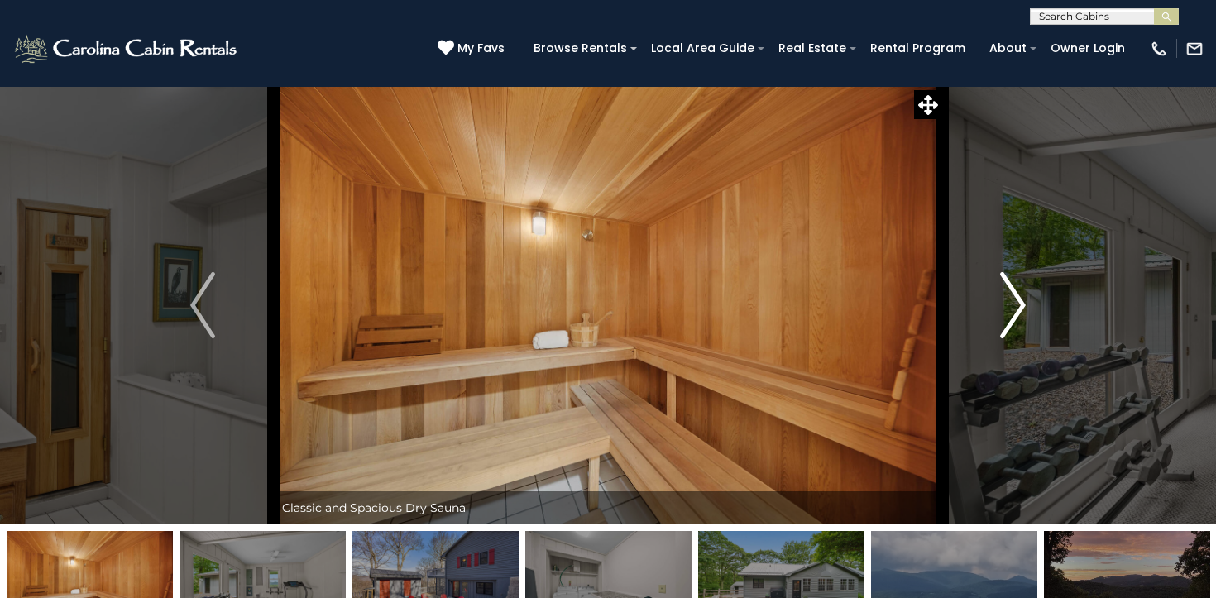
click at [1006, 315] on img "Next" at bounding box center [1013, 305] width 25 height 66
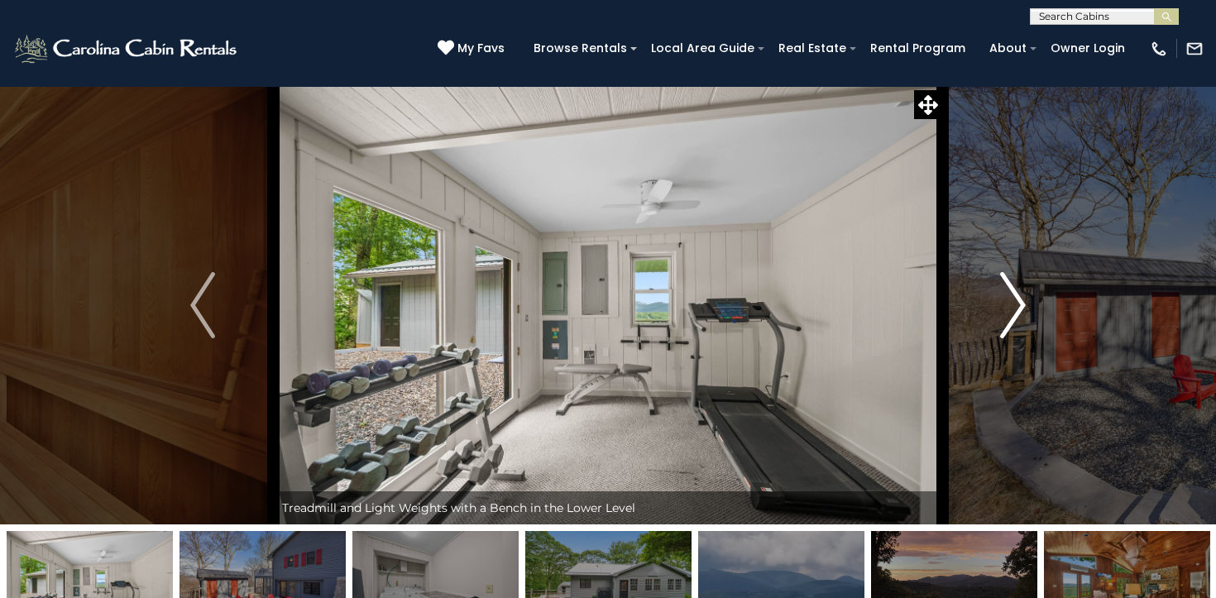
click at [1006, 315] on img "Next" at bounding box center [1013, 305] width 25 height 66
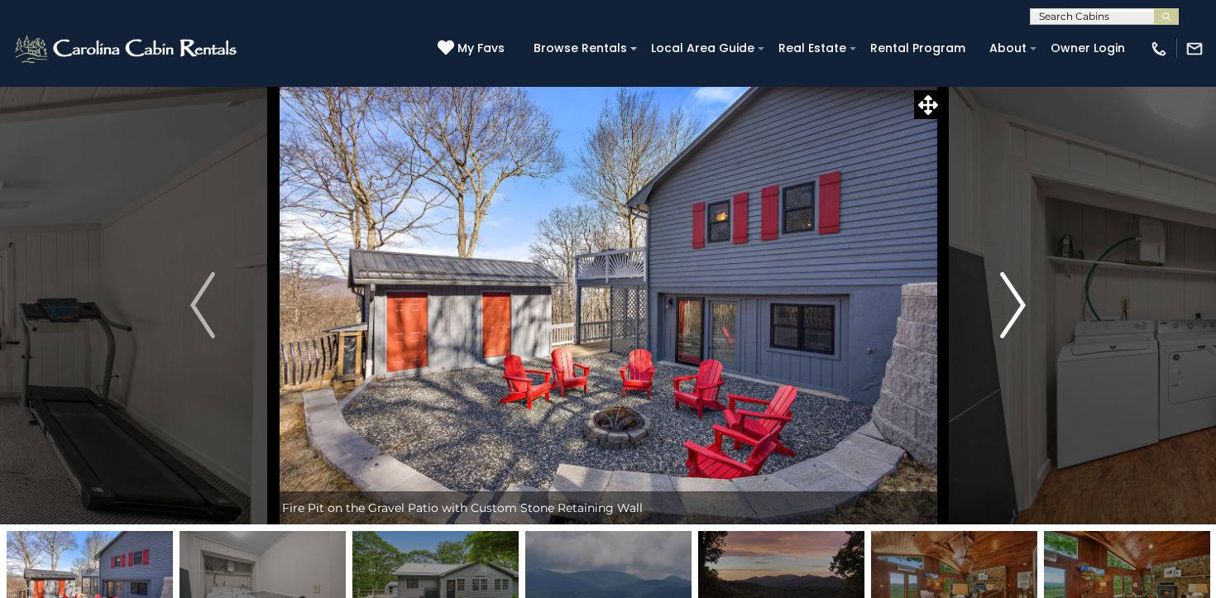
click at [1006, 315] on img "Next" at bounding box center [1013, 305] width 25 height 66
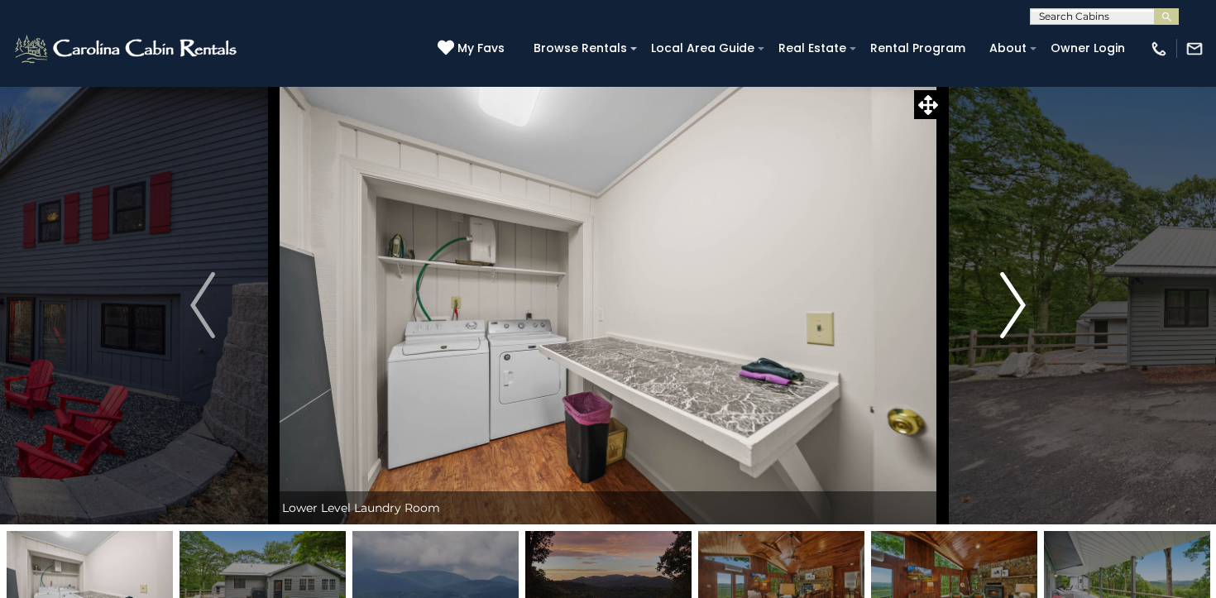
click at [1006, 315] on img "Next" at bounding box center [1013, 305] width 25 height 66
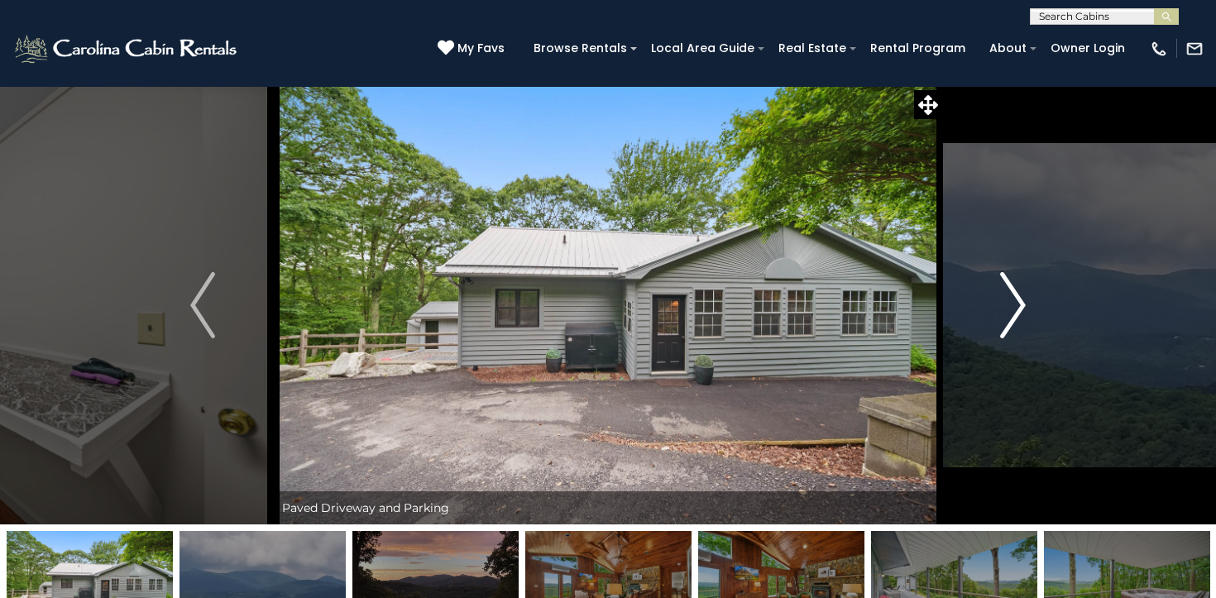
click at [1006, 315] on img "Next" at bounding box center [1013, 305] width 25 height 66
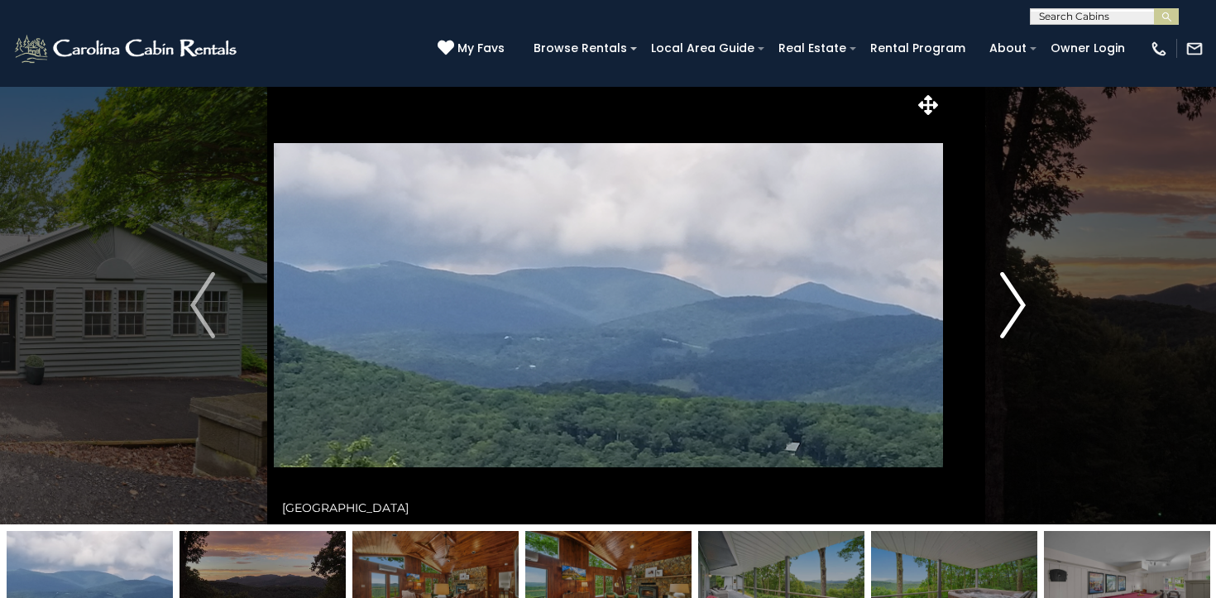
click at [1006, 315] on img "Next" at bounding box center [1013, 305] width 25 height 66
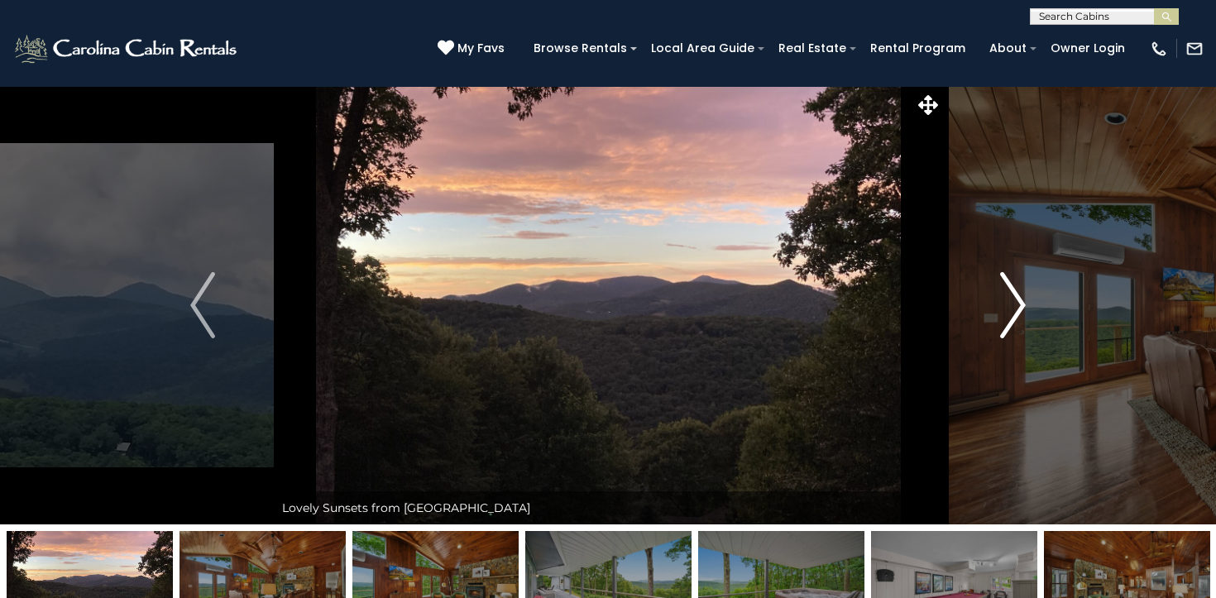
click at [1006, 315] on img "Next" at bounding box center [1013, 305] width 25 height 66
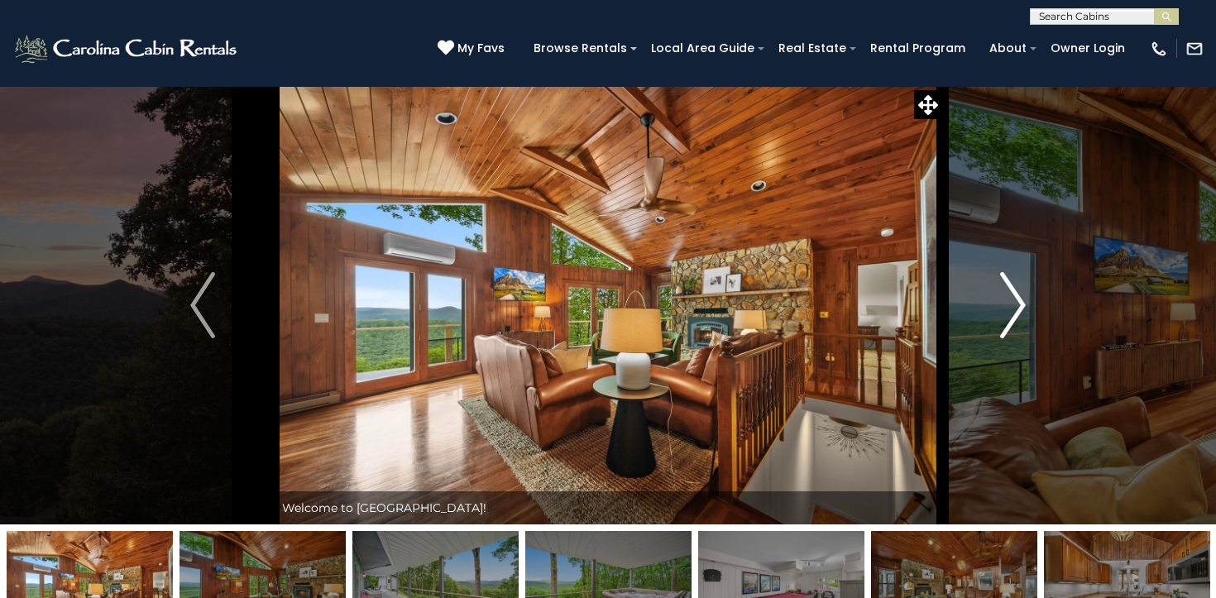
click at [1006, 315] on img "Next" at bounding box center [1013, 305] width 25 height 66
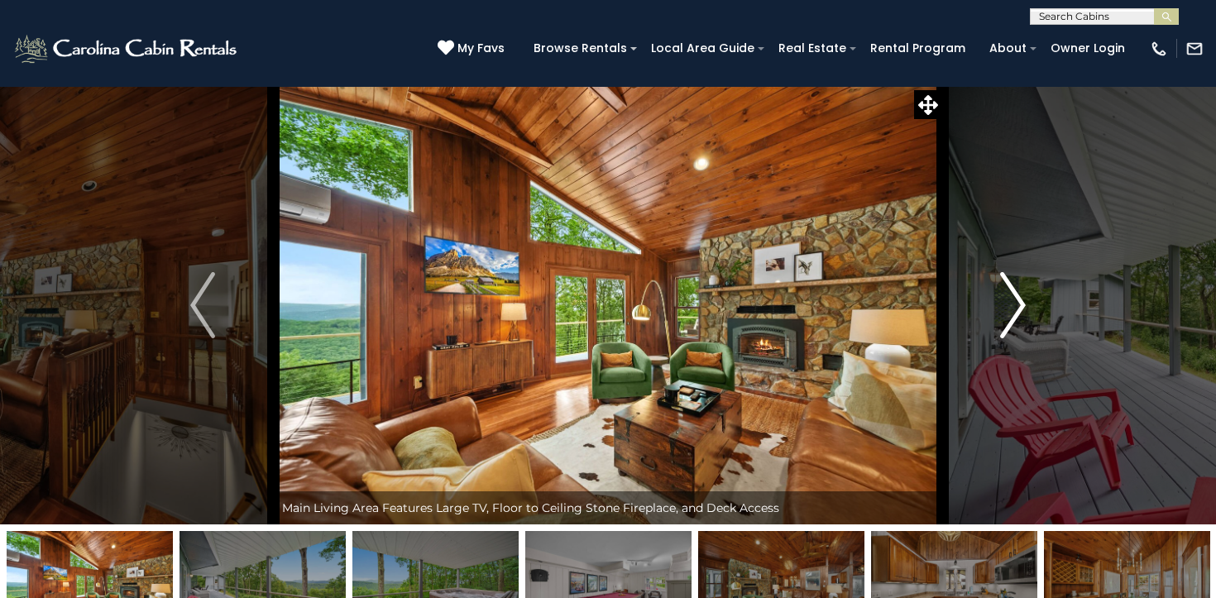
click at [1006, 315] on img "Next" at bounding box center [1013, 305] width 25 height 66
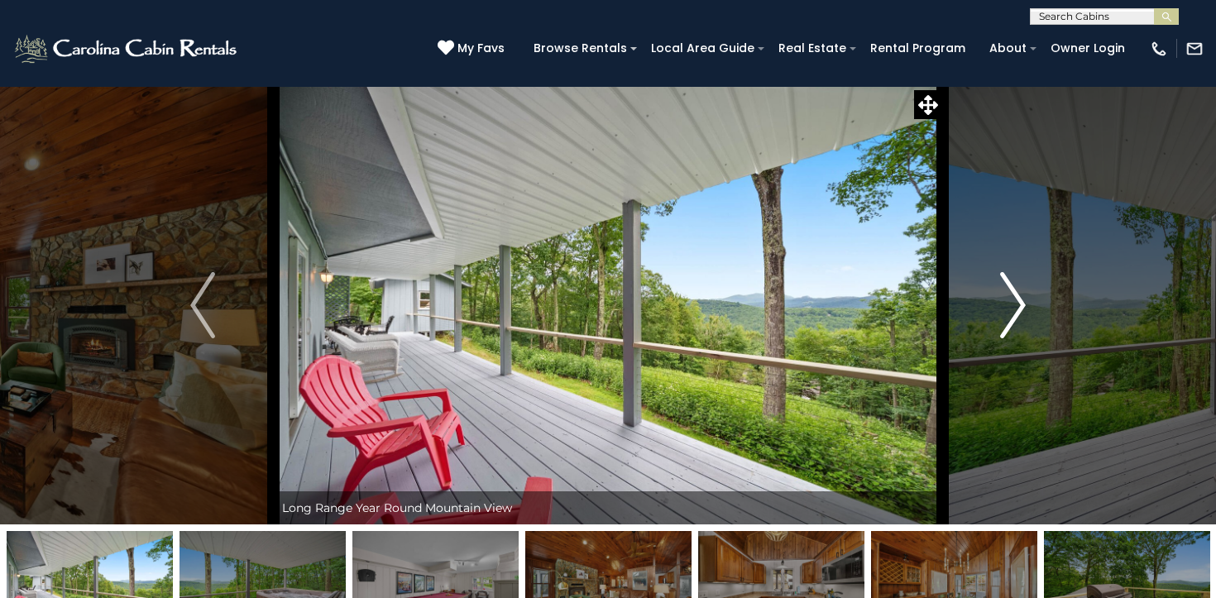
click at [1006, 315] on img "Next" at bounding box center [1013, 305] width 25 height 66
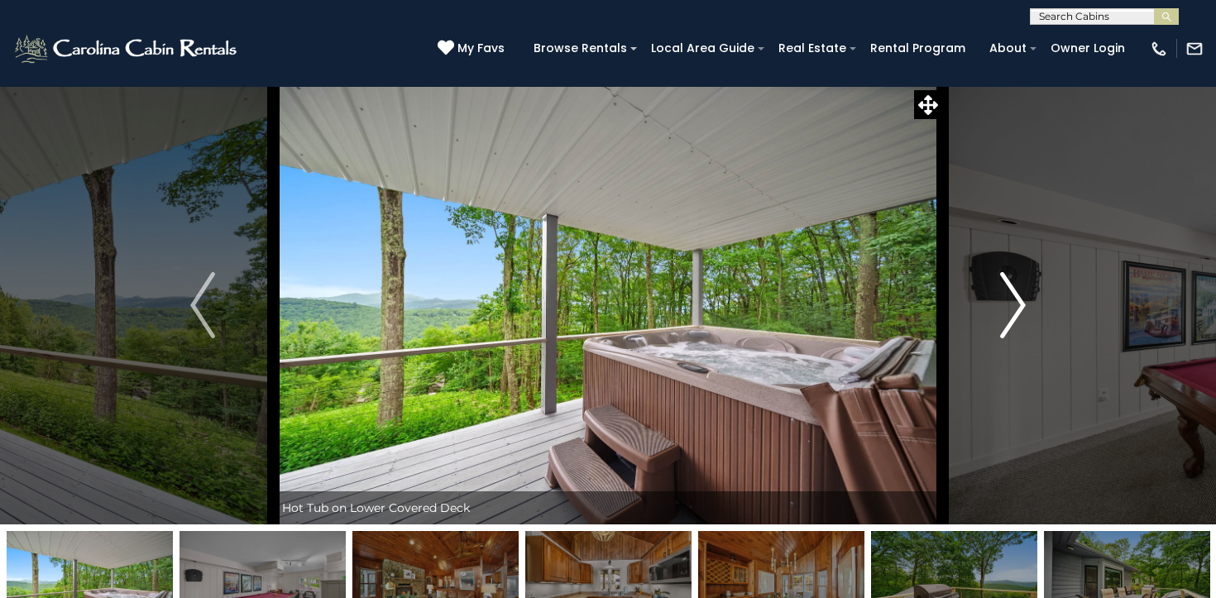
click at [1006, 315] on img "Next" at bounding box center [1013, 305] width 25 height 66
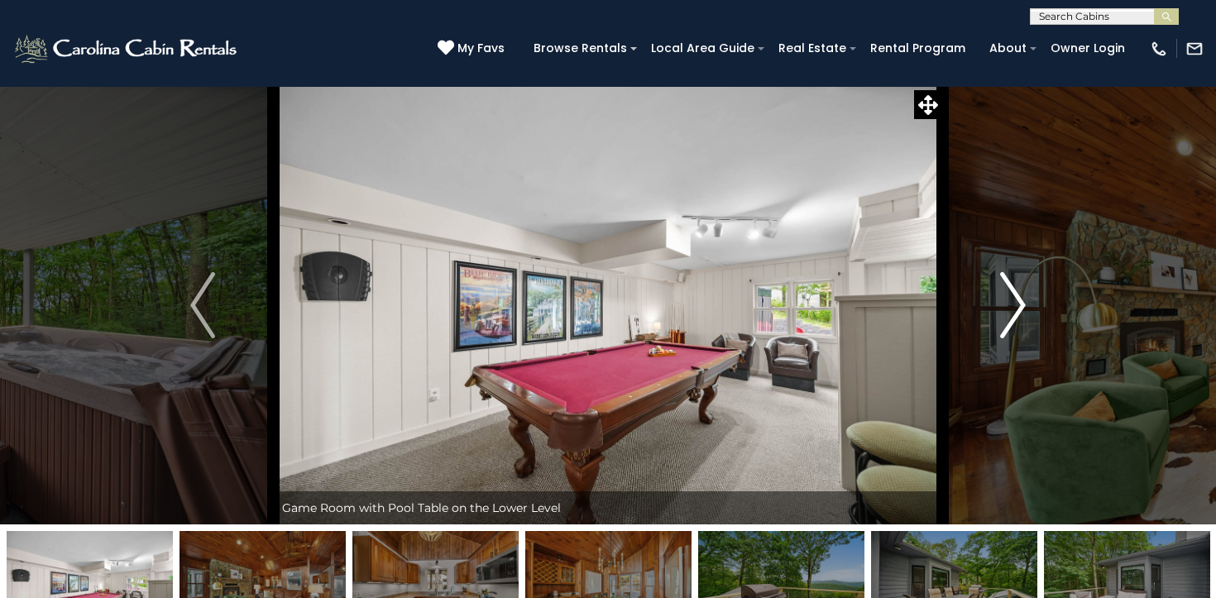
click at [1006, 315] on img "Next" at bounding box center [1013, 305] width 25 height 66
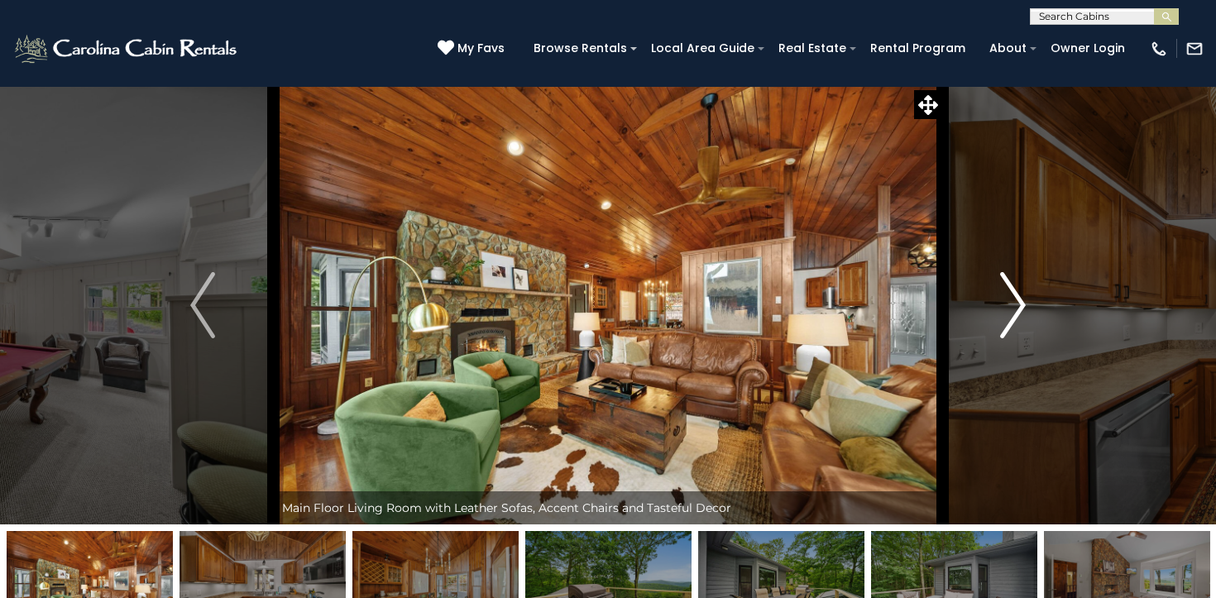
click at [1006, 315] on img "Next" at bounding box center [1013, 305] width 25 height 66
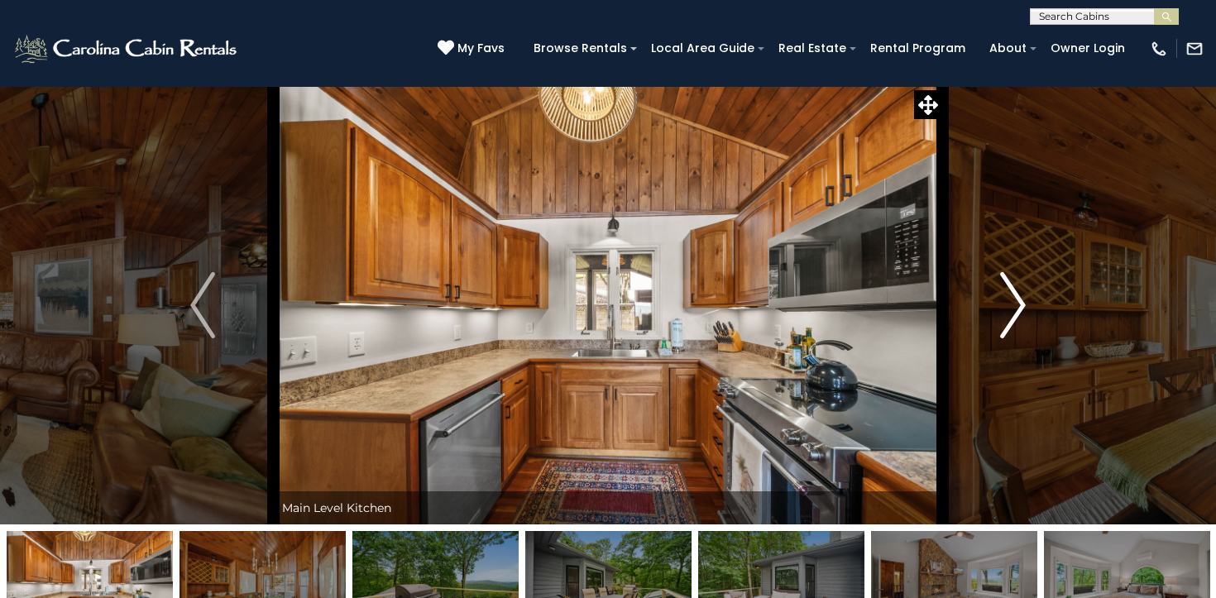
click at [1006, 315] on img "Next" at bounding box center [1013, 305] width 25 height 66
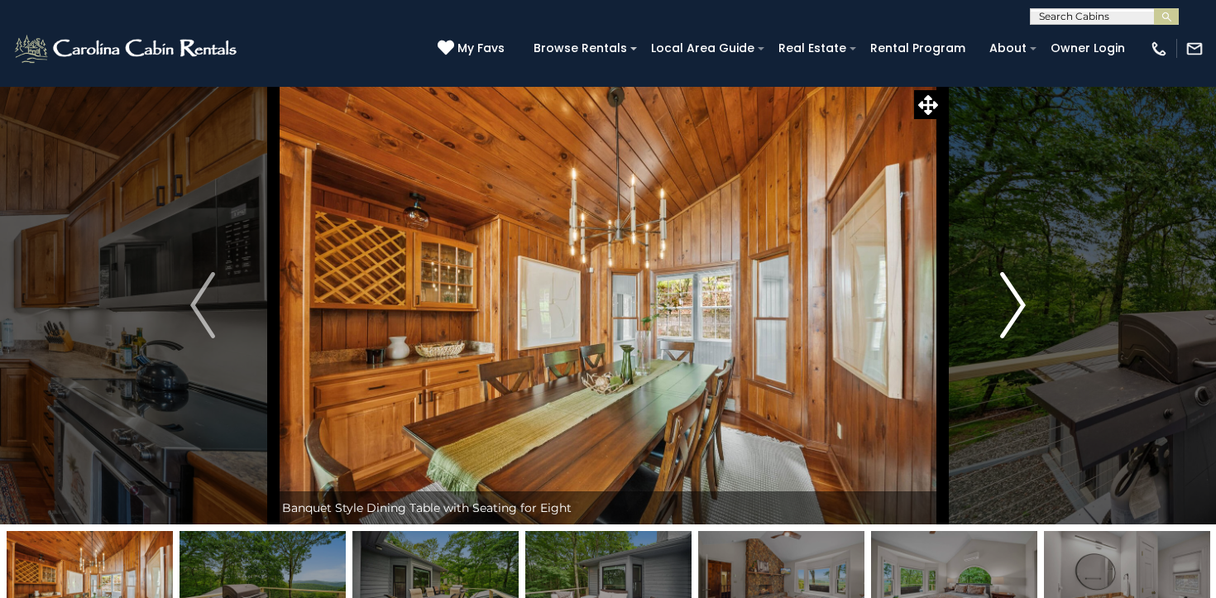
click at [1006, 315] on img "Next" at bounding box center [1013, 305] width 25 height 66
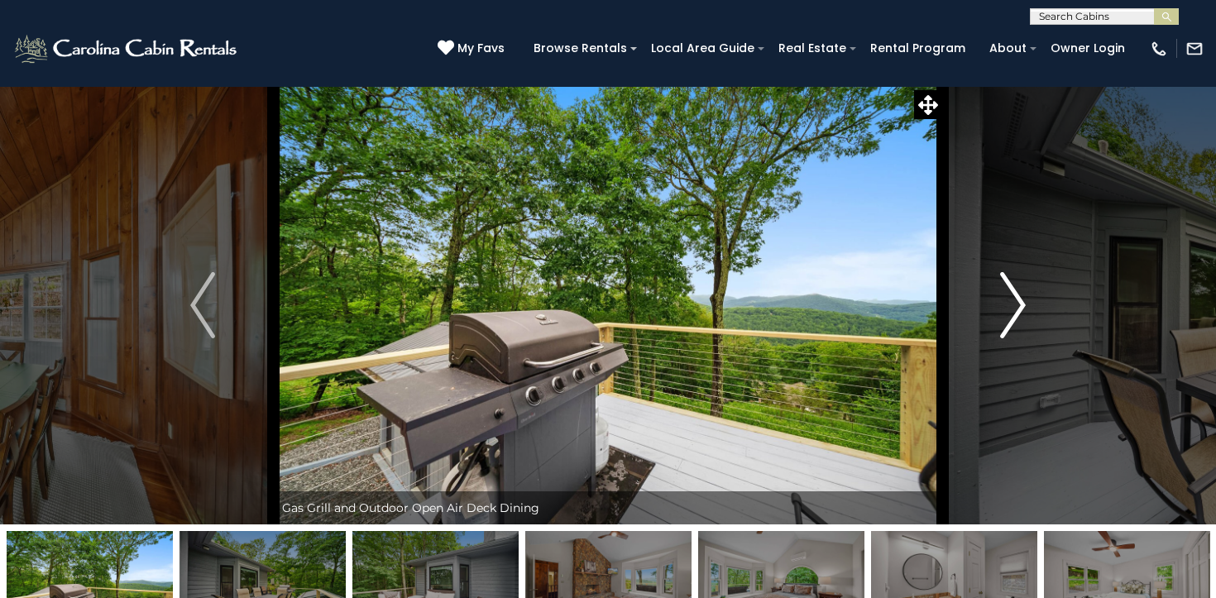
click at [1006, 315] on img "Next" at bounding box center [1013, 305] width 25 height 66
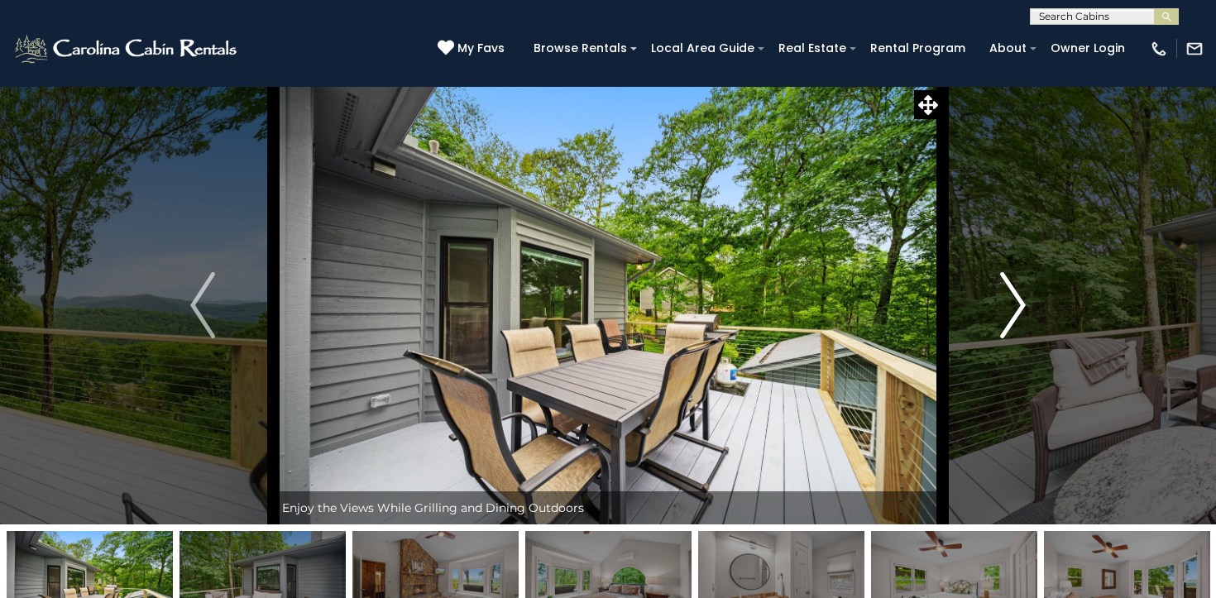
click at [1006, 315] on img "Next" at bounding box center [1013, 305] width 25 height 66
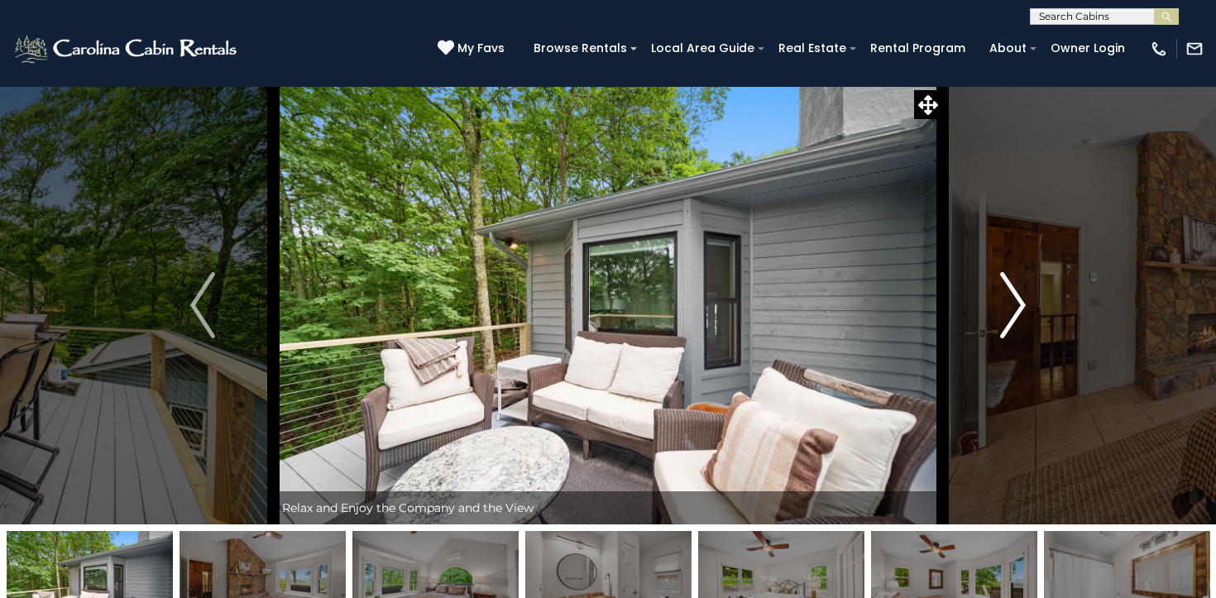
click at [1006, 315] on img "Next" at bounding box center [1013, 305] width 25 height 66
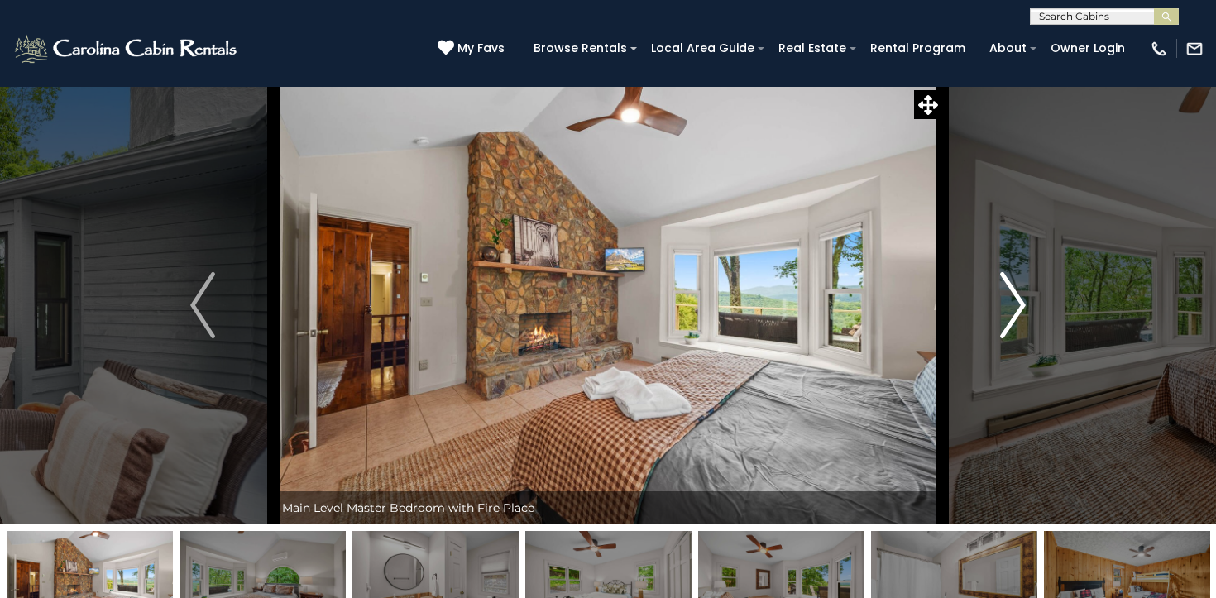
click at [1006, 315] on img "Next" at bounding box center [1013, 305] width 25 height 66
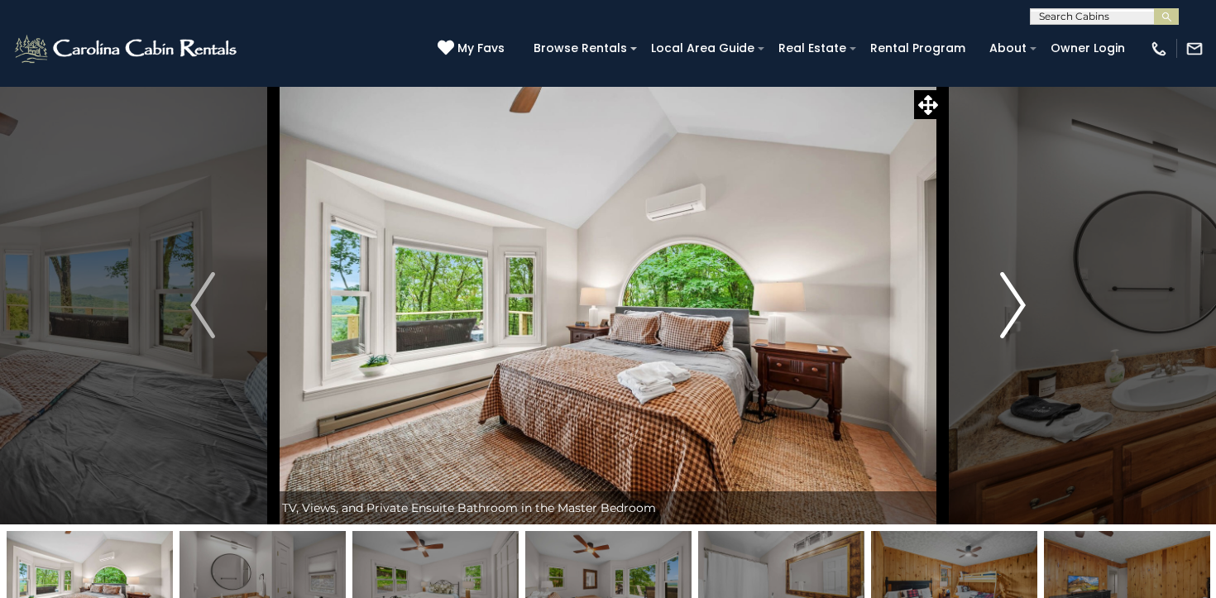
click at [1006, 315] on img "Next" at bounding box center [1013, 305] width 25 height 66
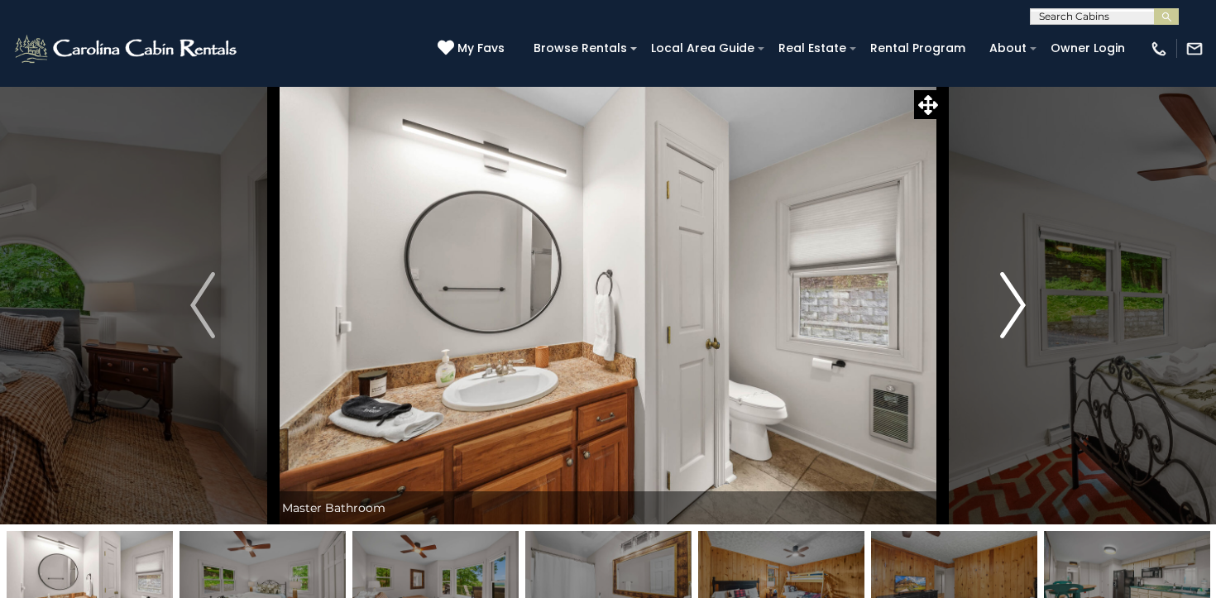
click at [1006, 315] on img "Next" at bounding box center [1013, 305] width 25 height 66
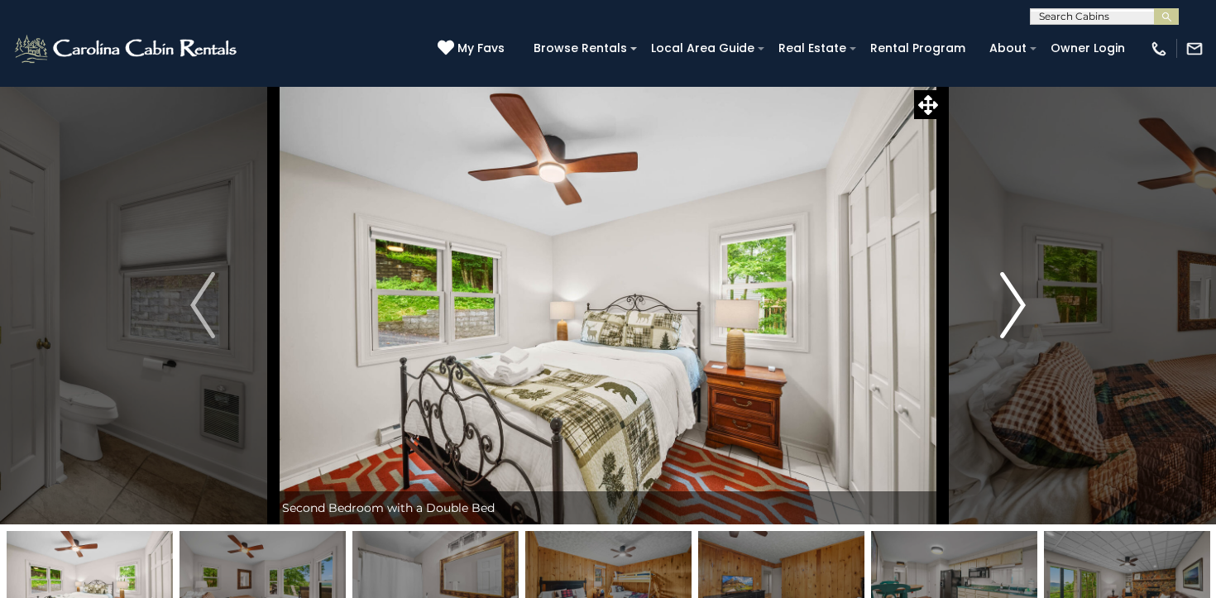
click at [1006, 315] on img "Next" at bounding box center [1013, 305] width 25 height 66
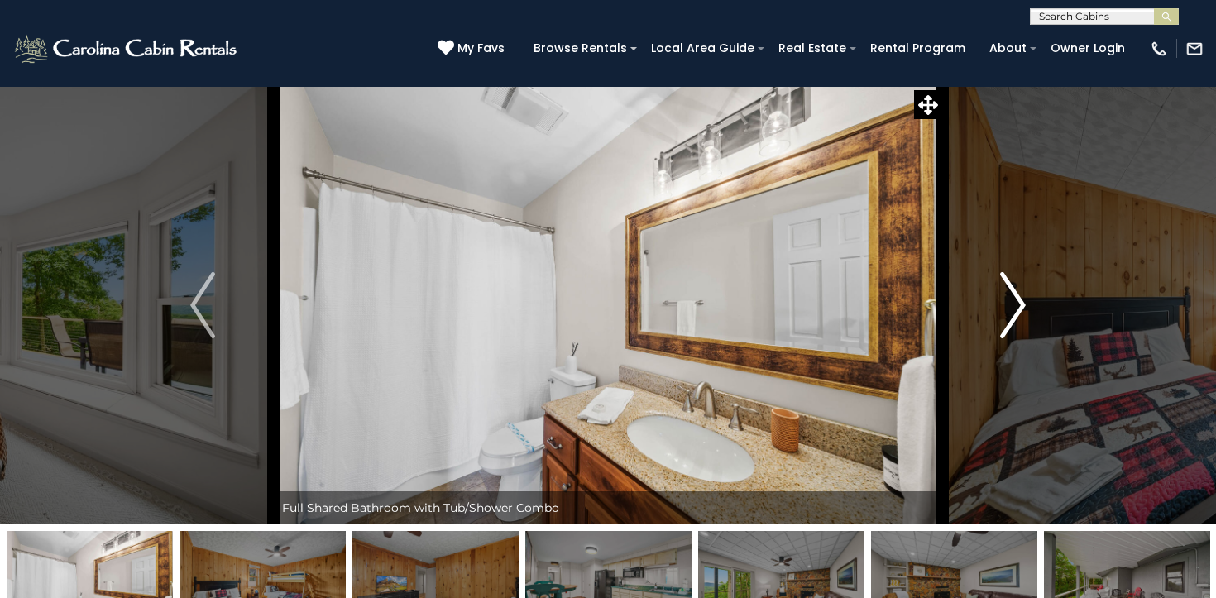
click at [1006, 315] on img "Next" at bounding box center [1013, 305] width 25 height 66
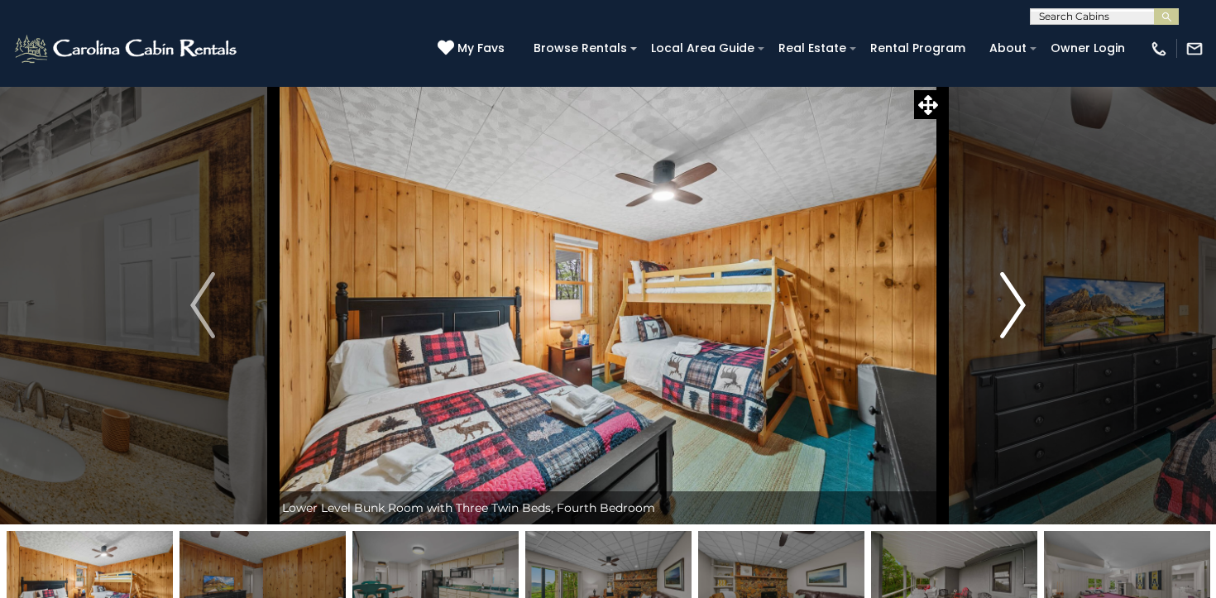
click at [1006, 315] on img "Next" at bounding box center [1013, 305] width 25 height 66
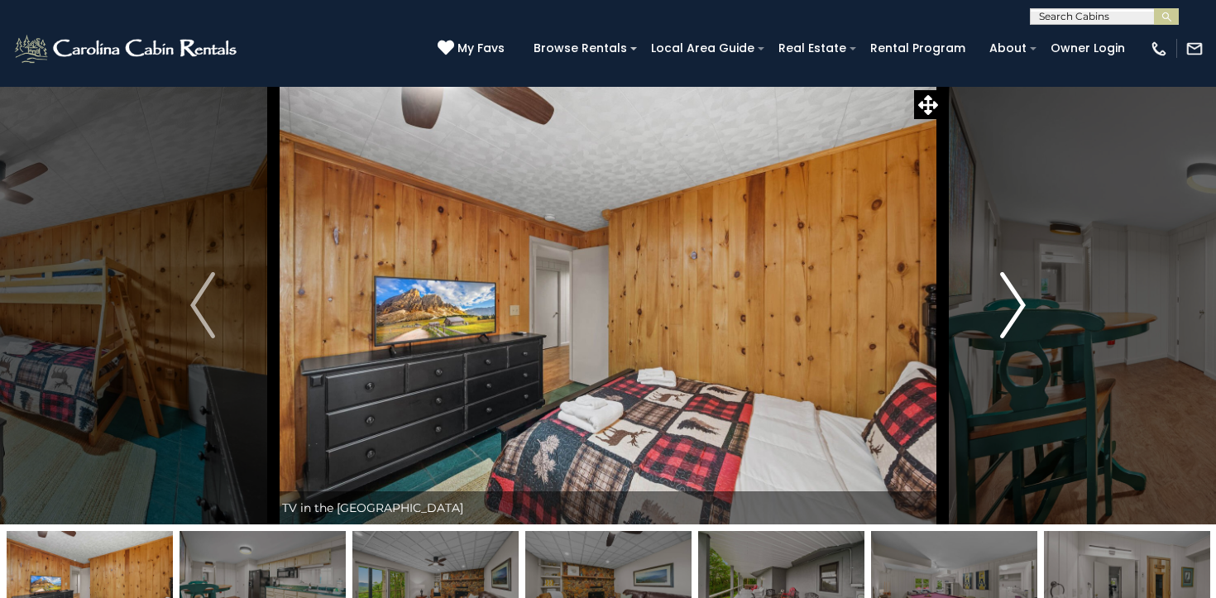
click at [1006, 315] on img "Next" at bounding box center [1013, 305] width 25 height 66
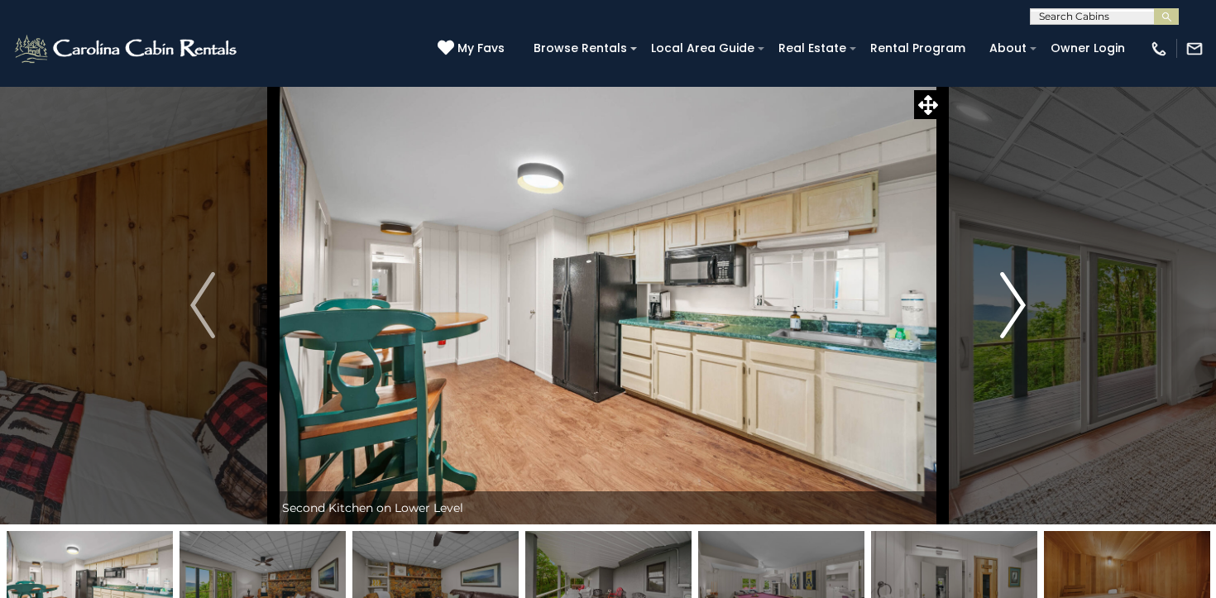
click at [1006, 315] on img "Next" at bounding box center [1013, 305] width 25 height 66
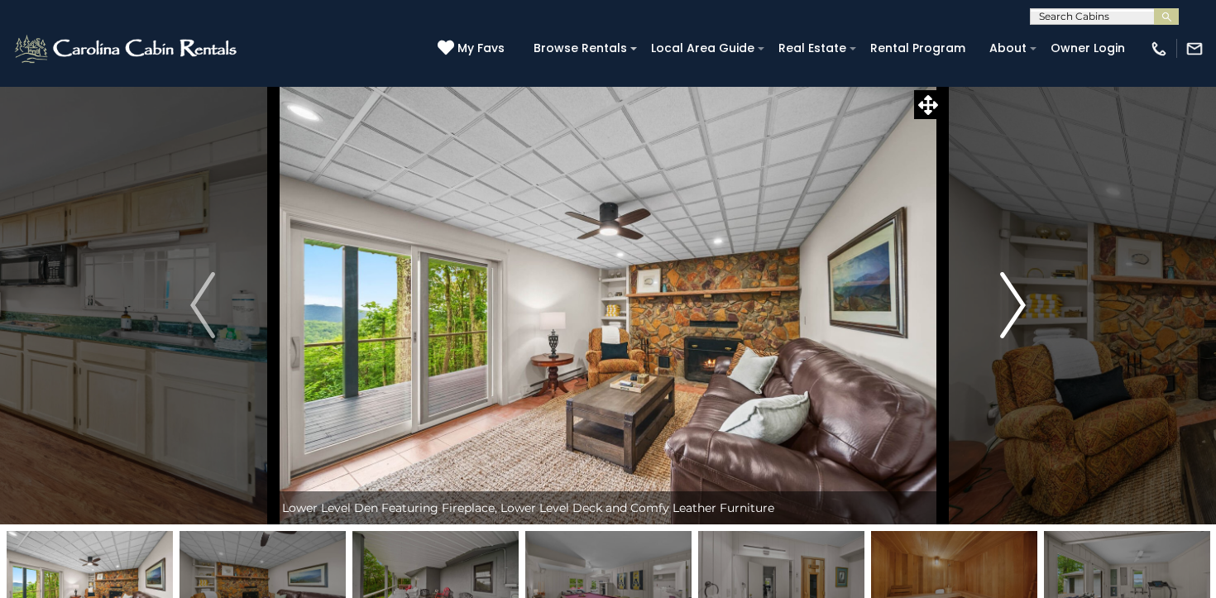
click at [1006, 315] on img "Next" at bounding box center [1013, 305] width 25 height 66
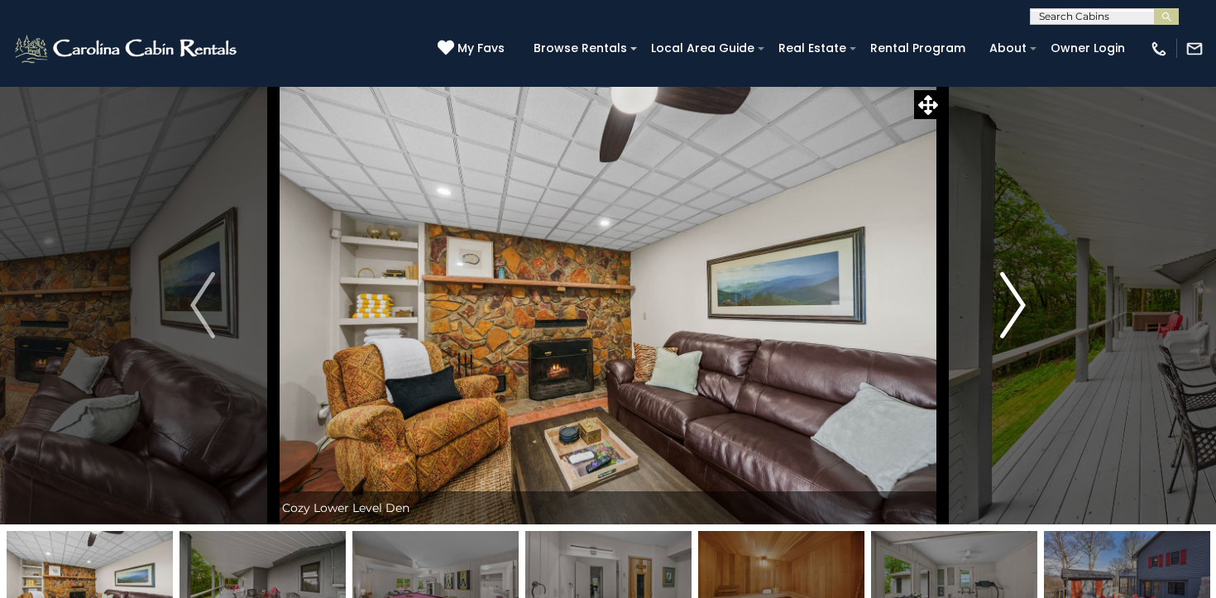
click at [1006, 315] on img "Next" at bounding box center [1013, 305] width 25 height 66
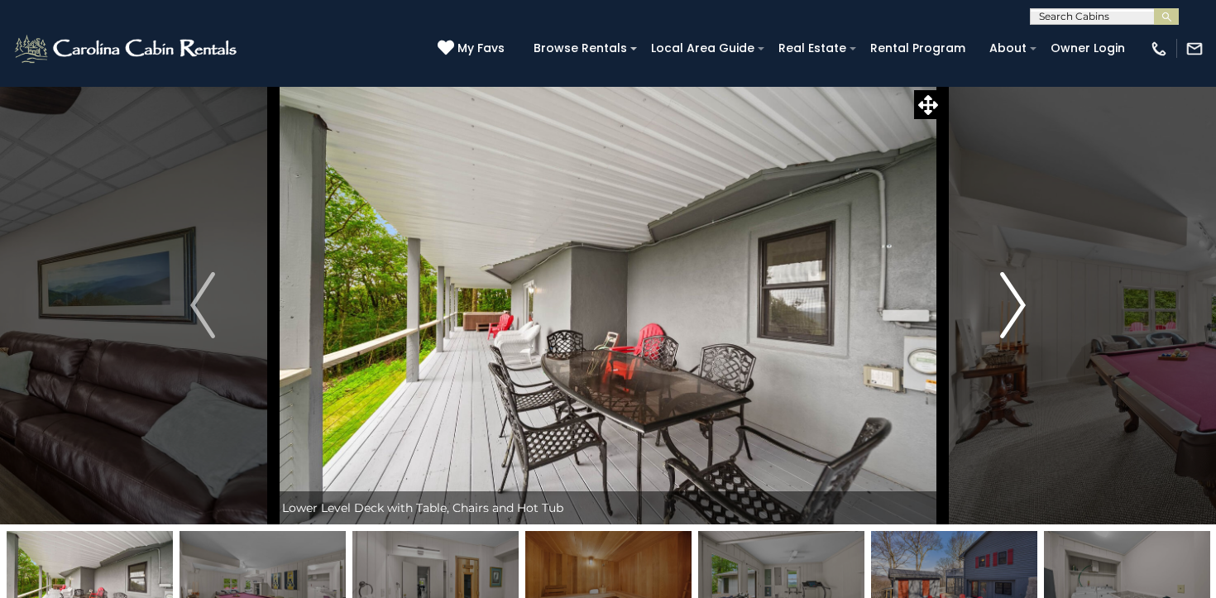
click at [1006, 315] on img "Next" at bounding box center [1013, 305] width 25 height 66
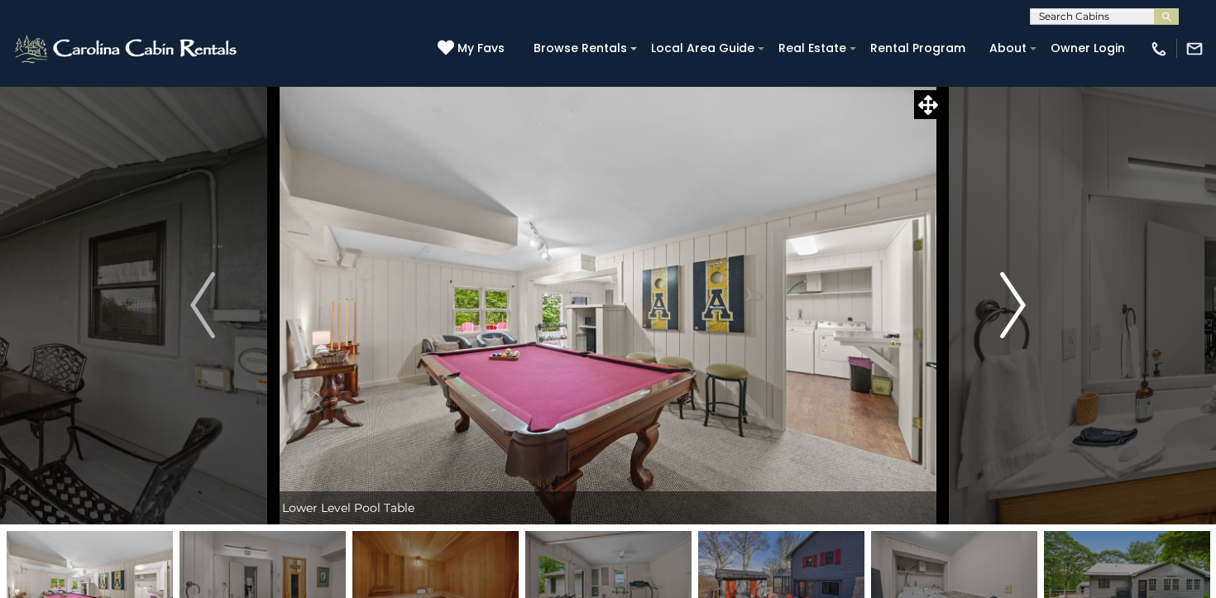
click at [1006, 315] on img "Next" at bounding box center [1013, 305] width 25 height 66
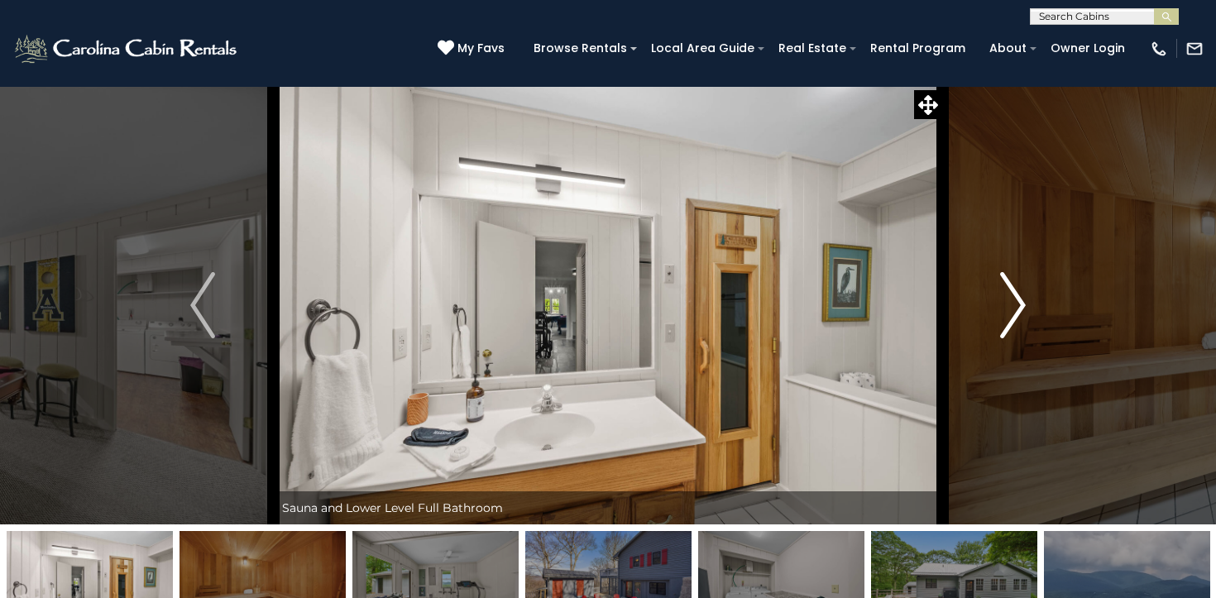
click at [1006, 315] on img "Next" at bounding box center [1013, 305] width 25 height 66
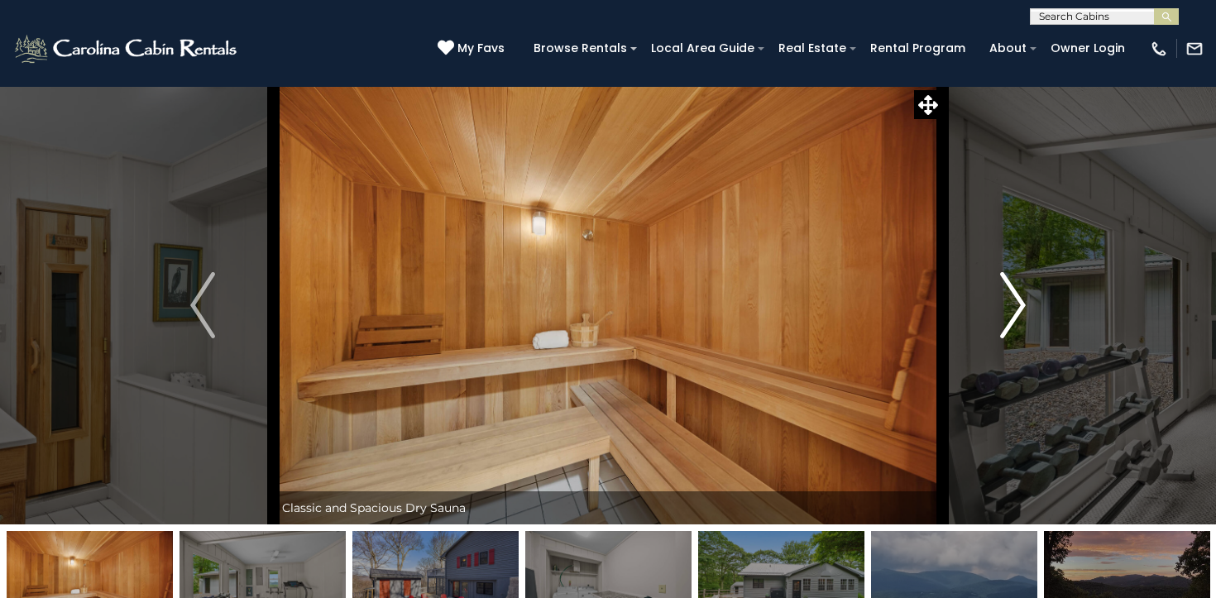
click at [1006, 315] on img "Next" at bounding box center [1013, 305] width 25 height 66
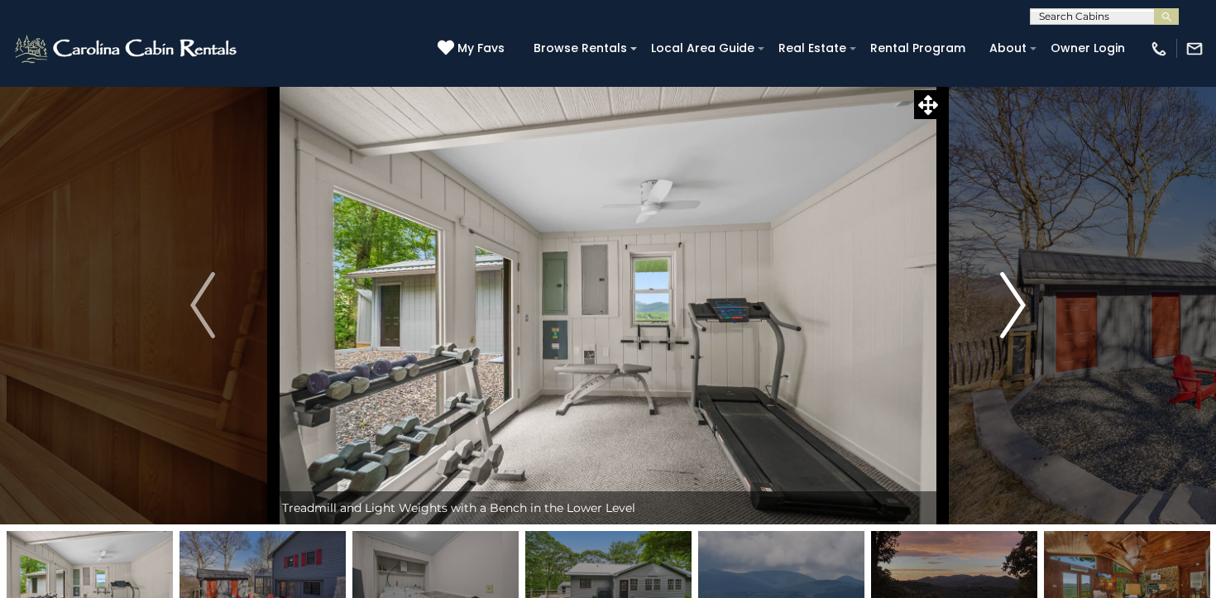
click at [1006, 315] on img "Next" at bounding box center [1013, 305] width 25 height 66
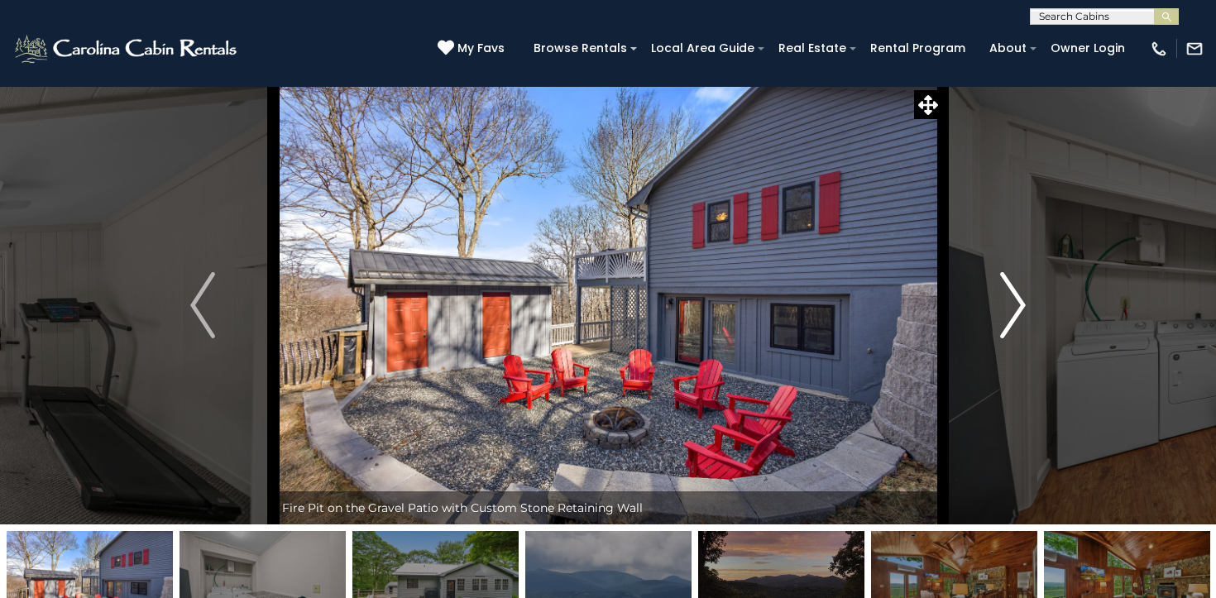
click at [1006, 315] on img "Next" at bounding box center [1013, 305] width 25 height 66
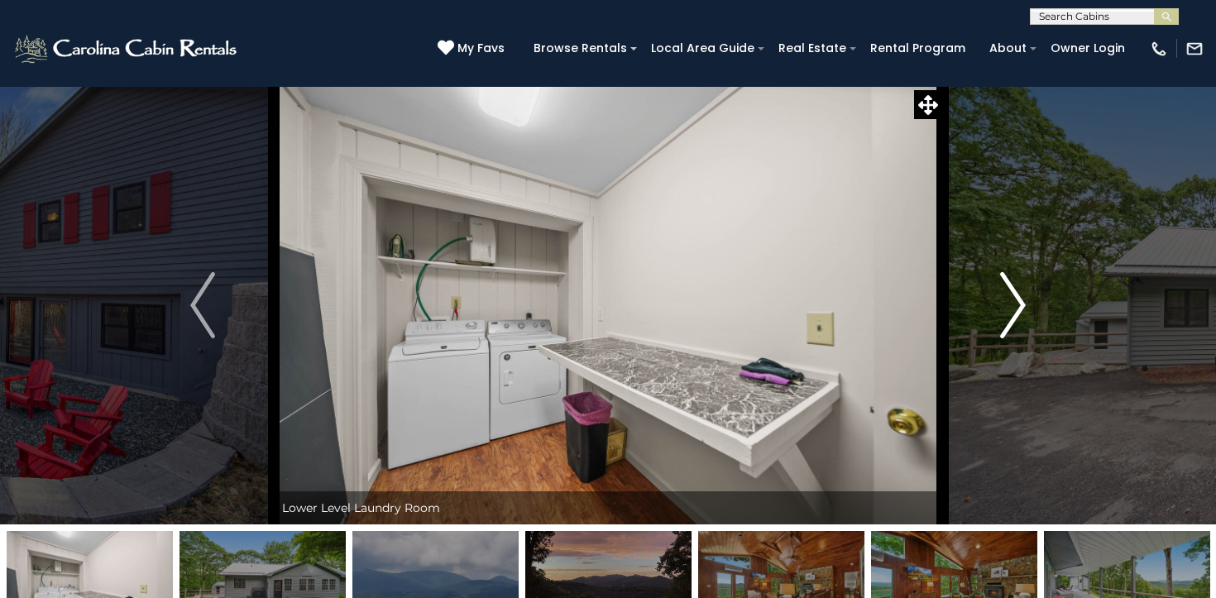
click at [1006, 315] on img "Next" at bounding box center [1013, 305] width 25 height 66
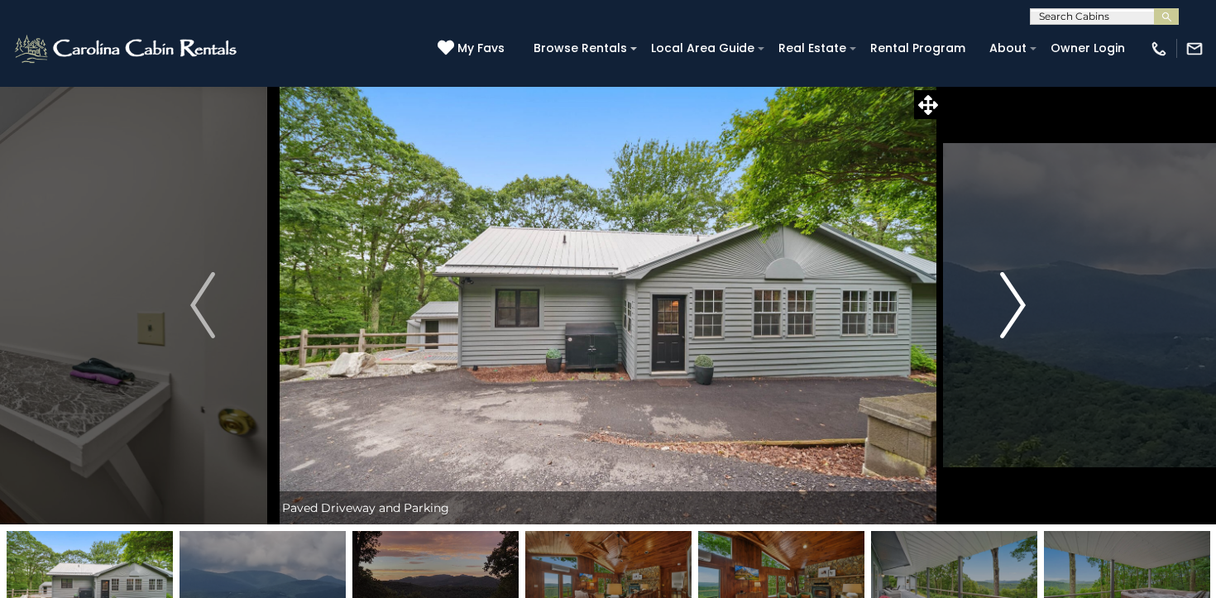
click at [1006, 315] on img "Next" at bounding box center [1013, 305] width 25 height 66
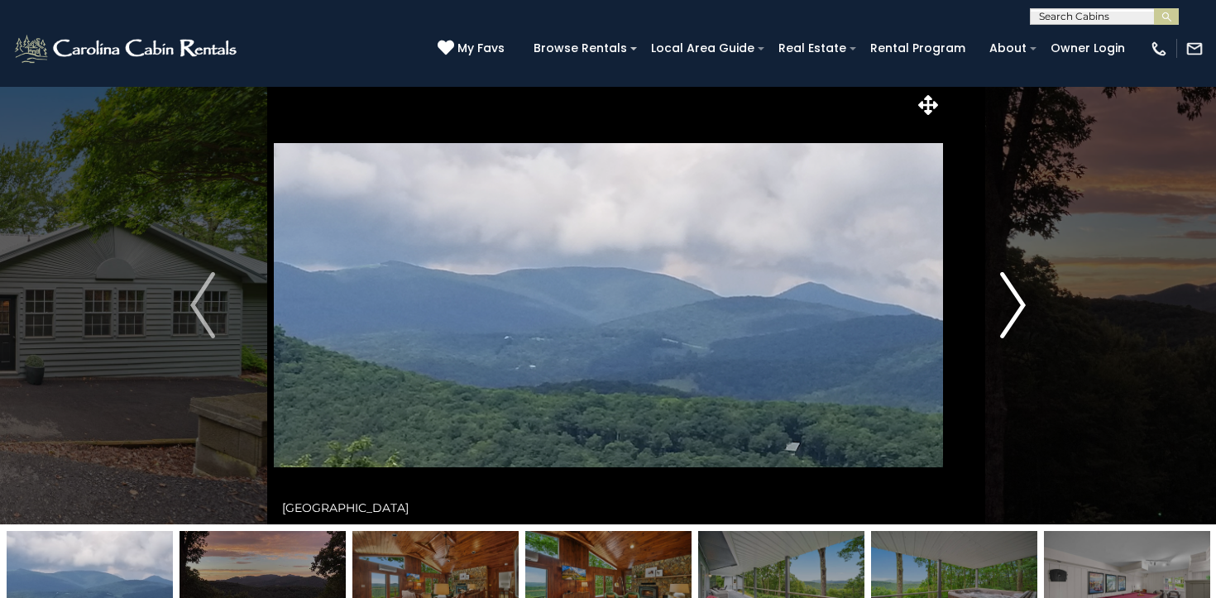
click at [1006, 315] on img "Next" at bounding box center [1013, 305] width 25 height 66
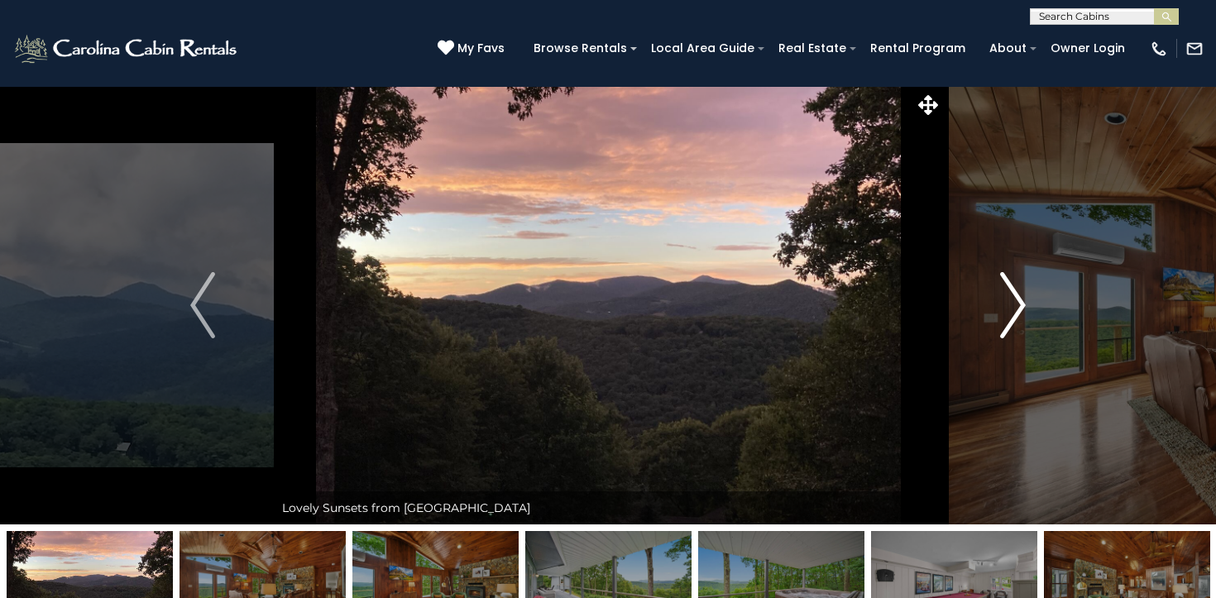
click at [1006, 315] on img "Next" at bounding box center [1013, 305] width 25 height 66
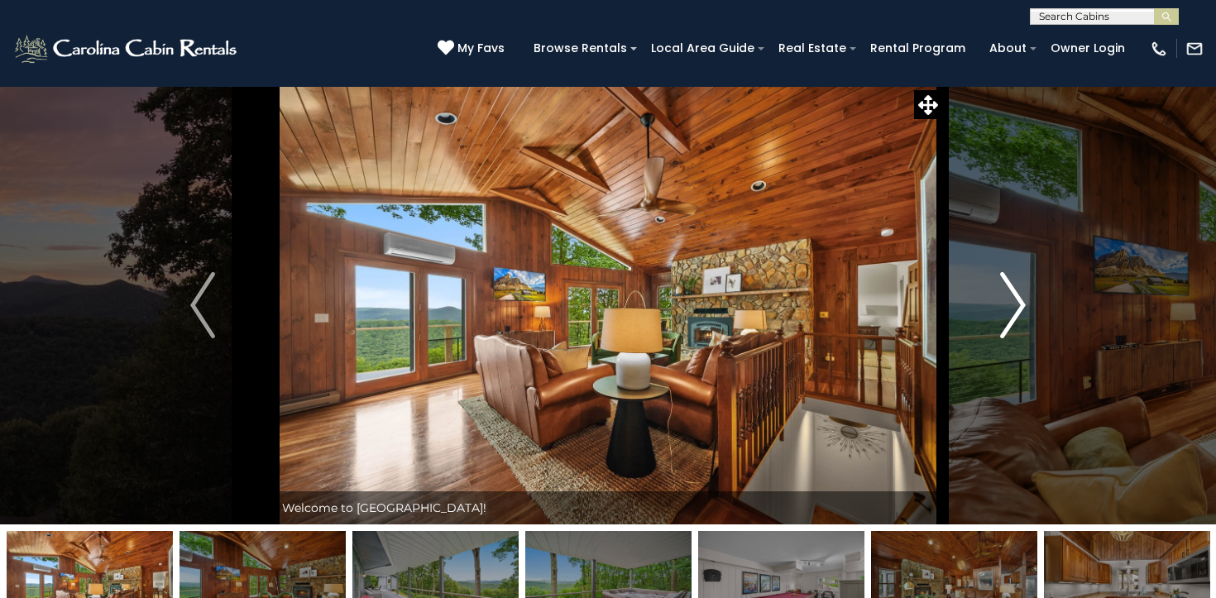
click at [1006, 315] on img "Next" at bounding box center [1013, 305] width 25 height 66
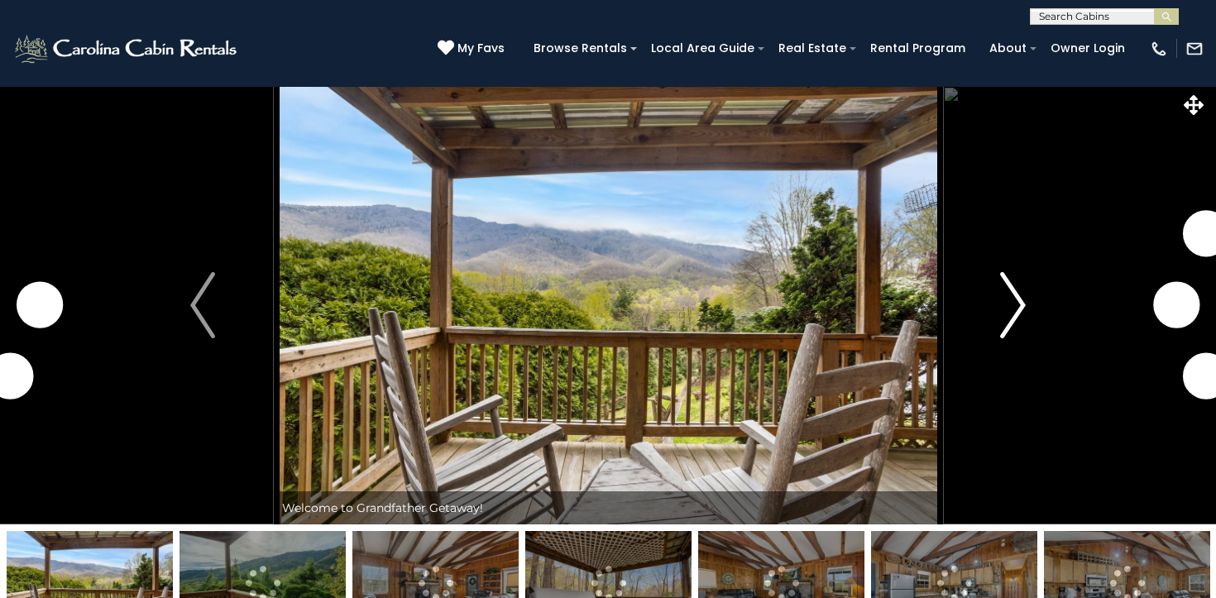
click at [1005, 301] on img "Next" at bounding box center [1013, 305] width 25 height 66
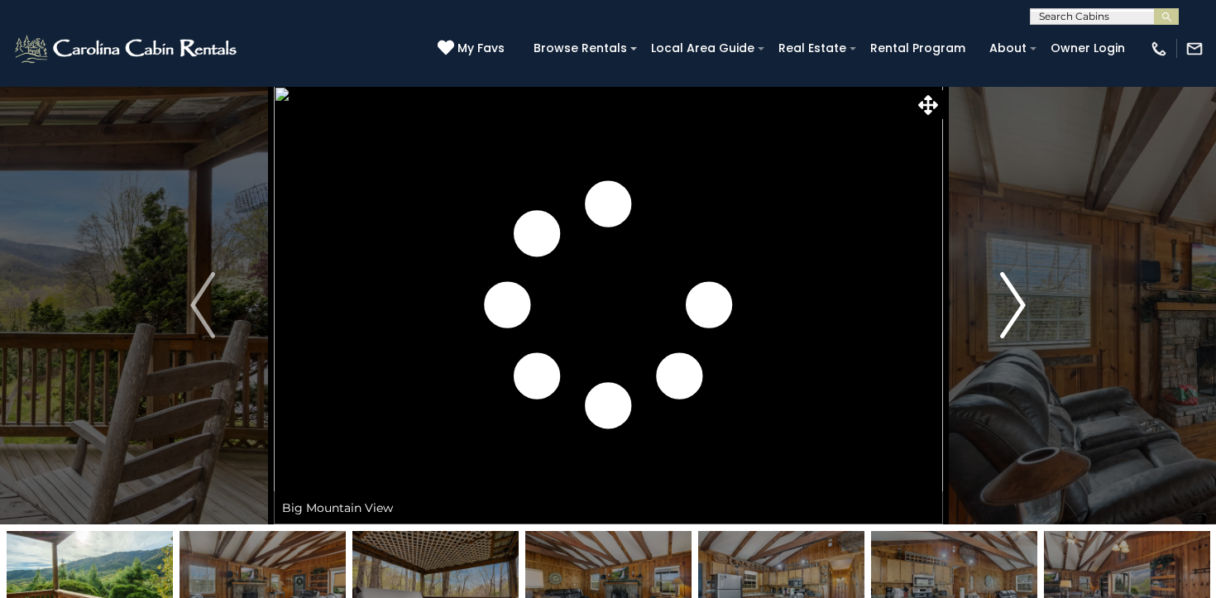
click at [1005, 301] on img "Next" at bounding box center [1013, 305] width 25 height 66
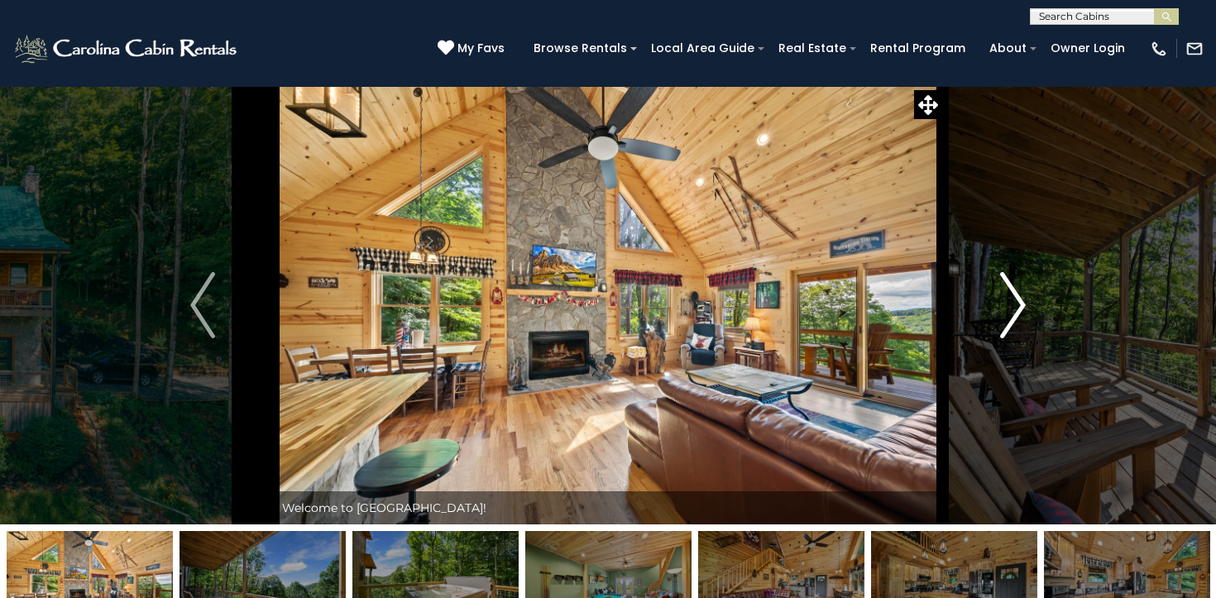
click at [1007, 320] on img "Next" at bounding box center [1013, 305] width 25 height 66
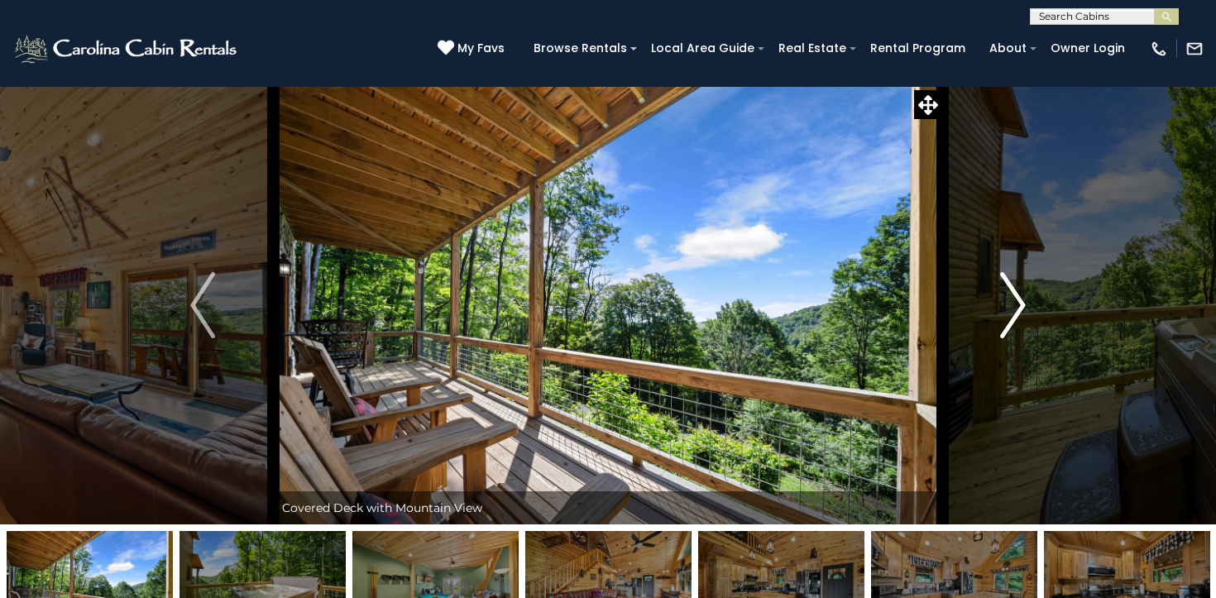
click at [1007, 320] on img "Next" at bounding box center [1013, 305] width 25 height 66
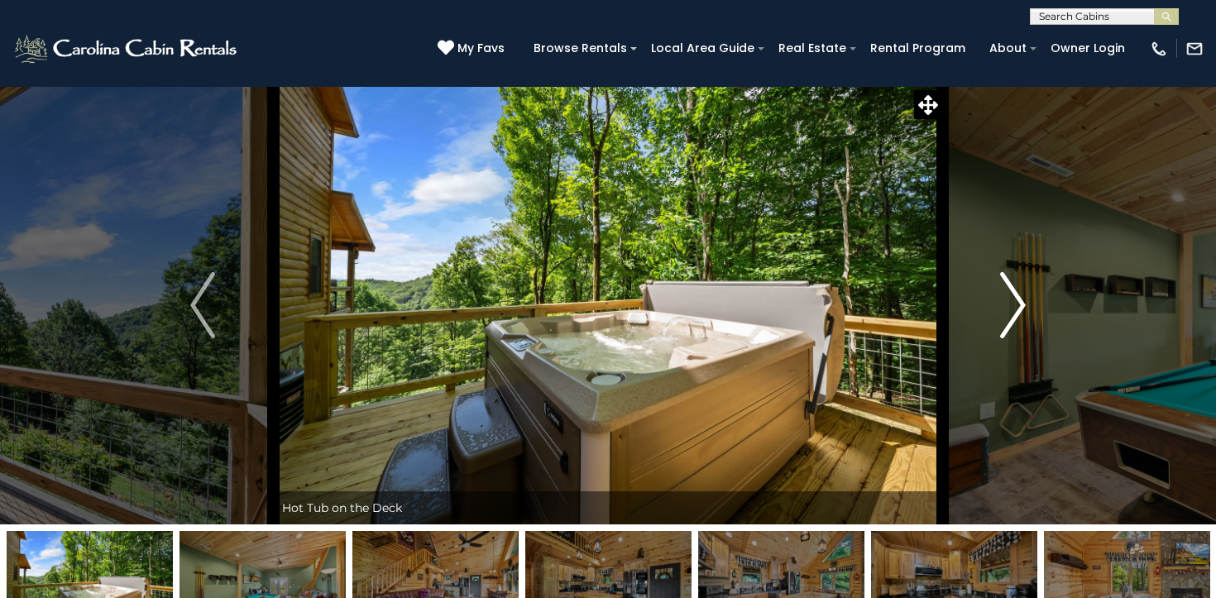
click at [1007, 320] on img "Next" at bounding box center [1013, 305] width 25 height 66
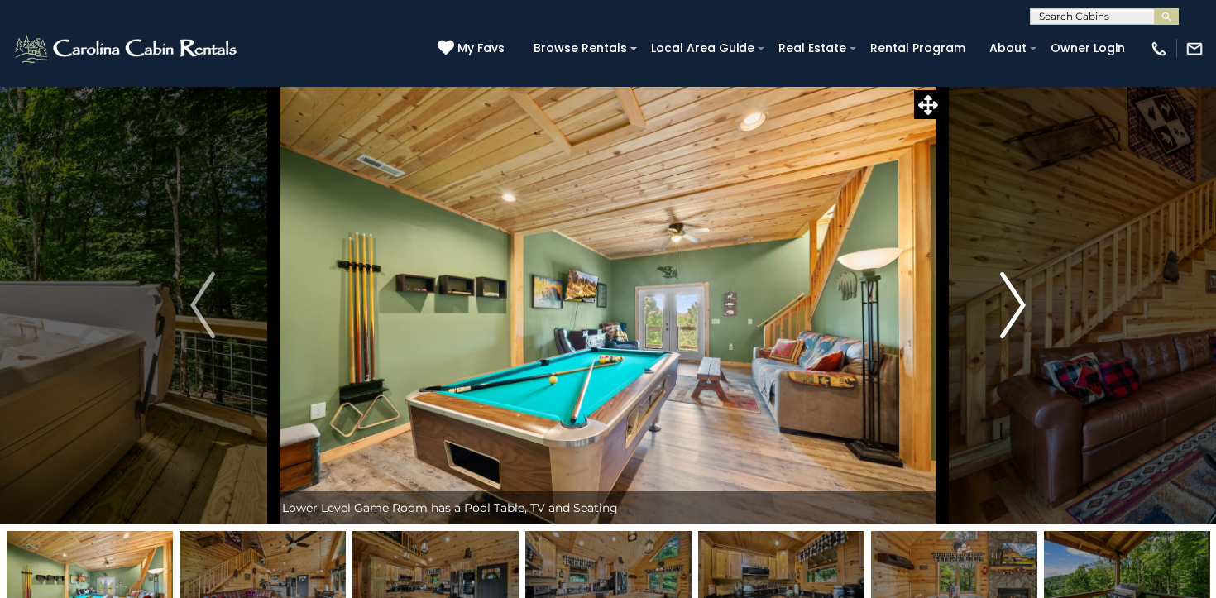
click at [1007, 320] on img "Next" at bounding box center [1013, 305] width 25 height 66
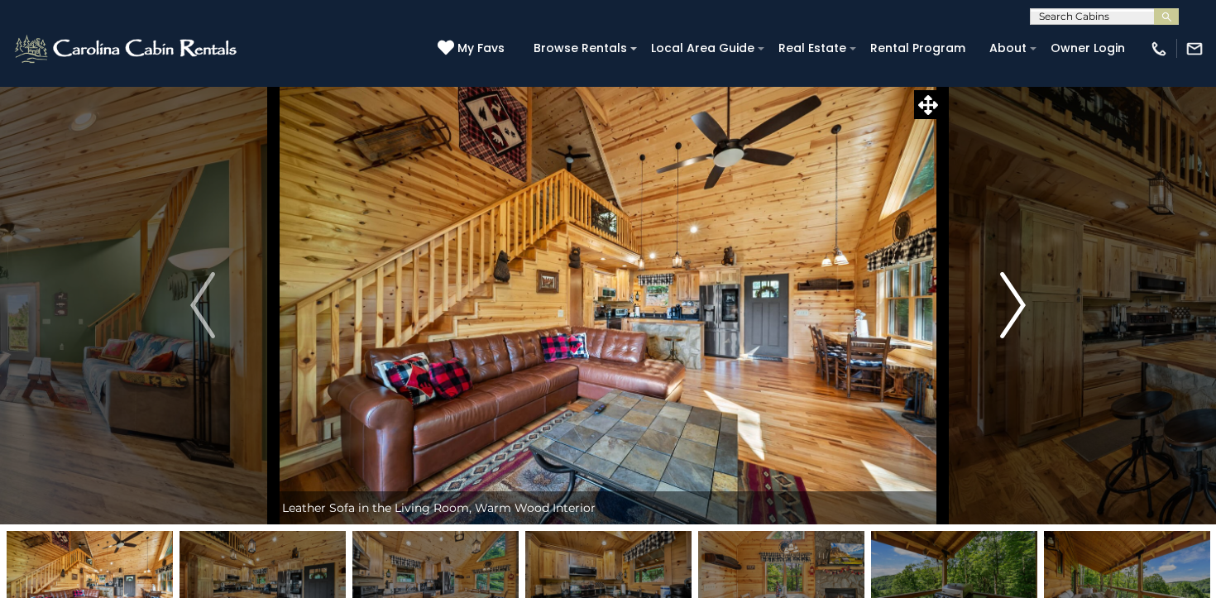
click at [1007, 320] on img "Next" at bounding box center [1013, 305] width 25 height 66
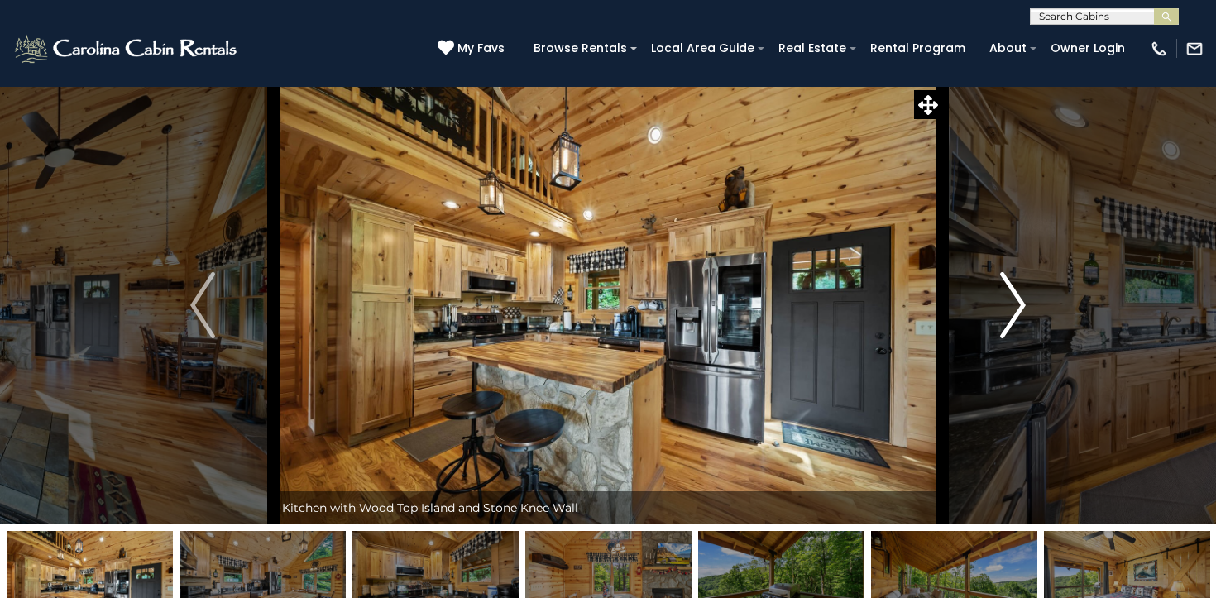
click at [1007, 320] on img "Next" at bounding box center [1013, 305] width 25 height 66
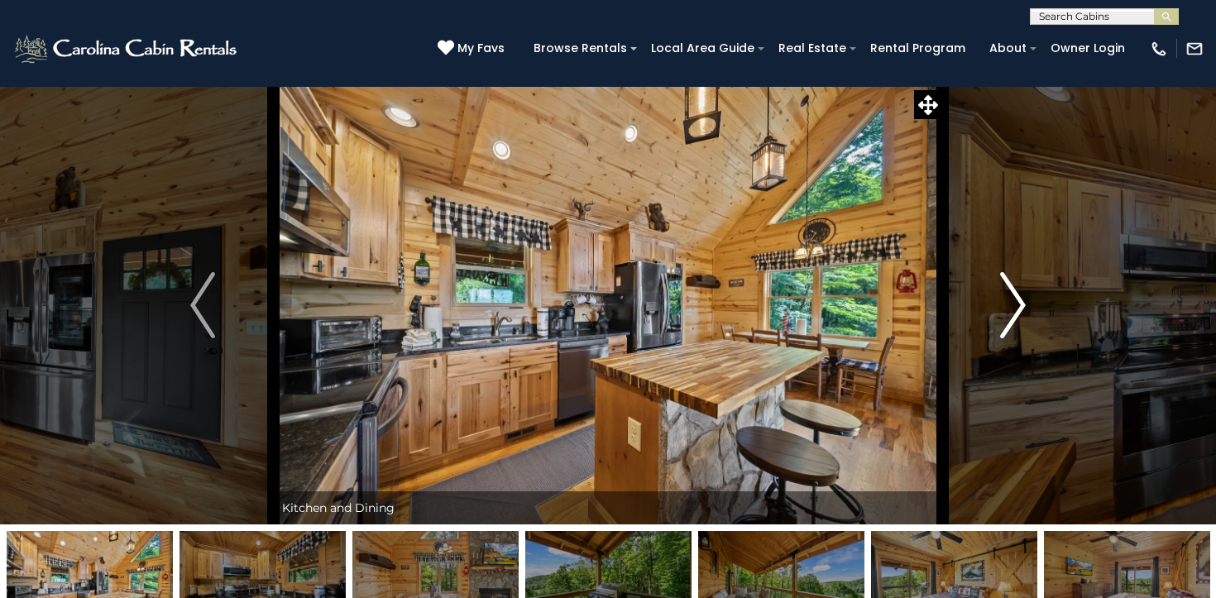
click at [1007, 320] on img "Next" at bounding box center [1013, 305] width 25 height 66
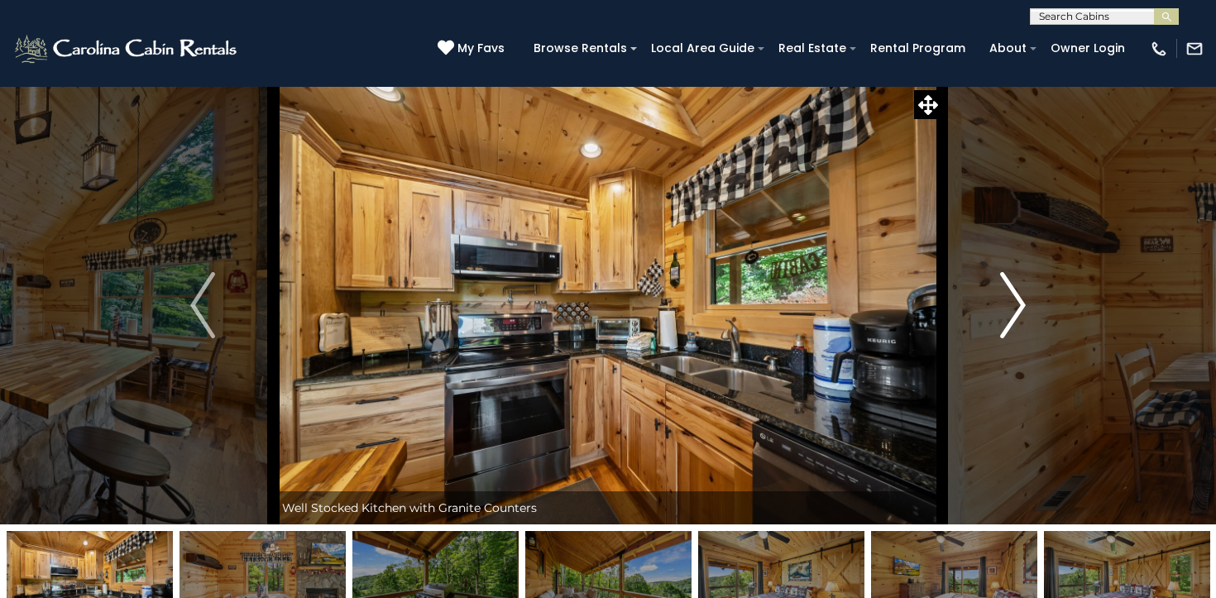
click at [1007, 320] on img "Next" at bounding box center [1013, 305] width 25 height 66
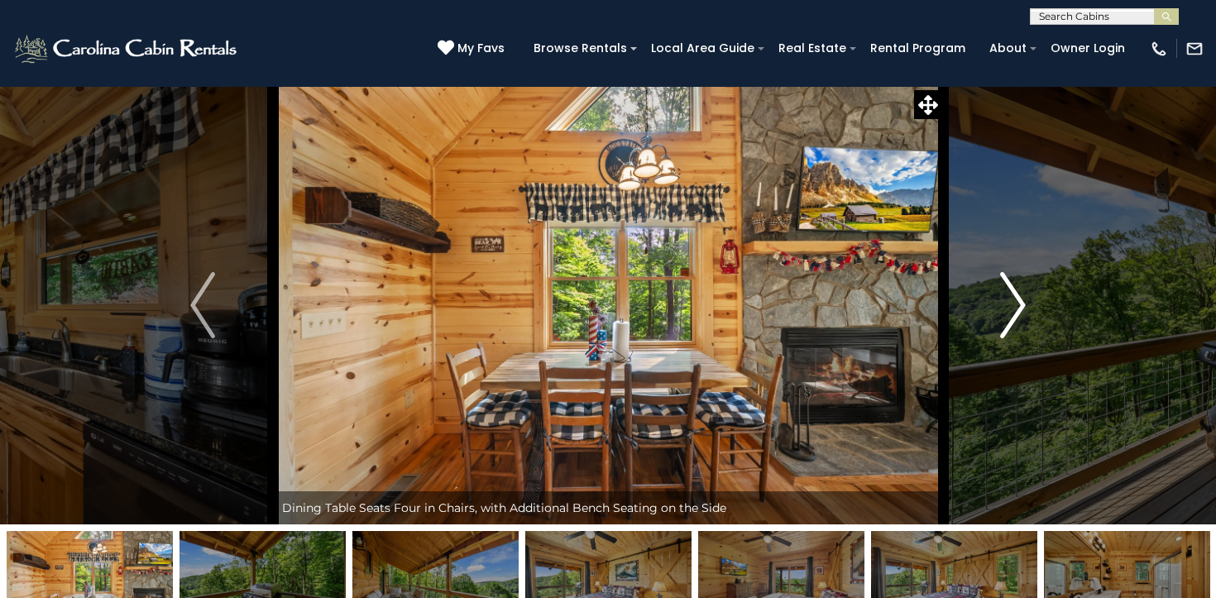
click at [1007, 320] on img "Next" at bounding box center [1013, 305] width 25 height 66
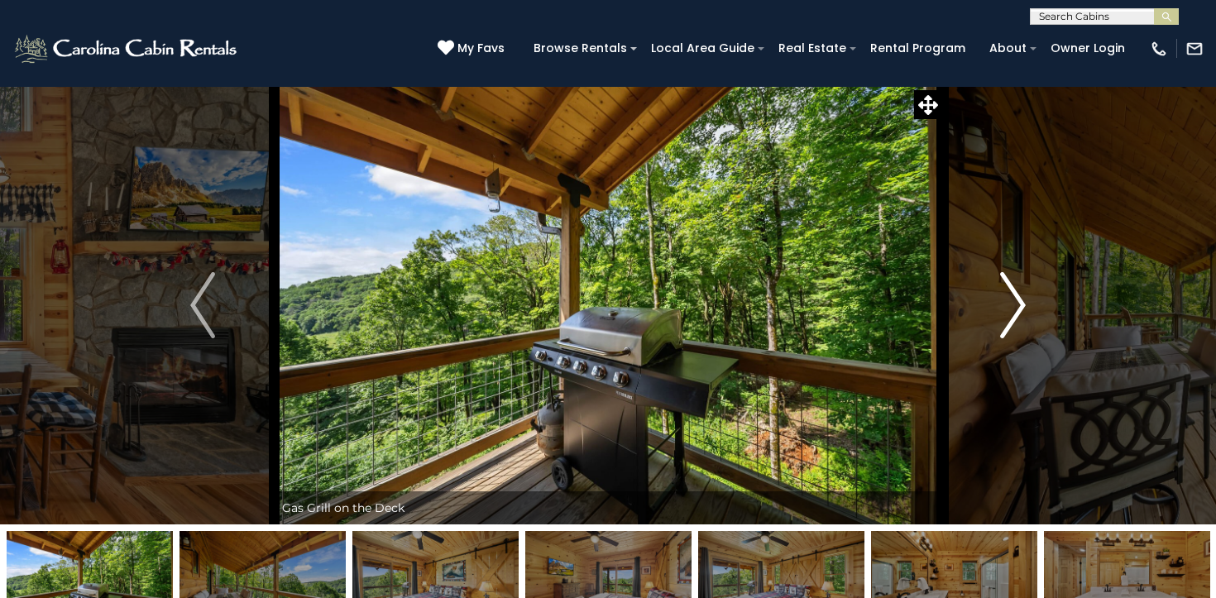
click at [1007, 320] on img "Next" at bounding box center [1013, 305] width 25 height 66
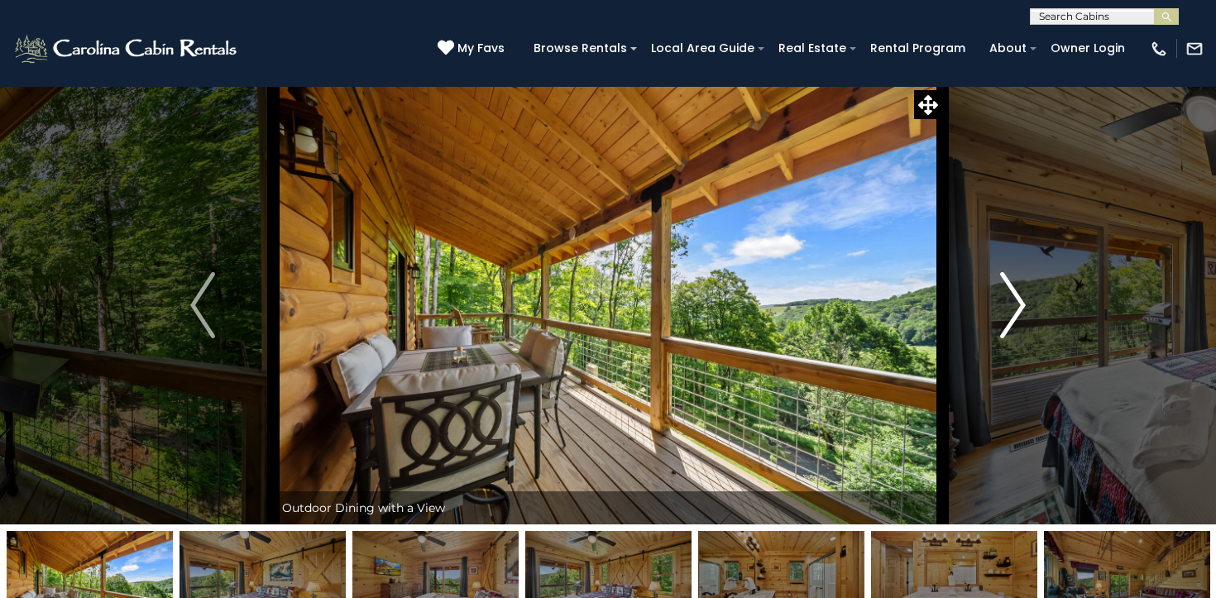
click at [1007, 320] on img "Next" at bounding box center [1013, 305] width 25 height 66
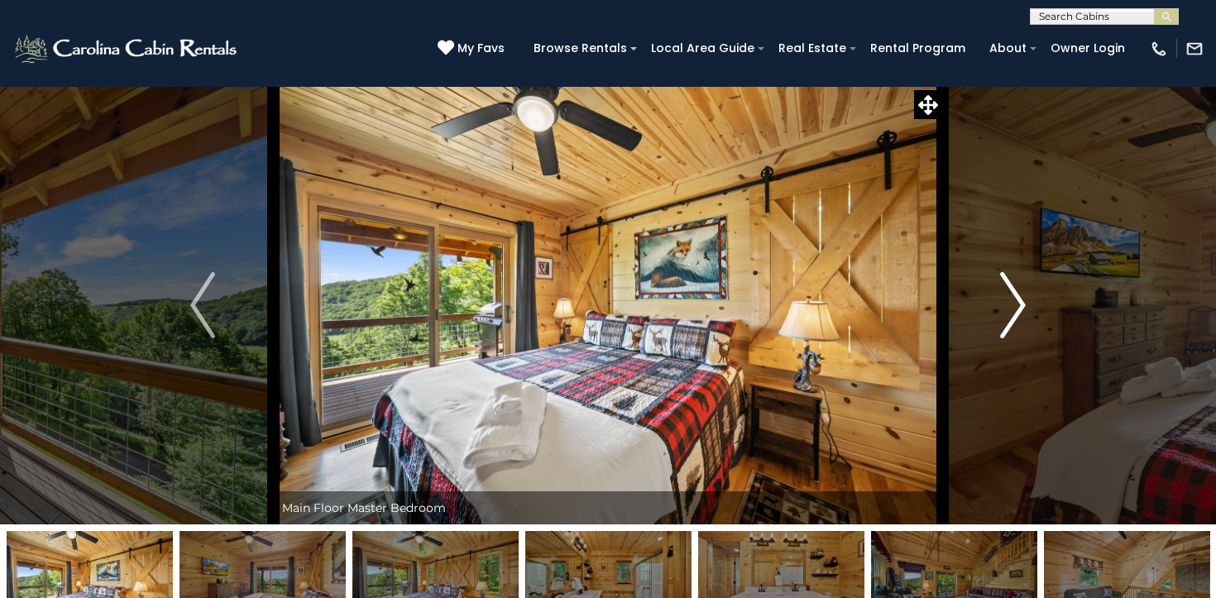
click at [1007, 320] on img "Next" at bounding box center [1013, 305] width 25 height 66
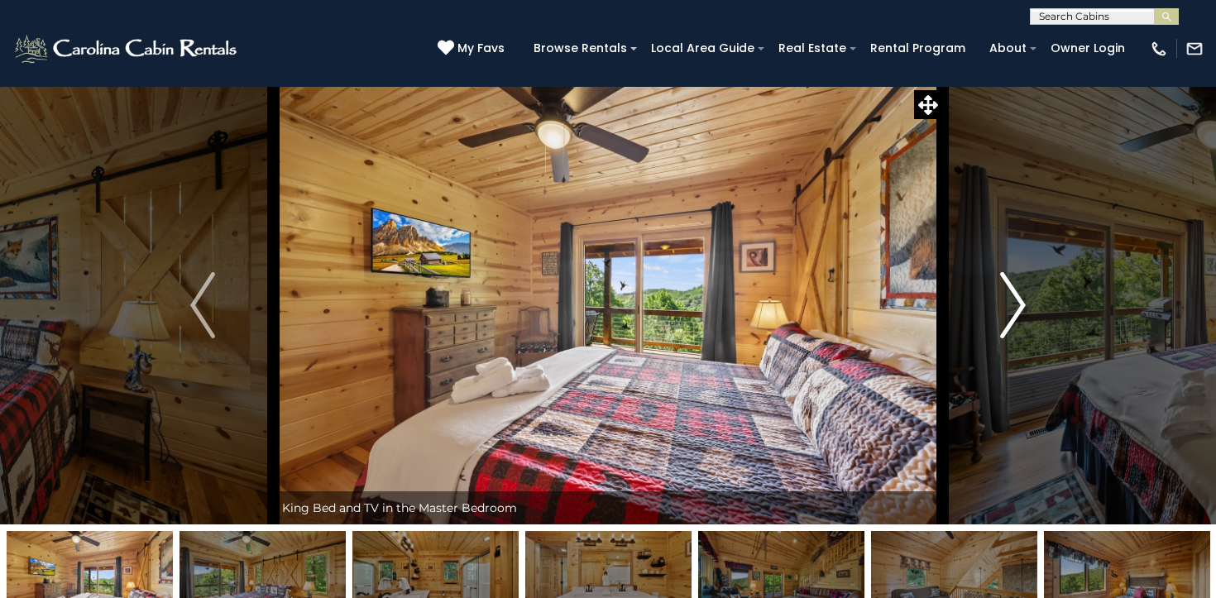
click at [1007, 320] on img "Next" at bounding box center [1013, 305] width 25 height 66
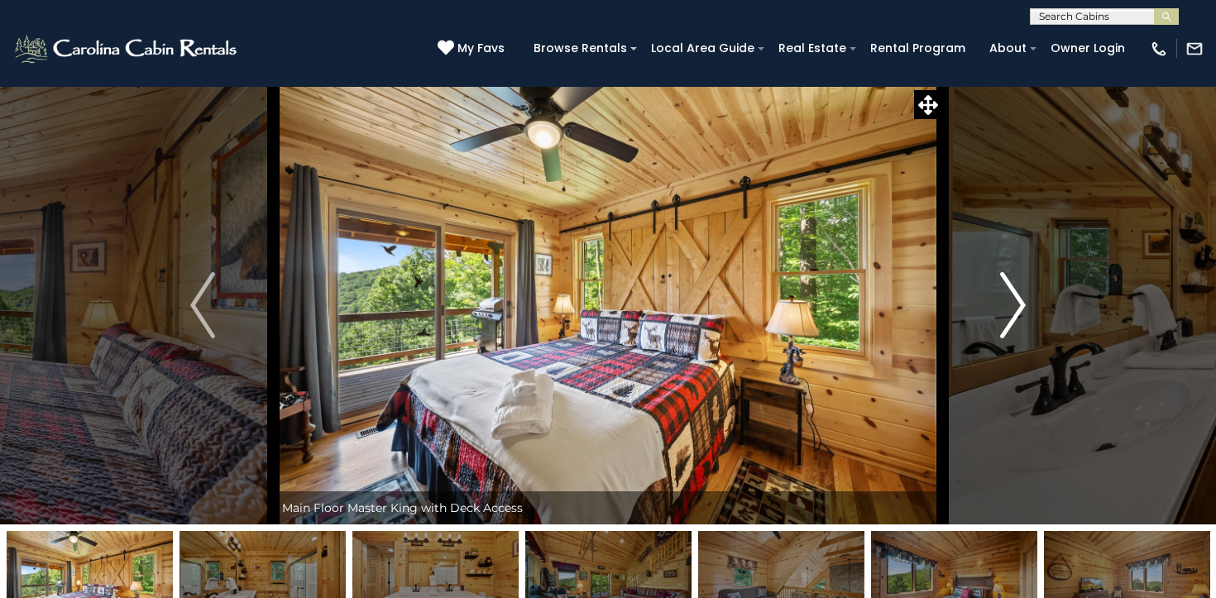
click at [1007, 320] on img "Next" at bounding box center [1013, 305] width 25 height 66
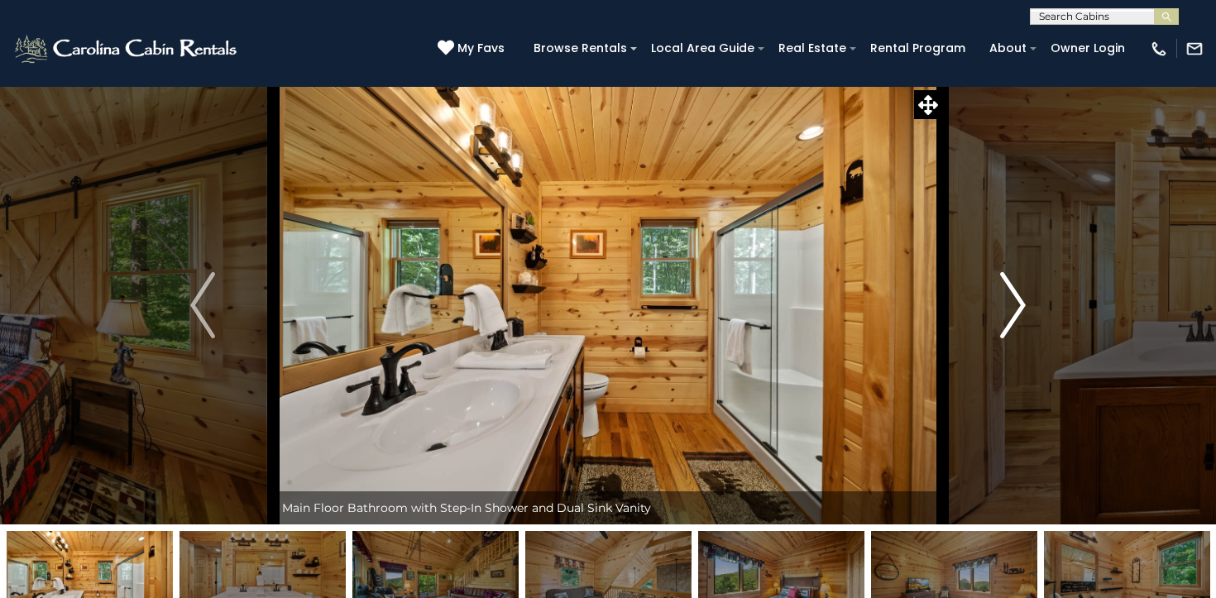
click at [1007, 320] on img "Next" at bounding box center [1013, 305] width 25 height 66
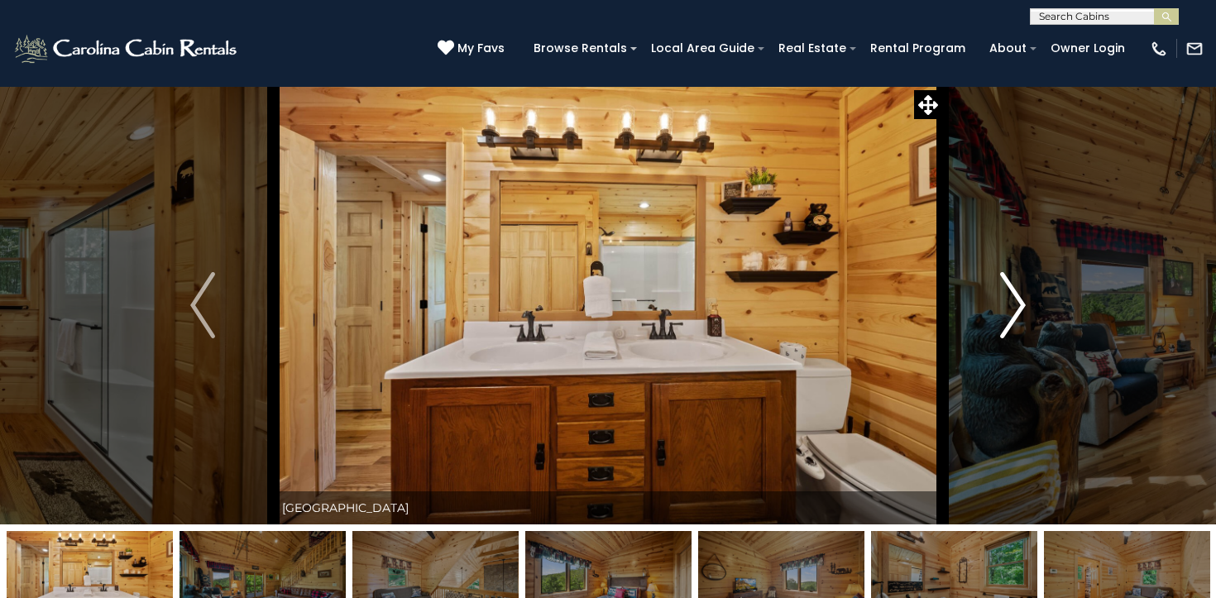
click at [1007, 320] on img "Next" at bounding box center [1013, 305] width 25 height 66
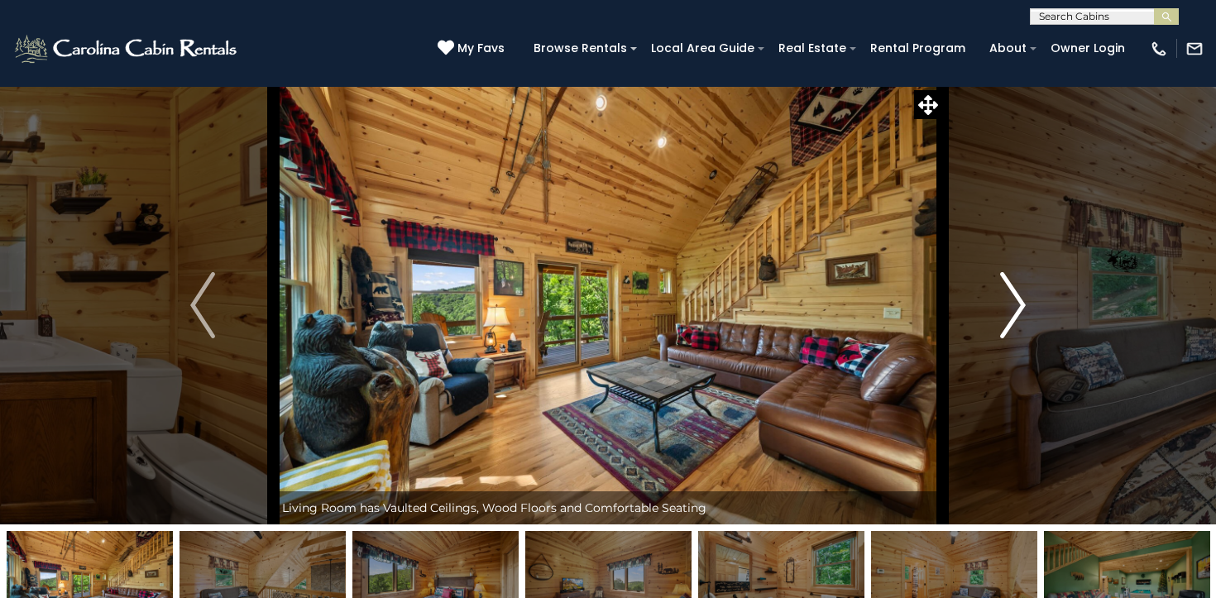
click at [1007, 320] on img "Next" at bounding box center [1013, 305] width 25 height 66
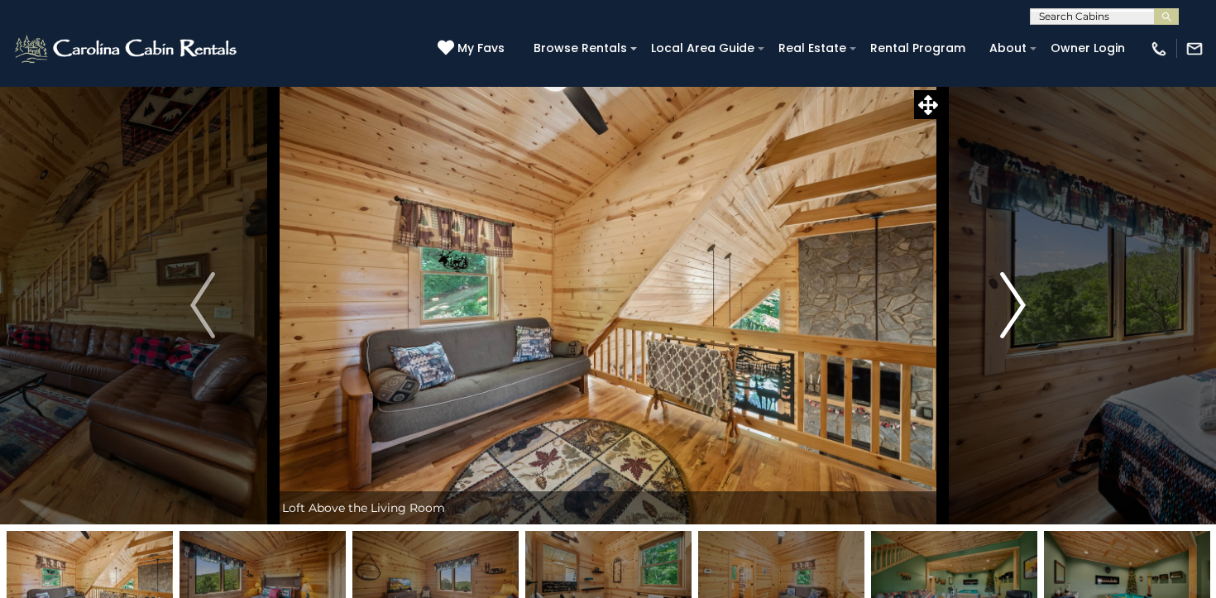
click at [1007, 320] on img "Next" at bounding box center [1013, 305] width 25 height 66
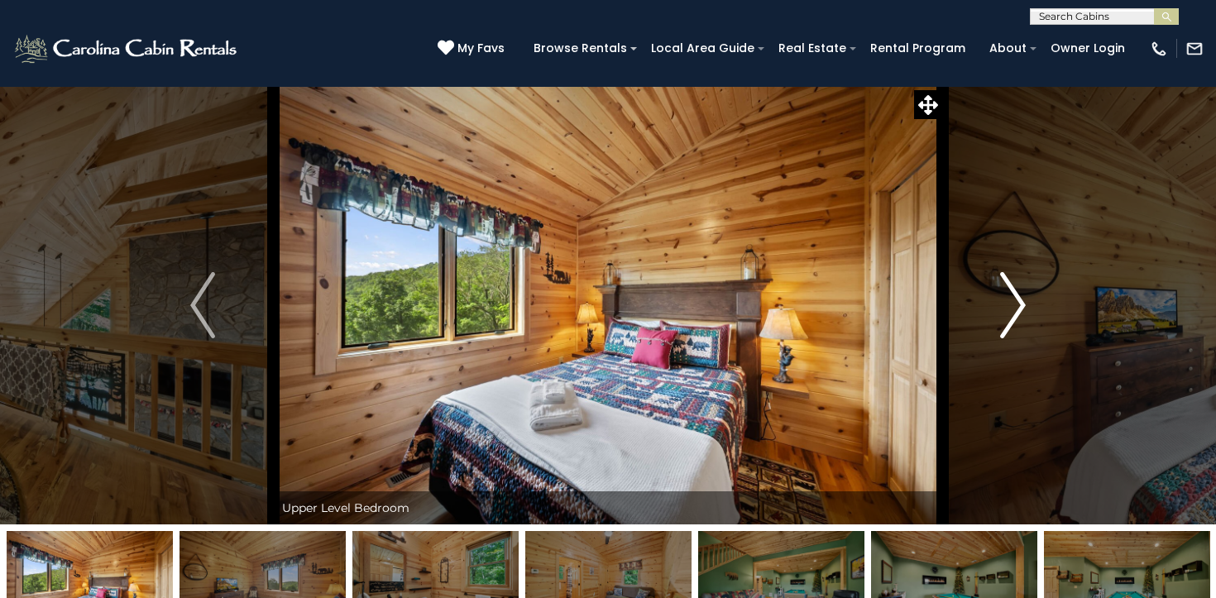
click at [1007, 320] on img "Next" at bounding box center [1013, 305] width 25 height 66
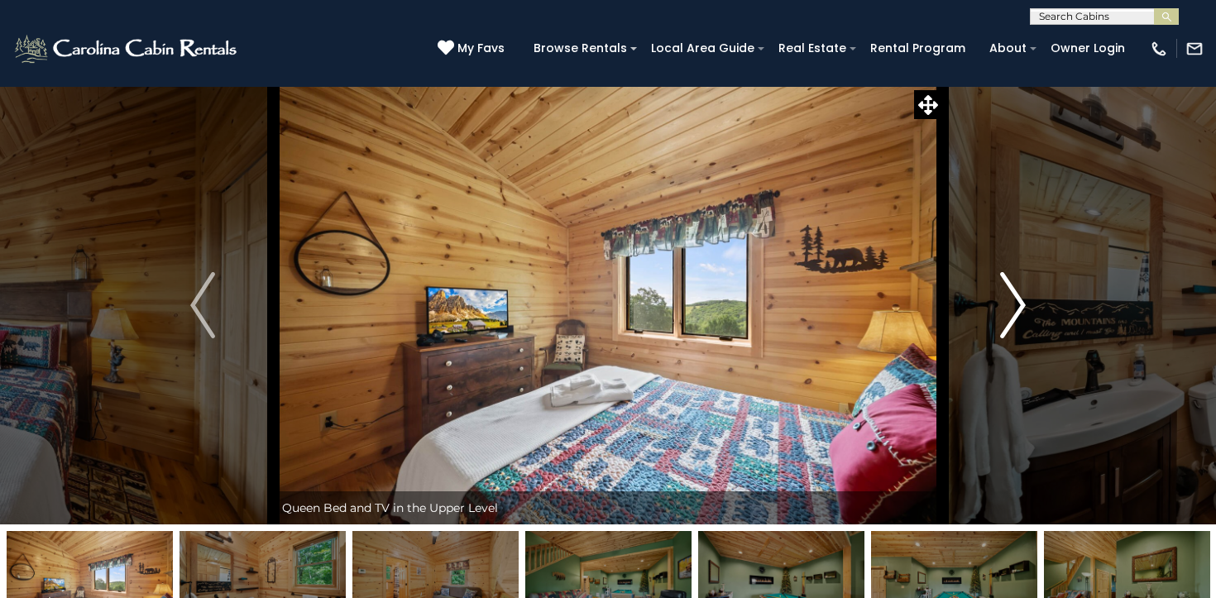
click at [1007, 320] on img "Next" at bounding box center [1013, 305] width 25 height 66
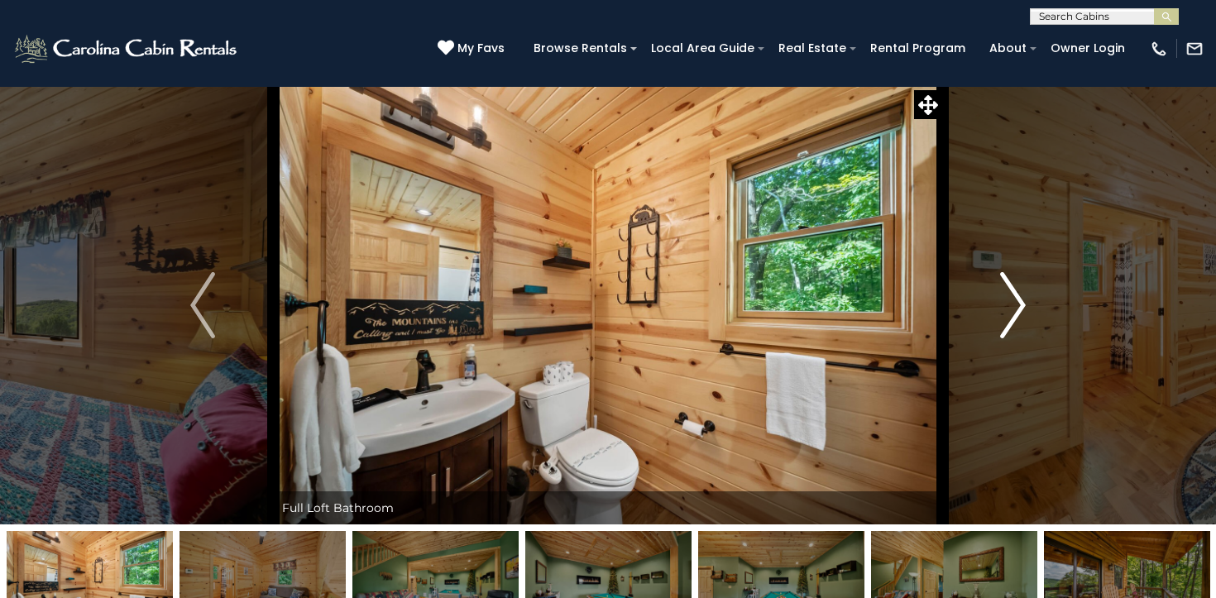
click at [1007, 320] on img "Next" at bounding box center [1013, 305] width 25 height 66
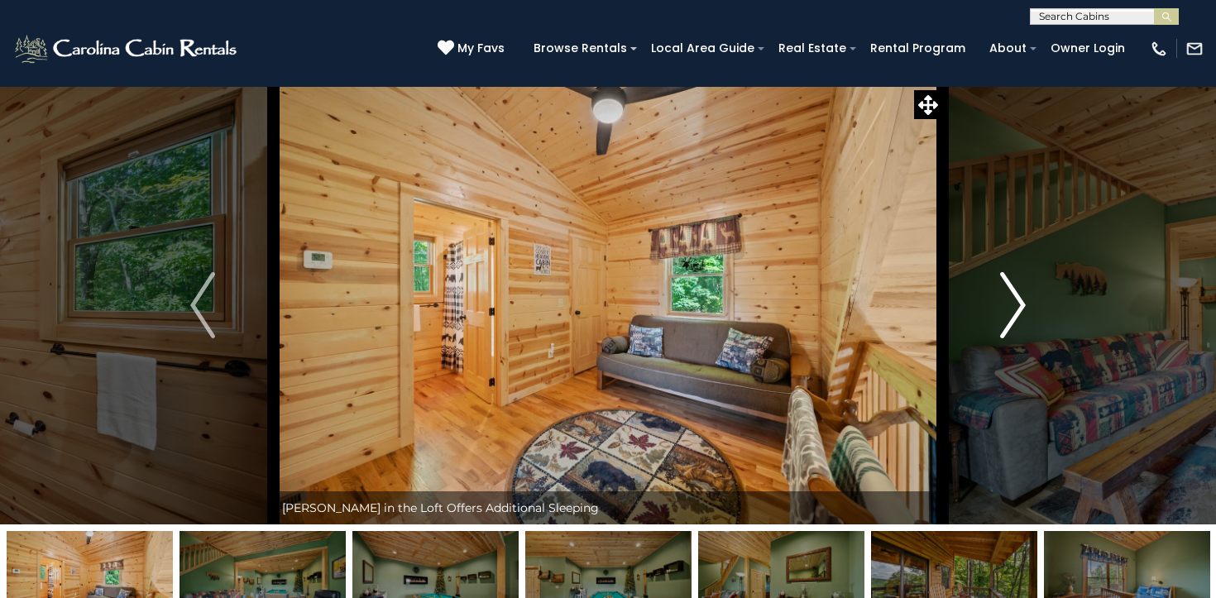
click at [1007, 320] on img "Next" at bounding box center [1013, 305] width 25 height 66
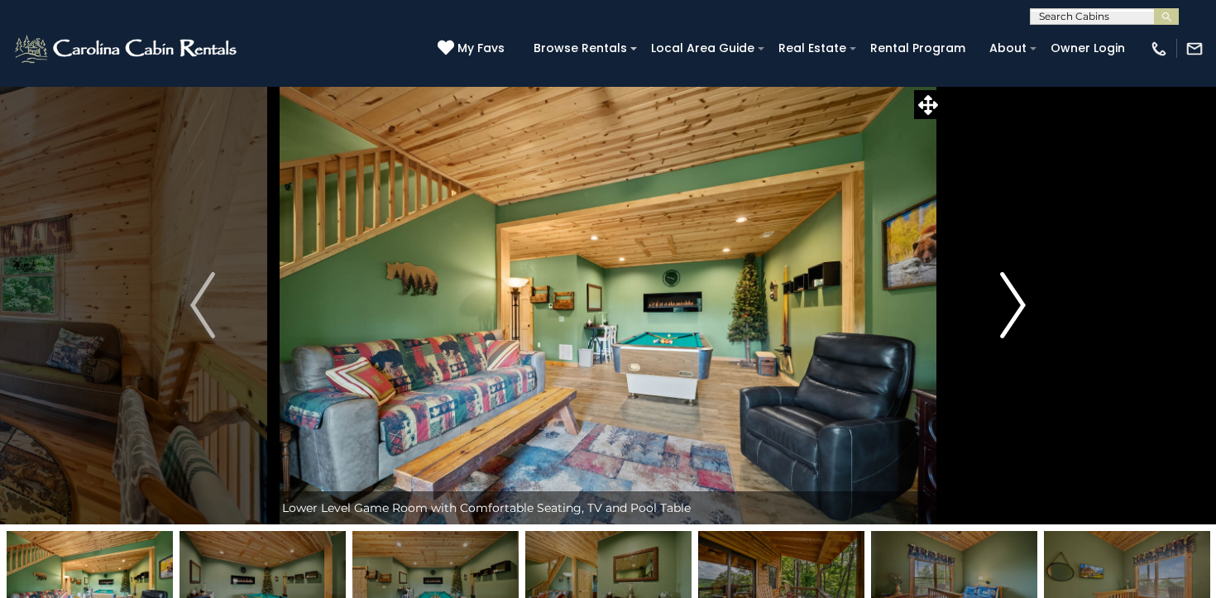
click at [1007, 320] on img "Next" at bounding box center [1013, 305] width 25 height 66
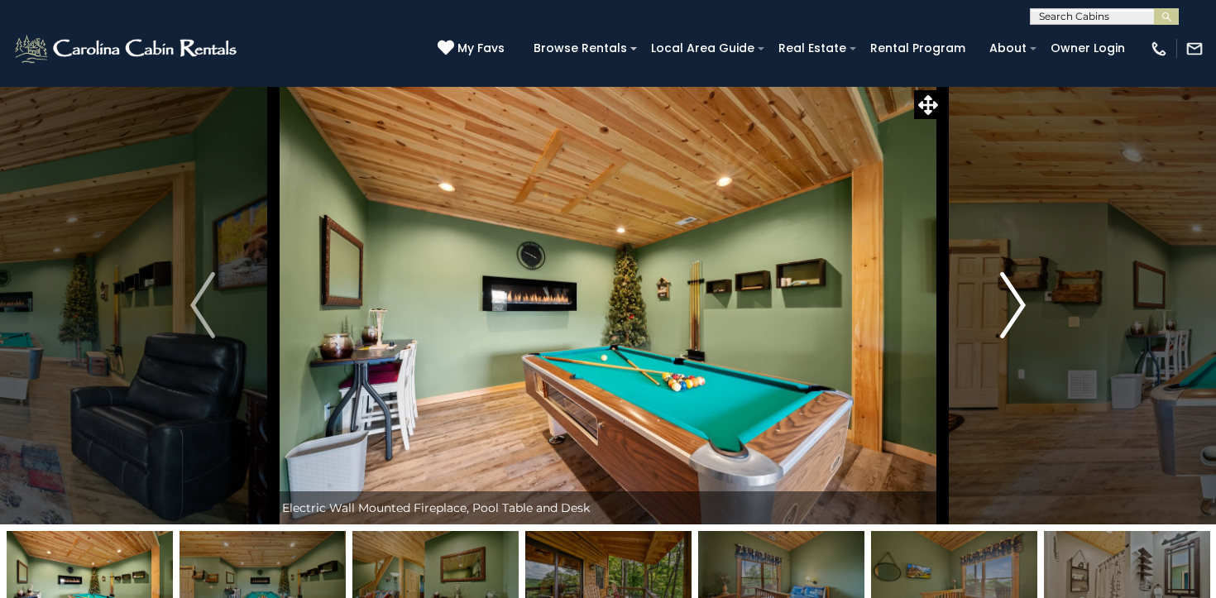
click at [1007, 320] on img "Next" at bounding box center [1013, 305] width 25 height 66
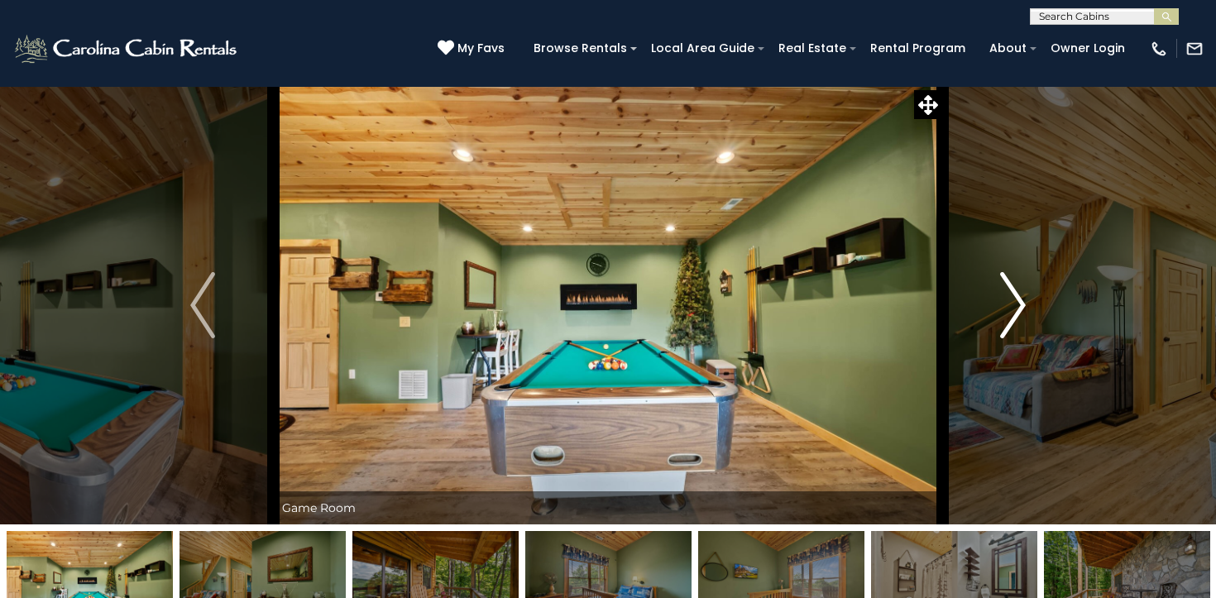
click at [1007, 320] on img "Next" at bounding box center [1013, 305] width 25 height 66
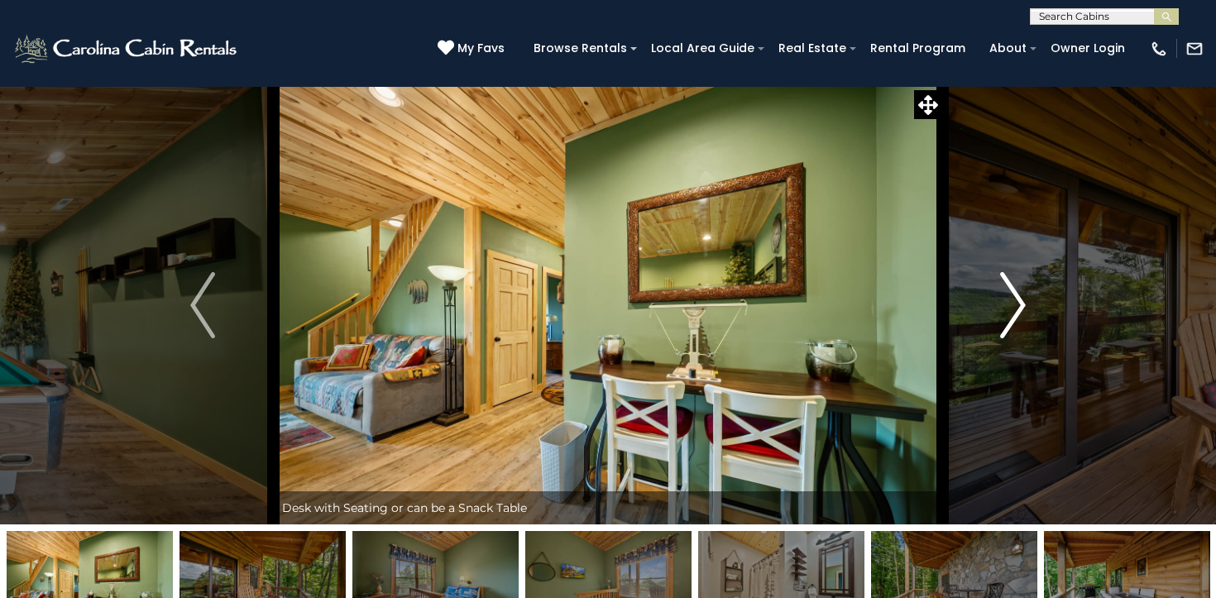
click at [1007, 320] on img "Next" at bounding box center [1013, 305] width 25 height 66
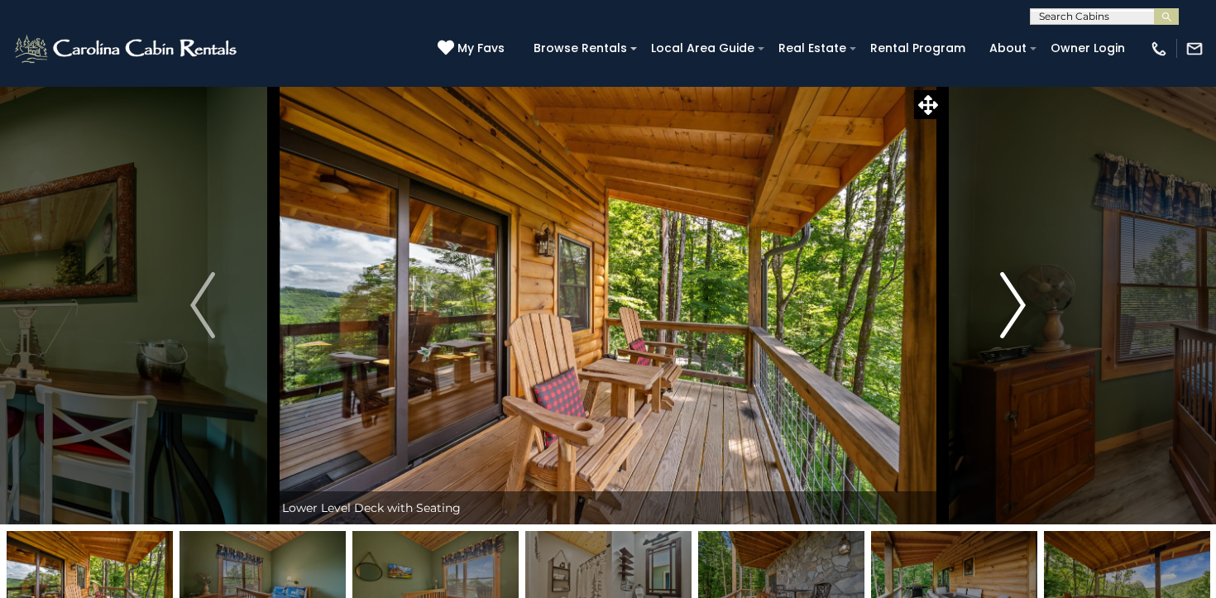
click at [1007, 320] on img "Next" at bounding box center [1013, 305] width 25 height 66
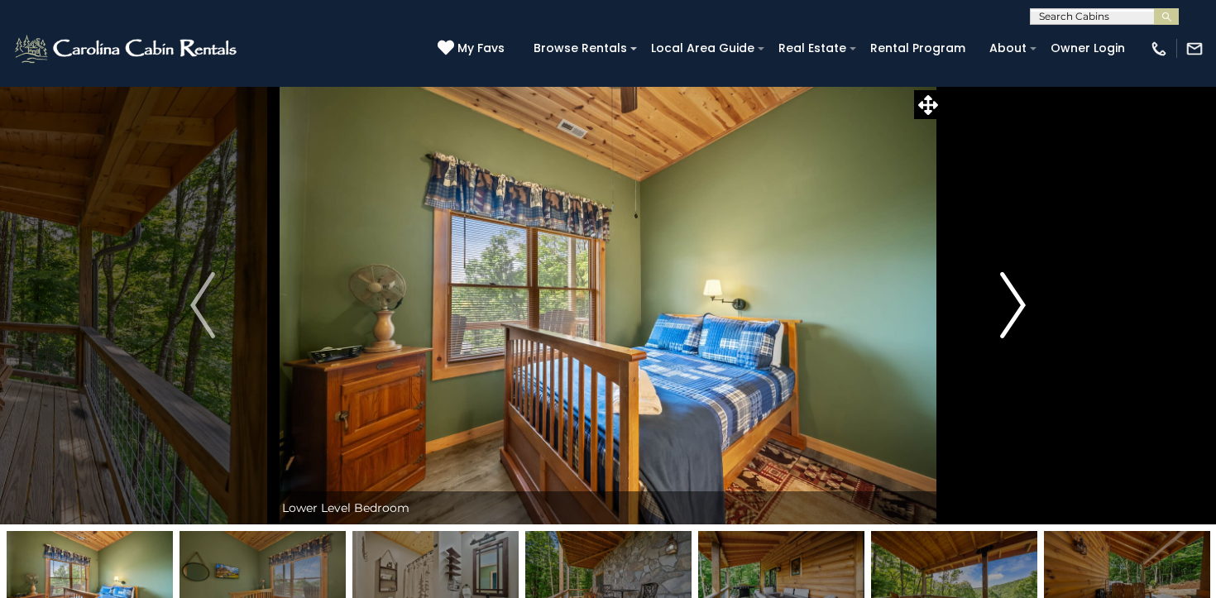
click at [1007, 320] on img "Next" at bounding box center [1013, 305] width 25 height 66
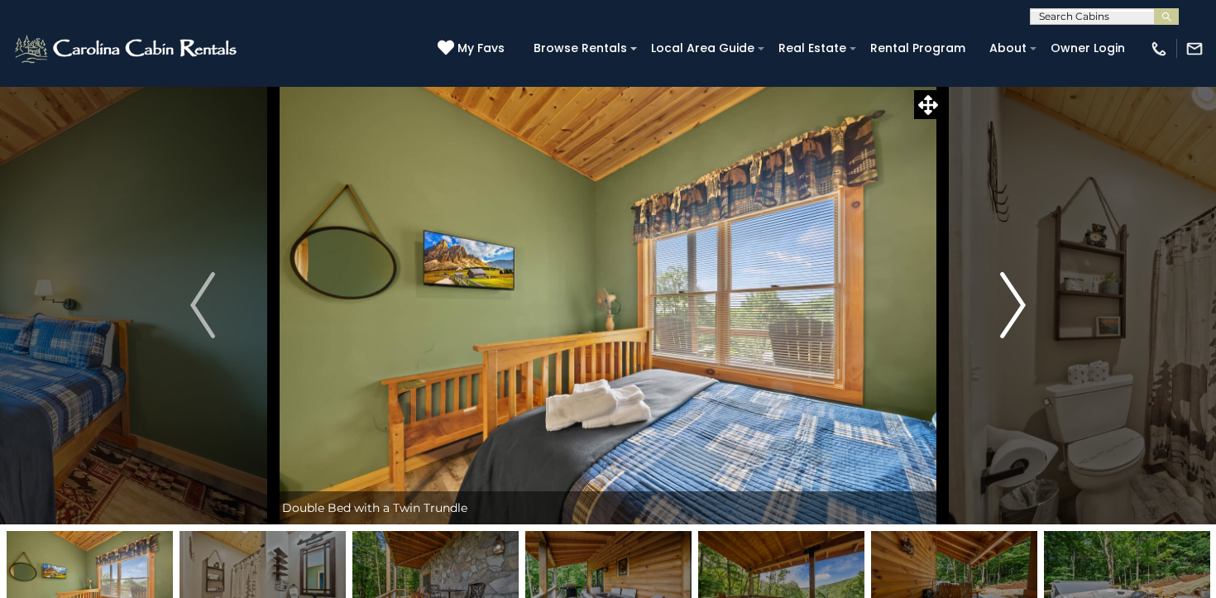
click at [1007, 320] on img "Next" at bounding box center [1013, 305] width 25 height 66
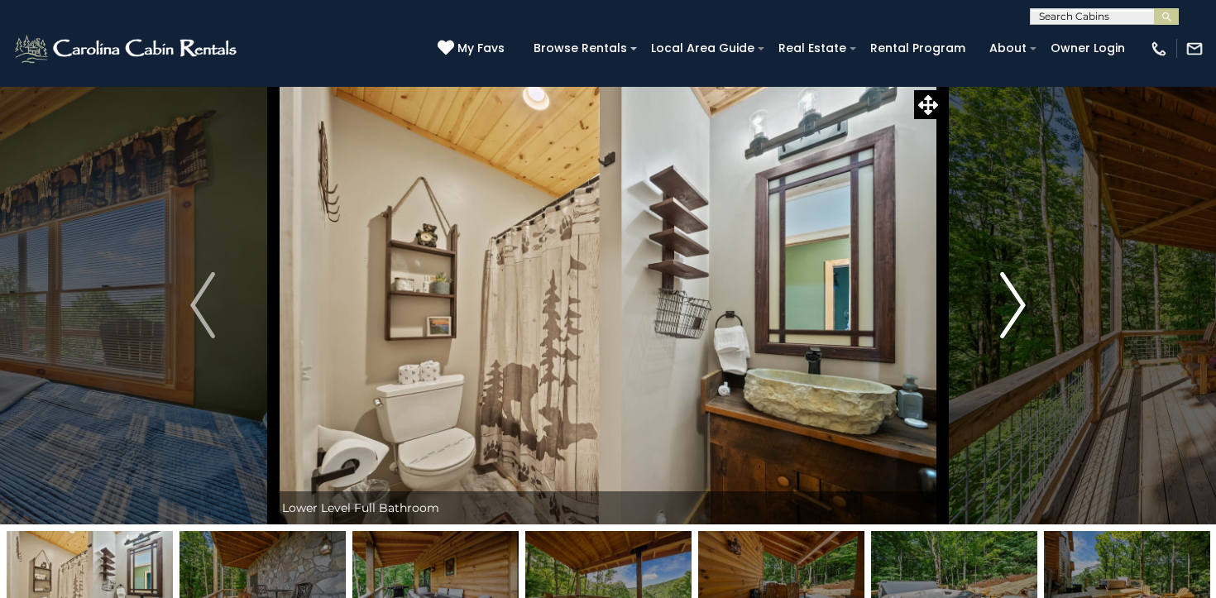
click at [1007, 320] on img "Next" at bounding box center [1013, 305] width 25 height 66
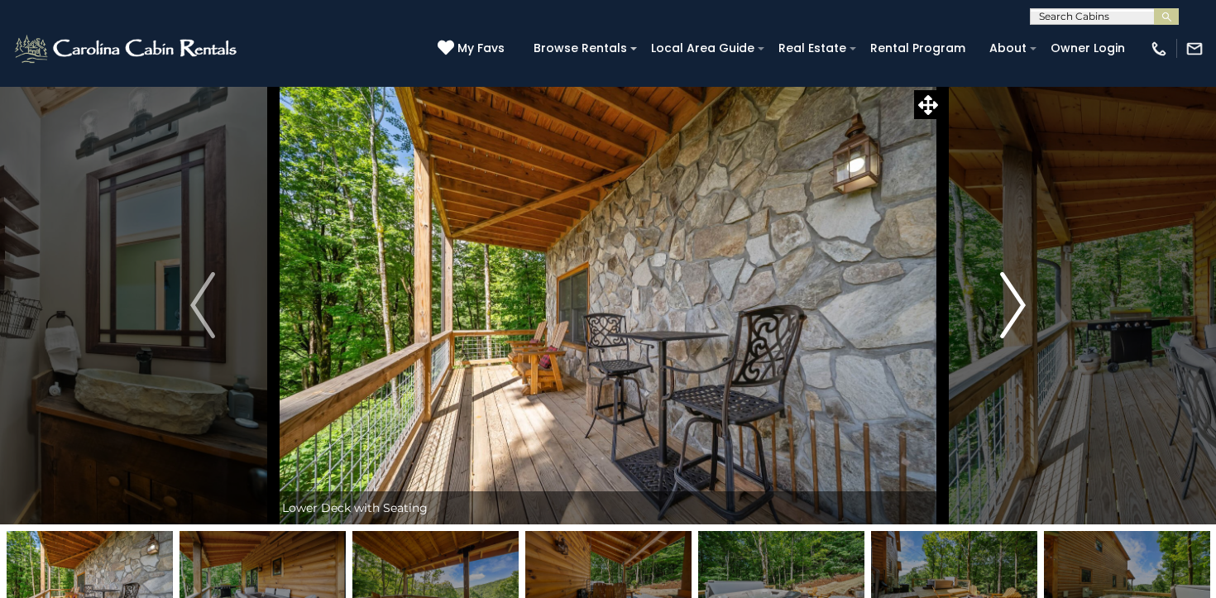
click at [1007, 320] on img "Next" at bounding box center [1013, 305] width 25 height 66
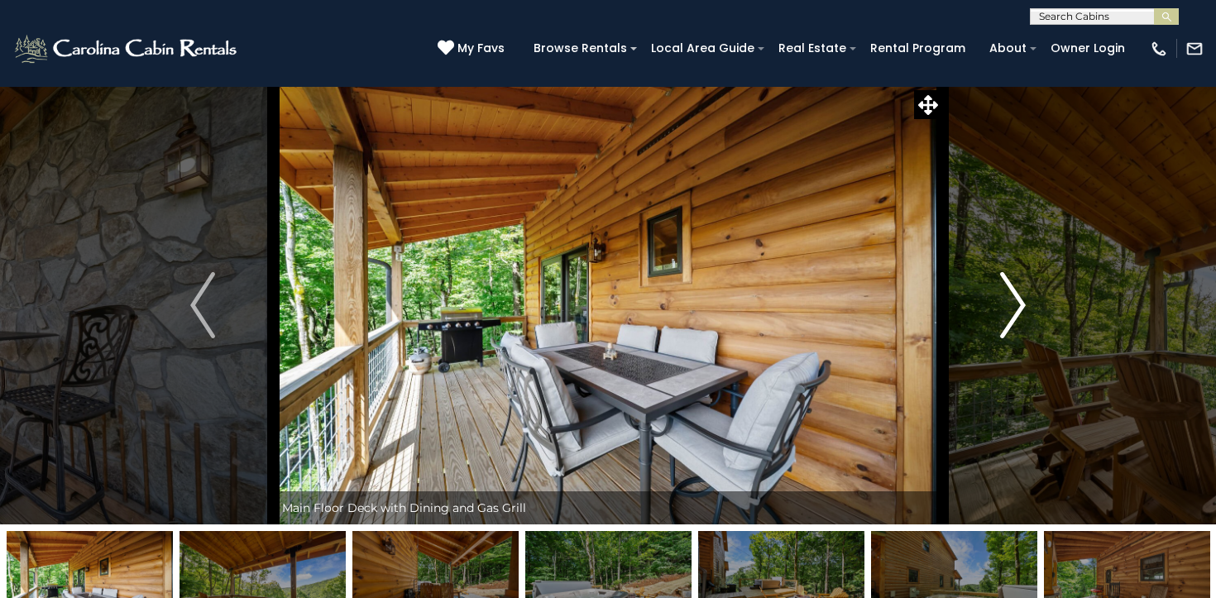
click at [1007, 320] on img "Next" at bounding box center [1013, 305] width 25 height 66
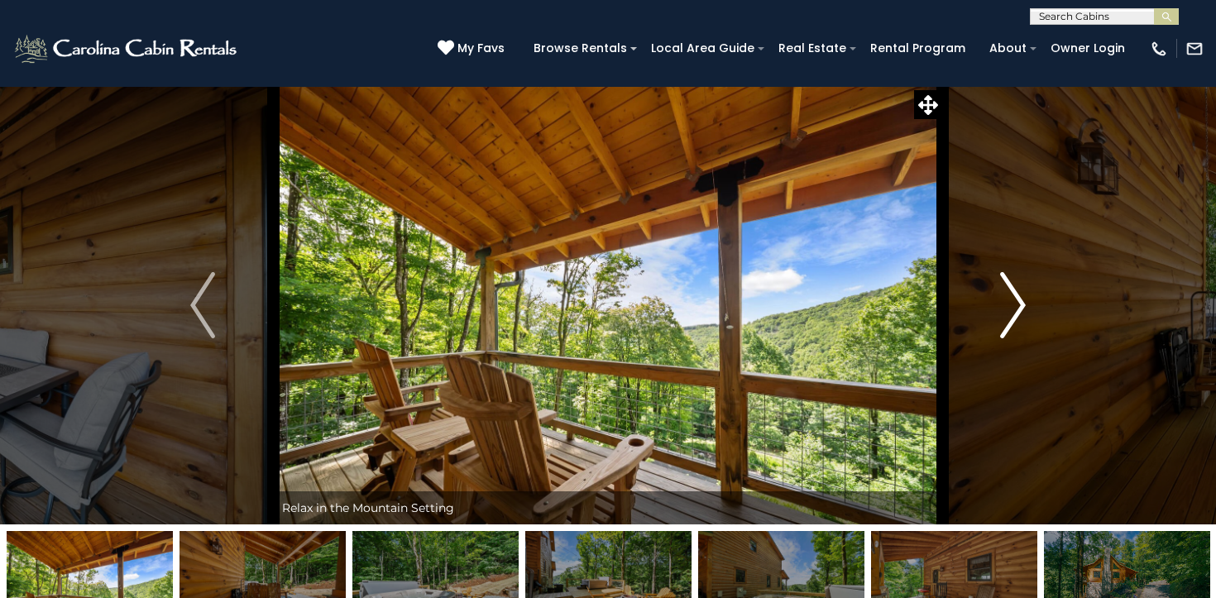
click at [1007, 320] on img "Next" at bounding box center [1013, 305] width 25 height 66
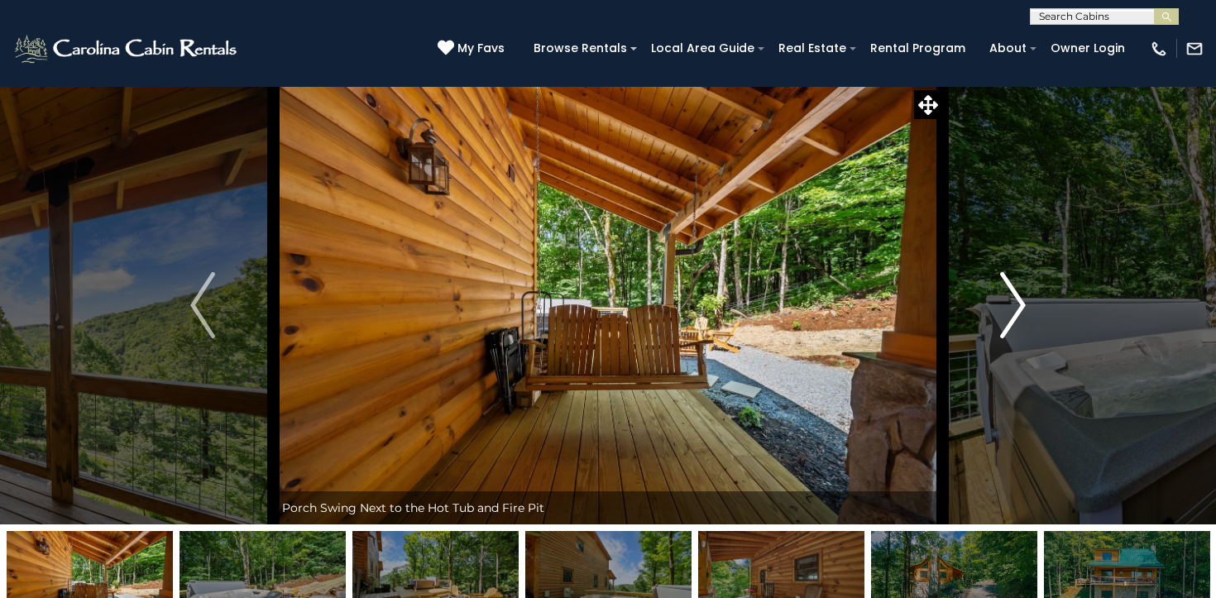
click at [1007, 320] on img "Next" at bounding box center [1013, 305] width 25 height 66
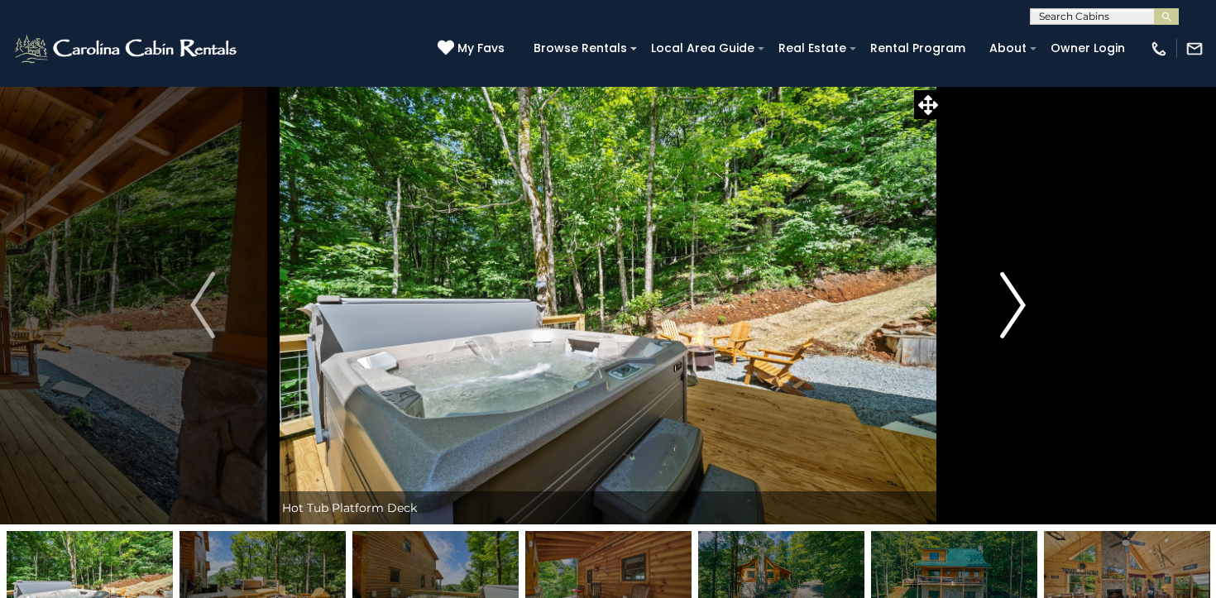
click at [1007, 320] on img "Next" at bounding box center [1013, 305] width 25 height 66
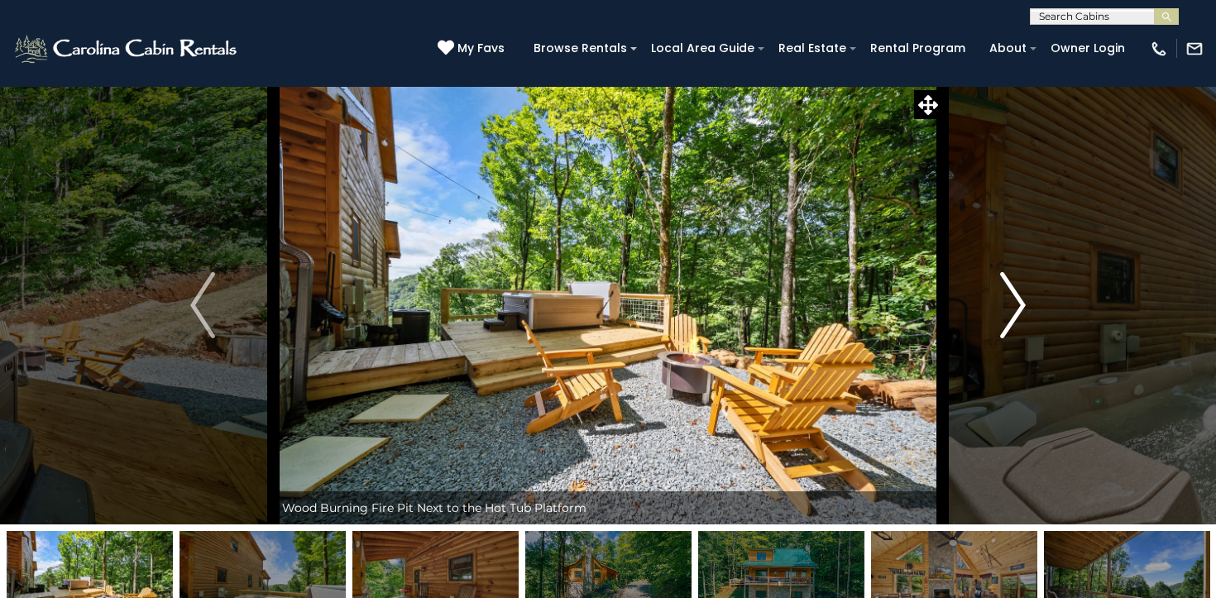
click at [1007, 320] on img "Next" at bounding box center [1013, 305] width 25 height 66
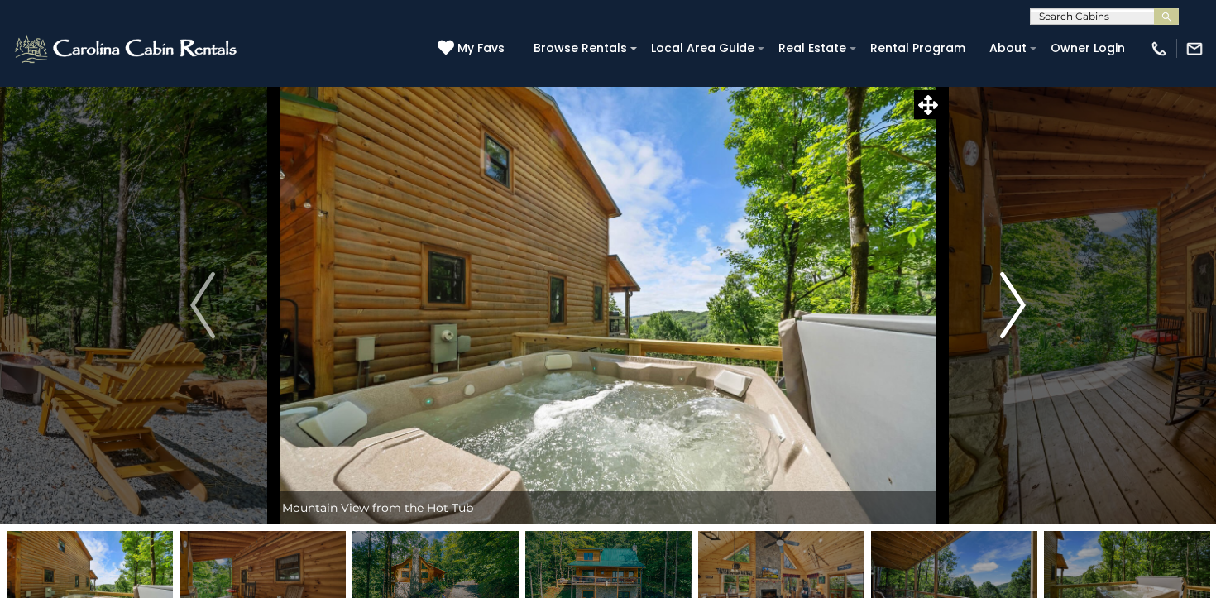
click at [1007, 320] on img "Next" at bounding box center [1013, 305] width 25 height 66
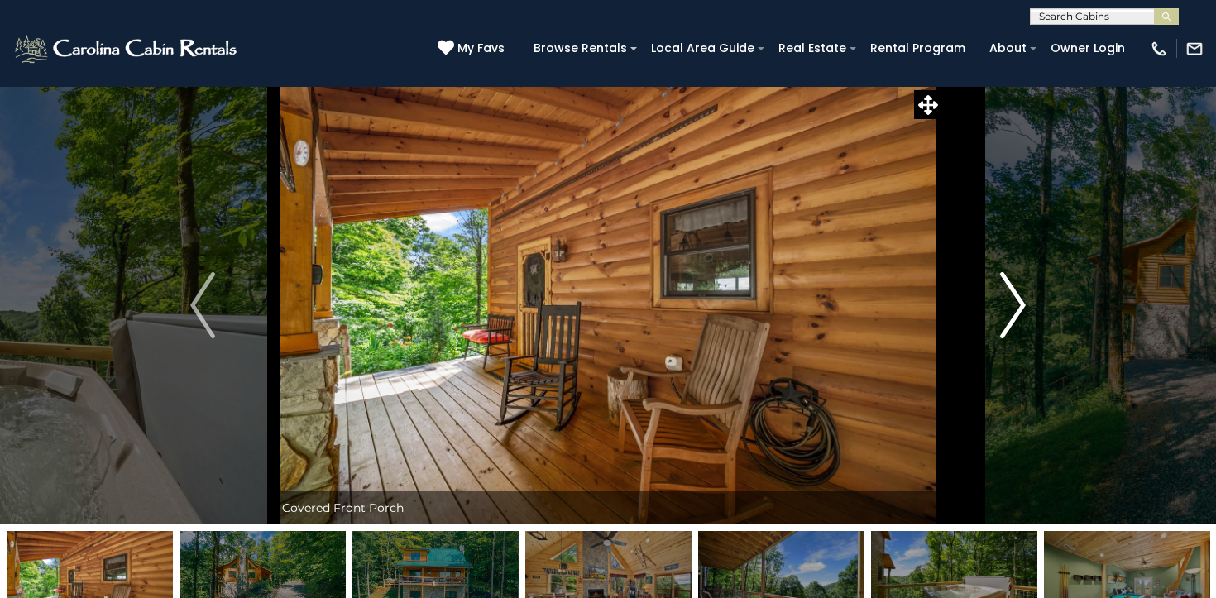
click at [1007, 320] on img "Next" at bounding box center [1013, 305] width 25 height 66
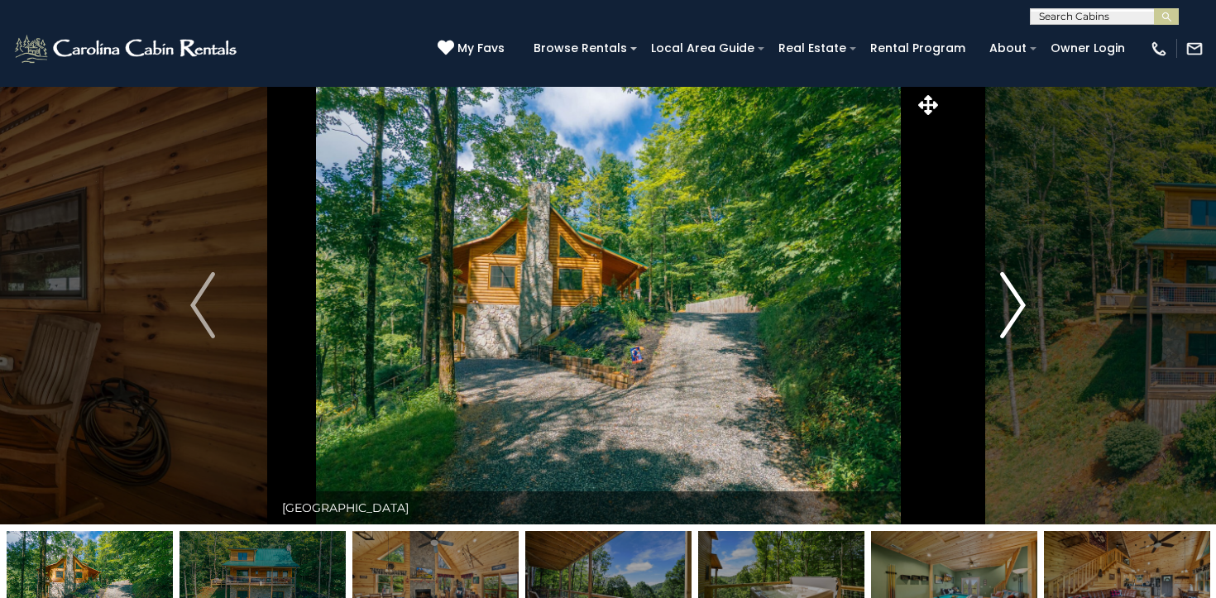
click at [1007, 320] on img "Next" at bounding box center [1013, 305] width 25 height 66
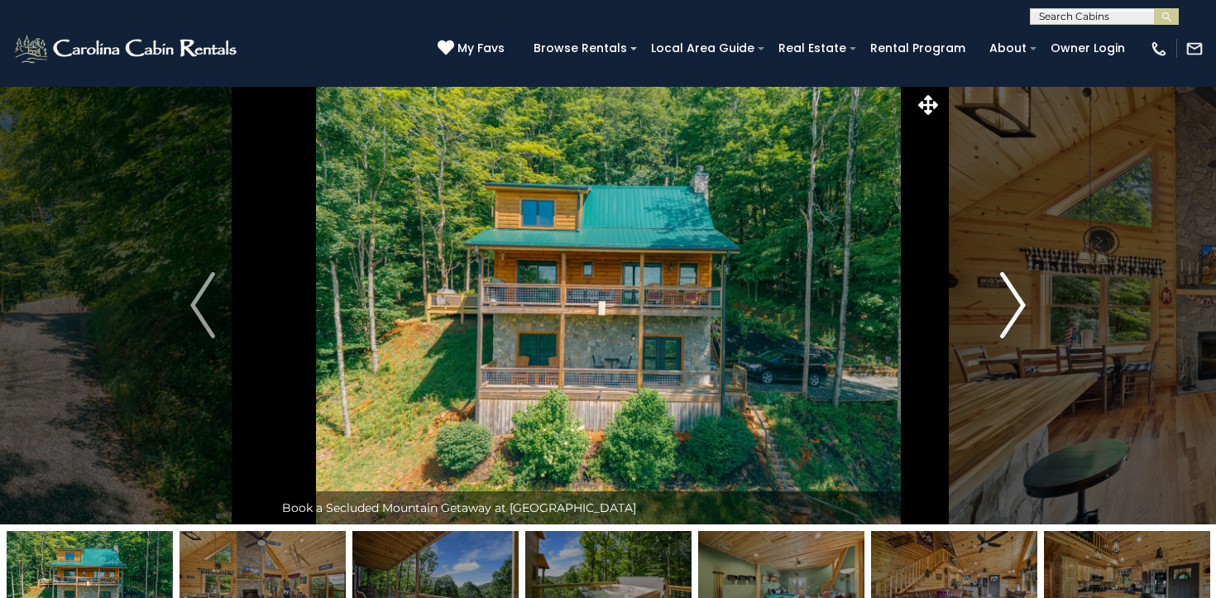
click at [1007, 320] on img "Next" at bounding box center [1013, 305] width 25 height 66
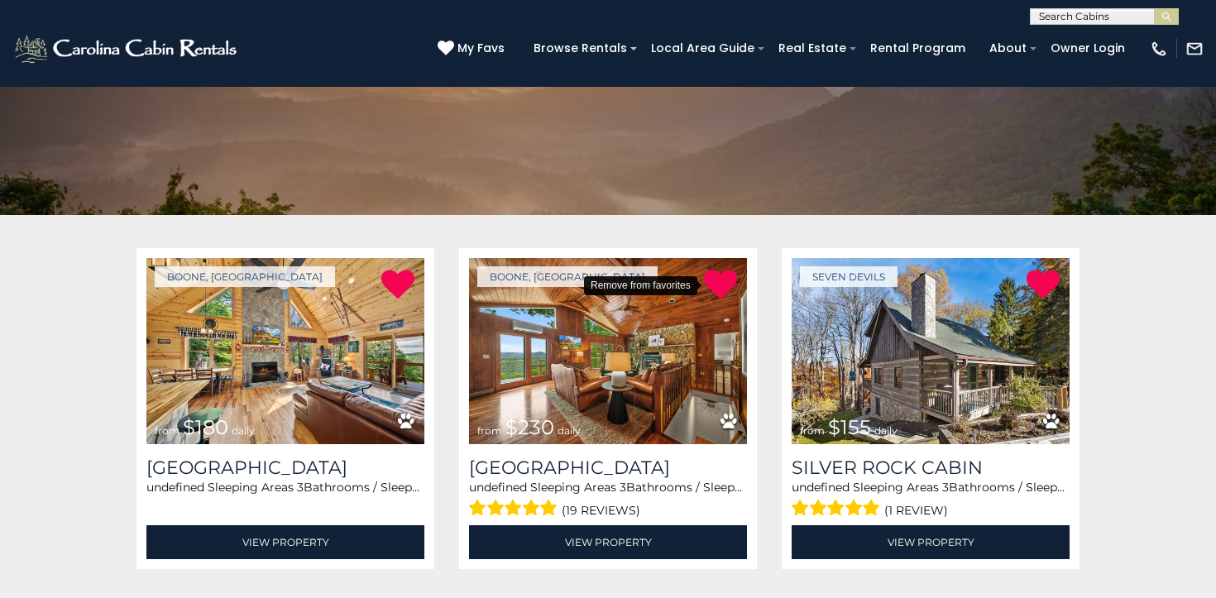
scroll to position [163, 0]
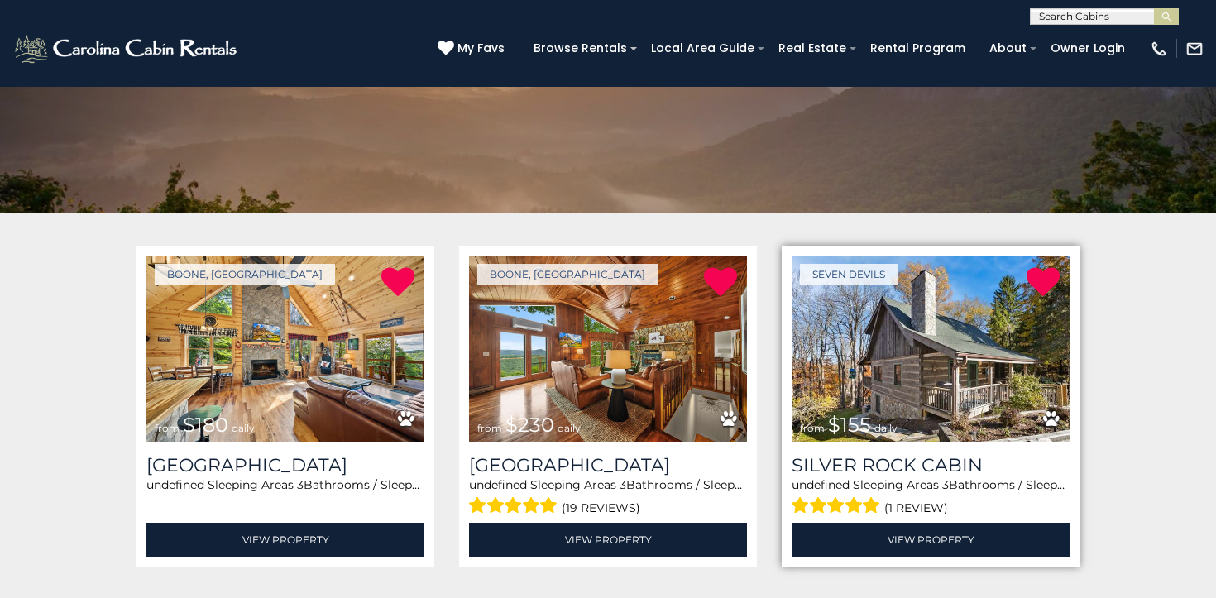
click at [930, 348] on img at bounding box center [930, 349] width 278 height 186
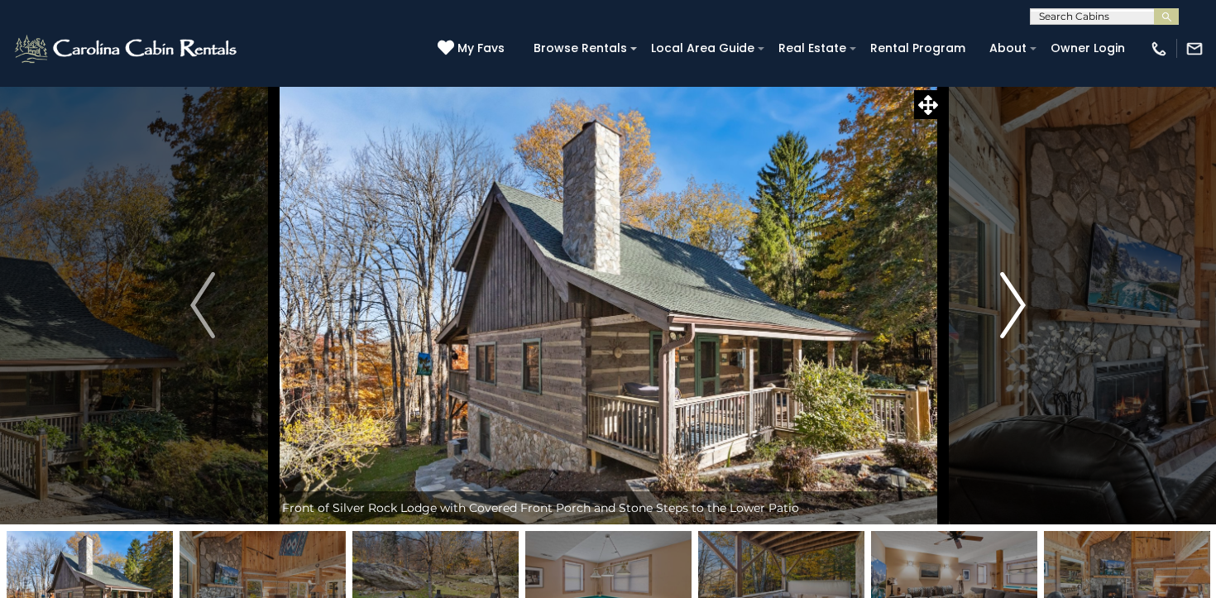
click at [1004, 301] on img "Next" at bounding box center [1013, 305] width 25 height 66
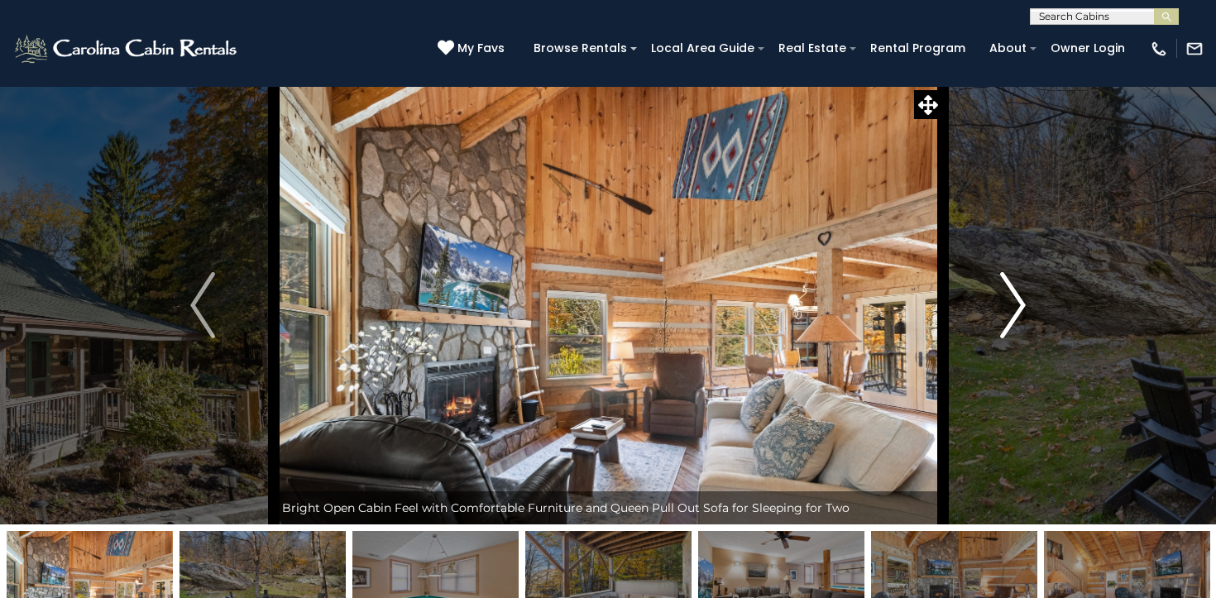
click at [1004, 301] on img "Next" at bounding box center [1013, 305] width 25 height 66
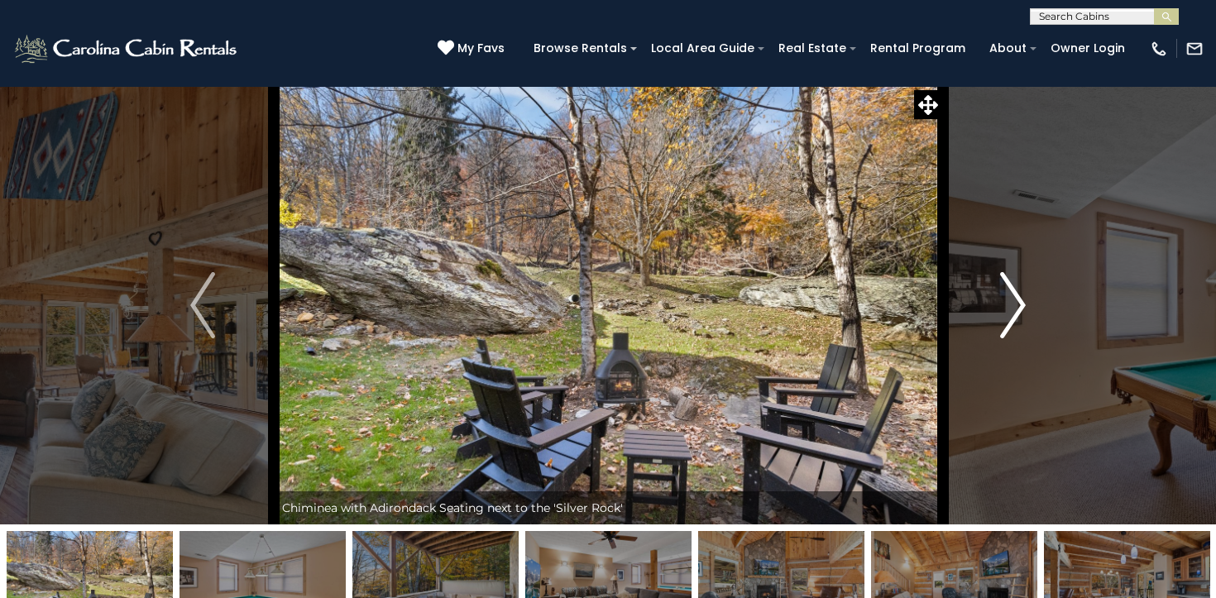
click at [1004, 301] on img "Next" at bounding box center [1013, 305] width 25 height 66
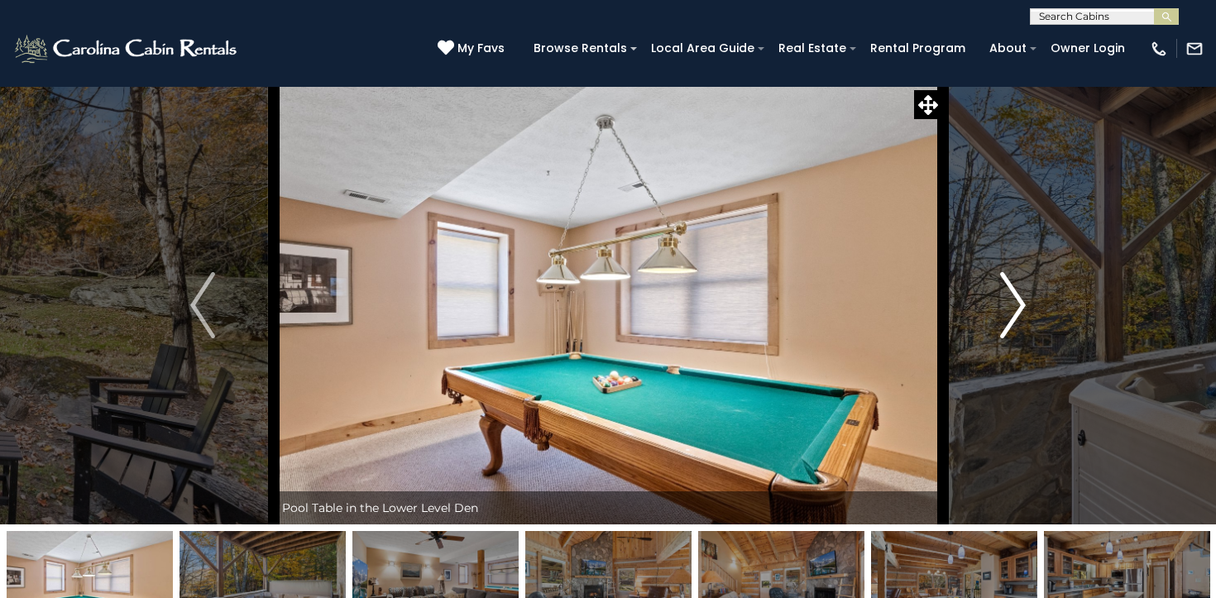
click at [1004, 301] on img "Next" at bounding box center [1013, 305] width 25 height 66
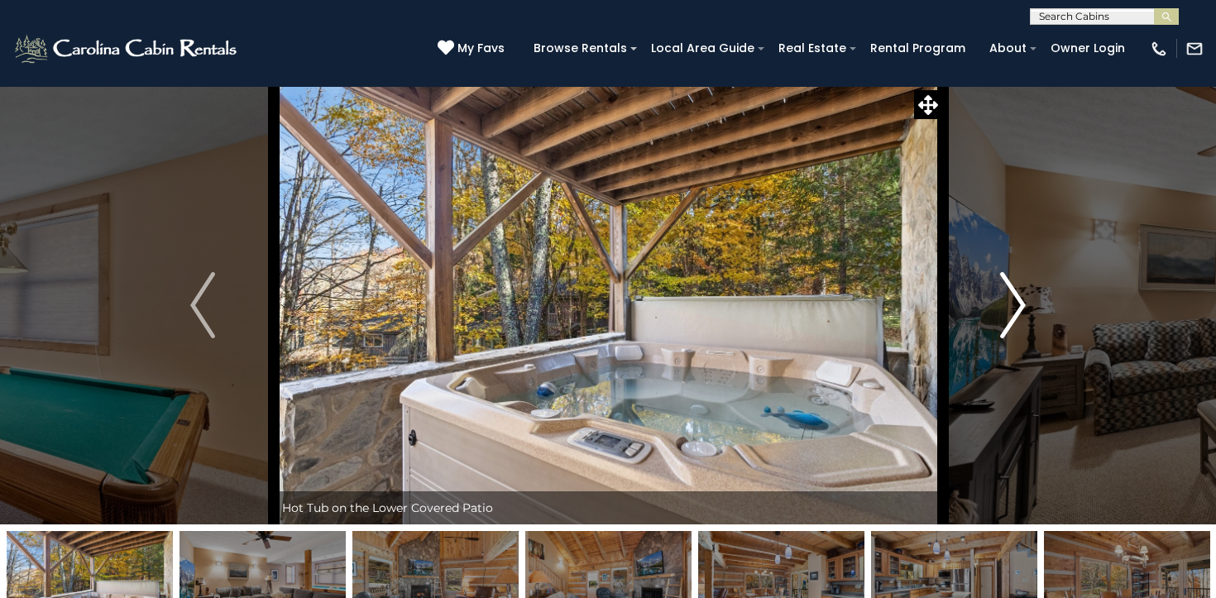
click at [1004, 301] on img "Next" at bounding box center [1013, 305] width 25 height 66
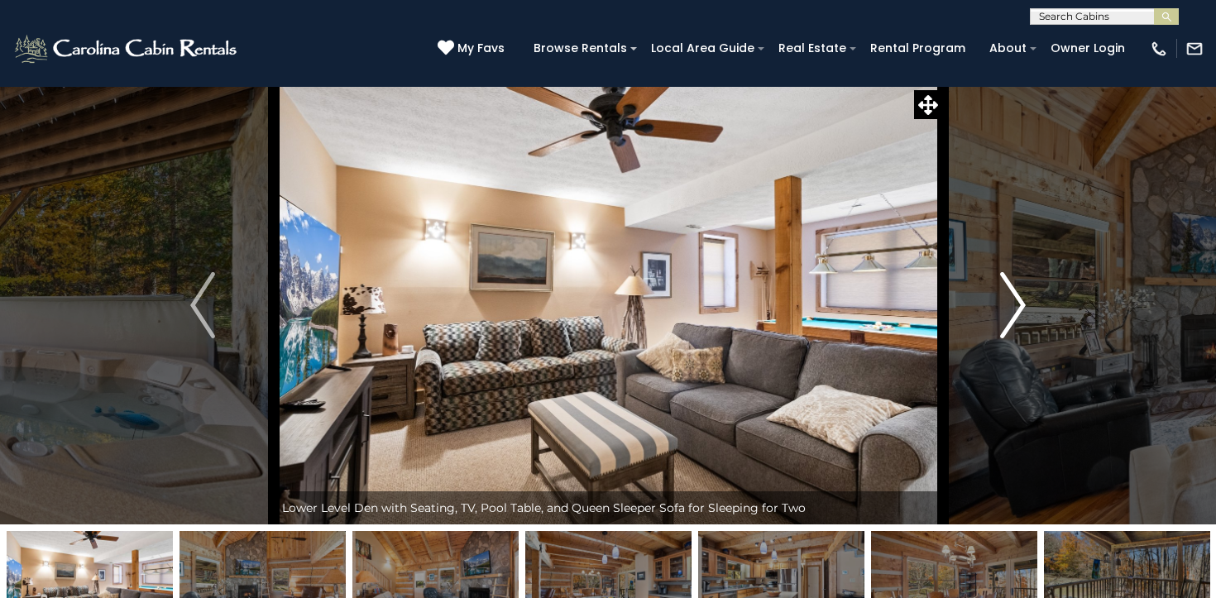
click at [1004, 301] on img "Next" at bounding box center [1013, 305] width 25 height 66
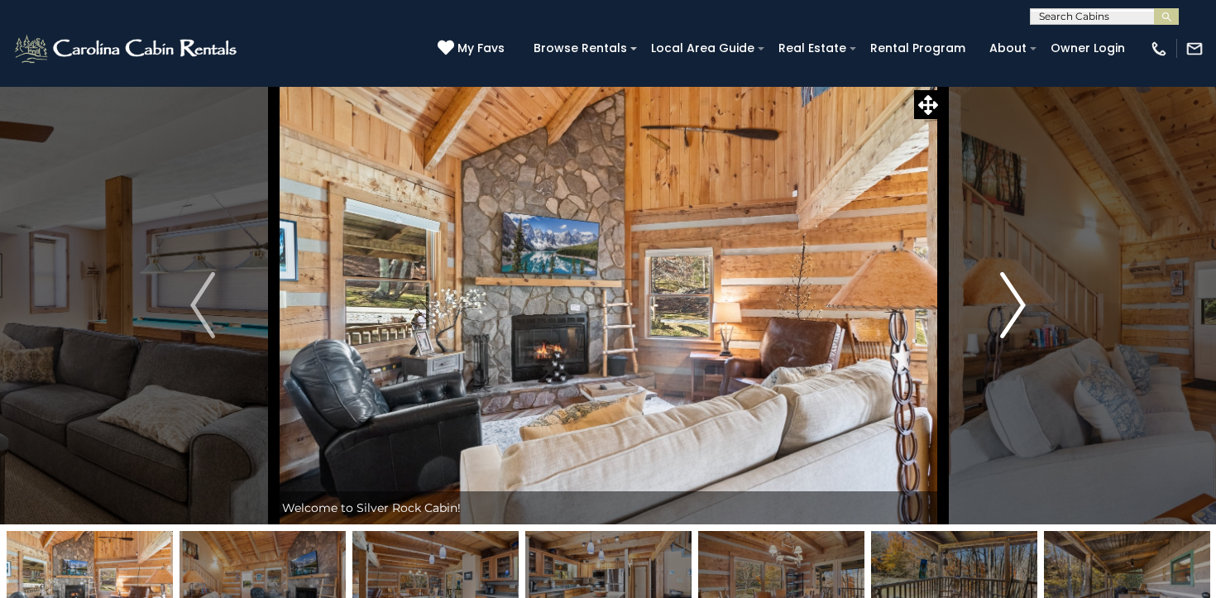
click at [1004, 301] on img "Next" at bounding box center [1013, 305] width 25 height 66
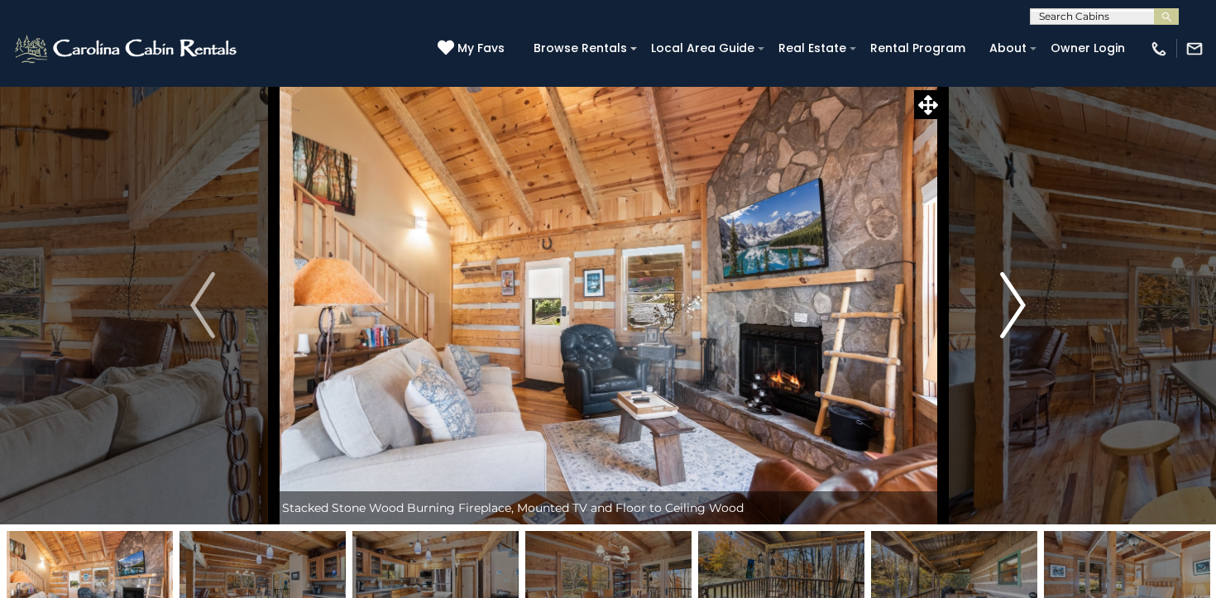
click at [1004, 301] on img "Next" at bounding box center [1013, 305] width 25 height 66
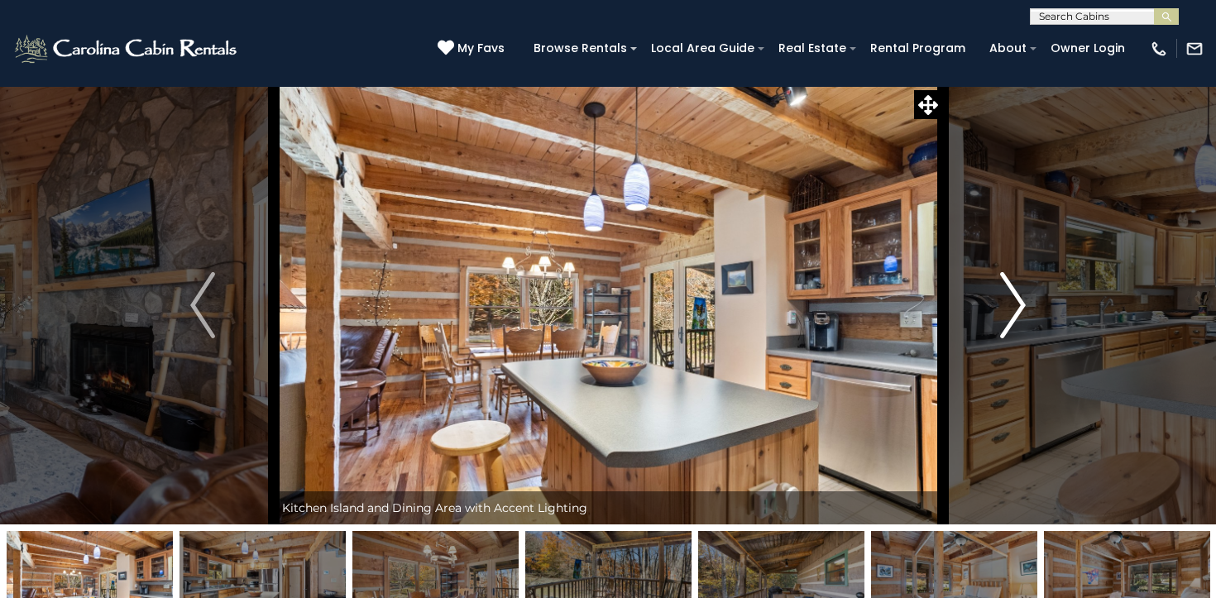
click at [1004, 301] on img "Next" at bounding box center [1013, 305] width 25 height 66
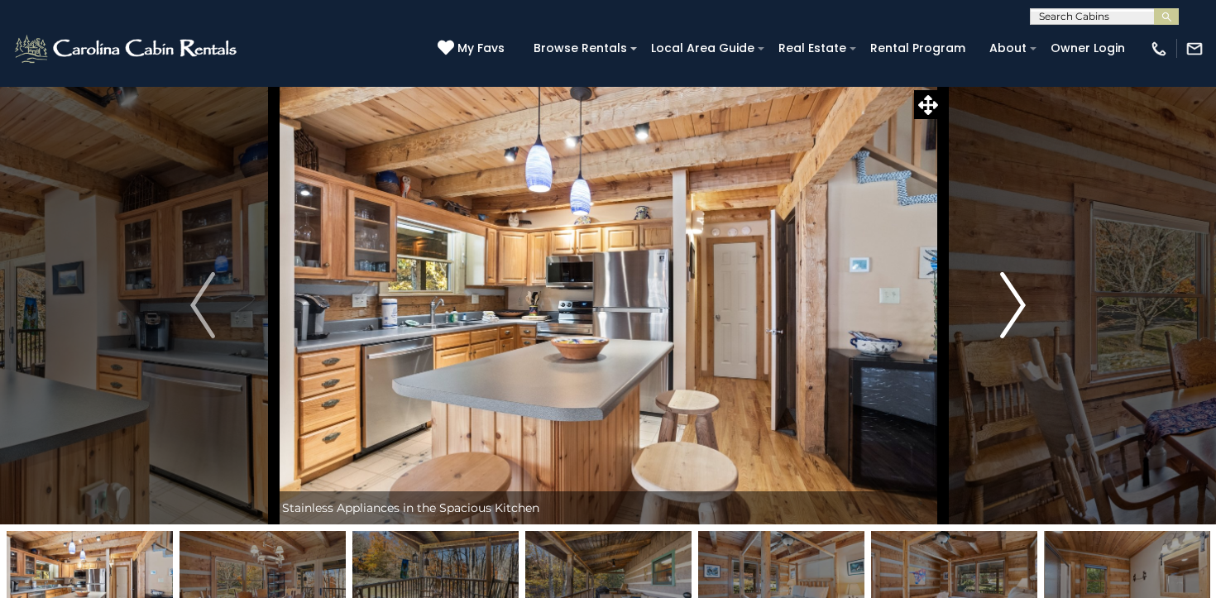
click at [1004, 301] on img "Next" at bounding box center [1013, 305] width 25 height 66
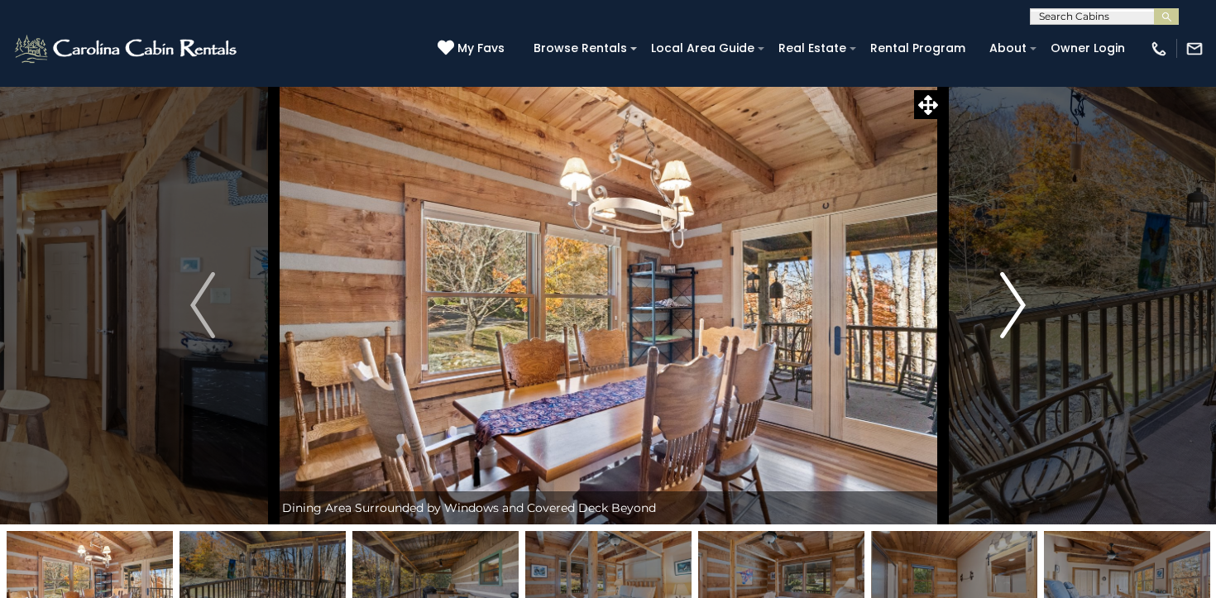
click at [1004, 301] on img "Next" at bounding box center [1013, 305] width 25 height 66
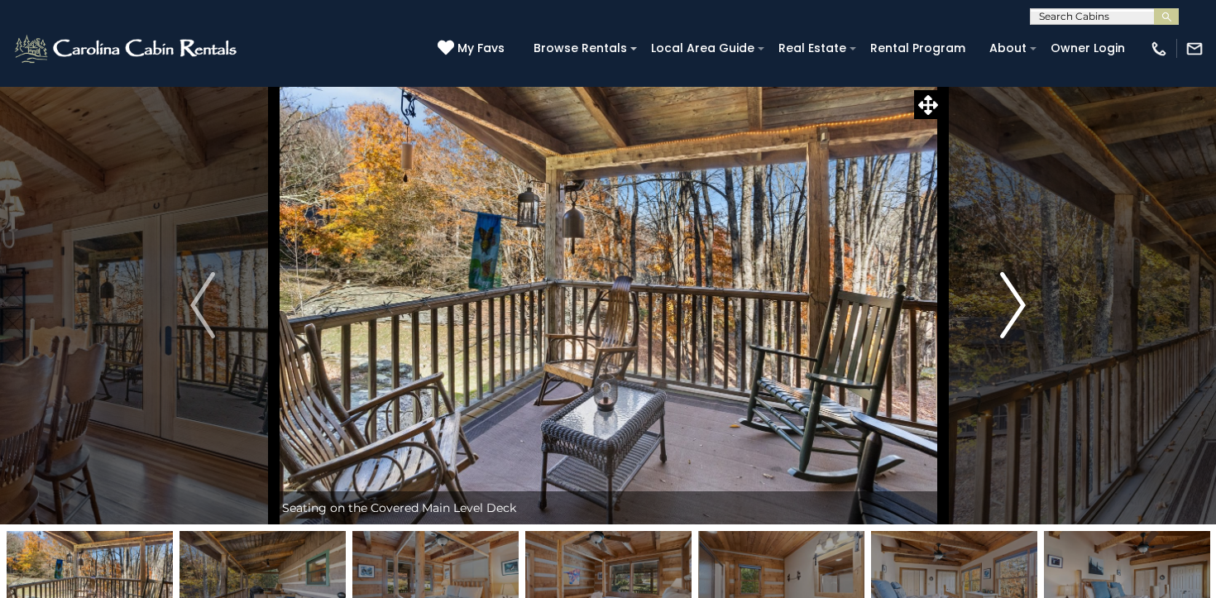
click at [1004, 301] on img "Next" at bounding box center [1013, 305] width 25 height 66
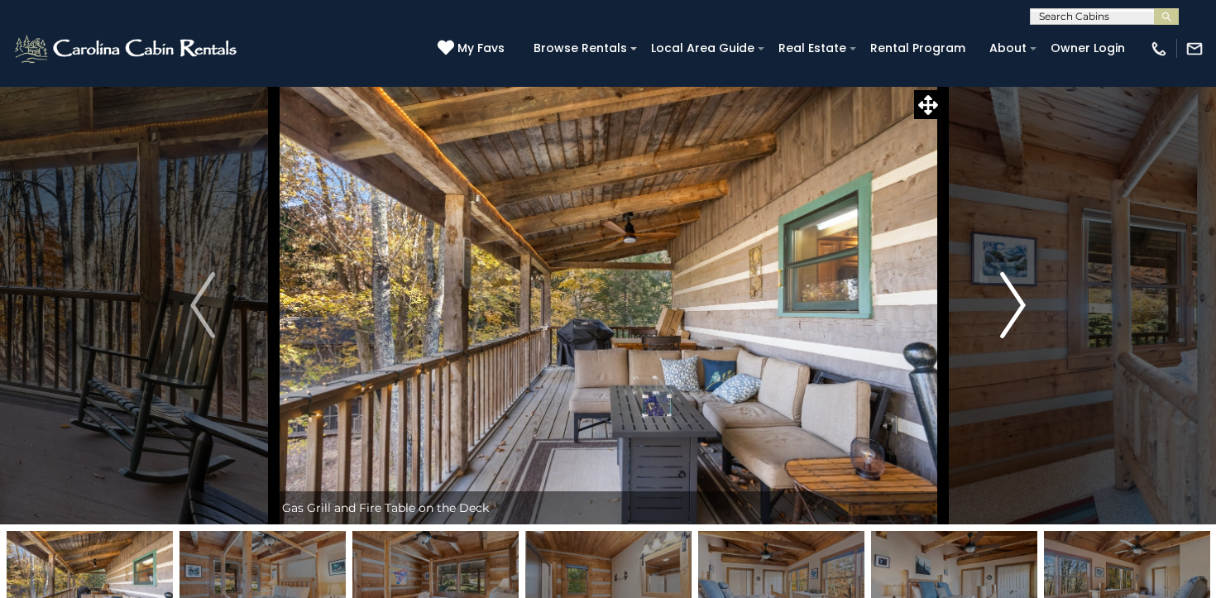
click at [1004, 301] on img "Next" at bounding box center [1013, 305] width 25 height 66
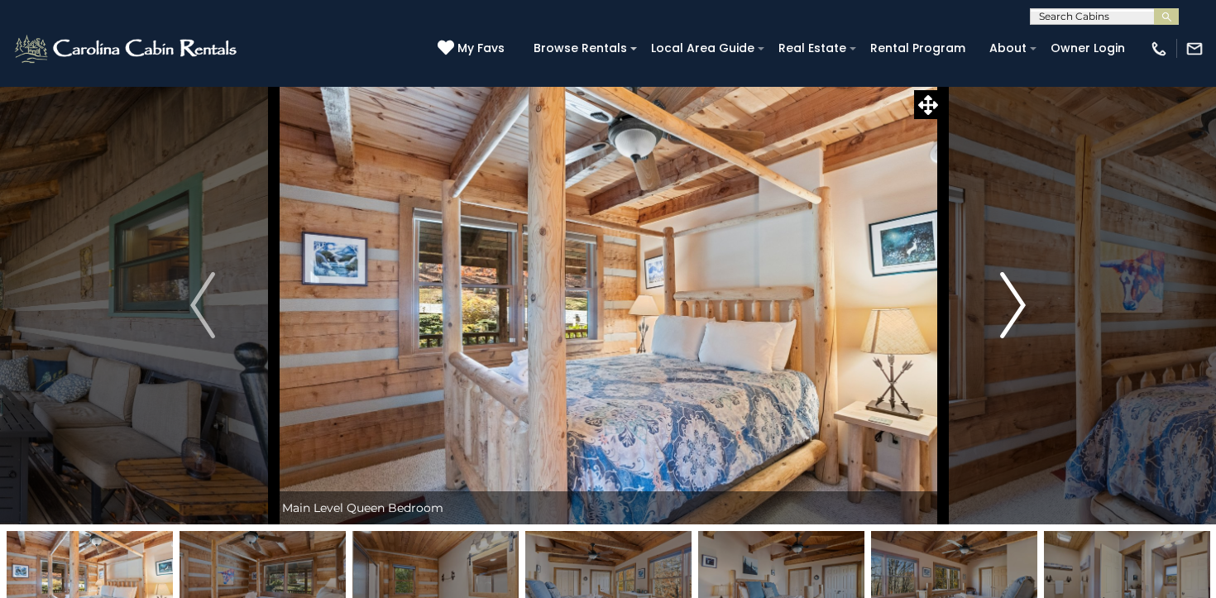
click at [1004, 301] on img "Next" at bounding box center [1013, 305] width 25 height 66
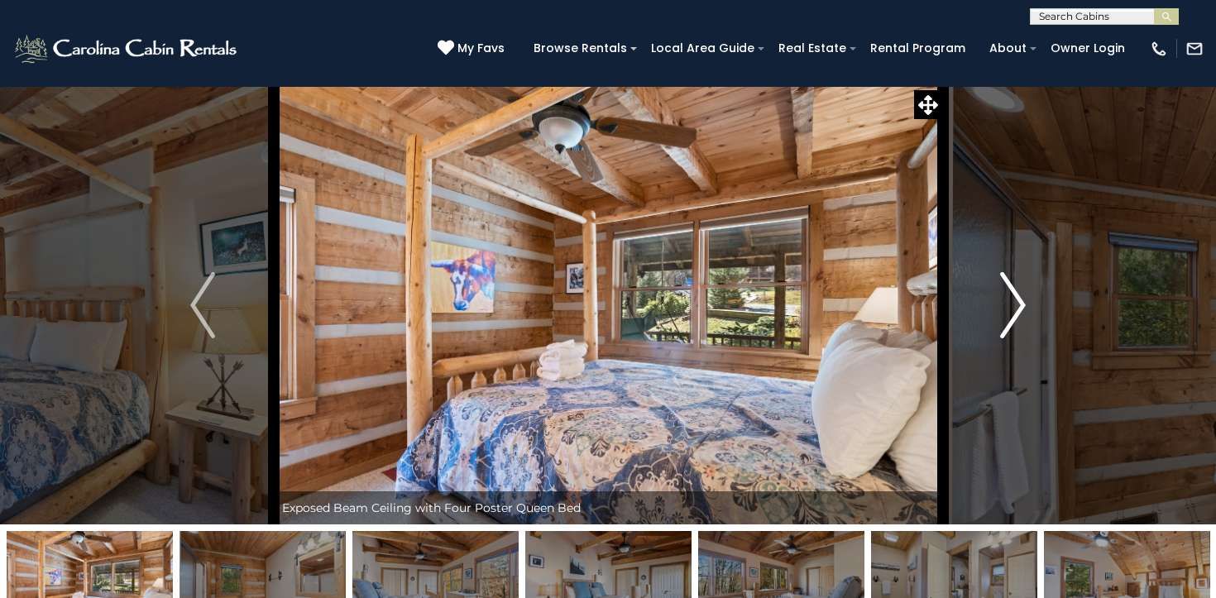
click at [1004, 301] on img "Next" at bounding box center [1013, 305] width 25 height 66
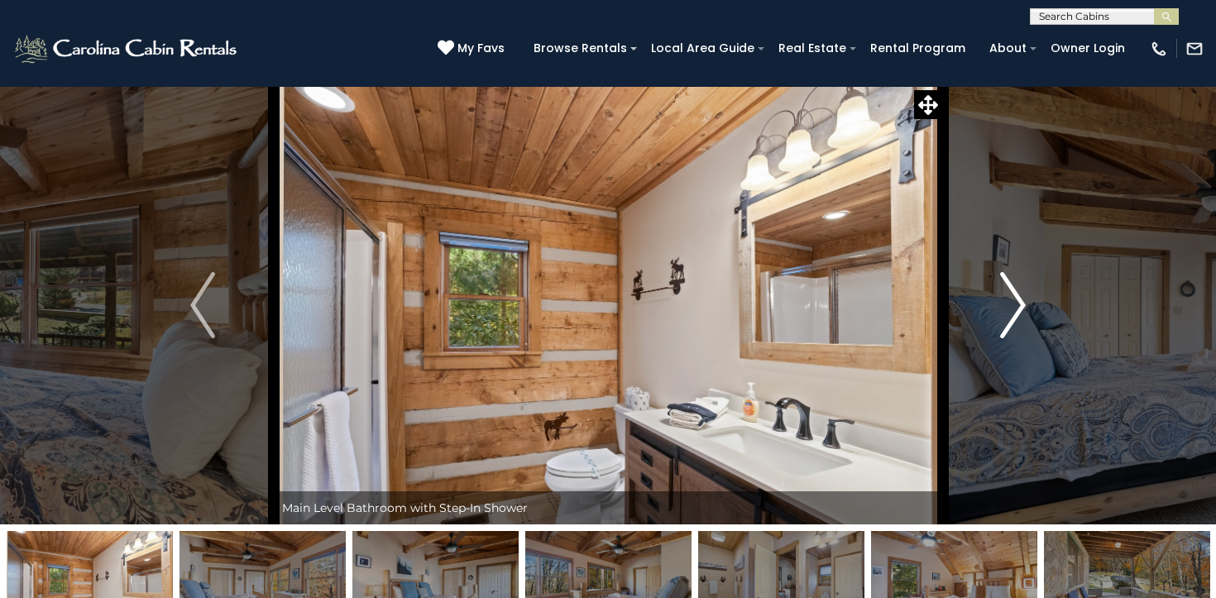
click at [1004, 301] on img "Next" at bounding box center [1013, 305] width 25 height 66
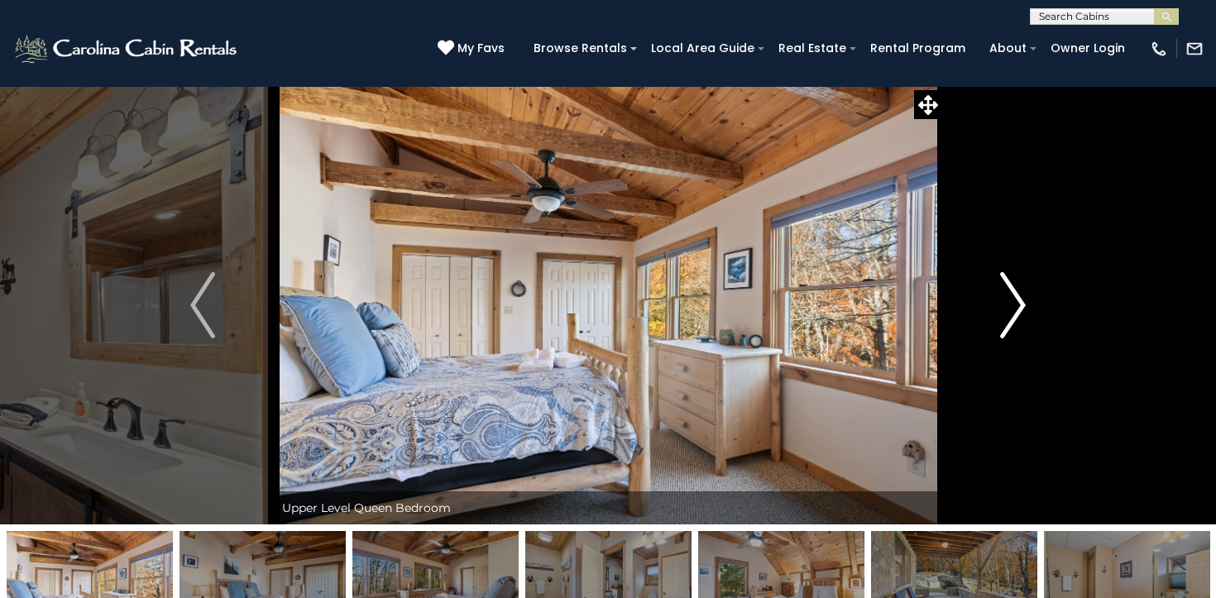
click at [1004, 301] on img "Next" at bounding box center [1013, 305] width 25 height 66
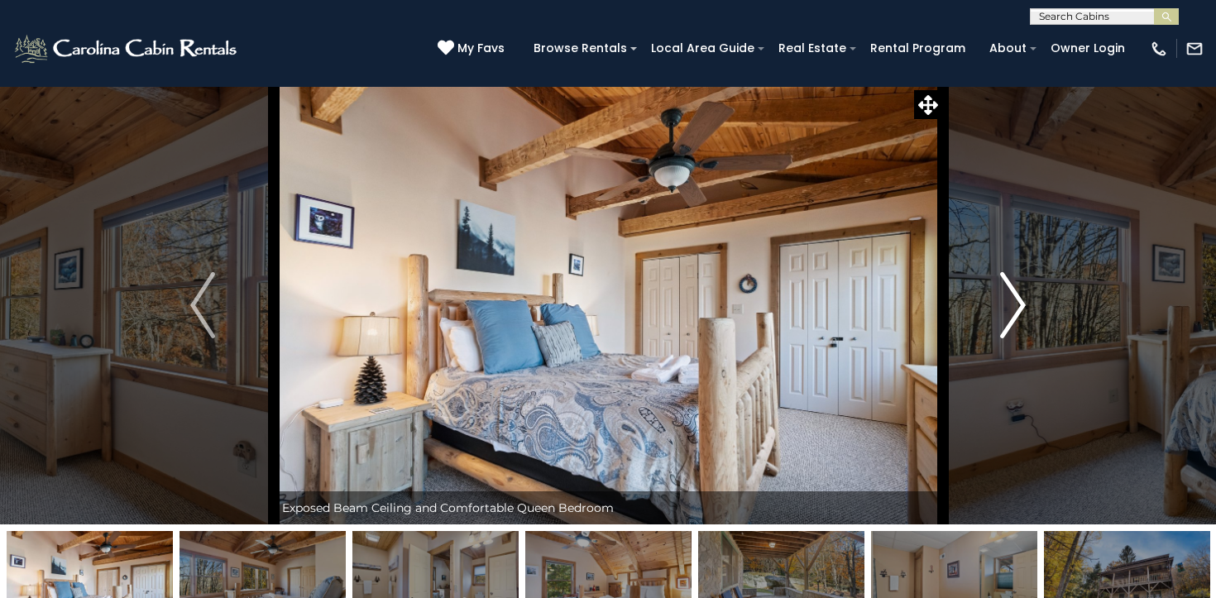
click at [1004, 301] on img "Next" at bounding box center [1013, 305] width 25 height 66
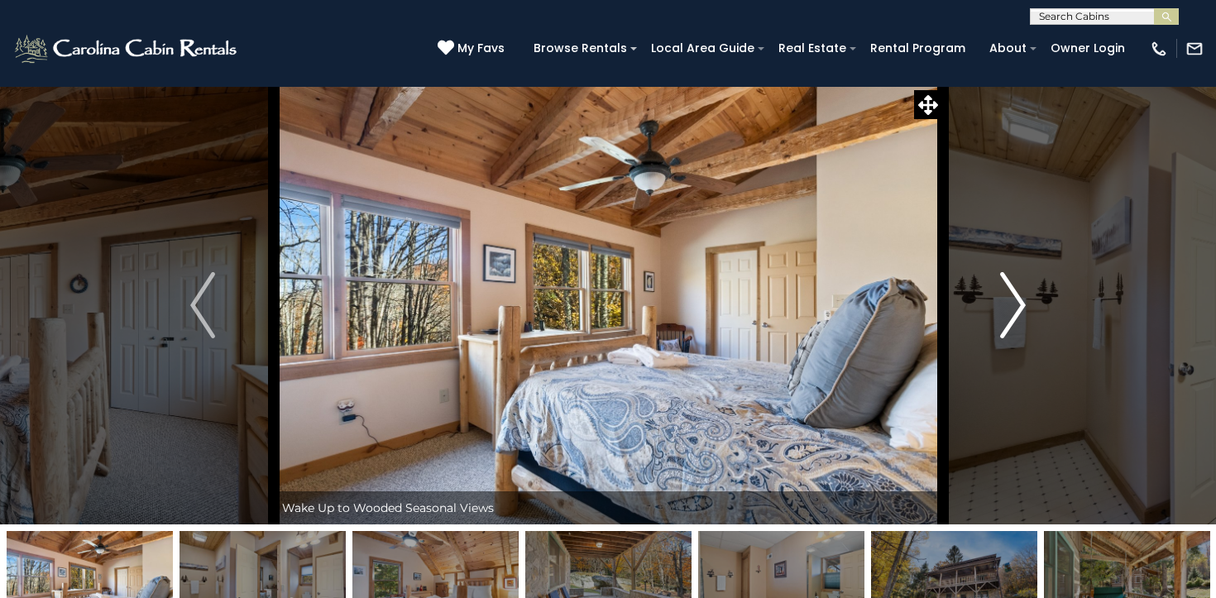
click at [1004, 301] on img "Next" at bounding box center [1013, 305] width 25 height 66
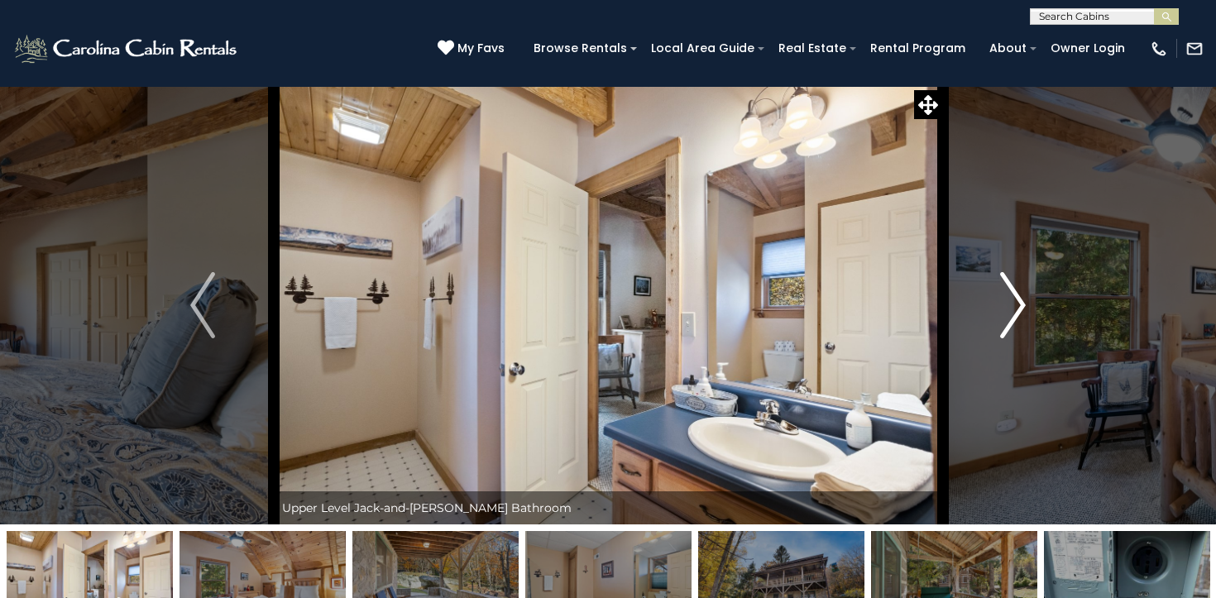
click at [1004, 301] on img "Next" at bounding box center [1013, 305] width 25 height 66
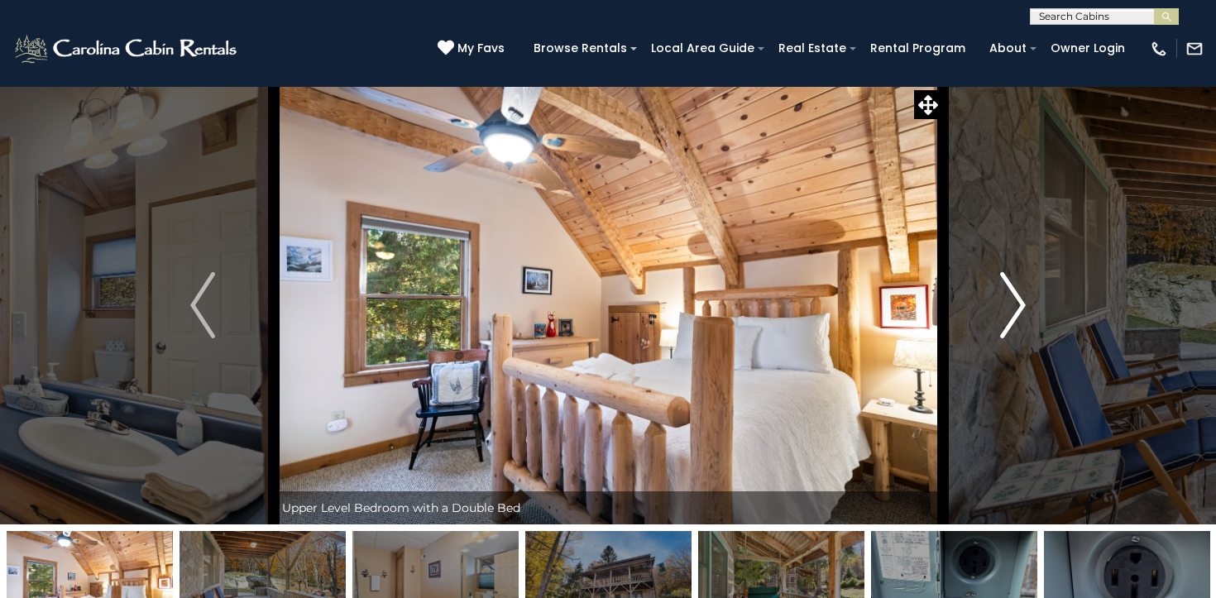
click at [1004, 301] on img "Next" at bounding box center [1013, 305] width 25 height 66
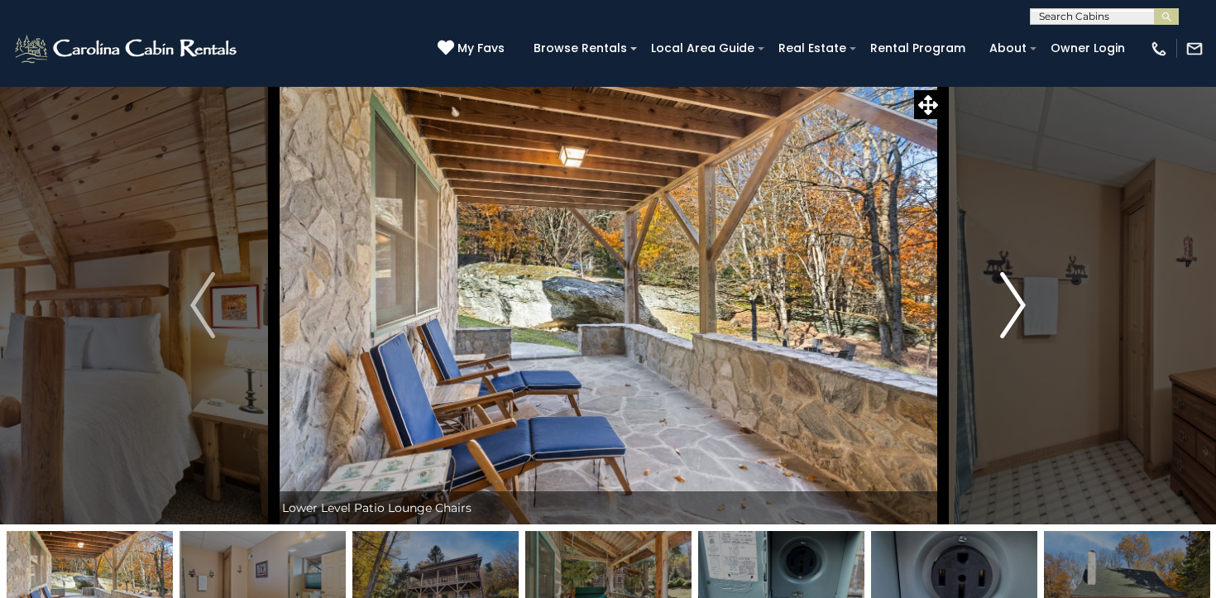
click at [1004, 301] on img "Next" at bounding box center [1013, 305] width 25 height 66
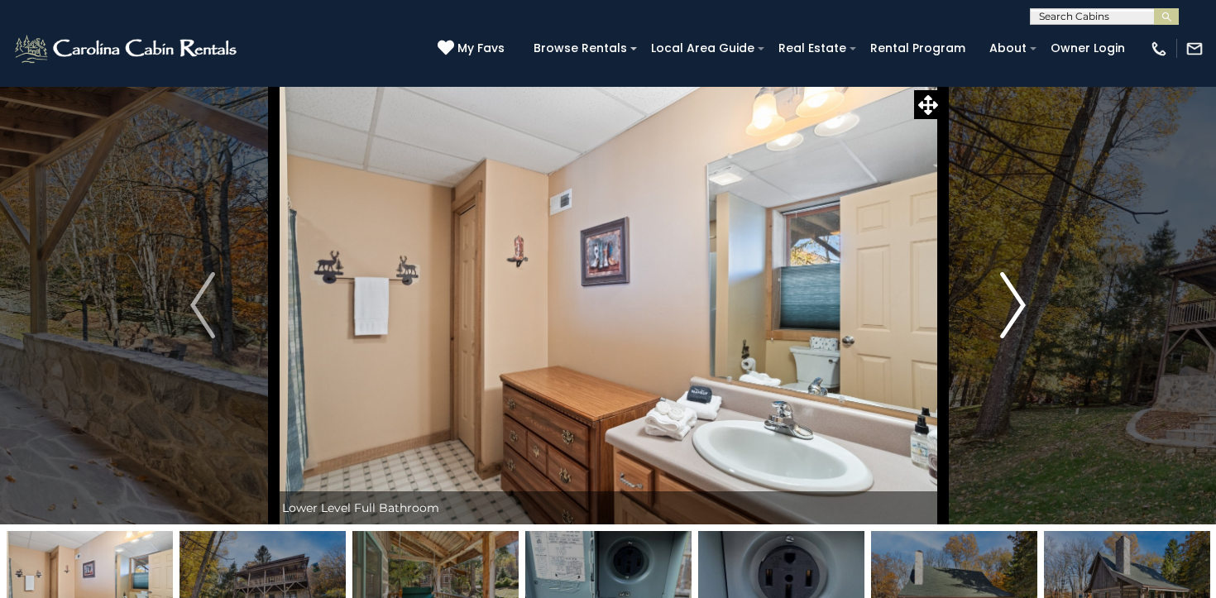
click at [1004, 301] on img "Next" at bounding box center [1013, 305] width 25 height 66
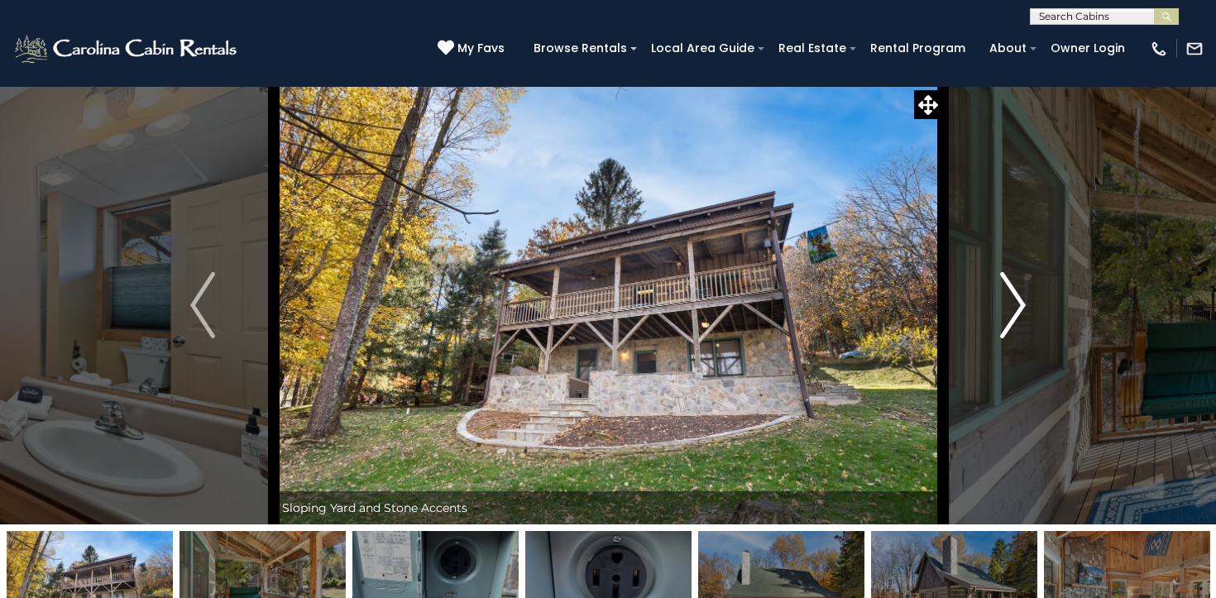
click at [1004, 301] on img "Next" at bounding box center [1013, 305] width 25 height 66
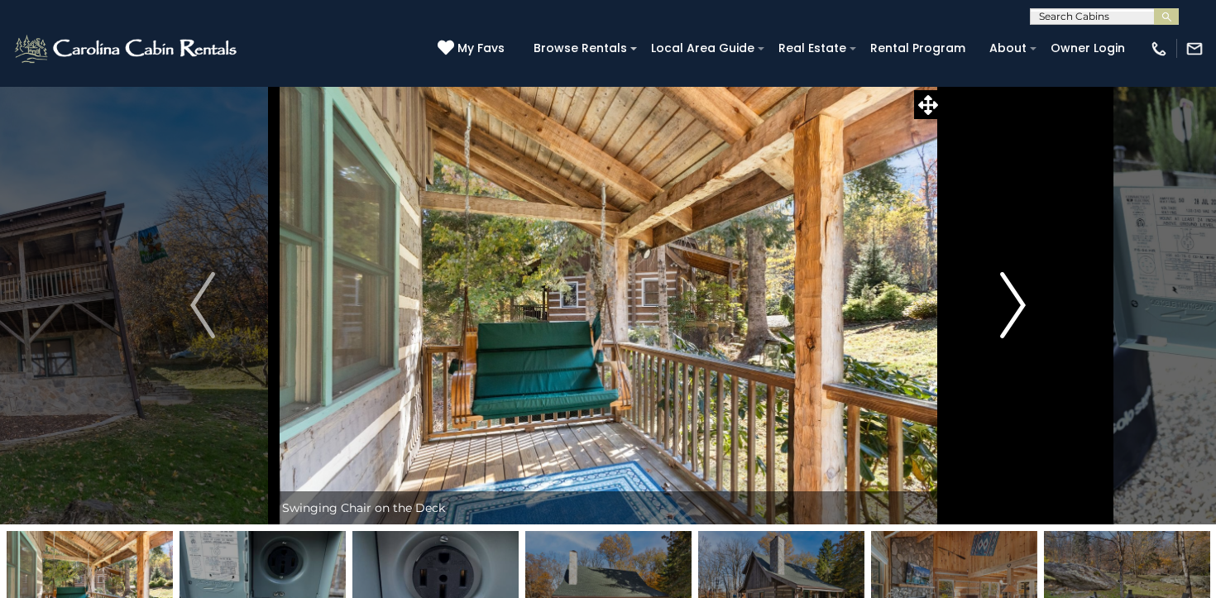
click at [1004, 301] on img "Next" at bounding box center [1013, 305] width 25 height 66
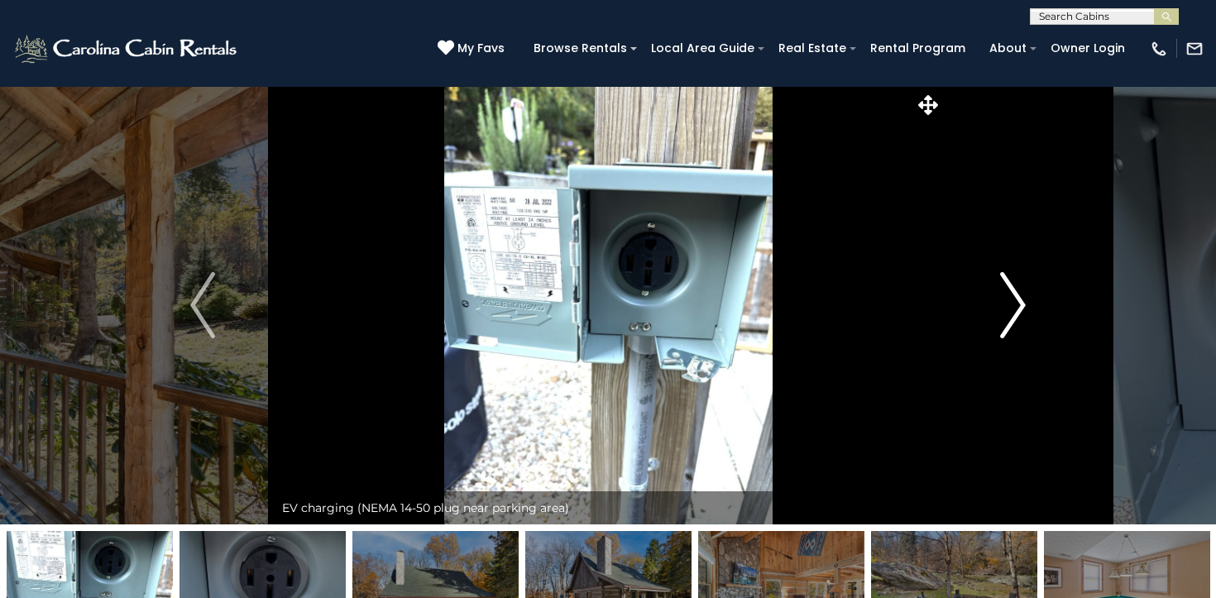
click at [1004, 301] on img "Next" at bounding box center [1013, 305] width 25 height 66
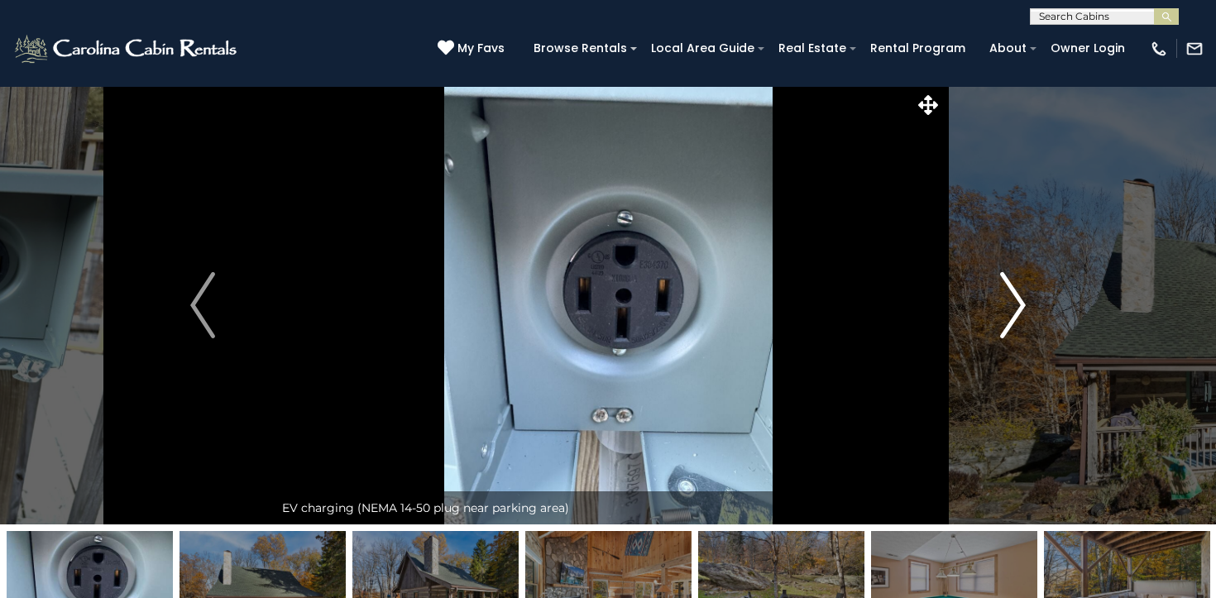
click at [1004, 301] on img "Next" at bounding box center [1013, 305] width 25 height 66
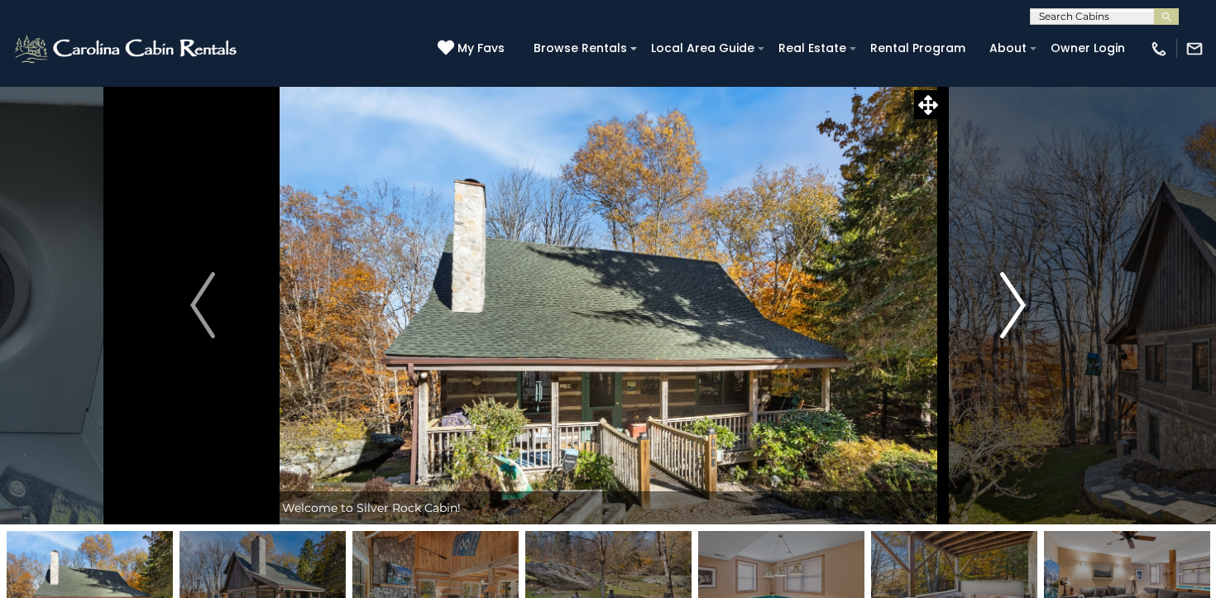
click at [1004, 301] on img "Next" at bounding box center [1013, 305] width 25 height 66
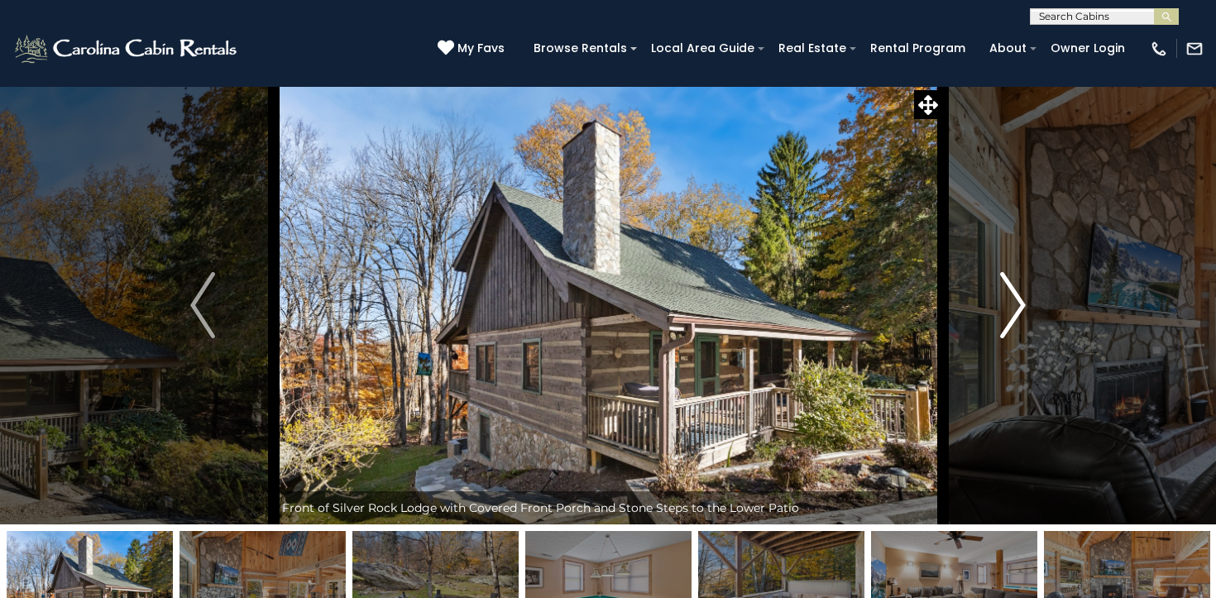
click at [1004, 301] on img "Next" at bounding box center [1013, 305] width 25 height 66
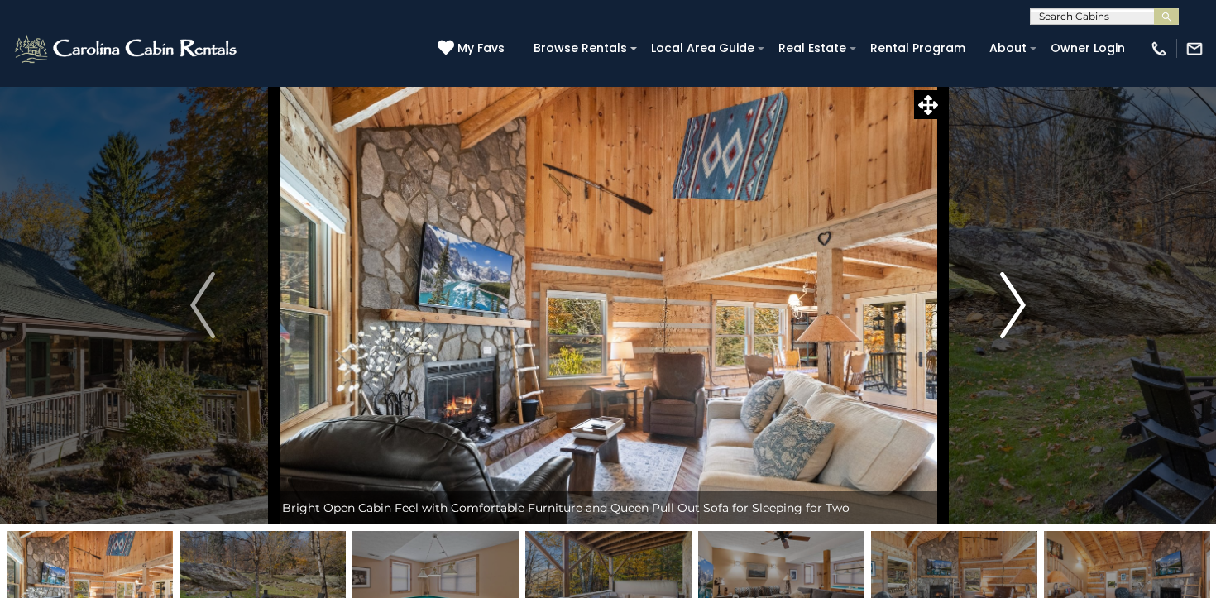
click at [1004, 301] on img "Next" at bounding box center [1013, 305] width 25 height 66
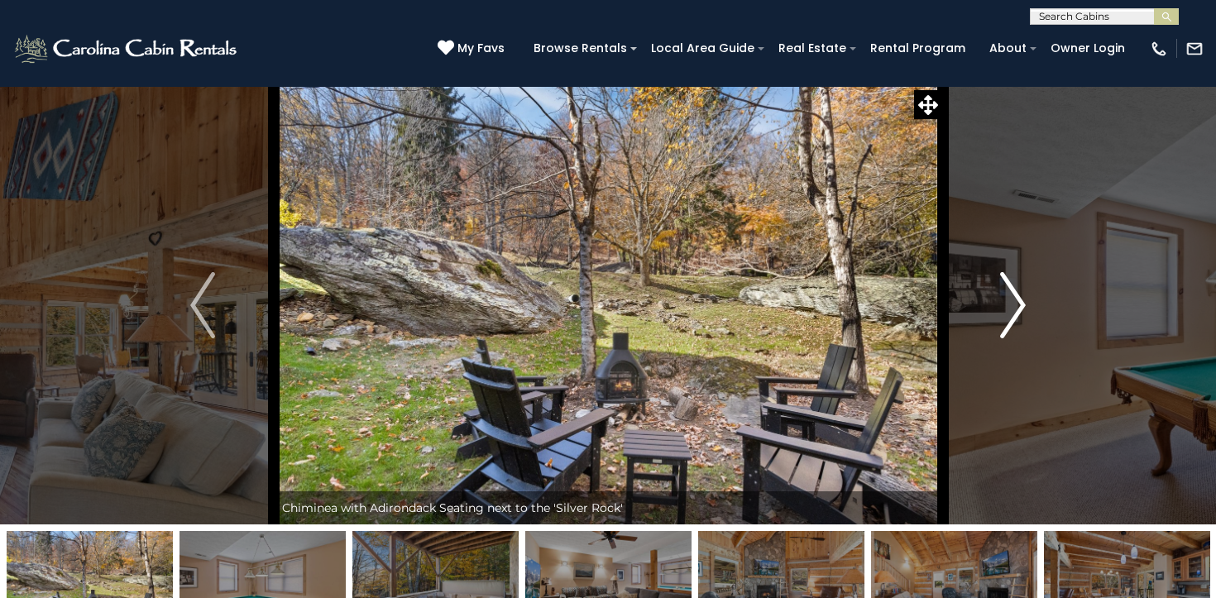
click at [1004, 301] on img "Next" at bounding box center [1013, 305] width 25 height 66
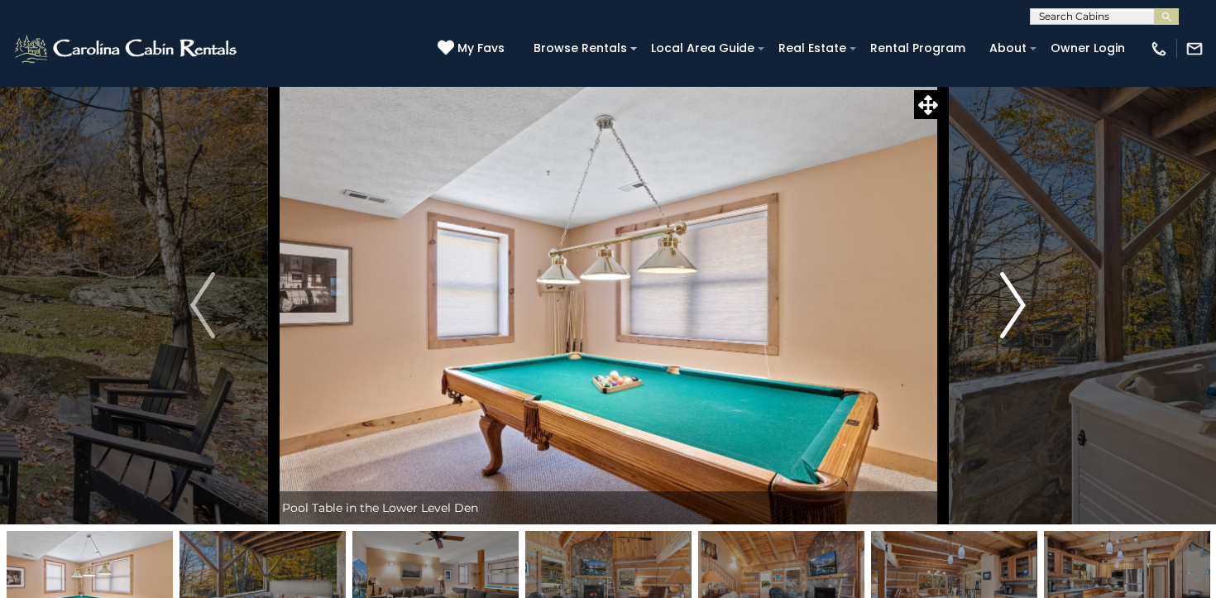
click at [1004, 301] on img "Next" at bounding box center [1013, 305] width 25 height 66
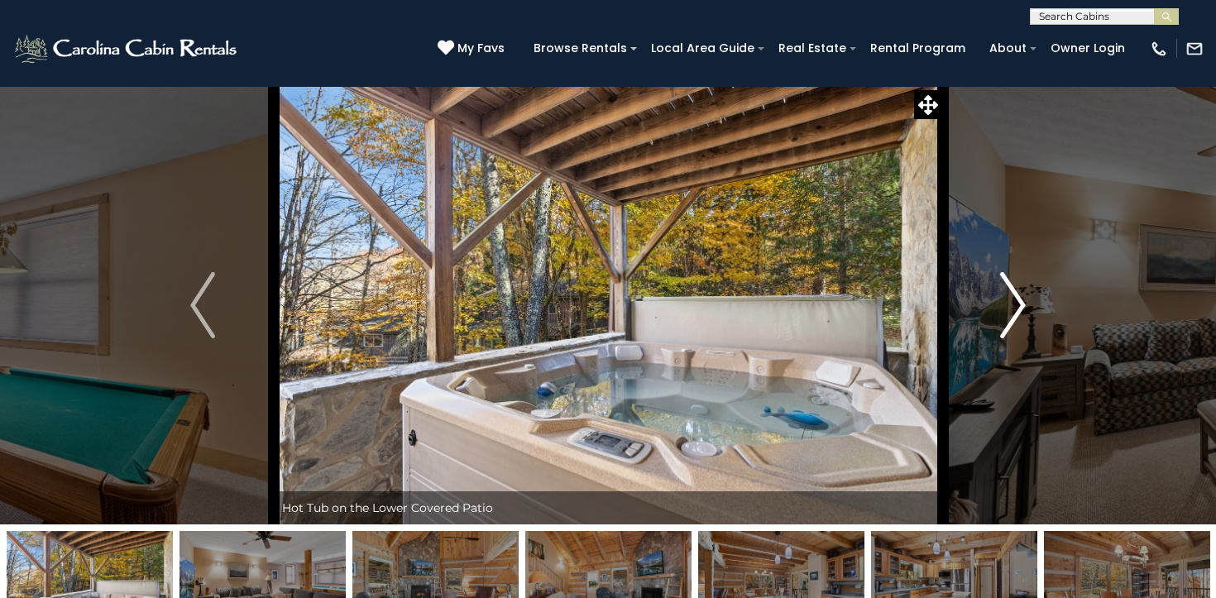
click at [1004, 301] on img "Next" at bounding box center [1013, 305] width 25 height 66
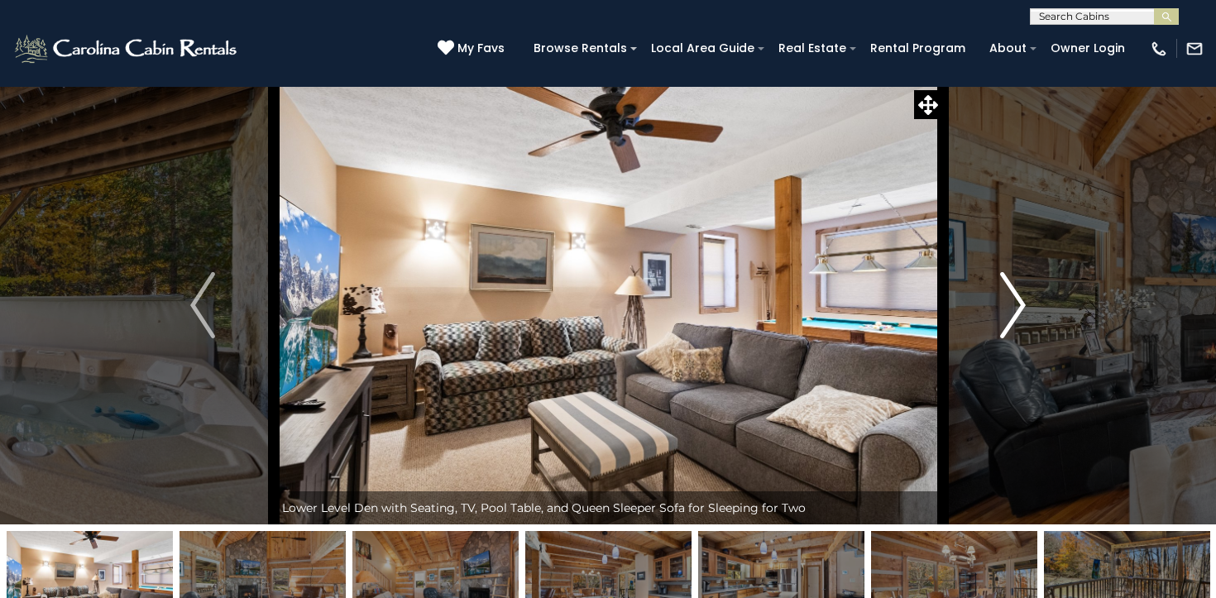
click at [1004, 301] on img "Next" at bounding box center [1013, 305] width 25 height 66
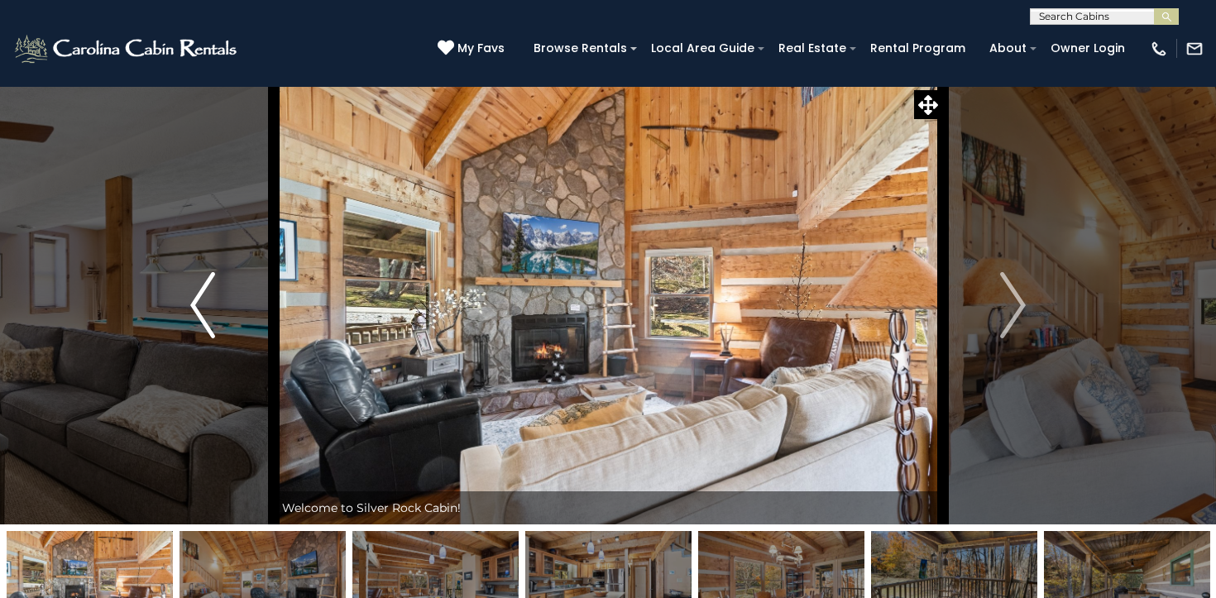
click at [201, 298] on img "Previous" at bounding box center [202, 305] width 25 height 66
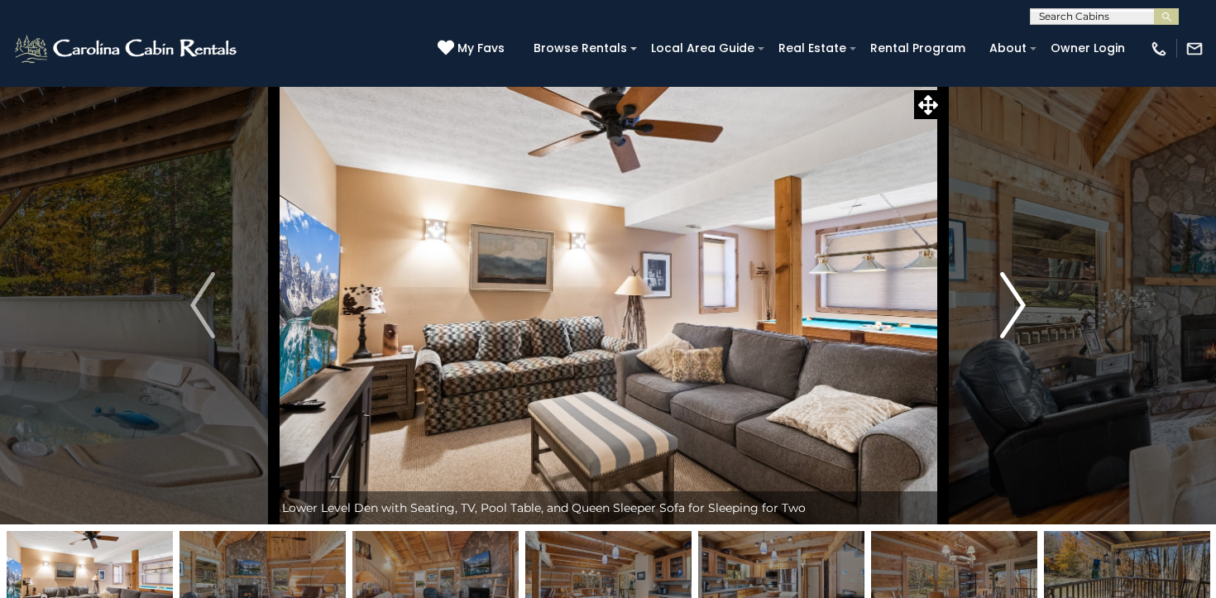
click at [1025, 297] on img "Next" at bounding box center [1013, 305] width 25 height 66
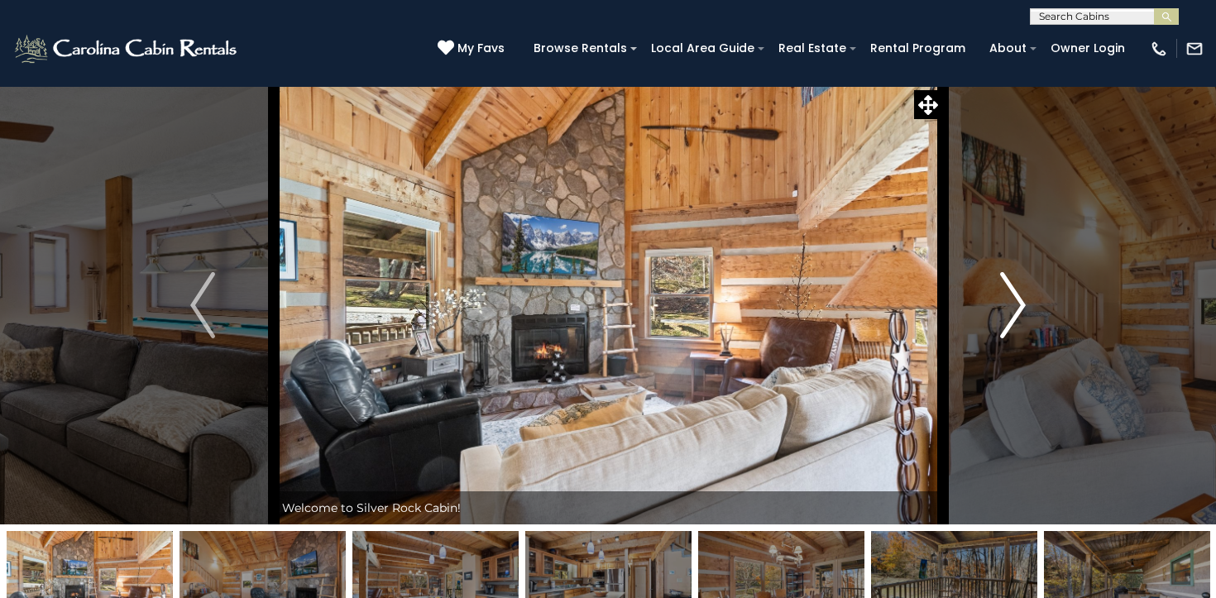
click at [1025, 297] on img "Next" at bounding box center [1013, 305] width 25 height 66
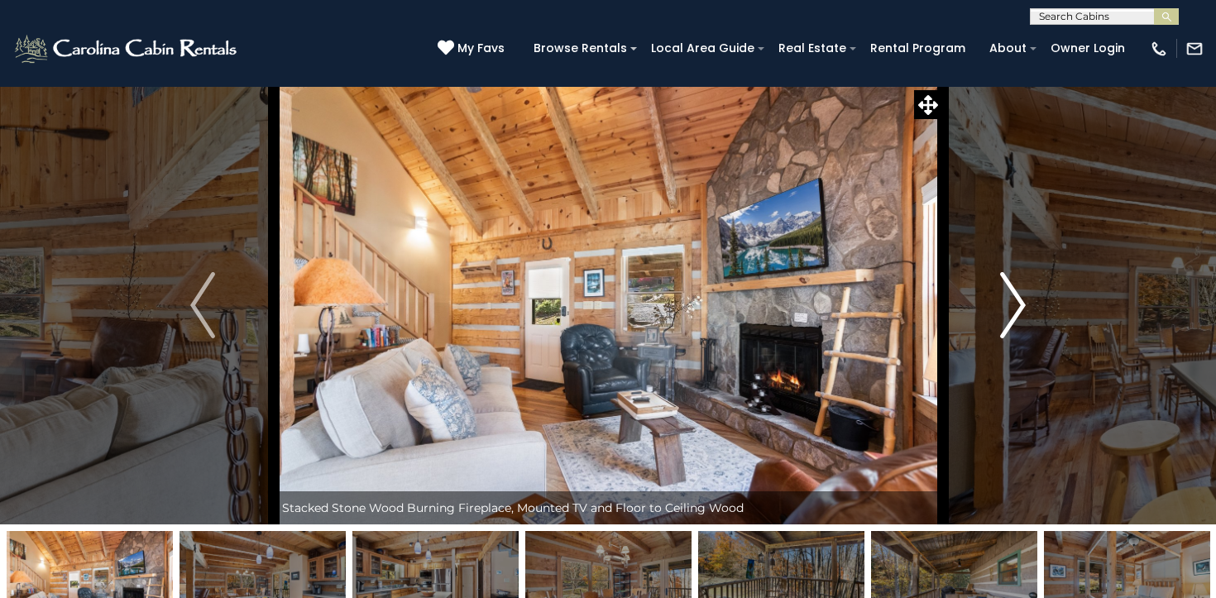
click at [1025, 297] on img "Next" at bounding box center [1013, 305] width 25 height 66
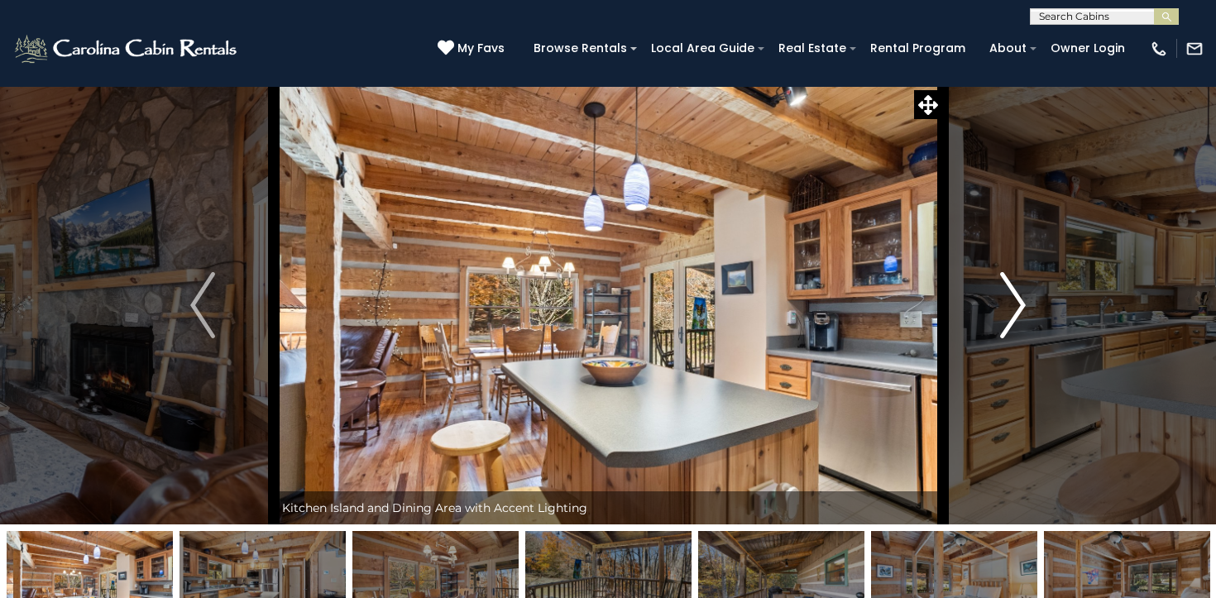
click at [1025, 297] on img "Next" at bounding box center [1013, 305] width 25 height 66
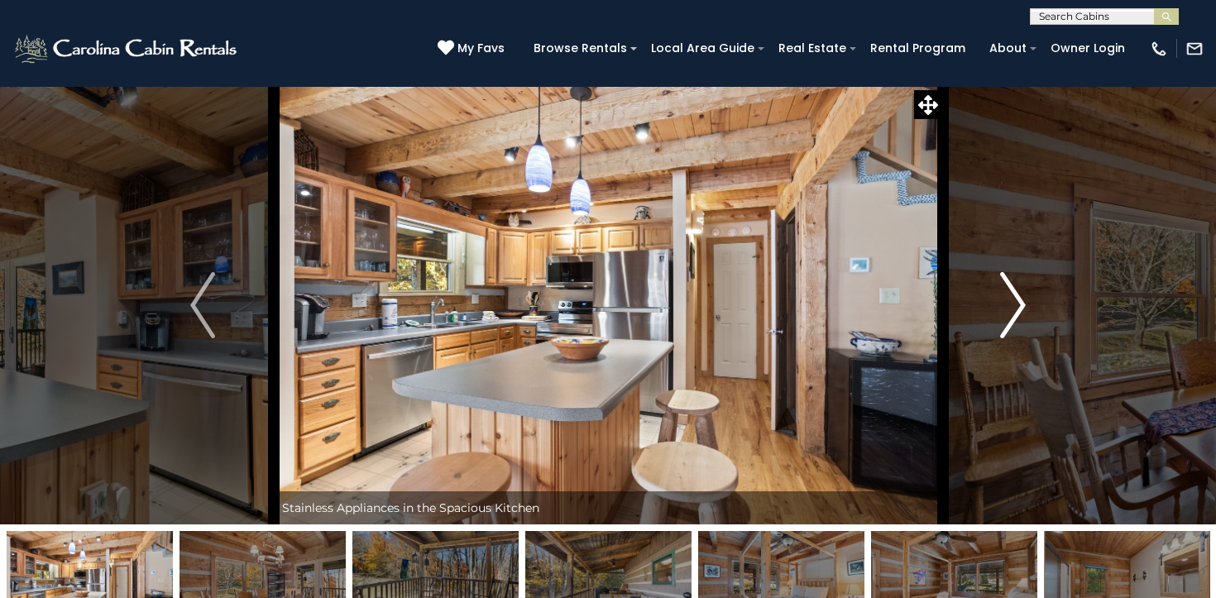
click at [1025, 297] on img "Next" at bounding box center [1013, 305] width 25 height 66
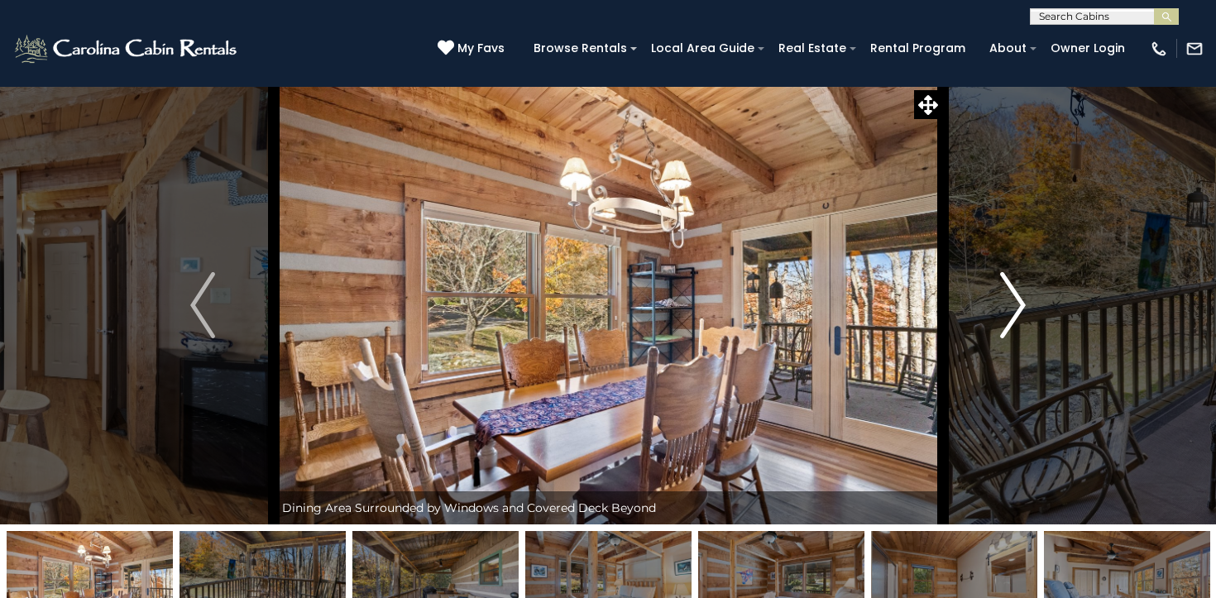
click at [1025, 297] on img "Next" at bounding box center [1013, 305] width 25 height 66
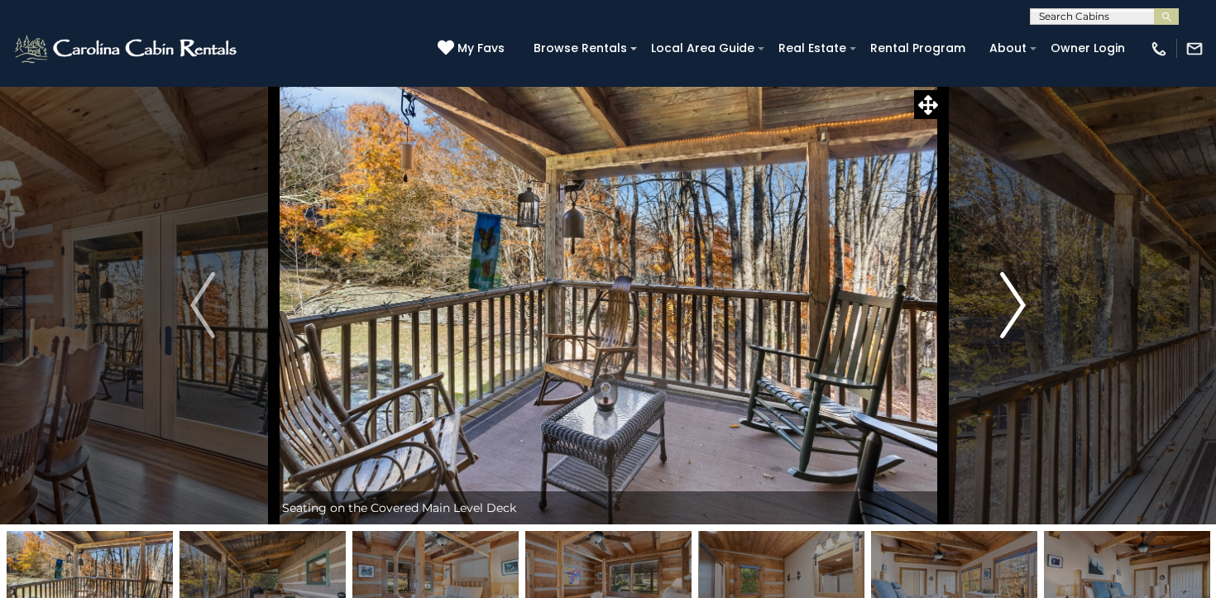
click at [1025, 297] on img "Next" at bounding box center [1013, 305] width 25 height 66
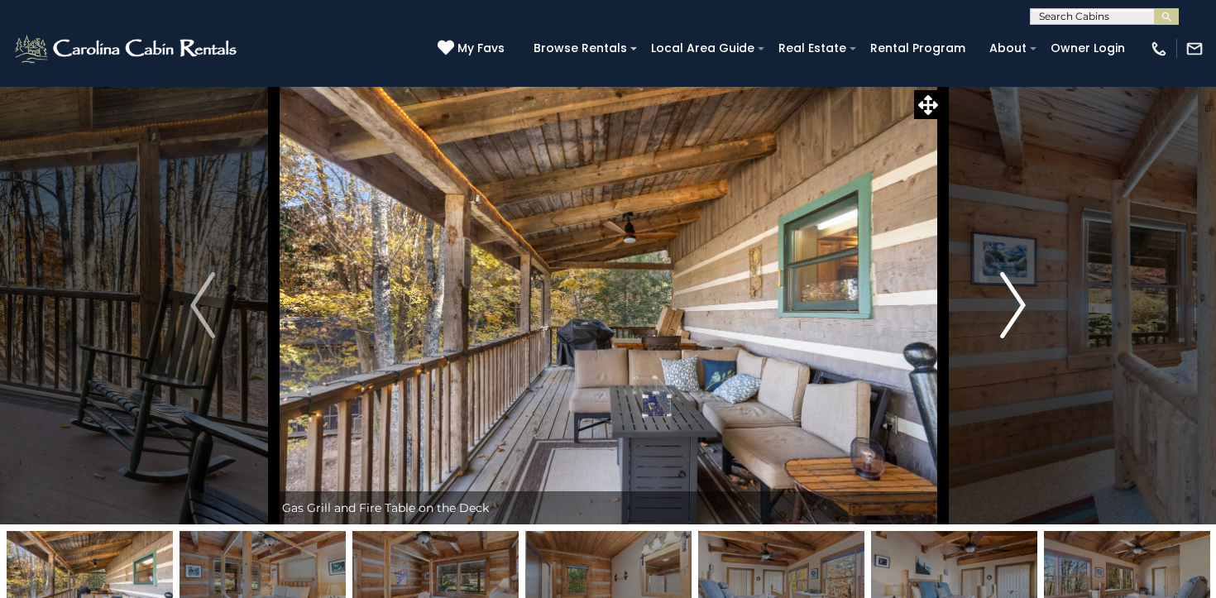
click at [1025, 297] on img "Next" at bounding box center [1013, 305] width 25 height 66
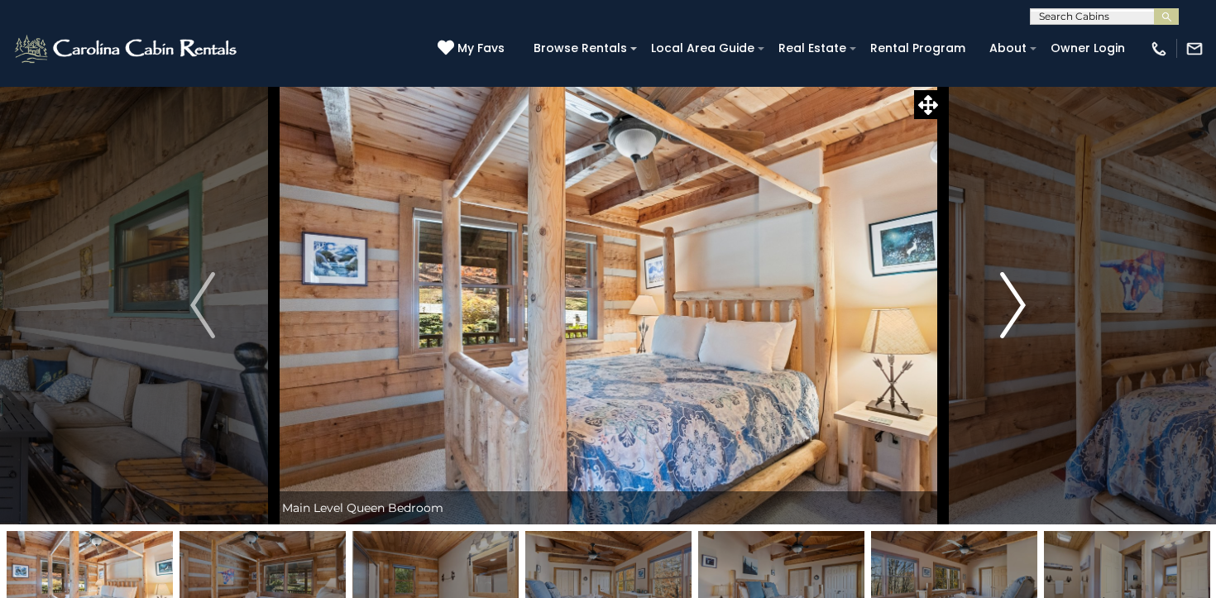
click at [1025, 297] on img "Next" at bounding box center [1013, 305] width 25 height 66
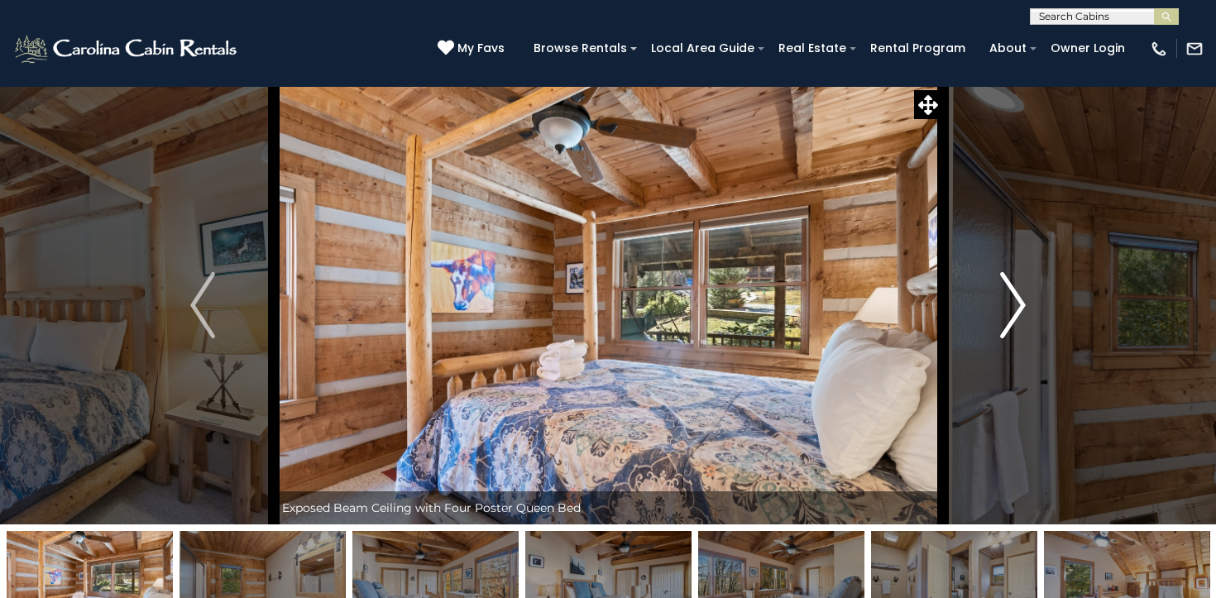
click at [1025, 297] on img "Next" at bounding box center [1013, 305] width 25 height 66
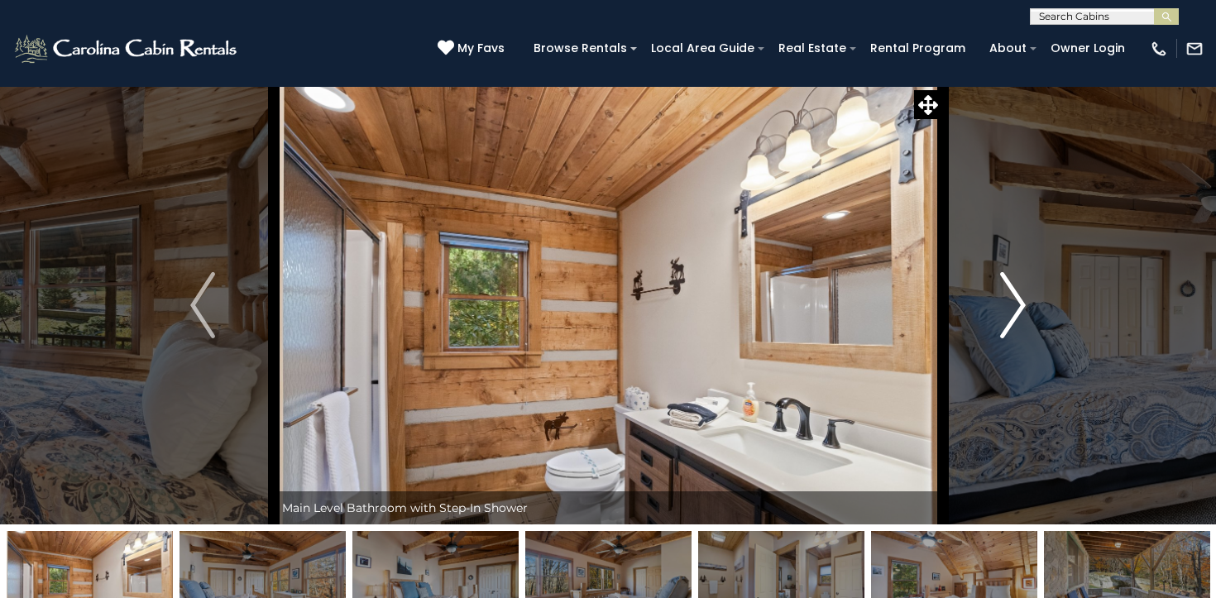
click at [1025, 297] on img "Next" at bounding box center [1013, 305] width 25 height 66
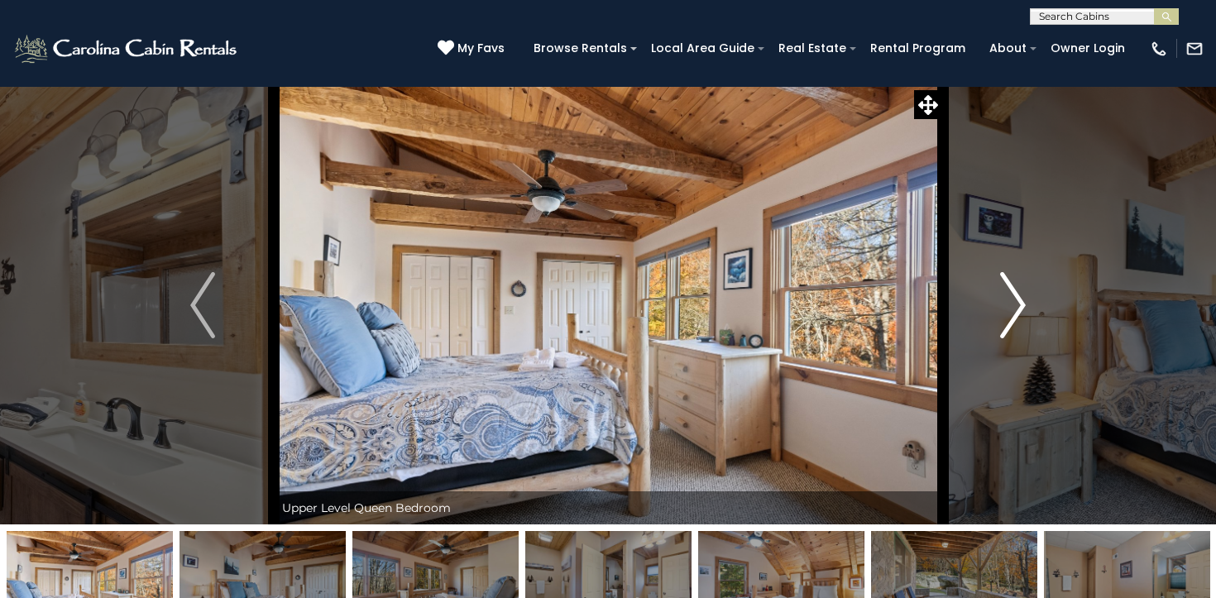
click at [1025, 297] on img "Next" at bounding box center [1013, 305] width 25 height 66
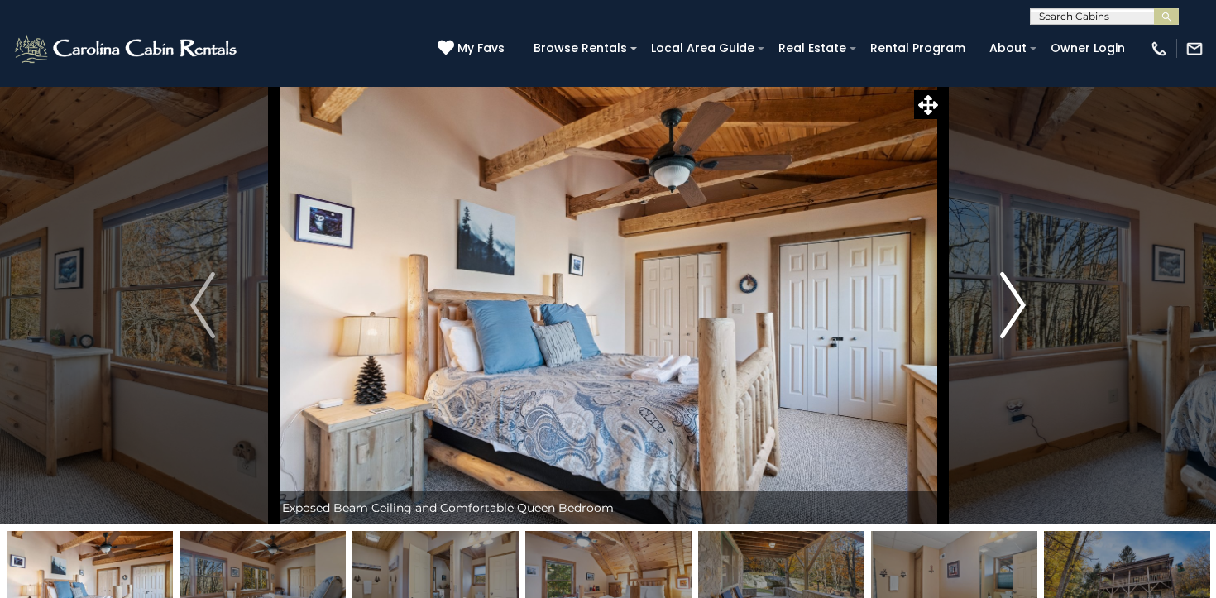
click at [1025, 297] on img "Next" at bounding box center [1013, 305] width 25 height 66
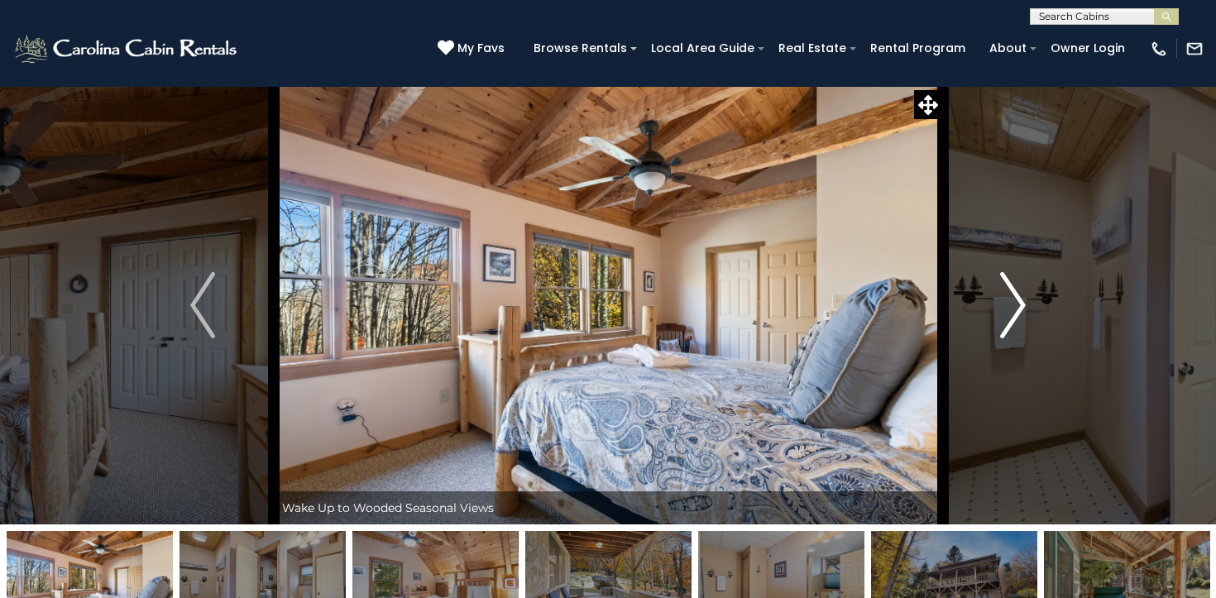
click at [1025, 297] on img "Next" at bounding box center [1013, 305] width 25 height 66
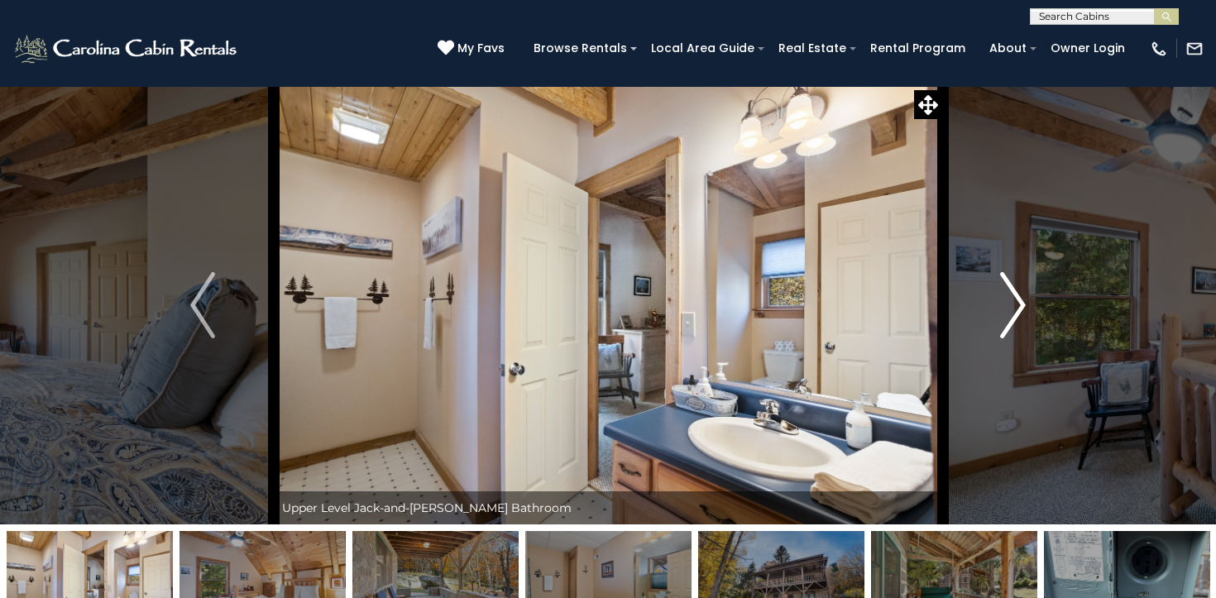
click at [1025, 297] on img "Next" at bounding box center [1013, 305] width 25 height 66
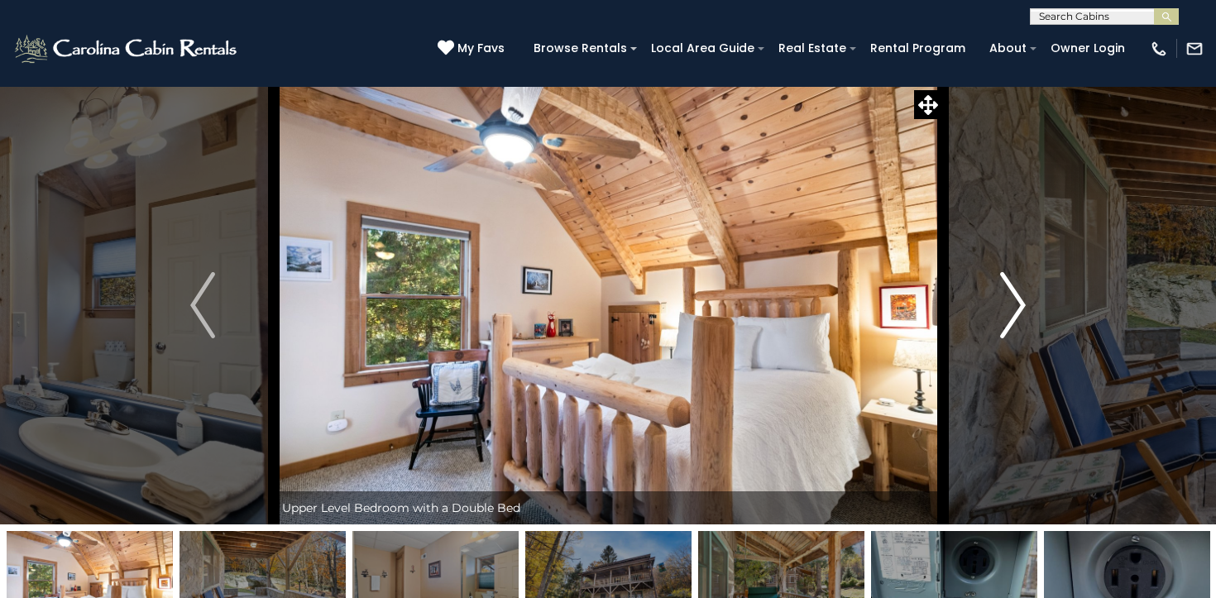
click at [1025, 297] on img "Next" at bounding box center [1013, 305] width 25 height 66
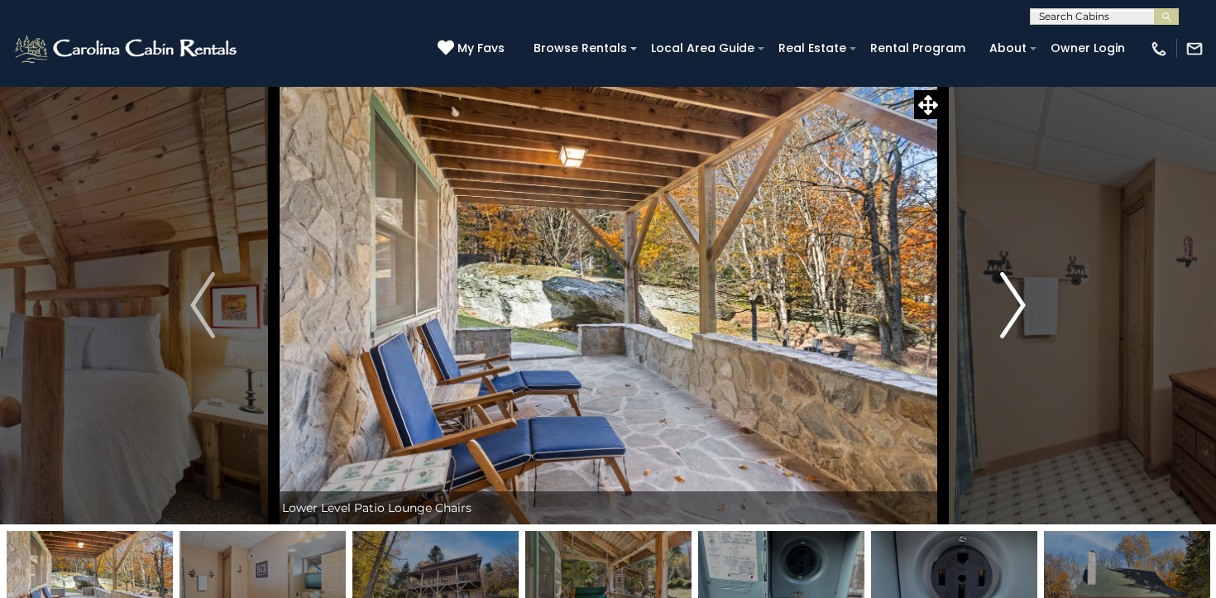
click at [1025, 297] on img "Next" at bounding box center [1013, 305] width 25 height 66
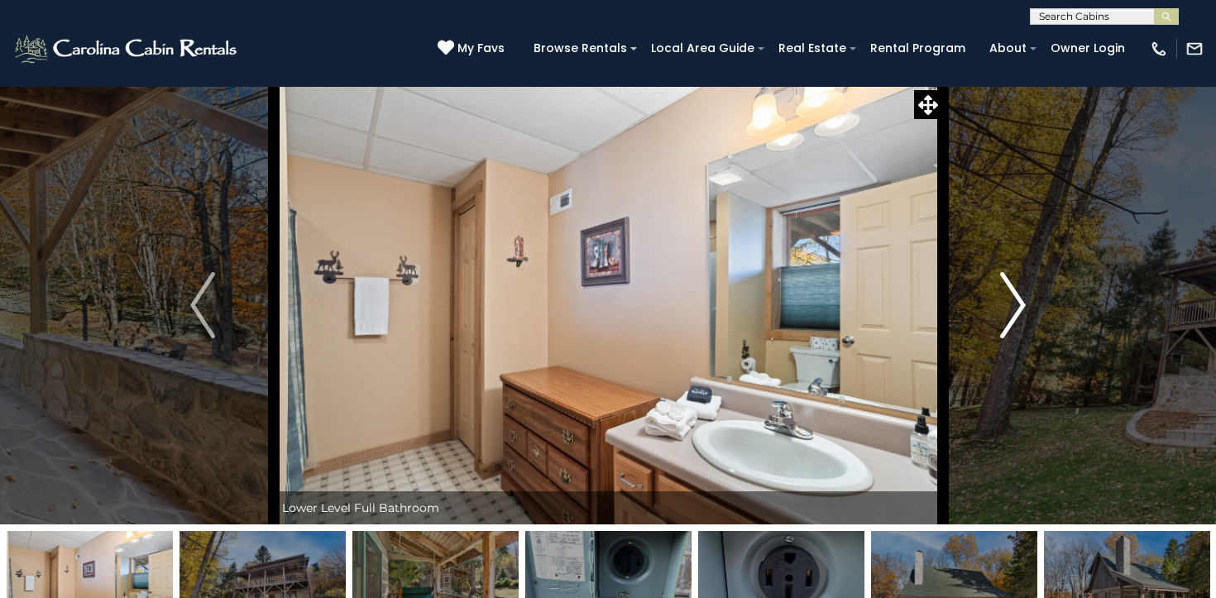
click at [1025, 297] on img "Next" at bounding box center [1013, 305] width 25 height 66
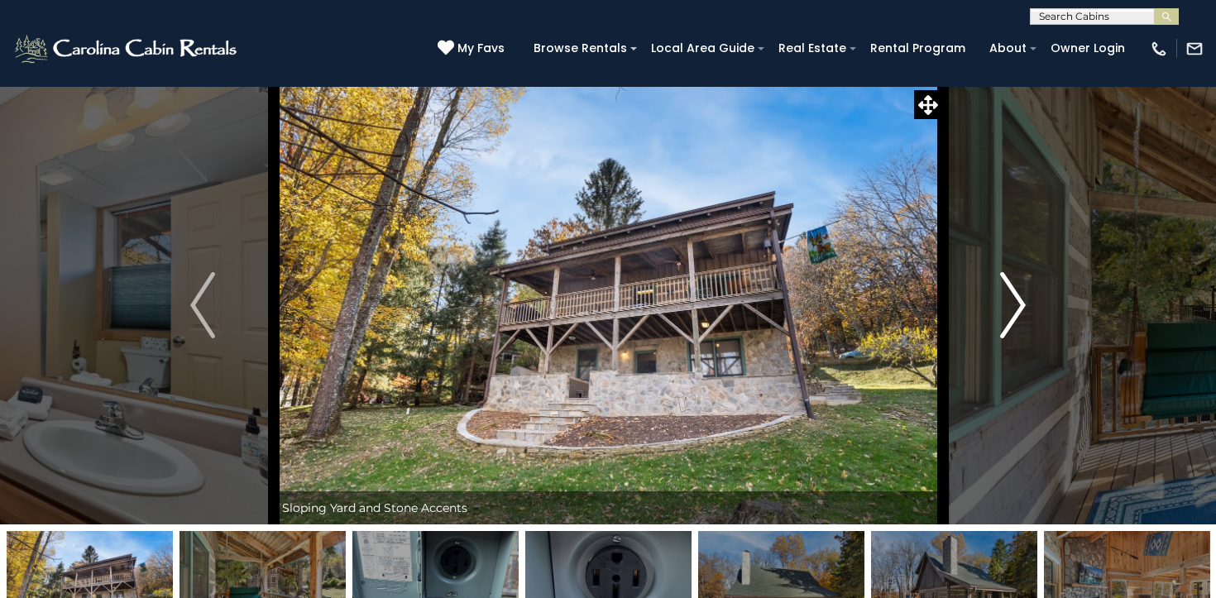
click at [1025, 297] on img "Next" at bounding box center [1013, 305] width 25 height 66
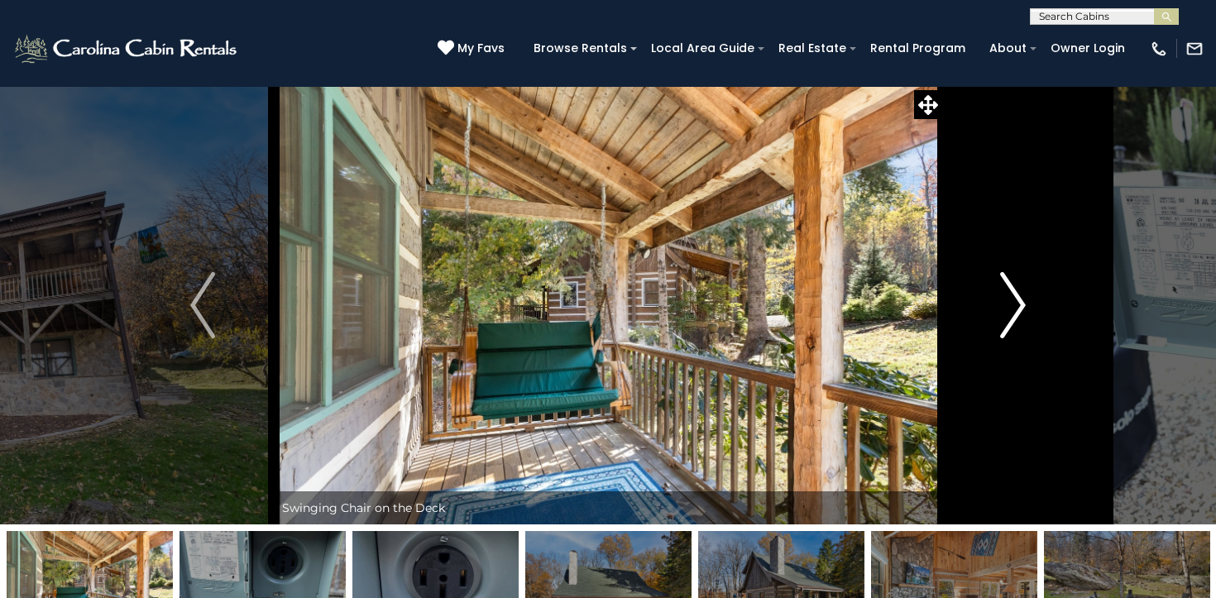
click at [1025, 297] on img "Next" at bounding box center [1013, 305] width 25 height 66
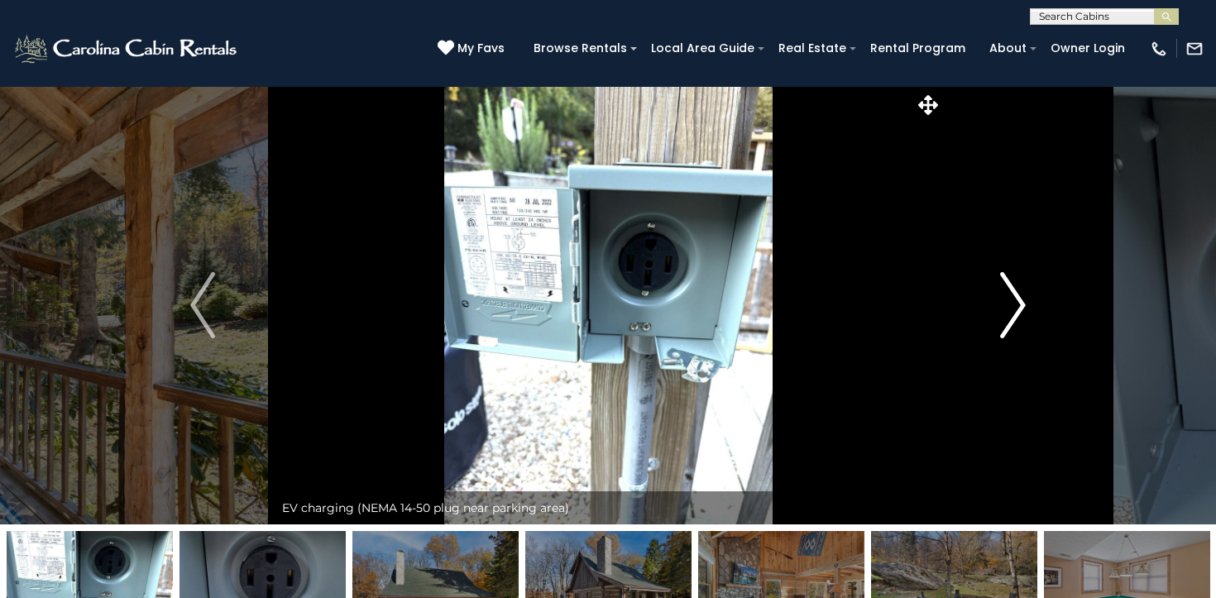
click at [1025, 297] on img "Next" at bounding box center [1013, 305] width 25 height 66
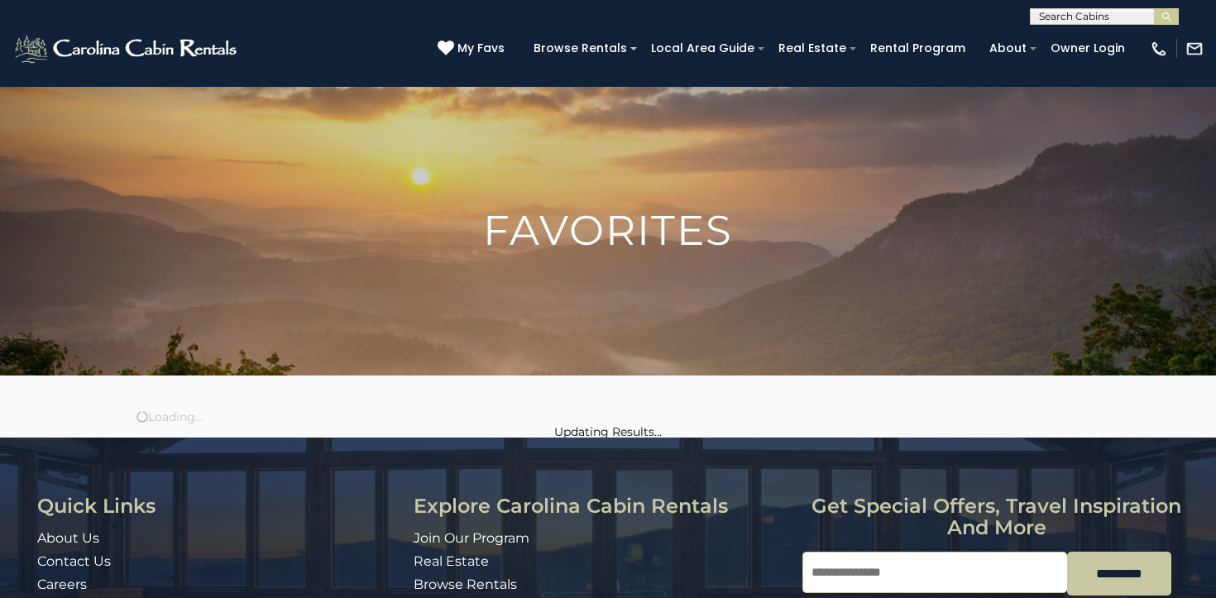
scroll to position [163, 0]
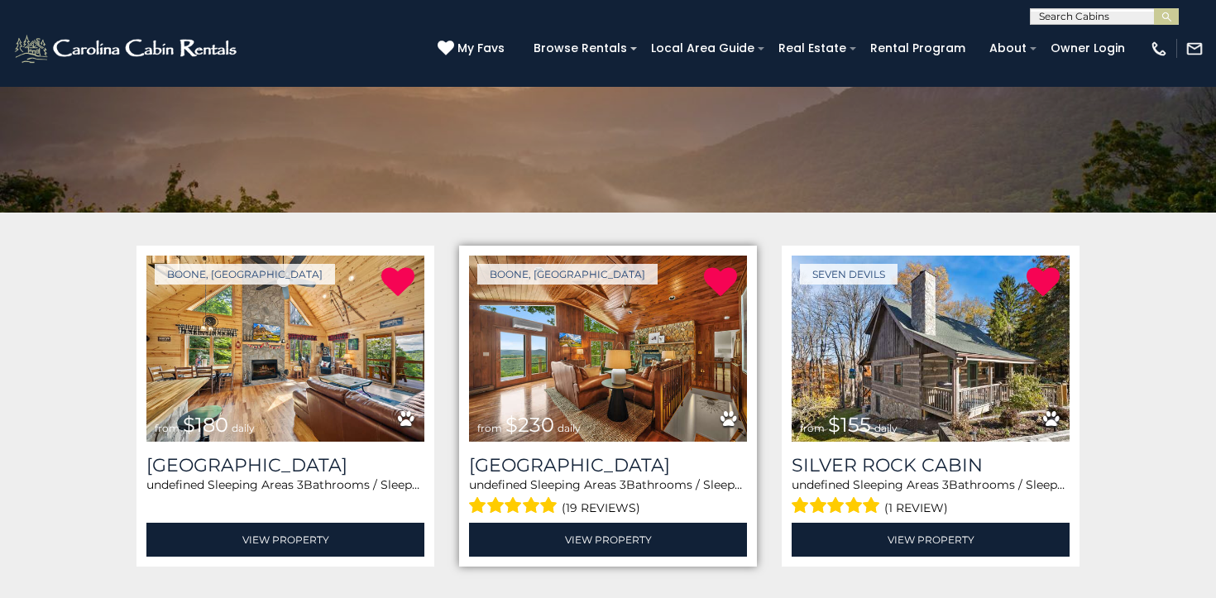
click at [628, 342] on img at bounding box center [608, 349] width 278 height 186
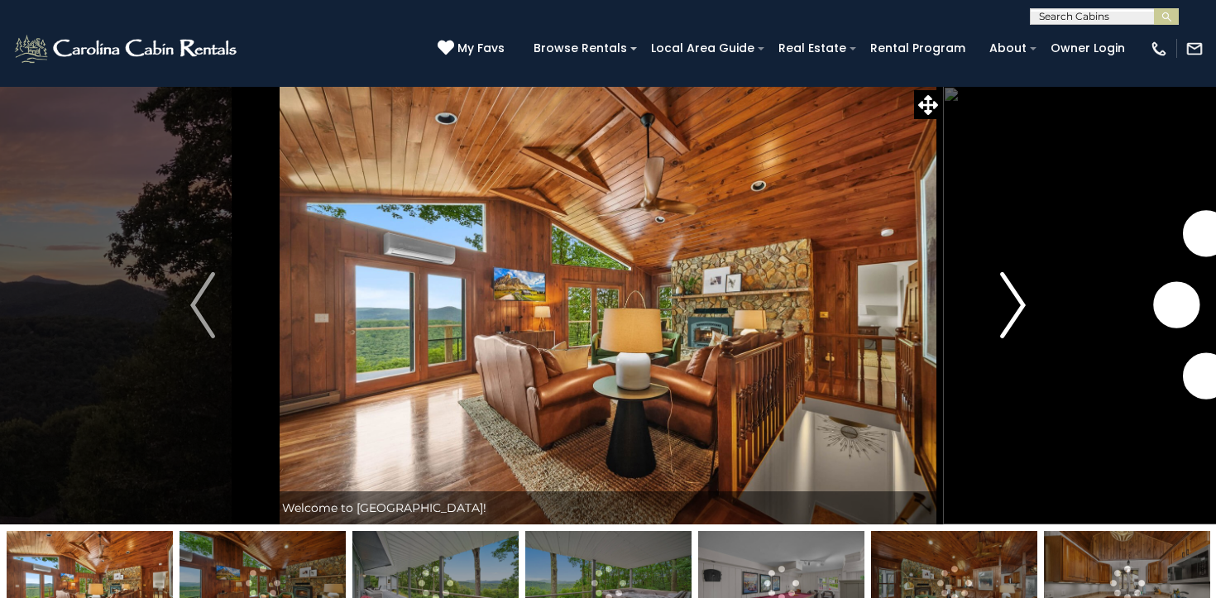
click at [1008, 305] on img "Next" at bounding box center [1013, 305] width 25 height 66
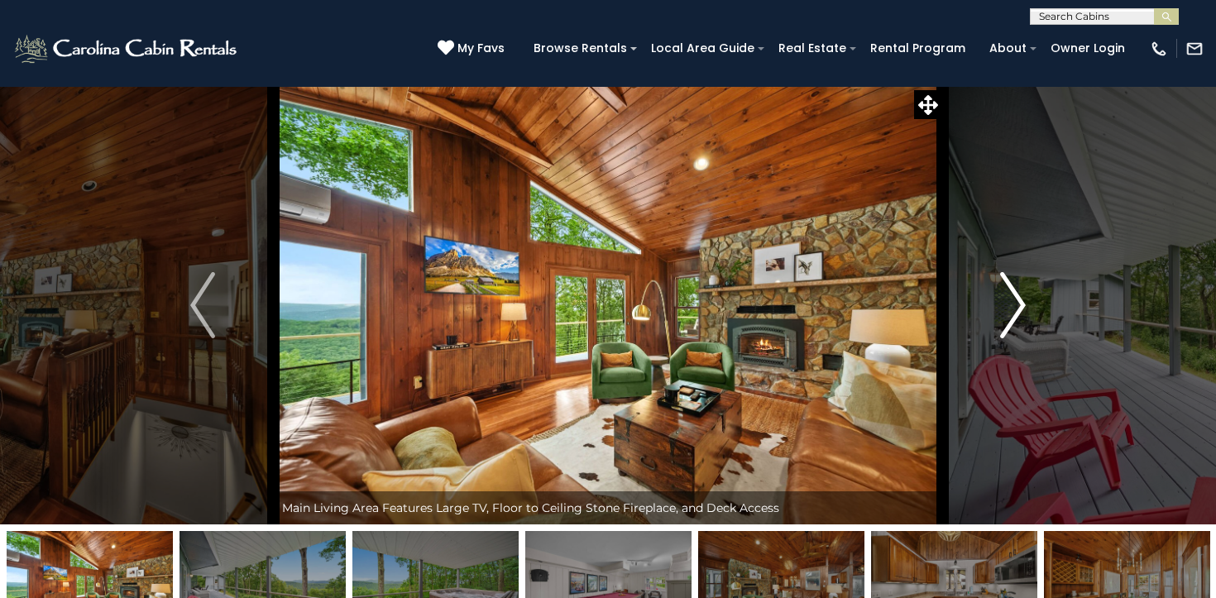
click at [1008, 305] on img "Next" at bounding box center [1013, 305] width 25 height 66
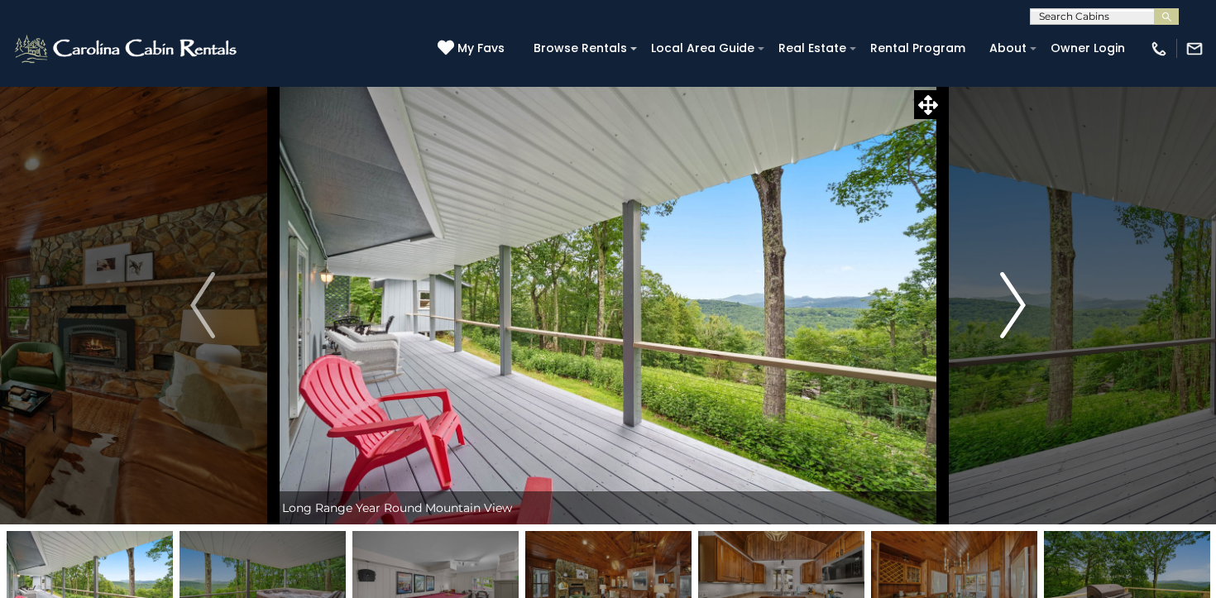
click at [1008, 305] on img "Next" at bounding box center [1013, 305] width 25 height 66
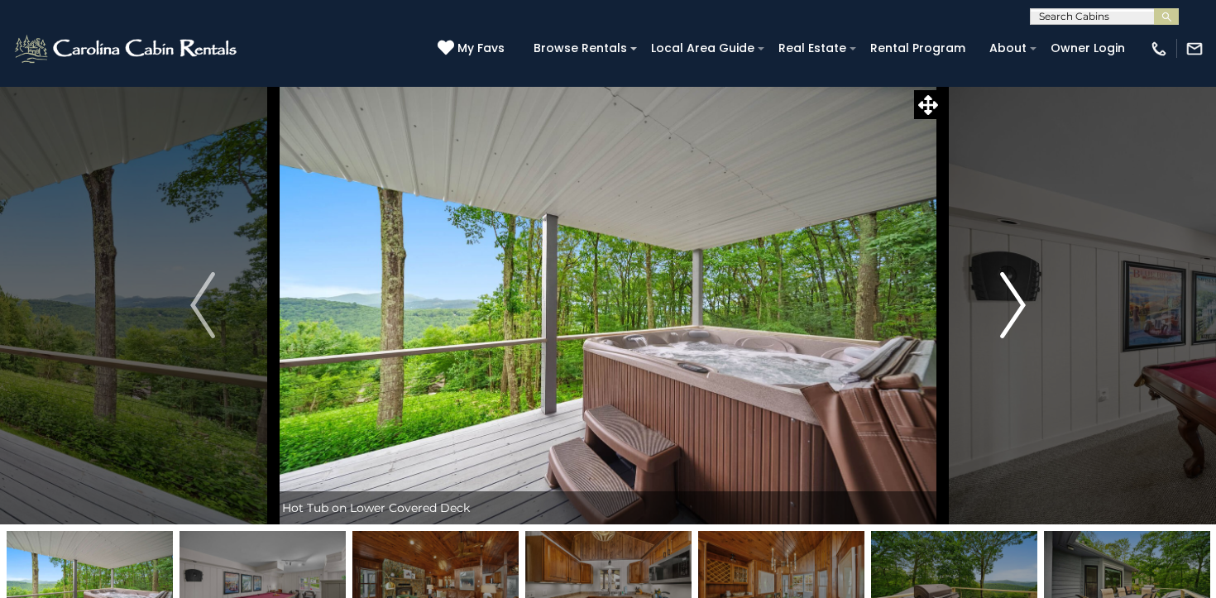
click at [1008, 305] on img "Next" at bounding box center [1013, 305] width 25 height 66
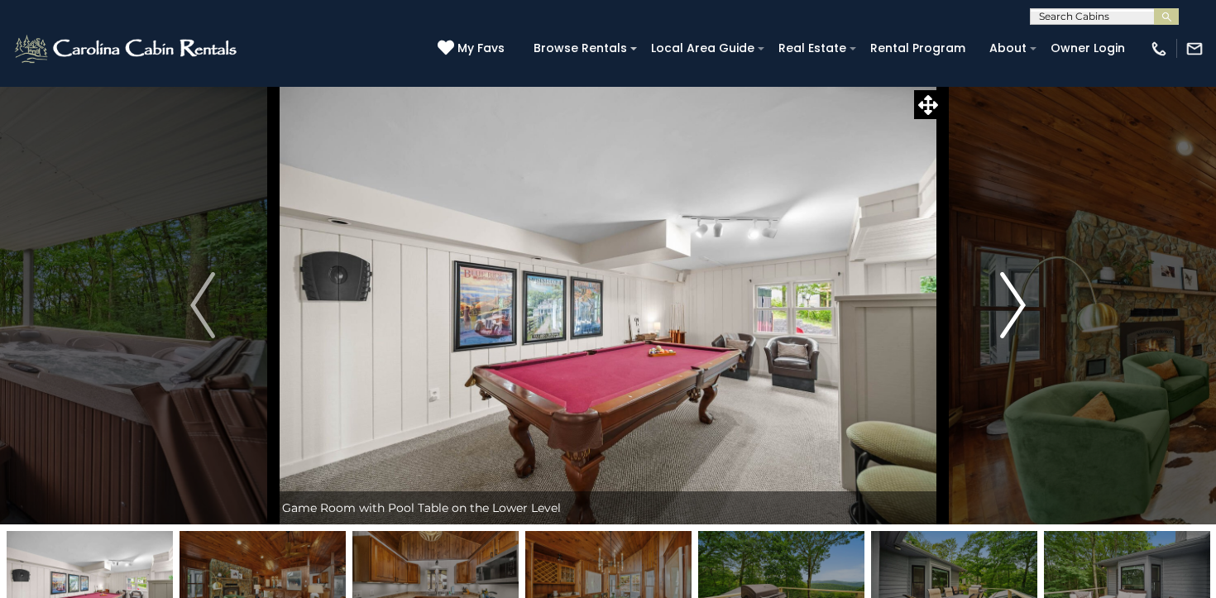
click at [1008, 305] on img "Next" at bounding box center [1013, 305] width 25 height 66
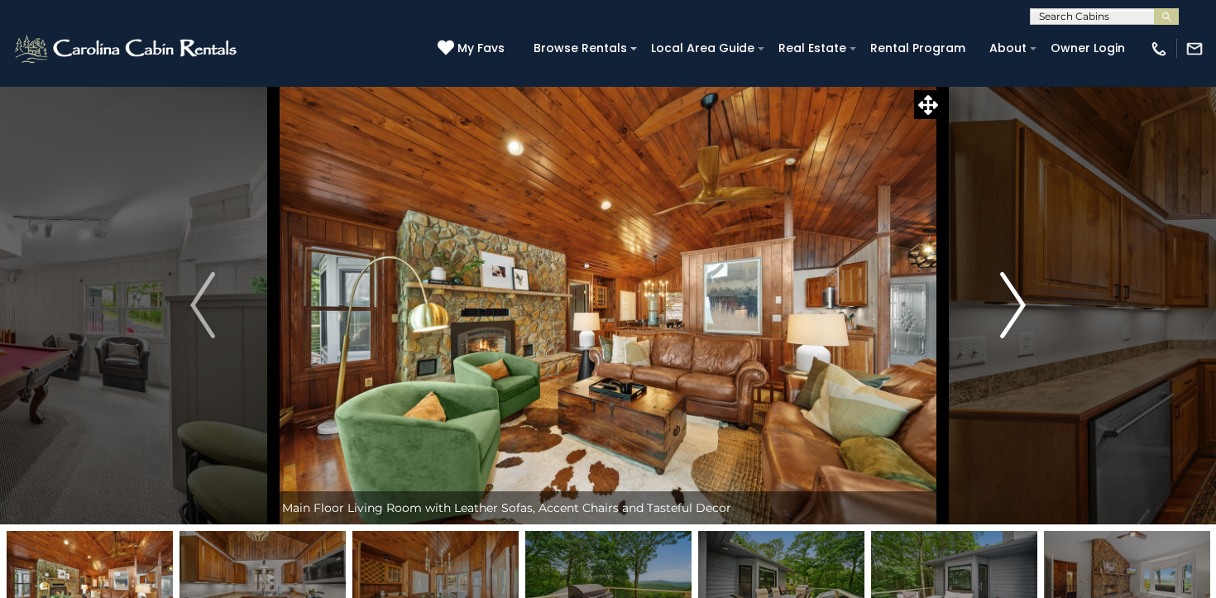
click at [1008, 305] on img "Next" at bounding box center [1013, 305] width 25 height 66
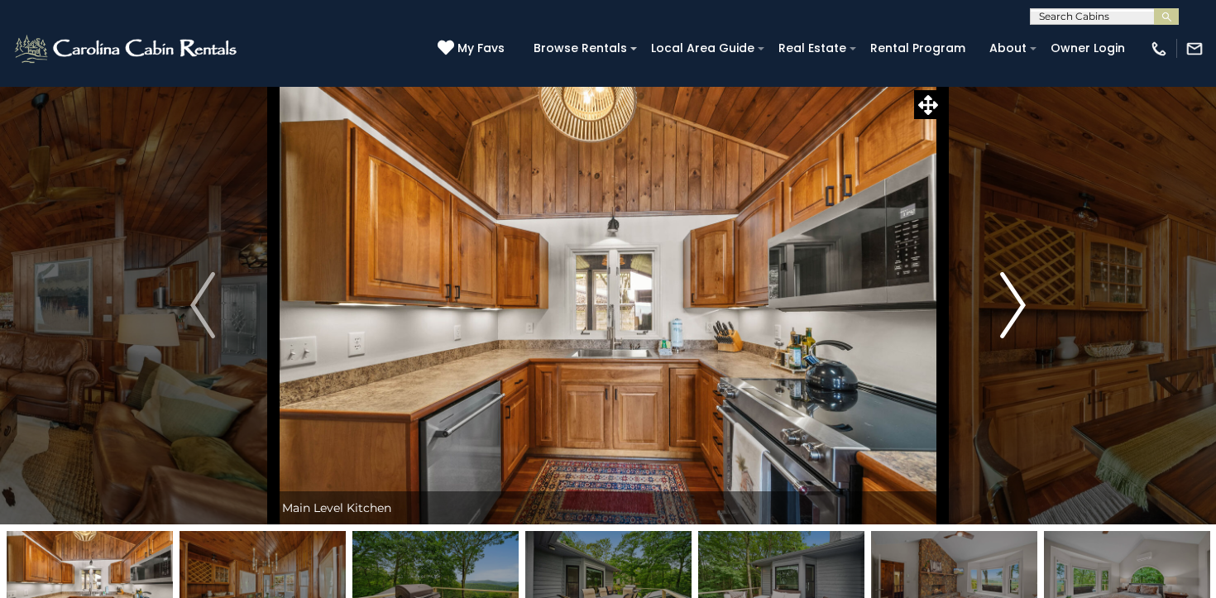
click at [1008, 305] on img "Next" at bounding box center [1013, 305] width 25 height 66
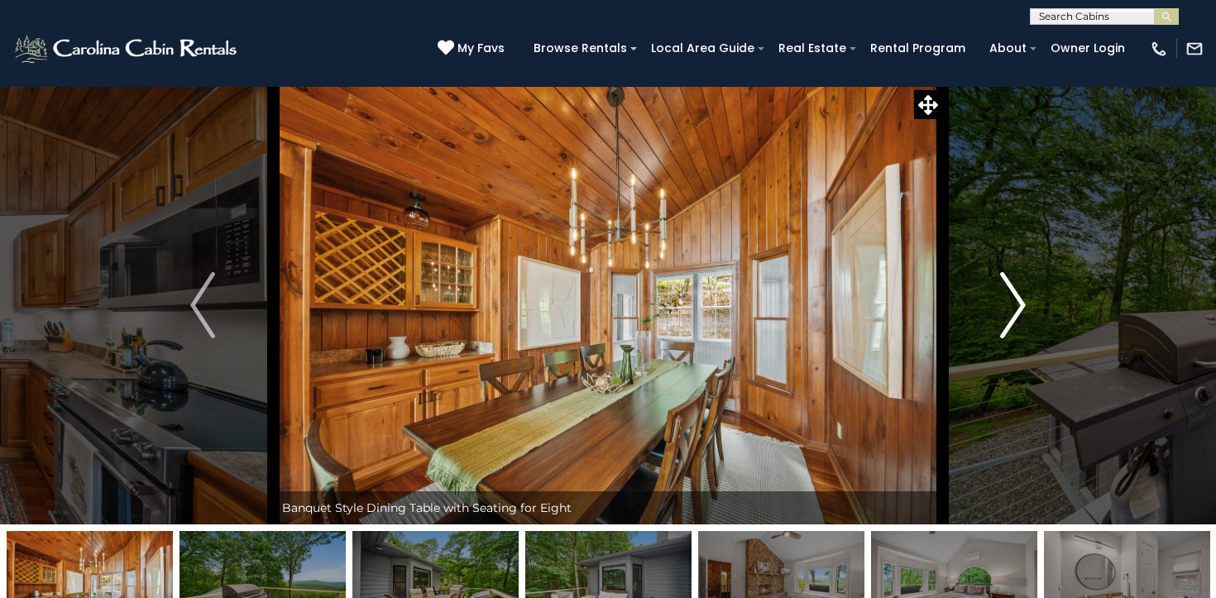
click at [1008, 305] on img "Next" at bounding box center [1013, 305] width 25 height 66
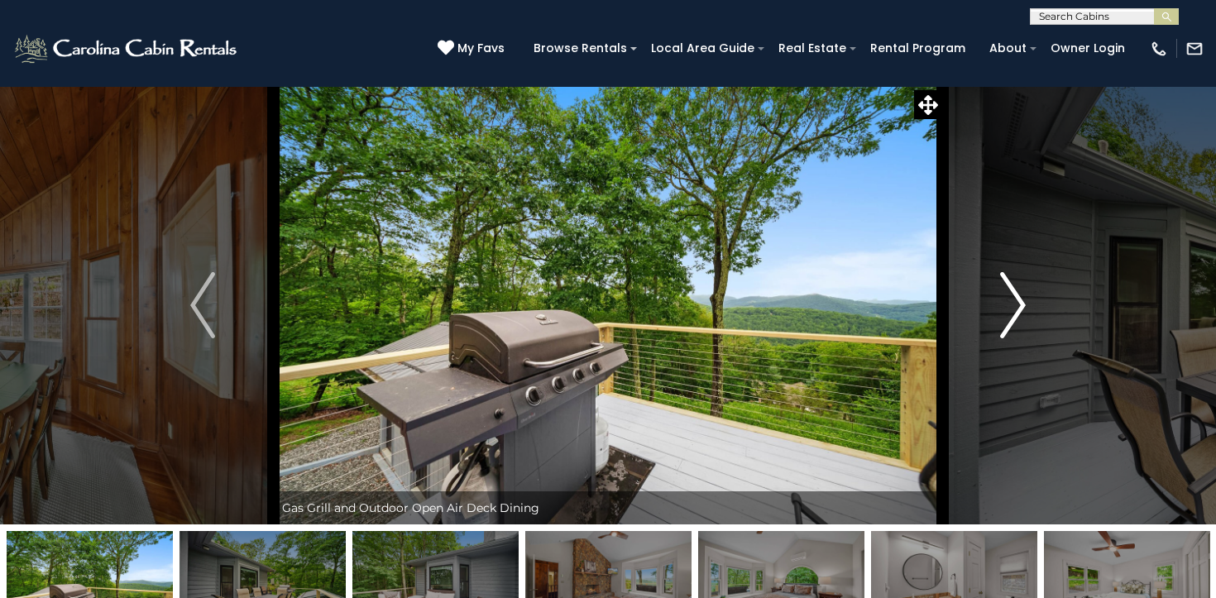
click at [1008, 305] on img "Next" at bounding box center [1013, 305] width 25 height 66
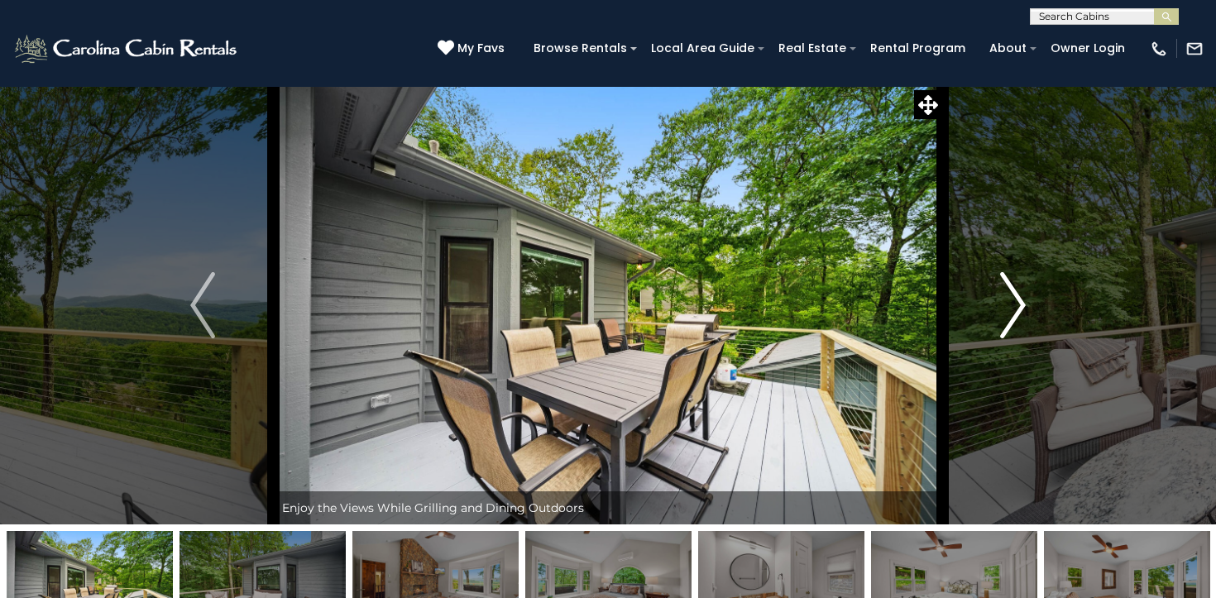
click at [1008, 305] on img "Next" at bounding box center [1013, 305] width 25 height 66
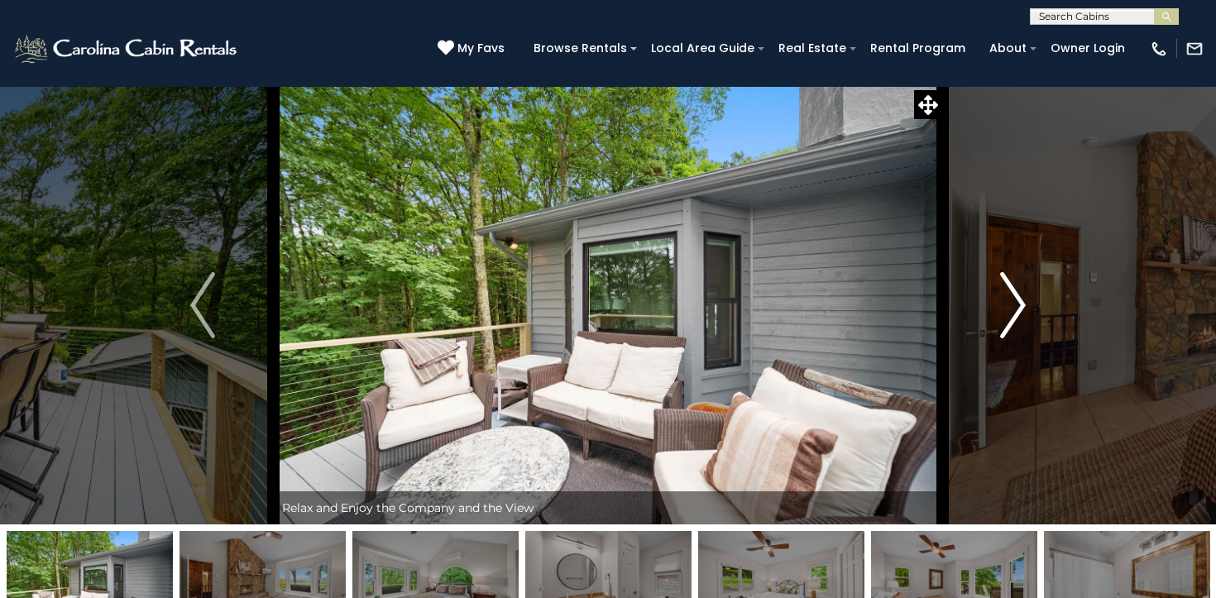
click at [1008, 305] on img "Next" at bounding box center [1013, 305] width 25 height 66
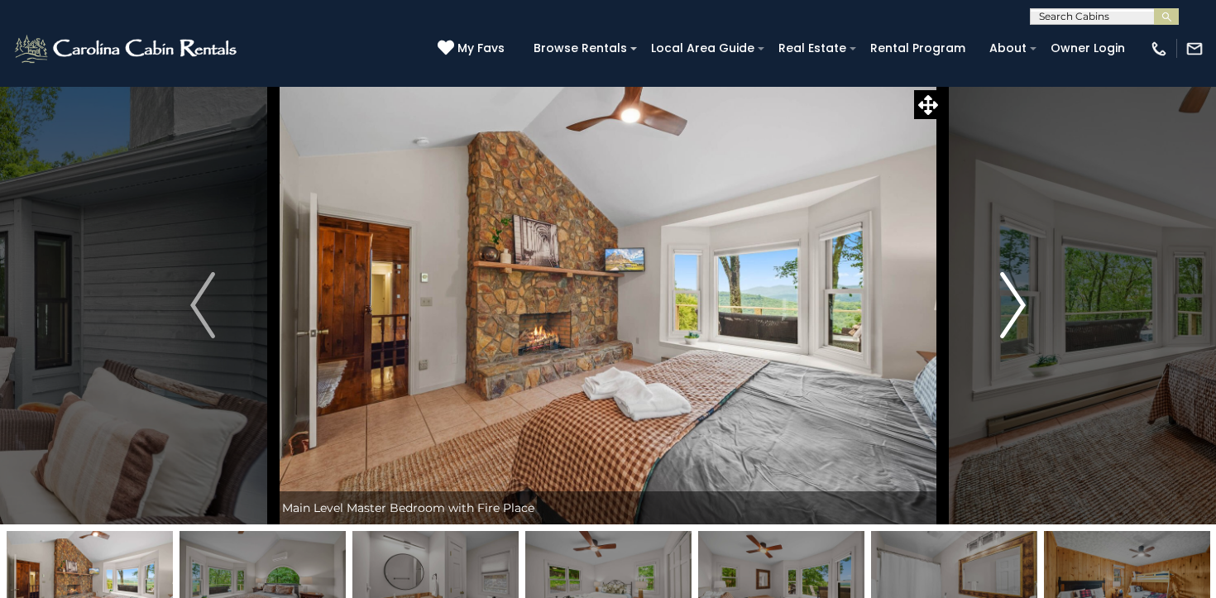
click at [1008, 305] on img "Next" at bounding box center [1013, 305] width 25 height 66
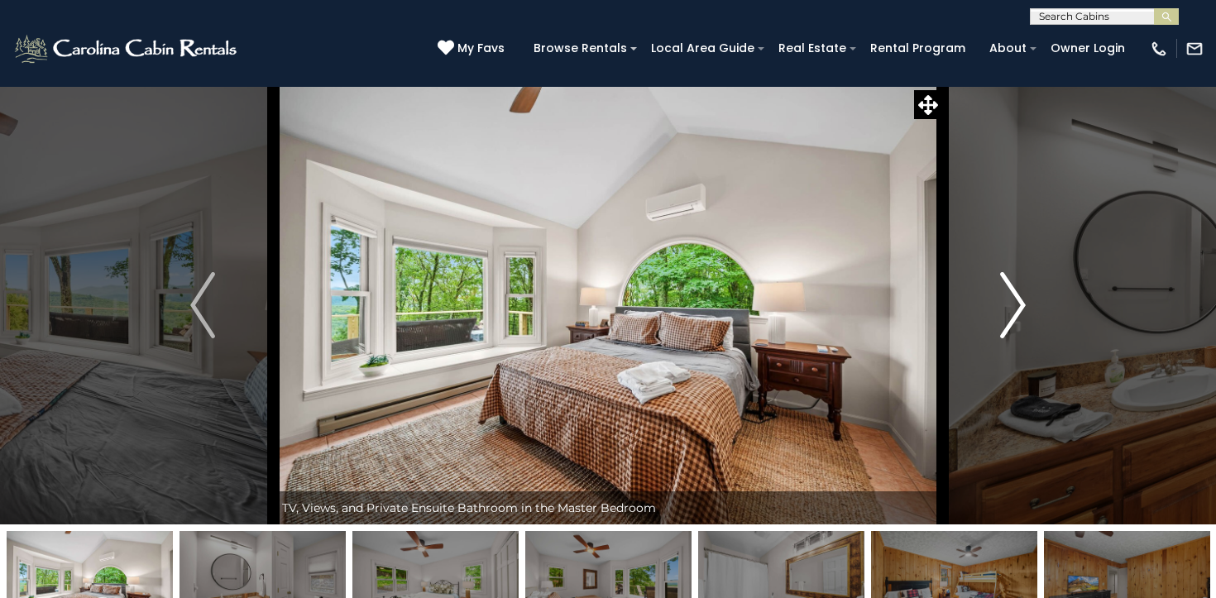
click at [1008, 305] on img "Next" at bounding box center [1013, 305] width 25 height 66
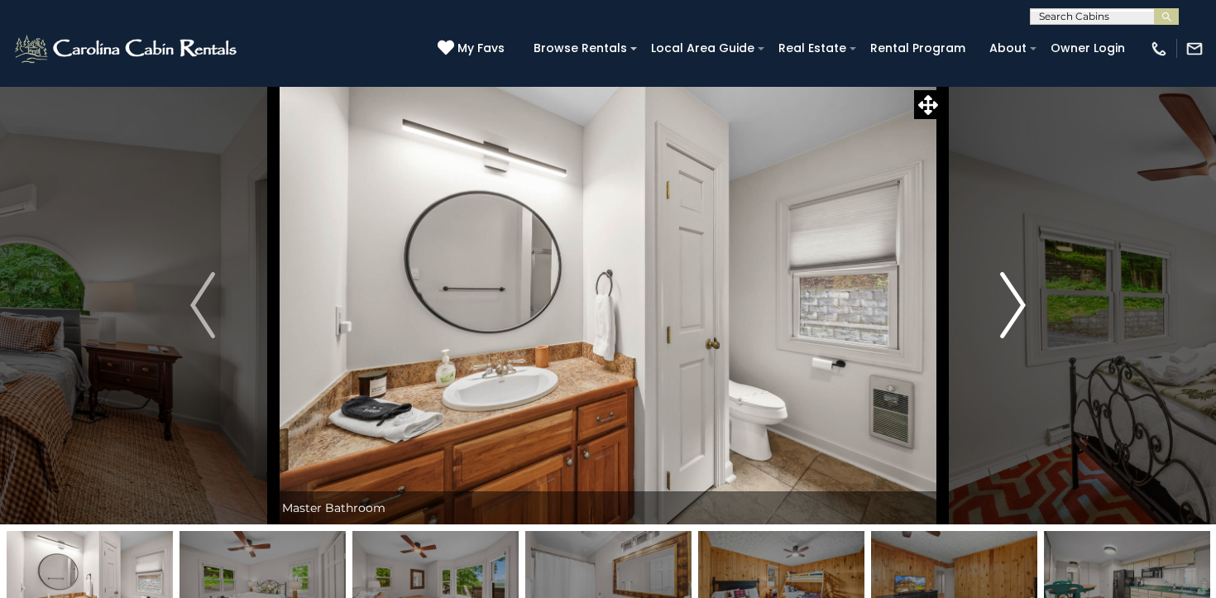
click at [1008, 305] on img "Next" at bounding box center [1013, 305] width 25 height 66
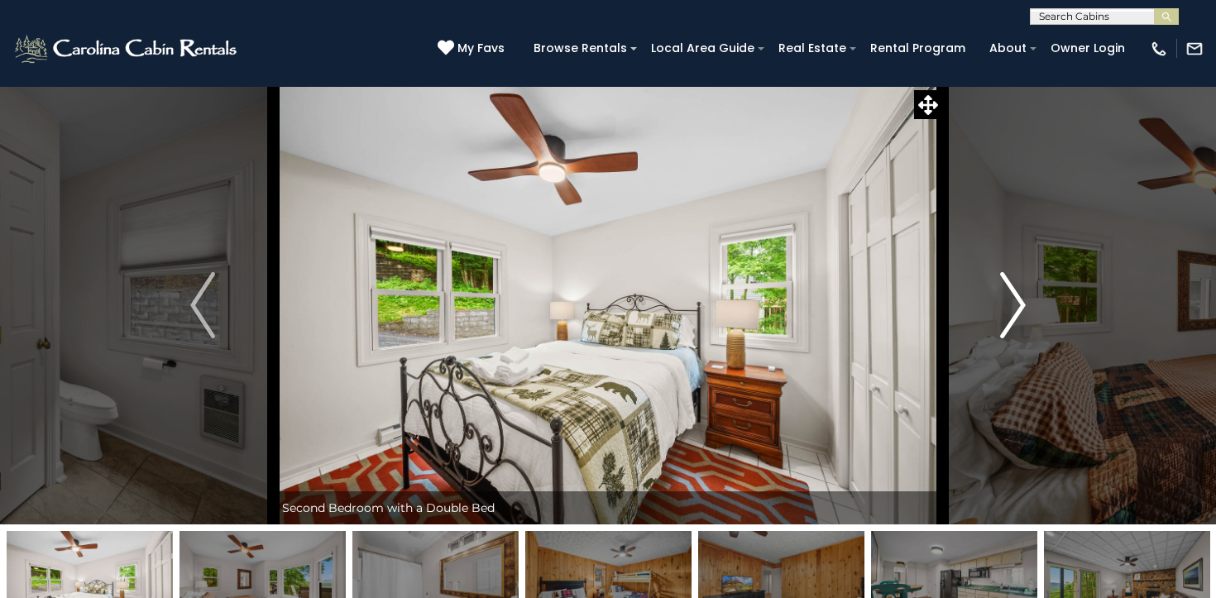
click at [1008, 305] on img "Next" at bounding box center [1013, 305] width 25 height 66
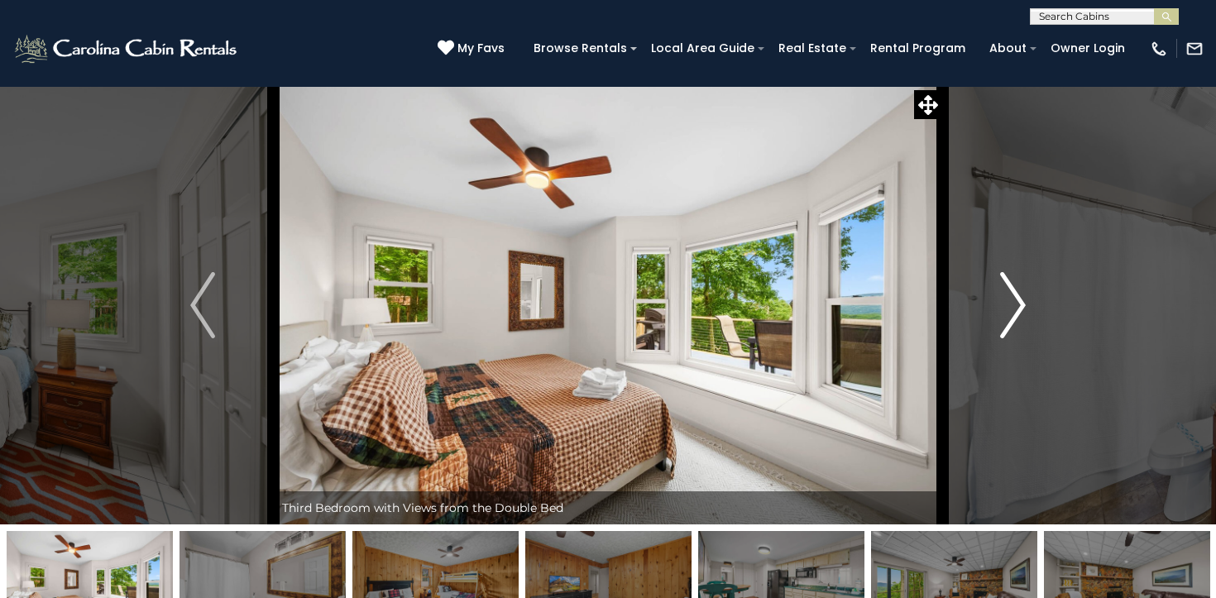
click at [1008, 305] on img "Next" at bounding box center [1013, 305] width 25 height 66
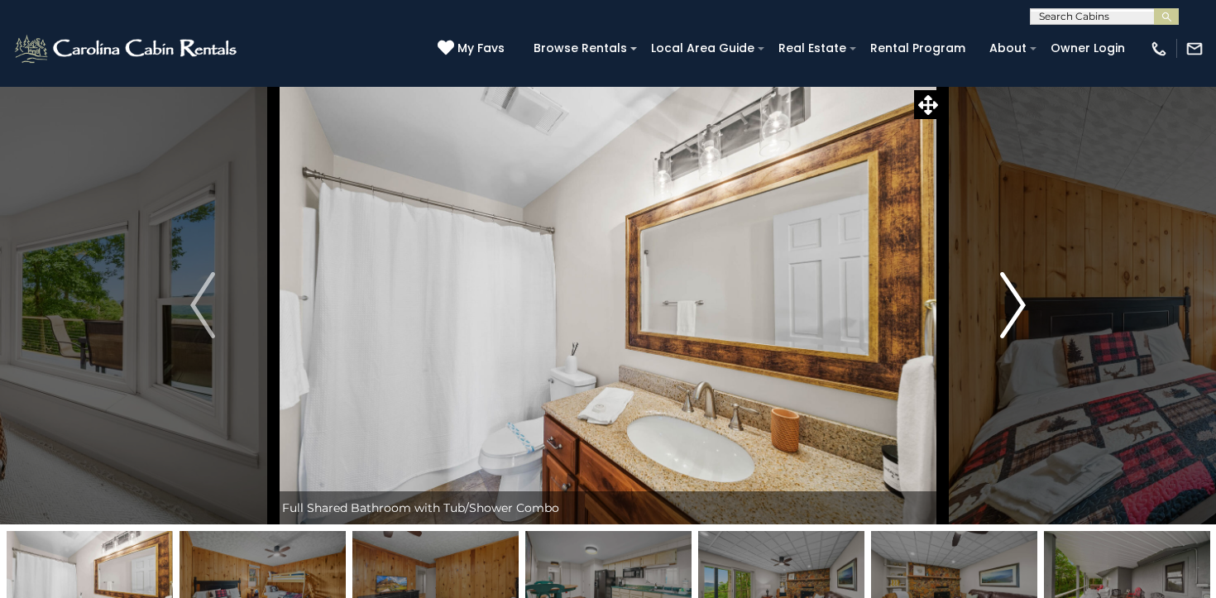
click at [1008, 305] on img "Next" at bounding box center [1013, 305] width 25 height 66
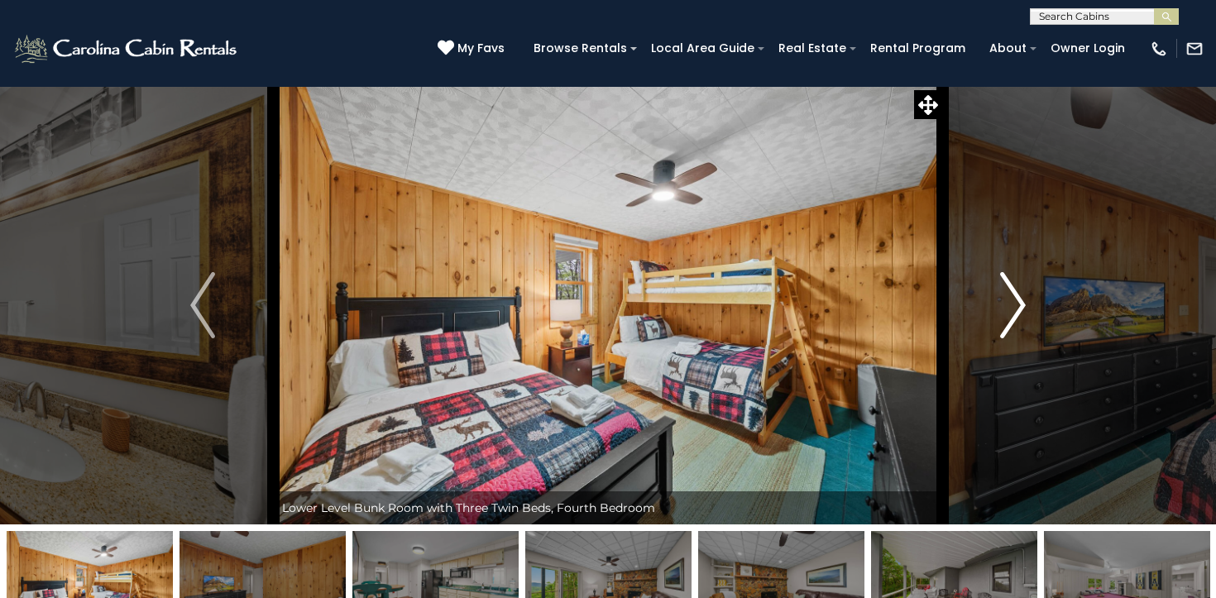
click at [1008, 305] on img "Next" at bounding box center [1013, 305] width 25 height 66
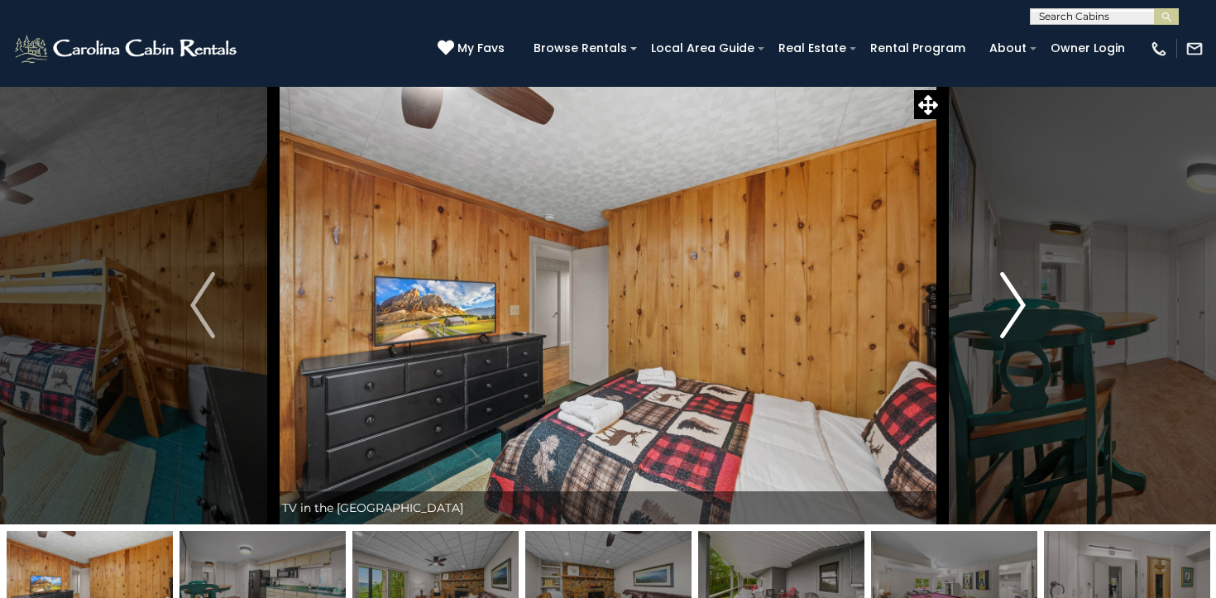
click at [1008, 305] on img "Next" at bounding box center [1013, 305] width 25 height 66
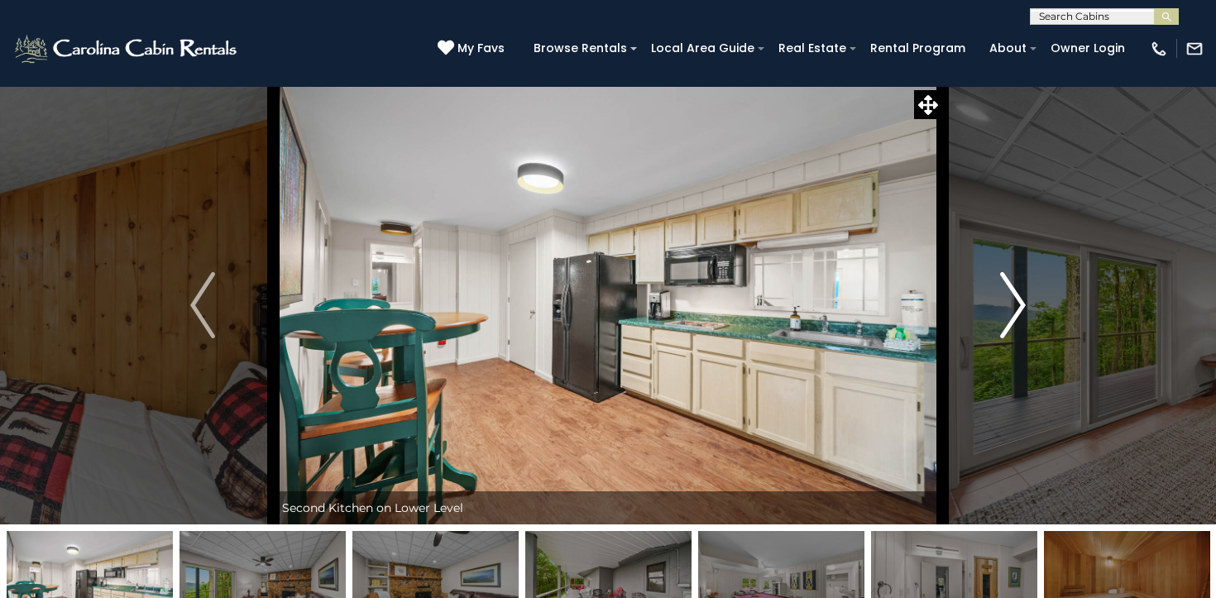
click at [1008, 305] on img "Next" at bounding box center [1013, 305] width 25 height 66
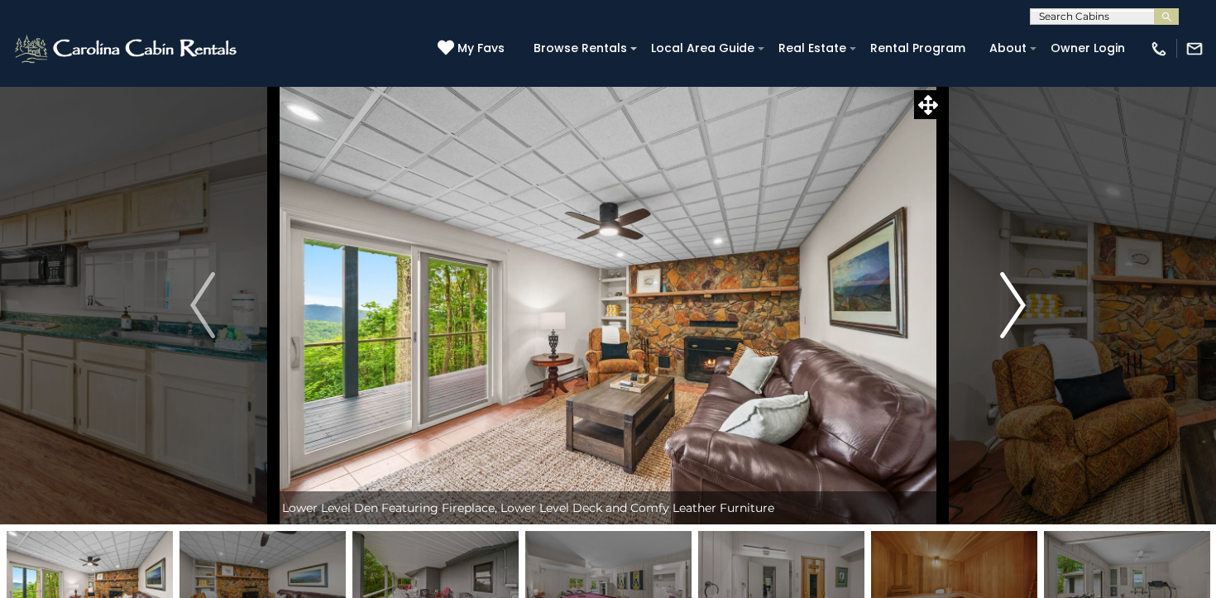
click at [1008, 305] on img "Next" at bounding box center [1013, 305] width 25 height 66
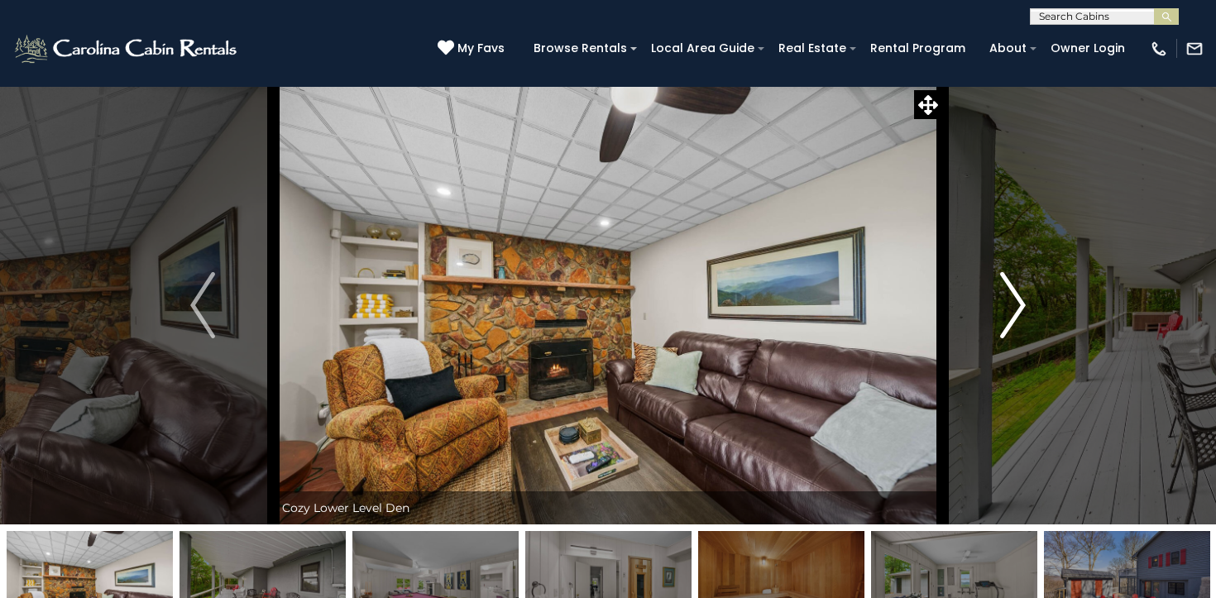
click at [1008, 305] on img "Next" at bounding box center [1013, 305] width 25 height 66
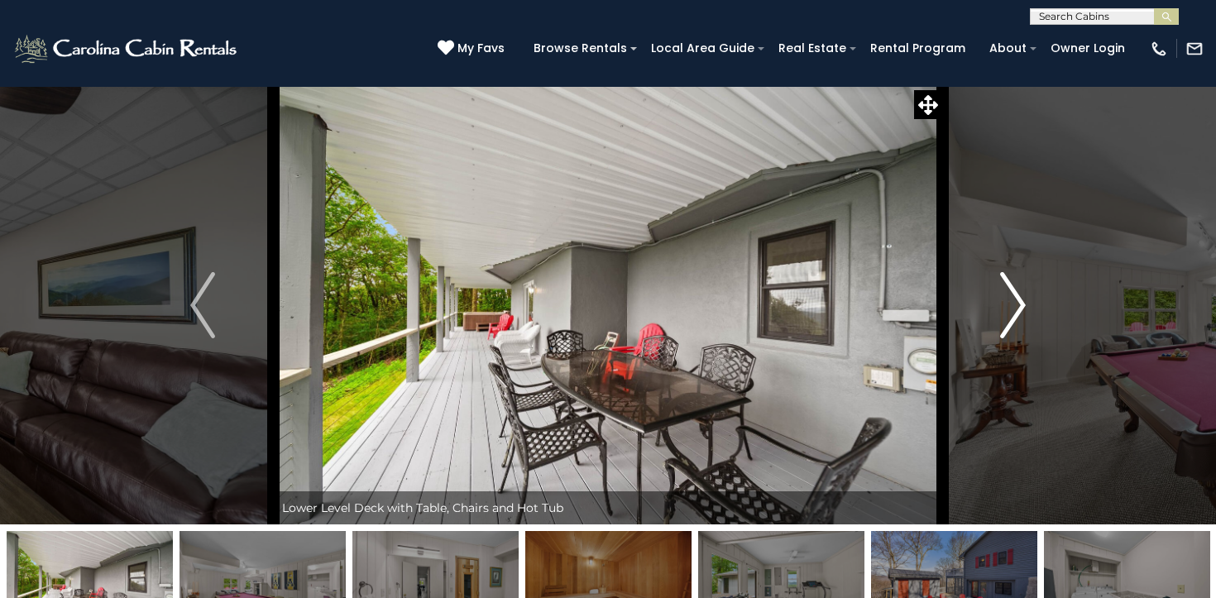
click at [1008, 305] on img "Next" at bounding box center [1013, 305] width 25 height 66
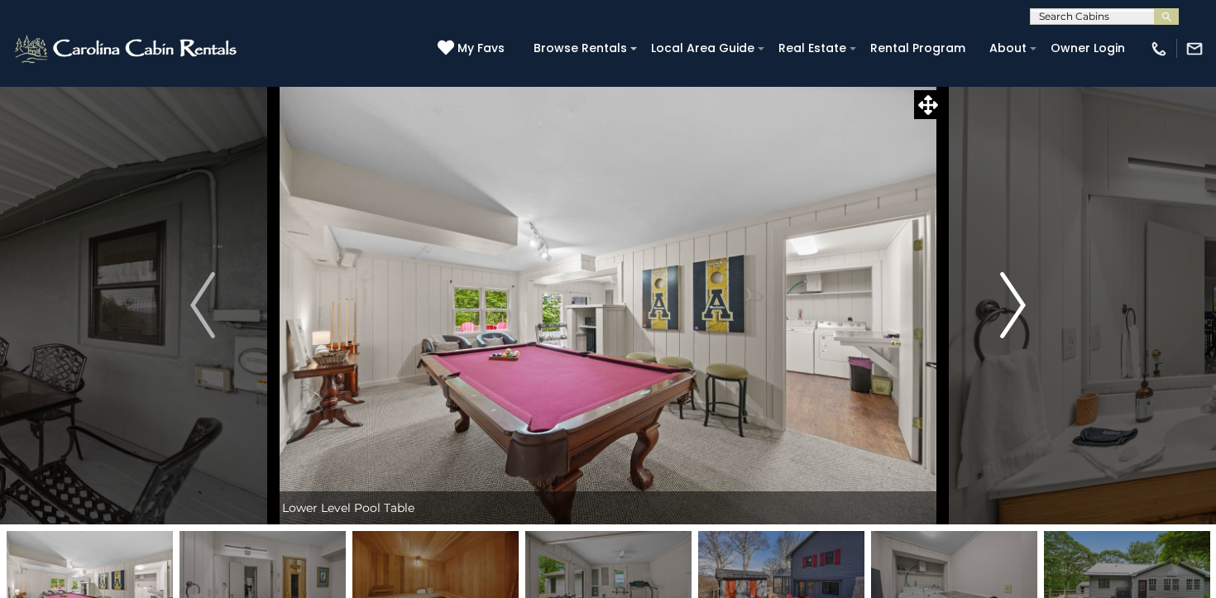
click at [1008, 305] on img "Next" at bounding box center [1013, 305] width 25 height 66
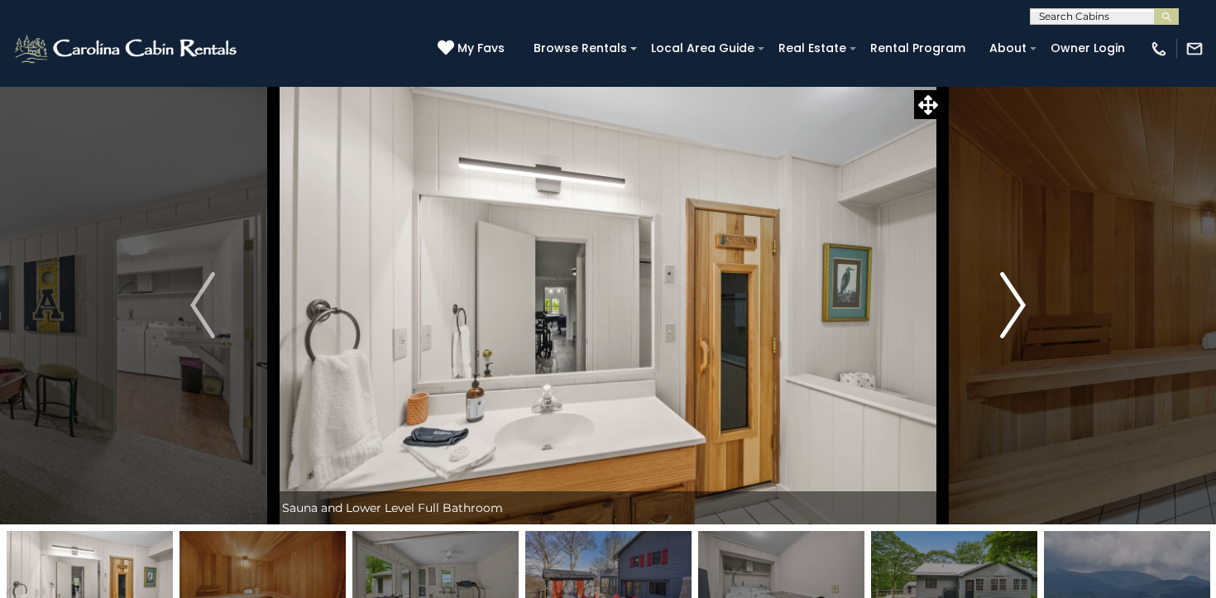
click at [1008, 305] on img "Next" at bounding box center [1013, 305] width 25 height 66
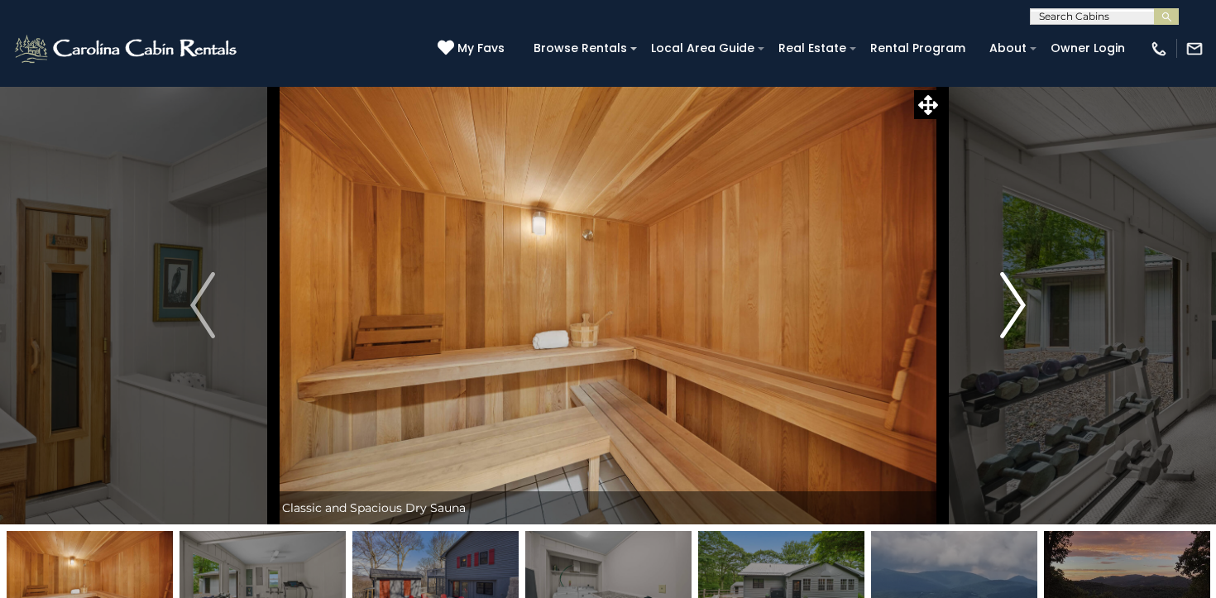
click at [1008, 305] on img "Next" at bounding box center [1013, 305] width 25 height 66
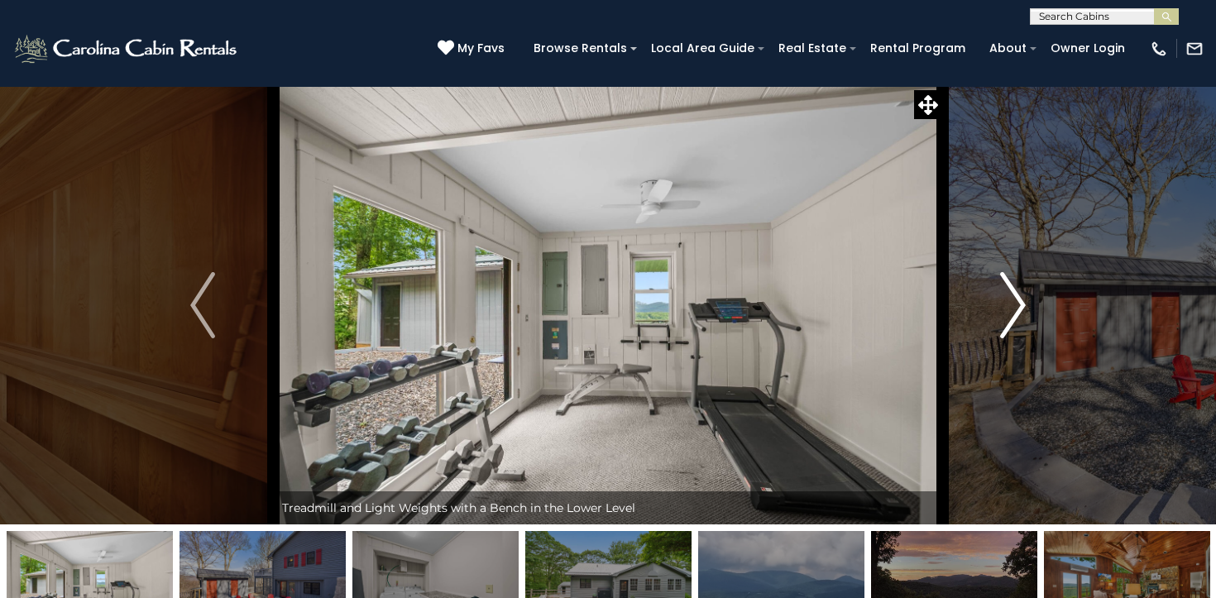
click at [1008, 305] on img "Next" at bounding box center [1013, 305] width 25 height 66
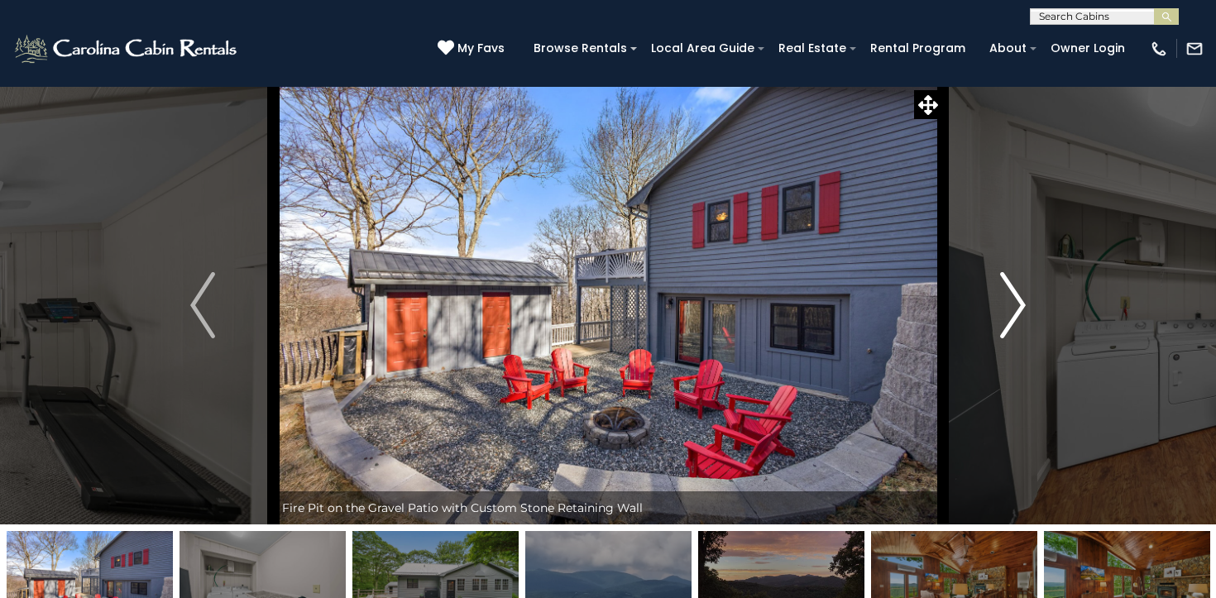
click at [1008, 305] on img "Next" at bounding box center [1013, 305] width 25 height 66
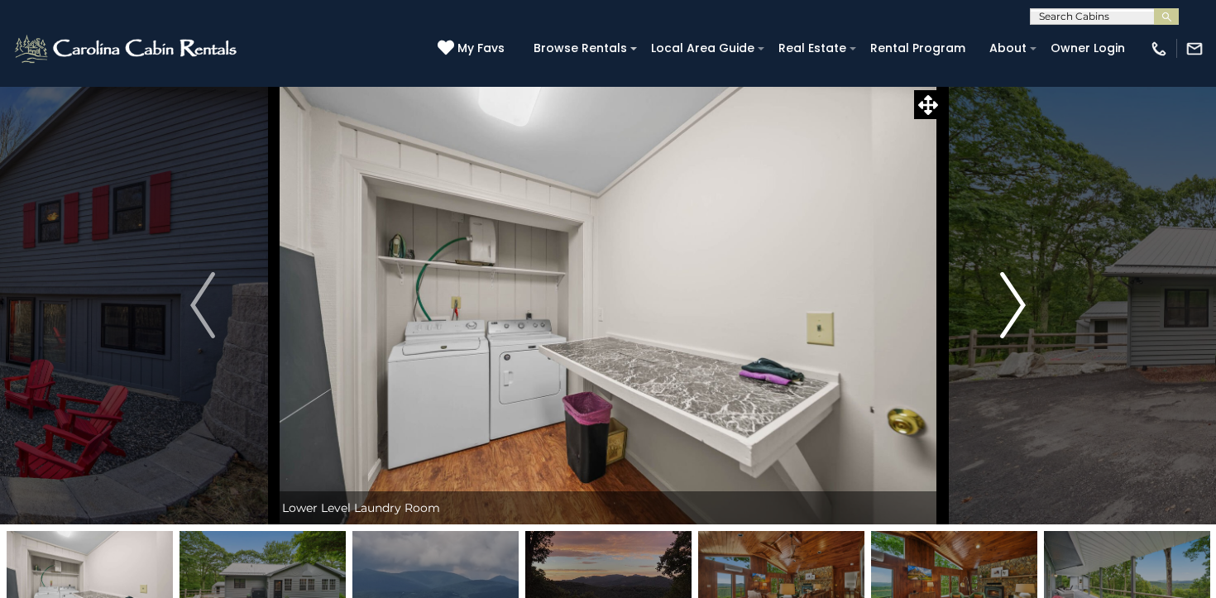
click at [1008, 305] on img "Next" at bounding box center [1013, 305] width 25 height 66
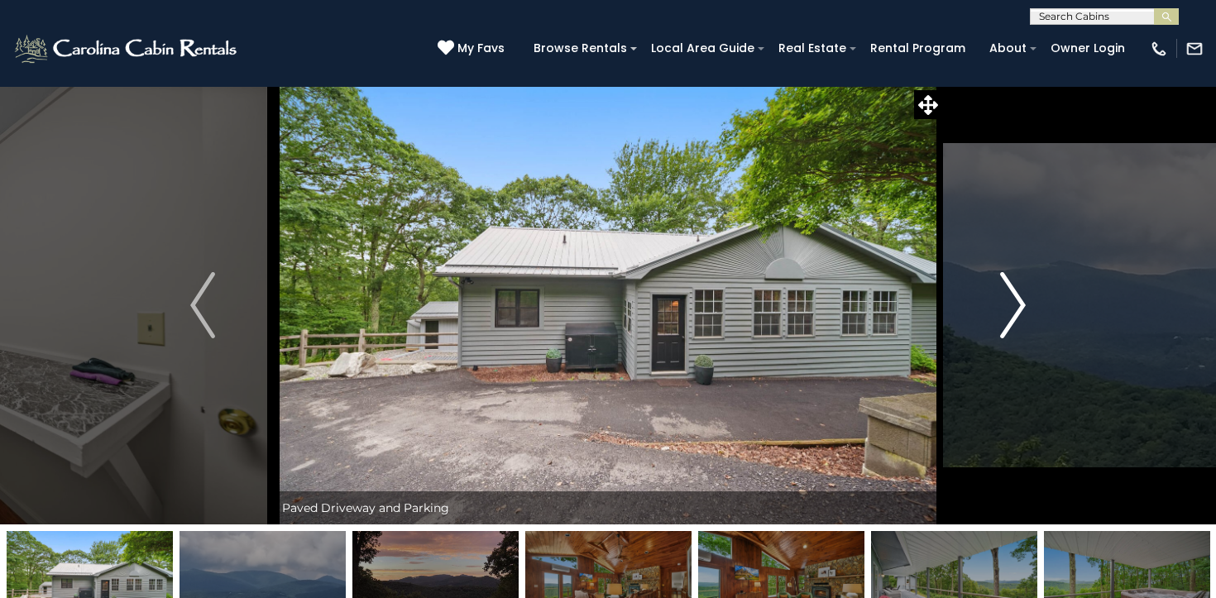
click at [1008, 305] on img "Next" at bounding box center [1013, 305] width 25 height 66
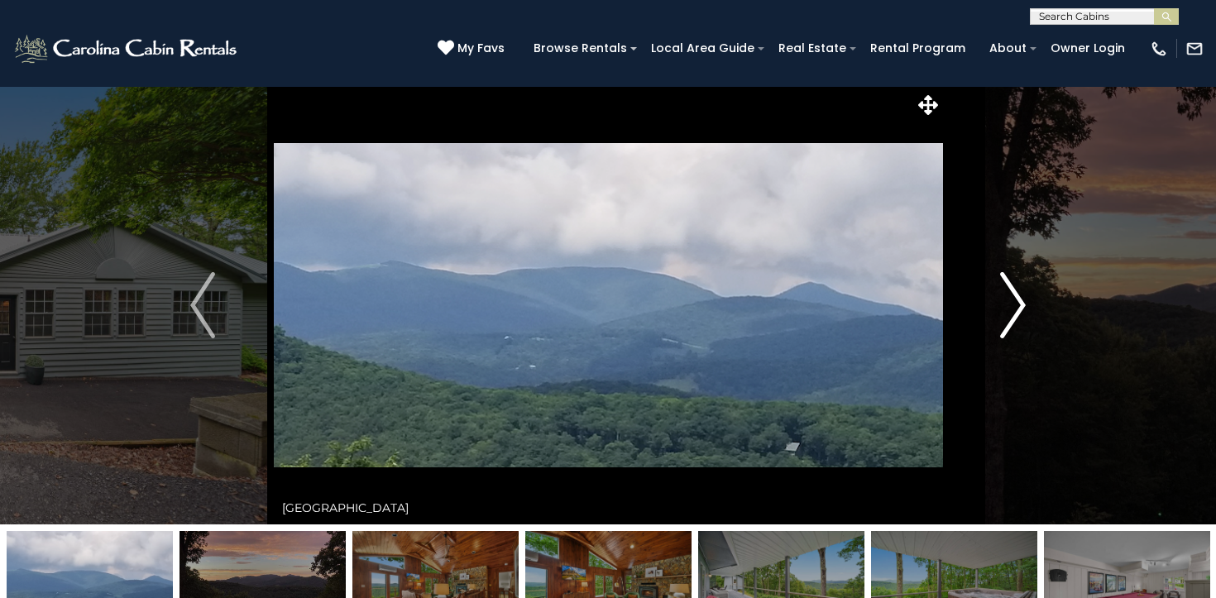
click at [1008, 305] on img "Next" at bounding box center [1013, 305] width 25 height 66
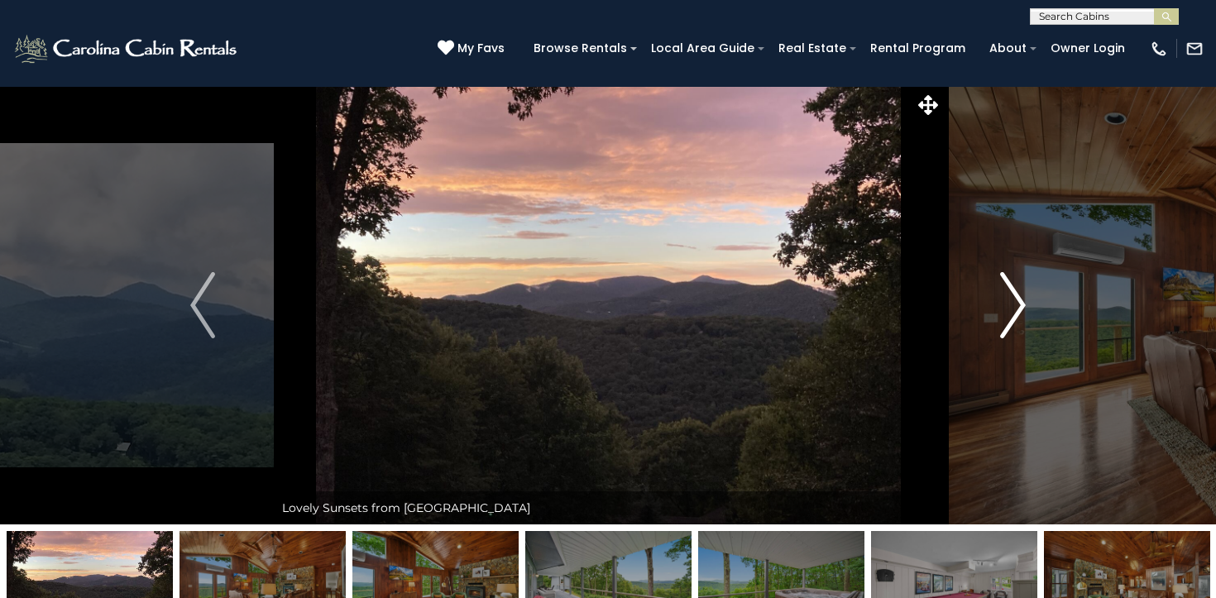
click at [1008, 305] on img "Next" at bounding box center [1013, 305] width 25 height 66
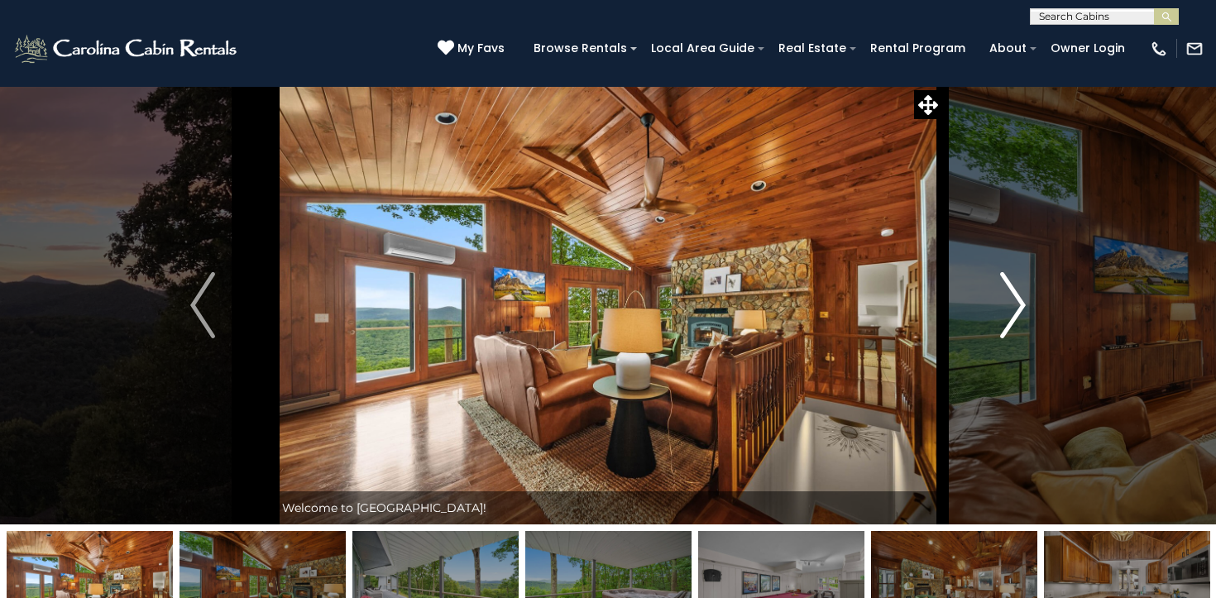
click at [1008, 305] on img "Next" at bounding box center [1013, 305] width 25 height 66
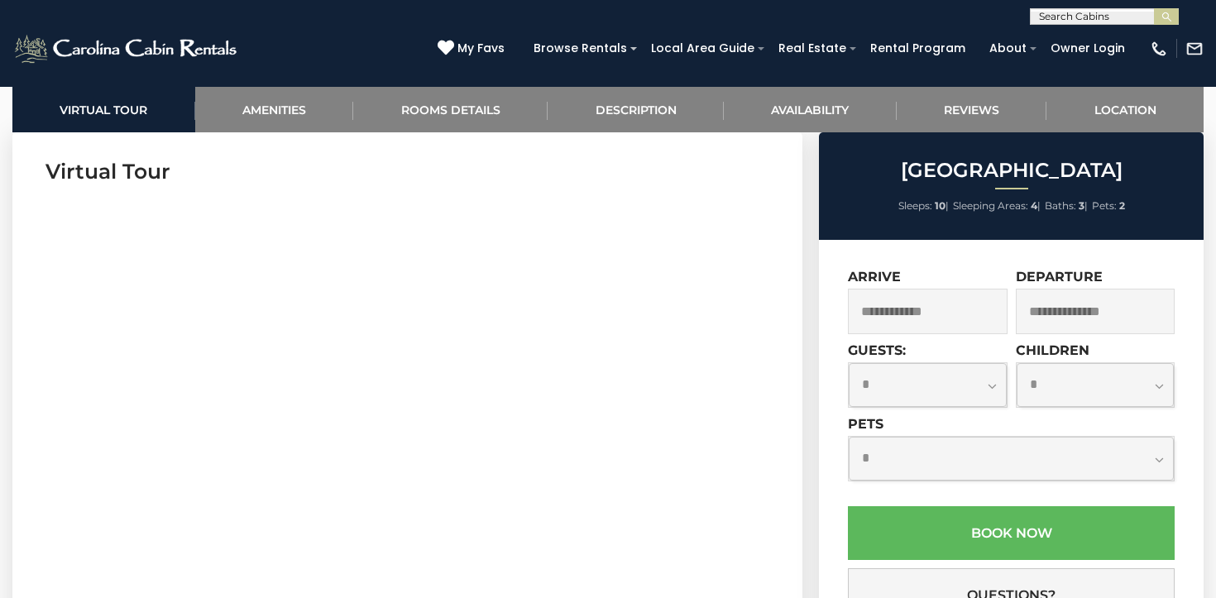
scroll to position [681, 0]
click at [933, 299] on input "text" at bounding box center [928, 311] width 160 height 45
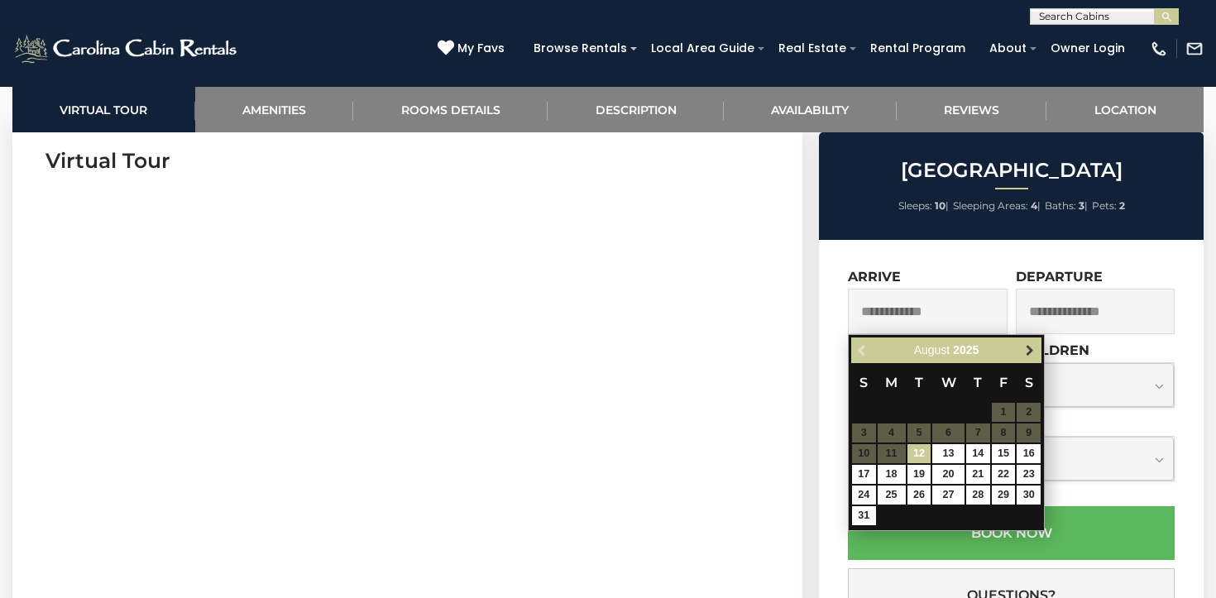
click at [1030, 347] on span "Next" at bounding box center [1029, 350] width 13 height 13
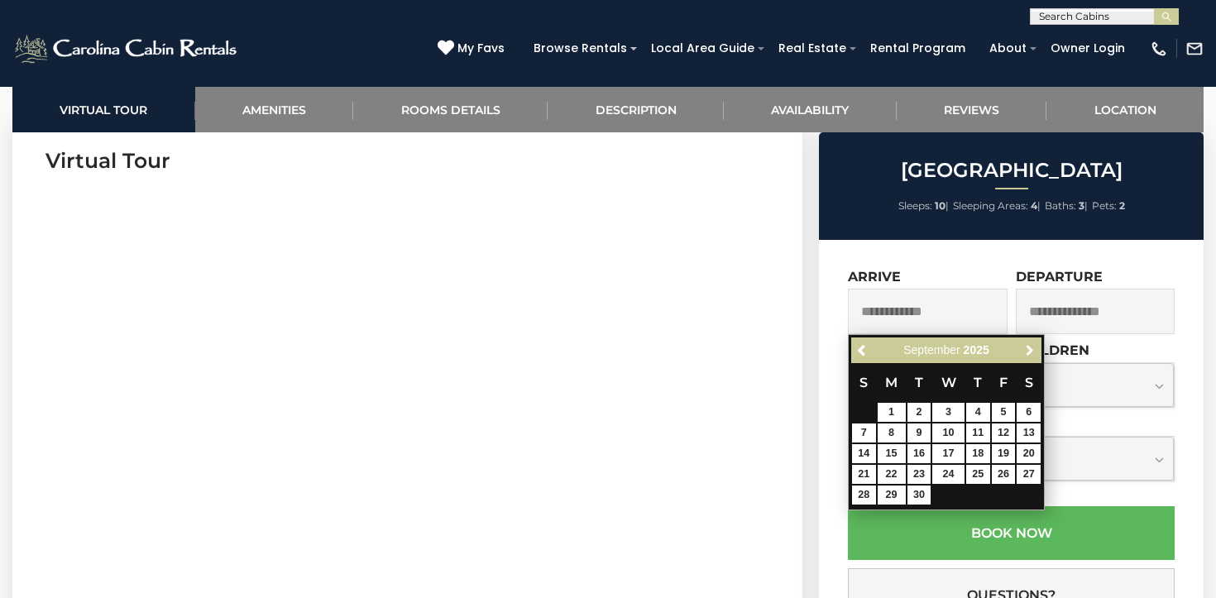
click at [1030, 347] on span "Next" at bounding box center [1029, 350] width 13 height 13
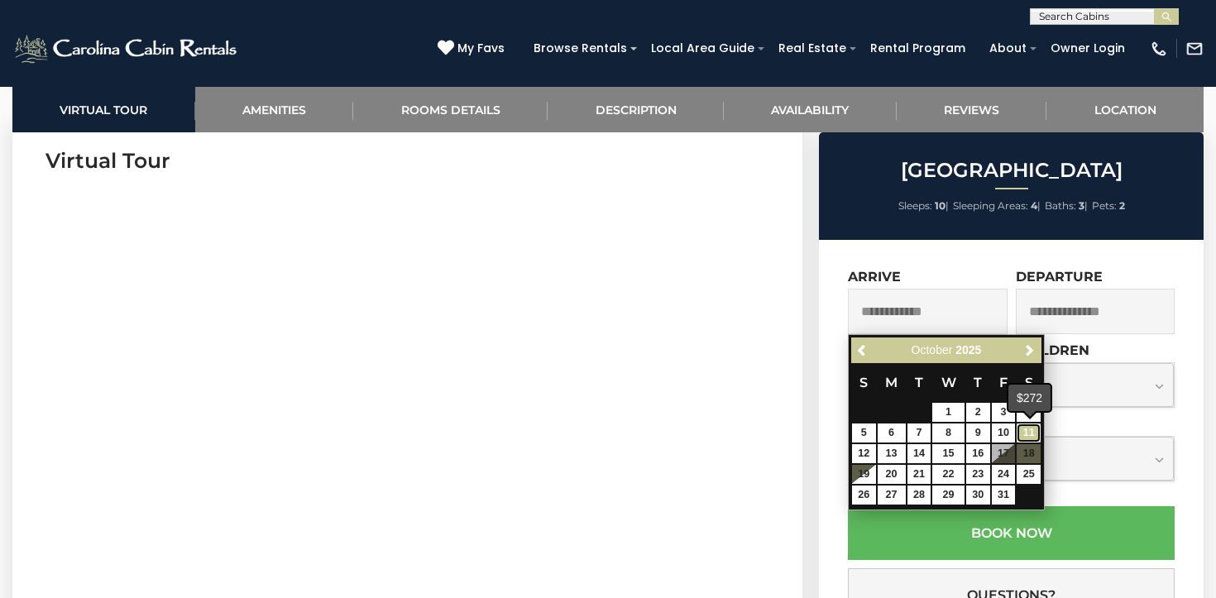
click at [1029, 425] on link "11" at bounding box center [1028, 432] width 24 height 19
type input "**********"
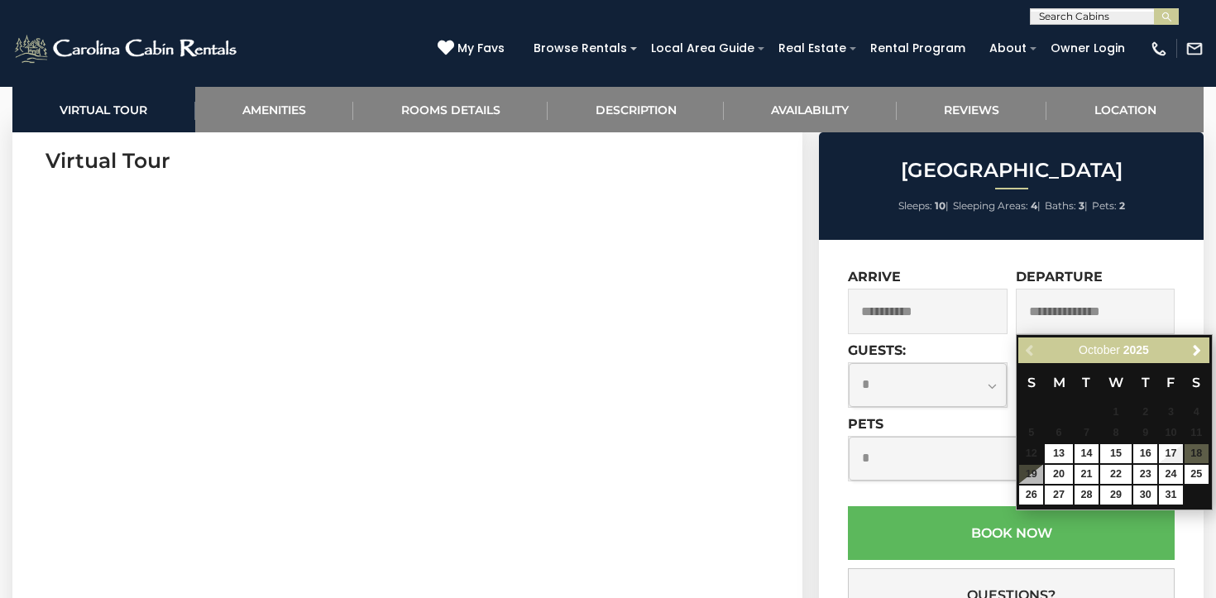
click at [940, 391] on select "**********" at bounding box center [927, 385] width 158 height 44
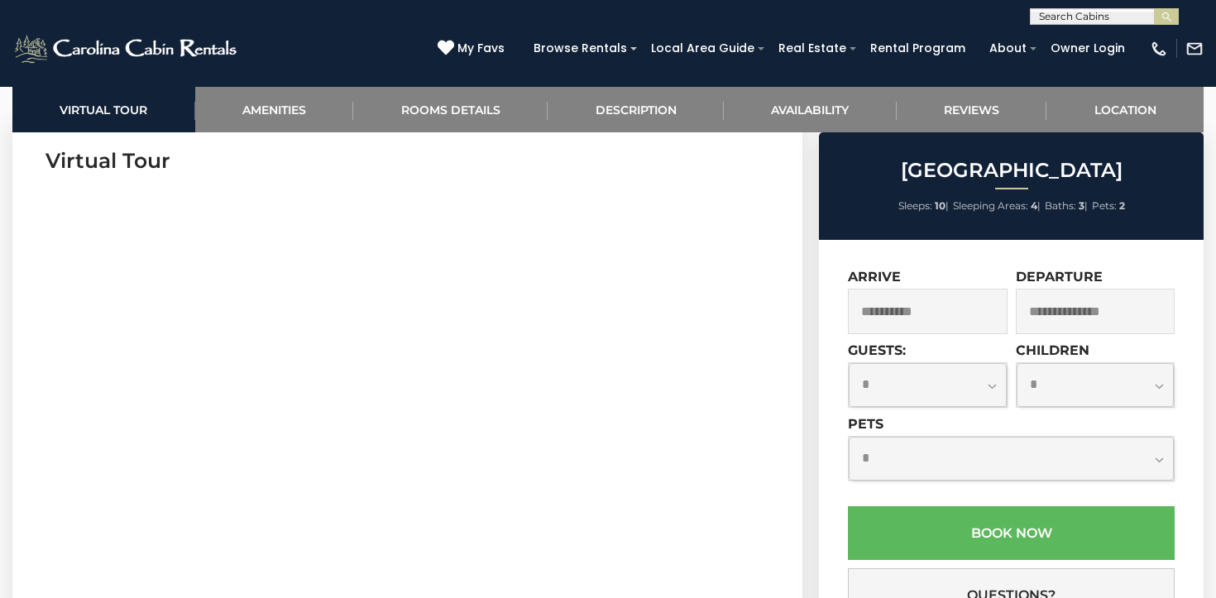
select select "*"
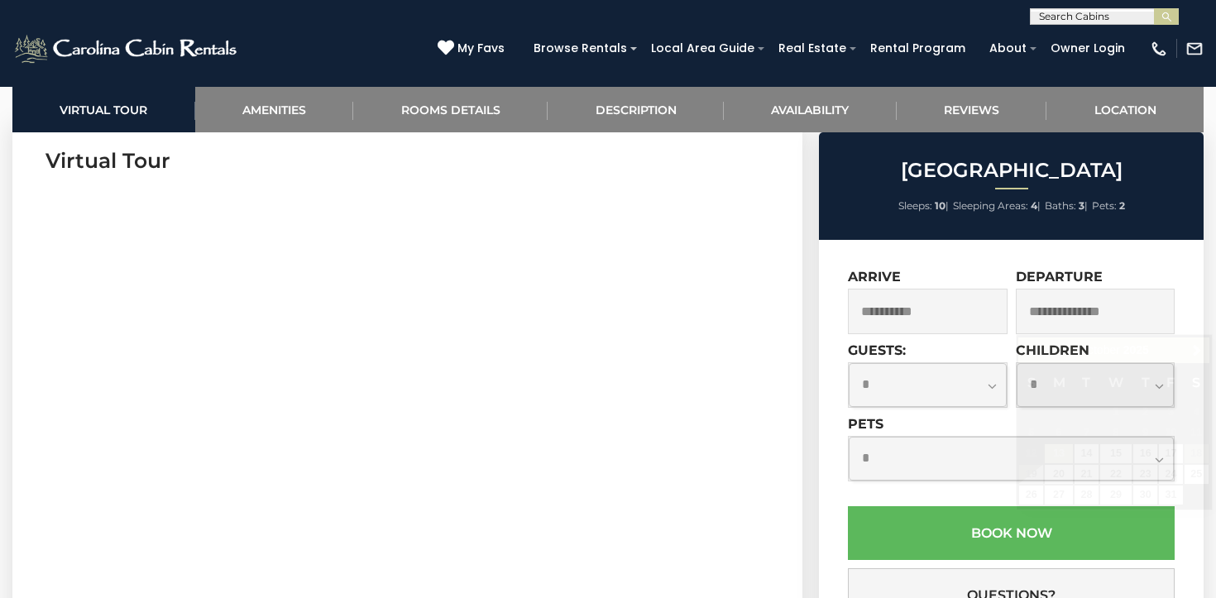
click at [1054, 316] on input "text" at bounding box center [1095, 311] width 160 height 45
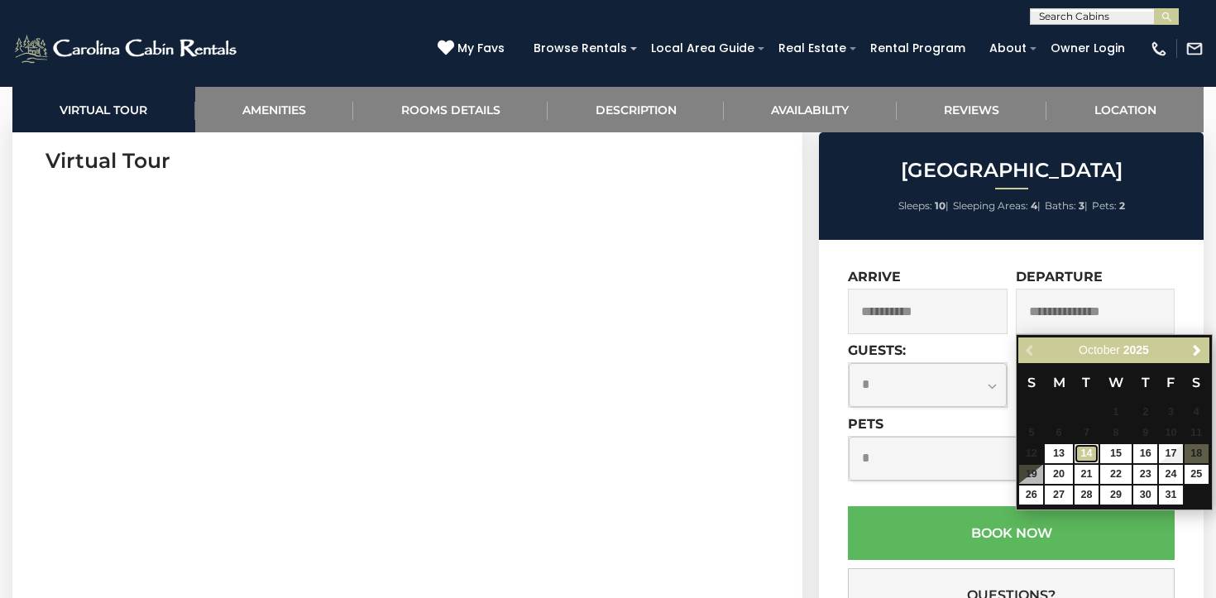
click at [1091, 456] on link "14" at bounding box center [1086, 453] width 24 height 19
type input "**********"
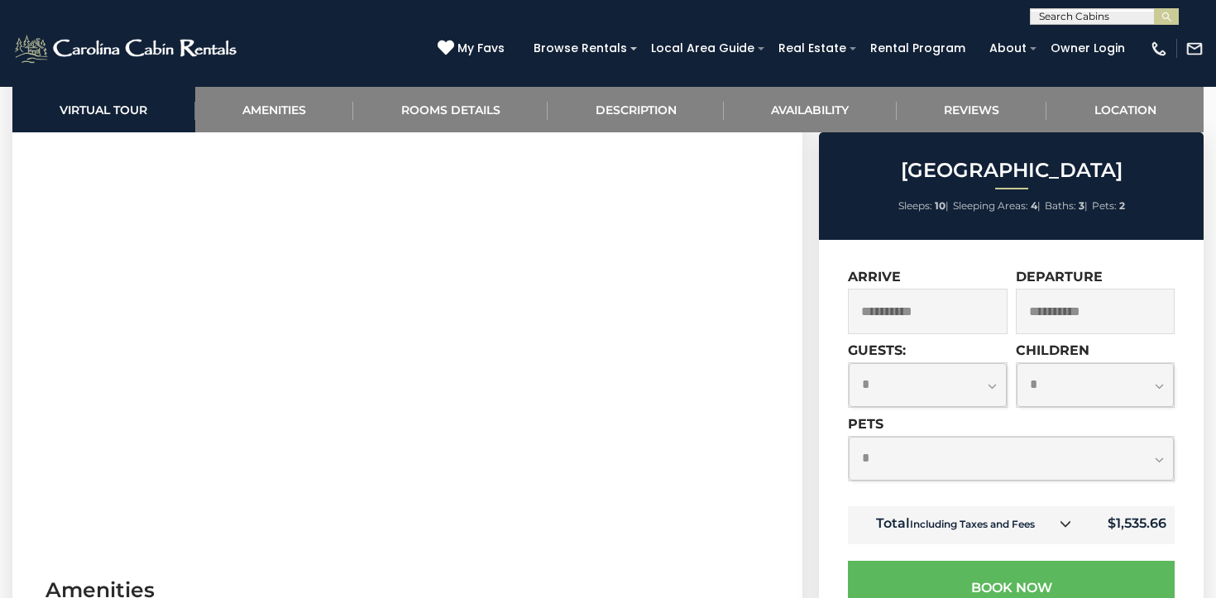
scroll to position [763, 0]
click at [1091, 456] on select "**********" at bounding box center [1010, 459] width 325 height 44
select select "*"
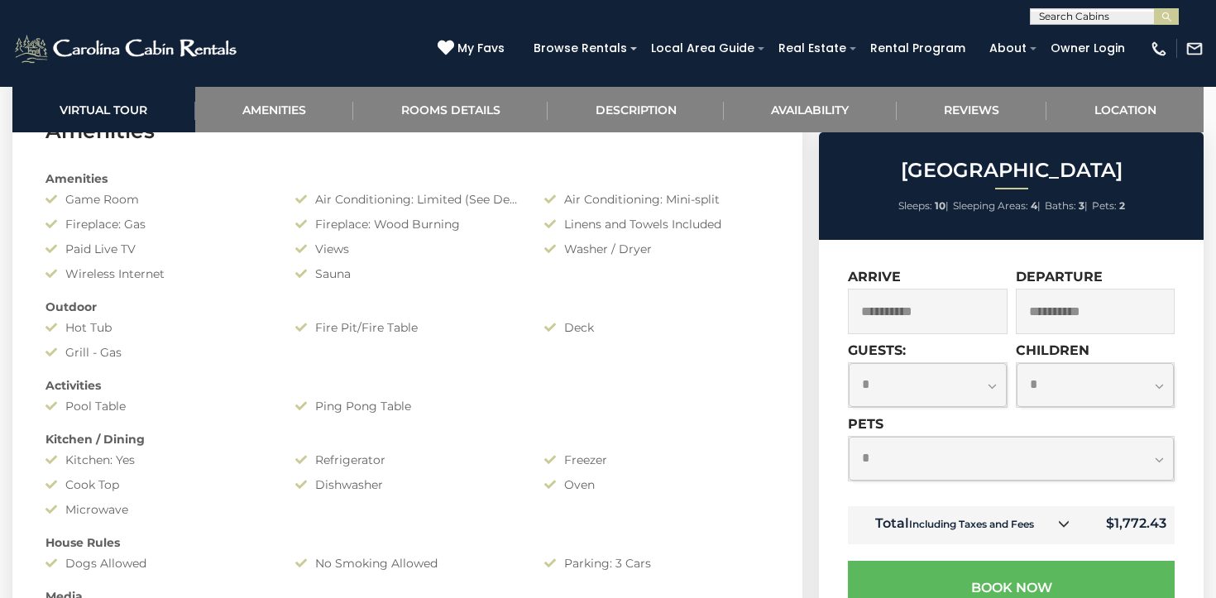
scroll to position [0, 0]
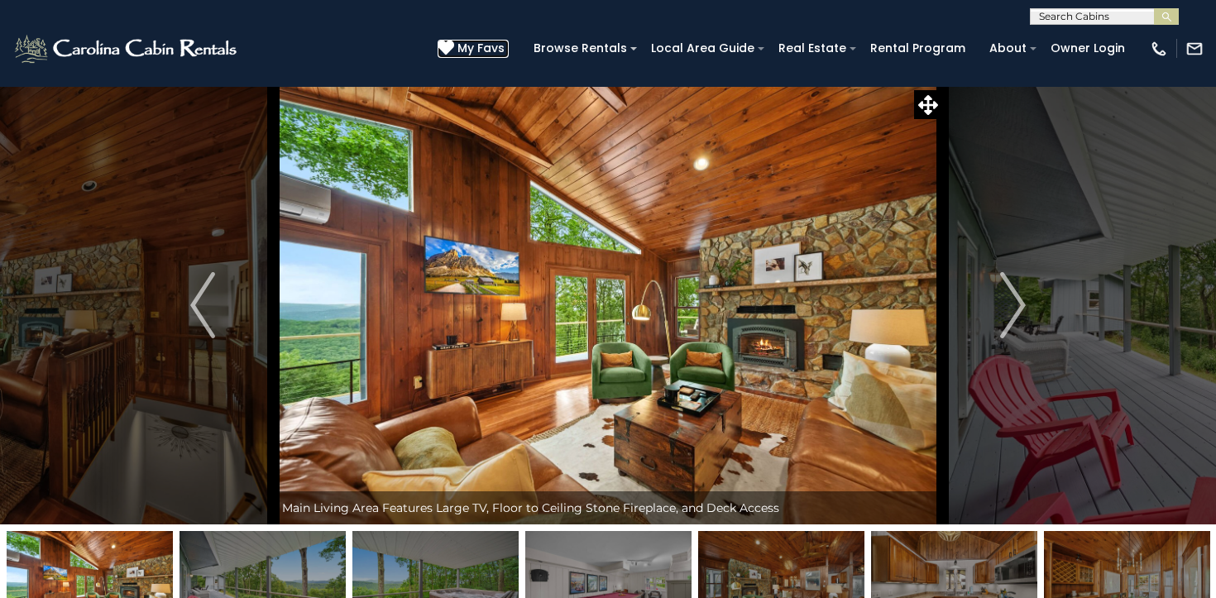
click at [495, 50] on span "My Favs" at bounding box center [480, 48] width 47 height 17
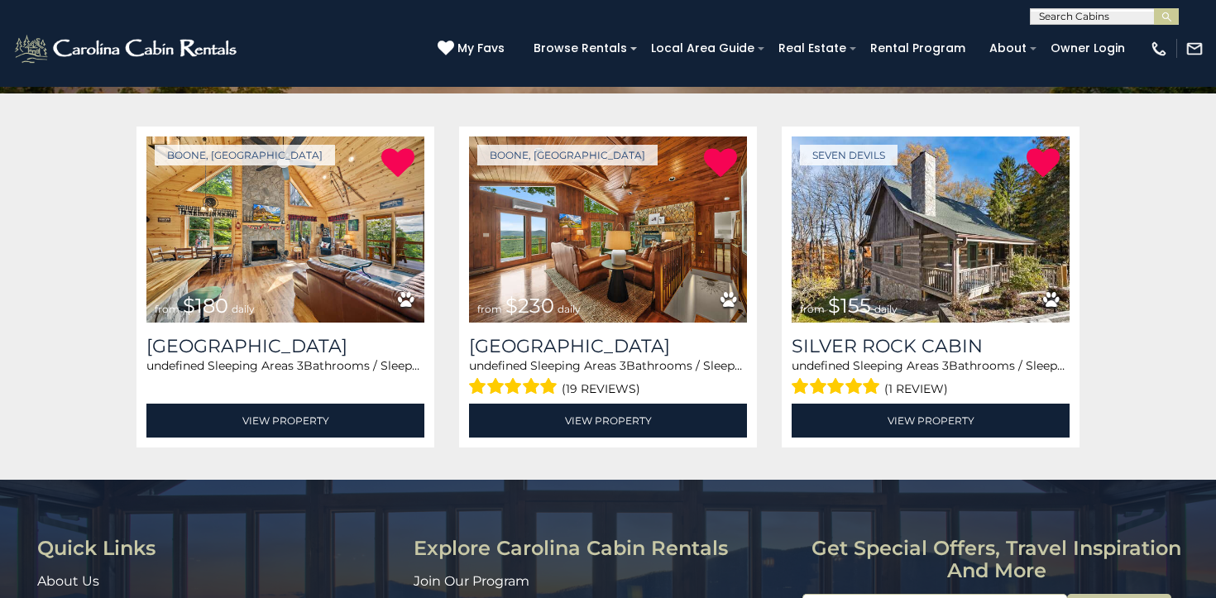
scroll to position [288, 0]
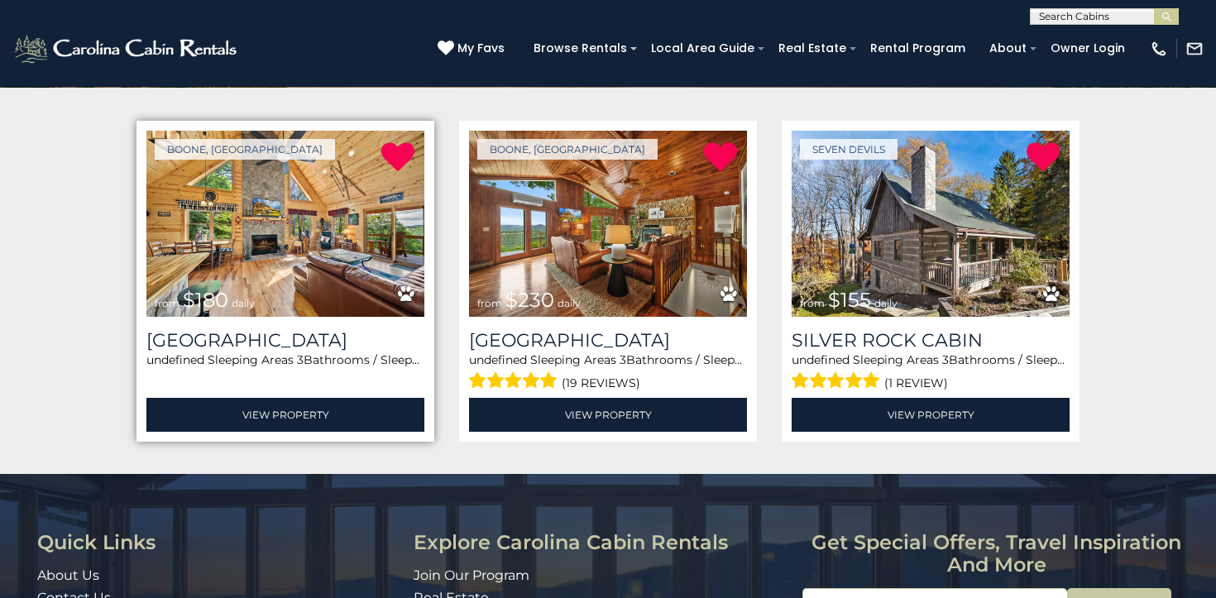
click at [251, 231] on img at bounding box center [285, 224] width 278 height 186
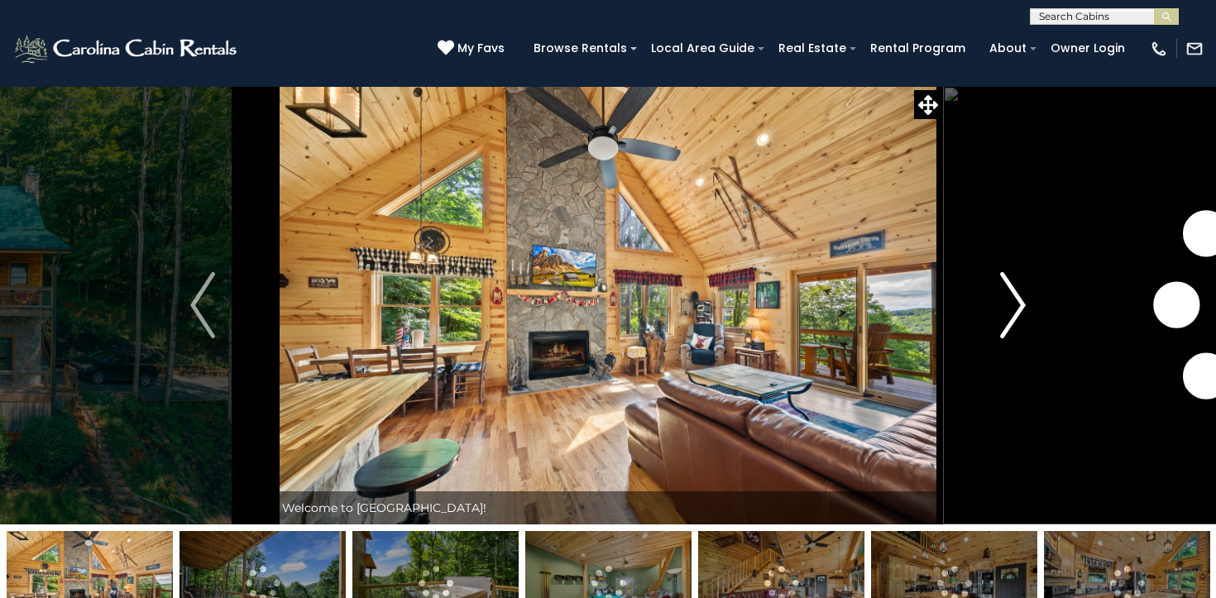
click at [1022, 308] on img "Next" at bounding box center [1013, 305] width 25 height 66
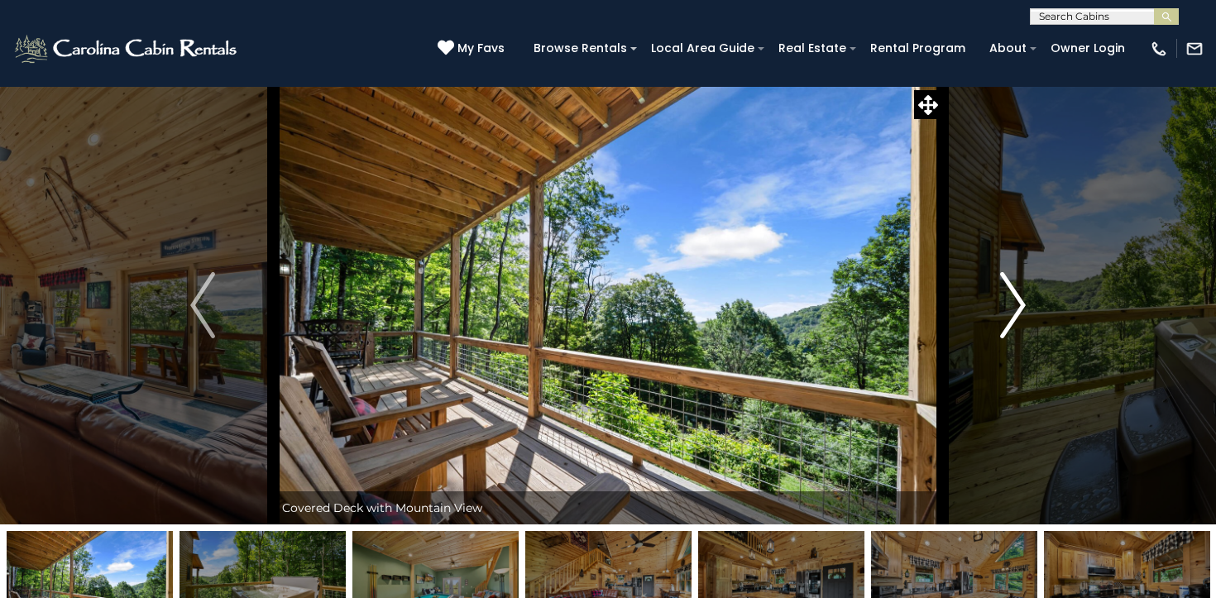
click at [1022, 308] on img "Next" at bounding box center [1013, 305] width 25 height 66
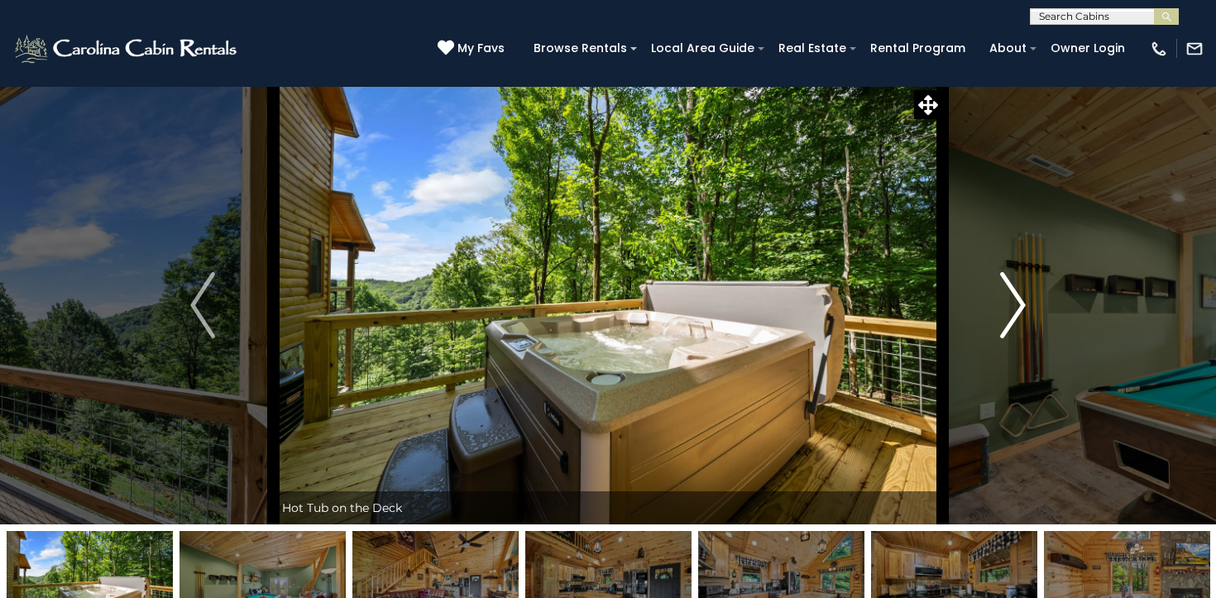
click at [1022, 308] on img "Next" at bounding box center [1013, 305] width 25 height 66
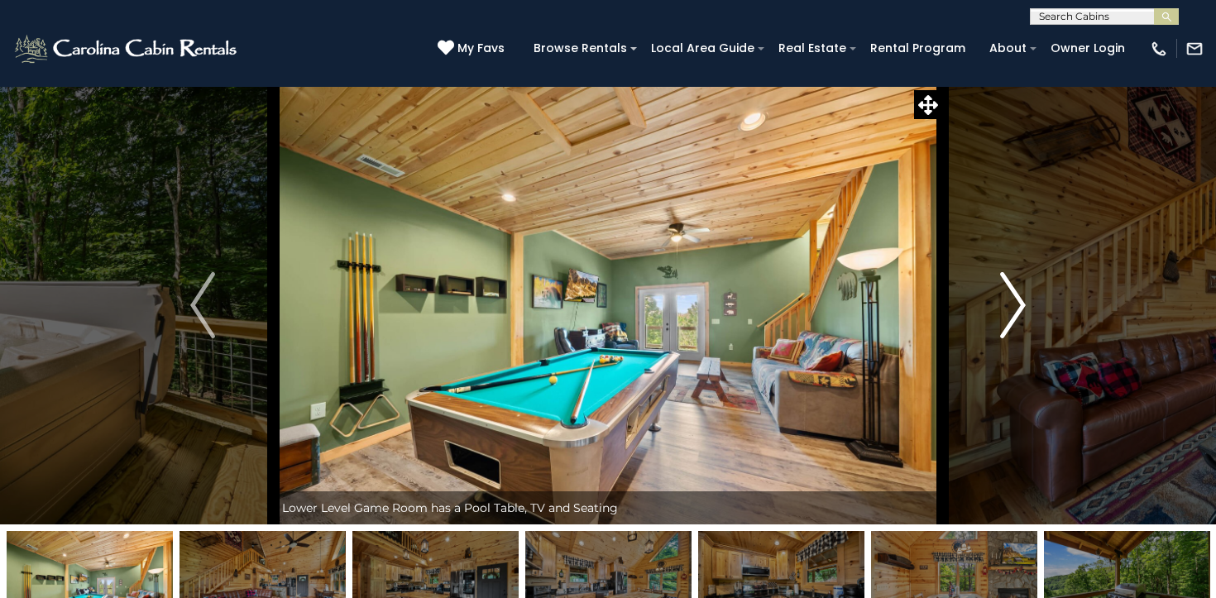
click at [1022, 308] on img "Next" at bounding box center [1013, 305] width 25 height 66
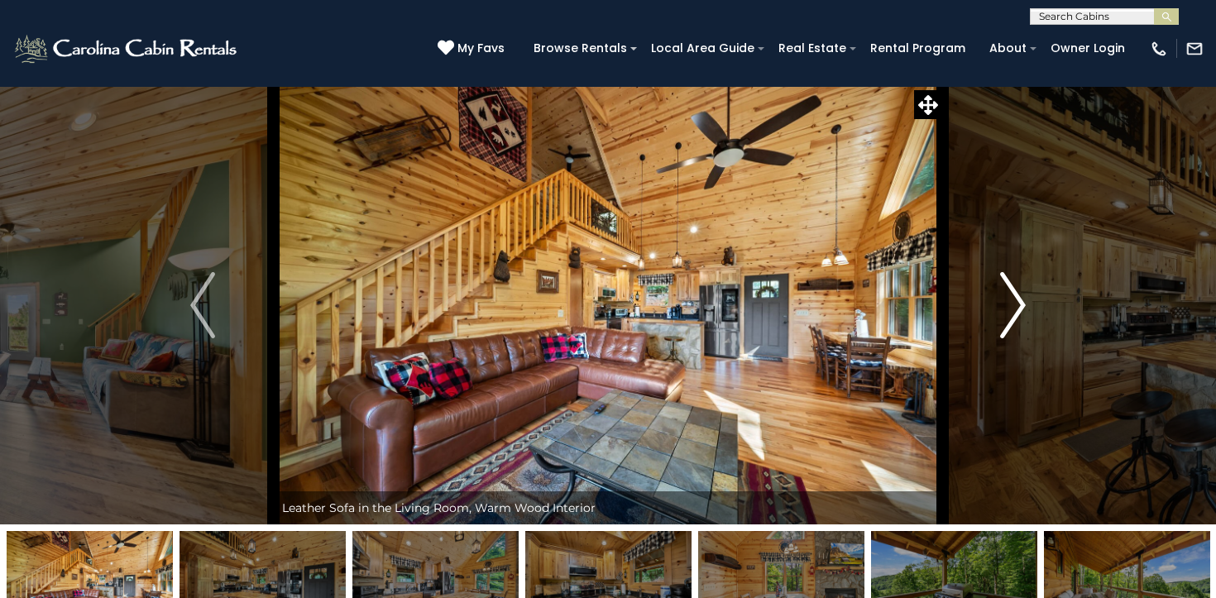
click at [1022, 308] on img "Next" at bounding box center [1013, 305] width 25 height 66
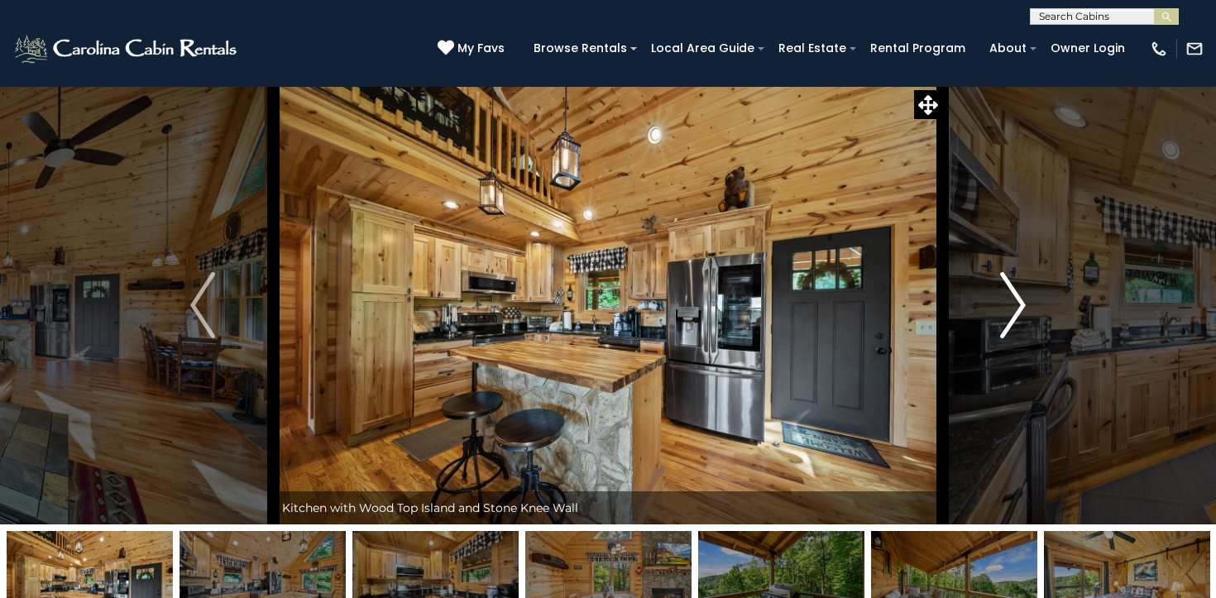
click at [1022, 308] on img "Next" at bounding box center [1013, 305] width 25 height 66
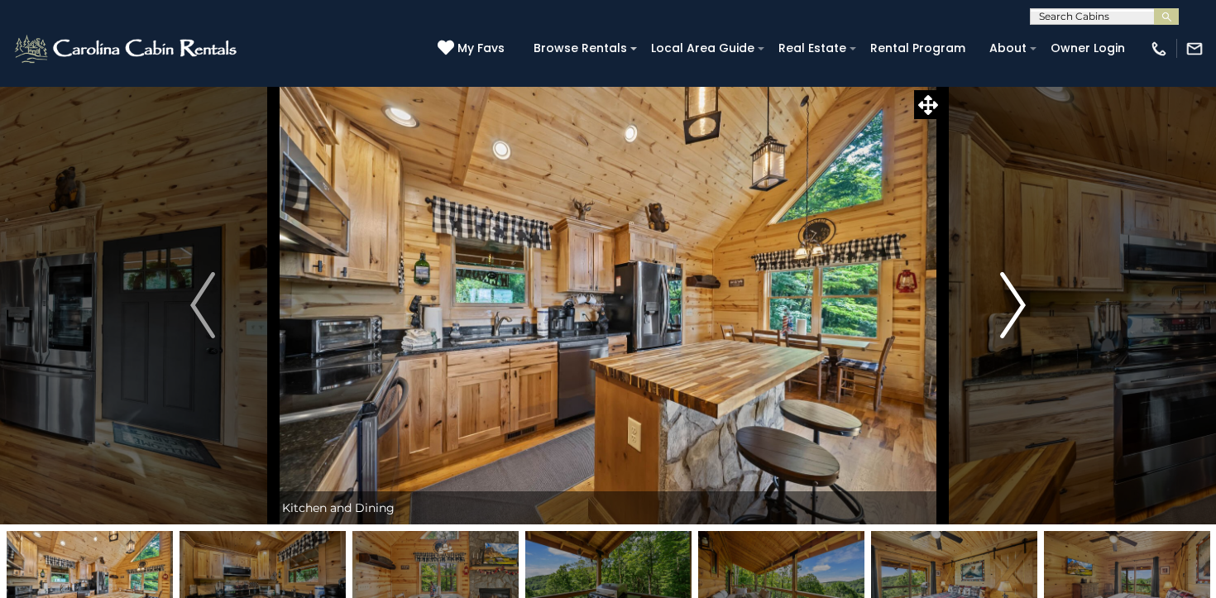
click at [1022, 308] on img "Next" at bounding box center [1013, 305] width 25 height 66
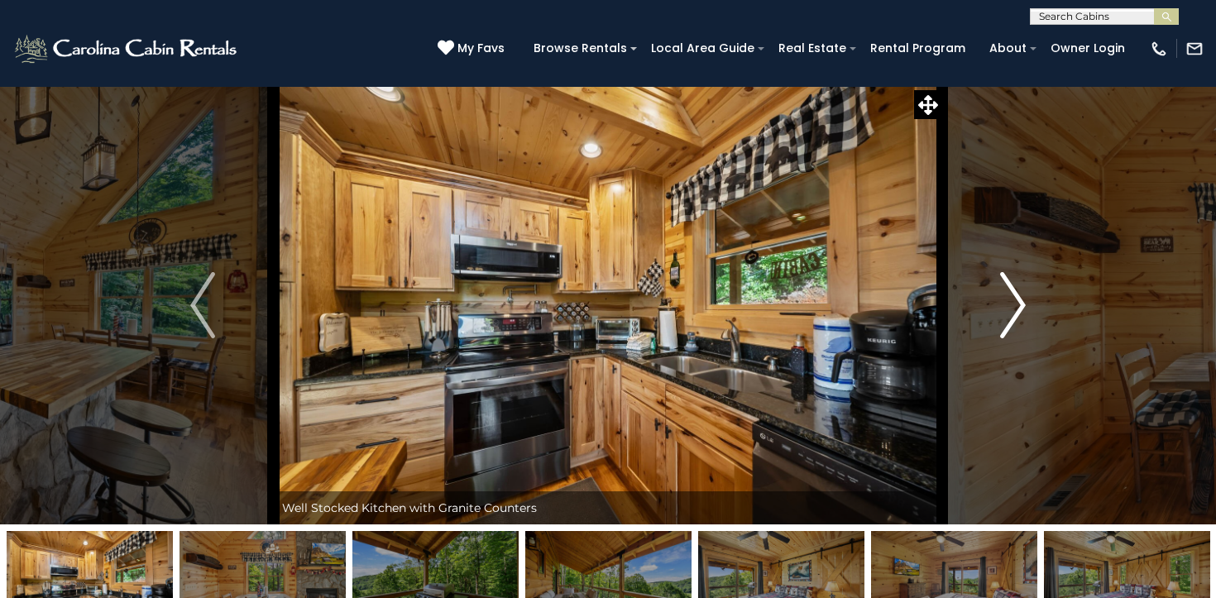
click at [1022, 308] on img "Next" at bounding box center [1013, 305] width 25 height 66
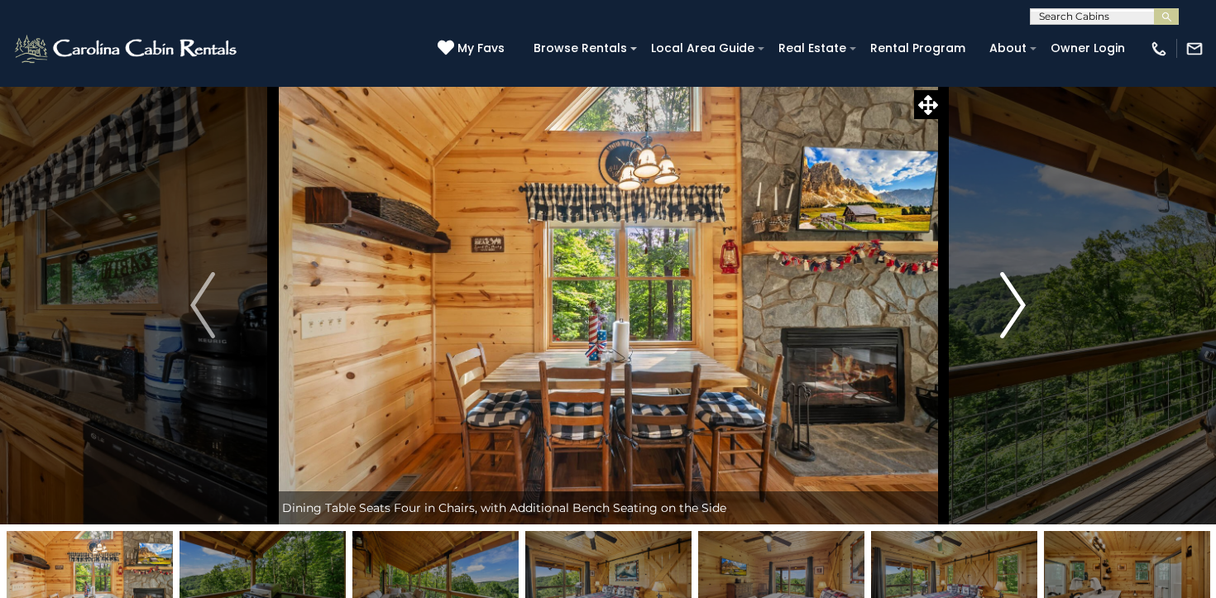
click at [1022, 308] on img "Next" at bounding box center [1013, 305] width 25 height 66
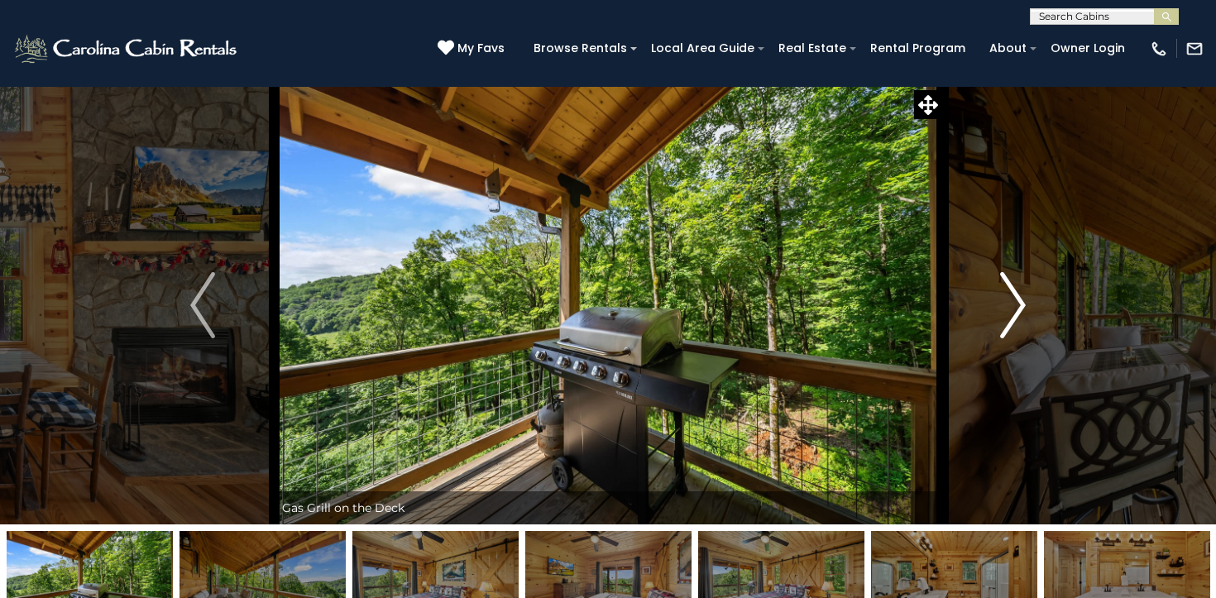
click at [1022, 308] on img "Next" at bounding box center [1013, 305] width 25 height 66
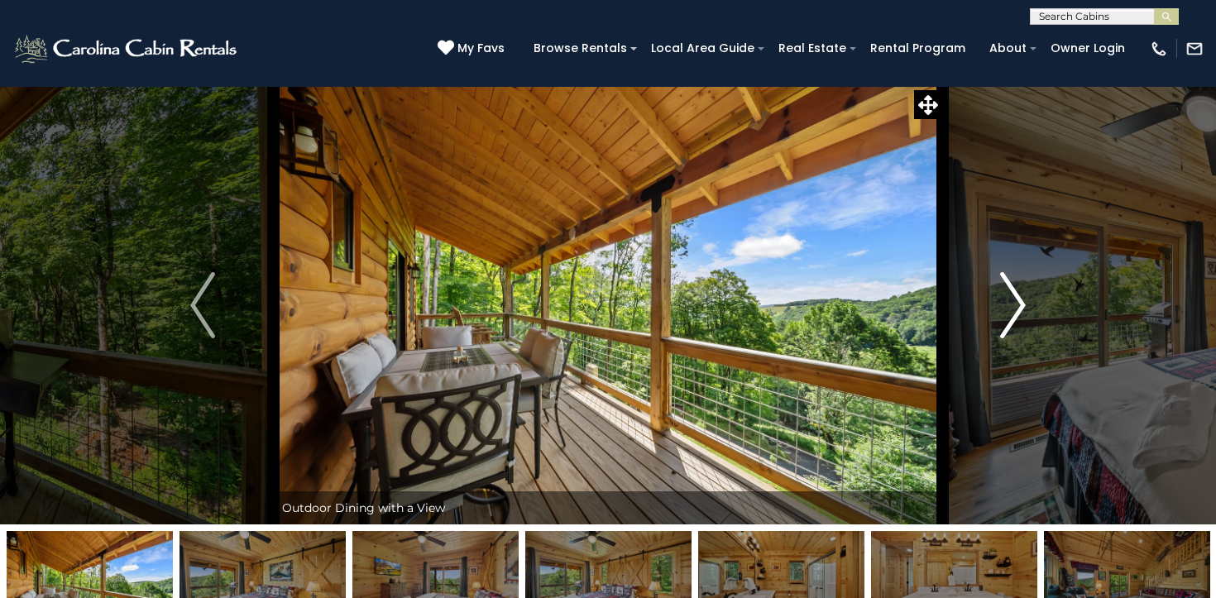
click at [1022, 308] on img "Next" at bounding box center [1013, 305] width 25 height 66
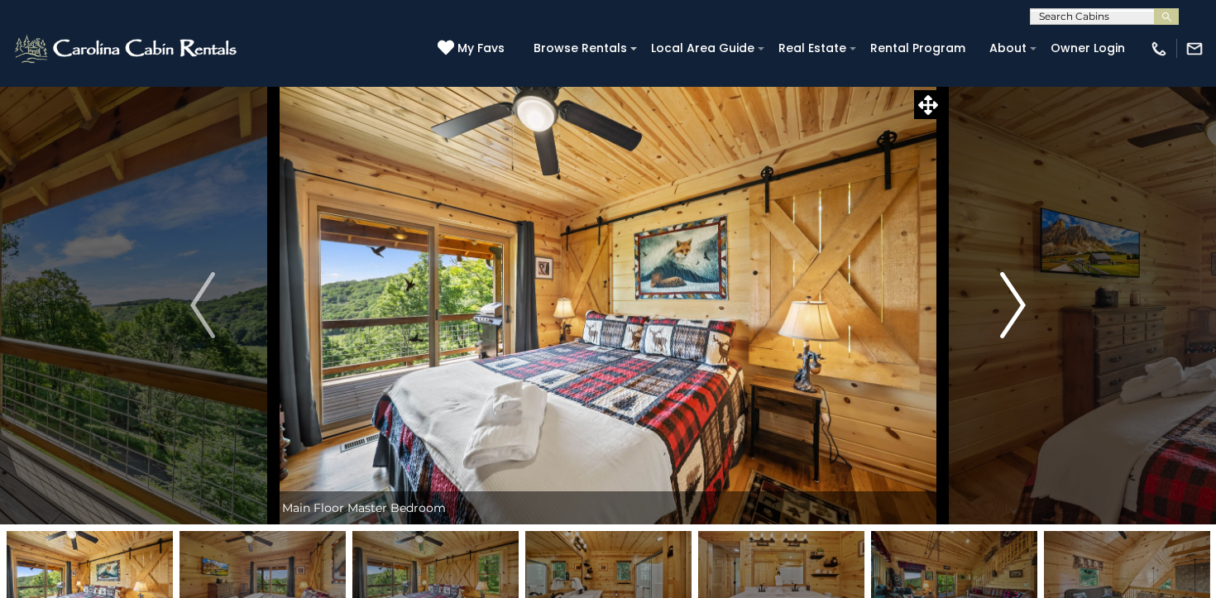
click at [1022, 308] on img "Next" at bounding box center [1013, 305] width 25 height 66
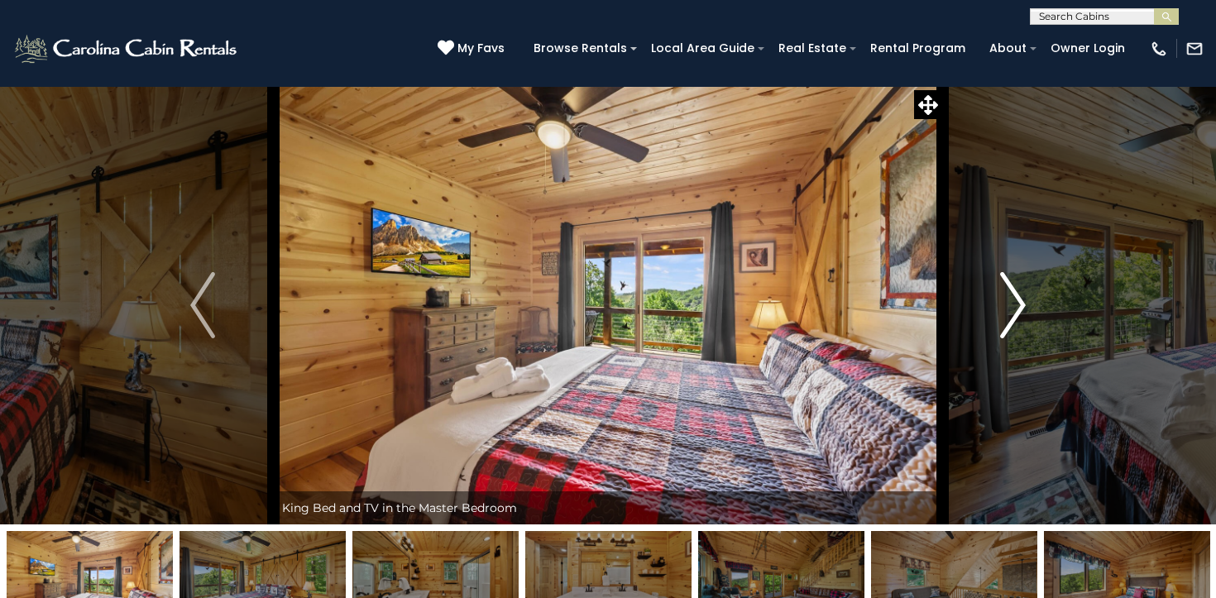
click at [1022, 308] on img "Next" at bounding box center [1013, 305] width 25 height 66
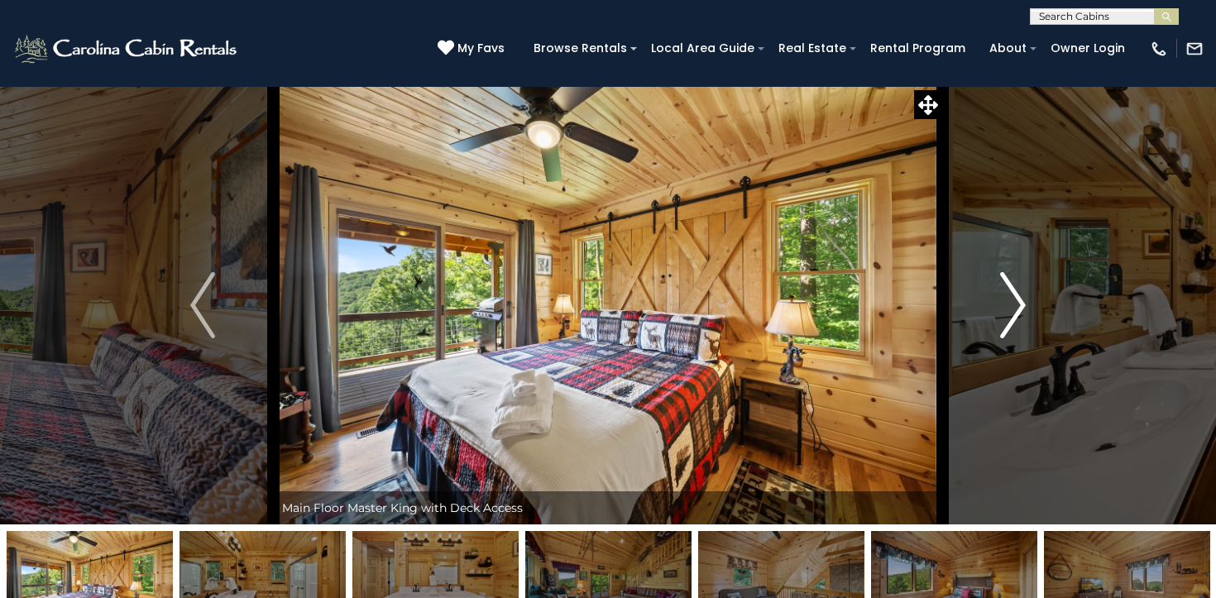
click at [1022, 308] on img "Next" at bounding box center [1013, 305] width 25 height 66
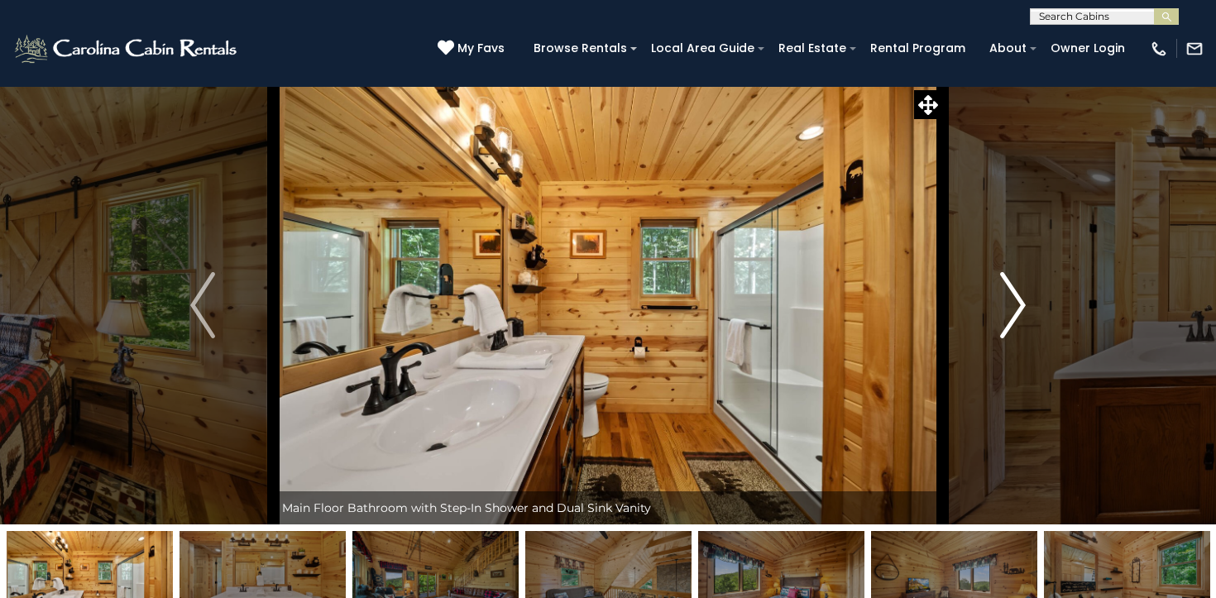
click at [1022, 308] on img "Next" at bounding box center [1013, 305] width 25 height 66
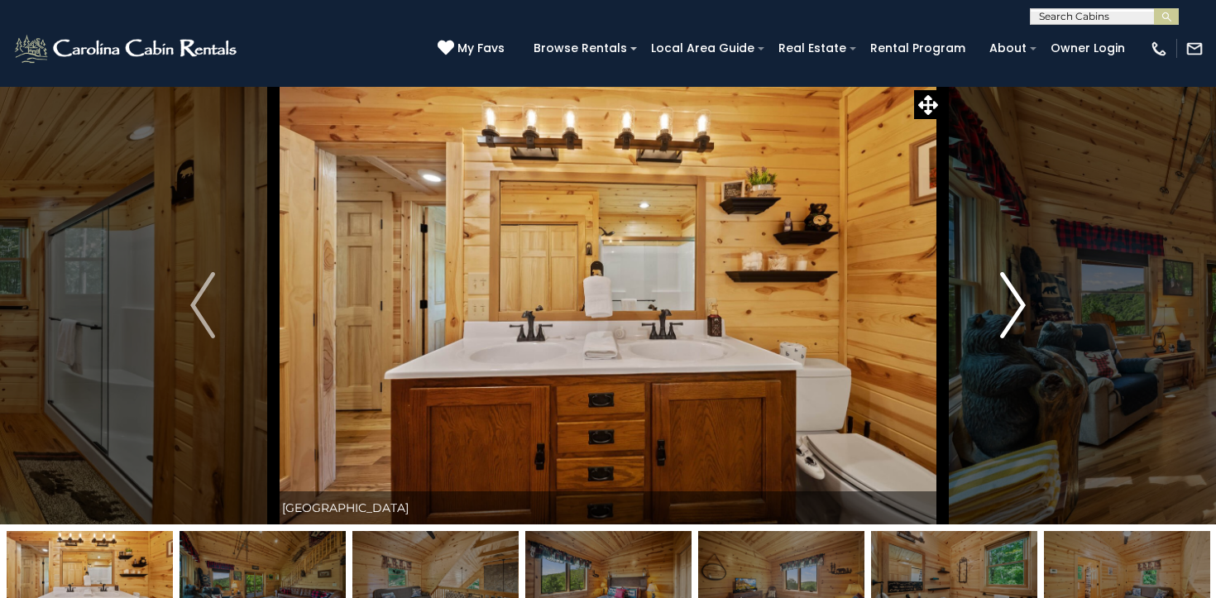
click at [1022, 308] on img "Next" at bounding box center [1013, 305] width 25 height 66
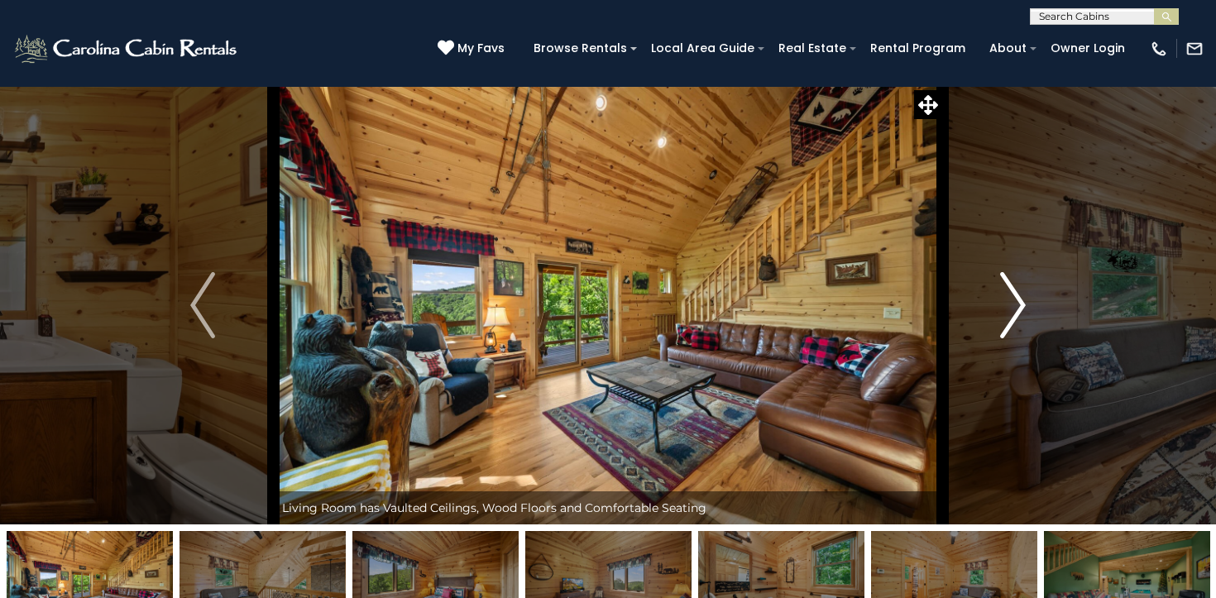
click at [1022, 308] on img "Next" at bounding box center [1013, 305] width 25 height 66
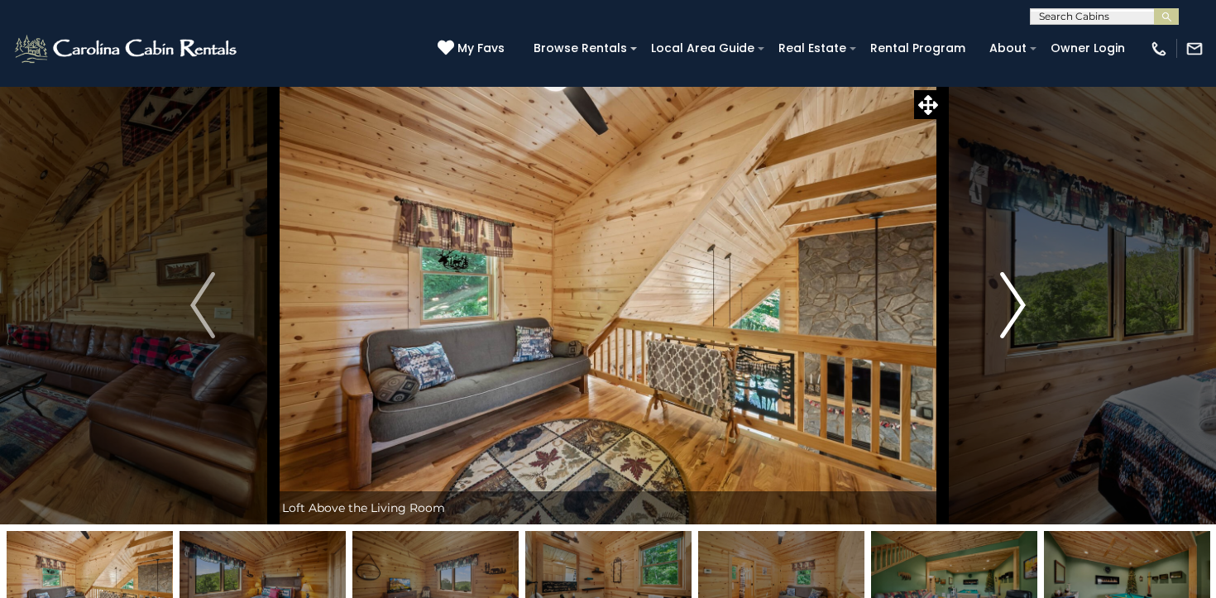
click at [1022, 308] on img "Next" at bounding box center [1013, 305] width 25 height 66
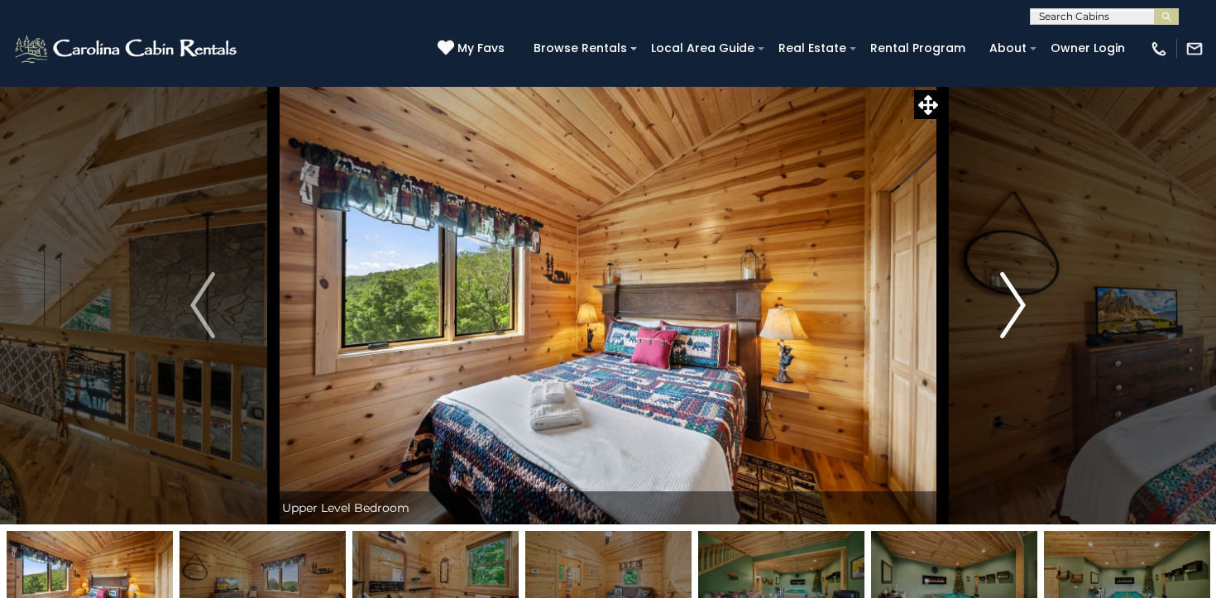
click at [1022, 308] on img "Next" at bounding box center [1013, 305] width 25 height 66
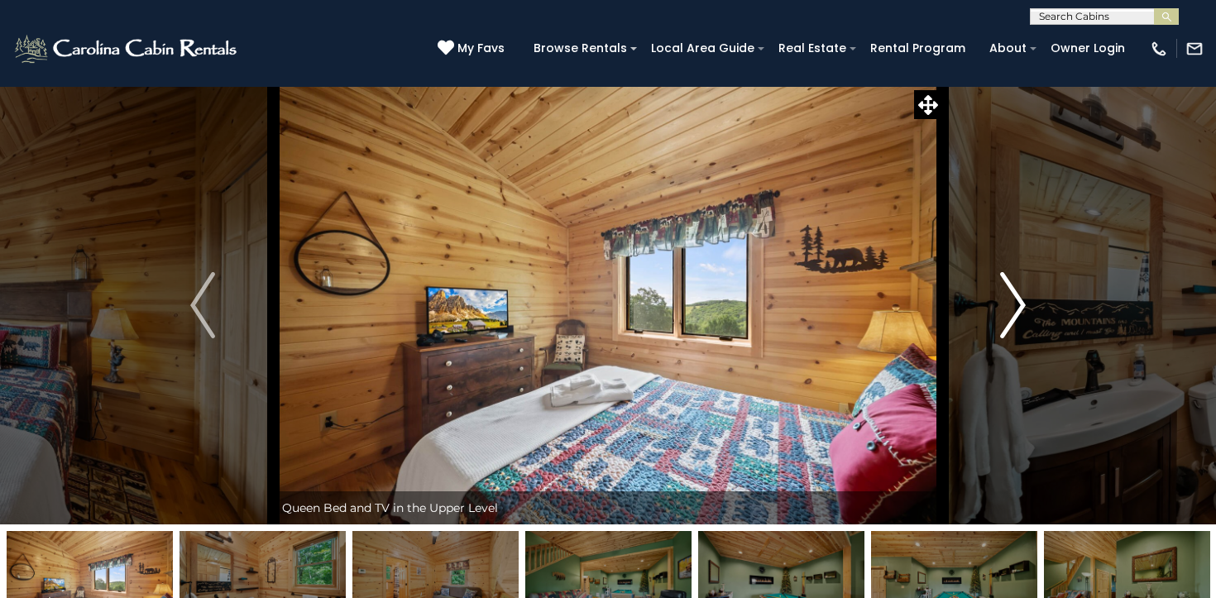
click at [1022, 308] on img "Next" at bounding box center [1013, 305] width 25 height 66
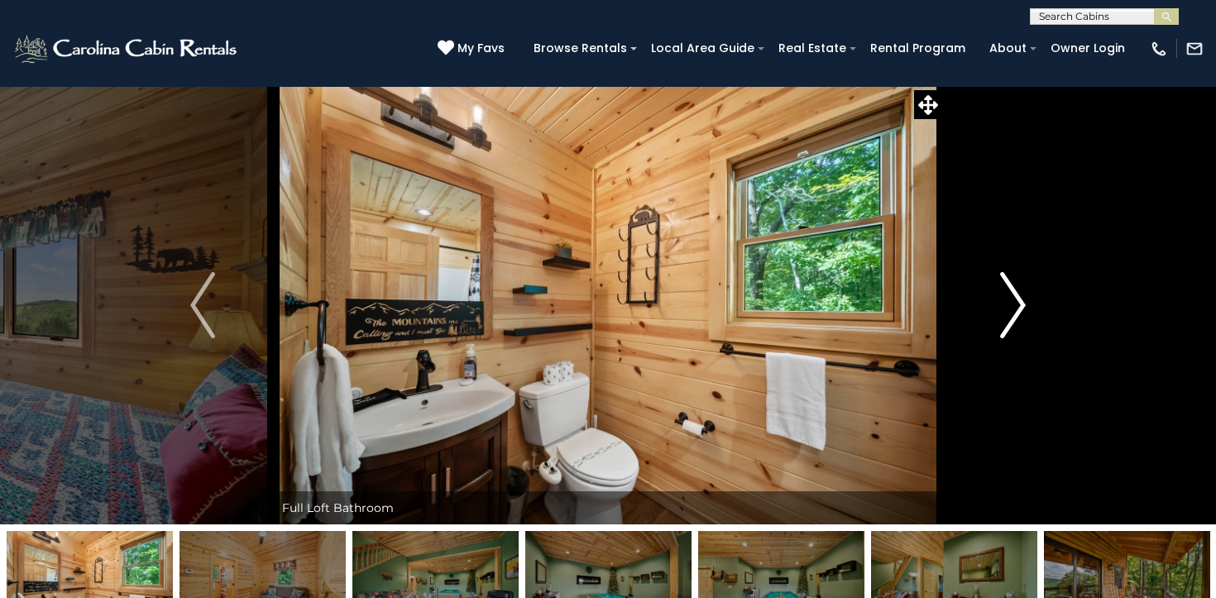
click at [1022, 308] on img "Next" at bounding box center [1013, 305] width 25 height 66
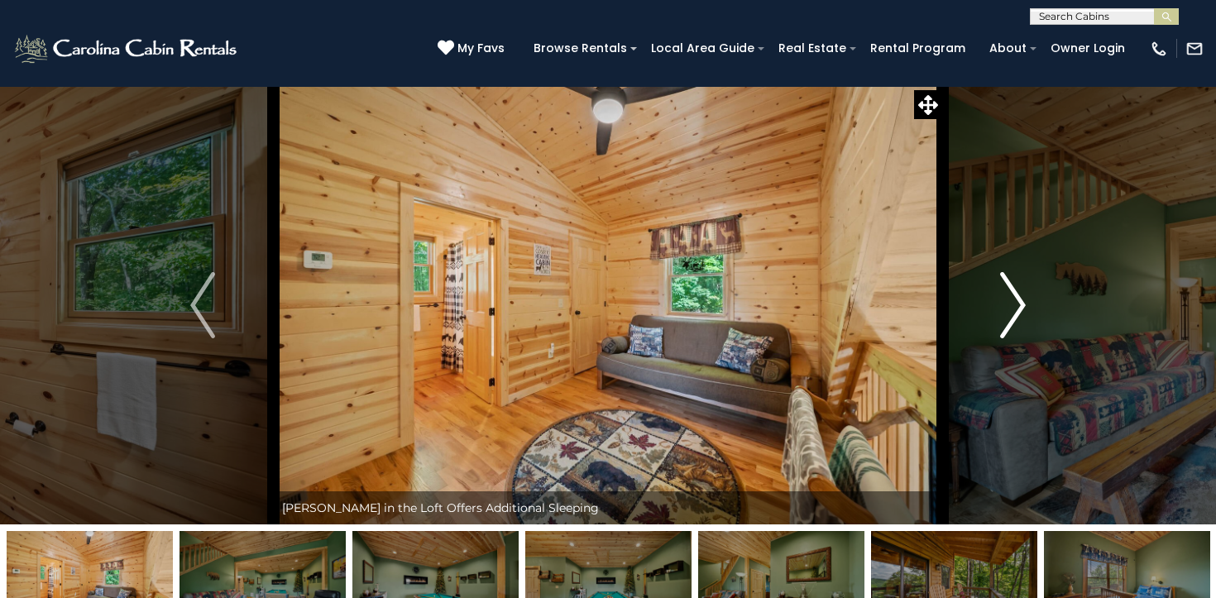
click at [1022, 308] on img "Next" at bounding box center [1013, 305] width 25 height 66
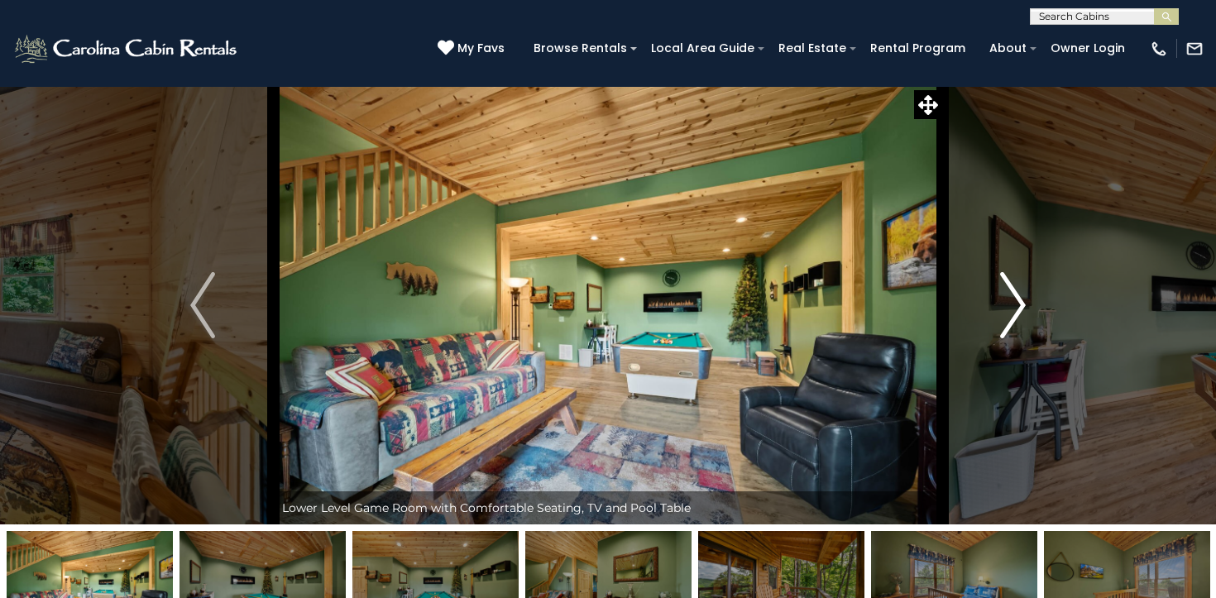
click at [1022, 308] on img "Next" at bounding box center [1013, 305] width 25 height 66
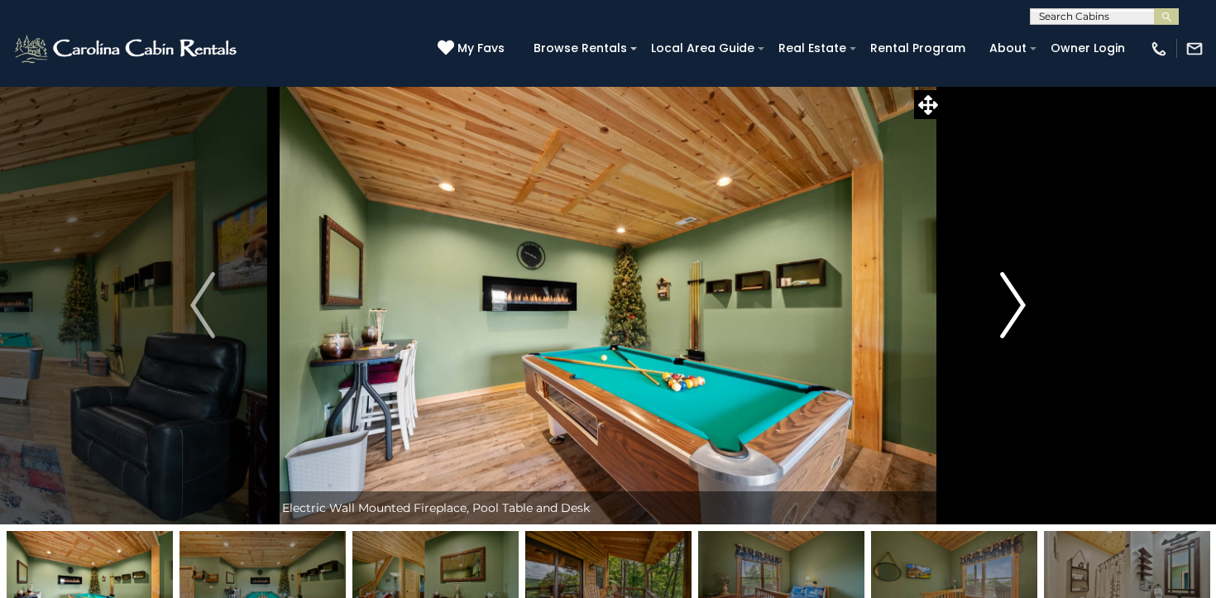
click at [1022, 308] on img "Next" at bounding box center [1013, 305] width 25 height 66
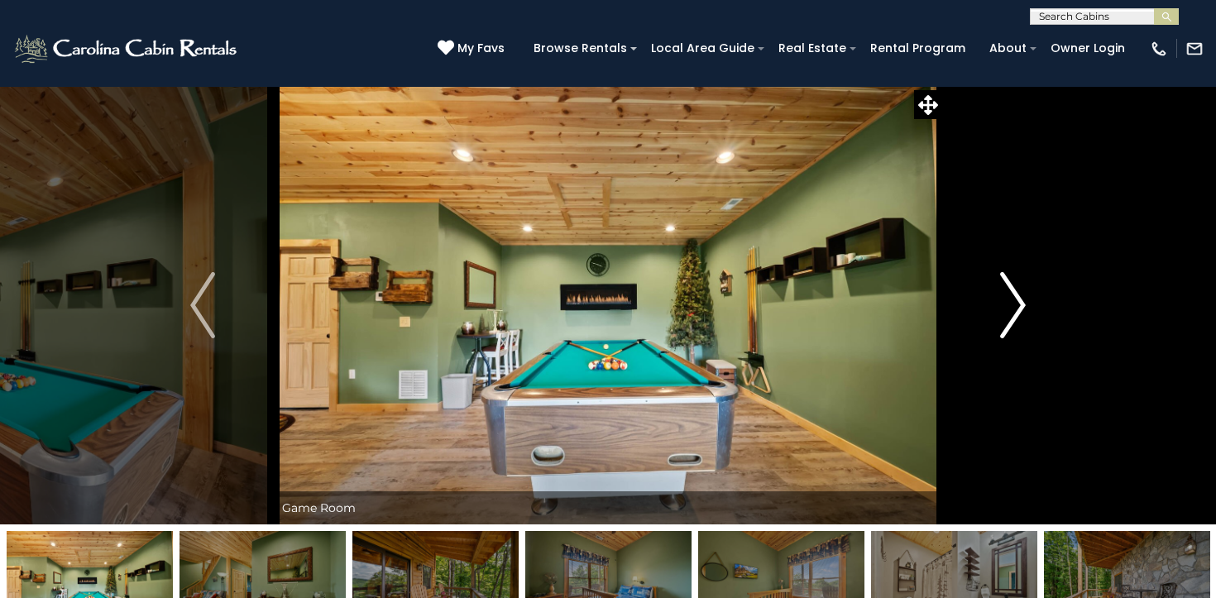
click at [1022, 308] on img "Next" at bounding box center [1013, 305] width 25 height 66
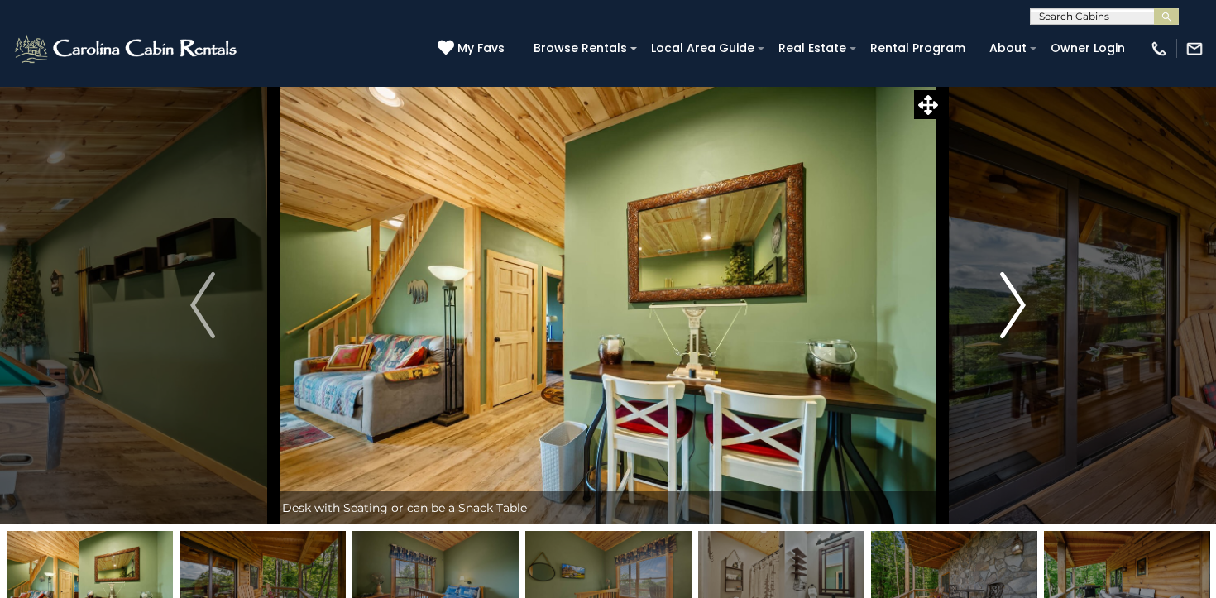
click at [1022, 308] on img "Next" at bounding box center [1013, 305] width 25 height 66
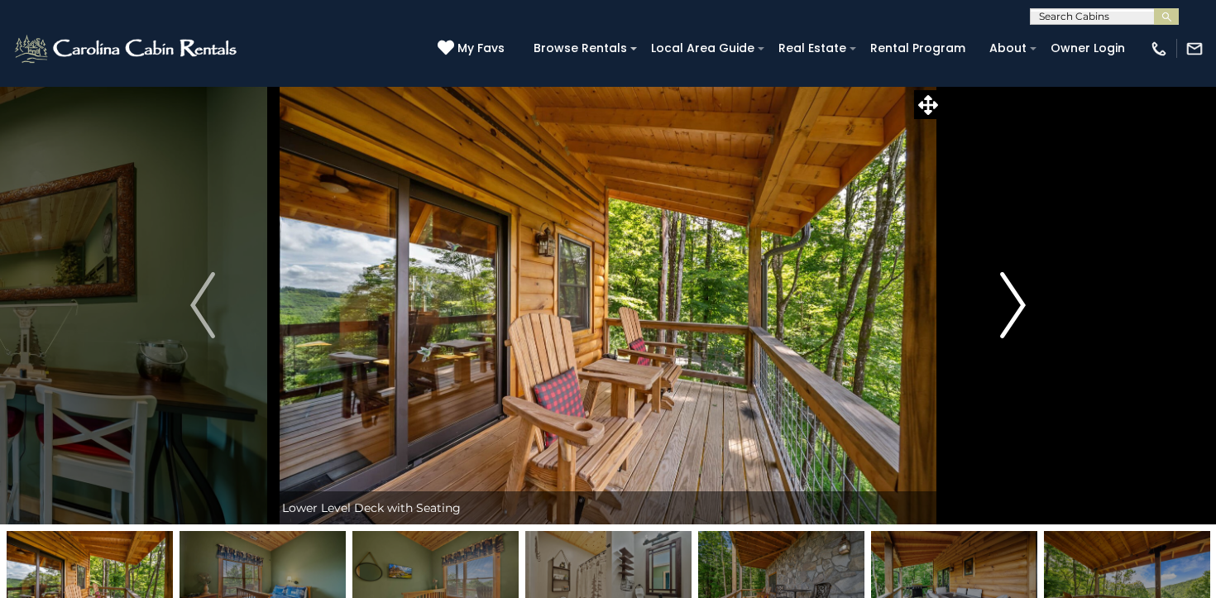
click at [1022, 308] on img "Next" at bounding box center [1013, 305] width 25 height 66
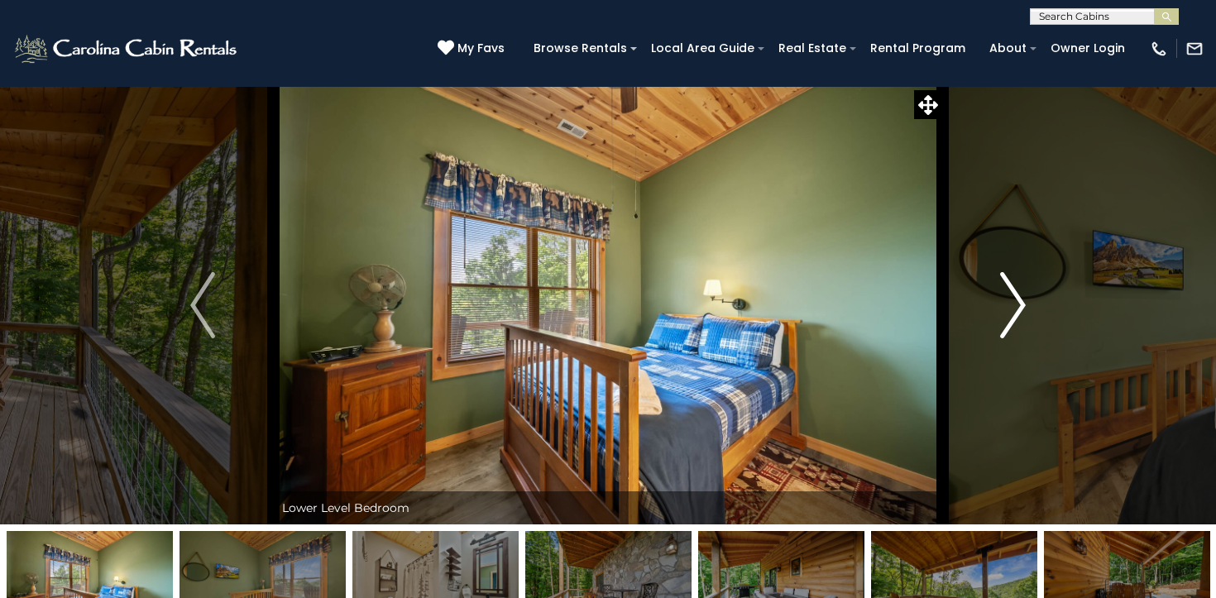
click at [1022, 308] on img "Next" at bounding box center [1013, 305] width 25 height 66
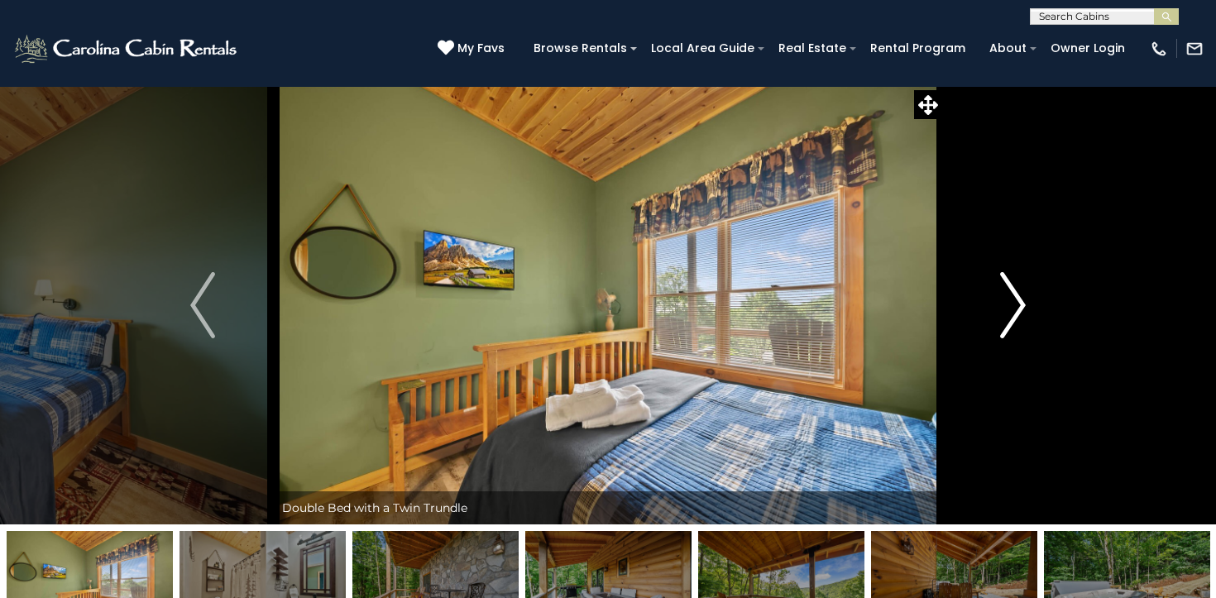
click at [1022, 308] on img "Next" at bounding box center [1013, 305] width 25 height 66
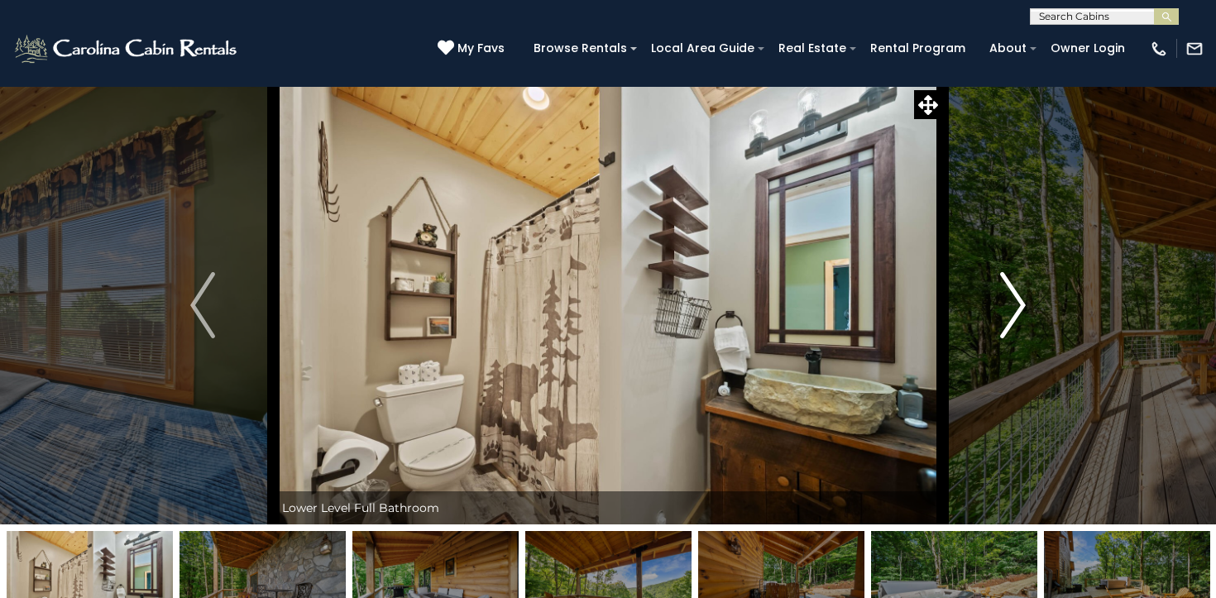
click at [1022, 308] on img "Next" at bounding box center [1013, 305] width 25 height 66
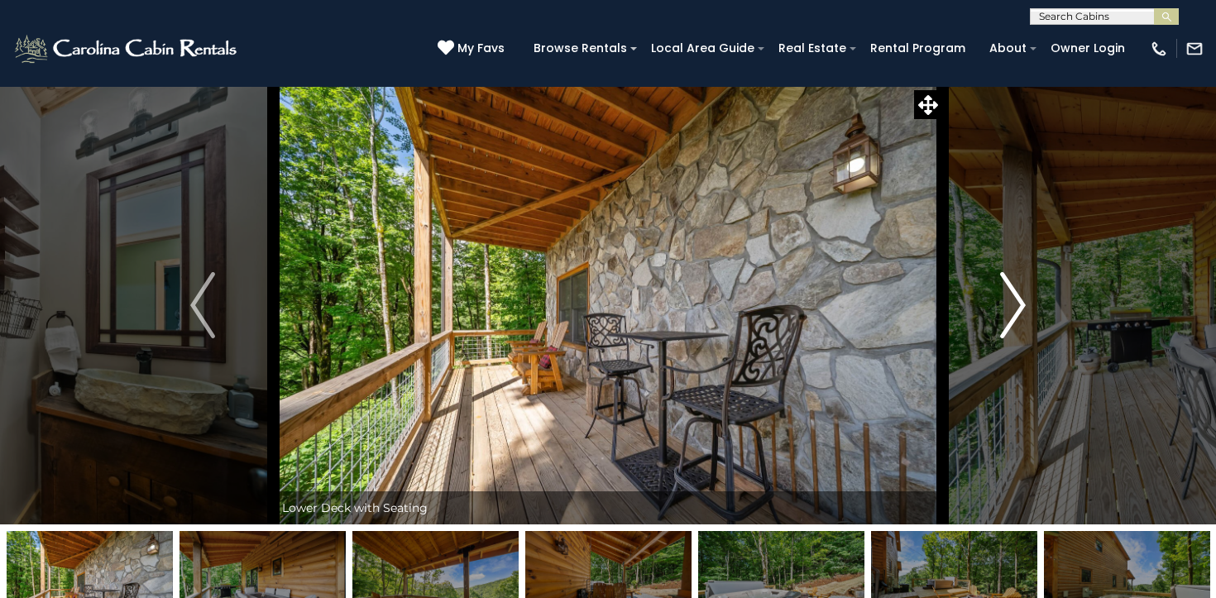
click at [1022, 308] on img "Next" at bounding box center [1013, 305] width 25 height 66
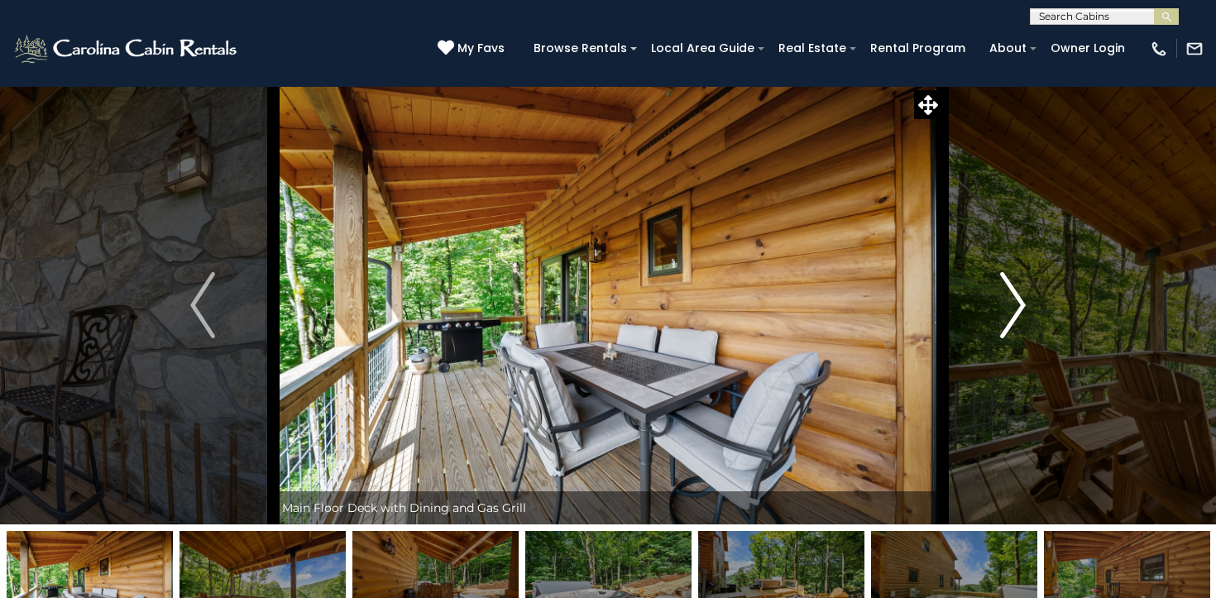
click at [1022, 308] on img "Next" at bounding box center [1013, 305] width 25 height 66
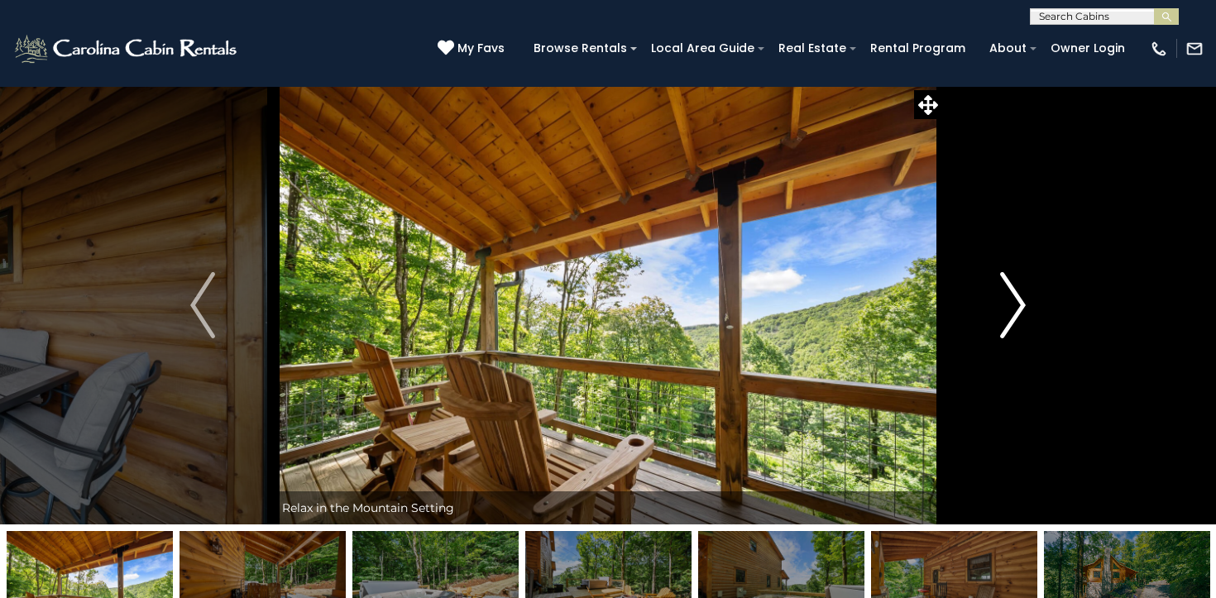
click at [1022, 308] on img "Next" at bounding box center [1013, 305] width 25 height 66
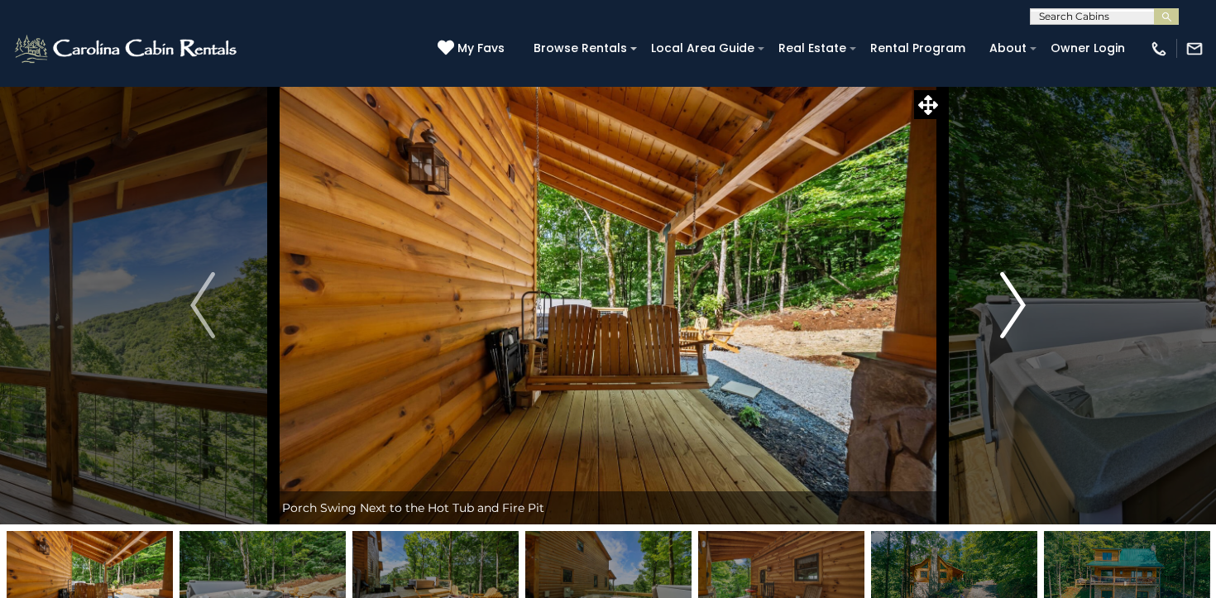
click at [1022, 308] on img "Next" at bounding box center [1013, 305] width 25 height 66
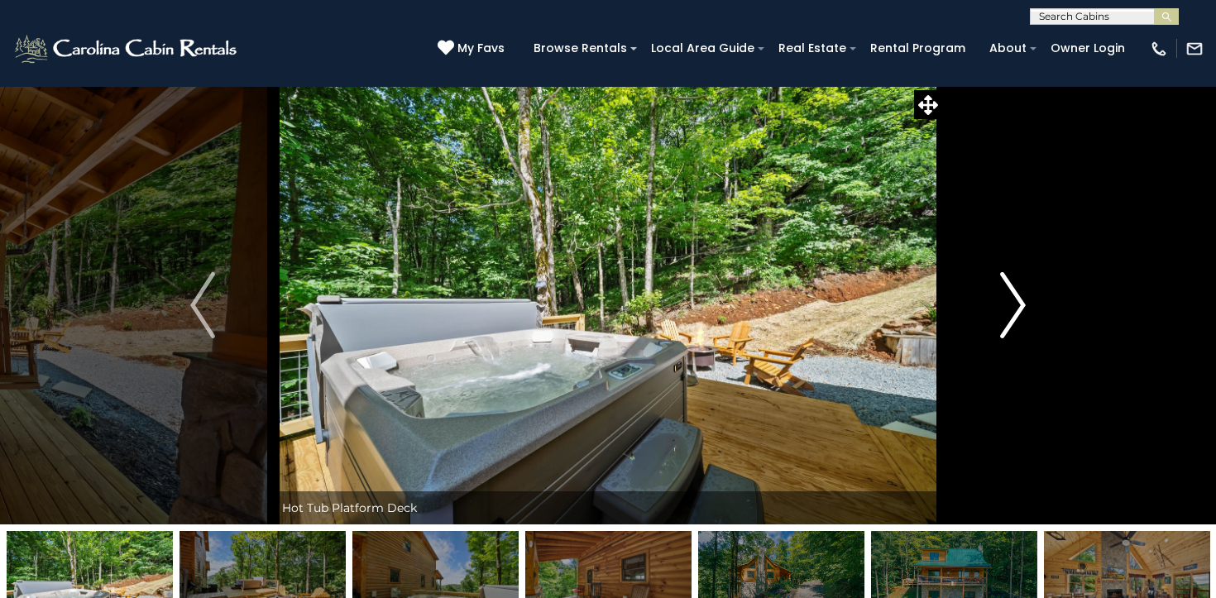
click at [1022, 308] on img "Next" at bounding box center [1013, 305] width 25 height 66
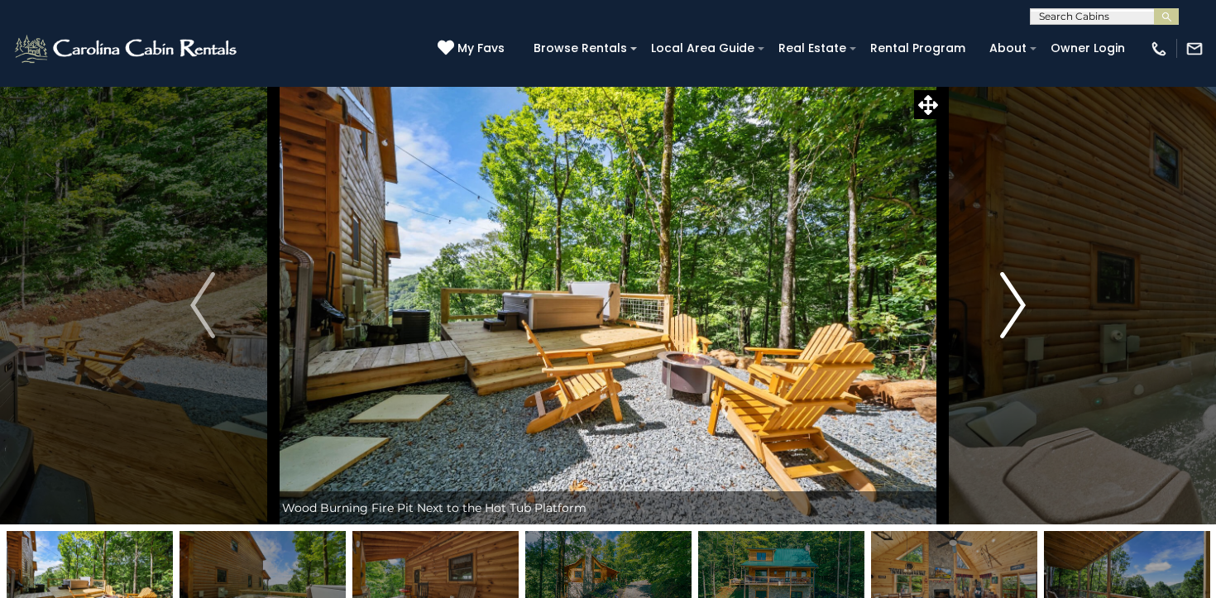
click at [1022, 308] on img "Next" at bounding box center [1013, 305] width 25 height 66
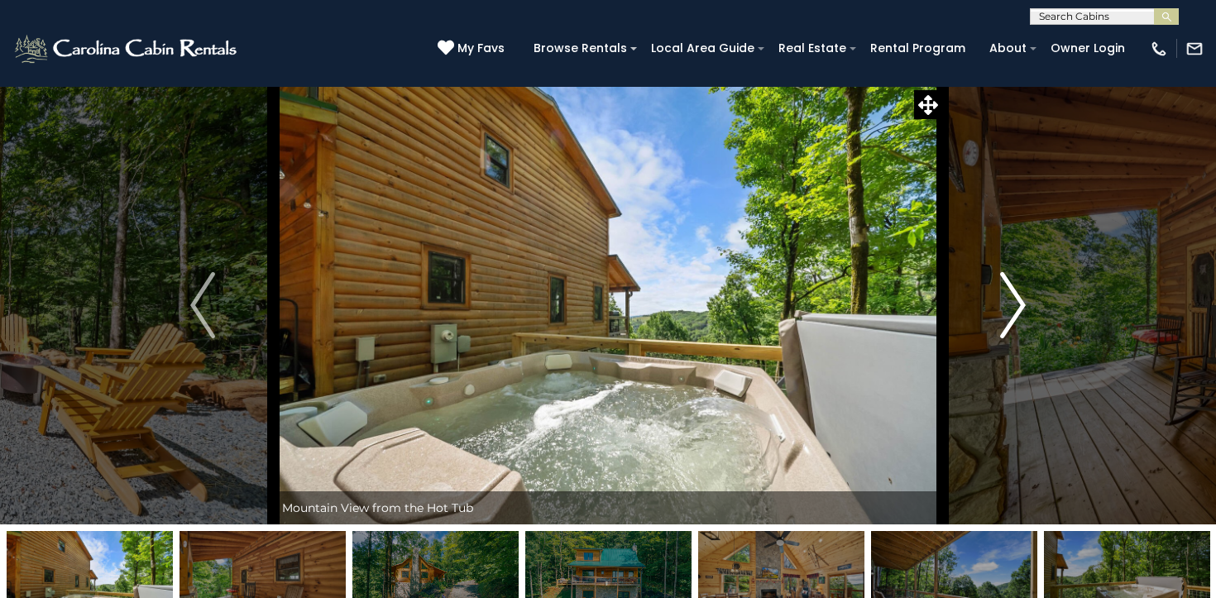
click at [1022, 308] on img "Next" at bounding box center [1013, 305] width 25 height 66
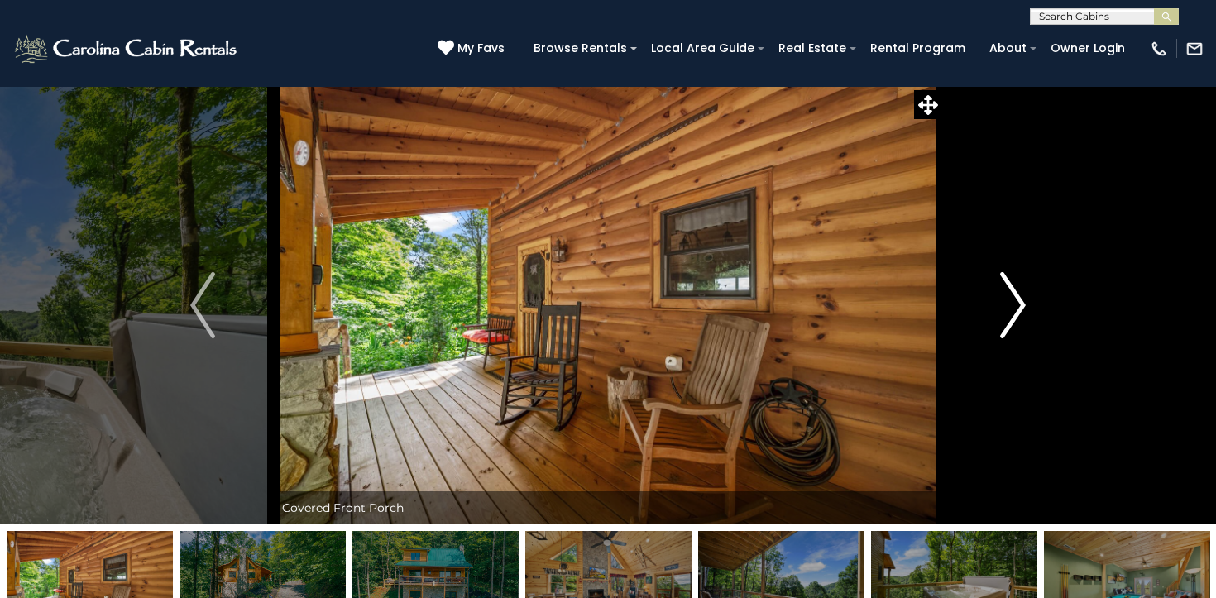
click at [1022, 308] on img "Next" at bounding box center [1013, 305] width 25 height 66
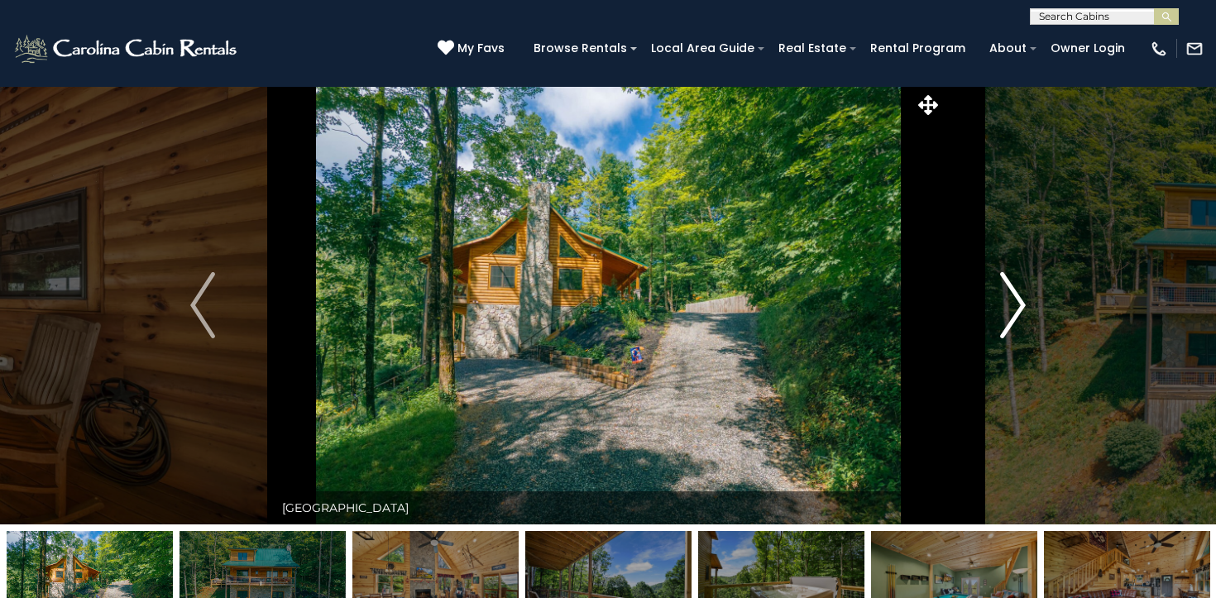
click at [1022, 308] on img "Next" at bounding box center [1013, 305] width 25 height 66
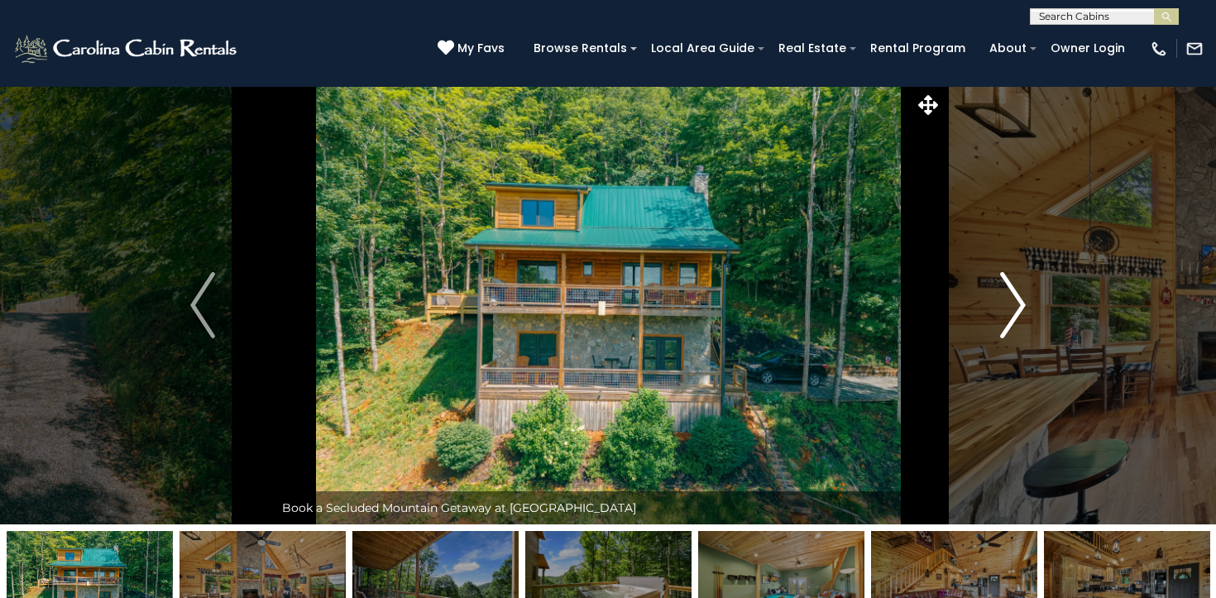
click at [1022, 308] on img "Next" at bounding box center [1013, 305] width 25 height 66
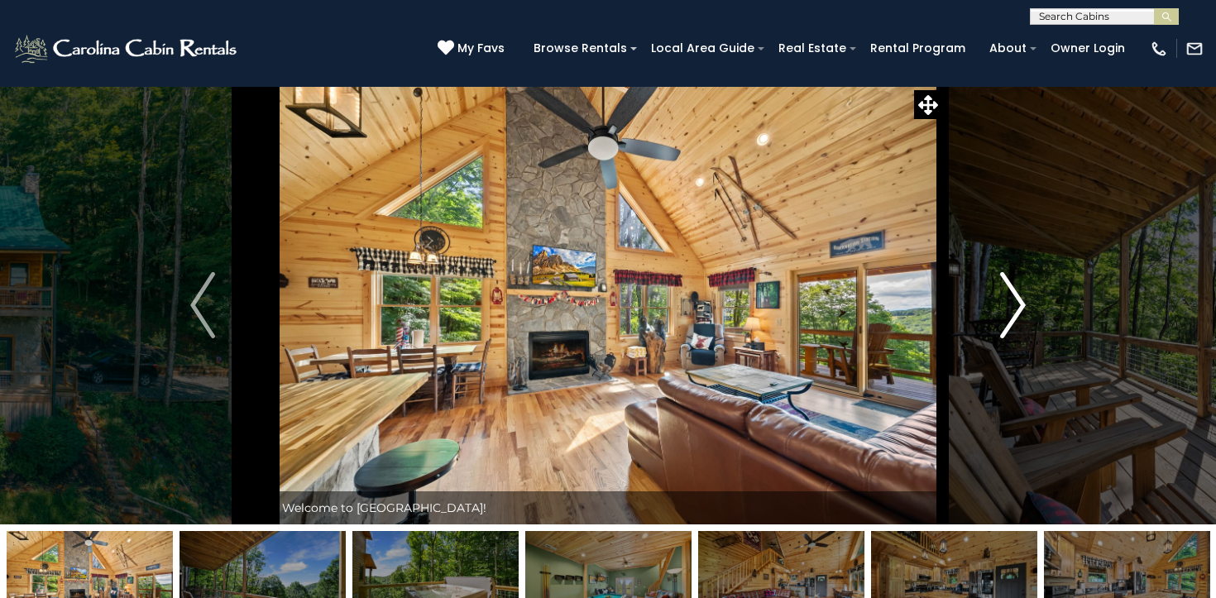
click at [1022, 308] on img "Next" at bounding box center [1013, 305] width 25 height 66
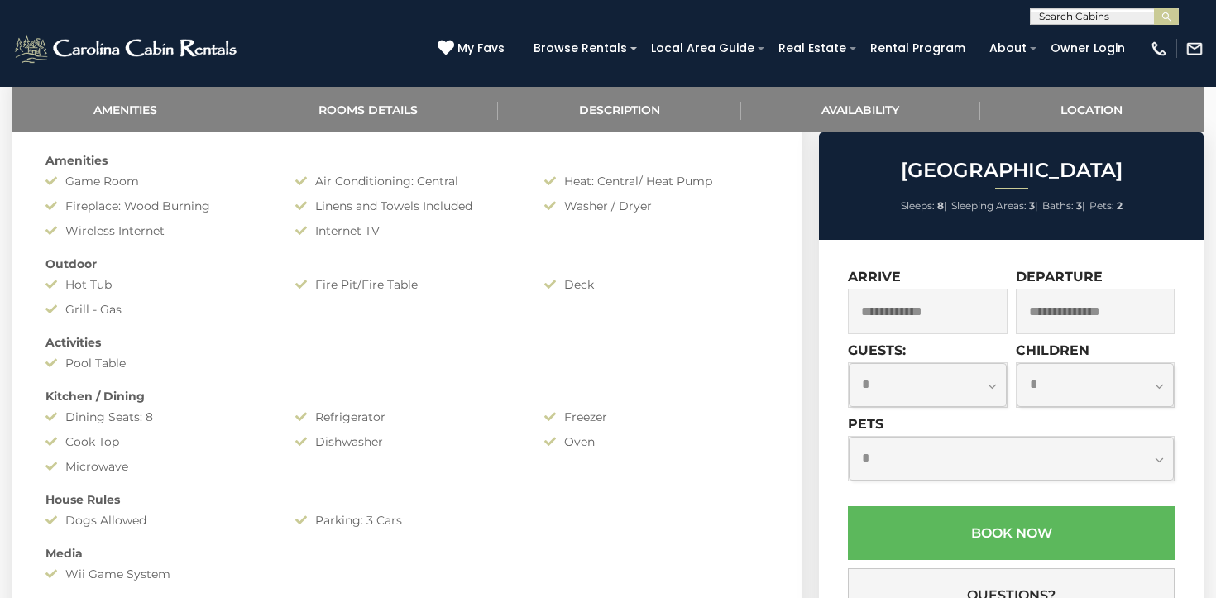
scroll to position [731, 0]
click at [898, 318] on input "text" at bounding box center [928, 311] width 160 height 45
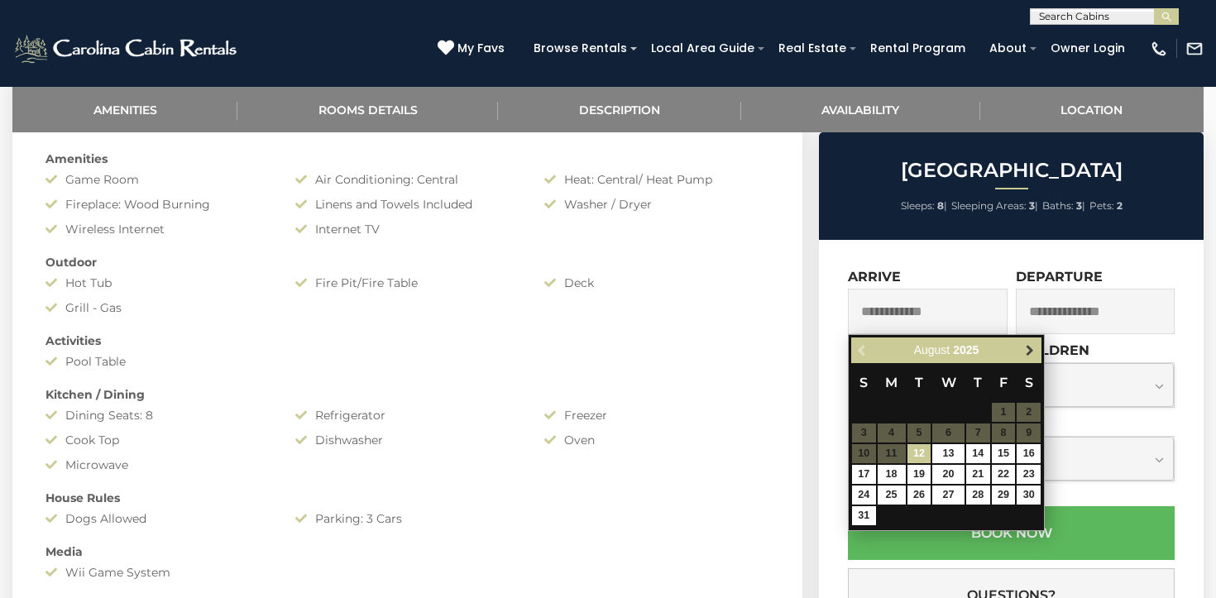
click at [1032, 350] on span "Next" at bounding box center [1029, 350] width 13 height 13
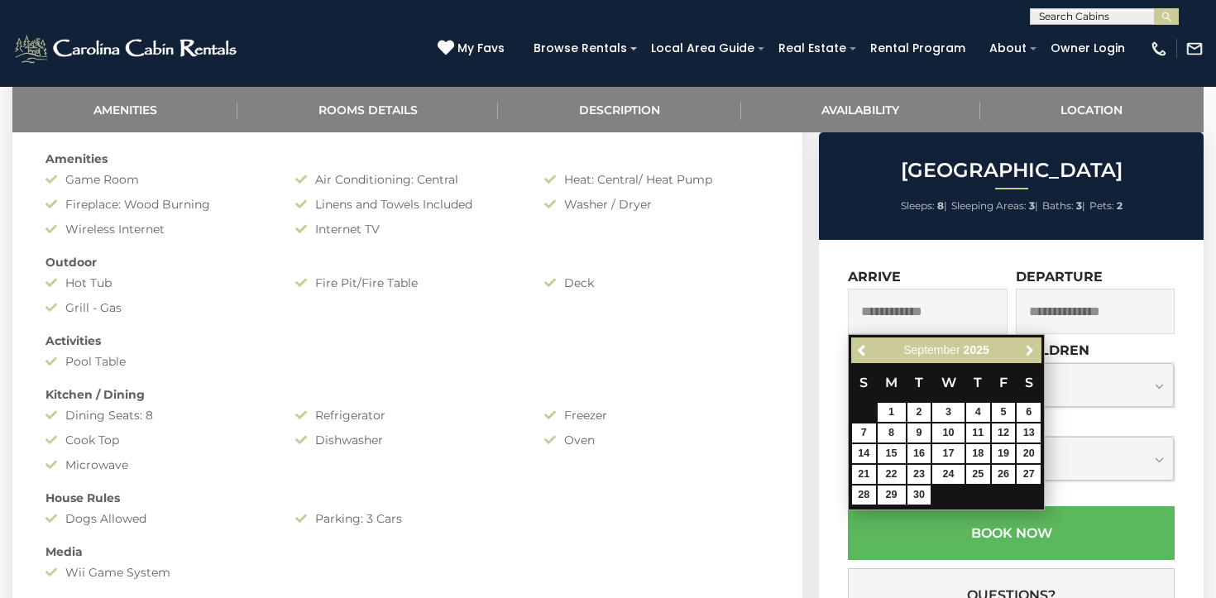
click at [1032, 350] on span "Next" at bounding box center [1029, 350] width 13 height 13
click at [1032, 431] on link "11" at bounding box center [1028, 432] width 24 height 19
type input "**********"
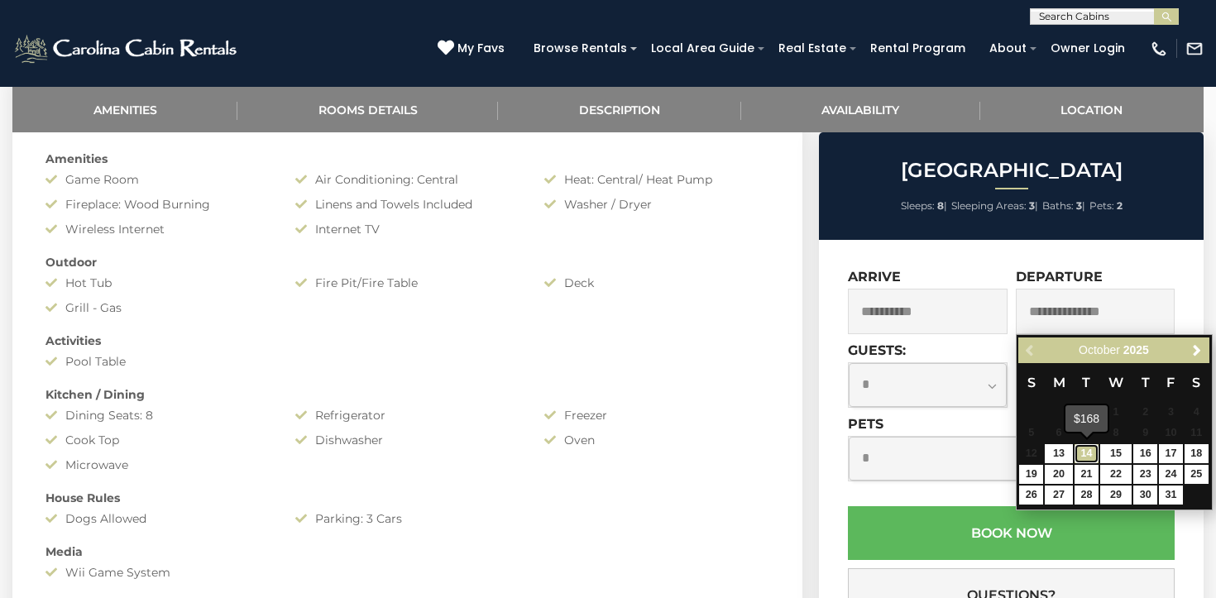
click at [1082, 450] on link "14" at bounding box center [1086, 453] width 24 height 19
type input "**********"
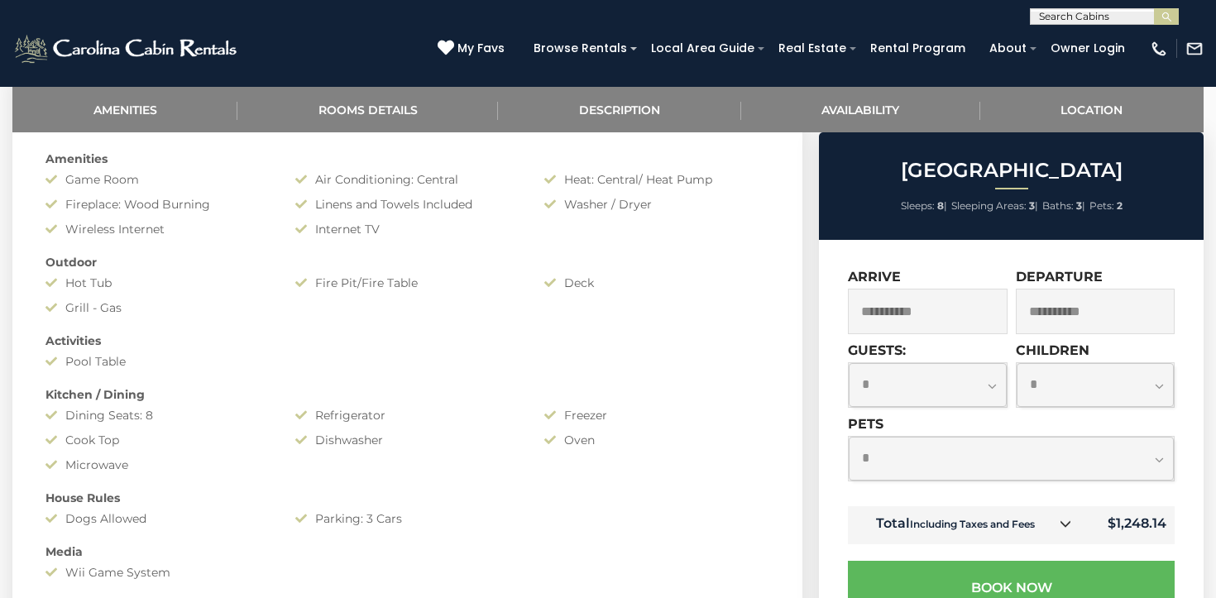
click at [934, 380] on select "**********" at bounding box center [927, 385] width 158 height 44
select select "*"
click at [999, 452] on select "**********" at bounding box center [1010, 459] width 325 height 44
select select "*"
click at [493, 45] on span "My Favs" at bounding box center [480, 48] width 47 height 17
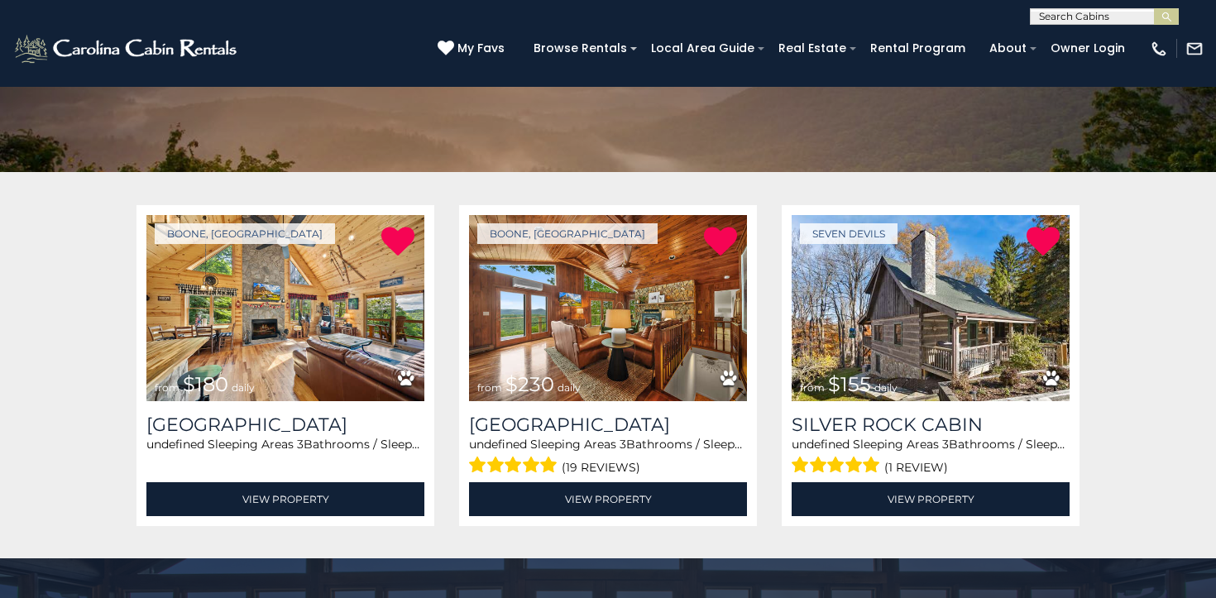
scroll to position [207, 0]
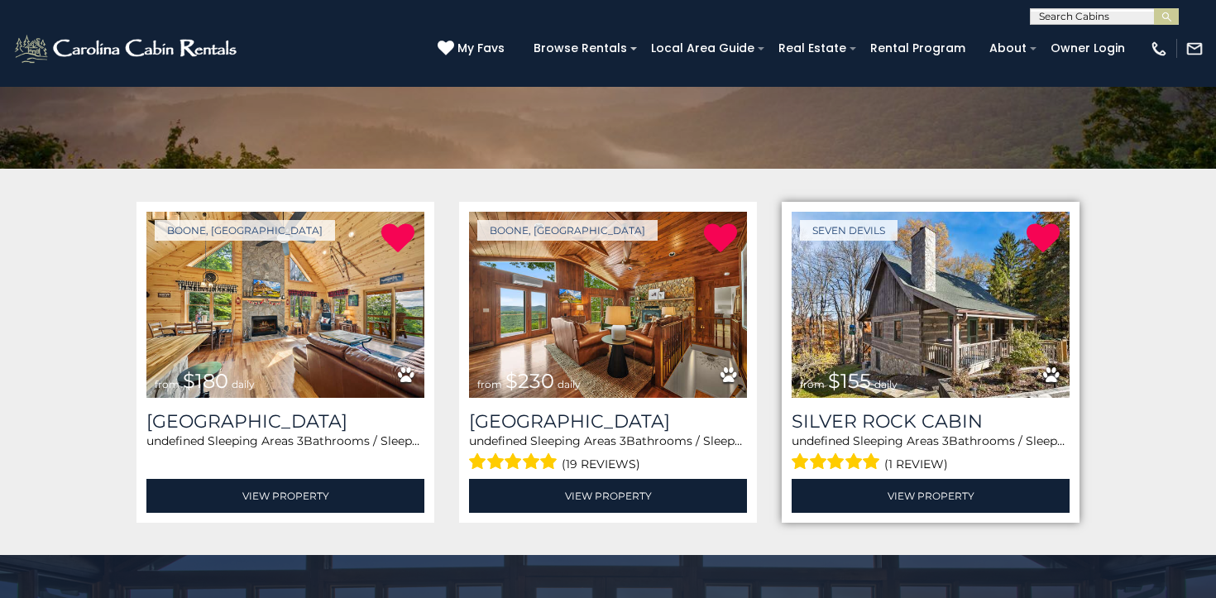
click at [938, 334] on img at bounding box center [930, 305] width 278 height 186
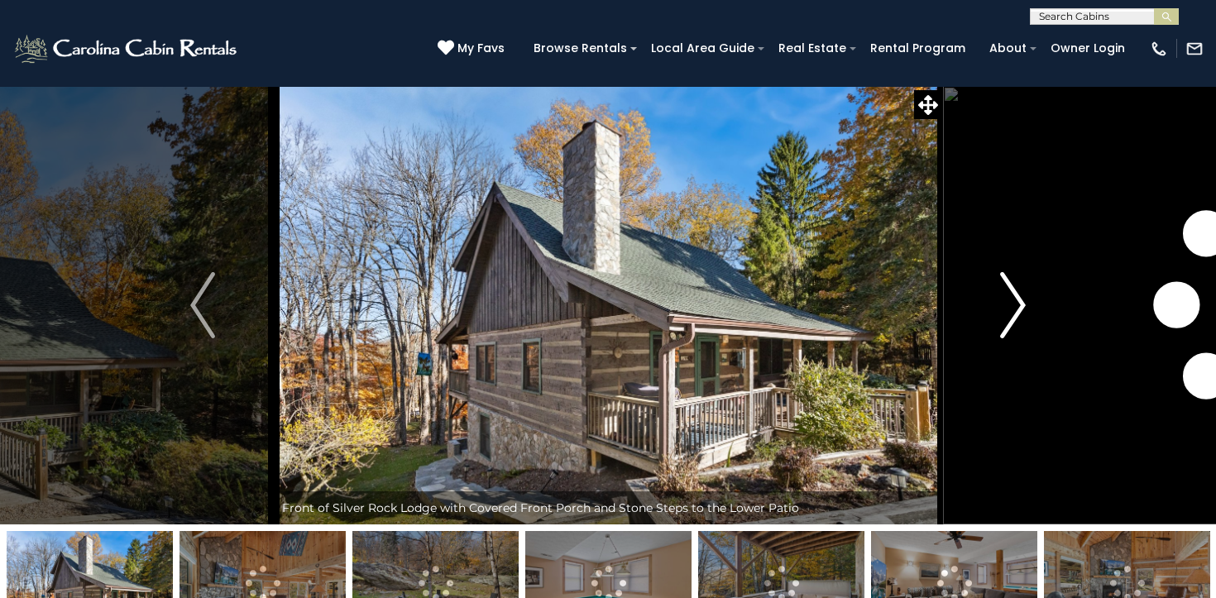
click at [1008, 299] on img "Next" at bounding box center [1013, 305] width 25 height 66
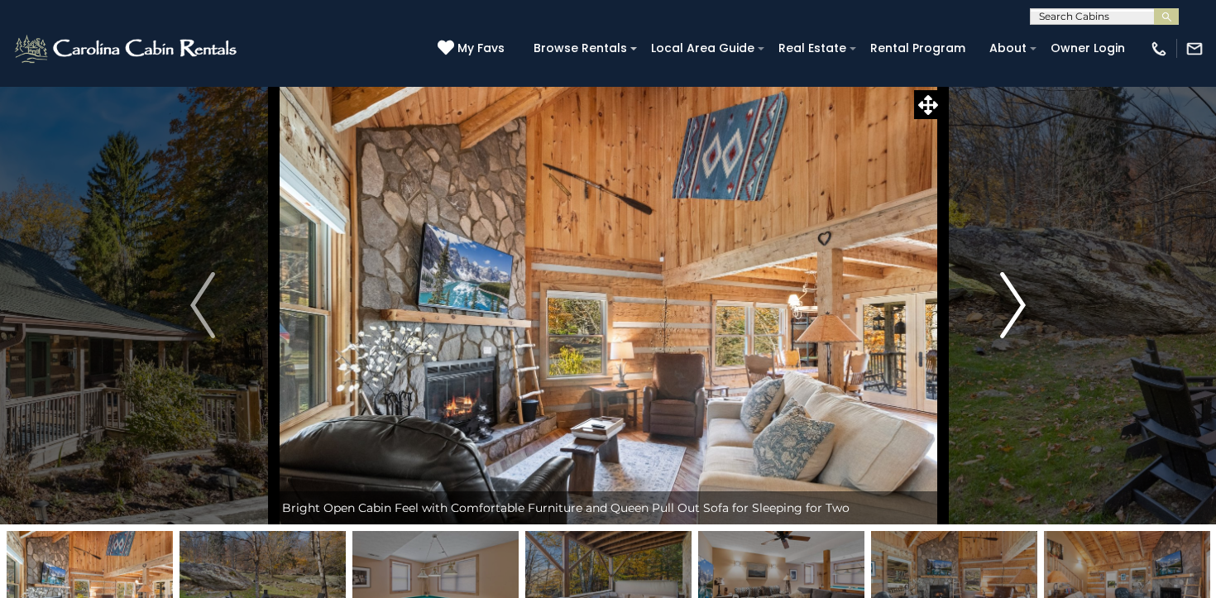
click at [1008, 299] on img "Next" at bounding box center [1013, 305] width 25 height 66
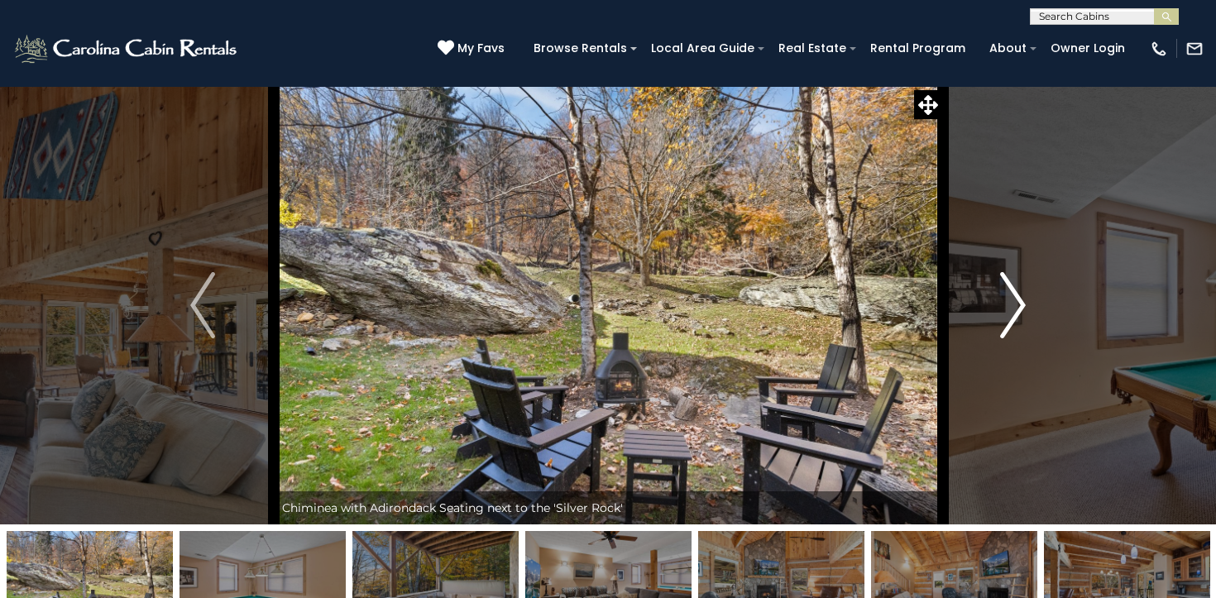
click at [1008, 299] on img "Next" at bounding box center [1013, 305] width 25 height 66
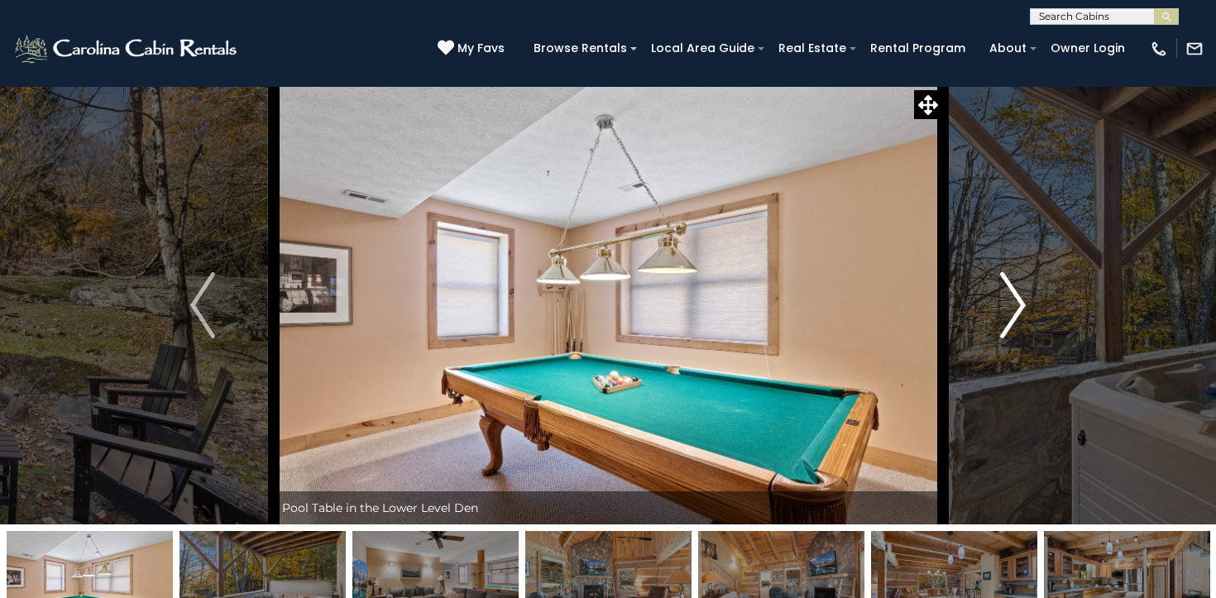
click at [1008, 299] on img "Next" at bounding box center [1013, 305] width 25 height 66
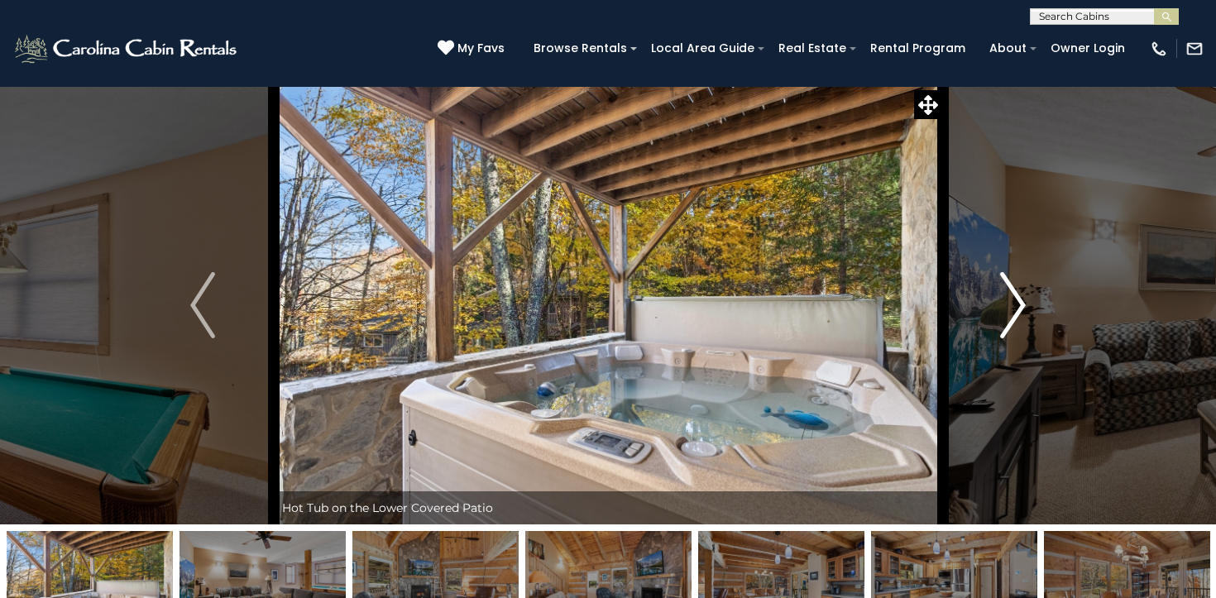
click at [1008, 299] on img "Next" at bounding box center [1013, 305] width 25 height 66
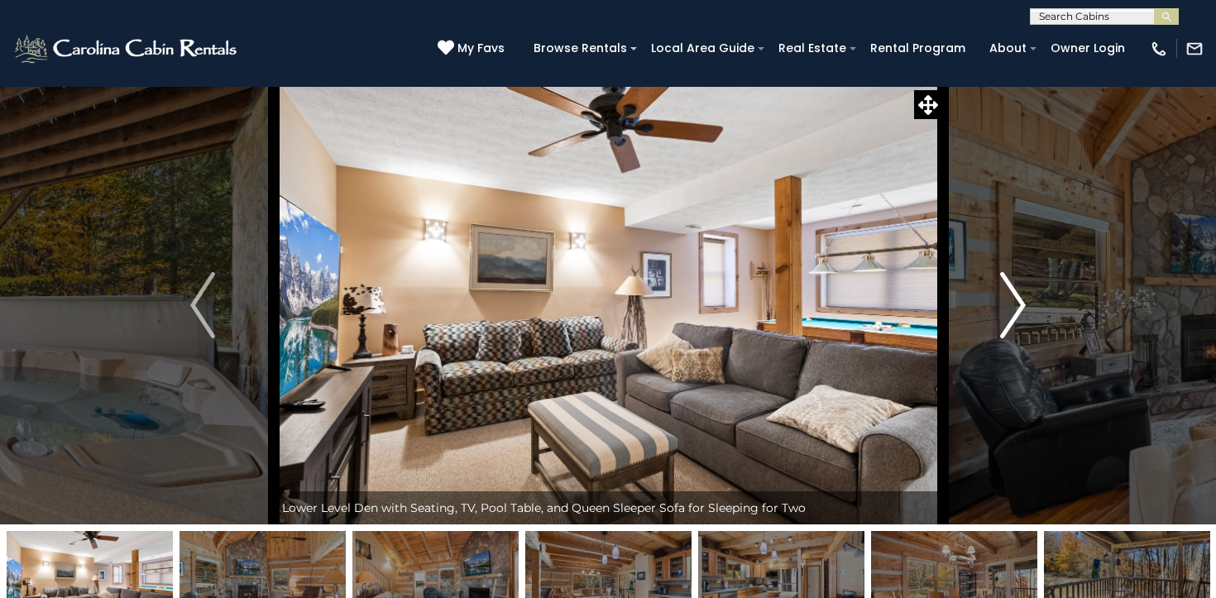
click at [1008, 299] on img "Next" at bounding box center [1013, 305] width 25 height 66
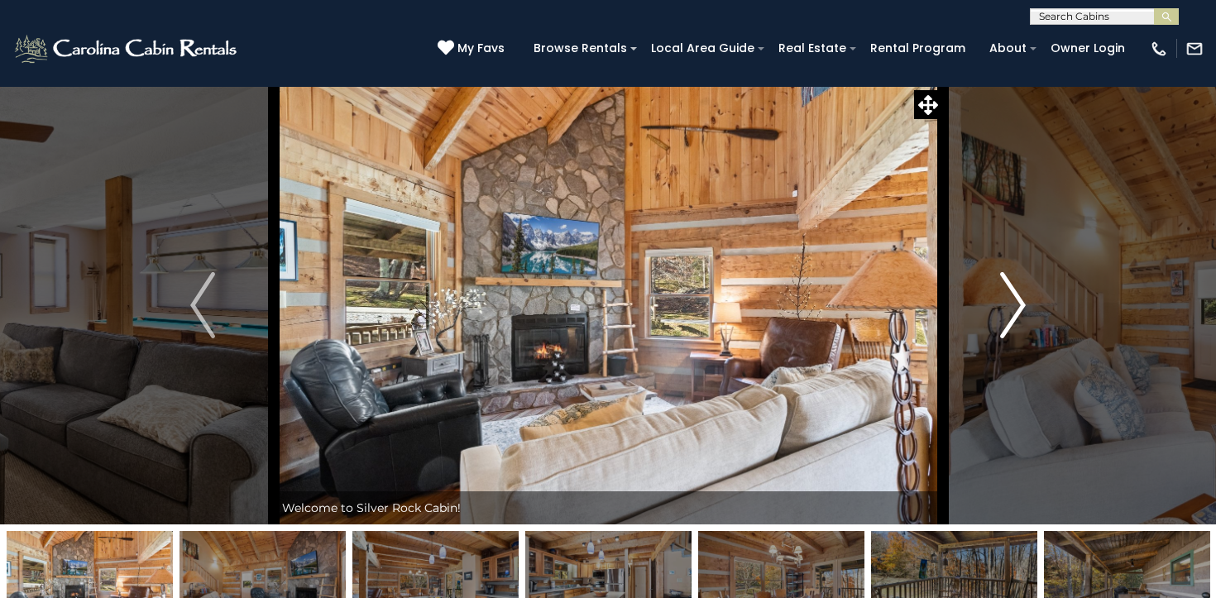
click at [1008, 299] on img "Next" at bounding box center [1013, 305] width 25 height 66
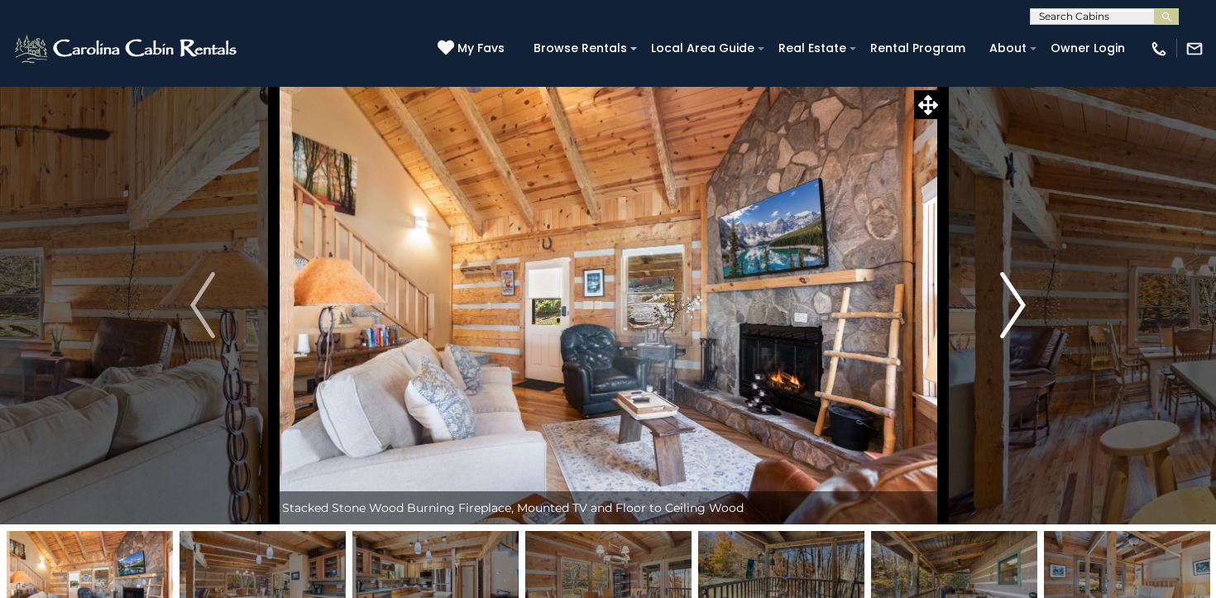
click at [1008, 299] on img "Next" at bounding box center [1013, 305] width 25 height 66
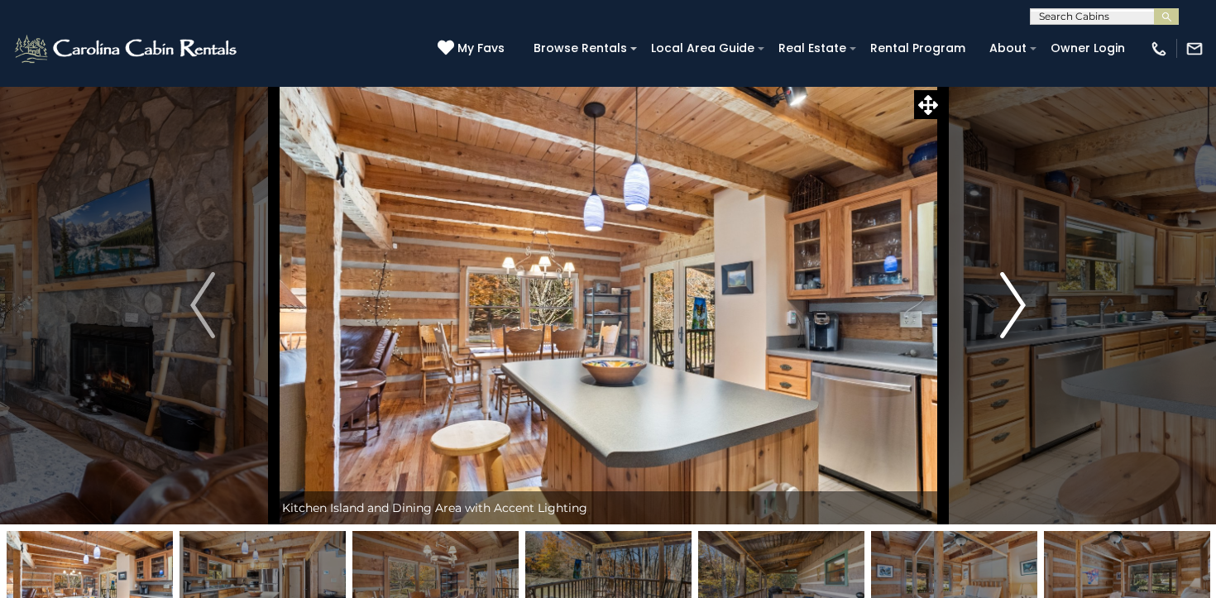
click at [1008, 299] on img "Next" at bounding box center [1013, 305] width 25 height 66
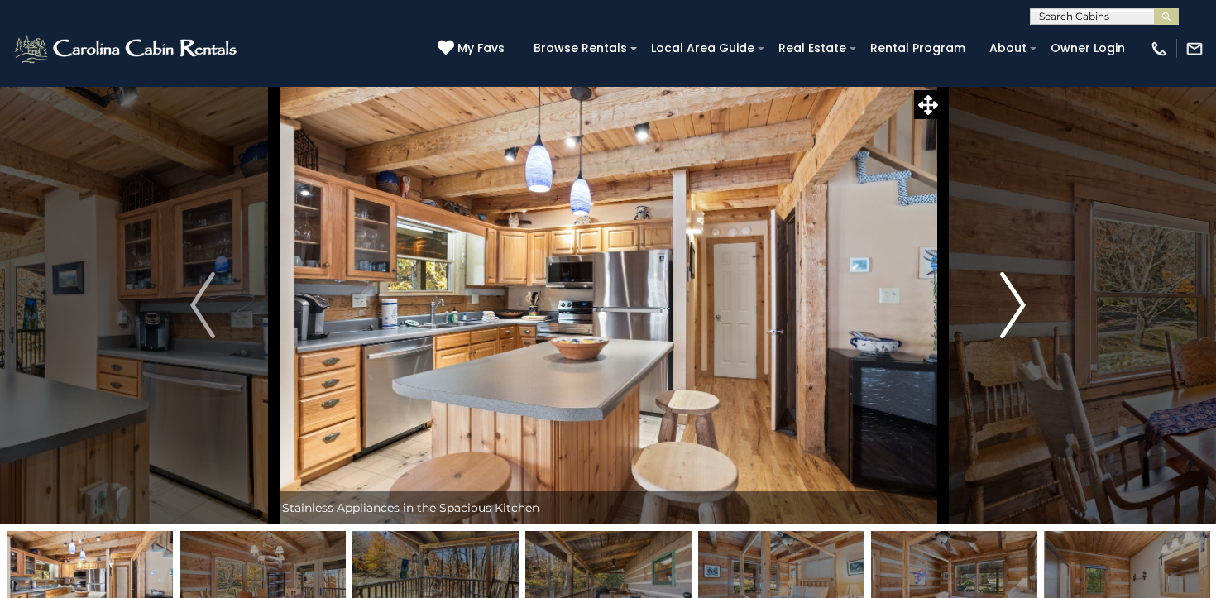
click at [1008, 299] on img "Next" at bounding box center [1013, 305] width 25 height 66
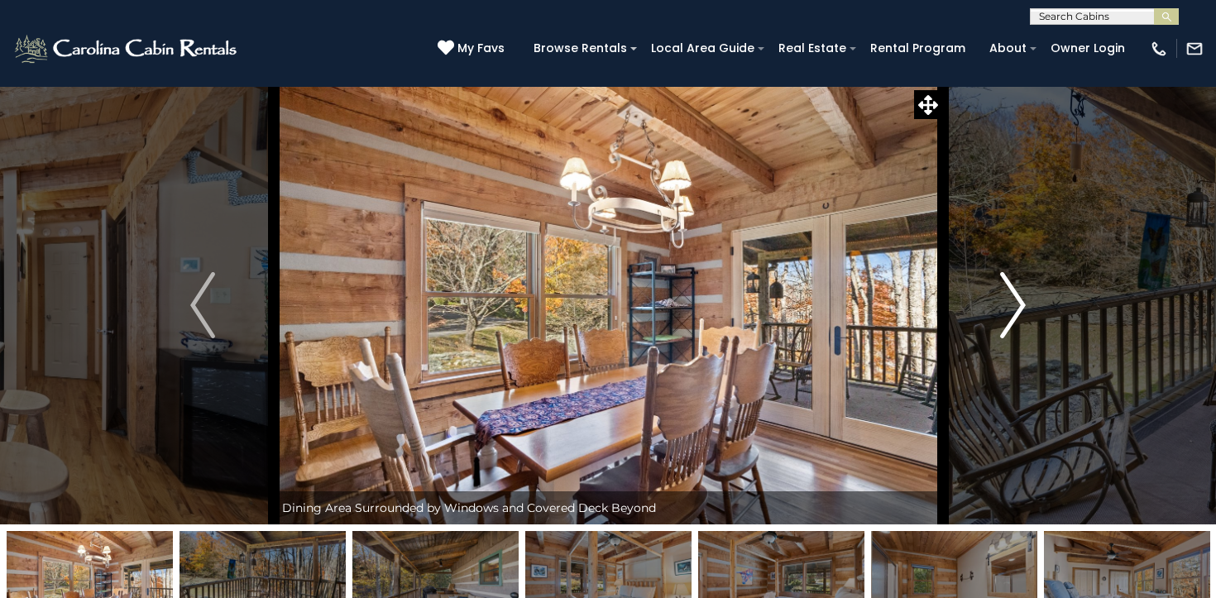
click at [1008, 299] on img "Next" at bounding box center [1013, 305] width 25 height 66
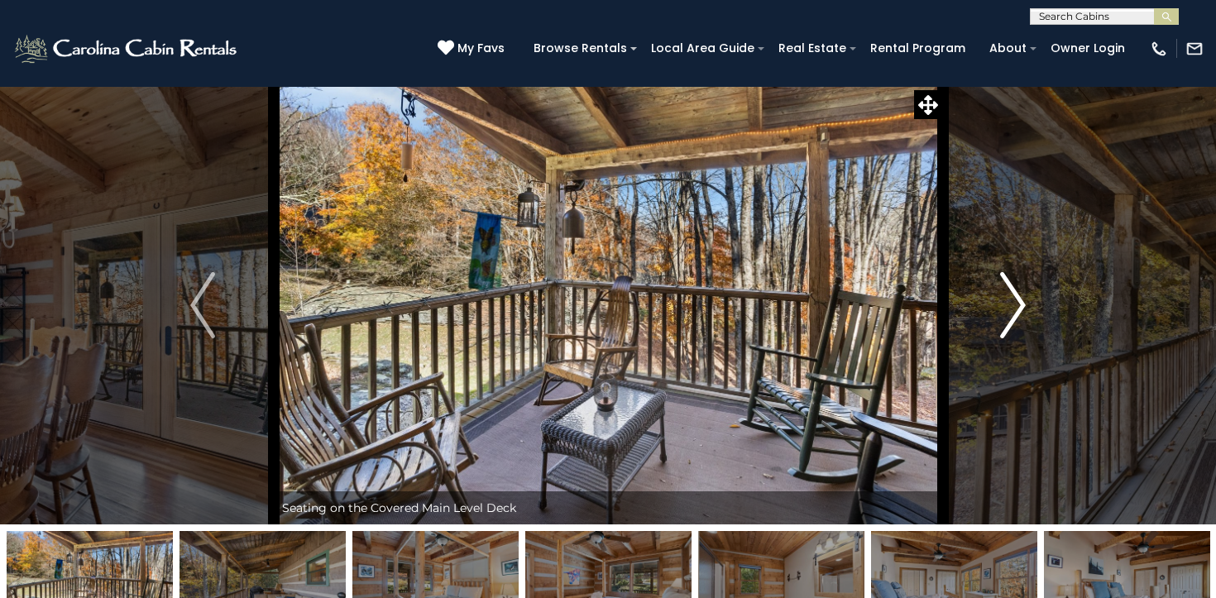
click at [1008, 299] on img "Next" at bounding box center [1013, 305] width 25 height 66
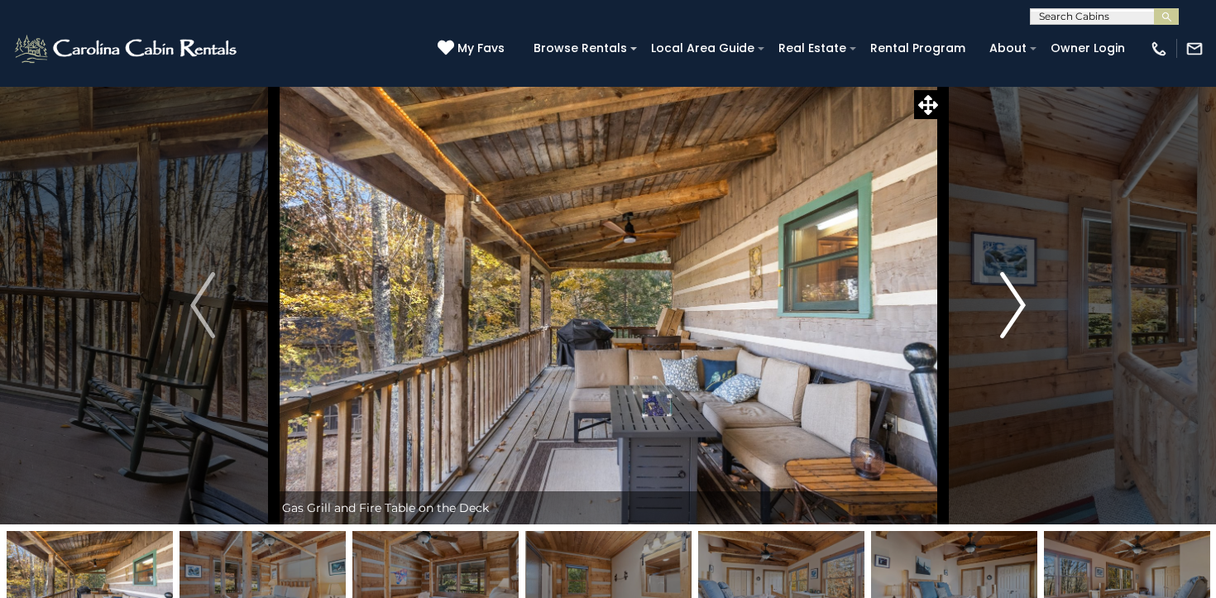
click at [1008, 299] on img "Next" at bounding box center [1013, 305] width 25 height 66
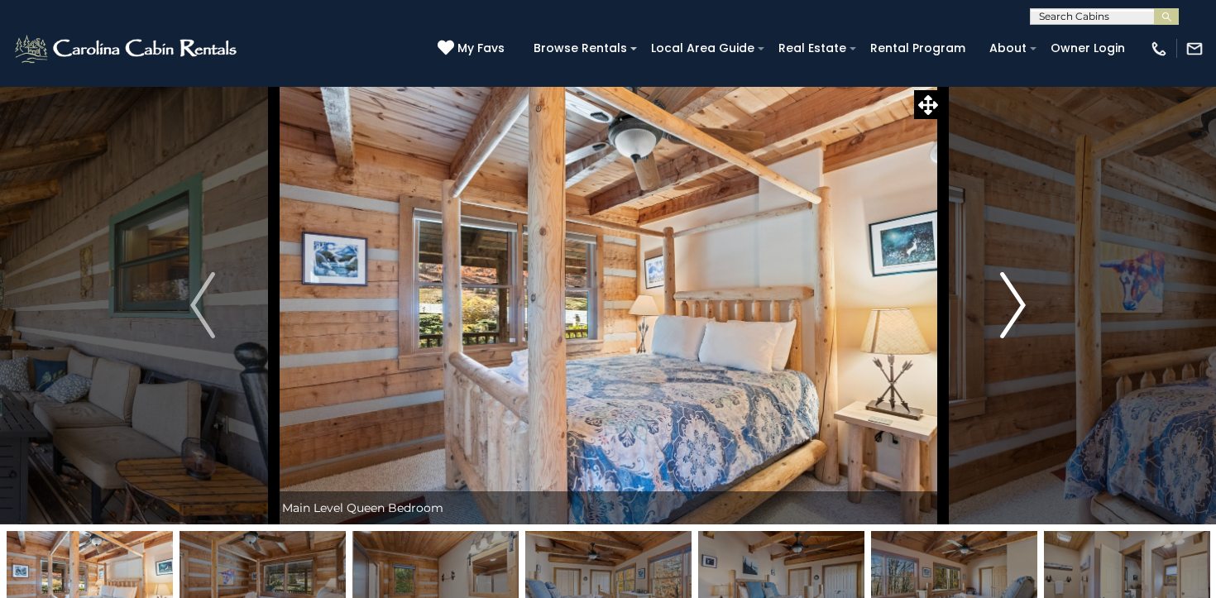
click at [1008, 299] on img "Next" at bounding box center [1013, 305] width 25 height 66
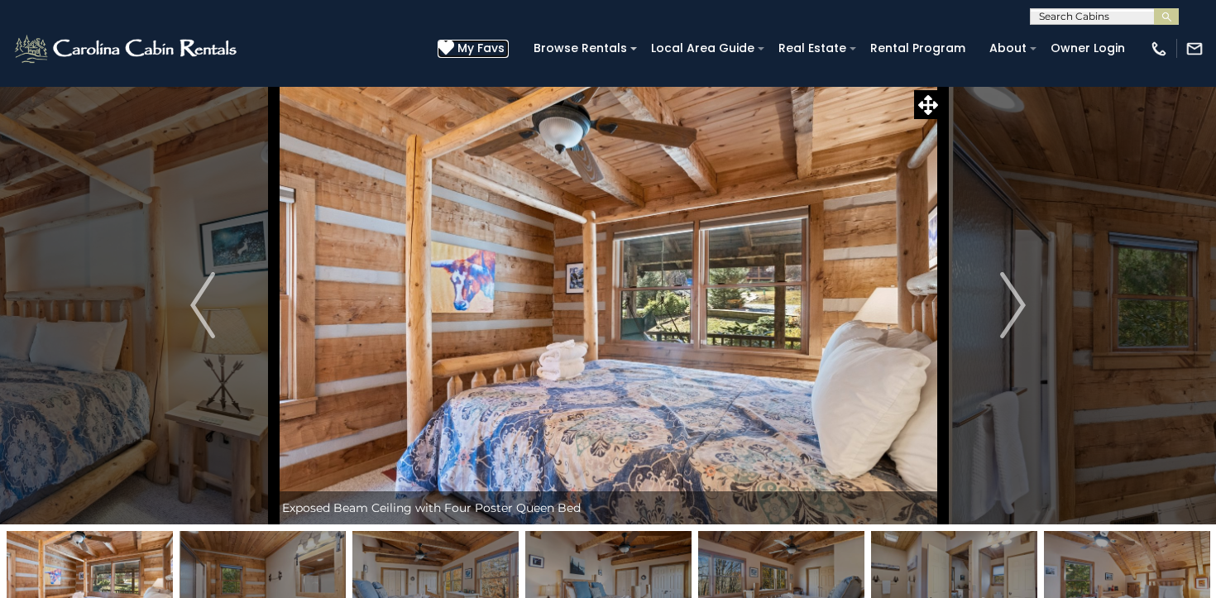
click at [495, 53] on span "My Favs" at bounding box center [480, 48] width 47 height 17
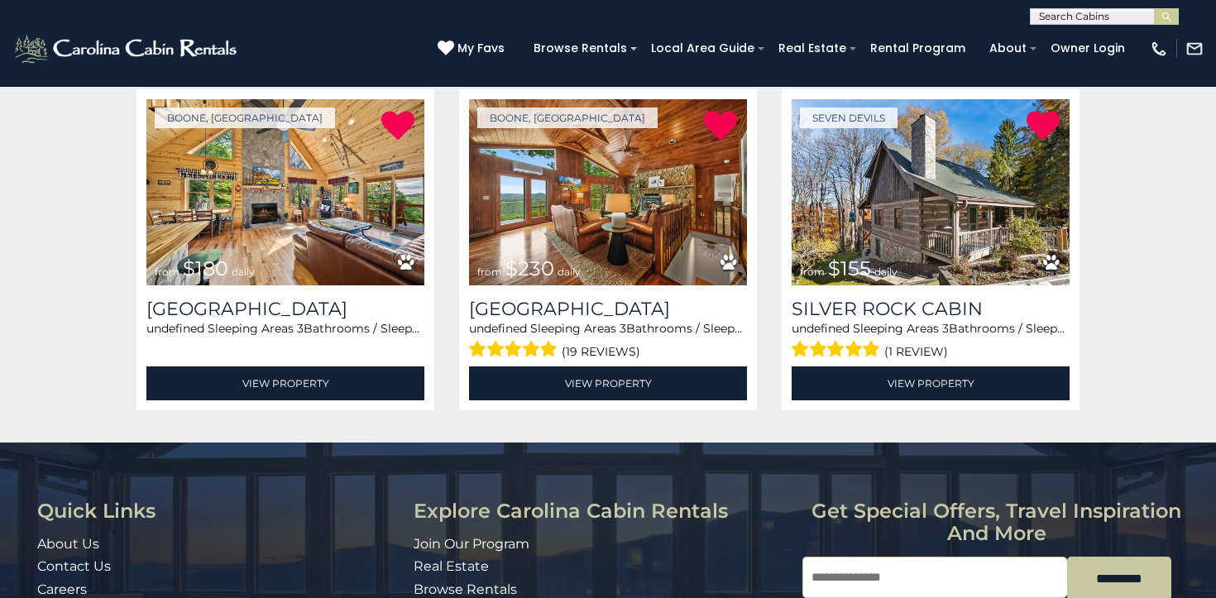
scroll to position [320, 0]
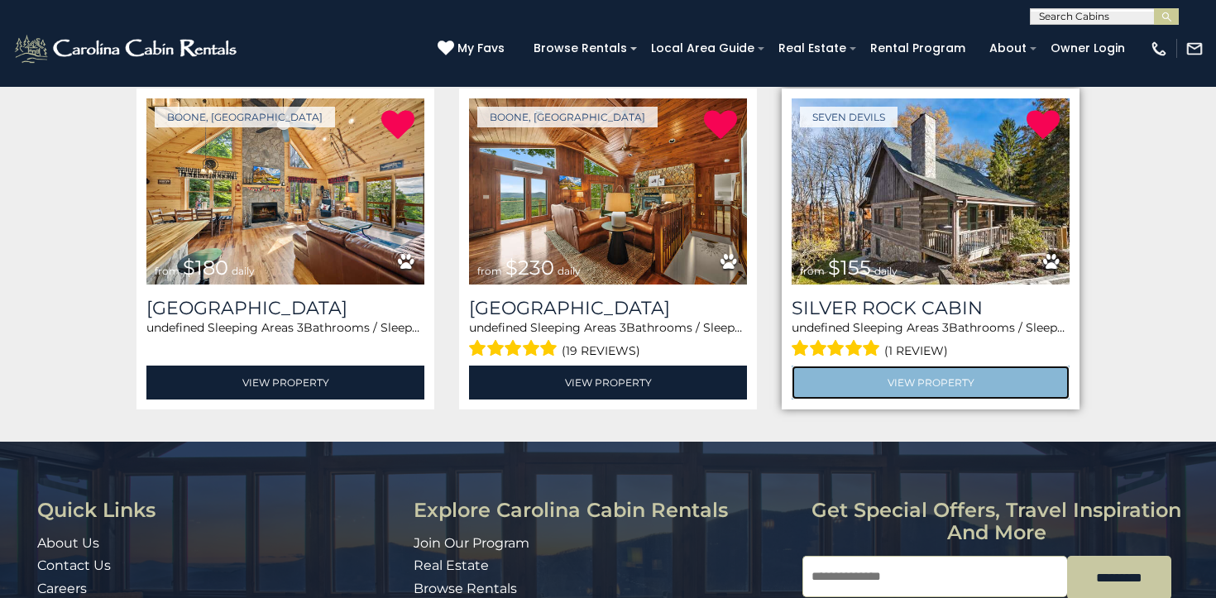
click at [944, 384] on link "View Property" at bounding box center [930, 383] width 278 height 34
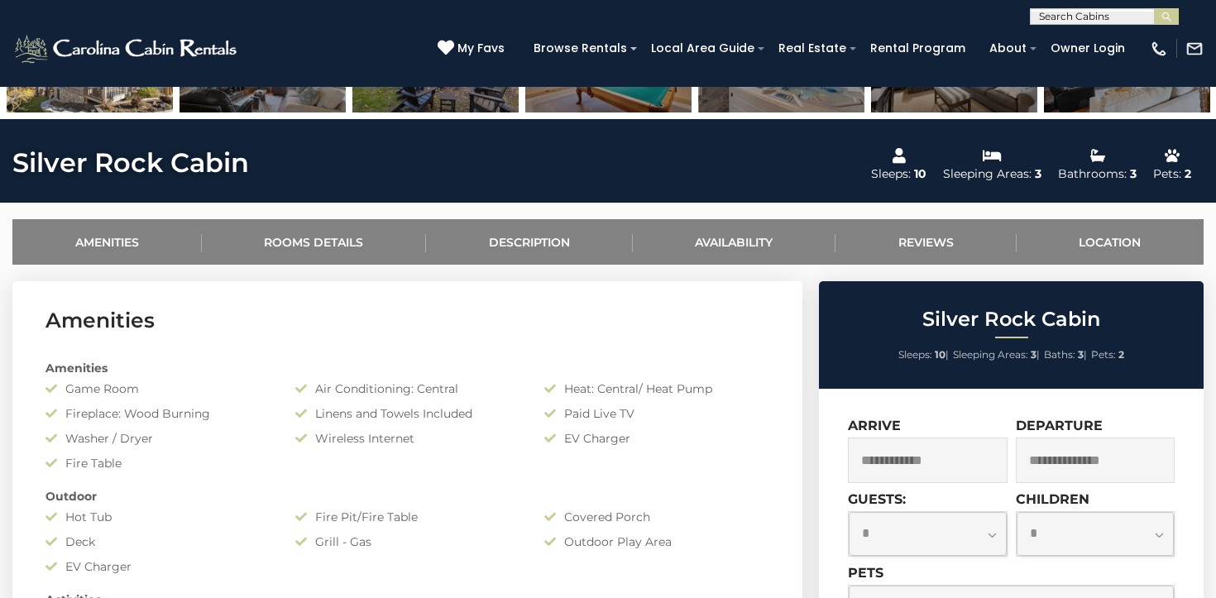
scroll to position [524, 0]
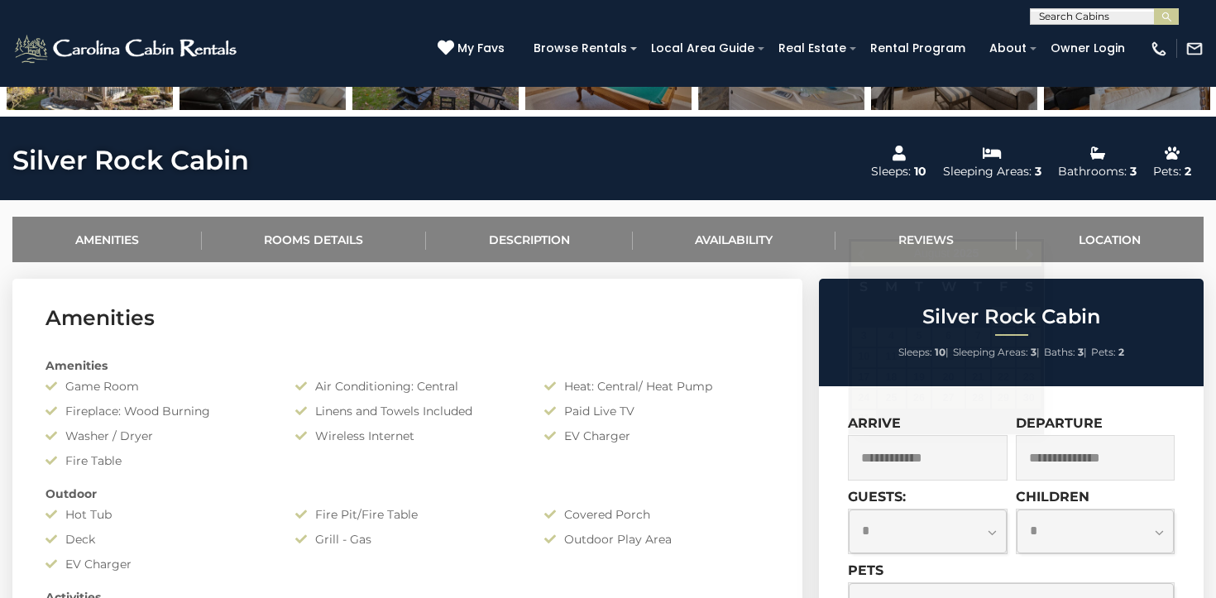
click at [927, 448] on input "text" at bounding box center [928, 457] width 160 height 45
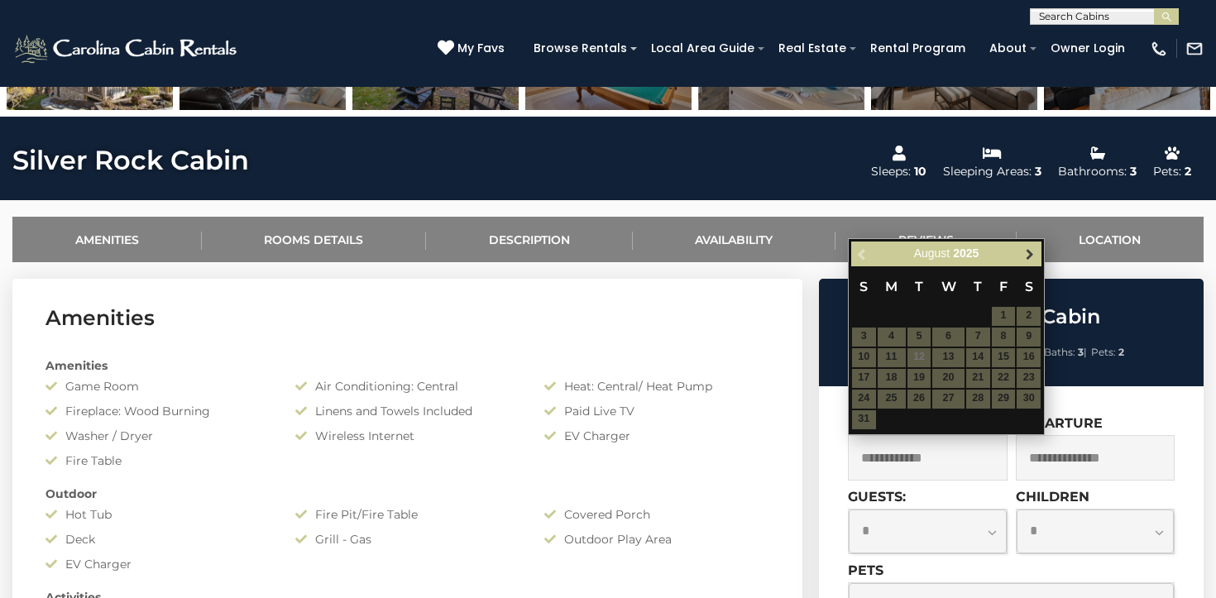
click at [1027, 250] on span "Next" at bounding box center [1029, 253] width 13 height 13
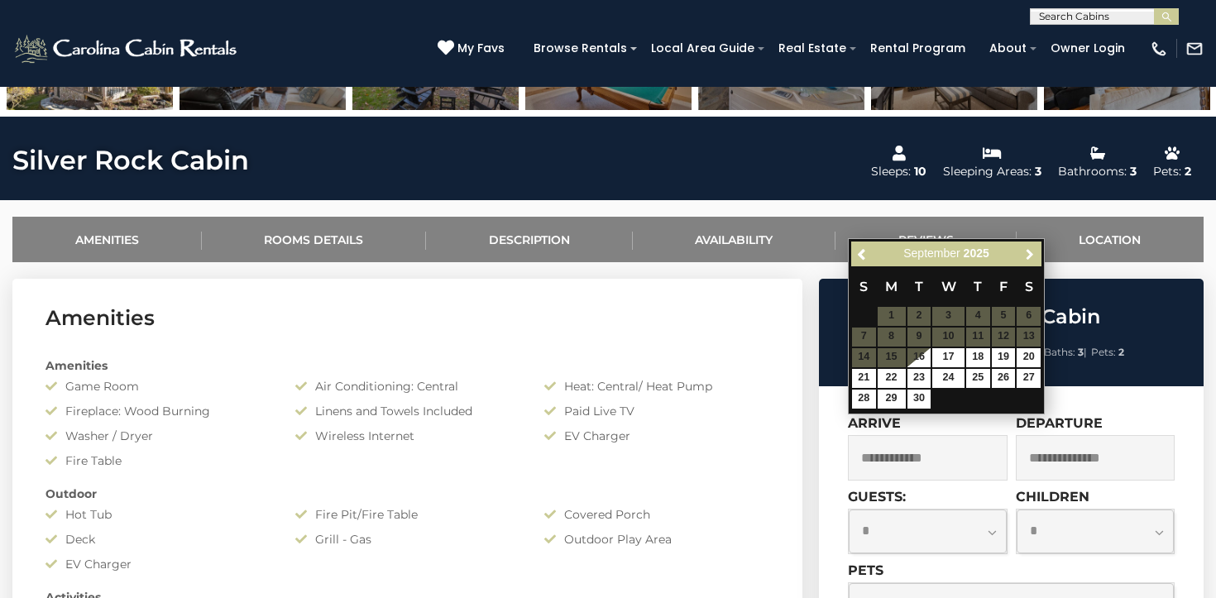
click at [1027, 250] on span "Next" at bounding box center [1029, 253] width 13 height 13
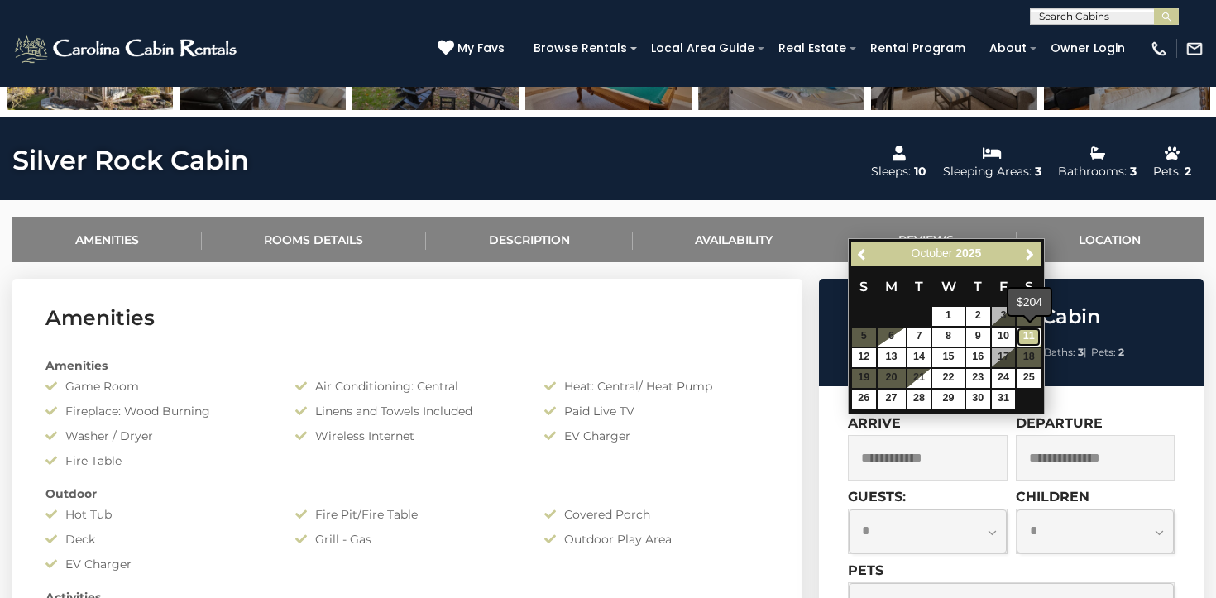
click at [1034, 333] on link "11" at bounding box center [1028, 336] width 24 height 19
type input "**********"
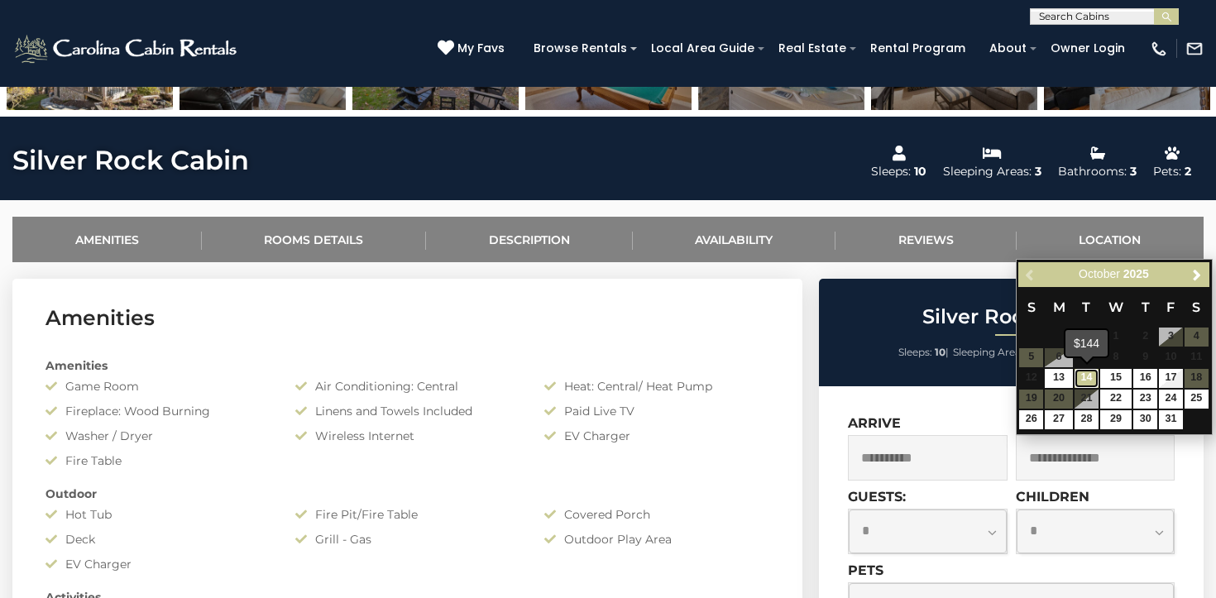
click at [1086, 380] on link "14" at bounding box center [1086, 378] width 24 height 19
type input "**********"
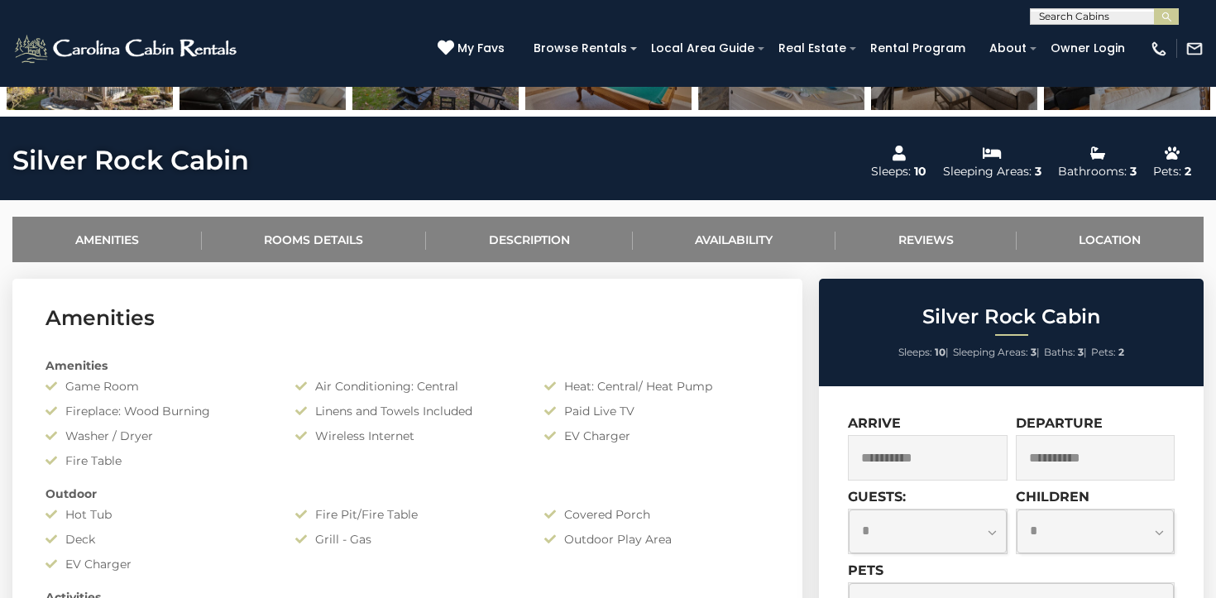
click at [939, 537] on select "**********" at bounding box center [927, 531] width 158 height 44
select select "*"
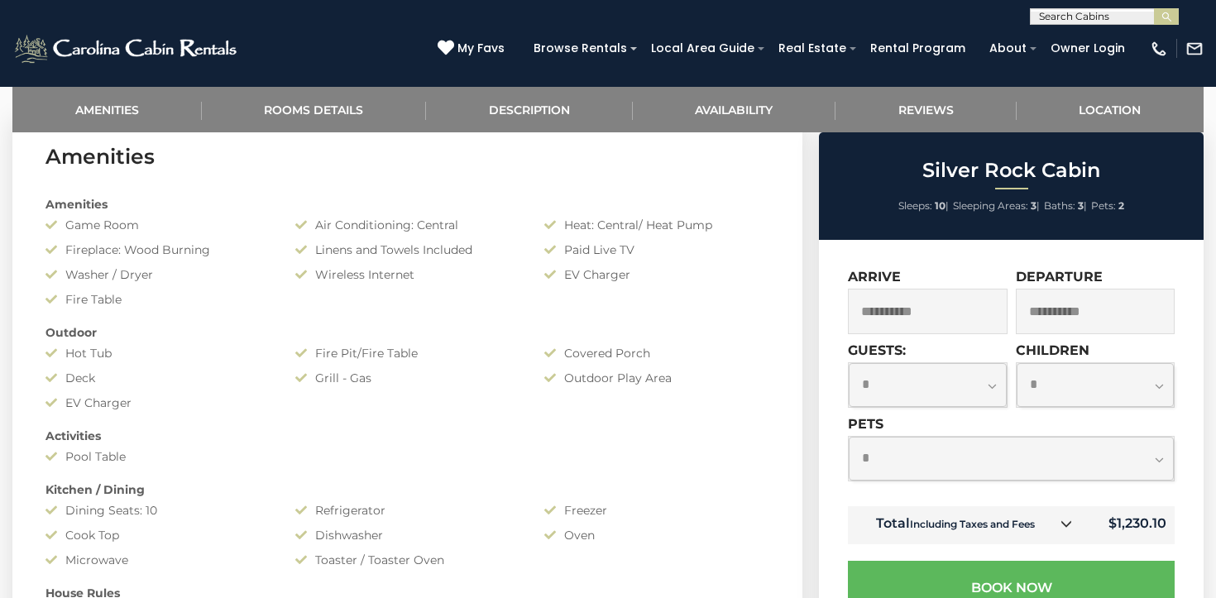
scroll to position [688, 0]
click at [913, 456] on select "**********" at bounding box center [1010, 459] width 325 height 44
select select "*"
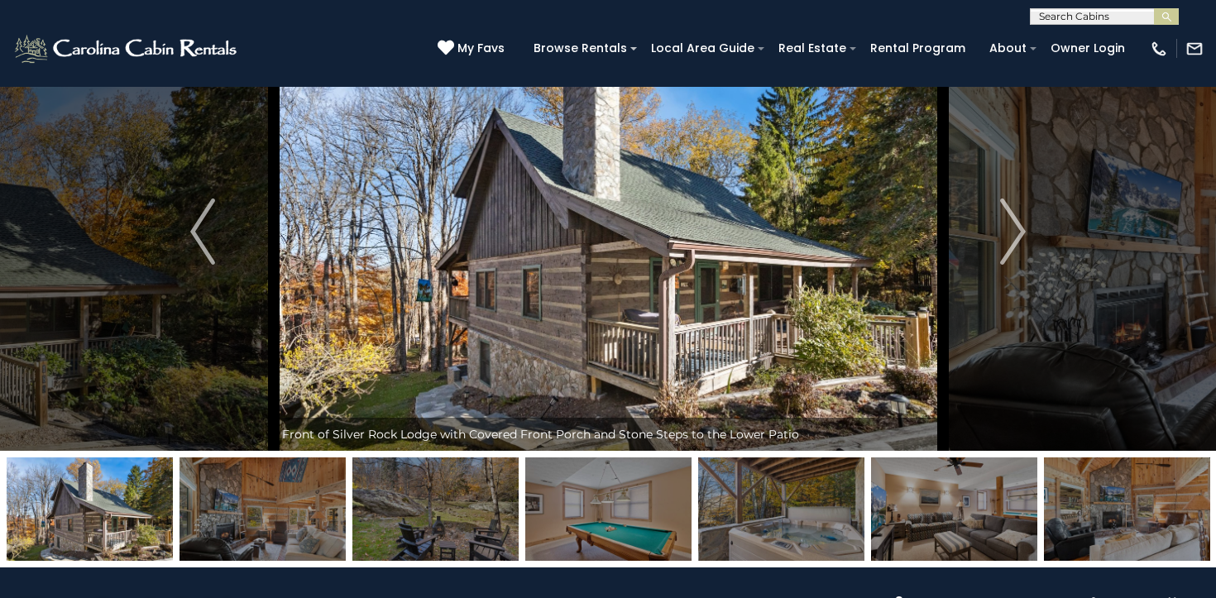
scroll to position [69, 0]
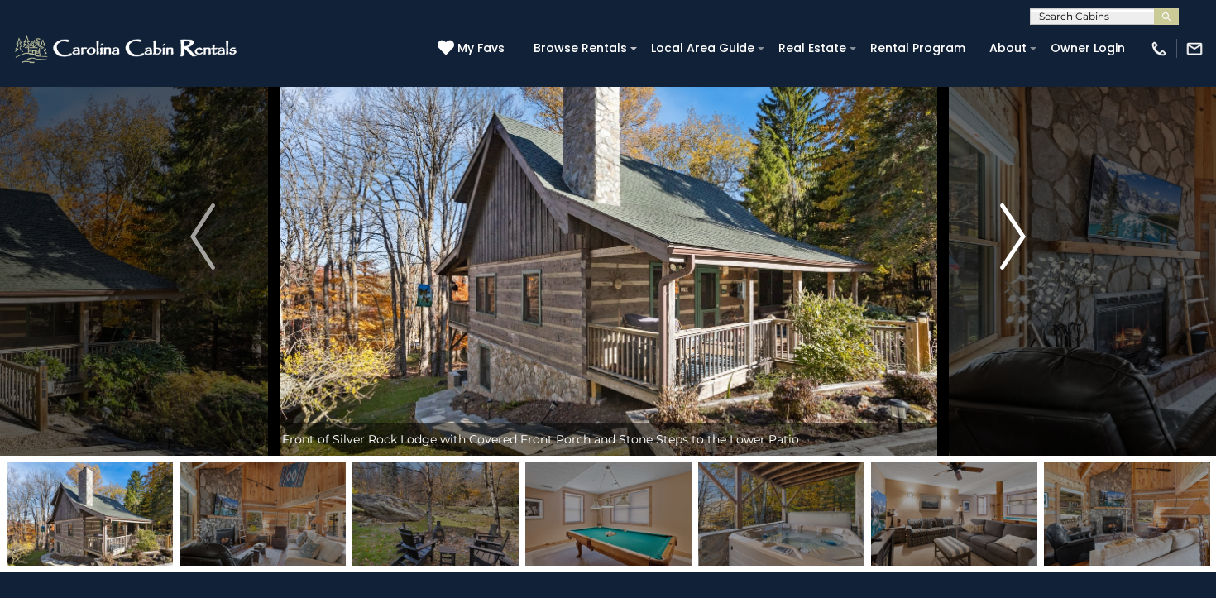
click at [1004, 232] on img "Next" at bounding box center [1013, 236] width 25 height 66
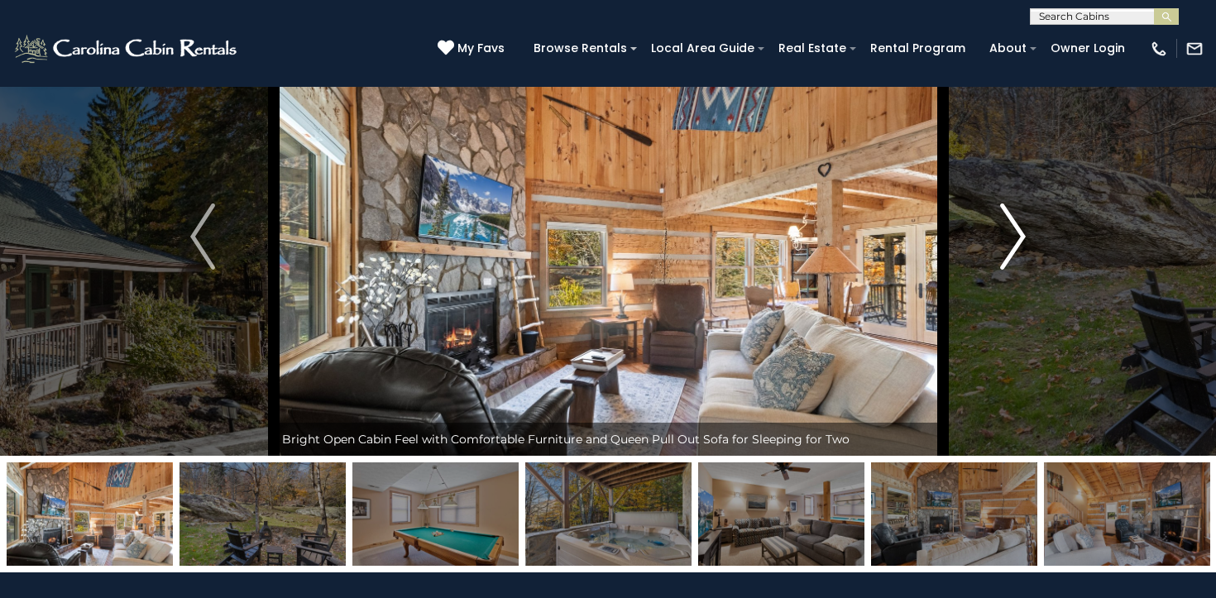
click at [1004, 232] on img "Next" at bounding box center [1013, 236] width 25 height 66
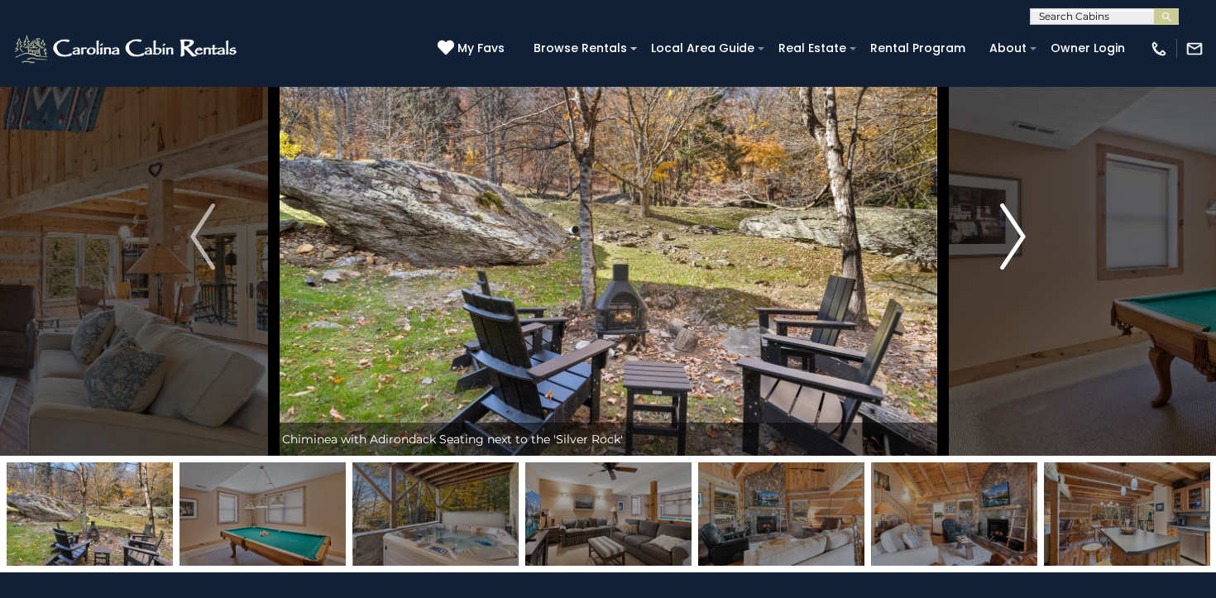
click at [1004, 232] on img "Next" at bounding box center [1013, 236] width 25 height 66
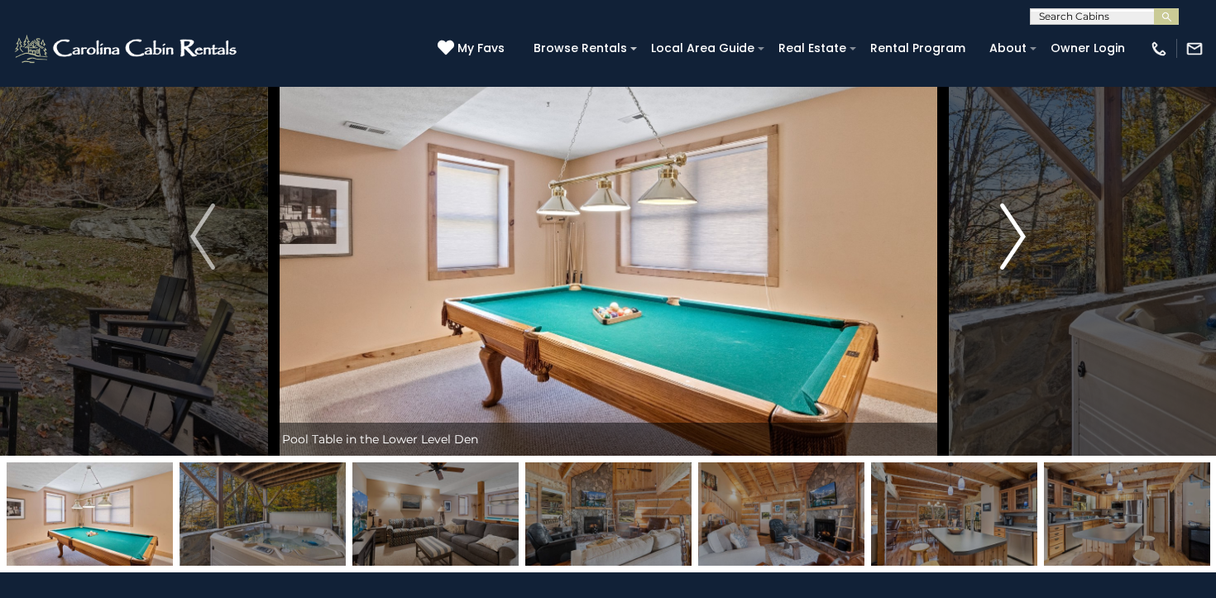
click at [1004, 232] on img "Next" at bounding box center [1013, 236] width 25 height 66
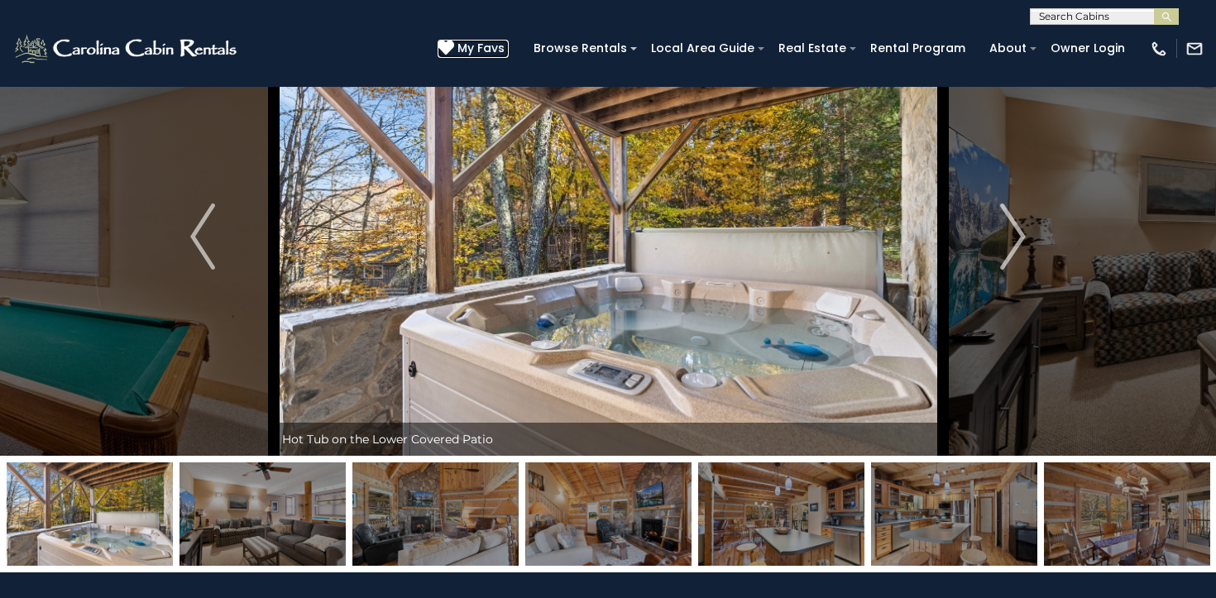
click at [504, 47] on span "My Favs" at bounding box center [480, 48] width 47 height 17
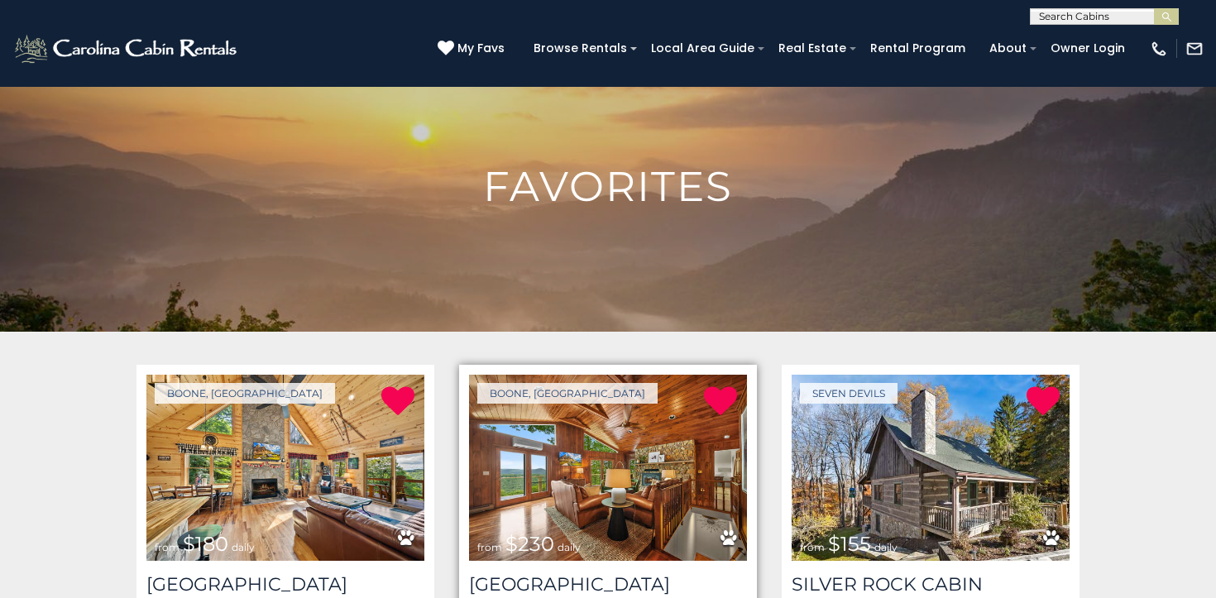
scroll to position [71, 0]
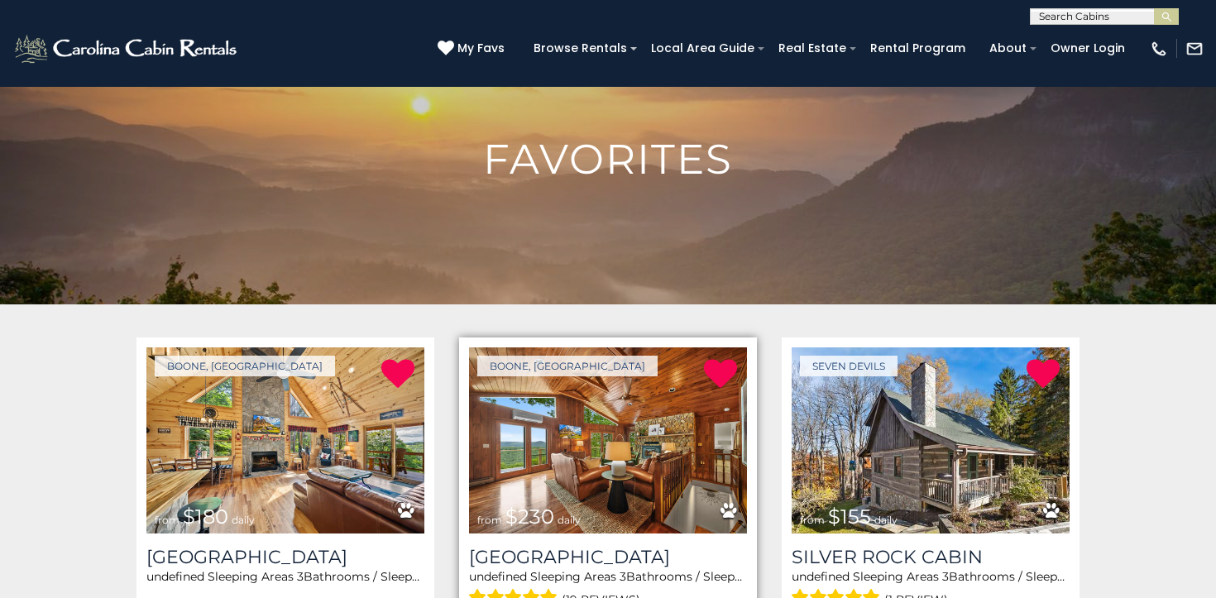
click at [602, 447] on img at bounding box center [608, 440] width 278 height 186
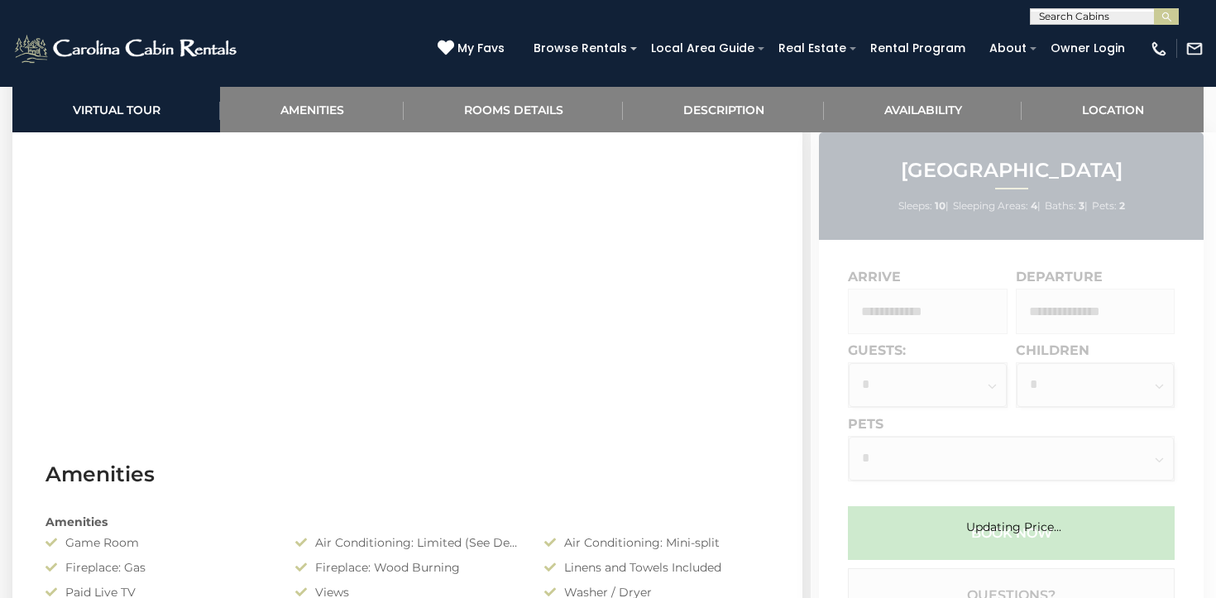
scroll to position [875, 0]
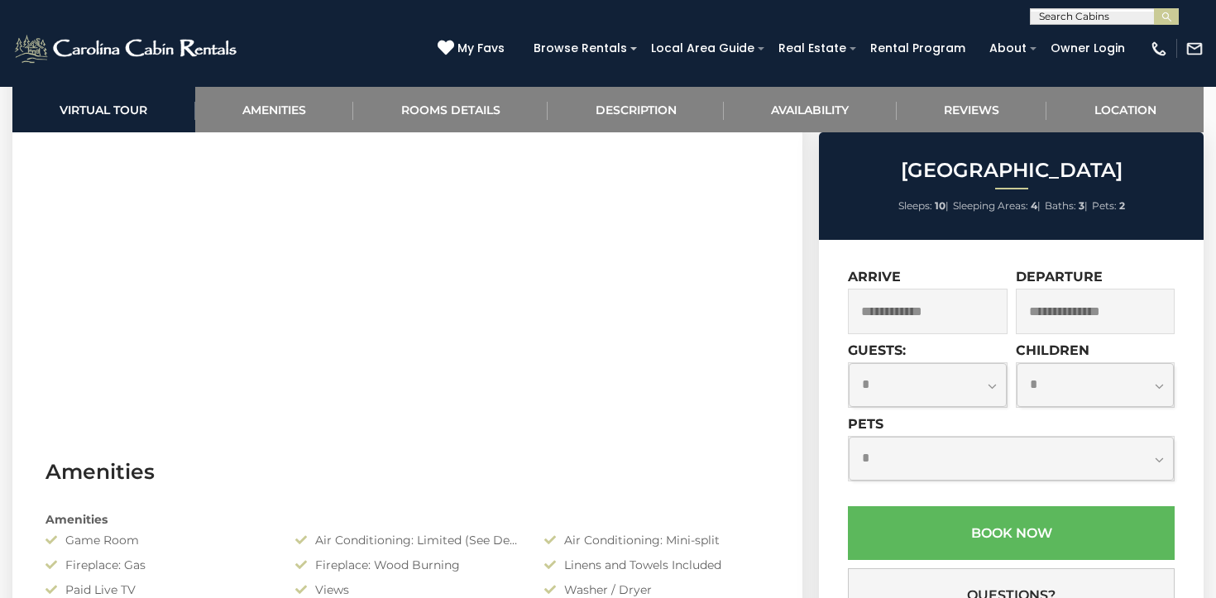
click at [934, 315] on input "text" at bounding box center [928, 311] width 160 height 45
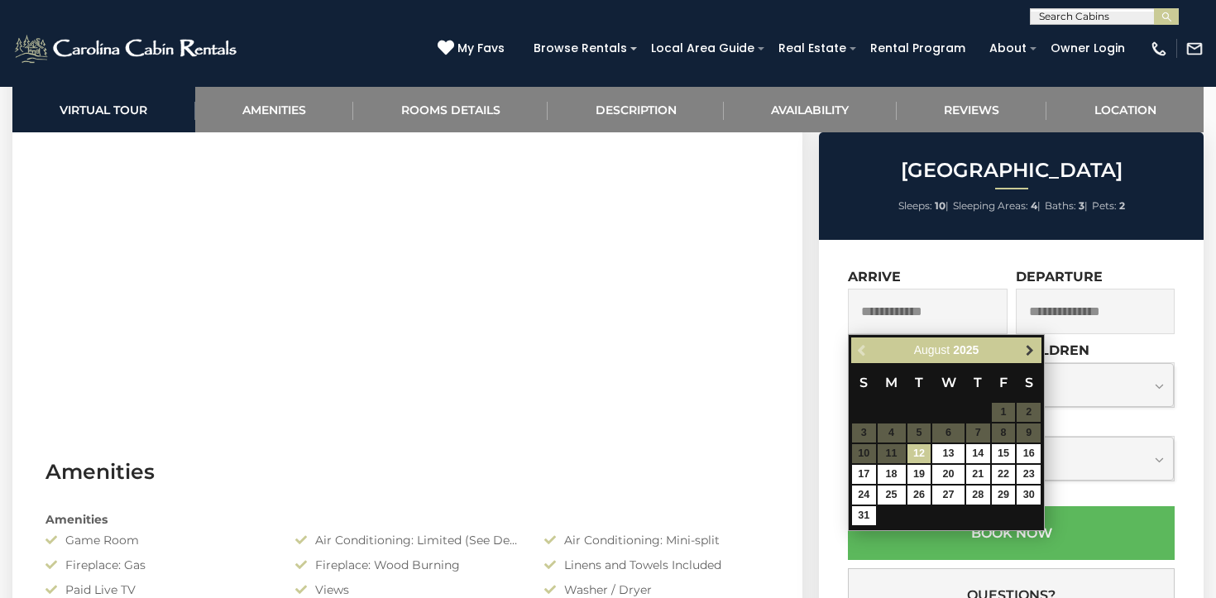
click at [1026, 358] on link "Next" at bounding box center [1029, 350] width 21 height 21
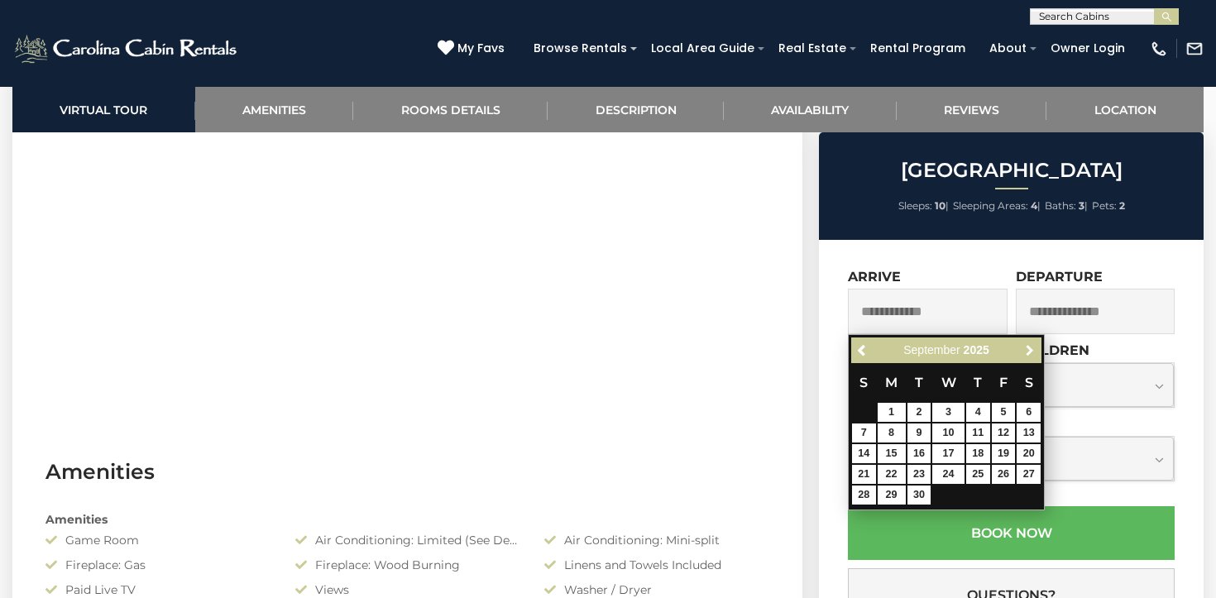
click at [1026, 358] on link "Next" at bounding box center [1029, 350] width 21 height 21
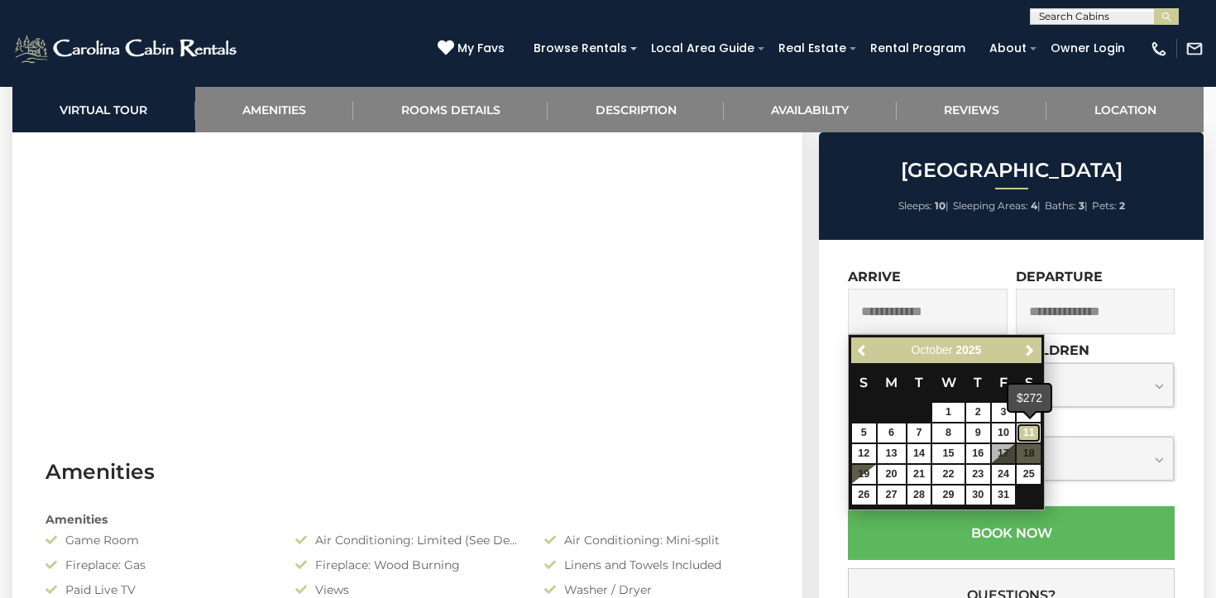
click at [1025, 435] on link "11" at bounding box center [1028, 432] width 24 height 19
type input "**********"
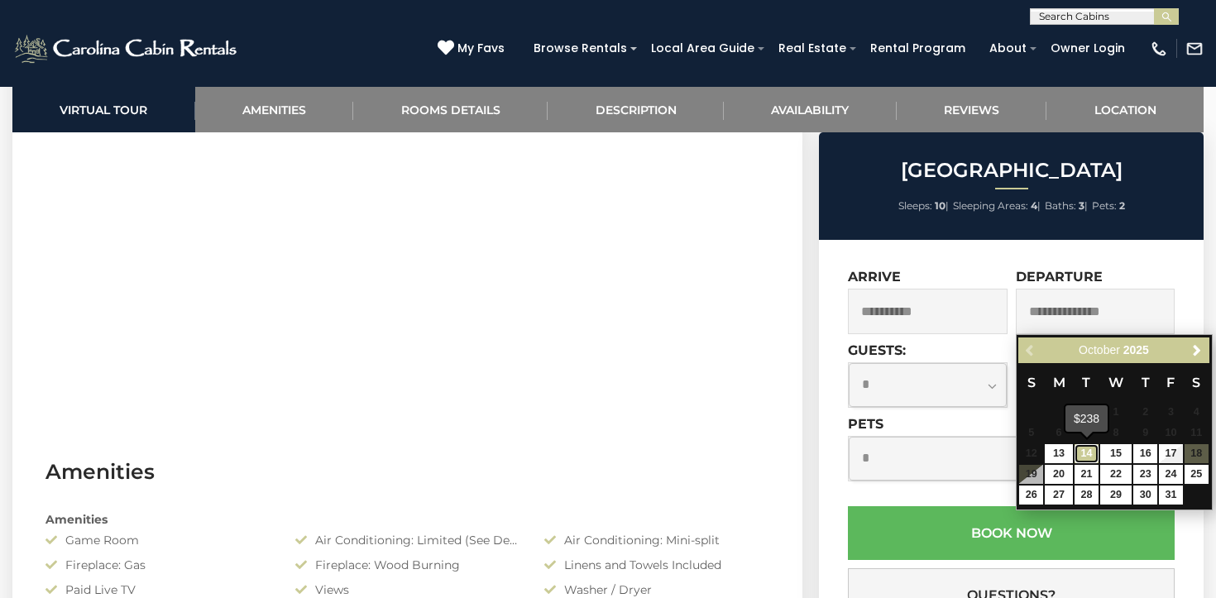
click at [1086, 454] on link "14" at bounding box center [1086, 453] width 24 height 19
type input "**********"
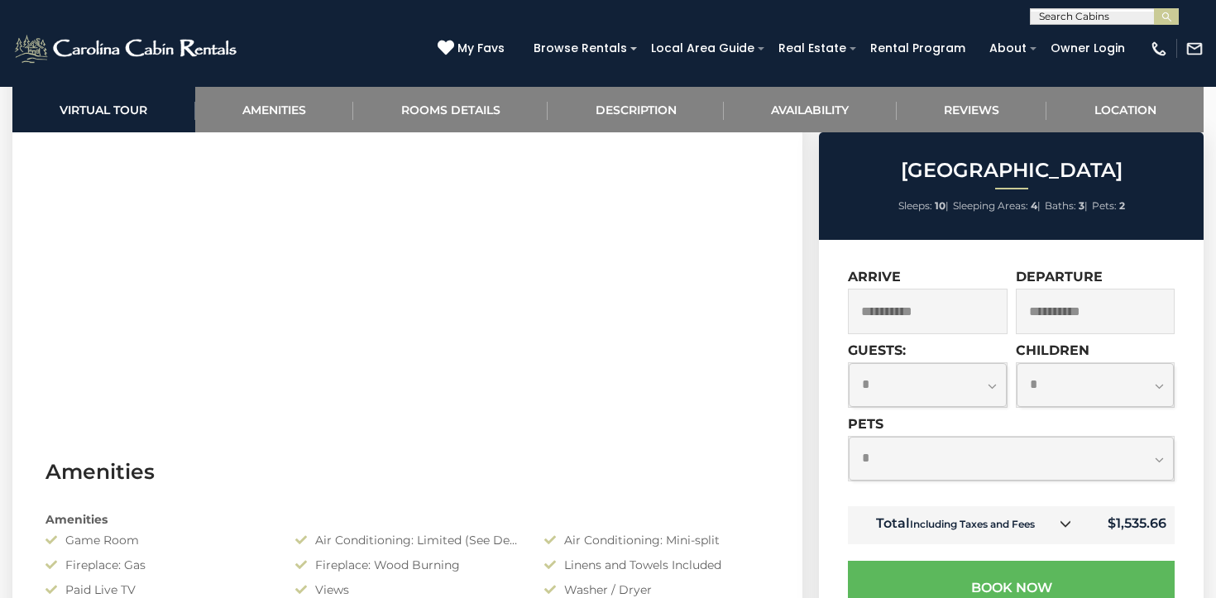
click at [925, 375] on select "**********" at bounding box center [927, 385] width 158 height 44
select select "*"
click at [975, 469] on select "**********" at bounding box center [1010, 459] width 325 height 44
select select "*"
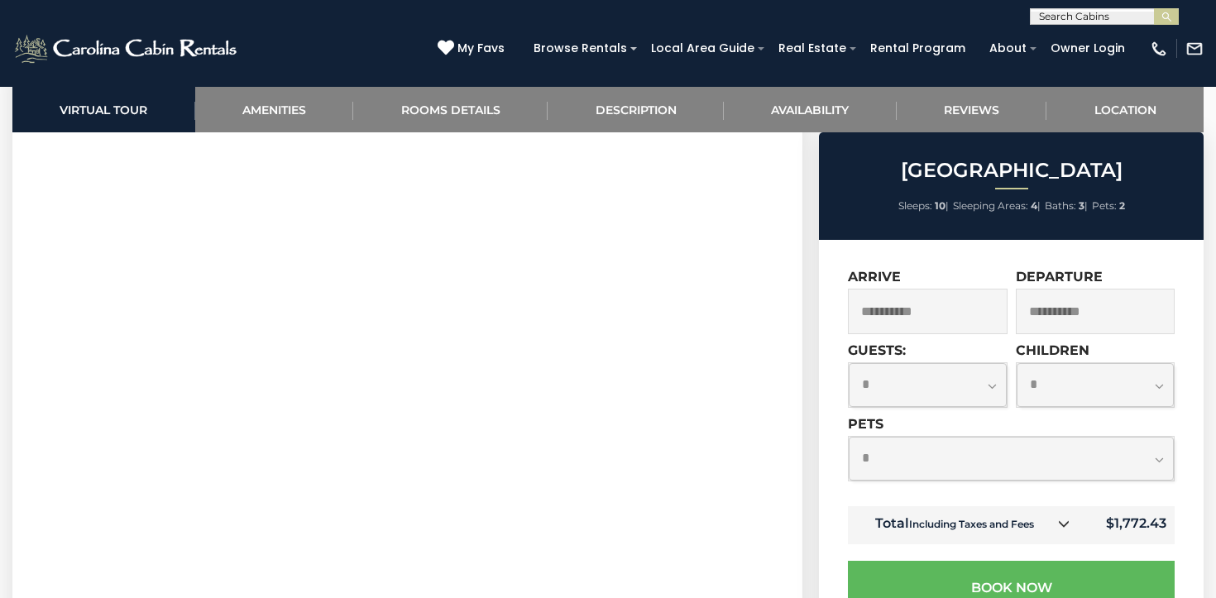
scroll to position [711, 0]
click at [493, 44] on span "My Favs" at bounding box center [480, 48] width 47 height 17
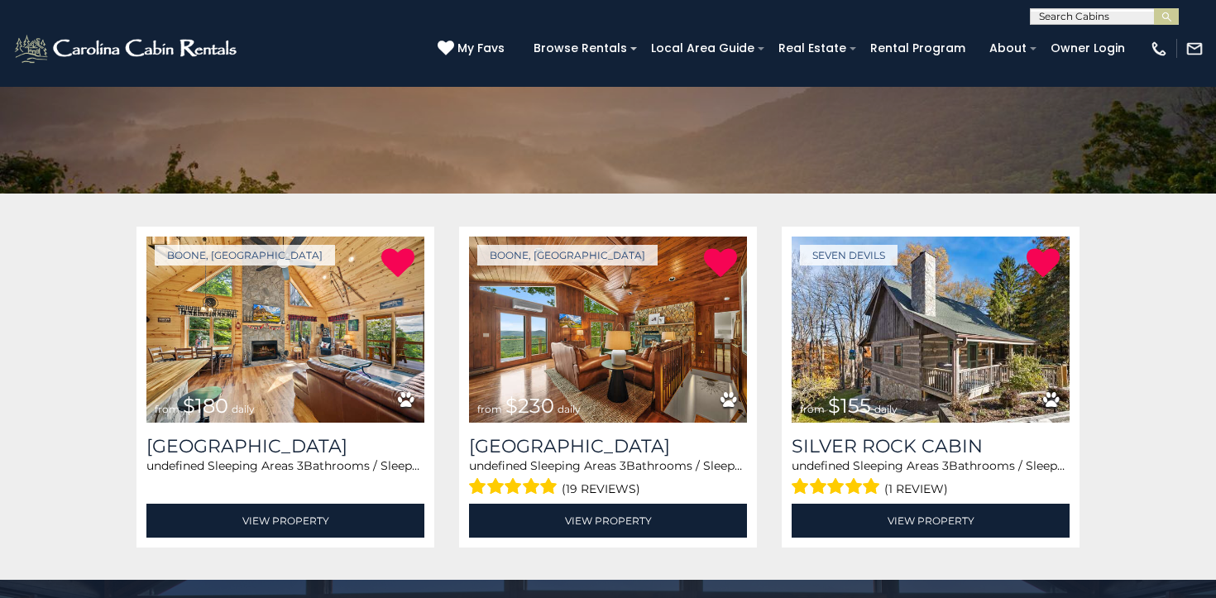
scroll to position [180, 0]
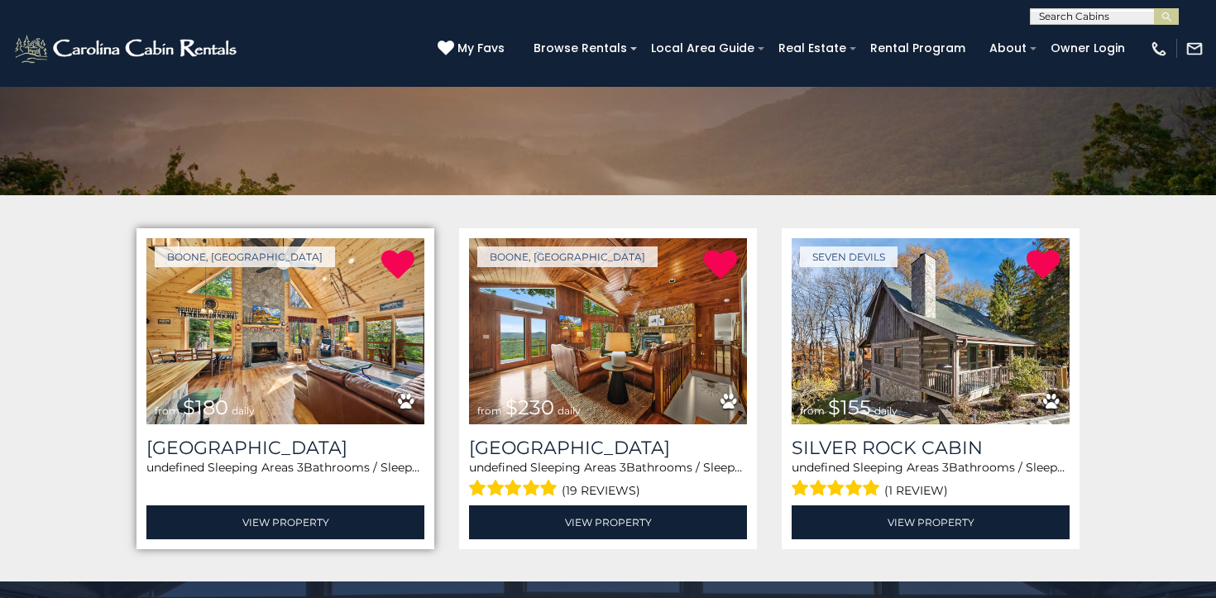
click at [273, 325] on img at bounding box center [285, 331] width 278 height 186
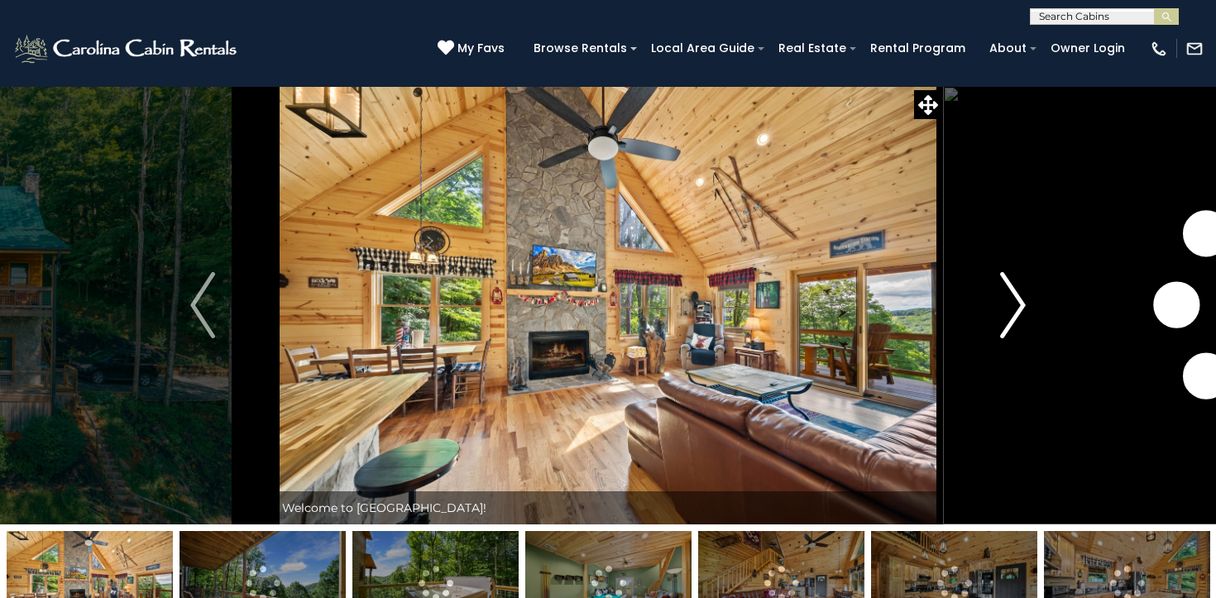
click at [1020, 301] on img "Next" at bounding box center [1013, 305] width 25 height 66
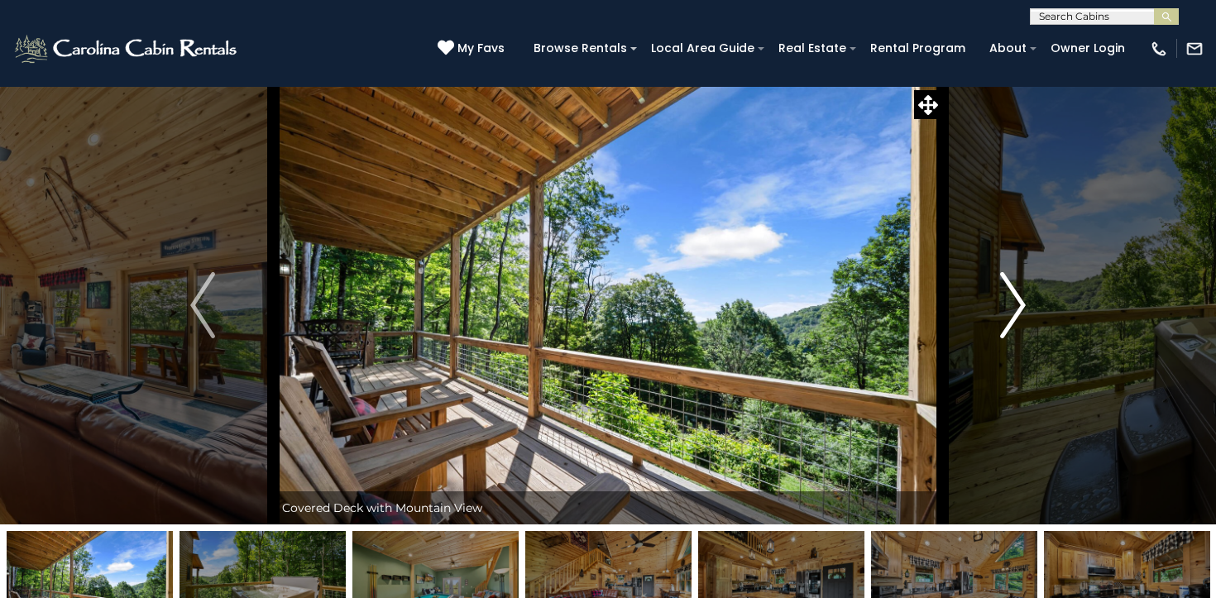
click at [1020, 301] on img "Next" at bounding box center [1013, 305] width 25 height 66
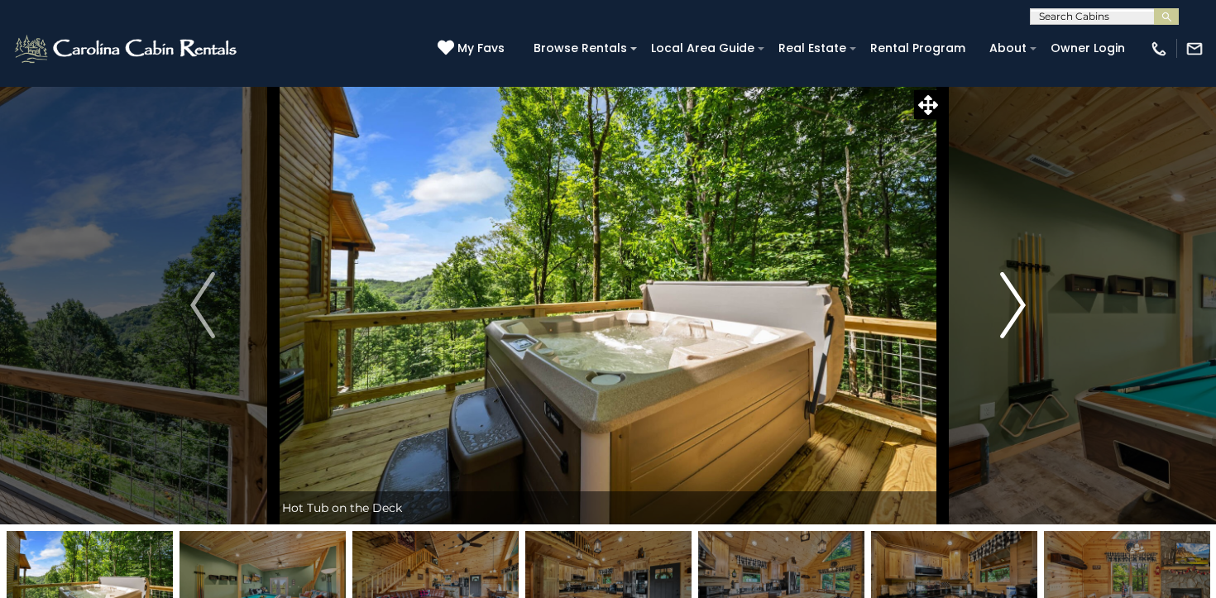
click at [1020, 301] on img "Next" at bounding box center [1013, 305] width 25 height 66
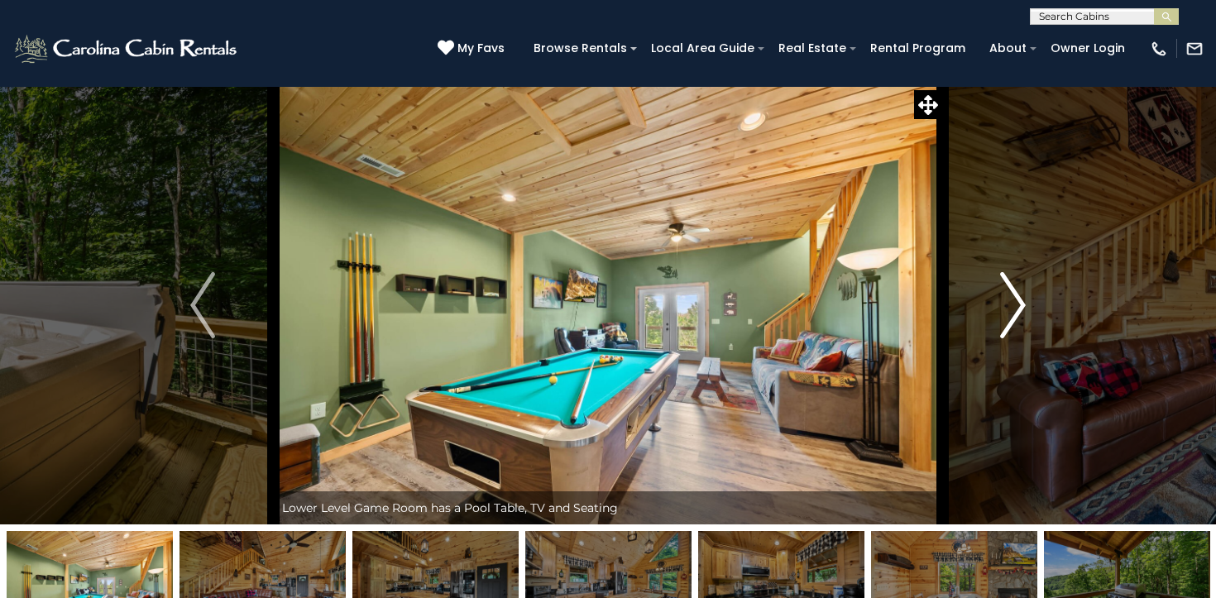
click at [1020, 301] on img "Next" at bounding box center [1013, 305] width 25 height 66
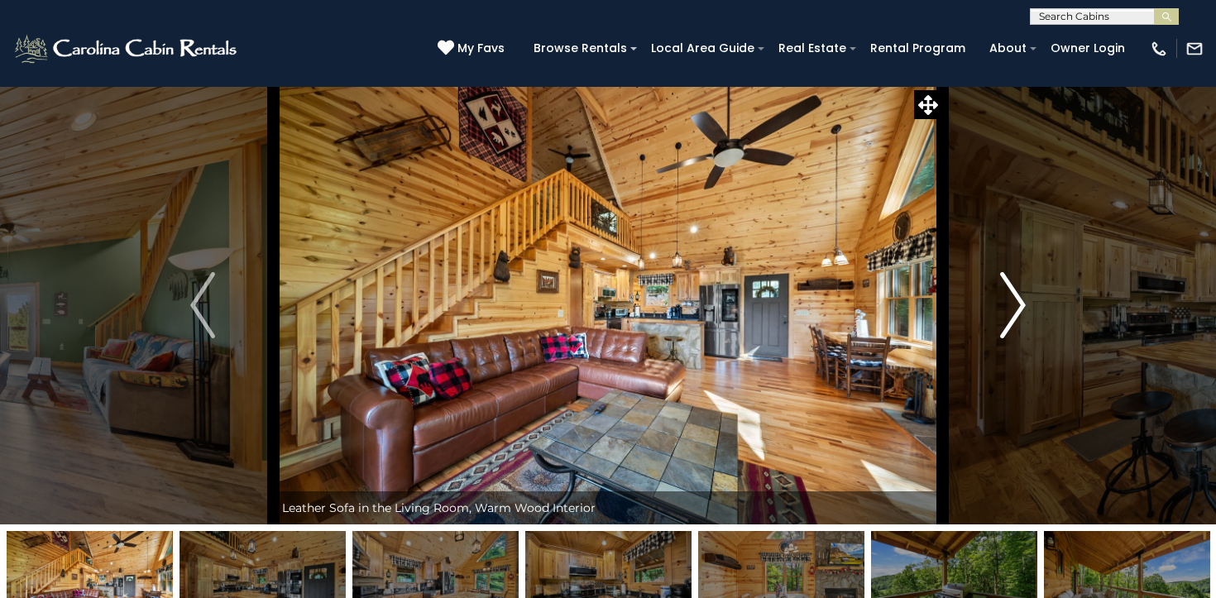
click at [1020, 301] on img "Next" at bounding box center [1013, 305] width 25 height 66
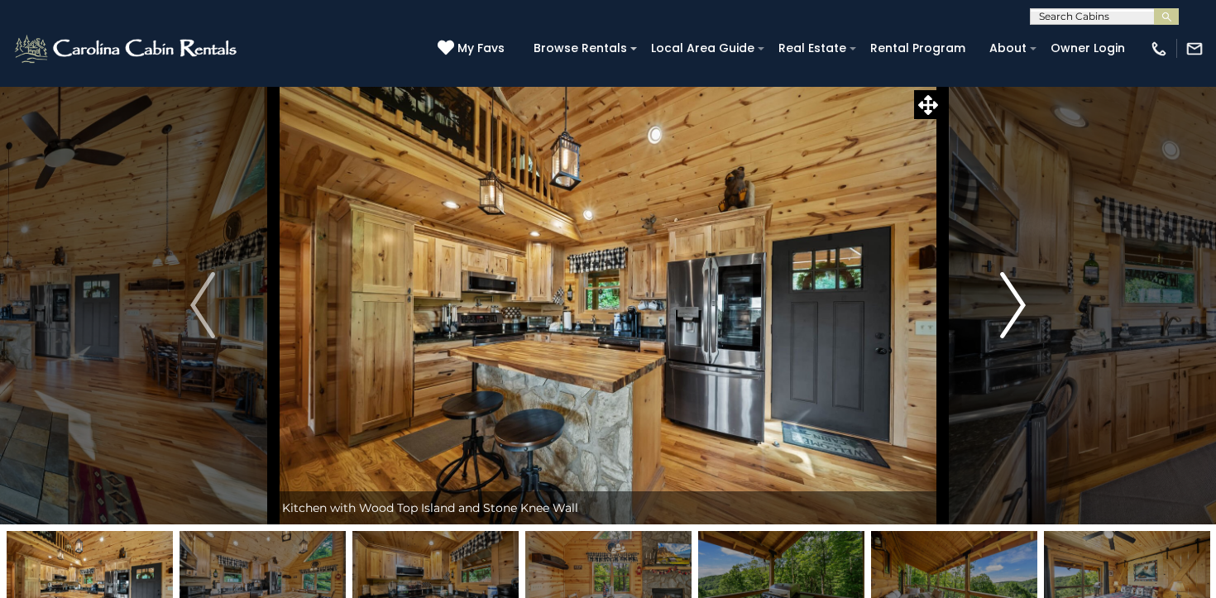
click at [1020, 301] on img "Next" at bounding box center [1013, 305] width 25 height 66
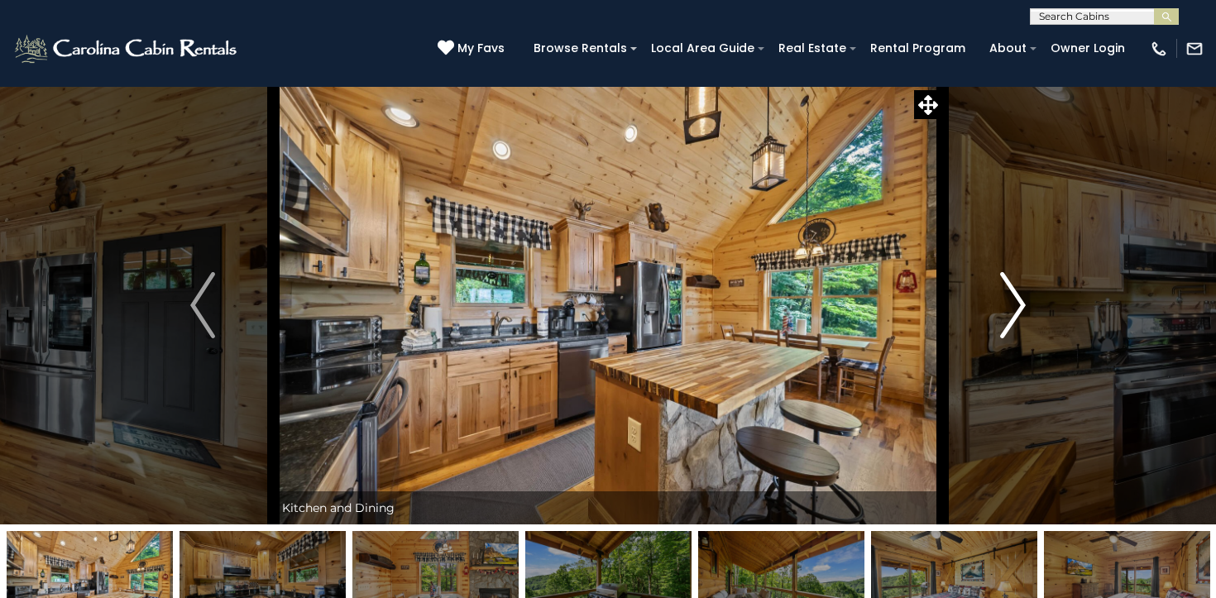
click at [1020, 301] on img "Next" at bounding box center [1013, 305] width 25 height 66
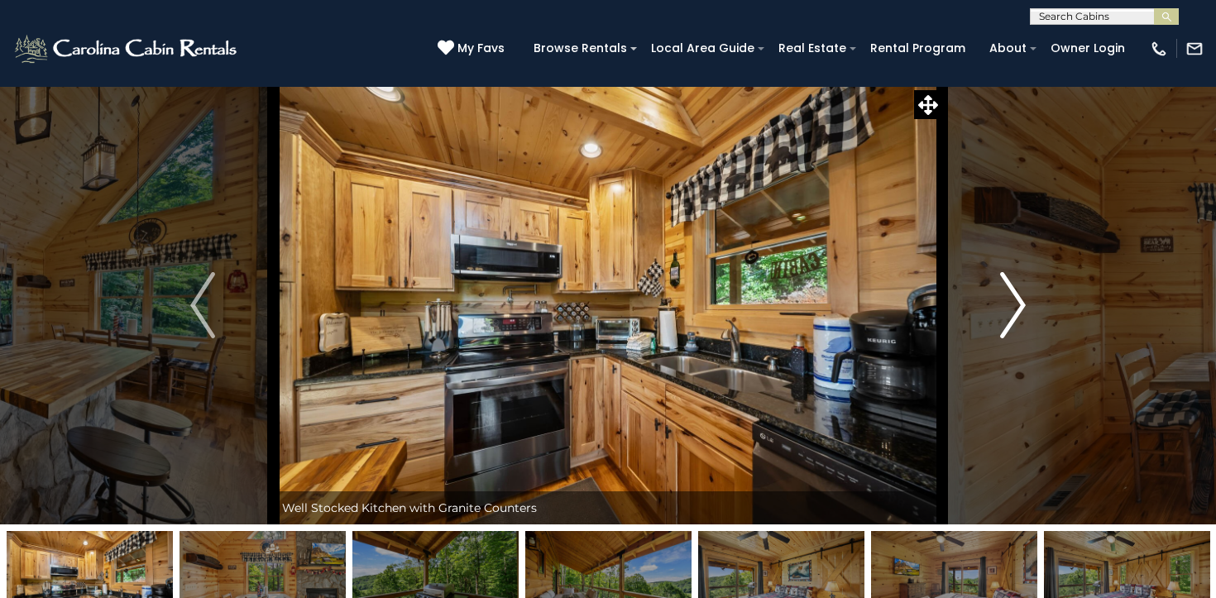
click at [1020, 301] on img "Next" at bounding box center [1013, 305] width 25 height 66
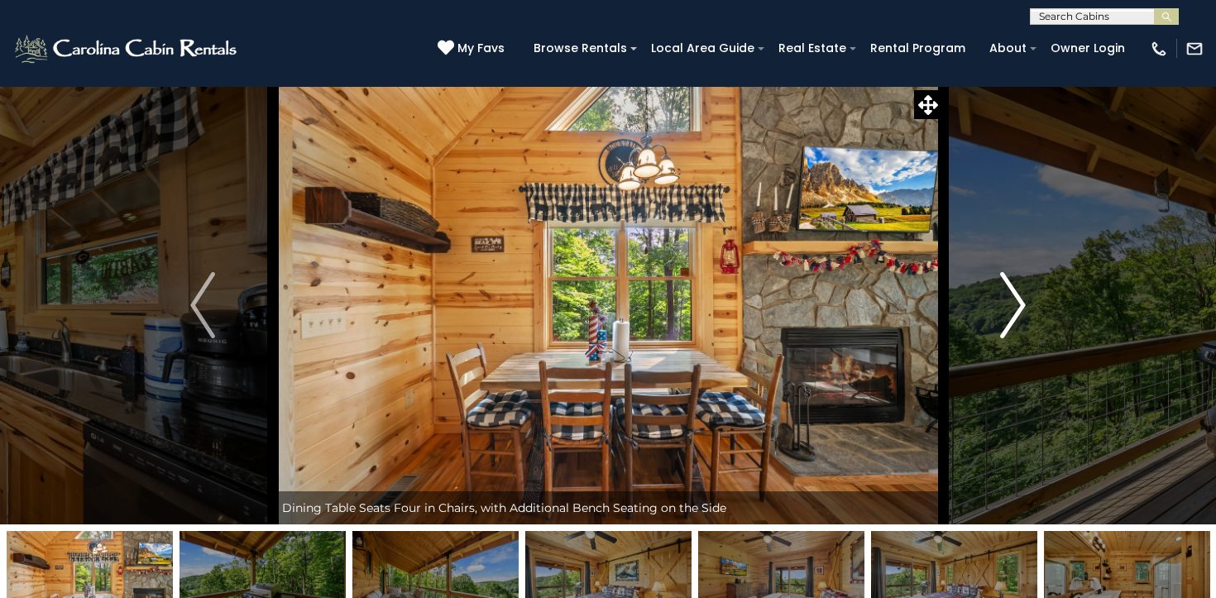
click at [1020, 301] on img "Next" at bounding box center [1013, 305] width 25 height 66
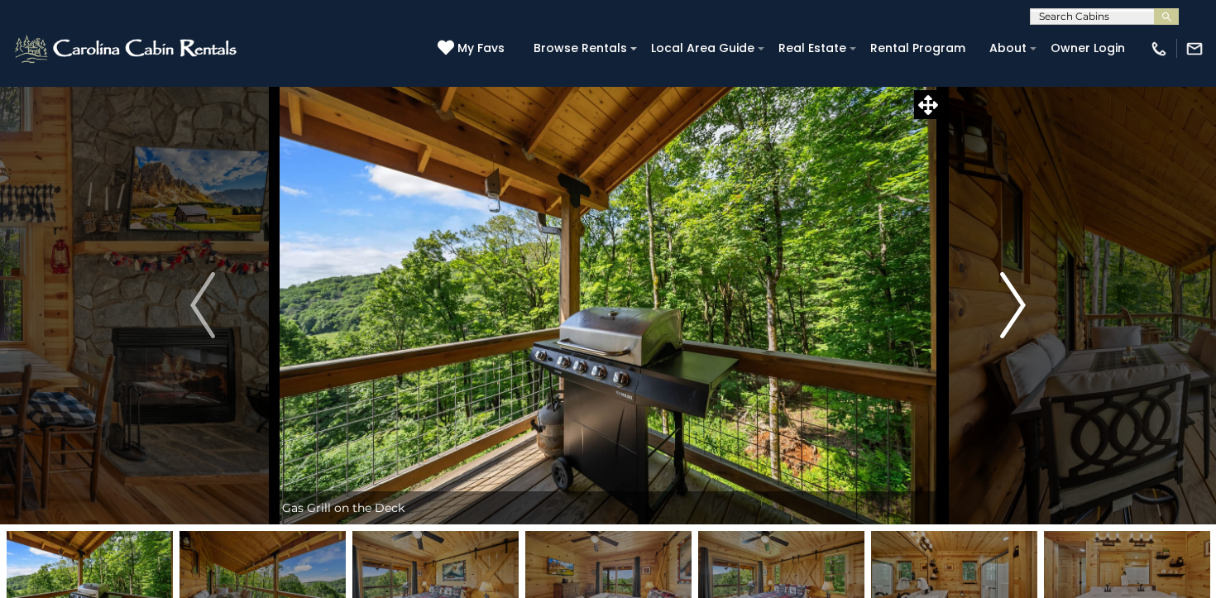
click at [1020, 301] on img "Next" at bounding box center [1013, 305] width 25 height 66
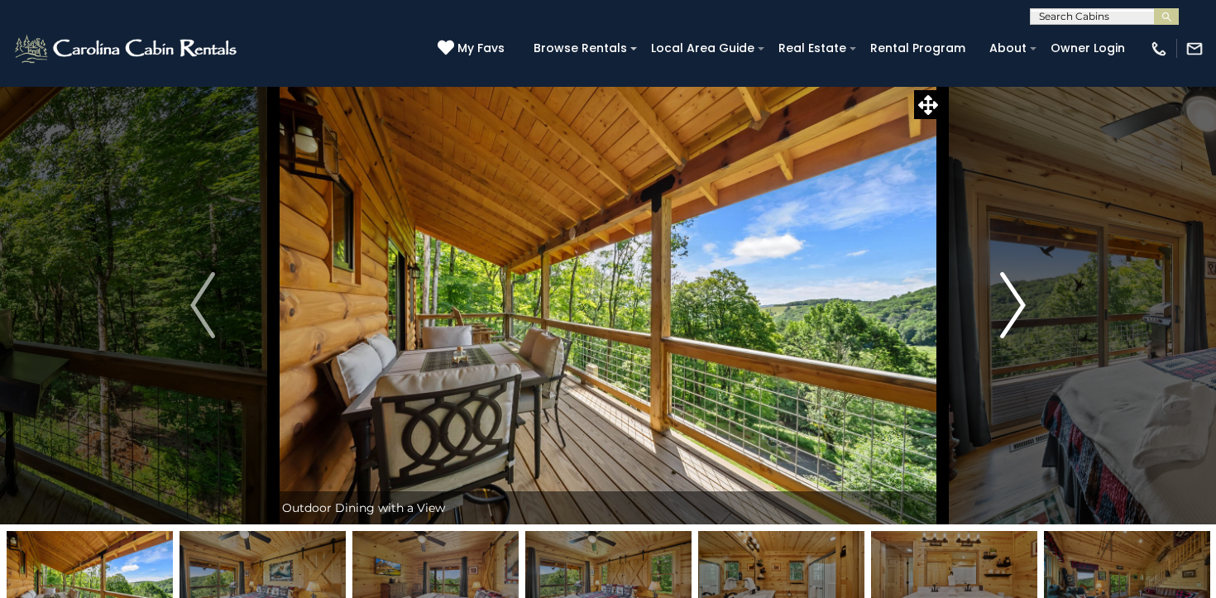
click at [1020, 301] on img "Next" at bounding box center [1013, 305] width 25 height 66
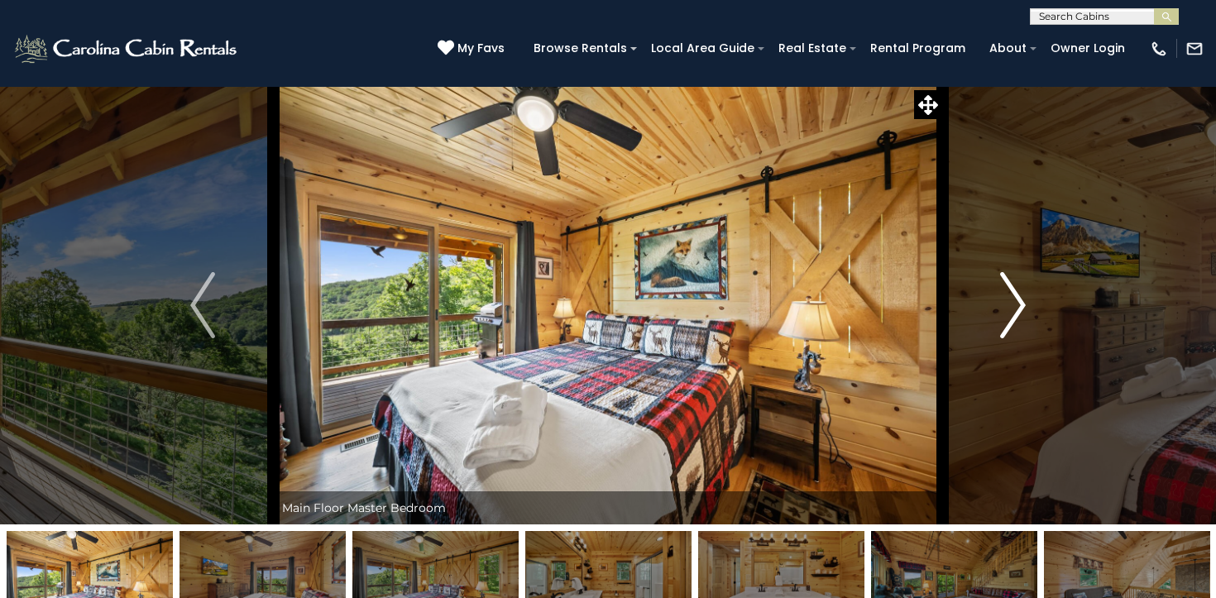
click at [1020, 301] on img "Next" at bounding box center [1013, 305] width 25 height 66
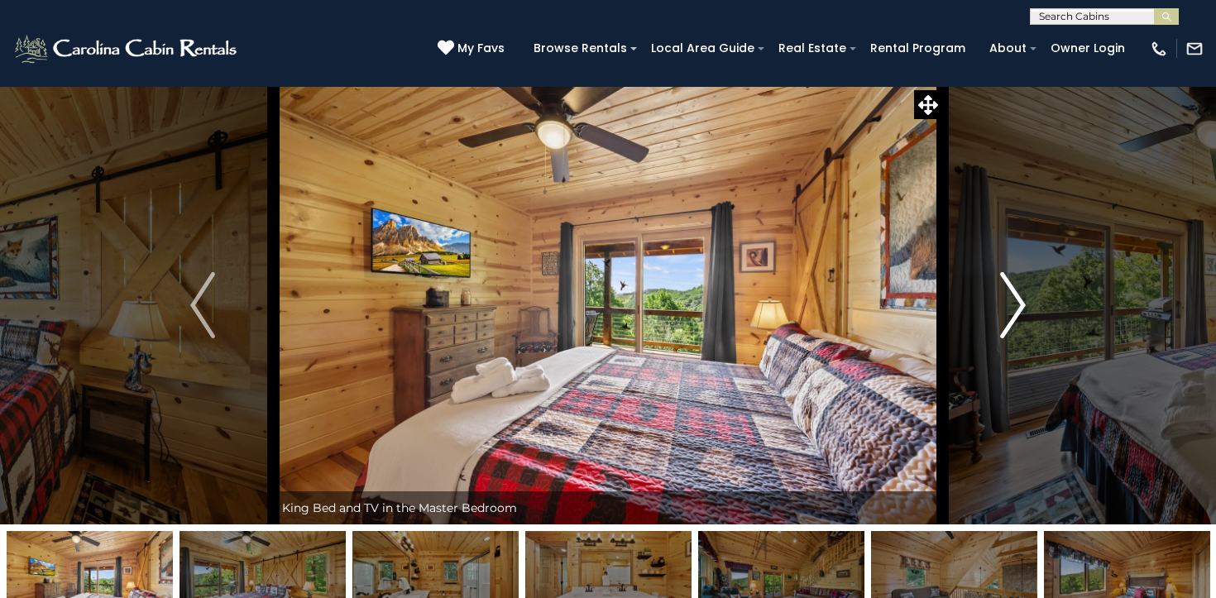
click at [1020, 301] on img "Next" at bounding box center [1013, 305] width 25 height 66
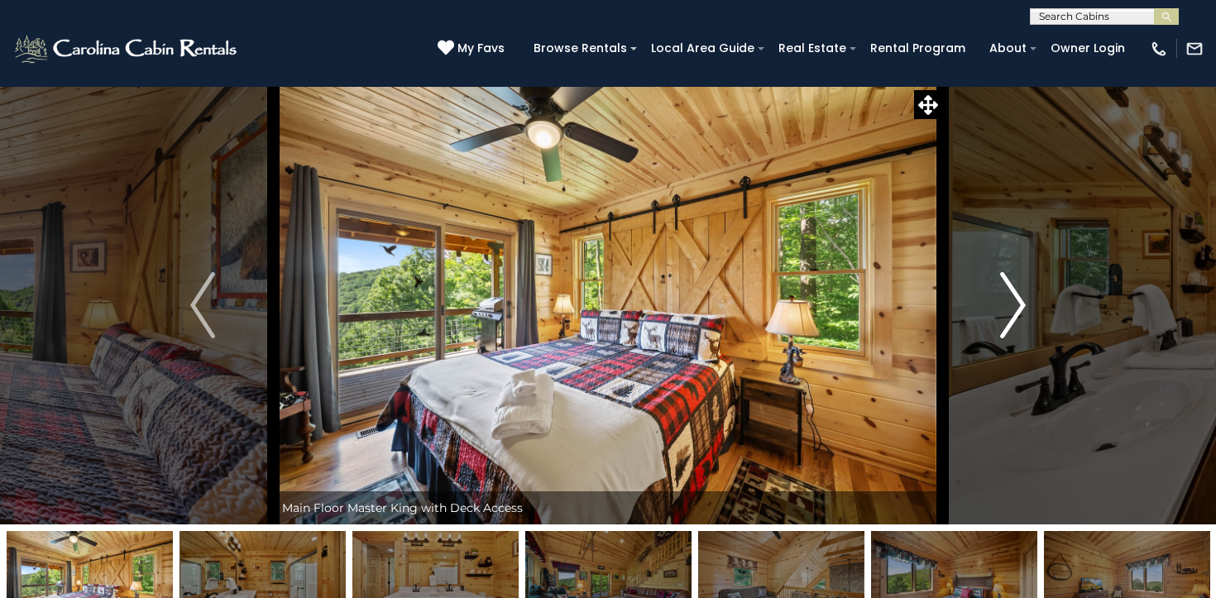
click at [1020, 301] on img "Next" at bounding box center [1013, 305] width 25 height 66
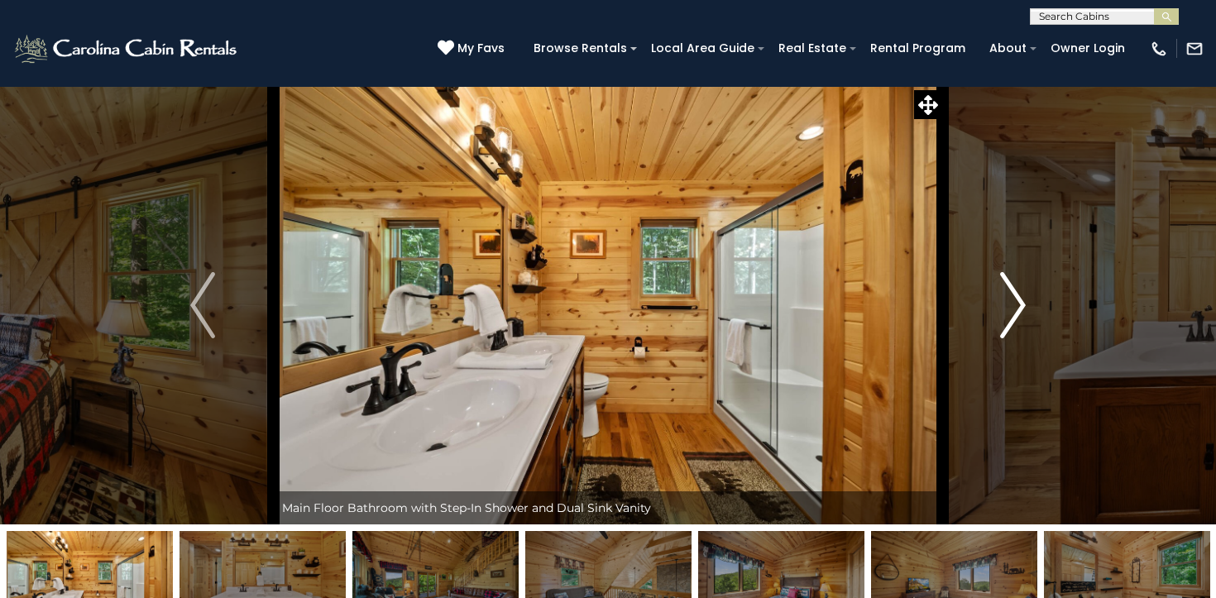
click at [1020, 301] on img "Next" at bounding box center [1013, 305] width 25 height 66
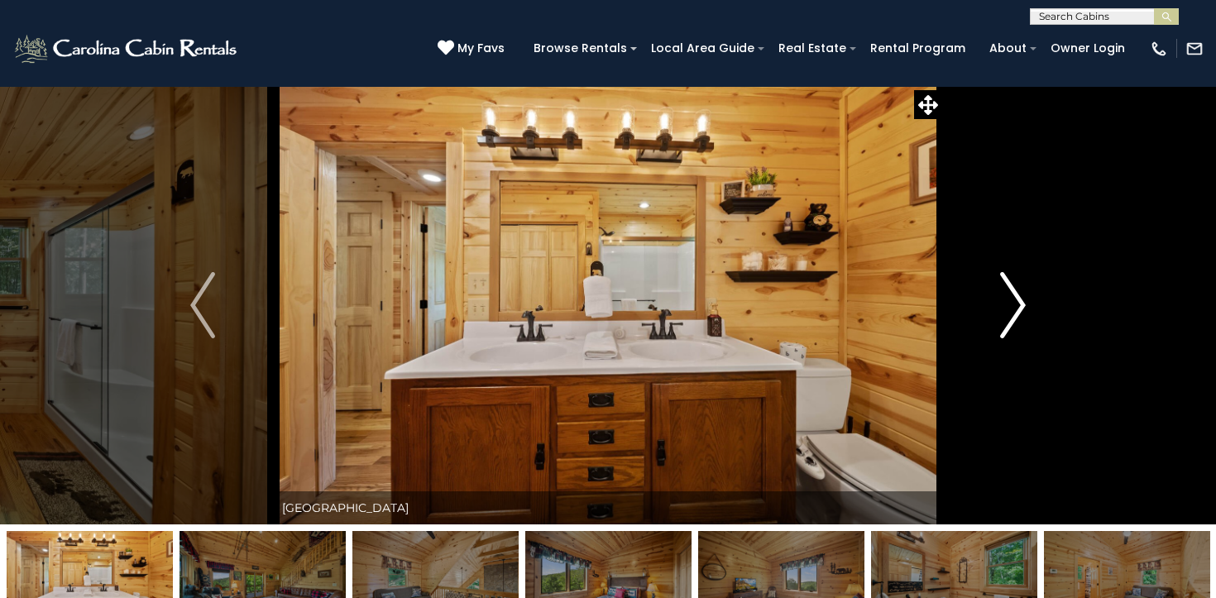
click at [1020, 301] on img "Next" at bounding box center [1013, 305] width 25 height 66
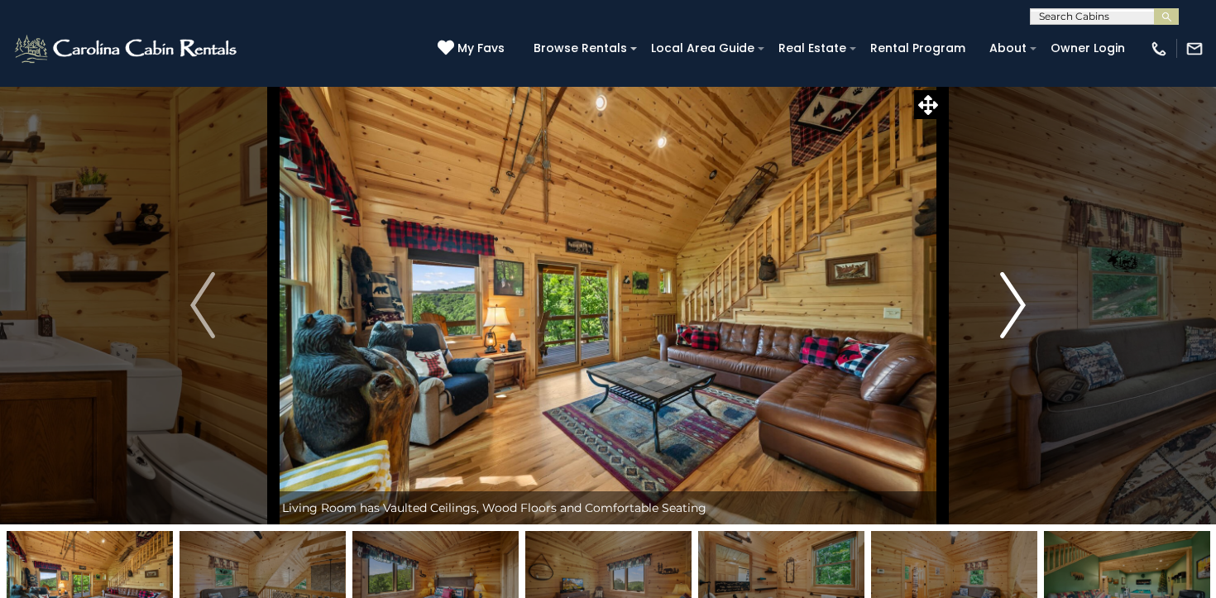
click at [1020, 301] on img "Next" at bounding box center [1013, 305] width 25 height 66
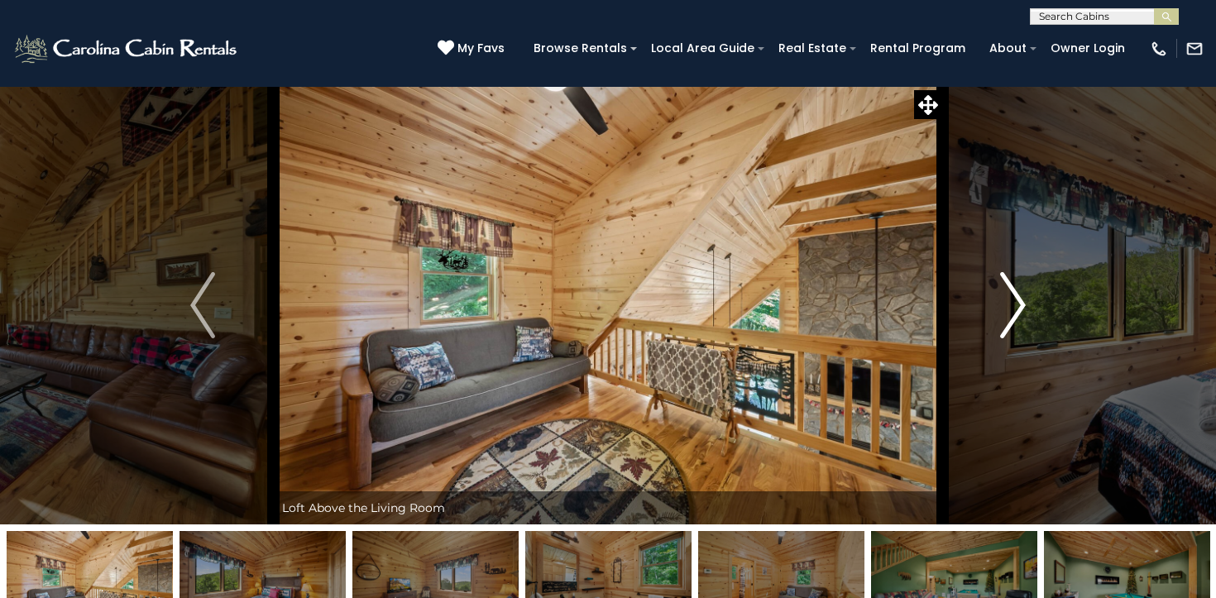
click at [1020, 301] on img "Next" at bounding box center [1013, 305] width 25 height 66
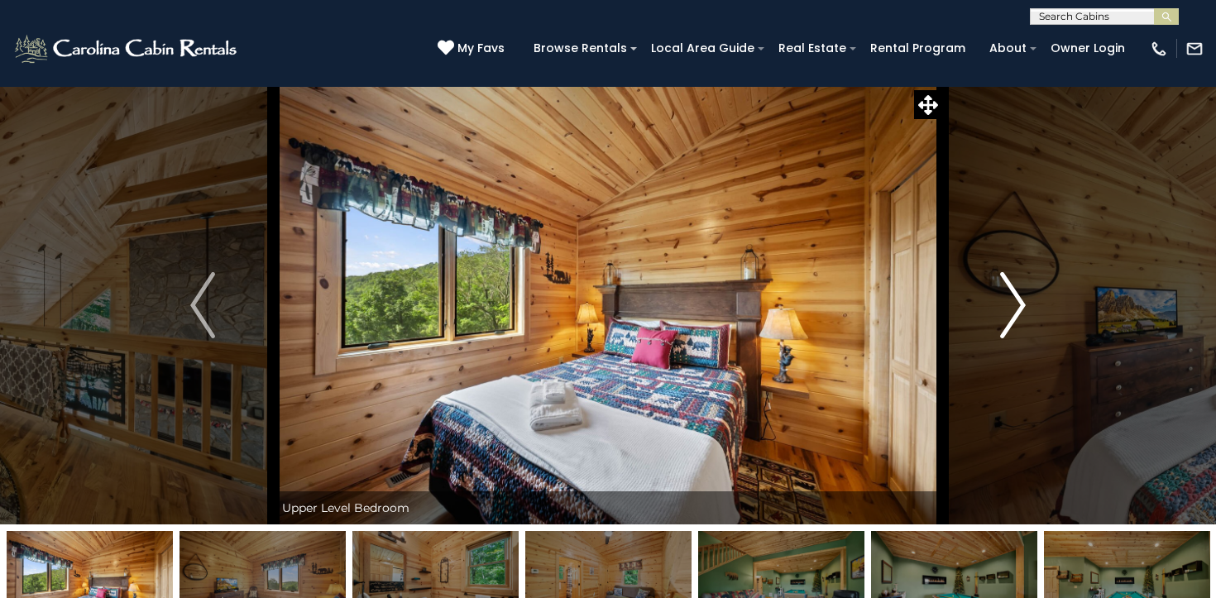
click at [1020, 301] on img "Next" at bounding box center [1013, 305] width 25 height 66
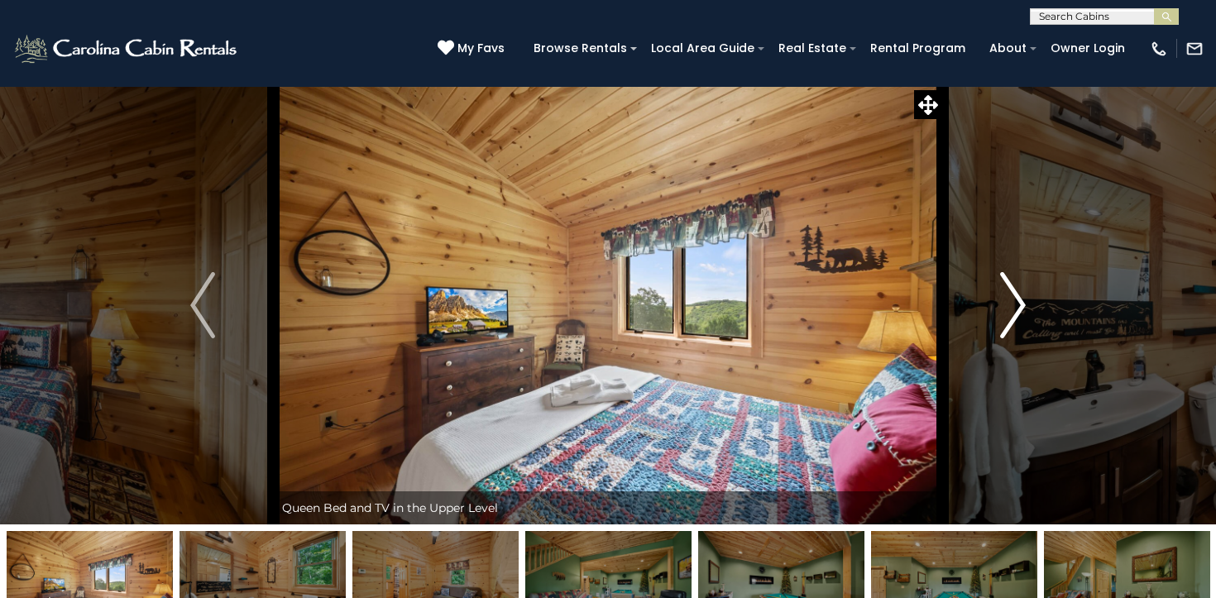
click at [1020, 301] on img "Next" at bounding box center [1013, 305] width 25 height 66
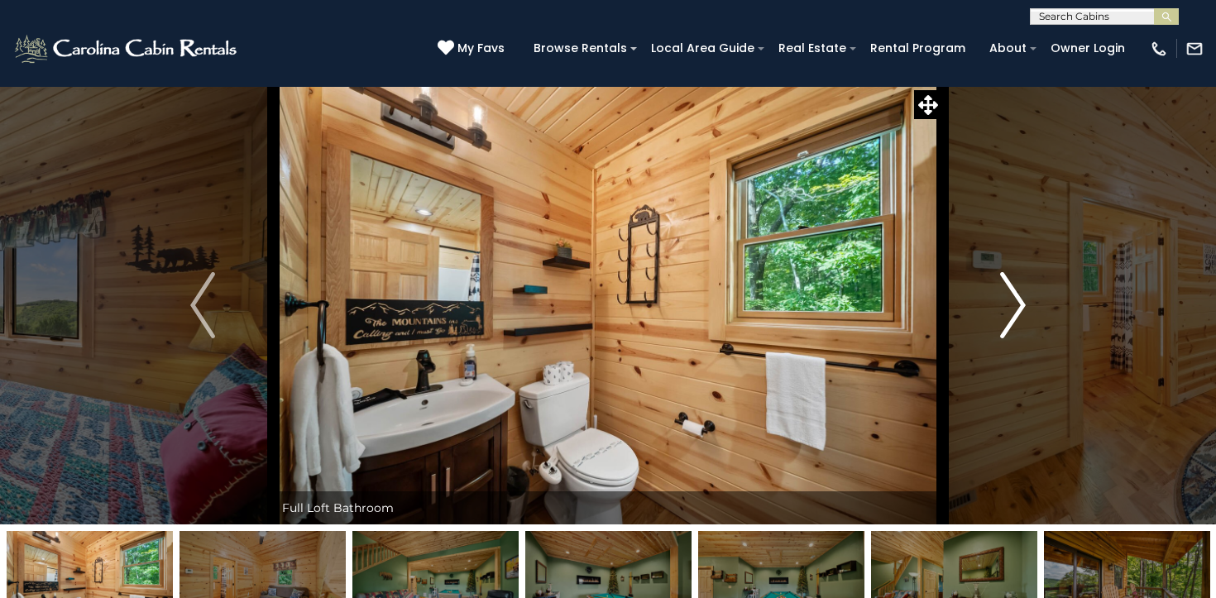
click at [1020, 301] on img "Next" at bounding box center [1013, 305] width 25 height 66
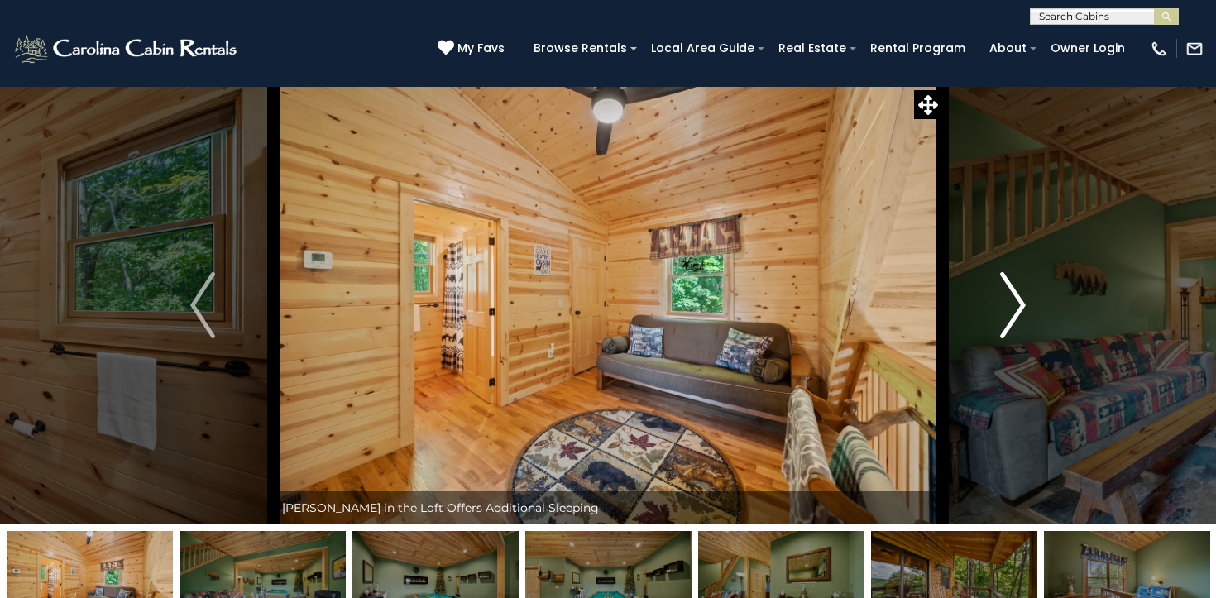
click at [1020, 301] on img "Next" at bounding box center [1013, 305] width 25 height 66
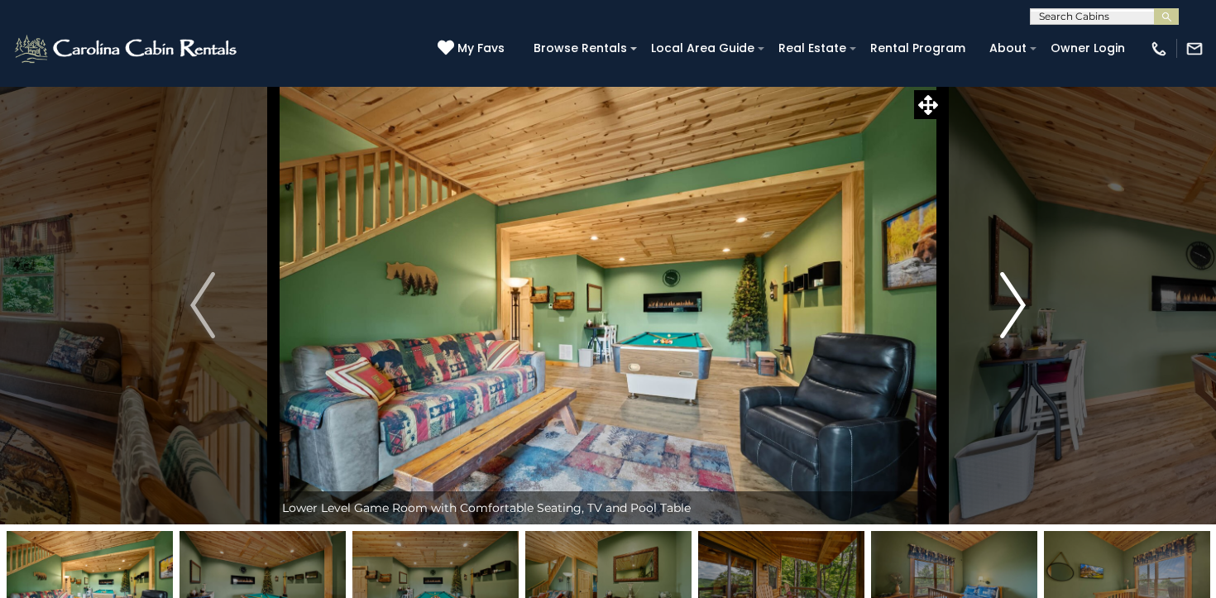
click at [1020, 301] on img "Next" at bounding box center [1013, 305] width 25 height 66
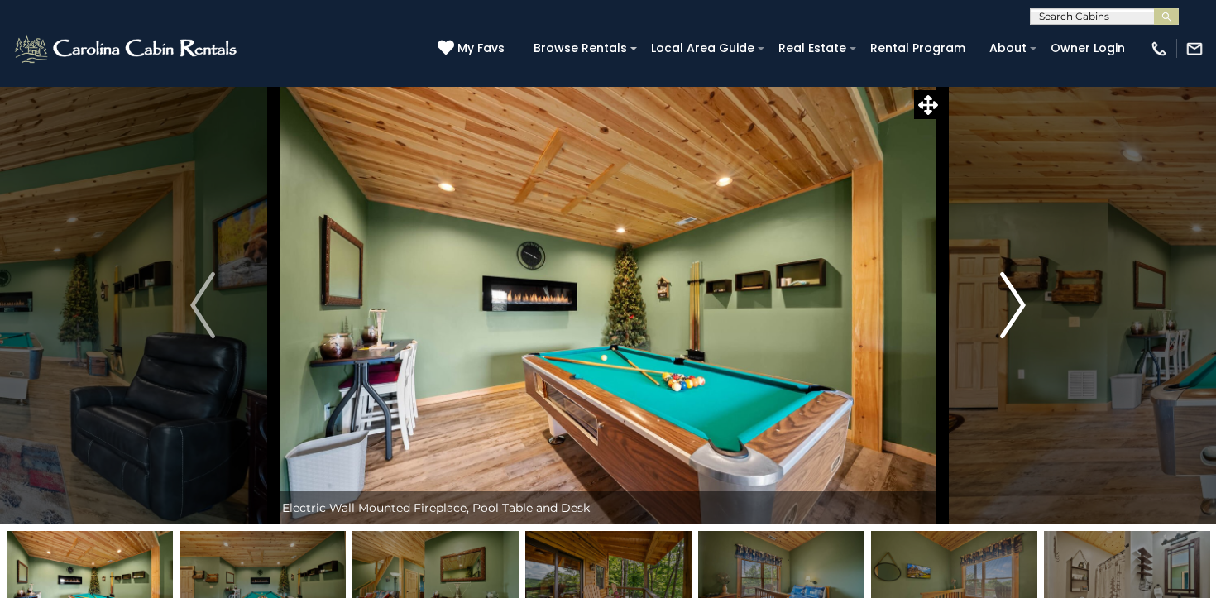
click at [1020, 301] on img "Next" at bounding box center [1013, 305] width 25 height 66
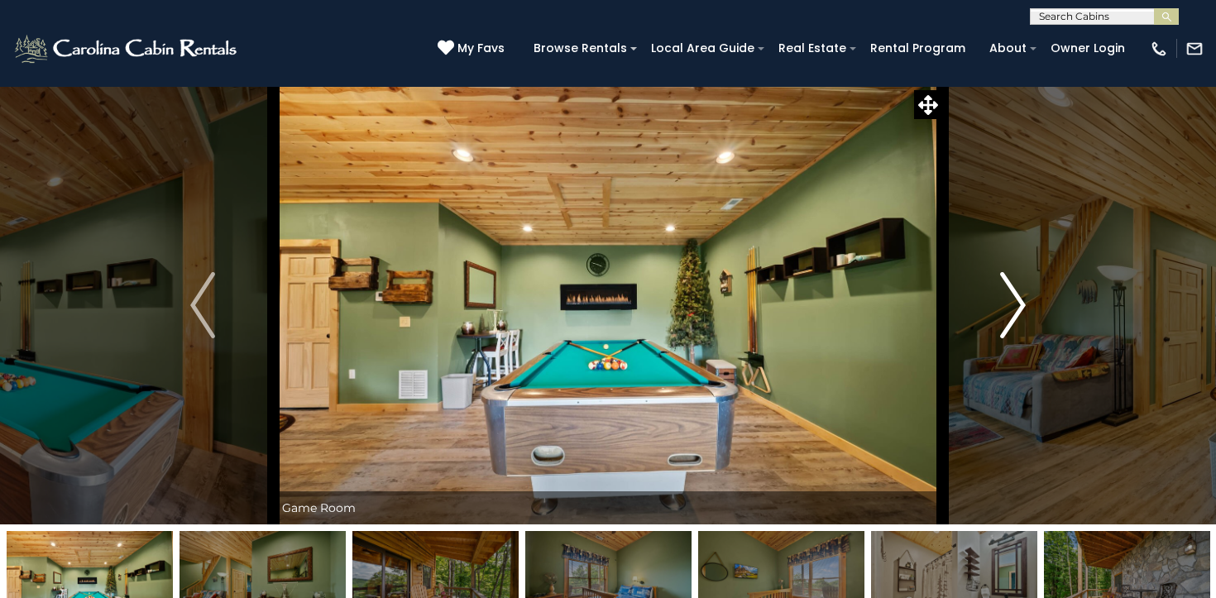
click at [1020, 301] on img "Next" at bounding box center [1013, 305] width 25 height 66
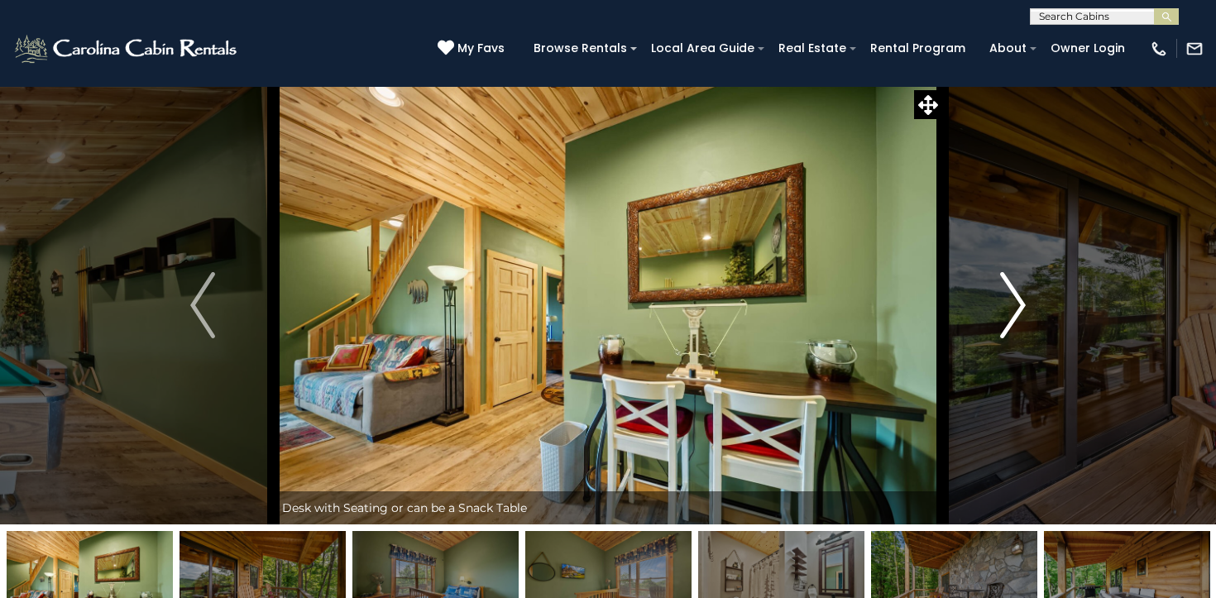
click at [1020, 301] on img "Next" at bounding box center [1013, 305] width 25 height 66
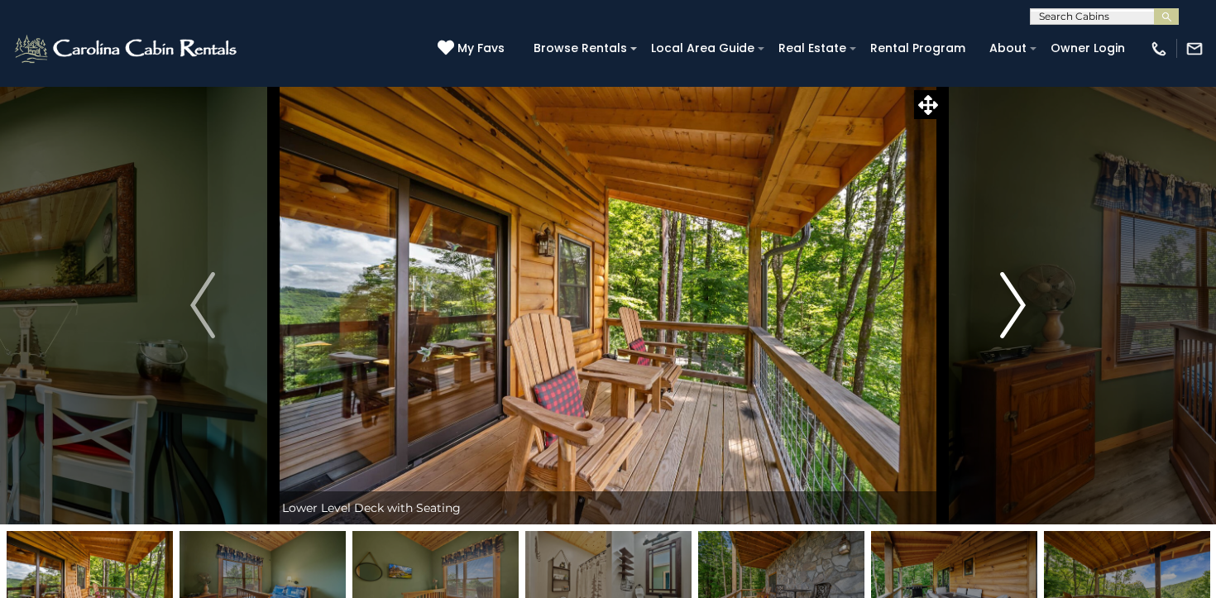
click at [1020, 301] on img "Next" at bounding box center [1013, 305] width 25 height 66
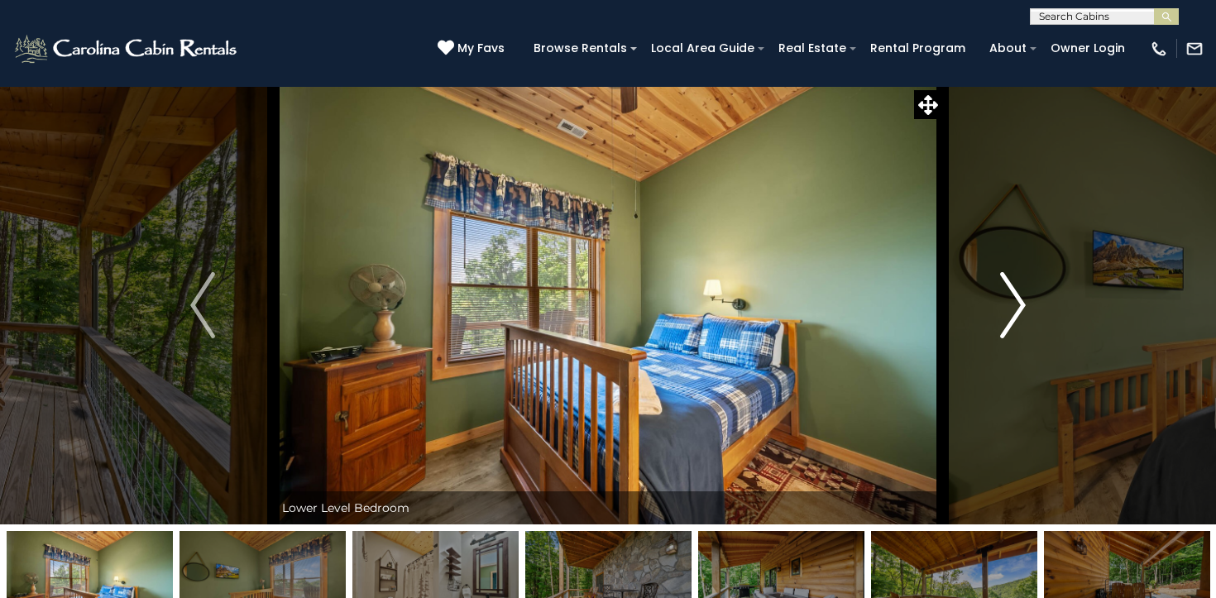
click at [1020, 301] on img "Next" at bounding box center [1013, 305] width 25 height 66
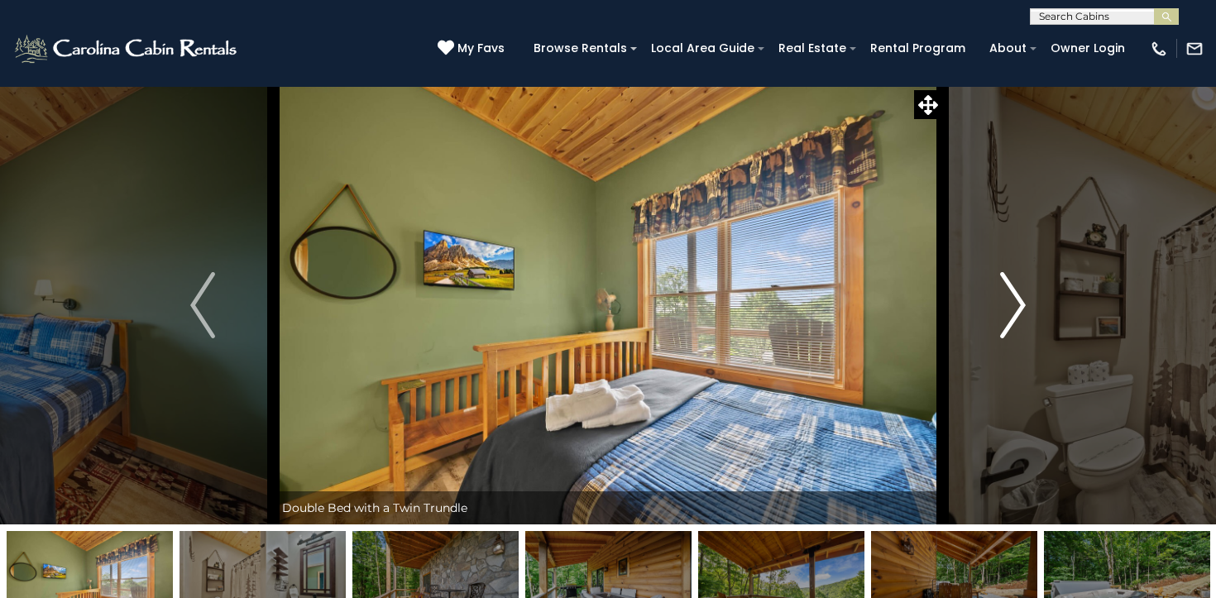
click at [1020, 301] on img "Next" at bounding box center [1013, 305] width 25 height 66
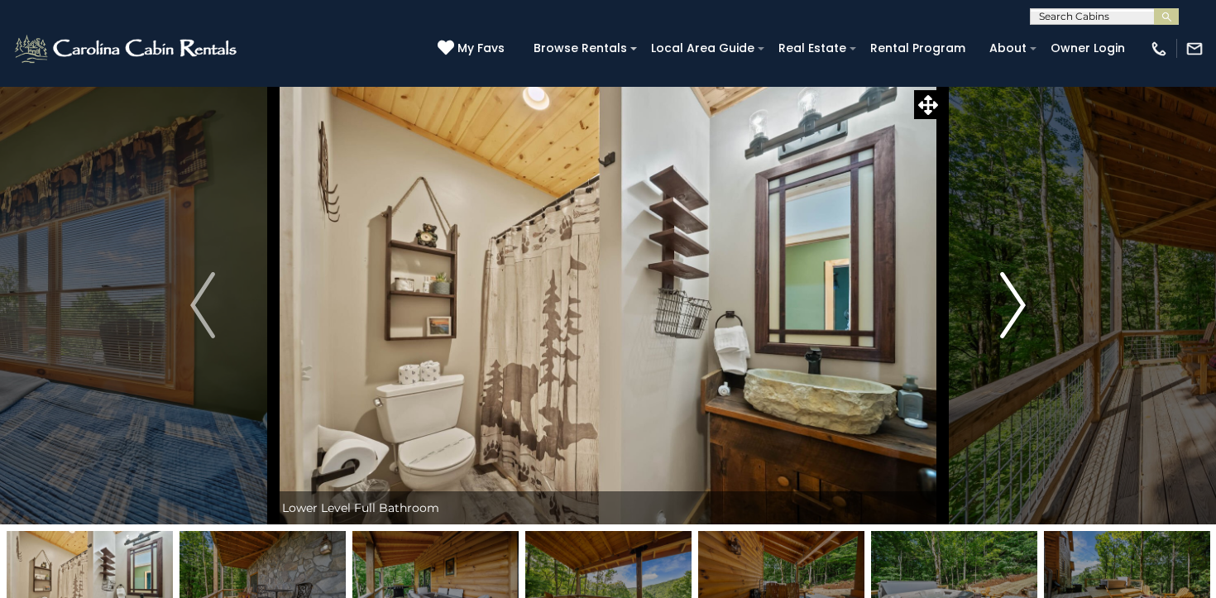
click at [1020, 301] on img "Next" at bounding box center [1013, 305] width 25 height 66
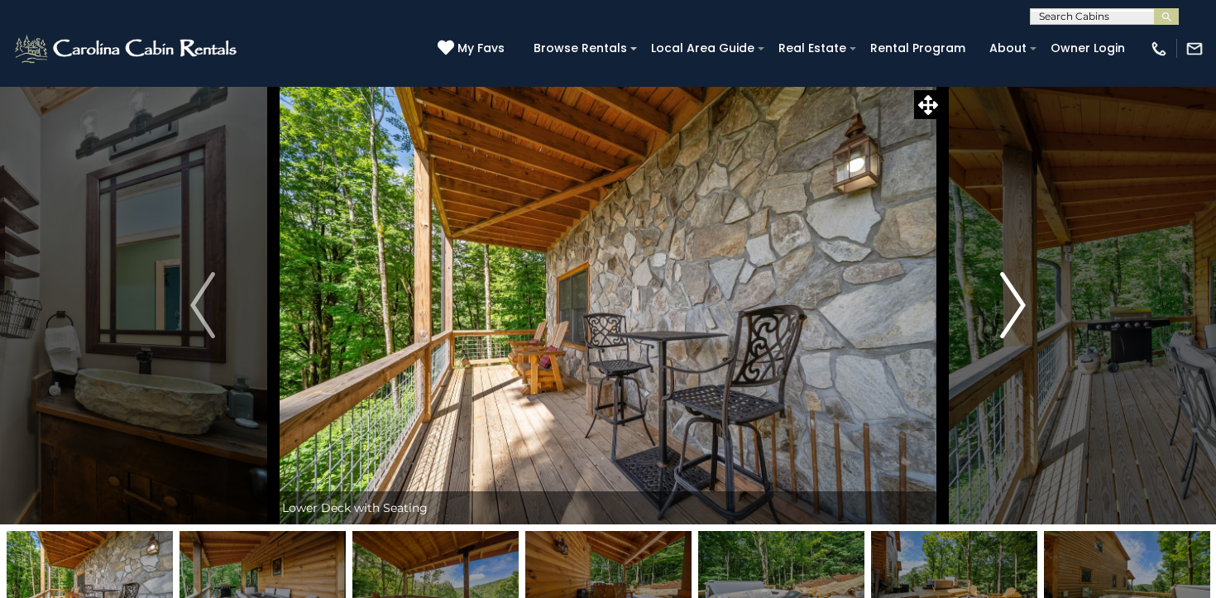
click at [1020, 301] on img "Next" at bounding box center [1013, 305] width 25 height 66
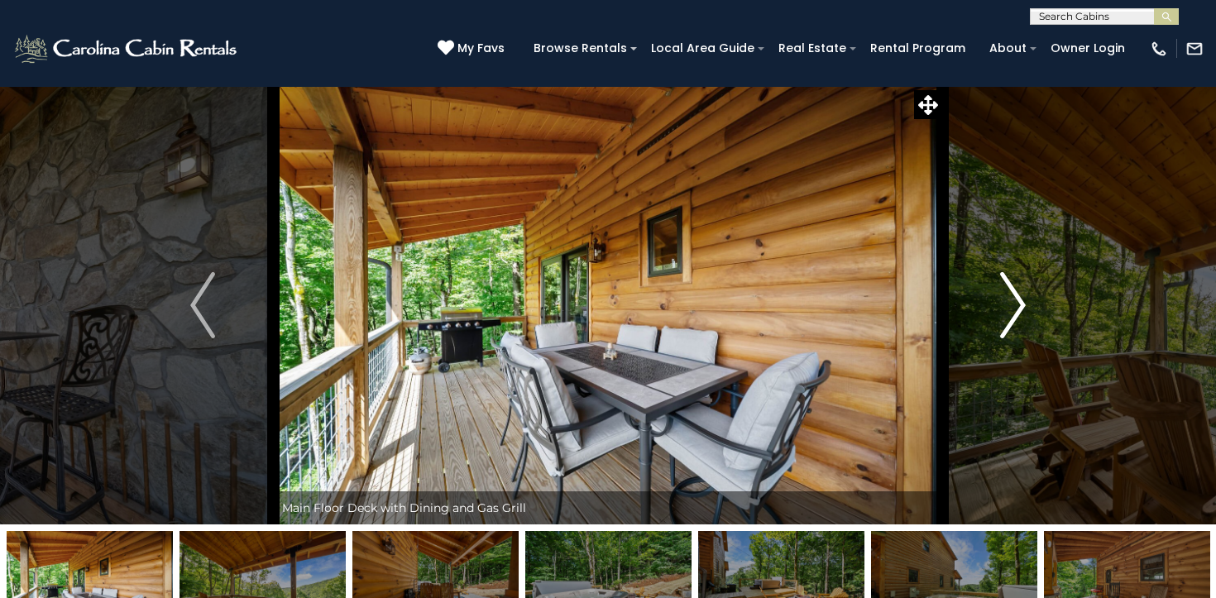
click at [1020, 301] on img "Next" at bounding box center [1013, 305] width 25 height 66
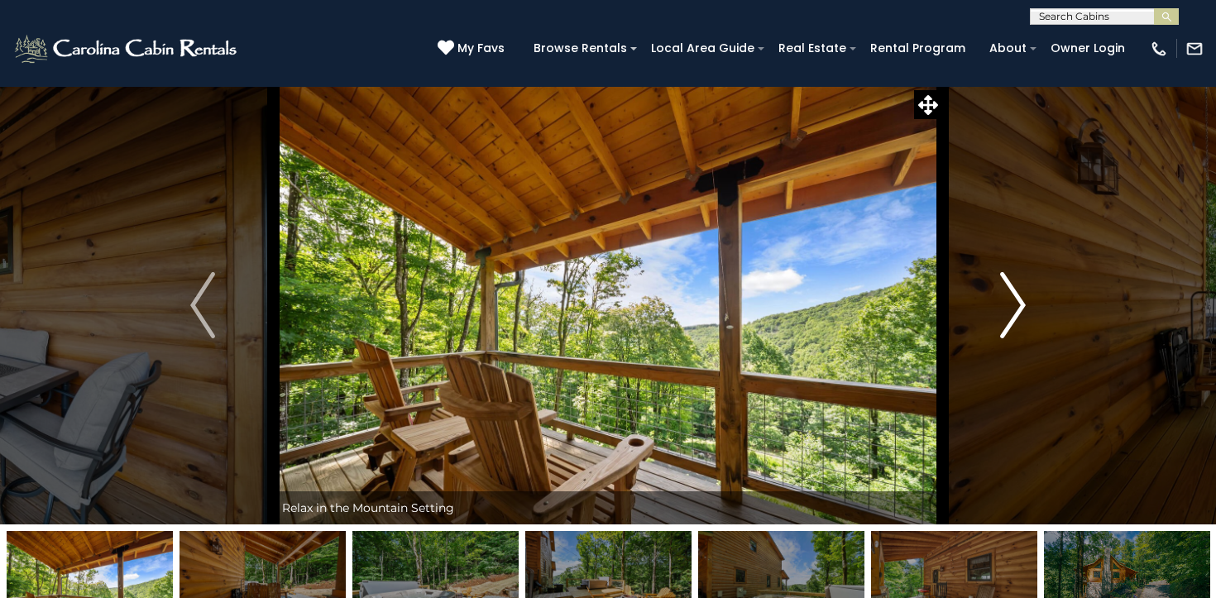
click at [1020, 301] on img "Next" at bounding box center [1013, 305] width 25 height 66
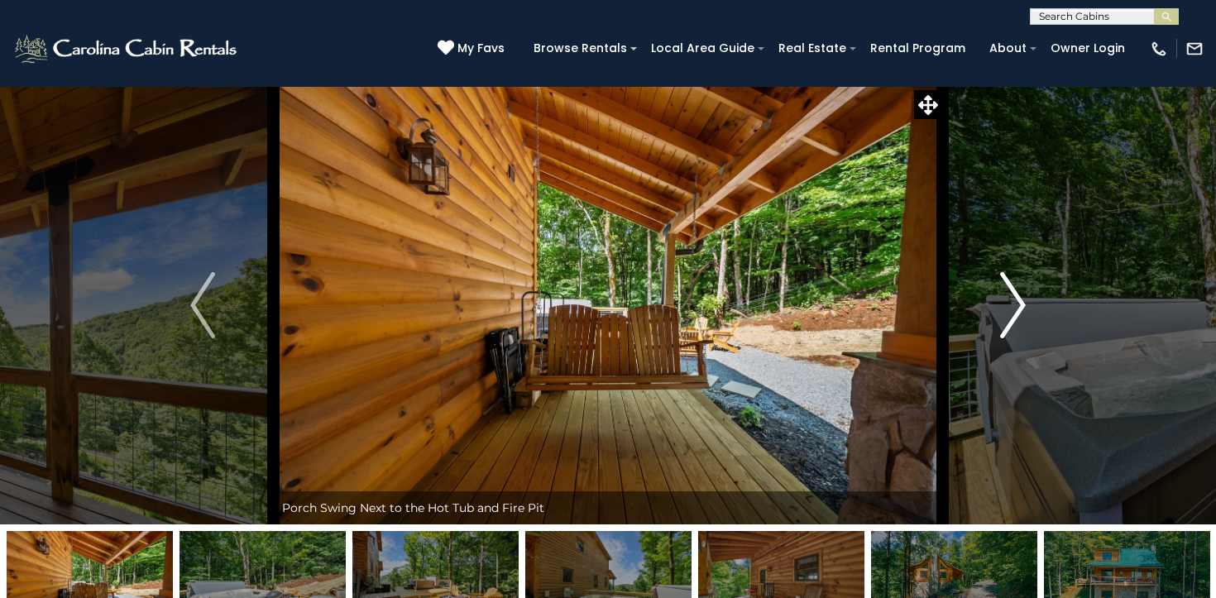
click at [1020, 301] on img "Next" at bounding box center [1013, 305] width 25 height 66
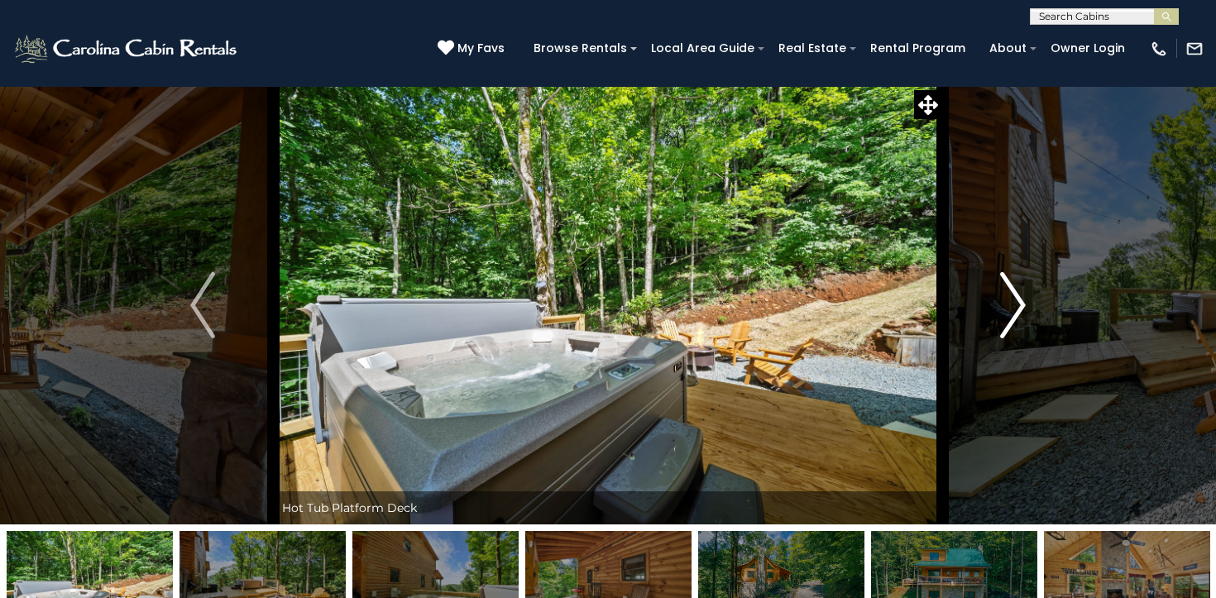
click at [1020, 301] on img "Next" at bounding box center [1013, 305] width 25 height 66
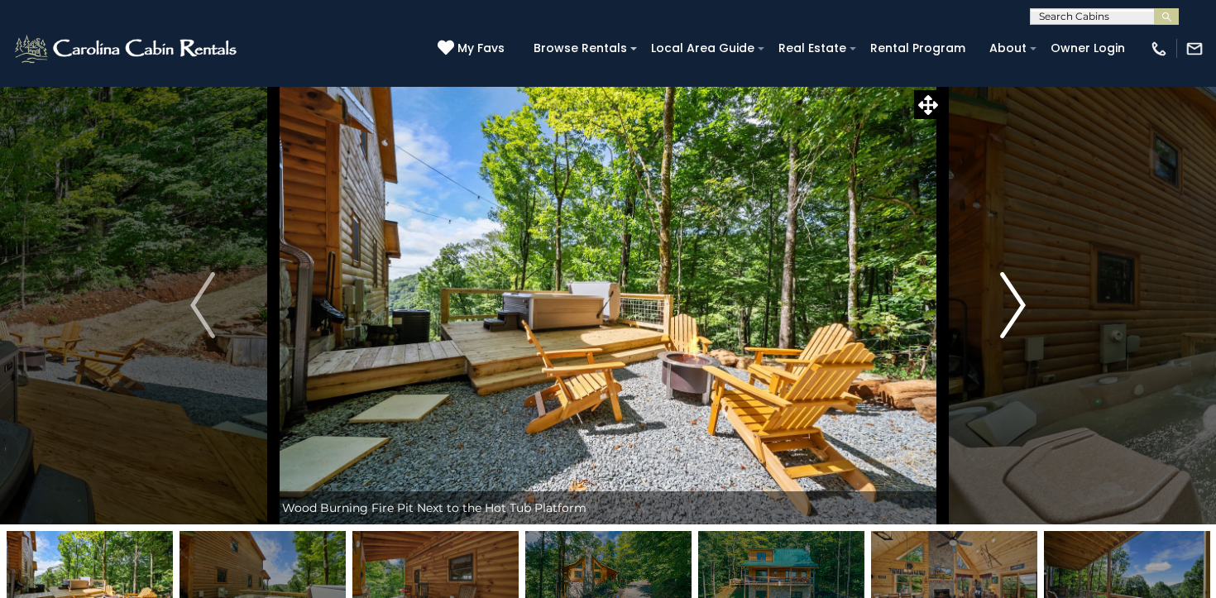
click at [1020, 301] on img "Next" at bounding box center [1013, 305] width 25 height 66
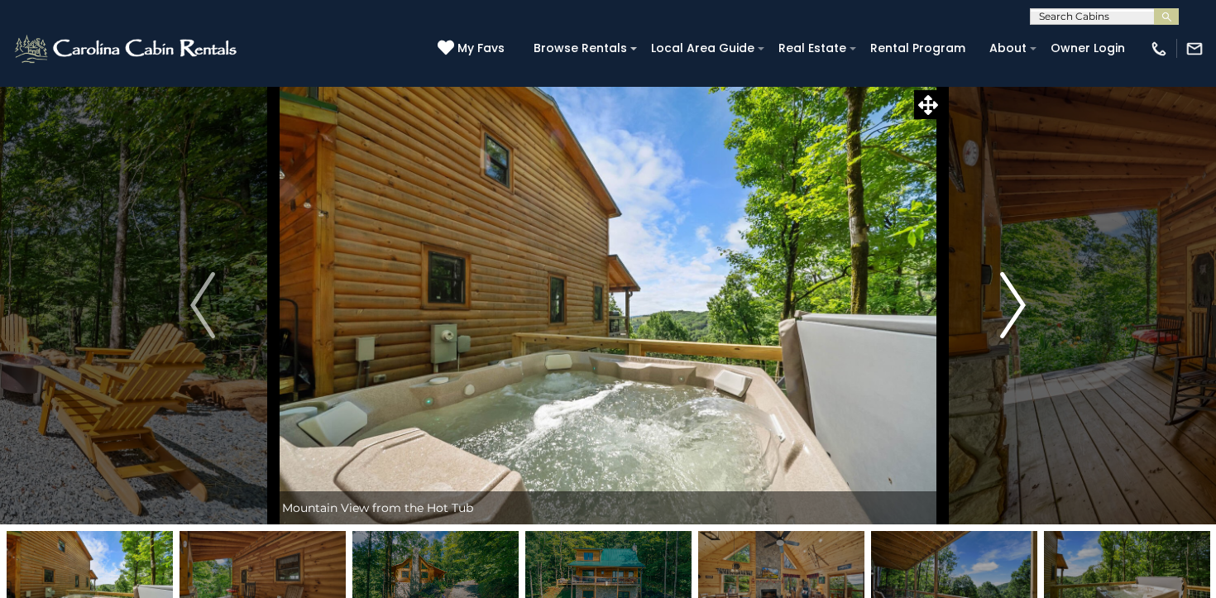
click at [1020, 301] on img "Next" at bounding box center [1013, 305] width 25 height 66
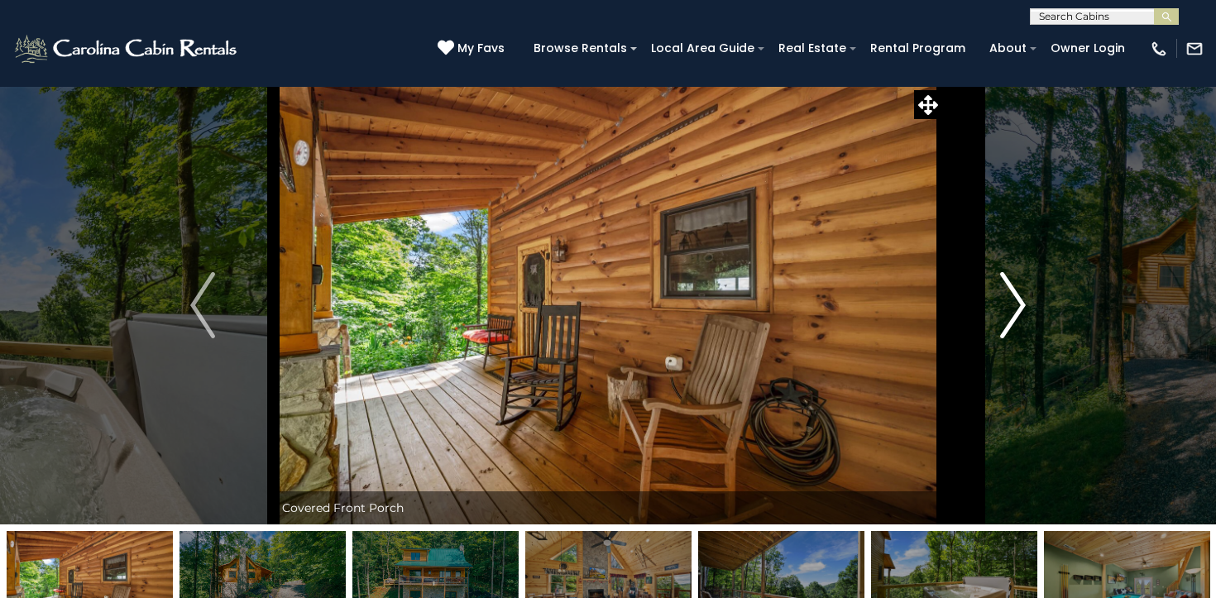
click at [1020, 301] on img "Next" at bounding box center [1013, 305] width 25 height 66
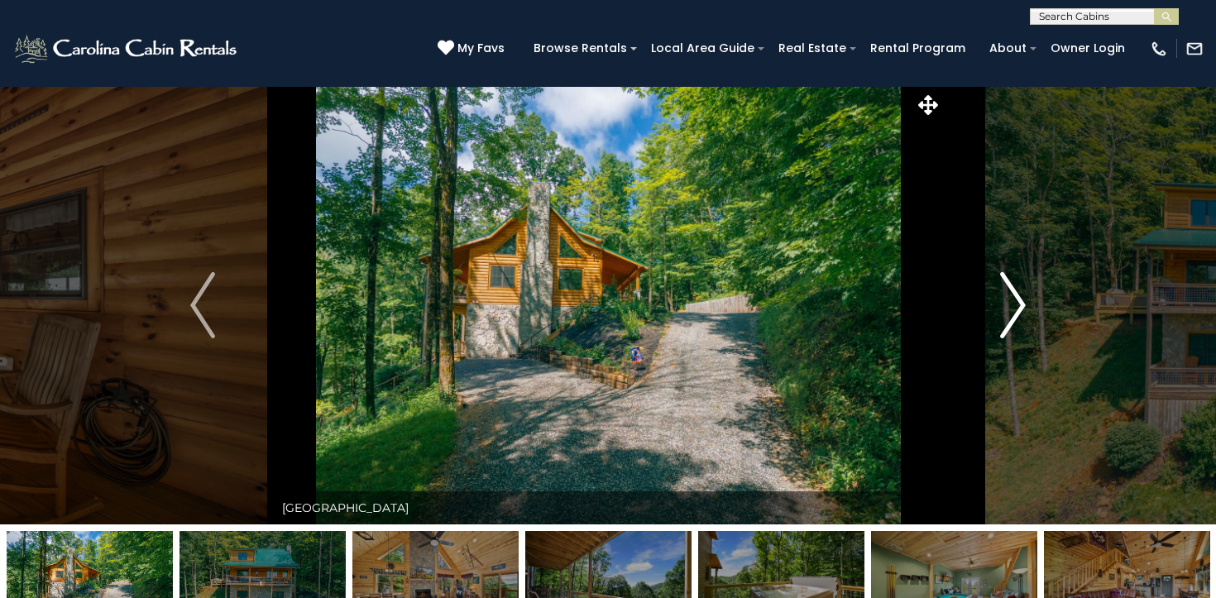
click at [1020, 301] on img "Next" at bounding box center [1013, 305] width 25 height 66
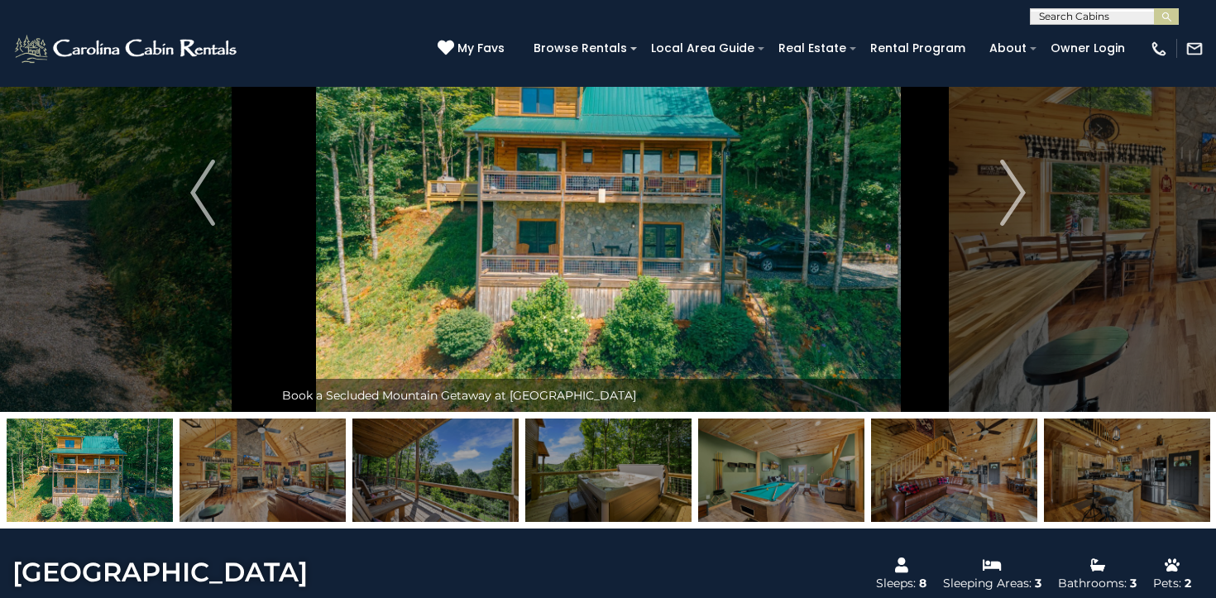
scroll to position [117, 0]
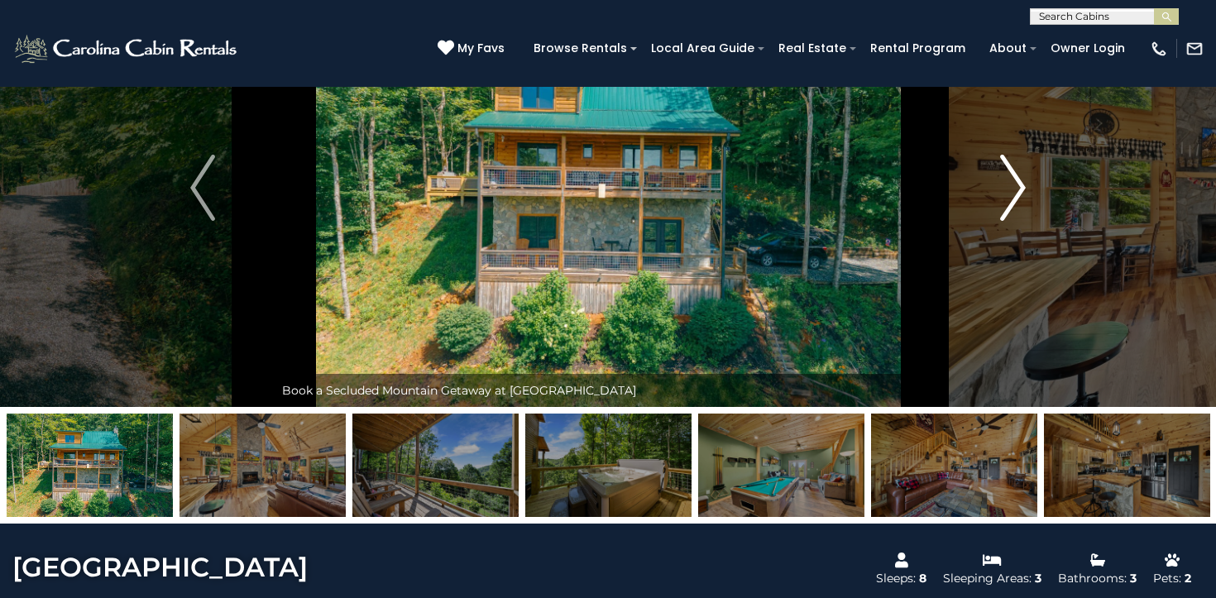
click at [1005, 194] on img "Next" at bounding box center [1013, 188] width 25 height 66
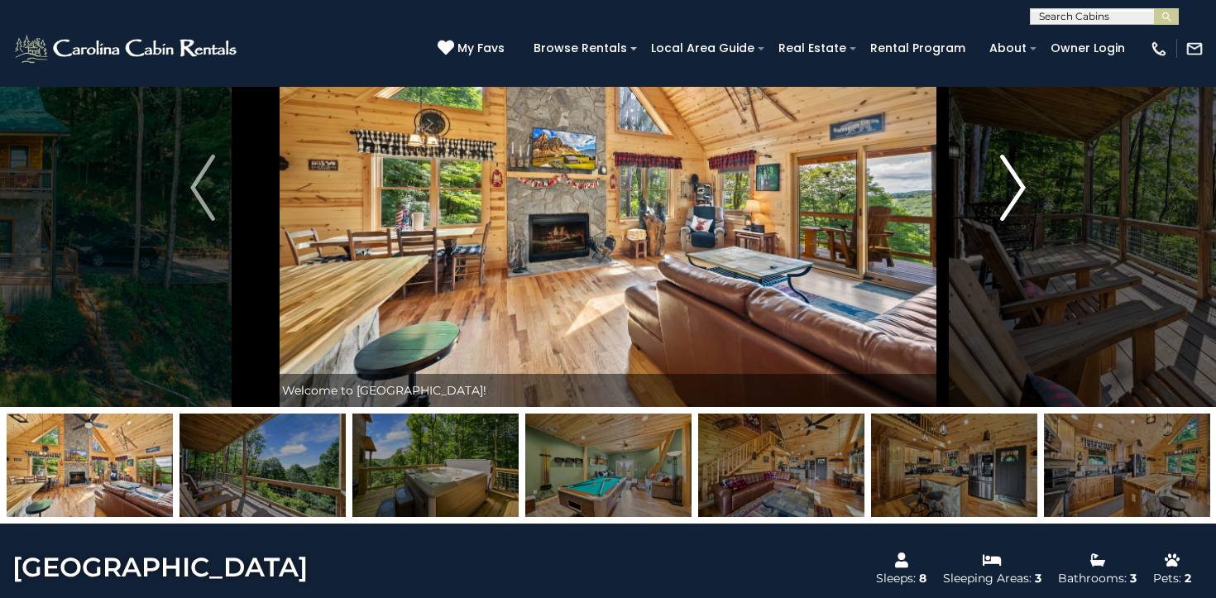
click at [1005, 194] on img "Next" at bounding box center [1013, 188] width 25 height 66
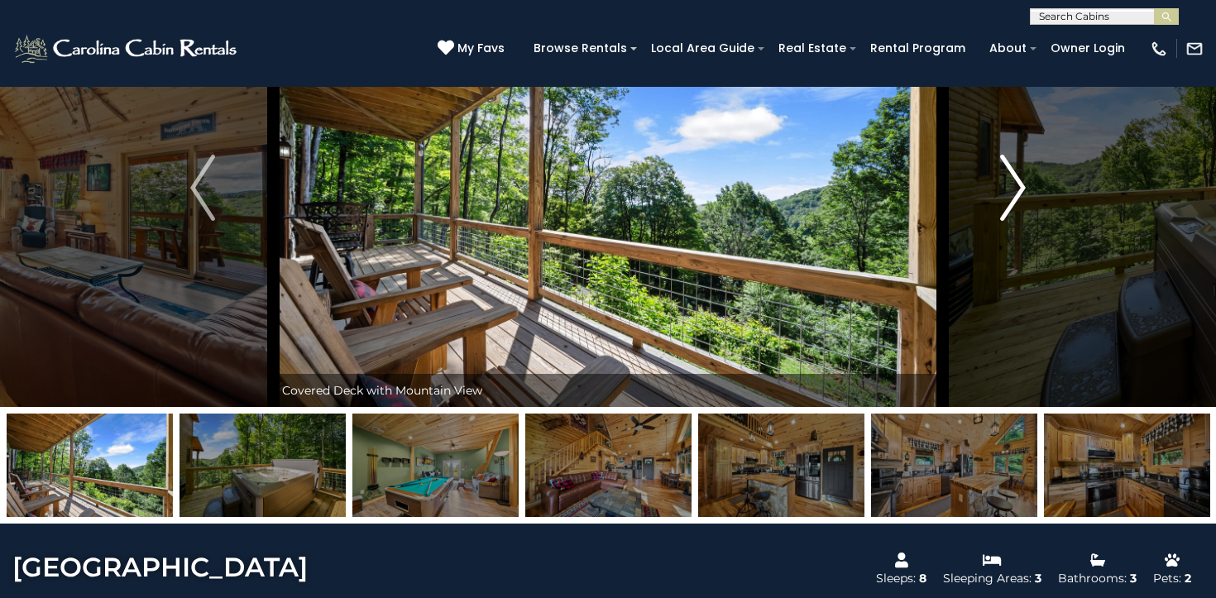
click at [1005, 194] on img "Next" at bounding box center [1013, 188] width 25 height 66
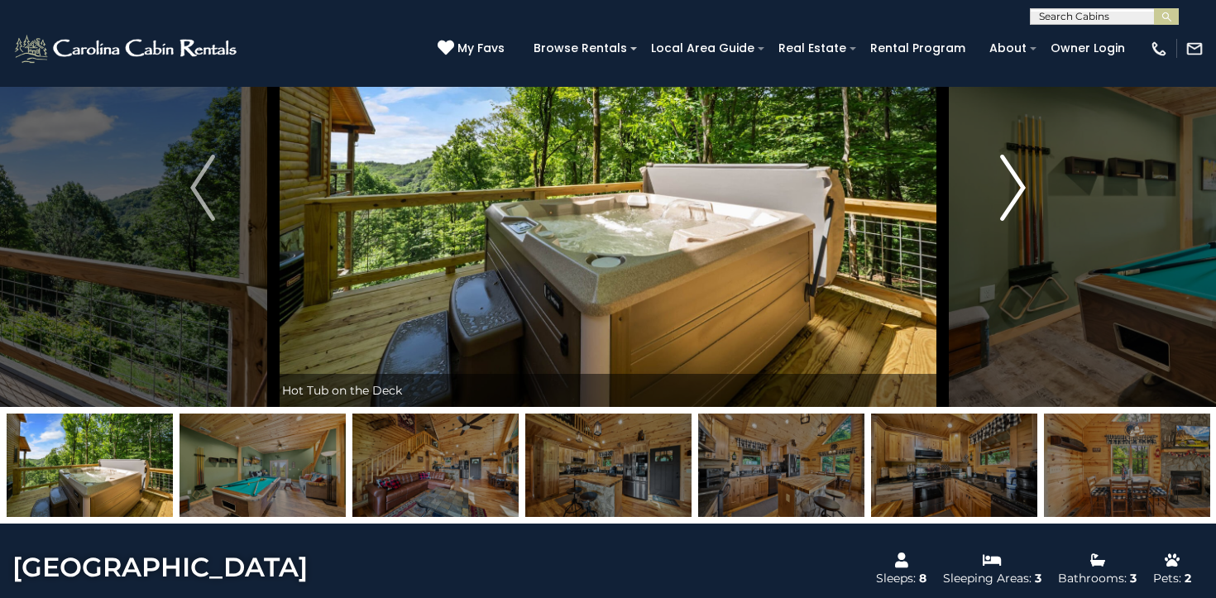
click at [1005, 194] on img "Next" at bounding box center [1013, 188] width 25 height 66
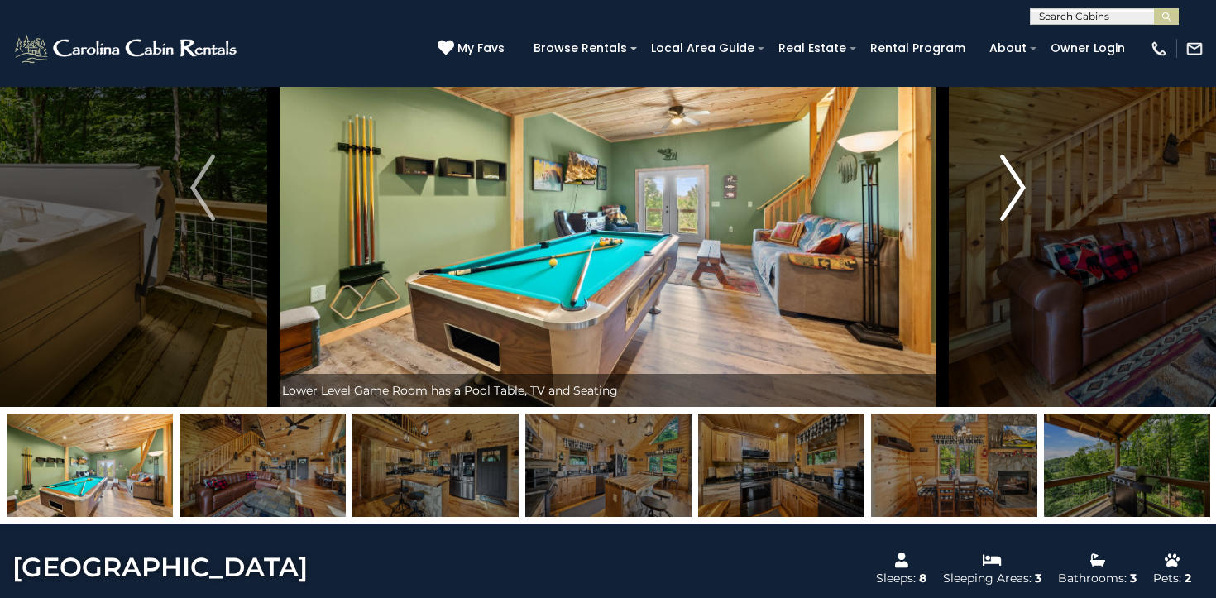
click at [1005, 194] on img "Next" at bounding box center [1013, 188] width 25 height 66
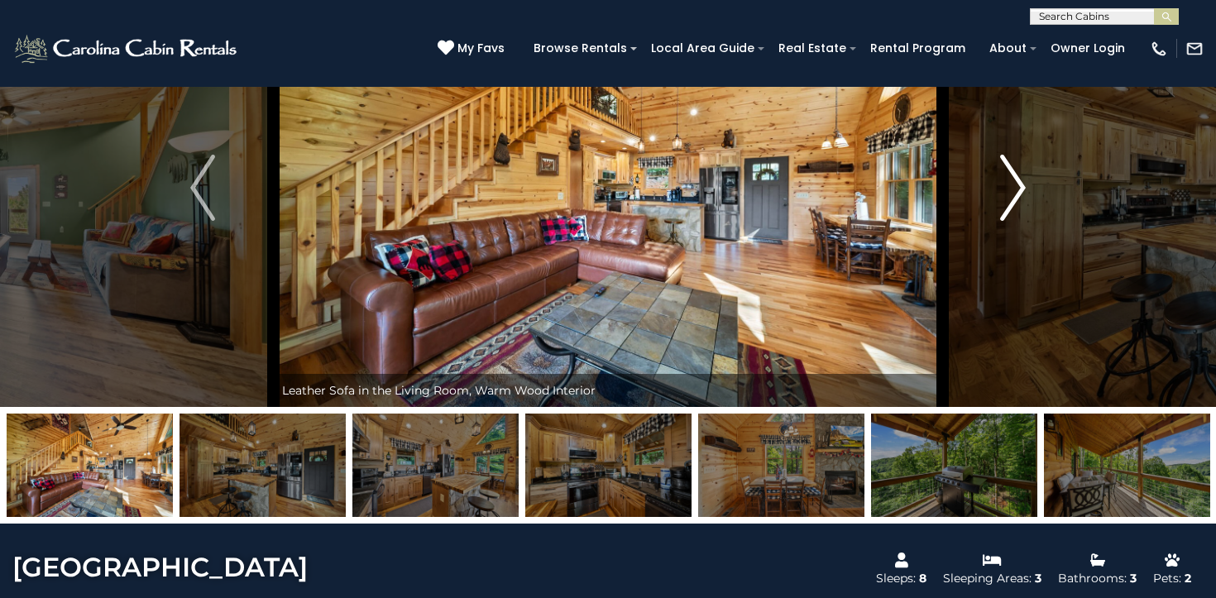
click at [1005, 194] on img "Next" at bounding box center [1013, 188] width 25 height 66
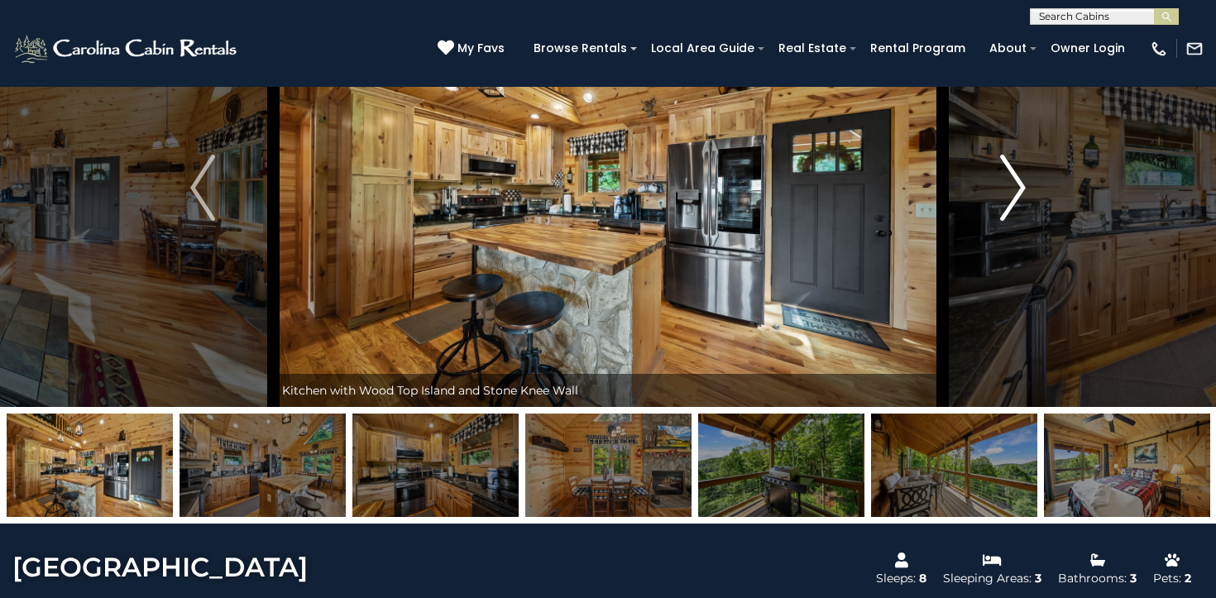
click at [1005, 194] on img "Next" at bounding box center [1013, 188] width 25 height 66
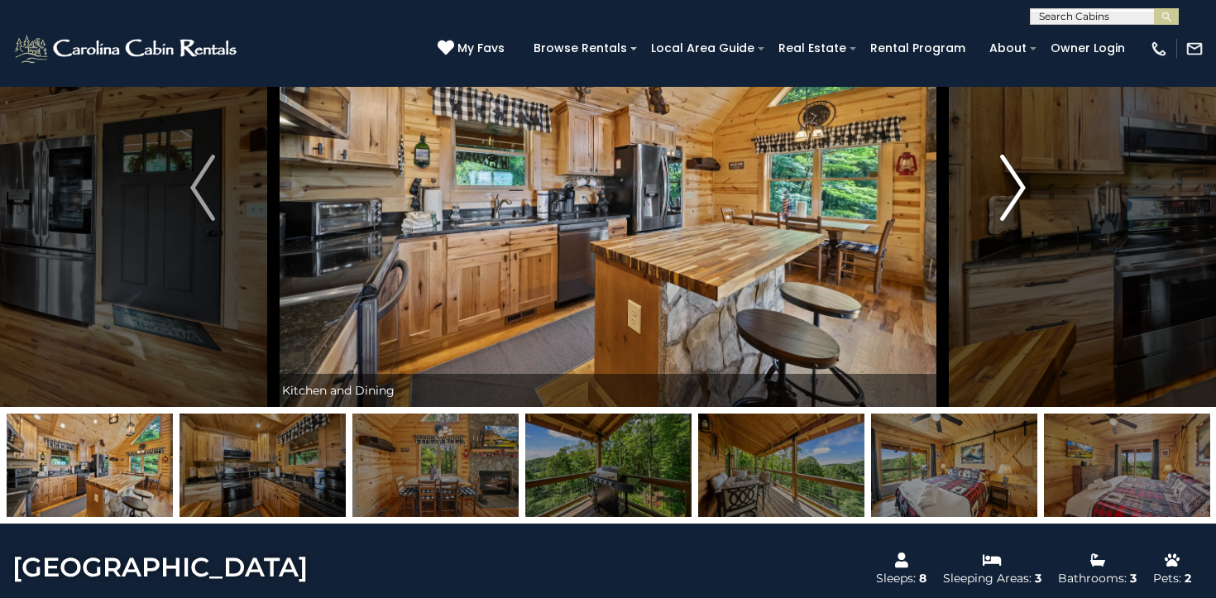
click at [1005, 194] on img "Next" at bounding box center [1013, 188] width 25 height 66
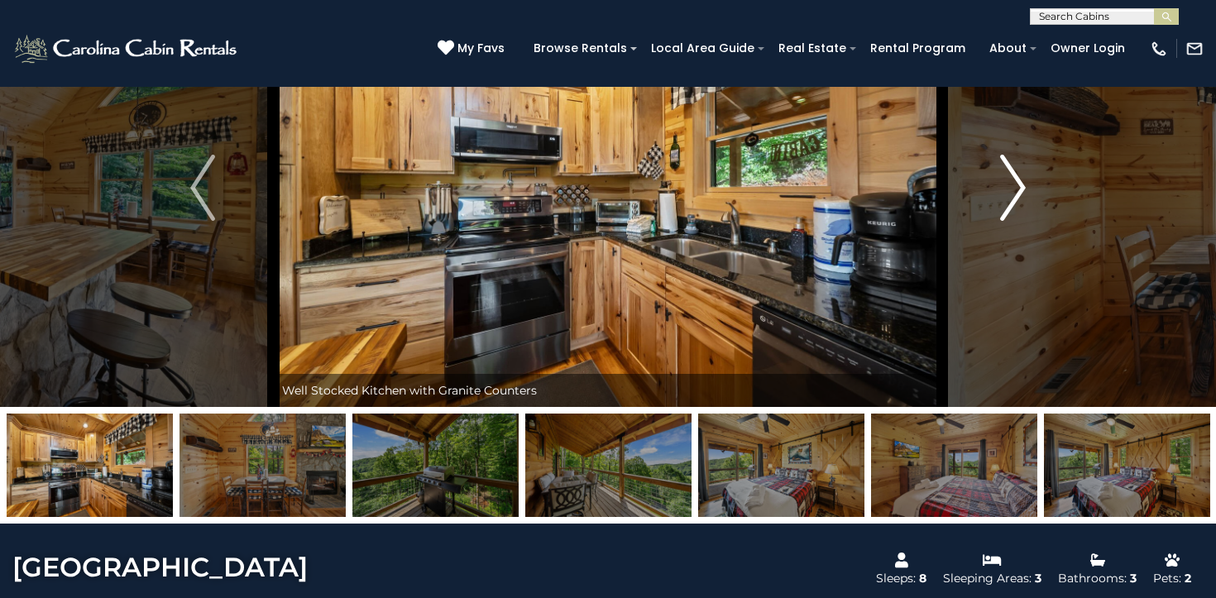
click at [1005, 194] on img "Next" at bounding box center [1013, 188] width 25 height 66
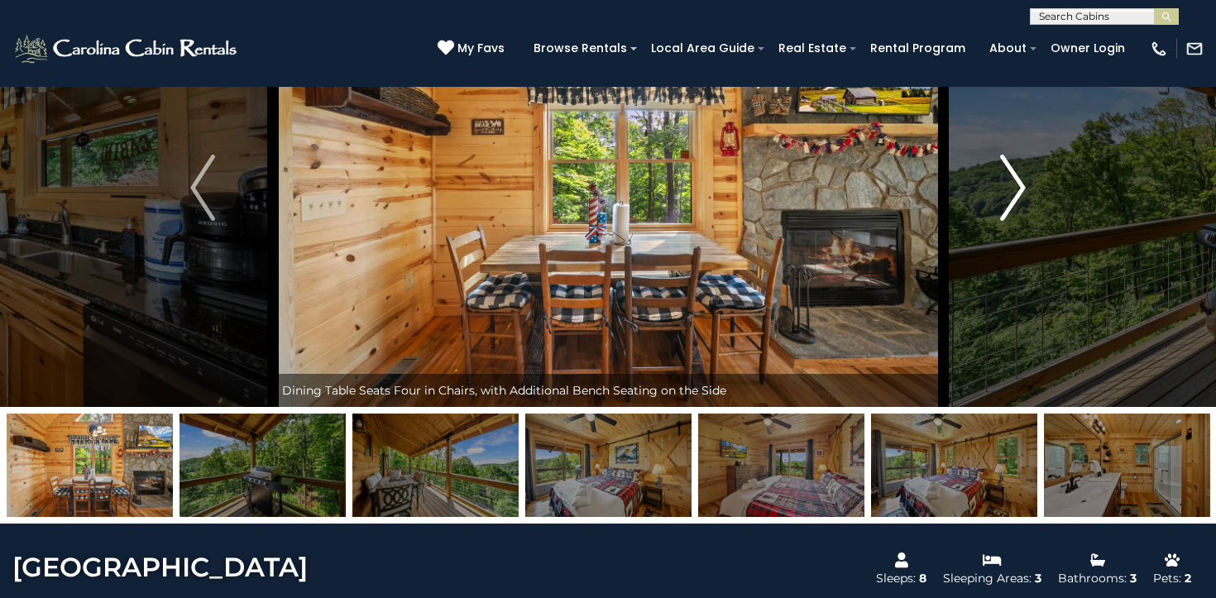
click at [1005, 194] on img "Next" at bounding box center [1013, 188] width 25 height 66
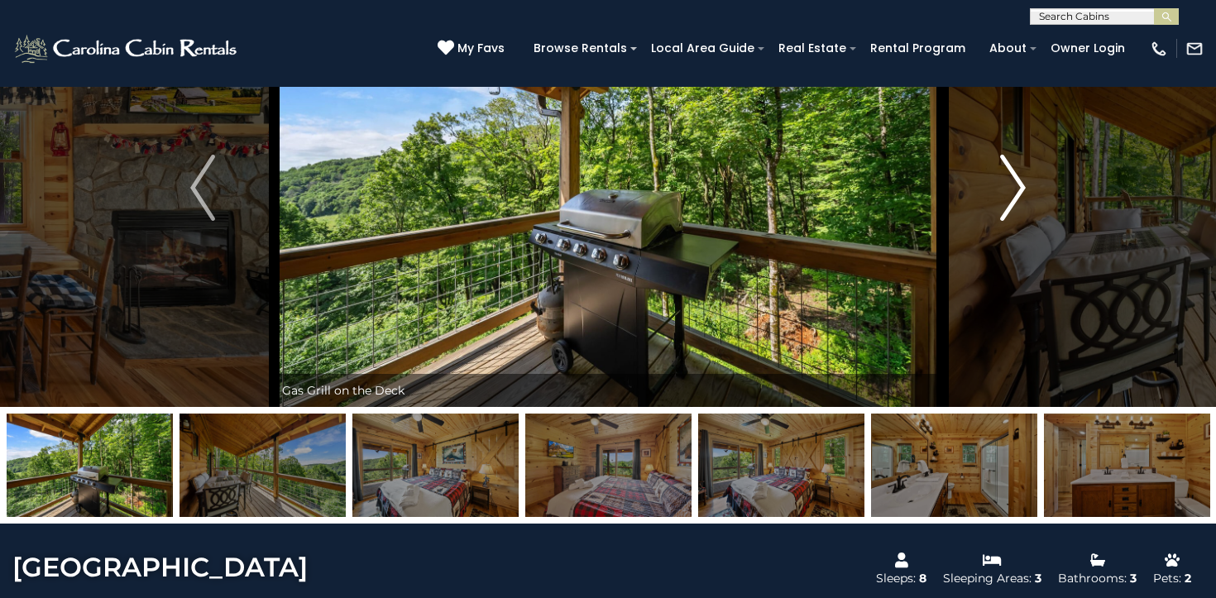
click at [1005, 194] on img "Next" at bounding box center [1013, 188] width 25 height 66
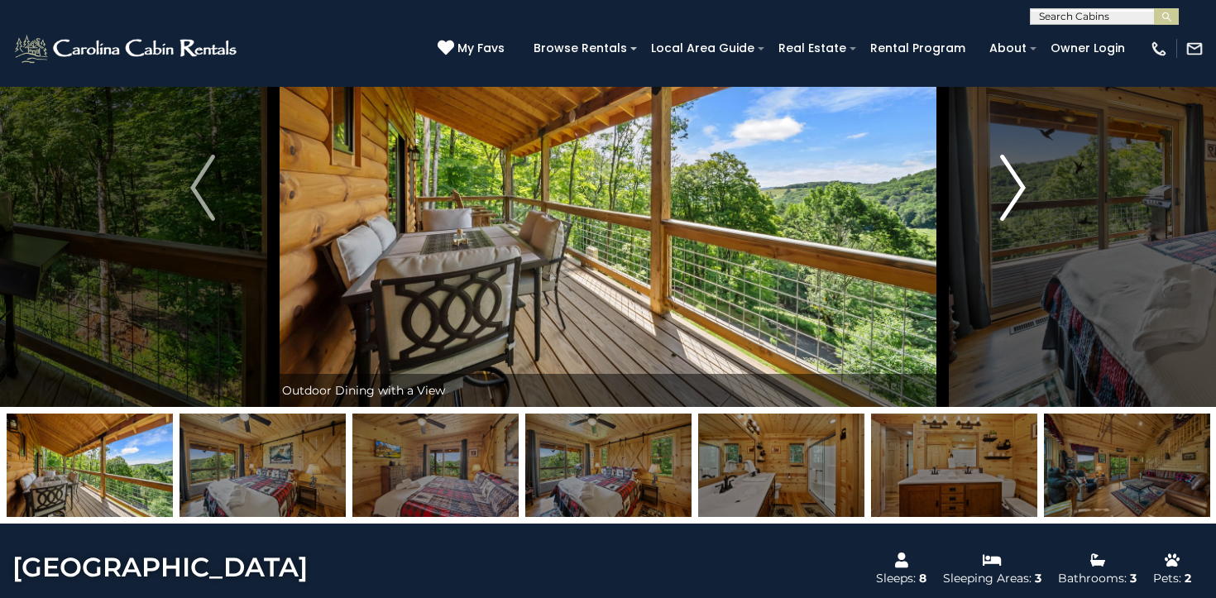
click at [1005, 194] on img "Next" at bounding box center [1013, 188] width 25 height 66
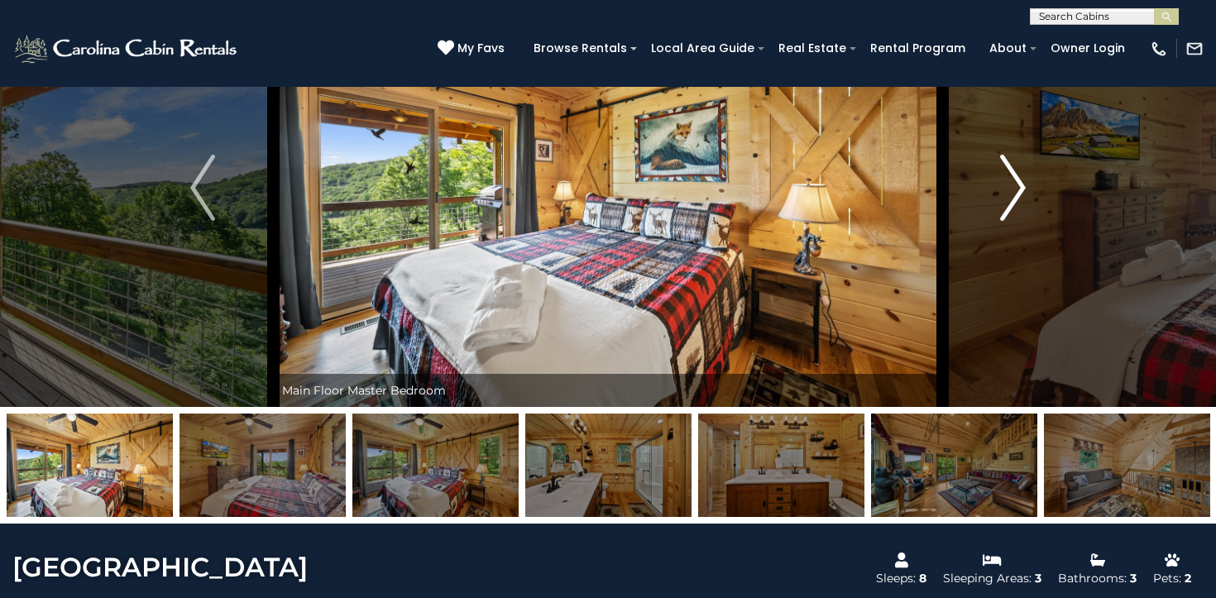
click at [1005, 194] on img "Next" at bounding box center [1013, 188] width 25 height 66
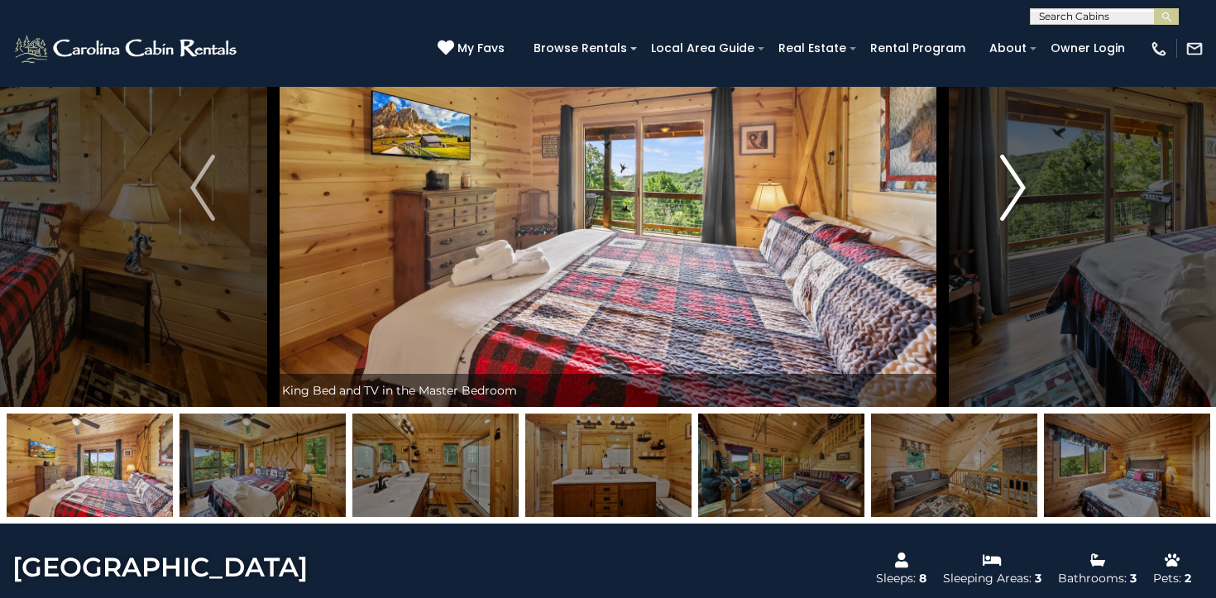
click at [1005, 194] on img "Next" at bounding box center [1013, 188] width 25 height 66
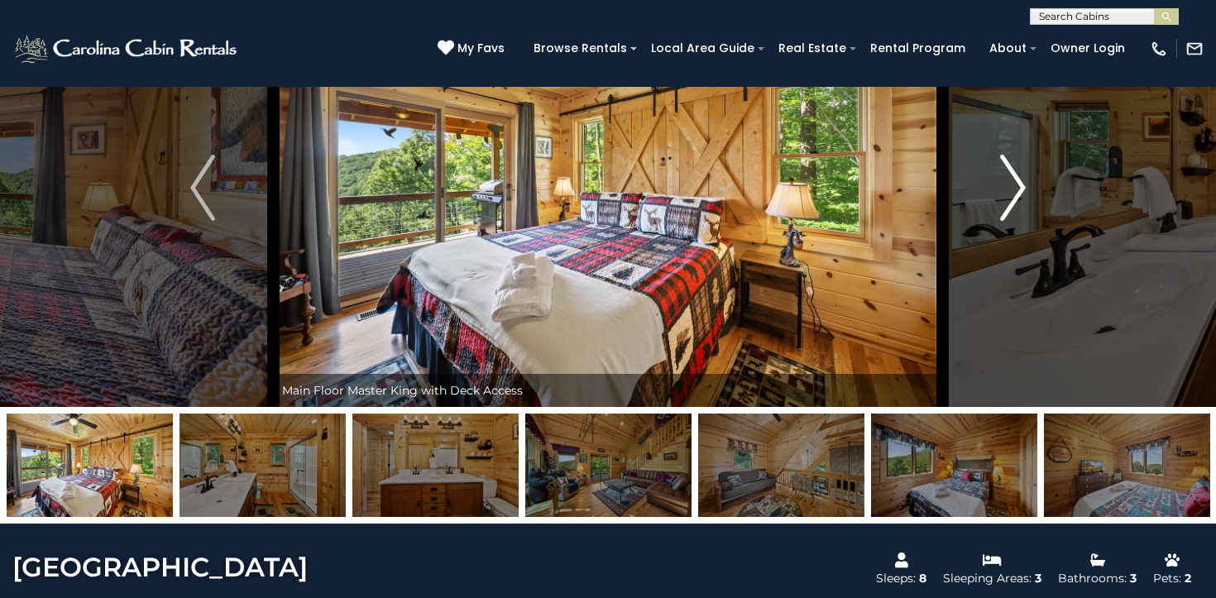
click at [1005, 194] on img "Next" at bounding box center [1013, 188] width 25 height 66
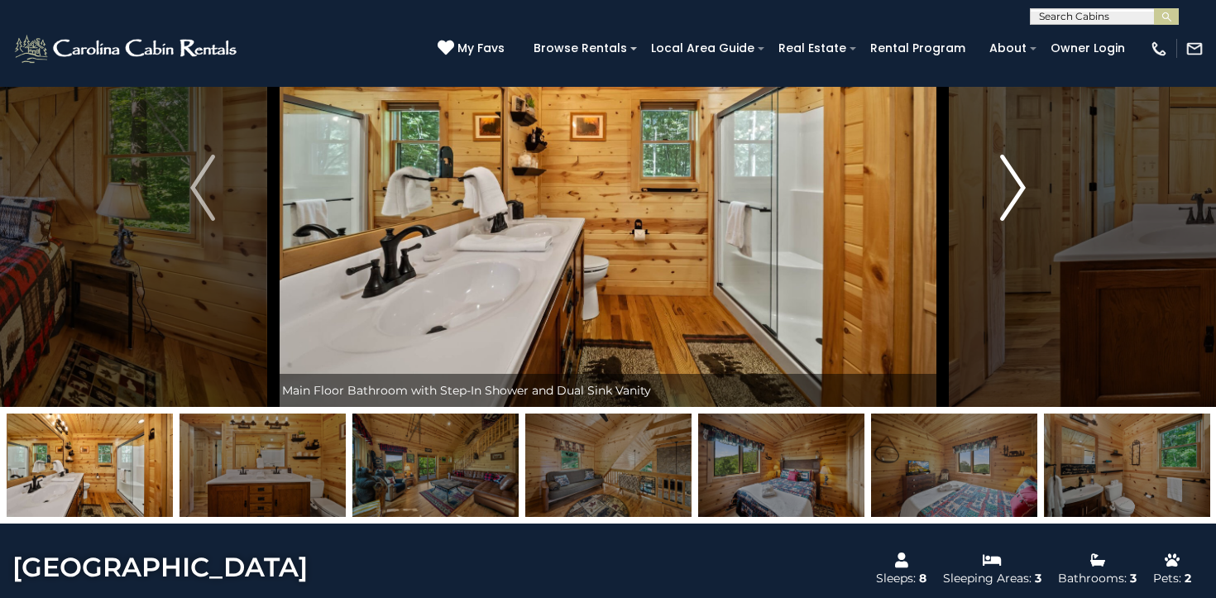
click at [1005, 194] on img "Next" at bounding box center [1013, 188] width 25 height 66
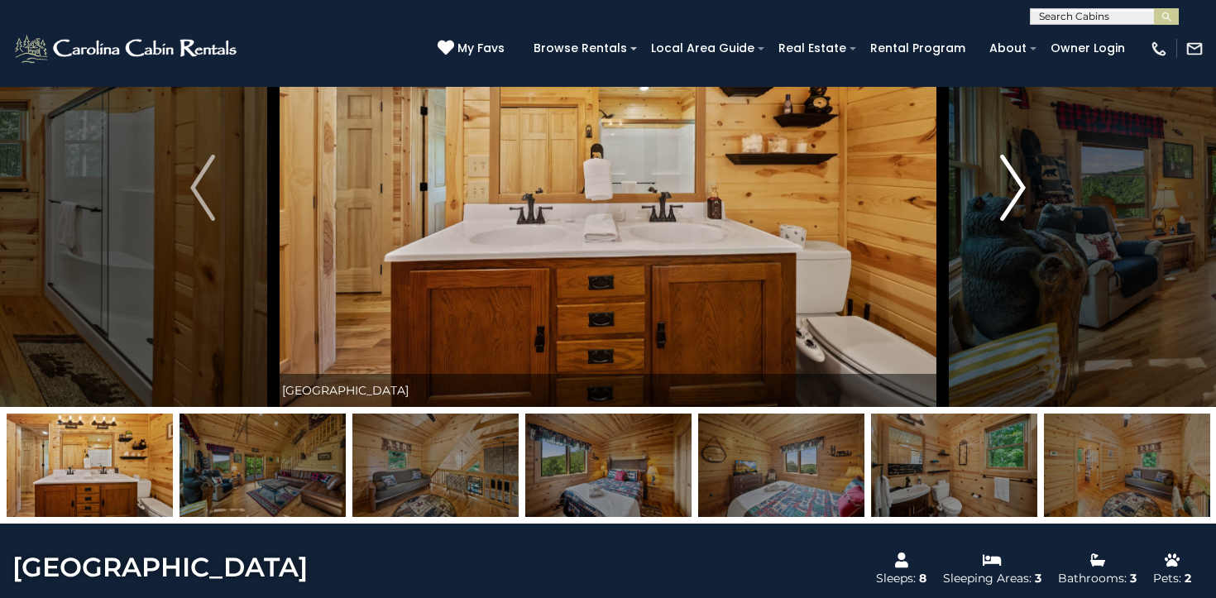
click at [1005, 194] on img "Next" at bounding box center [1013, 188] width 25 height 66
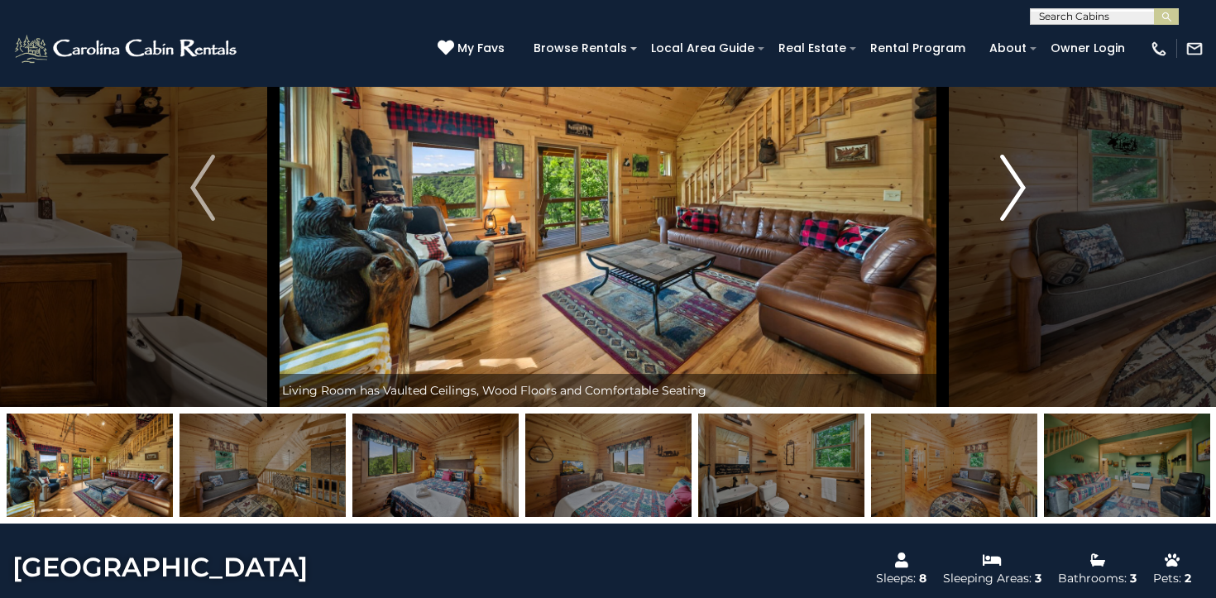
click at [1005, 194] on img "Next" at bounding box center [1013, 188] width 25 height 66
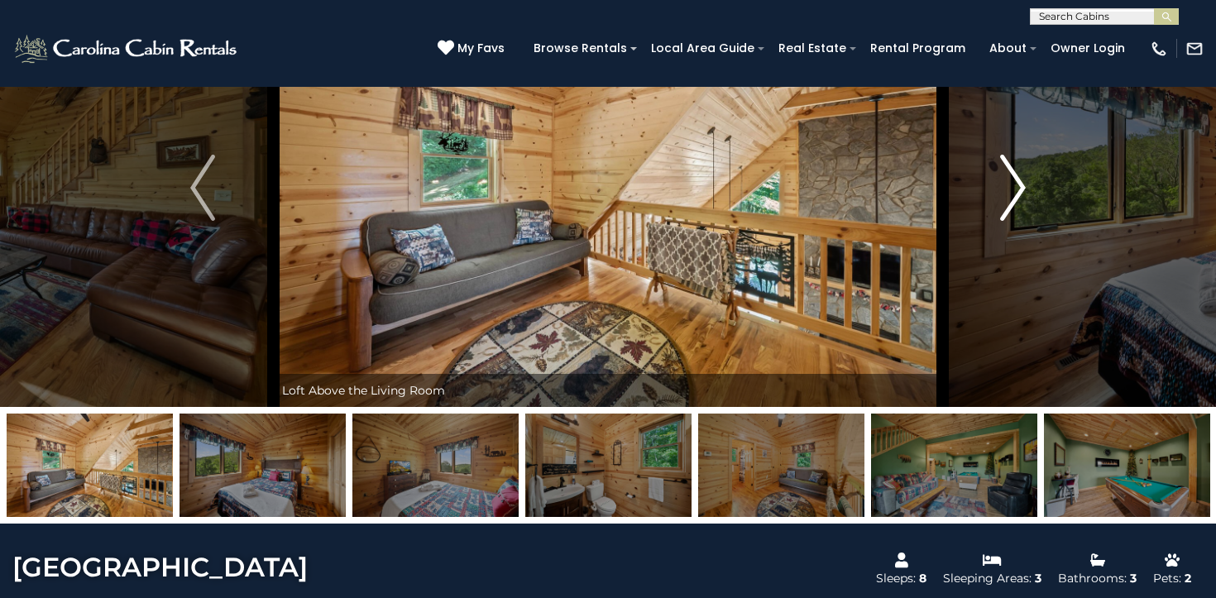
click at [1005, 194] on img "Next" at bounding box center [1013, 188] width 25 height 66
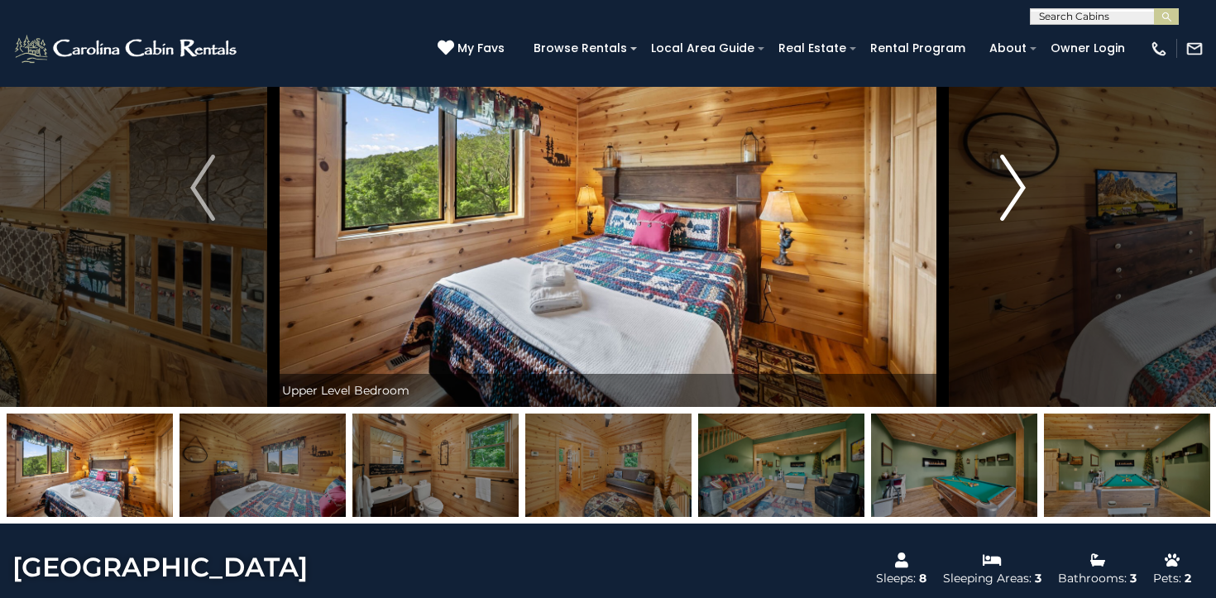
click at [1005, 194] on img "Next" at bounding box center [1013, 188] width 25 height 66
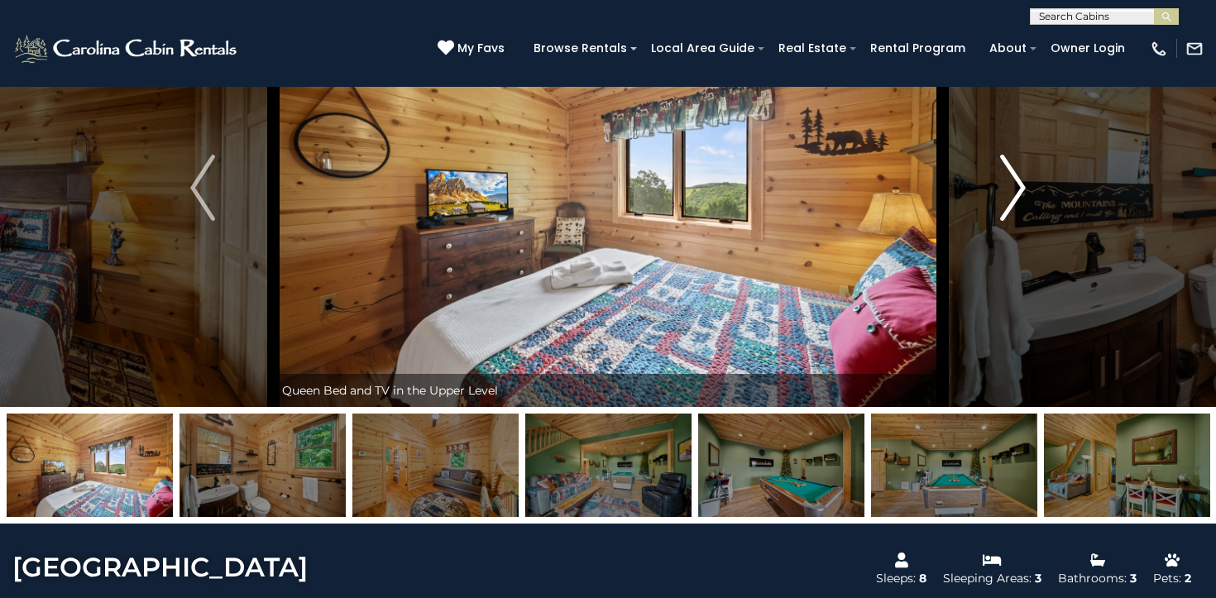
click at [1005, 194] on img "Next" at bounding box center [1013, 188] width 25 height 66
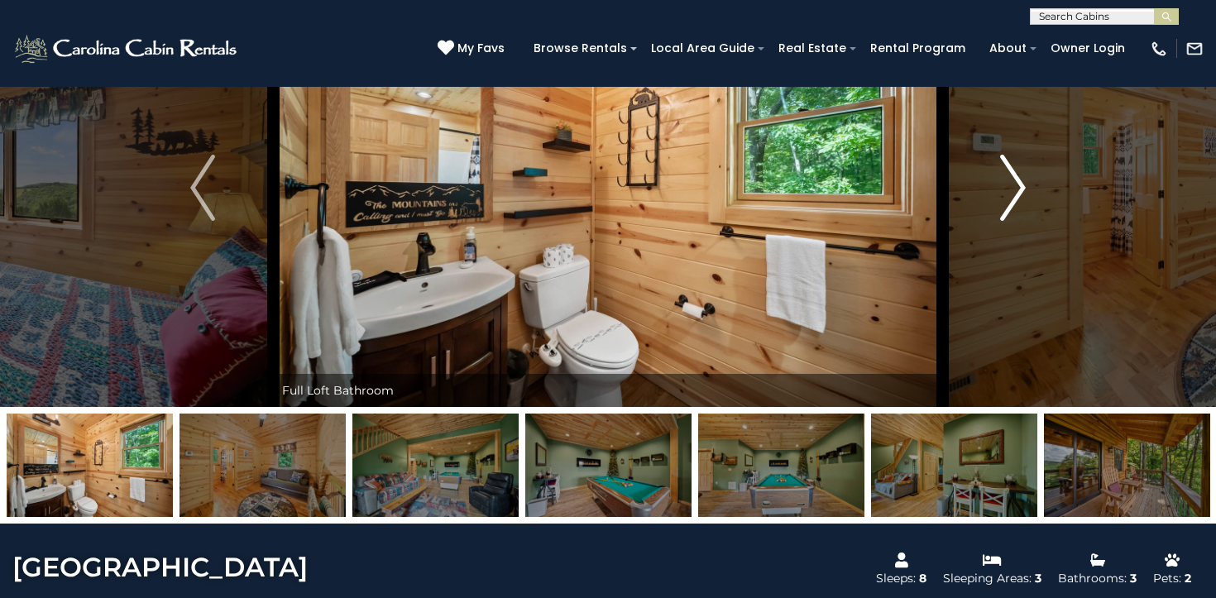
click at [1005, 194] on img "Next" at bounding box center [1013, 188] width 25 height 66
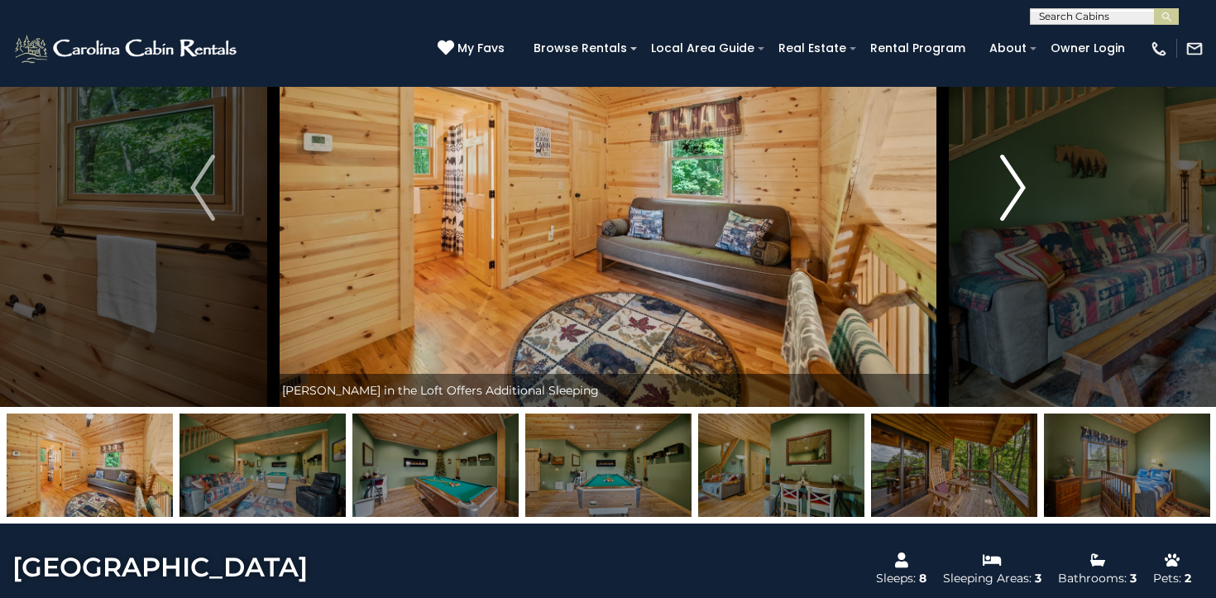
click at [1005, 194] on img "Next" at bounding box center [1013, 188] width 25 height 66
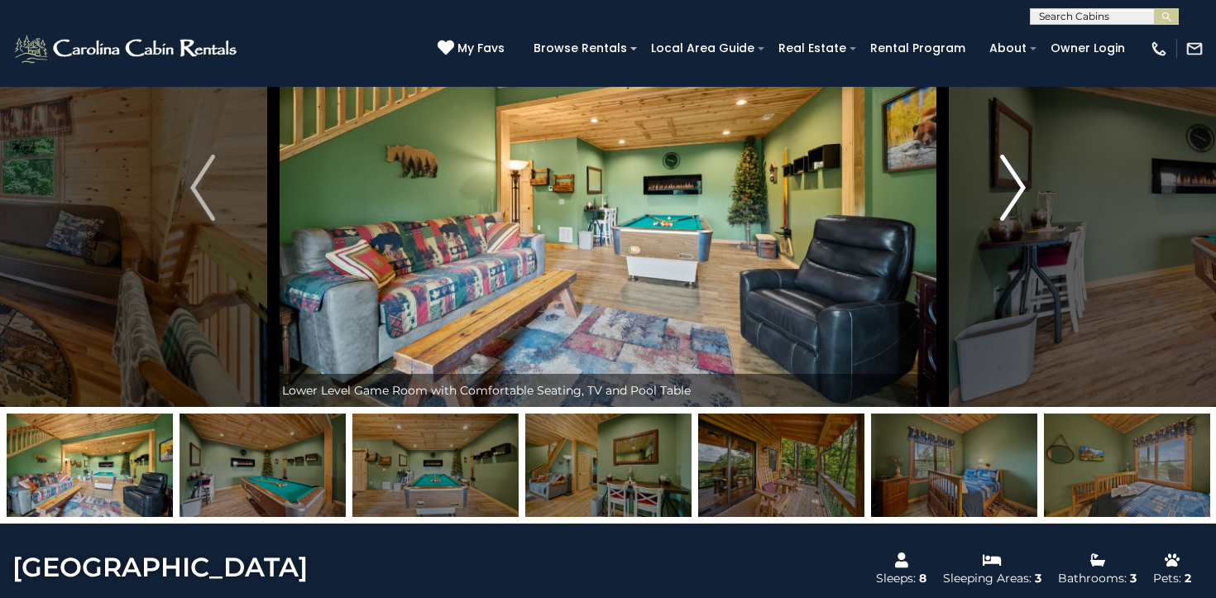
click at [1005, 194] on img "Next" at bounding box center [1013, 188] width 25 height 66
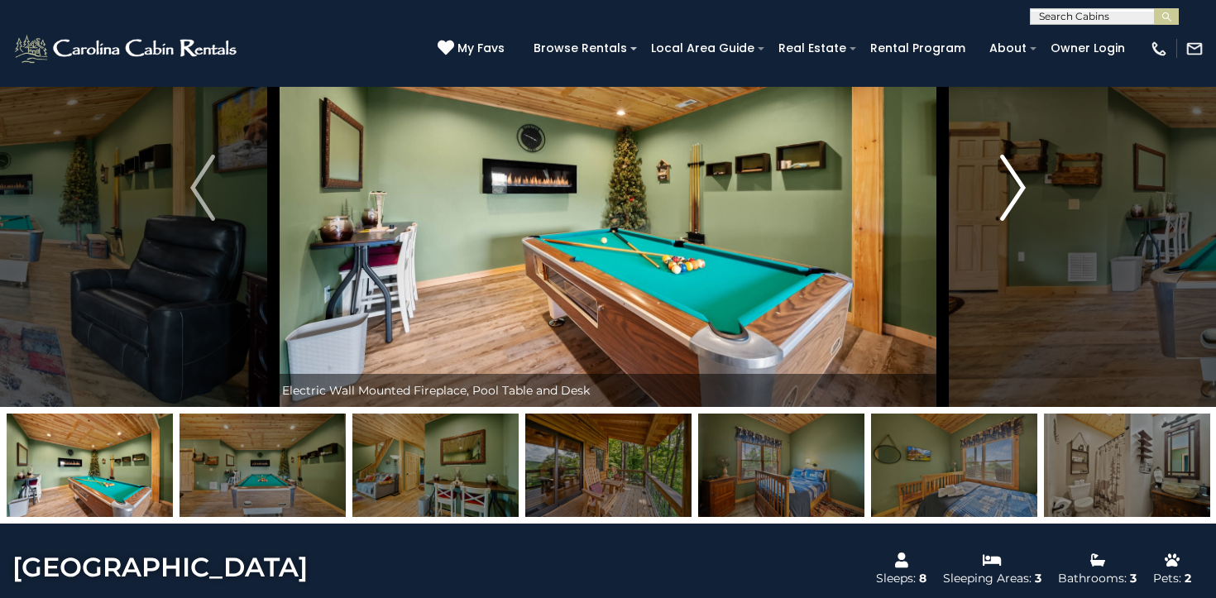
click at [1005, 194] on img "Next" at bounding box center [1013, 188] width 25 height 66
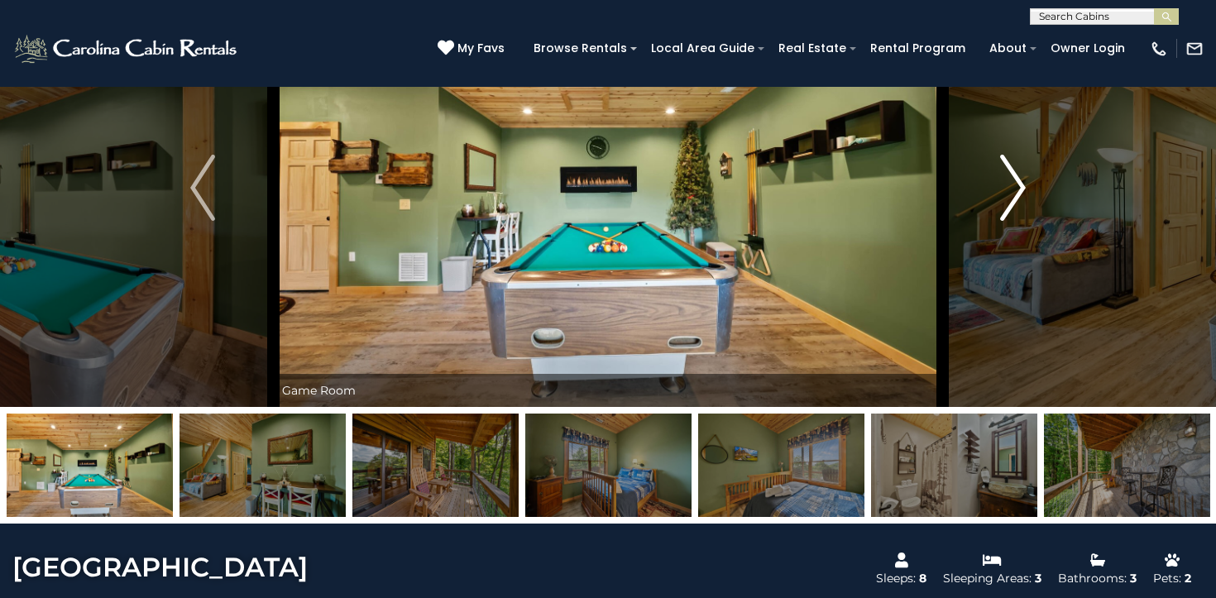
click at [1005, 194] on img "Next" at bounding box center [1013, 188] width 25 height 66
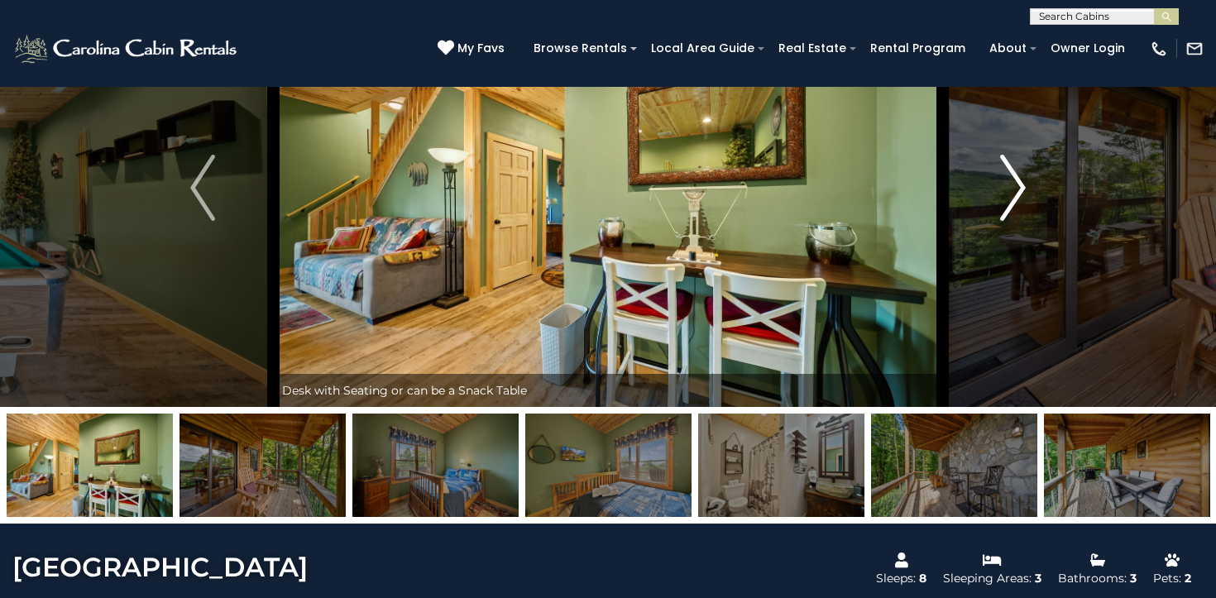
click at [1005, 194] on img "Next" at bounding box center [1013, 188] width 25 height 66
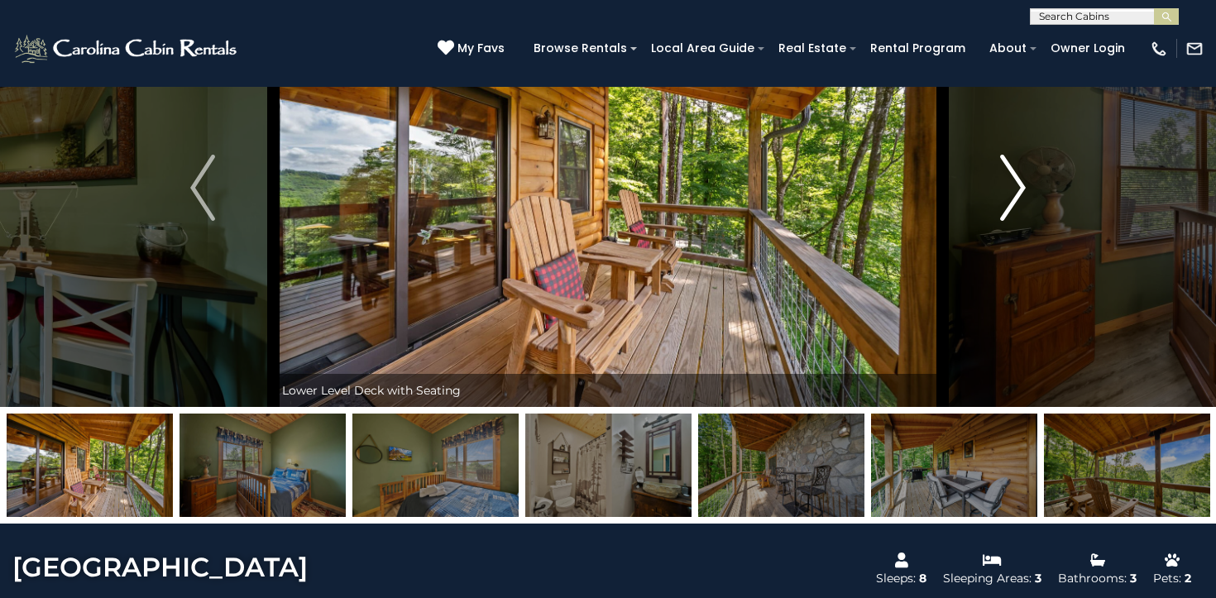
click at [1005, 194] on img "Next" at bounding box center [1013, 188] width 25 height 66
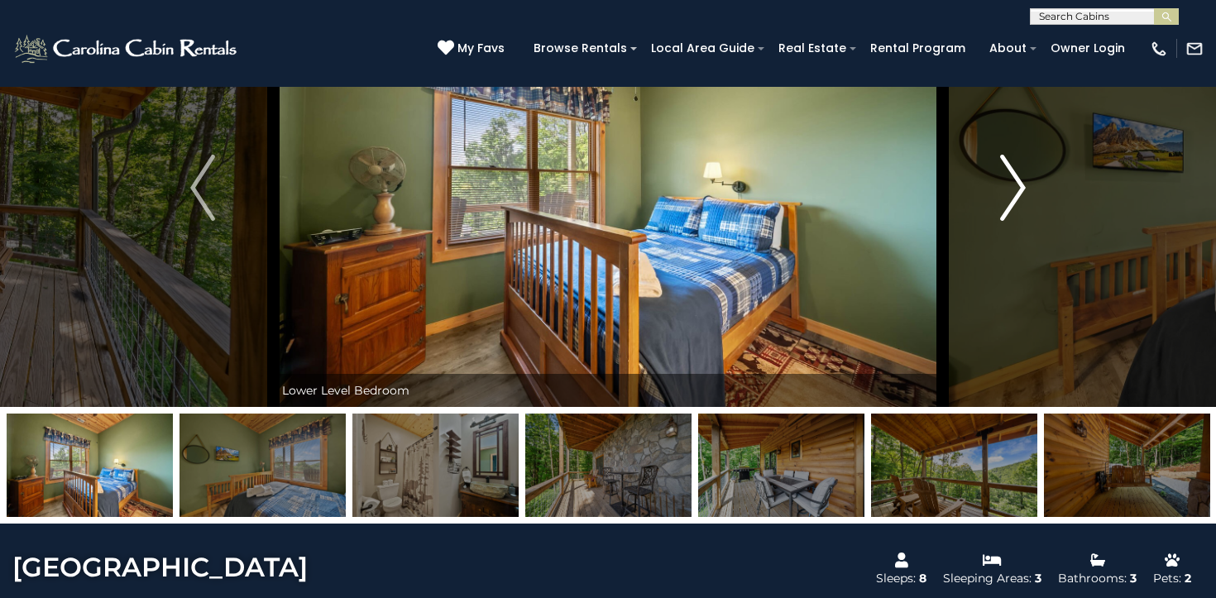
click at [1005, 194] on img "Next" at bounding box center [1013, 188] width 25 height 66
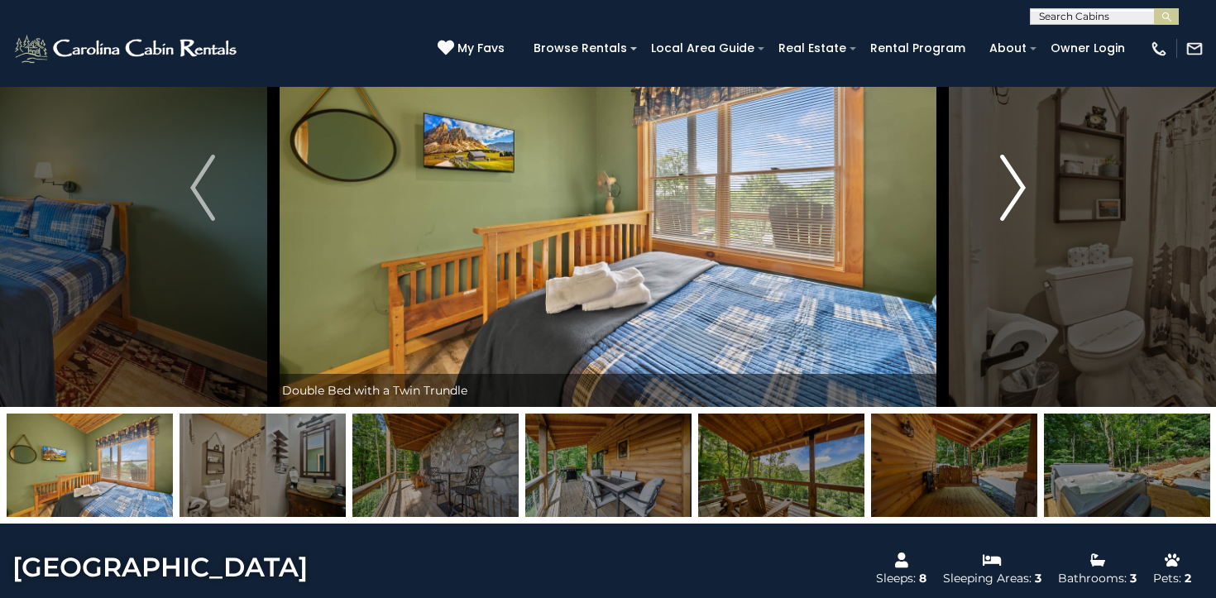
click at [1005, 194] on img "Next" at bounding box center [1013, 188] width 25 height 66
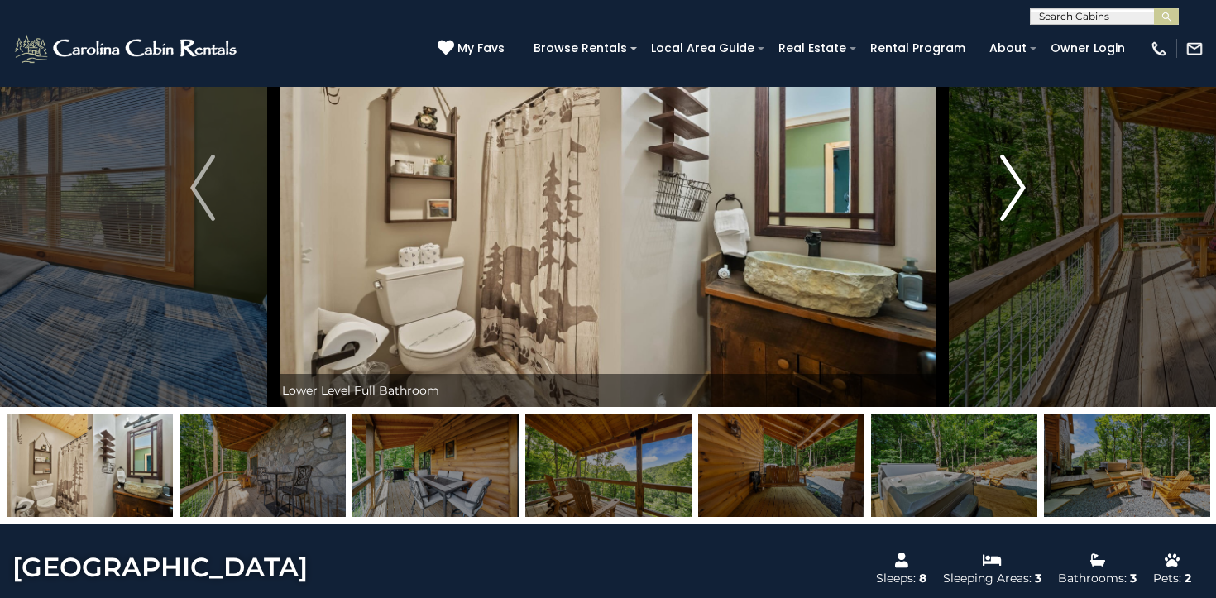
click at [1005, 194] on img "Next" at bounding box center [1013, 188] width 25 height 66
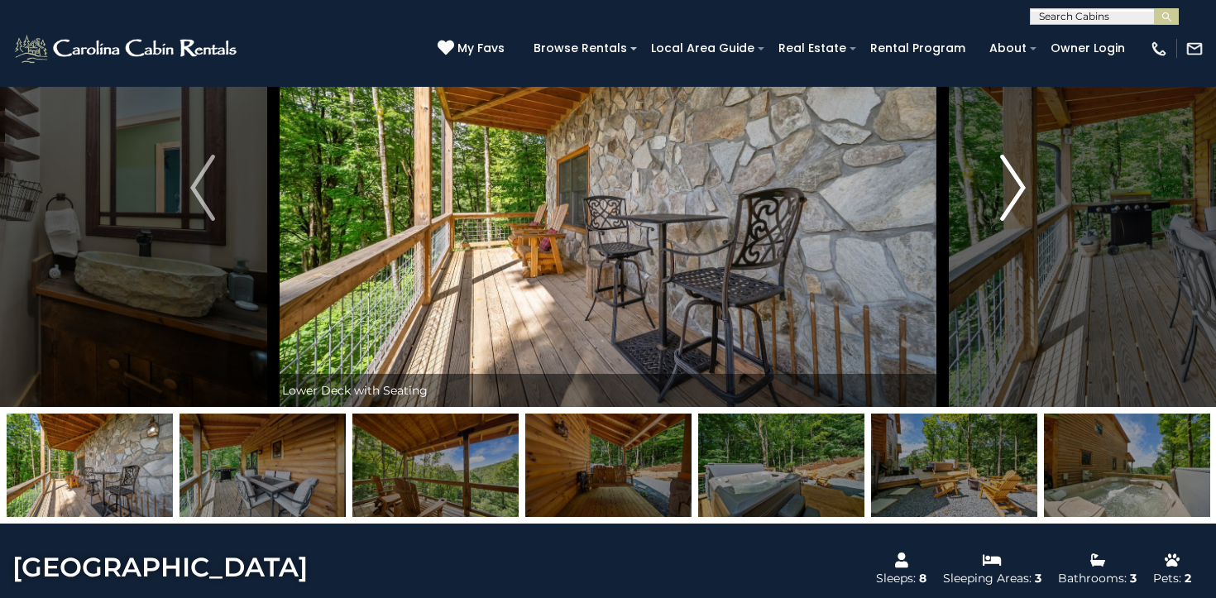
click at [1005, 194] on img "Next" at bounding box center [1013, 188] width 25 height 66
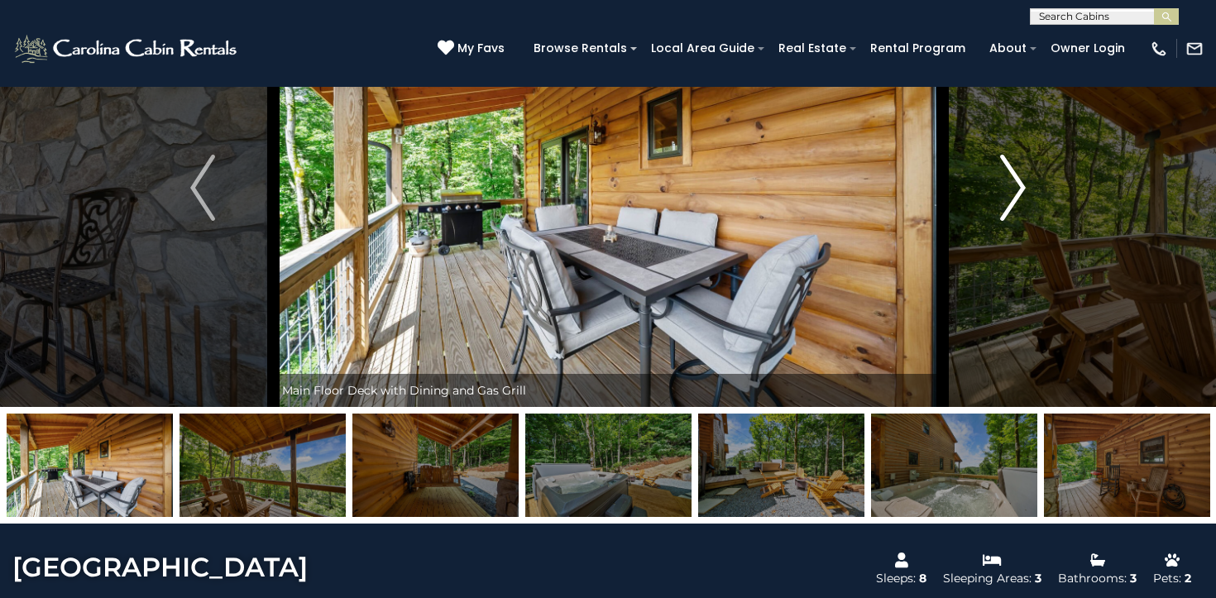
click at [1005, 194] on img "Next" at bounding box center [1013, 188] width 25 height 66
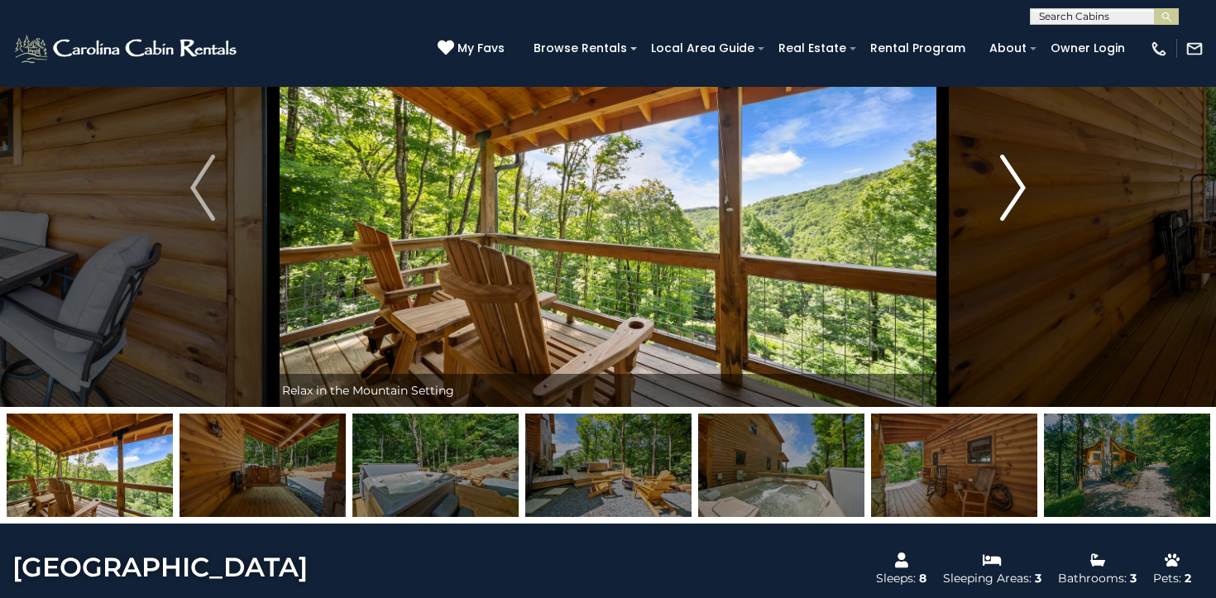
click at [1005, 194] on img "Next" at bounding box center [1013, 188] width 25 height 66
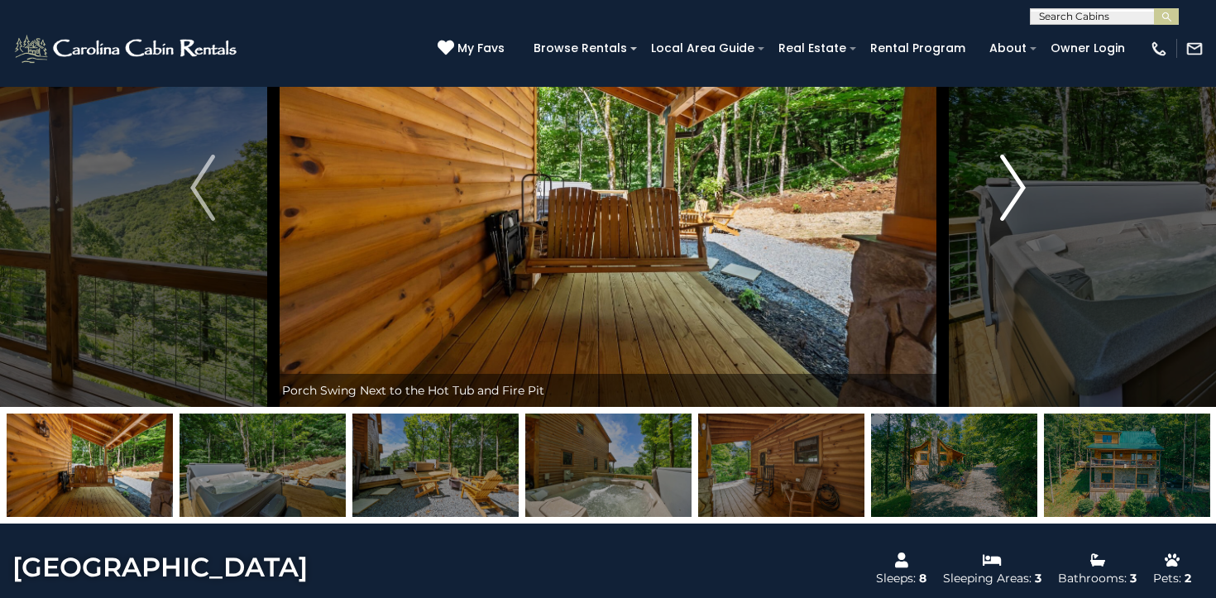
click at [1005, 194] on img "Next" at bounding box center [1013, 188] width 25 height 66
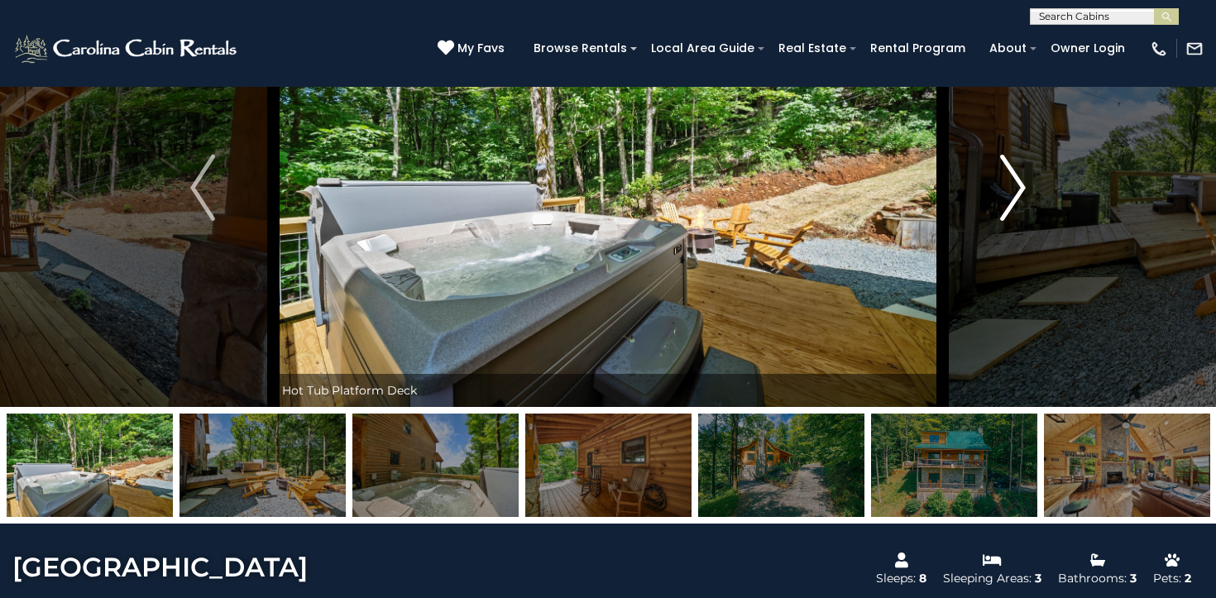
click at [1005, 194] on img "Next" at bounding box center [1013, 188] width 25 height 66
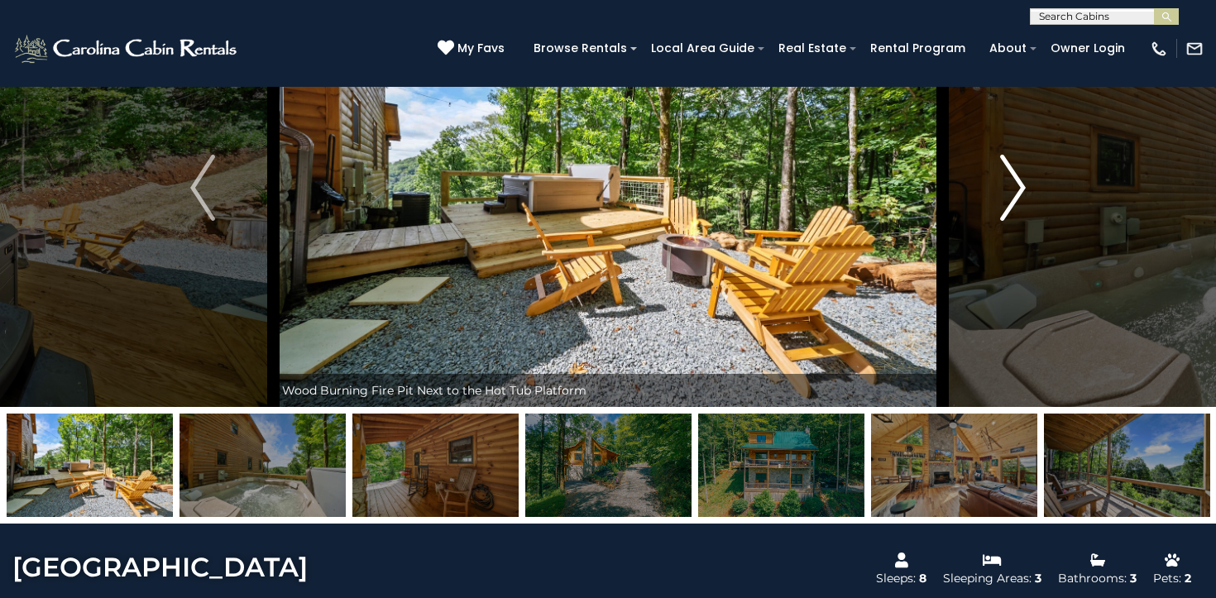
click at [1005, 194] on img "Next" at bounding box center [1013, 188] width 25 height 66
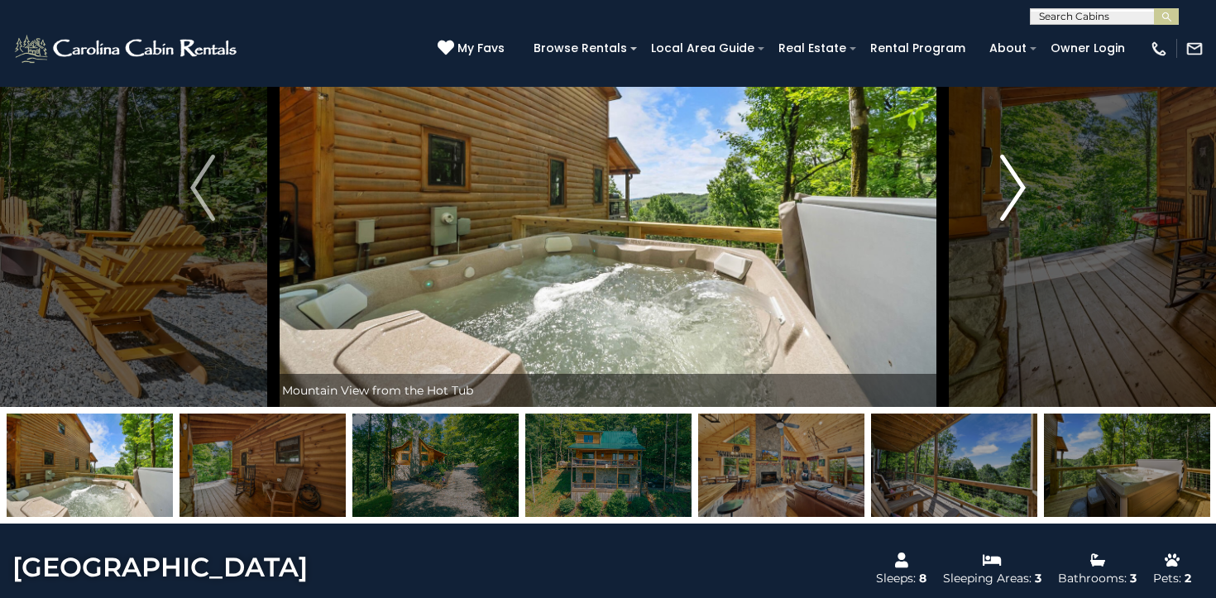
click at [1005, 194] on img "Next" at bounding box center [1013, 188] width 25 height 66
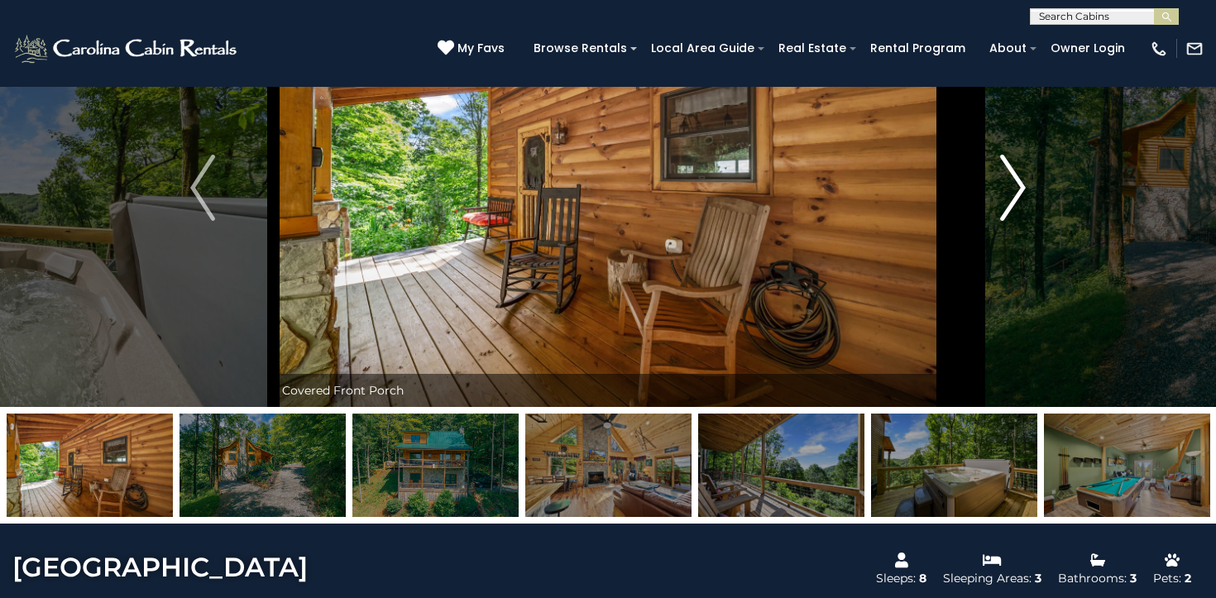
click at [1005, 194] on img "Next" at bounding box center [1013, 188] width 25 height 66
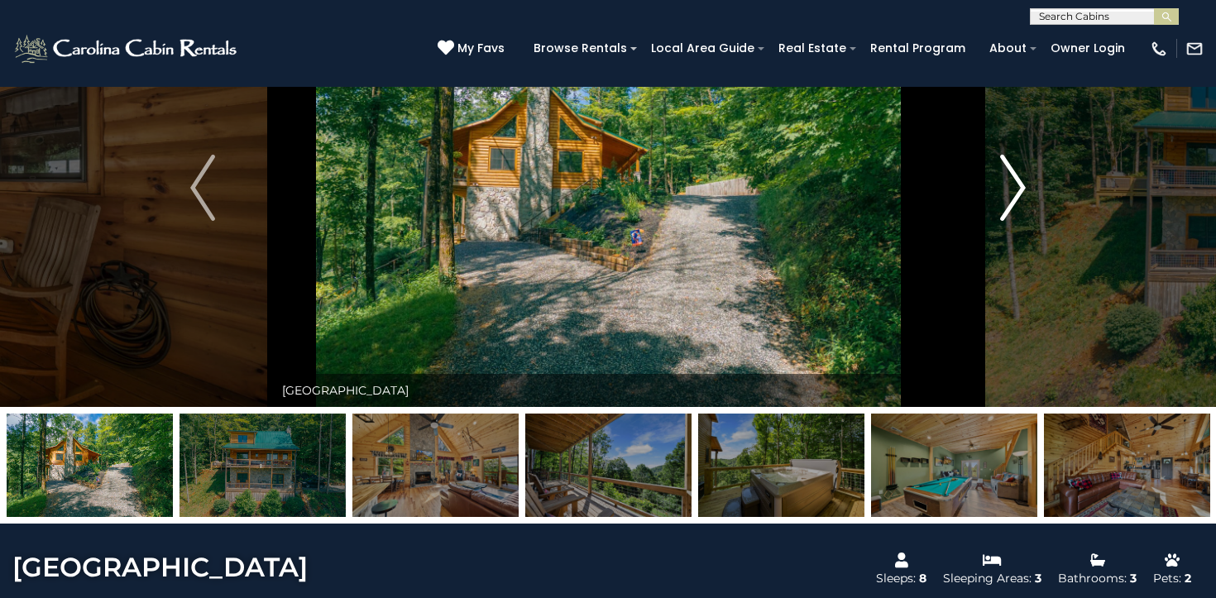
click at [1005, 194] on img "Next" at bounding box center [1013, 188] width 25 height 66
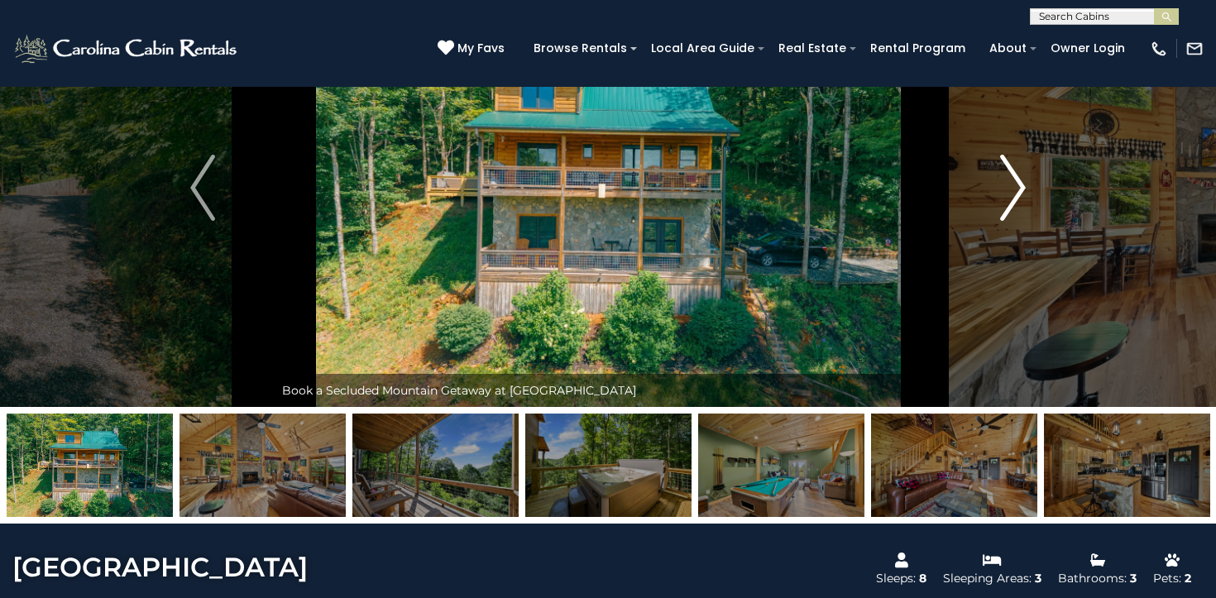
click at [1005, 194] on img "Next" at bounding box center [1013, 188] width 25 height 66
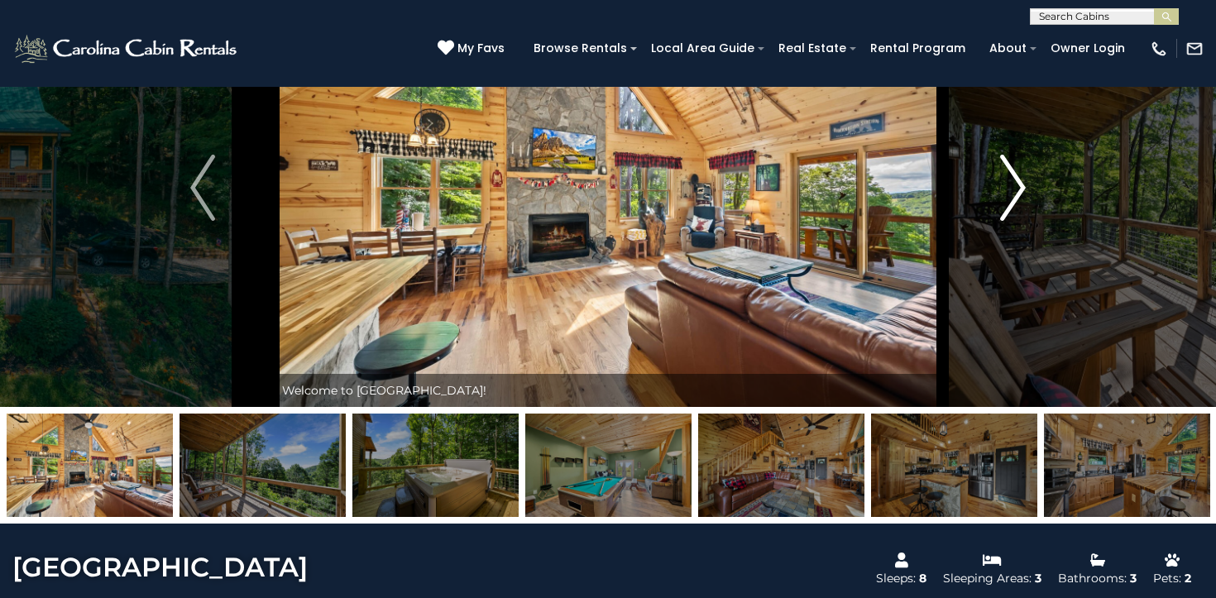
click at [1005, 194] on img "Next" at bounding box center [1013, 188] width 25 height 66
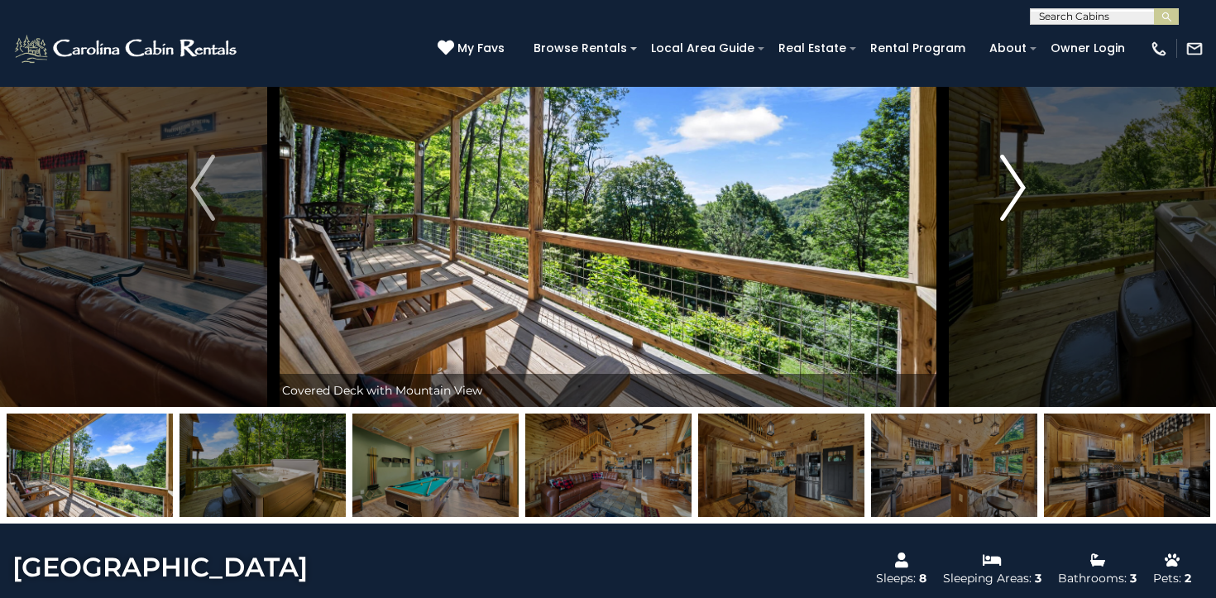
click at [1005, 194] on img "Next" at bounding box center [1013, 188] width 25 height 66
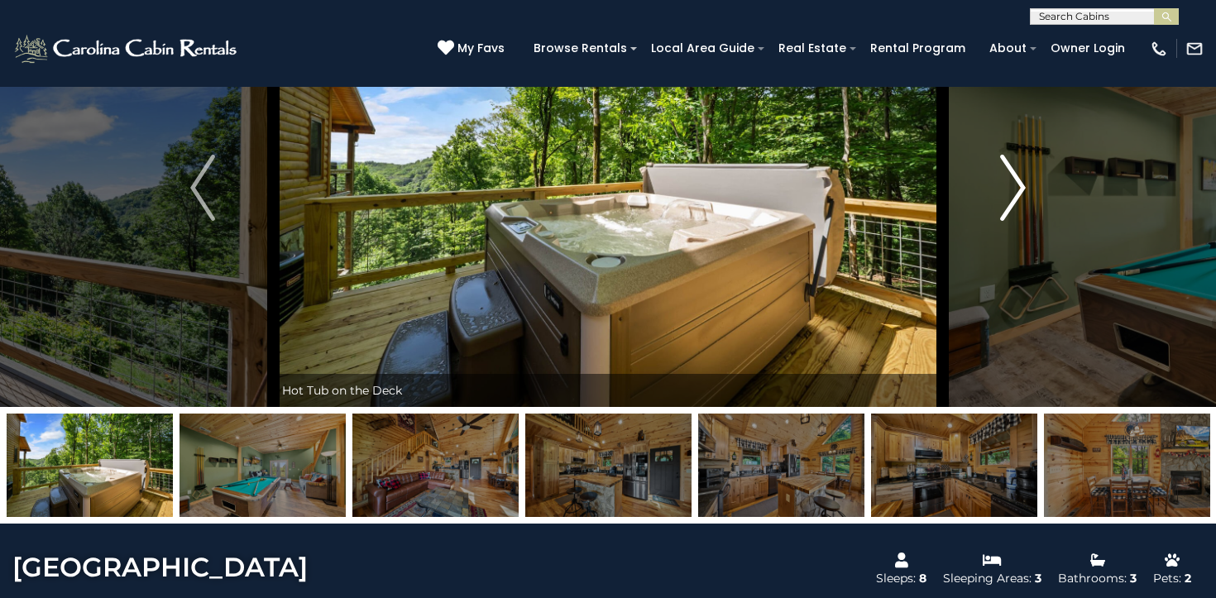
click at [1005, 194] on img "Next" at bounding box center [1013, 188] width 25 height 66
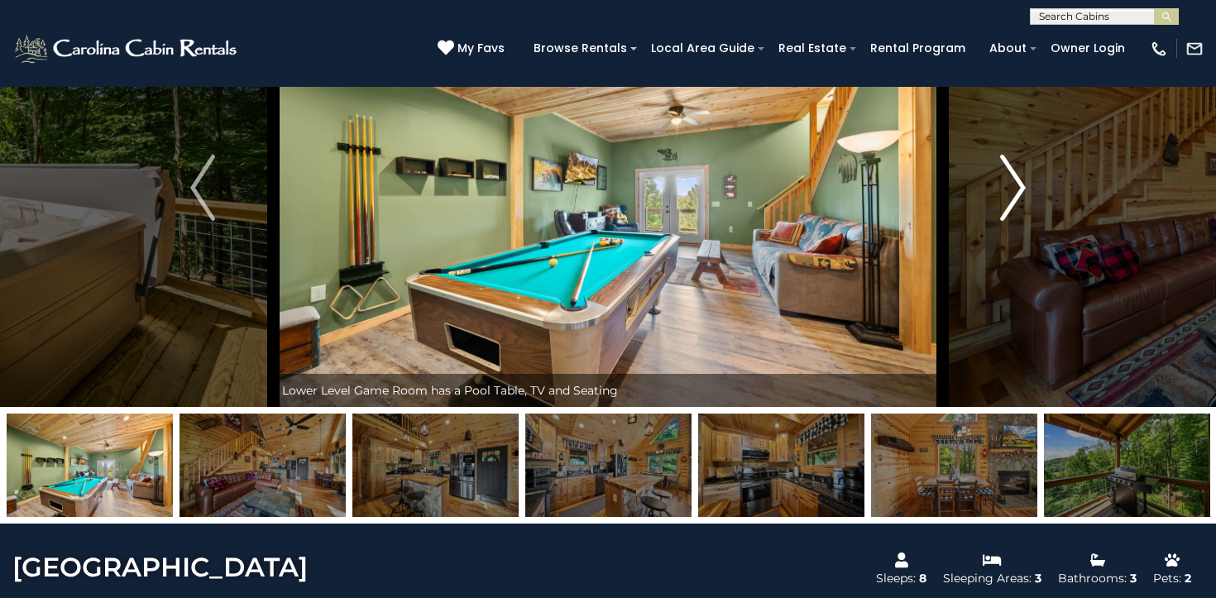
click at [1005, 194] on img "Next" at bounding box center [1013, 188] width 25 height 66
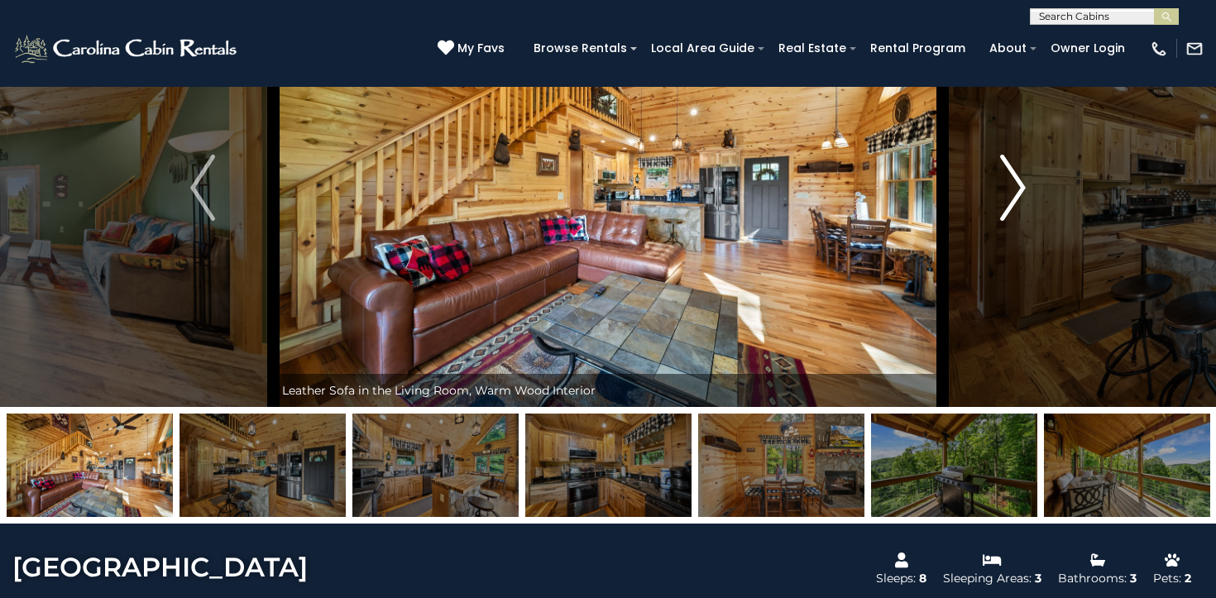
click at [1005, 194] on img "Next" at bounding box center [1013, 188] width 25 height 66
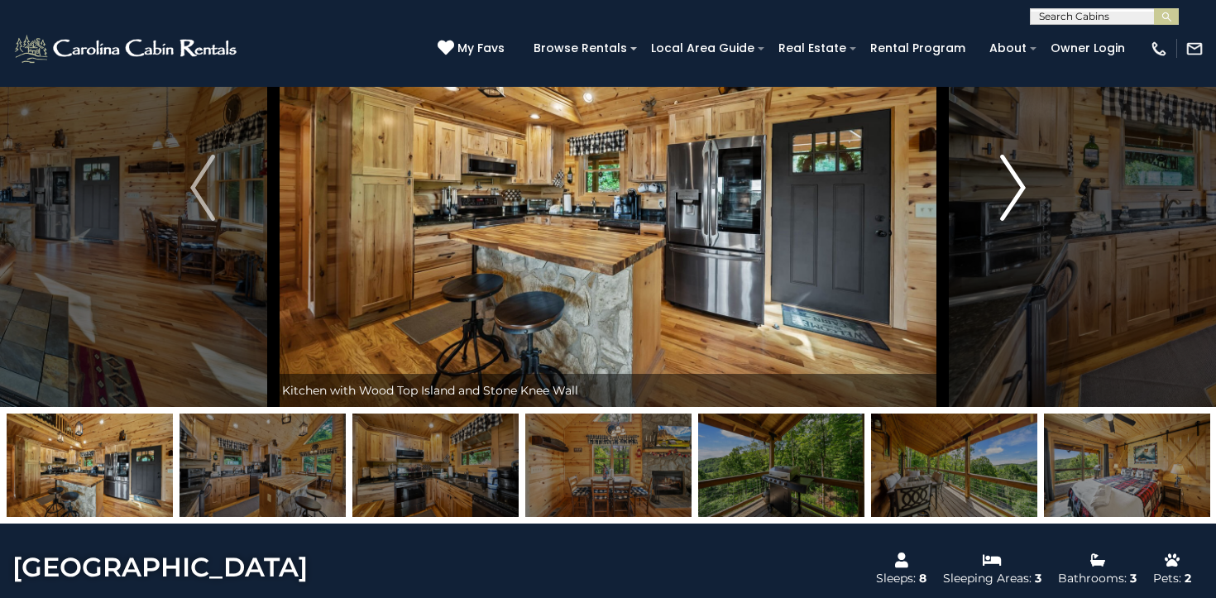
click at [1005, 194] on img "Next" at bounding box center [1013, 188] width 25 height 66
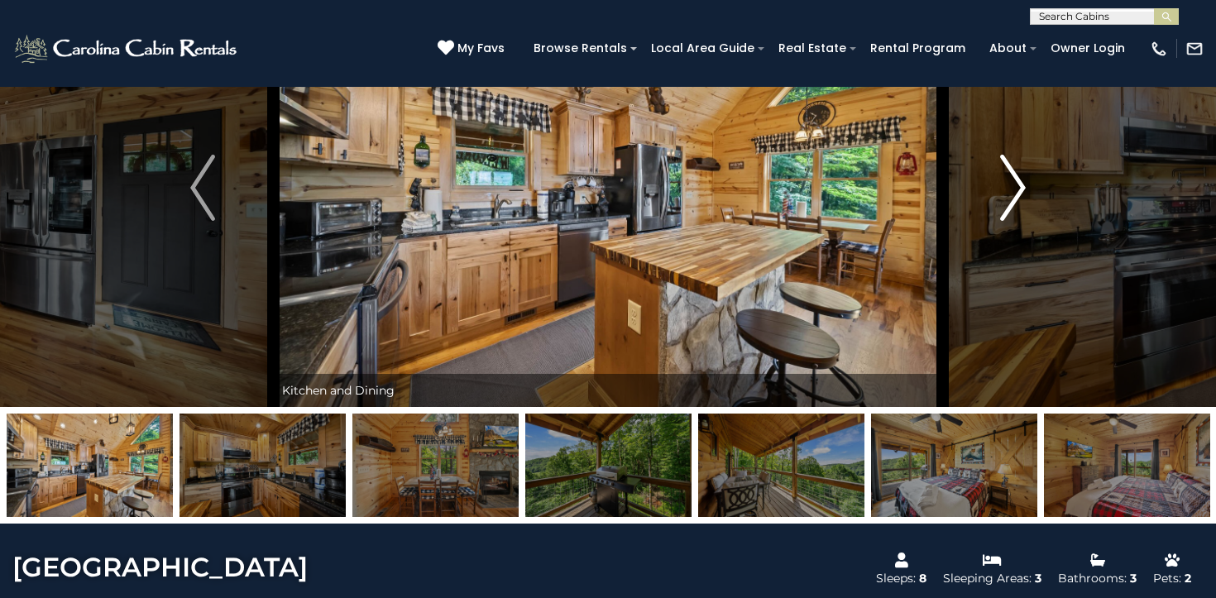
click at [1005, 194] on img "Next" at bounding box center [1013, 188] width 25 height 66
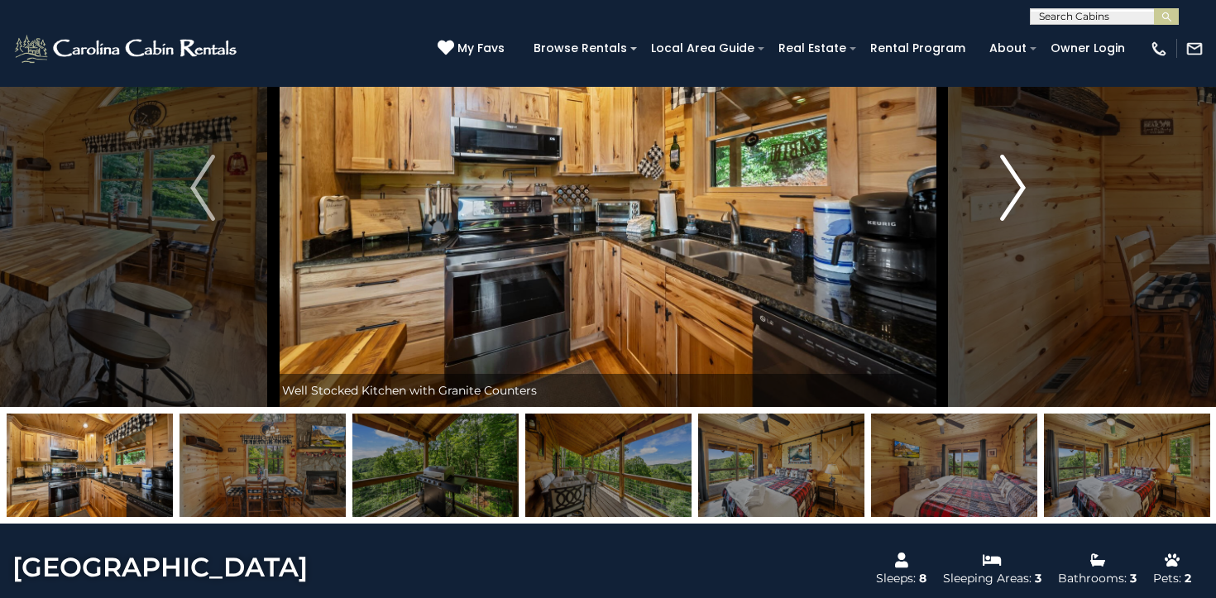
click at [1005, 194] on img "Next" at bounding box center [1013, 188] width 25 height 66
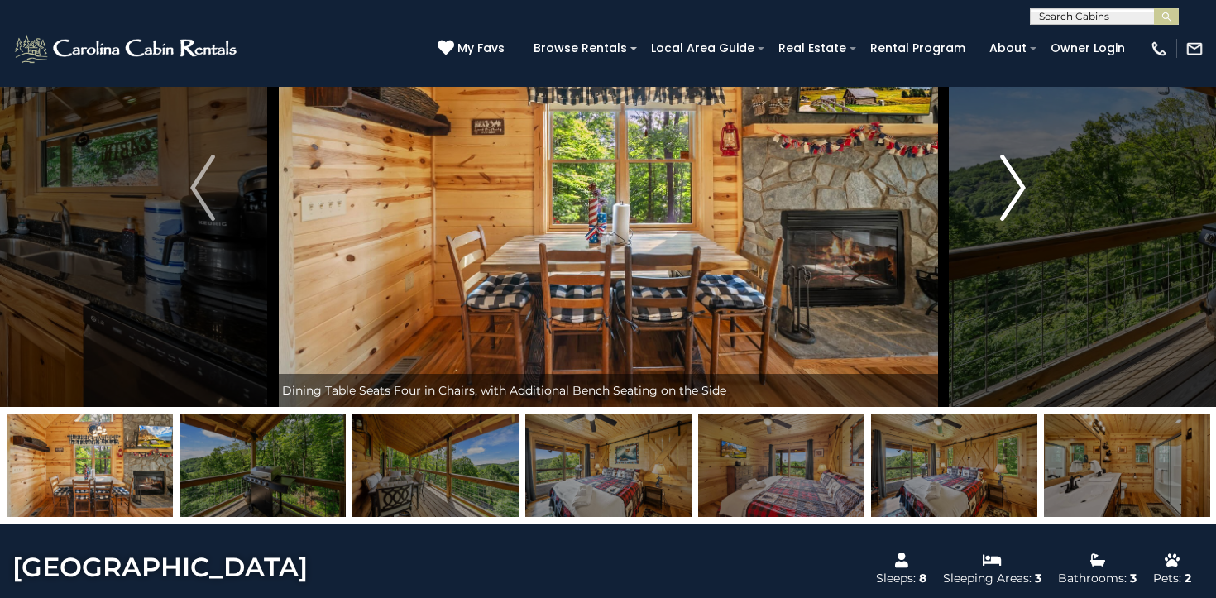
click at [1005, 194] on img "Next" at bounding box center [1013, 188] width 25 height 66
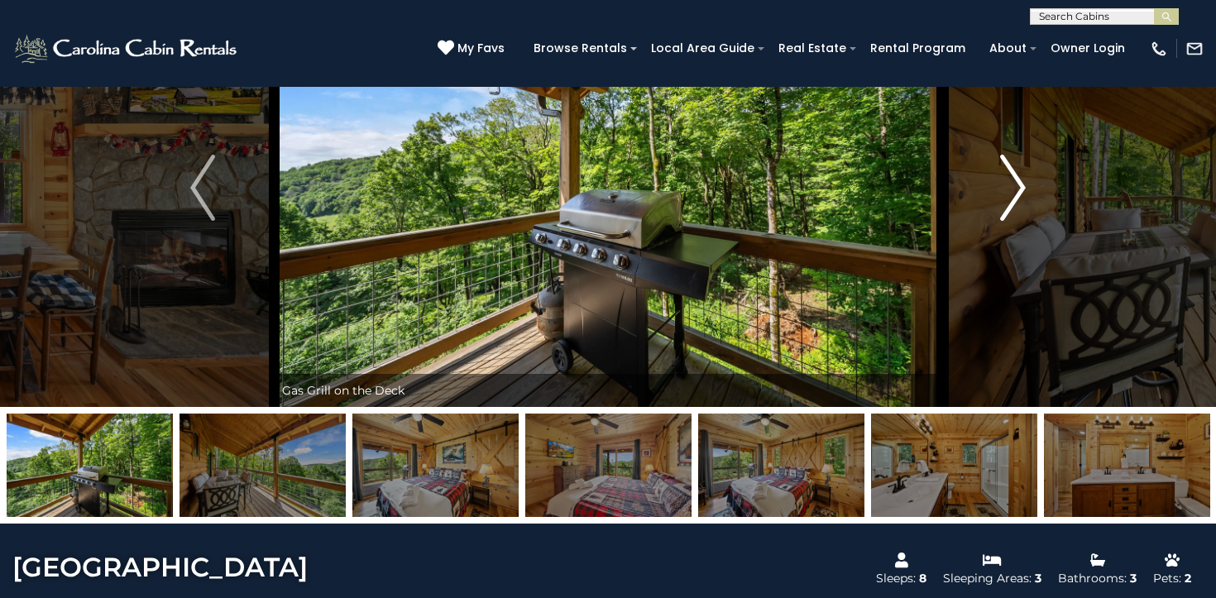
click at [1005, 194] on img "Next" at bounding box center [1013, 188] width 25 height 66
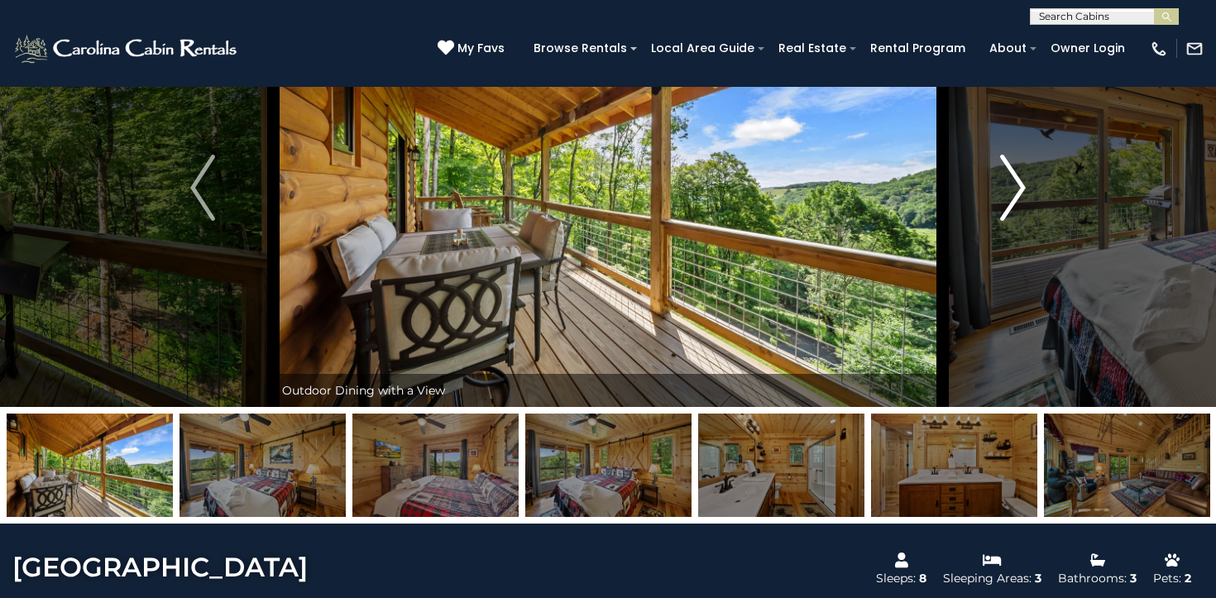
click at [1005, 194] on img "Next" at bounding box center [1013, 188] width 25 height 66
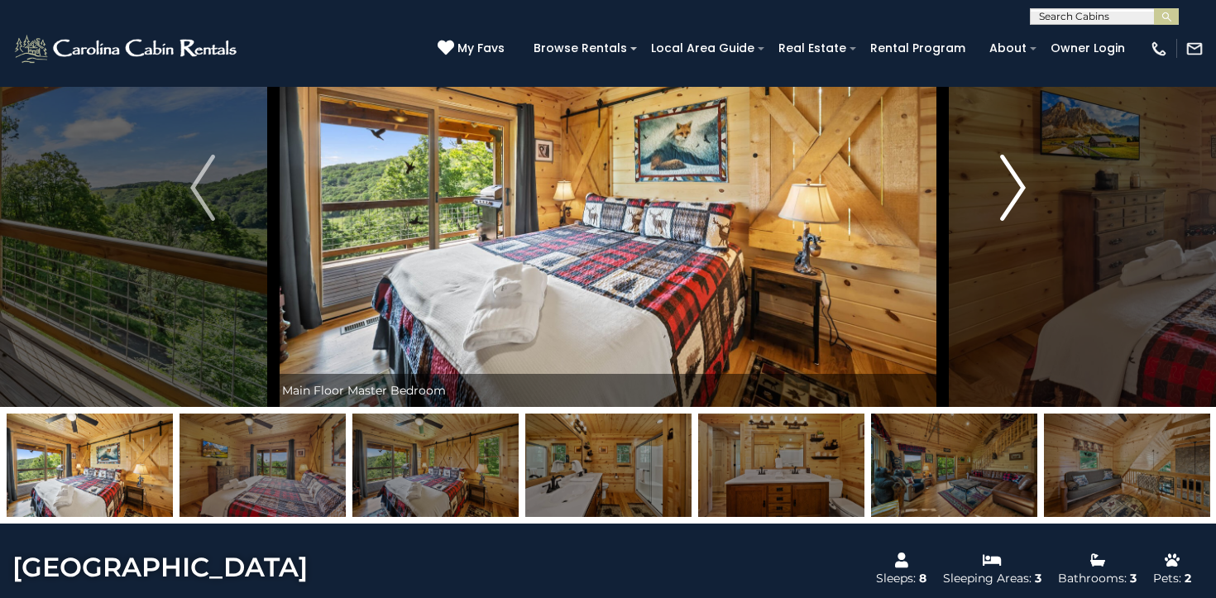
click at [1005, 194] on img "Next" at bounding box center [1013, 188] width 25 height 66
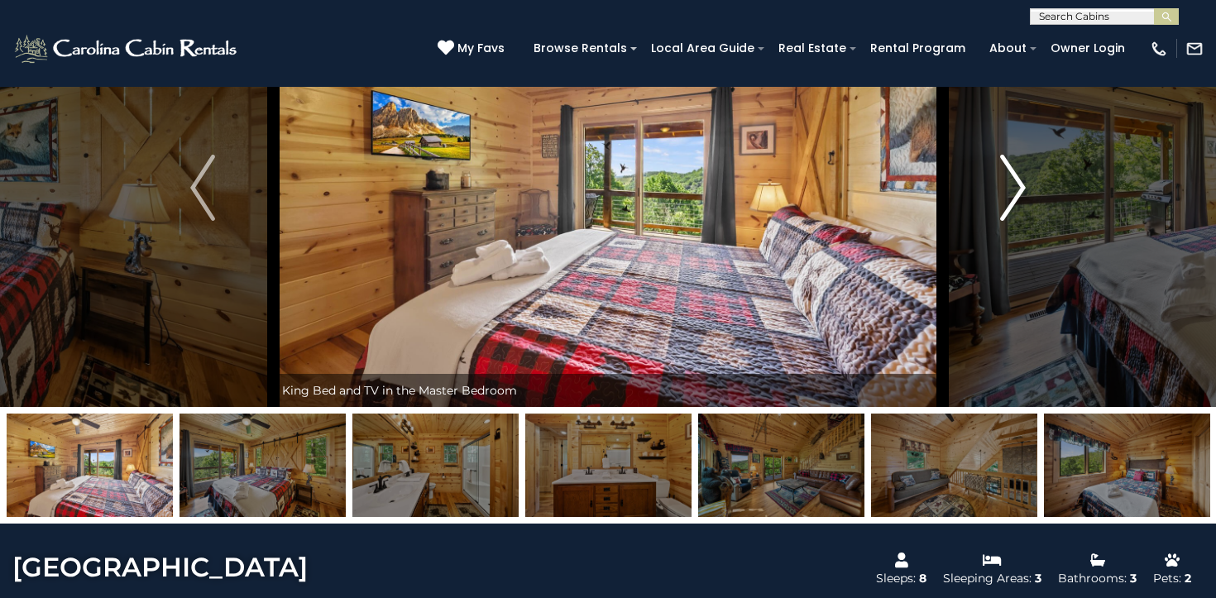
click at [1005, 194] on img "Next" at bounding box center [1013, 188] width 25 height 66
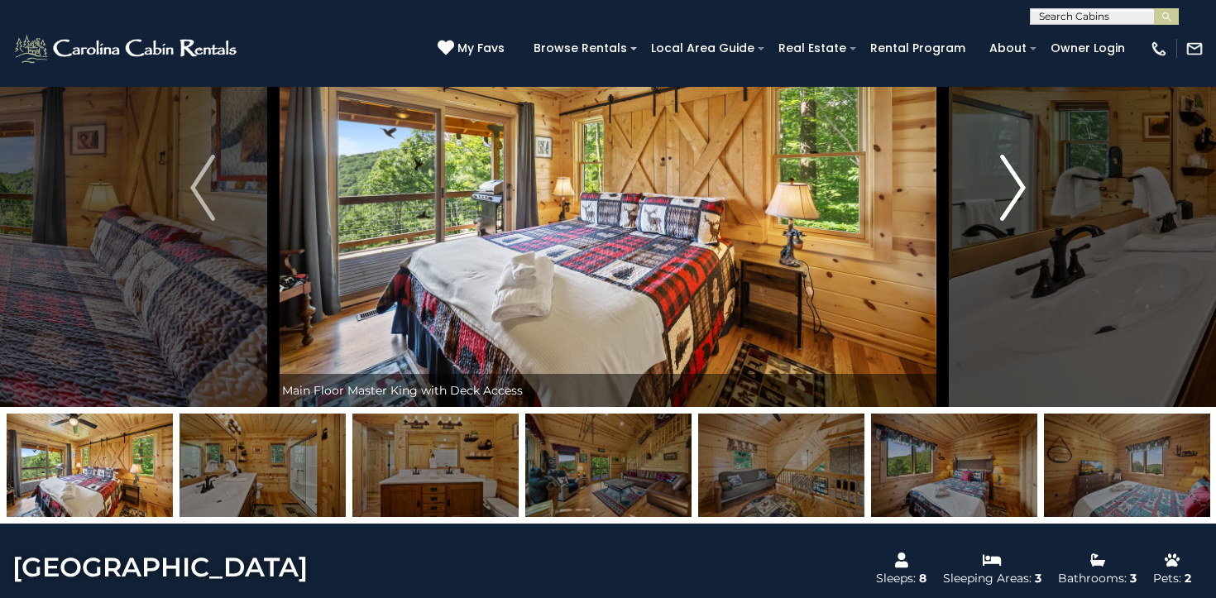
click at [1005, 194] on img "Next" at bounding box center [1013, 188] width 25 height 66
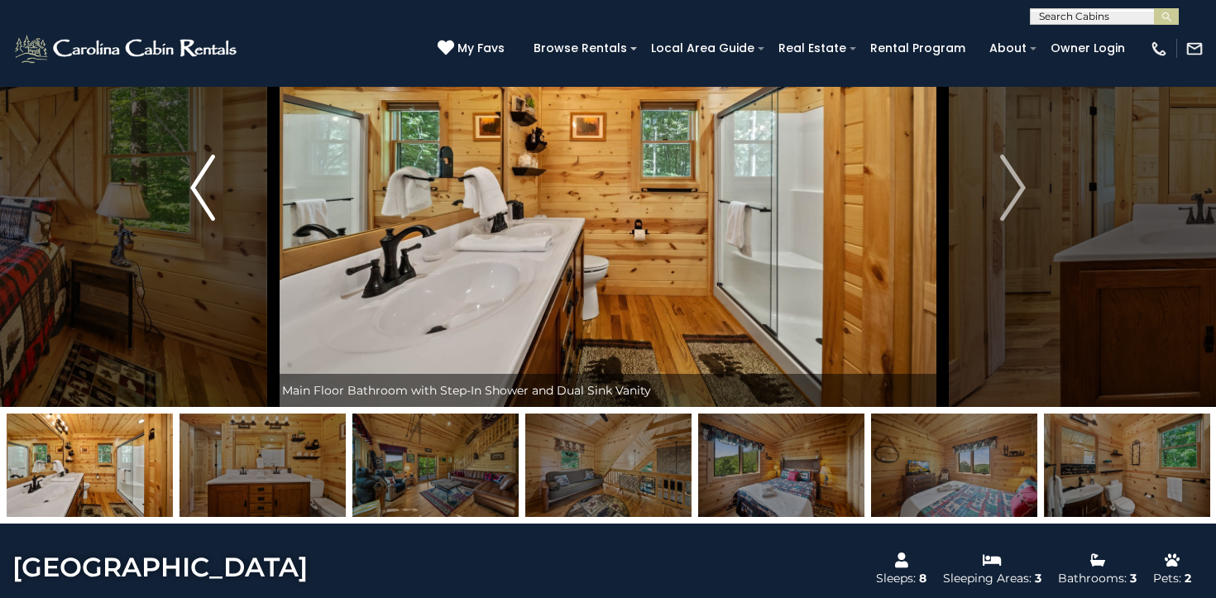
click at [198, 173] on img "Previous" at bounding box center [202, 188] width 25 height 66
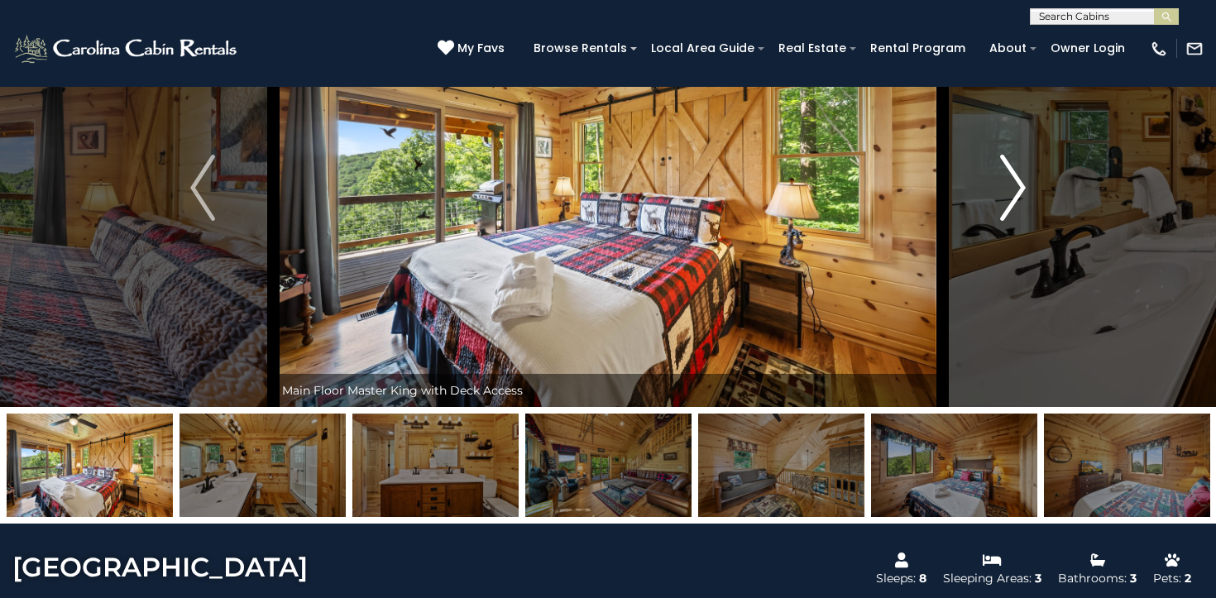
click at [1025, 197] on button "Next" at bounding box center [1012, 188] width 141 height 438
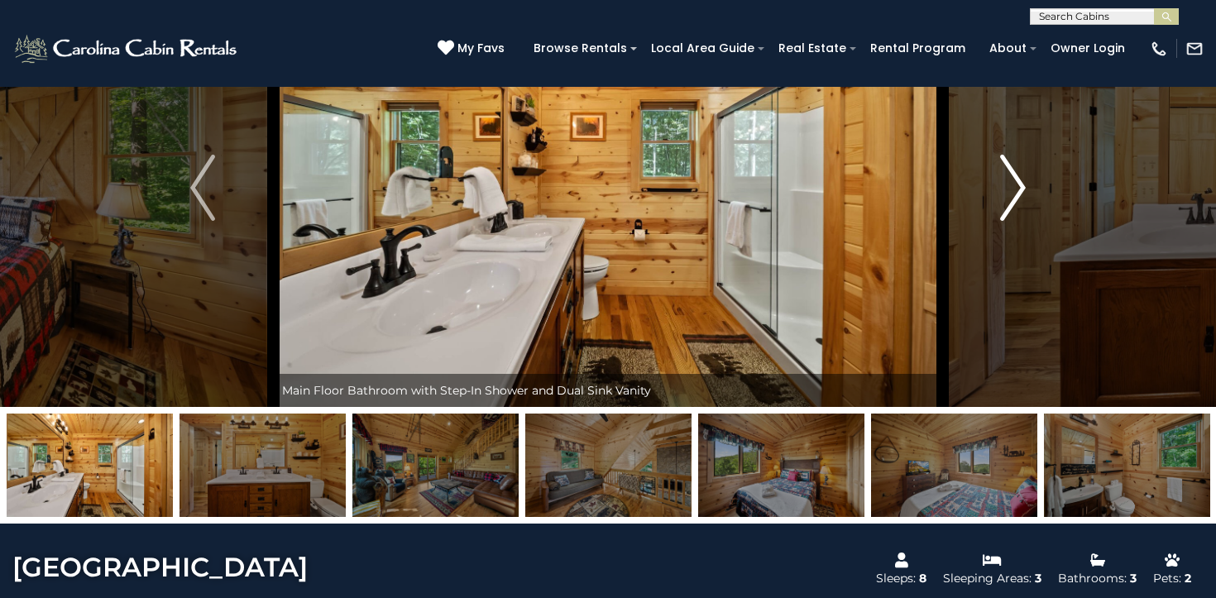
click at [1025, 197] on button "Next" at bounding box center [1012, 188] width 141 height 438
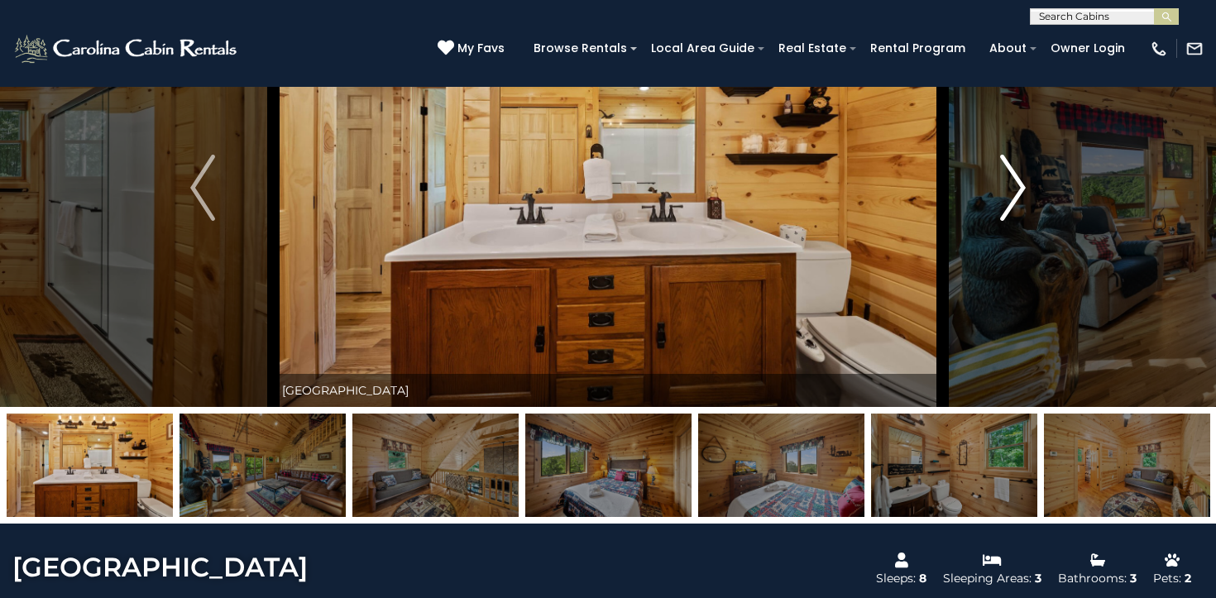
click at [1025, 197] on button "Next" at bounding box center [1012, 188] width 141 height 438
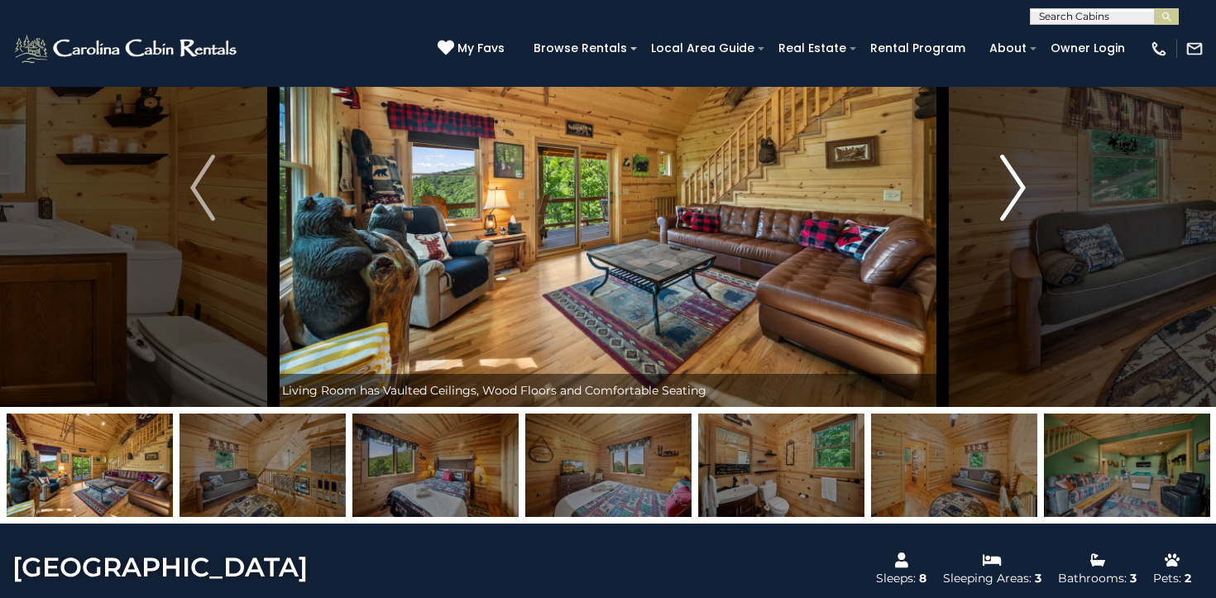
click at [1025, 197] on button "Next" at bounding box center [1012, 188] width 141 height 438
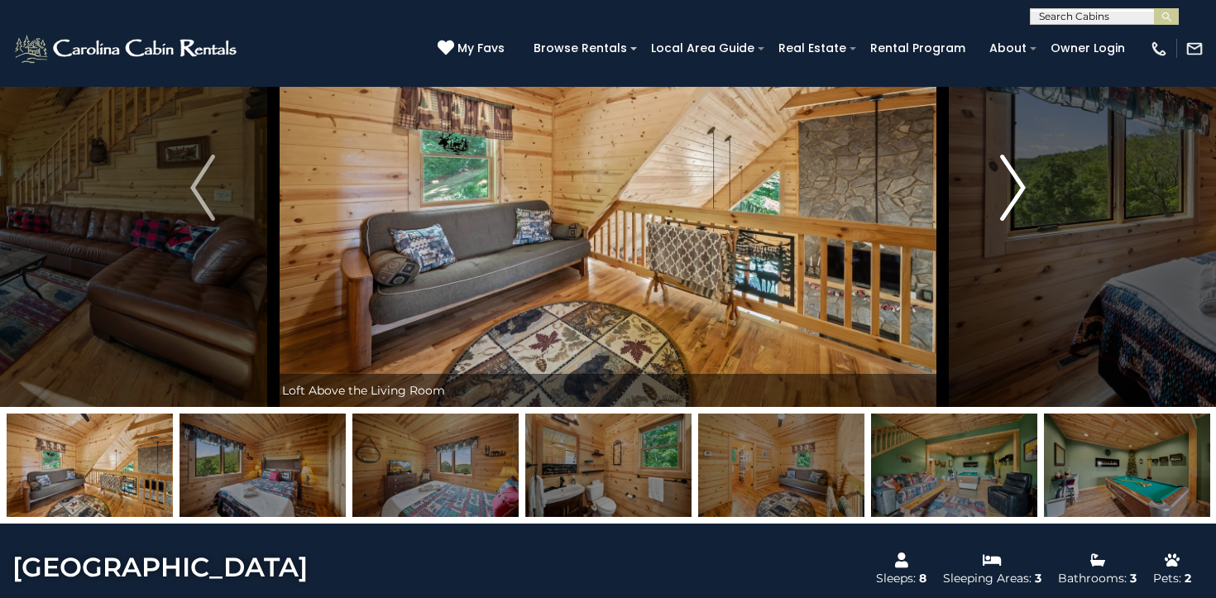
click at [1025, 197] on button "Next" at bounding box center [1012, 188] width 141 height 438
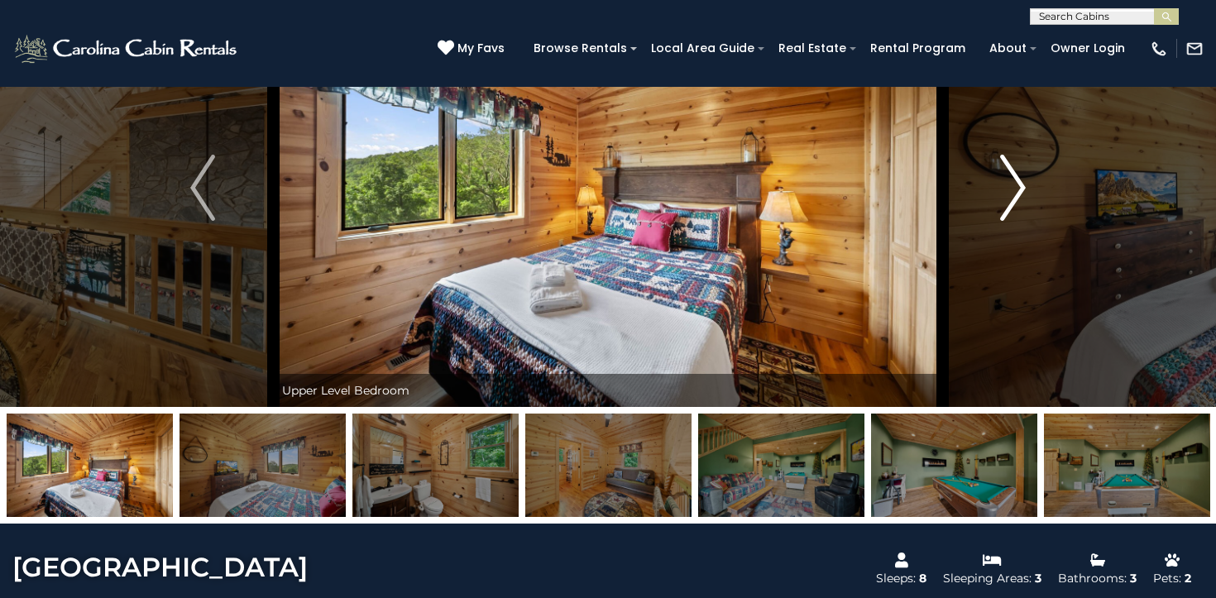
click at [1025, 197] on button "Next" at bounding box center [1012, 188] width 141 height 438
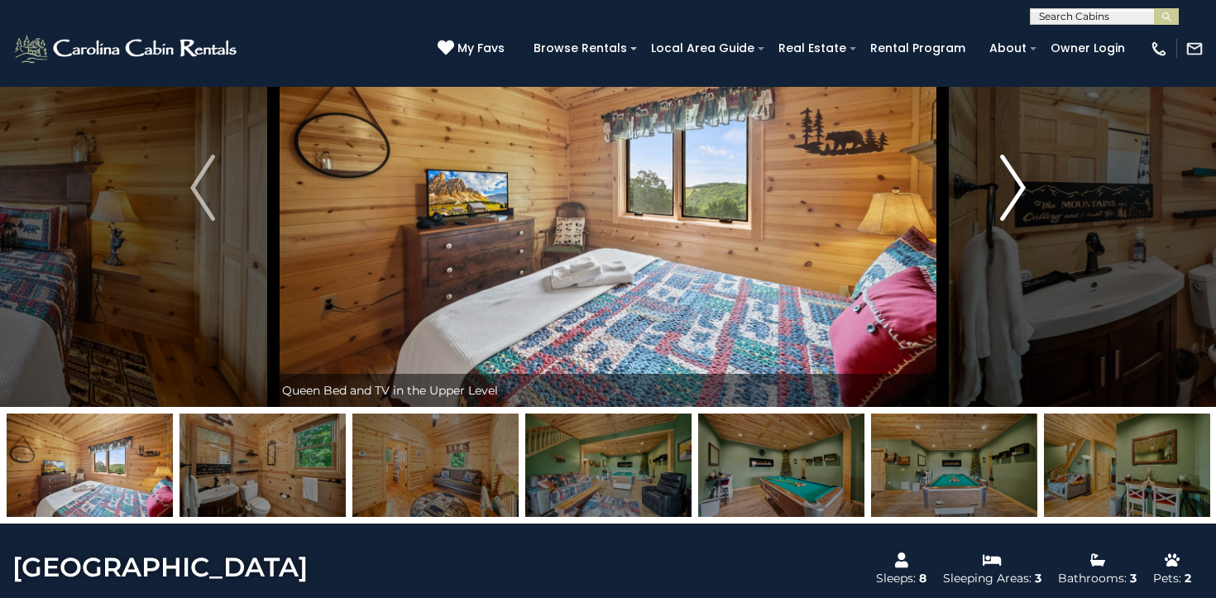
click at [1025, 197] on button "Next" at bounding box center [1012, 188] width 141 height 438
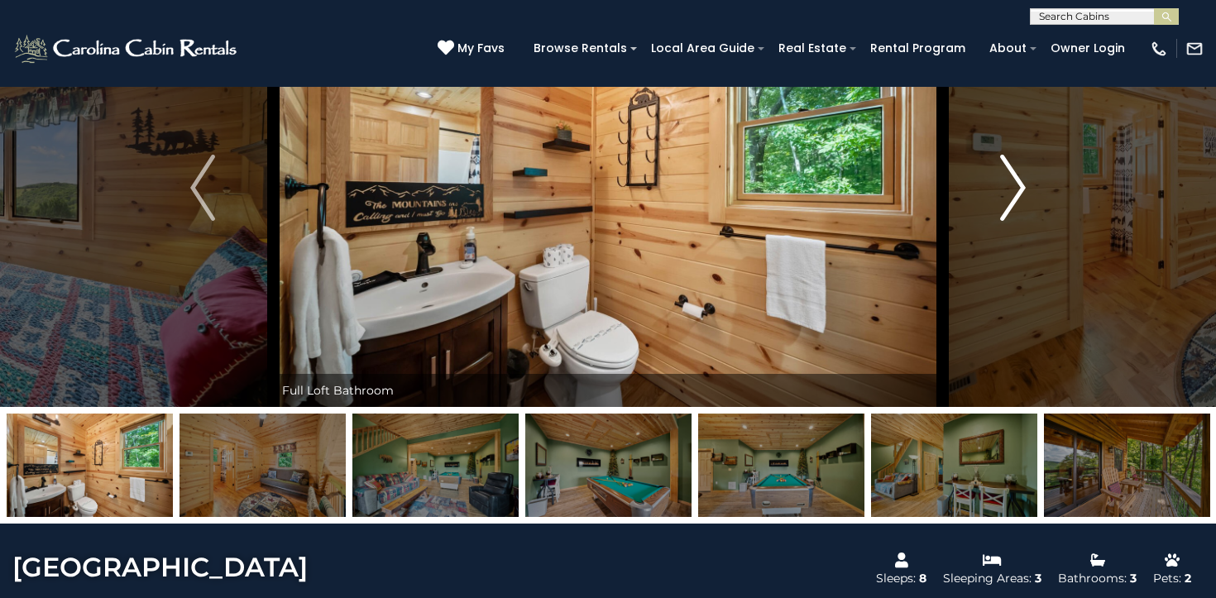
click at [1025, 197] on button "Next" at bounding box center [1012, 188] width 141 height 438
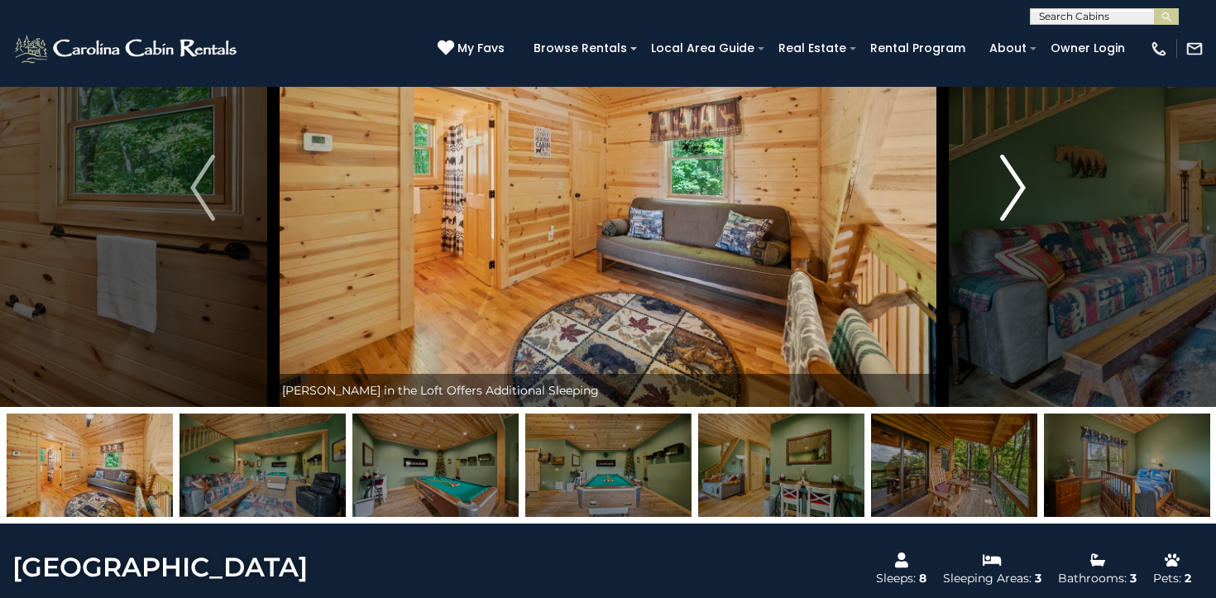
click at [1025, 197] on button "Next" at bounding box center [1012, 188] width 141 height 438
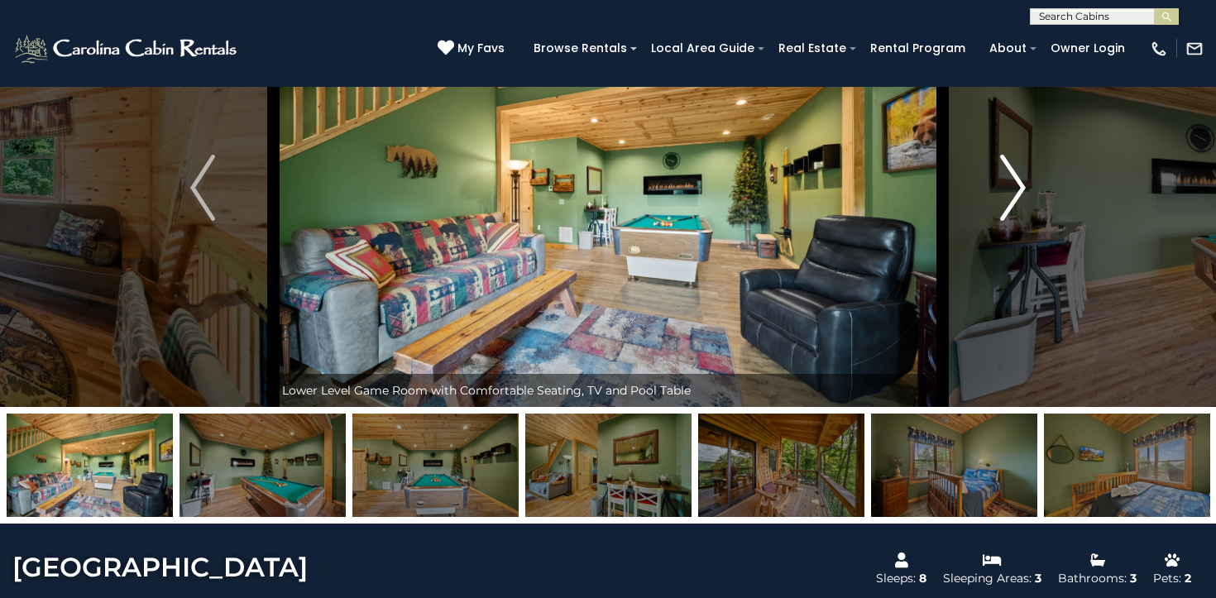
click at [1025, 197] on button "Next" at bounding box center [1012, 188] width 141 height 438
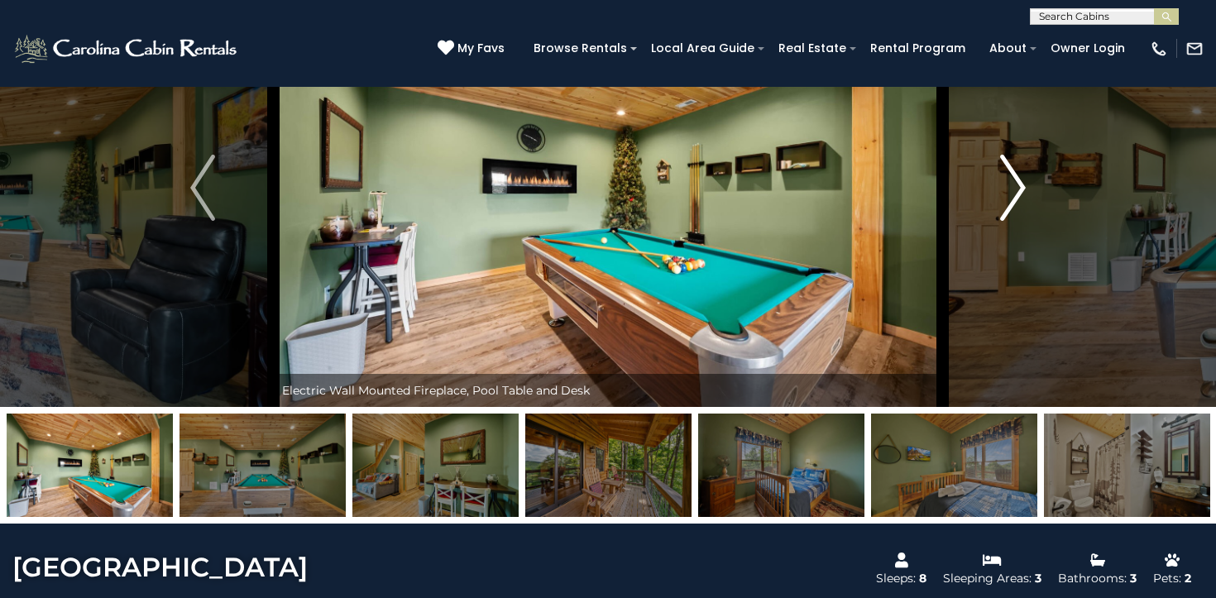
click at [1025, 197] on button "Next" at bounding box center [1012, 188] width 141 height 438
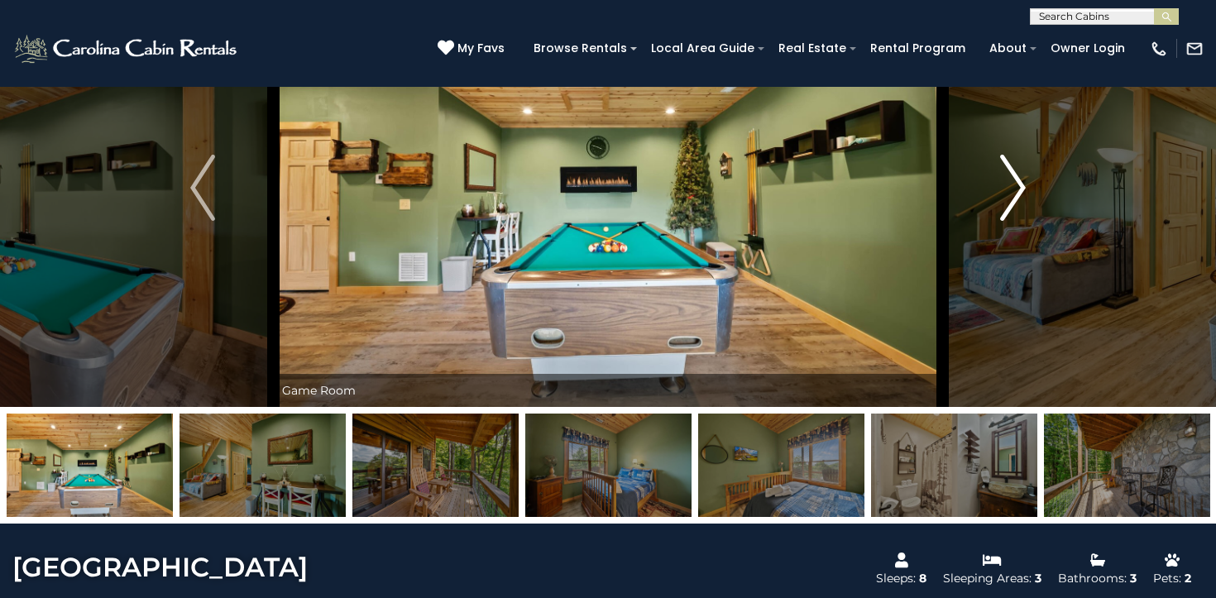
click at [1025, 197] on button "Next" at bounding box center [1012, 188] width 141 height 438
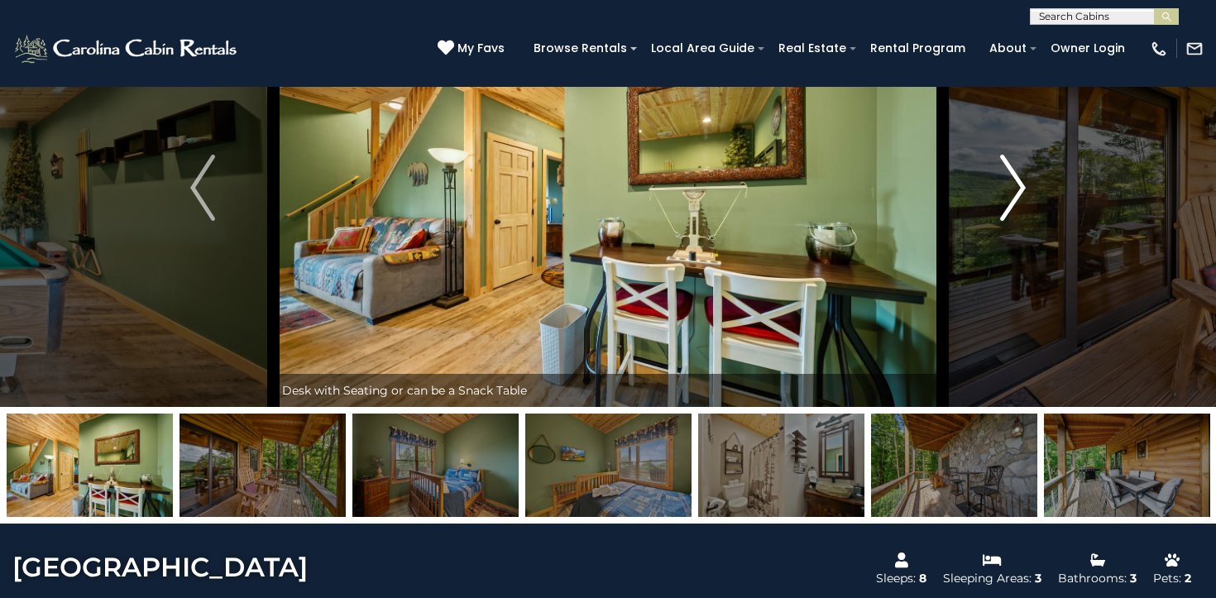
click at [1025, 197] on button "Next" at bounding box center [1012, 188] width 141 height 438
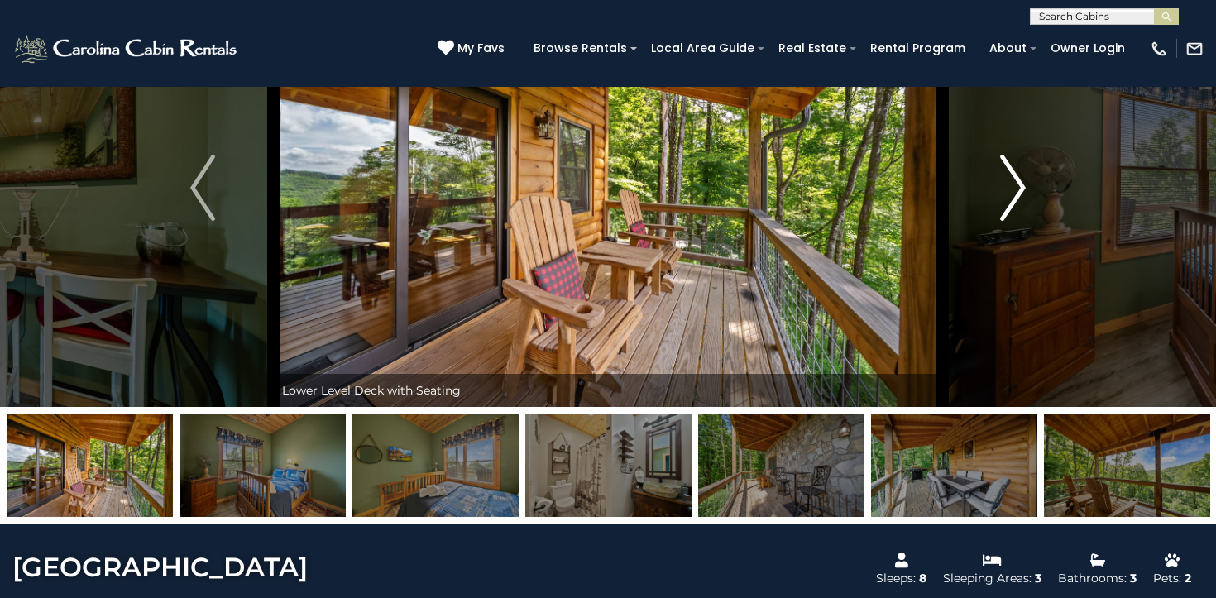
click at [1025, 197] on button "Next" at bounding box center [1012, 188] width 141 height 438
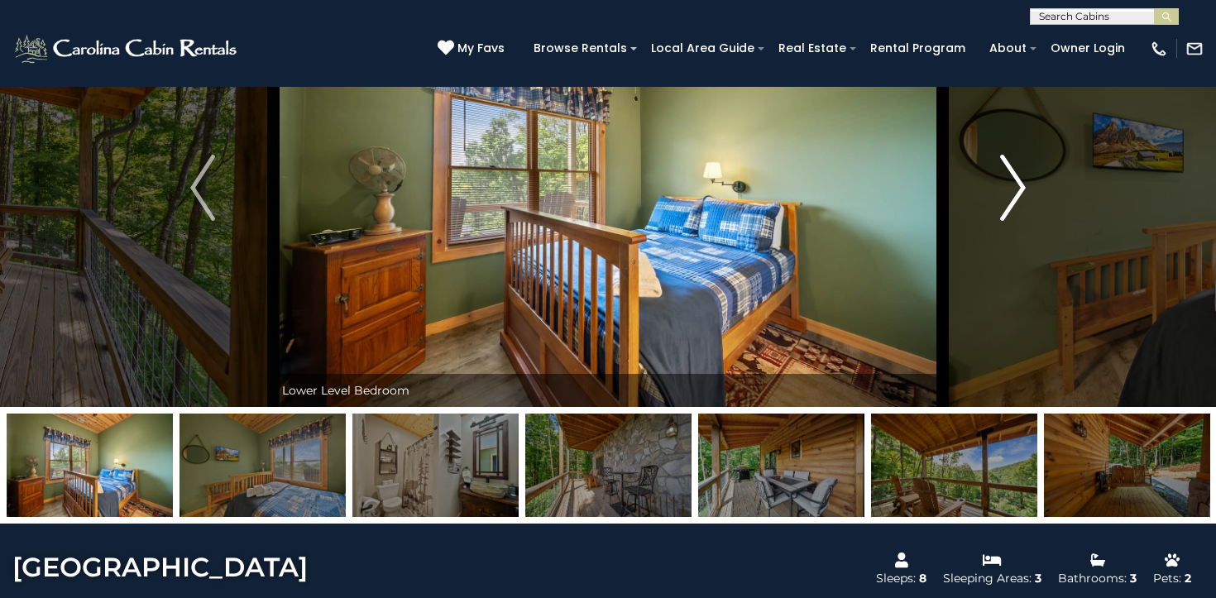
click at [1025, 197] on button "Next" at bounding box center [1012, 188] width 141 height 438
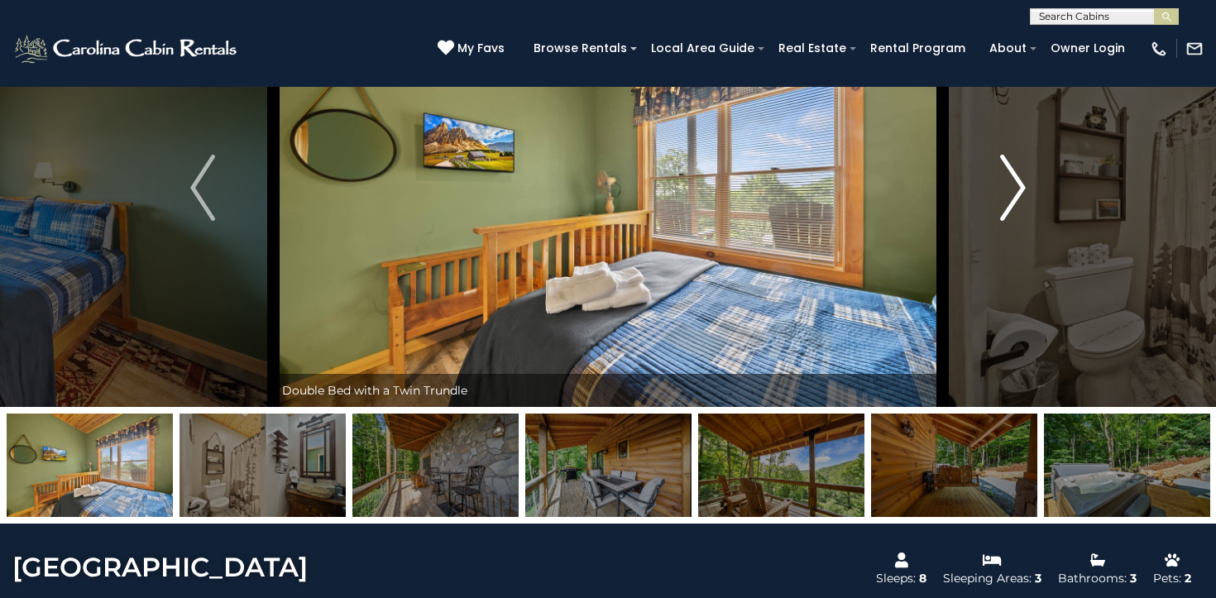
click at [1025, 197] on button "Next" at bounding box center [1012, 188] width 141 height 438
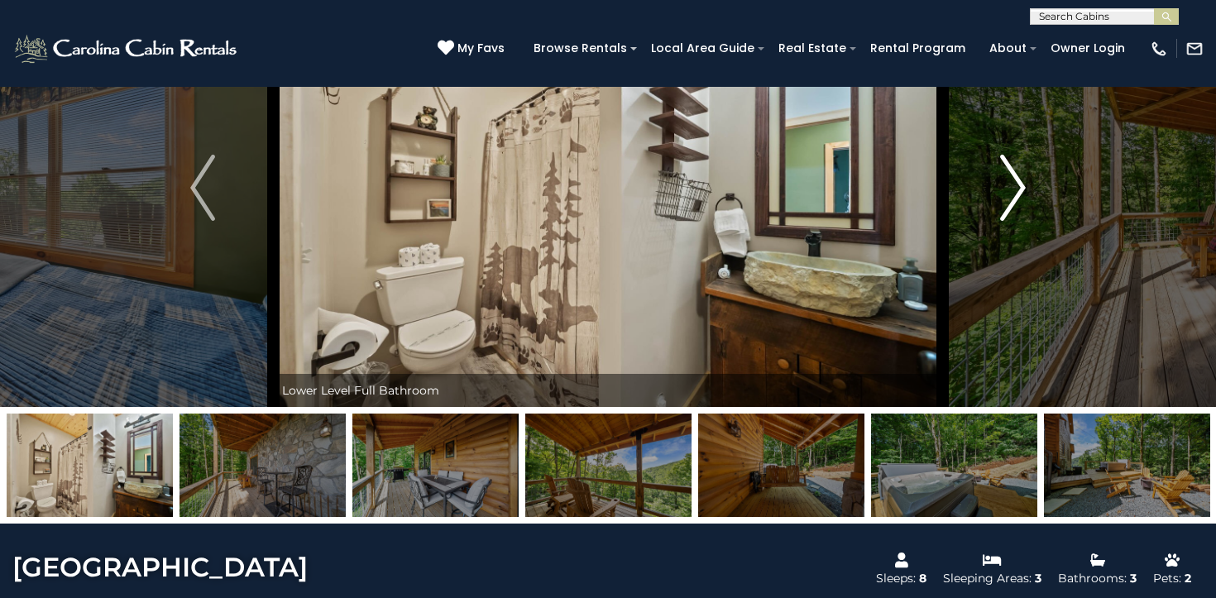
click at [1025, 197] on button "Next" at bounding box center [1012, 188] width 141 height 438
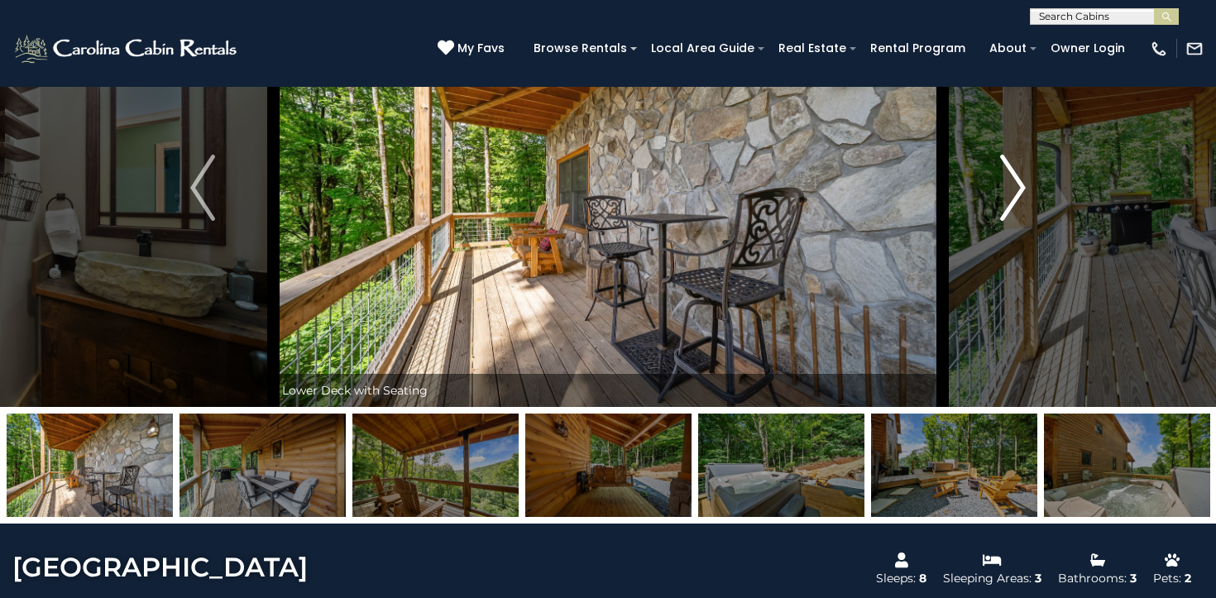
click at [1025, 197] on button "Next" at bounding box center [1012, 188] width 141 height 438
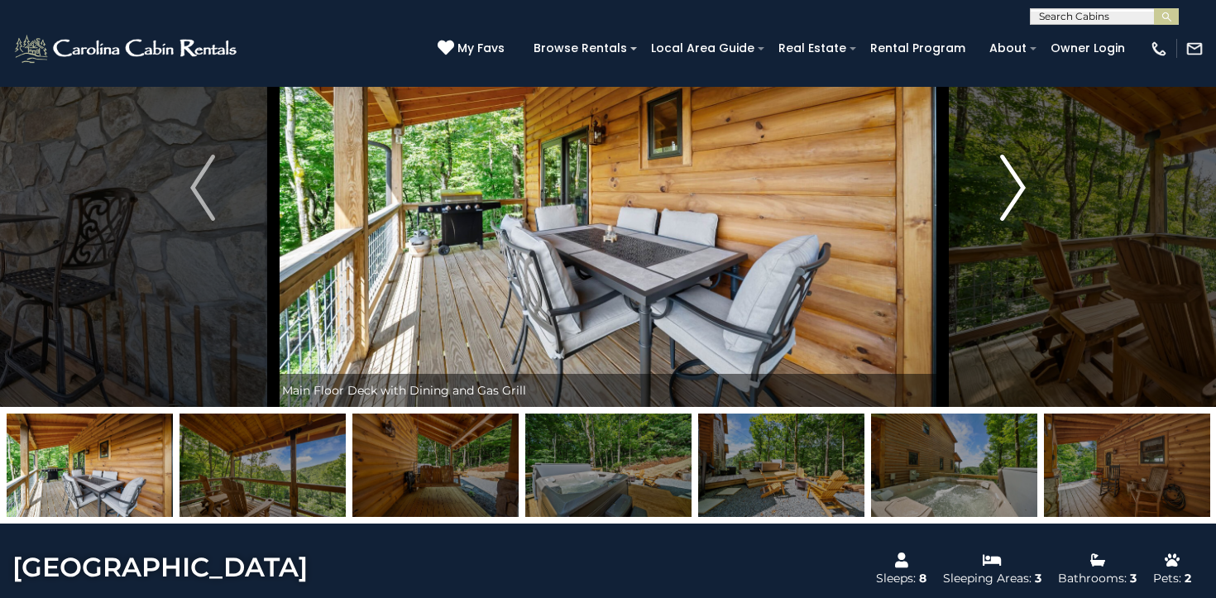
click at [1025, 197] on button "Next" at bounding box center [1012, 188] width 141 height 438
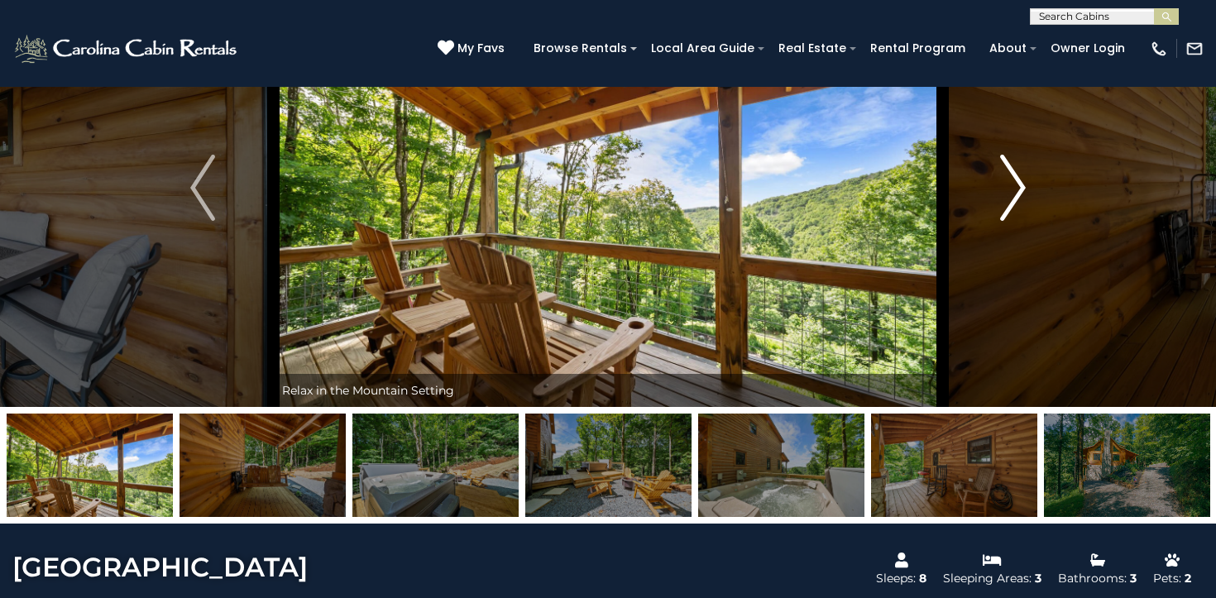
click at [1025, 197] on button "Next" at bounding box center [1012, 188] width 141 height 438
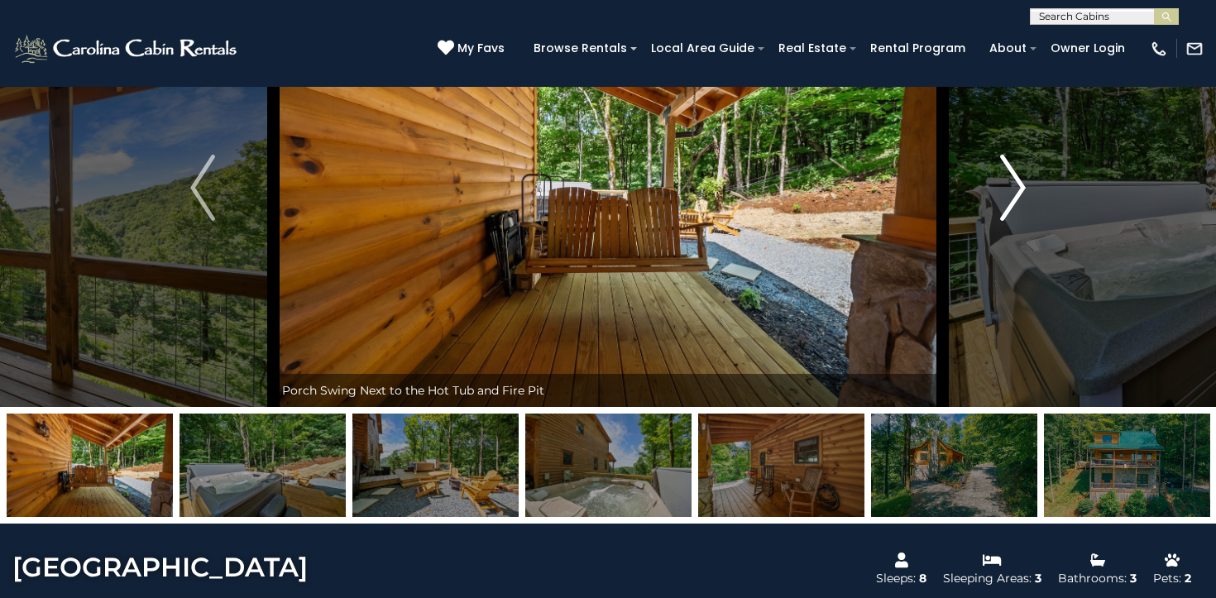
click at [1025, 197] on button "Next" at bounding box center [1012, 188] width 141 height 438
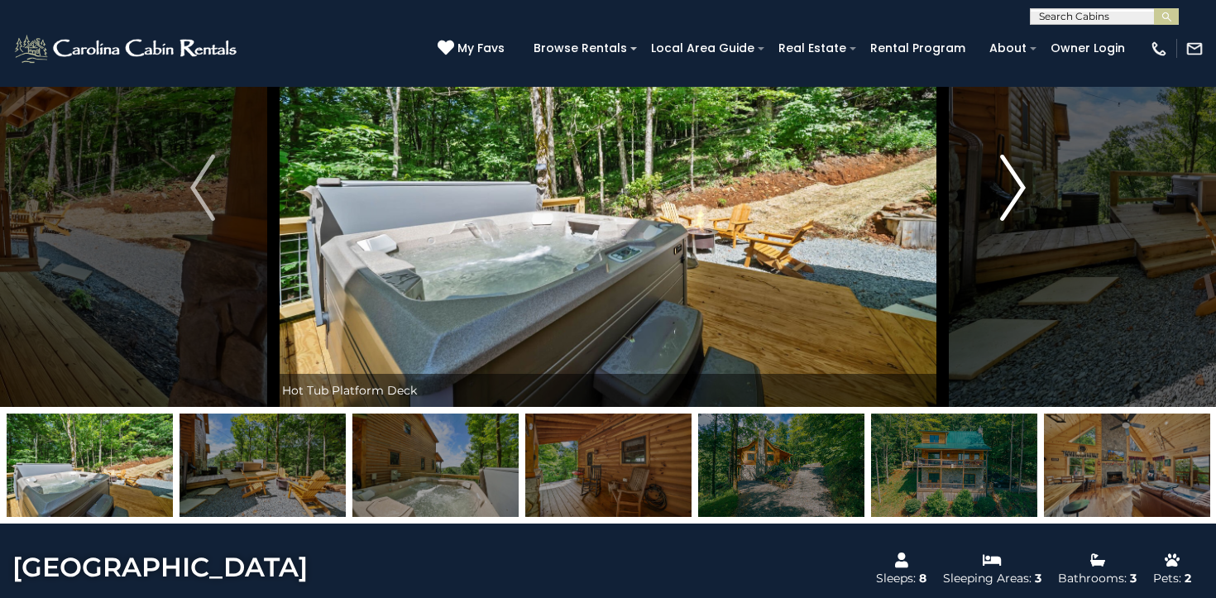
click at [1025, 197] on button "Next" at bounding box center [1012, 188] width 141 height 438
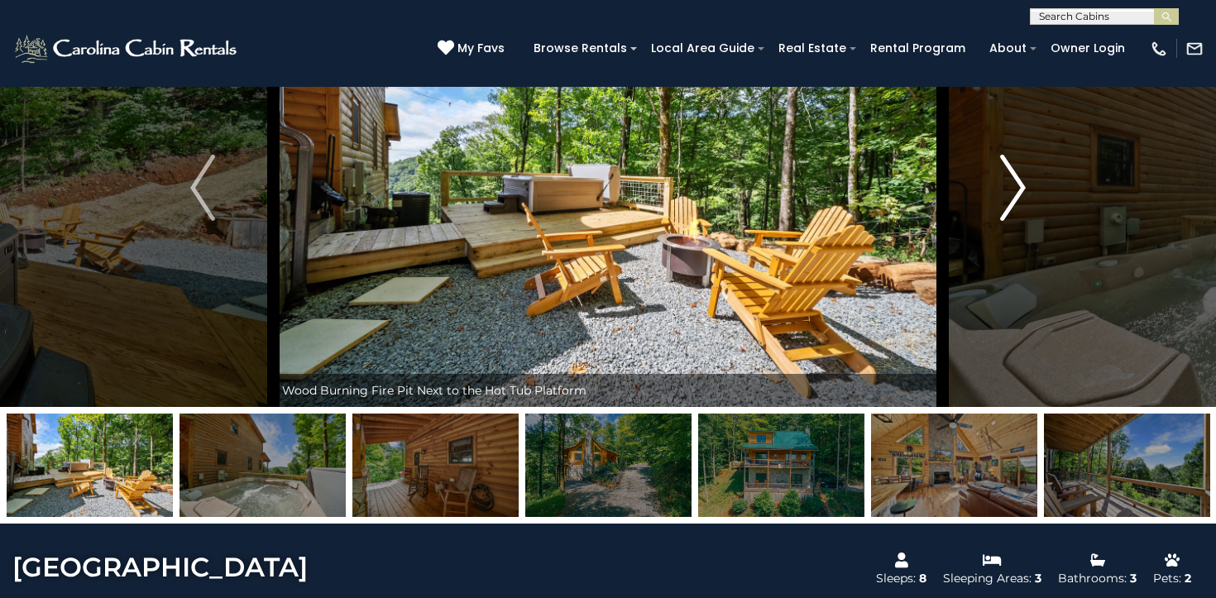
click at [1025, 197] on button "Next" at bounding box center [1012, 188] width 141 height 438
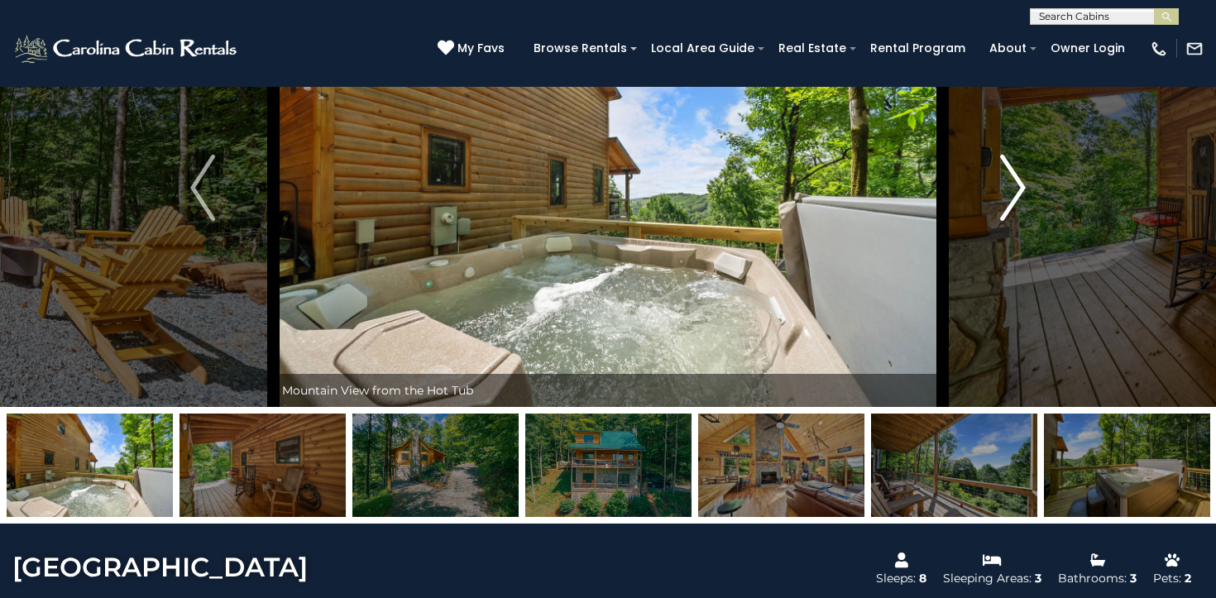
click at [1025, 197] on button "Next" at bounding box center [1012, 188] width 141 height 438
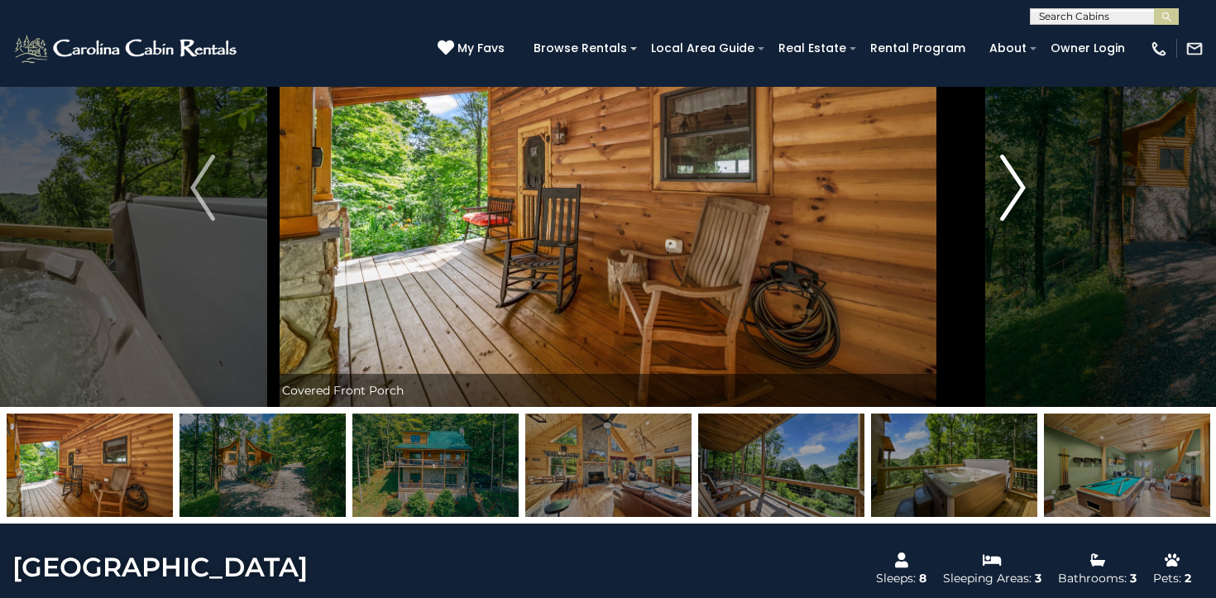
click at [1025, 197] on button "Next" at bounding box center [1012, 188] width 141 height 438
